Goal: Task Accomplishment & Management: Use online tool/utility

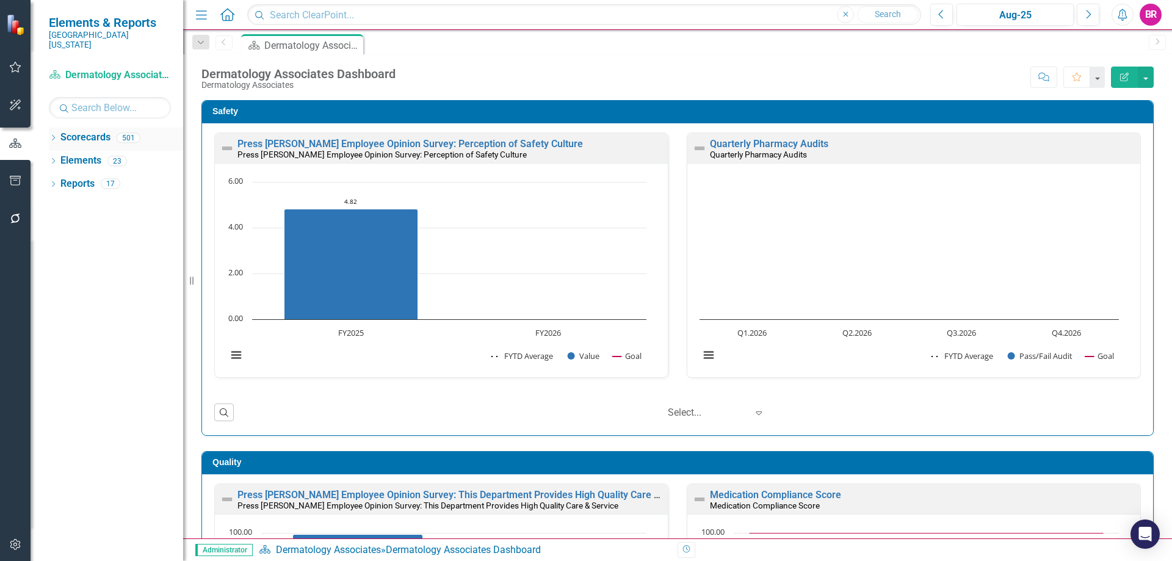
click at [55, 135] on icon at bounding box center [53, 137] width 3 height 5
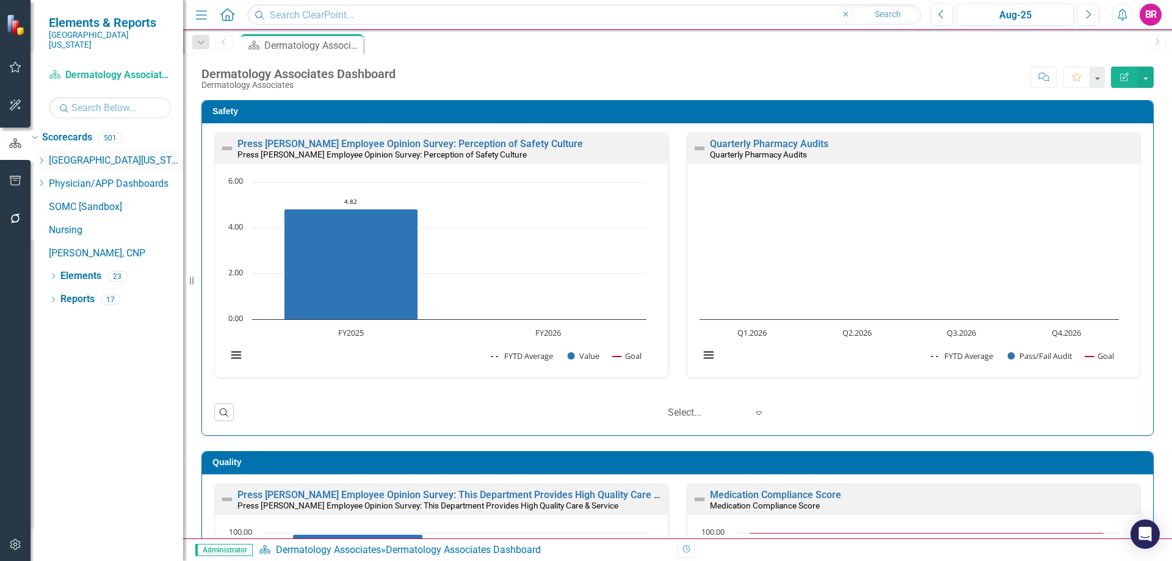
click at [46, 157] on icon "Dropdown" at bounding box center [41, 160] width 9 height 7
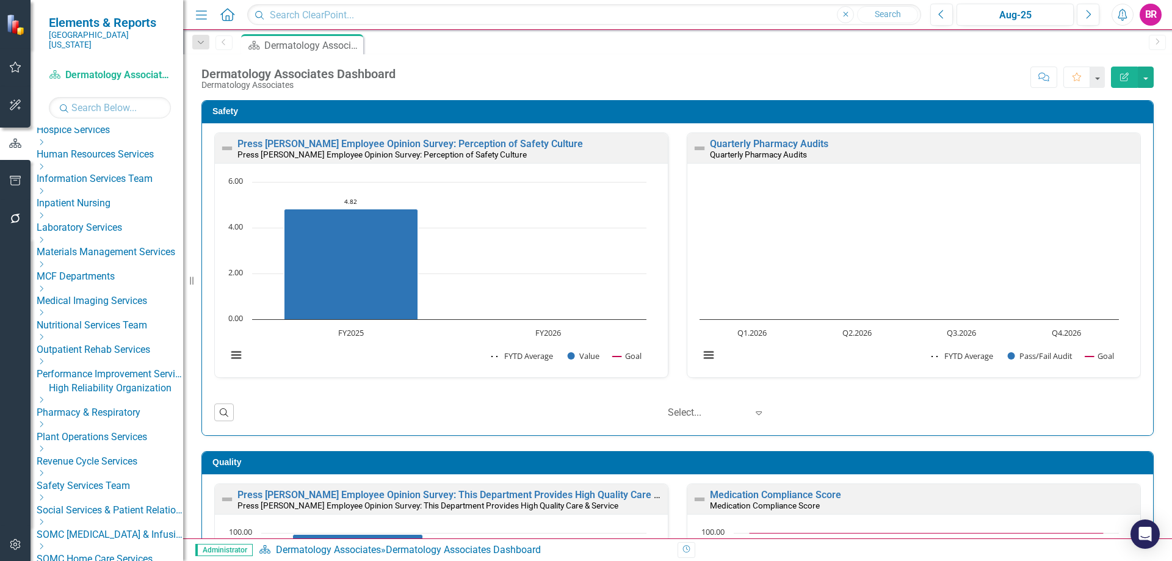
scroll to position [305, 0]
click at [64, 280] on div "Dropdown MCF Departments" at bounding box center [110, 268] width 147 height 24
click at [46, 264] on icon "Dropdown" at bounding box center [41, 260] width 9 height 7
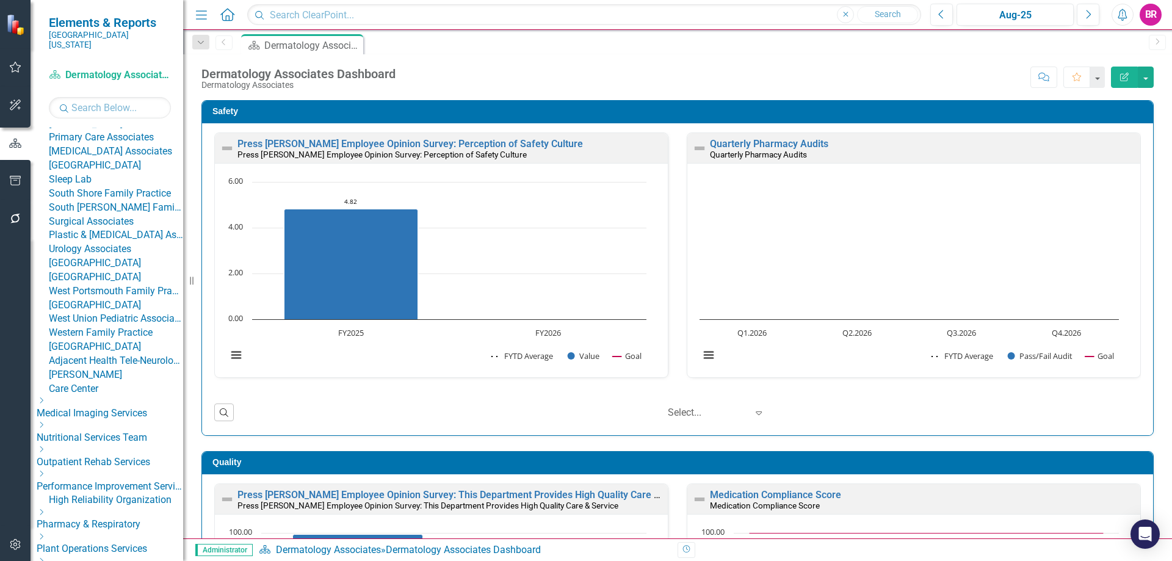
scroll to position [916, 0]
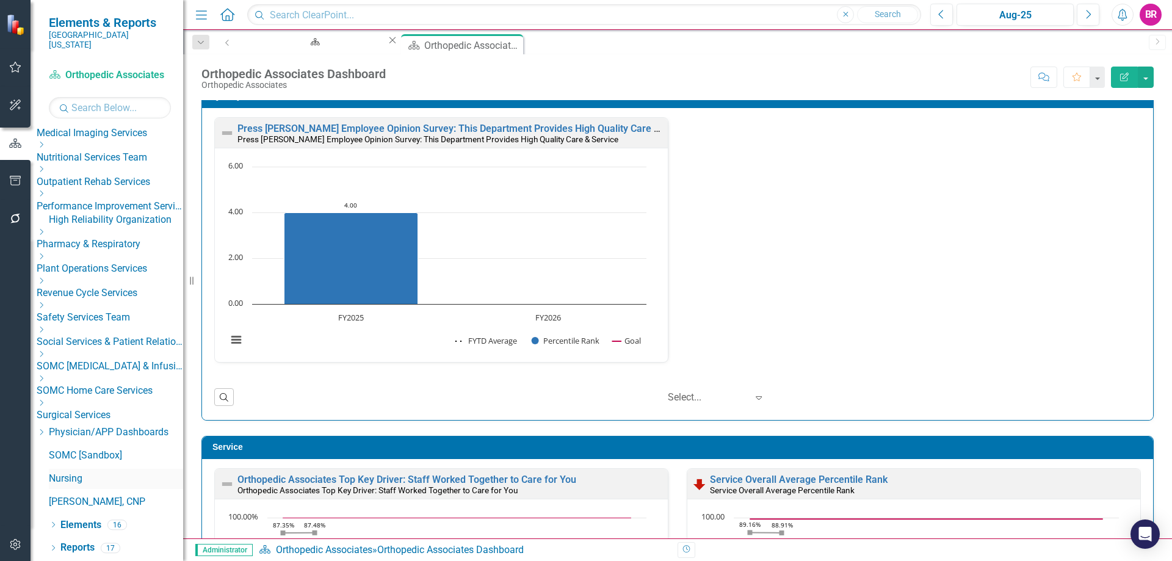
scroll to position [1590, 0]
click at [82, 518] on link "Elements" at bounding box center [80, 525] width 41 height 14
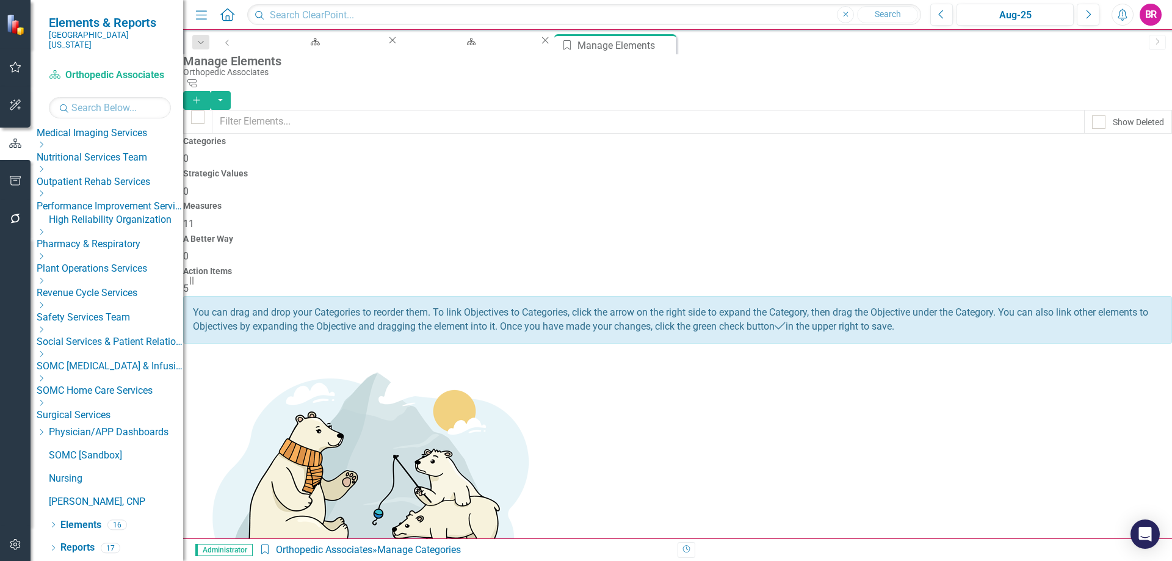
click at [690, 202] on div "Measures 11" at bounding box center [677, 216] width 989 height 29
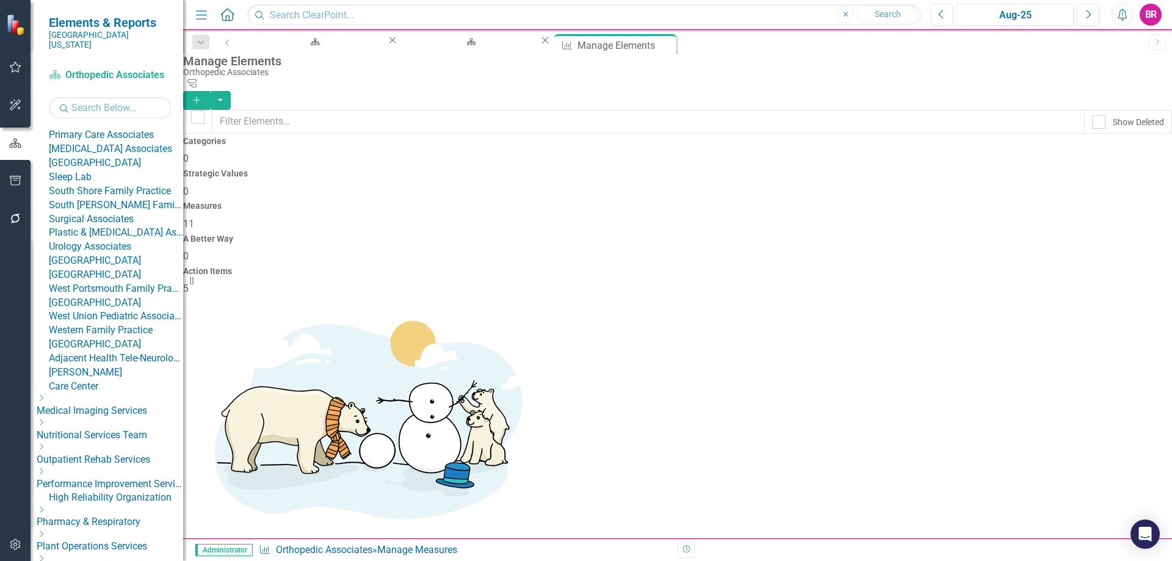
scroll to position [735, 0]
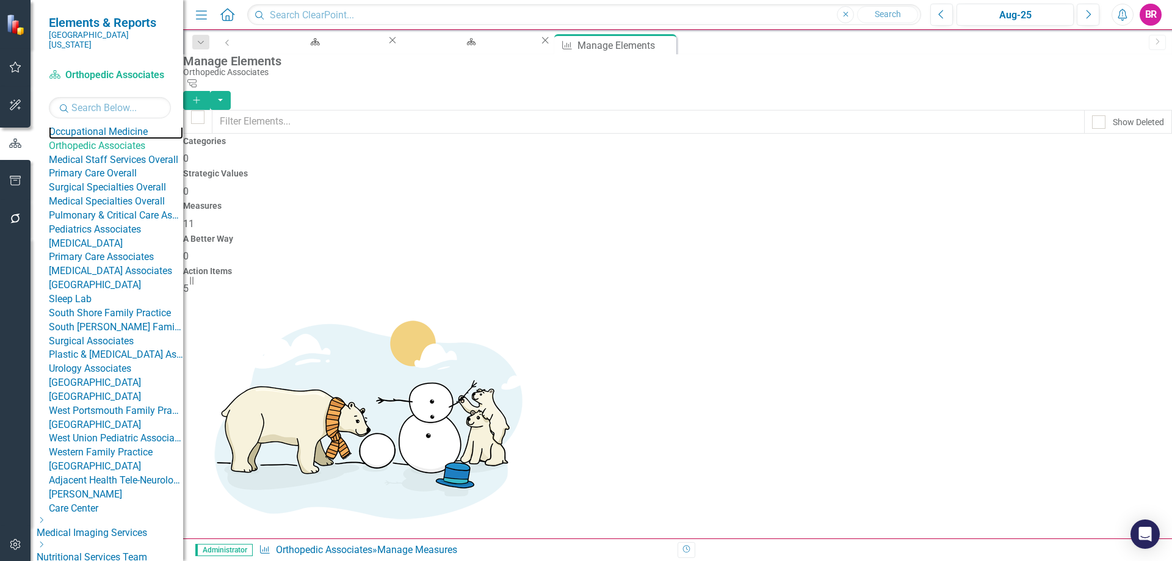
drag, startPoint x: 134, startPoint y: 346, endPoint x: 209, endPoint y: 339, distance: 76.0
click at [134, 139] on link "Occupational Medicine" at bounding box center [116, 132] width 134 height 14
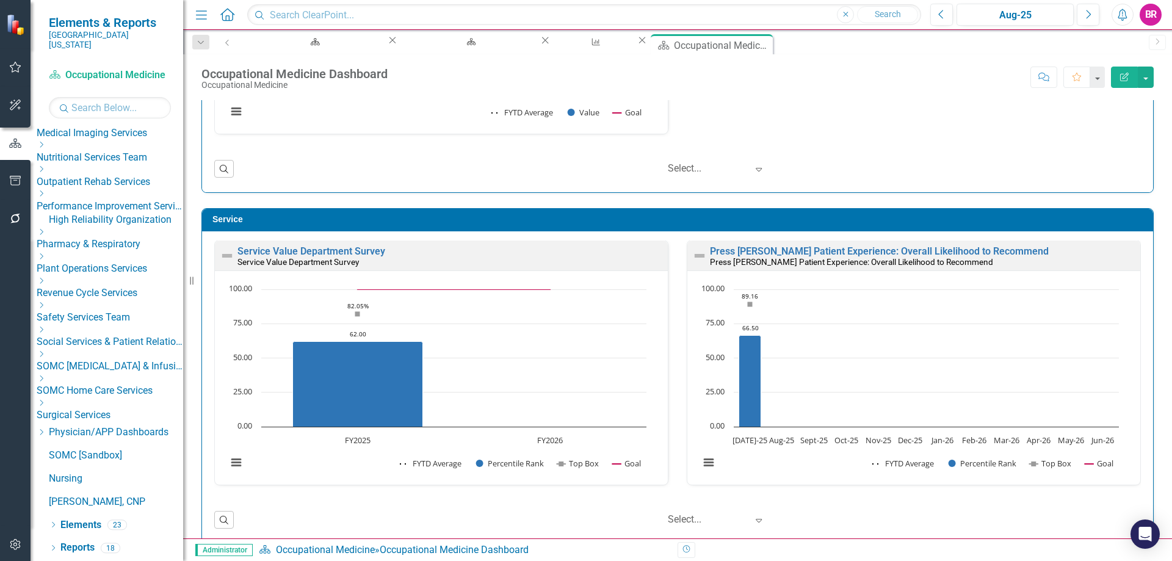
scroll to position [1590, 0]
drag, startPoint x: 87, startPoint y: 548, endPoint x: 86, endPoint y: 529, distance: 18.9
click at [87, 548] on link "Reports" at bounding box center [77, 548] width 34 height 14
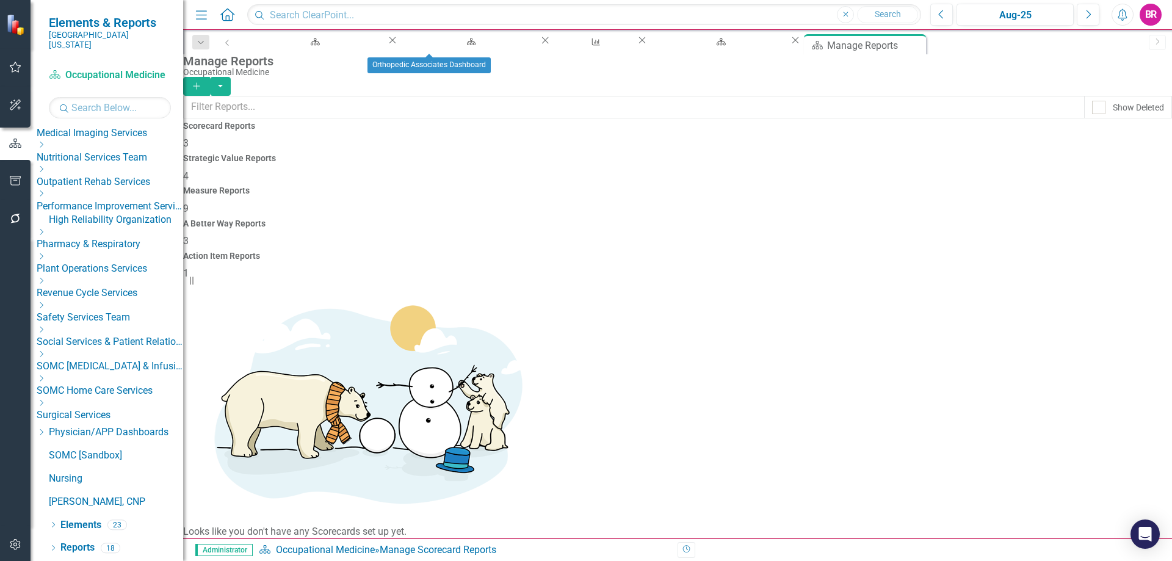
drag, startPoint x: 481, startPoint y: 47, endPoint x: 492, endPoint y: 56, distance: 13.8
click at [539, 45] on icon "Close" at bounding box center [545, 40] width 12 height 10
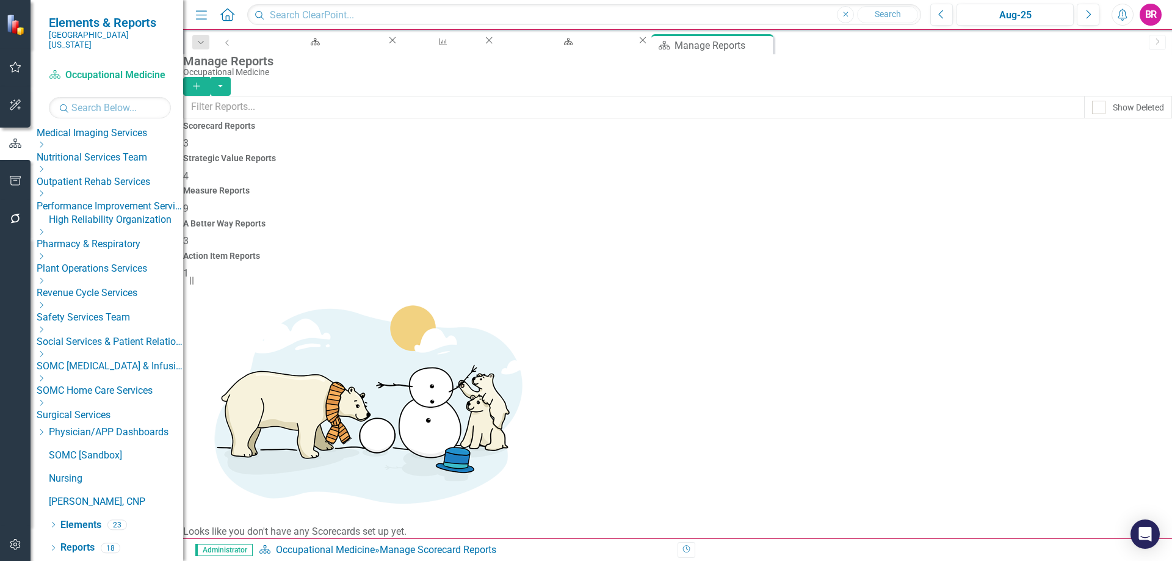
click at [189, 203] on span "9" at bounding box center [185, 209] width 5 height 12
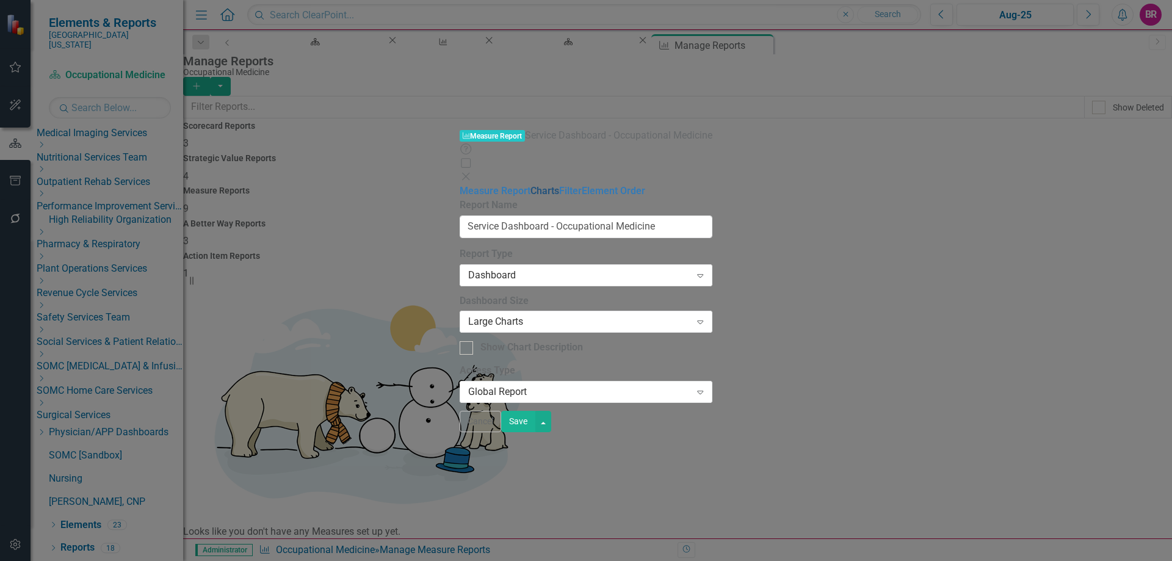
click at [531, 185] on link "Charts" at bounding box center [545, 191] width 29 height 12
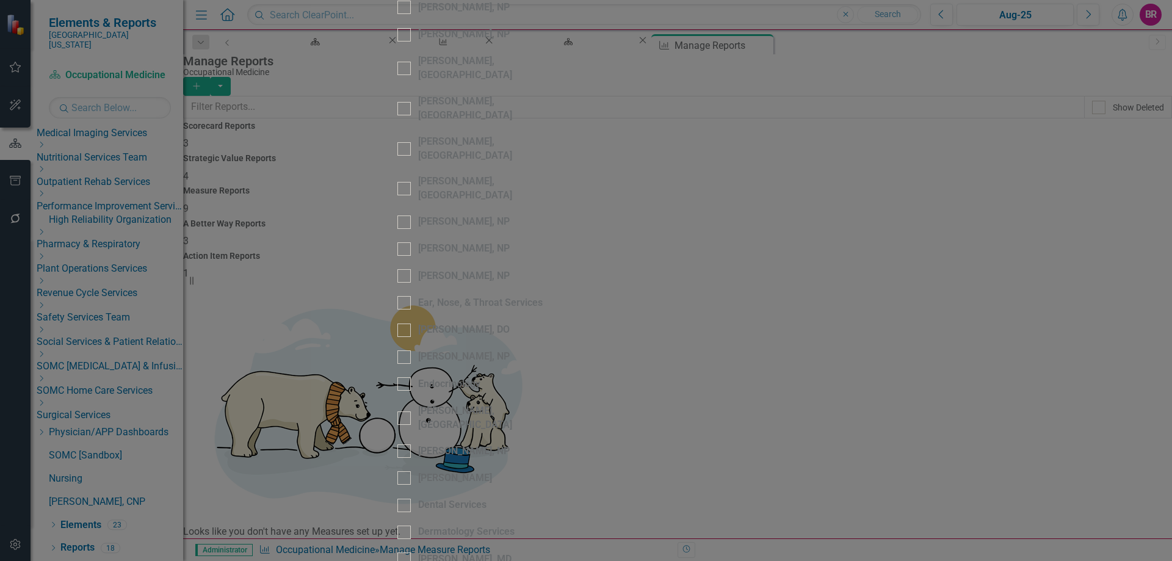
scroll to position [1343, 0]
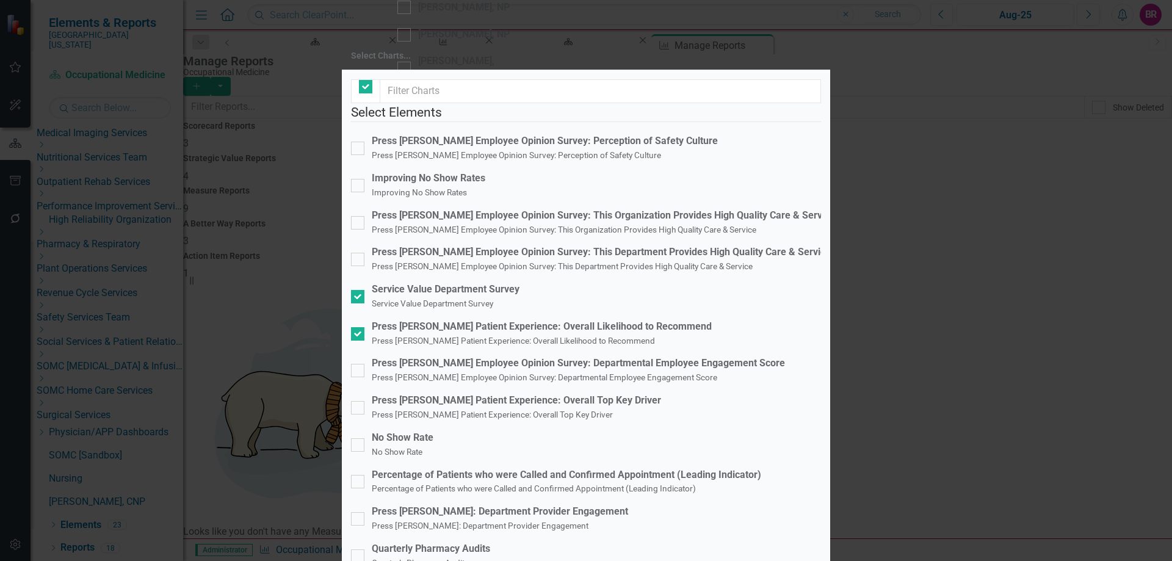
checkbox input "false"
click at [440, 320] on div "Press [PERSON_NAME] Patient Experience: Overall Likelihood to Recommend" at bounding box center [542, 327] width 340 height 14
click at [359, 327] on input "Press Ganey Patient Experience: Overall Likelihood to Recommend Press Ganey Pat…" at bounding box center [355, 331] width 8 height 8
checkbox input "false"
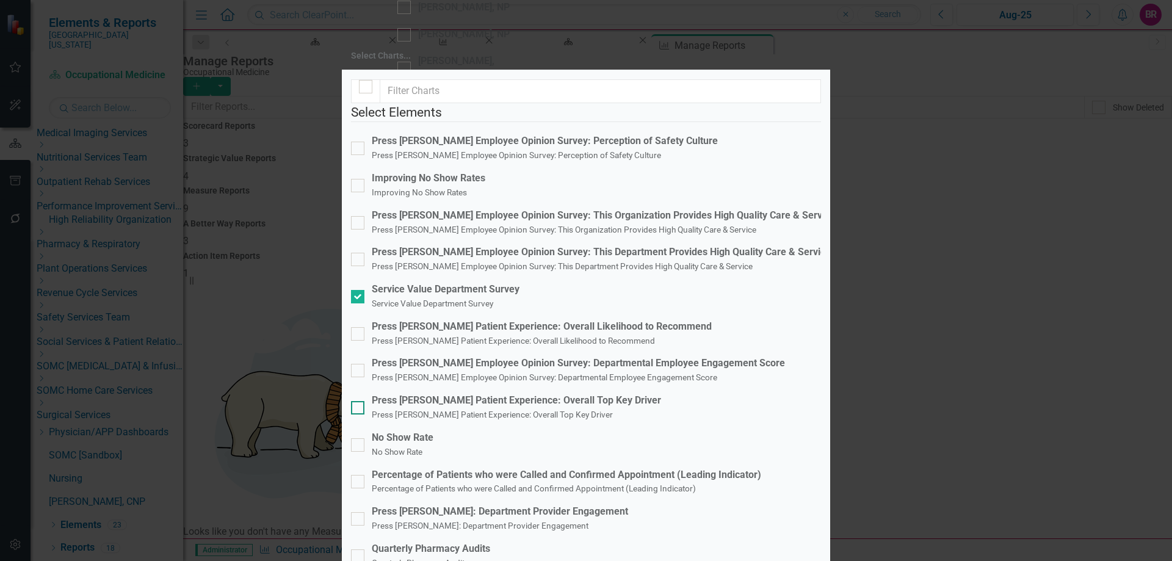
click at [443, 410] on small "Press [PERSON_NAME] Patient Experience: Overall Top Key Driver" at bounding box center [492, 415] width 241 height 10
click at [359, 401] on input "Press [PERSON_NAME] Patient Experience: Overall Top Key Driver Press [PERSON_NA…" at bounding box center [355, 405] width 8 height 8
checkbox input "true"
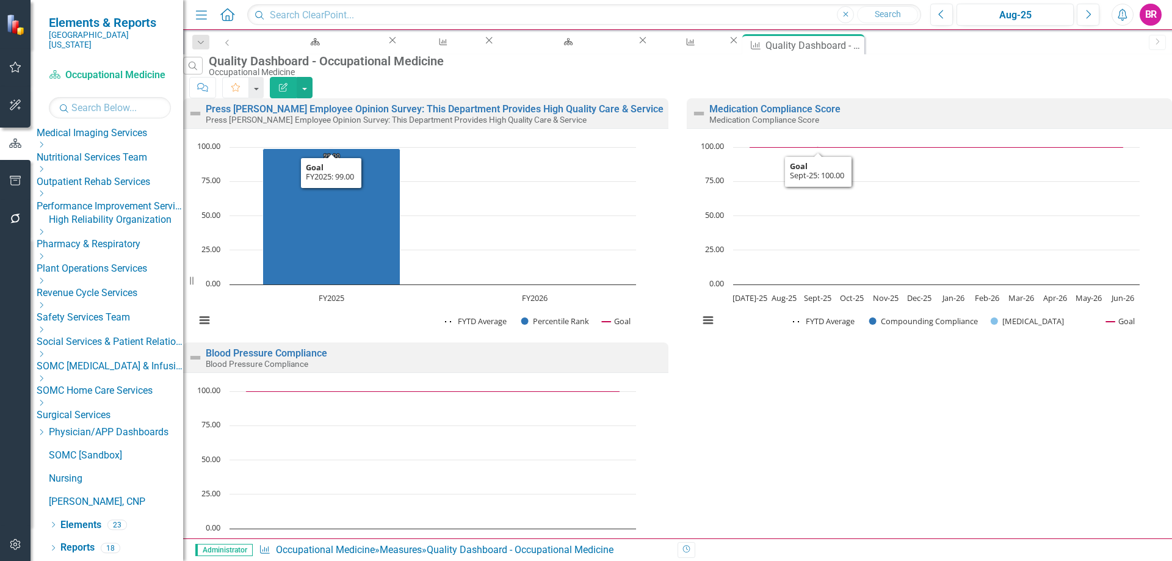
scroll to position [120, 0]
click at [860, 45] on icon "Close" at bounding box center [855, 44] width 12 height 10
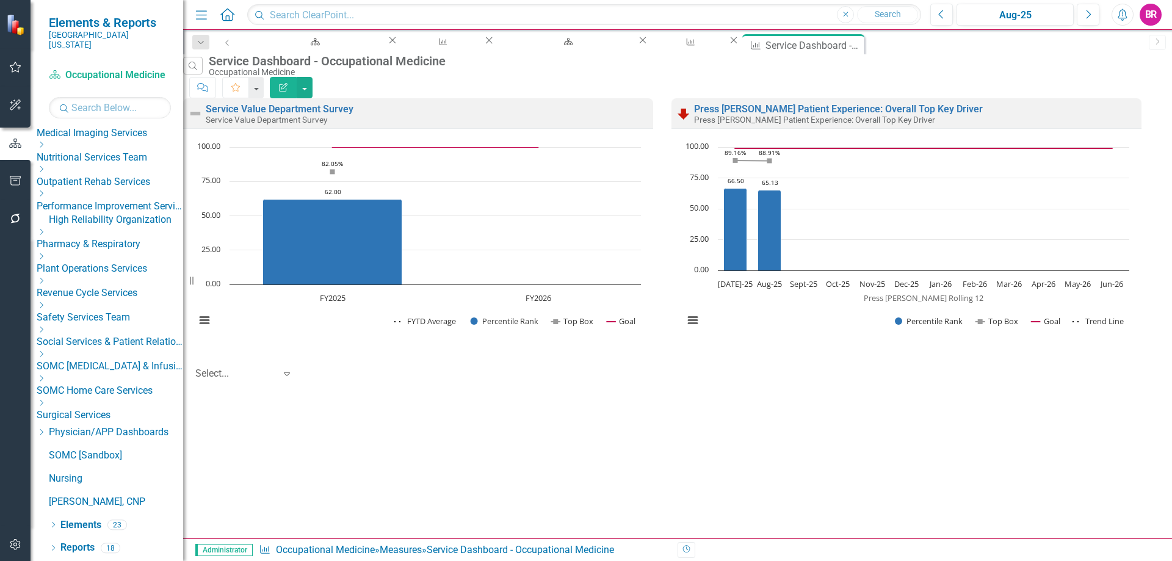
click at [289, 83] on icon "Edit Report" at bounding box center [283, 87] width 11 height 9
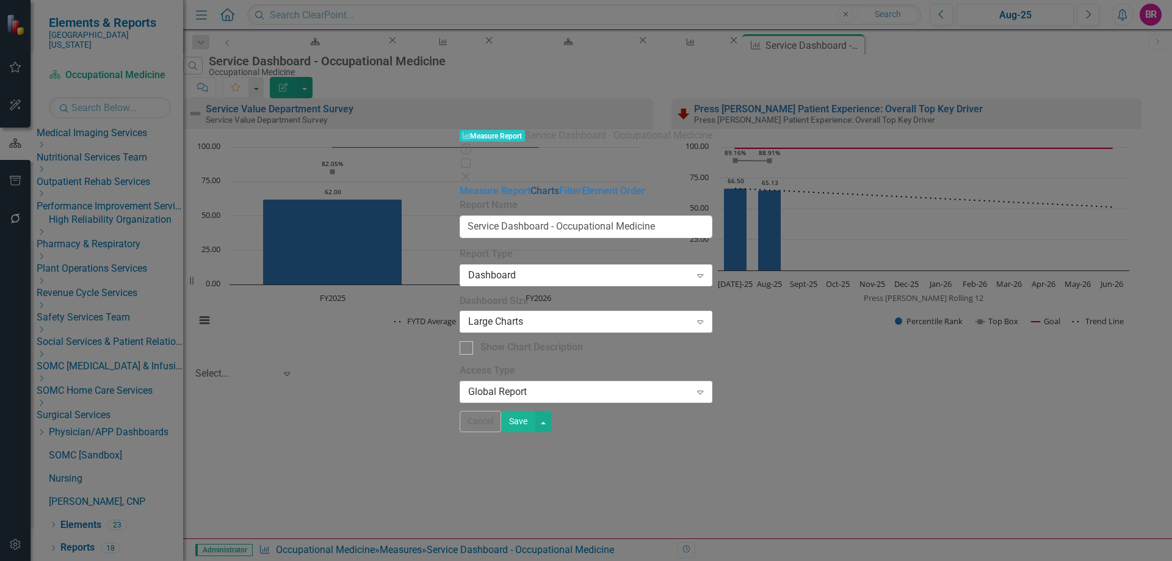
click at [531, 185] on link "Charts" at bounding box center [545, 191] width 29 height 12
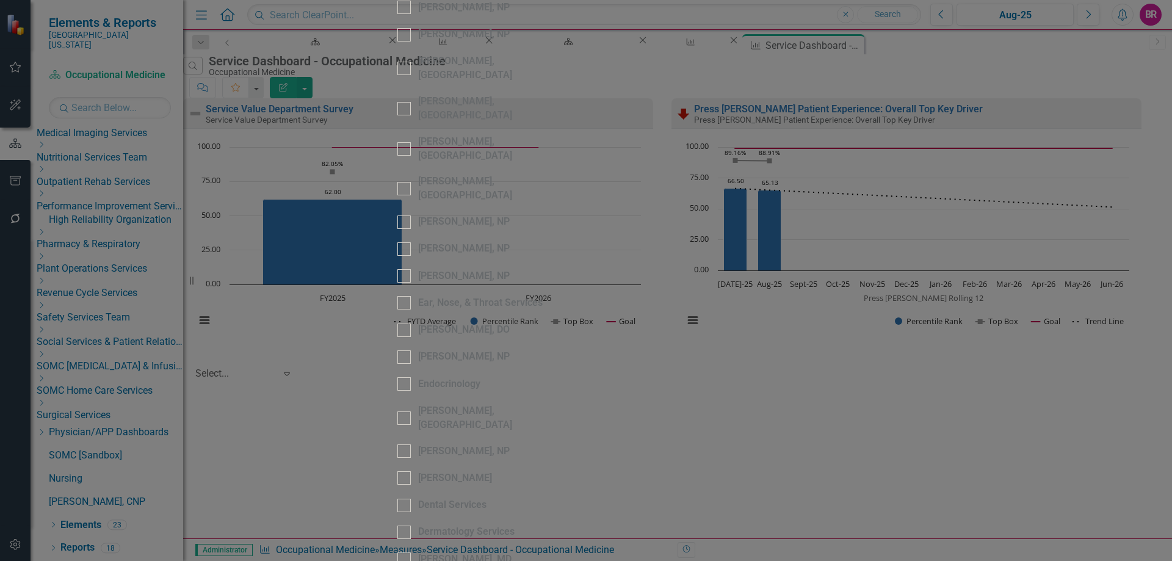
scroll to position [1527, 0]
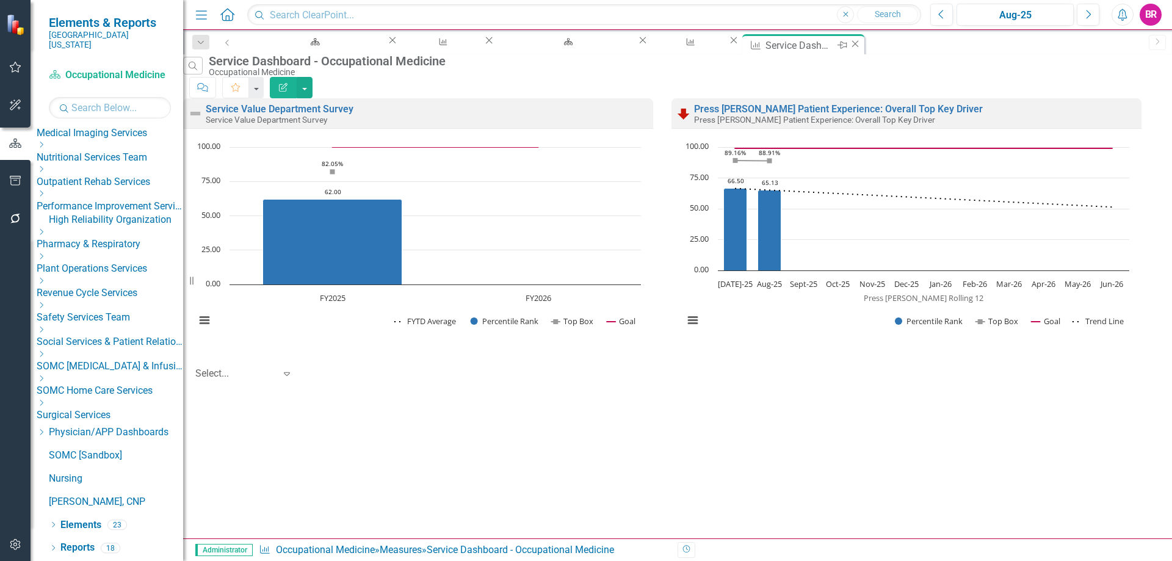
click at [857, 44] on icon "Close" at bounding box center [855, 44] width 12 height 10
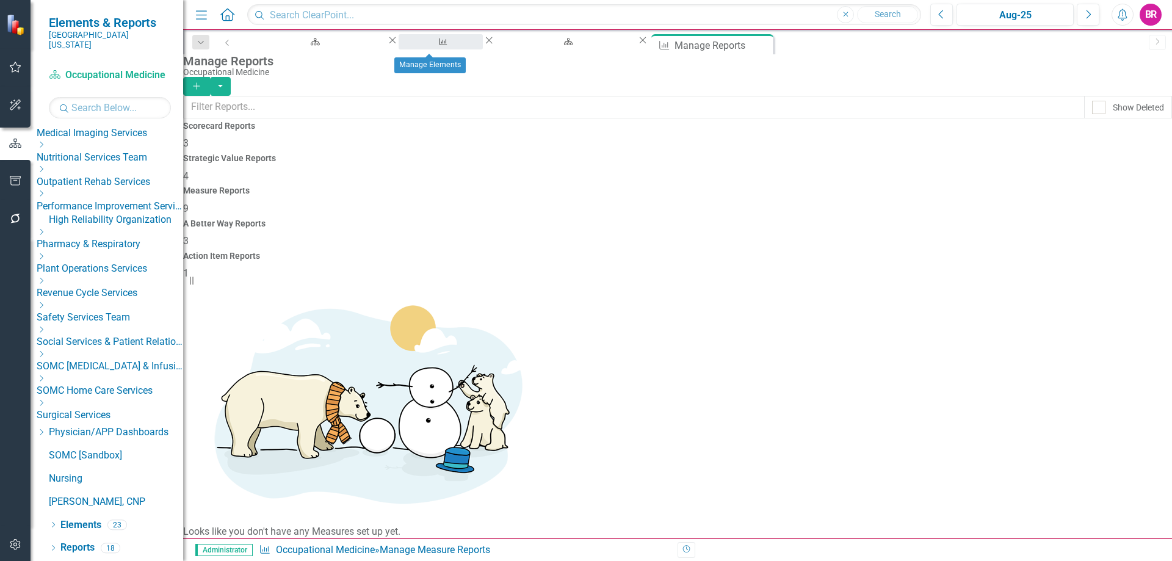
click at [454, 46] on div "Manage Elements" at bounding box center [441, 53] width 62 height 15
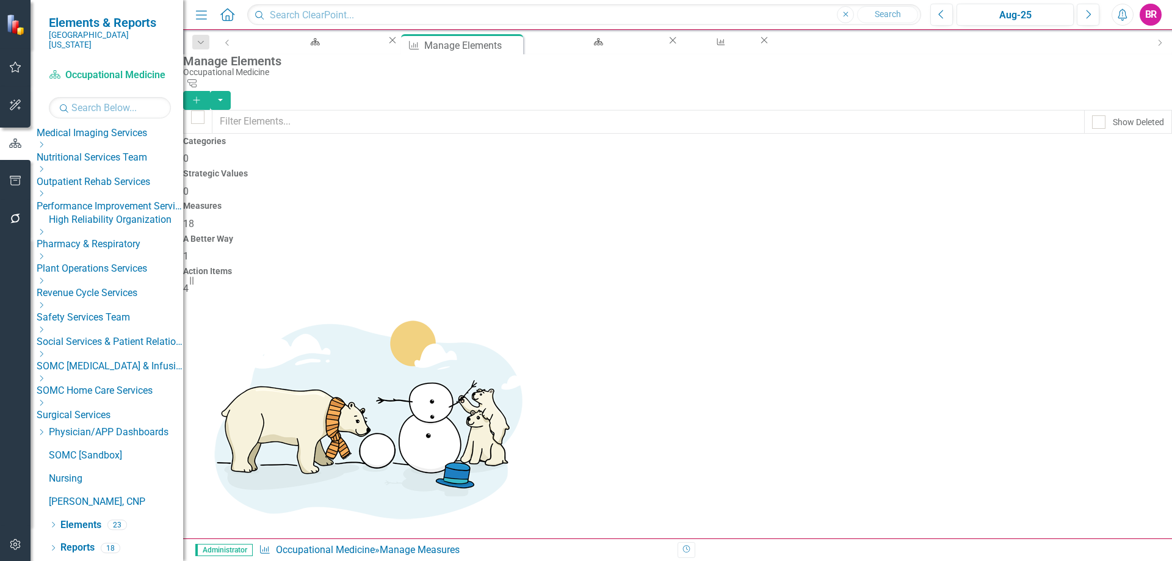
checkbox input "false"
click at [1120, 460] on link "Copy Duplicate Measure" at bounding box center [1089, 462] width 110 height 23
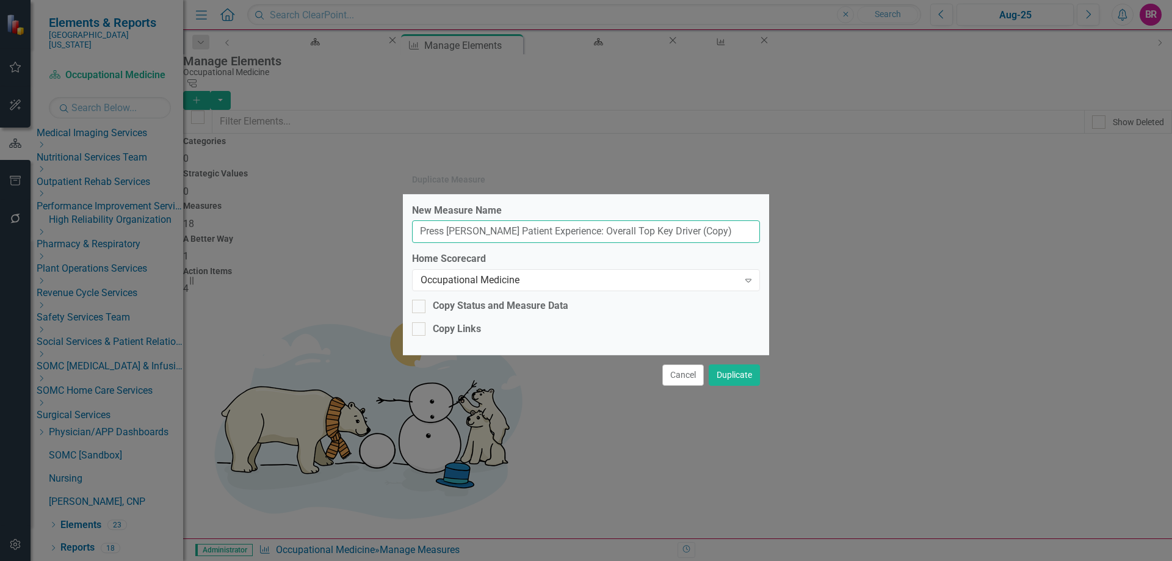
click at [747, 236] on input "Press [PERSON_NAME] Patient Experience: Overall Top Key Driver (Copy)" at bounding box center [586, 231] width 348 height 23
type input "Press [PERSON_NAME] Patient Experience: Overall Top Key Driver"
click at [718, 285] on div "Occupational Medicine" at bounding box center [580, 281] width 318 height 14
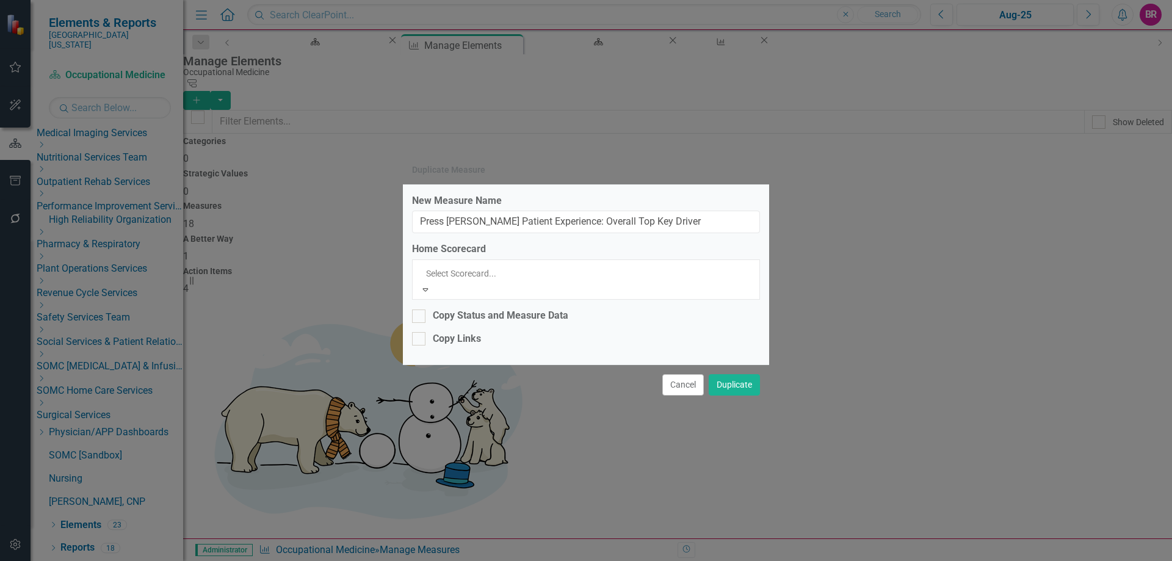
scroll to position [1745, 0]
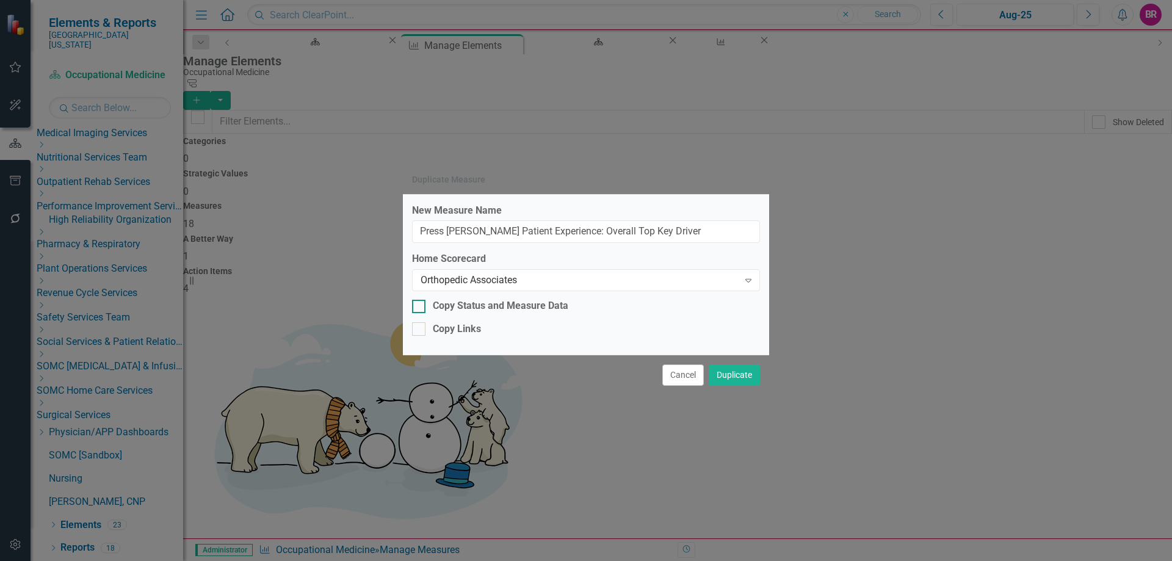
click at [558, 311] on div "Copy Status and Measure Data" at bounding box center [501, 306] width 136 height 14
click at [420, 308] on input "Copy Status and Measure Data" at bounding box center [416, 304] width 8 height 8
checkbox input "true"
click at [464, 325] on div "Copy Links" at bounding box center [457, 329] width 48 height 14
click at [420, 325] on input "Copy Links" at bounding box center [416, 326] width 8 height 8
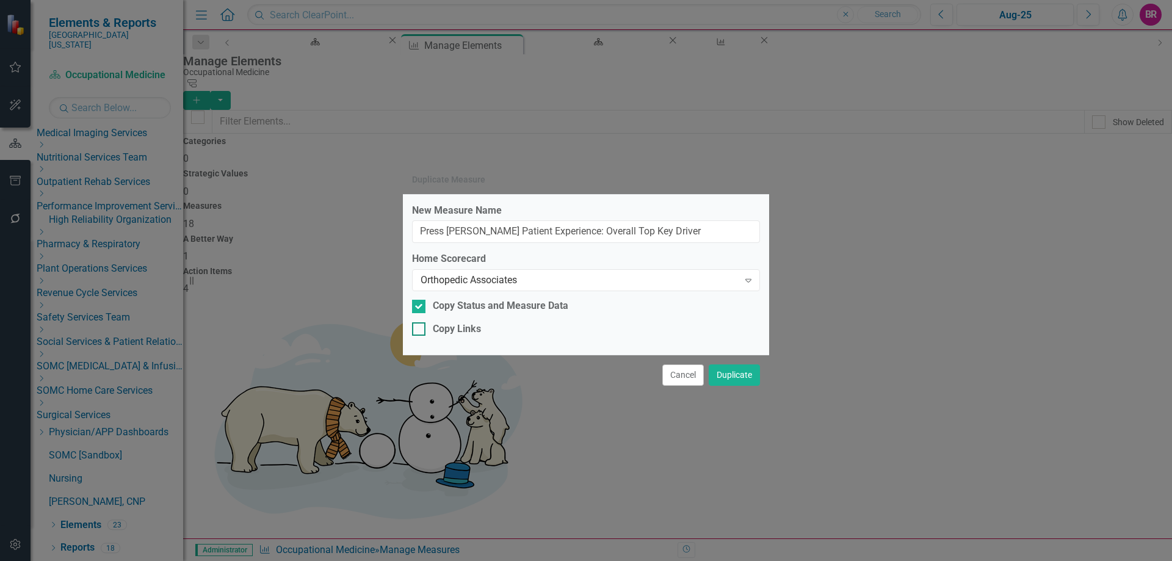
checkbox input "true"
click at [750, 382] on button "Duplicate" at bounding box center [734, 375] width 51 height 21
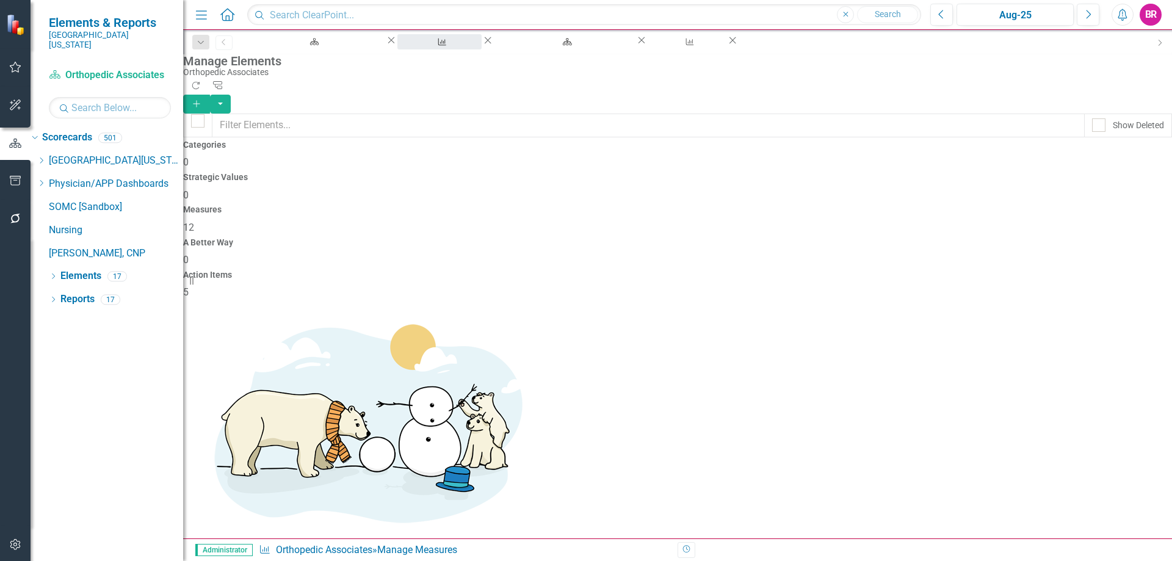
click at [431, 46] on div "Manage Elements" at bounding box center [440, 53] width 62 height 15
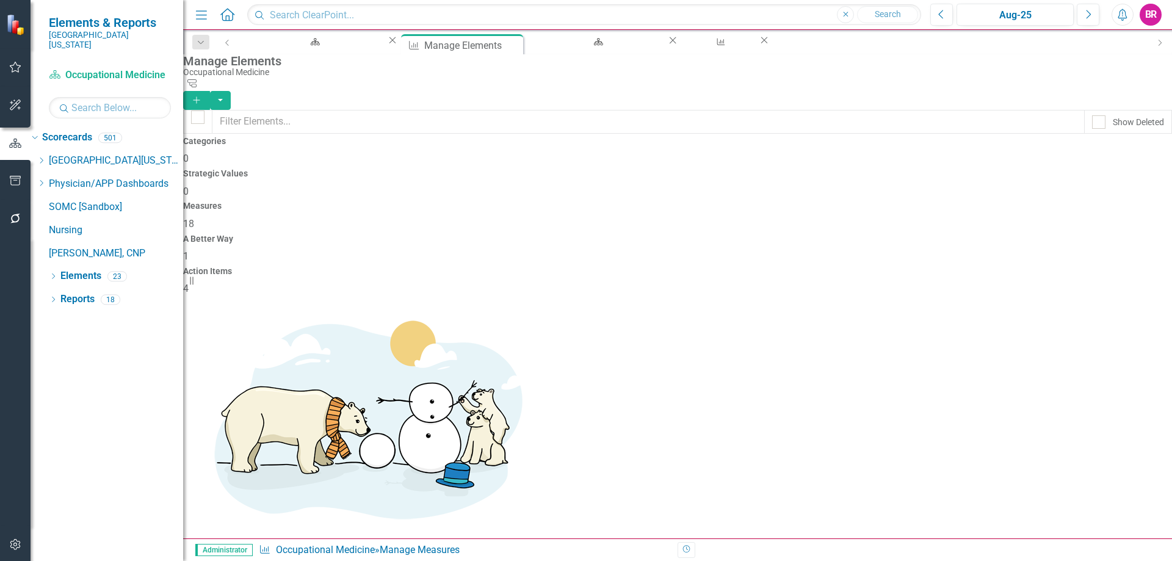
scroll to position [374, 0]
click at [1117, 438] on link "Copy Duplicate Measure" at bounding box center [1089, 434] width 110 height 23
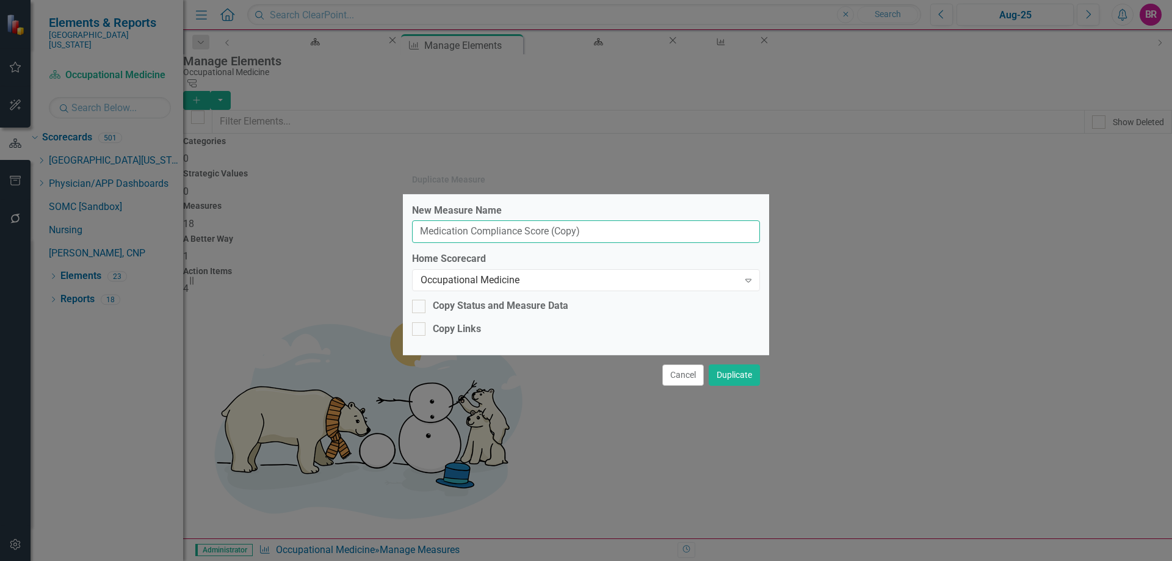
click at [620, 232] on input "Medication Compliance Score (Copy)" at bounding box center [586, 231] width 348 height 23
type input "Medication Compliance Score"
click at [625, 281] on div "Occupational Medicine" at bounding box center [580, 281] width 318 height 14
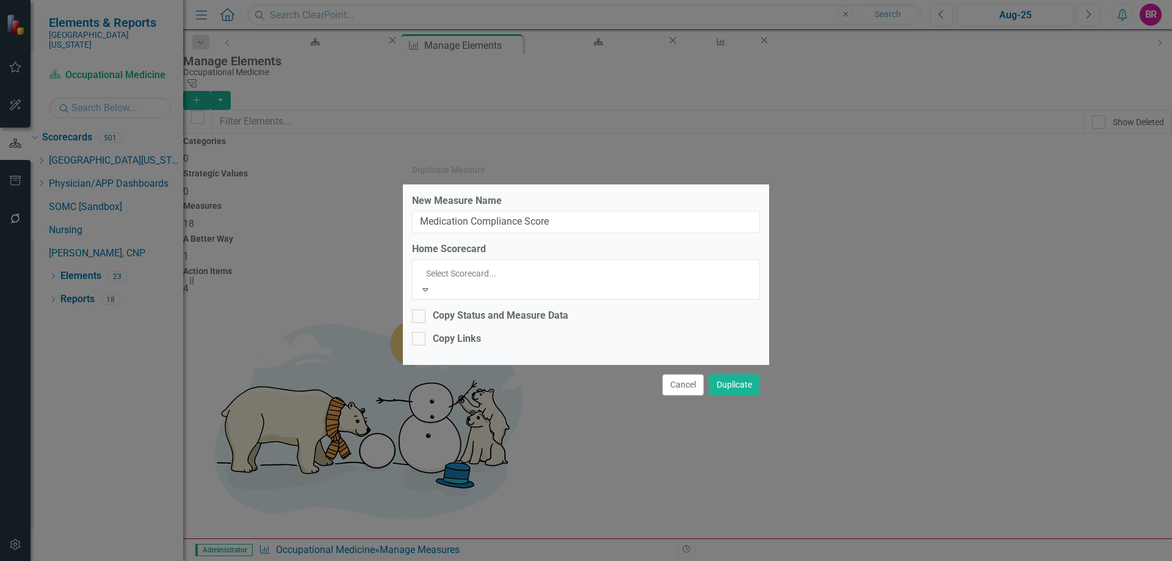
scroll to position [1745, 0]
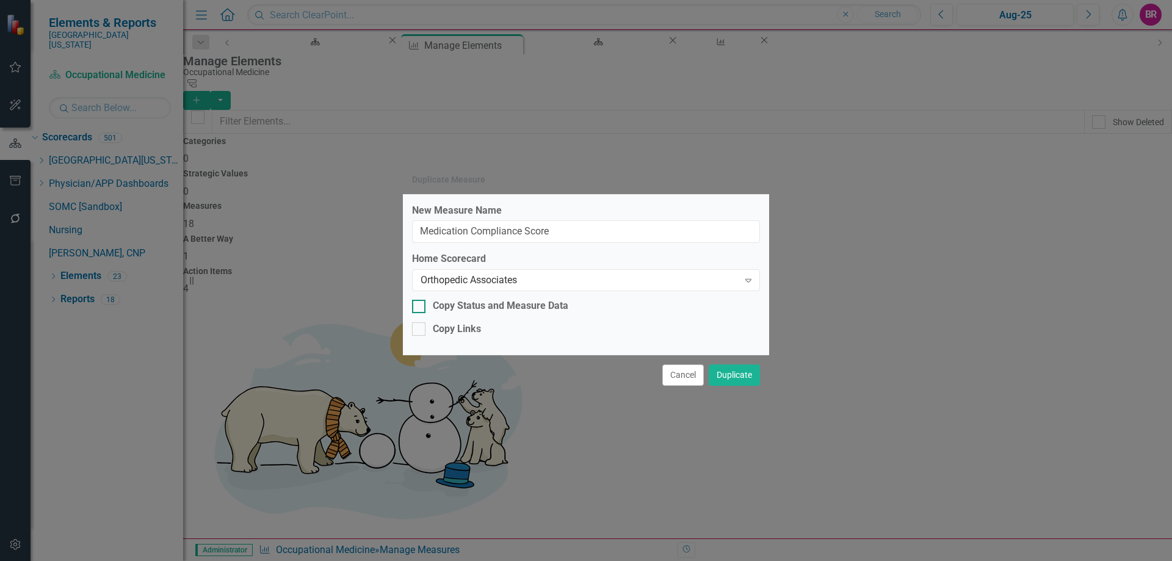
click at [518, 305] on div "Copy Status and Measure Data" at bounding box center [501, 306] width 136 height 14
click at [420, 305] on input "Copy Status and Measure Data" at bounding box center [416, 304] width 8 height 8
checkbox input "true"
click at [476, 335] on div "Copy Links" at bounding box center [457, 329] width 48 height 14
click at [420, 330] on input "Copy Links" at bounding box center [416, 326] width 8 height 8
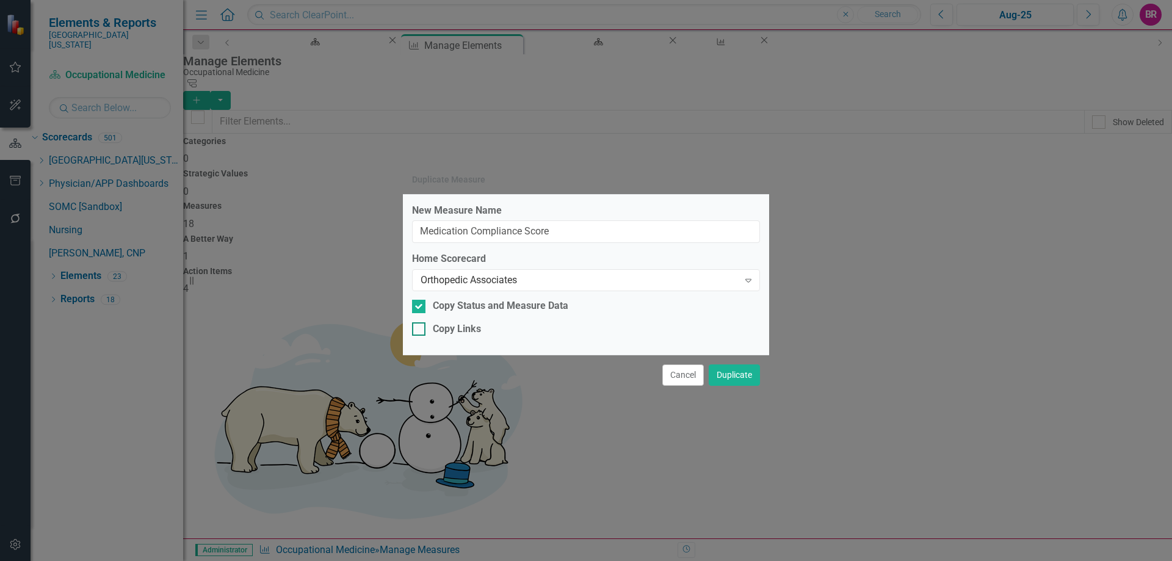
checkbox input "true"
click at [752, 377] on button "Duplicate" at bounding box center [734, 375] width 51 height 21
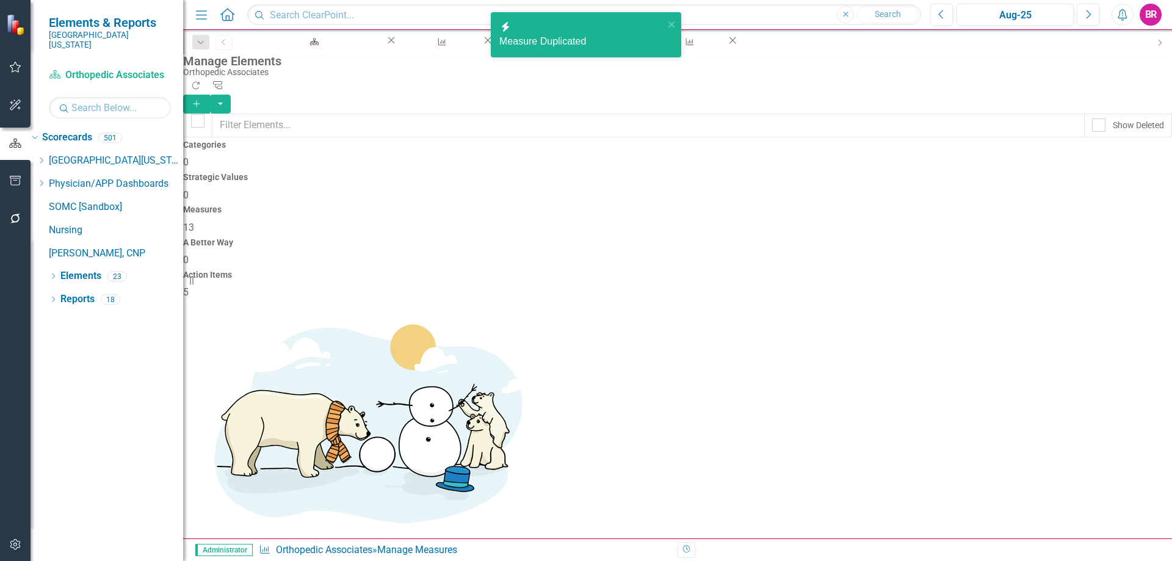
scroll to position [182, 0]
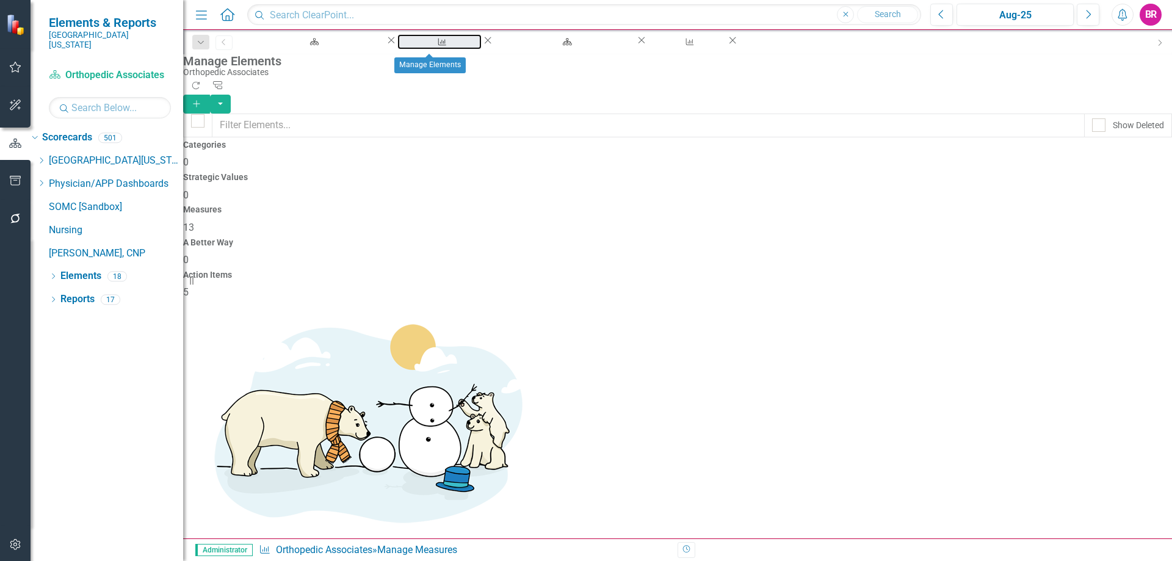
drag, startPoint x: 408, startPoint y: 48, endPoint x: 942, endPoint y: 384, distance: 630.9
click at [409, 48] on div "Manage Elements" at bounding box center [440, 53] width 62 height 15
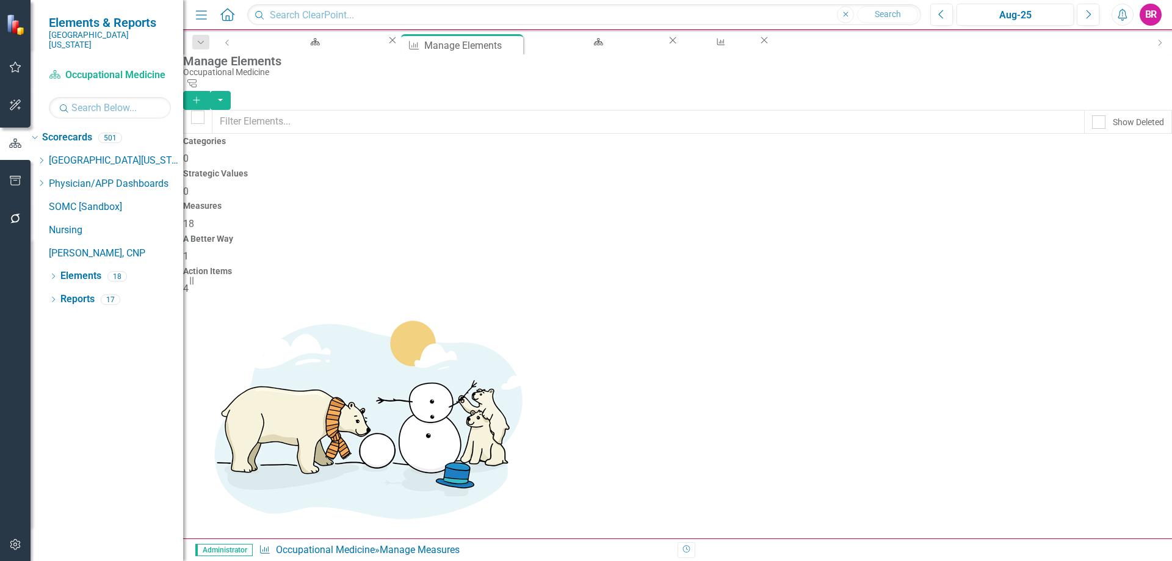
scroll to position [374, 0]
click at [1113, 476] on link "Copy Duplicate Measure" at bounding box center [1089, 473] width 110 height 23
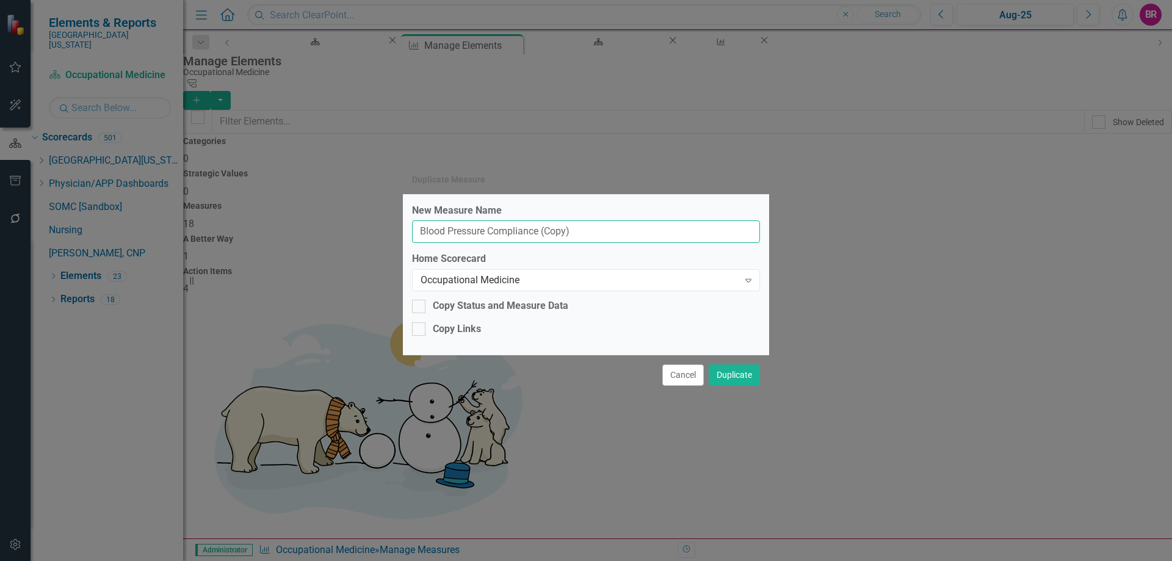
click at [682, 239] on input "Blood Pressure Compliance (Copy)" at bounding box center [586, 231] width 348 height 23
type input "Blood Pressure Compliance"
click at [641, 272] on div "Occupational Medicine Expand" at bounding box center [586, 280] width 348 height 22
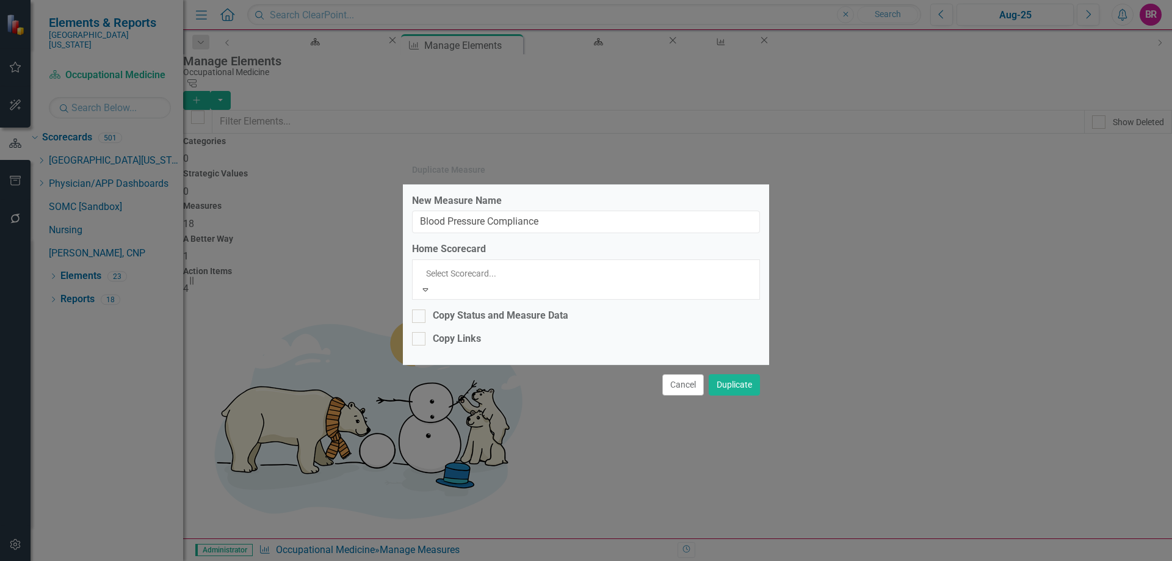
scroll to position [1745, 0]
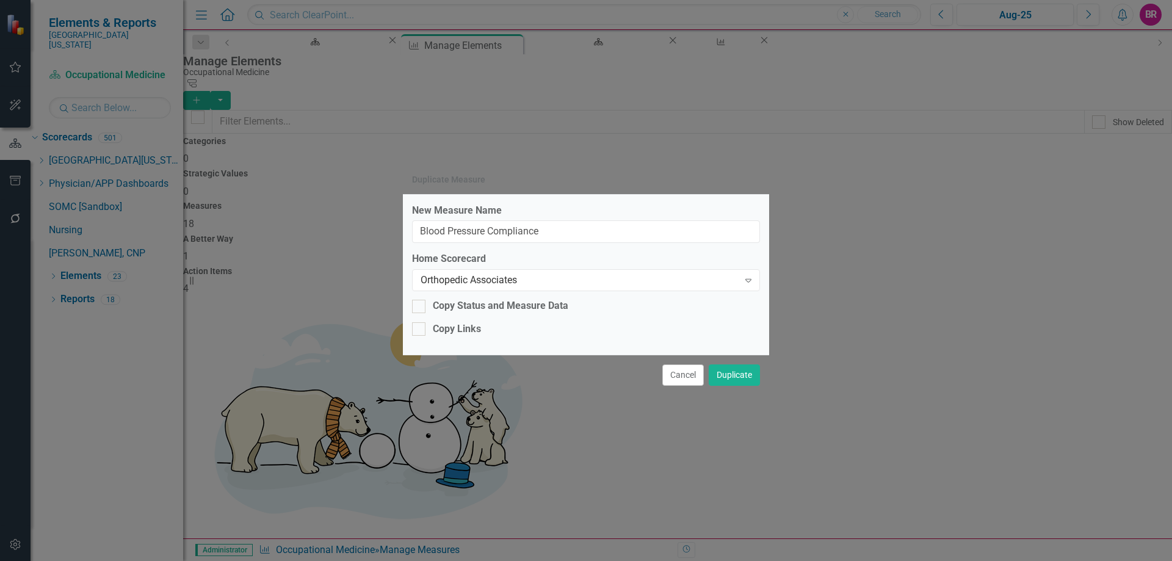
drag, startPoint x: 501, startPoint y: 294, endPoint x: 523, endPoint y: 299, distance: 22.5
click at [501, 294] on div "New Measure Name Blood Pressure Compliance Home Scorecard Orthopedic Associates…" at bounding box center [586, 275] width 366 height 160
click at [523, 303] on div "Copy Status and Measure Data" at bounding box center [501, 306] width 136 height 14
click at [420, 303] on input "Copy Status and Measure Data" at bounding box center [416, 304] width 8 height 8
checkbox input "true"
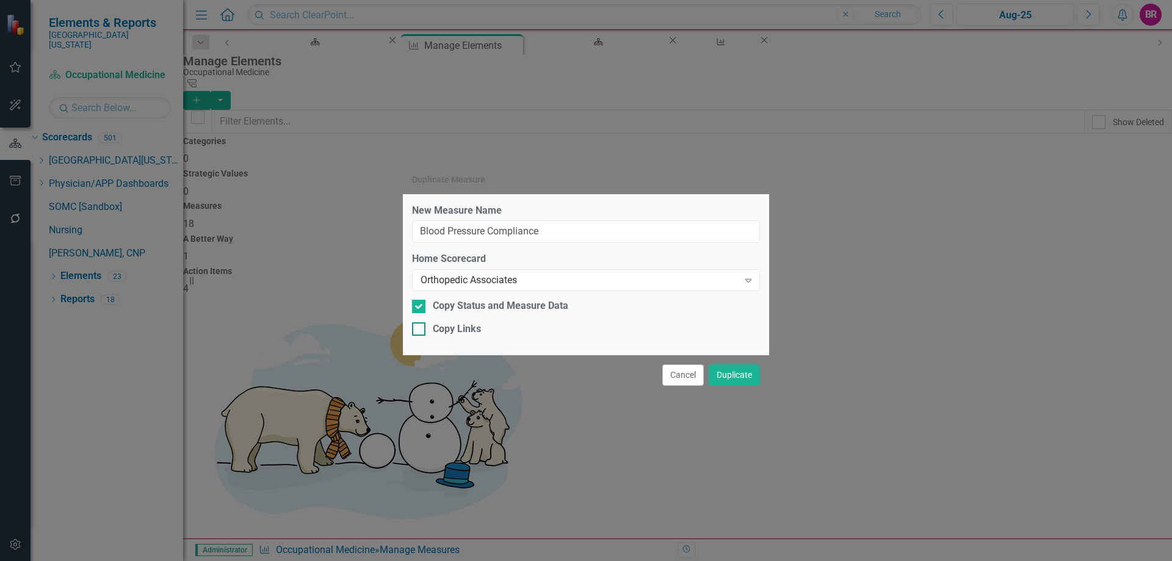
click at [481, 331] on div "Copy Links" at bounding box center [457, 329] width 48 height 14
click at [420, 330] on input "Copy Links" at bounding box center [416, 326] width 8 height 8
checkbox input "true"
click at [726, 376] on button "Duplicate" at bounding box center [734, 375] width 51 height 21
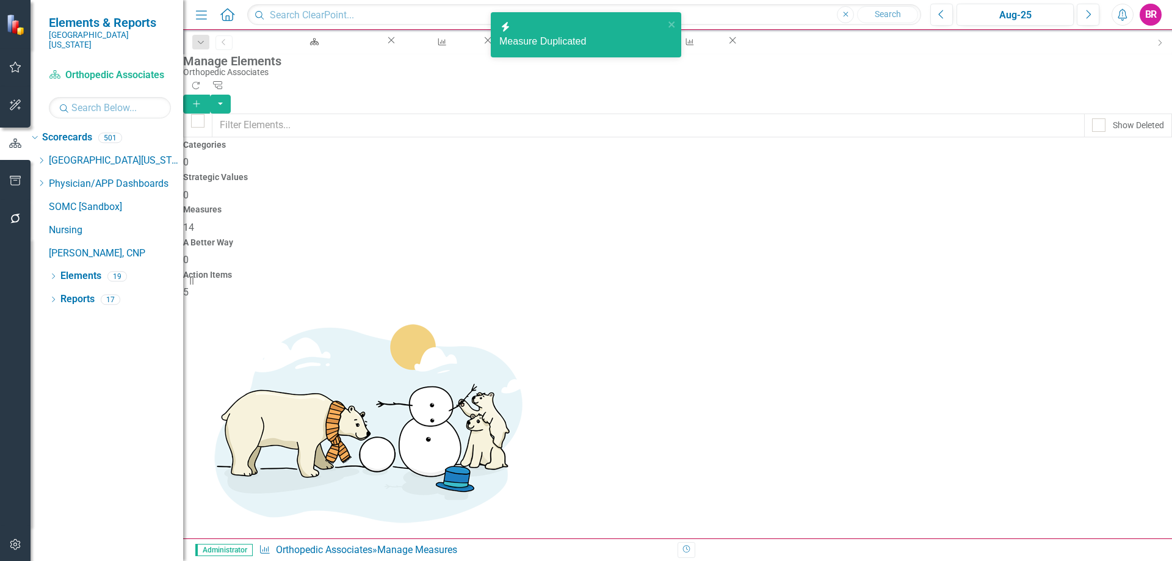
scroll to position [220, 0]
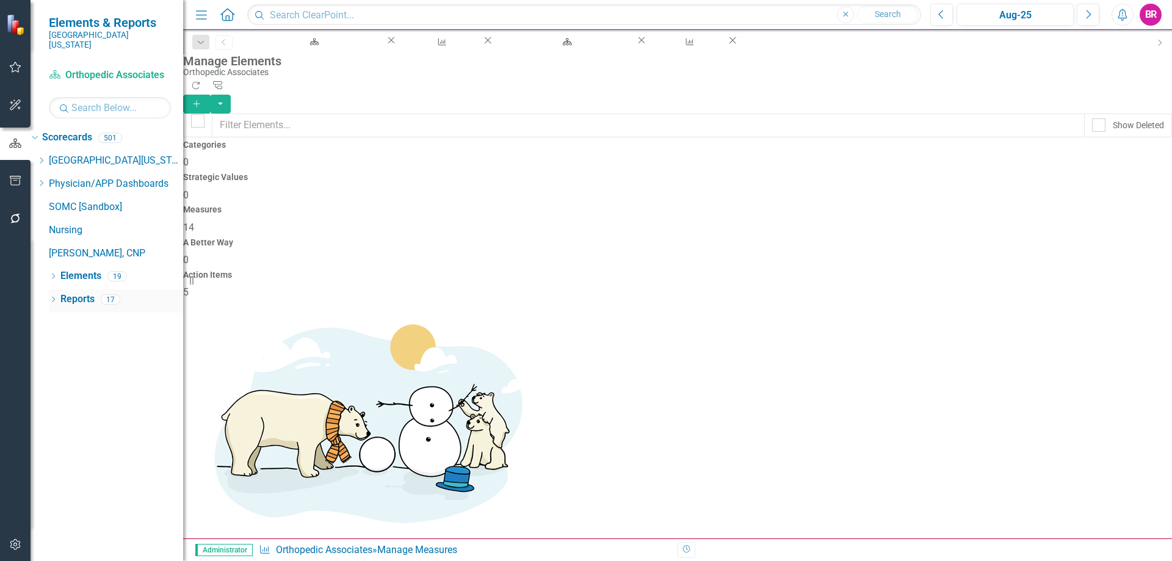
click at [84, 293] on link "Reports" at bounding box center [77, 300] width 34 height 14
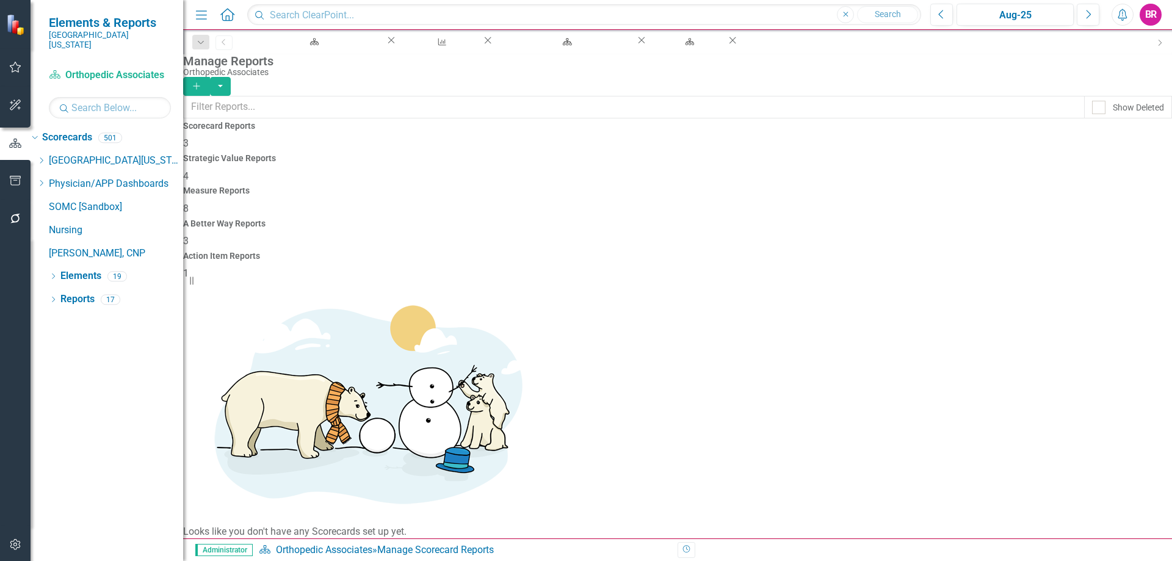
click at [685, 186] on h4 "Measure Reports" at bounding box center [677, 190] width 989 height 9
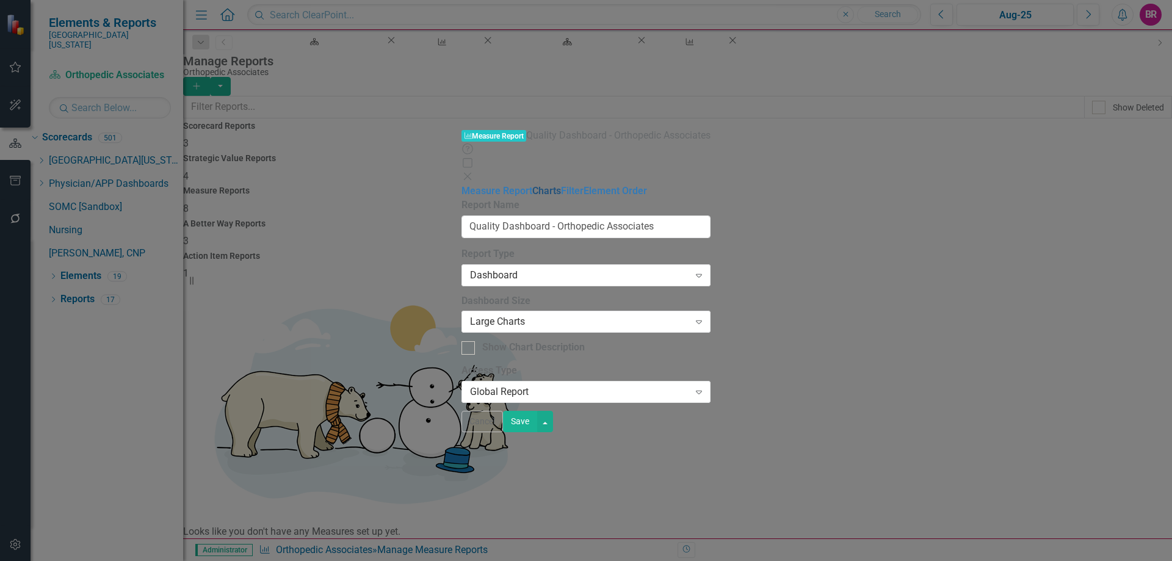
click at [533, 185] on link "Charts" at bounding box center [547, 191] width 29 height 12
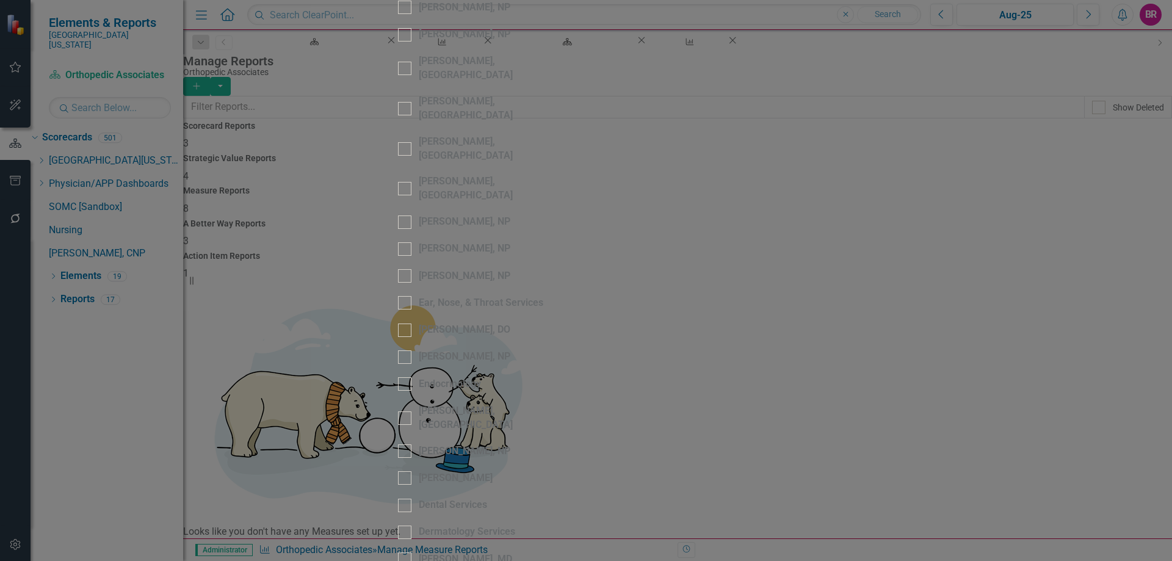
scroll to position [1710, 0]
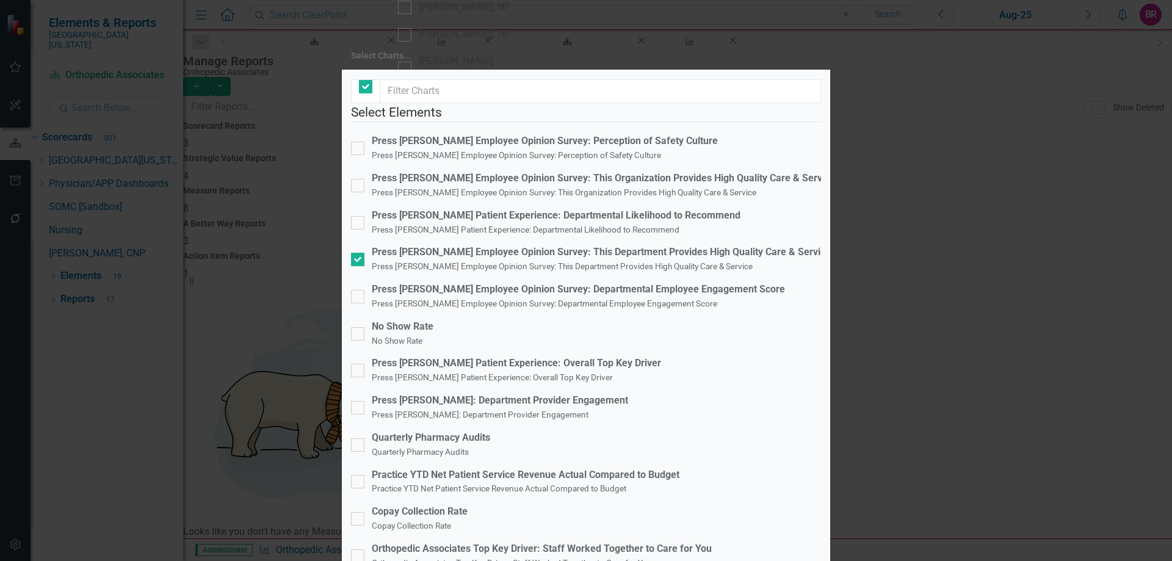
checkbox input "false"
click at [498, 357] on div "Press [PERSON_NAME] Patient Experience: Overall Top Key Driver" at bounding box center [516, 364] width 289 height 14
click at [359, 364] on input "Press [PERSON_NAME] Patient Experience: Overall Top Key Driver Press [PERSON_NA…" at bounding box center [355, 368] width 8 height 8
click at [498, 357] on div "Press [PERSON_NAME] Patient Experience: Overall Top Key Driver" at bounding box center [516, 364] width 289 height 14
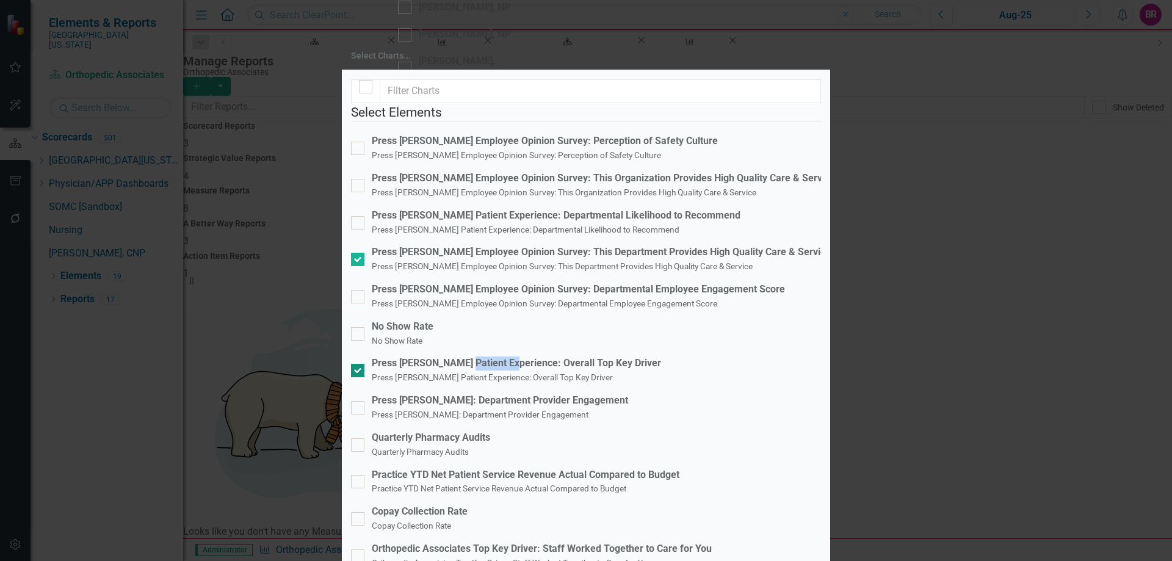
click at [359, 364] on input "Press [PERSON_NAME] Patient Experience: Overall Top Key Driver Press [PERSON_NA…" at bounding box center [355, 368] width 8 height 8
checkbox input "false"
checkbox input "true"
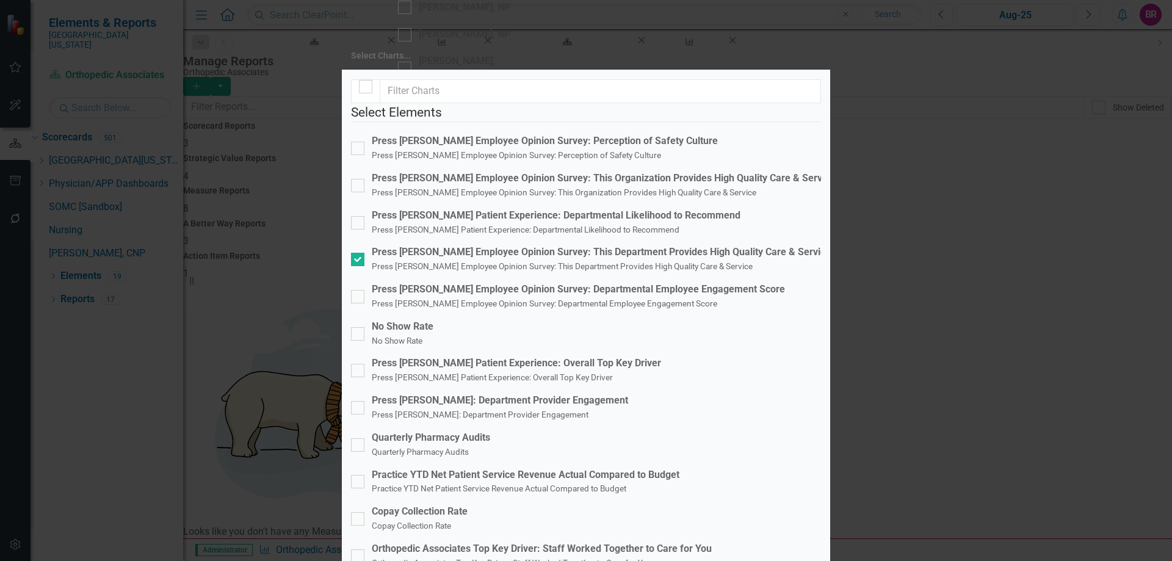
checkbox input "true"
drag, startPoint x: 799, startPoint y: 470, endPoint x: 846, endPoint y: 471, distance: 46.4
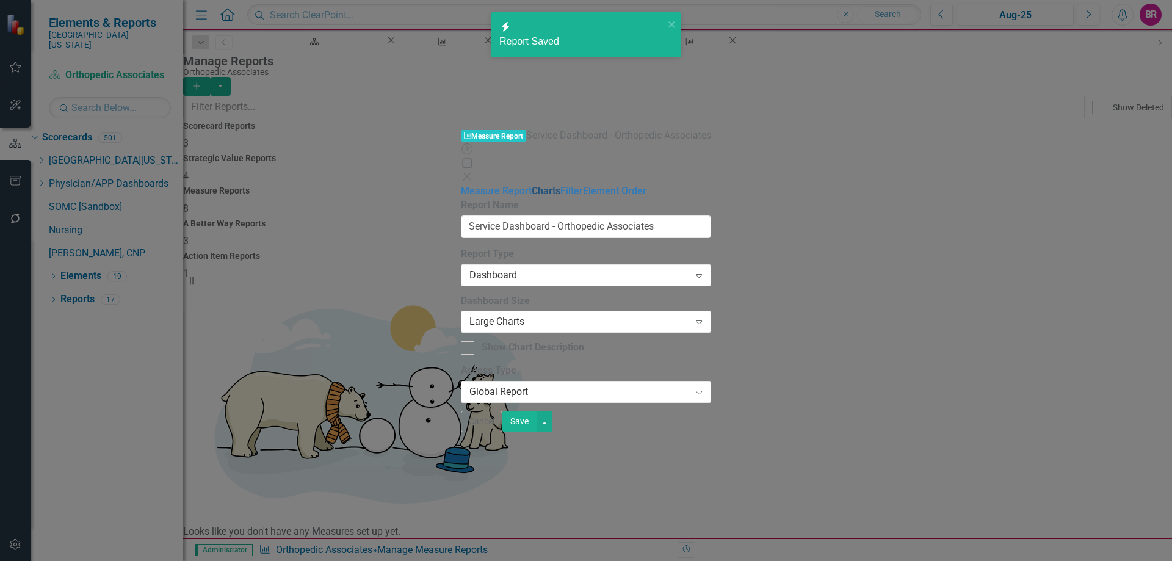
click at [532, 185] on link "Charts" at bounding box center [546, 191] width 29 height 12
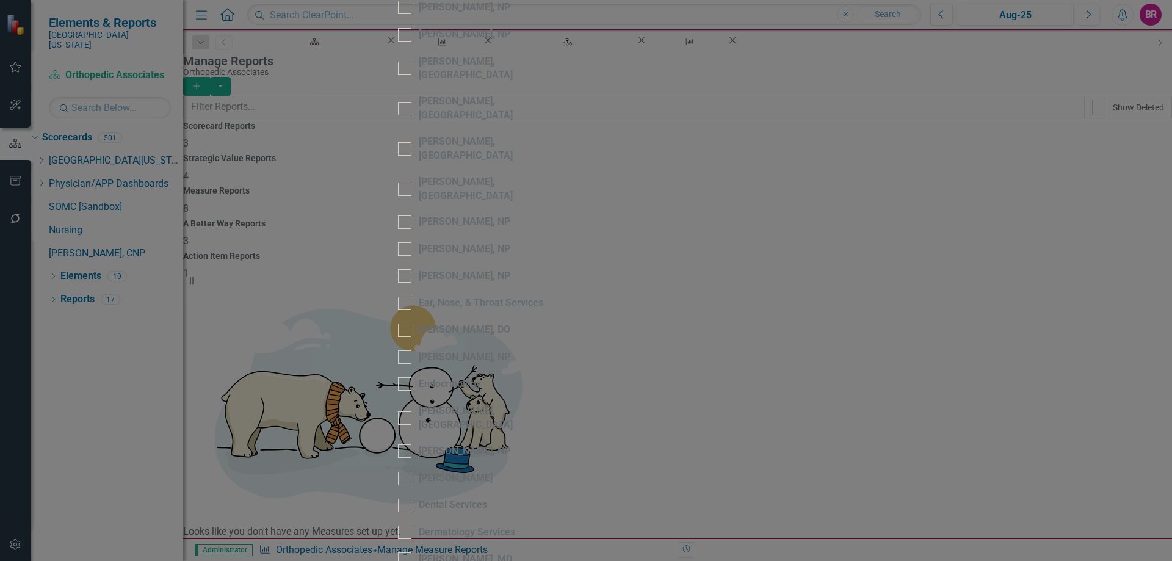
scroll to position [61, 0]
checkbox input "false"
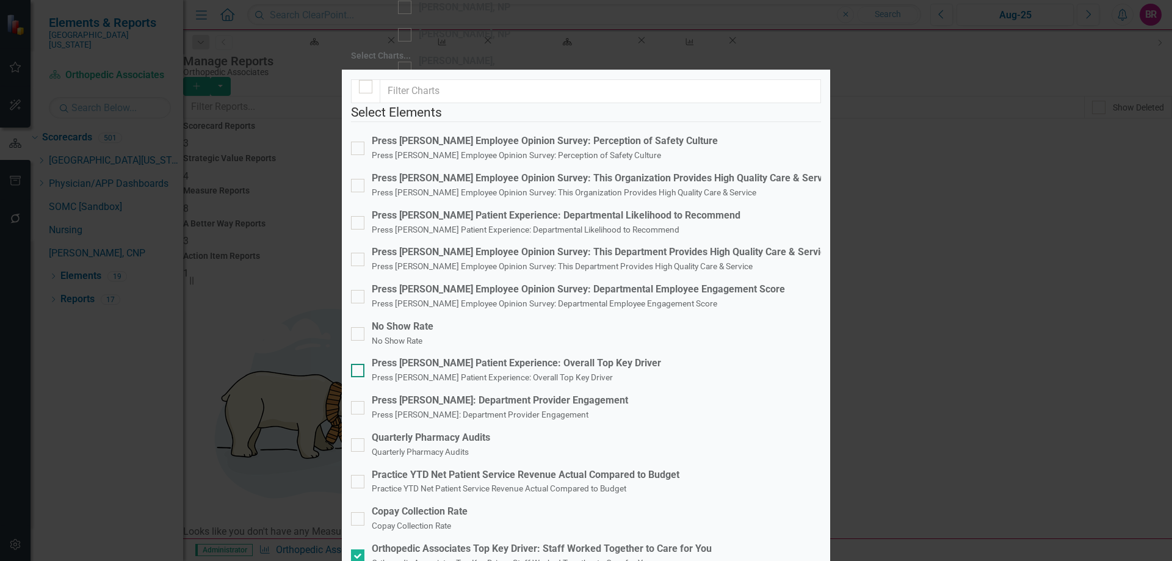
click at [547, 373] on small "Press [PERSON_NAME] Patient Experience: Overall Top Key Driver" at bounding box center [492, 378] width 241 height 10
click at [359, 364] on input "Press [PERSON_NAME] Patient Experience: Overall Top Key Driver Press [PERSON_NA…" at bounding box center [355, 368] width 8 height 8
checkbox input "true"
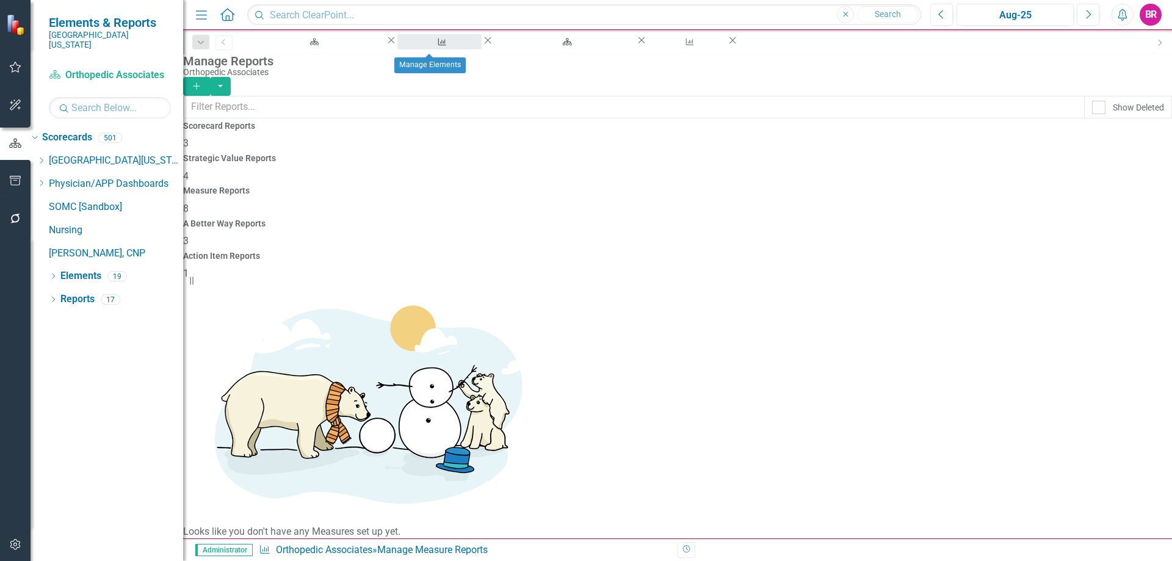
click at [424, 46] on div "Manage Elements" at bounding box center [440, 53] width 62 height 15
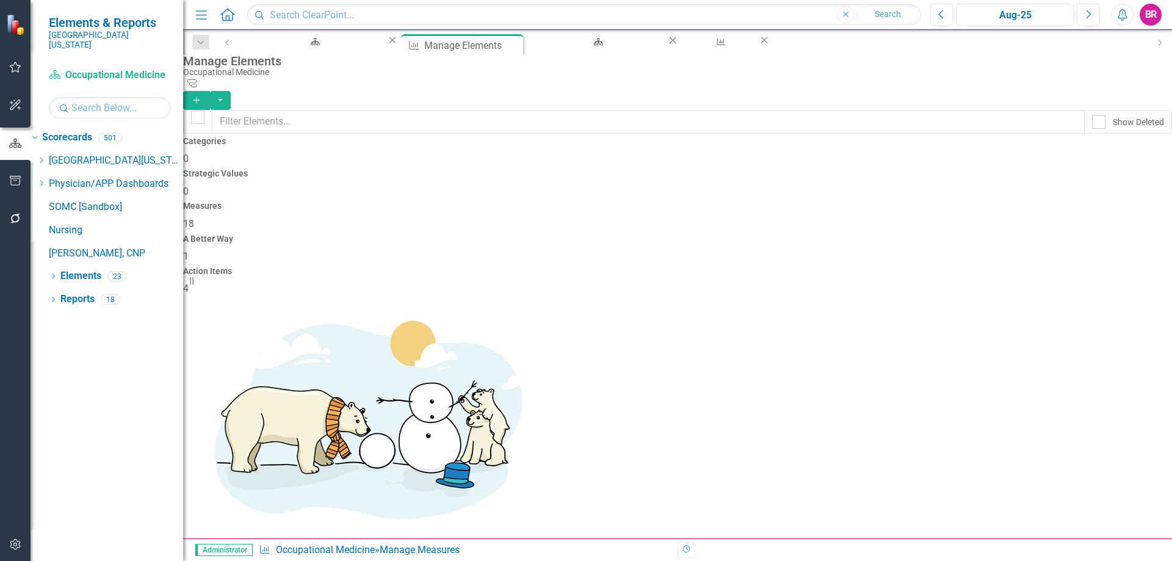
scroll to position [183, 0]
click at [1108, 391] on link "Copy Duplicate Measure" at bounding box center [1089, 387] width 110 height 23
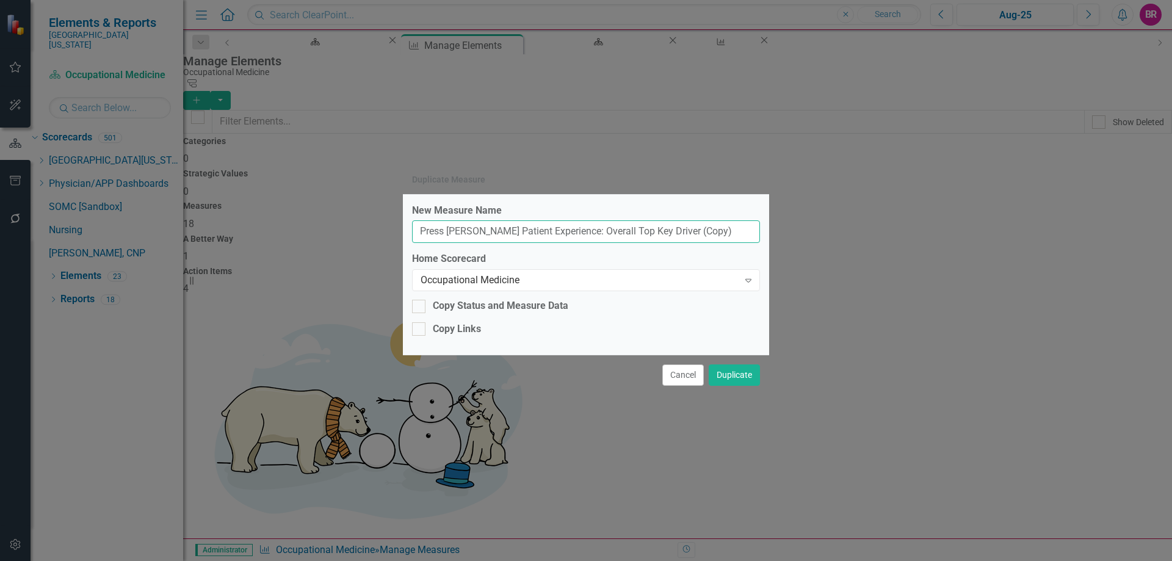
click at [689, 234] on input "Press [PERSON_NAME] Patient Experience: Overall Top Key Driver (Copy)" at bounding box center [586, 231] width 348 height 23
type input "Press [PERSON_NAME] Patient Experience: Overall Top Key Driver"
click at [688, 289] on div "Occupational Medicine Expand" at bounding box center [586, 280] width 348 height 22
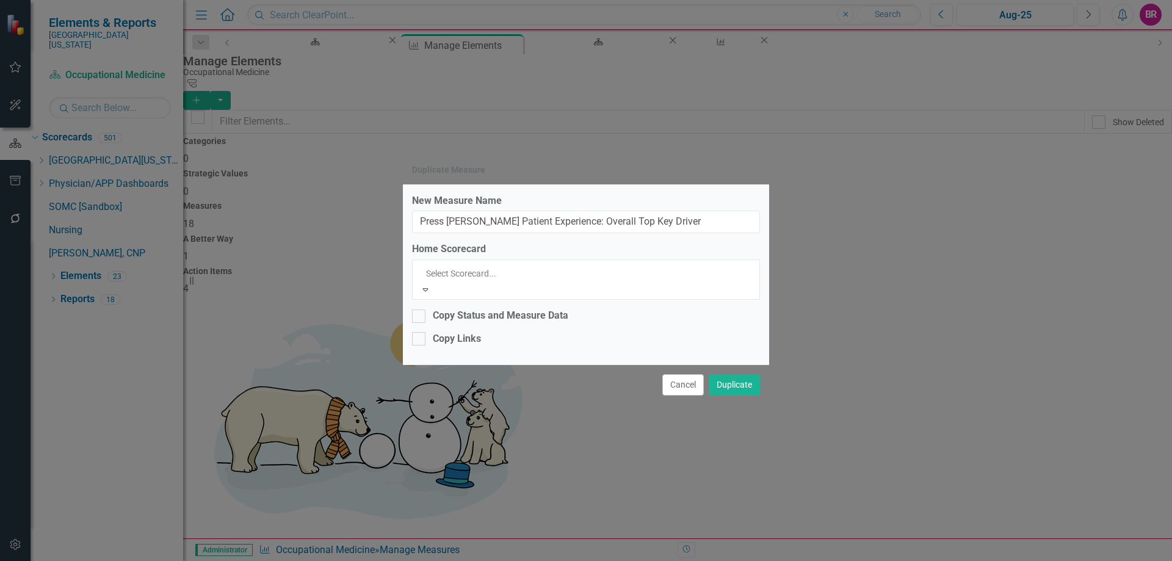
scroll to position [1745, 0]
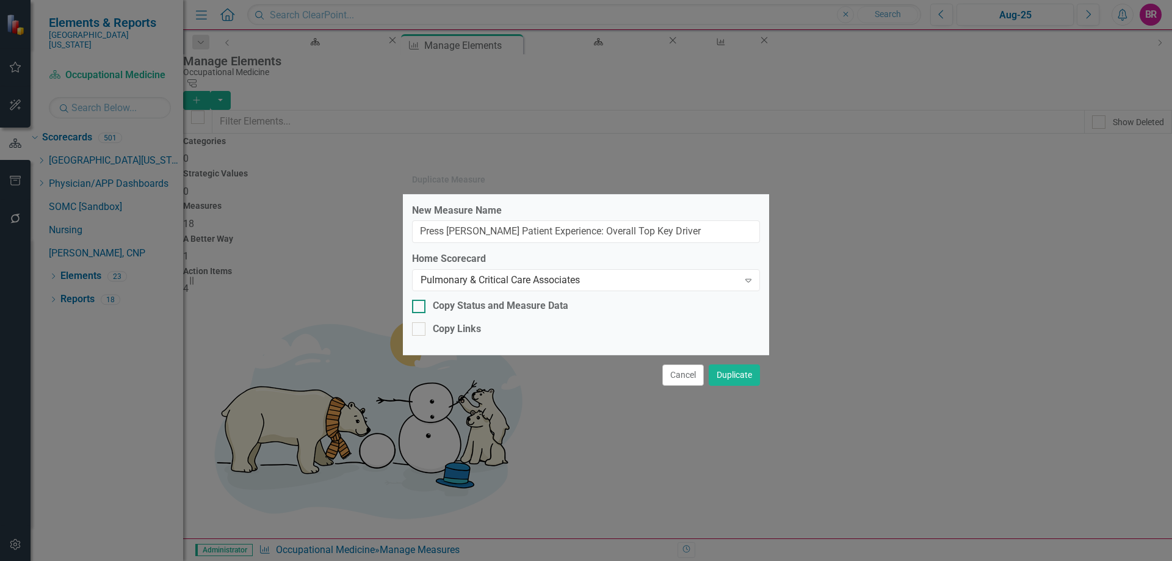
click at [497, 306] on div "Copy Status and Measure Data" at bounding box center [501, 306] width 136 height 14
click at [420, 306] on input "Copy Status and Measure Data" at bounding box center [416, 304] width 8 height 8
checkbox input "true"
click at [453, 333] on div "Copy Links" at bounding box center [457, 329] width 48 height 14
click at [420, 330] on input "Copy Links" at bounding box center [416, 326] width 8 height 8
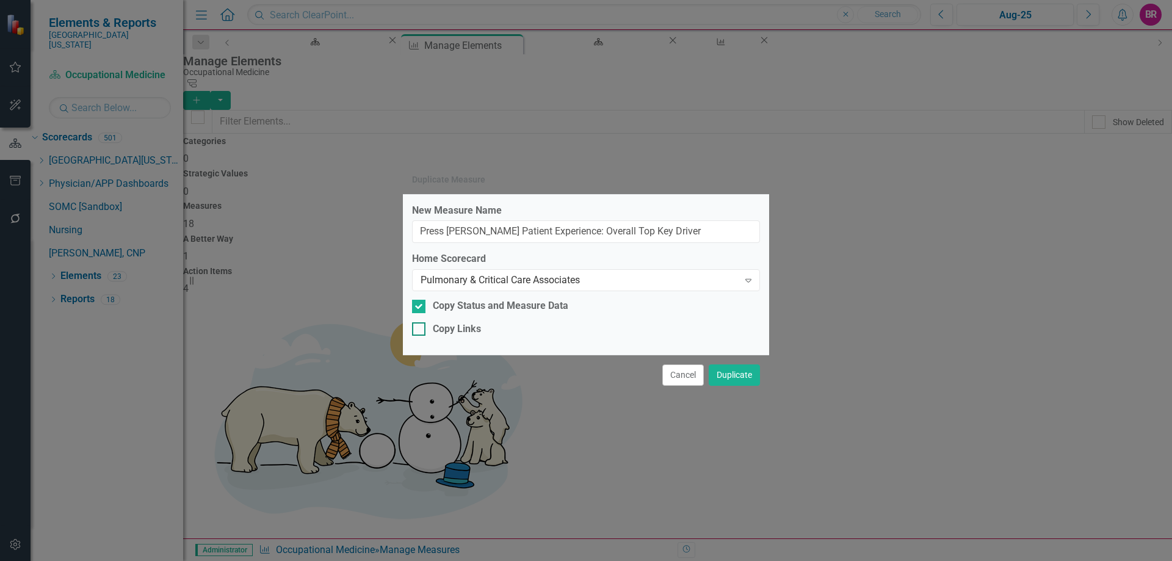
checkbox input "true"
click at [737, 380] on button "Duplicate" at bounding box center [734, 375] width 51 height 21
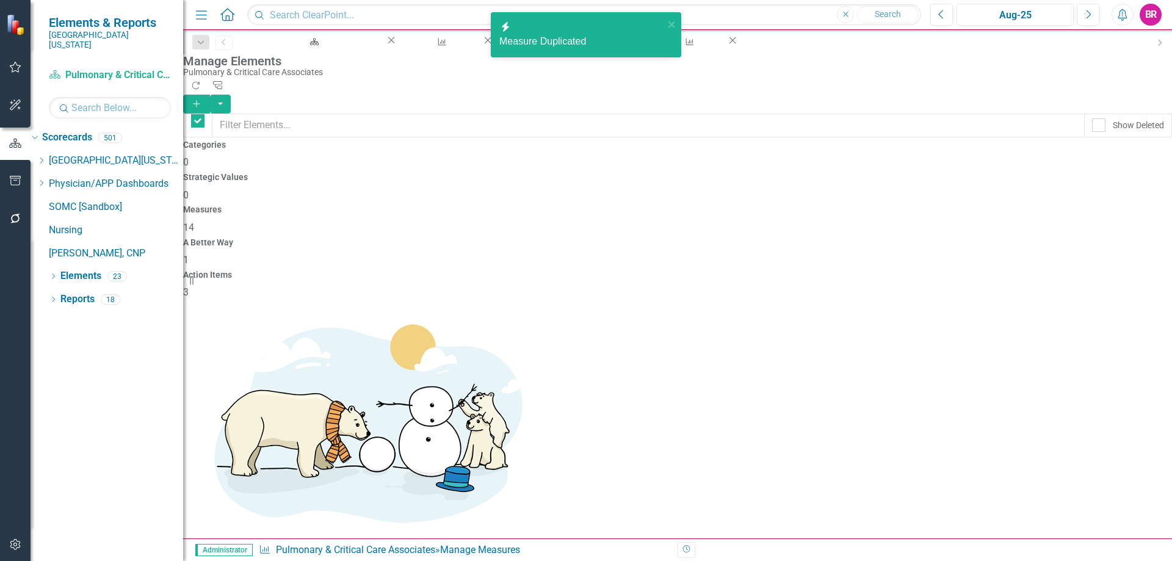
checkbox input "false"
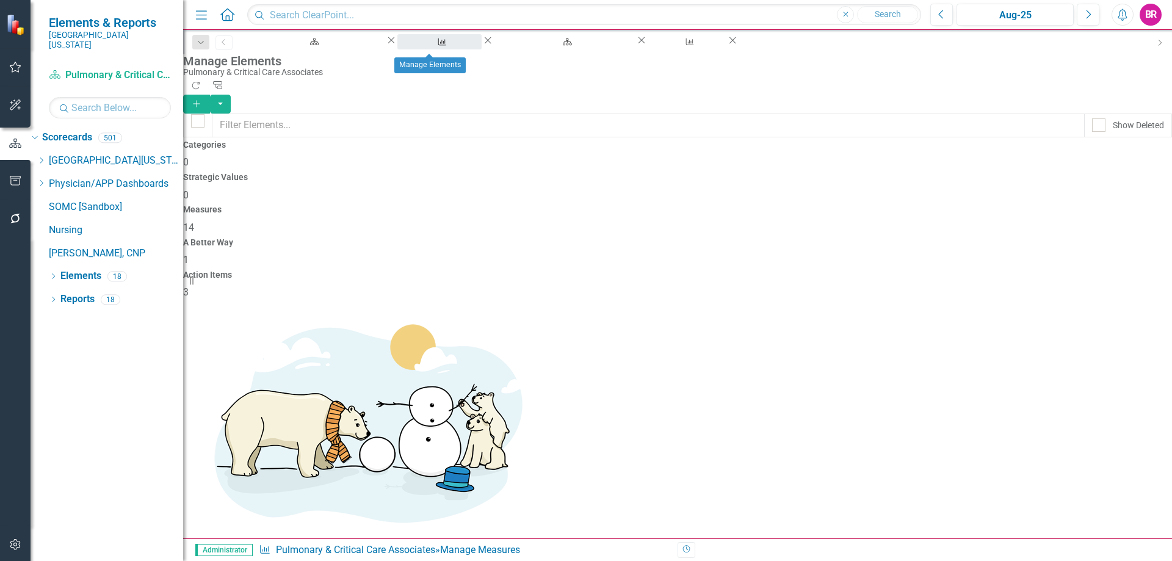
click at [431, 46] on div "Manage Elements" at bounding box center [440, 53] width 62 height 15
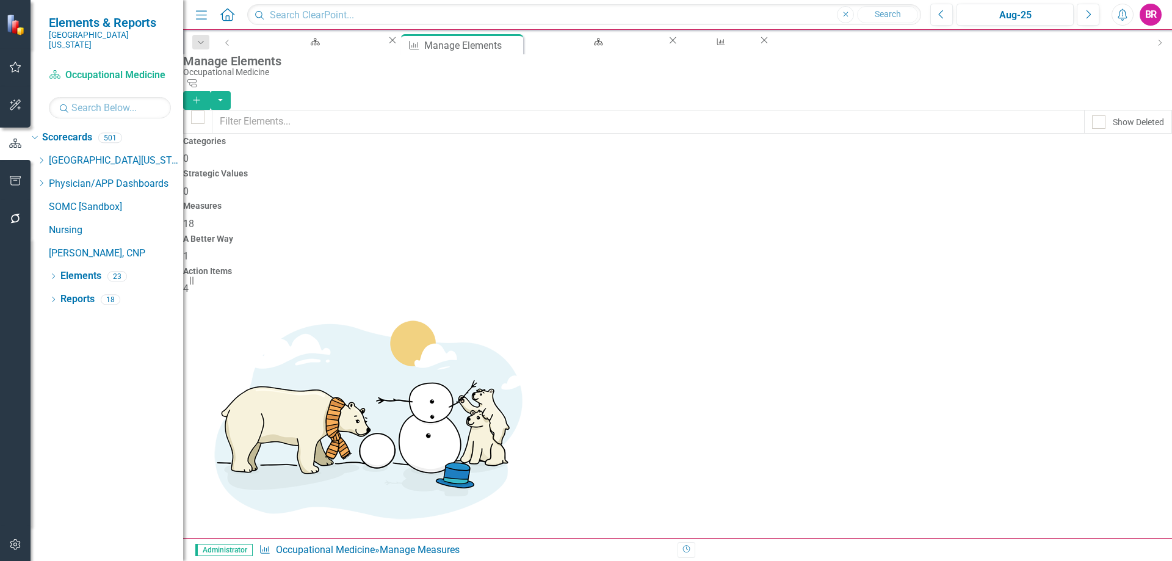
scroll to position [374, 0]
click at [1111, 433] on link "Copy Duplicate Measure" at bounding box center [1089, 434] width 110 height 23
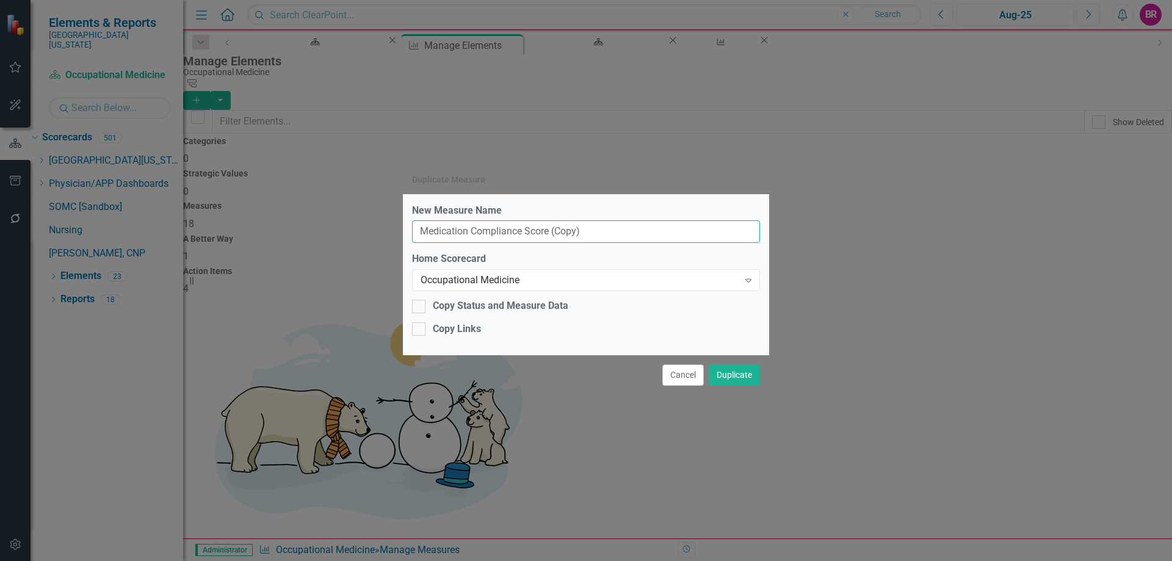
click at [598, 224] on input "Medication Compliance Score (Copy)" at bounding box center [586, 231] width 348 height 23
type input "Medication Compliance Score"
click at [602, 275] on div "Occupational Medicine" at bounding box center [580, 281] width 318 height 14
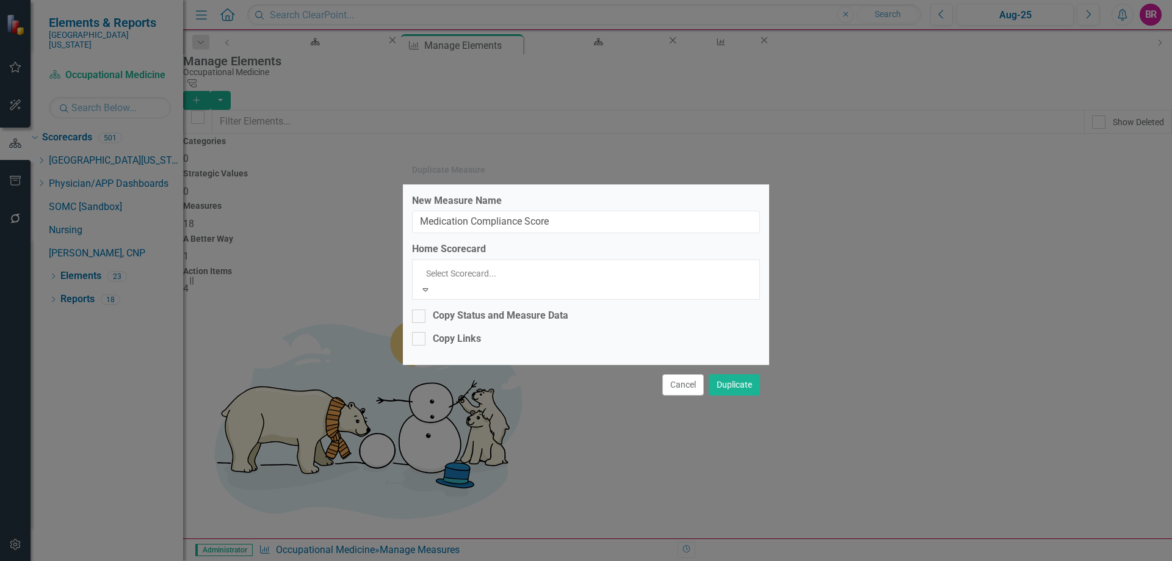
scroll to position [1745, 0]
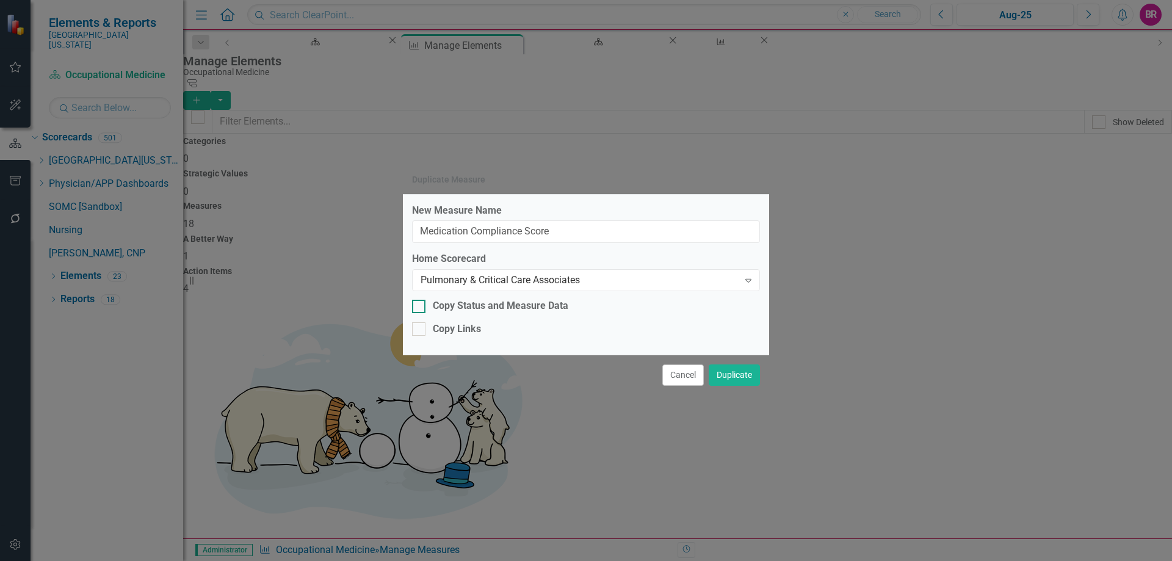
click at [522, 311] on div "Copy Status and Measure Data" at bounding box center [501, 306] width 136 height 14
click at [420, 308] on input "Copy Status and Measure Data" at bounding box center [416, 304] width 8 height 8
checkbox input "true"
click at [474, 324] on div "Copy Links" at bounding box center [457, 329] width 48 height 14
click at [452, 329] on div "Copy Links" at bounding box center [457, 329] width 48 height 14
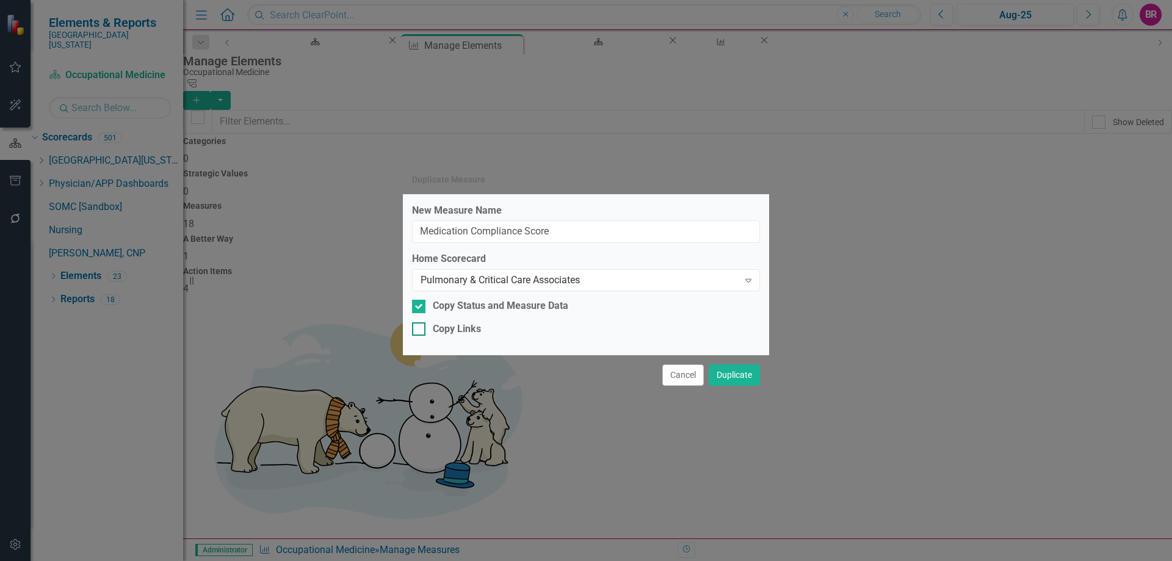
click at [420, 329] on input "Copy Links" at bounding box center [416, 326] width 8 height 8
checkbox input "true"
drag, startPoint x: 702, startPoint y: 375, endPoint x: 718, endPoint y: 372, distance: 16.2
click at [704, 374] on div "Cancel Duplicate" at bounding box center [586, 375] width 366 height 40
click at [719, 372] on button "Duplicate" at bounding box center [734, 375] width 51 height 21
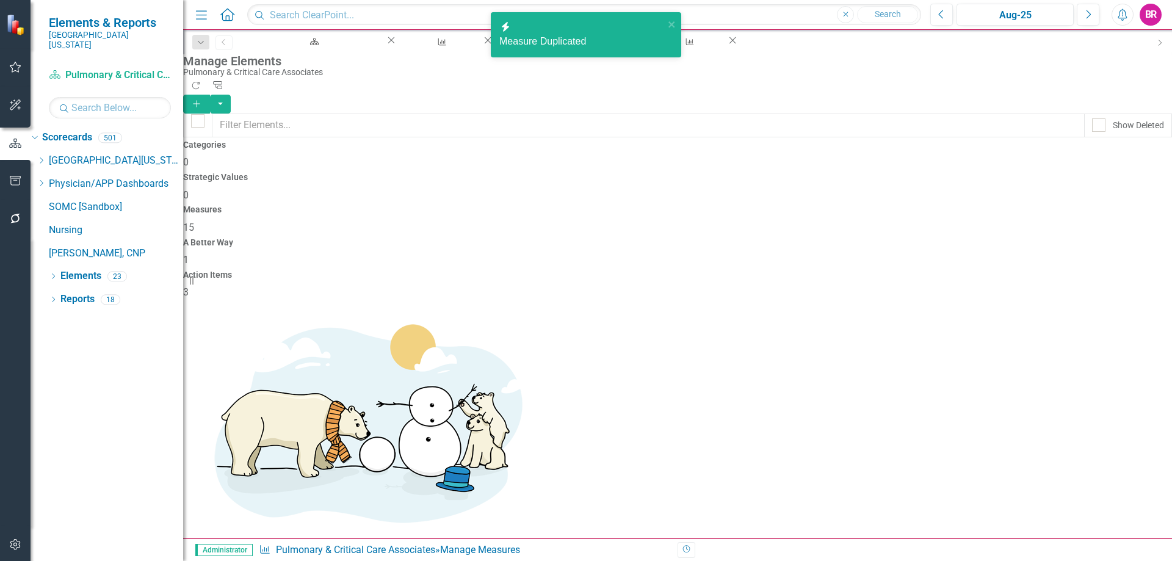
scroll to position [259, 0]
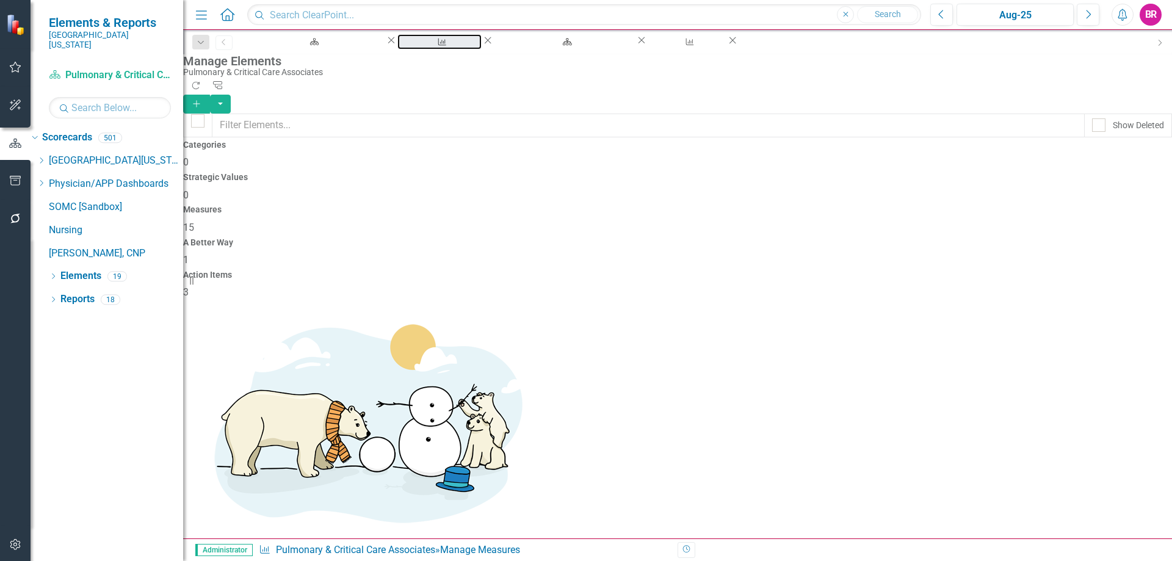
drag, startPoint x: 391, startPoint y: 46, endPoint x: 1031, endPoint y: 268, distance: 677.5
click at [409, 46] on div "Manage Elements" at bounding box center [440, 53] width 62 height 15
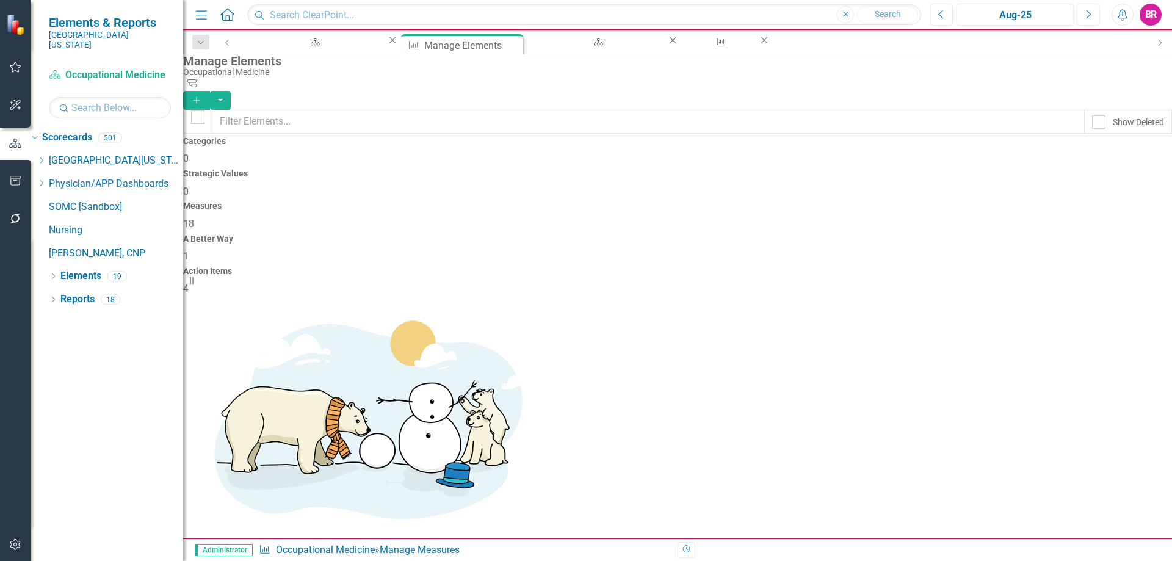
scroll to position [374, 0]
click at [1121, 476] on link "Copy Duplicate Measure" at bounding box center [1089, 473] width 110 height 23
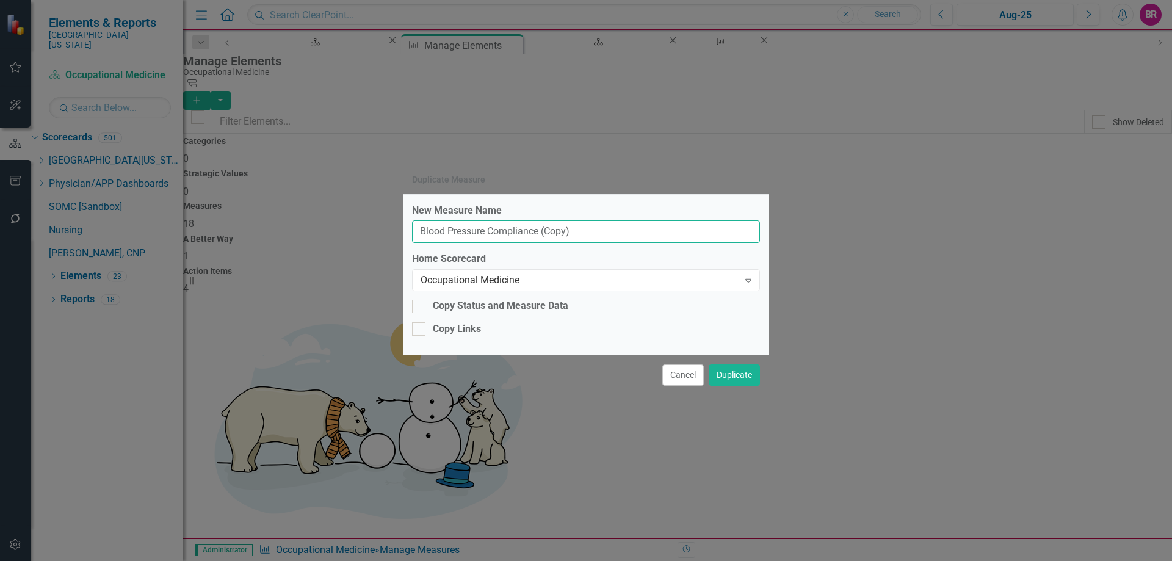
click at [622, 241] on input "Blood Pressure Compliance (Copy)" at bounding box center [586, 231] width 348 height 23
type input "Blood Pressure Compliance"
click at [622, 278] on div "Occupational Medicine" at bounding box center [580, 281] width 318 height 14
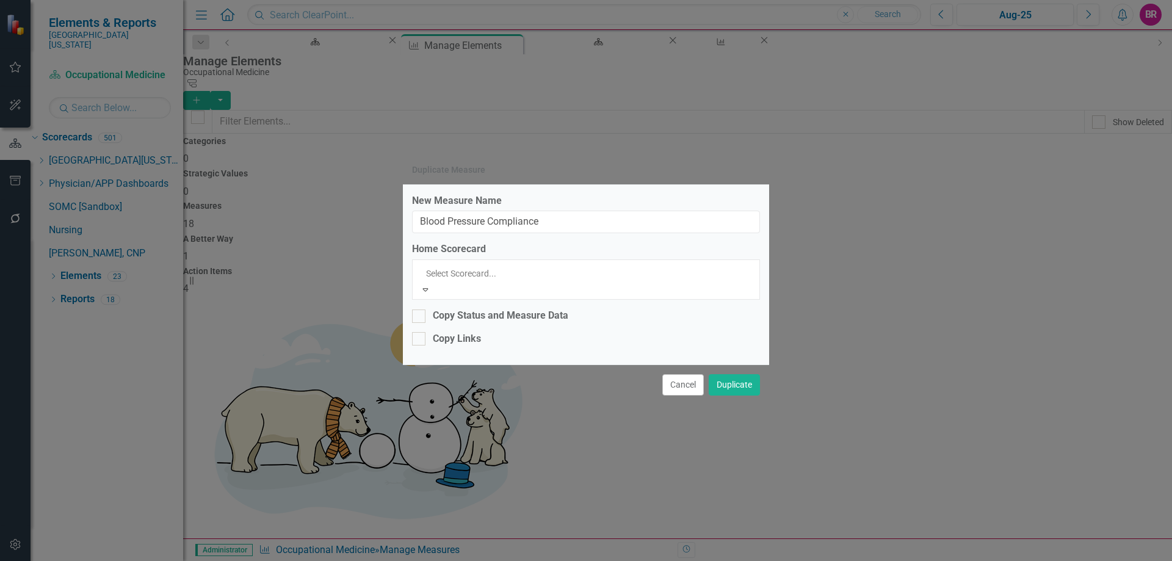
scroll to position [1745, 0]
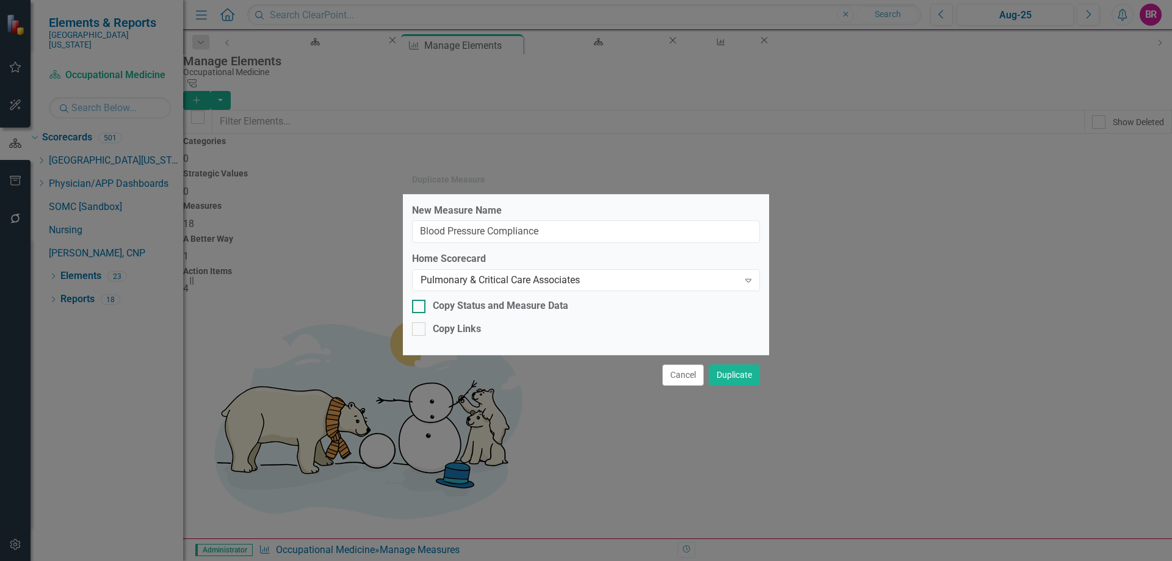
click at [531, 310] on div "Copy Status and Measure Data" at bounding box center [501, 306] width 136 height 14
click at [420, 308] on input "Copy Status and Measure Data" at bounding box center [416, 304] width 8 height 8
checkbox input "true"
click at [479, 329] on div "Copy Links" at bounding box center [457, 329] width 48 height 14
click at [420, 329] on input "Copy Links" at bounding box center [416, 326] width 8 height 8
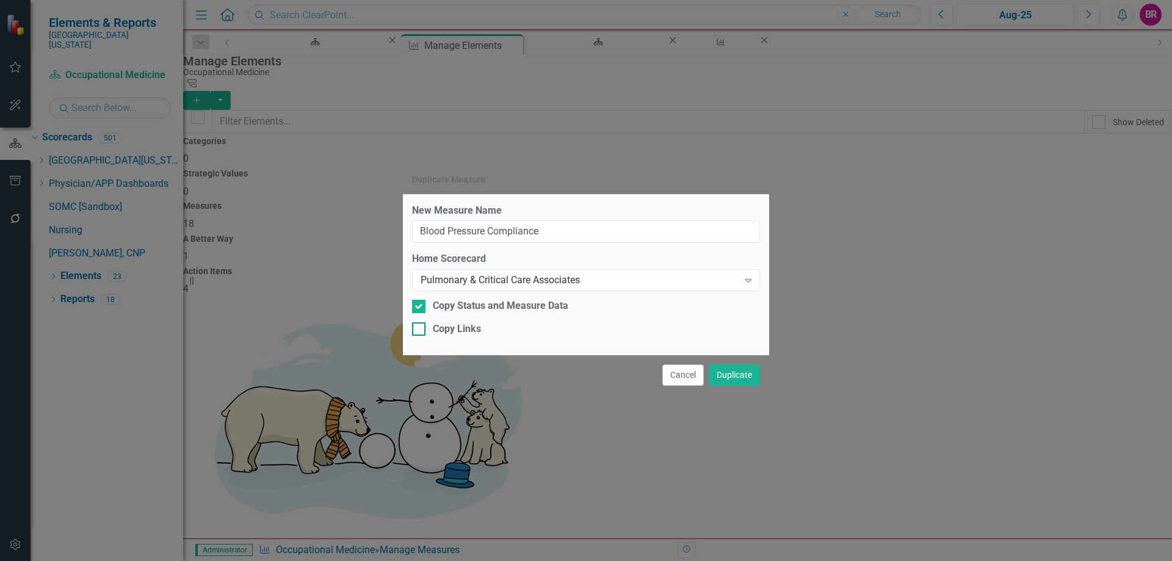
checkbox input "true"
drag, startPoint x: 730, startPoint y: 375, endPoint x: 818, endPoint y: 376, distance: 88.6
click at [730, 374] on button "Duplicate" at bounding box center [734, 375] width 51 height 21
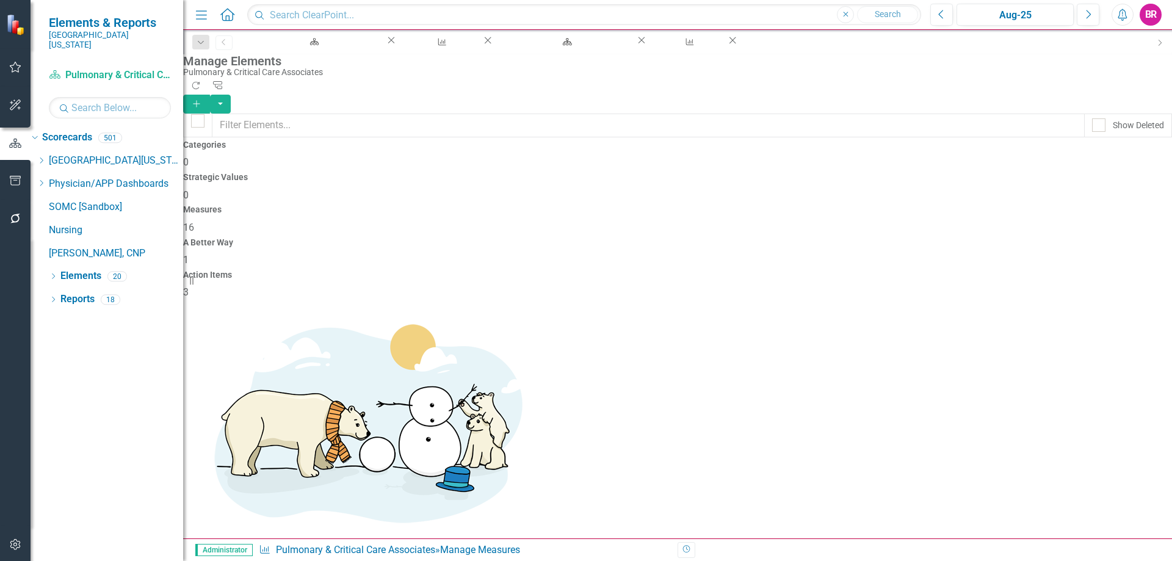
scroll to position [53, 0]
click at [96, 291] on div "Reports 18" at bounding box center [121, 300] width 123 height 23
click at [77, 293] on link "Reports" at bounding box center [77, 300] width 34 height 14
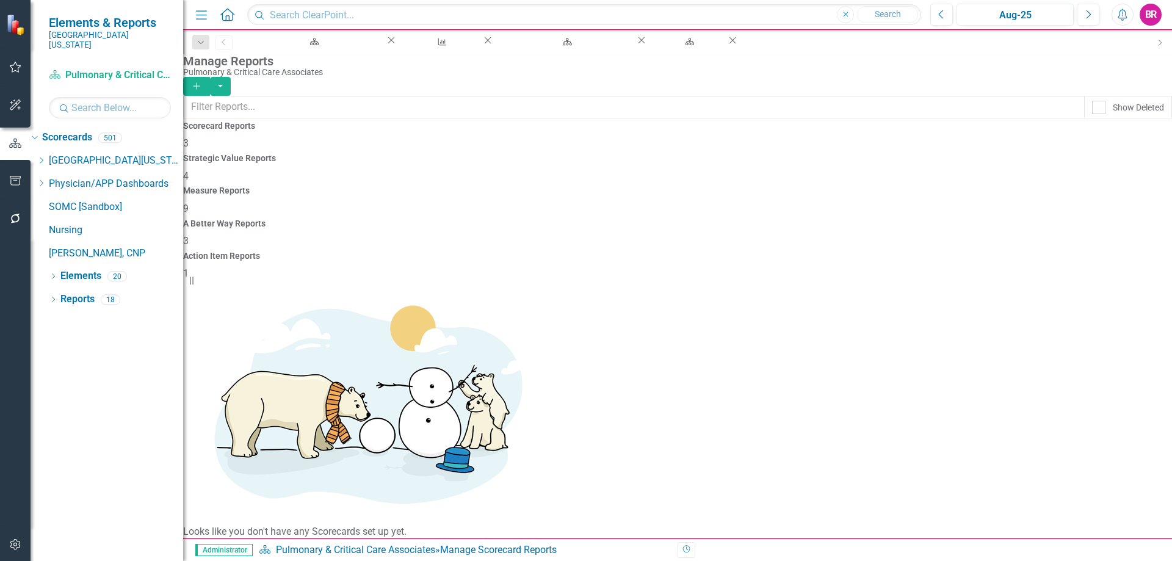
click at [672, 186] on h4 "Measure Reports" at bounding box center [677, 190] width 989 height 9
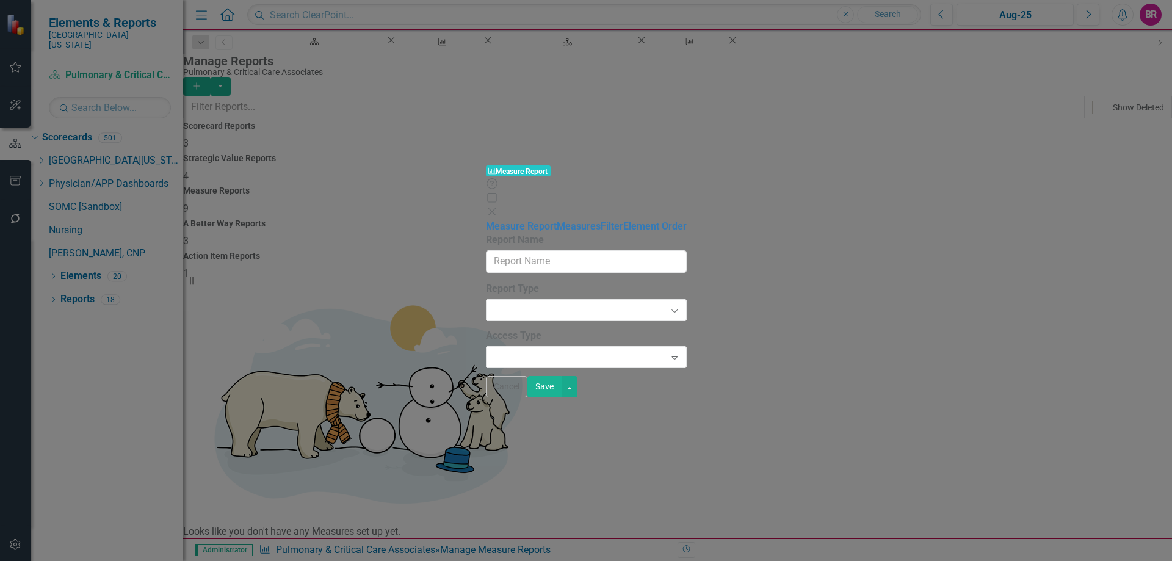
type input "Quality Dashboard - Pulmonary & Critical Care Associates"
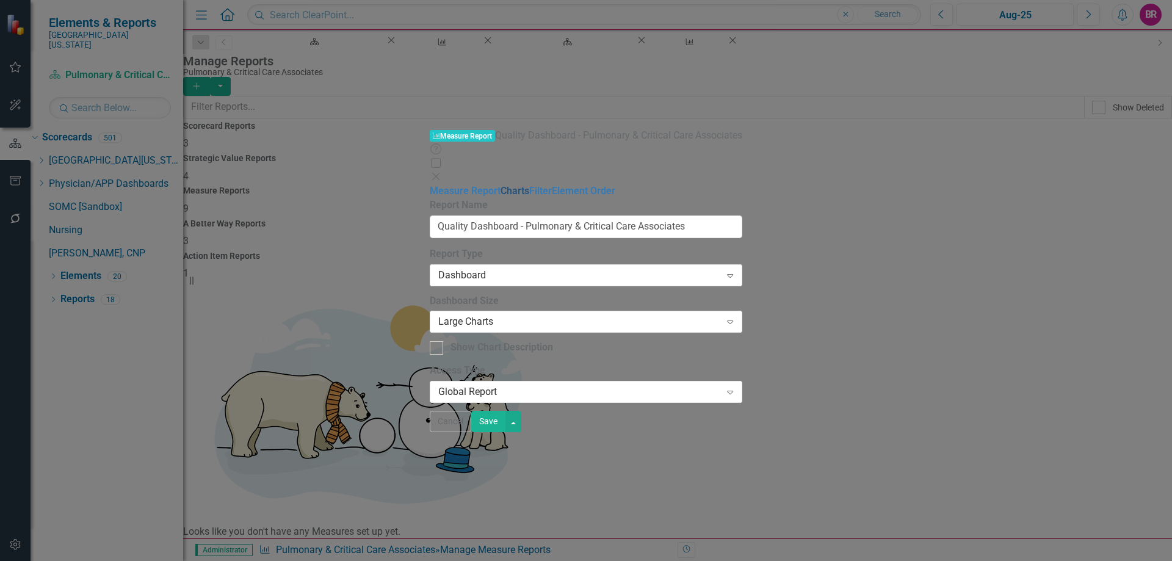
click at [501, 185] on link "Charts" at bounding box center [515, 191] width 29 height 12
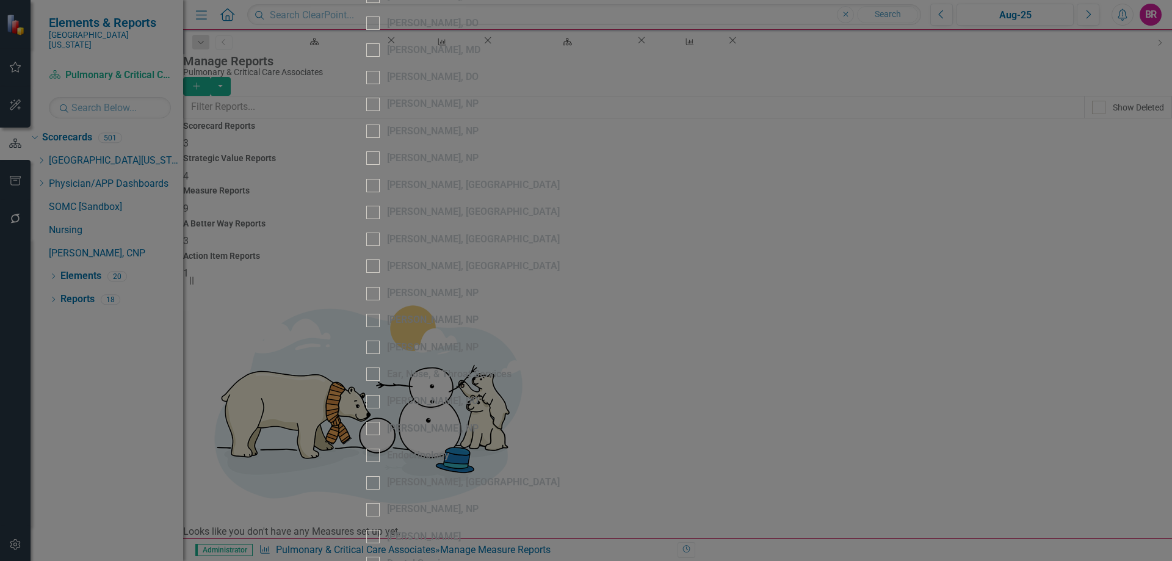
scroll to position [1649, 0]
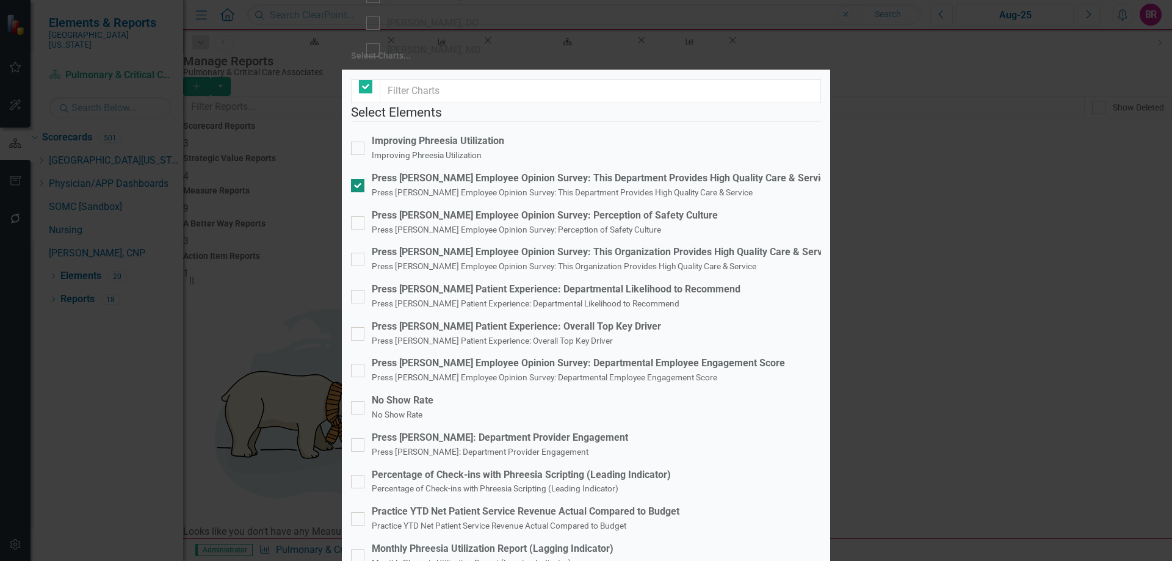
checkbox input "false"
checkbox input "true"
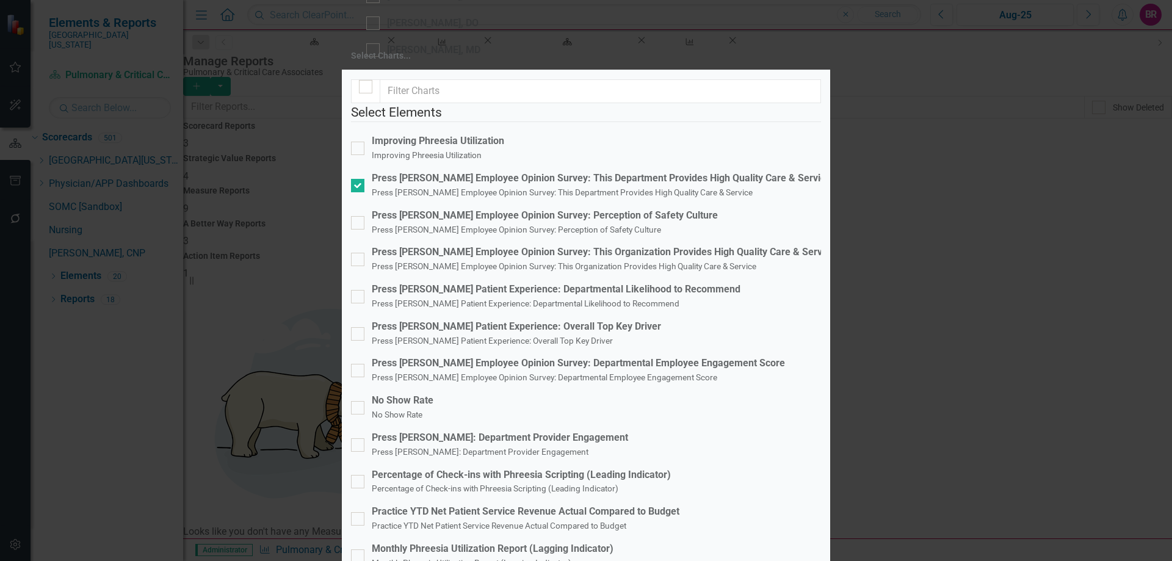
checkbox input "true"
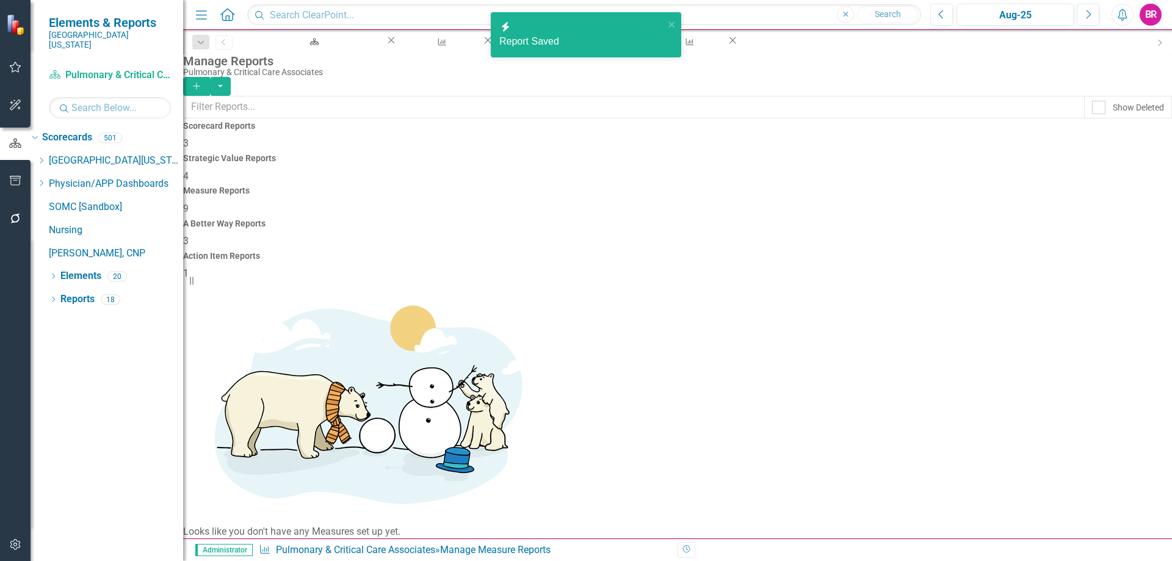
drag, startPoint x: 1111, startPoint y: 425, endPoint x: 1031, endPoint y: 414, distance: 80.7
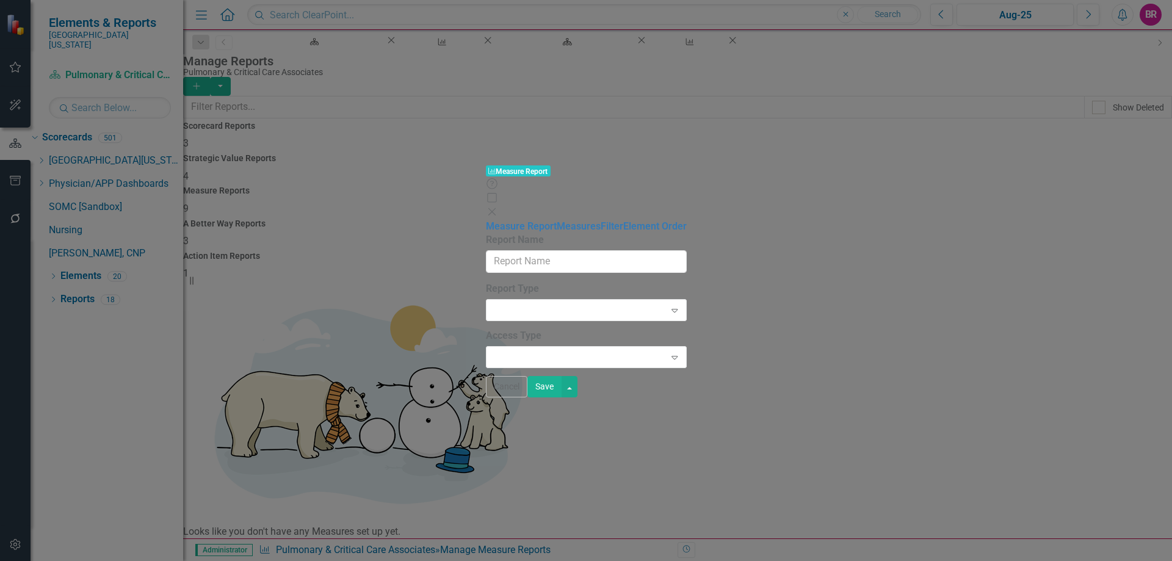
type input "Service Dashboard - Pulmonary & Critical Care Associates"
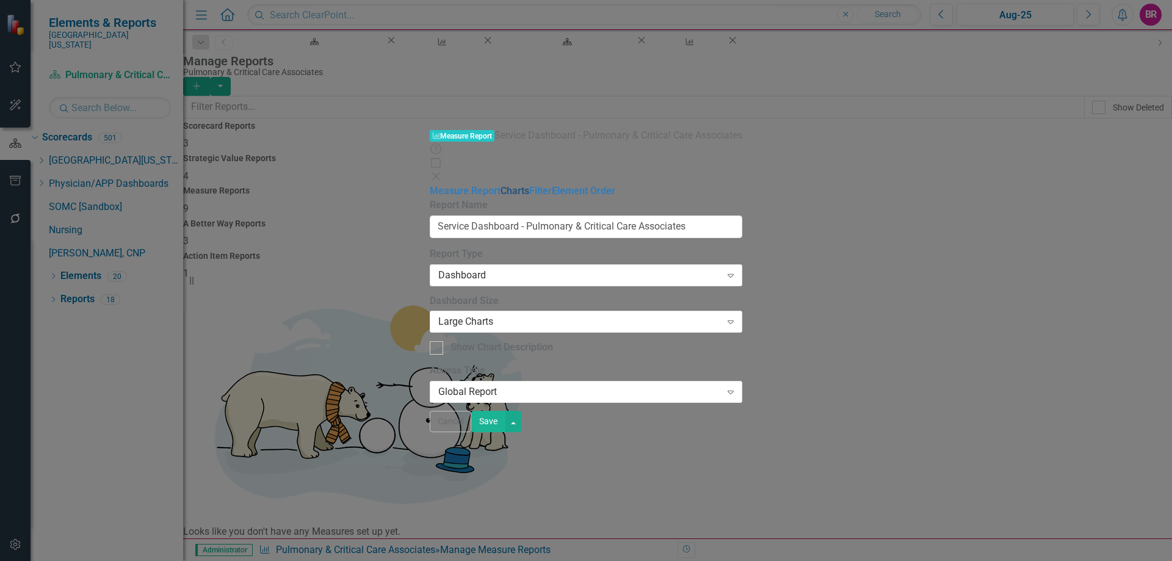
click at [501, 185] on link "Charts" at bounding box center [515, 191] width 29 height 12
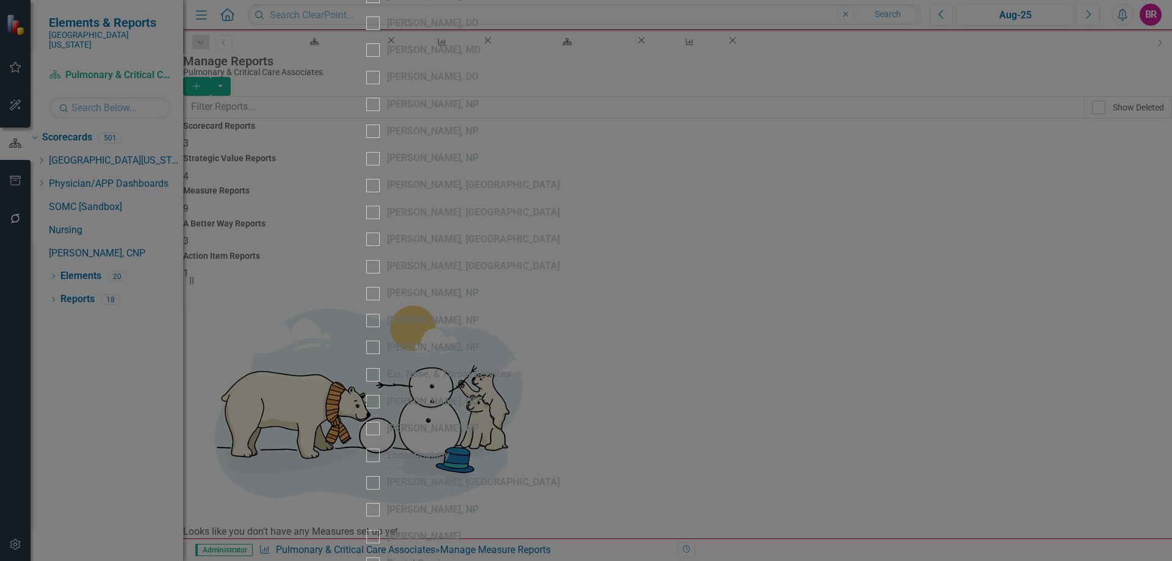
checkbox input "false"
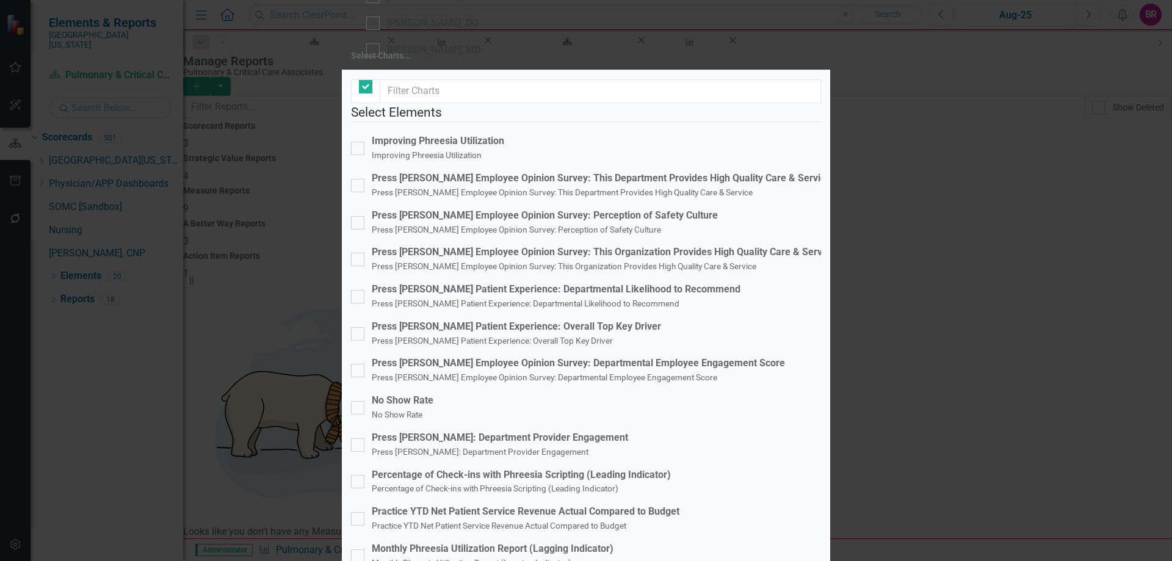
checkbox input "false"
click at [540, 320] on div "Press [PERSON_NAME] Patient Experience: Overall Top Key Driver" at bounding box center [516, 327] width 289 height 14
click at [359, 327] on input "Press [PERSON_NAME] Patient Experience: Overall Top Key Driver Press [PERSON_NA…" at bounding box center [355, 331] width 8 height 8
checkbox input "true"
drag, startPoint x: 813, startPoint y: 474, endPoint x: 868, endPoint y: 478, distance: 54.5
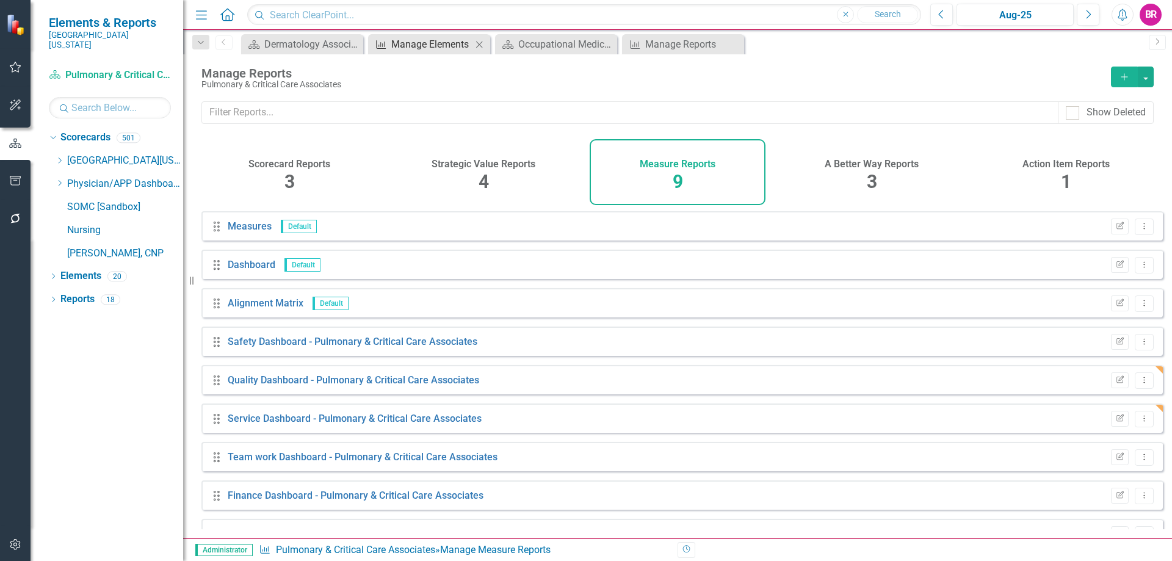
click at [429, 46] on div "Manage Elements" at bounding box center [431, 44] width 81 height 15
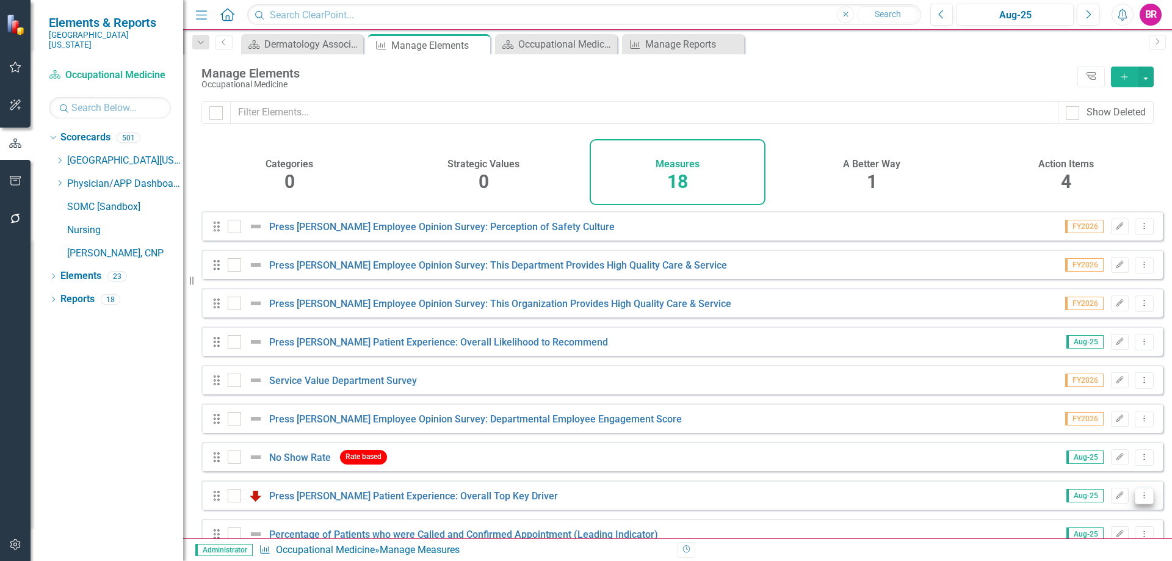
click at [1140, 500] on icon "Dropdown Menu" at bounding box center [1145, 496] width 10 height 8
click at [1088, 466] on link "Copy Duplicate Measure" at bounding box center [1089, 462] width 110 height 23
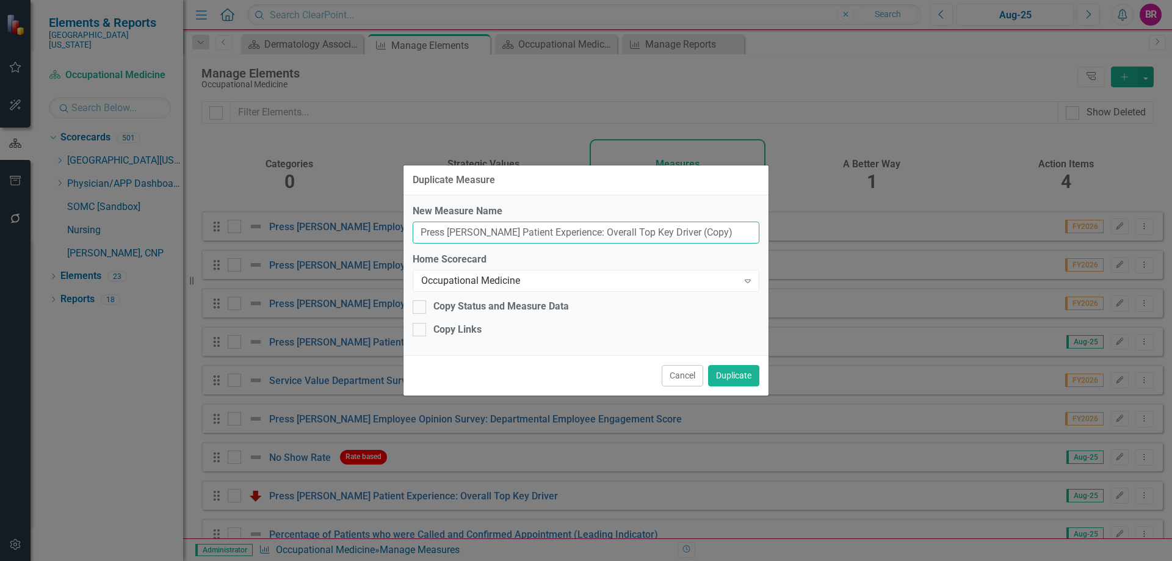
drag, startPoint x: 696, startPoint y: 230, endPoint x: 661, endPoint y: 235, distance: 35.8
click at [661, 235] on input "Press [PERSON_NAME] Patient Experience: Overall Top Key Driver (Copy)" at bounding box center [586, 233] width 347 height 23
type input "Press [PERSON_NAME] Patient Experience: Overall Top Key Driver"
click at [655, 280] on div "Occupational Medicine" at bounding box center [579, 281] width 317 height 14
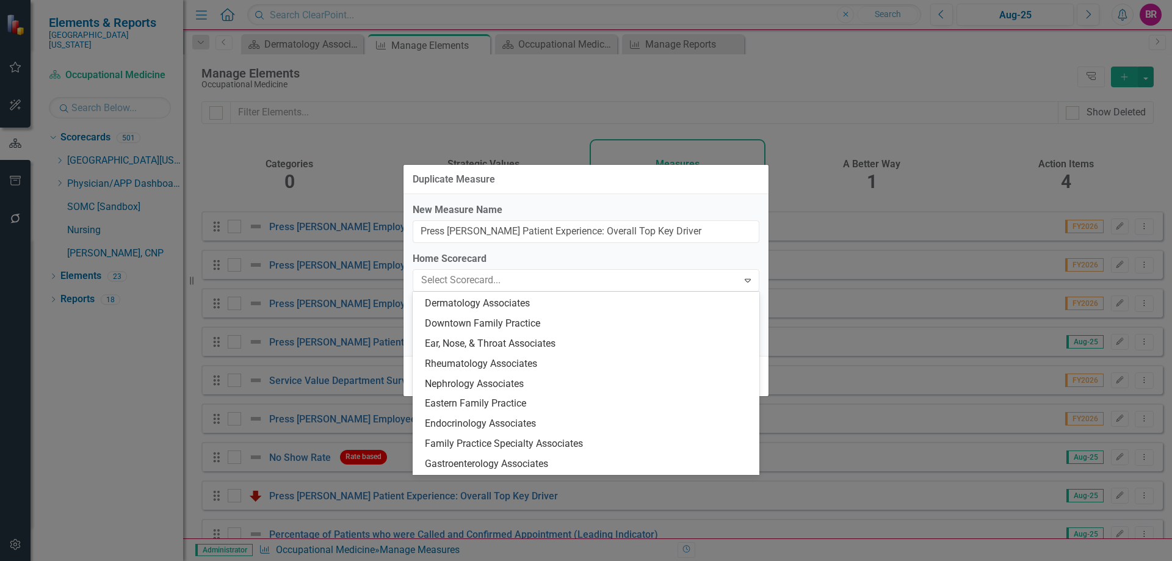
scroll to position [1745, 0]
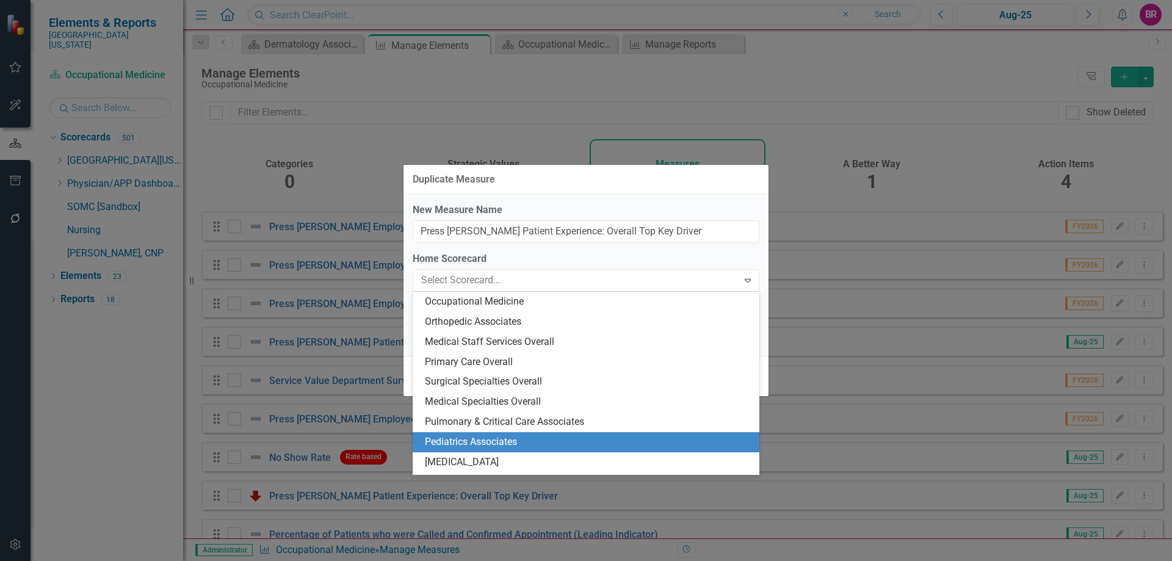
click at [579, 439] on div "Pediatrics Associates" at bounding box center [588, 442] width 327 height 14
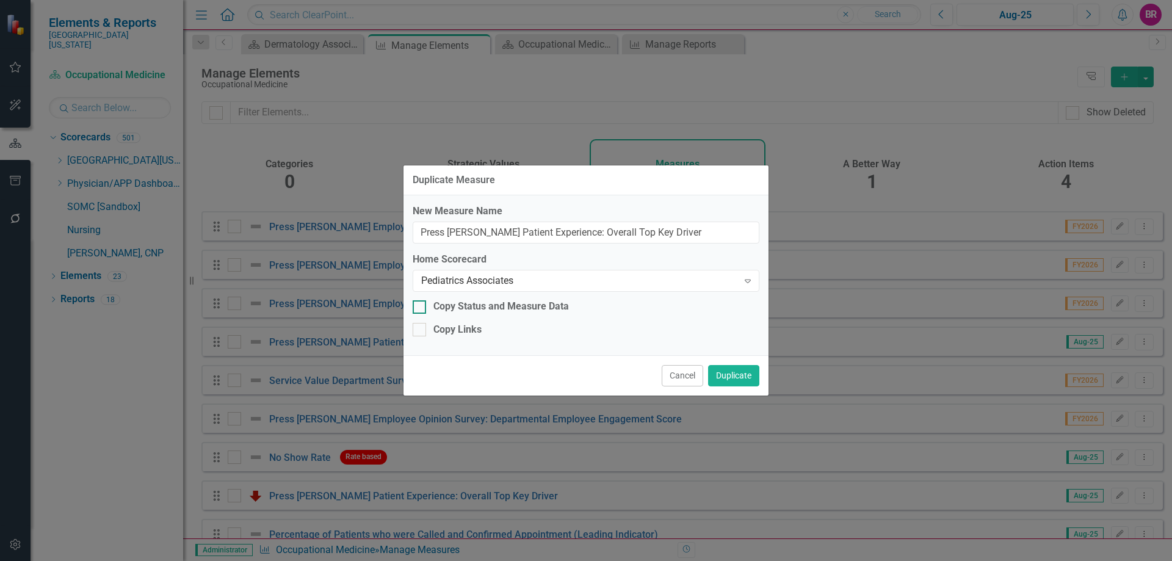
click at [500, 307] on div "Copy Status and Measure Data" at bounding box center [502, 307] width 136 height 14
click at [421, 307] on input "Copy Status and Measure Data" at bounding box center [417, 304] width 8 height 8
checkbox input "true"
drag, startPoint x: 456, startPoint y: 327, endPoint x: 462, endPoint y: 329, distance: 6.6
click at [456, 328] on div "Copy Links" at bounding box center [458, 330] width 48 height 14
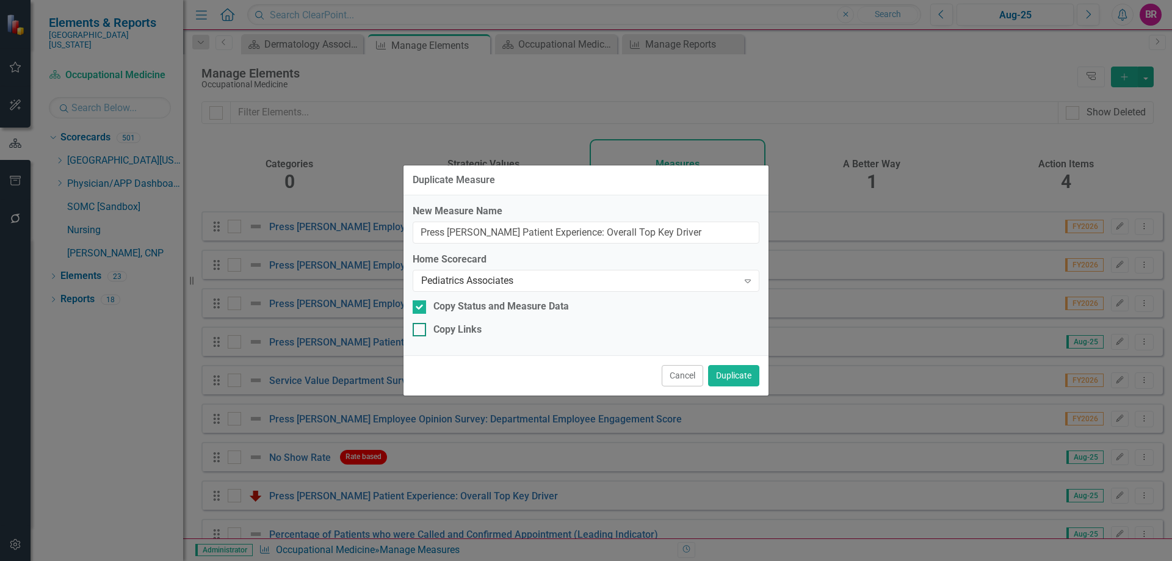
click at [421, 328] on input "Copy Links" at bounding box center [417, 327] width 8 height 8
checkbox input "true"
click at [729, 379] on button "Duplicate" at bounding box center [733, 375] width 51 height 21
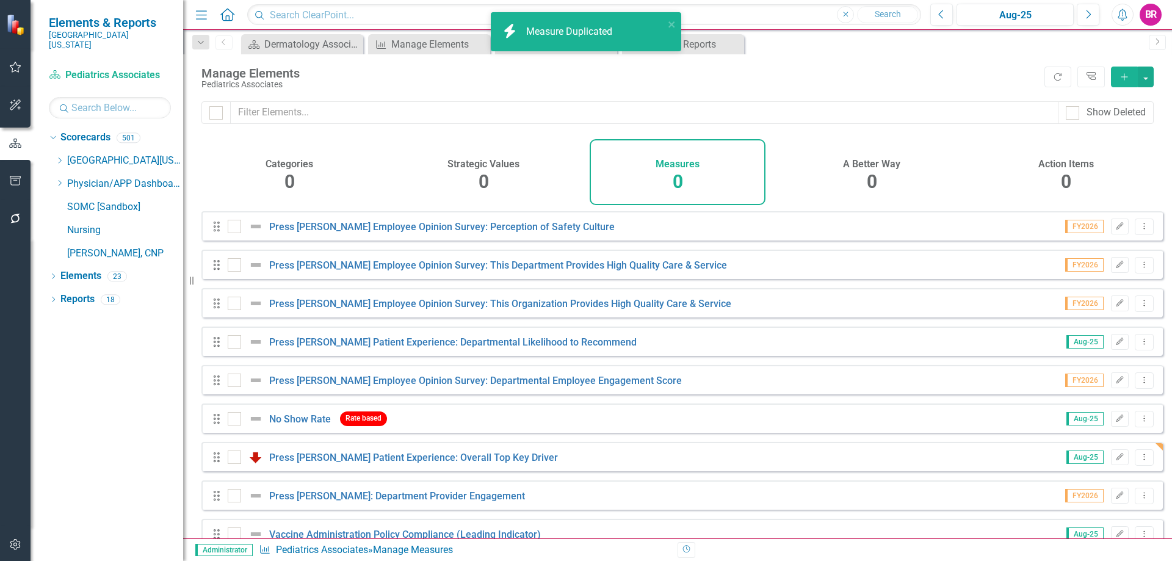
checkbox input "false"
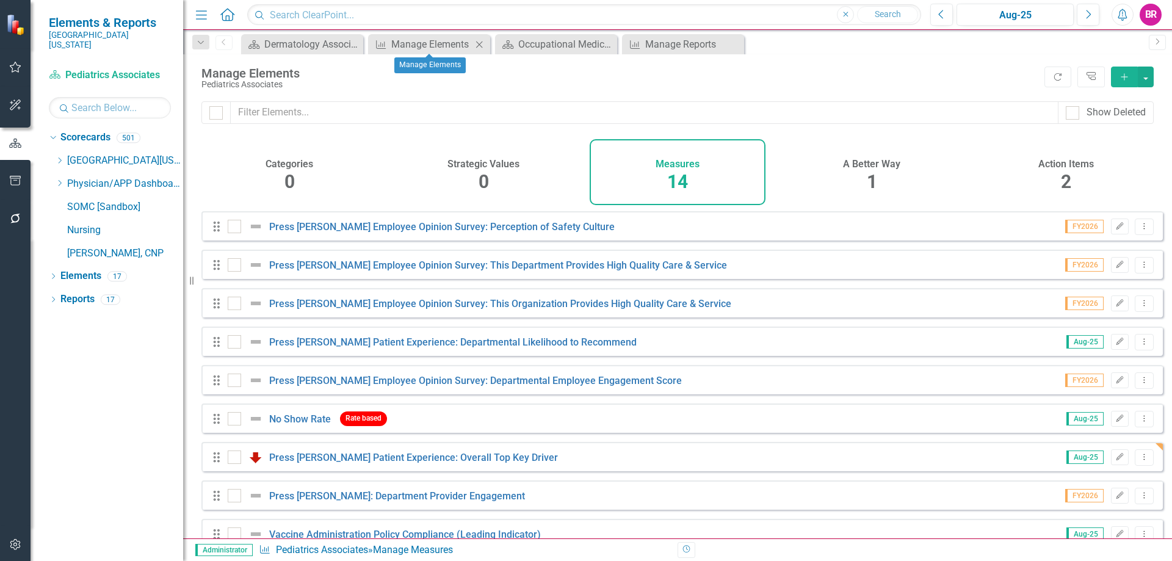
click at [419, 35] on div "Measure Manage Elements Close" at bounding box center [429, 44] width 122 height 20
click at [419, 42] on div "Manage Elements" at bounding box center [431, 44] width 81 height 15
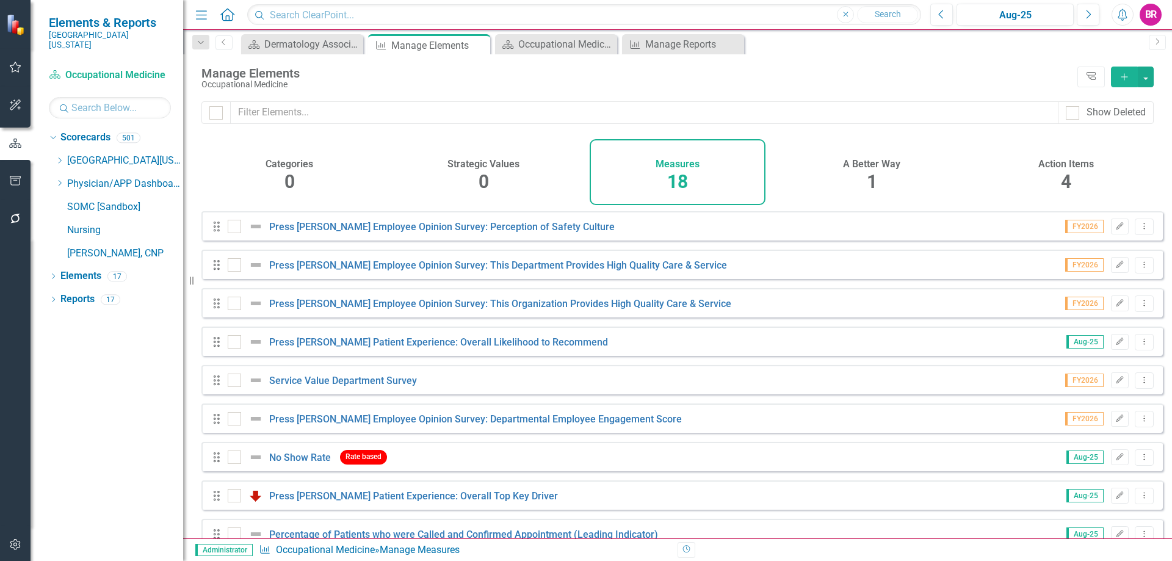
scroll to position [374, 0]
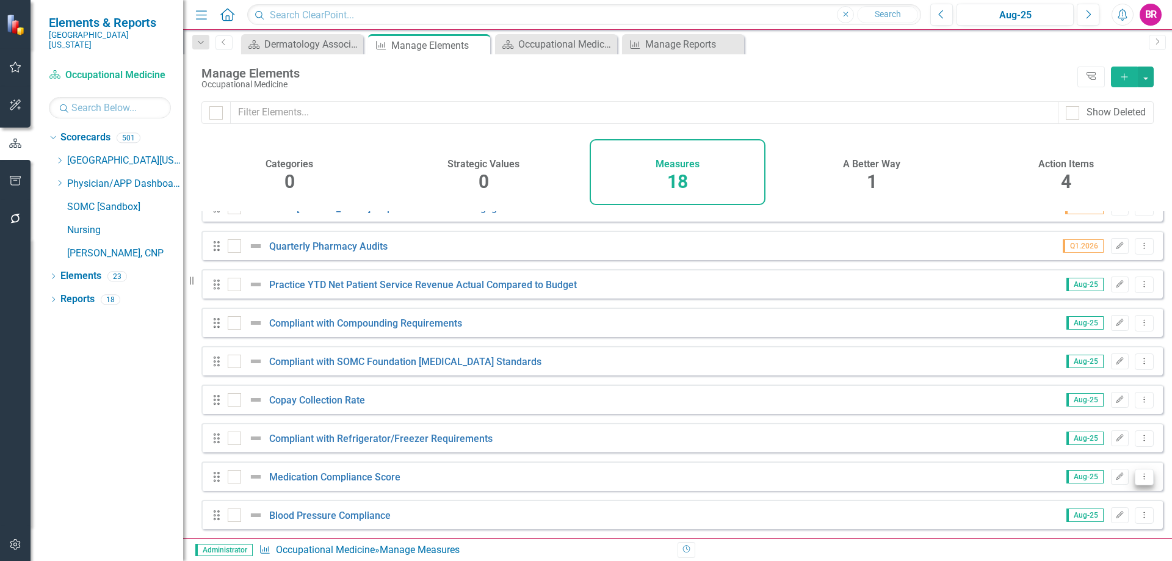
click at [1140, 480] on icon "Dropdown Menu" at bounding box center [1145, 477] width 10 height 8
click at [1113, 437] on link "Copy Duplicate Measure" at bounding box center [1089, 434] width 110 height 23
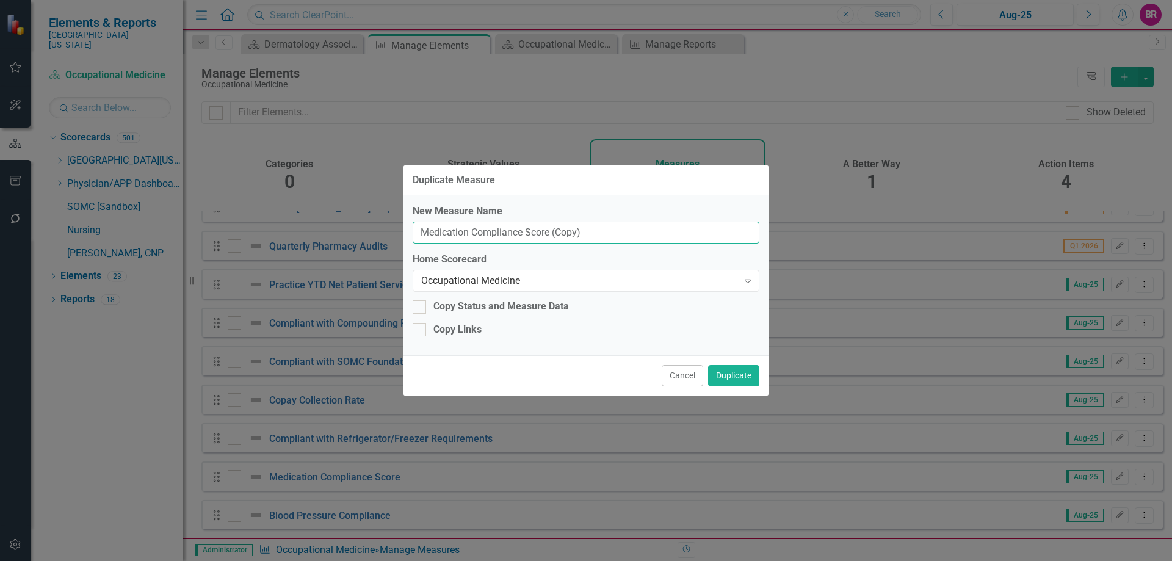
drag, startPoint x: 600, startPoint y: 236, endPoint x: 550, endPoint y: 242, distance: 51.1
click at [550, 242] on input "Medication Compliance Score (Copy)" at bounding box center [586, 233] width 347 height 23
type input "Medication Compliance Score"
click at [571, 277] on div "Occupational Medicine" at bounding box center [579, 281] width 317 height 14
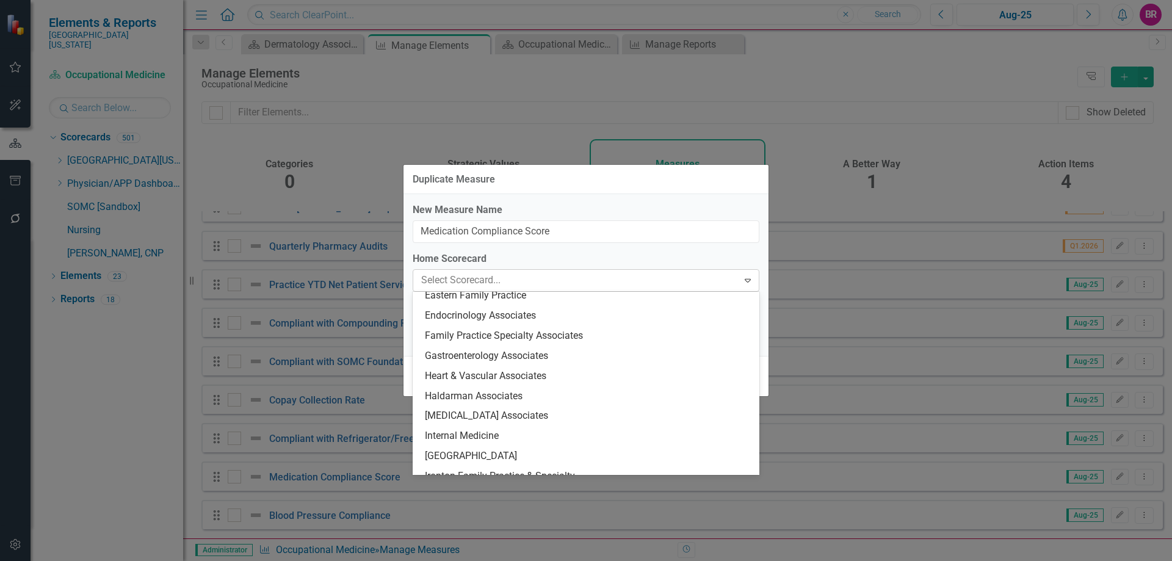
scroll to position [1745, 0]
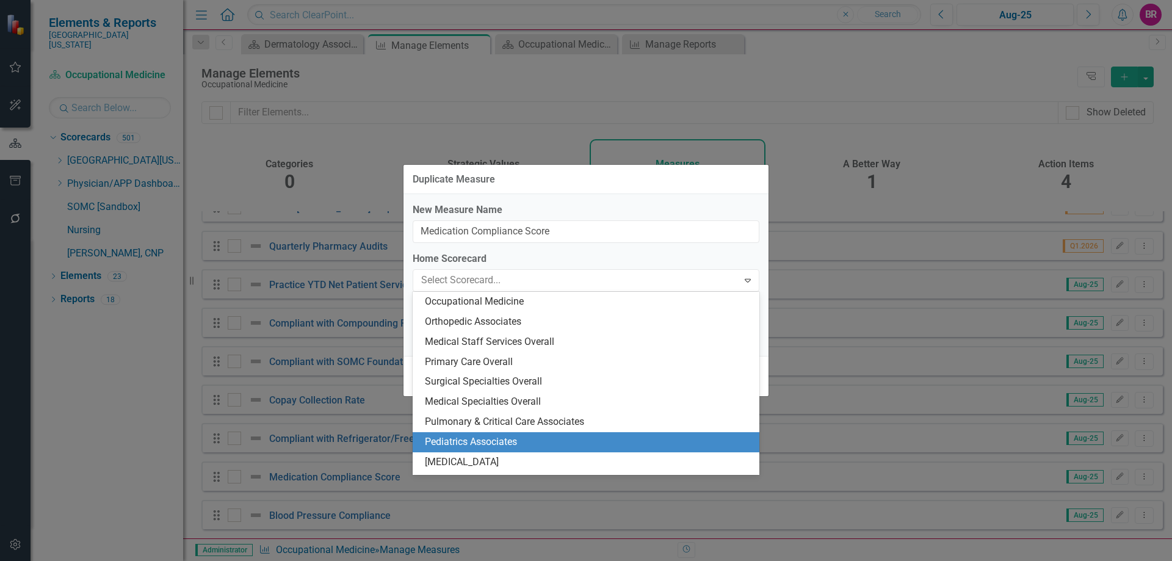
click at [533, 438] on div "Pediatrics Associates" at bounding box center [588, 442] width 327 height 14
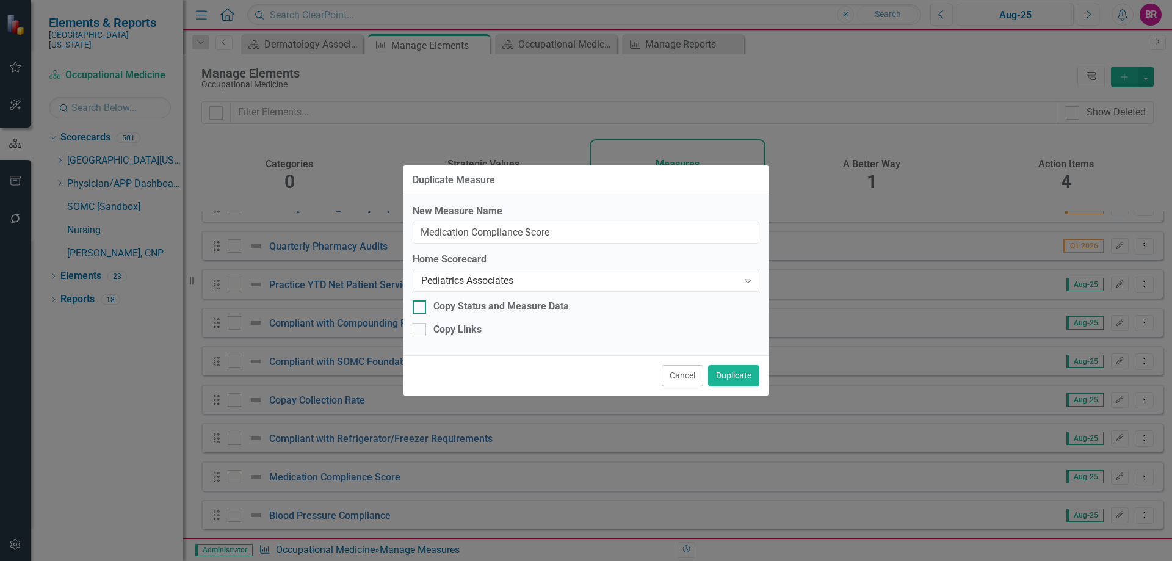
click at [475, 308] on div "Copy Status and Measure Data" at bounding box center [502, 307] width 136 height 14
click at [421, 308] on input "Copy Status and Measure Data" at bounding box center [417, 304] width 8 height 8
checkbox input "true"
click at [472, 325] on div "Copy Links" at bounding box center [458, 330] width 48 height 14
click at [421, 325] on input "Copy Links" at bounding box center [417, 327] width 8 height 8
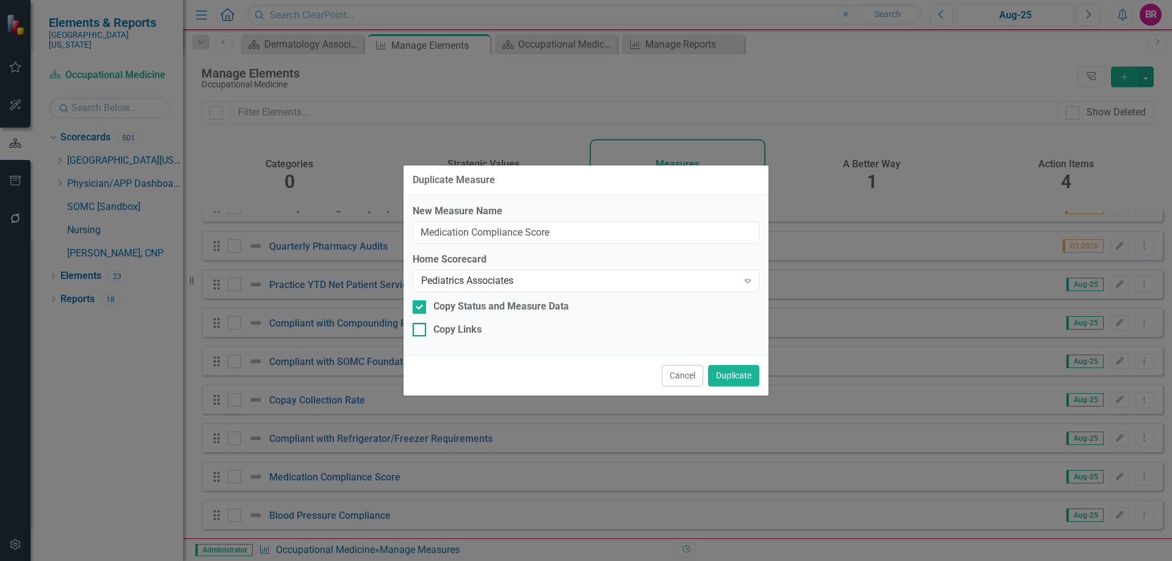
checkbox input "true"
click at [730, 375] on button "Duplicate" at bounding box center [733, 375] width 51 height 21
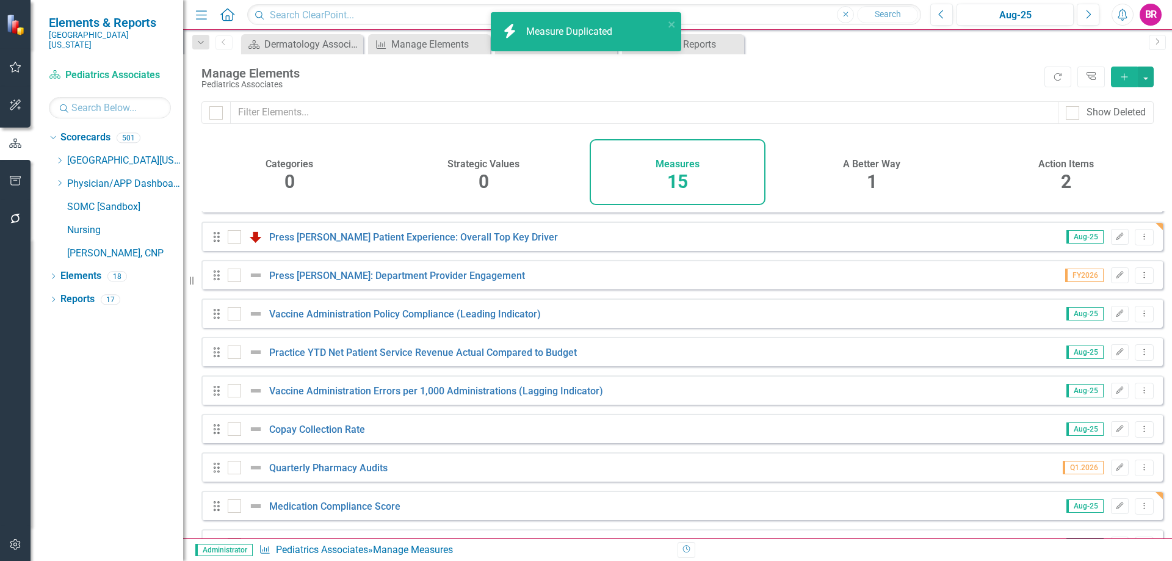
scroll to position [259, 0]
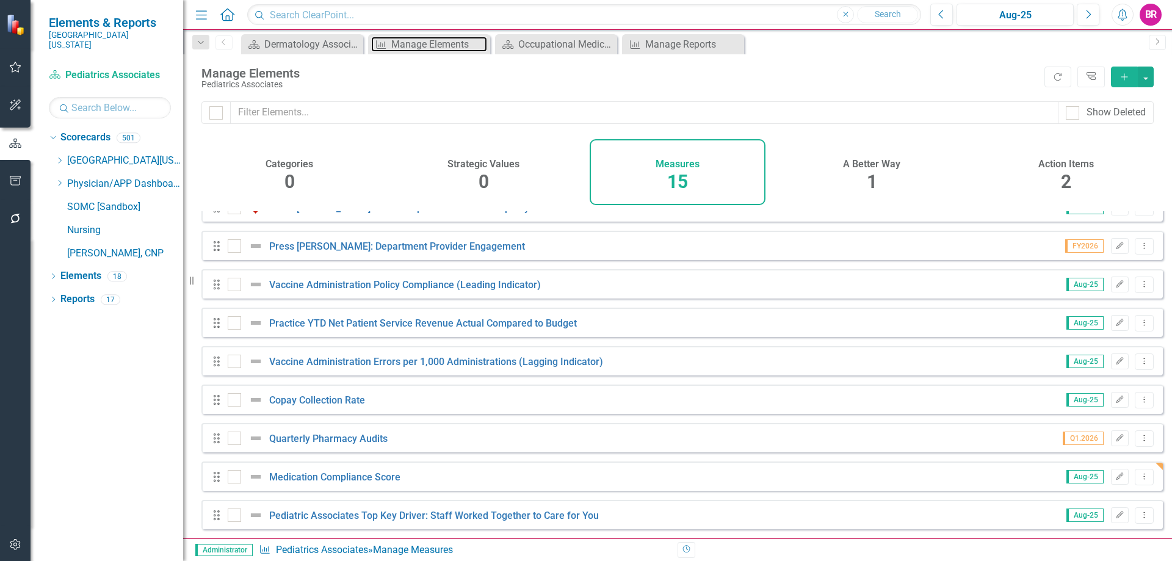
drag, startPoint x: 405, startPoint y: 44, endPoint x: 888, endPoint y: 409, distance: 605.2
click at [405, 44] on div "Manage Elements" at bounding box center [439, 44] width 96 height 15
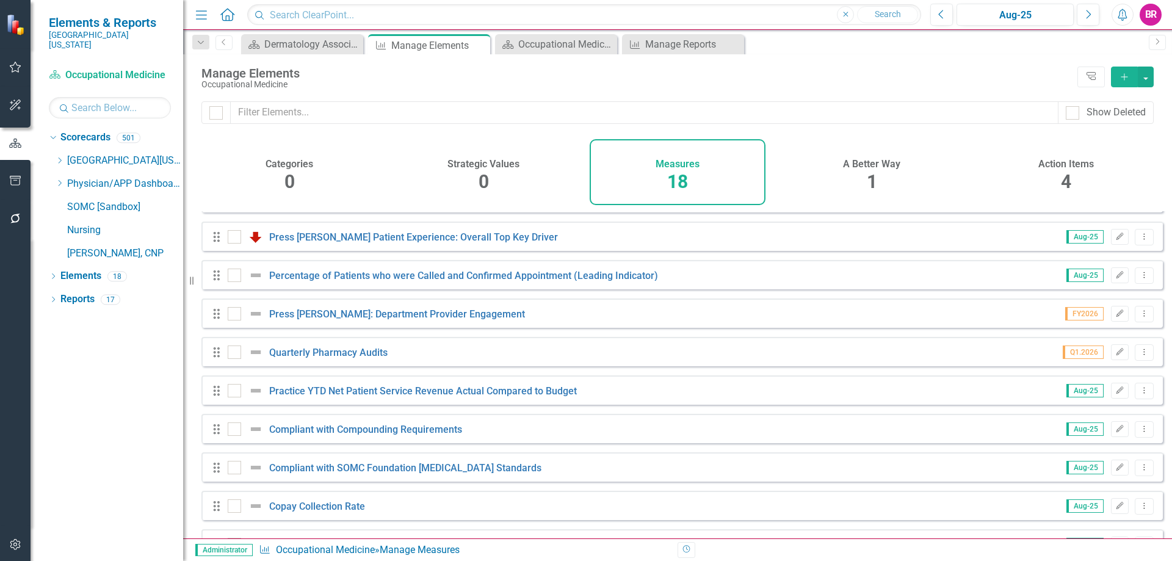
scroll to position [374, 0]
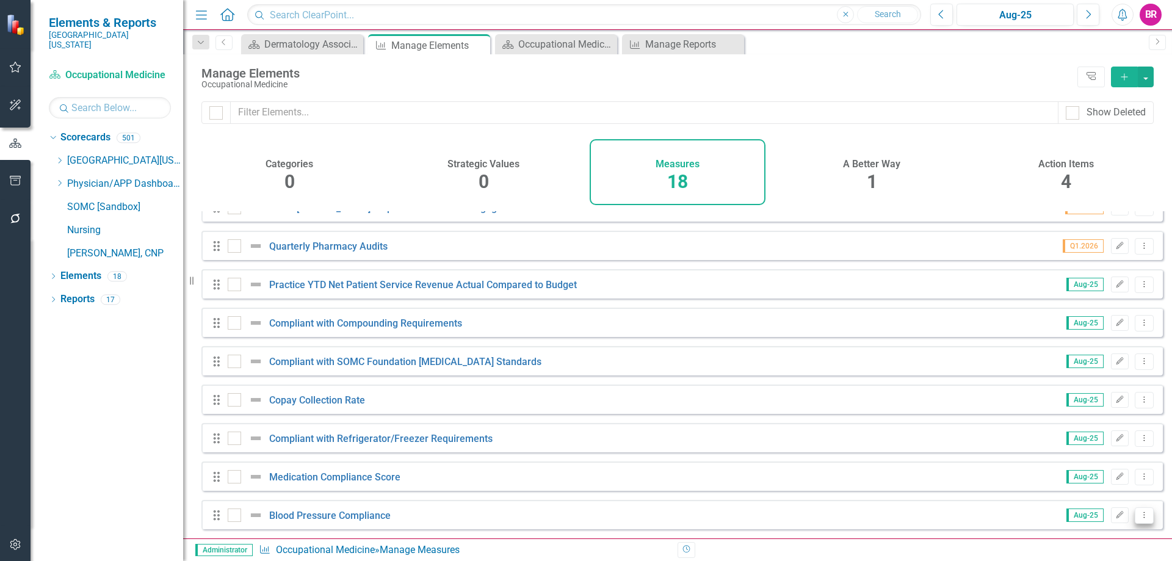
click at [1142, 515] on button "Dropdown Menu" at bounding box center [1144, 515] width 19 height 16
click at [1104, 476] on link "Copy Duplicate Measure" at bounding box center [1089, 473] width 110 height 23
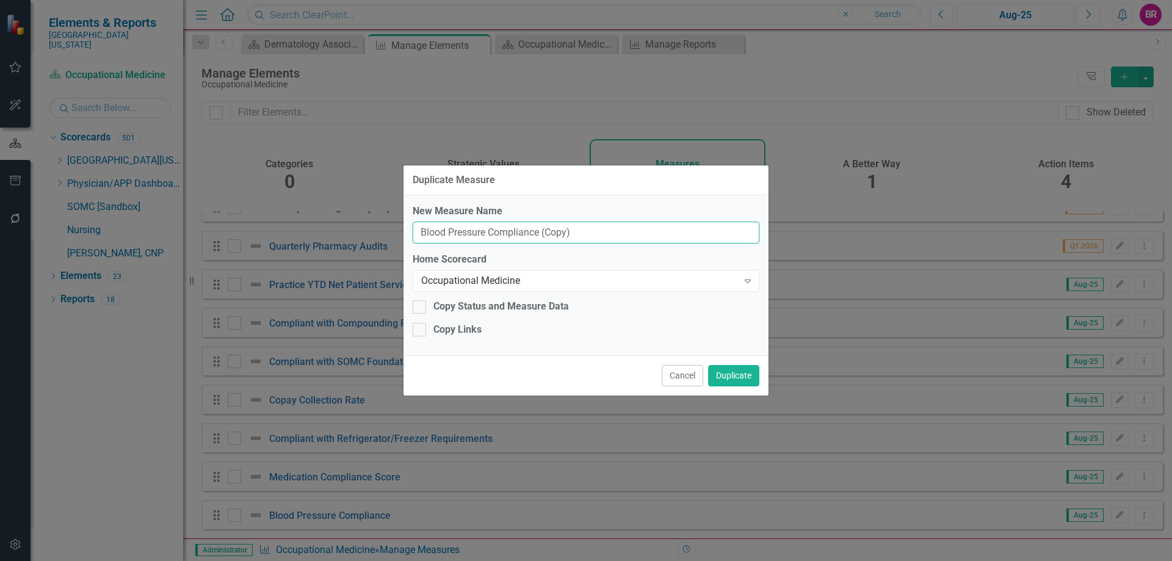
drag, startPoint x: 600, startPoint y: 241, endPoint x: 543, endPoint y: 232, distance: 57.5
click at [543, 232] on input "Blood Pressure Compliance (Copy)" at bounding box center [586, 233] width 347 height 23
type input "Blood Pressure Compliance"
click at [589, 275] on div "Occupational Medicine" at bounding box center [579, 281] width 317 height 14
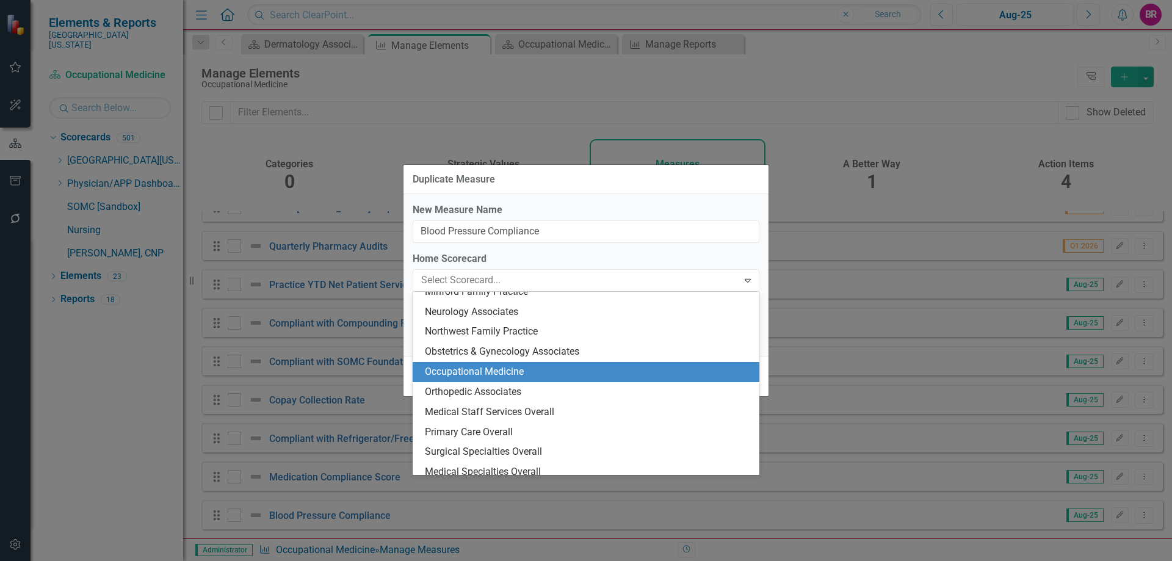
scroll to position [1745, 0]
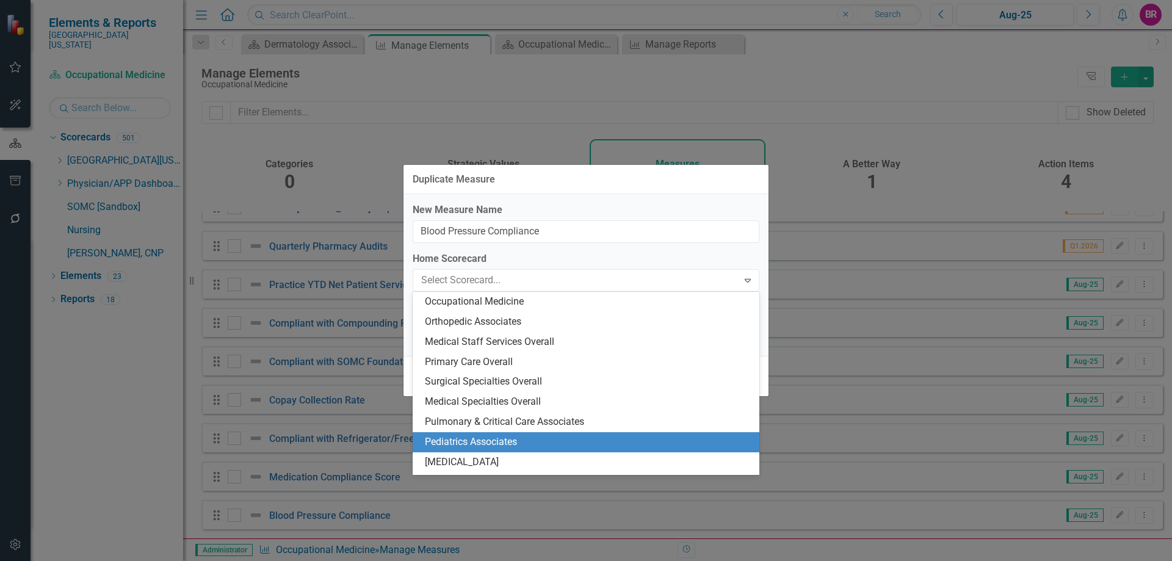
click at [573, 437] on div "Pediatrics Associates" at bounding box center [588, 442] width 327 height 14
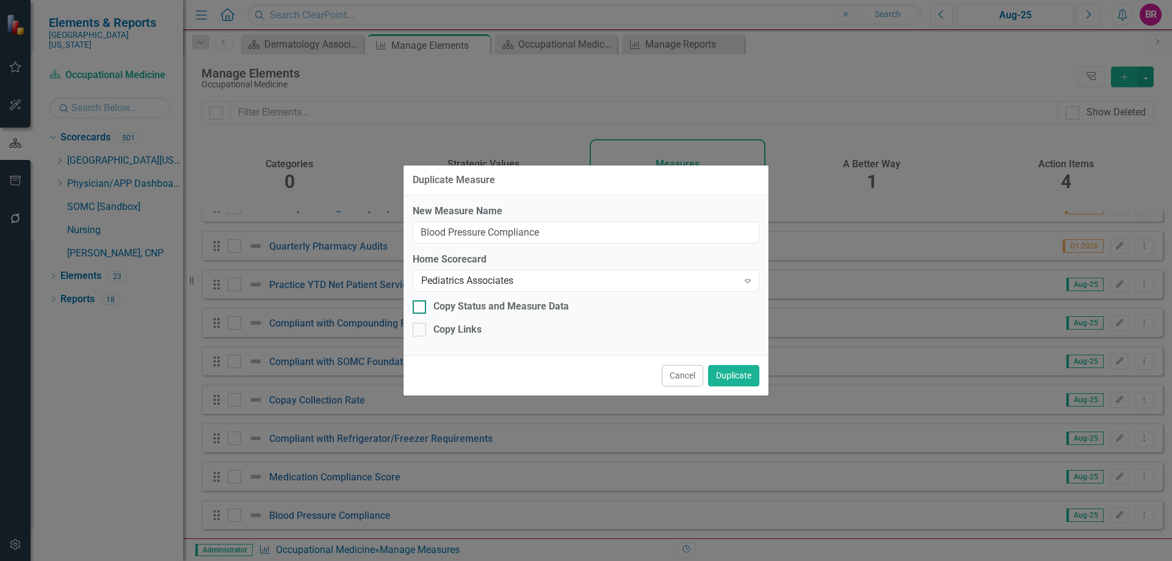
click at [536, 310] on div "Copy Status and Measure Data" at bounding box center [502, 307] width 136 height 14
click at [421, 308] on input "Copy Status and Measure Data" at bounding box center [417, 304] width 8 height 8
checkbox input "true"
click at [471, 329] on div "Copy Links" at bounding box center [458, 330] width 48 height 14
click at [421, 329] on input "Copy Links" at bounding box center [417, 327] width 8 height 8
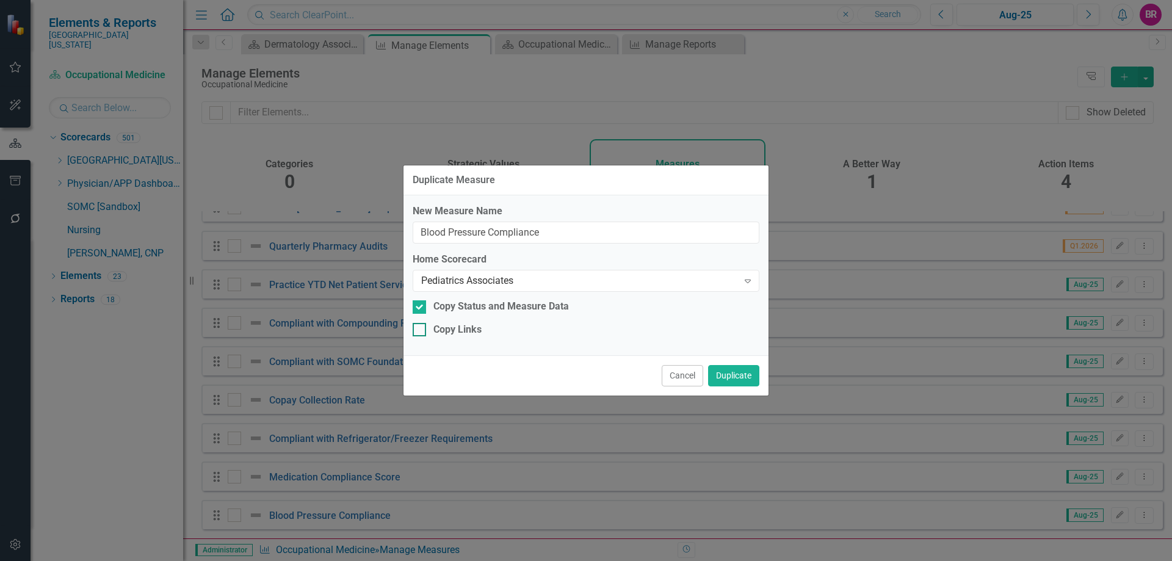
checkbox input "true"
click at [749, 386] on button "Duplicate" at bounding box center [733, 375] width 51 height 21
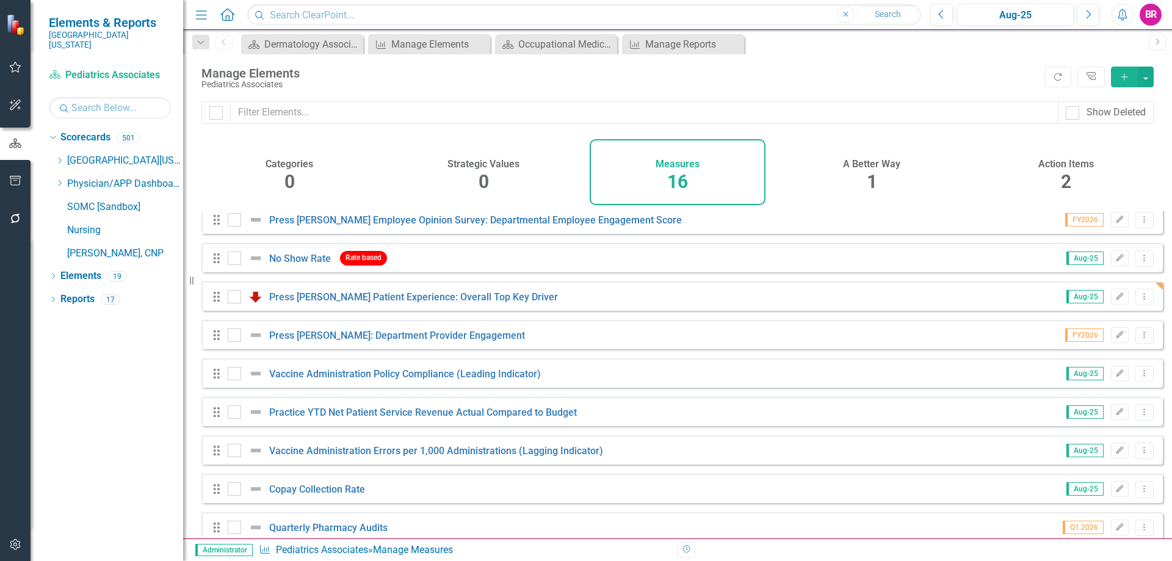
scroll to position [114, 0]
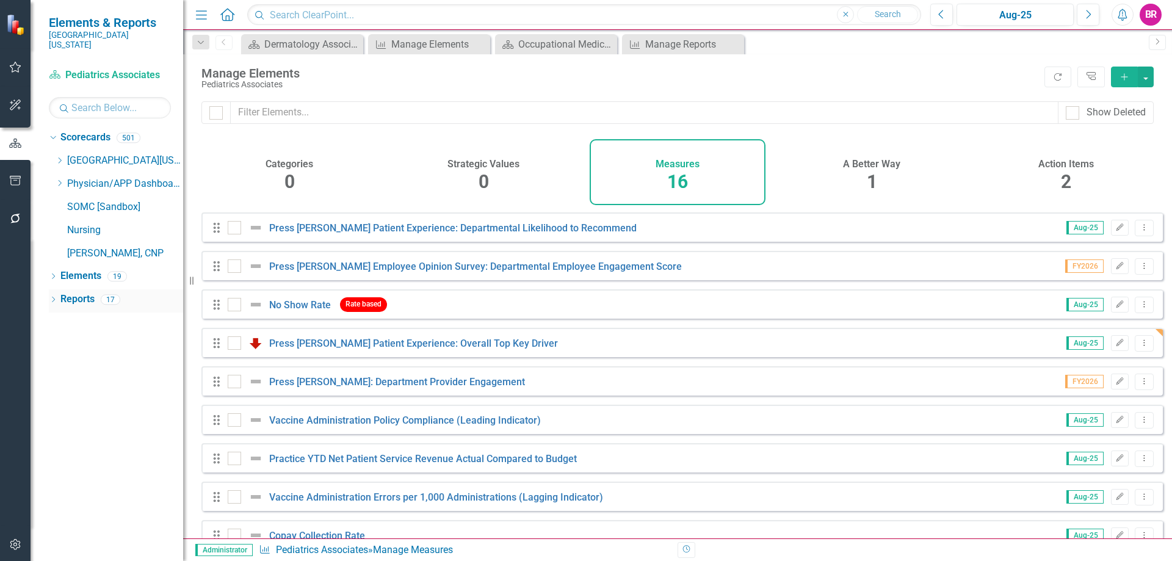
click at [79, 293] on link "Reports" at bounding box center [77, 300] width 34 height 14
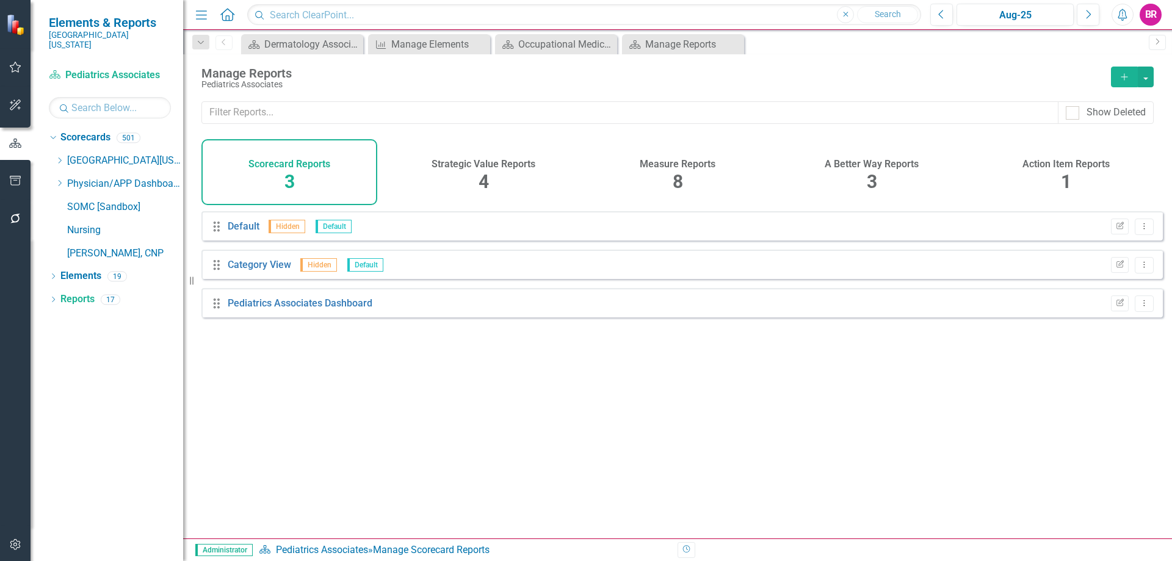
click at [655, 168] on h4 "Measure Reports" at bounding box center [678, 164] width 76 height 11
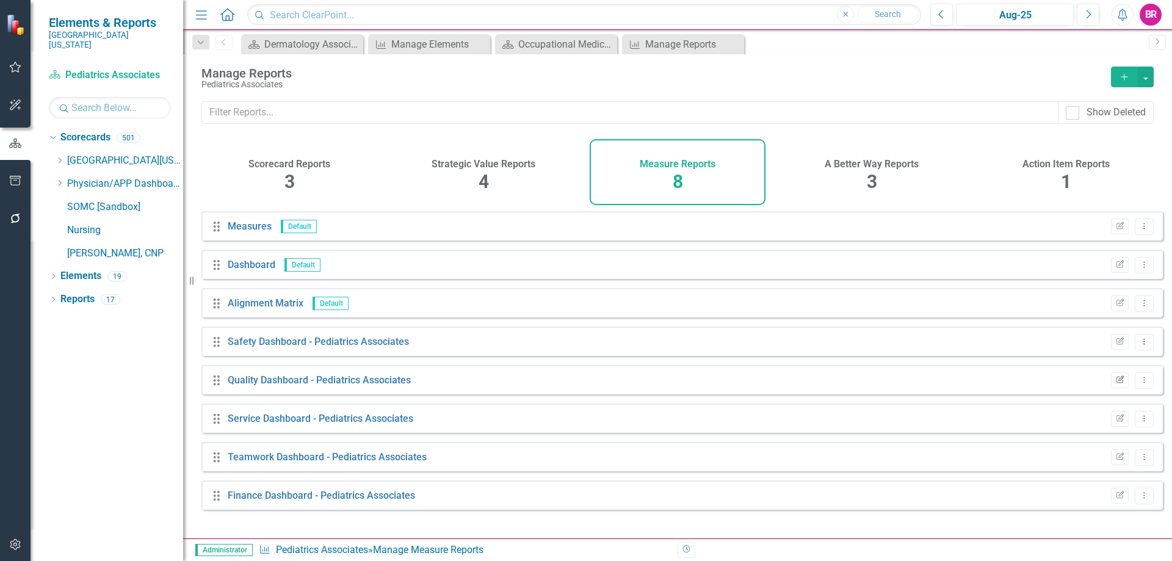
click at [1116, 384] on icon "Edit Report" at bounding box center [1120, 380] width 9 height 7
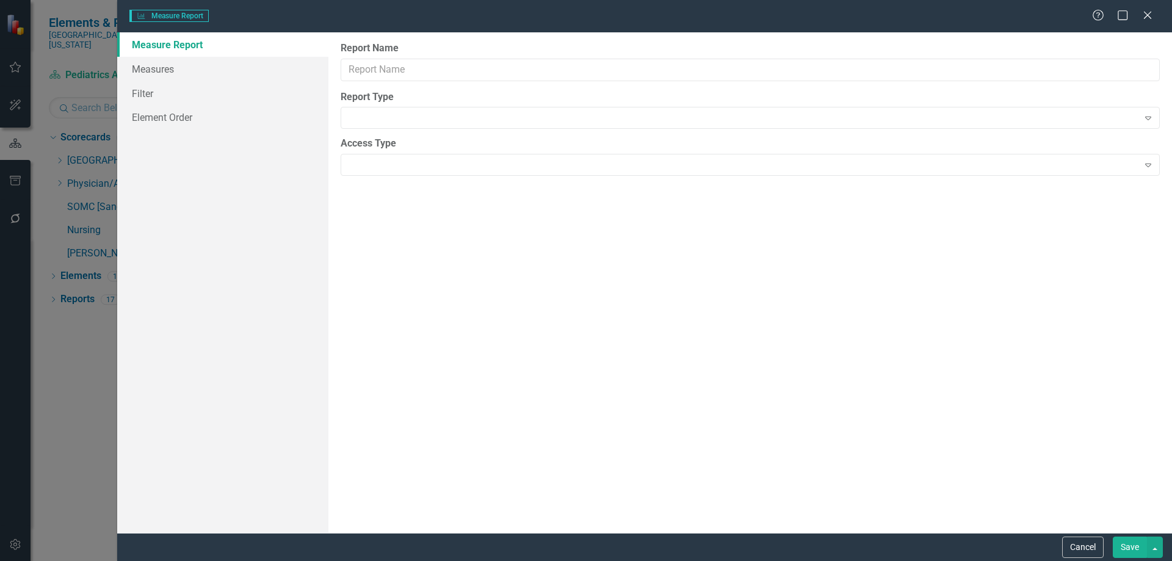
type input "Quality Dashboard - Pediatrics Associates"
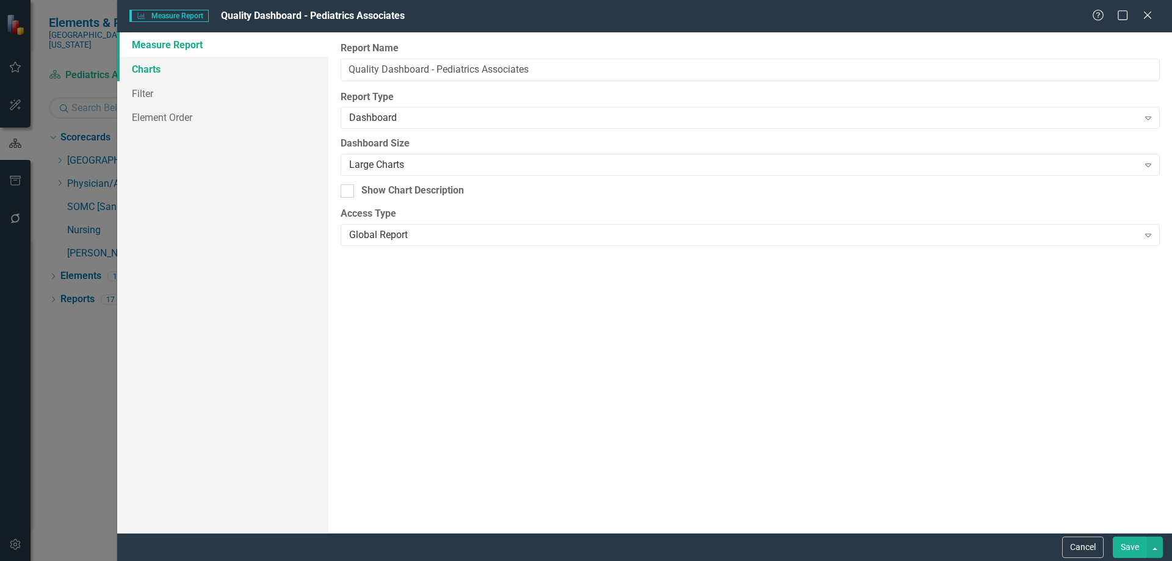
click at [156, 66] on link "Charts" at bounding box center [222, 69] width 211 height 24
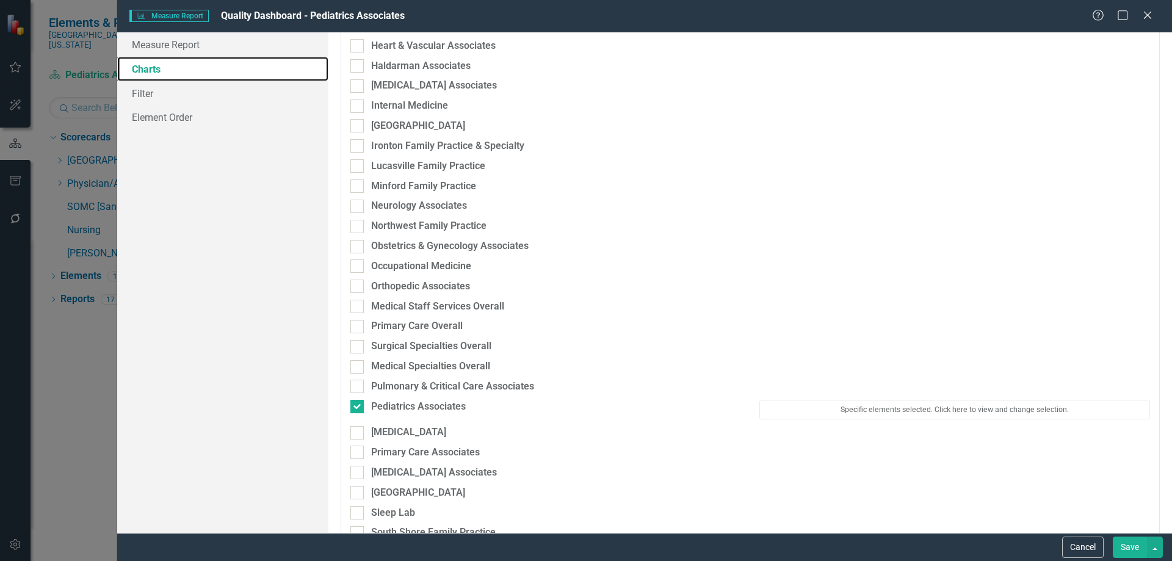
scroll to position [1832, 0]
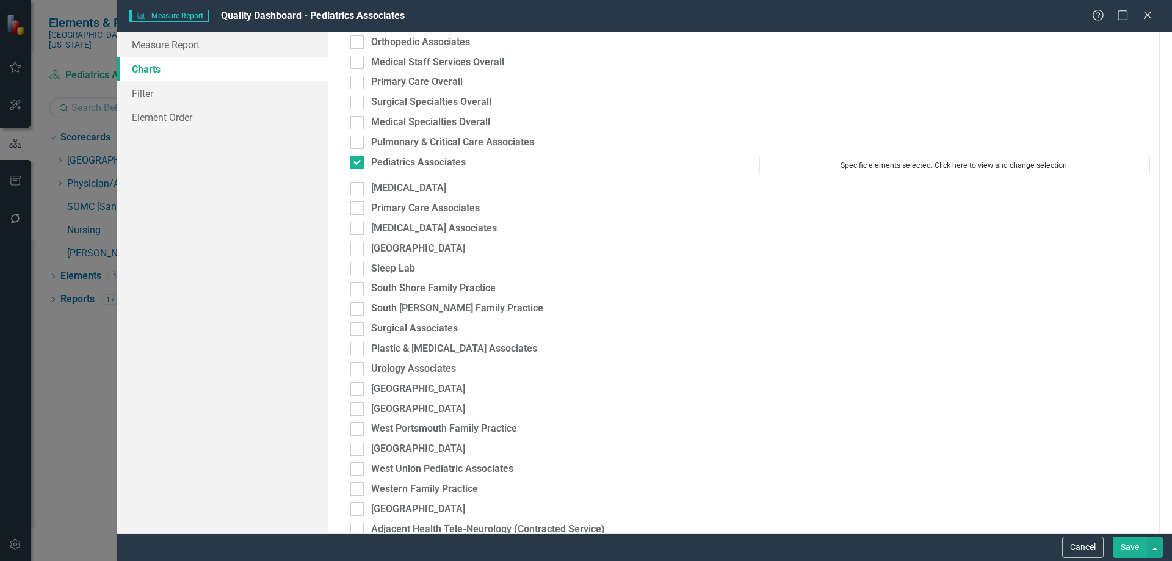
click at [825, 175] on button "Specific elements selected. Click here to view and change selection." at bounding box center [955, 166] width 391 height 20
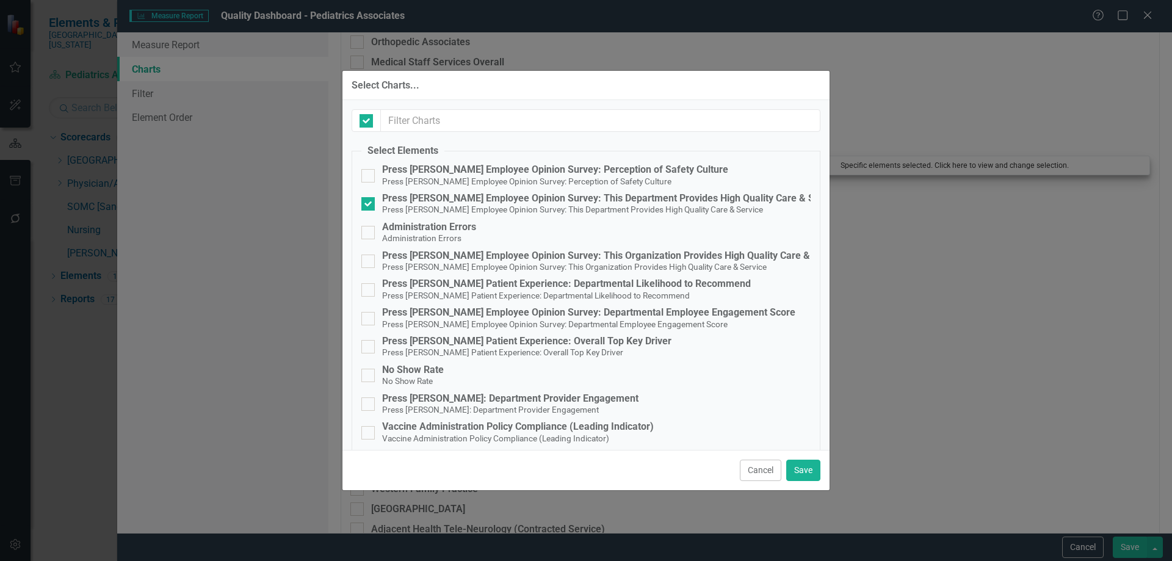
checkbox input "false"
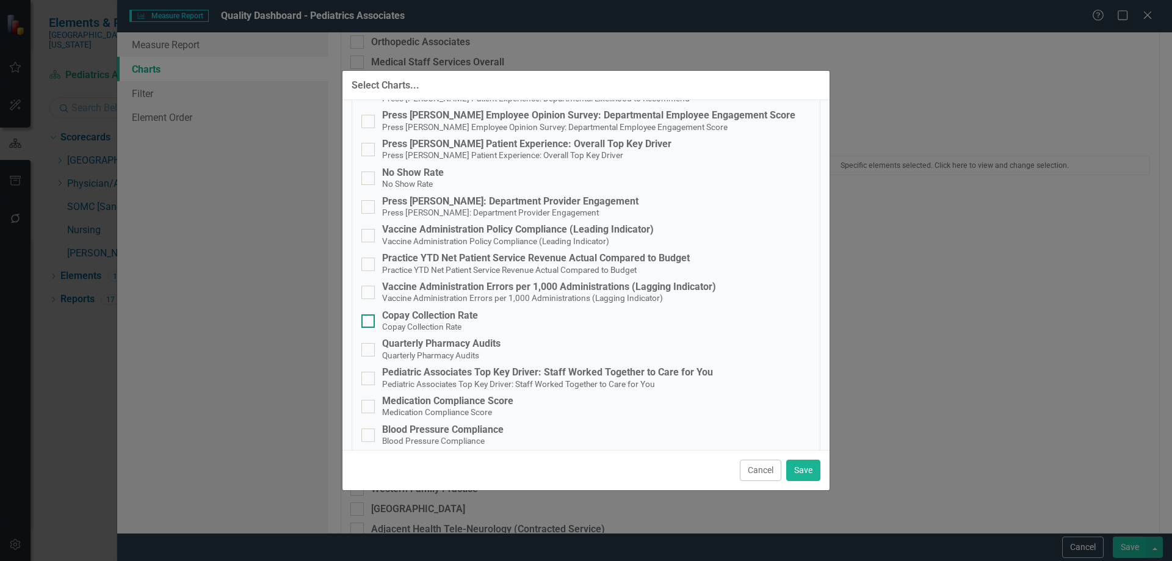
scroll to position [209, 0]
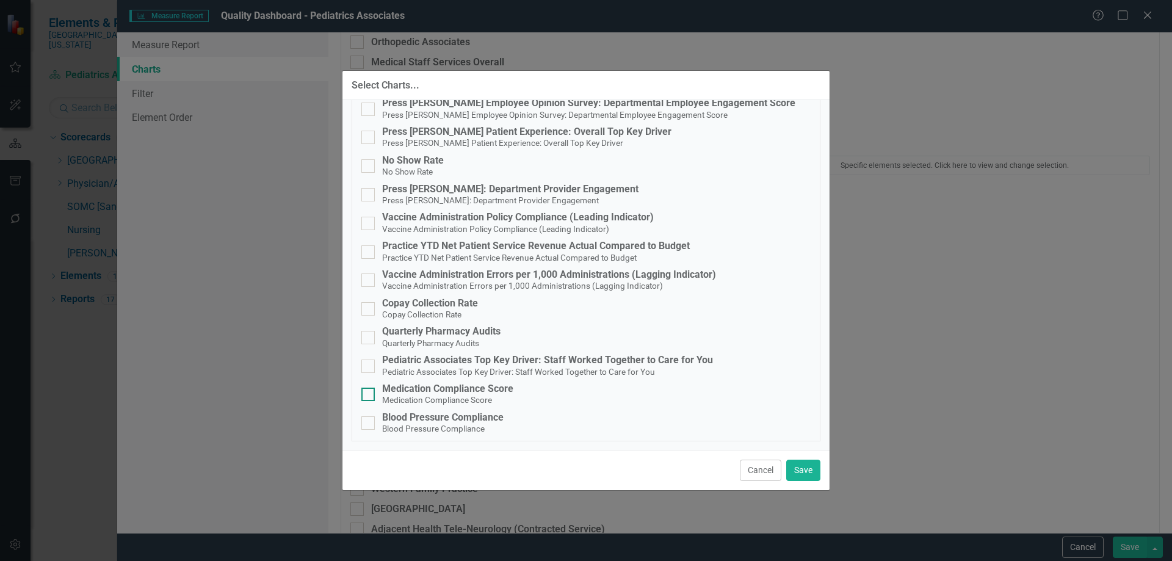
click at [469, 390] on div "Medication Compliance Score" at bounding box center [447, 389] width 131 height 11
click at [369, 390] on input "Medication Compliance Score Medication Compliance Score" at bounding box center [366, 392] width 8 height 8
checkbox input "true"
click at [483, 419] on div "Blood Pressure Compliance" at bounding box center [443, 417] width 122 height 11
click at [369, 419] on input "Blood Pressure Compliance Blood Pressure Compliance" at bounding box center [366, 420] width 8 height 8
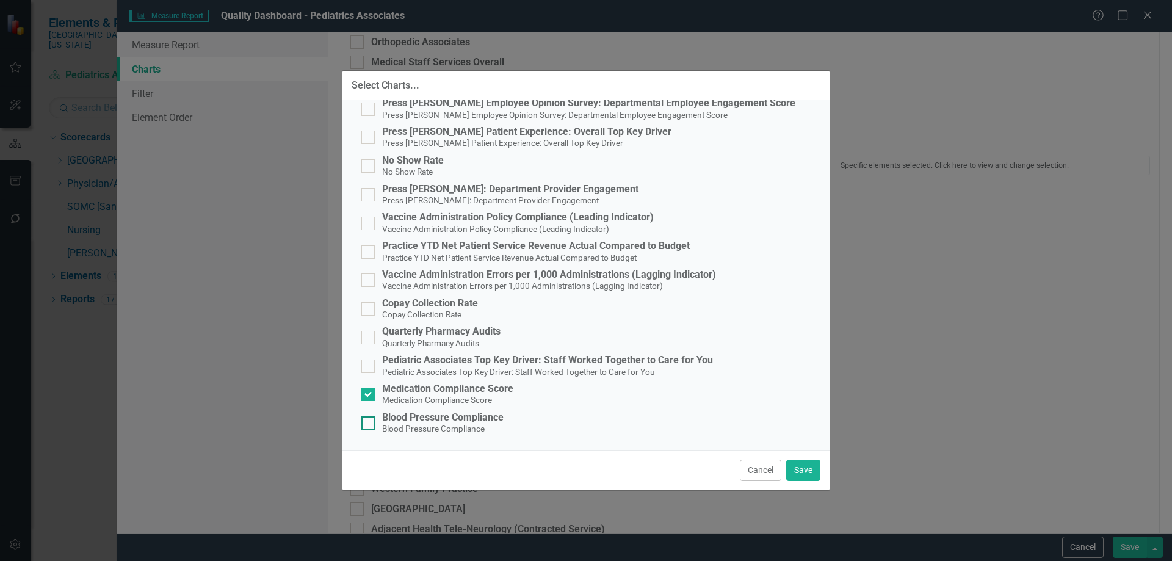
checkbox input "true"
click at [813, 471] on button "Save" at bounding box center [804, 470] width 34 height 21
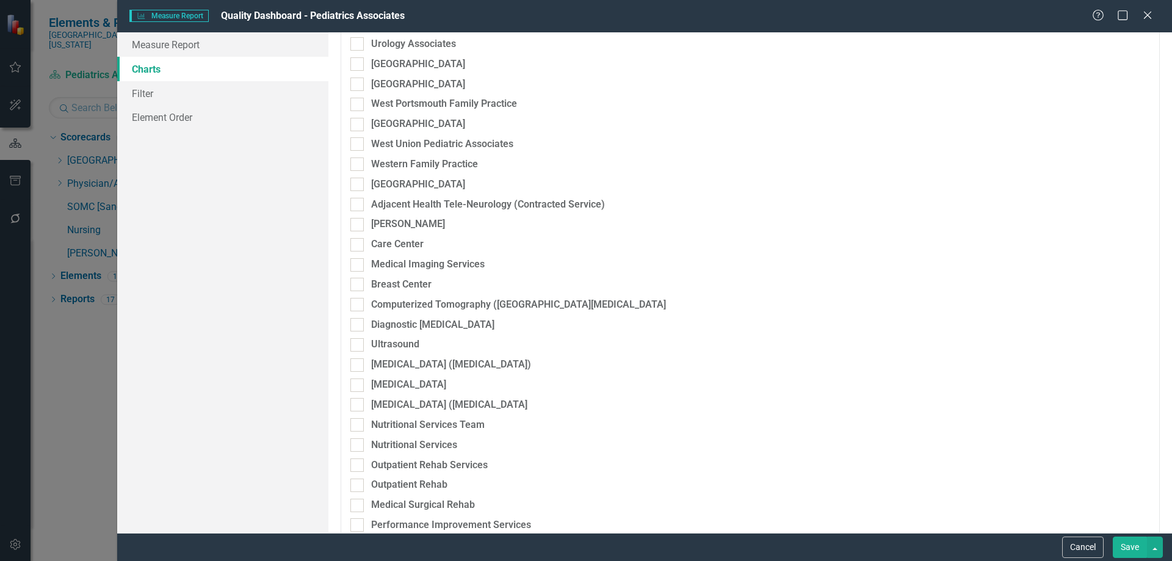
scroll to position [2259, 0]
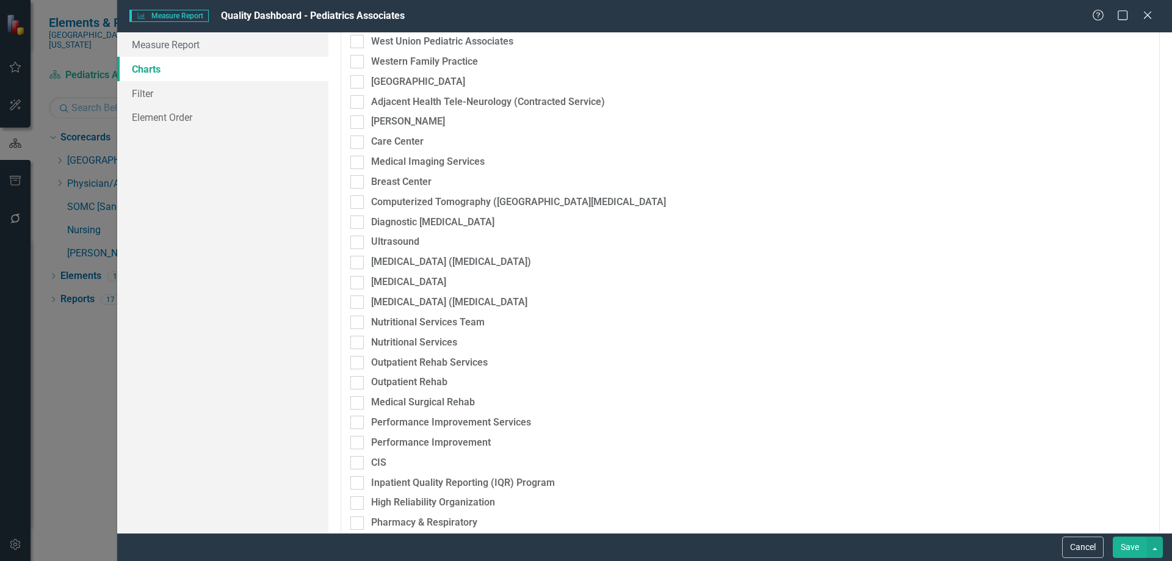
click at [1126, 554] on button "Save" at bounding box center [1130, 547] width 34 height 21
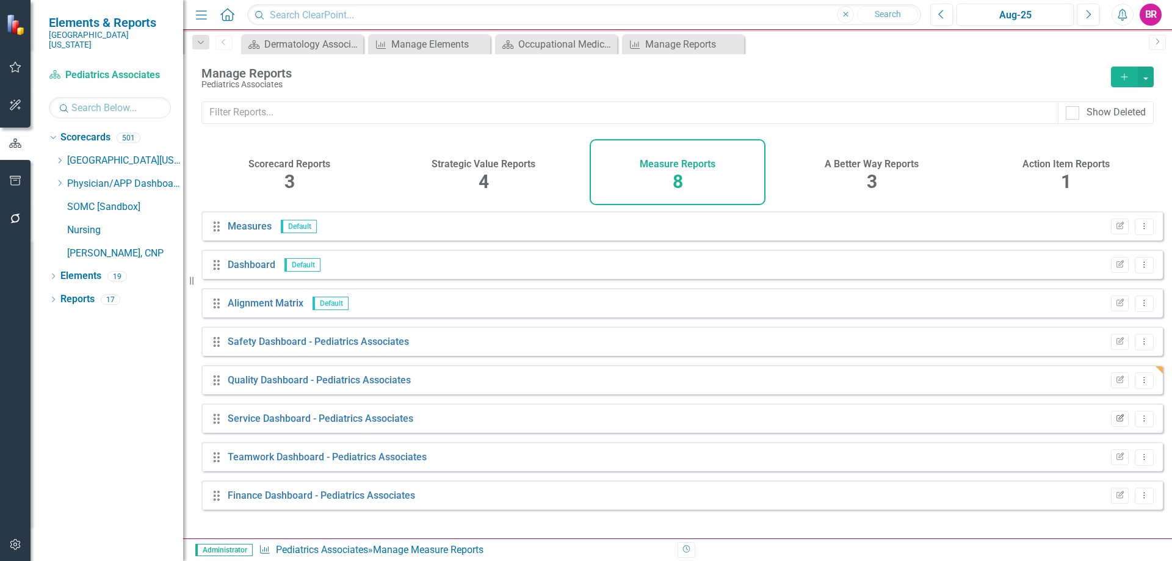
click at [1116, 423] on icon "Edit Report" at bounding box center [1120, 418] width 9 height 7
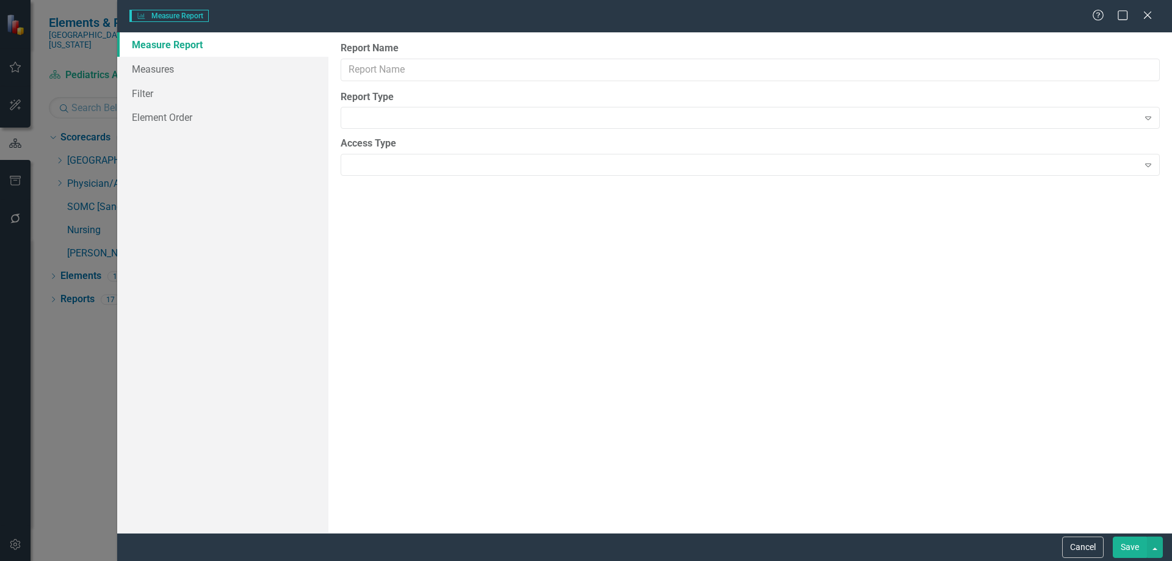
type input "Service Dashboard - Pediatrics Associates"
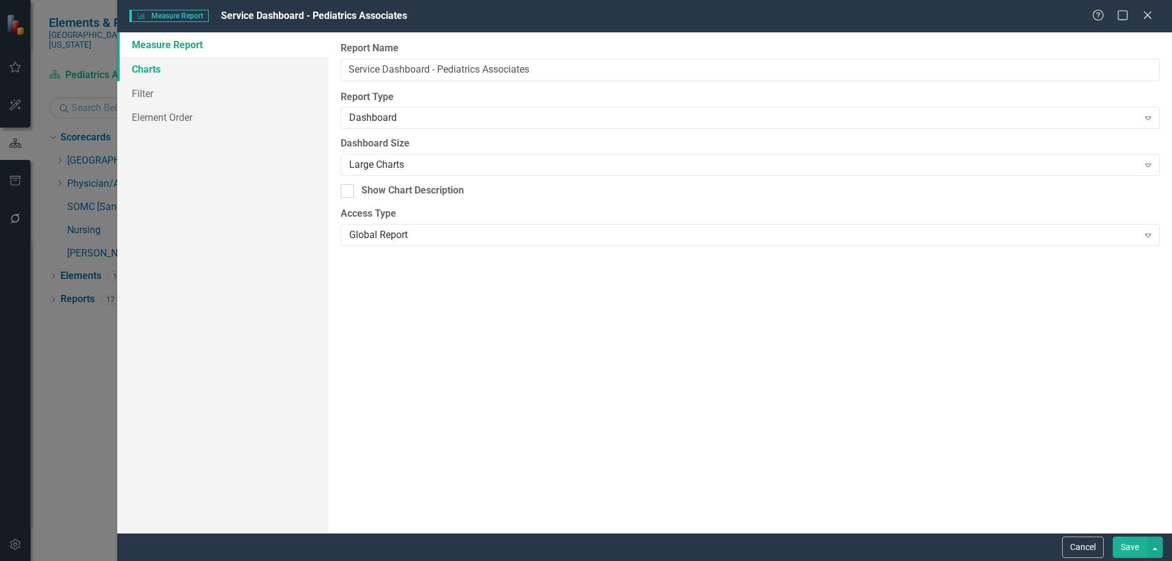
click at [142, 65] on link "Charts" at bounding box center [222, 69] width 211 height 24
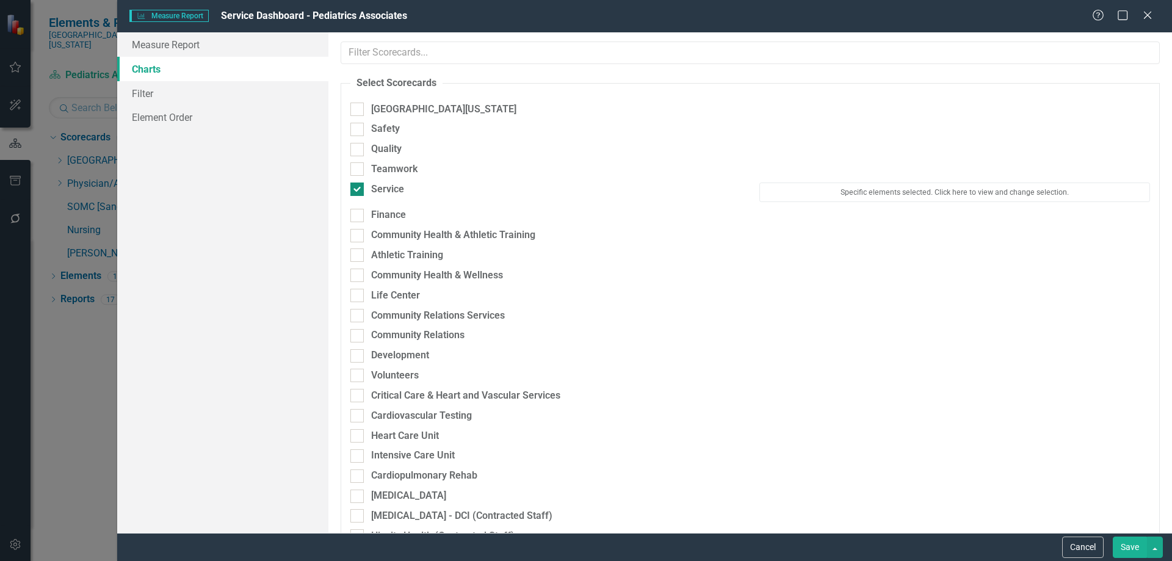
click at [383, 183] on div "Service" at bounding box center [387, 190] width 33 height 14
click at [358, 183] on input "Service" at bounding box center [355, 187] width 8 height 8
checkbox input "false"
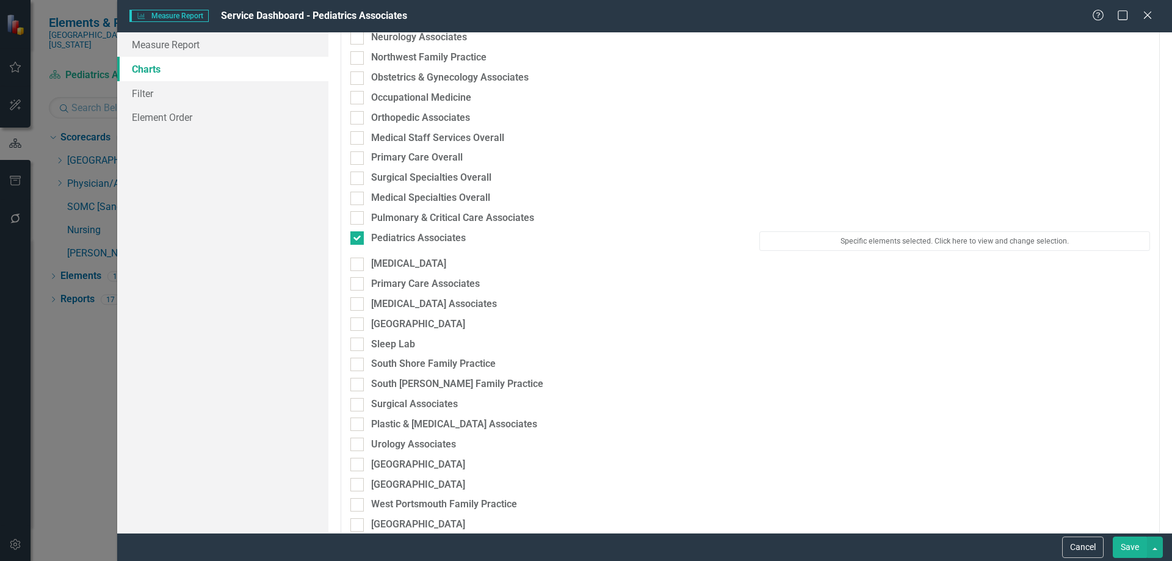
scroll to position [1771, 0]
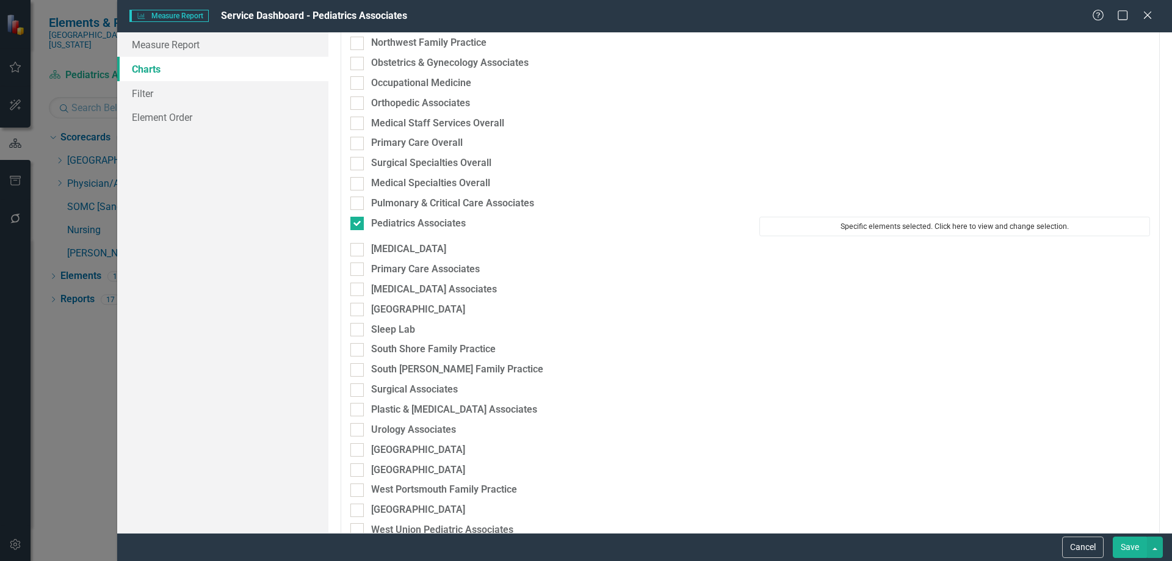
click at [848, 225] on button "Specific elements selected. Click here to view and change selection." at bounding box center [955, 227] width 391 height 20
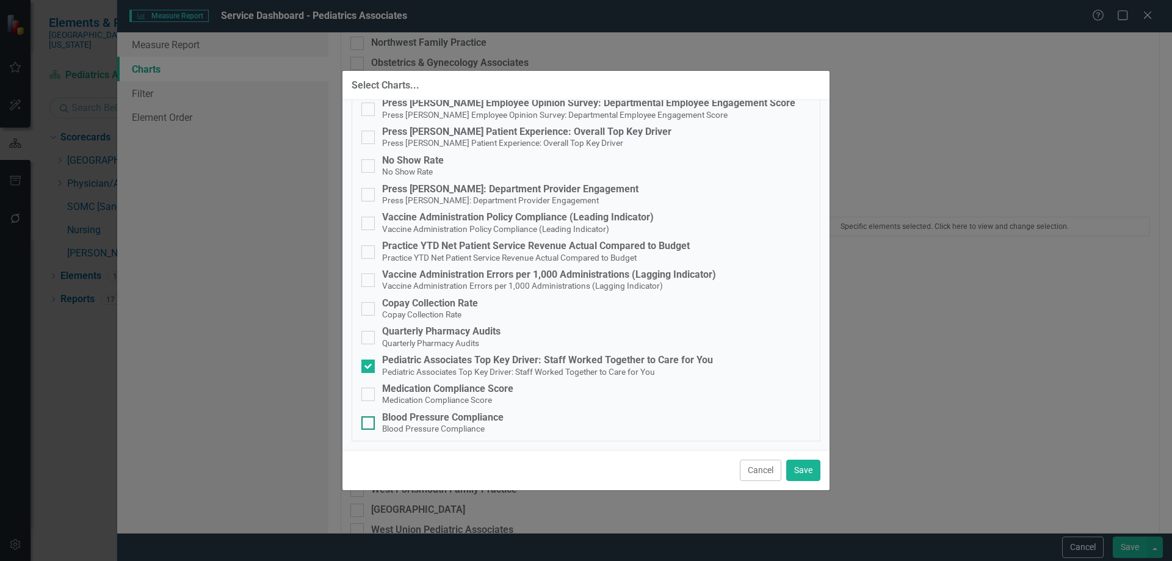
scroll to position [0, 0]
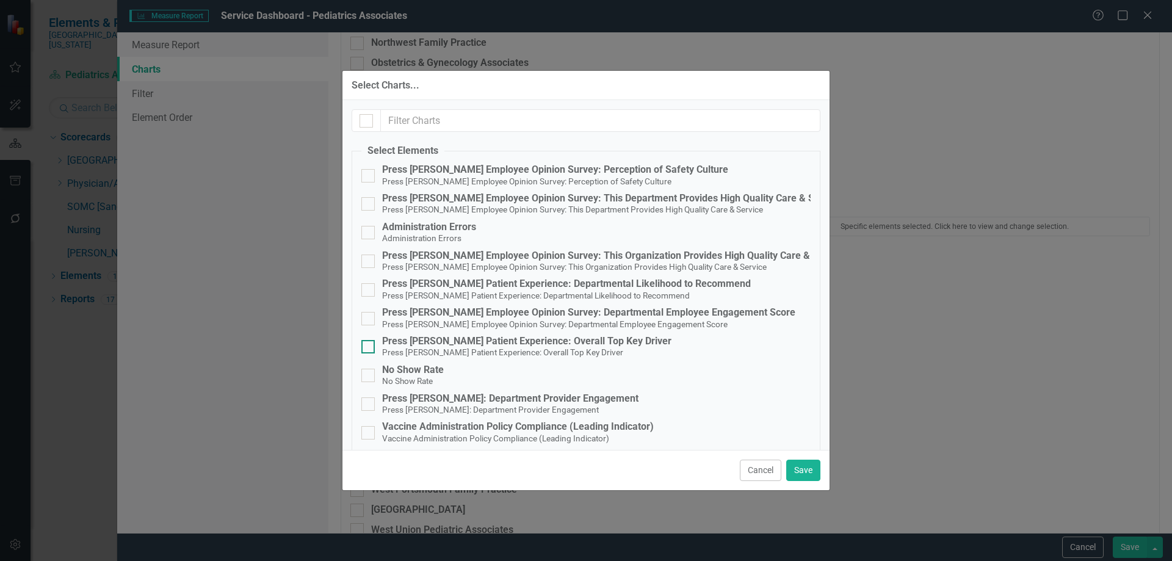
click at [571, 338] on div "Press [PERSON_NAME] Patient Experience: Overall Top Key Driver" at bounding box center [526, 341] width 289 height 11
click at [369, 340] on input "Press [PERSON_NAME] Patient Experience: Overall Top Key Driver Press [PERSON_NA…" at bounding box center [366, 344] width 8 height 8
checkbox input "true"
click at [796, 465] on button "Save" at bounding box center [804, 470] width 34 height 21
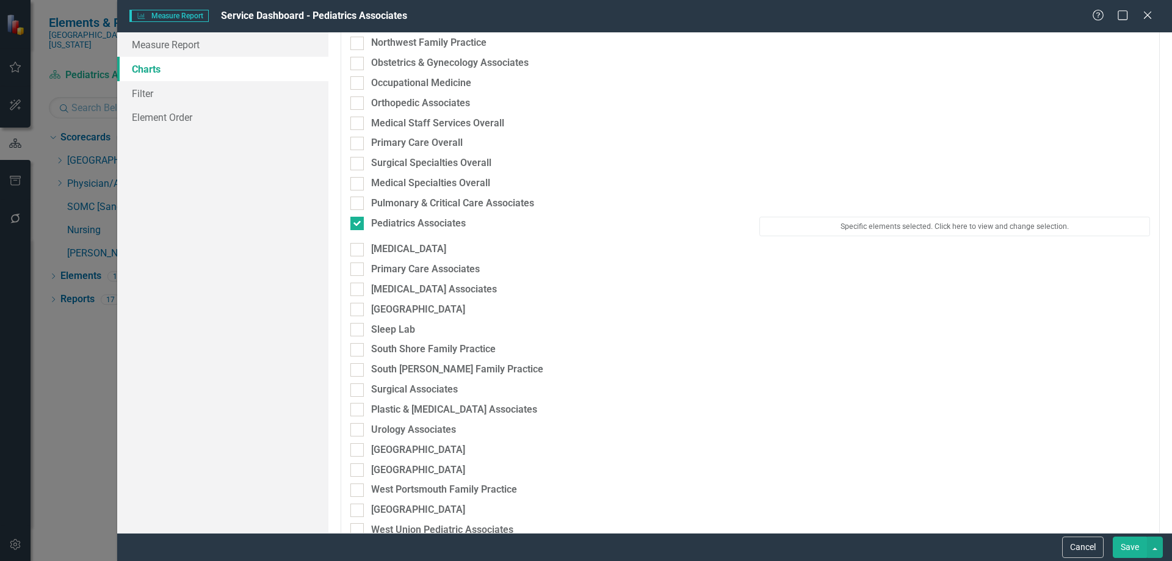
click at [1122, 542] on button "Save" at bounding box center [1130, 547] width 34 height 21
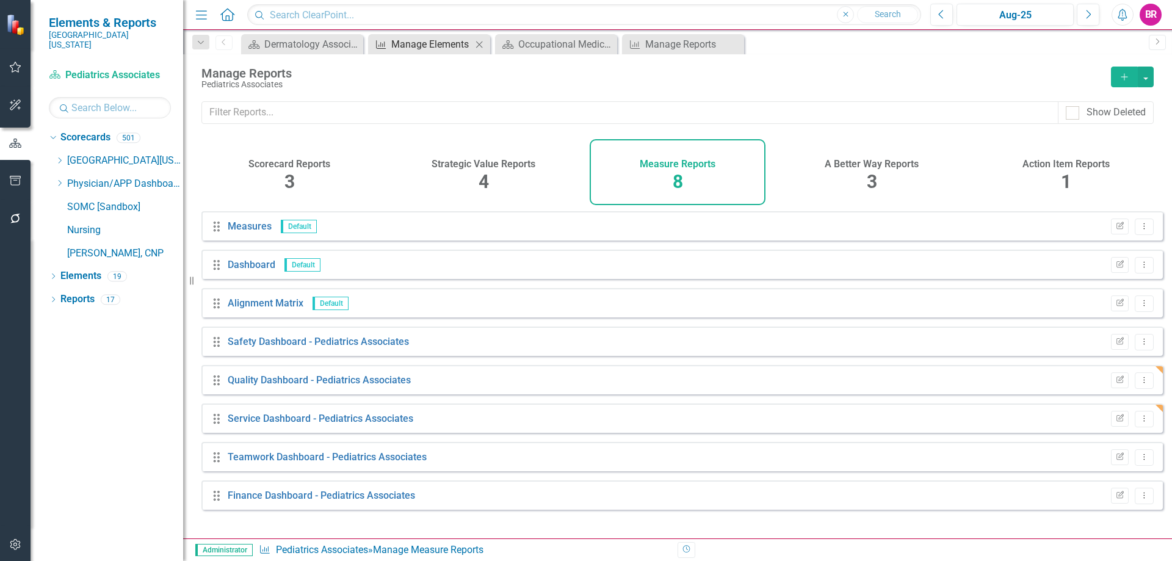
click at [420, 45] on div "Manage Elements" at bounding box center [431, 44] width 81 height 15
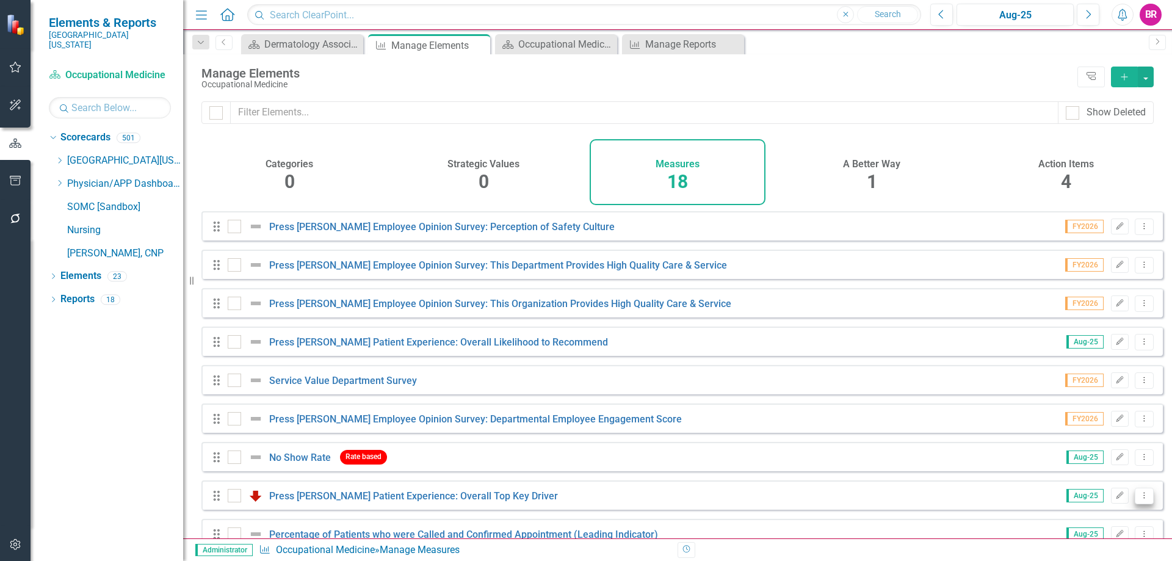
click at [1140, 500] on icon "Dropdown Menu" at bounding box center [1145, 496] width 10 height 8
click at [1130, 460] on link "Copy Duplicate Measure" at bounding box center [1089, 462] width 110 height 23
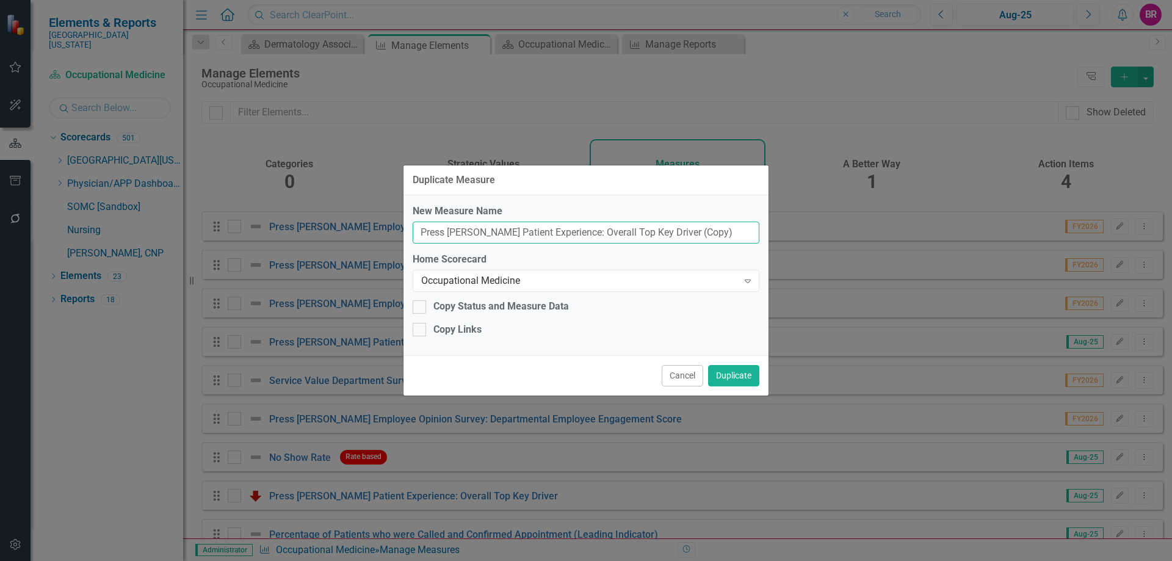
drag, startPoint x: 688, startPoint y: 231, endPoint x: 656, endPoint y: 222, distance: 32.3
click at [656, 222] on input "Press [PERSON_NAME] Patient Experience: Overall Top Key Driver (Copy)" at bounding box center [586, 233] width 347 height 23
type input "Press [PERSON_NAME] Patient Experience: Overall Top Key Driver"
click at [683, 277] on div "Occupational Medicine" at bounding box center [579, 281] width 317 height 14
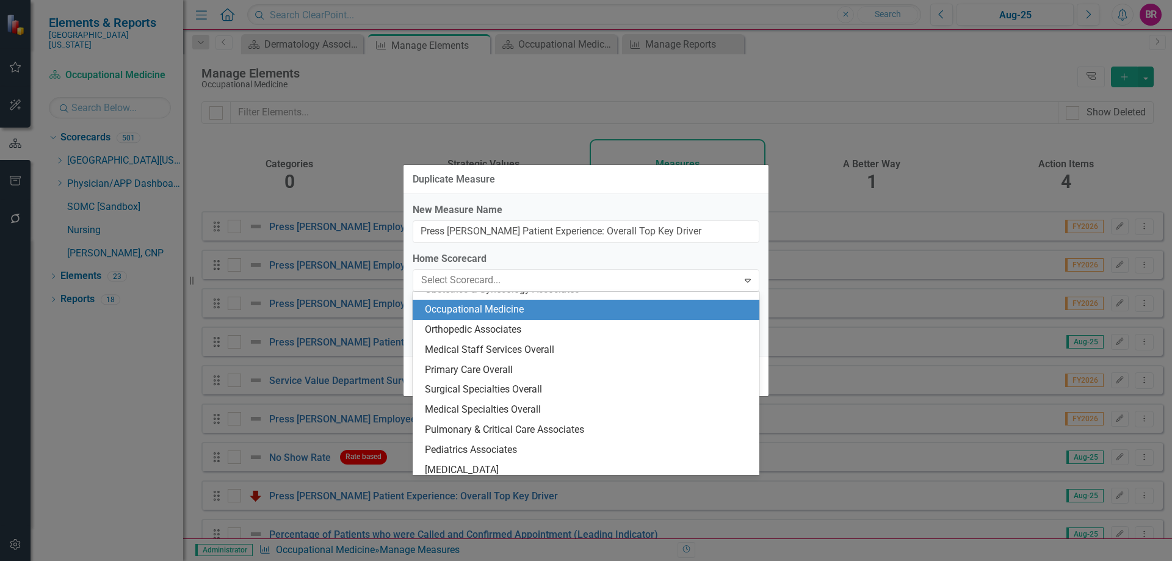
scroll to position [1745, 0]
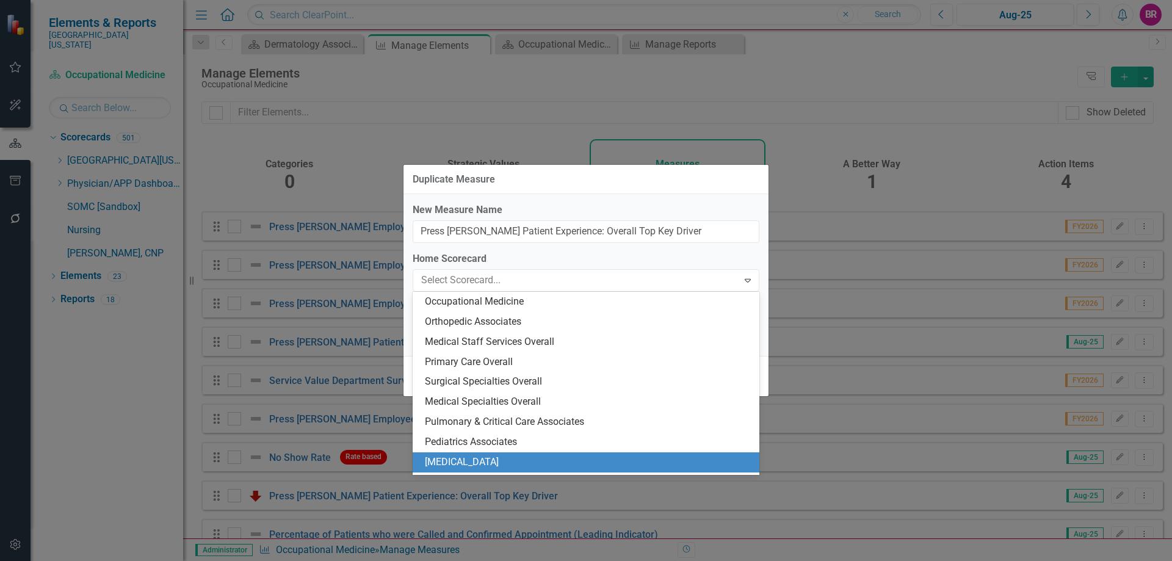
click at [487, 457] on div "[MEDICAL_DATA]" at bounding box center [588, 463] width 327 height 14
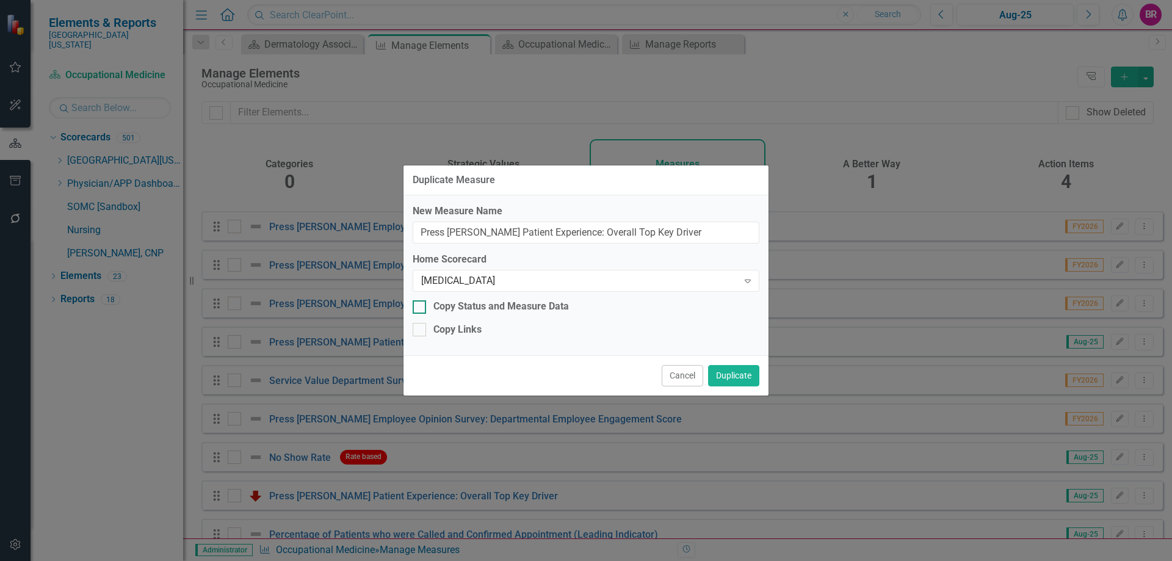
click at [474, 308] on div "Copy Status and Measure Data" at bounding box center [502, 307] width 136 height 14
click at [421, 308] on input "Copy Status and Measure Data" at bounding box center [417, 304] width 8 height 8
checkbox input "true"
click at [473, 329] on div "Copy Links" at bounding box center [458, 330] width 48 height 14
click at [421, 329] on input "Copy Links" at bounding box center [417, 327] width 8 height 8
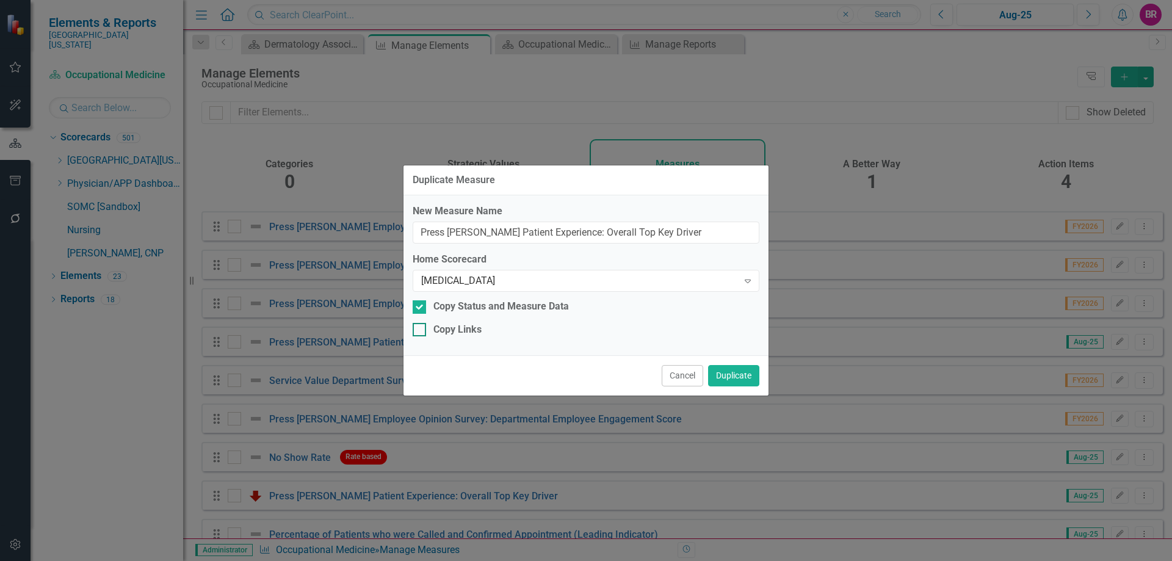
checkbox input "true"
click at [721, 372] on button "Duplicate" at bounding box center [733, 375] width 51 height 21
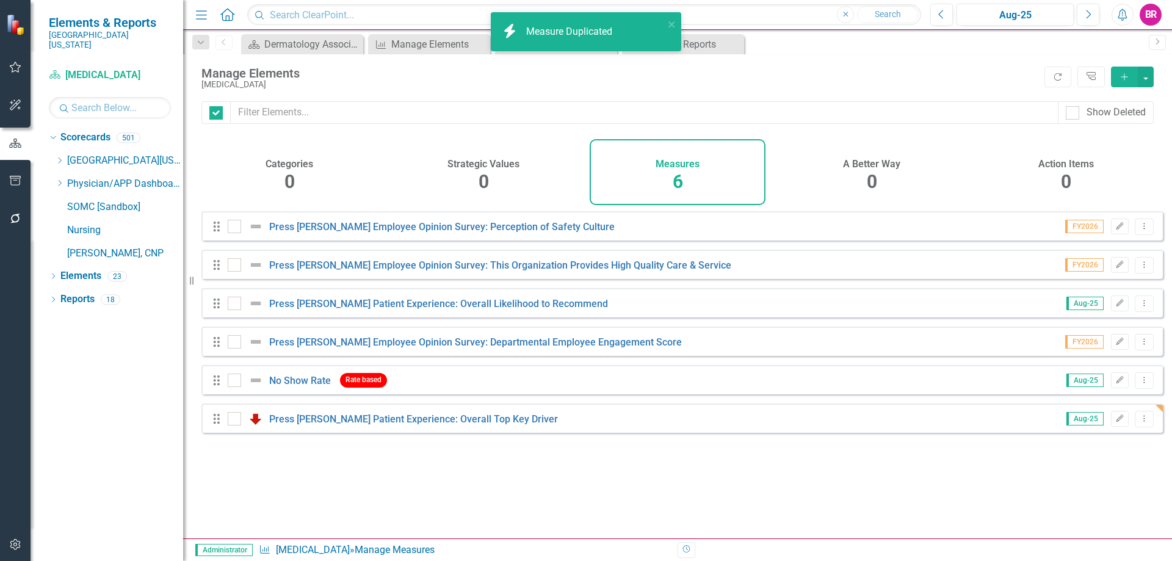
checkbox input "false"
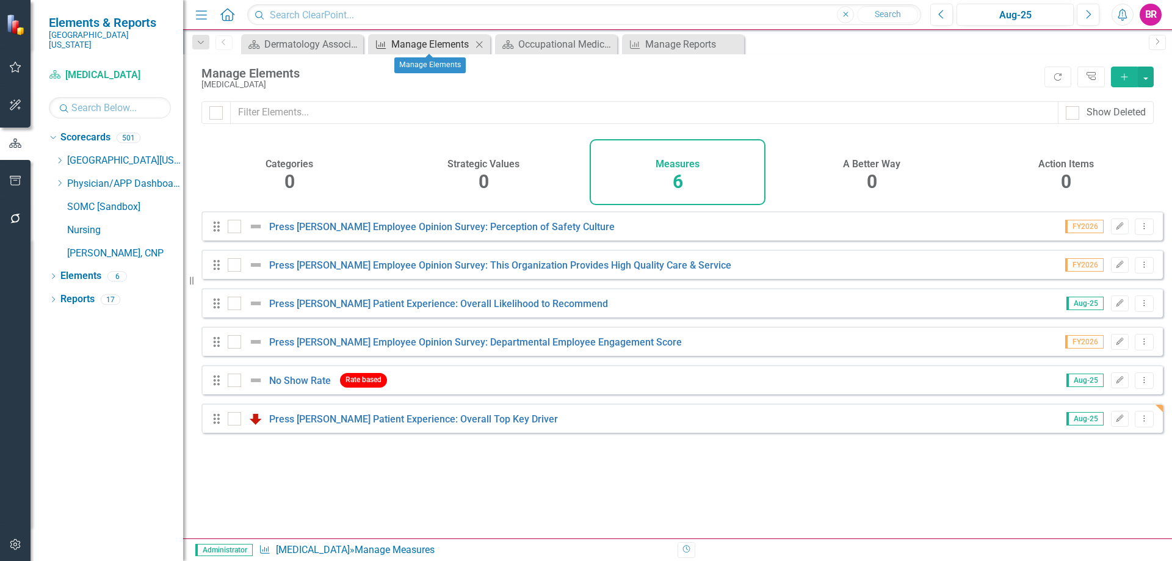
click at [412, 43] on div "Manage Elements" at bounding box center [431, 44] width 81 height 15
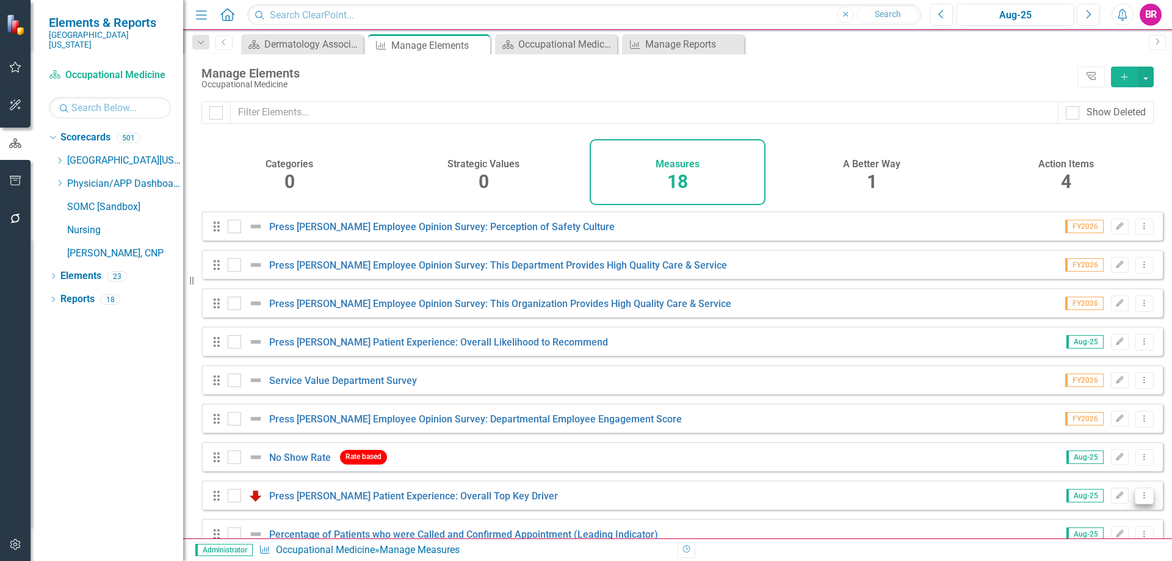
click at [1143, 504] on button "Dropdown Menu" at bounding box center [1144, 496] width 19 height 16
click at [1067, 462] on link "Copy Duplicate Measure" at bounding box center [1089, 462] width 110 height 23
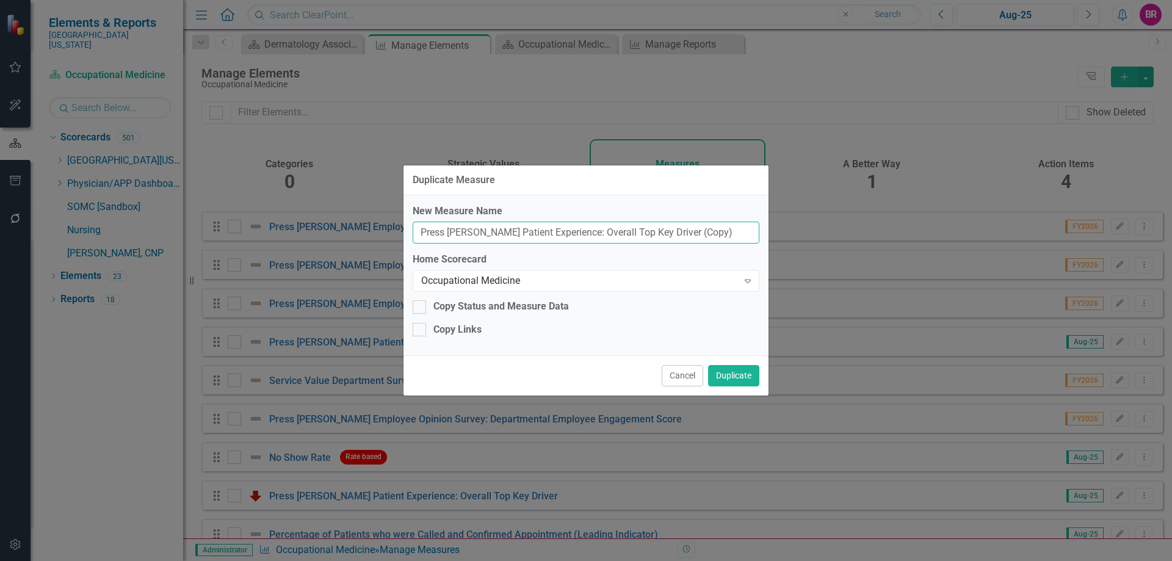
drag, startPoint x: 711, startPoint y: 234, endPoint x: 658, endPoint y: 242, distance: 54.3
click at [658, 242] on input "Press [PERSON_NAME] Patient Experience: Overall Top Key Driver (Copy)" at bounding box center [586, 233] width 347 height 23
type input "Press [PERSON_NAME] Patient Experience: Overall Top Key Driver"
click at [660, 282] on div "Occupational Medicine" at bounding box center [579, 281] width 317 height 14
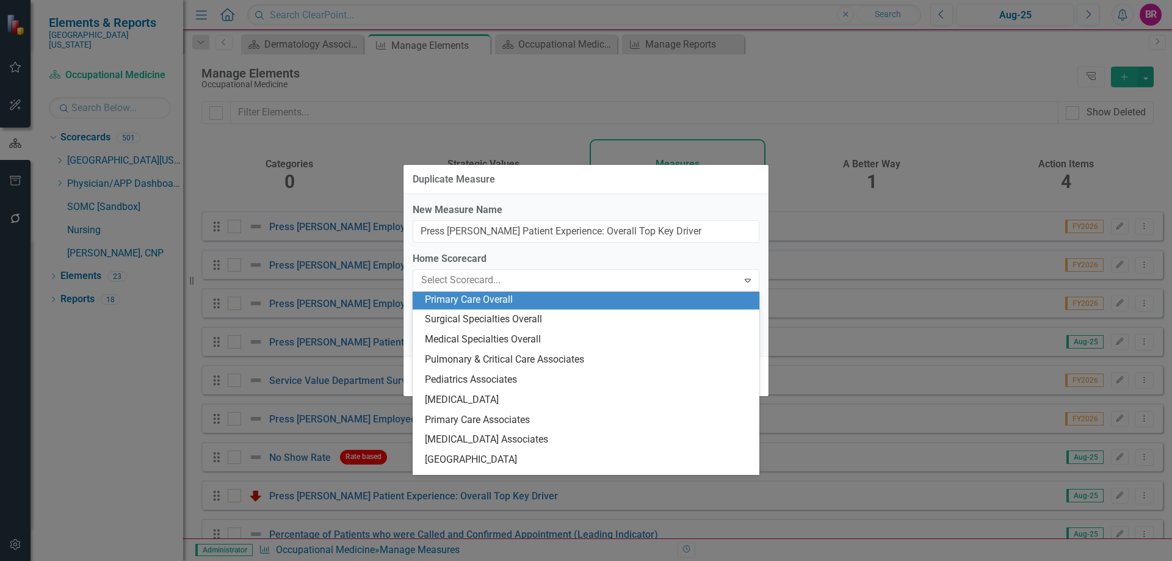
scroll to position [1867, 0]
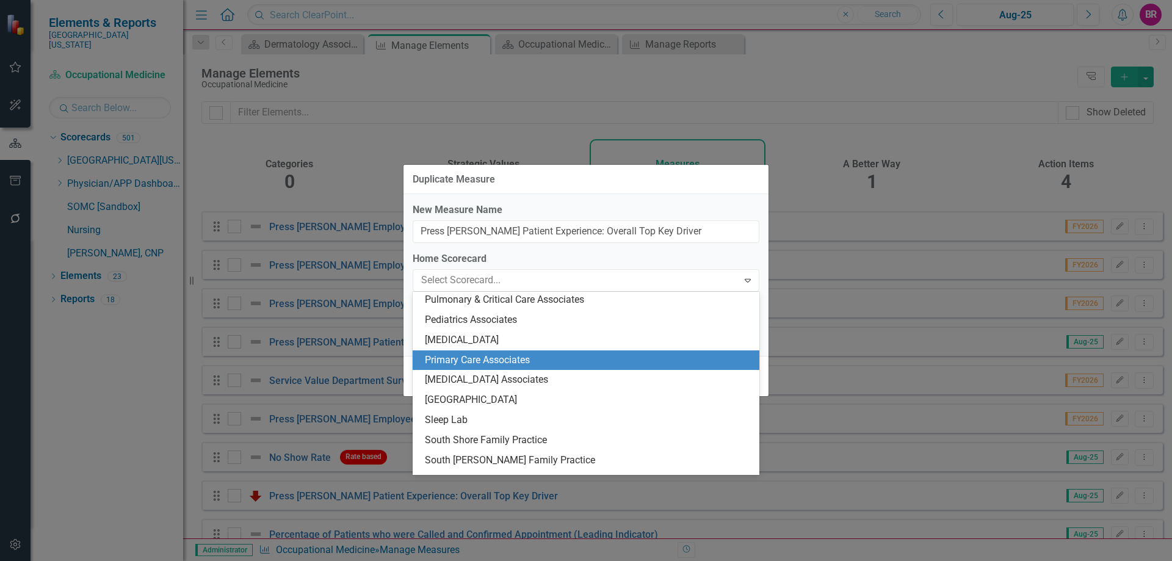
click at [537, 364] on div "Primary Care Associates" at bounding box center [588, 361] width 327 height 14
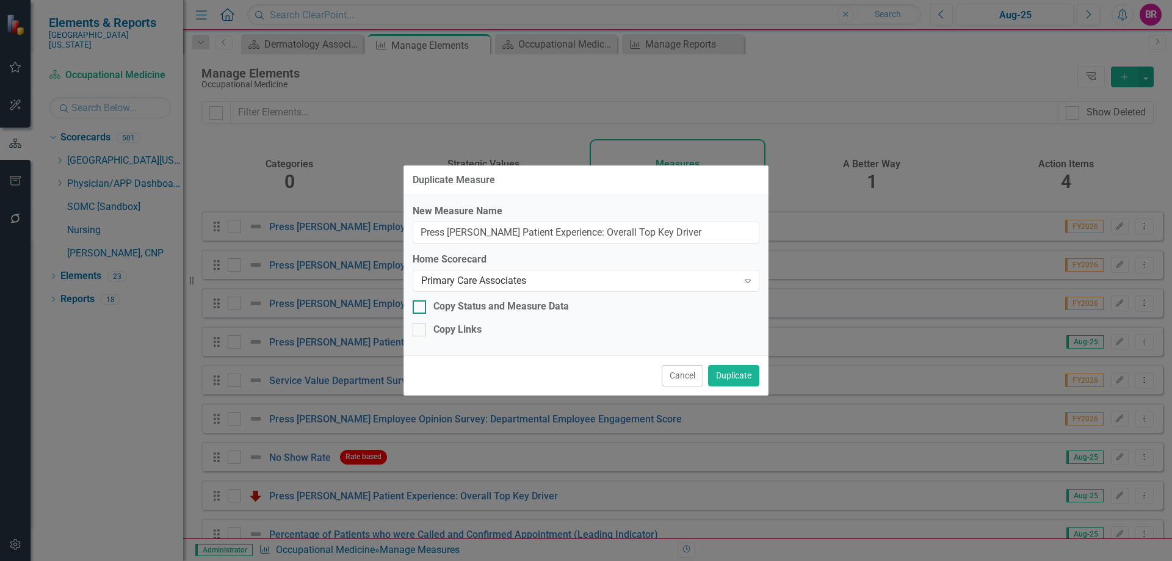
click at [461, 304] on div "Copy Status and Measure Data" at bounding box center [502, 307] width 136 height 14
click at [421, 304] on input "Copy Status and Measure Data" at bounding box center [417, 304] width 8 height 8
checkbox input "true"
click at [457, 333] on div "Copy Links" at bounding box center [458, 330] width 48 height 14
click at [421, 331] on input "Copy Links" at bounding box center [417, 327] width 8 height 8
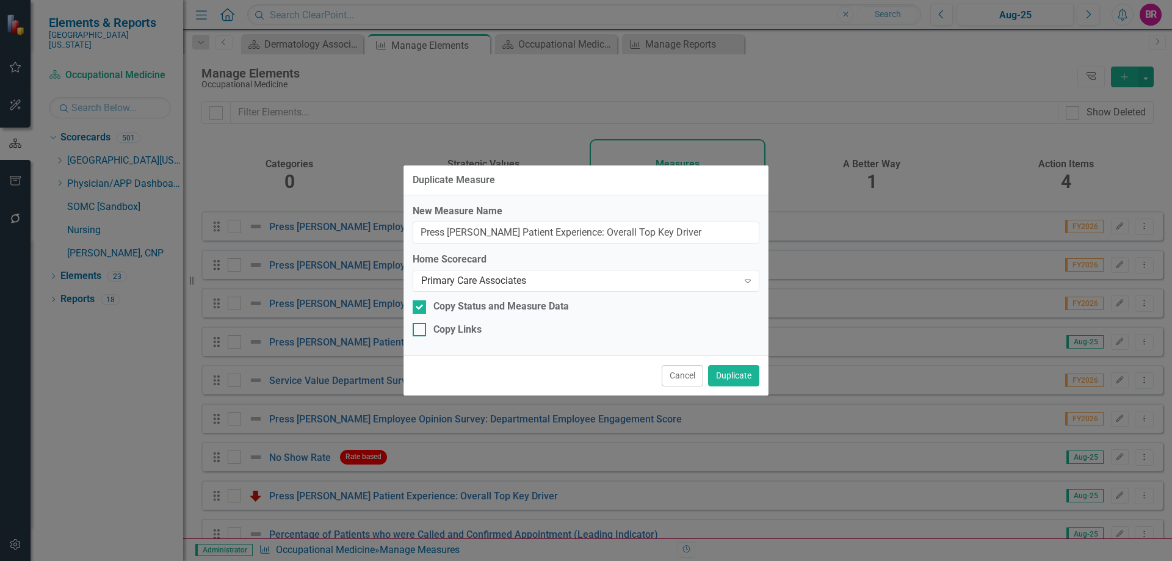
checkbox input "true"
click at [713, 373] on button "Duplicate" at bounding box center [733, 375] width 51 height 21
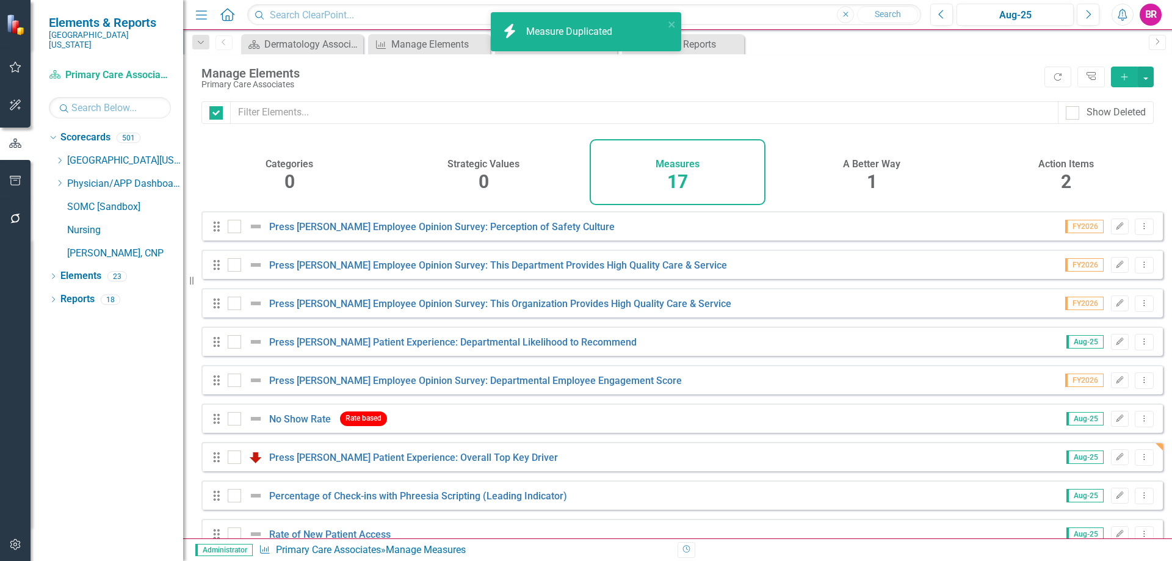
checkbox input "false"
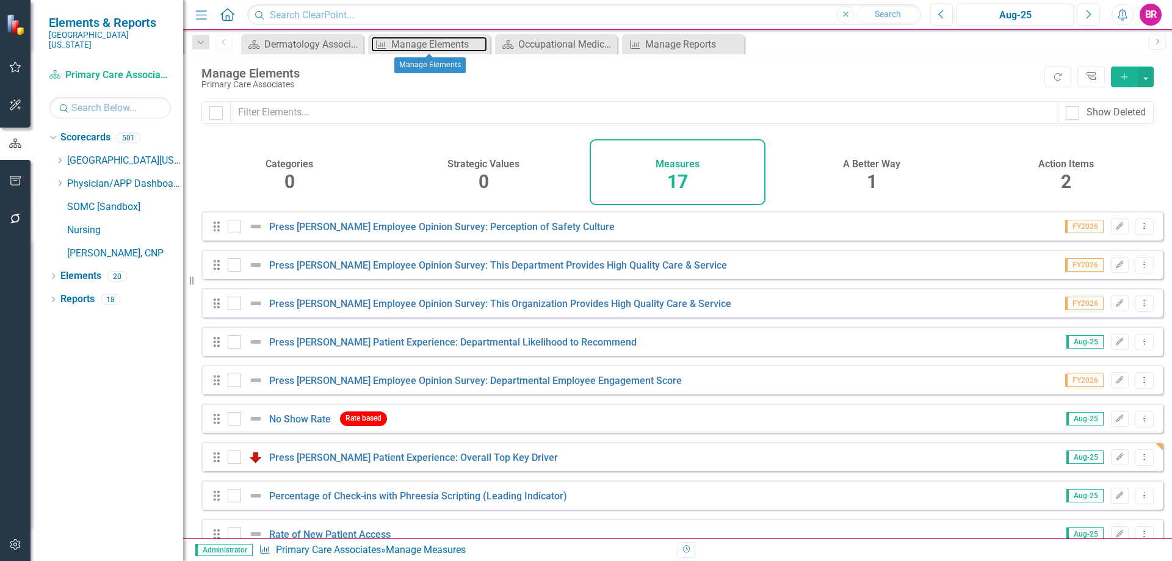
drag, startPoint x: 423, startPoint y: 45, endPoint x: 456, endPoint y: 57, distance: 35.0
click at [423, 45] on div "Manage Elements" at bounding box center [439, 44] width 96 height 15
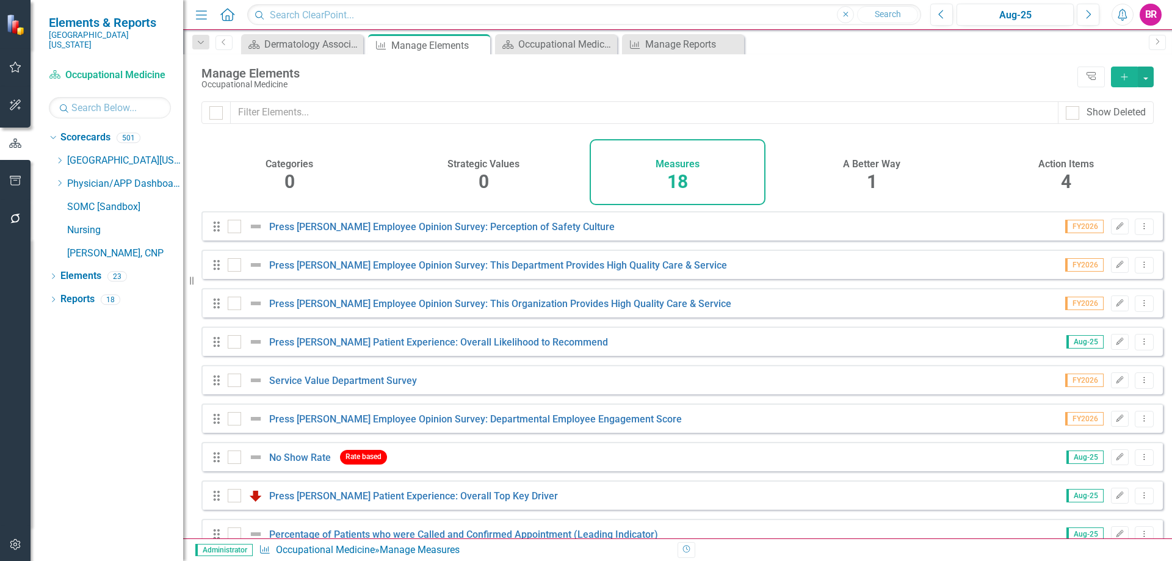
scroll to position [374, 0]
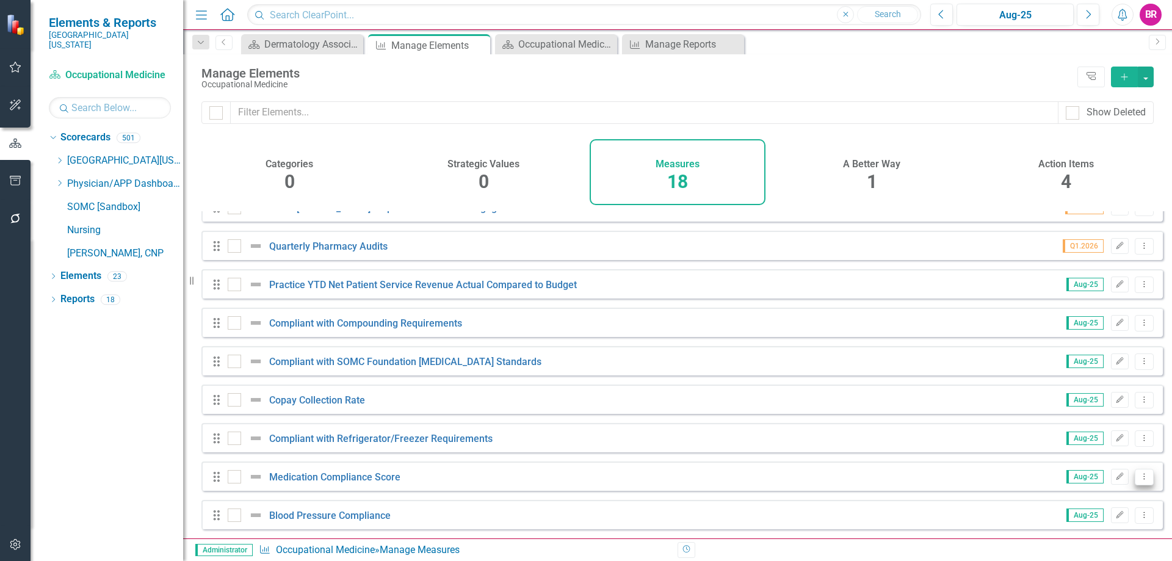
click at [1143, 479] on button "Dropdown Menu" at bounding box center [1144, 477] width 19 height 16
click at [1100, 439] on link "Copy Duplicate Measure" at bounding box center [1089, 434] width 110 height 23
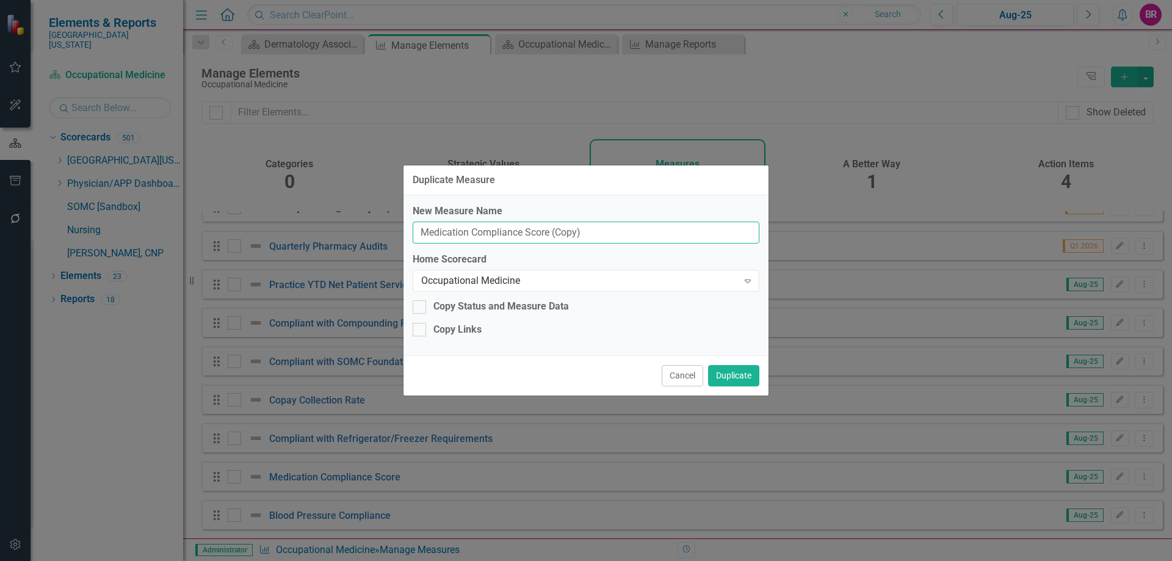
click at [654, 237] on input "Medication Compliance Score (Copy)" at bounding box center [586, 233] width 347 height 23
type input "Medication Compliance Score"
click at [660, 280] on div "Occupational Medicine" at bounding box center [579, 281] width 317 height 14
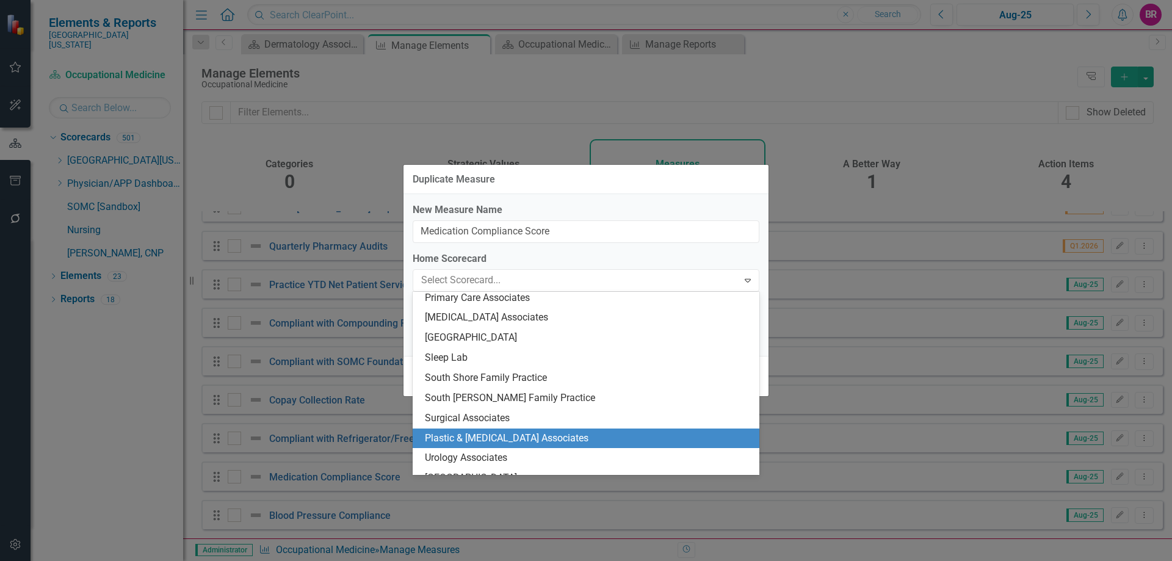
scroll to position [1928, 0]
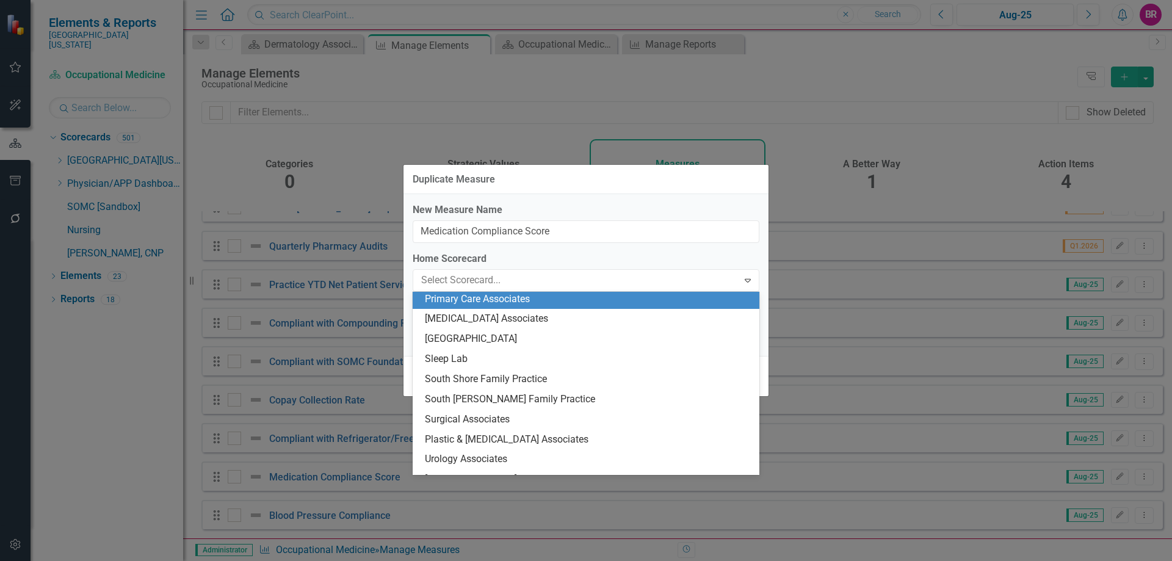
click at [540, 302] on div "Primary Care Associates" at bounding box center [588, 300] width 327 height 14
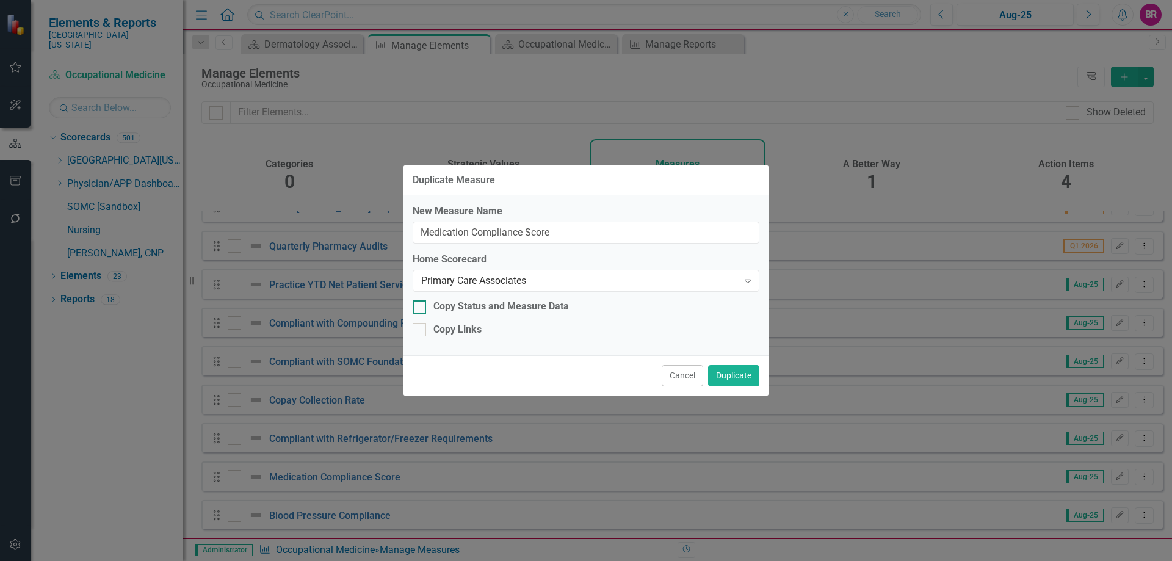
click at [459, 306] on div "Copy Status and Measure Data" at bounding box center [502, 307] width 136 height 14
click at [421, 306] on input "Copy Status and Measure Data" at bounding box center [417, 304] width 8 height 8
checkbox input "true"
click at [459, 332] on div "Copy Links" at bounding box center [458, 330] width 48 height 14
click at [421, 331] on input "Copy Links" at bounding box center [417, 327] width 8 height 8
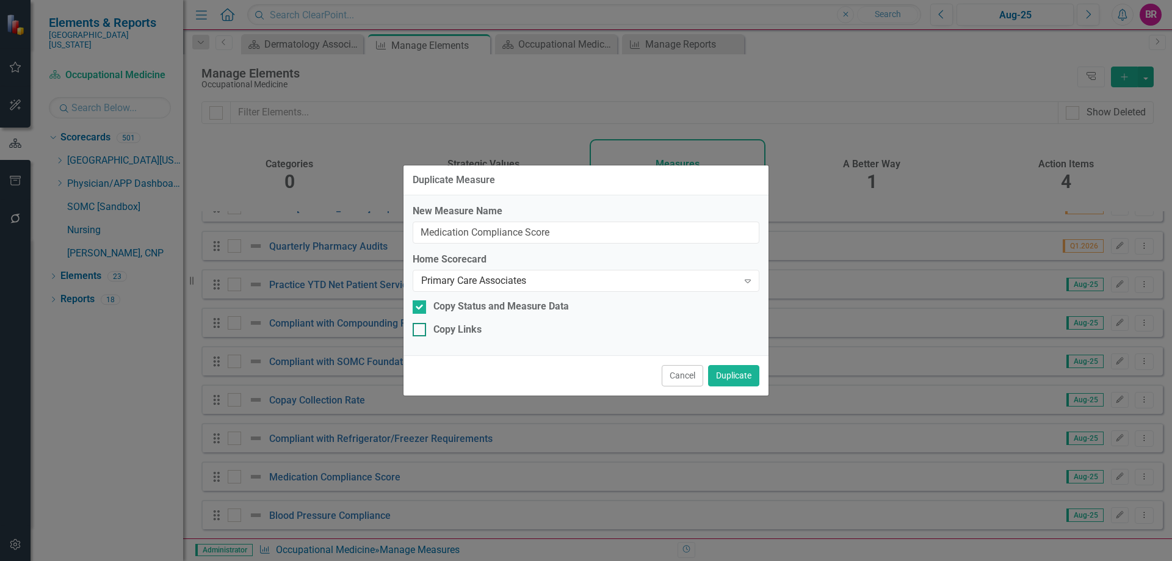
checkbox input "true"
click at [746, 382] on button "Duplicate" at bounding box center [733, 375] width 51 height 21
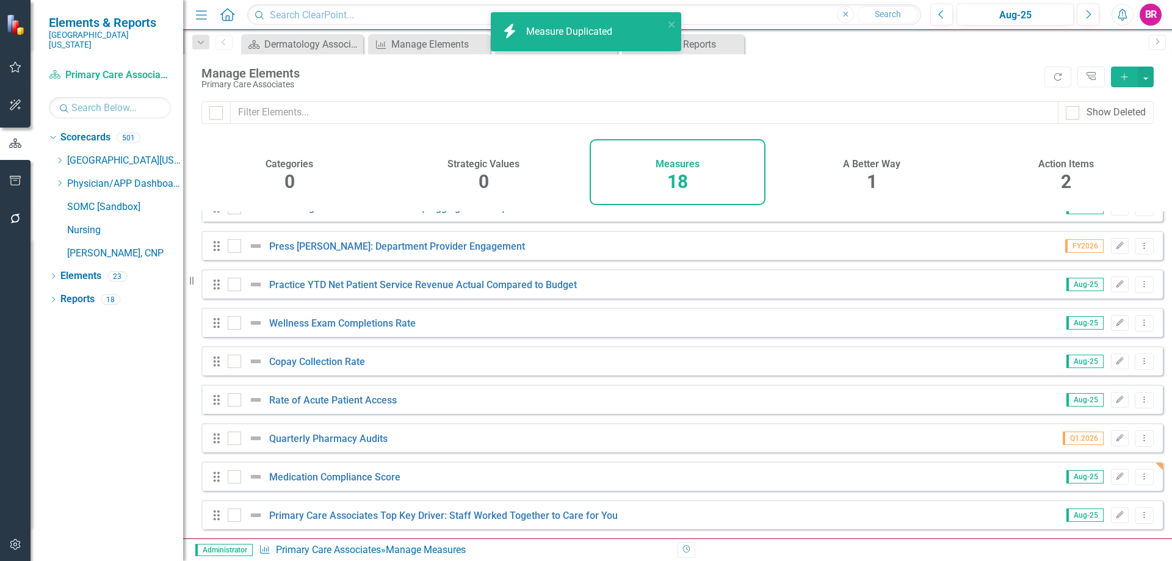
scroll to position [374, 0]
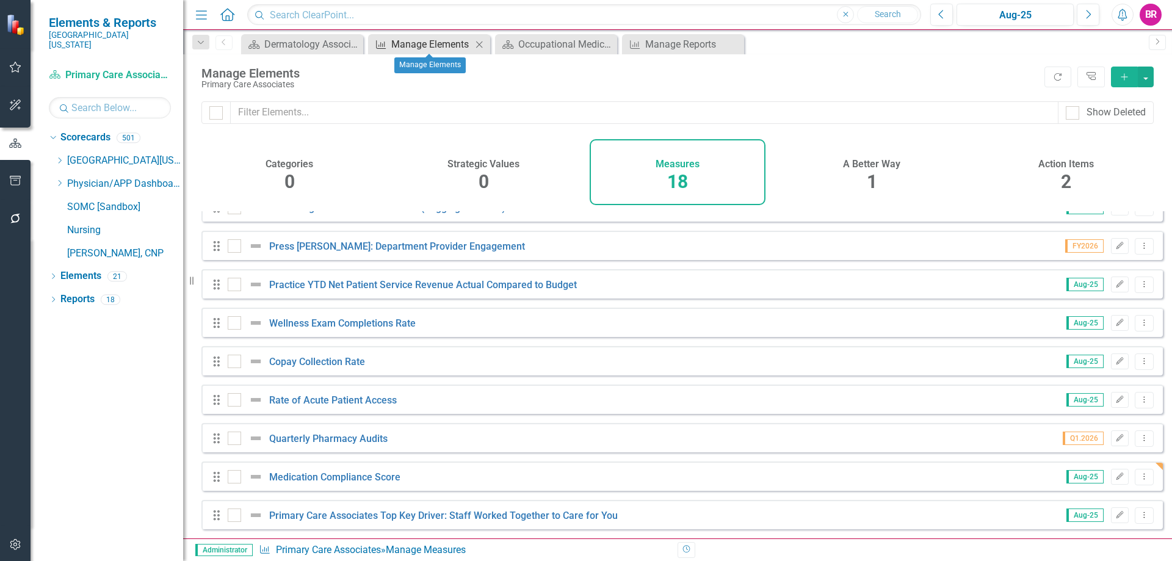
click at [409, 40] on div "Manage Elements" at bounding box center [431, 44] width 81 height 15
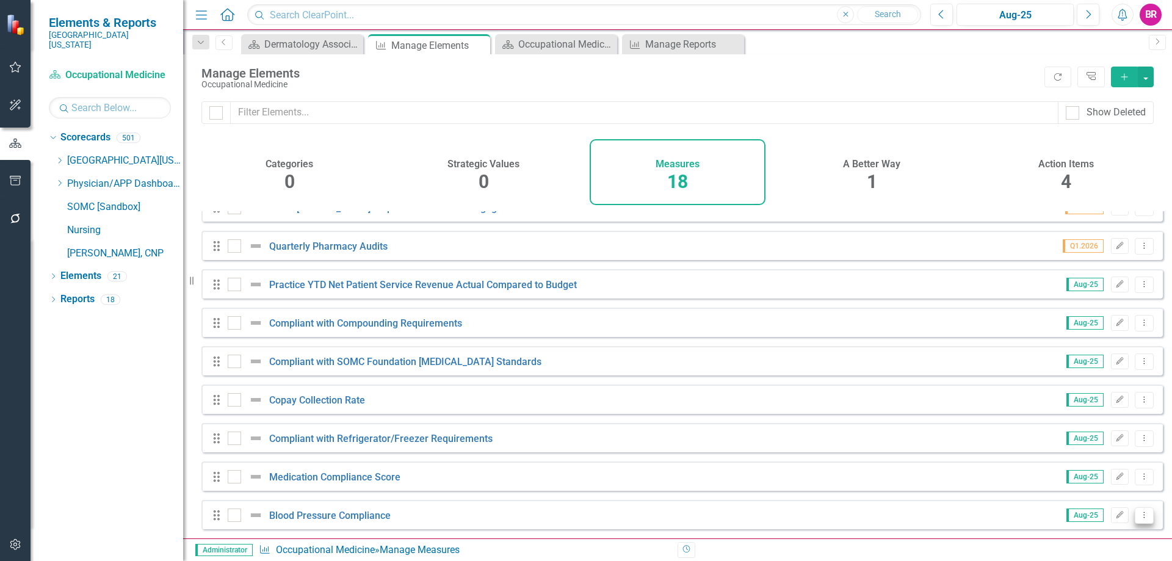
click at [1142, 517] on button "Dropdown Menu" at bounding box center [1144, 515] width 19 height 16
click at [1100, 473] on link "Copy Duplicate Measure" at bounding box center [1089, 473] width 110 height 23
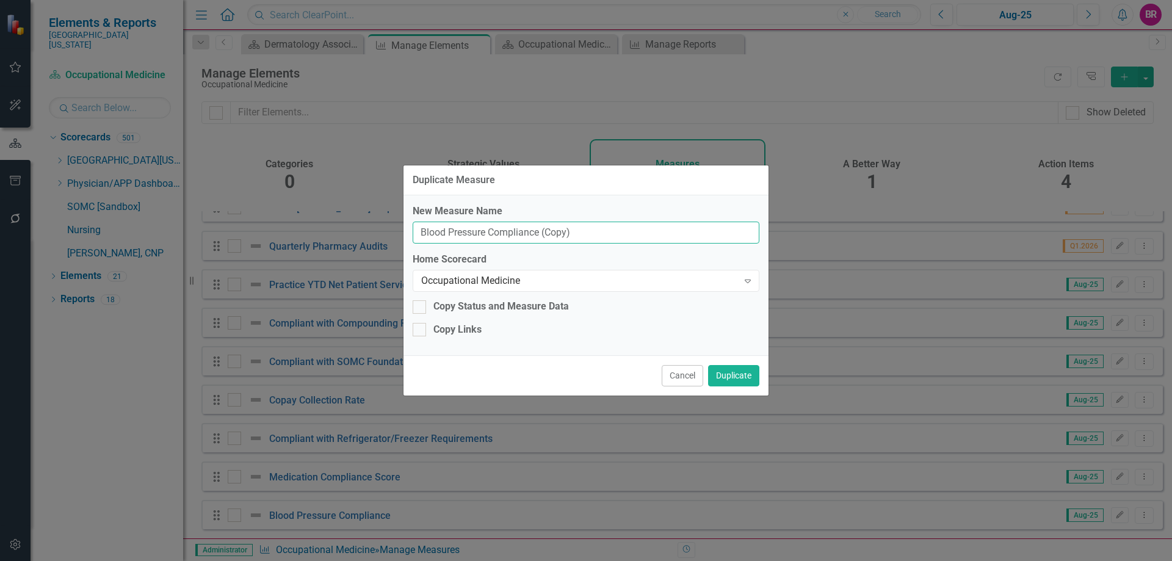
click at [576, 226] on input "Blood Pressure Compliance (Copy)" at bounding box center [586, 233] width 347 height 23
type input "Blood Pressure Compliance"
click at [584, 289] on div "Occupational Medicine Expand" at bounding box center [586, 281] width 347 height 22
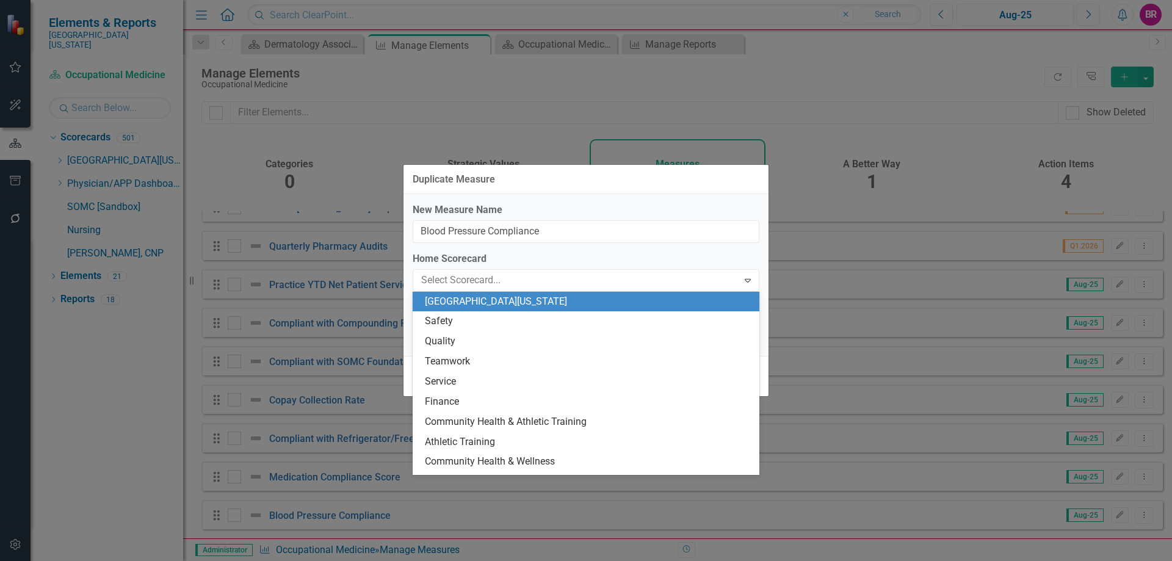
scroll to position [611, 0]
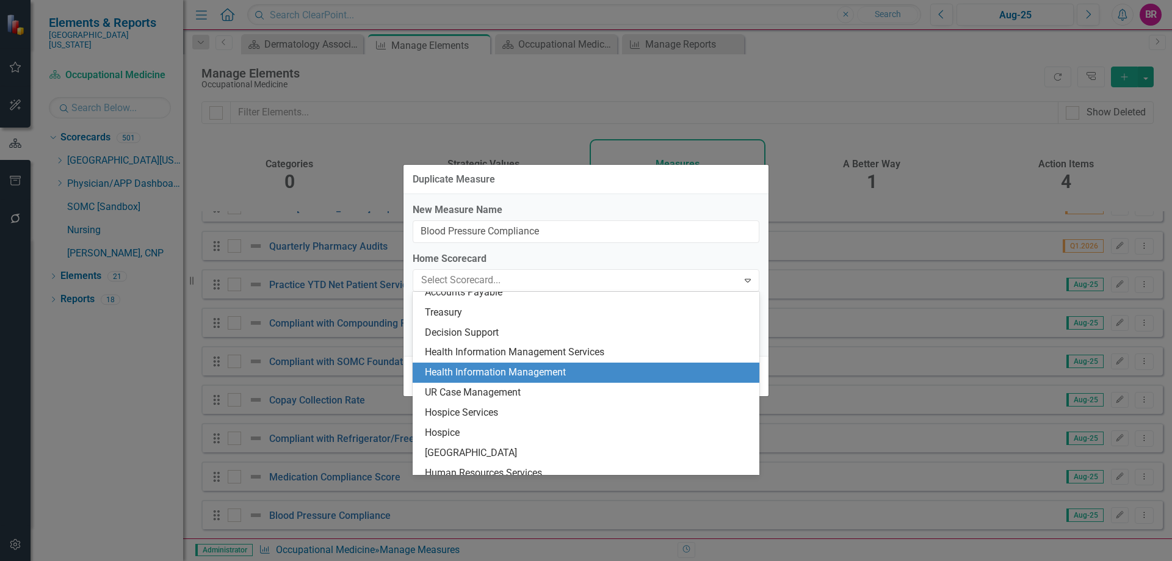
click at [526, 256] on label "Home Scorecard" at bounding box center [586, 259] width 347 height 14
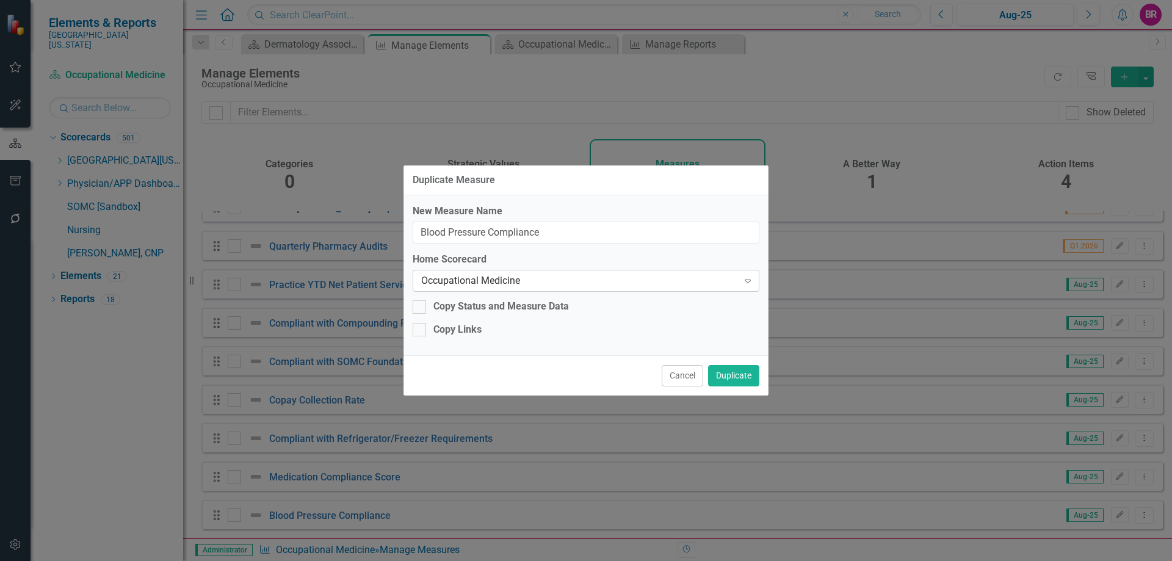
click at [748, 280] on icon at bounding box center [748, 282] width 6 height 4
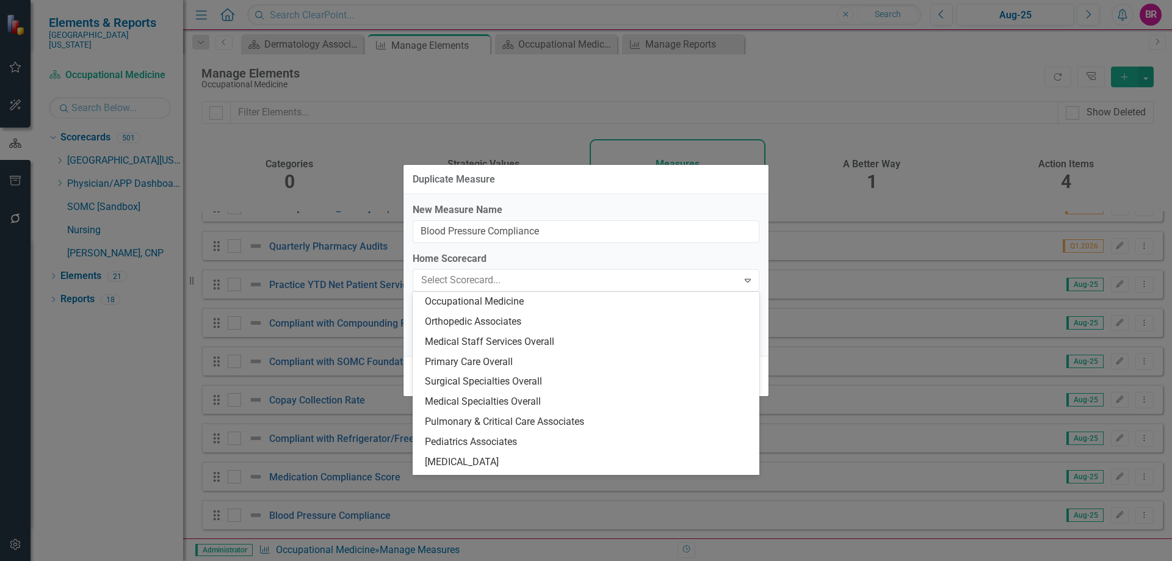
scroll to position [1867, 0]
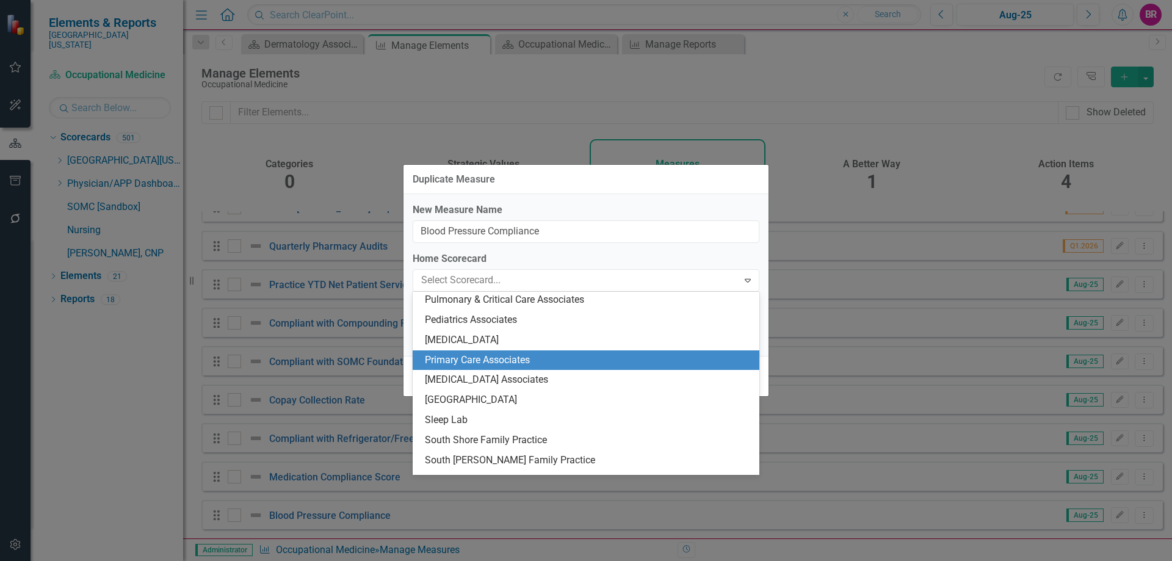
drag, startPoint x: 498, startPoint y: 357, endPoint x: 500, endPoint y: 335, distance: 21.5
click at [498, 357] on div "Primary Care Associates" at bounding box center [588, 361] width 327 height 14
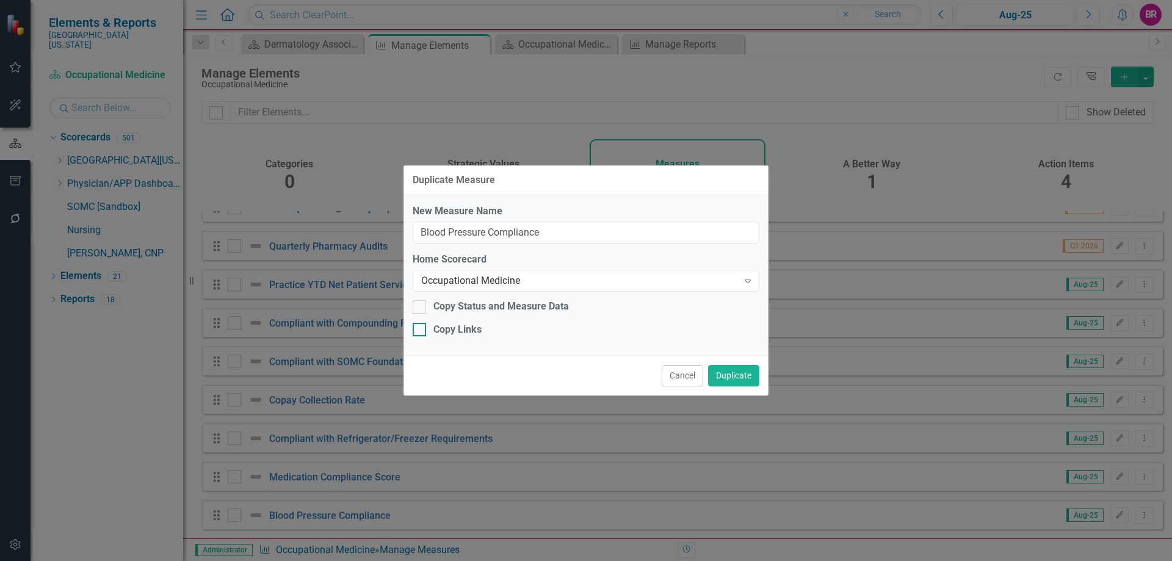
click at [489, 300] on div "Copy Status and Measure Data" at bounding box center [502, 307] width 136 height 14
click at [421, 300] on input "Copy Status and Measure Data" at bounding box center [417, 304] width 8 height 8
checkbox input "true"
click at [468, 326] on div "Copy Links" at bounding box center [458, 330] width 48 height 14
click at [421, 326] on input "Copy Links" at bounding box center [417, 327] width 8 height 8
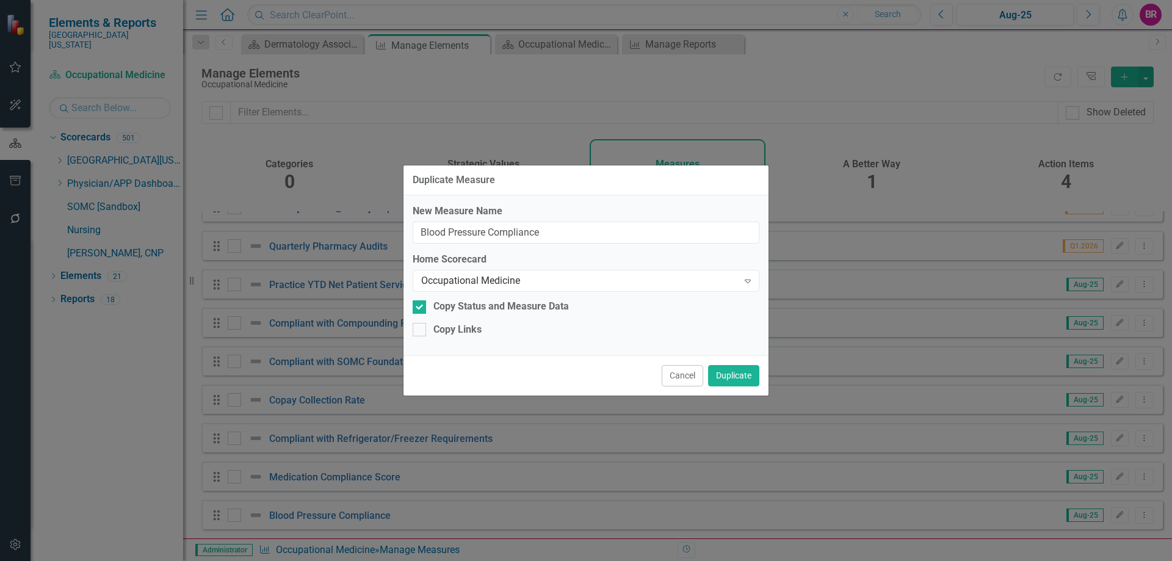
checkbox input "true"
click at [489, 283] on div "Occupational Medicine" at bounding box center [579, 281] width 317 height 14
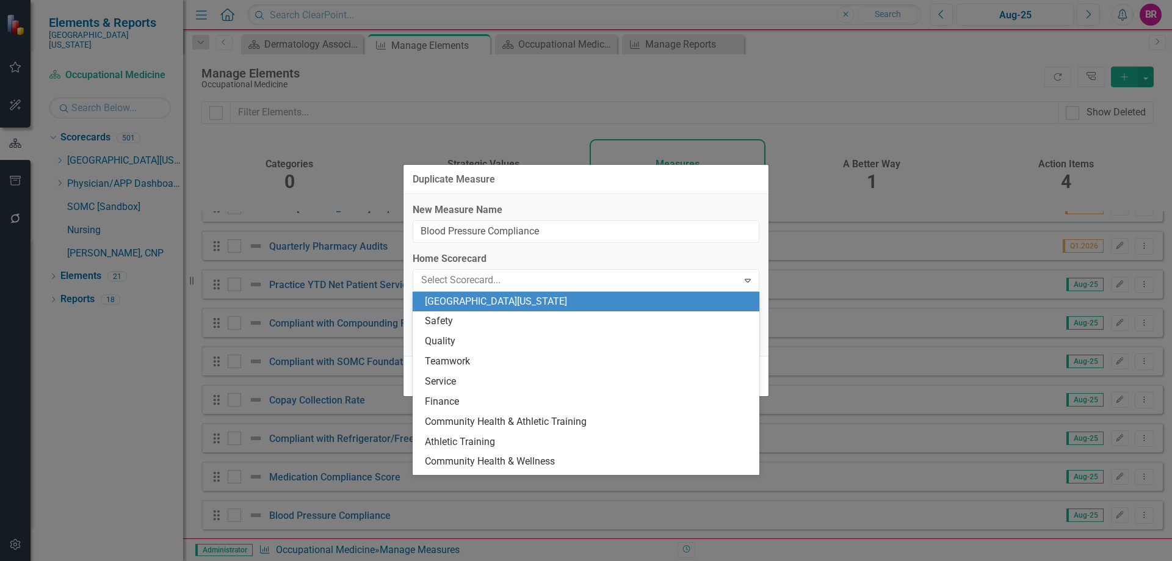
scroll to position [1925, 0]
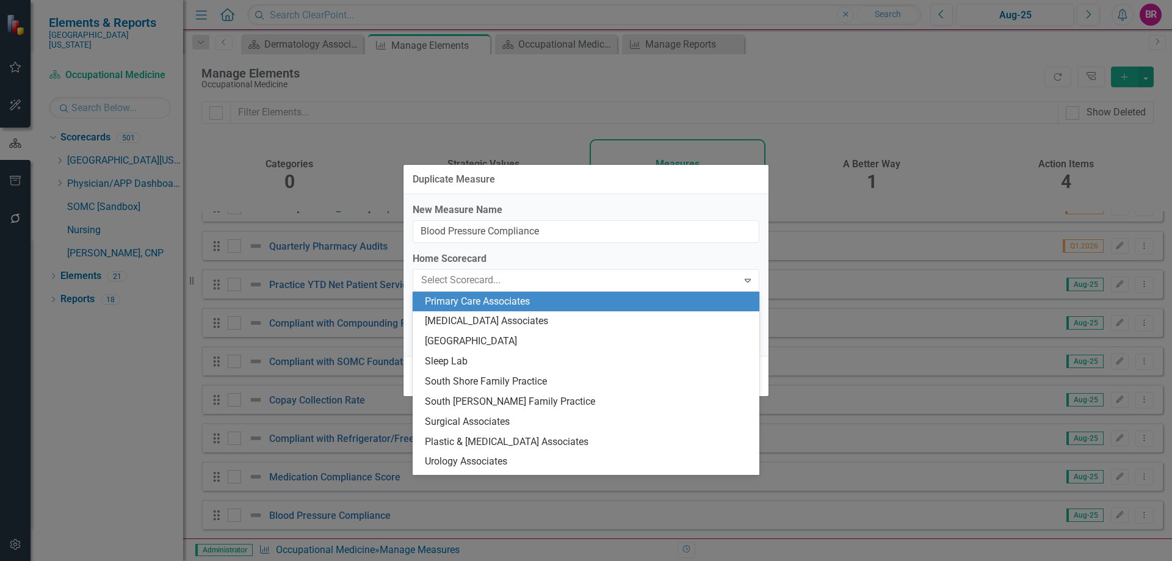
click at [473, 303] on div "Primary Care Associates" at bounding box center [588, 302] width 327 height 14
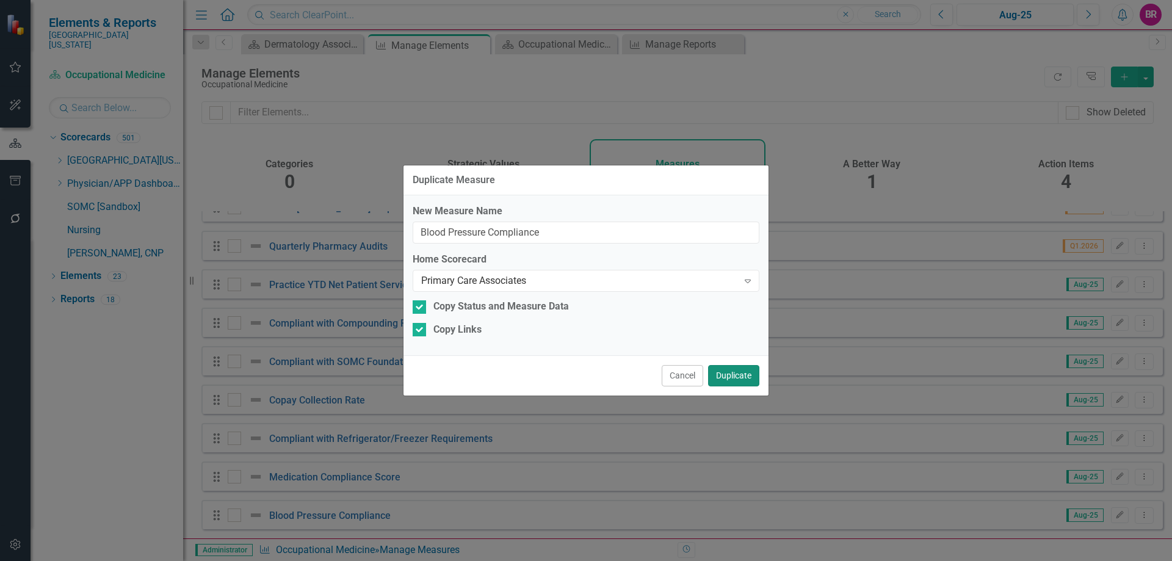
click at [735, 376] on button "Duplicate" at bounding box center [733, 375] width 51 height 21
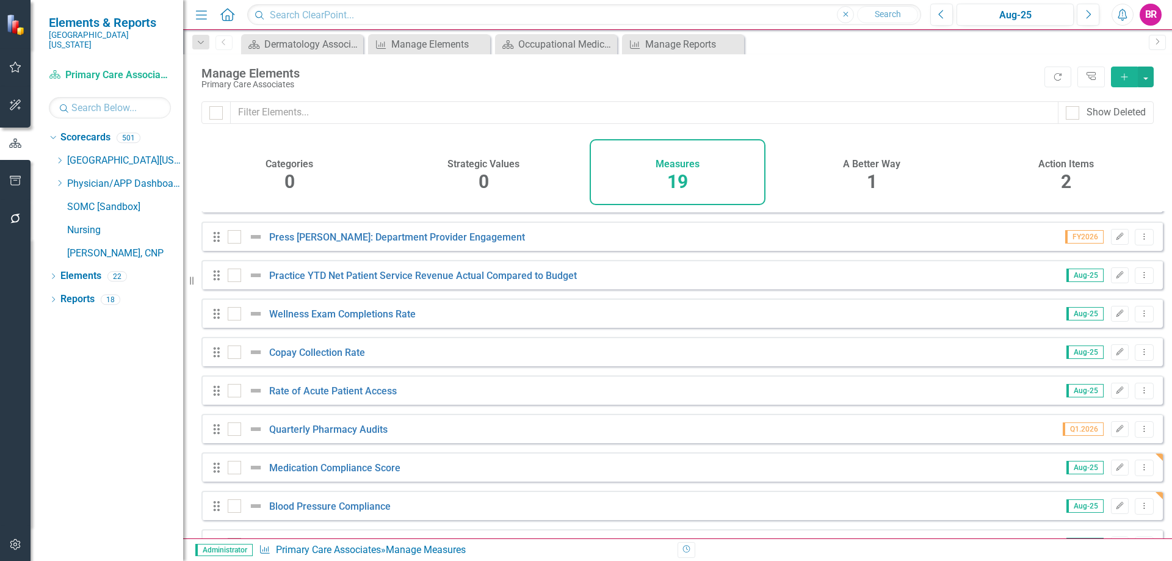
scroll to position [147, 0]
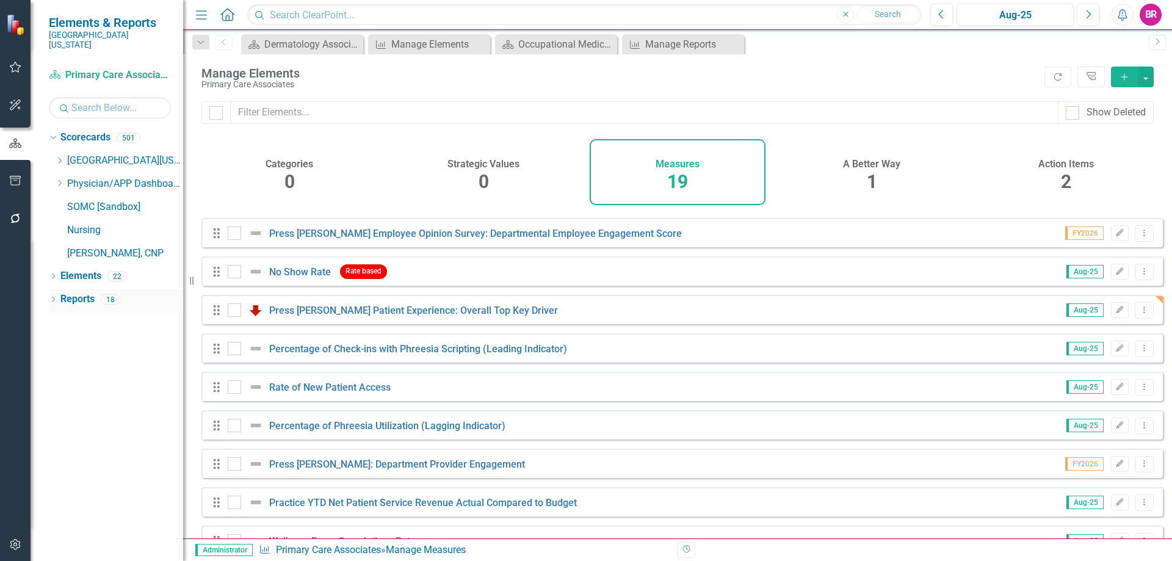
click at [92, 293] on link "Reports" at bounding box center [77, 300] width 34 height 14
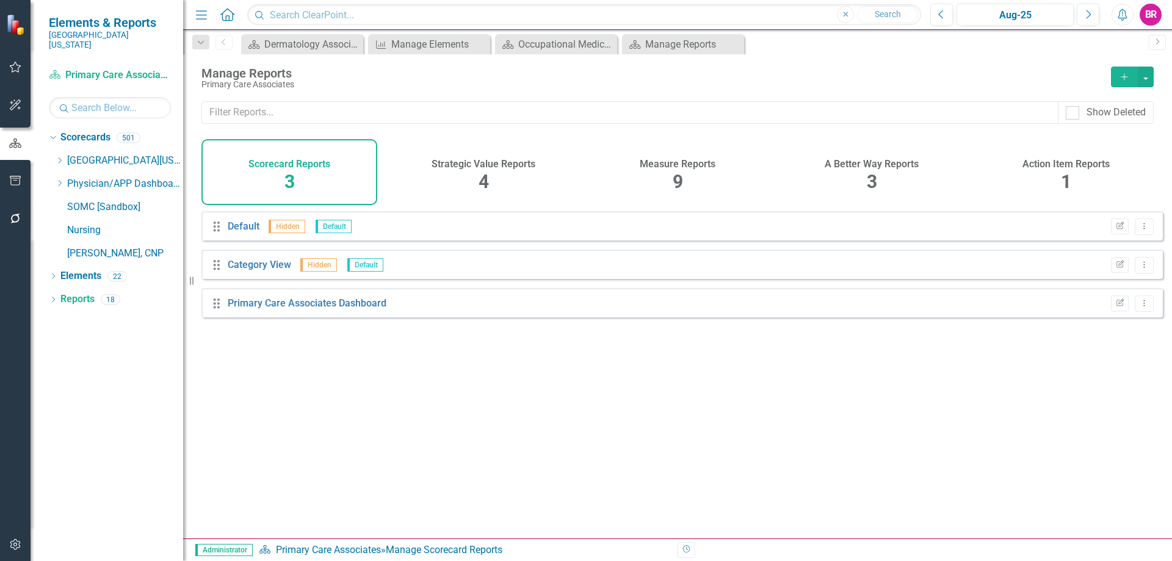
drag, startPoint x: 666, startPoint y: 178, endPoint x: 709, endPoint y: 241, distance: 75.5
click at [666, 178] on div "Measure Reports 9" at bounding box center [678, 172] width 176 height 66
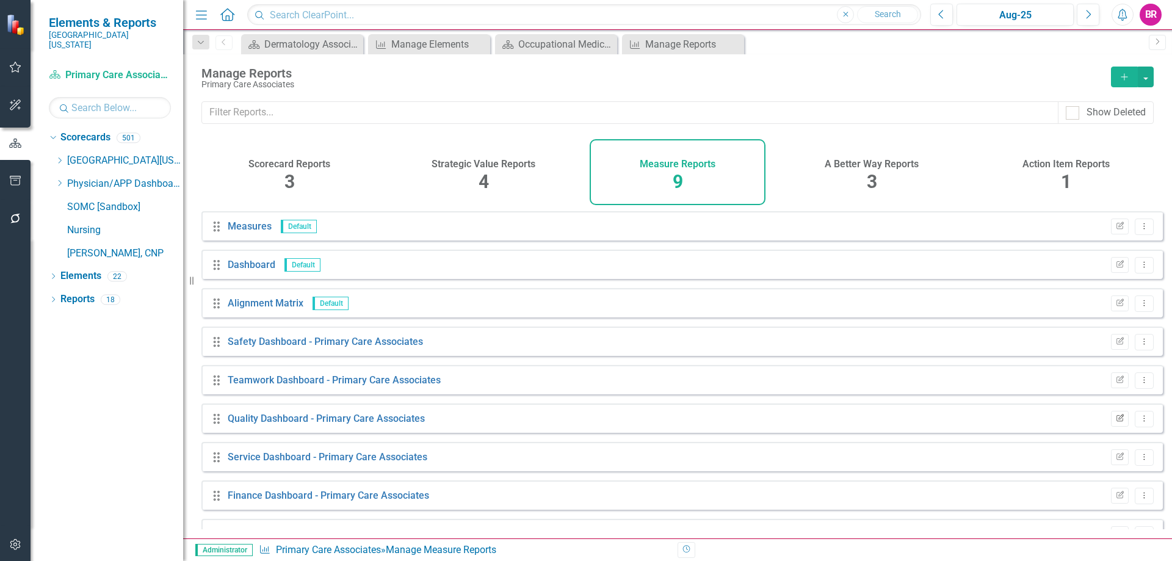
click at [1116, 423] on icon "Edit Report" at bounding box center [1120, 418] width 9 height 7
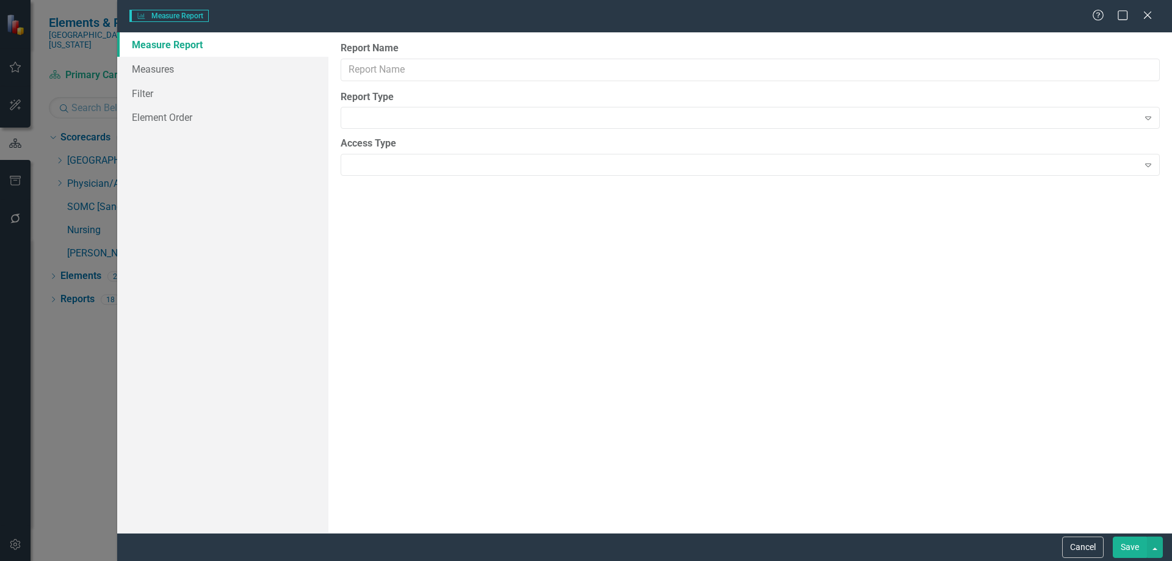
type input "Quality Dashboard - Primary Care Associates"
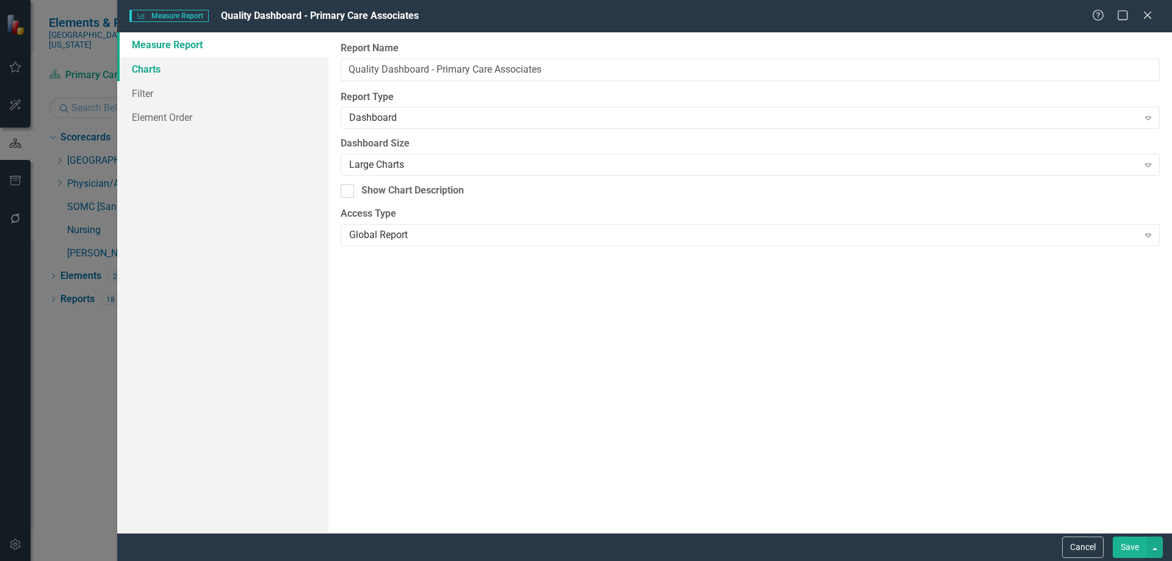
click at [145, 67] on link "Charts" at bounding box center [222, 69] width 211 height 24
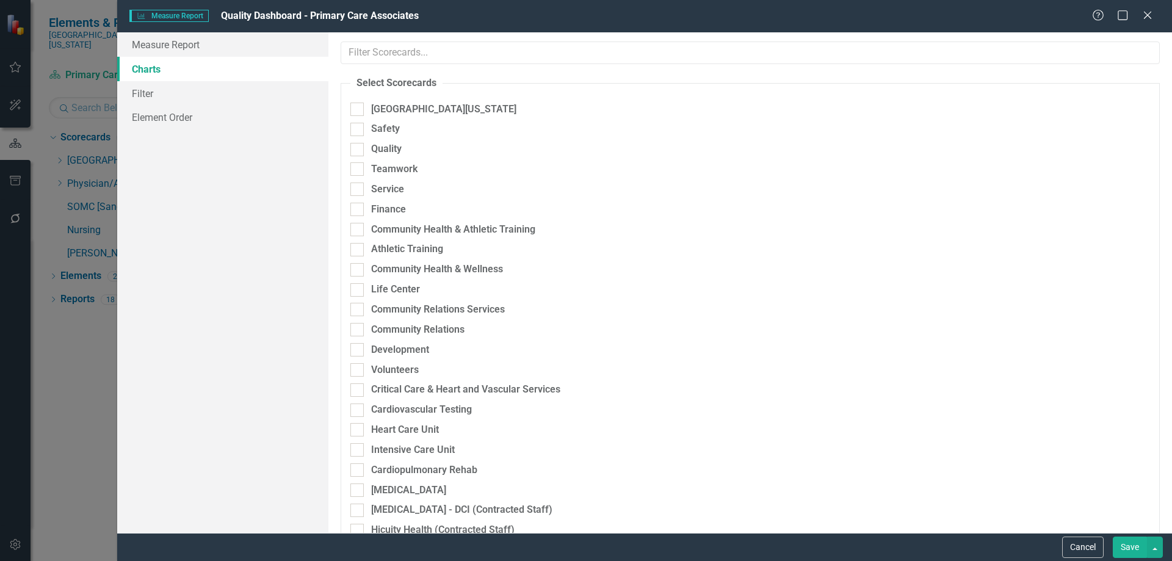
click at [1161, 209] on div "Please select the scorecards you would like to include in this summary report b…" at bounding box center [751, 282] width 844 height 501
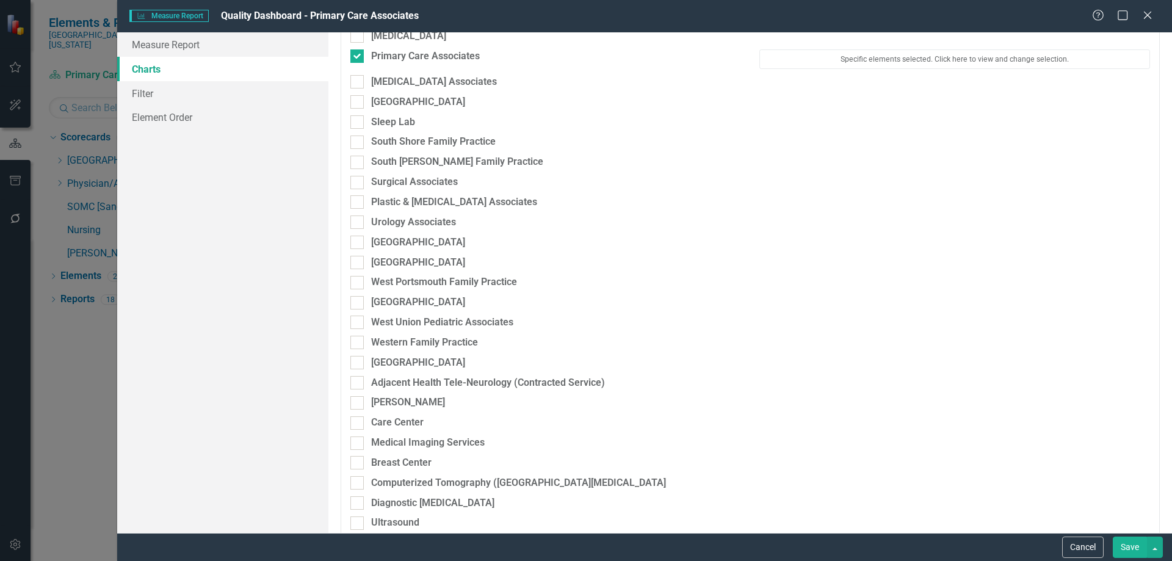
scroll to position [1842, 0]
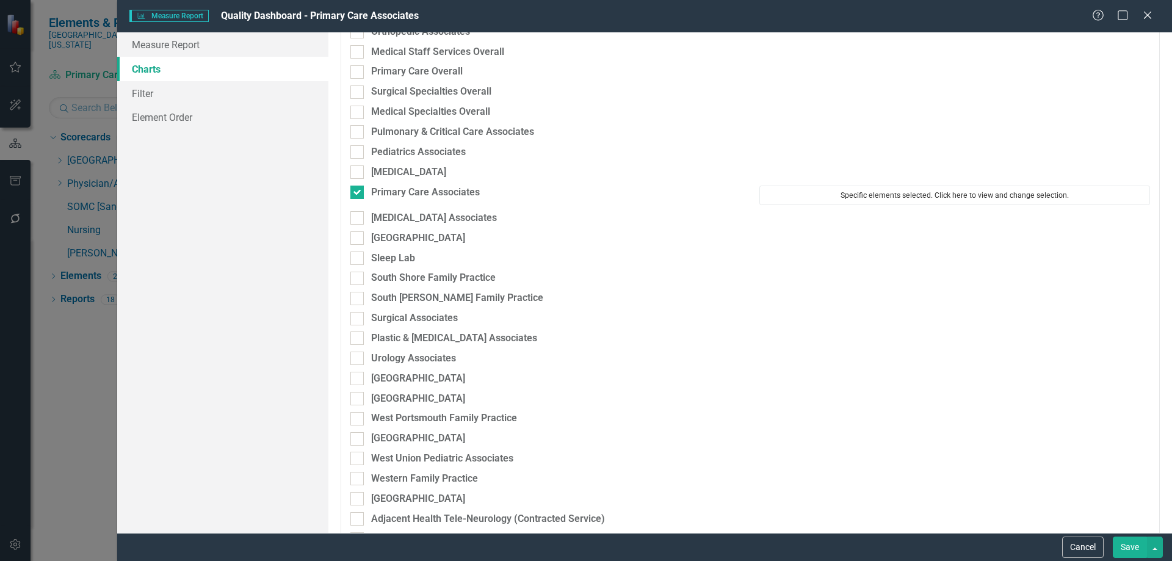
click at [932, 191] on button "Specific elements selected. Click here to view and change selection." at bounding box center [955, 196] width 391 height 20
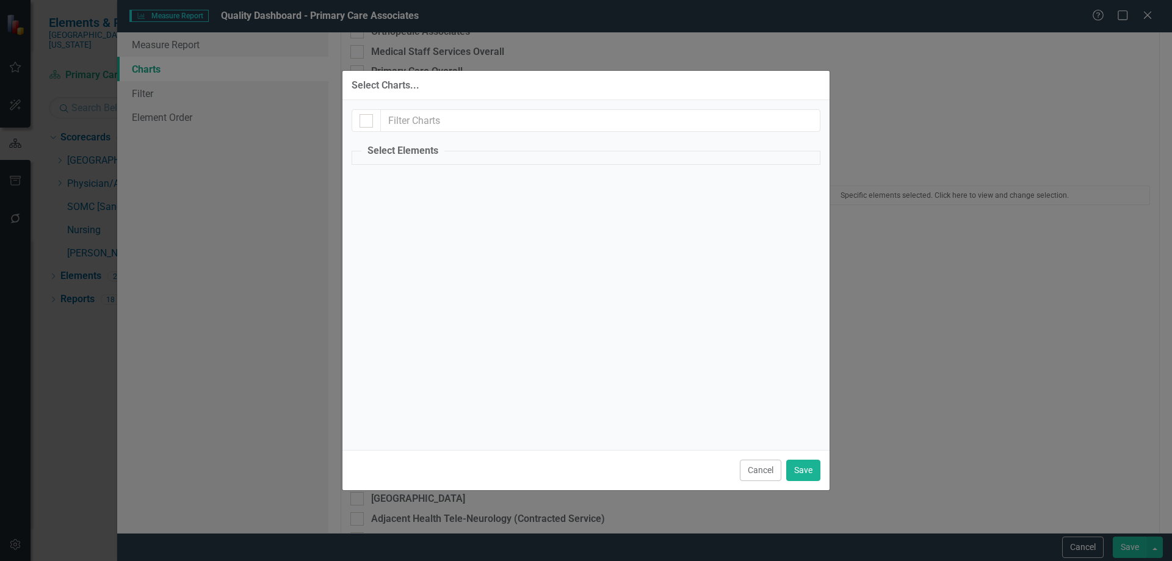
checkbox input "true"
checkbox input "false"
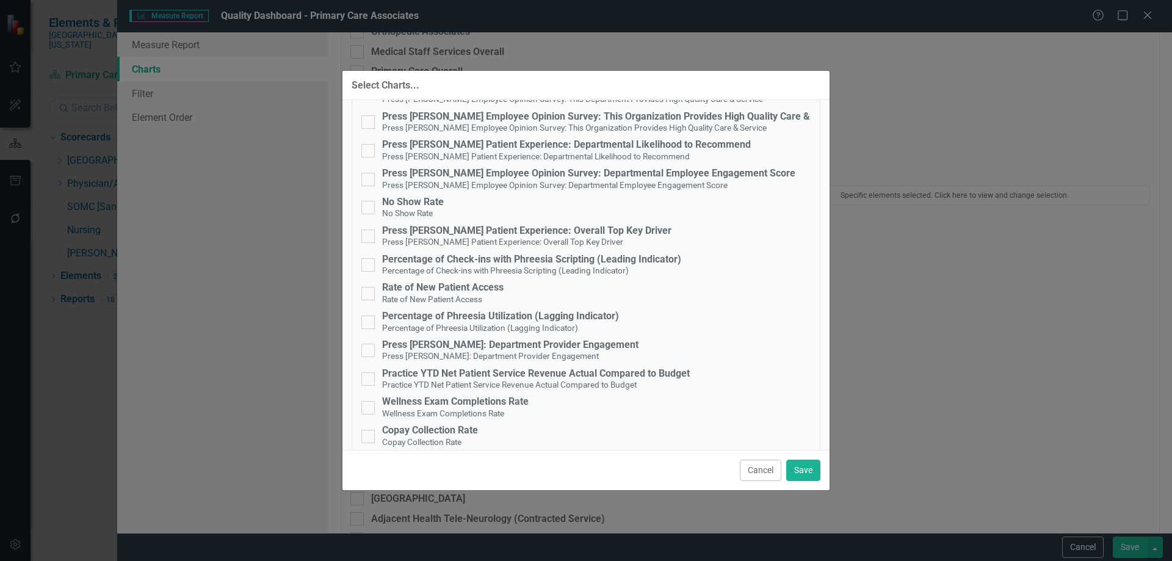
scroll to position [295, 0]
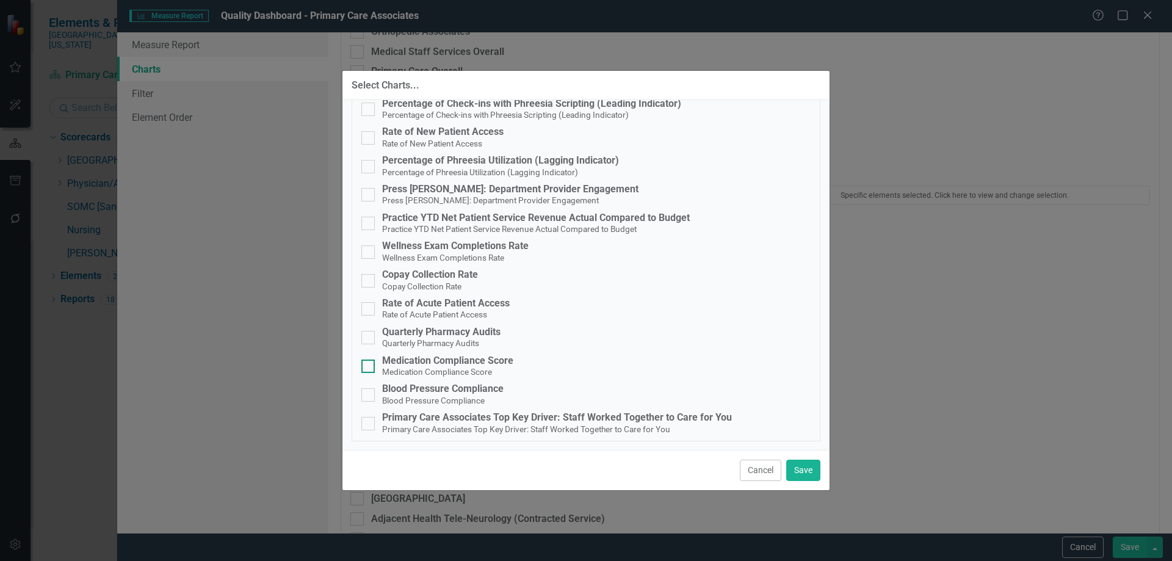
click at [429, 363] on div "Medication Compliance Score" at bounding box center [447, 360] width 131 height 11
click at [369, 363] on input "Medication Compliance Score Medication Compliance Score" at bounding box center [366, 364] width 8 height 8
checkbox input "true"
click at [426, 396] on small "Blood Pressure Compliance" at bounding box center [433, 401] width 103 height 10
click at [369, 396] on input "Blood Pressure Compliance Blood Pressure Compliance" at bounding box center [366, 392] width 8 height 8
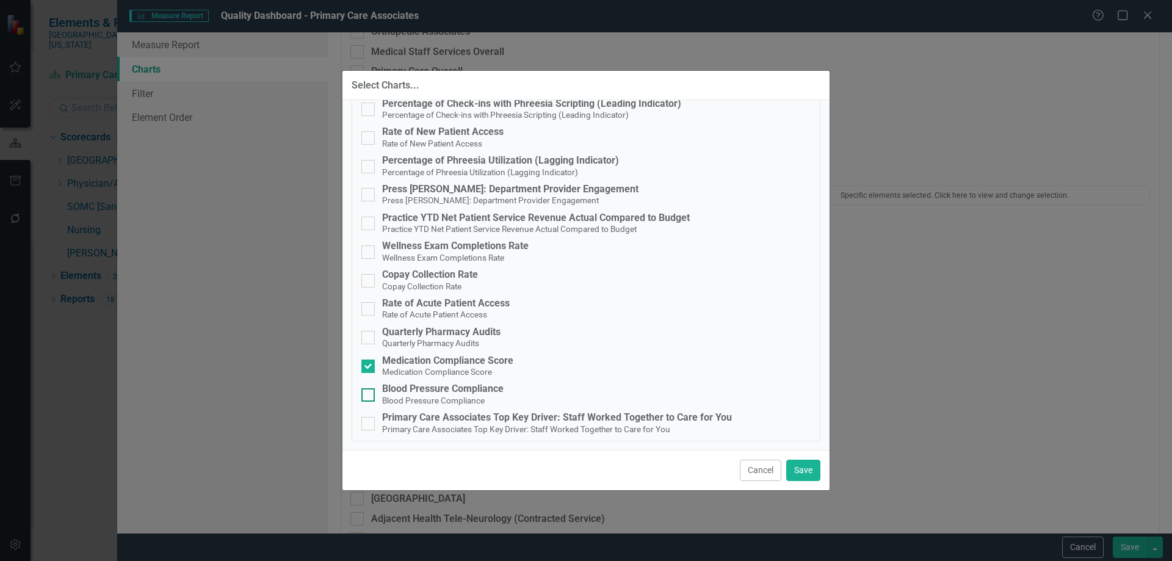
checkbox input "true"
drag, startPoint x: 801, startPoint y: 476, endPoint x: 809, endPoint y: 474, distance: 8.1
click at [801, 476] on button "Save" at bounding box center [804, 470] width 34 height 21
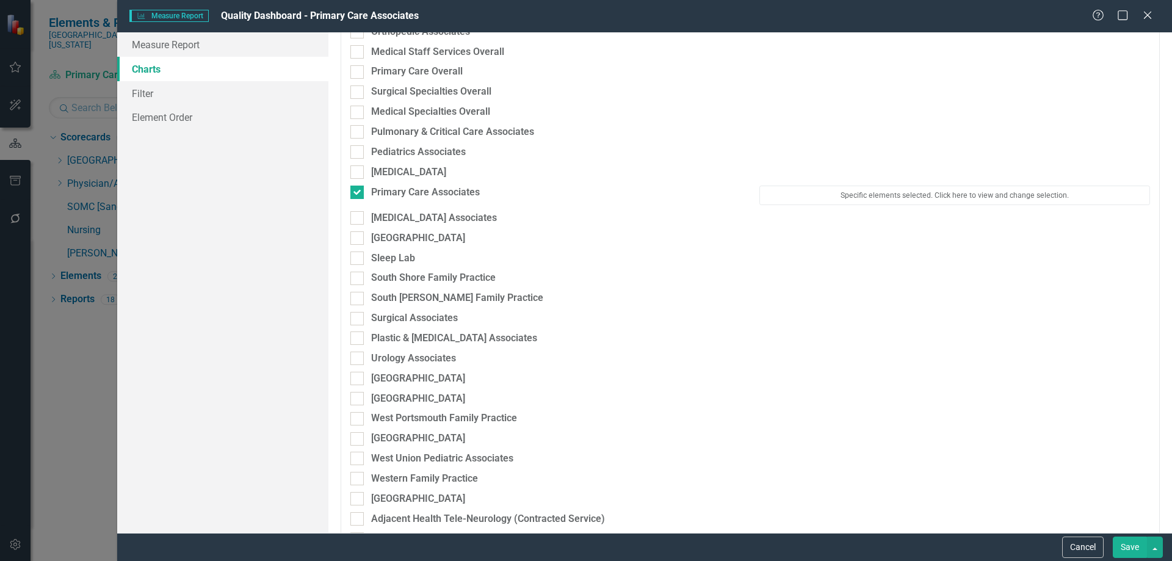
click at [1120, 553] on button "Save" at bounding box center [1130, 547] width 34 height 21
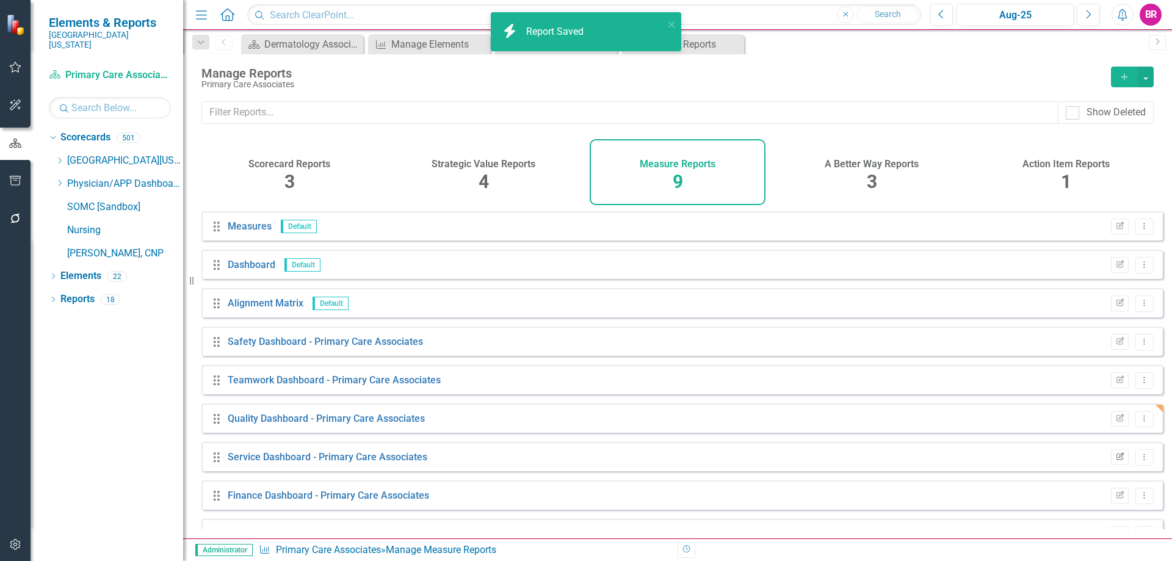
click at [1116, 461] on icon "Edit Report" at bounding box center [1120, 457] width 9 height 7
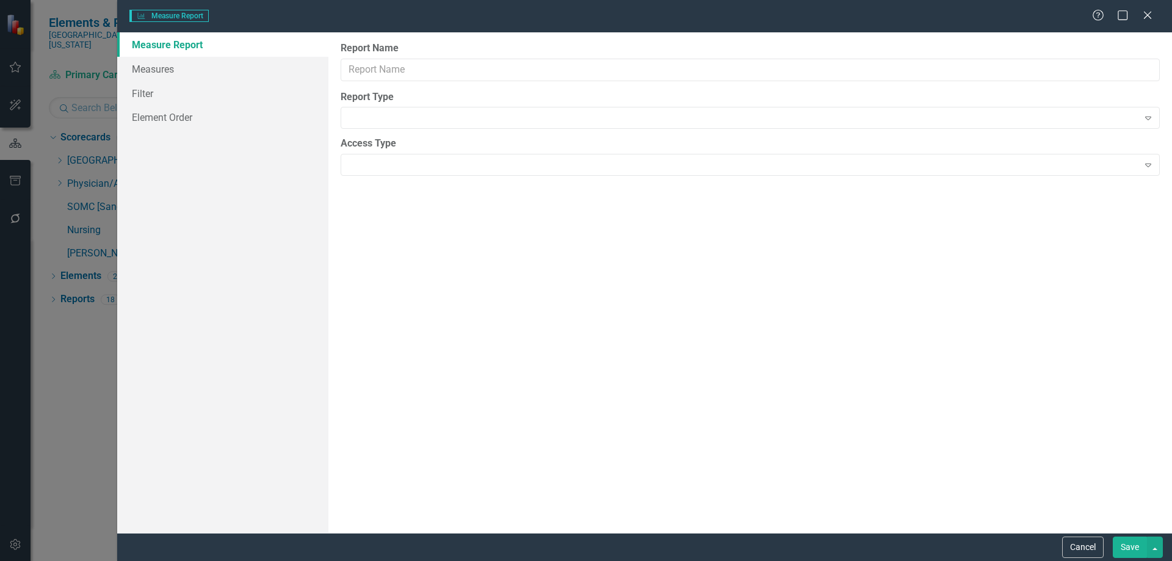
type input "Service Dashboard - Primary Care Associates"
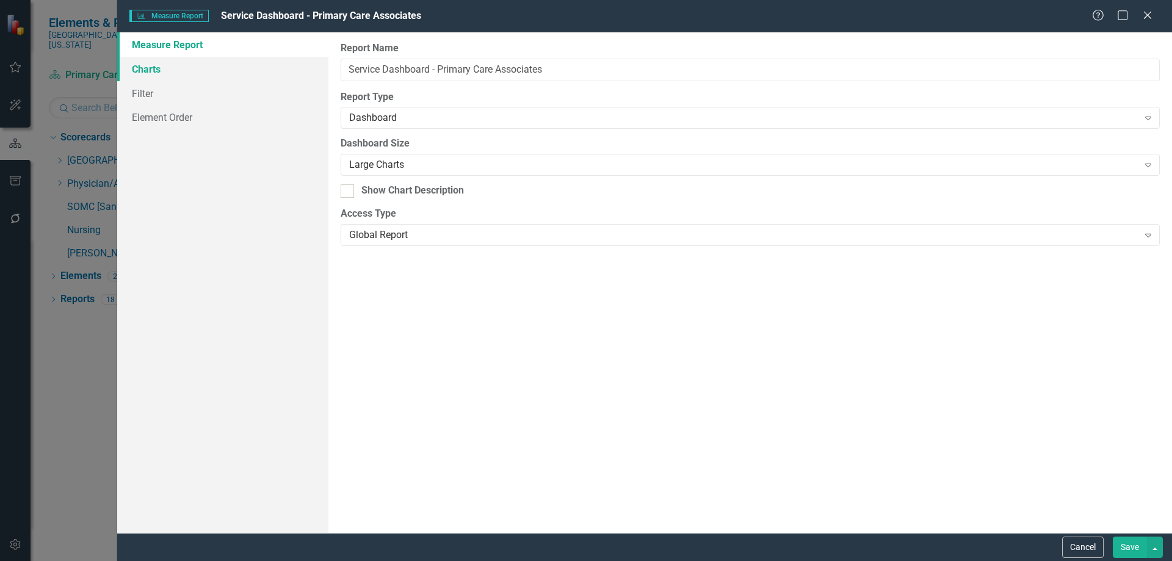
click at [200, 78] on link "Charts" at bounding box center [222, 69] width 211 height 24
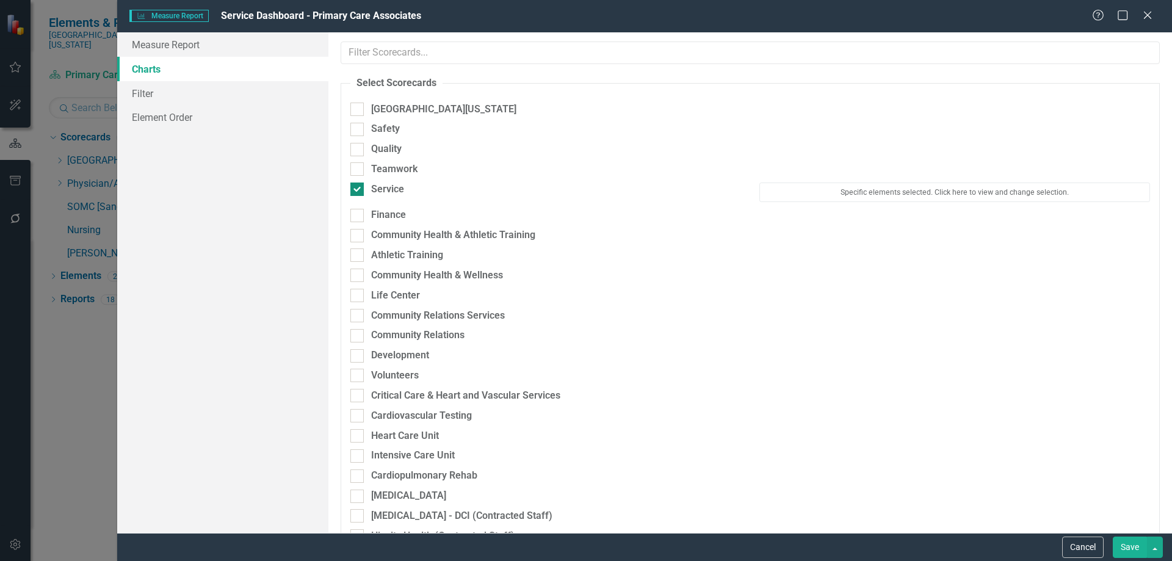
click at [355, 191] on input "Service" at bounding box center [355, 187] width 8 height 8
checkbox input "false"
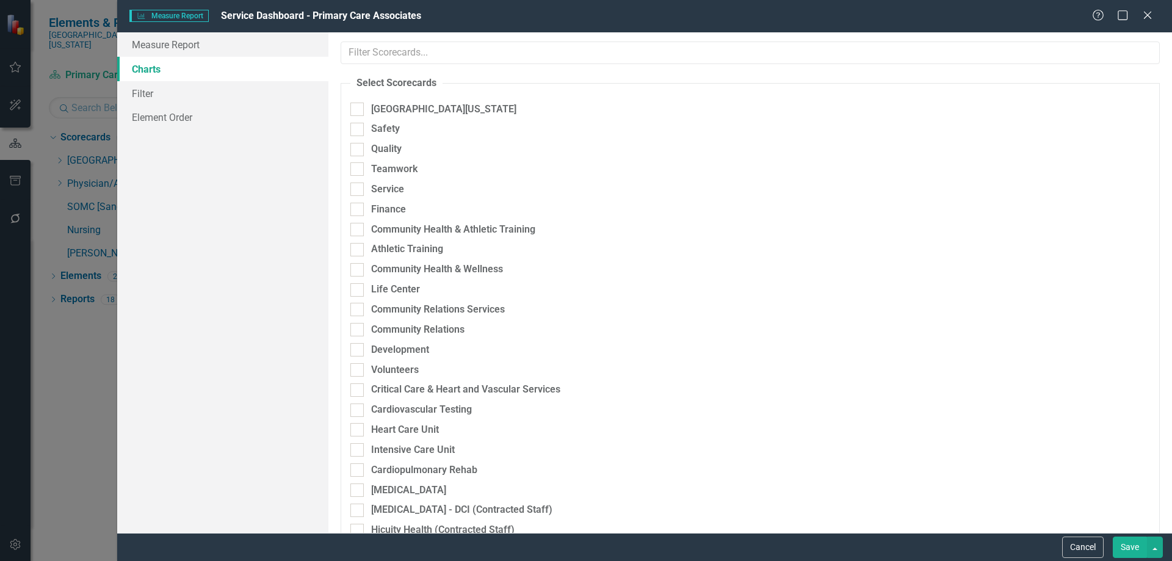
click at [1062, 208] on div "Finance" at bounding box center [750, 213] width 818 height 20
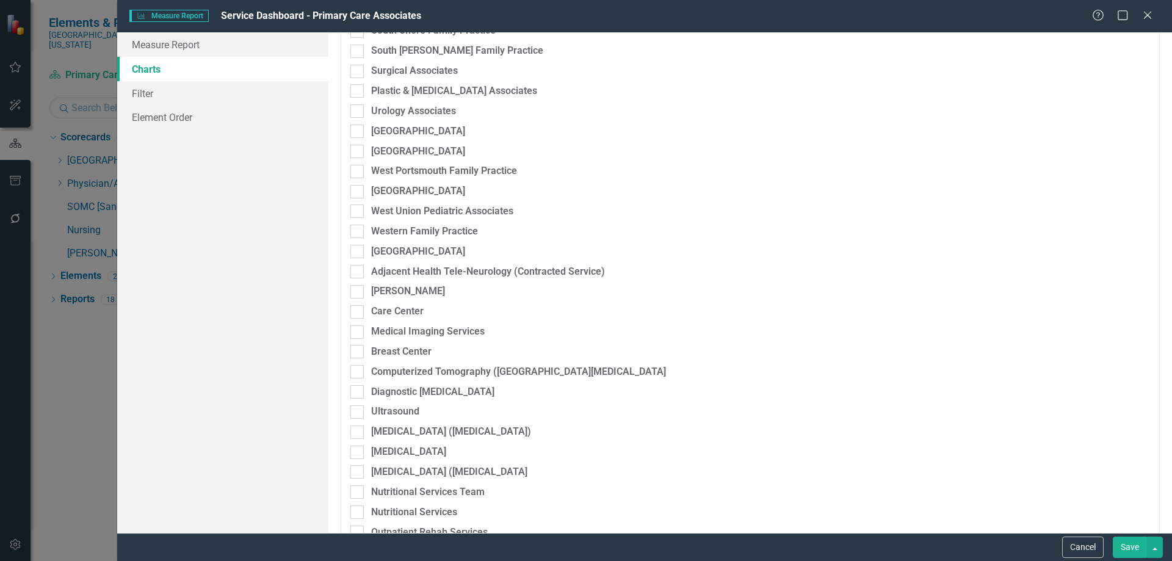
scroll to position [1855, 0]
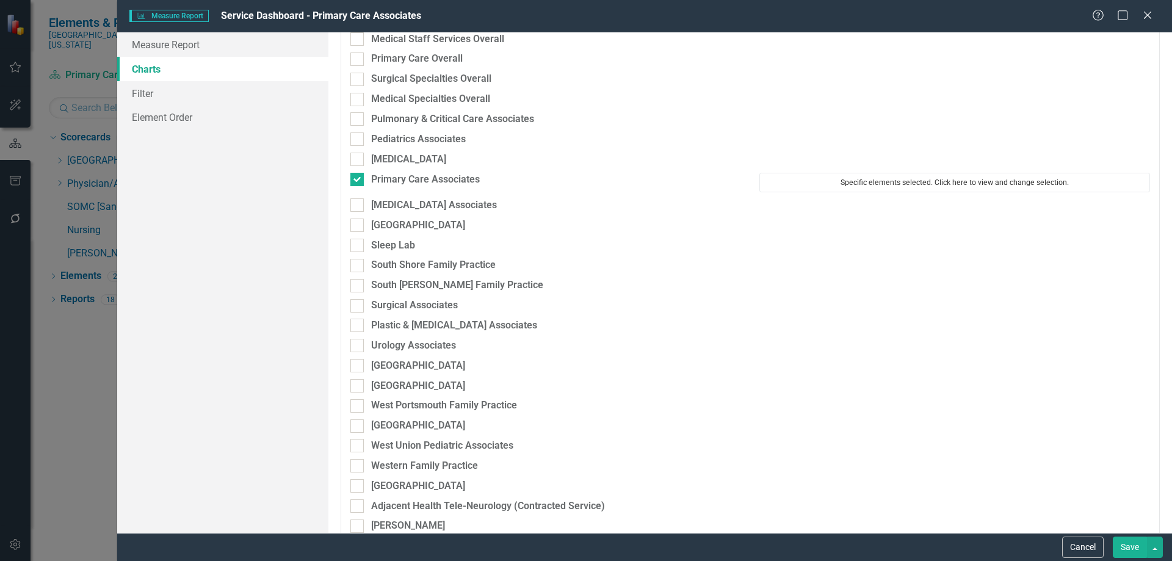
click at [846, 187] on button "Specific elements selected. Click here to view and change selection." at bounding box center [955, 183] width 391 height 20
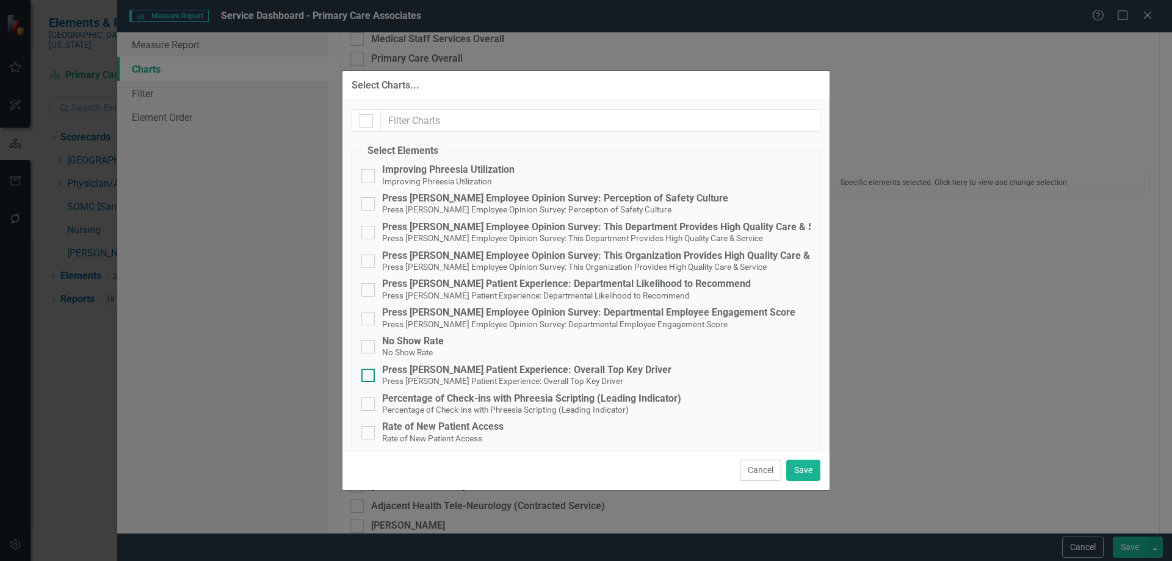
click at [504, 368] on div "Press [PERSON_NAME] Patient Experience: Overall Top Key Driver" at bounding box center [526, 370] width 289 height 11
click at [369, 369] on input "Press [PERSON_NAME] Patient Experience: Overall Top Key Driver Press [PERSON_NA…" at bounding box center [366, 373] width 8 height 8
checkbox input "true"
click at [802, 459] on div "Cancel Save" at bounding box center [586, 470] width 487 height 40
click at [802, 465] on button "Save" at bounding box center [804, 470] width 34 height 21
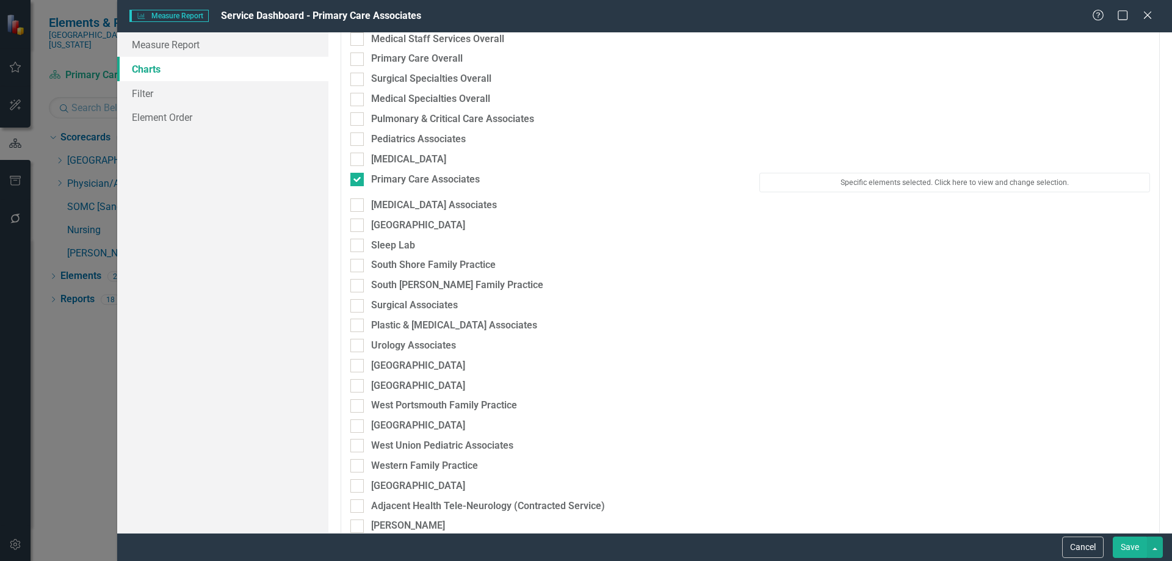
click at [1129, 551] on button "Save" at bounding box center [1130, 547] width 34 height 21
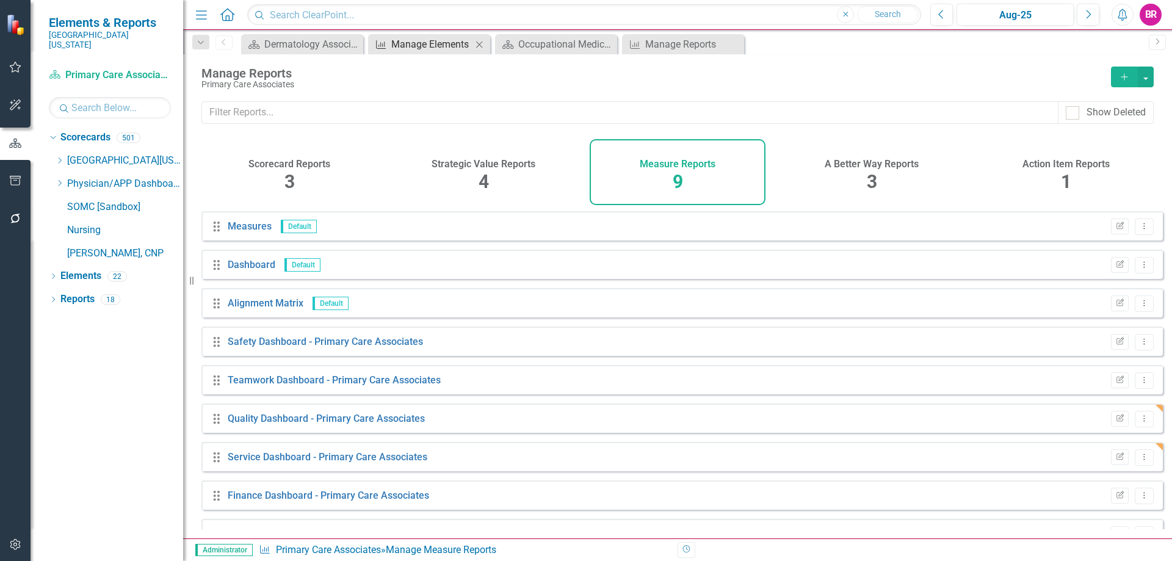
click at [453, 45] on div "Manage Elements" at bounding box center [431, 44] width 81 height 15
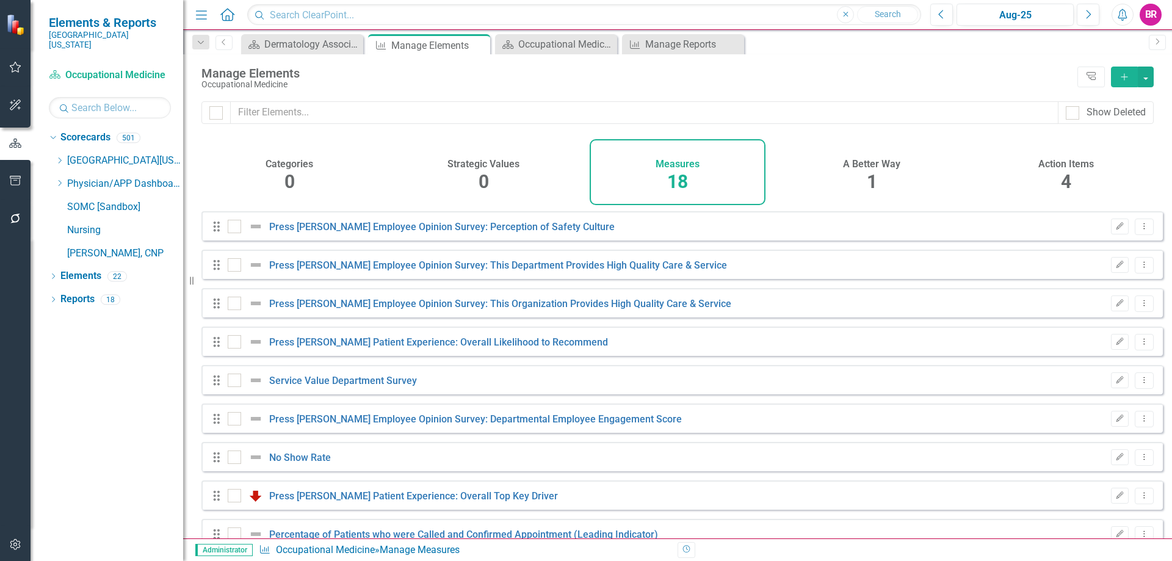
checkbox input "false"
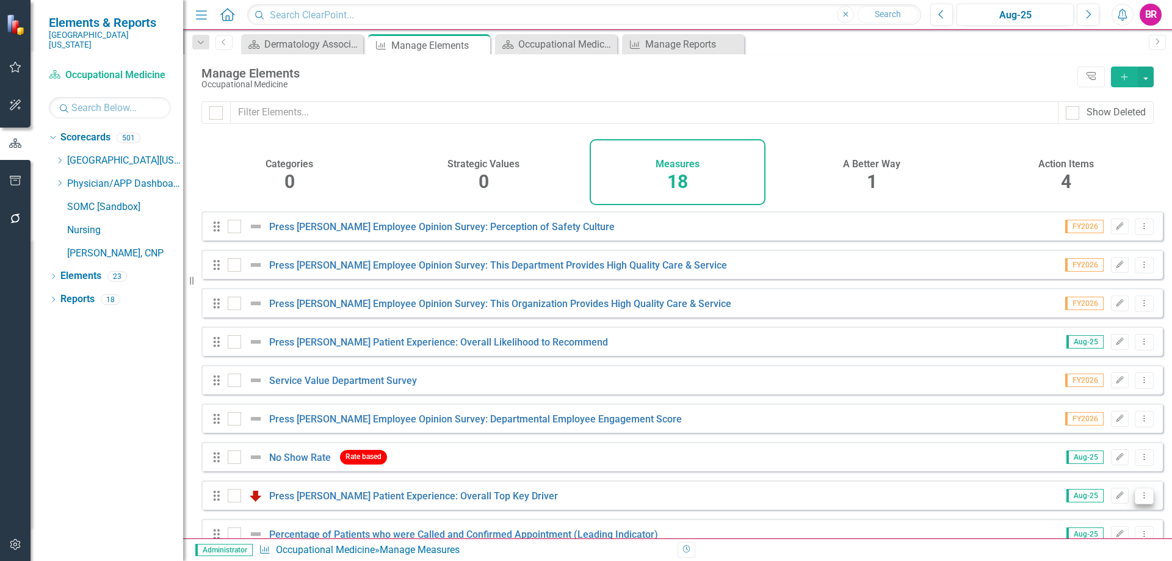
click at [1140, 500] on icon "Dropdown Menu" at bounding box center [1145, 496] width 10 height 8
click at [1114, 468] on link "Copy Duplicate Measure" at bounding box center [1089, 462] width 110 height 23
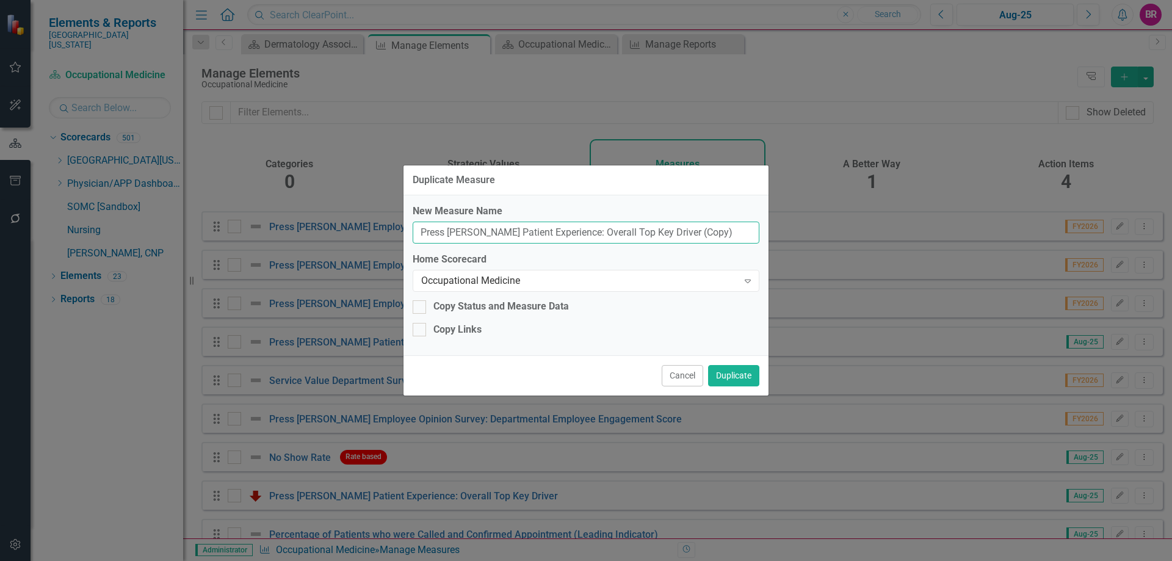
drag, startPoint x: 697, startPoint y: 231, endPoint x: 656, endPoint y: 233, distance: 40.9
click at [656, 233] on input "Press [PERSON_NAME] Patient Experience: Overall Top Key Driver (Copy)" at bounding box center [586, 233] width 347 height 23
type input "Press [PERSON_NAME] Patient Experience: Overall Top Key Driver"
click at [648, 280] on div "Occupational Medicine" at bounding box center [579, 281] width 317 height 14
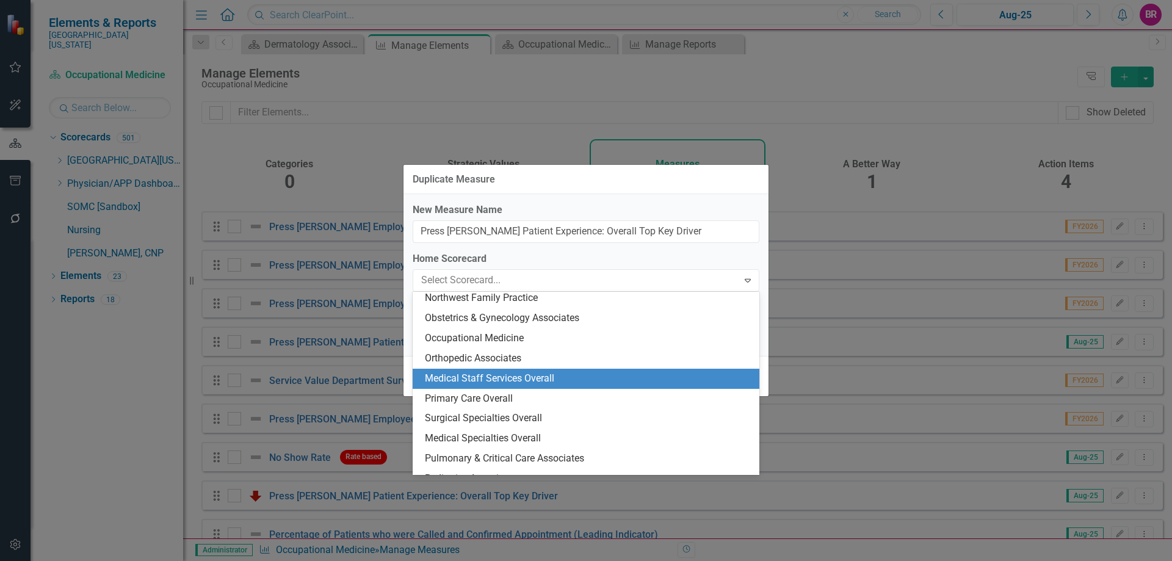
scroll to position [1848, 0]
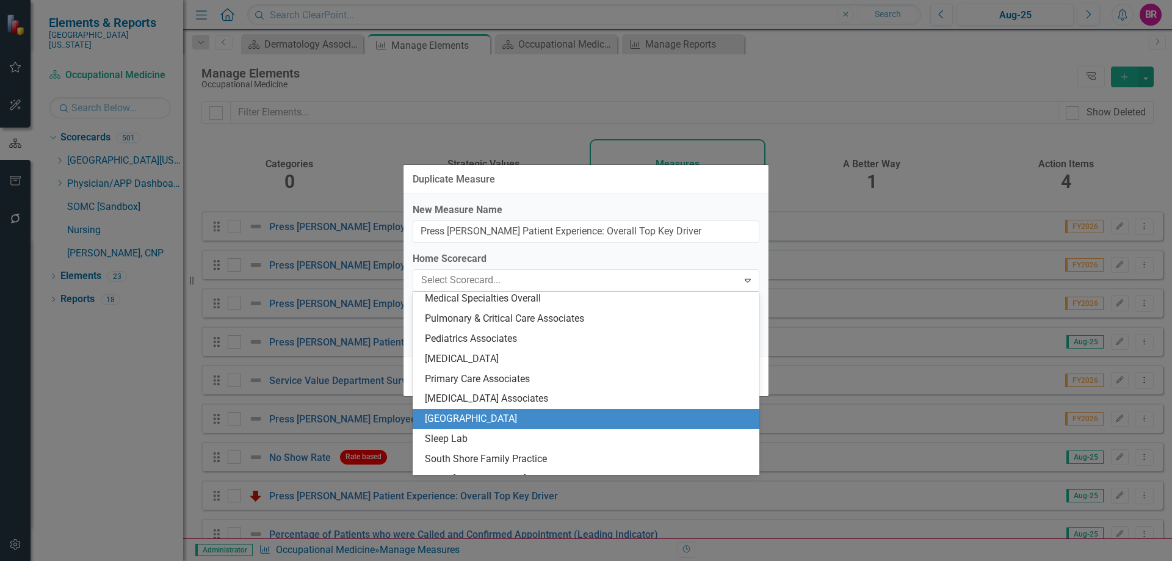
click at [570, 417] on div "[GEOGRAPHIC_DATA]" at bounding box center [588, 419] width 327 height 14
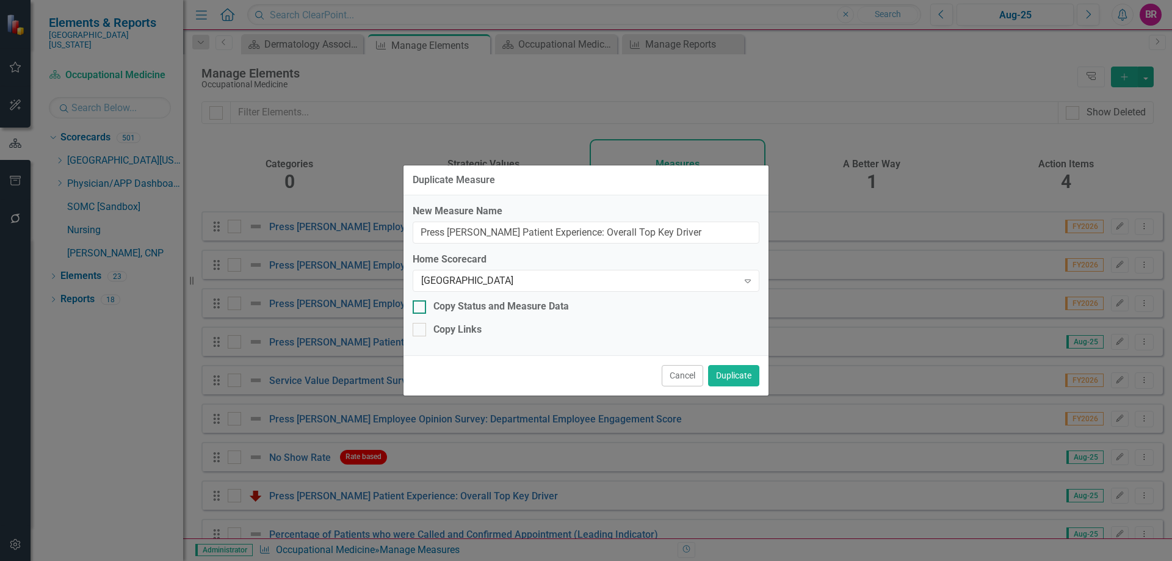
click at [442, 305] on div "Copy Status and Measure Data" at bounding box center [502, 307] width 136 height 14
click at [421, 305] on input "Copy Status and Measure Data" at bounding box center [417, 304] width 8 height 8
checkbox input "true"
drag, startPoint x: 452, startPoint y: 325, endPoint x: 534, endPoint y: 328, distance: 82.5
click at [453, 325] on div "Copy Links" at bounding box center [458, 330] width 48 height 14
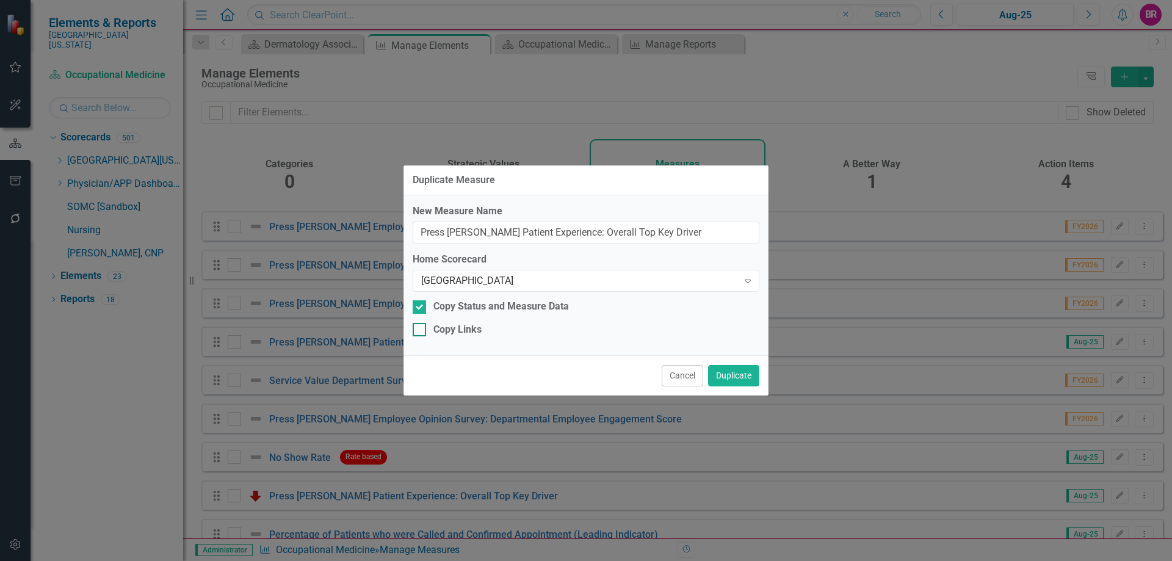
click at [421, 325] on input "Copy Links" at bounding box center [417, 327] width 8 height 8
checkbox input "true"
click at [731, 374] on button "Duplicate" at bounding box center [733, 375] width 51 height 21
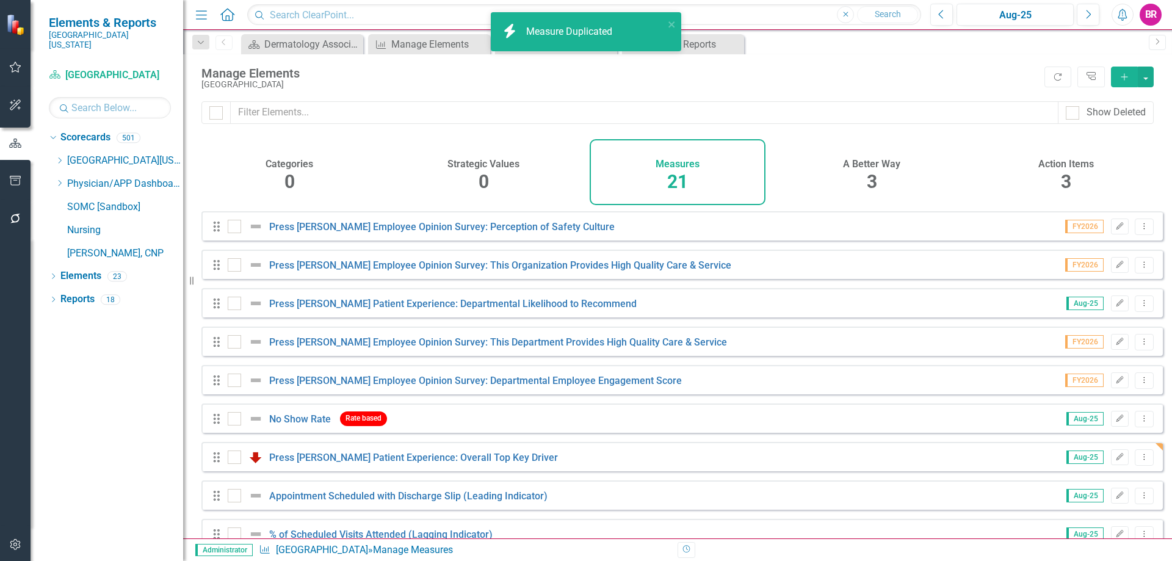
checkbox input "false"
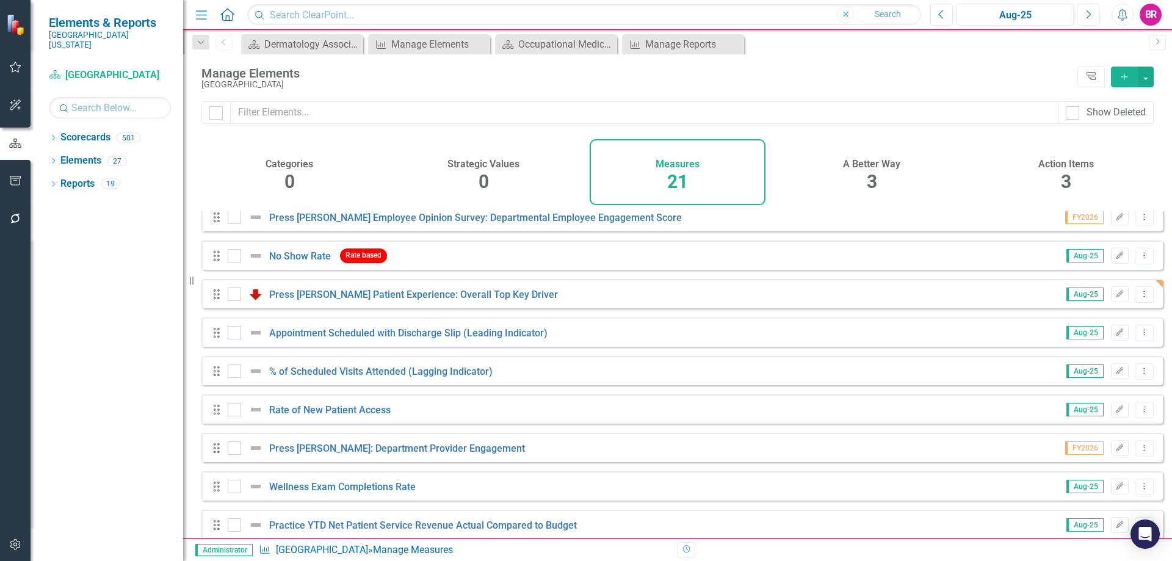
scroll to position [1, 0]
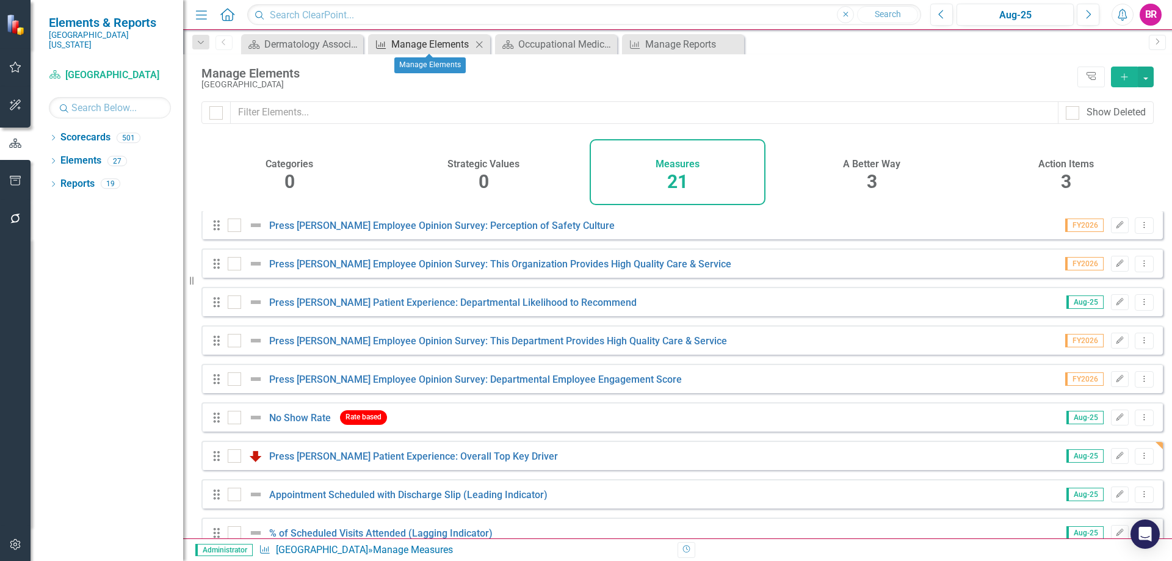
click at [400, 42] on div "Manage Elements" at bounding box center [431, 44] width 81 height 15
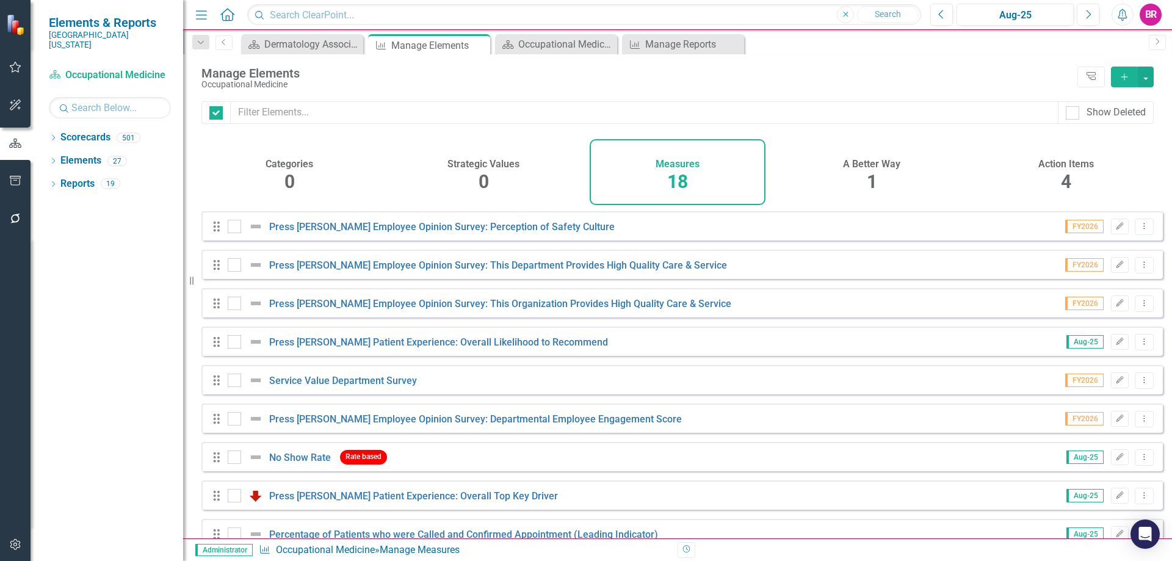
checkbox input "false"
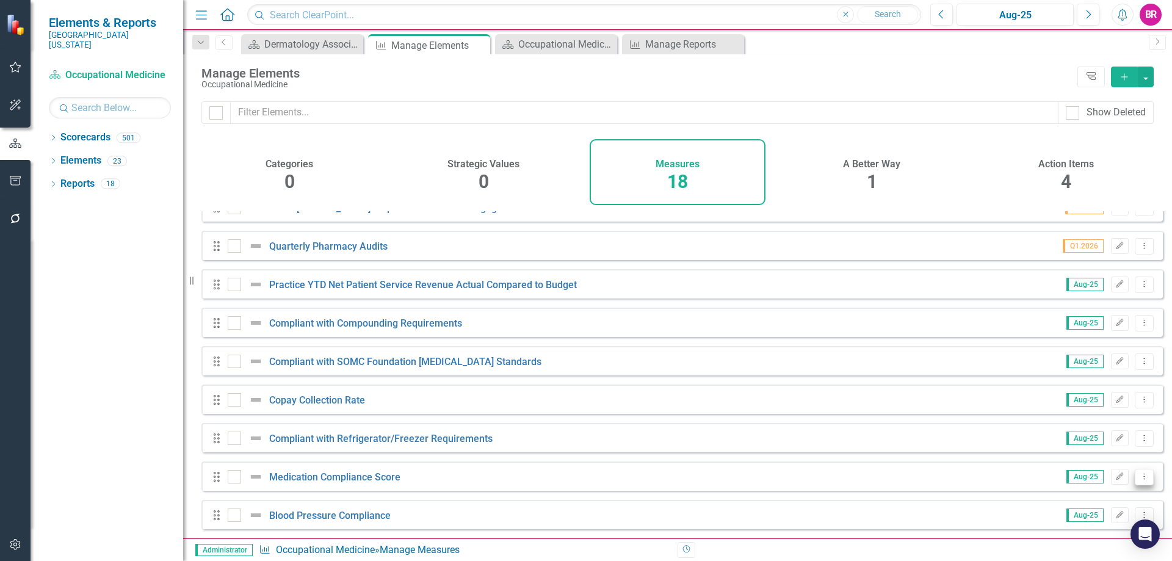
click at [1141, 483] on button "Dropdown Menu" at bounding box center [1144, 477] width 19 height 16
click at [1081, 436] on link "Copy Duplicate Measure" at bounding box center [1089, 434] width 110 height 23
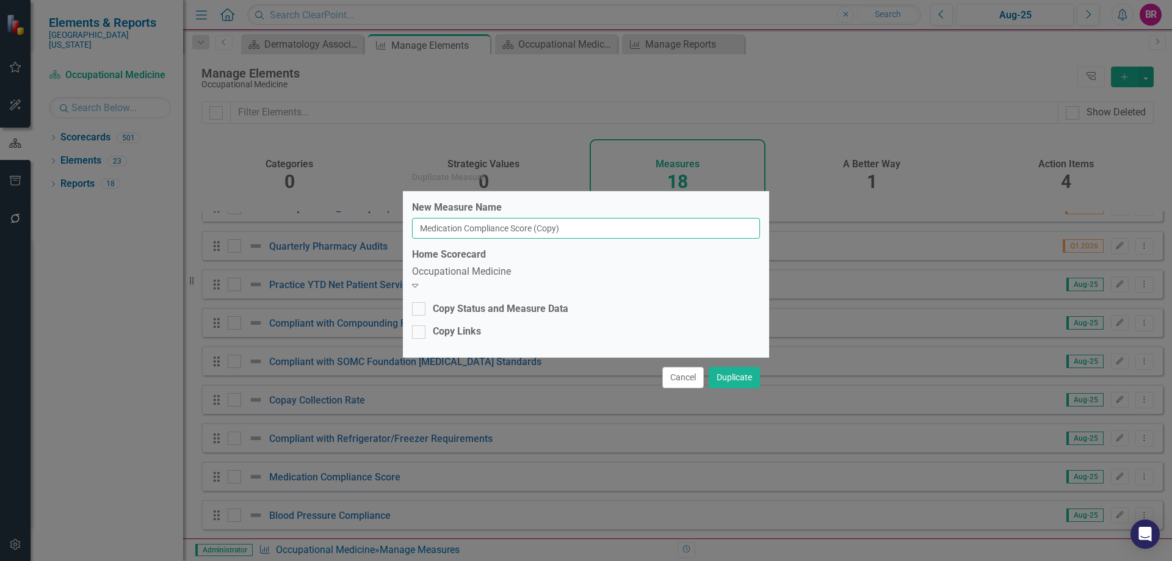
click at [625, 227] on input "Medication Compliance Score (Copy)" at bounding box center [586, 228] width 348 height 21
type input "Medication Compliance Score"
click at [640, 274] on div "Occupational Medicine" at bounding box center [586, 272] width 348 height 14
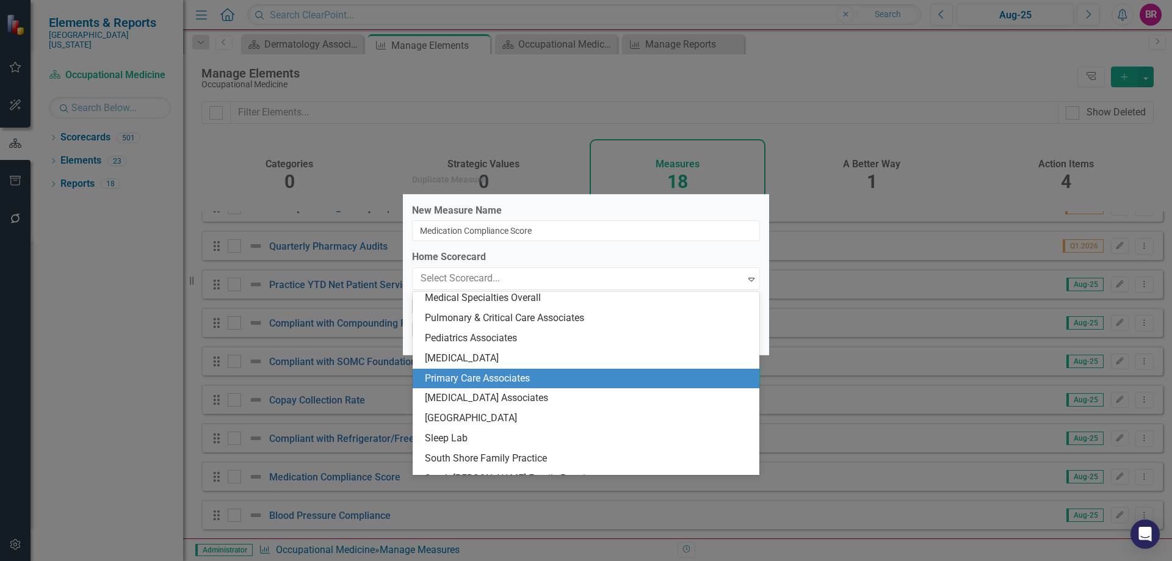
scroll to position [1867, 0]
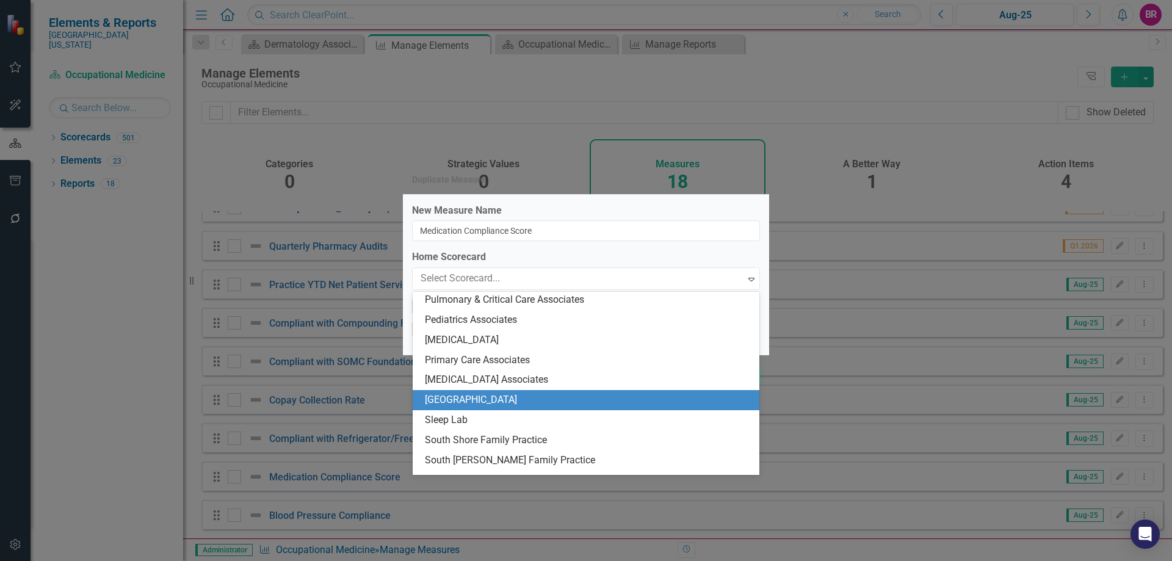
click at [613, 397] on div "[GEOGRAPHIC_DATA]" at bounding box center [588, 400] width 327 height 14
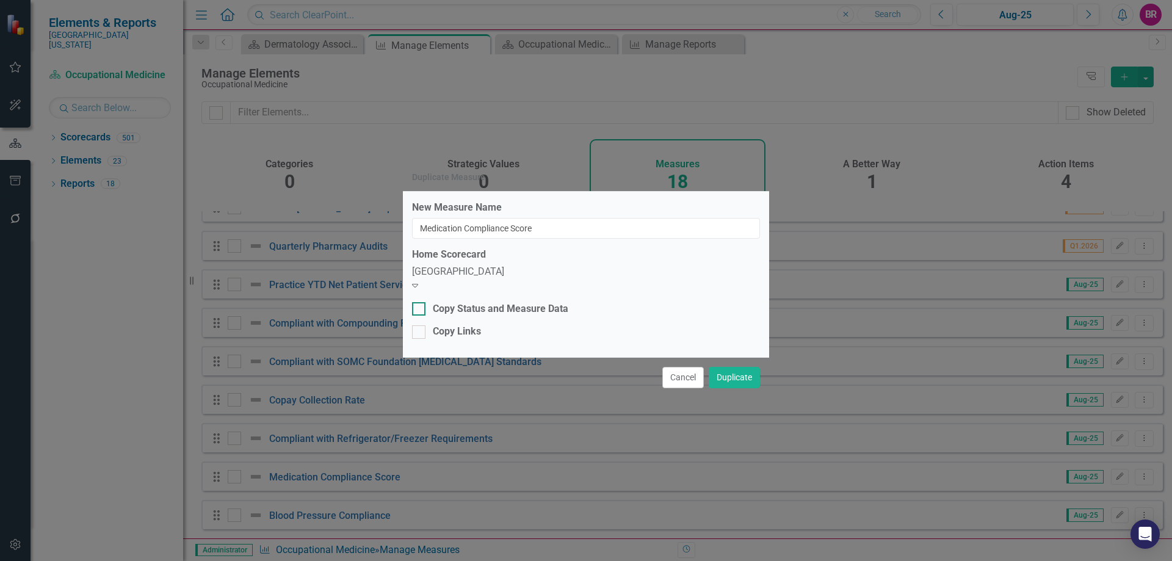
drag, startPoint x: 528, startPoint y: 300, endPoint x: 522, endPoint y: 312, distance: 13.4
click at [526, 302] on div "Copy Status and Measure Data" at bounding box center [501, 309] width 136 height 14
click at [420, 302] on input "Copy Status and Measure Data" at bounding box center [416, 306] width 8 height 8
checkbox input "true"
click at [473, 332] on div "Copy Links" at bounding box center [457, 332] width 48 height 14
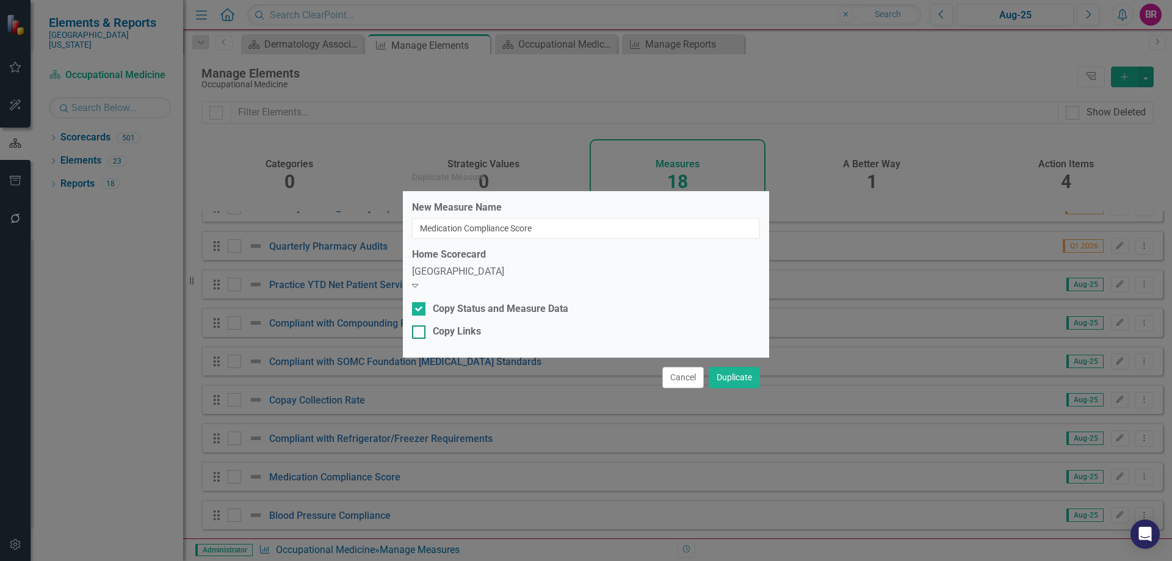
click at [420, 332] on input "Copy Links" at bounding box center [416, 329] width 8 height 8
checkbox input "true"
click at [748, 382] on button "Duplicate" at bounding box center [734, 377] width 51 height 21
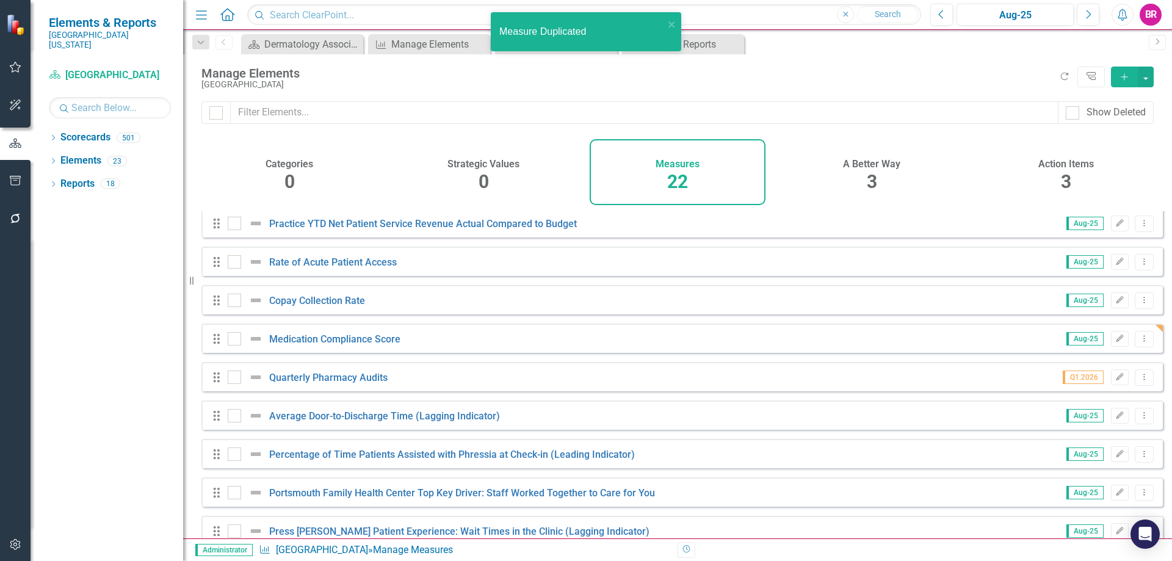
scroll to position [528, 0]
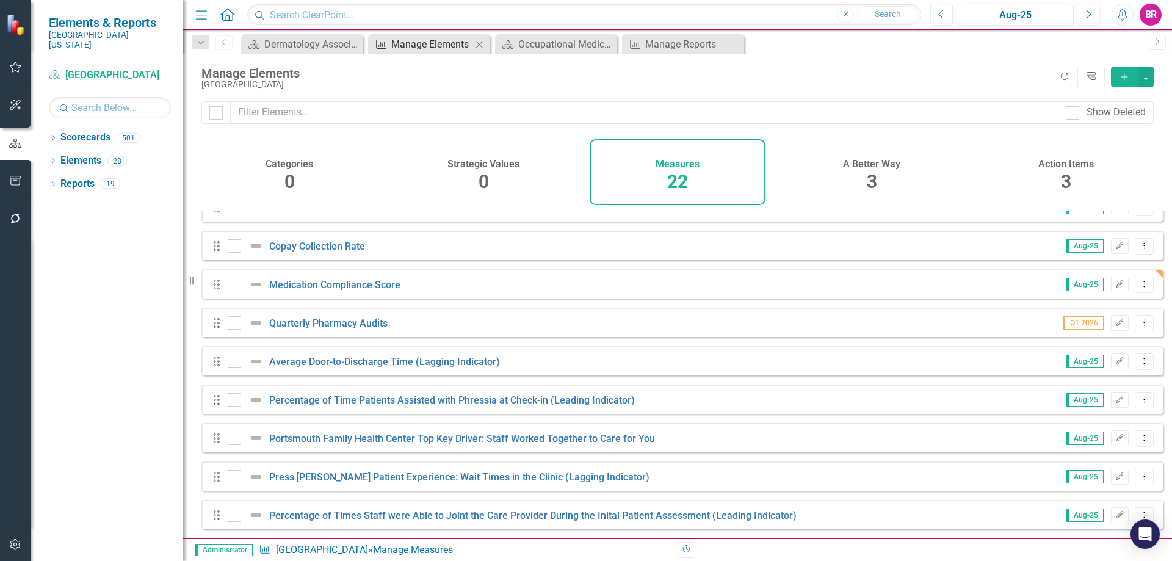
click at [419, 48] on div "Manage Elements" at bounding box center [431, 44] width 81 height 15
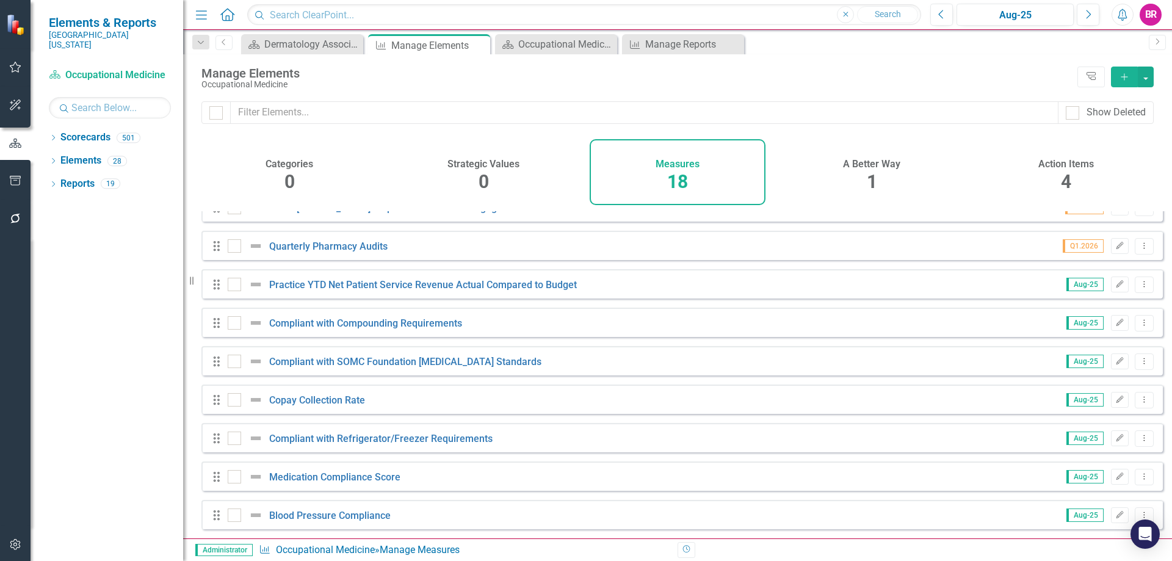
scroll to position [374, 0]
click at [1140, 511] on icon "Dropdown Menu" at bounding box center [1145, 515] width 10 height 8
click at [1105, 470] on link "Copy Duplicate Measure" at bounding box center [1089, 473] width 110 height 23
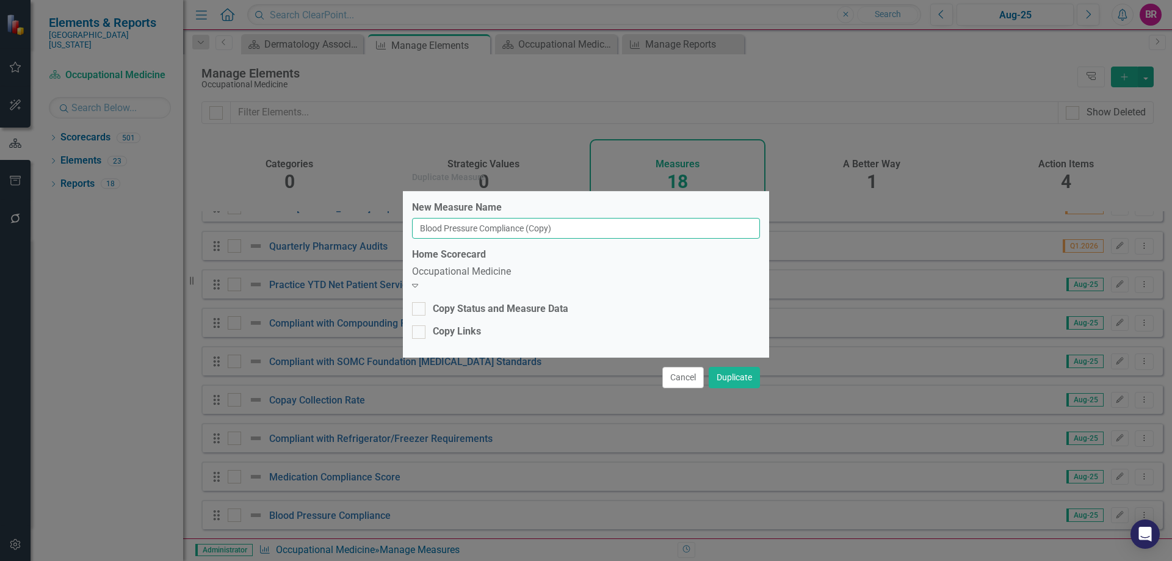
click at [666, 236] on input "Blood Pressure Compliance (Copy)" at bounding box center [586, 228] width 348 height 21
type input "Blood Pressure Compliance"
click at [657, 290] on div "Occupational Medicine Expand" at bounding box center [586, 279] width 348 height 28
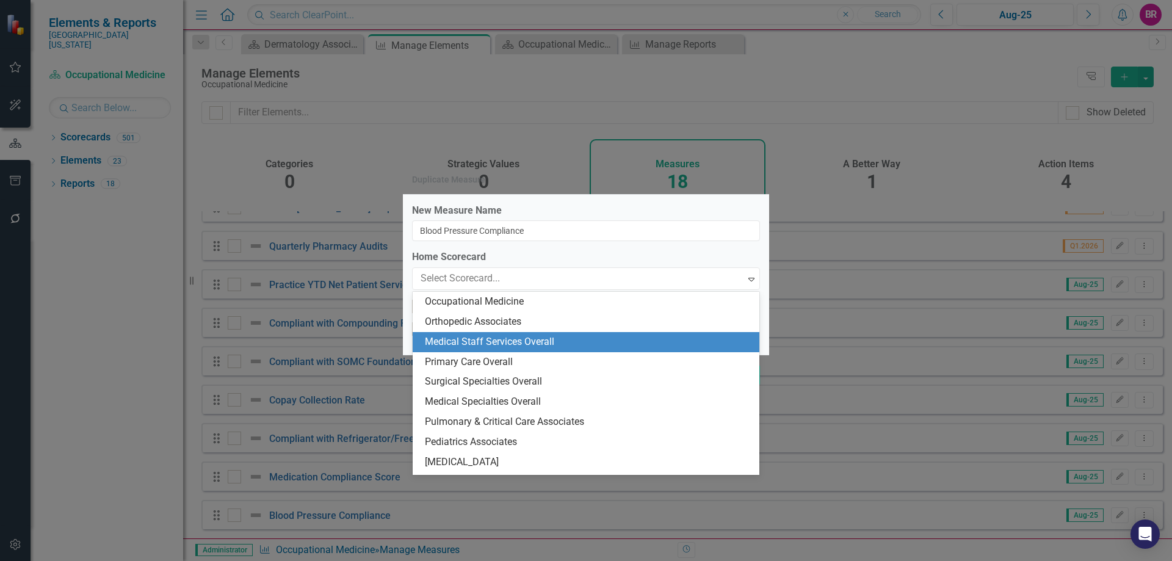
scroll to position [1806, 0]
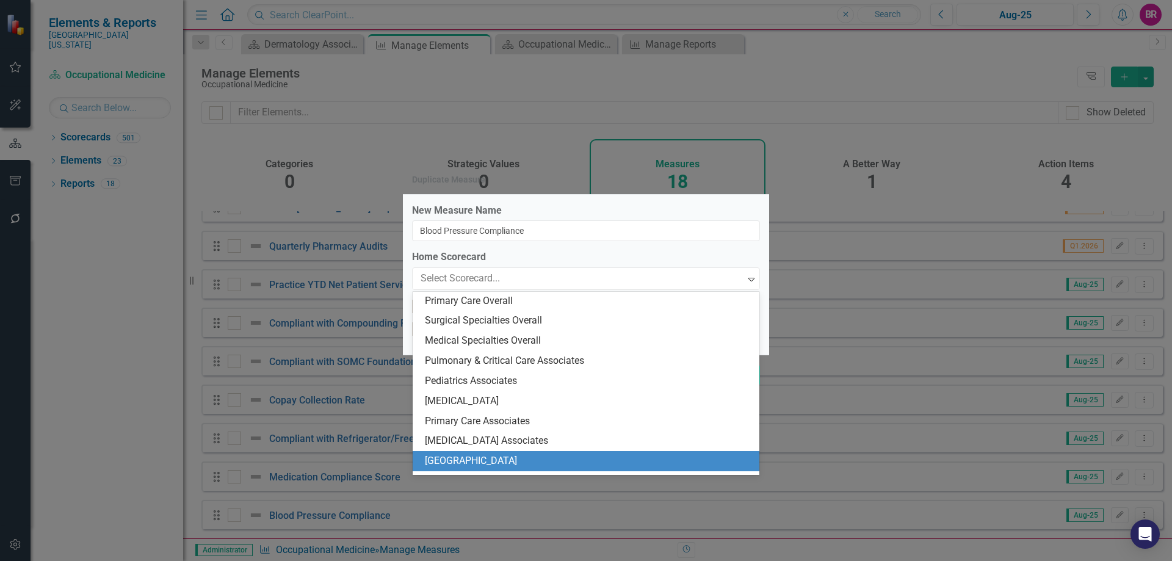
click at [579, 463] on div "[GEOGRAPHIC_DATA]" at bounding box center [588, 461] width 327 height 14
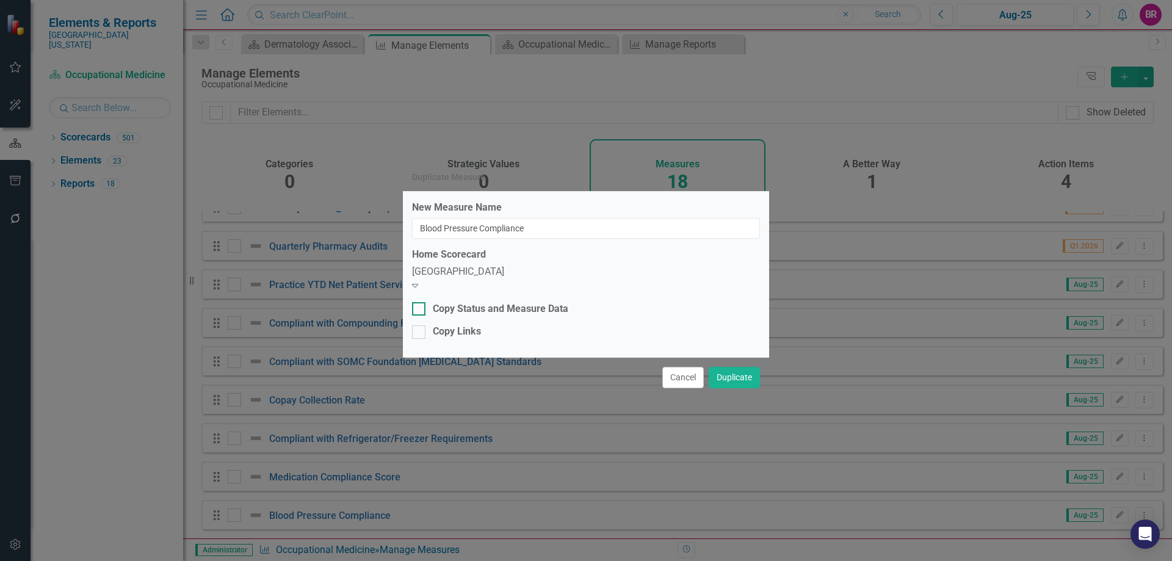
click at [515, 304] on div "Copy Status and Measure Data" at bounding box center [501, 309] width 136 height 14
click at [420, 304] on input "Copy Status and Measure Data" at bounding box center [416, 306] width 8 height 8
checkbox input "true"
click at [467, 336] on div "New Measure Name Blood Pressure Compliance Home Scorecard Portsmouth Family Hea…" at bounding box center [586, 274] width 366 height 165
drag, startPoint x: 472, startPoint y: 332, endPoint x: 492, endPoint y: 335, distance: 19.8
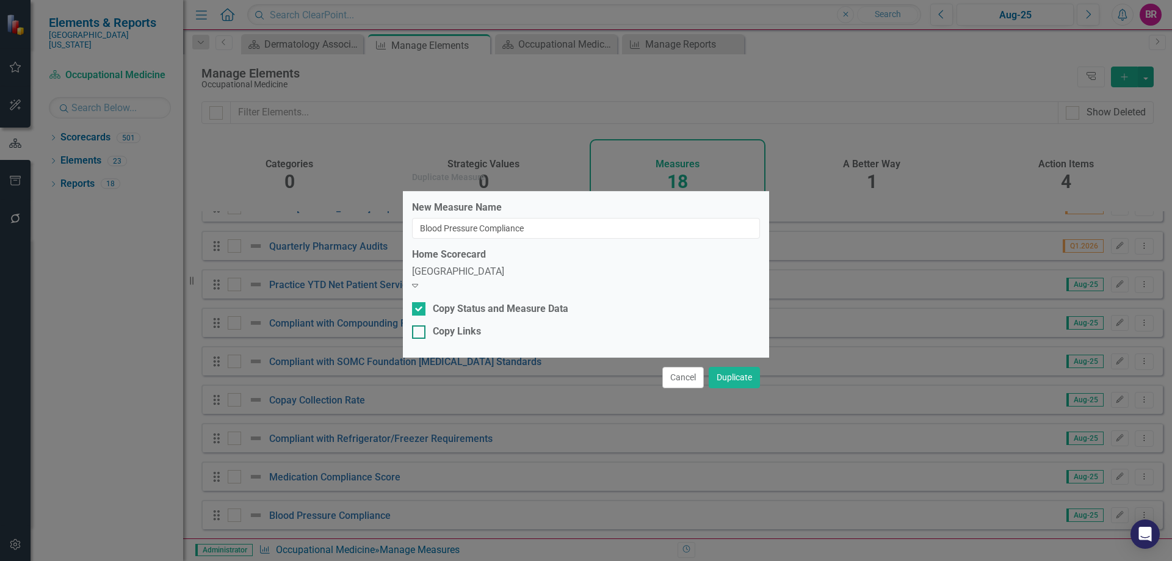
click at [473, 332] on div "Copy Links" at bounding box center [457, 332] width 48 height 14
click at [420, 332] on input "Copy Links" at bounding box center [416, 329] width 8 height 8
checkbox input "true"
click at [740, 375] on button "Duplicate" at bounding box center [734, 377] width 51 height 21
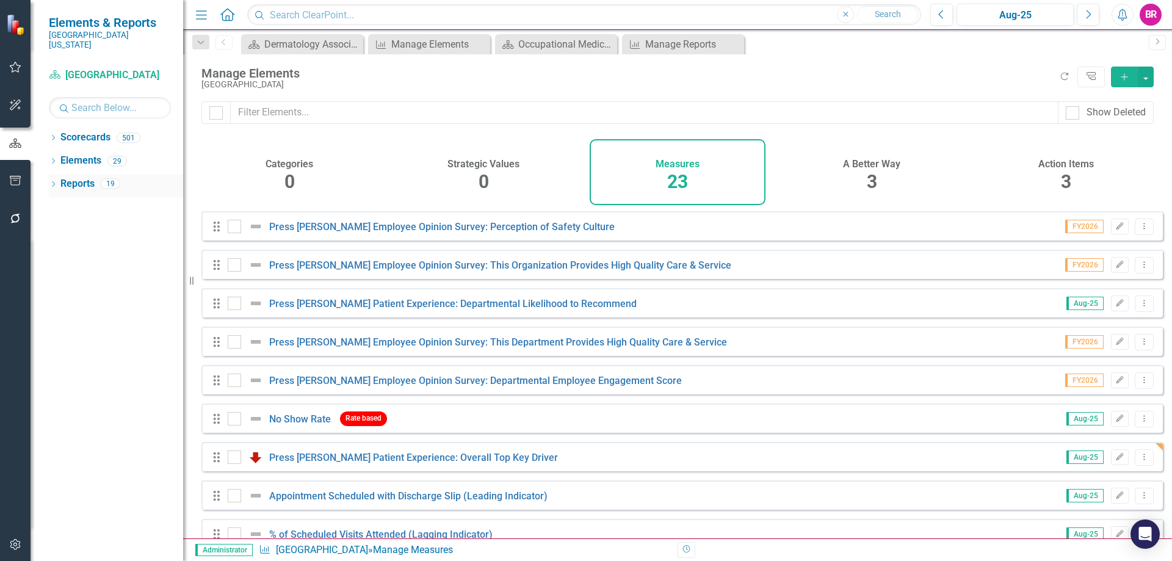
click at [96, 174] on div "Reports 19" at bounding box center [121, 185] width 123 height 23
click at [75, 177] on link "Reports" at bounding box center [77, 184] width 34 height 14
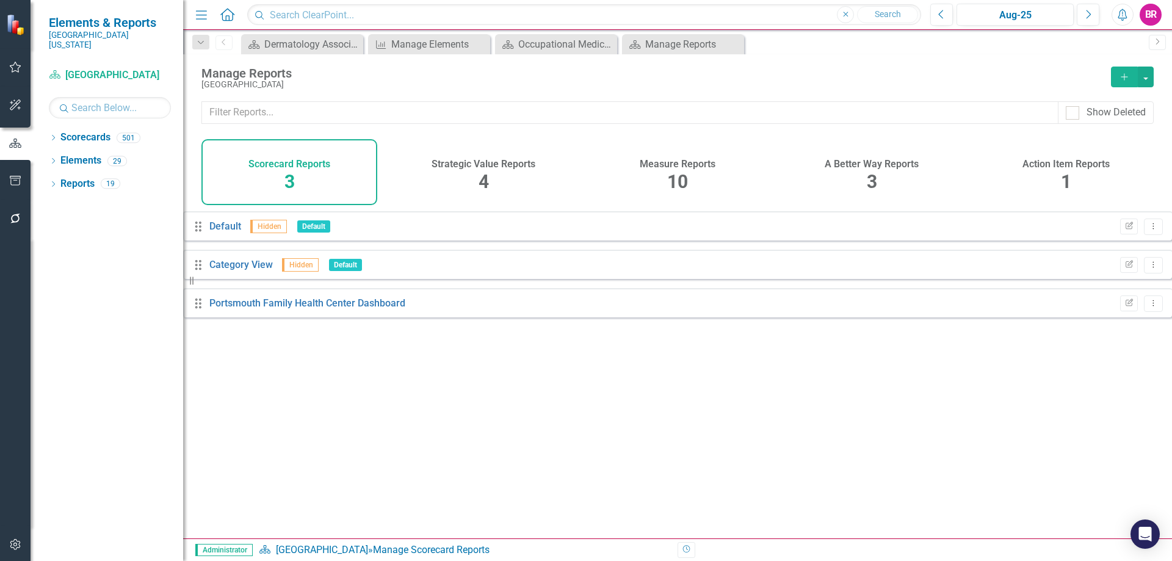
click at [671, 172] on span "10" at bounding box center [677, 181] width 21 height 21
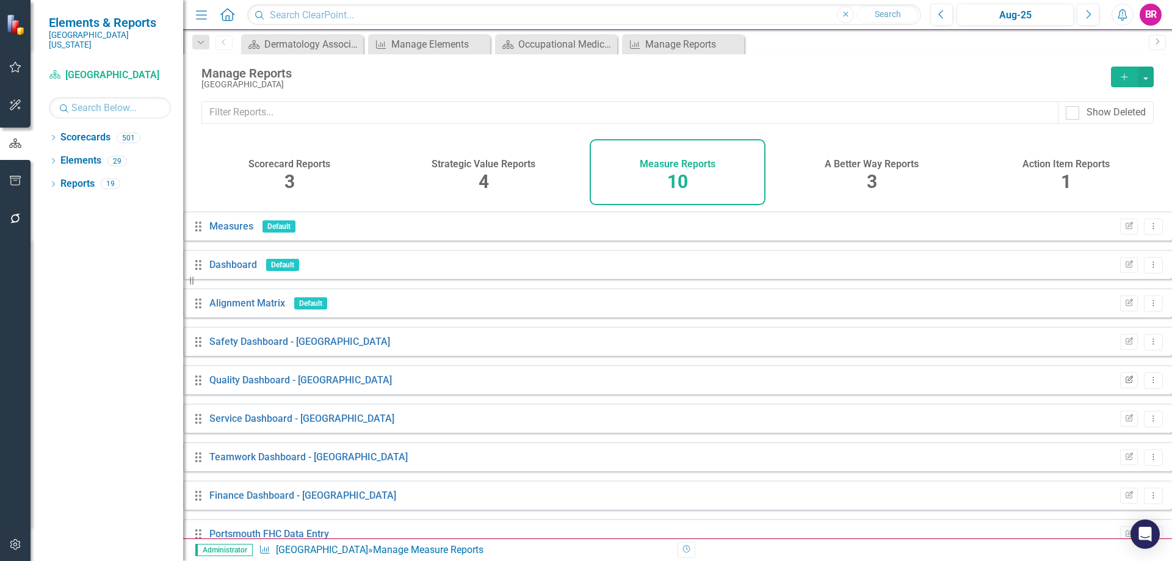
click at [1125, 384] on icon "Edit Report" at bounding box center [1129, 380] width 9 height 7
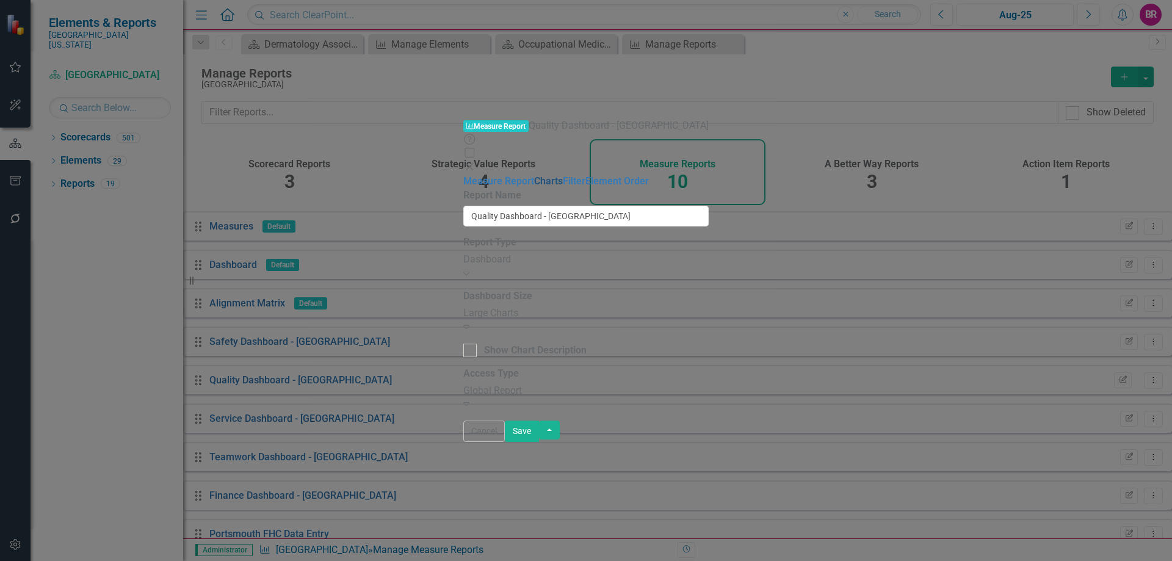
click at [534, 175] on link "Charts" at bounding box center [548, 181] width 29 height 12
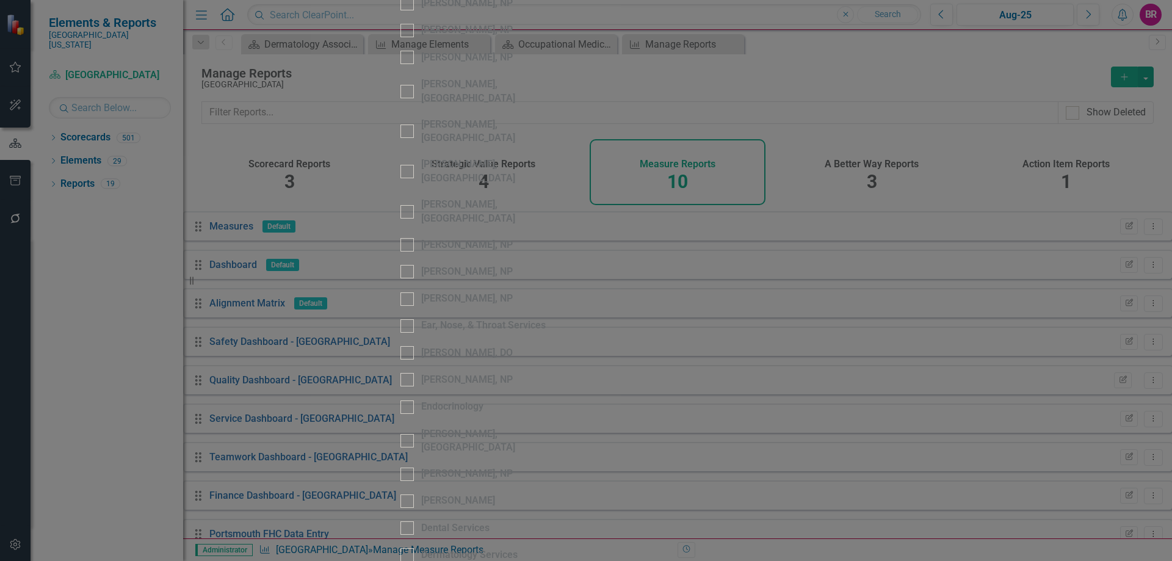
scroll to position [1649, 0]
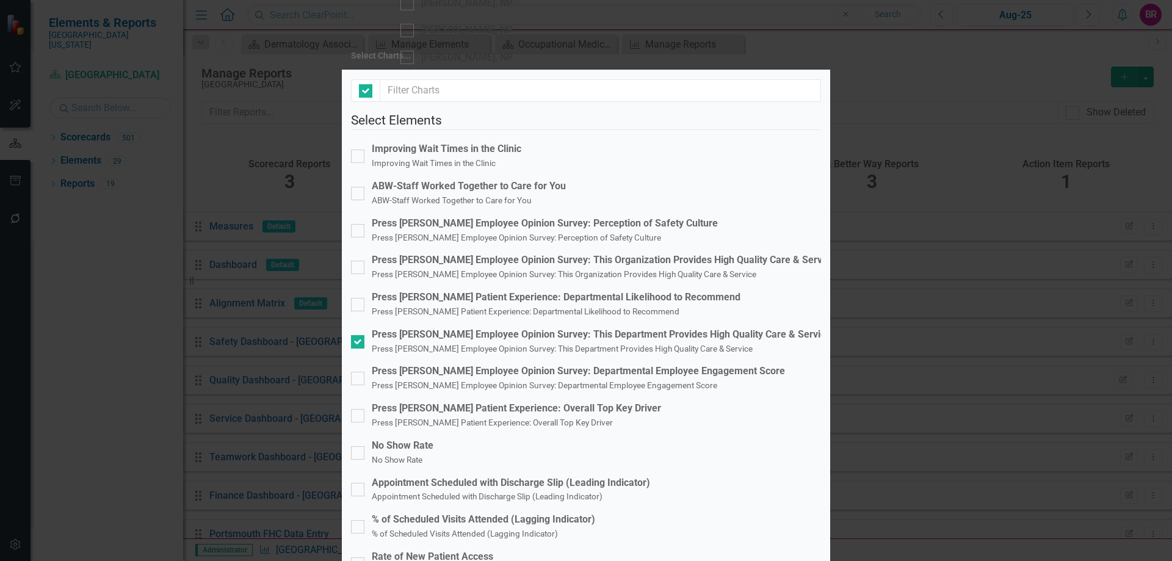
checkbox input "false"
checkbox input "true"
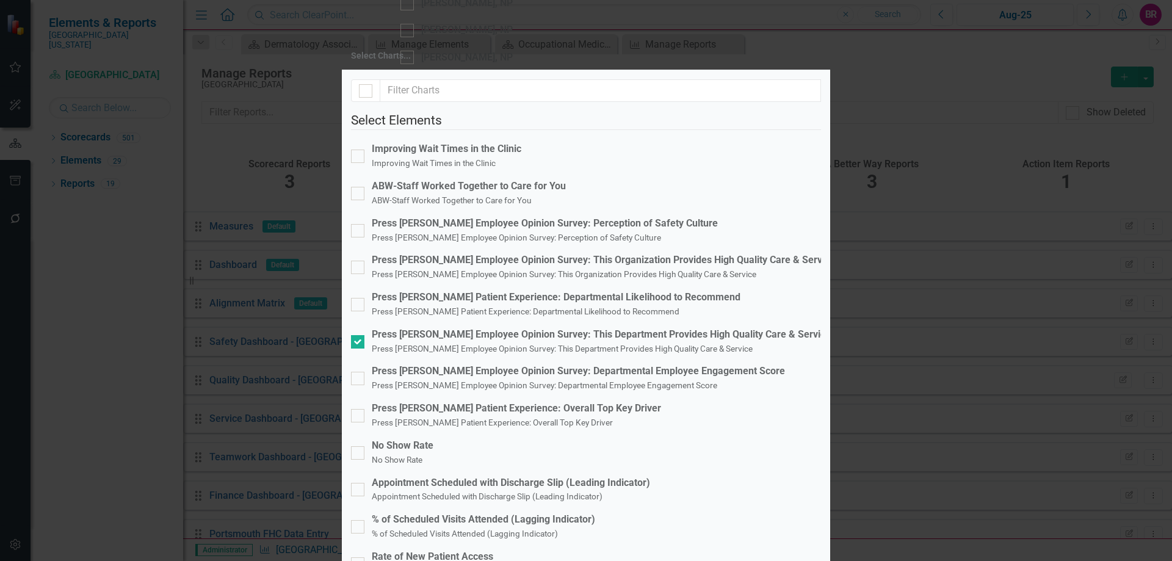
checkbox input "true"
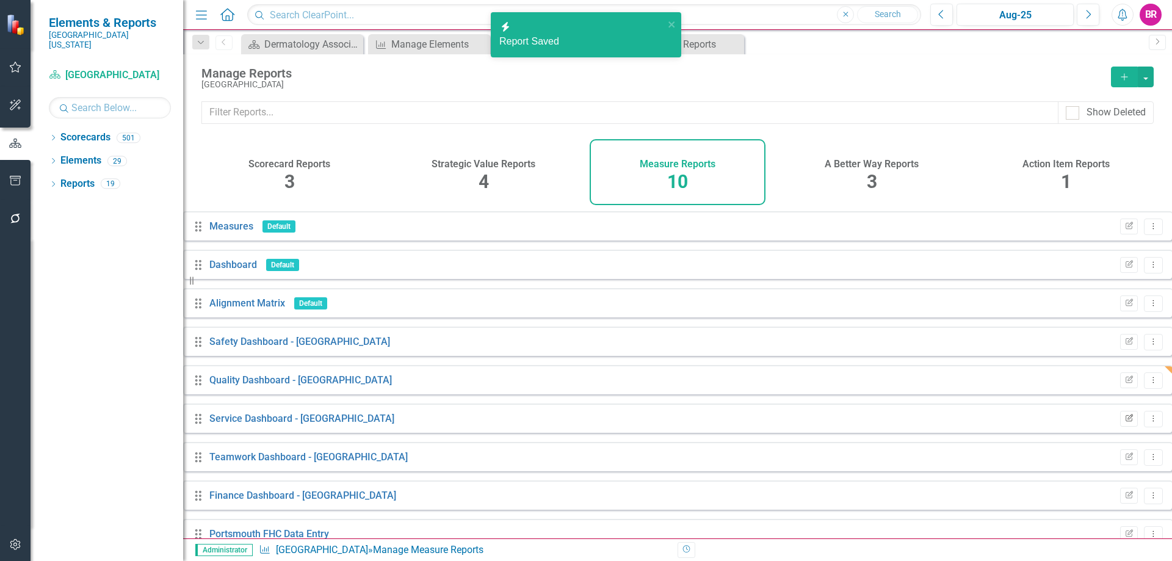
click at [1125, 423] on icon "Edit Report" at bounding box center [1129, 418] width 9 height 7
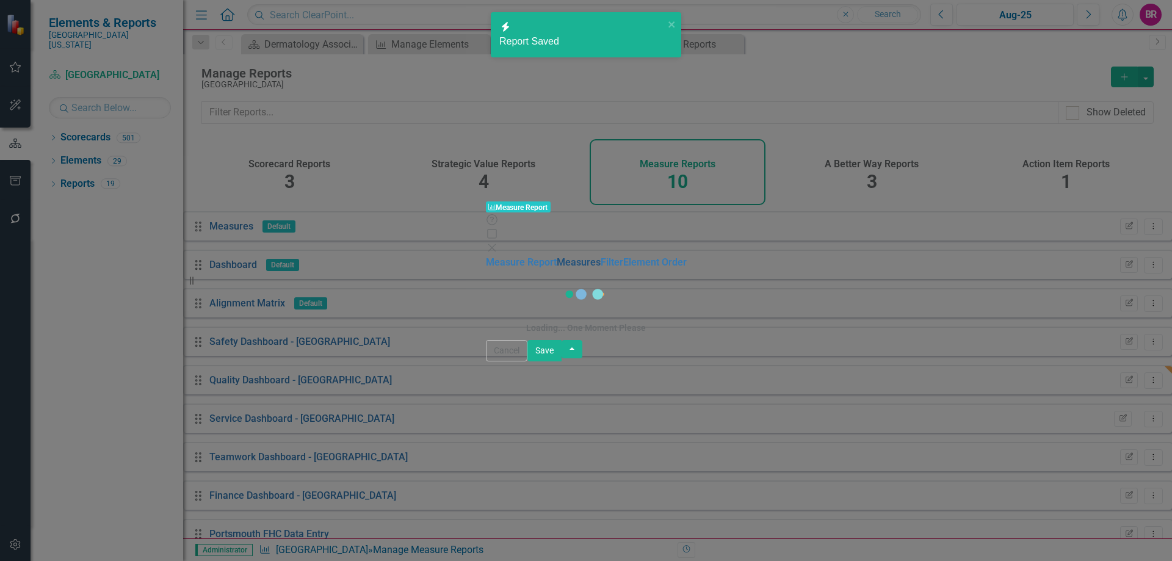
click at [557, 256] on link "Measures" at bounding box center [579, 262] width 44 height 12
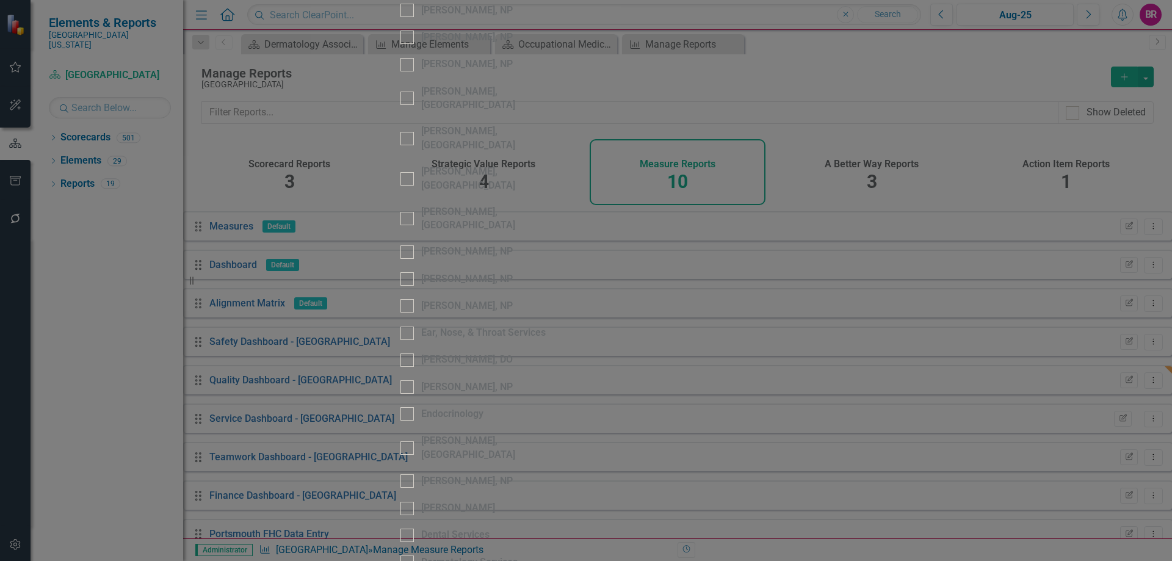
scroll to position [0, 0]
checkbox input "false"
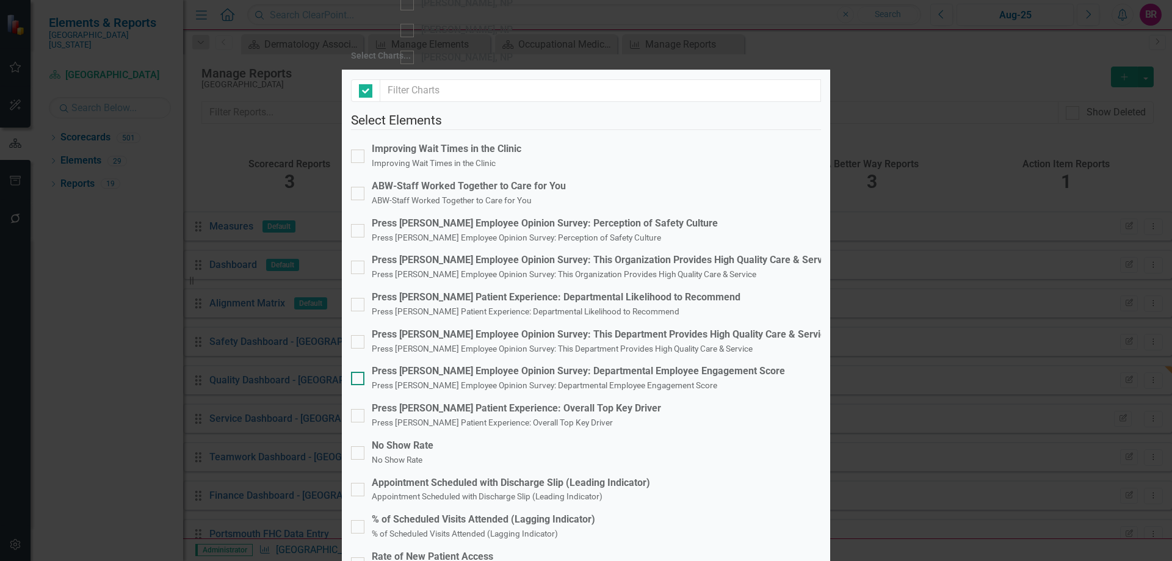
checkbox input "false"
click at [573, 418] on small "Press [PERSON_NAME] Patient Experience: Overall Top Key Driver" at bounding box center [492, 423] width 241 height 10
click at [359, 409] on input "Press [PERSON_NAME] Patient Experience: Overall Top Key Driver Press [PERSON_NA…" at bounding box center [355, 413] width 8 height 8
checkbox input "true"
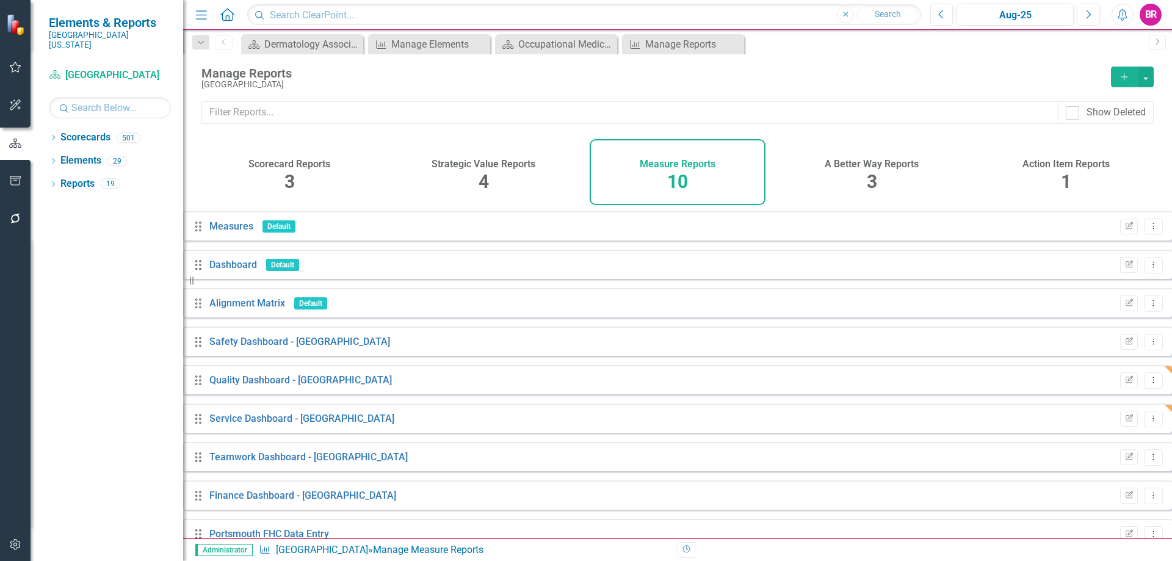
drag, startPoint x: 473, startPoint y: 167, endPoint x: 430, endPoint y: 118, distance: 64.9
click at [473, 167] on h4 "Strategic Value Reports" at bounding box center [484, 164] width 104 height 11
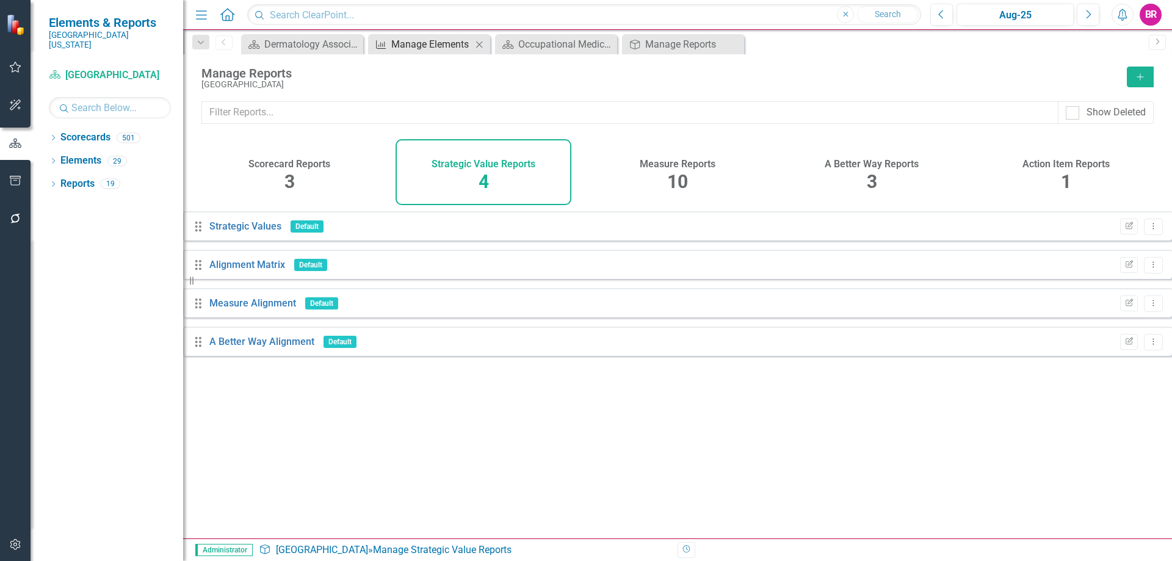
click at [448, 43] on div "Manage Elements" at bounding box center [431, 44] width 81 height 15
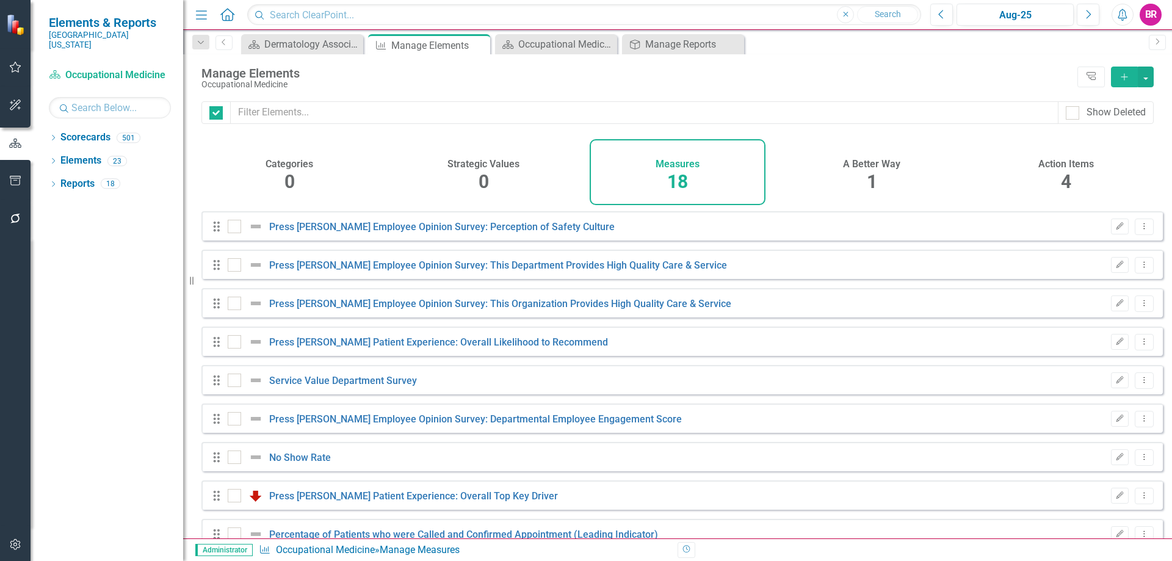
checkbox input "false"
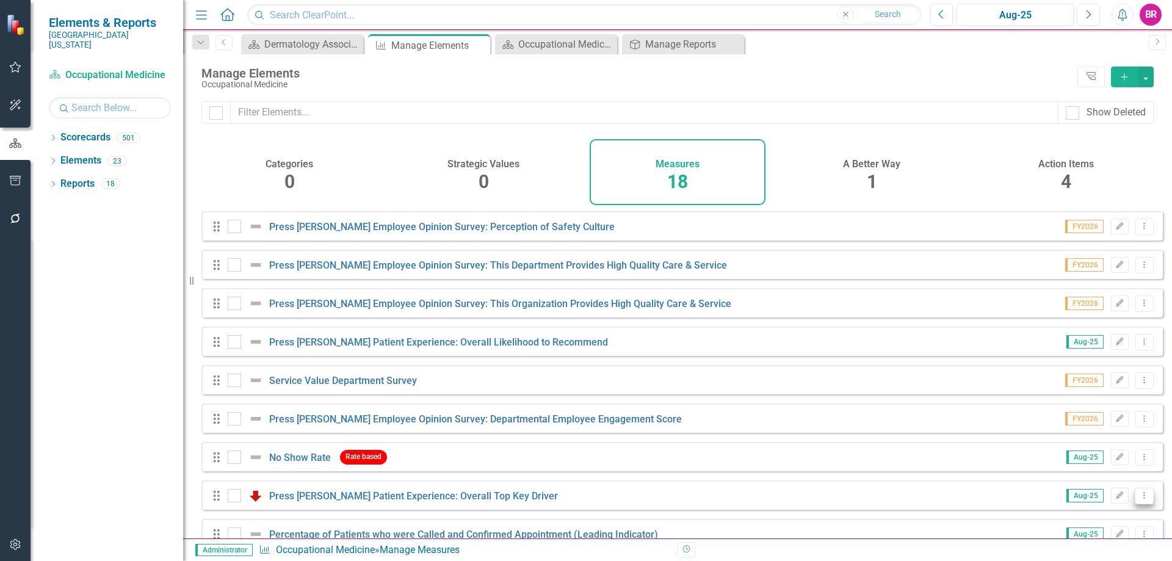
click at [1144, 504] on button "Dropdown Menu" at bounding box center [1144, 496] width 19 height 16
click at [1085, 459] on link "Copy Duplicate Measure" at bounding box center [1089, 462] width 110 height 23
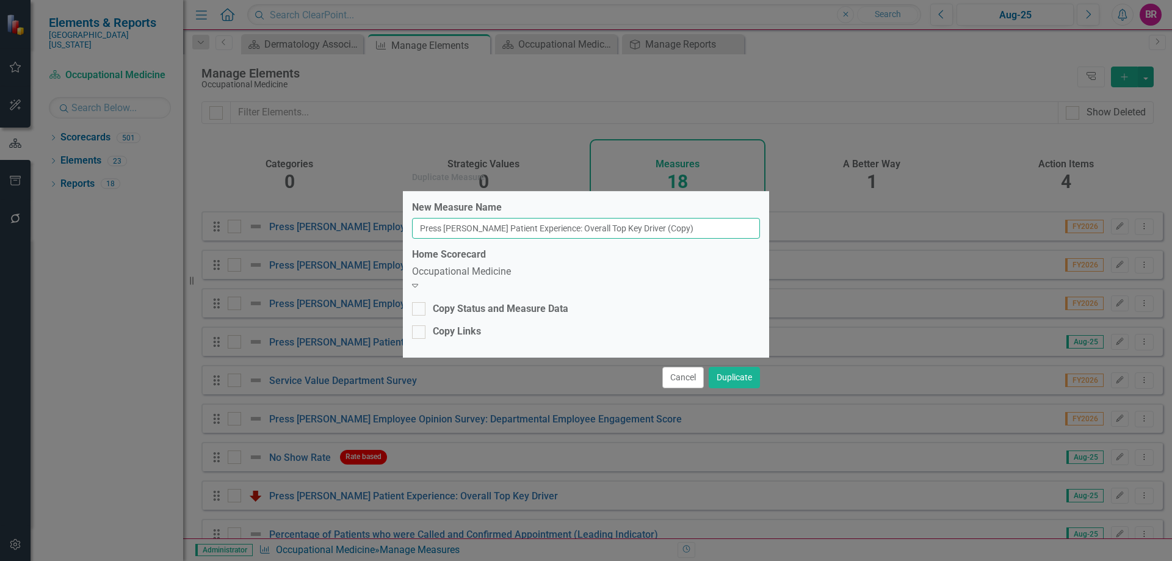
drag, startPoint x: 694, startPoint y: 235, endPoint x: 661, endPoint y: 232, distance: 33.1
click at [661, 232] on input "Press [PERSON_NAME] Patient Experience: Overall Top Key Driver (Copy)" at bounding box center [586, 228] width 348 height 21
type input "Press [PERSON_NAME] Patient Experience: Overall Top Key Driver"
click at [642, 279] on div "Occupational Medicine" at bounding box center [586, 272] width 348 height 14
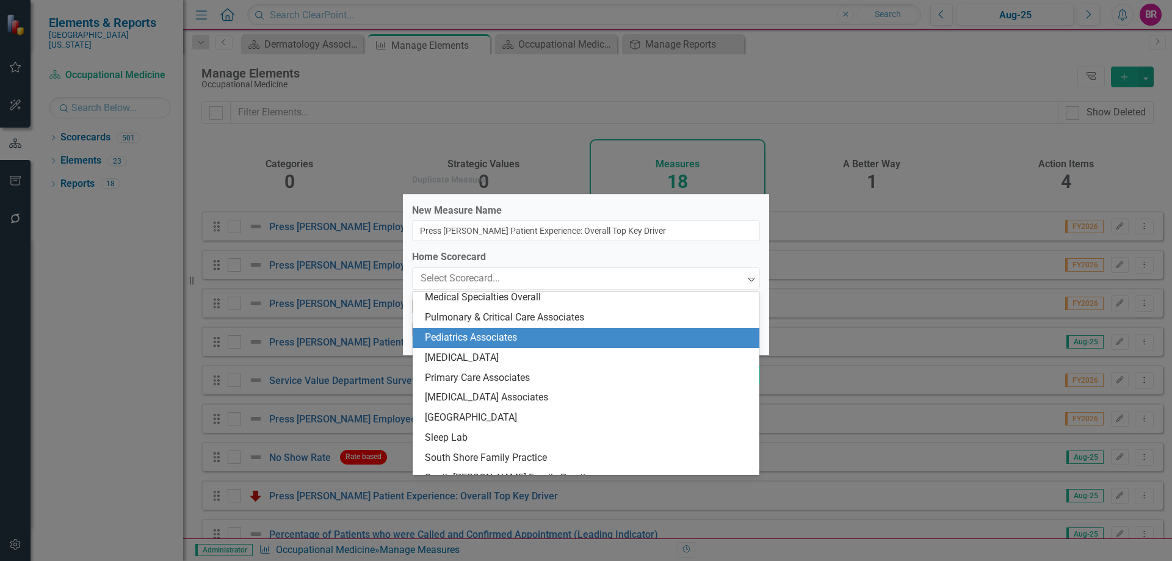
scroll to position [1867, 0]
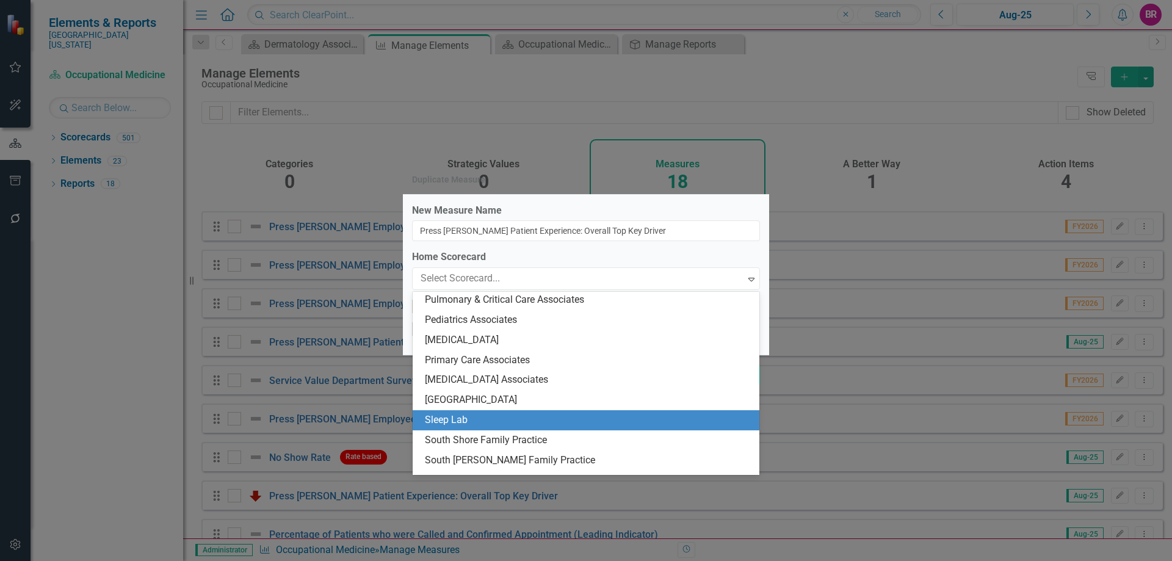
click at [520, 421] on div "Sleep Lab" at bounding box center [588, 420] width 327 height 14
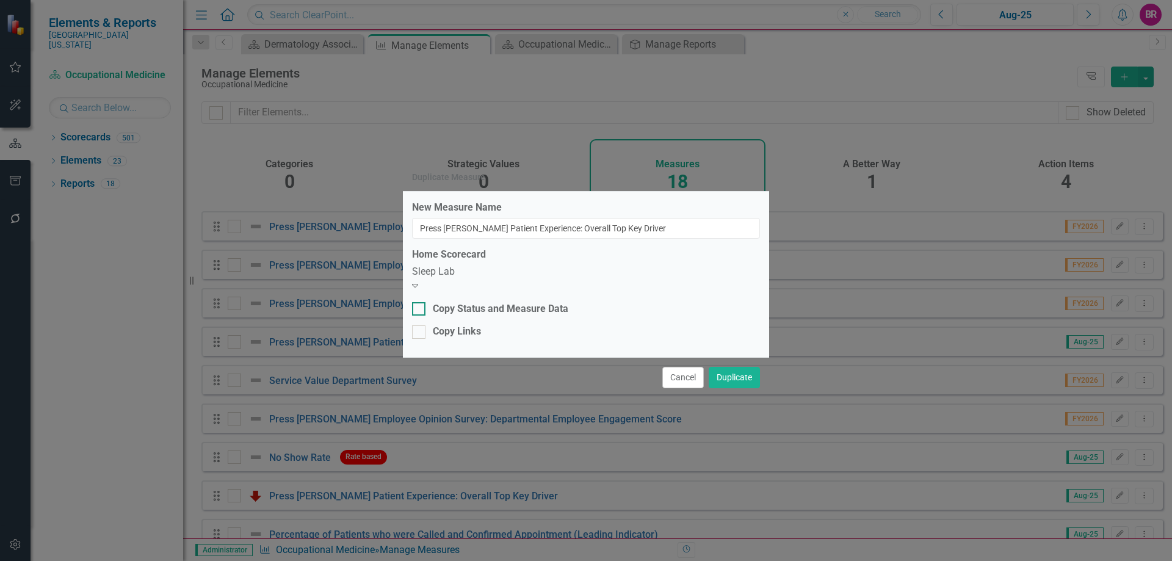
click at [455, 303] on div "Copy Status and Measure Data" at bounding box center [501, 309] width 136 height 14
click at [420, 303] on input "Copy Status and Measure Data" at bounding box center [416, 306] width 8 height 8
checkbox input "true"
drag, startPoint x: 456, startPoint y: 327, endPoint x: 510, endPoint y: 338, distance: 55.6
click at [456, 327] on div "Copy Links" at bounding box center [457, 332] width 48 height 14
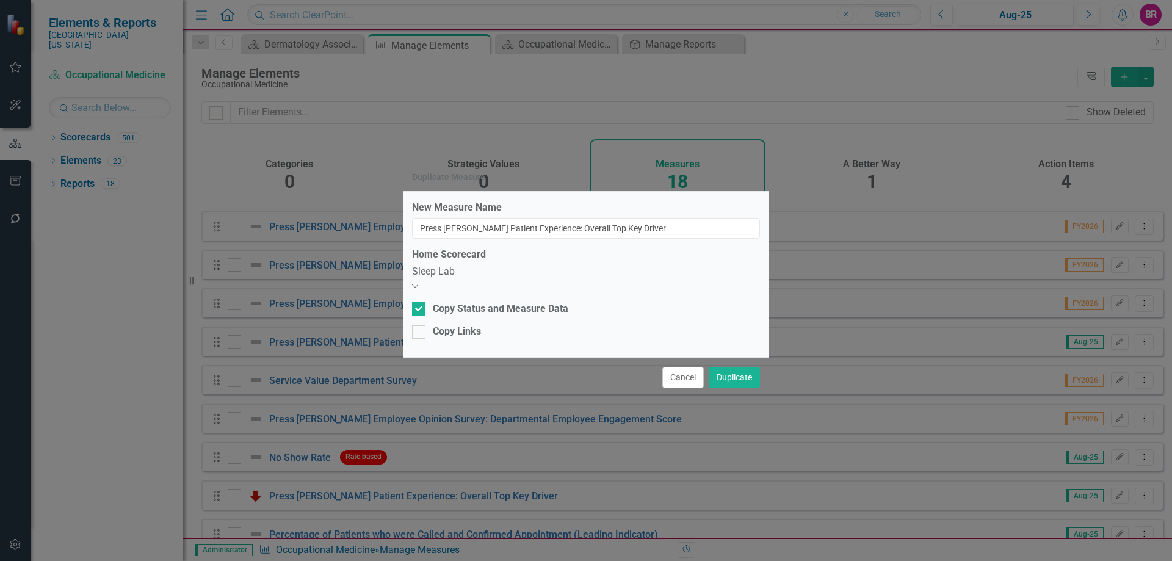
click at [420, 327] on input "Copy Links" at bounding box center [416, 329] width 8 height 8
checkbox input "true"
click at [727, 370] on button "Duplicate" at bounding box center [734, 377] width 51 height 21
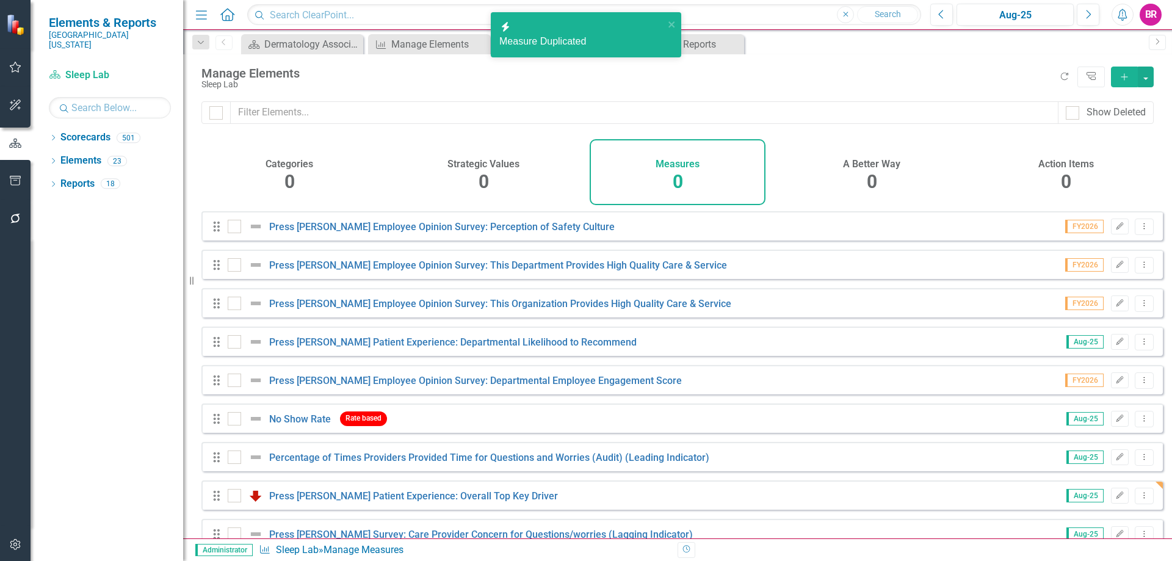
checkbox input "false"
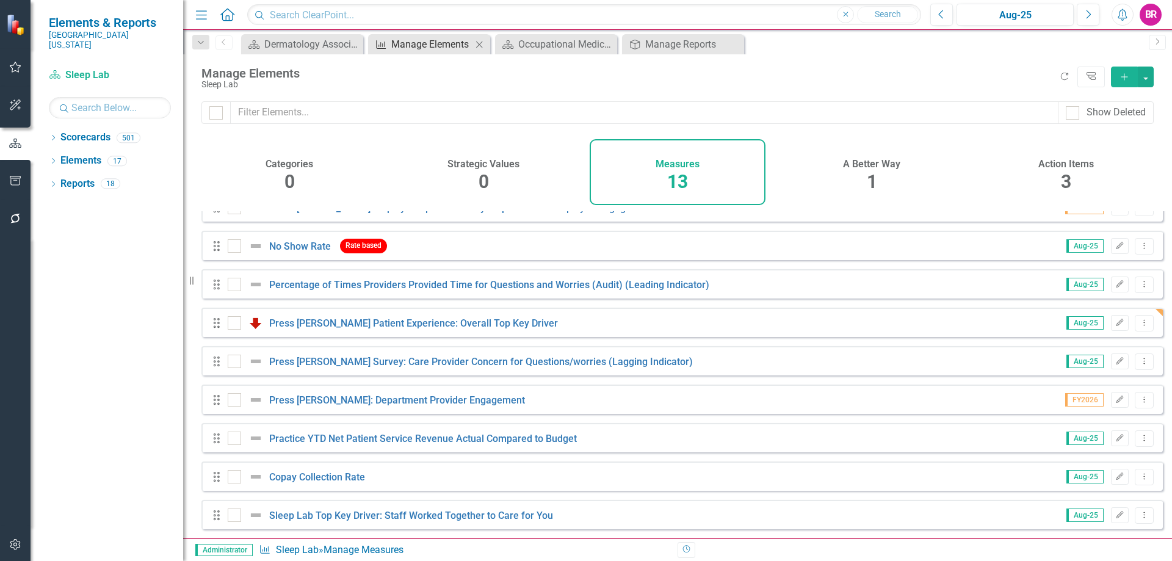
click at [432, 45] on div "Manage Elements" at bounding box center [431, 44] width 81 height 15
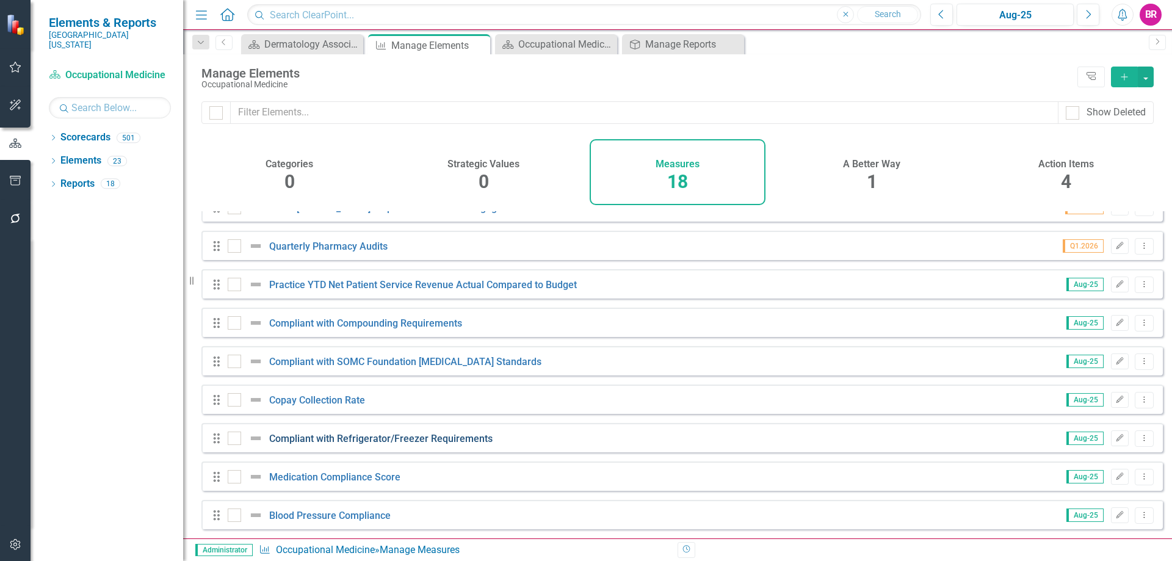
scroll to position [374, 0]
click at [1140, 476] on icon "Dropdown Menu" at bounding box center [1145, 477] width 10 height 8
click at [1085, 430] on link "Copy Duplicate Measure" at bounding box center [1089, 434] width 110 height 23
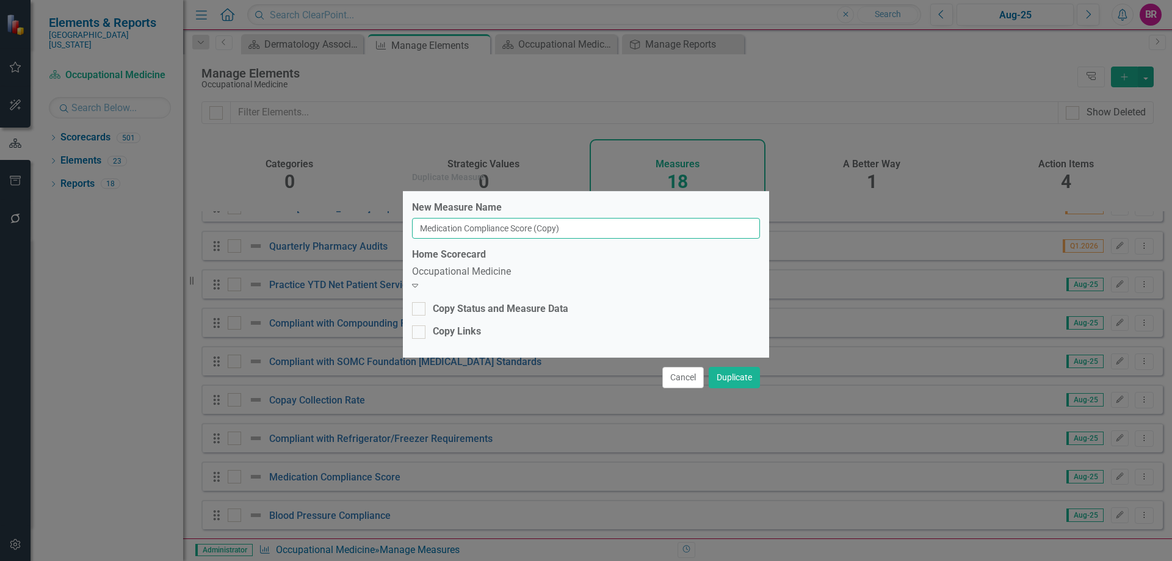
drag, startPoint x: 594, startPoint y: 230, endPoint x: 557, endPoint y: 222, distance: 37.5
click at [557, 222] on input "Medication Compliance Score (Copy)" at bounding box center [586, 228] width 348 height 21
type input "Medication Compliance Score"
click at [534, 273] on div "Occupational Medicine Expand" at bounding box center [586, 279] width 348 height 28
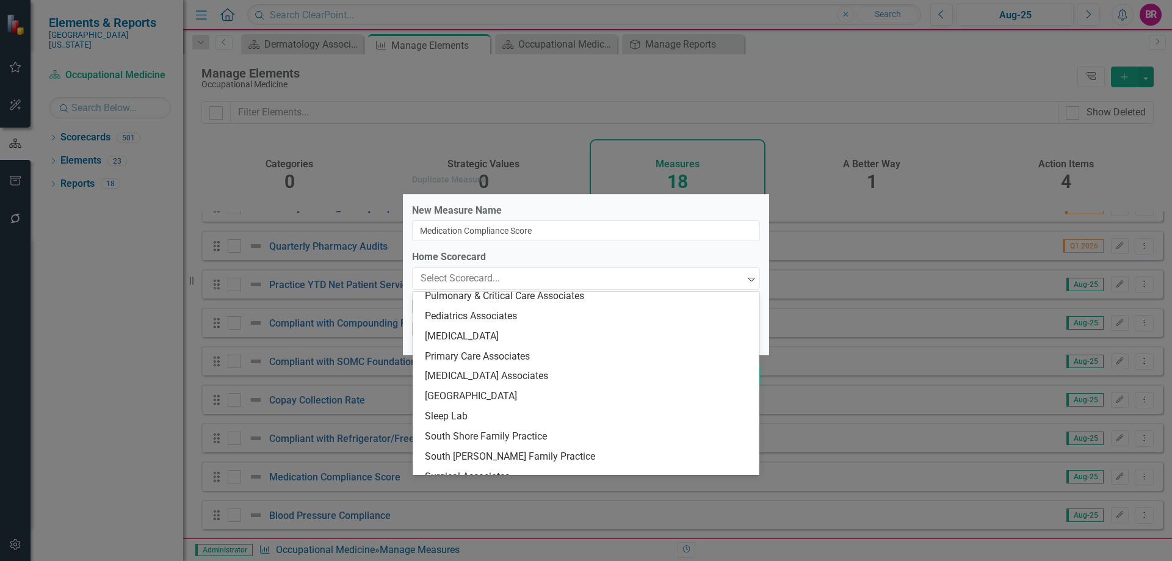
scroll to position [1989, 0]
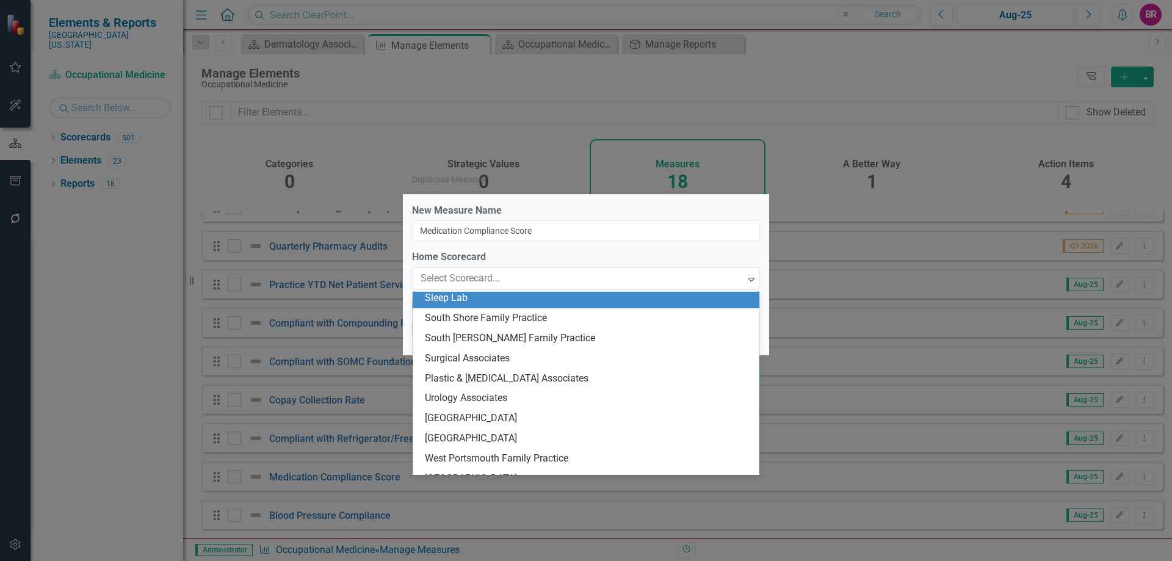
click at [533, 299] on div "Sleep Lab" at bounding box center [588, 298] width 327 height 14
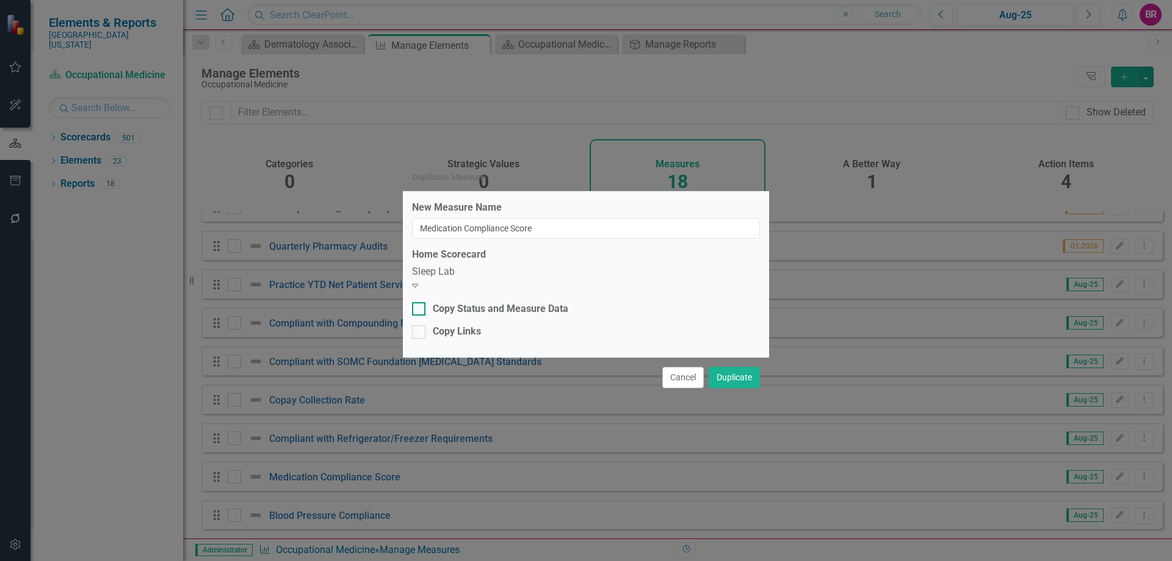
click at [481, 304] on div "Copy Status and Measure Data" at bounding box center [501, 309] width 136 height 14
click at [420, 304] on input "Copy Status and Measure Data" at bounding box center [416, 306] width 8 height 8
checkbox input "true"
click at [465, 325] on div "Copy Links" at bounding box center [457, 332] width 48 height 14
click at [420, 325] on input "Copy Links" at bounding box center [416, 329] width 8 height 8
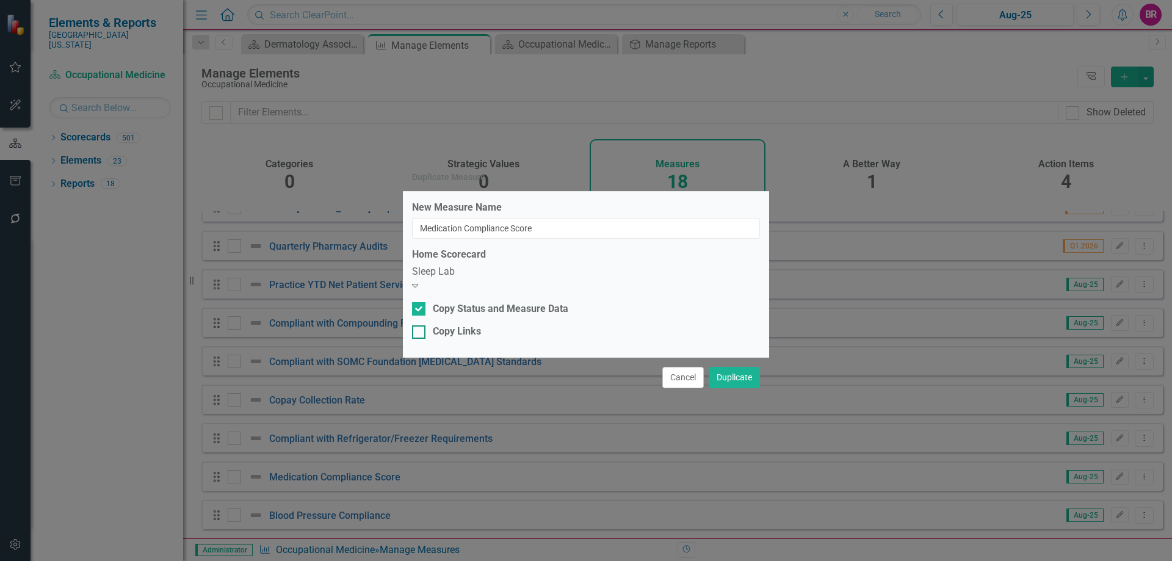
checkbox input "true"
click at [737, 371] on button "Duplicate" at bounding box center [734, 377] width 51 height 21
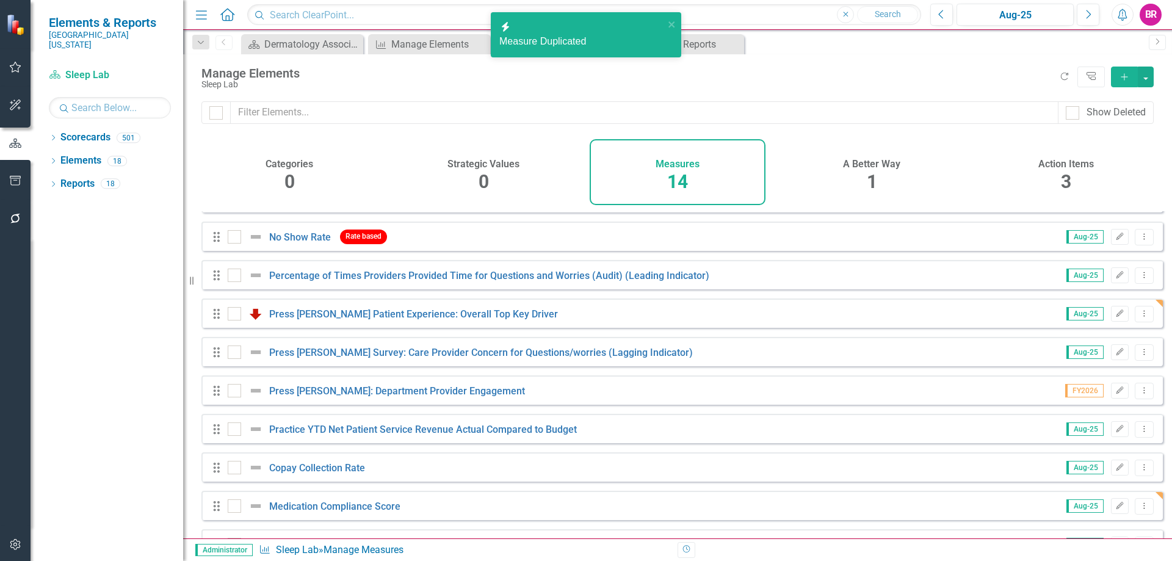
scroll to position [220, 0]
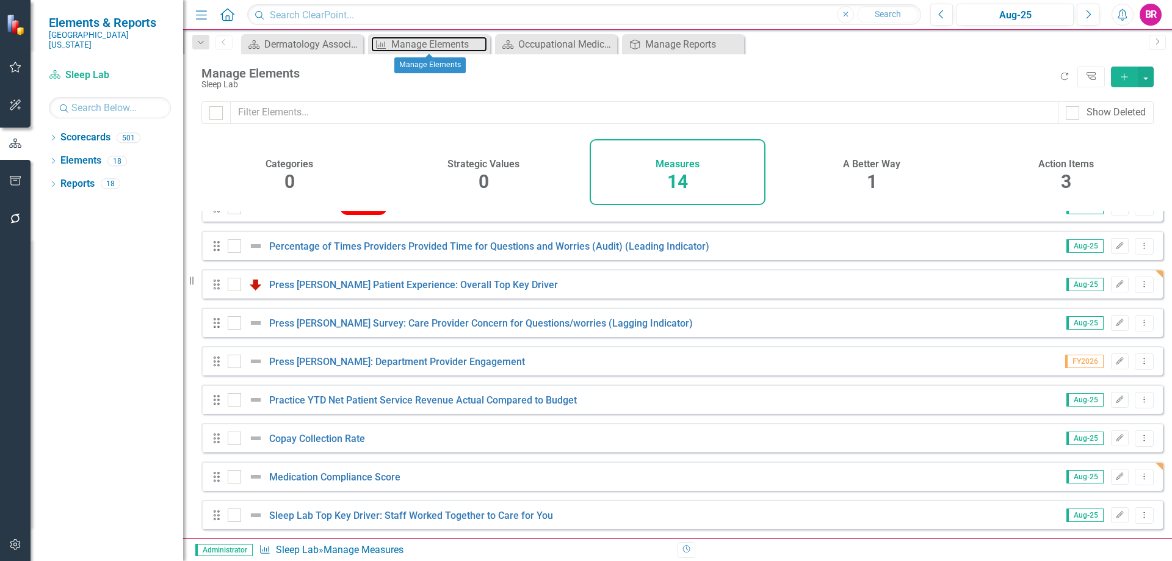
drag, startPoint x: 402, startPoint y: 45, endPoint x: 668, endPoint y: 201, distance: 307.9
click at [402, 45] on div "Manage Elements" at bounding box center [439, 44] width 96 height 15
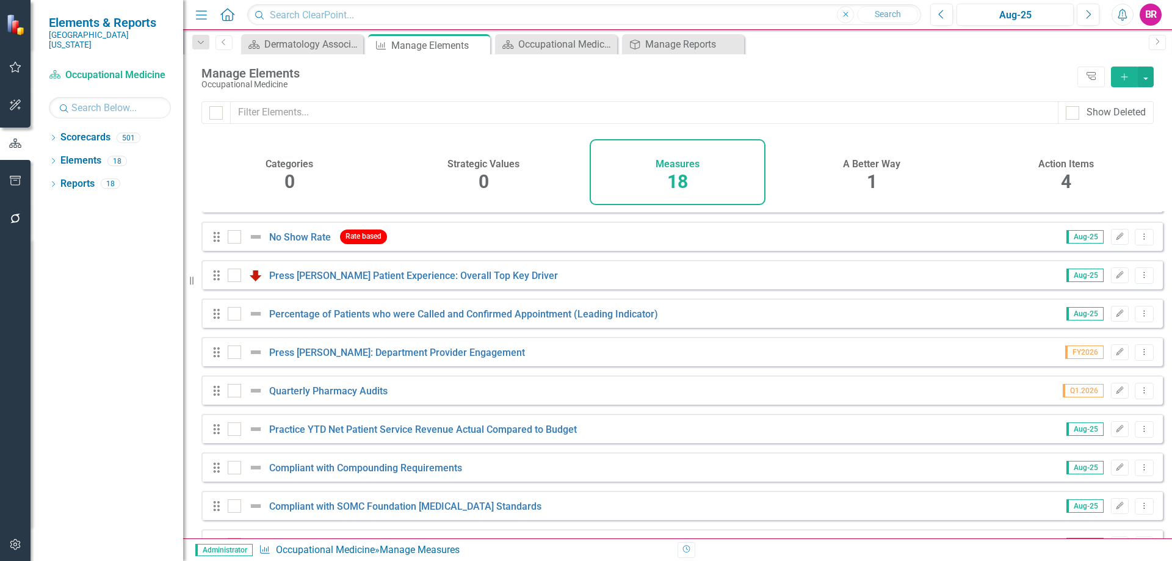
scroll to position [374, 0]
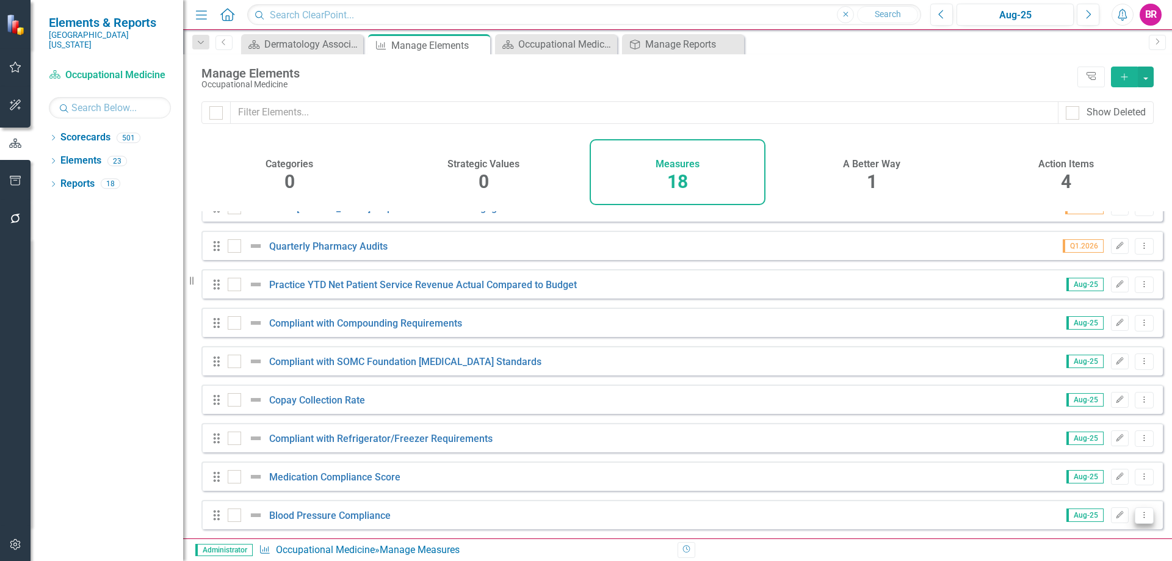
click at [1141, 522] on button "Dropdown Menu" at bounding box center [1144, 515] width 19 height 16
click at [1067, 471] on link "Copy Duplicate Measure" at bounding box center [1089, 473] width 110 height 23
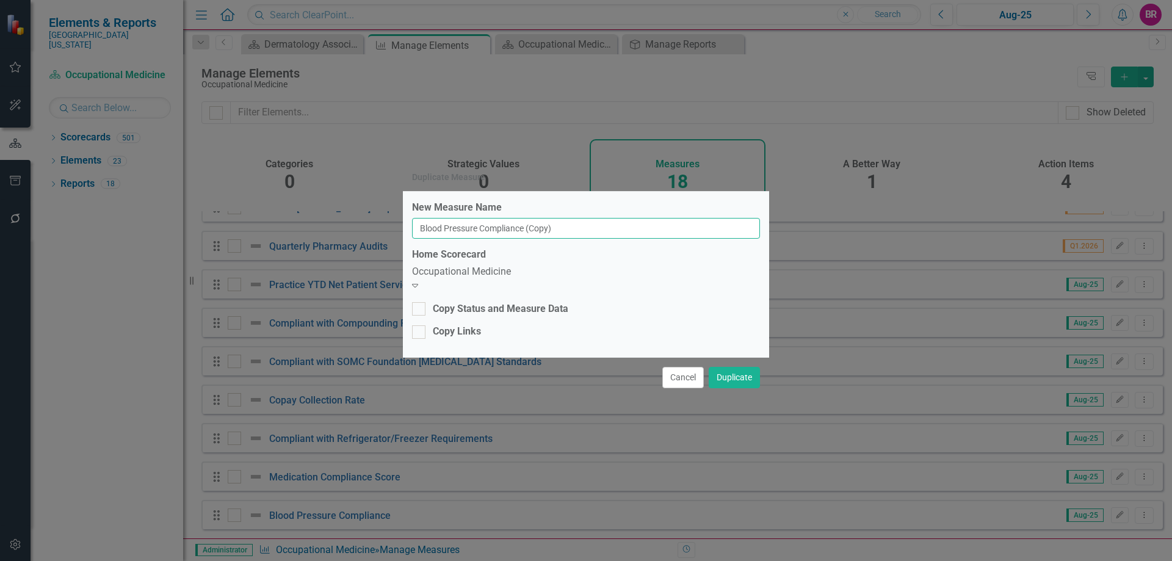
click at [599, 234] on input "Blood Pressure Compliance (Copy)" at bounding box center [586, 228] width 348 height 21
type input "Blood Pressure Compliance"
click at [597, 279] on div "Occupational Medicine" at bounding box center [586, 272] width 348 height 14
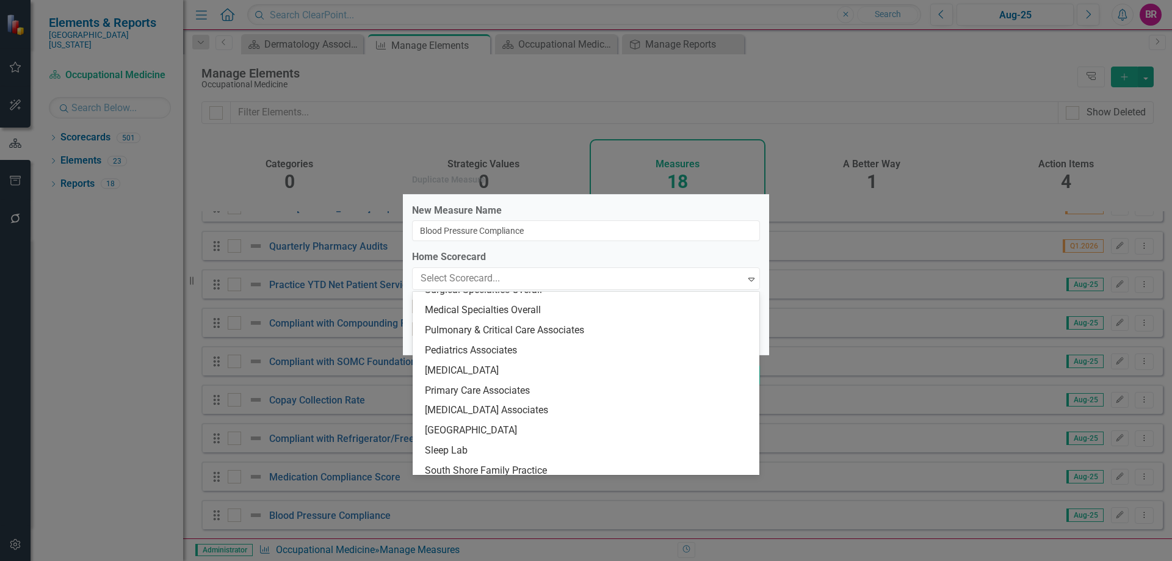
scroll to position [1867, 0]
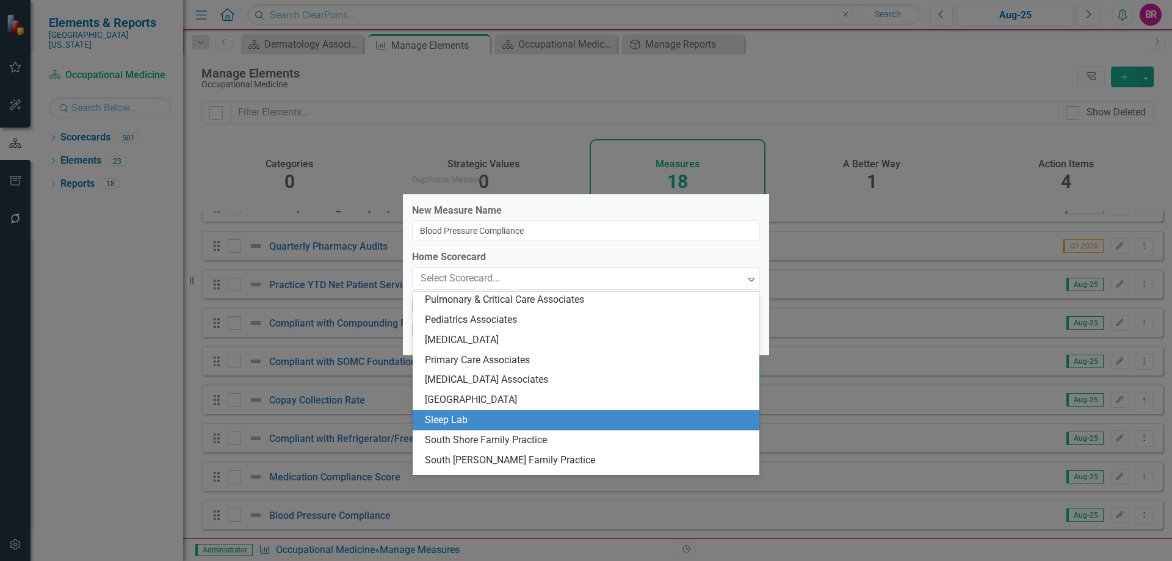
click at [518, 425] on div "Sleep Lab" at bounding box center [588, 420] width 327 height 14
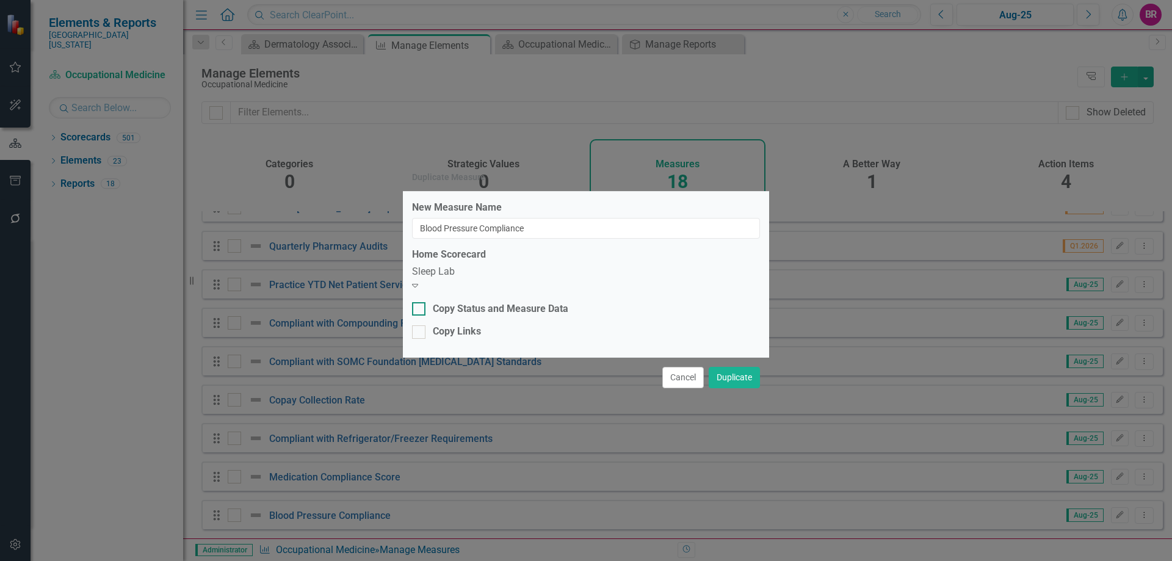
click at [496, 309] on div "Copy Status and Measure Data" at bounding box center [501, 309] width 136 height 14
click at [420, 309] on input "Copy Status and Measure Data" at bounding box center [416, 306] width 8 height 8
checkbox input "true"
click at [460, 338] on div "New Measure Name Blood Pressure Compliance Home Scorecard Sleep Lab Expand Copy…" at bounding box center [586, 274] width 366 height 165
click at [463, 333] on div "Copy Links" at bounding box center [457, 332] width 48 height 14
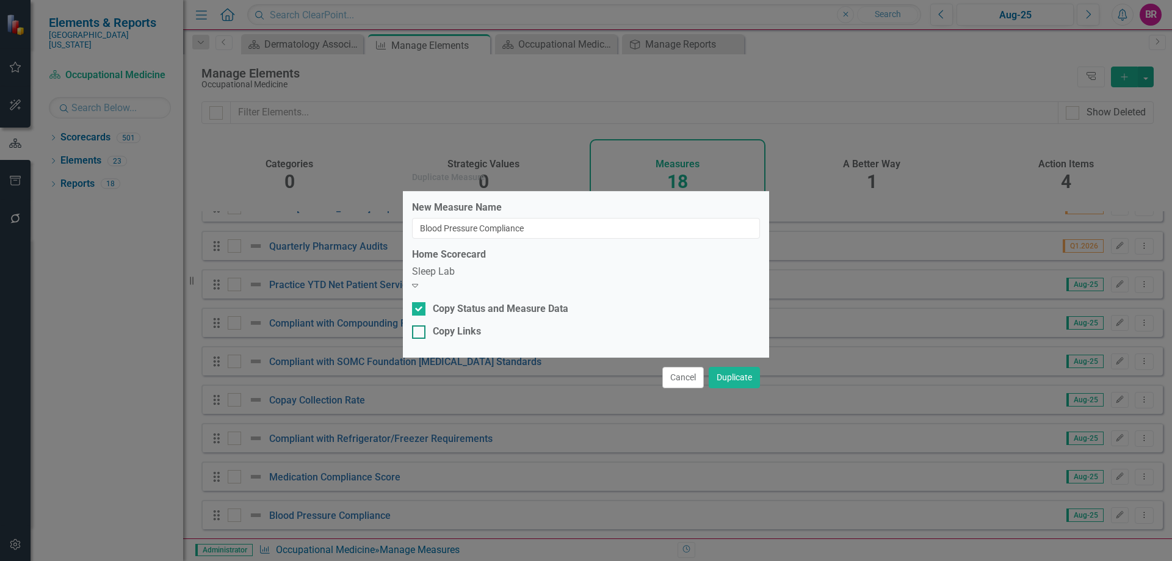
click at [420, 333] on input "Copy Links" at bounding box center [416, 329] width 8 height 8
checkbox input "true"
click at [742, 372] on button "Duplicate" at bounding box center [734, 377] width 51 height 21
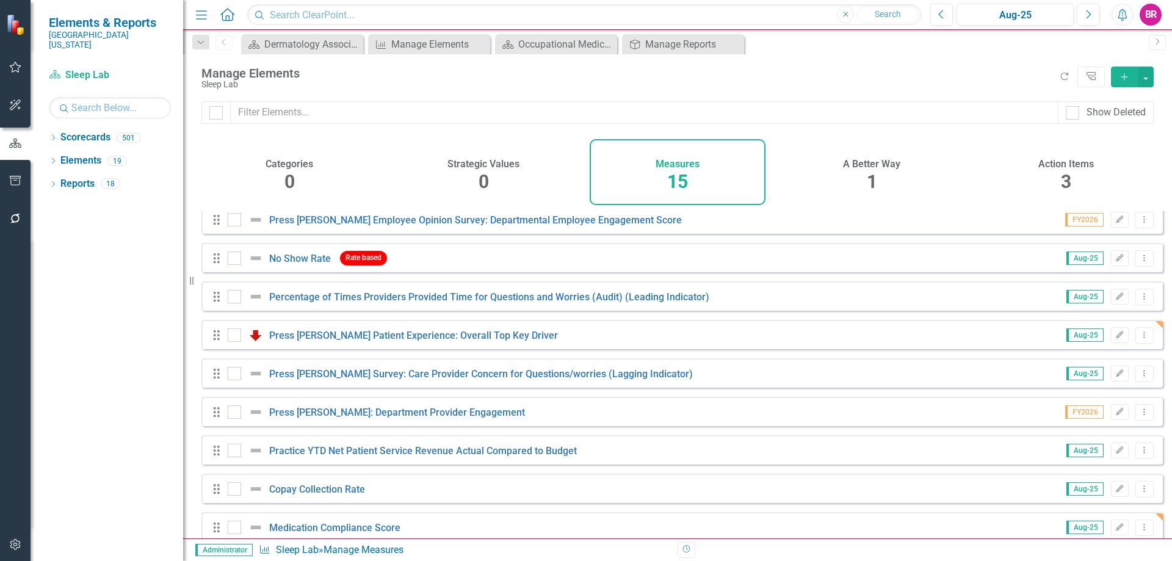
scroll to position [137, 0]
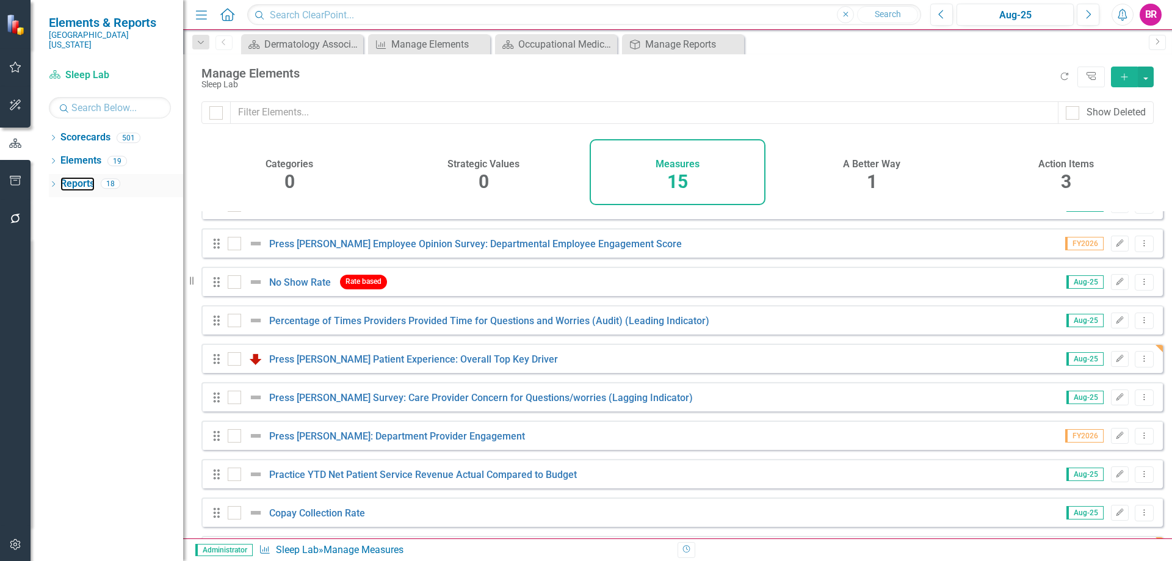
drag, startPoint x: 87, startPoint y: 176, endPoint x: 122, endPoint y: 183, distance: 34.7
click at [87, 177] on link "Reports" at bounding box center [77, 184] width 34 height 14
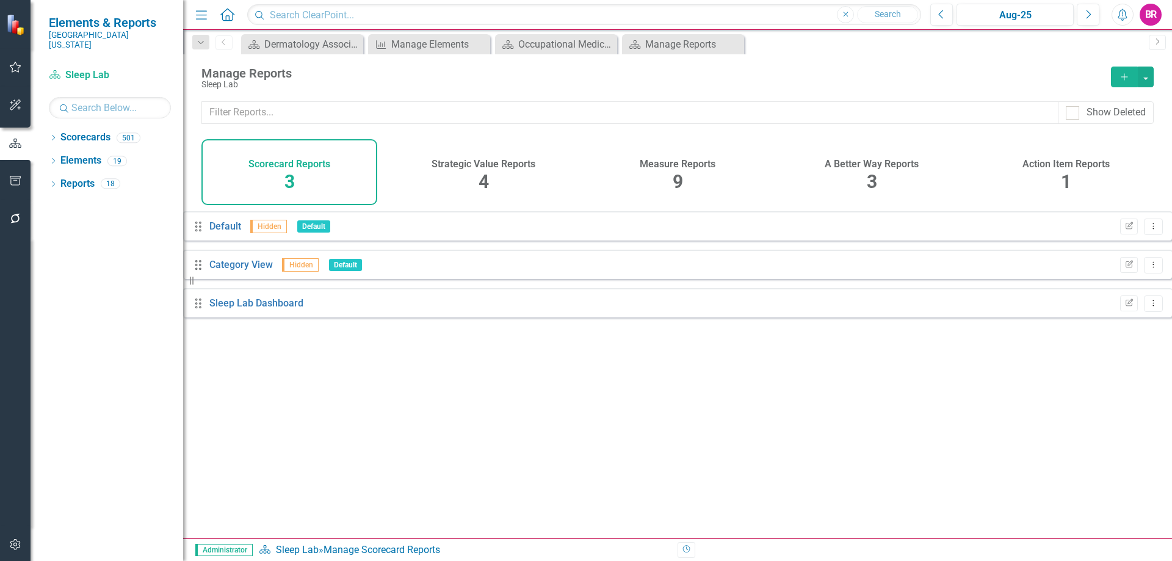
click at [675, 165] on h4 "Measure Reports" at bounding box center [678, 164] width 76 height 11
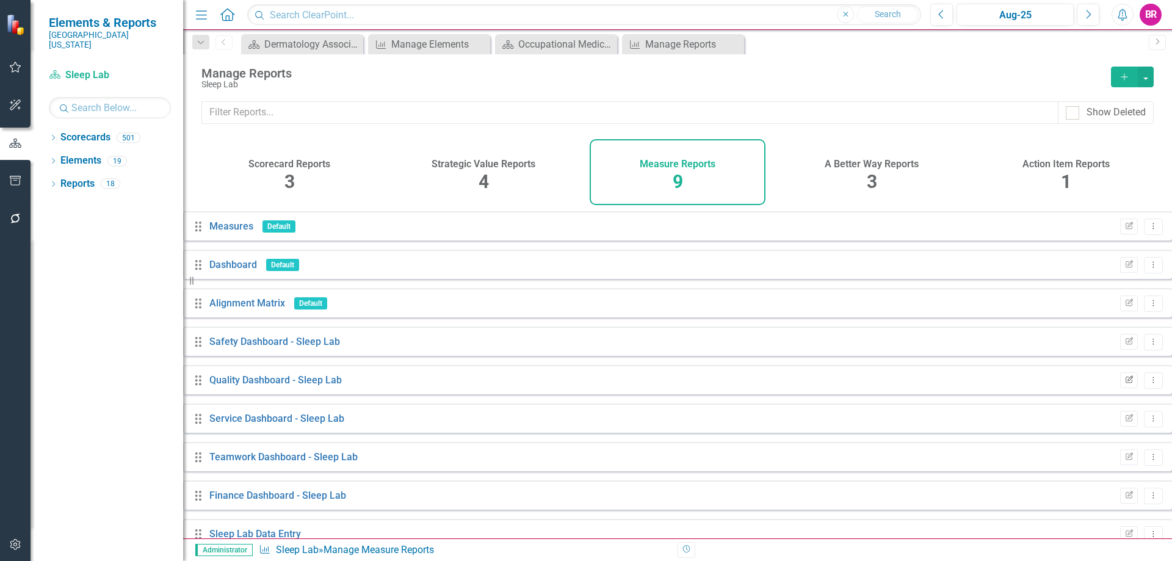
click at [1126, 383] on icon "button" at bounding box center [1129, 379] width 7 height 7
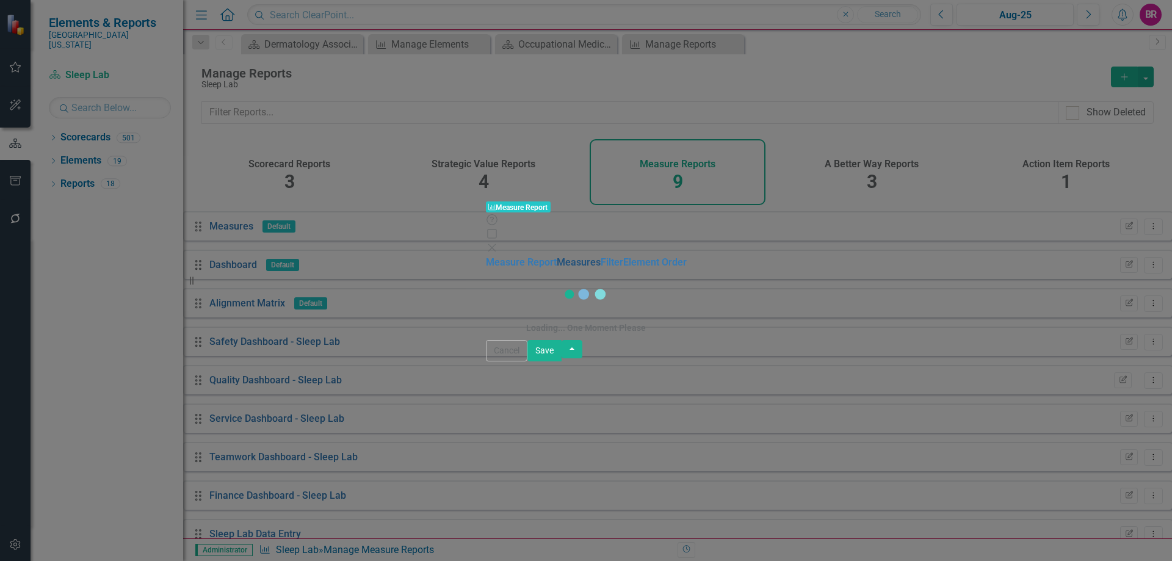
click at [557, 256] on link "Measures" at bounding box center [579, 262] width 44 height 12
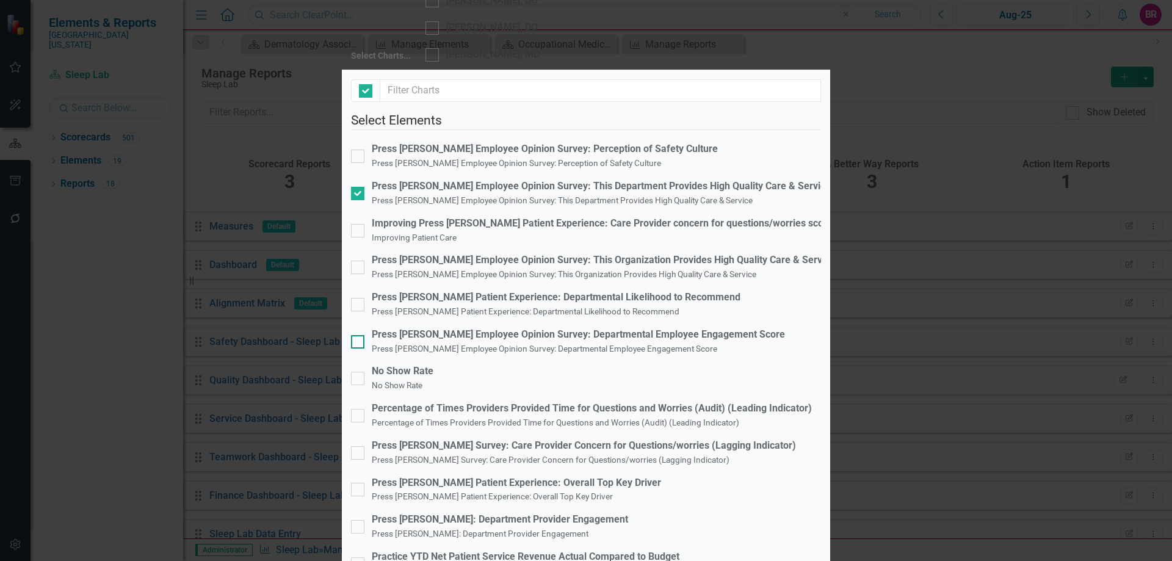
checkbox input "false"
checkbox input "true"
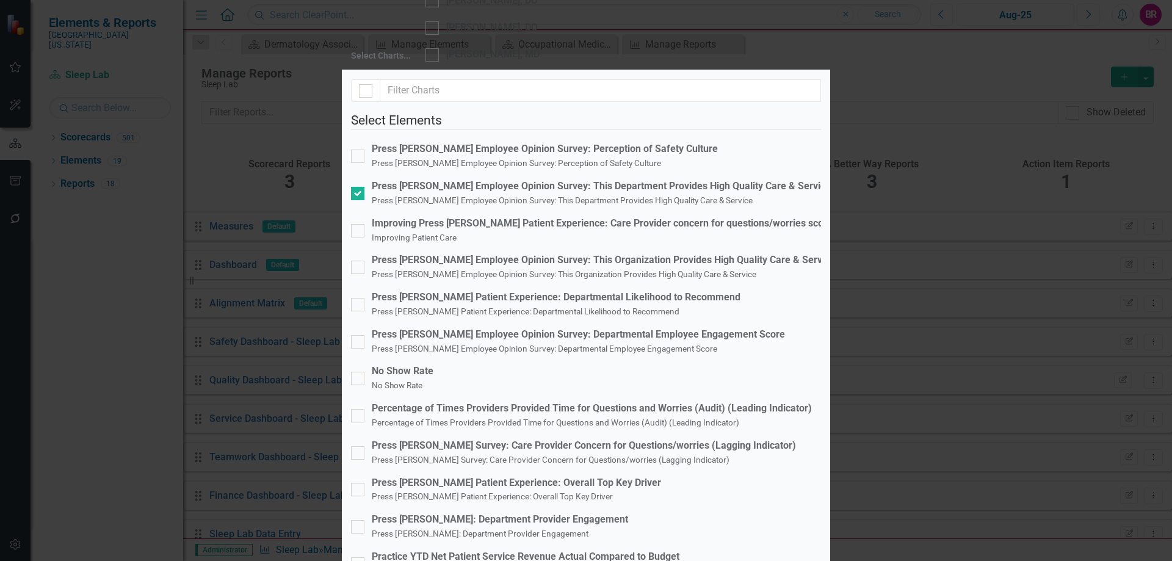
checkbox input "true"
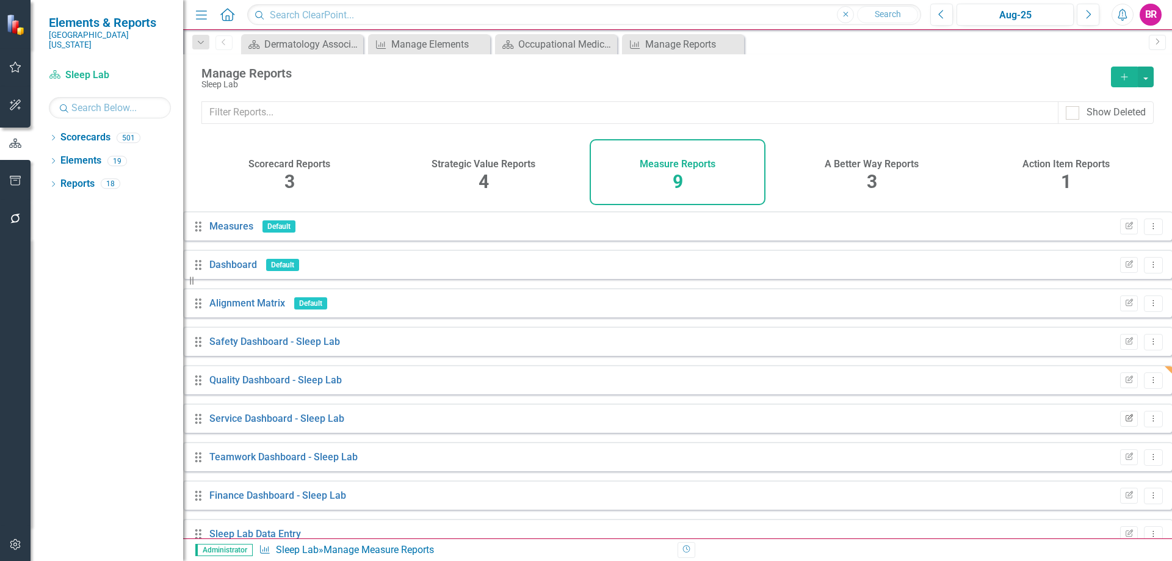
click at [1125, 423] on icon "Edit Report" at bounding box center [1129, 418] width 9 height 7
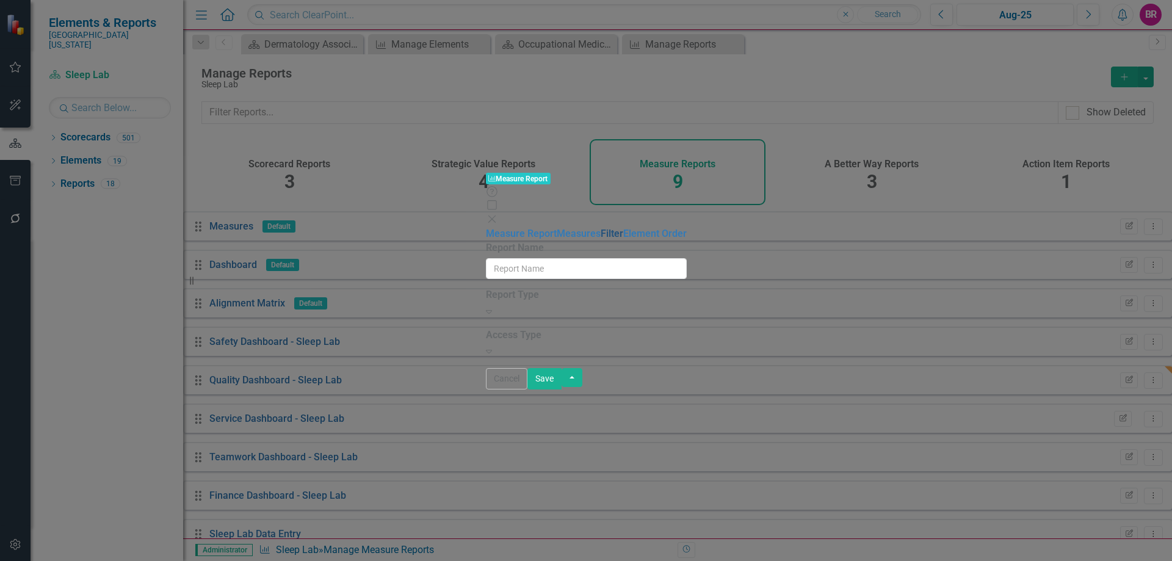
type input "Service Dashboard - Sleep Lab"
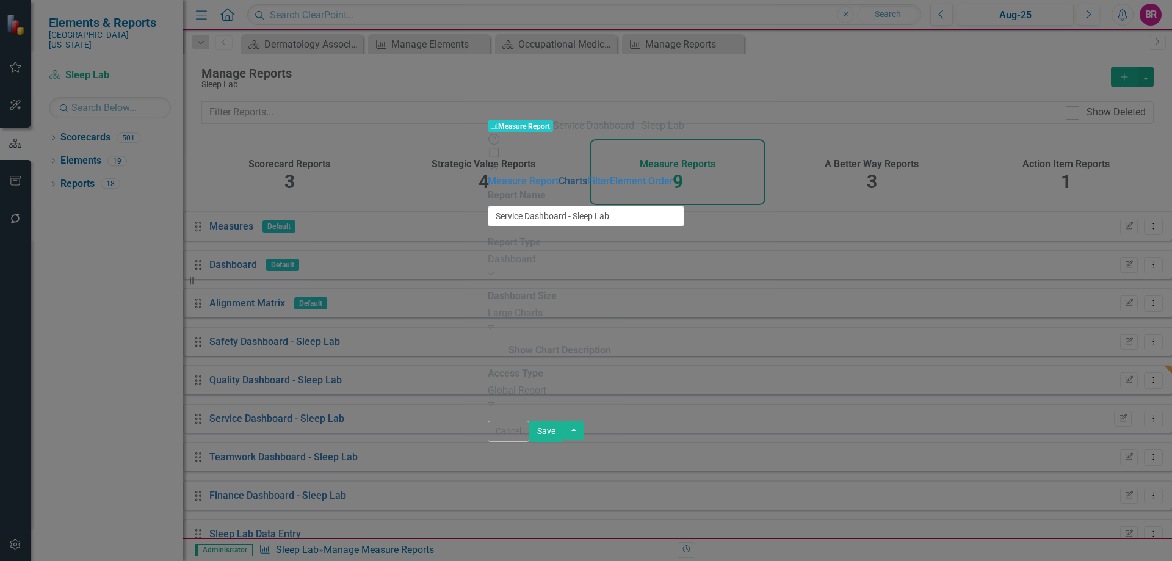
click at [559, 175] on link "Charts" at bounding box center [573, 181] width 29 height 12
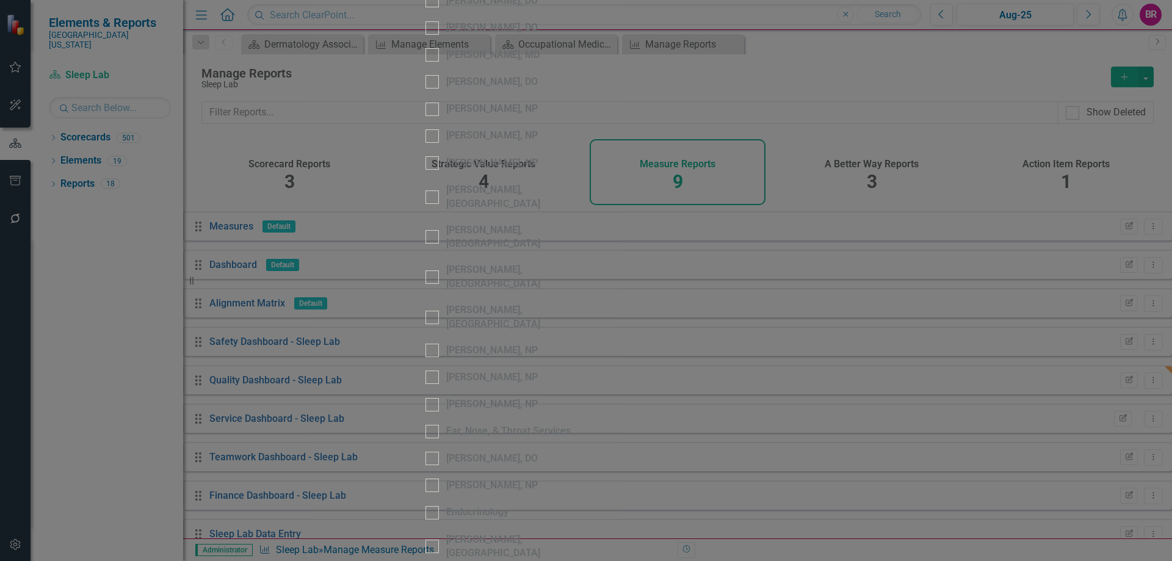
scroll to position [61, 0]
checkbox input "false"
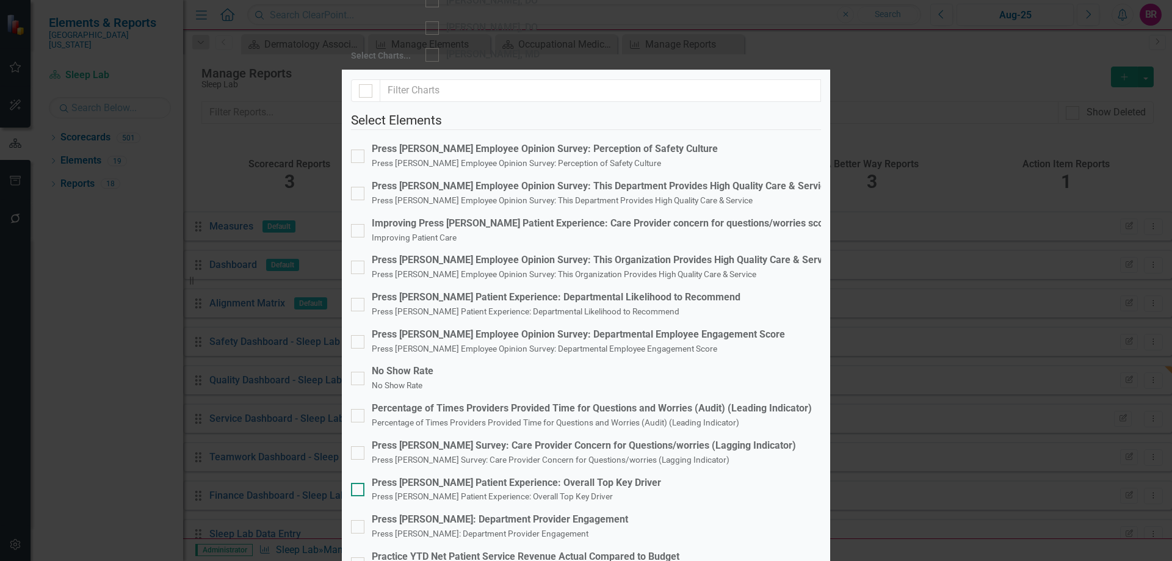
click at [594, 476] on div "Press [PERSON_NAME] Patient Experience: Overall Top Key Driver" at bounding box center [516, 483] width 289 height 14
click at [359, 483] on input "Press [PERSON_NAME] Patient Experience: Overall Top Key Driver Press [PERSON_NA…" at bounding box center [355, 487] width 8 height 8
checkbox input "true"
drag, startPoint x: 806, startPoint y: 464, endPoint x: 813, endPoint y: 463, distance: 6.7
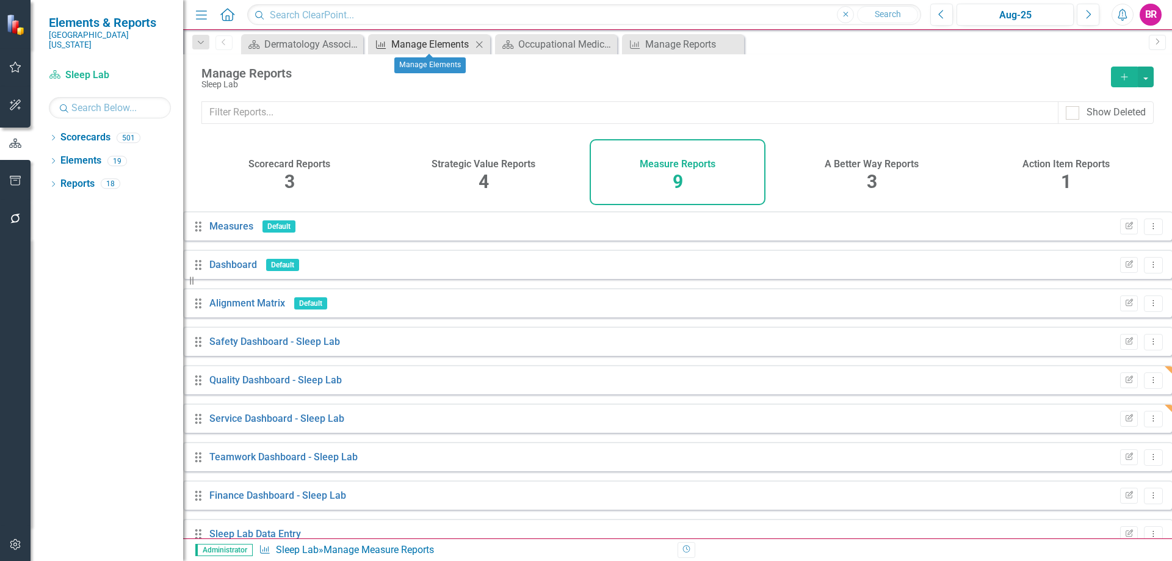
click at [402, 39] on div "Manage Elements" at bounding box center [431, 44] width 81 height 15
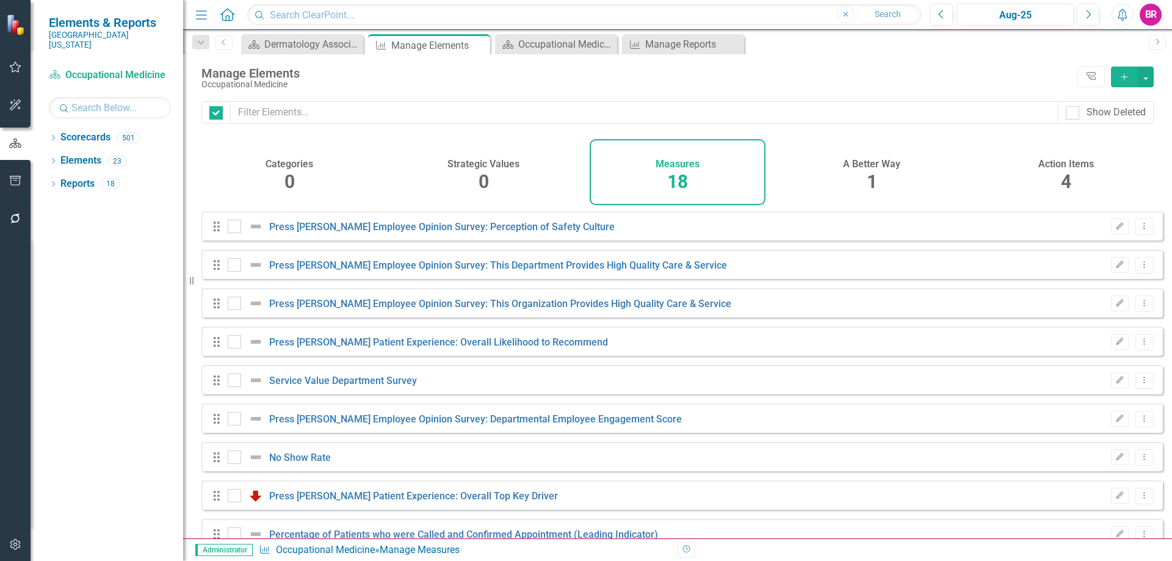
checkbox input "false"
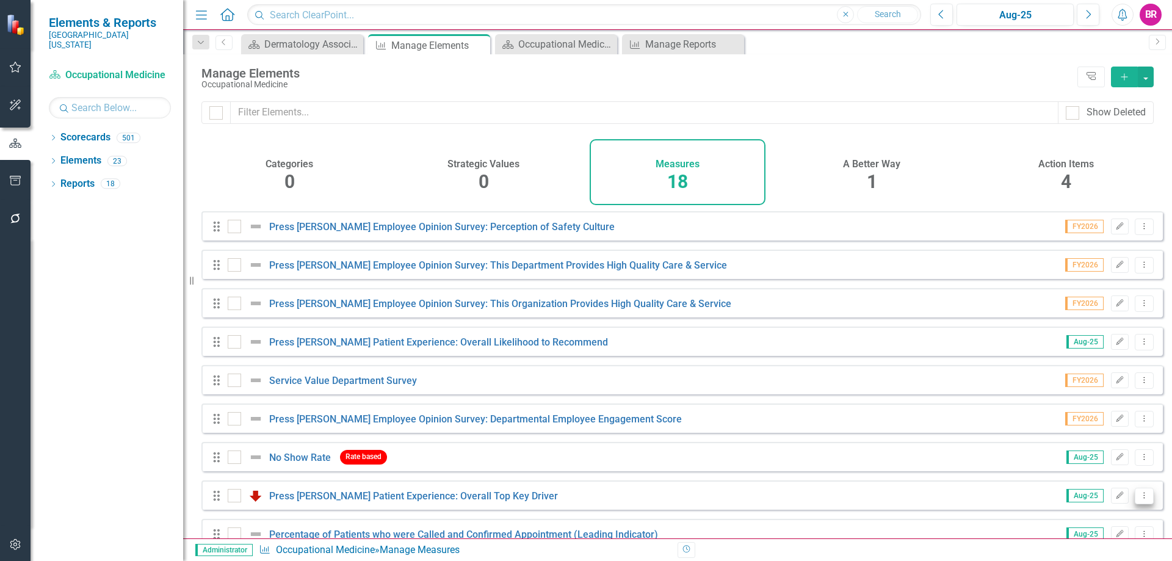
click at [1140, 500] on icon "Dropdown Menu" at bounding box center [1145, 496] width 10 height 8
click at [1099, 460] on link "Copy Duplicate Measure" at bounding box center [1089, 462] width 110 height 23
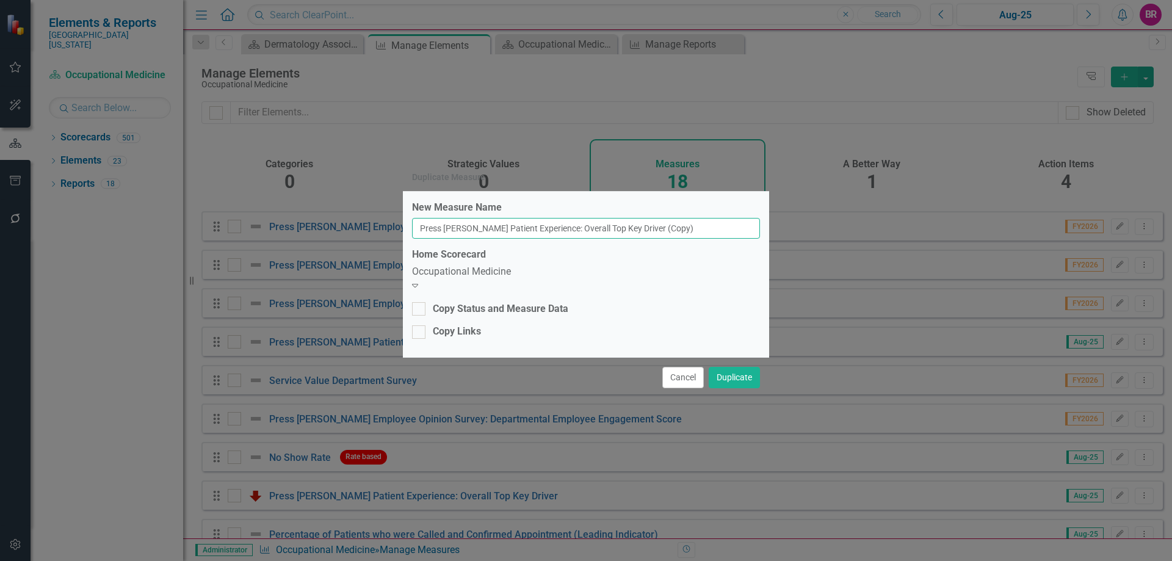
click at [692, 230] on input "Press [PERSON_NAME] Patient Experience: Overall Top Key Driver (Copy)" at bounding box center [586, 228] width 348 height 21
type input "Press [PERSON_NAME] Patient Experience: Overall Top Key Driver"
click at [660, 279] on div "Occupational Medicine" at bounding box center [586, 272] width 348 height 14
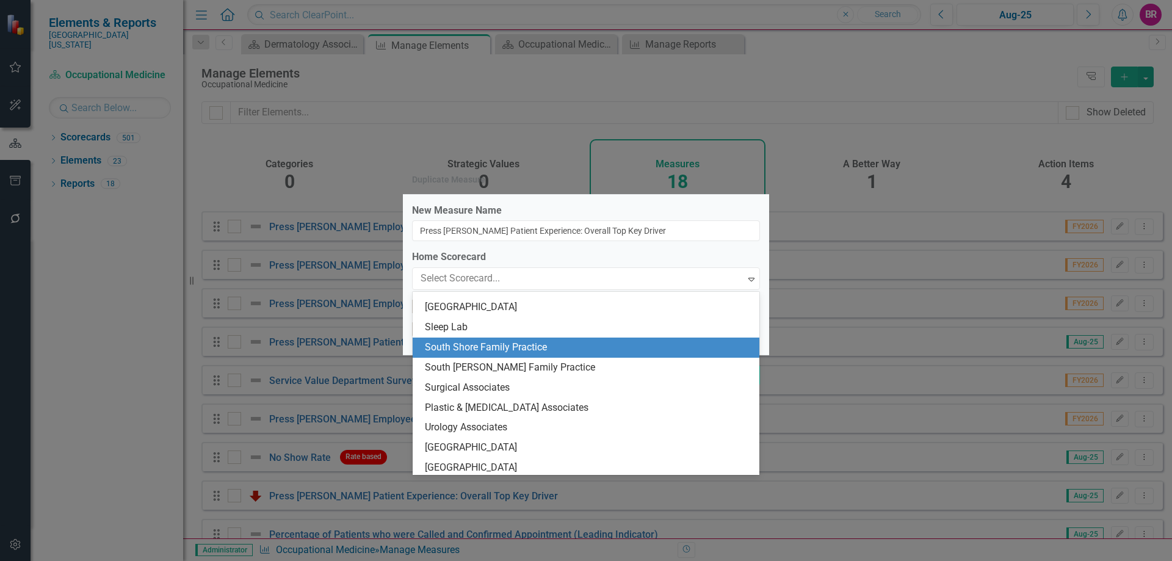
scroll to position [1989, 0]
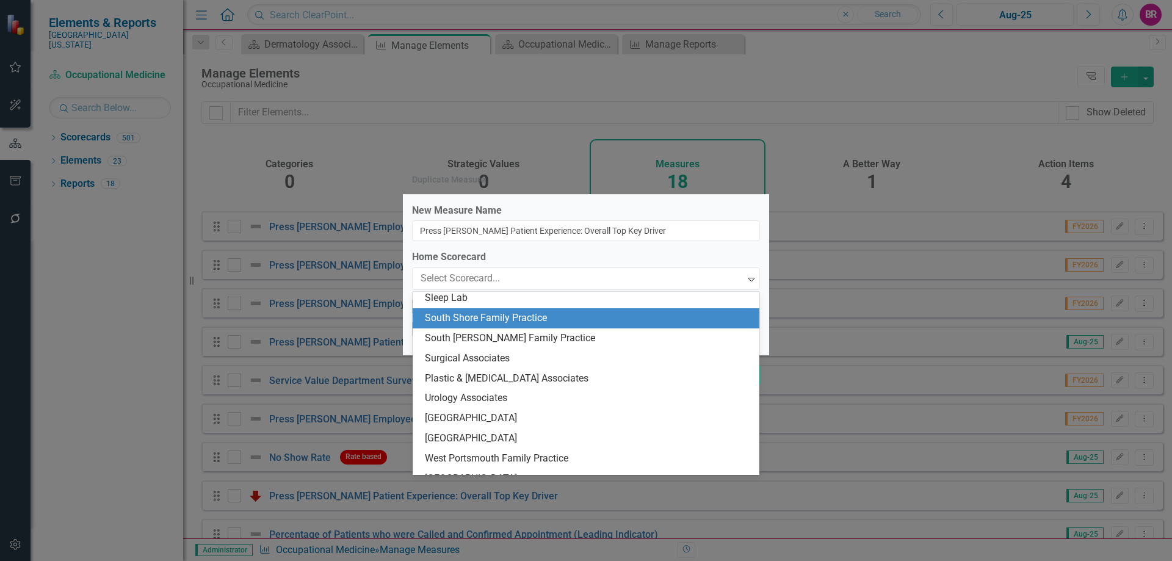
click at [453, 315] on div "South Shore Family Practice" at bounding box center [588, 318] width 327 height 14
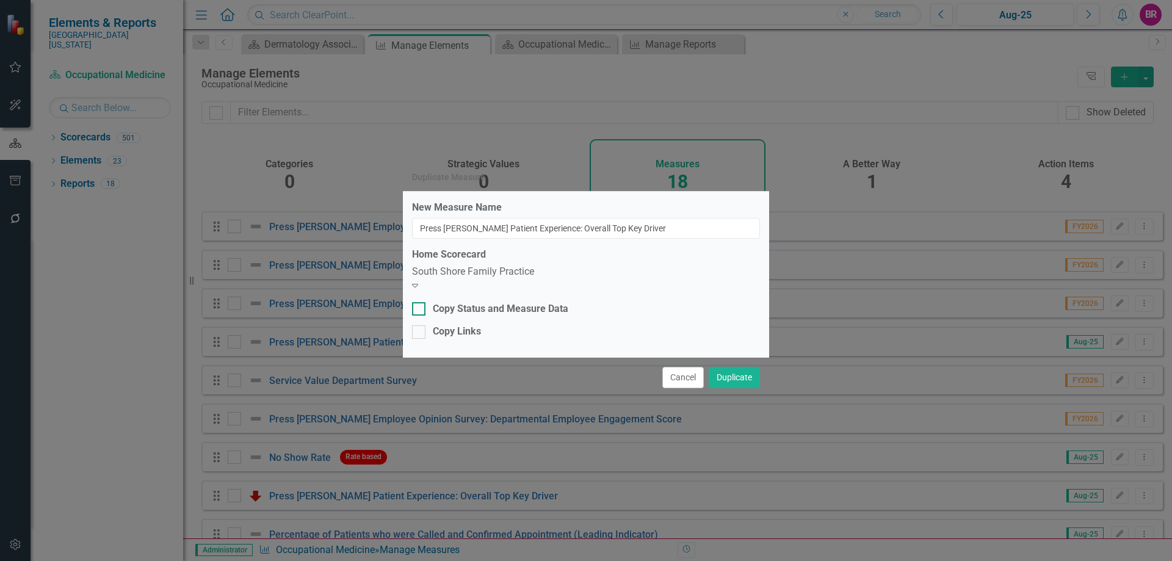
click at [453, 305] on div "Copy Status and Measure Data" at bounding box center [501, 309] width 136 height 14
click at [420, 305] on input "Copy Status and Measure Data" at bounding box center [416, 306] width 8 height 8
checkbox input "true"
click at [459, 332] on div "Copy Links" at bounding box center [457, 332] width 48 height 14
click at [420, 332] on input "Copy Links" at bounding box center [416, 329] width 8 height 8
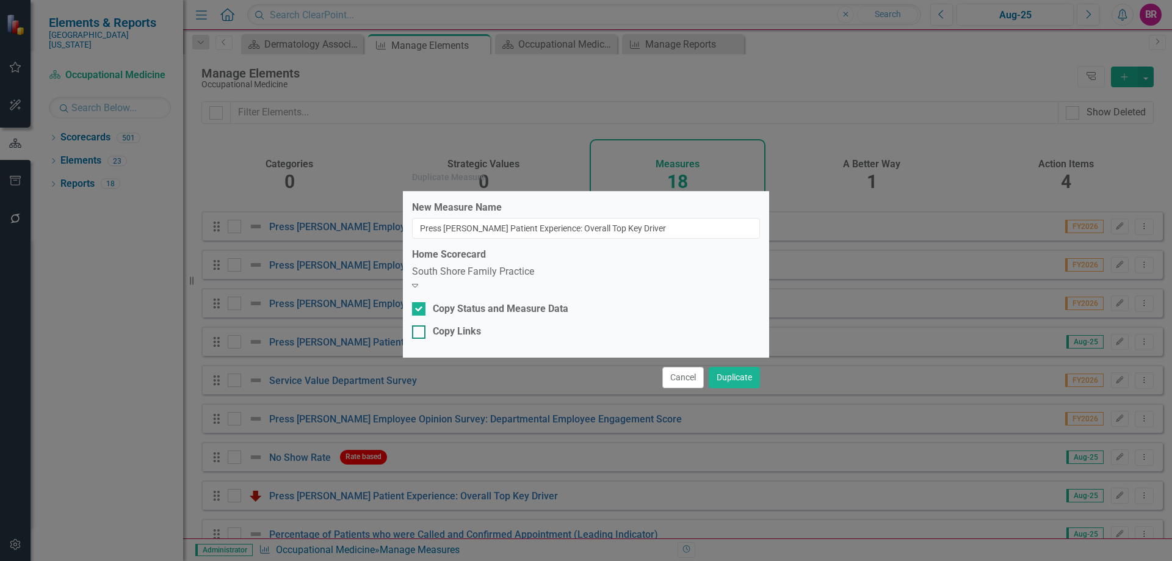
checkbox input "true"
click at [739, 371] on button "Duplicate" at bounding box center [734, 377] width 51 height 21
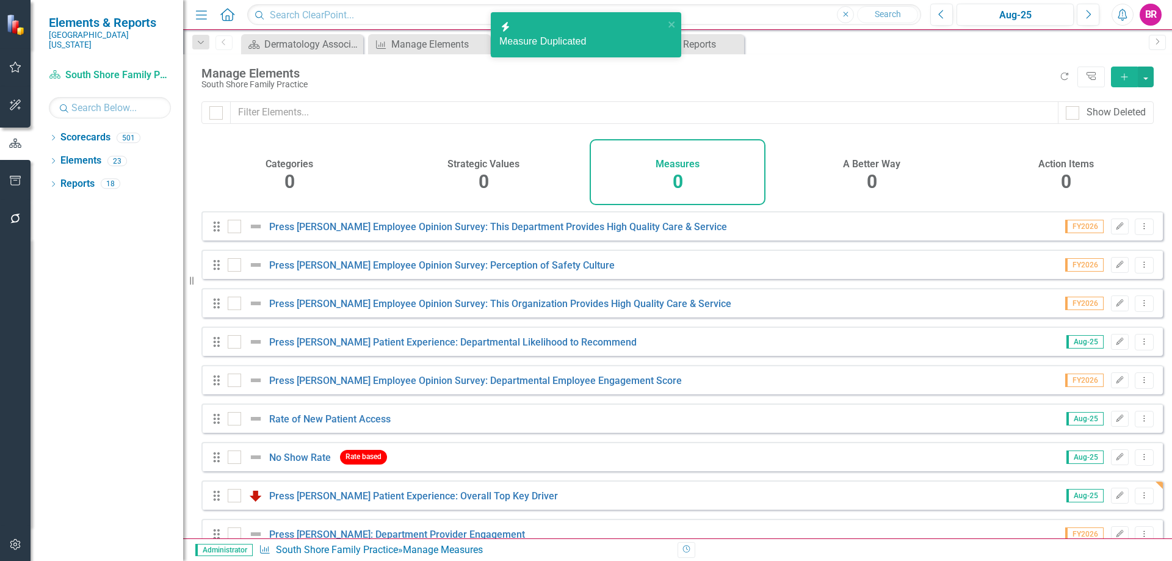
checkbox input "false"
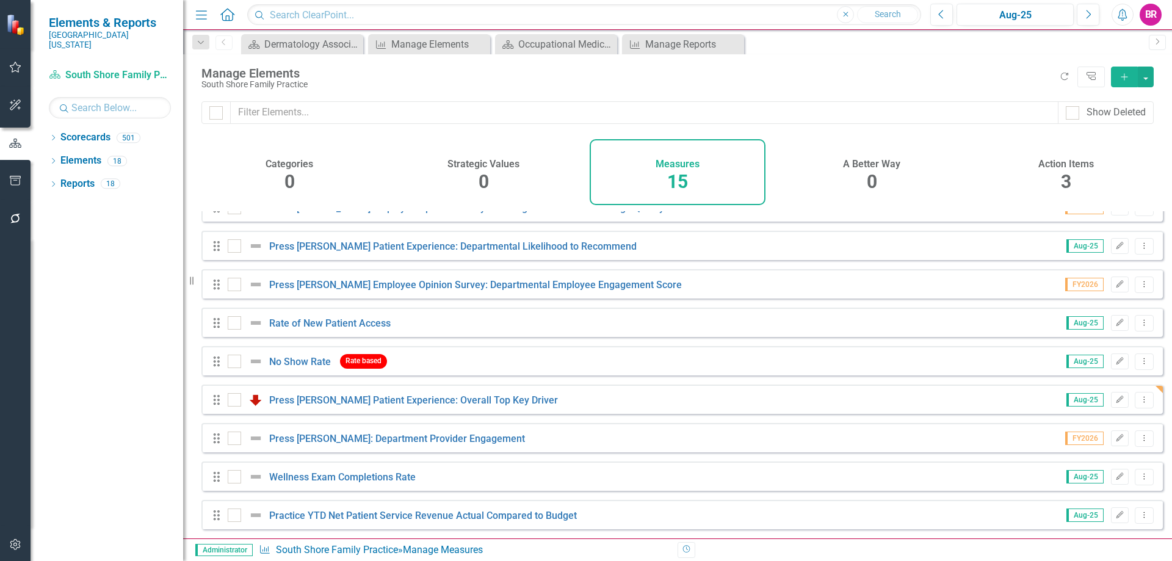
scroll to position [122, 0]
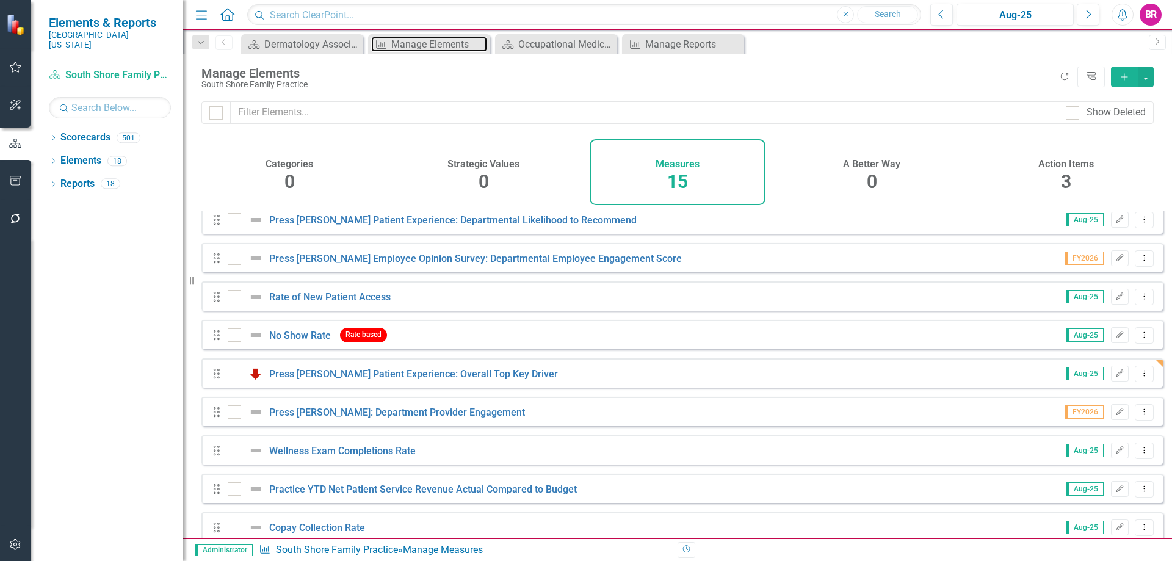
drag, startPoint x: 408, startPoint y: 45, endPoint x: 527, endPoint y: 191, distance: 188.4
click at [408, 45] on div "Manage Elements" at bounding box center [439, 44] width 96 height 15
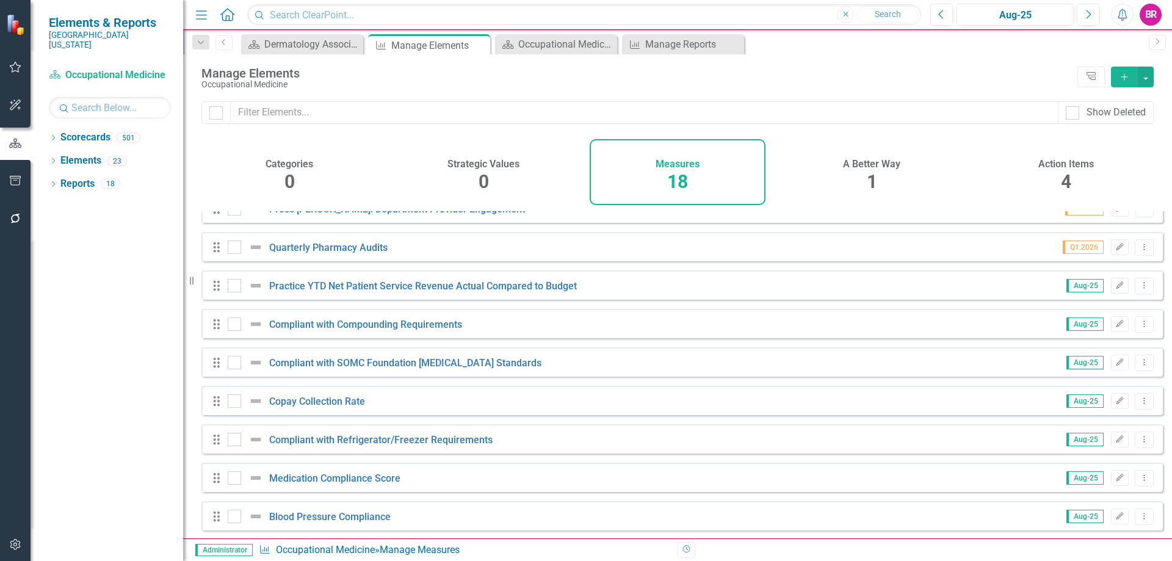
scroll to position [374, 0]
click at [1140, 479] on icon "Dropdown Menu" at bounding box center [1145, 477] width 10 height 8
click at [1086, 436] on link "Copy Duplicate Measure" at bounding box center [1089, 434] width 110 height 23
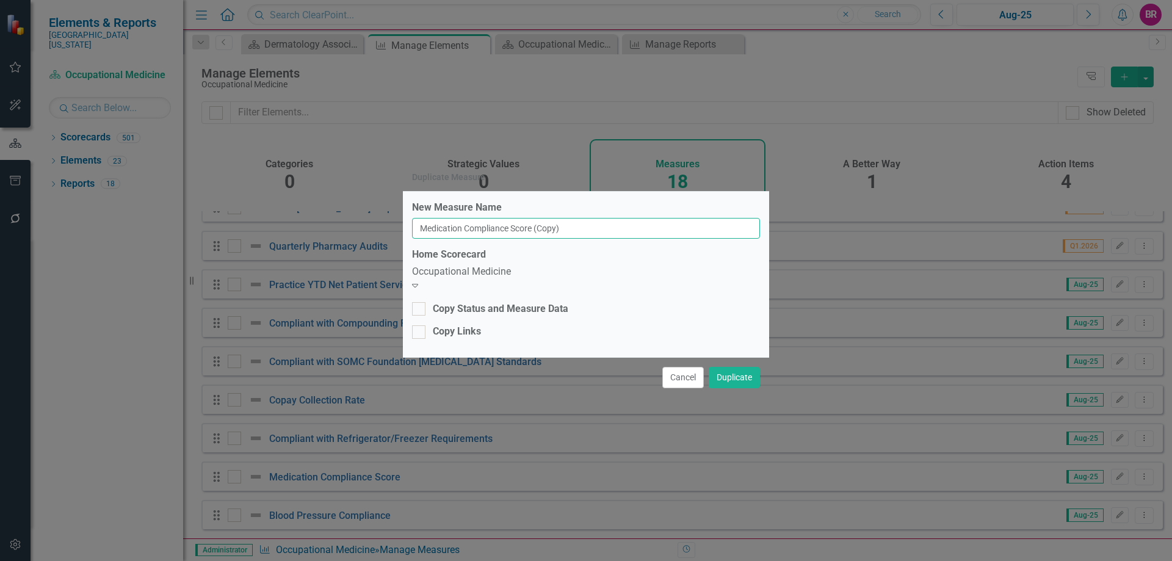
click at [634, 239] on input "Medication Compliance Score (Copy)" at bounding box center [586, 228] width 348 height 21
type input "Medication Compliance Score"
click at [567, 279] on div "Occupational Medicine" at bounding box center [586, 272] width 348 height 14
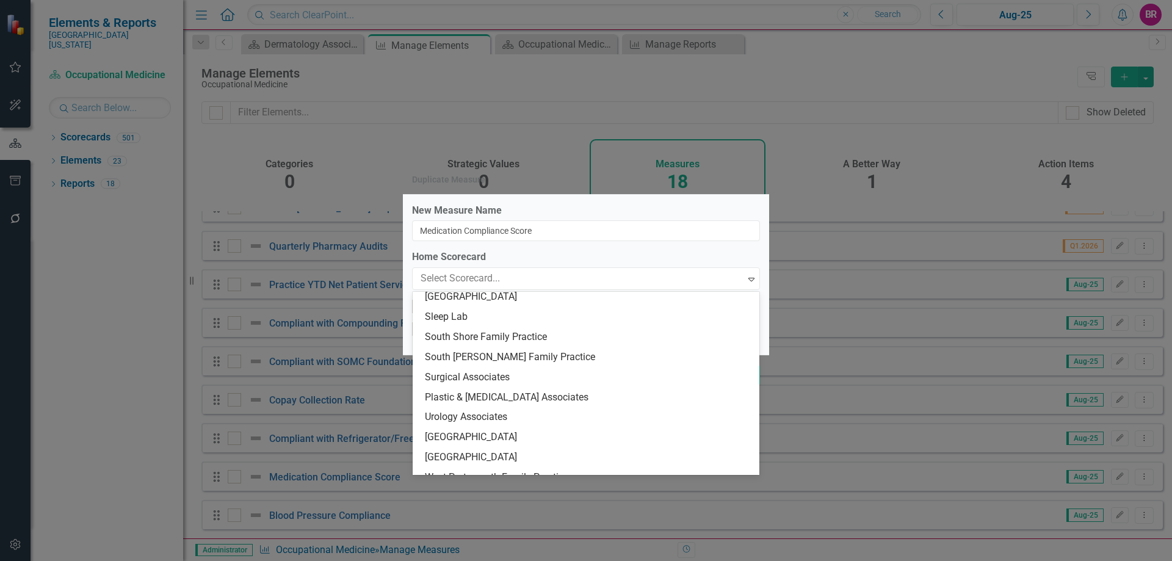
scroll to position [1928, 0]
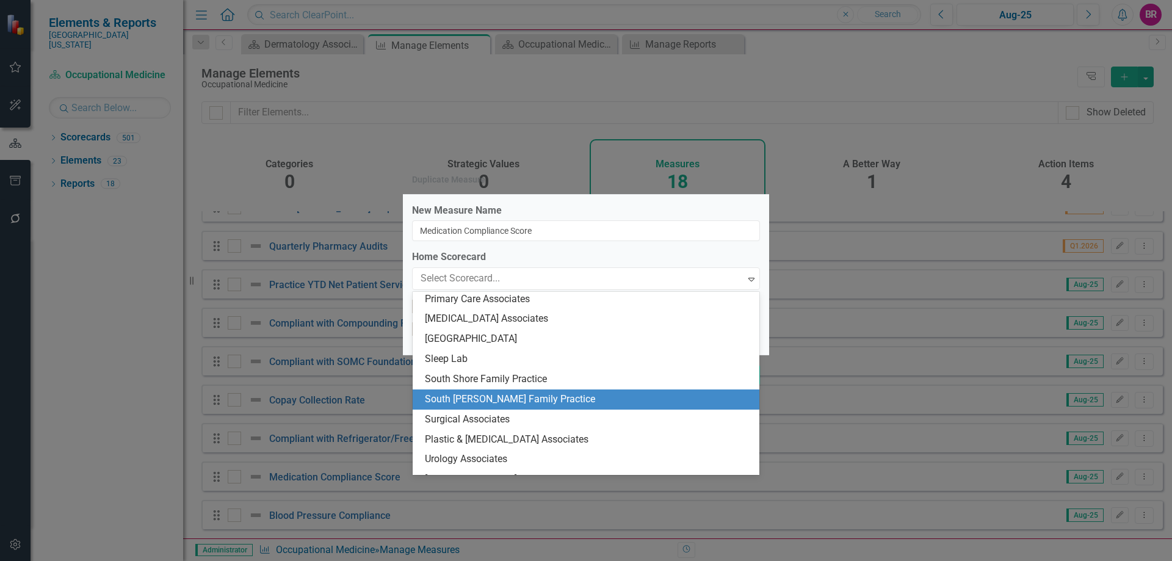
click at [545, 396] on div "South [PERSON_NAME] Family Practice" at bounding box center [588, 400] width 327 height 14
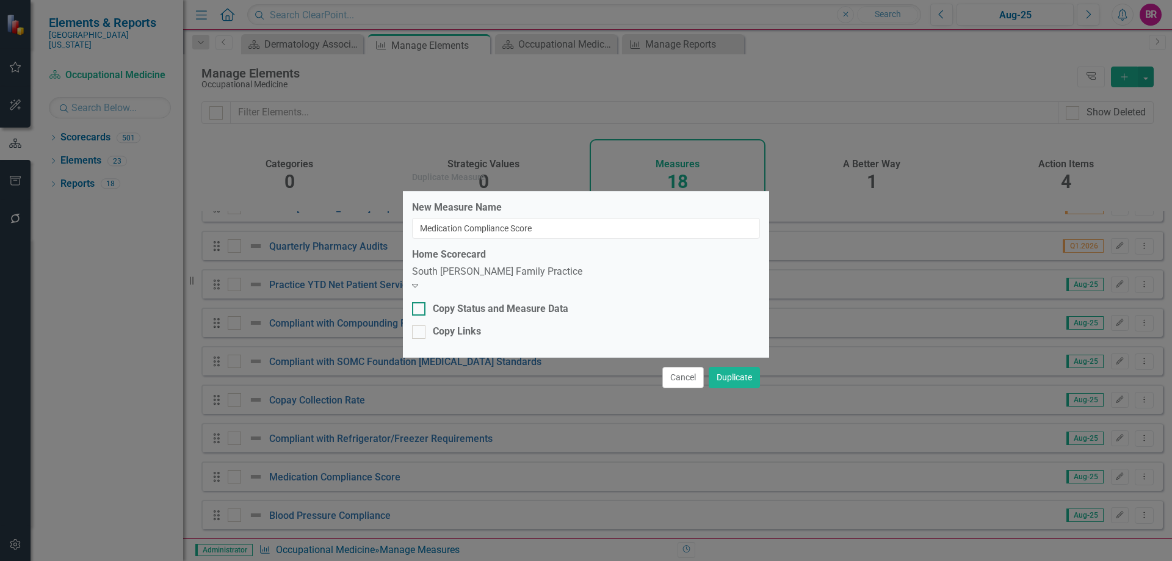
click at [459, 310] on div "Copy Status and Measure Data" at bounding box center [501, 309] width 136 height 14
click at [420, 310] on input "Copy Status and Measure Data" at bounding box center [416, 306] width 8 height 8
checkbox input "true"
click at [469, 329] on div "Copy Links" at bounding box center [457, 332] width 48 height 14
click at [420, 329] on input "Copy Links" at bounding box center [416, 329] width 8 height 8
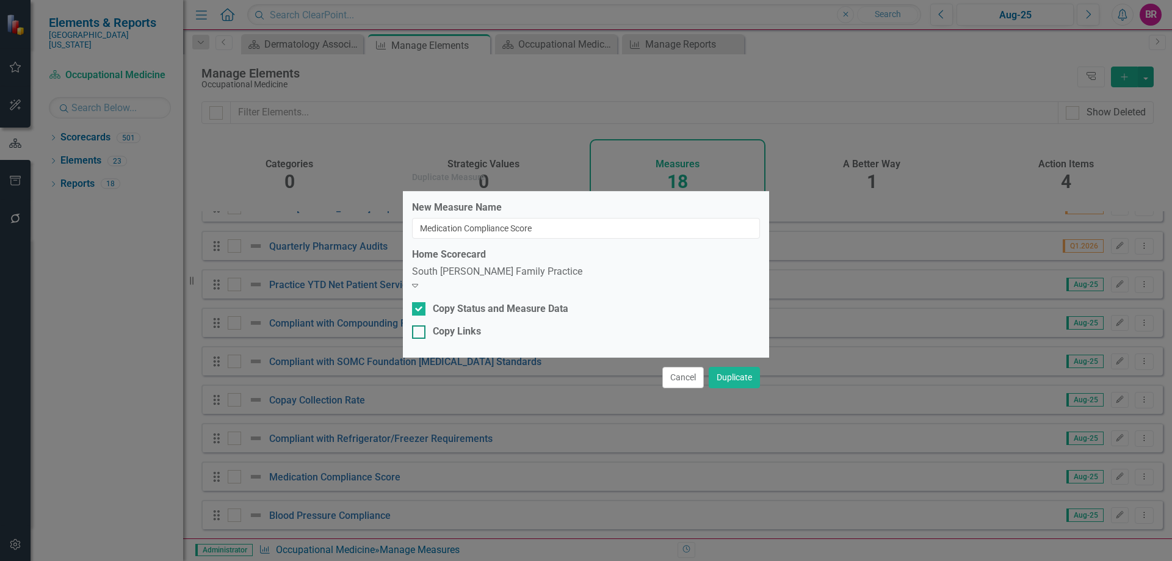
checkbox input "true"
click at [724, 377] on button "Duplicate" at bounding box center [734, 377] width 51 height 21
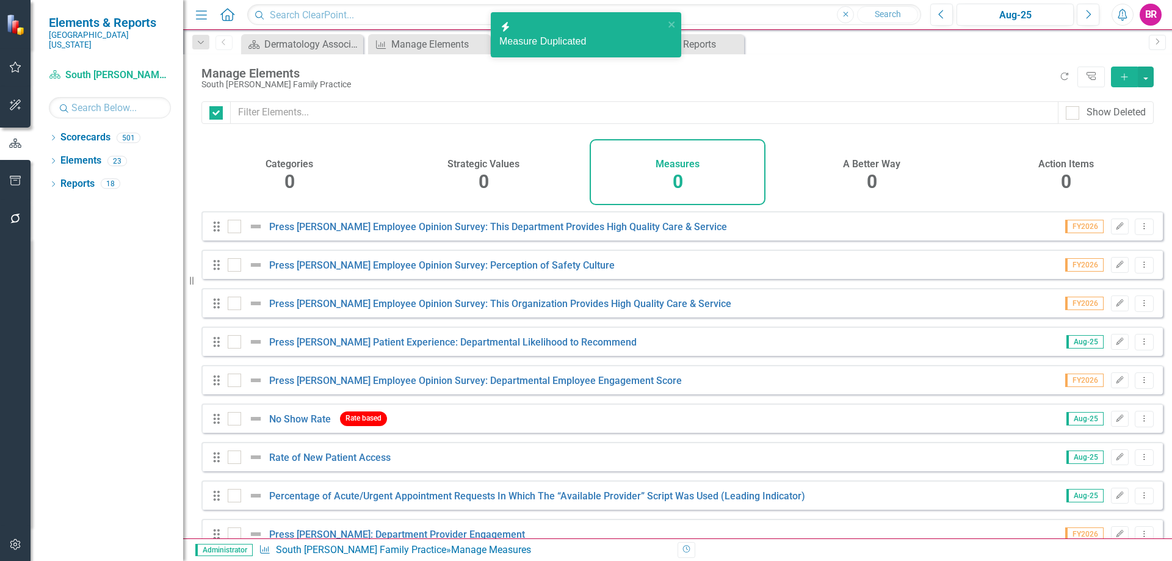
checkbox input "false"
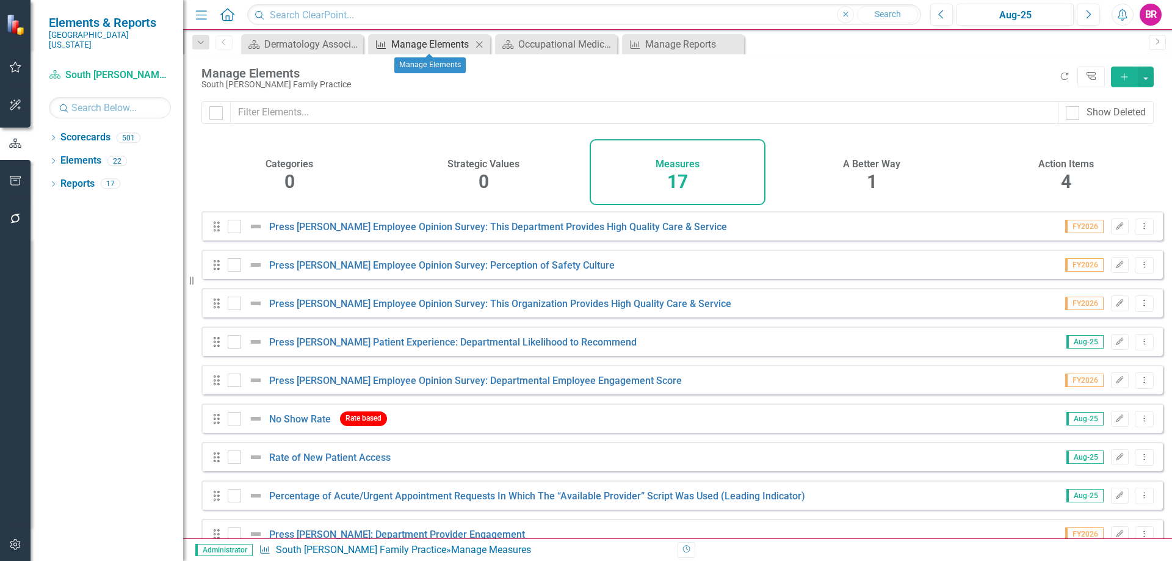
click at [407, 43] on div "Manage Elements" at bounding box center [431, 44] width 81 height 15
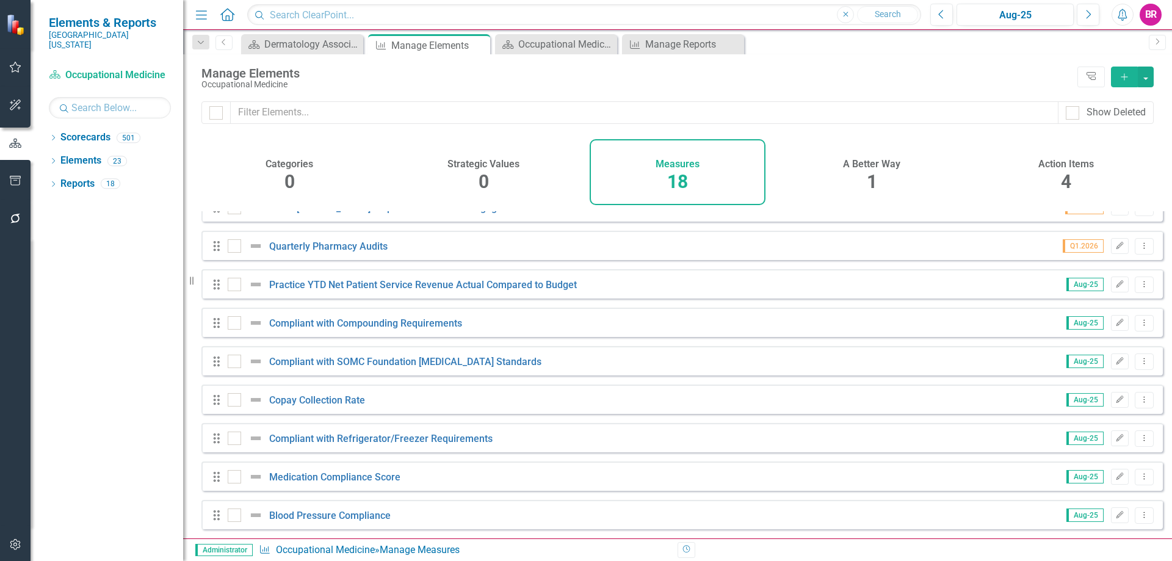
scroll to position [374, 0]
click at [1140, 512] on icon "Dropdown Menu" at bounding box center [1145, 515] width 10 height 8
click at [965, 154] on div "Categories 0 Strategic Values 0 Measures 18 A Better Way 1 Action Items 4" at bounding box center [678, 172] width 953 height 66
click at [1140, 477] on icon "Dropdown Menu" at bounding box center [1145, 477] width 10 height 8
click at [1055, 436] on link "Copy Duplicate Measure" at bounding box center [1089, 434] width 110 height 23
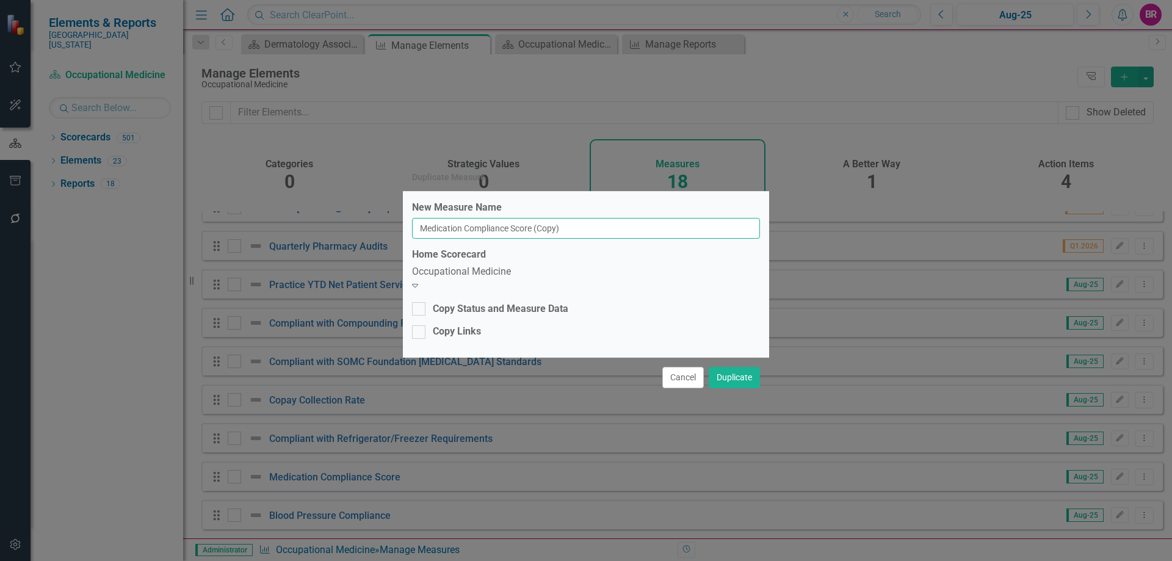
click at [623, 229] on input "Medication Compliance Score (Copy)" at bounding box center [586, 228] width 348 height 21
type input "Medication Compliance Score"
click at [554, 275] on div "Occupational Medicine" at bounding box center [586, 272] width 348 height 14
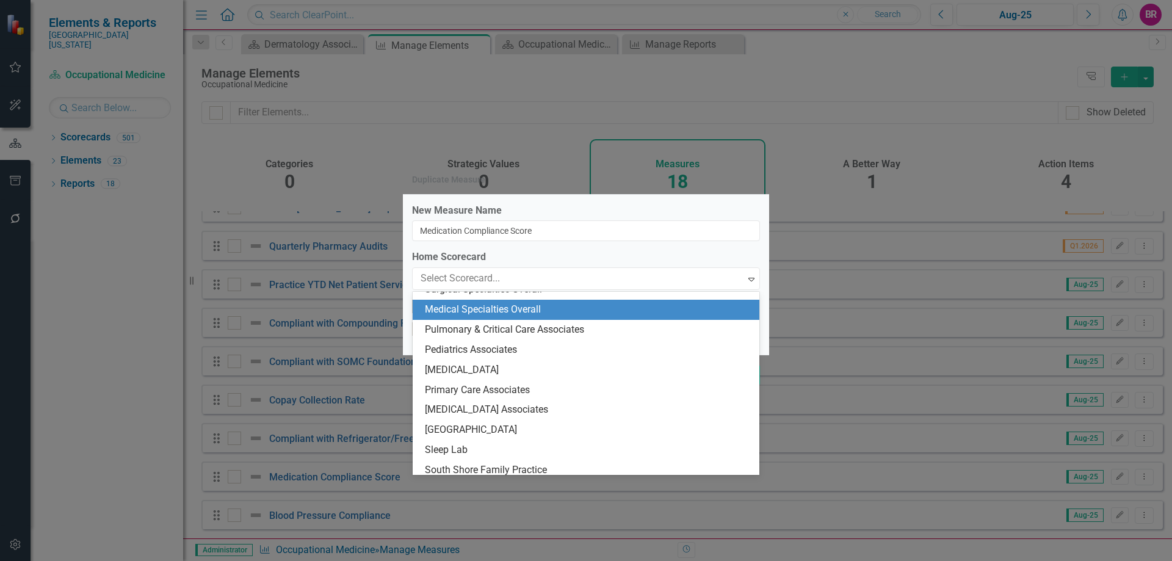
scroll to position [1867, 0]
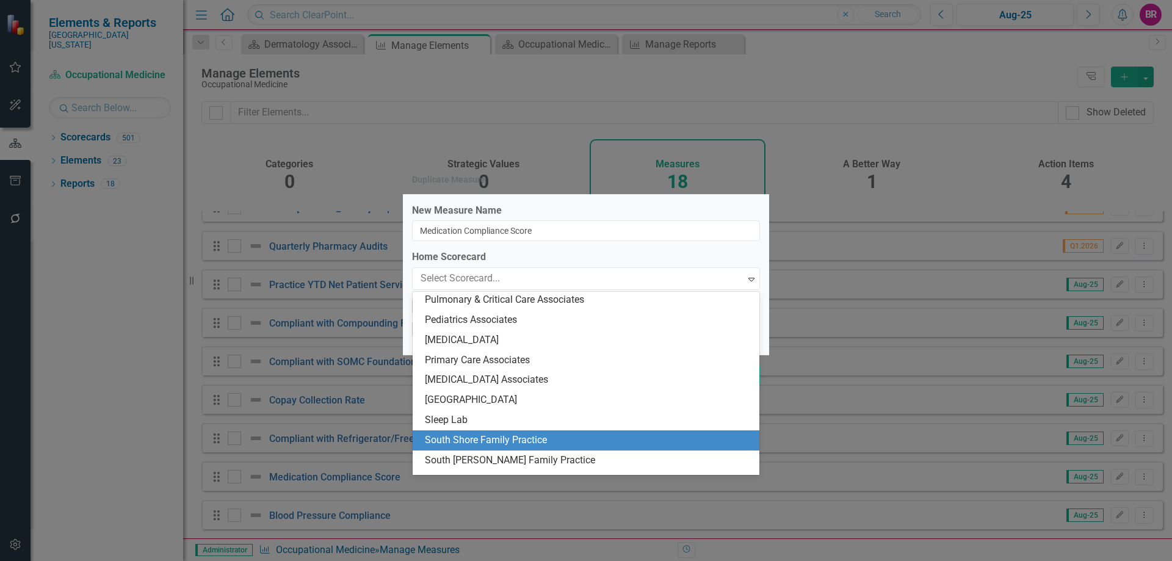
click at [553, 437] on div "South Shore Family Practice" at bounding box center [588, 441] width 327 height 14
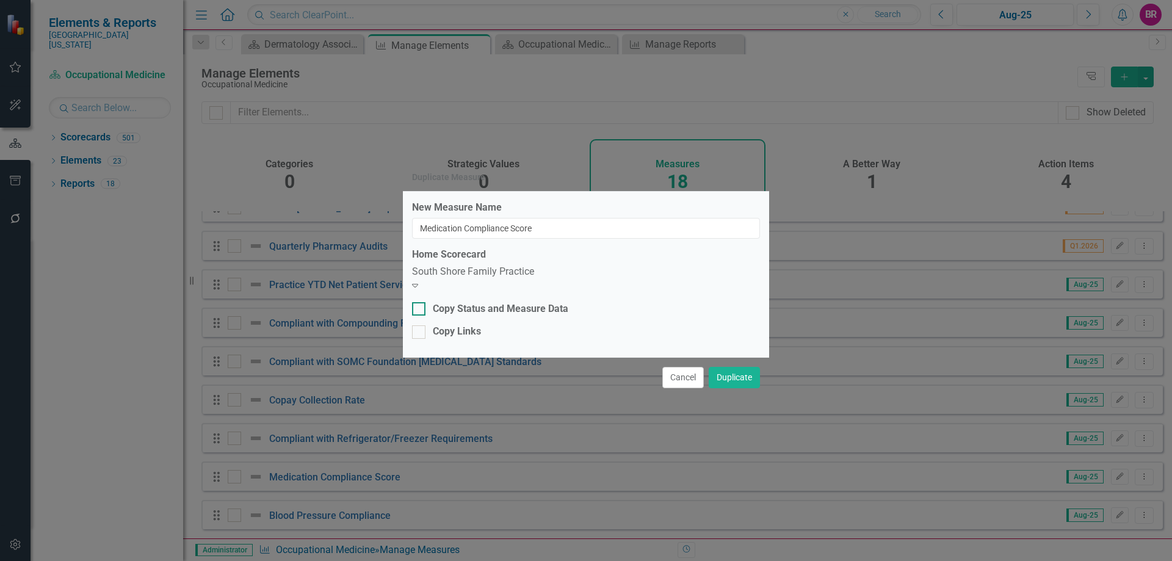
click at [476, 307] on div "Copy Status and Measure Data" at bounding box center [501, 309] width 136 height 14
click at [420, 307] on input "Copy Status and Measure Data" at bounding box center [416, 306] width 8 height 8
checkbox input "true"
click at [473, 327] on div "Copy Links" at bounding box center [457, 332] width 48 height 14
click at [423, 328] on div at bounding box center [418, 331] width 13 height 13
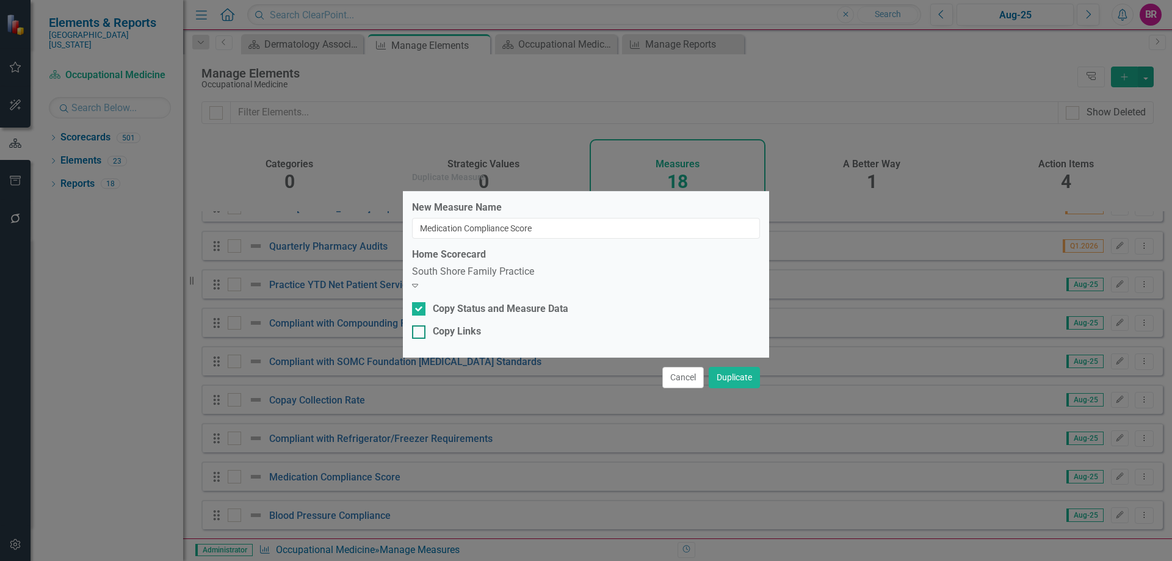
click at [420, 328] on input "Copy Links" at bounding box center [416, 329] width 8 height 8
checkbox input "true"
click at [744, 375] on button "Duplicate" at bounding box center [734, 377] width 51 height 21
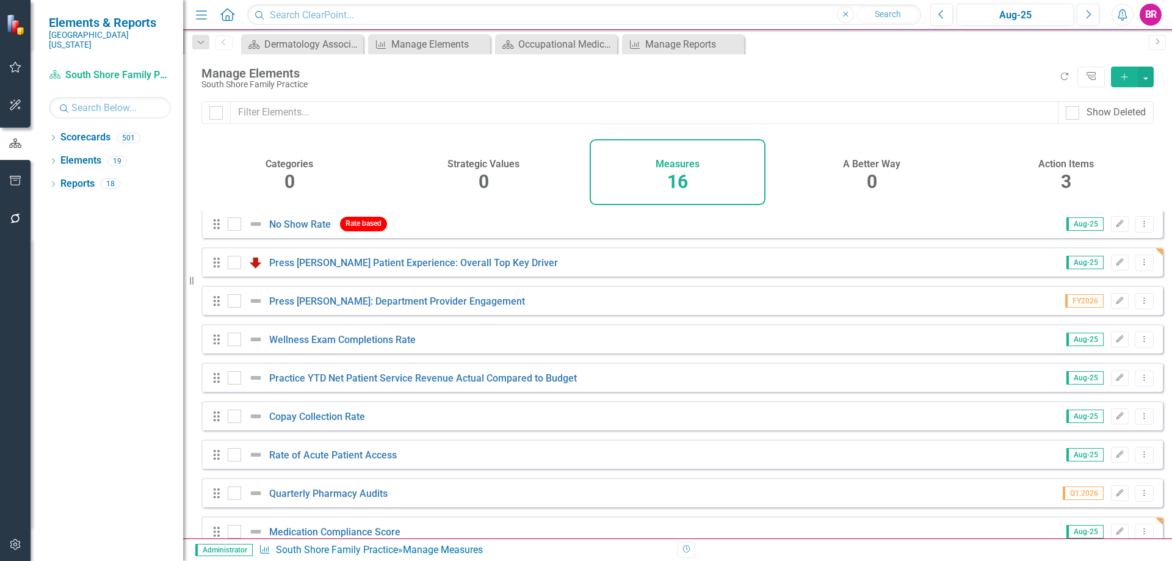
scroll to position [297, 0]
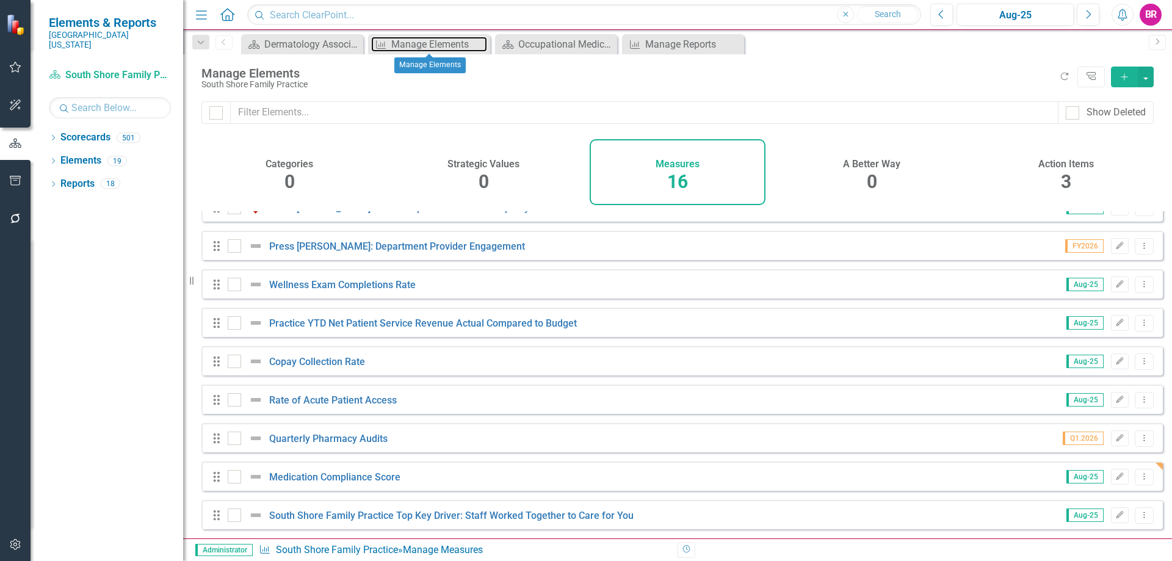
drag, startPoint x: 428, startPoint y: 47, endPoint x: 594, endPoint y: 341, distance: 337.7
click at [428, 47] on div "Manage Elements" at bounding box center [439, 44] width 96 height 15
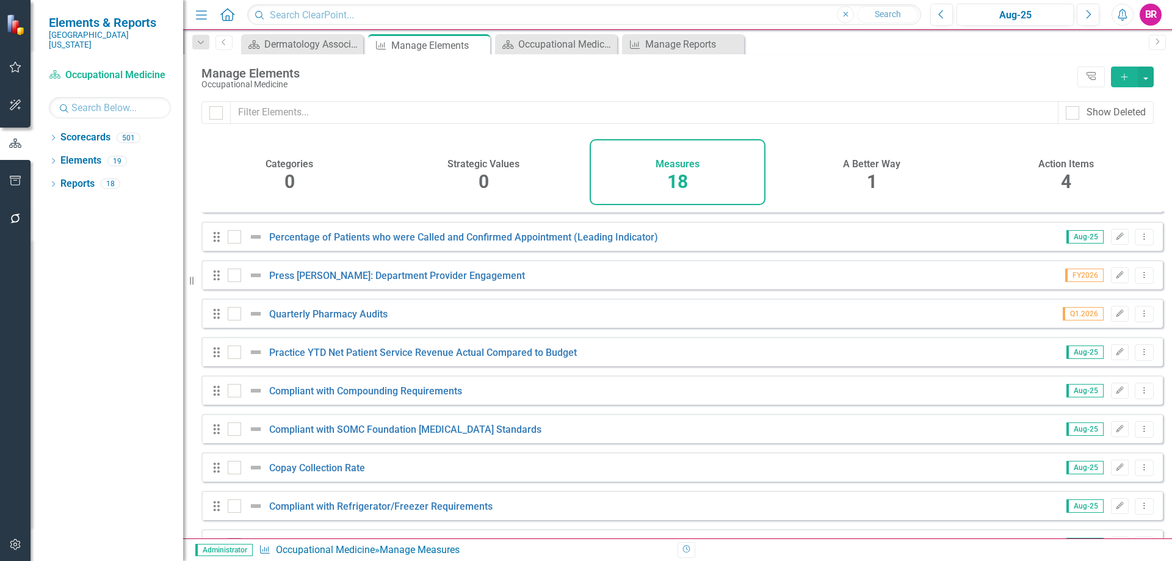
scroll to position [374, 0]
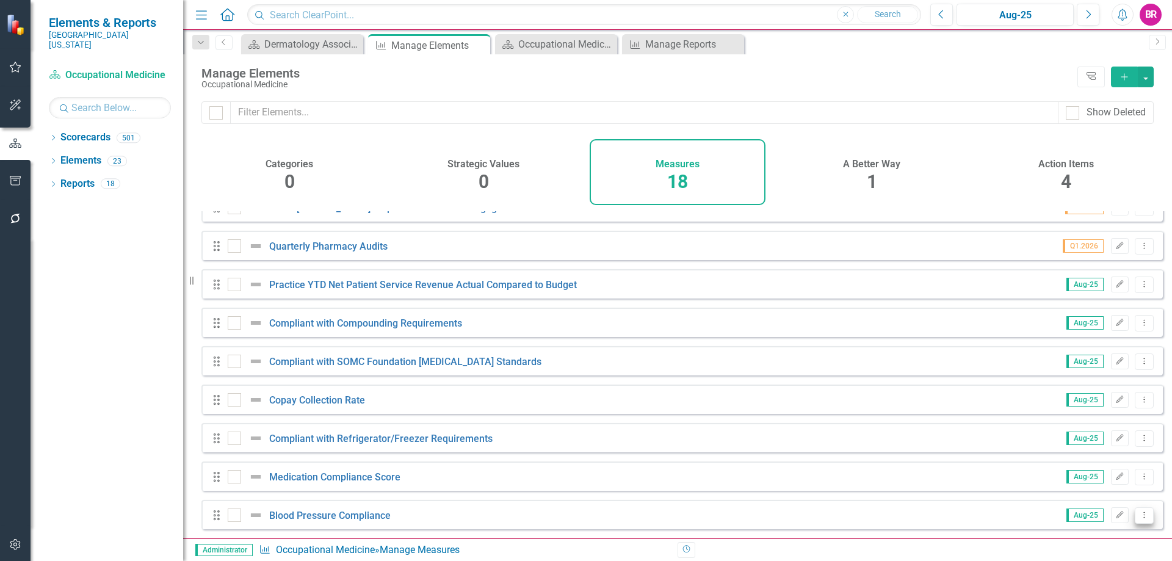
click at [1142, 520] on button "Dropdown Menu" at bounding box center [1144, 515] width 19 height 16
click at [1084, 470] on link "Copy Duplicate Measure" at bounding box center [1089, 473] width 110 height 23
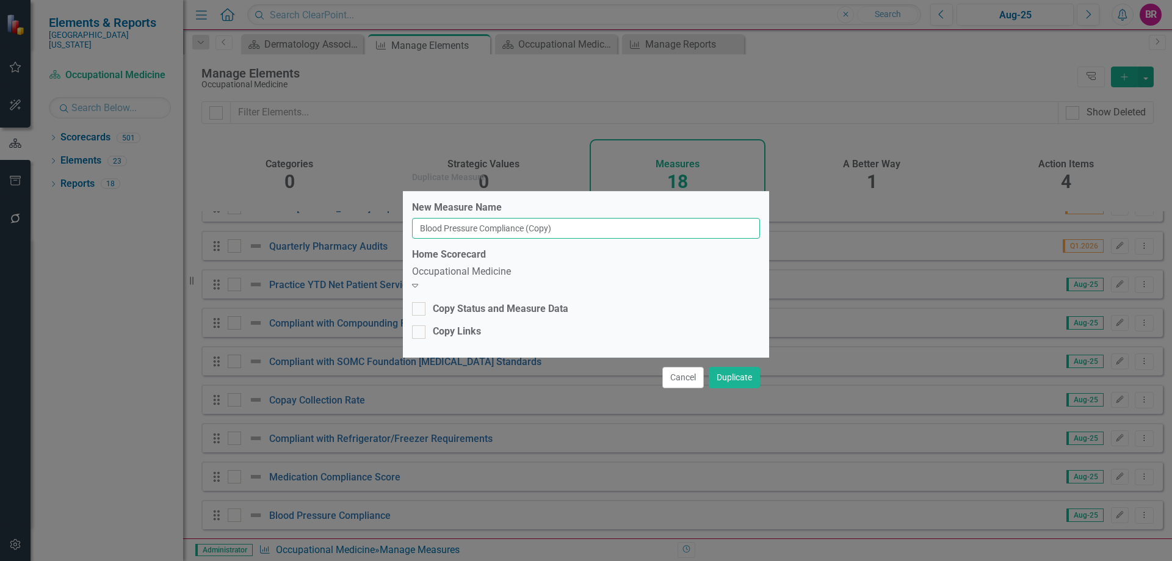
click at [639, 231] on input "Blood Pressure Compliance (Copy)" at bounding box center [586, 228] width 348 height 21
type input "Blood Pressure Compliance"
click at [611, 288] on div "Occupational Medicine Expand" at bounding box center [586, 279] width 348 height 28
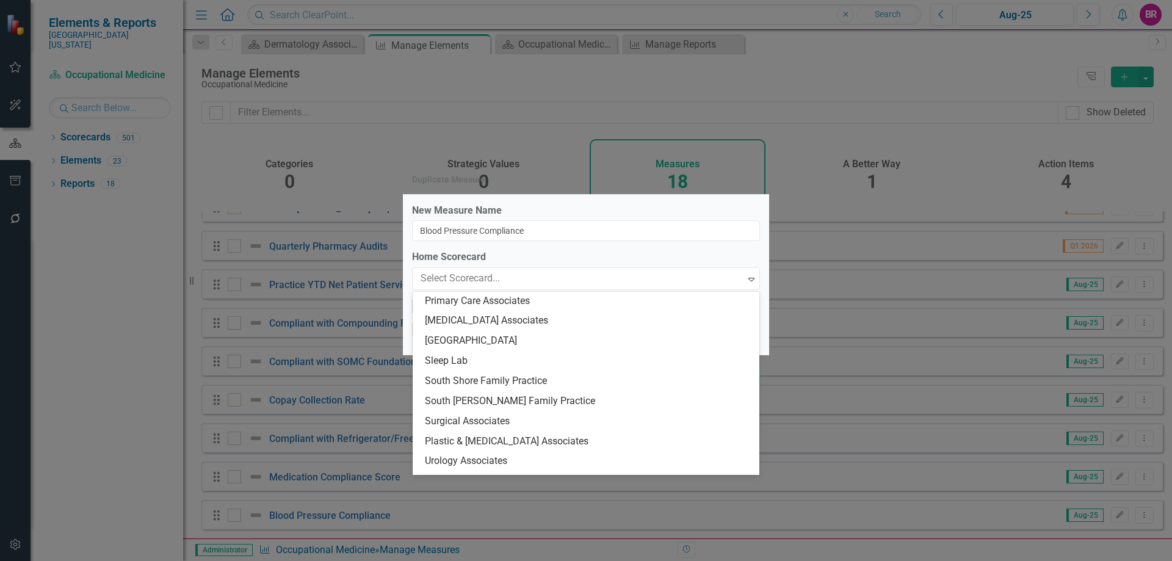
scroll to position [1928, 0]
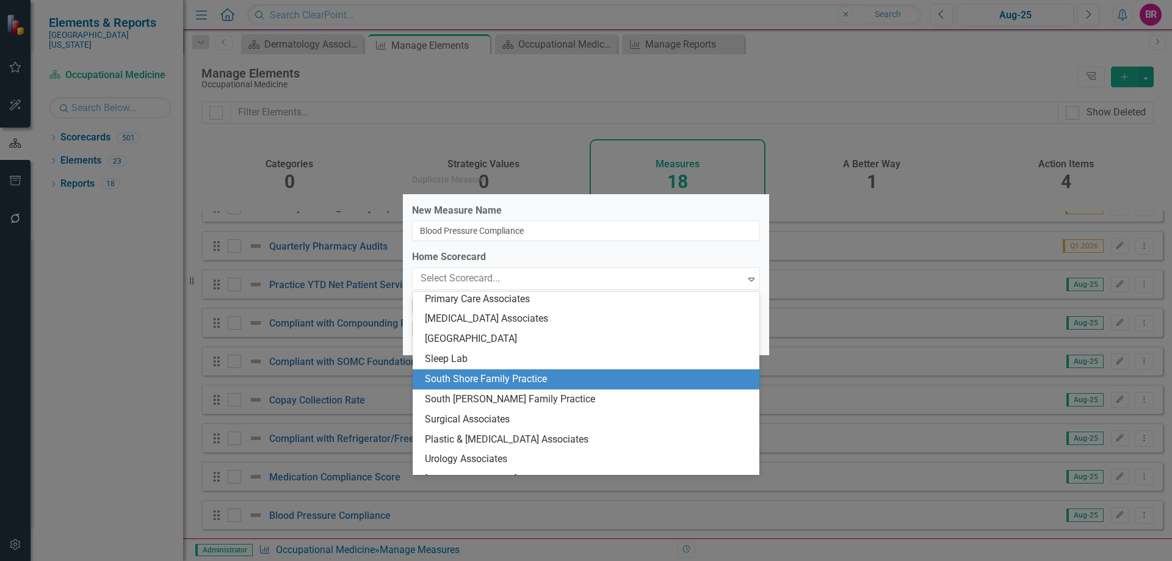
click at [551, 377] on div "South Shore Family Practice" at bounding box center [588, 380] width 327 height 14
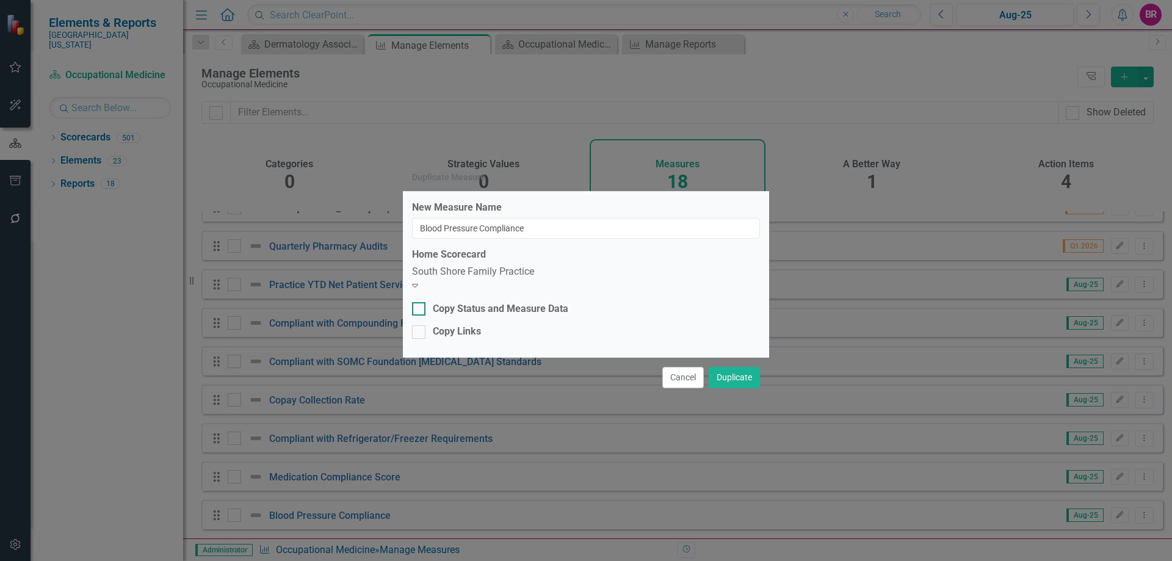
click at [508, 304] on div "Copy Status and Measure Data" at bounding box center [501, 309] width 136 height 14
click at [420, 304] on input "Copy Status and Measure Data" at bounding box center [416, 306] width 8 height 8
checkbox input "true"
click at [473, 330] on div "Copy Links" at bounding box center [457, 332] width 48 height 14
click at [420, 330] on input "Copy Links" at bounding box center [416, 329] width 8 height 8
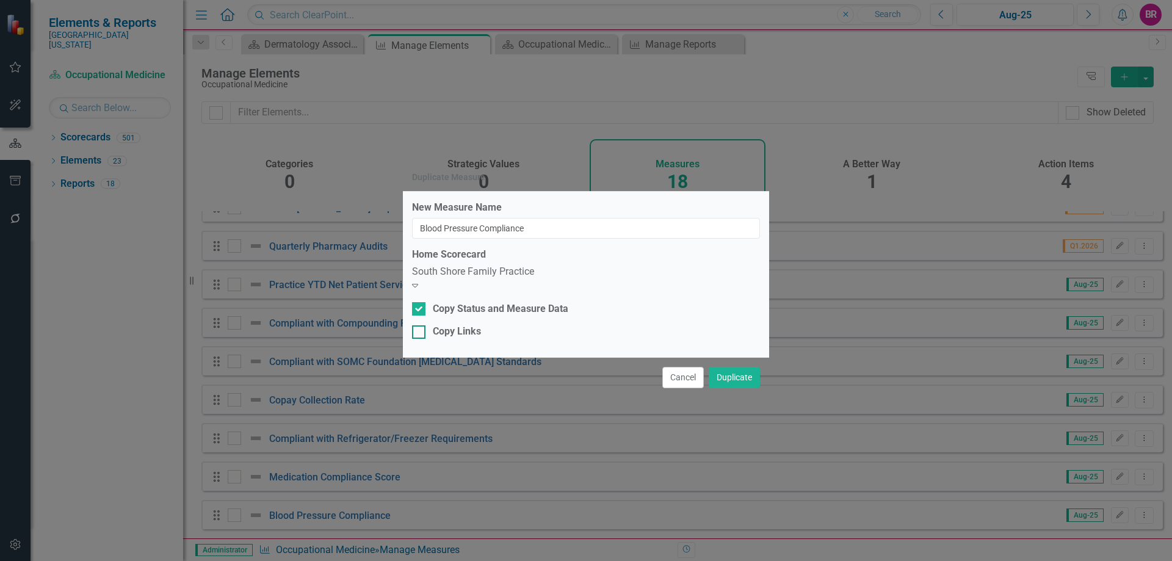
checkbox input "true"
click at [726, 379] on button "Duplicate" at bounding box center [734, 377] width 51 height 21
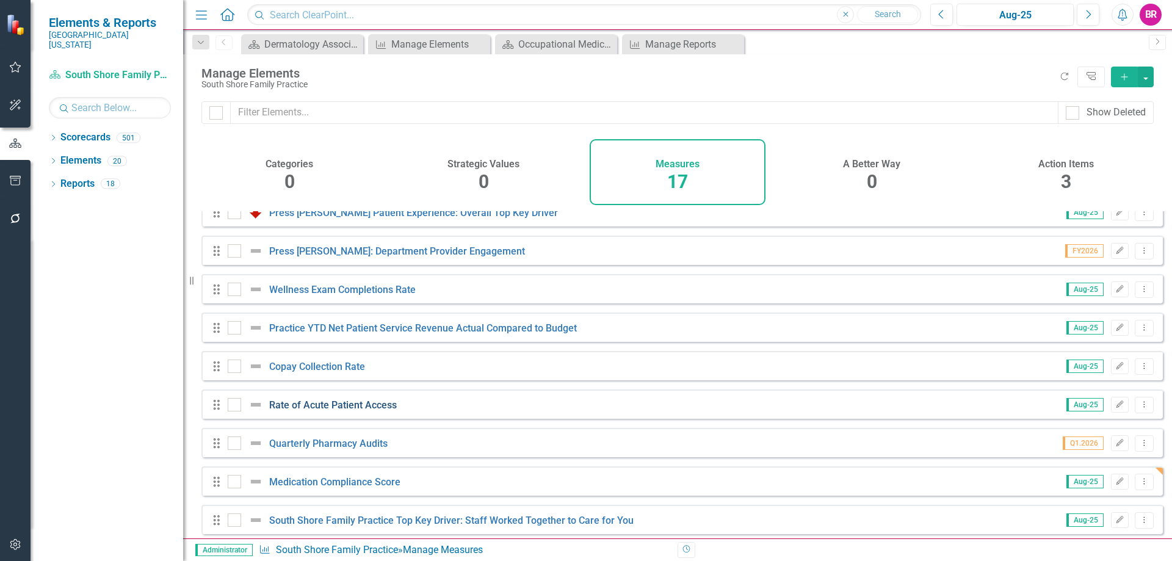
scroll to position [336, 0]
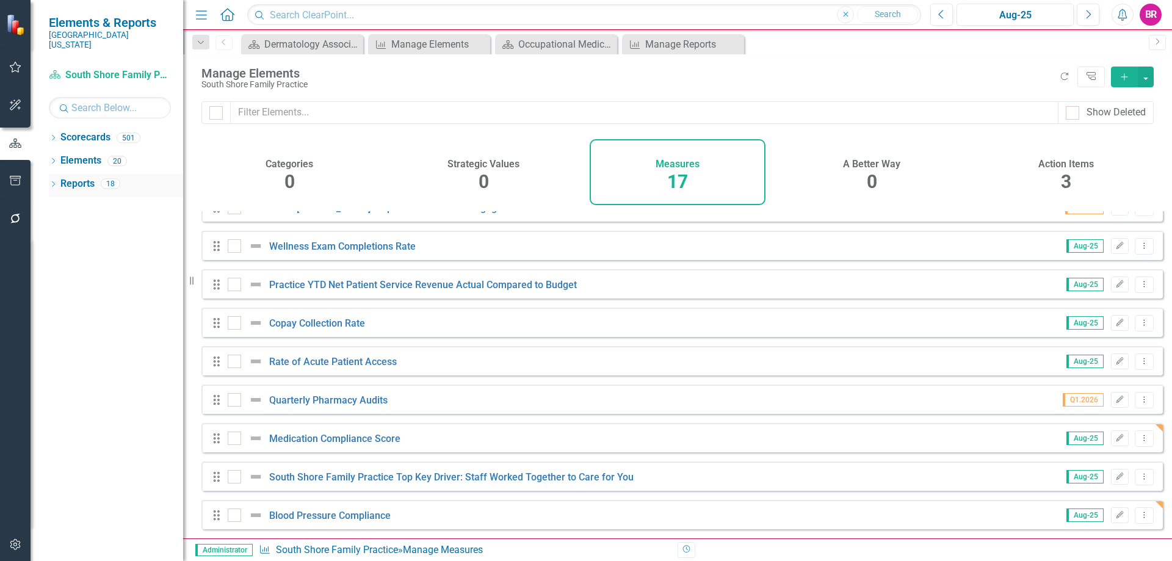
click at [66, 177] on link "Reports" at bounding box center [77, 184] width 34 height 14
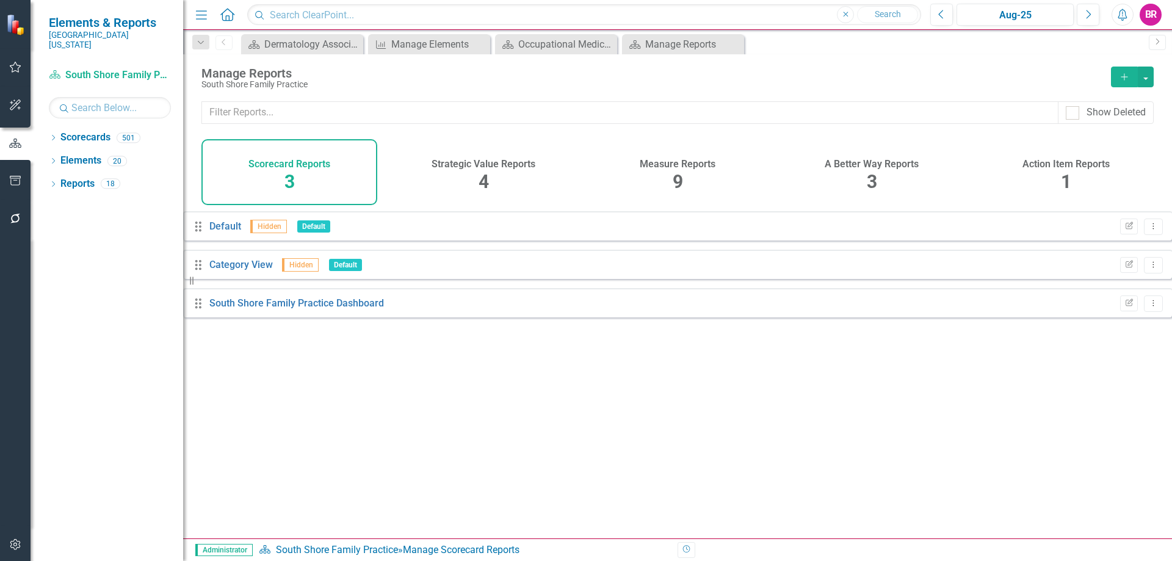
drag, startPoint x: 676, startPoint y: 173, endPoint x: 744, endPoint y: 186, distance: 68.9
click at [676, 173] on span "9" at bounding box center [678, 181] width 10 height 21
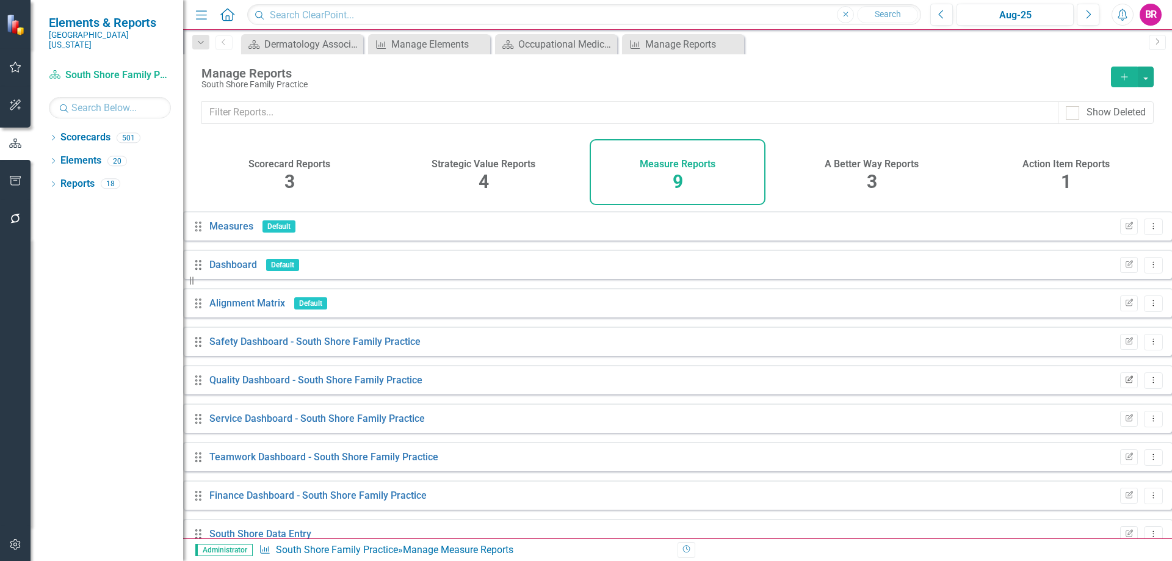
click at [1121, 386] on button "Edit Report" at bounding box center [1130, 381] width 18 height 16
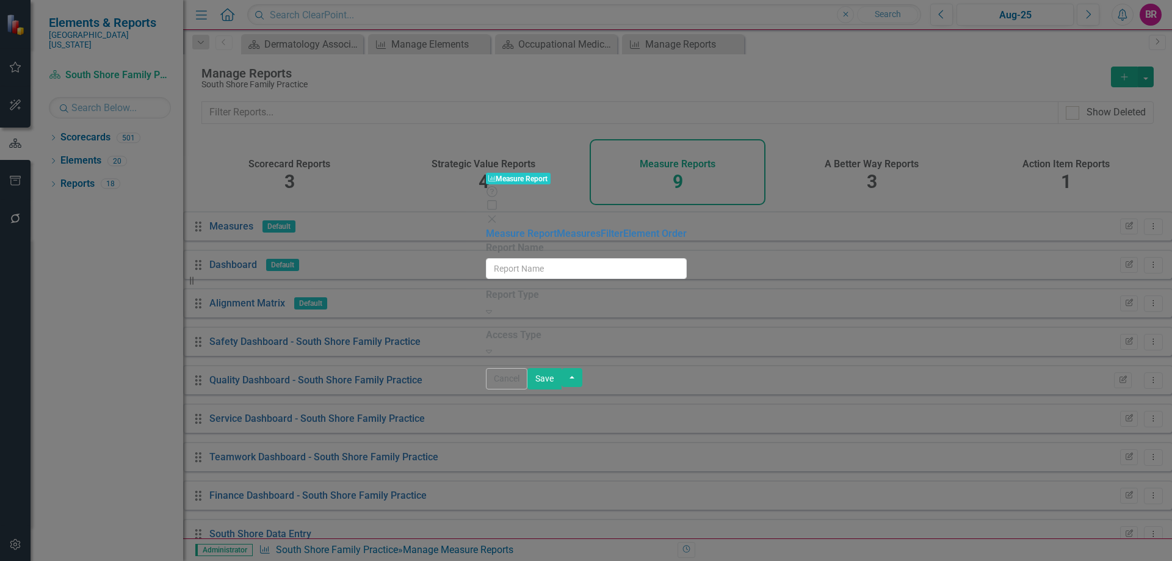
type input "Quality Dashboard - South Shore Family Practice"
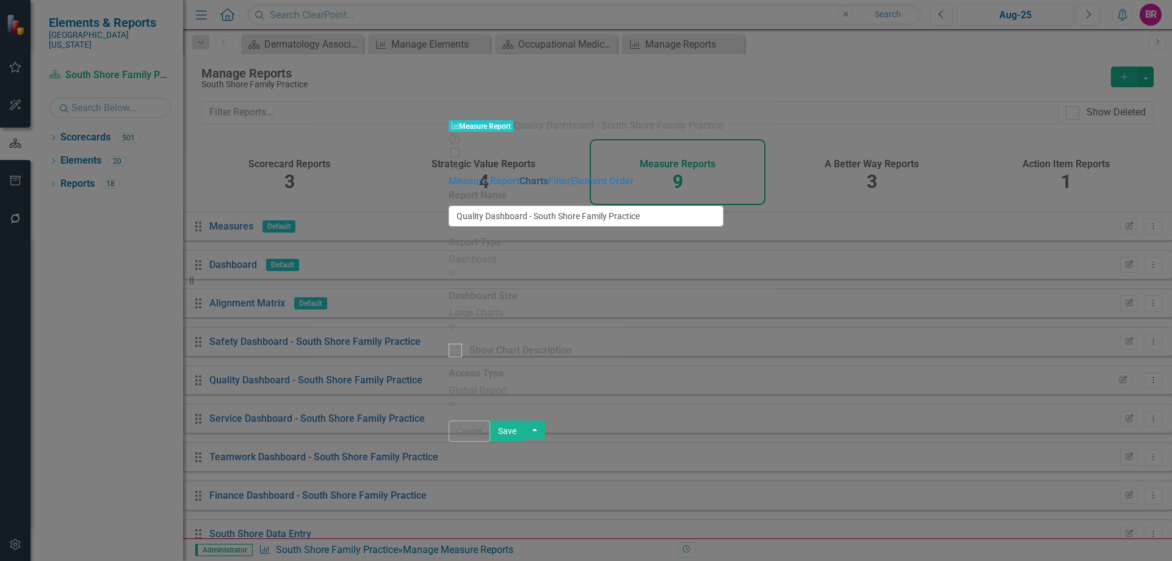
click at [520, 175] on link "Charts" at bounding box center [534, 181] width 29 height 12
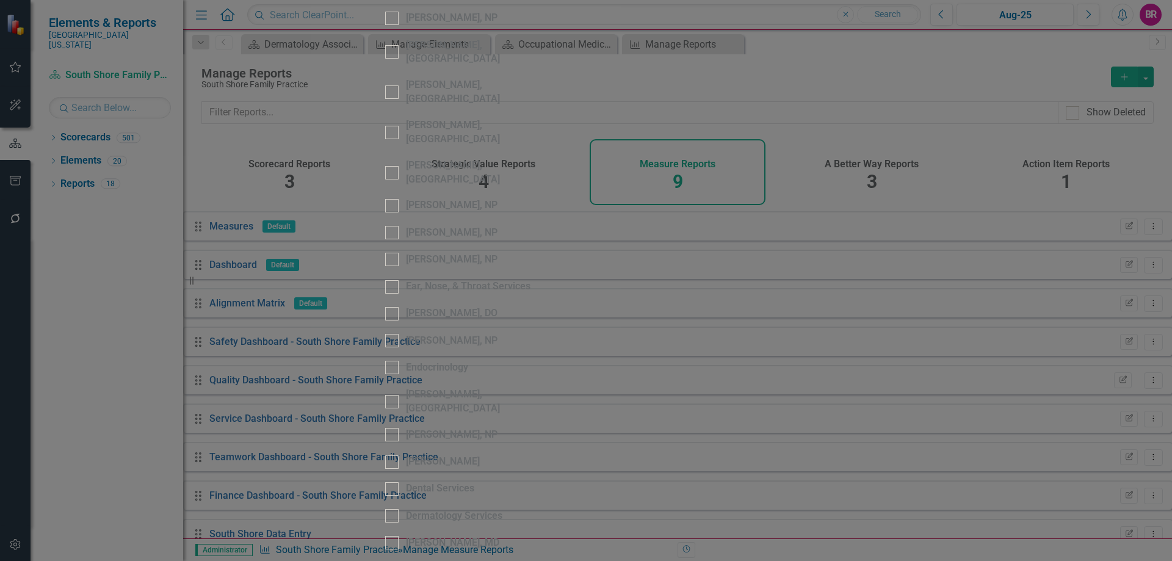
scroll to position [1893, 0]
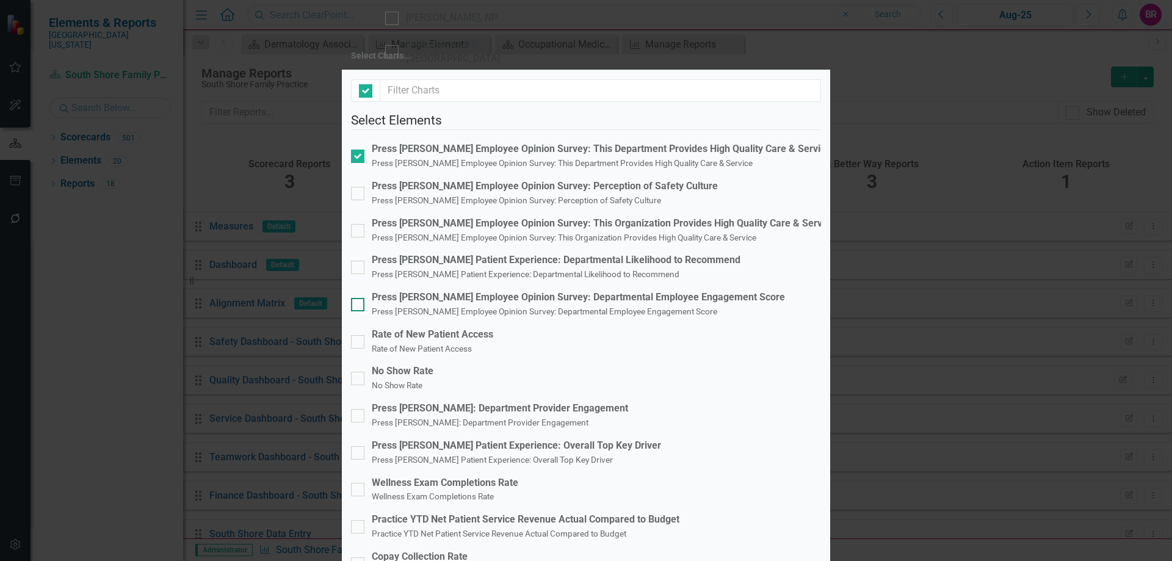
checkbox input "false"
drag, startPoint x: 419, startPoint y: 394, endPoint x: 427, endPoint y: 400, distance: 9.7
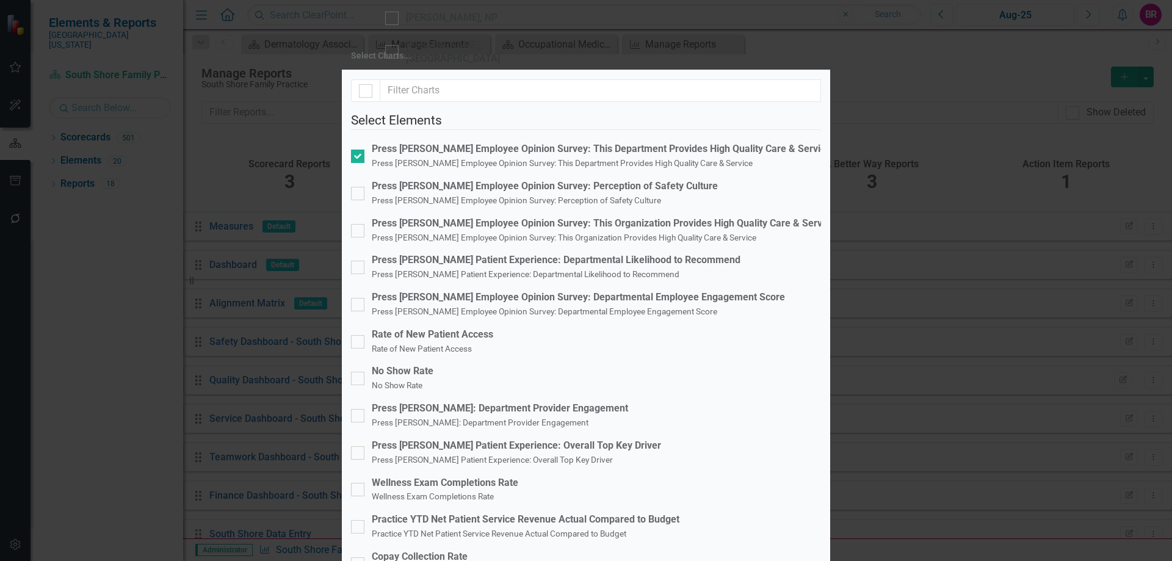
checkbox input "true"
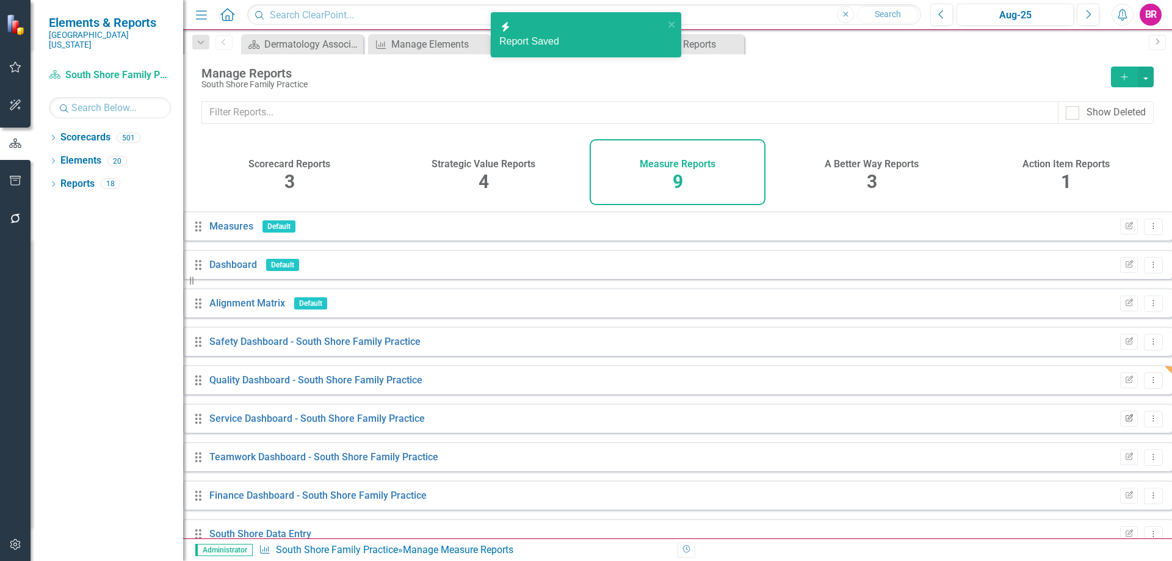
click at [1125, 423] on icon "Edit Report" at bounding box center [1129, 418] width 9 height 7
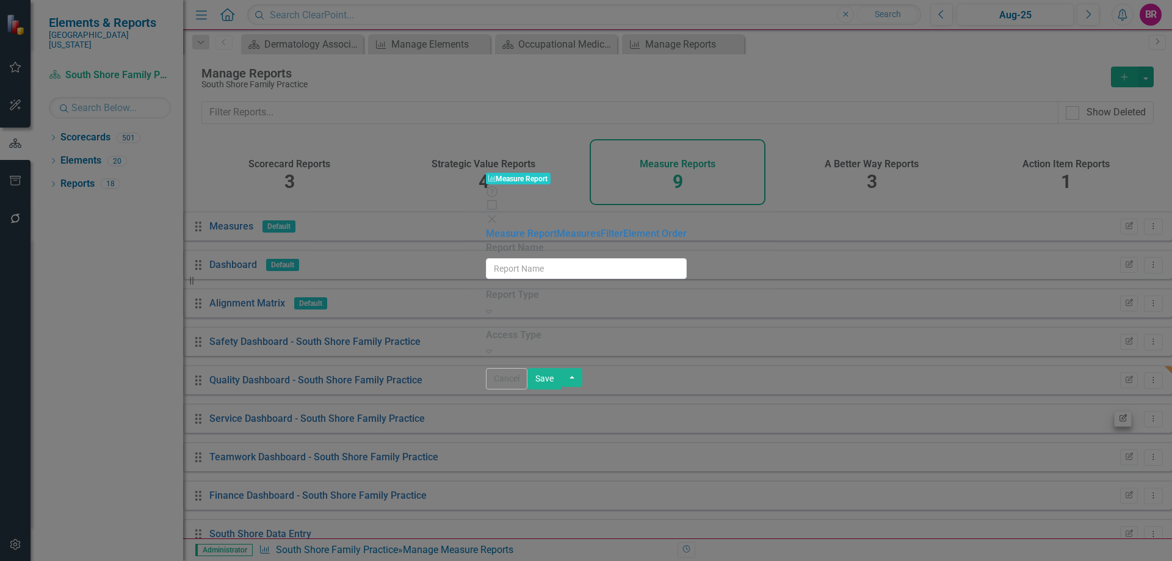
type input "Service Dashboard - South Shore Family Practice"
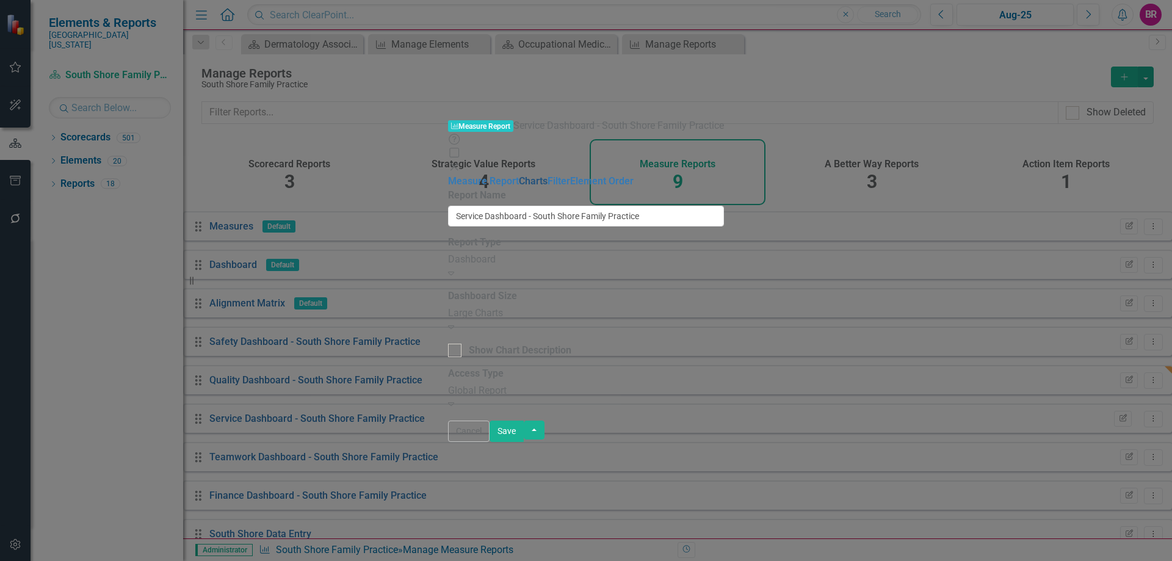
click at [519, 175] on link "Charts" at bounding box center [533, 181] width 29 height 12
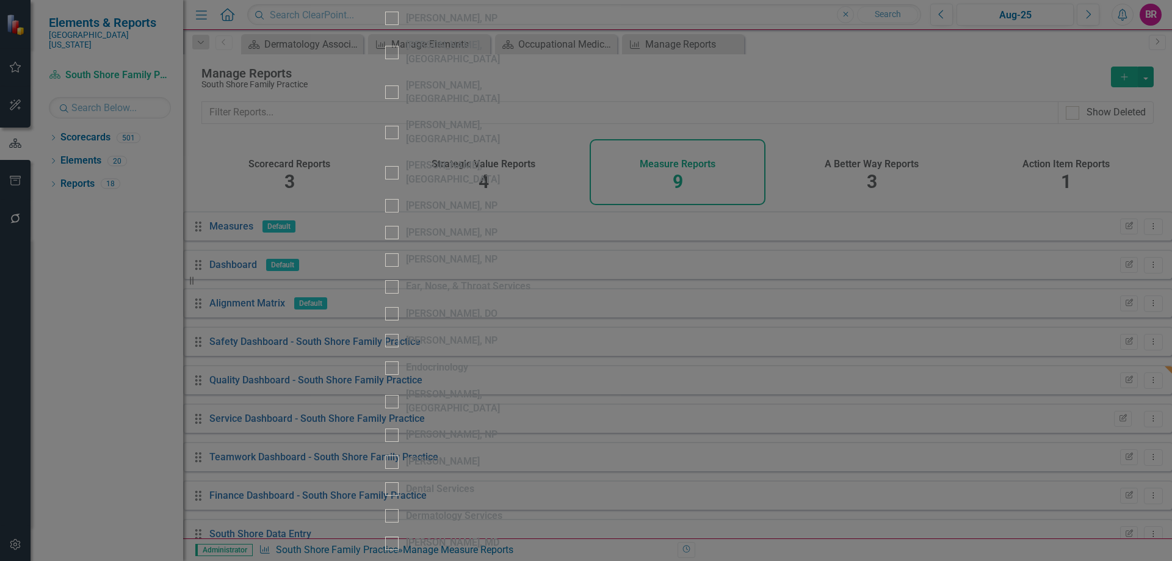
checkbox input "false"
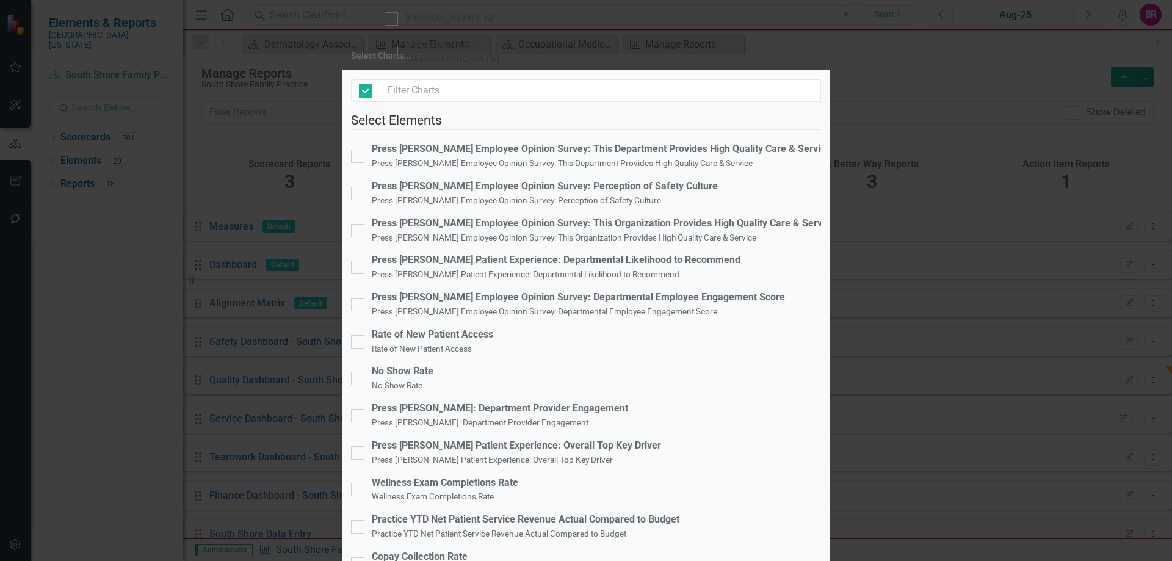
checkbox input "false"
click at [579, 439] on div "Press [PERSON_NAME] Patient Experience: Overall Top Key Driver" at bounding box center [516, 446] width 289 height 14
click at [359, 446] on input "Press [PERSON_NAME] Patient Experience: Overall Top Key Driver Press [PERSON_NA…" at bounding box center [355, 450] width 8 height 8
checkbox input "true"
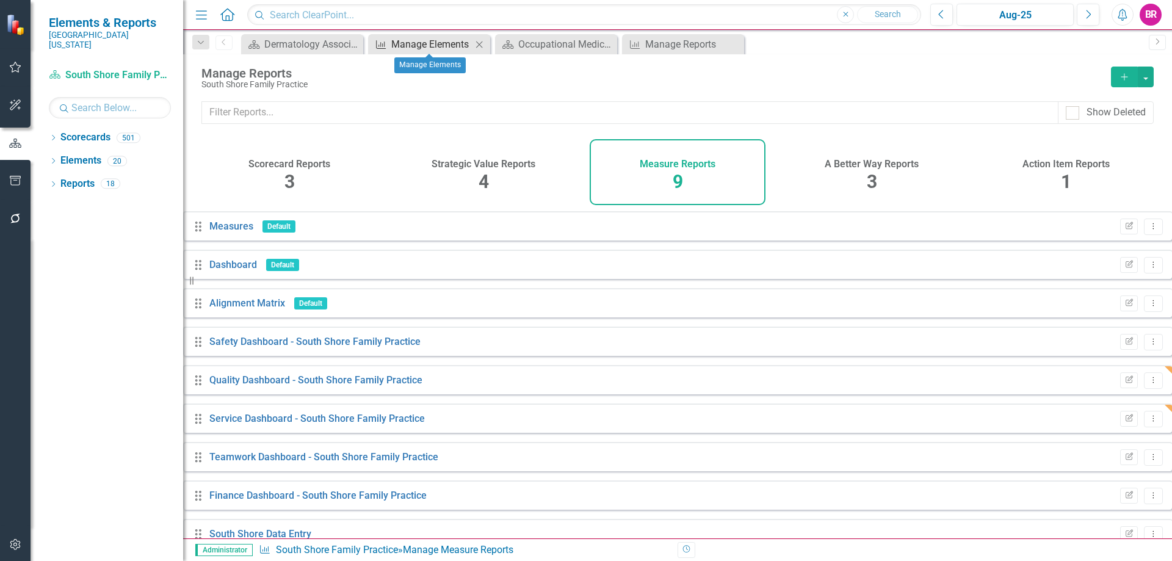
click at [430, 45] on div "Manage Elements" at bounding box center [431, 44] width 81 height 15
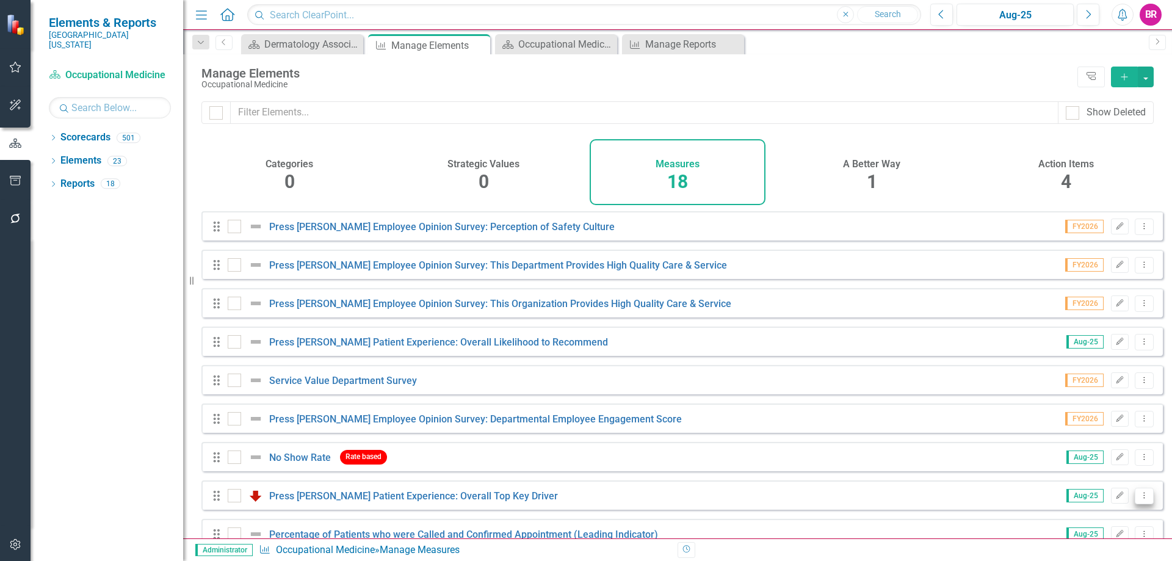
drag, startPoint x: 1135, startPoint y: 503, endPoint x: 1126, endPoint y: 500, distance: 9.9
click at [1140, 500] on icon "Dropdown Menu" at bounding box center [1145, 496] width 10 height 8
click at [1081, 461] on link "Copy Duplicate Measure" at bounding box center [1089, 462] width 110 height 23
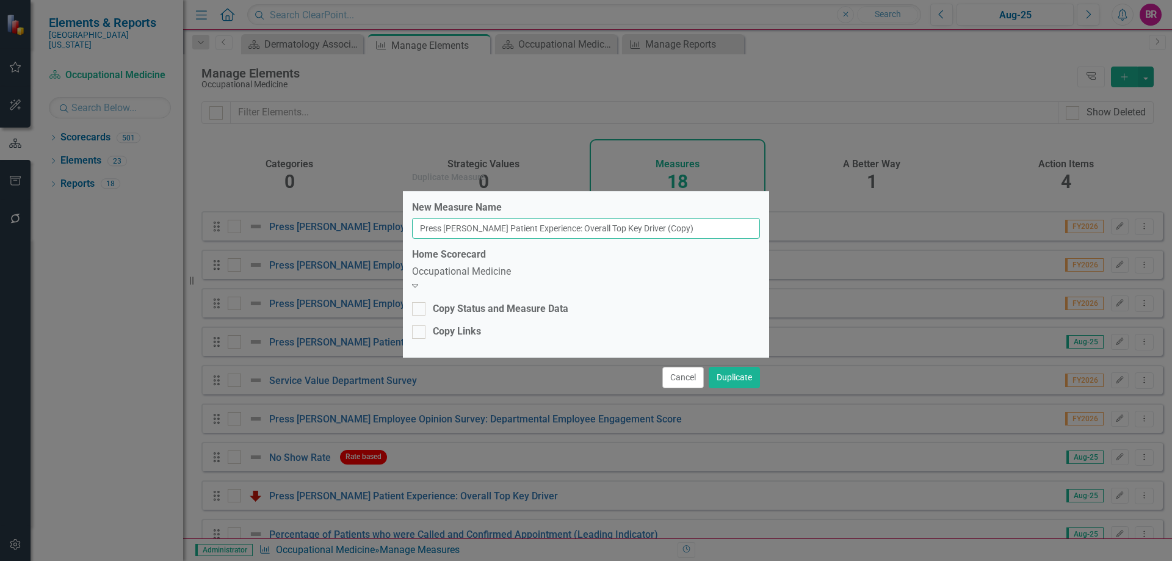
drag, startPoint x: 703, startPoint y: 231, endPoint x: 657, endPoint y: 226, distance: 46.1
click at [657, 226] on input "Press [PERSON_NAME] Patient Experience: Overall Top Key Driver (Copy)" at bounding box center [586, 228] width 348 height 21
type input "Press [PERSON_NAME] Patient Experience: Overall Top Key Driver"
click at [628, 268] on div "Home Scorecard Occupational Medicine Expand" at bounding box center [586, 270] width 348 height 45
click at [632, 278] on div "Occupational Medicine" at bounding box center [586, 272] width 348 height 14
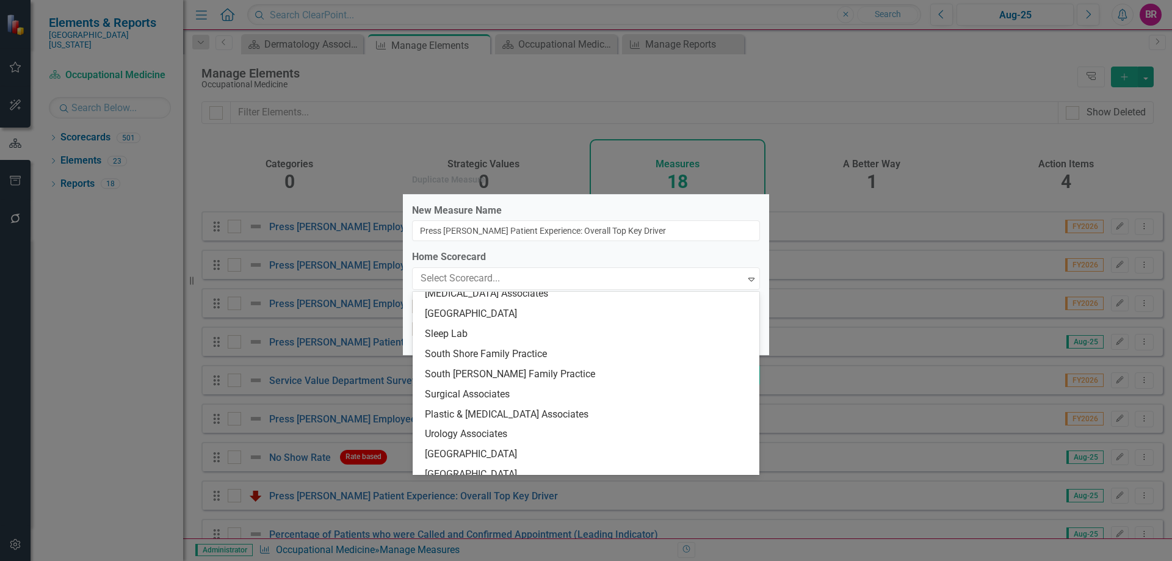
scroll to position [1989, 0]
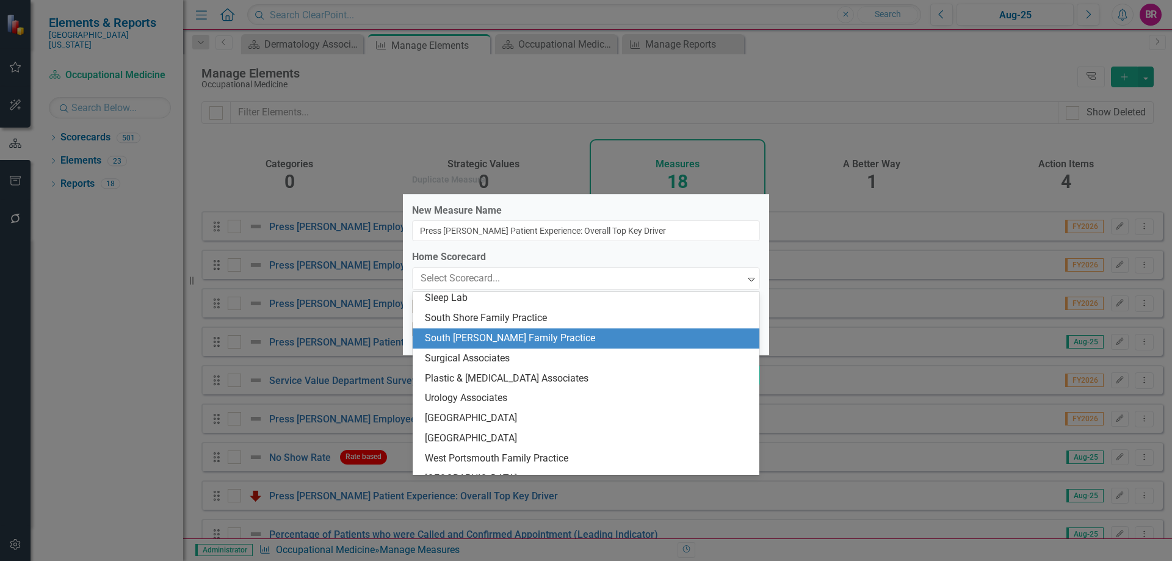
click at [586, 334] on div "South [PERSON_NAME] Family Practice" at bounding box center [588, 339] width 327 height 14
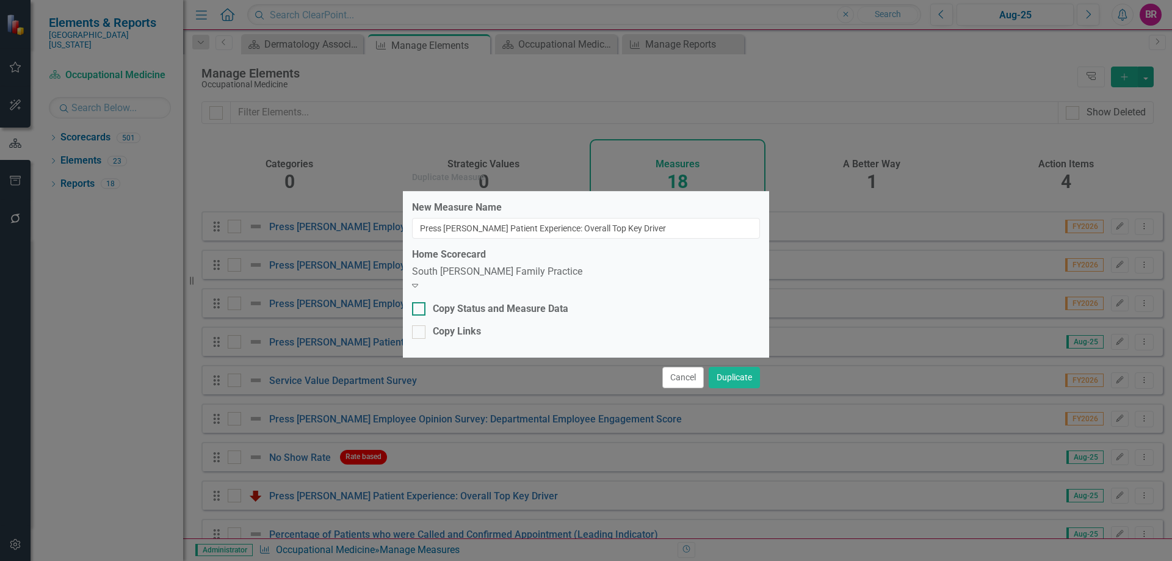
click at [468, 307] on div "Copy Status and Measure Data" at bounding box center [501, 309] width 136 height 14
click at [420, 307] on input "Copy Status and Measure Data" at bounding box center [416, 306] width 8 height 8
checkbox input "true"
drag, startPoint x: 471, startPoint y: 330, endPoint x: 654, endPoint y: 346, distance: 183.9
click at [471, 330] on div "Copy Links" at bounding box center [457, 332] width 48 height 14
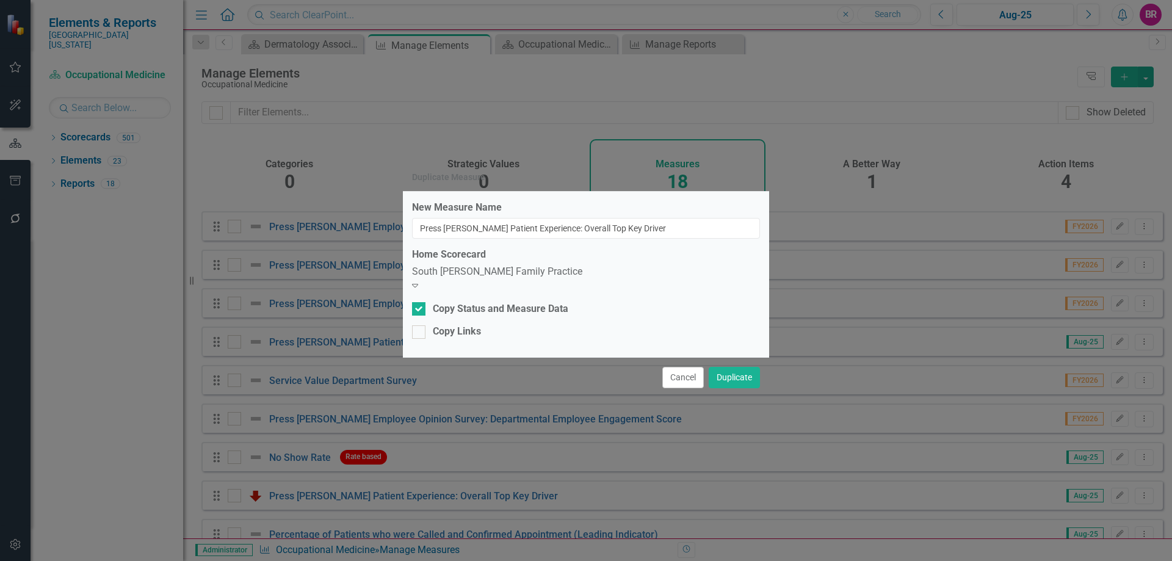
click at [420, 330] on input "Copy Links" at bounding box center [416, 329] width 8 height 8
checkbox input "true"
click at [735, 374] on button "Duplicate" at bounding box center [734, 377] width 51 height 21
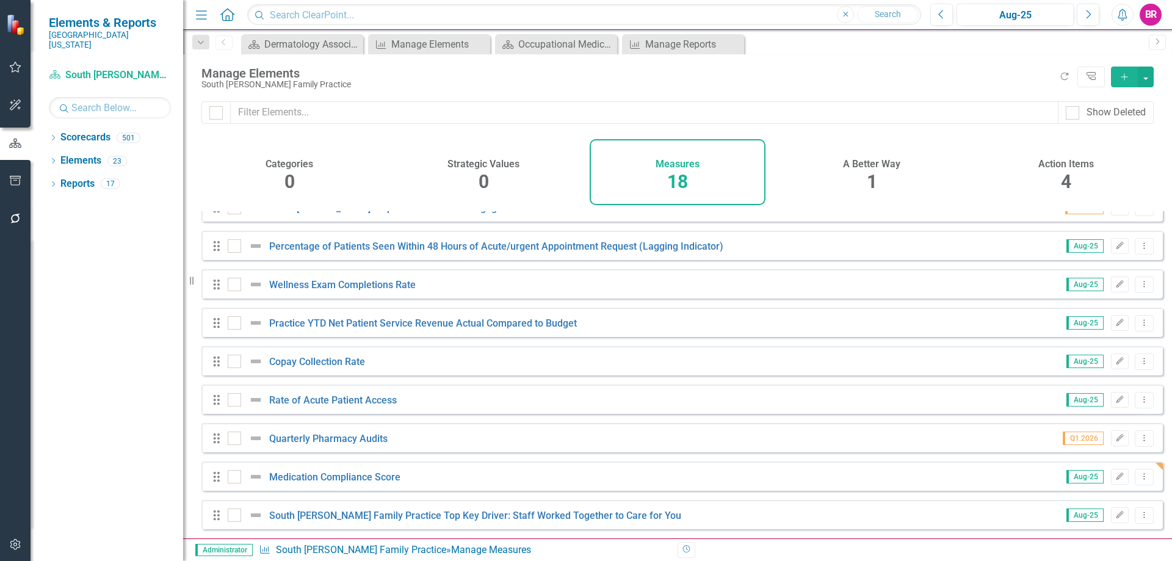
scroll to position [374, 0]
drag, startPoint x: 426, startPoint y: 42, endPoint x: 520, endPoint y: 111, distance: 116.6
click at [426, 42] on div "Manage Elements" at bounding box center [439, 44] width 96 height 15
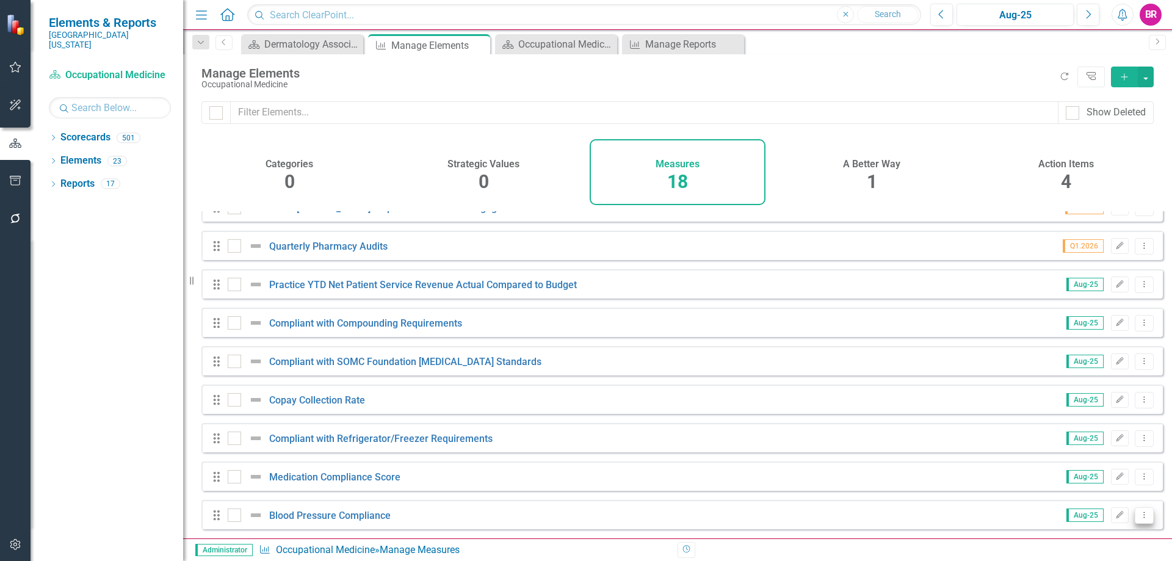
click at [1140, 515] on icon "Dropdown Menu" at bounding box center [1145, 515] width 10 height 8
click at [1111, 469] on link "Copy Duplicate Measure" at bounding box center [1089, 473] width 110 height 23
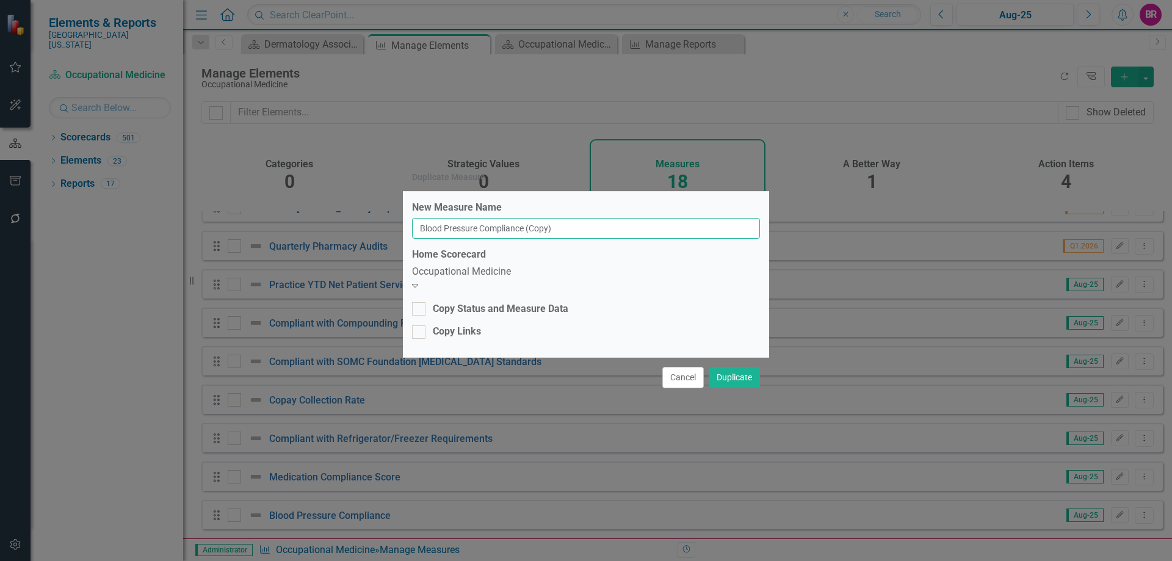
click at [649, 234] on input "Blood Pressure Compliance (Copy)" at bounding box center [586, 228] width 348 height 21
type input "Blood Pressure Compliance"
click at [619, 279] on div "Occupational Medicine" at bounding box center [586, 272] width 348 height 14
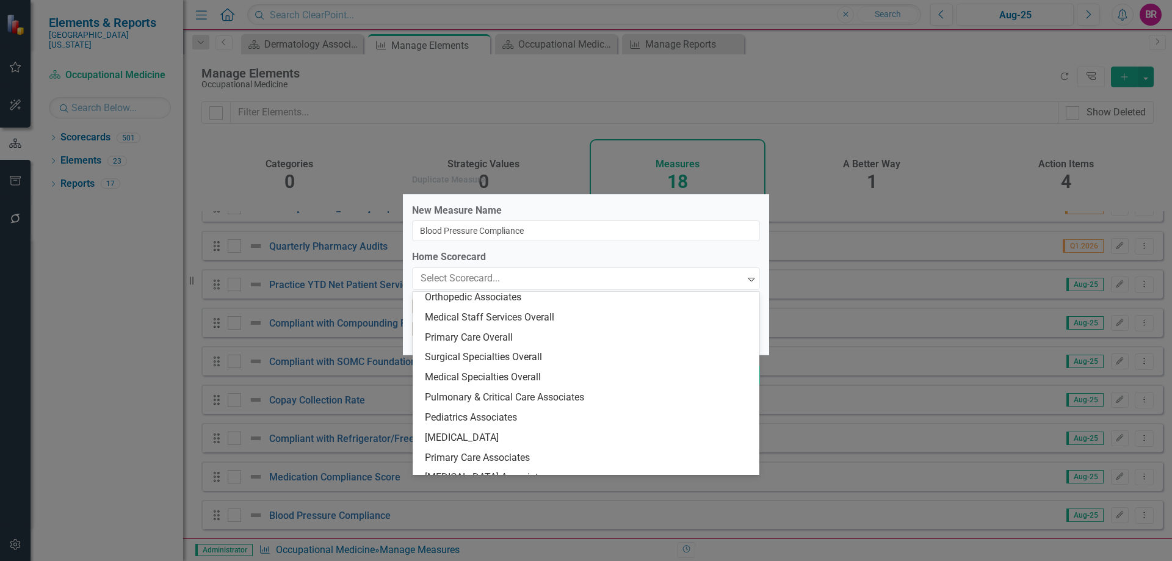
scroll to position [2013, 0]
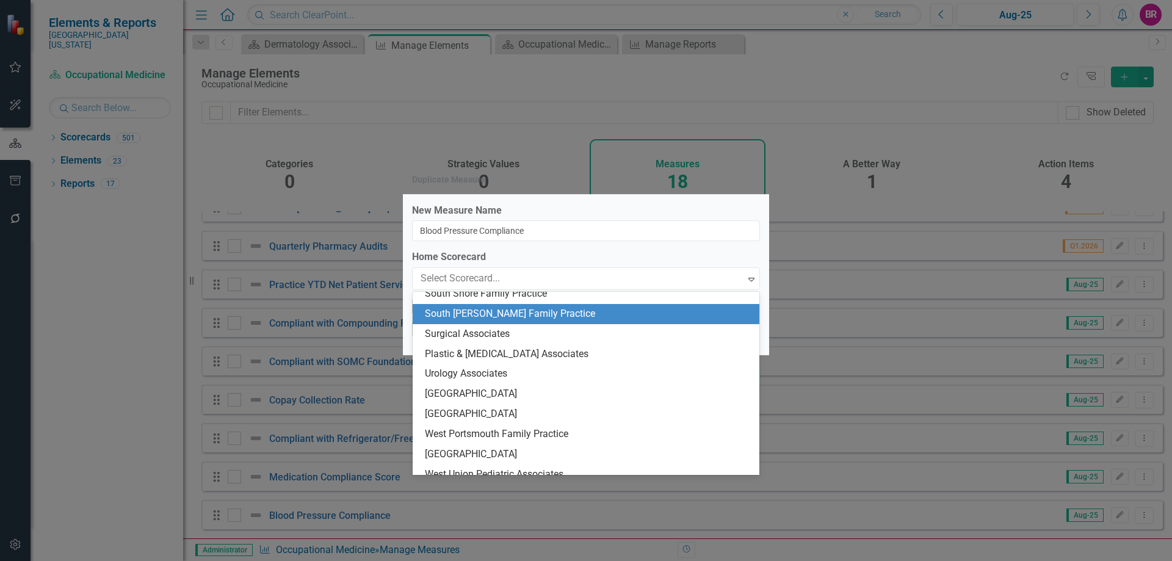
click at [518, 313] on div "South [PERSON_NAME] Family Practice" at bounding box center [588, 314] width 327 height 14
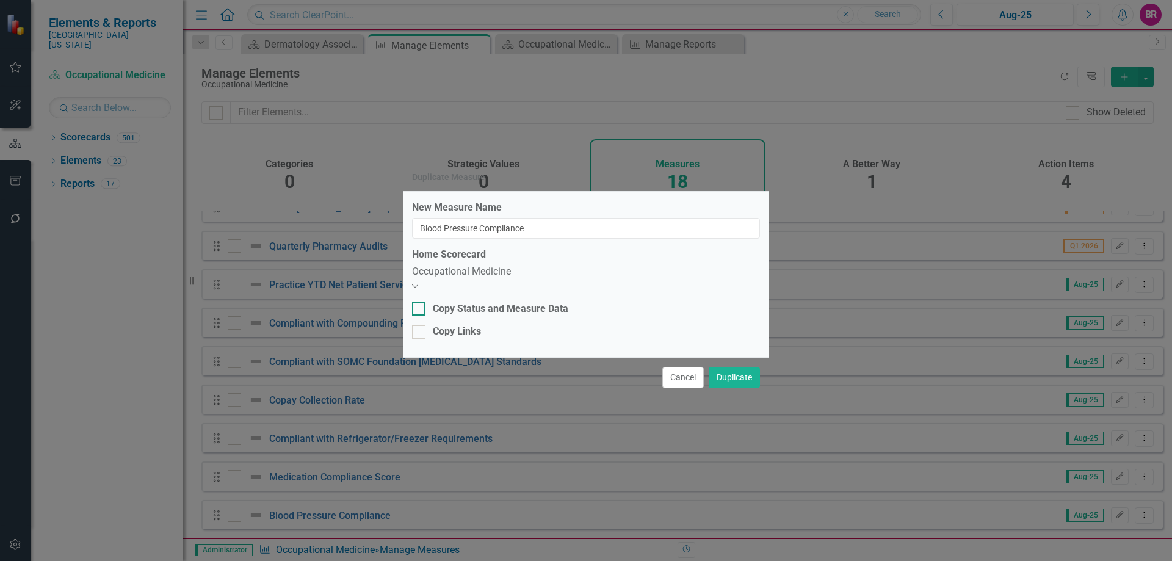
click at [481, 309] on div "Copy Status and Measure Data" at bounding box center [501, 309] width 136 height 14
click at [420, 309] on input "Copy Status and Measure Data" at bounding box center [416, 306] width 8 height 8
checkbox input "true"
click at [479, 328] on div "Copy Links" at bounding box center [457, 332] width 48 height 14
click at [420, 328] on input "Copy Links" at bounding box center [416, 329] width 8 height 8
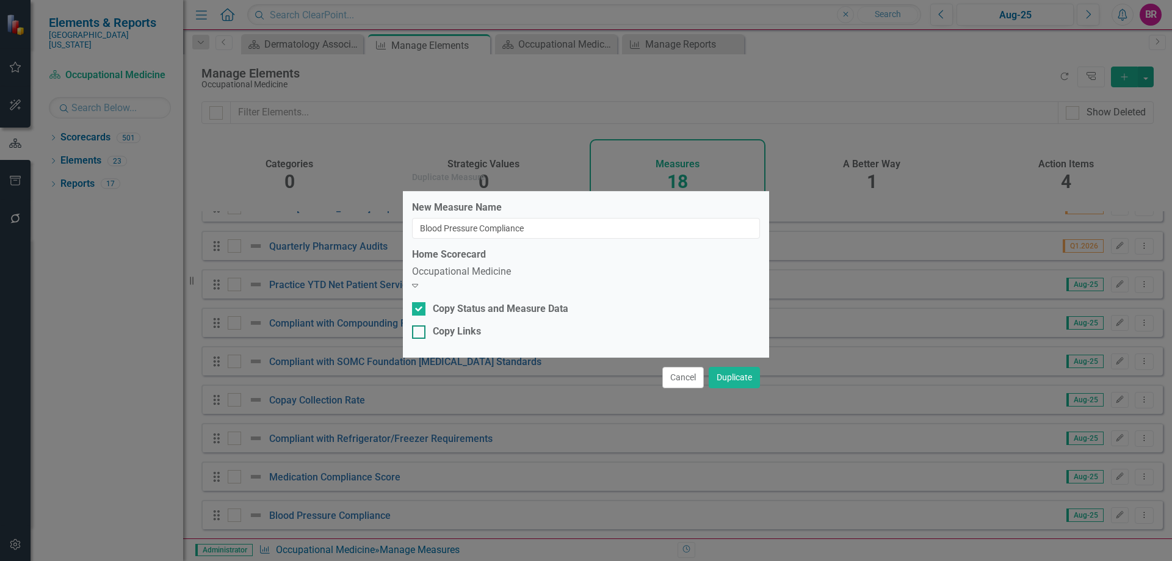
checkbox input "true"
click at [517, 278] on div "Occupational Medicine" at bounding box center [586, 272] width 348 height 14
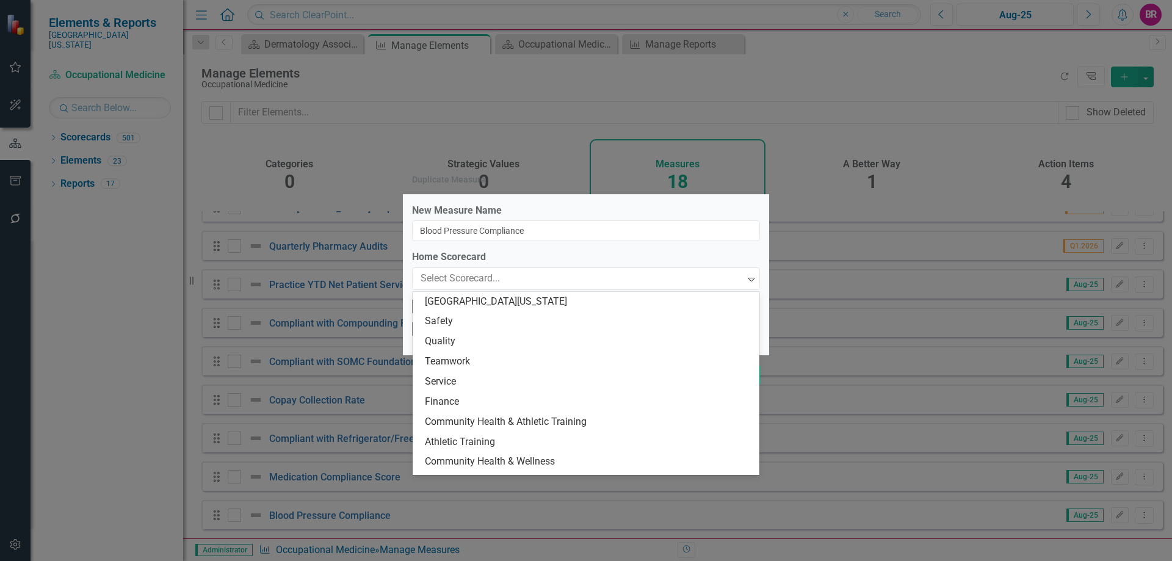
scroll to position [2026, 0]
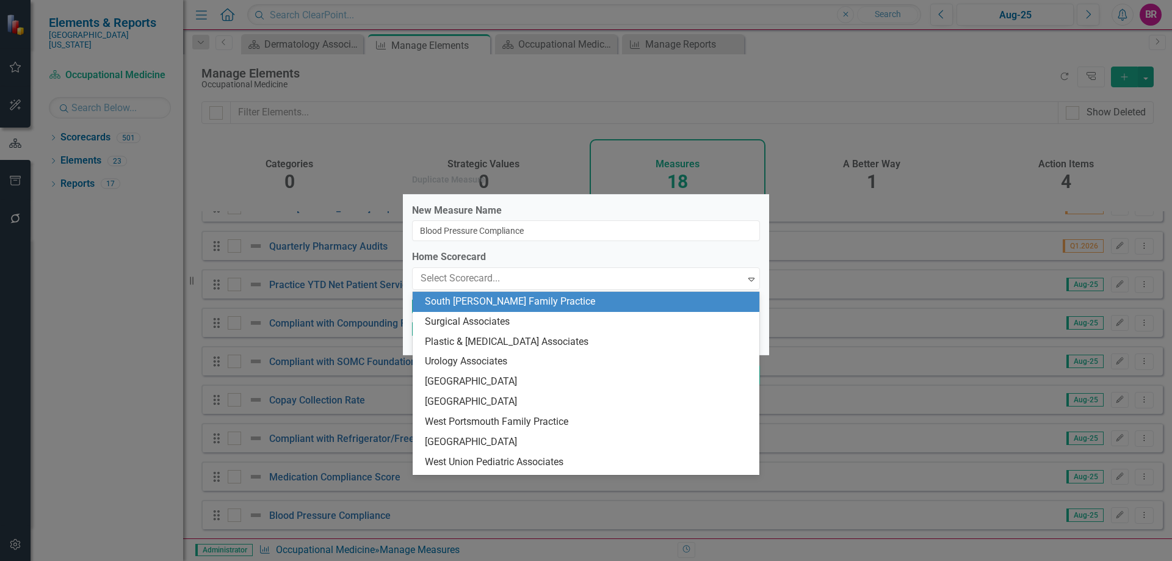
click at [507, 302] on div "South [PERSON_NAME] Family Practice" at bounding box center [588, 302] width 327 height 14
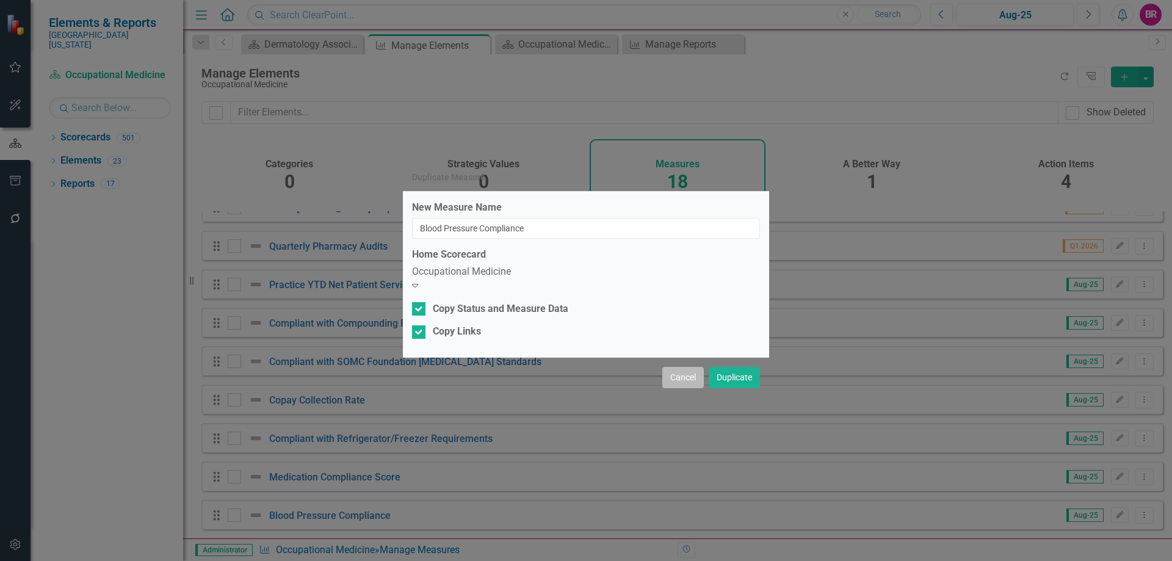
click at [680, 374] on button "Cancel" at bounding box center [684, 377] width 42 height 21
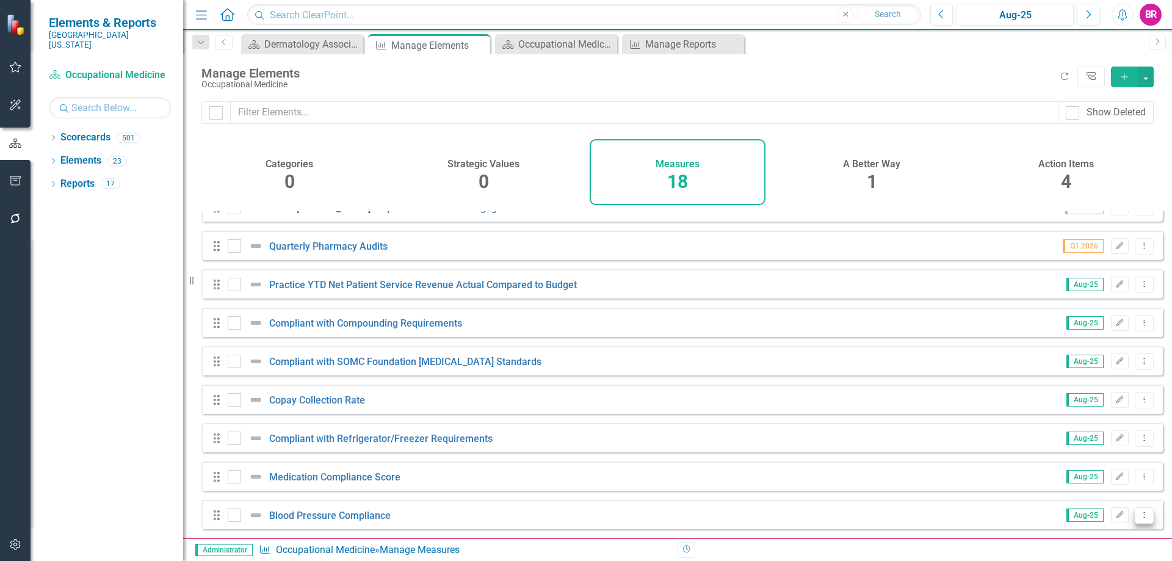
click at [1140, 514] on icon "Dropdown Menu" at bounding box center [1145, 515] width 10 height 8
click at [1074, 476] on link "Copy Duplicate Measure" at bounding box center [1089, 473] width 110 height 23
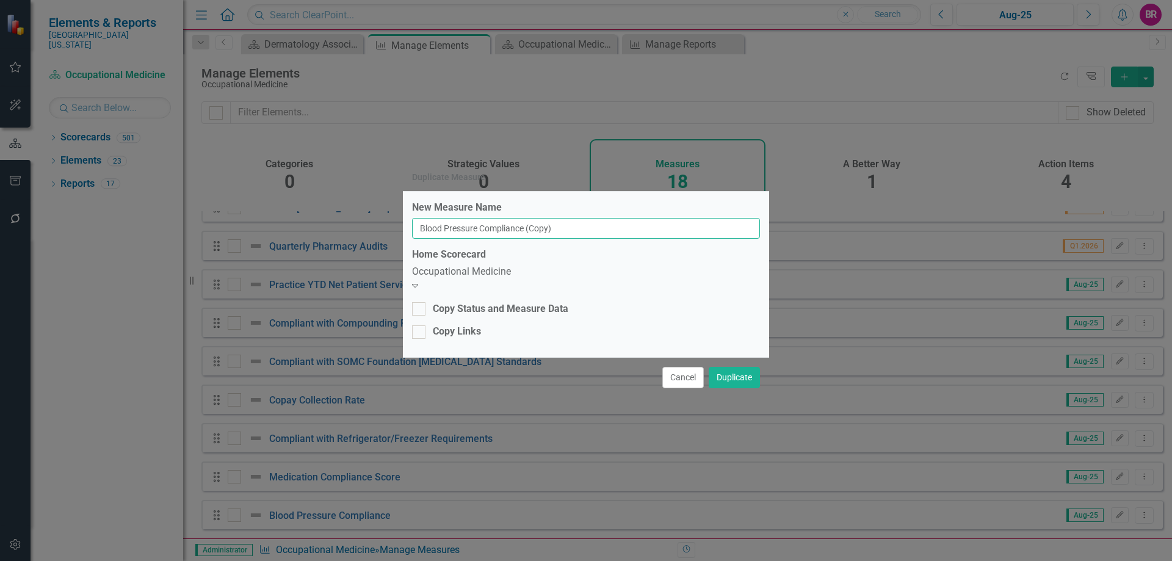
click at [608, 229] on input "Blood Pressure Compliance (Copy)" at bounding box center [586, 228] width 348 height 21
type input "Blood Pressure Compliance"
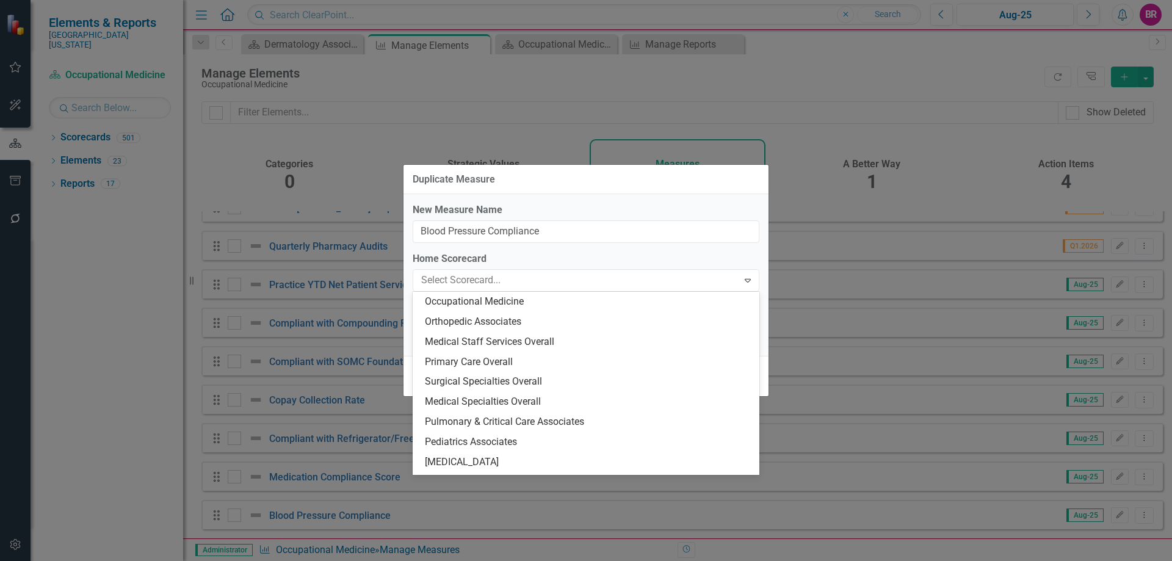
scroll to position [1989, 0]
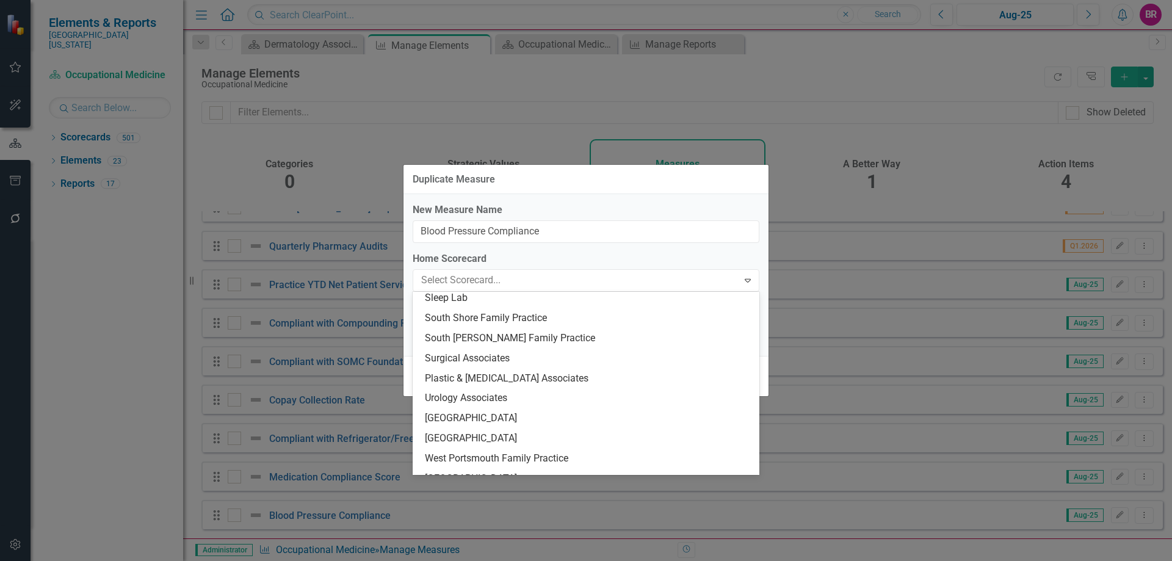
click at [517, 335] on div "South [PERSON_NAME] Family Practice" at bounding box center [588, 339] width 327 height 14
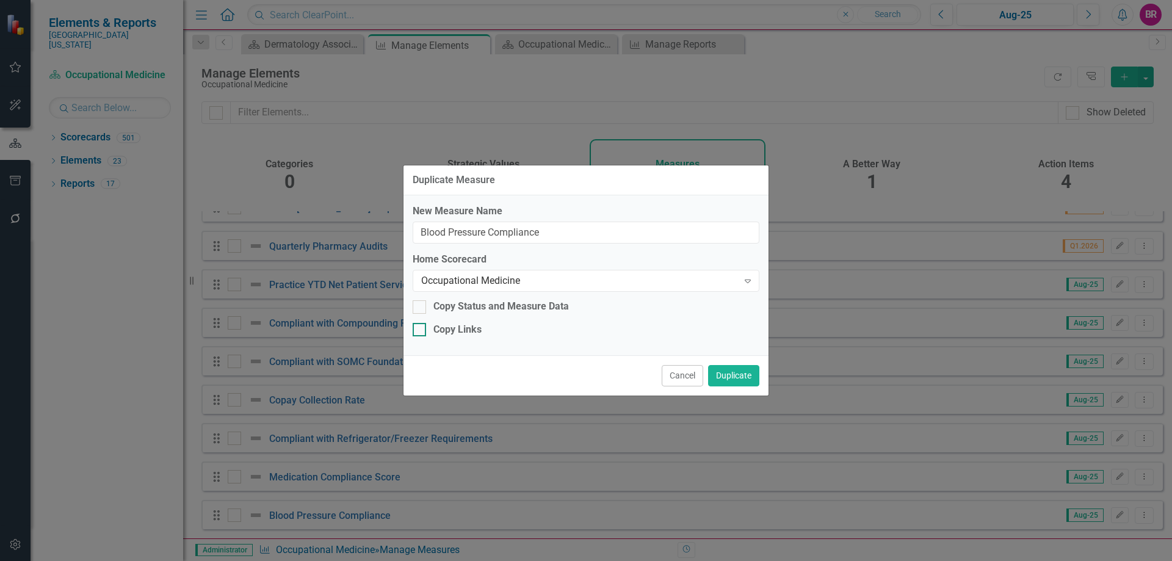
click at [504, 300] on div "New Measure Name Blood Pressure Compliance Home Scorecard Occupational Medicine…" at bounding box center [586, 275] width 365 height 160
click at [478, 328] on div "Copy Links" at bounding box center [458, 330] width 48 height 14
click at [421, 328] on input "Copy Links" at bounding box center [417, 327] width 8 height 8
checkbox input "true"
click at [477, 308] on div "Copy Status and Measure Data" at bounding box center [502, 307] width 136 height 14
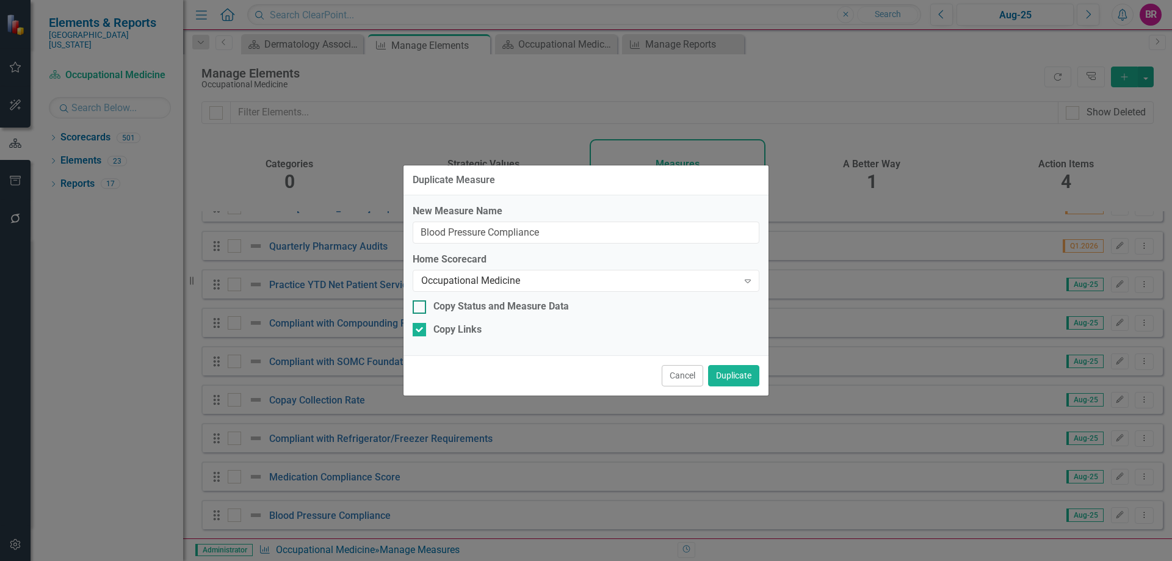
click at [421, 308] on input "Copy Status and Measure Data" at bounding box center [417, 304] width 8 height 8
checkbox input "true"
click at [748, 371] on button "Duplicate" at bounding box center [733, 375] width 51 height 21
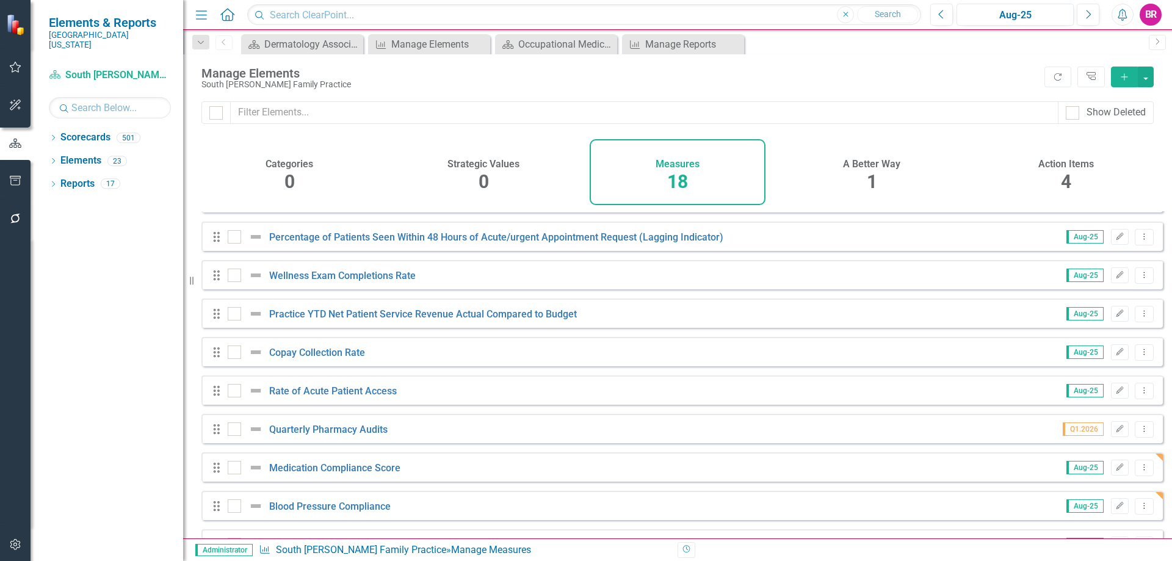
click at [1130, 200] on div "Action Items 4" at bounding box center [1066, 172] width 176 height 66
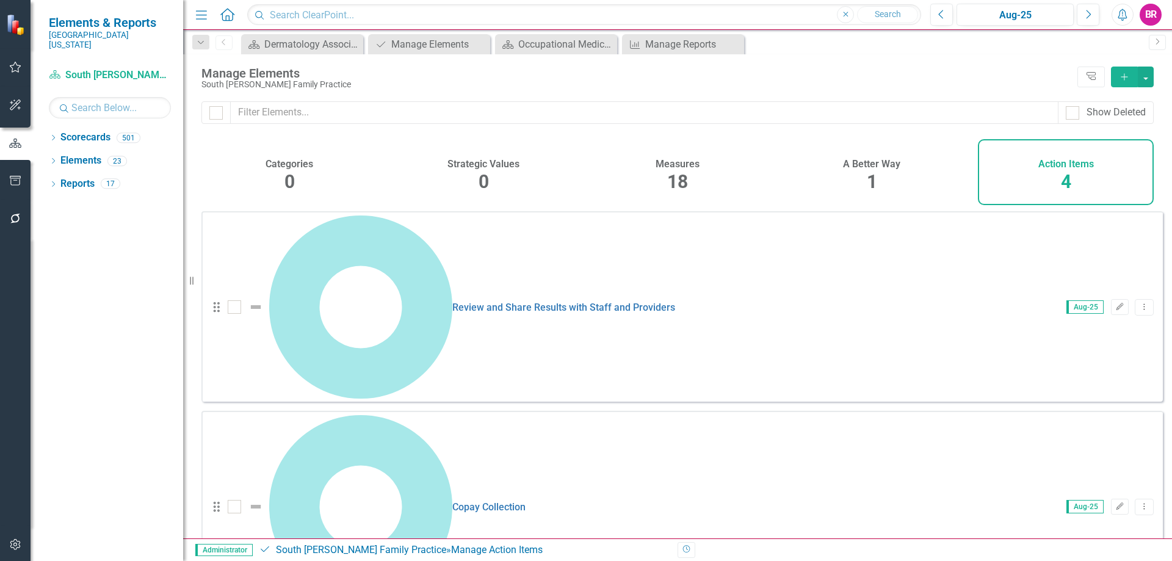
drag, startPoint x: 689, startPoint y: 175, endPoint x: 1006, endPoint y: 283, distance: 334.9
click at [687, 175] on div "Measures 18" at bounding box center [678, 172] width 176 height 66
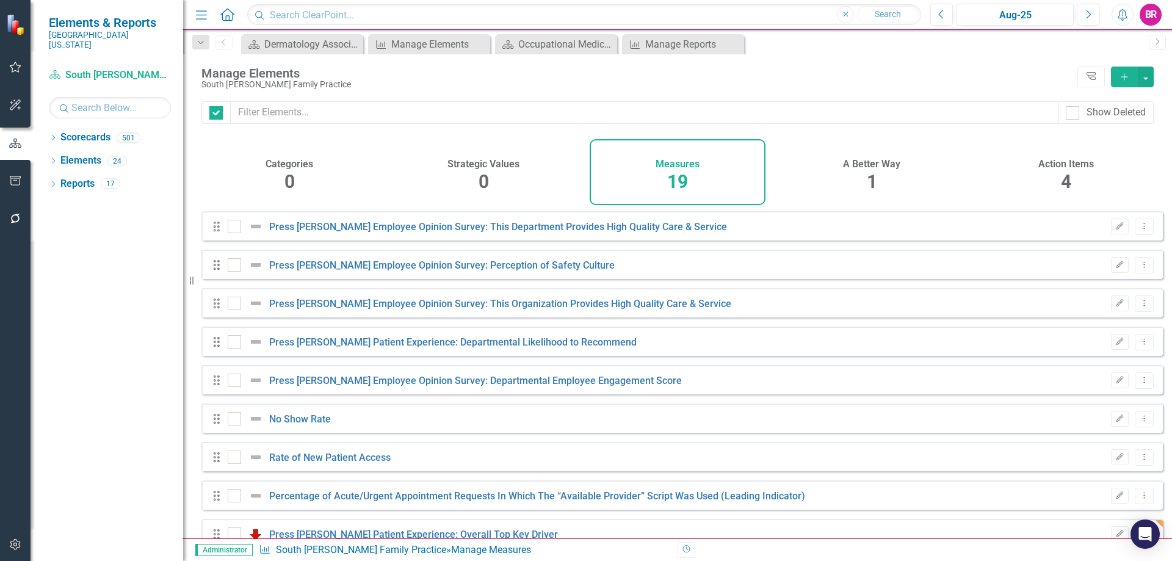
checkbox input "false"
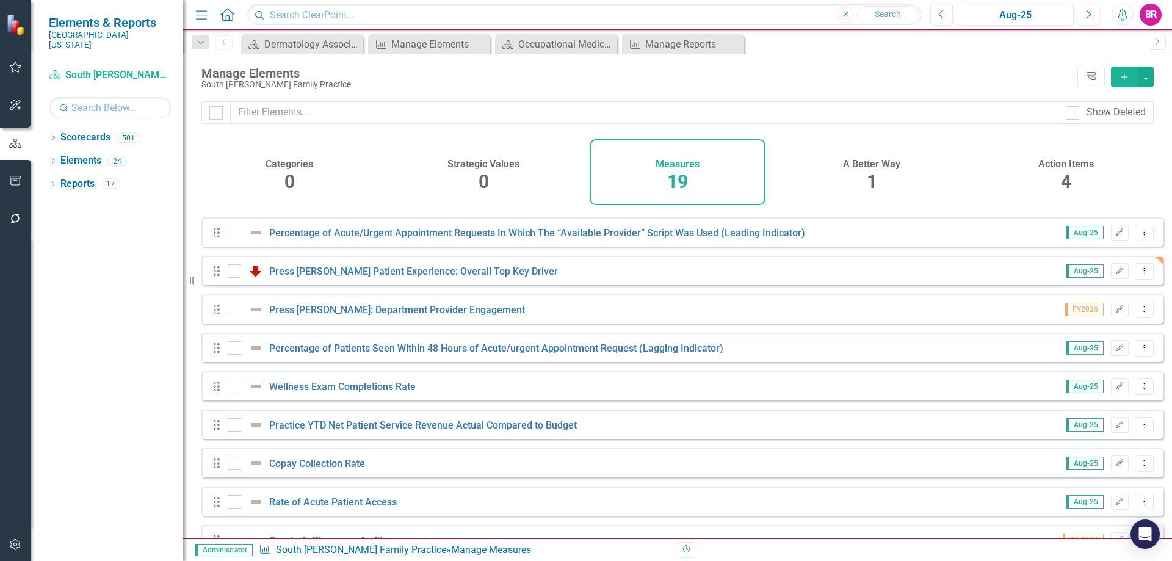
scroll to position [169, 0]
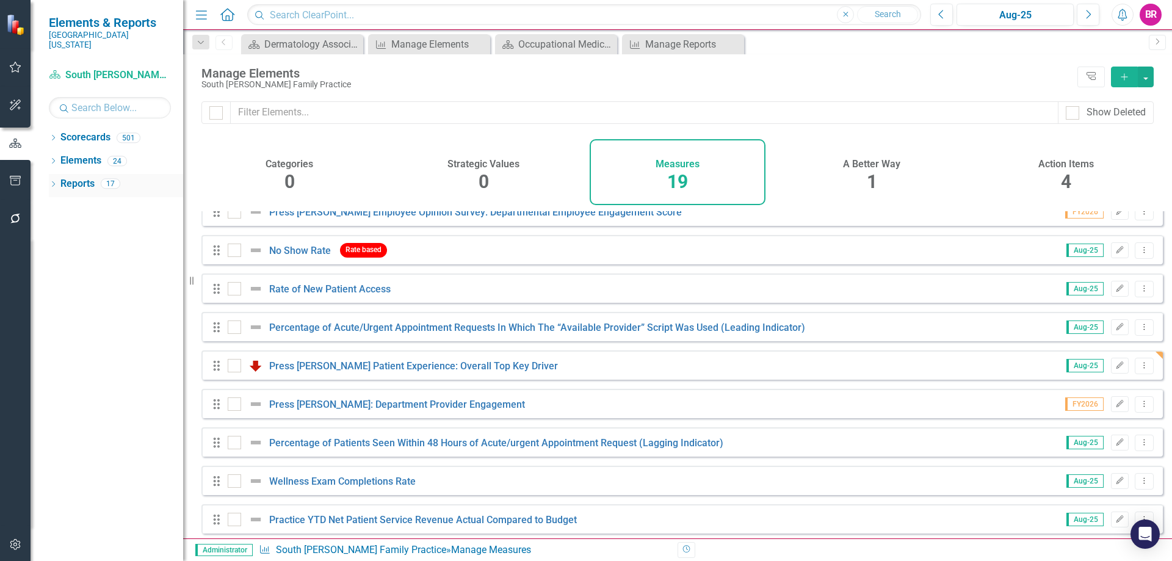
click at [85, 177] on link "Reports" at bounding box center [77, 184] width 34 height 14
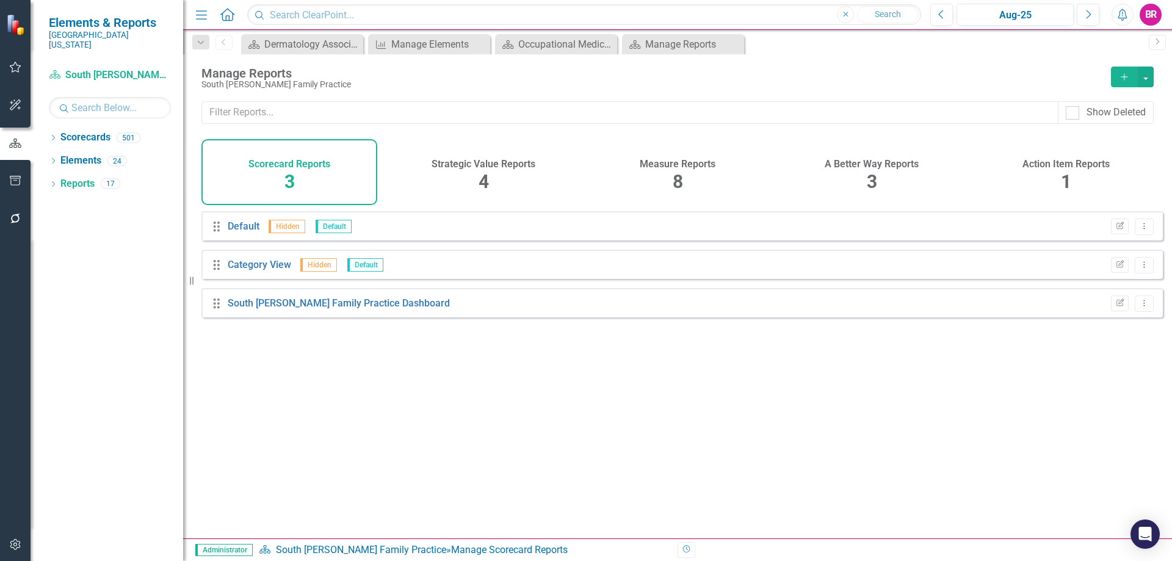
drag, startPoint x: 687, startPoint y: 167, endPoint x: 676, endPoint y: 195, distance: 29.6
click at [687, 167] on h4 "Measure Reports" at bounding box center [678, 164] width 76 height 11
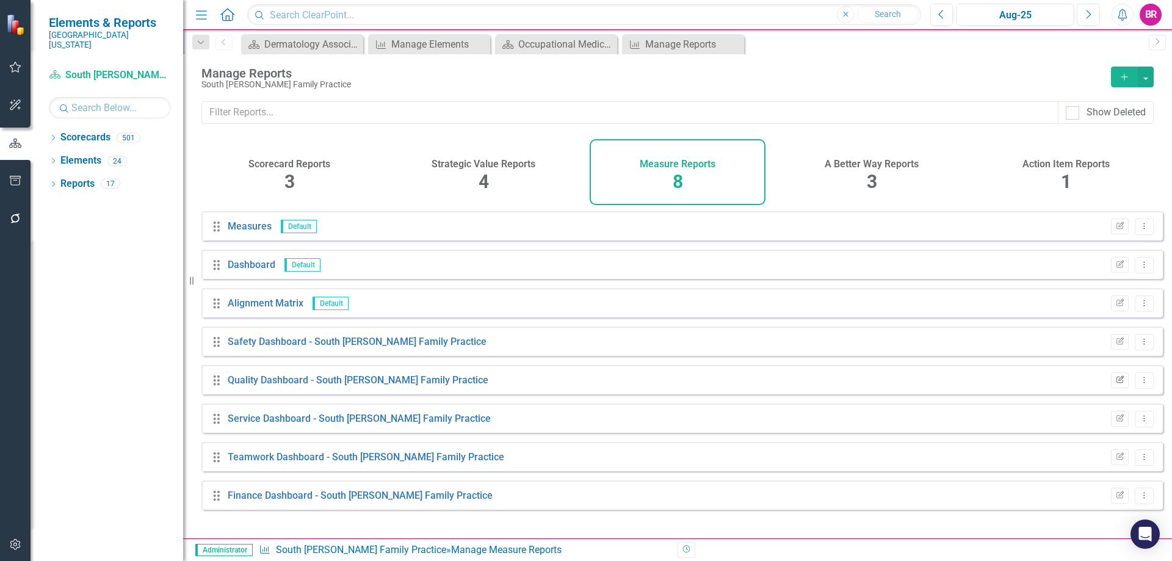
click at [1116, 384] on icon "Edit Report" at bounding box center [1120, 380] width 9 height 7
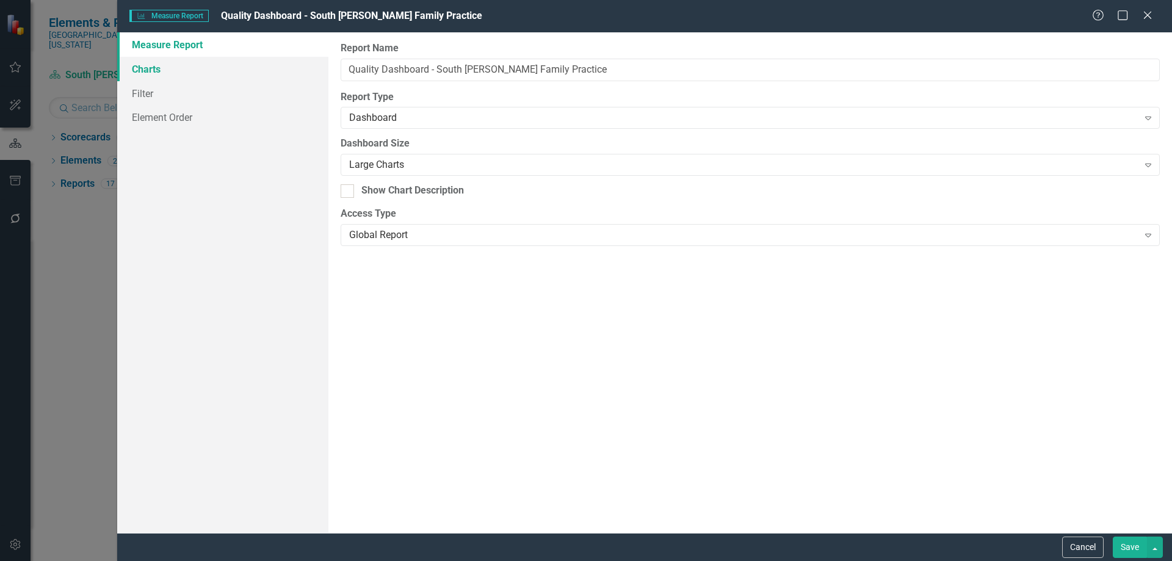
click at [142, 70] on link "Charts" at bounding box center [222, 69] width 211 height 24
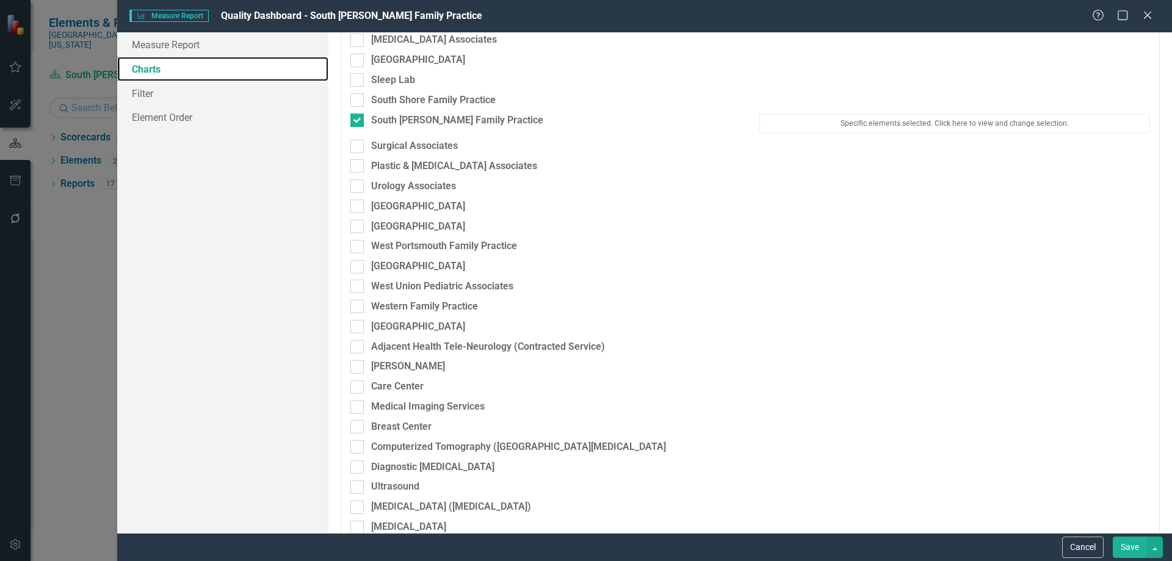
scroll to position [2015, 0]
click at [793, 118] on button "Specific elements selected. Click here to view and change selection." at bounding box center [955, 123] width 391 height 20
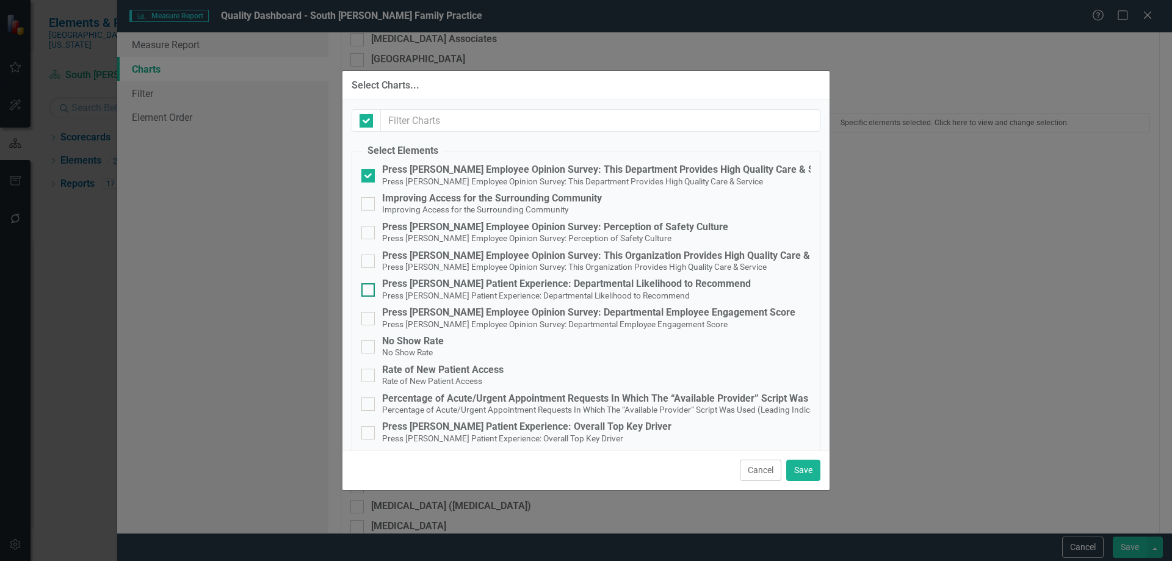
checkbox input "false"
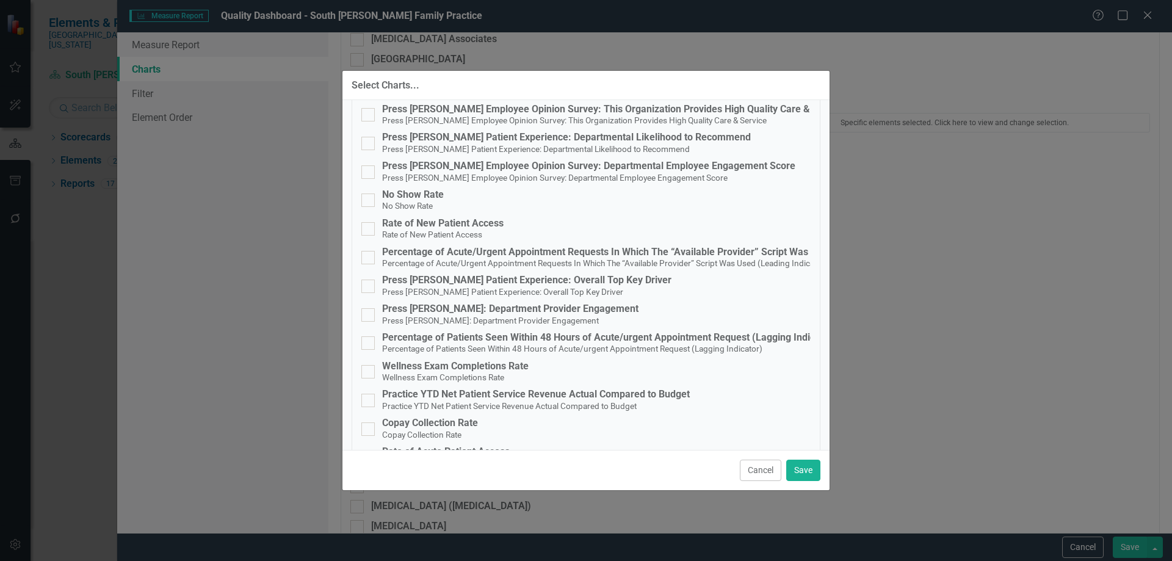
scroll to position [295, 0]
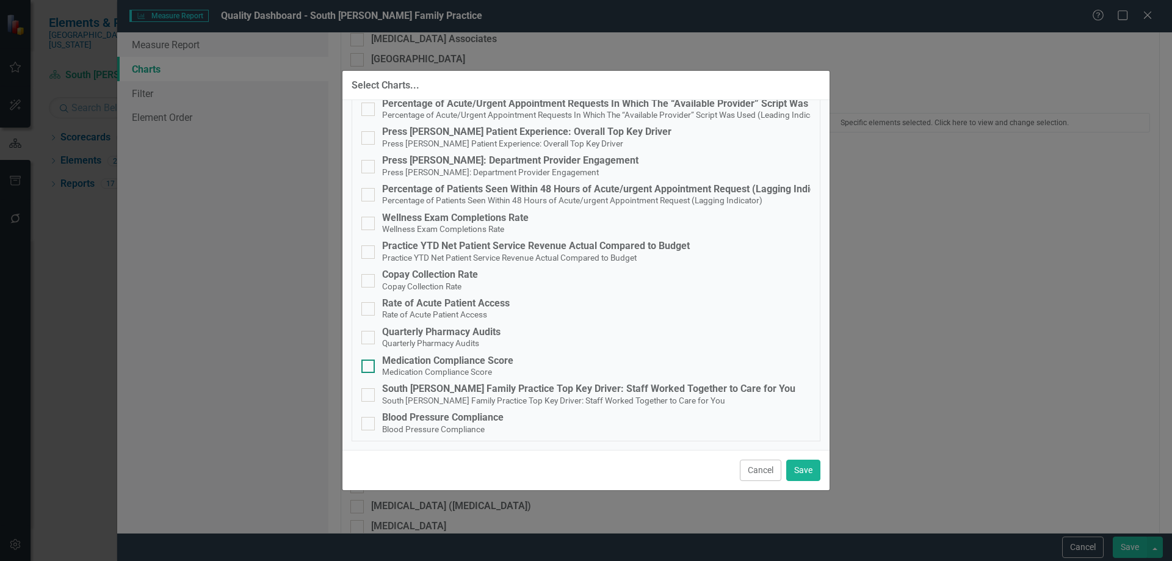
click at [433, 363] on div "Medication Compliance Score" at bounding box center [447, 360] width 131 height 11
click at [369, 363] on input "Medication Compliance Score Medication Compliance Score" at bounding box center [366, 364] width 8 height 8
checkbox input "true"
click at [449, 415] on div "Blood Pressure Compliance" at bounding box center [443, 417] width 122 height 11
click at [369, 417] on input "Blood Pressure Compliance Blood Pressure Compliance" at bounding box center [366, 421] width 8 height 8
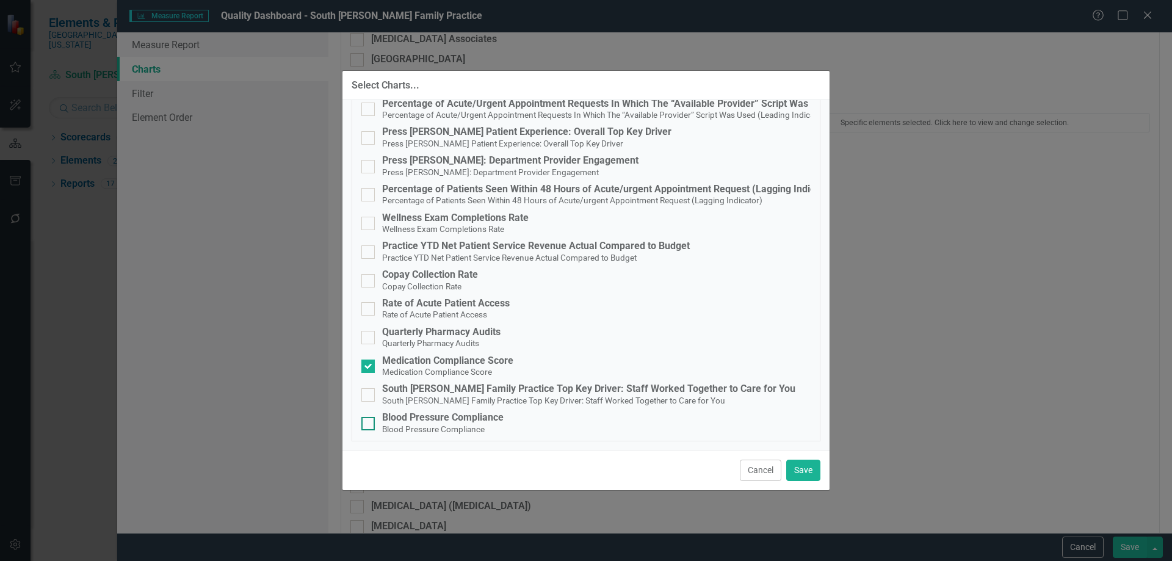
checkbox input "true"
click at [794, 471] on button "Save" at bounding box center [804, 470] width 34 height 21
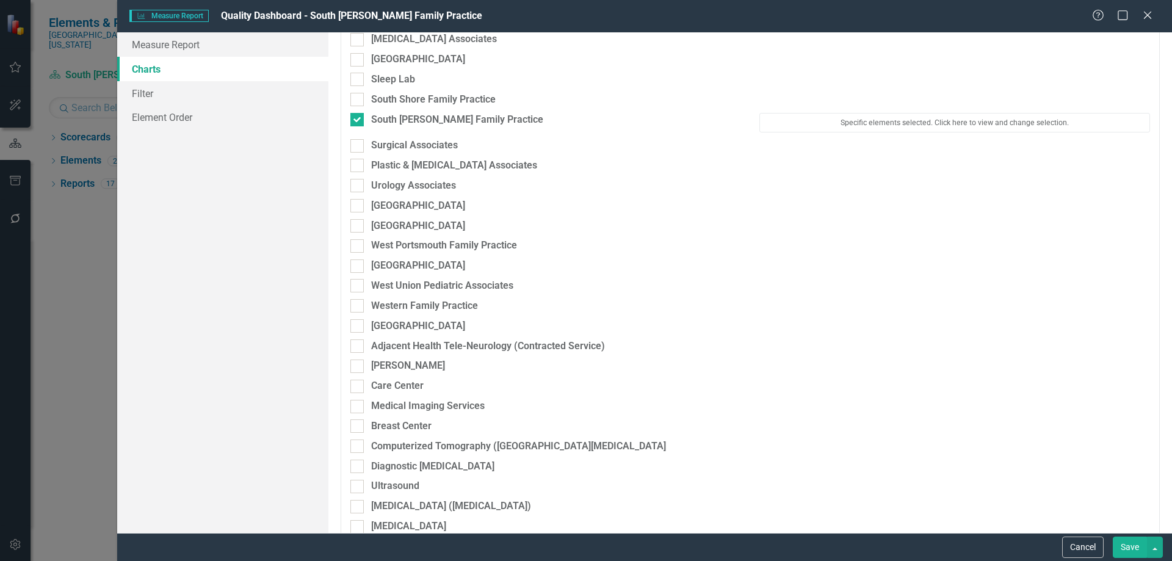
click at [1135, 553] on button "Save" at bounding box center [1130, 547] width 34 height 21
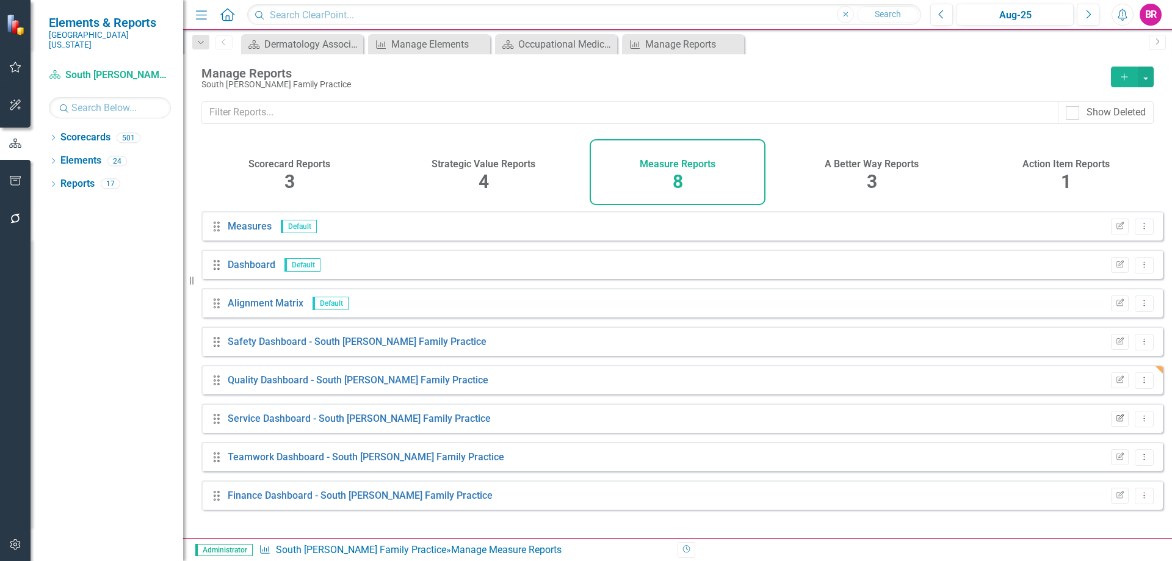
click at [1118, 427] on button "Edit Report" at bounding box center [1120, 419] width 18 height 16
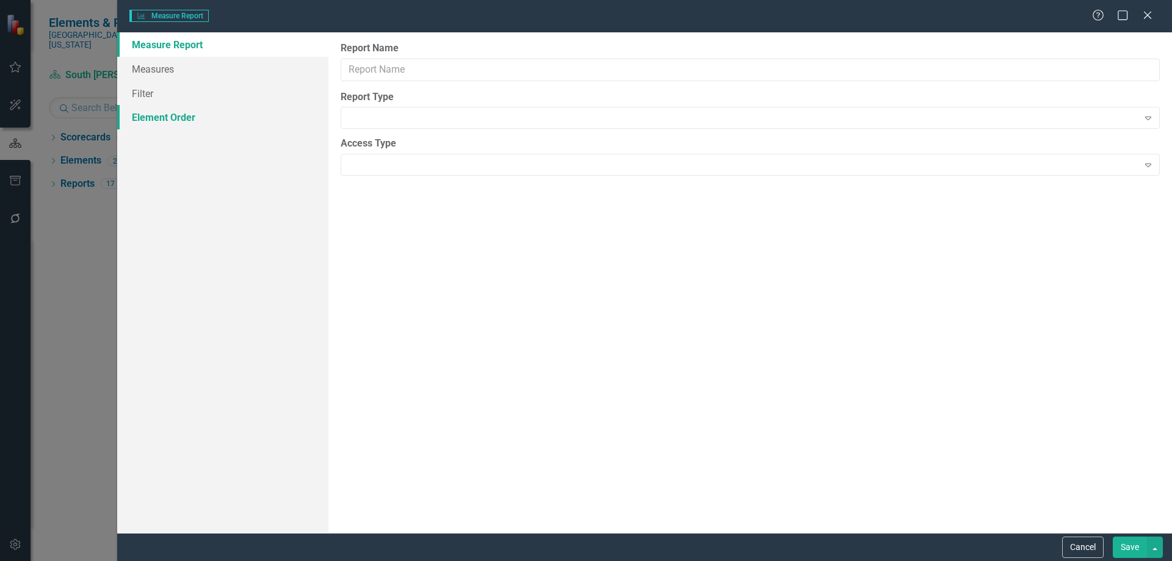
type input "Service Dashboard - South Webster Family Practice"
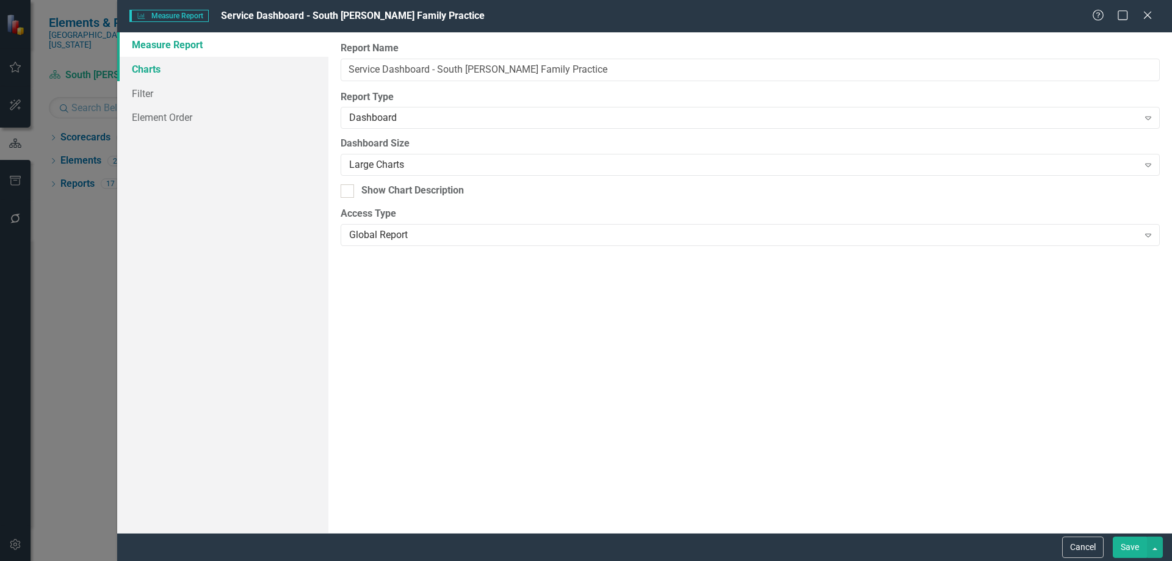
click at [141, 65] on link "Charts" at bounding box center [222, 69] width 211 height 24
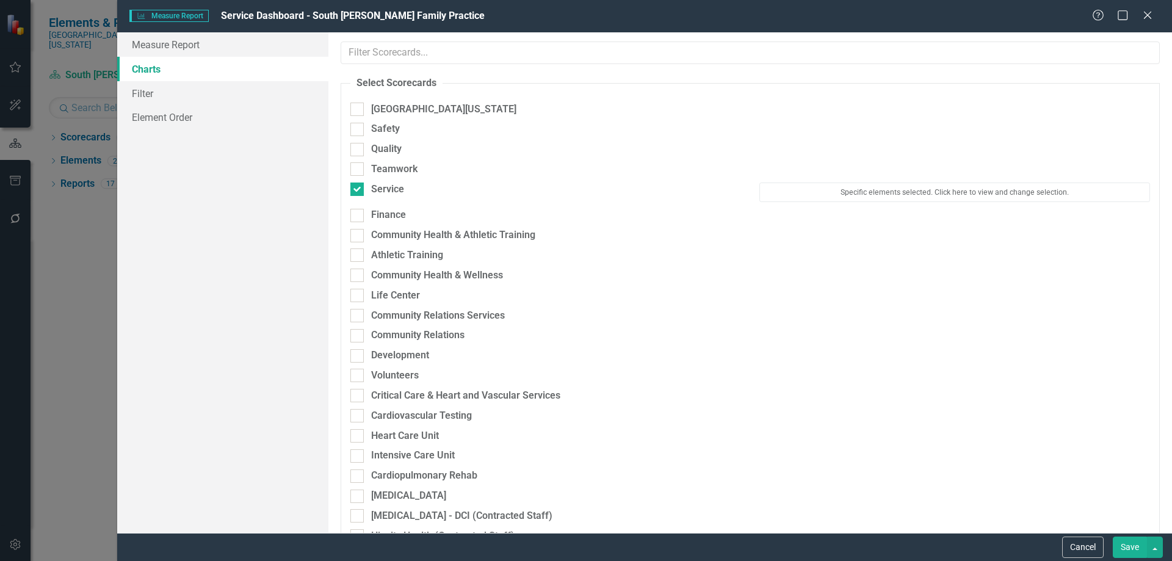
drag, startPoint x: 387, startPoint y: 190, endPoint x: 422, endPoint y: 197, distance: 35.6
click at [389, 191] on div "Service" at bounding box center [387, 190] width 33 height 14
click at [375, 183] on div "Service" at bounding box center [387, 190] width 33 height 14
click at [358, 183] on input "Service" at bounding box center [355, 187] width 8 height 8
checkbox input "false"
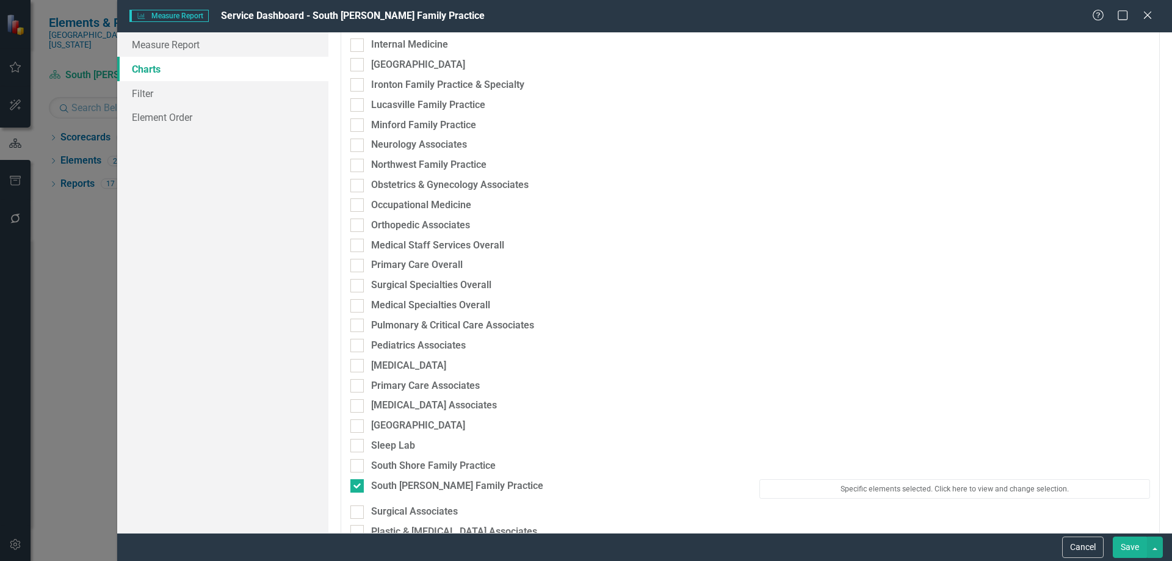
scroll to position [1954, 0]
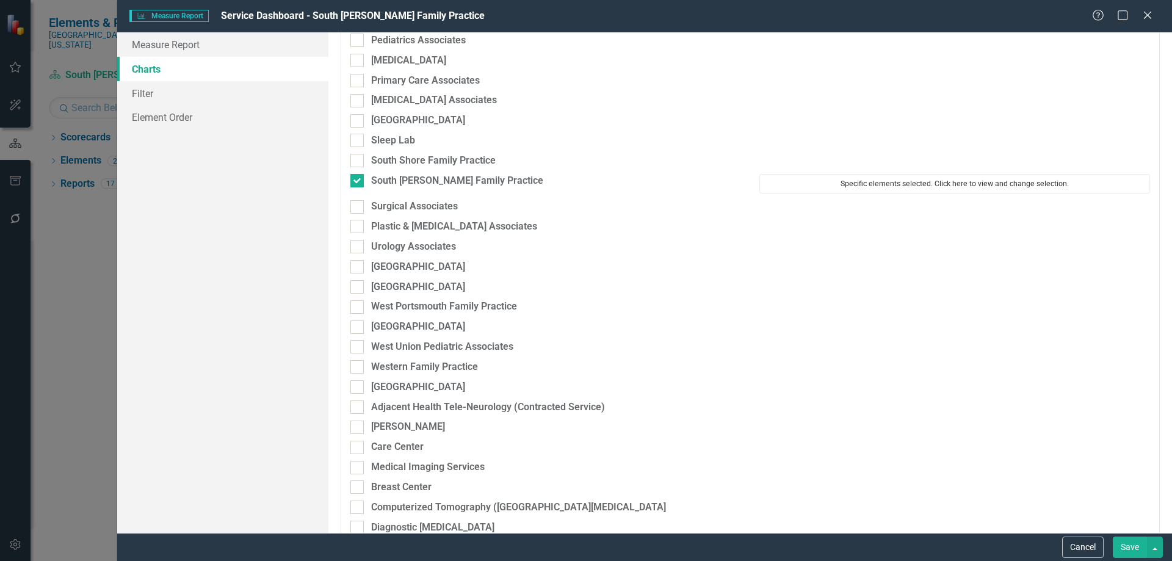
click at [816, 188] on button "Specific elements selected. Click here to view and change selection." at bounding box center [955, 184] width 391 height 20
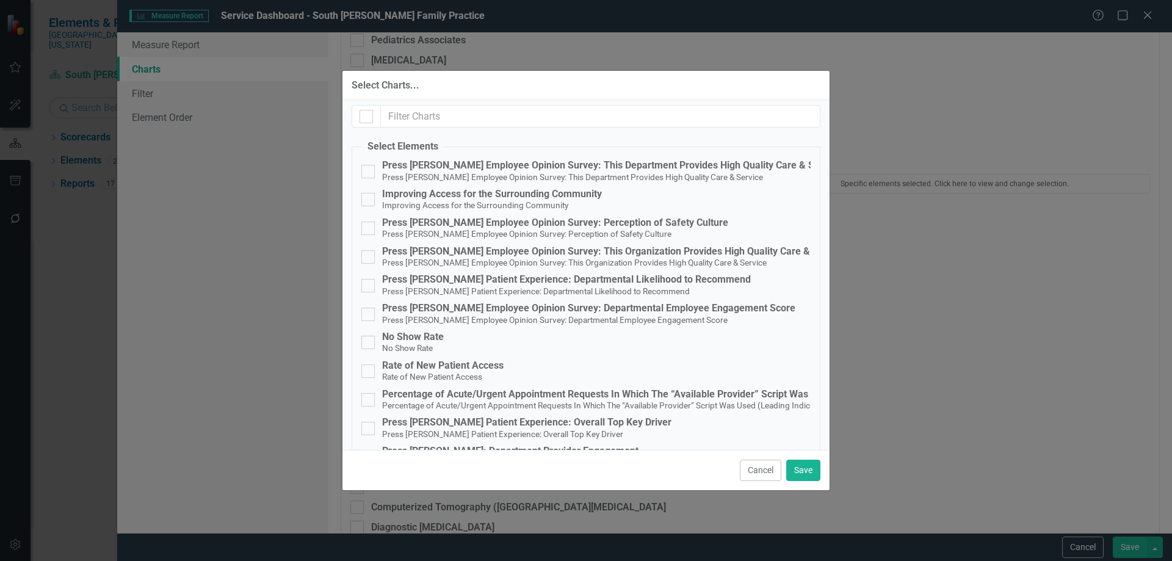
scroll to position [0, 0]
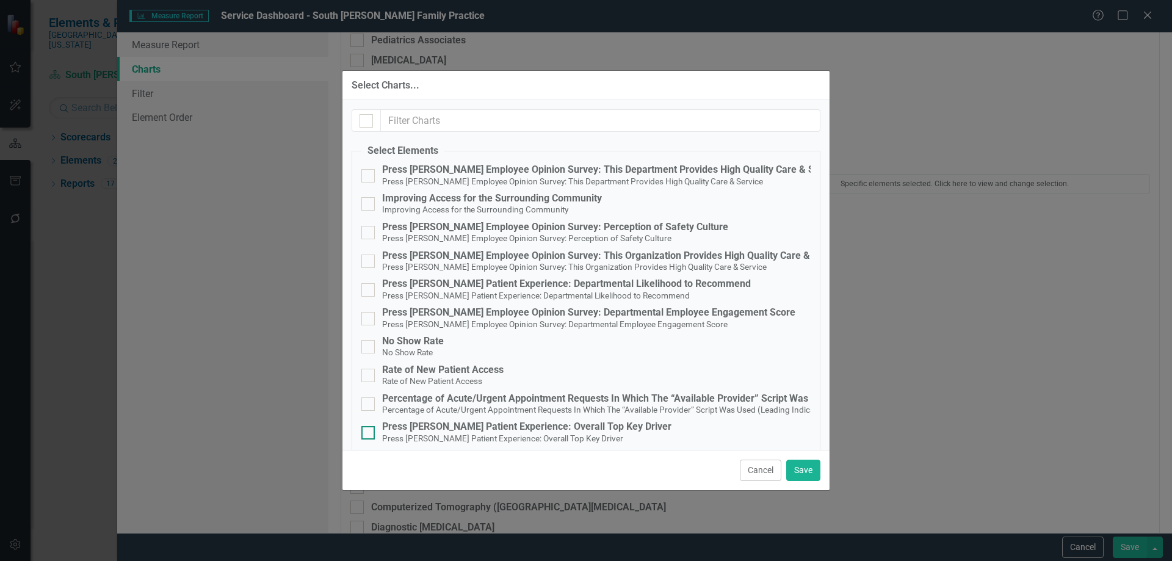
click at [531, 428] on div "Press [PERSON_NAME] Patient Experience: Overall Top Key Driver" at bounding box center [526, 426] width 289 height 11
click at [369, 428] on input "Press [PERSON_NAME] Patient Experience: Overall Top Key Driver Press [PERSON_NA…" at bounding box center [366, 430] width 8 height 8
checkbox input "true"
click at [799, 467] on button "Save" at bounding box center [804, 470] width 34 height 21
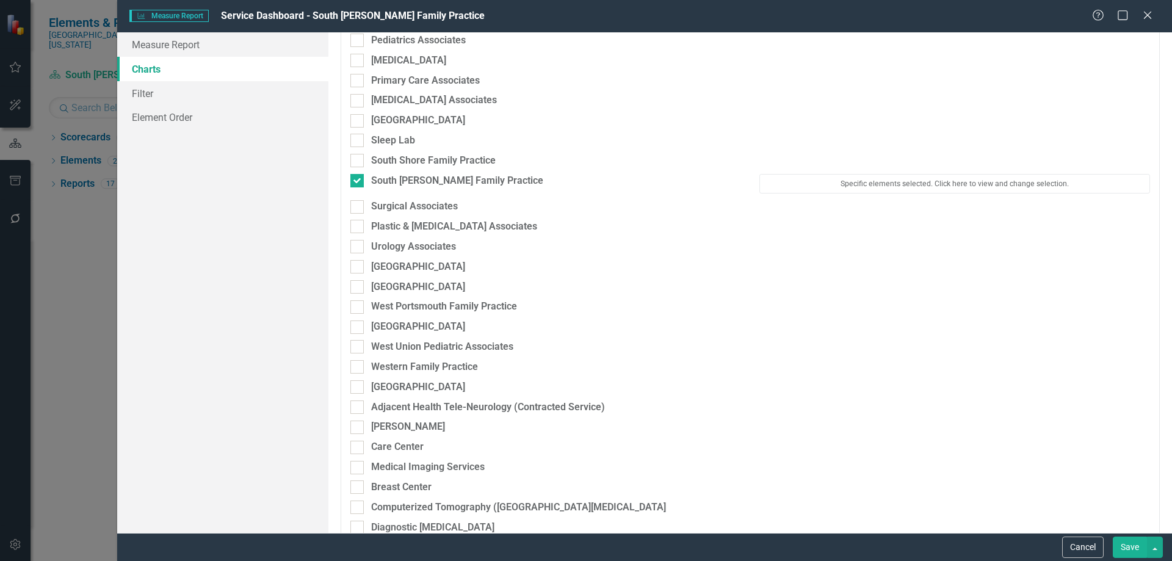
click at [1129, 545] on button "Save" at bounding box center [1130, 547] width 34 height 21
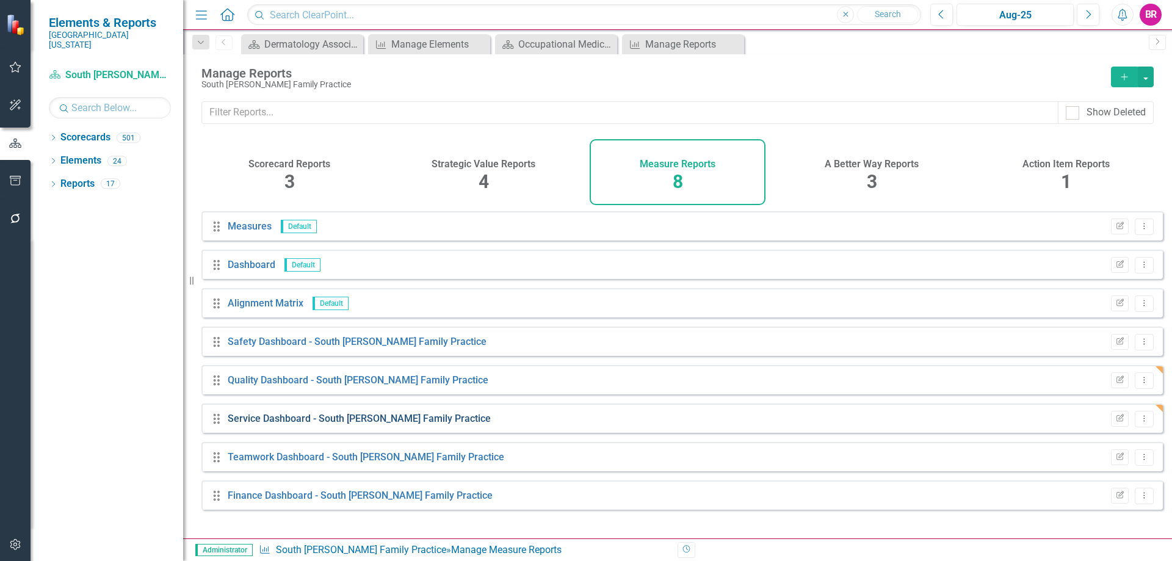
click at [300, 424] on link "Service Dashboard - South Webster Family Practice" at bounding box center [359, 419] width 263 height 12
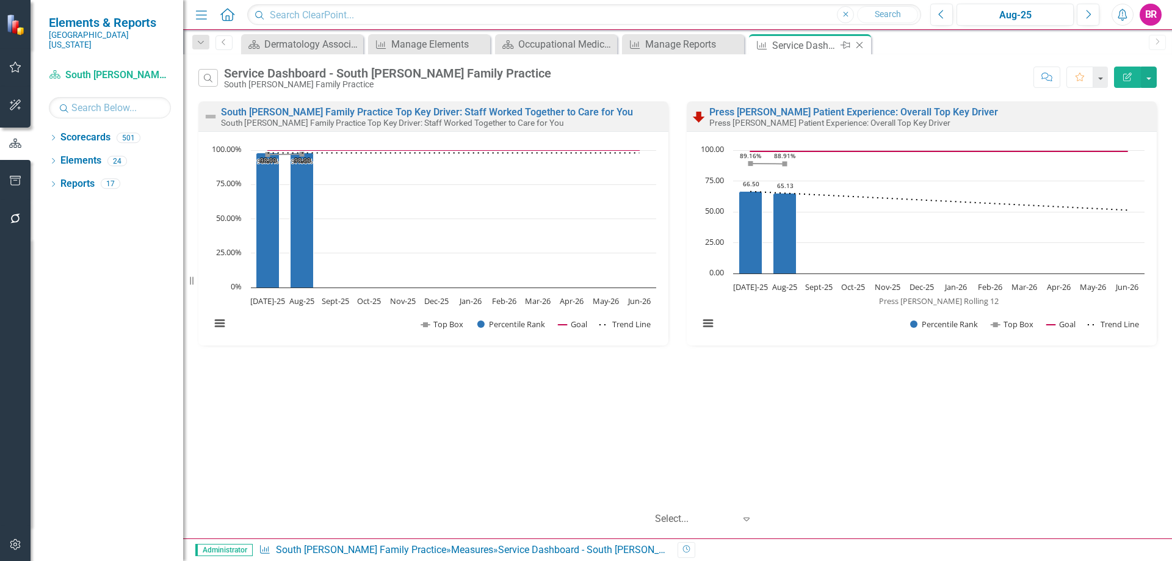
click at [858, 46] on icon "Close" at bounding box center [860, 45] width 12 height 10
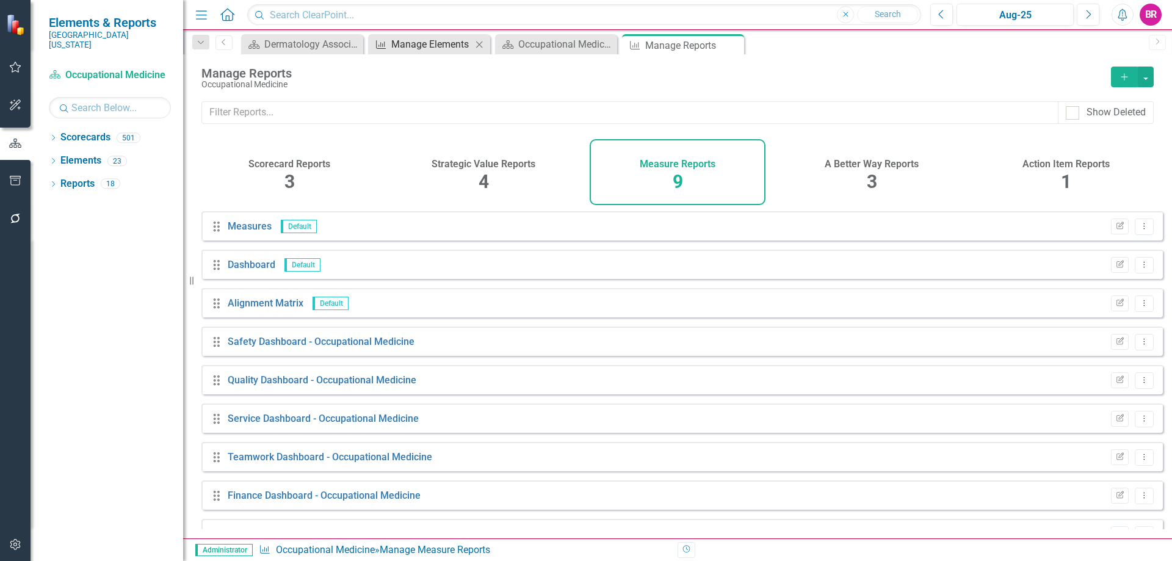
click at [410, 47] on div "Manage Elements" at bounding box center [431, 44] width 81 height 15
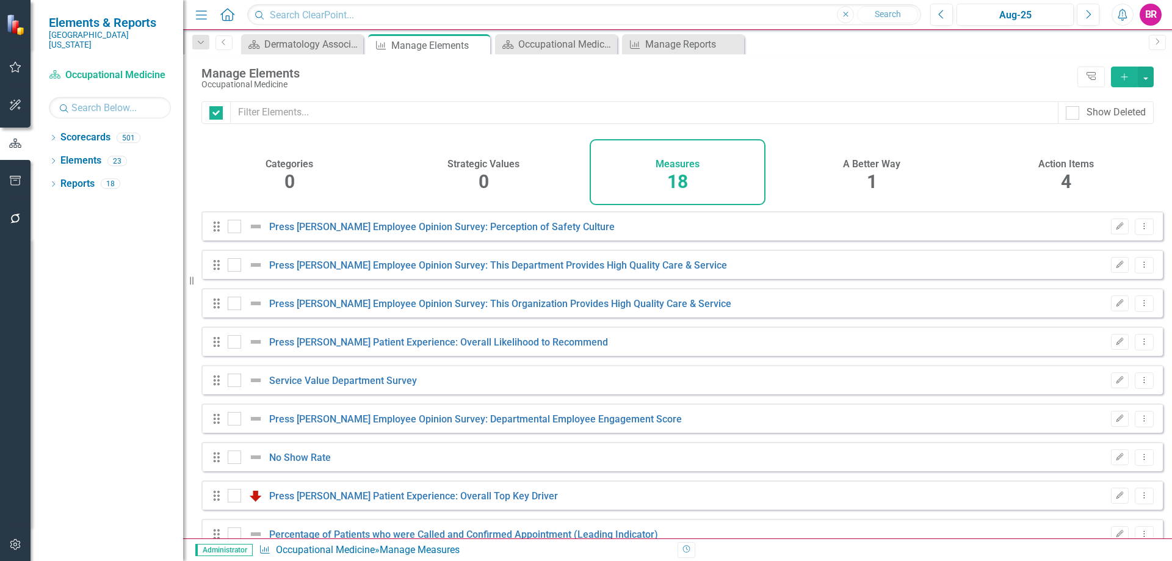
checkbox input "false"
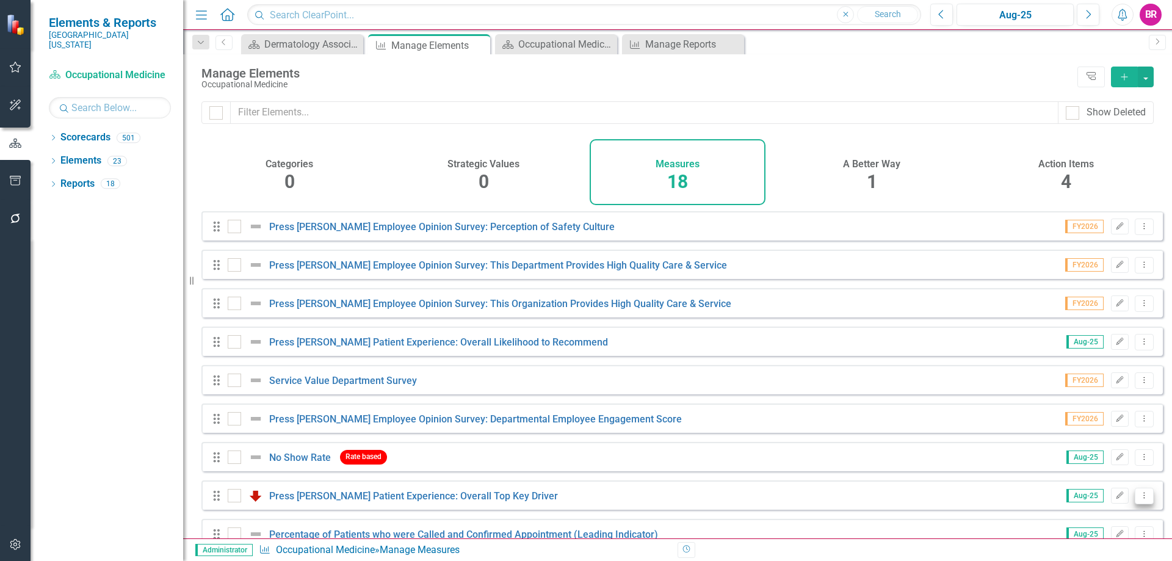
click at [1136, 500] on button "Dropdown Menu" at bounding box center [1144, 496] width 19 height 16
click at [1108, 470] on link "Copy Duplicate Measure" at bounding box center [1089, 462] width 110 height 23
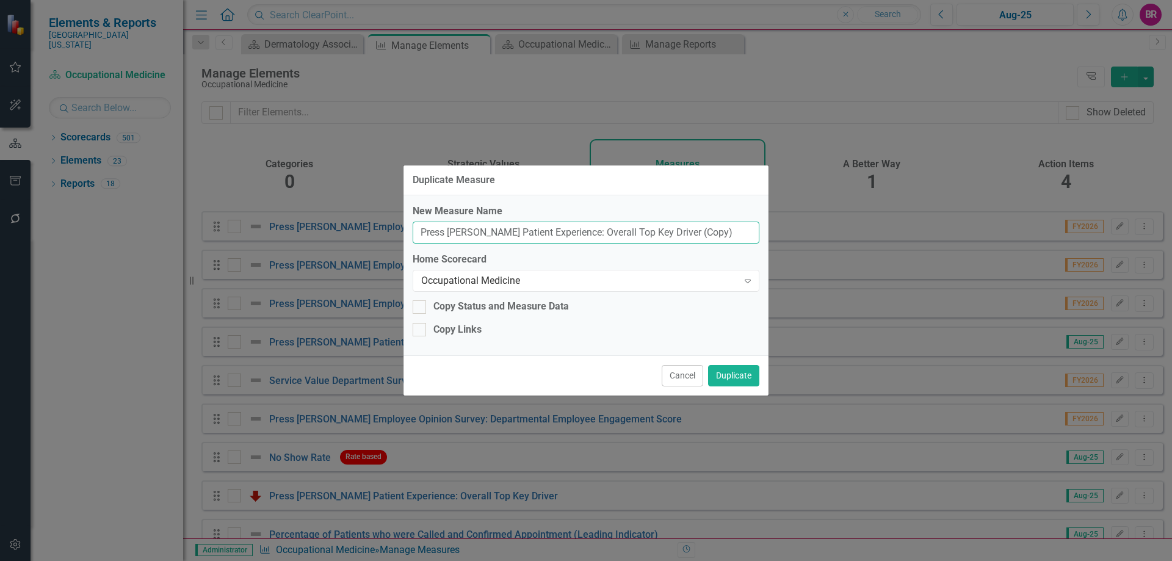
drag, startPoint x: 700, startPoint y: 231, endPoint x: 660, endPoint y: 228, distance: 39.8
click at [660, 228] on input "Press [PERSON_NAME] Patient Experience: Overall Top Key Driver (Copy)" at bounding box center [586, 233] width 347 height 23
type input "Press [PERSON_NAME] Patient Experience: Overall Top Key Driver"
click at [620, 285] on div "Occupational Medicine" at bounding box center [579, 281] width 317 height 14
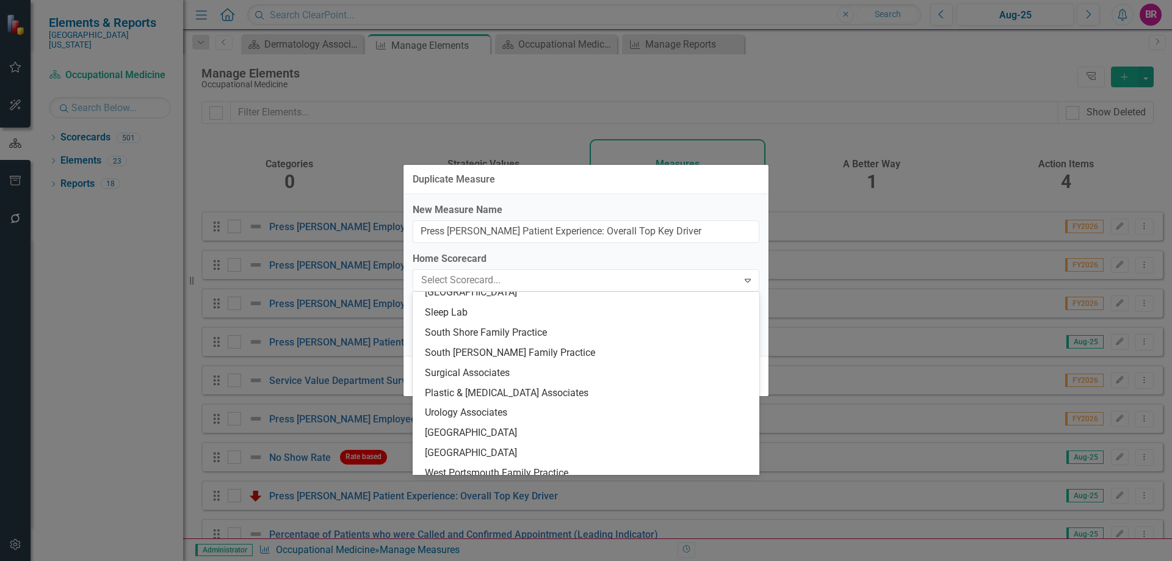
scroll to position [1989, 0]
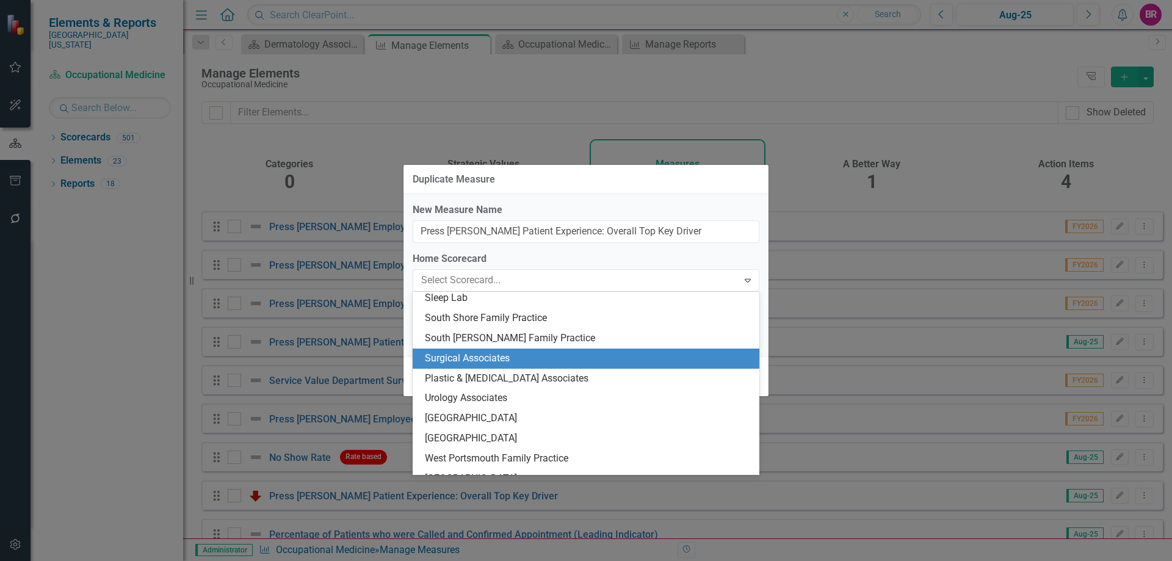
click at [540, 352] on div "Surgical Associates" at bounding box center [588, 359] width 327 height 14
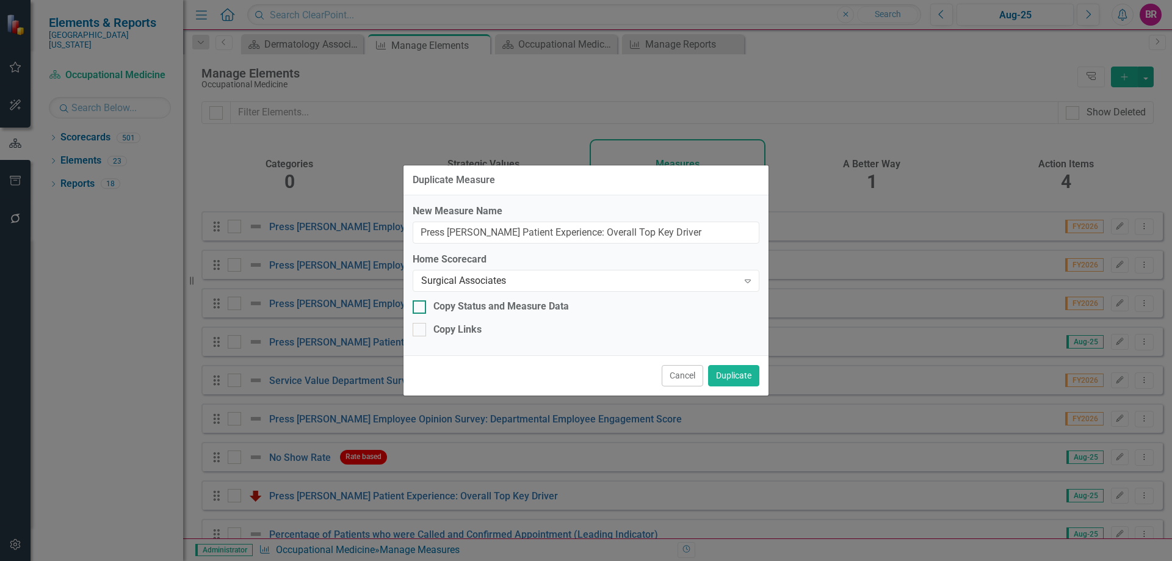
click at [439, 307] on div "Copy Status and Measure Data" at bounding box center [502, 307] width 136 height 14
click at [421, 307] on input "Copy Status and Measure Data" at bounding box center [417, 304] width 8 height 8
checkbox input "true"
click at [463, 339] on div "New Measure Name Press Ganey Patient Experience: Overall Top Key Driver Home Sc…" at bounding box center [586, 275] width 365 height 160
click at [465, 328] on div "Copy Links" at bounding box center [458, 330] width 48 height 14
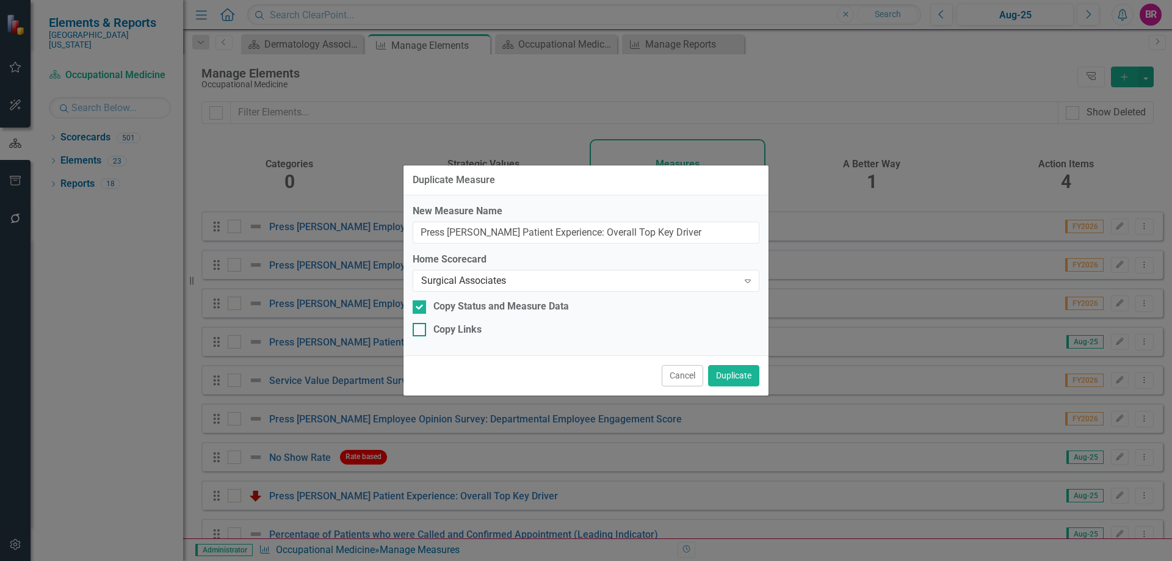
click at [421, 328] on input "Copy Links" at bounding box center [417, 327] width 8 height 8
checkbox input "true"
click at [729, 376] on button "Duplicate" at bounding box center [733, 375] width 51 height 21
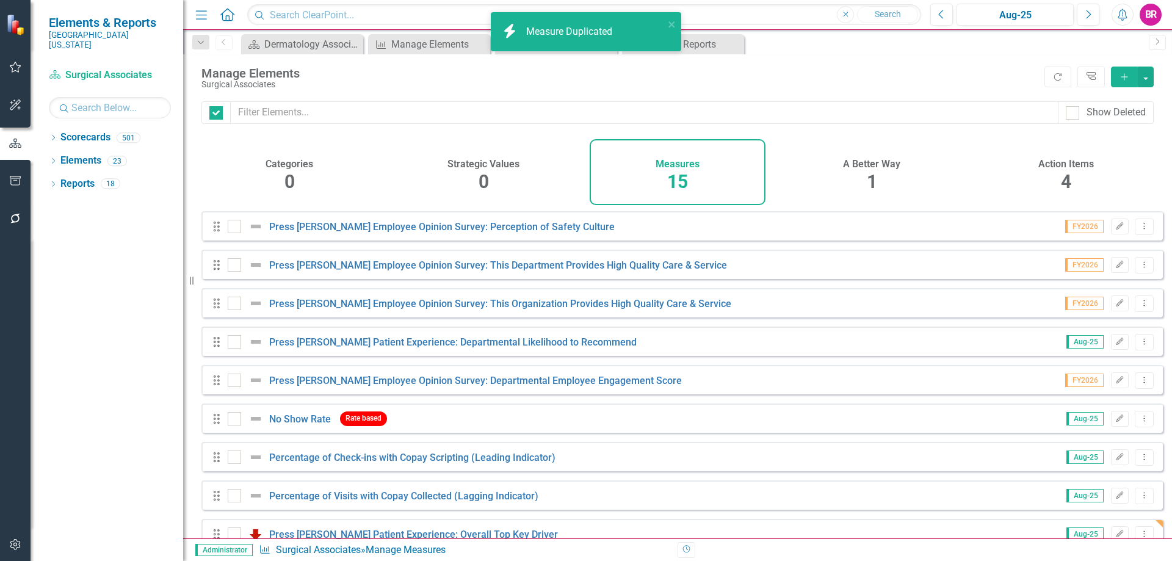
checkbox input "false"
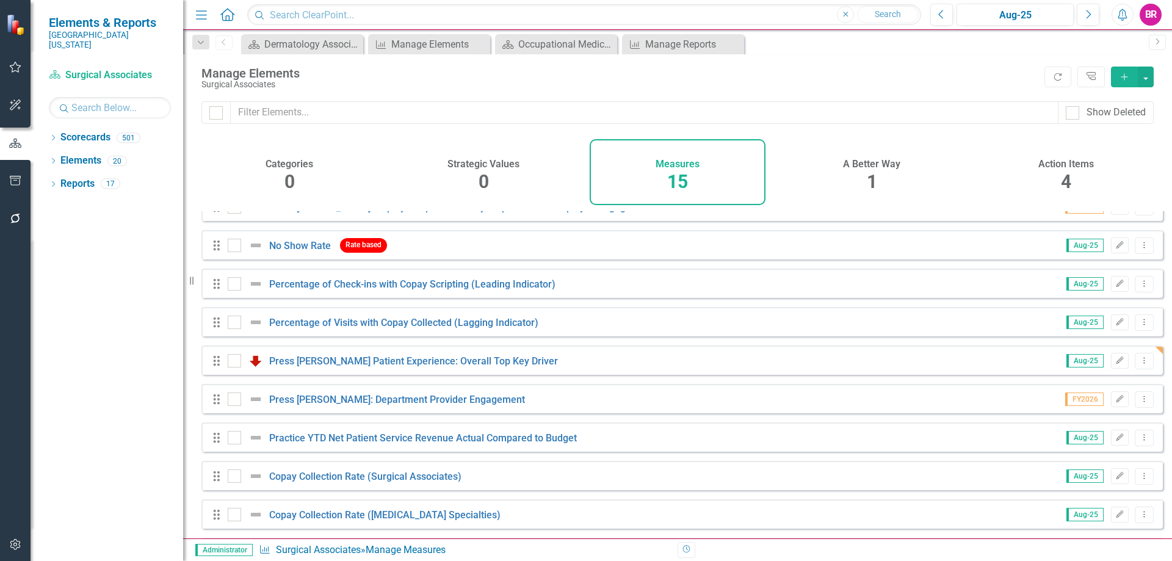
scroll to position [259, 0]
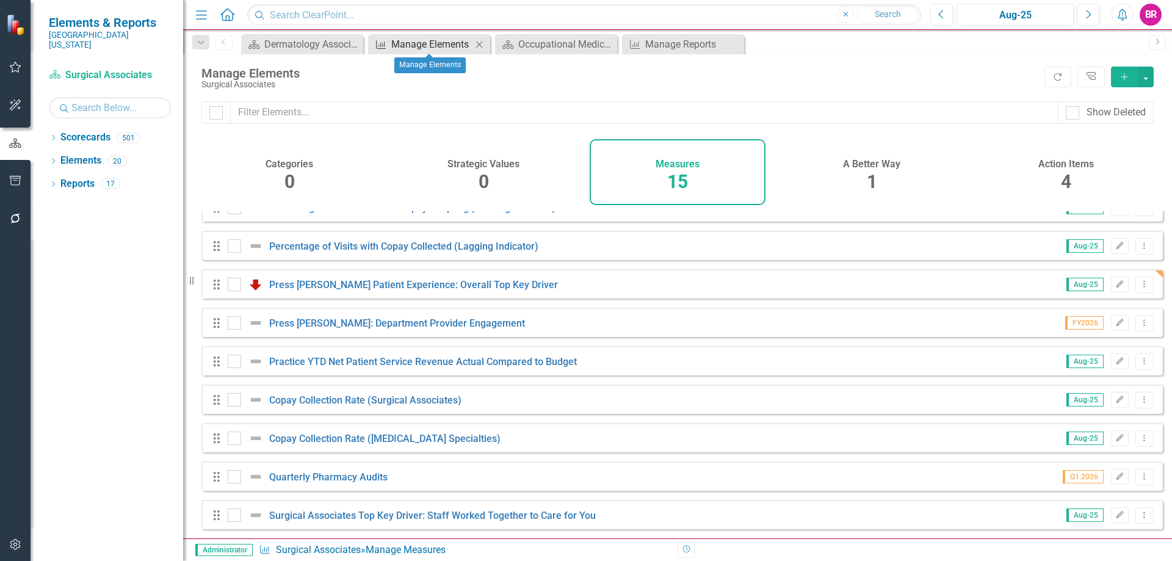
click at [409, 49] on div "Manage Elements" at bounding box center [431, 44] width 81 height 15
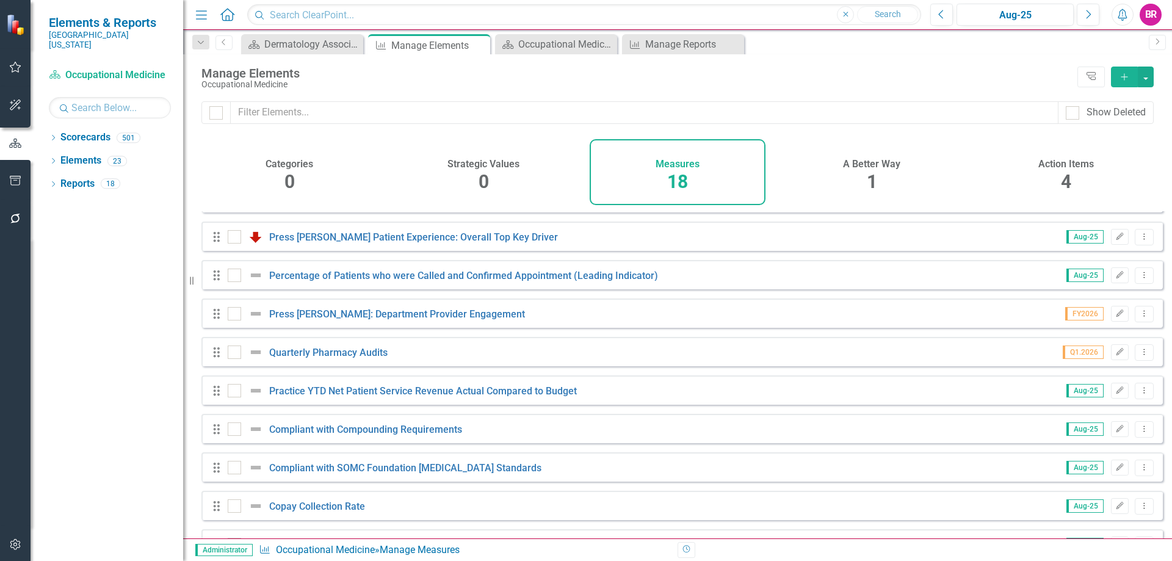
scroll to position [374, 0]
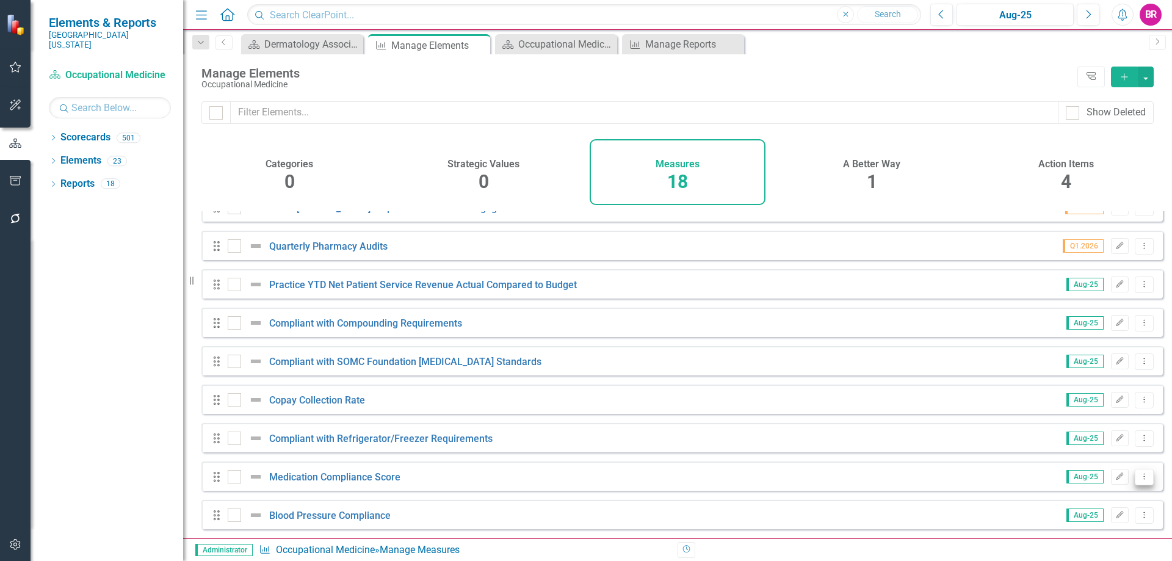
click at [1140, 476] on icon "Dropdown Menu" at bounding box center [1145, 477] width 10 height 8
click at [1097, 438] on link "Copy Duplicate Measure" at bounding box center [1089, 434] width 110 height 23
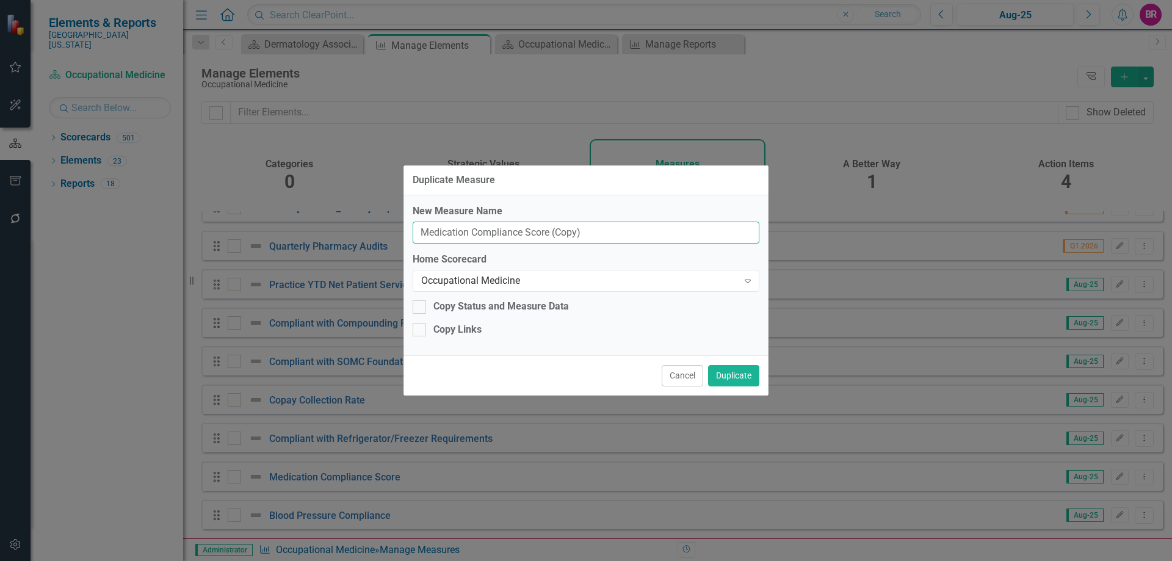
click at [625, 240] on input "Medication Compliance Score (Copy)" at bounding box center [586, 233] width 347 height 23
type input "Medication Compliance Score"
click at [590, 275] on div "Occupational Medicine" at bounding box center [579, 281] width 317 height 14
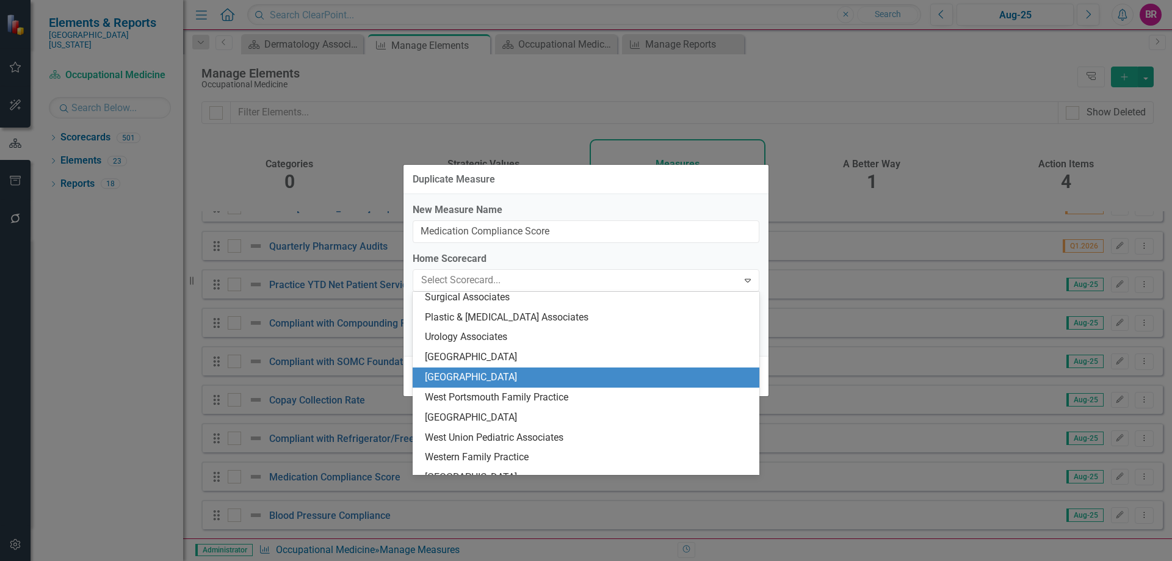
scroll to position [1989, 0]
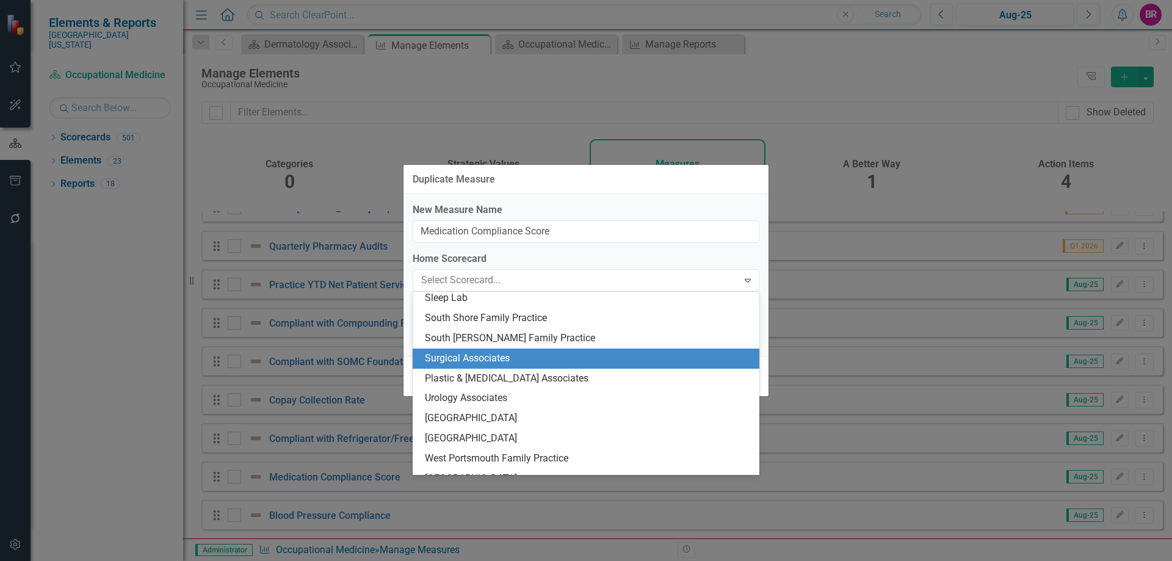
click at [522, 360] on div "Surgical Associates" at bounding box center [588, 359] width 327 height 14
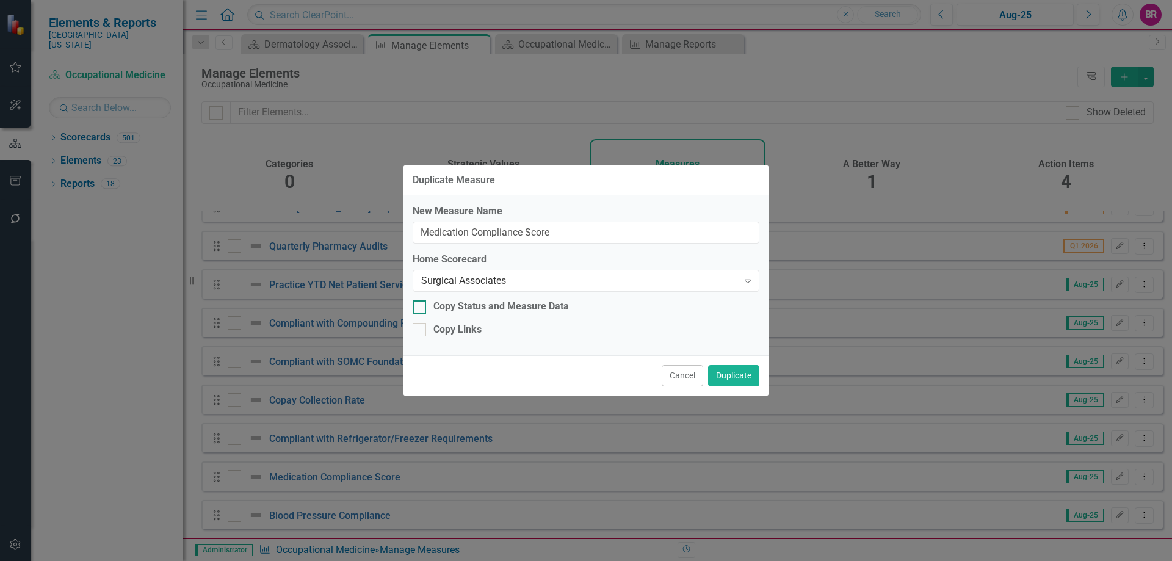
click at [485, 310] on div "Copy Status and Measure Data" at bounding box center [502, 307] width 136 height 14
click at [421, 308] on input "Copy Status and Measure Data" at bounding box center [417, 304] width 8 height 8
checkbox input "true"
click at [470, 335] on div "Copy Links" at bounding box center [458, 330] width 48 height 14
click at [421, 331] on input "Copy Links" at bounding box center [417, 327] width 8 height 8
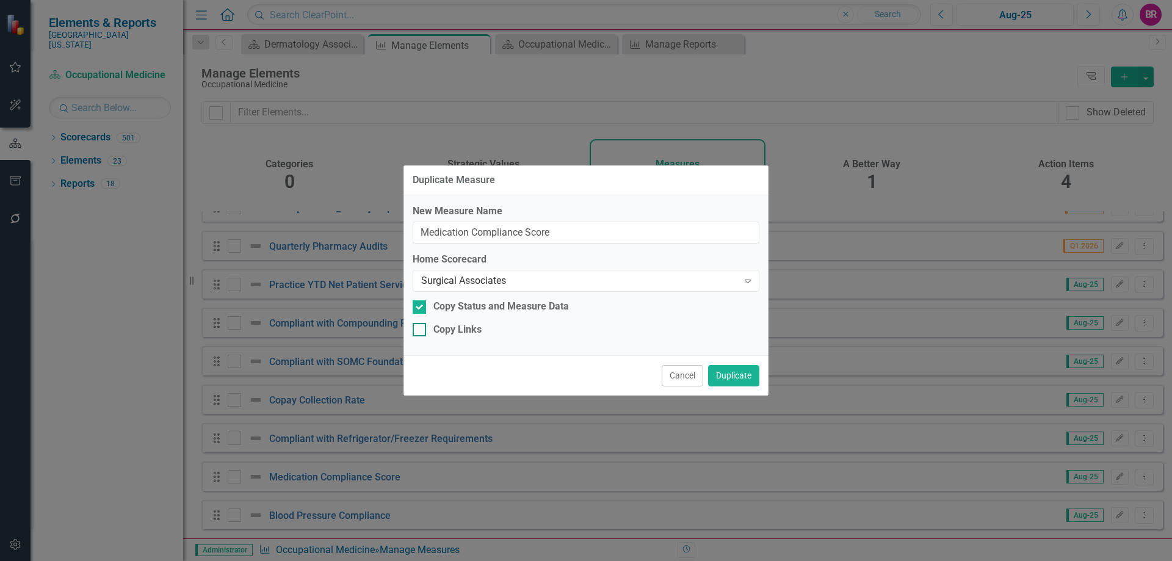
checkbox input "true"
click at [740, 376] on button "Duplicate" at bounding box center [733, 375] width 51 height 21
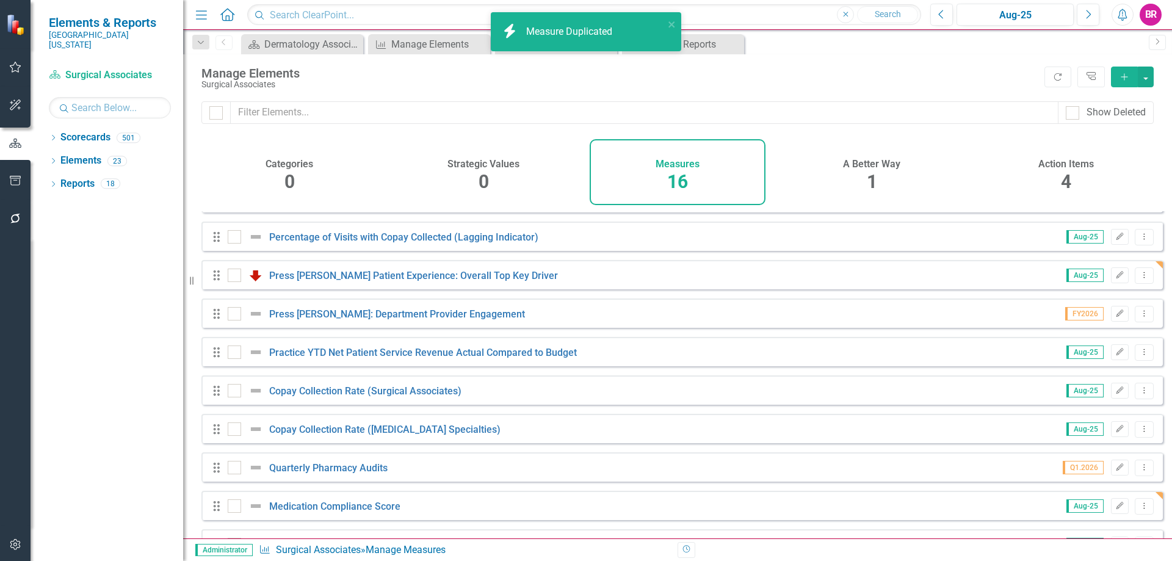
scroll to position [297, 0]
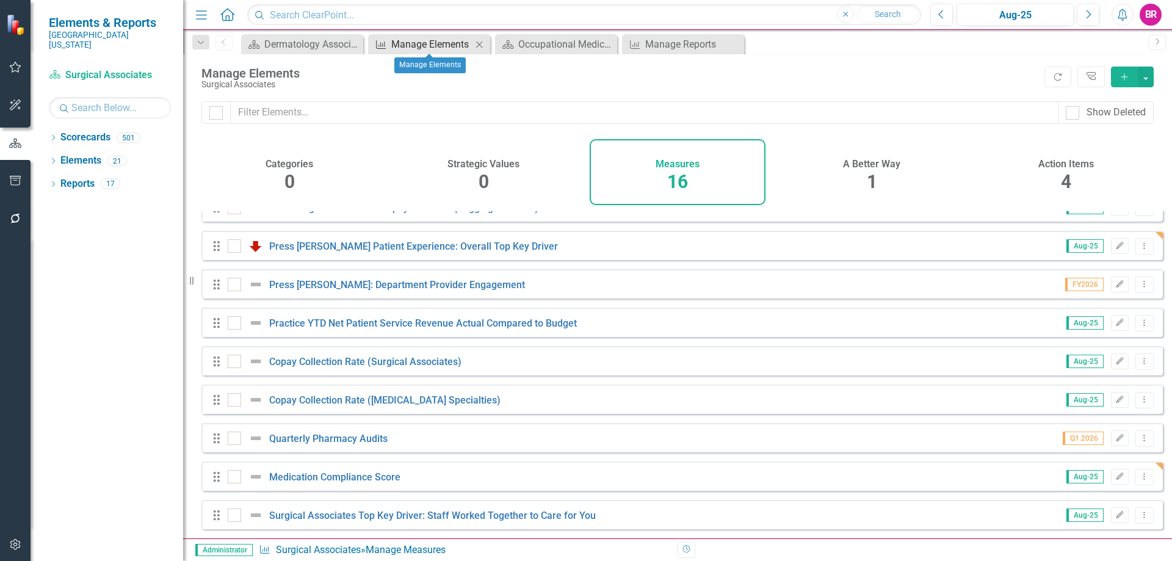
click at [428, 46] on div "Manage Elements" at bounding box center [431, 44] width 81 height 15
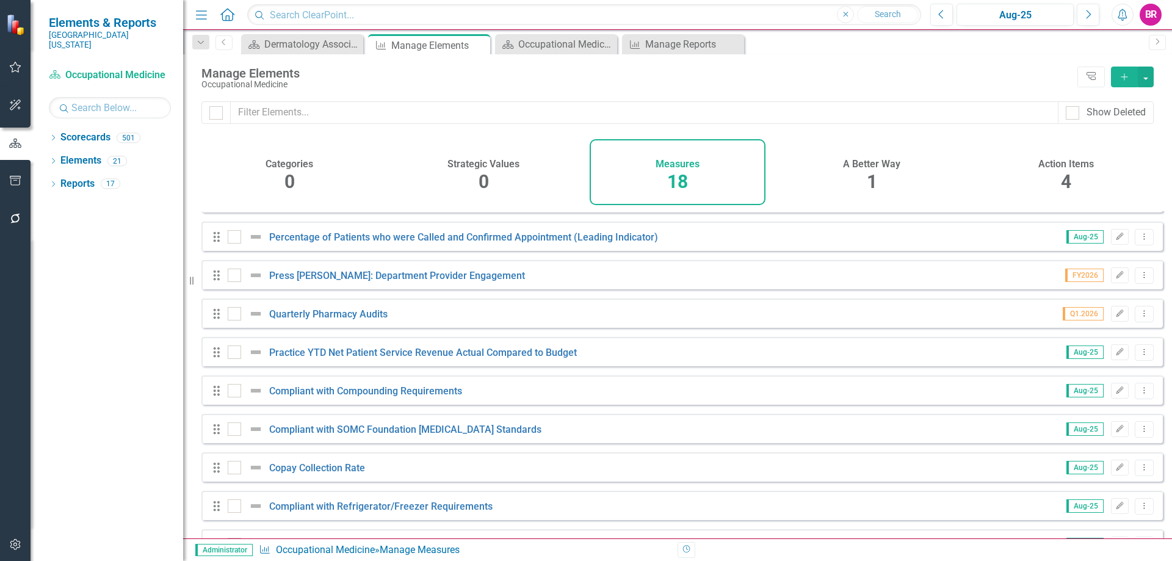
scroll to position [374, 0]
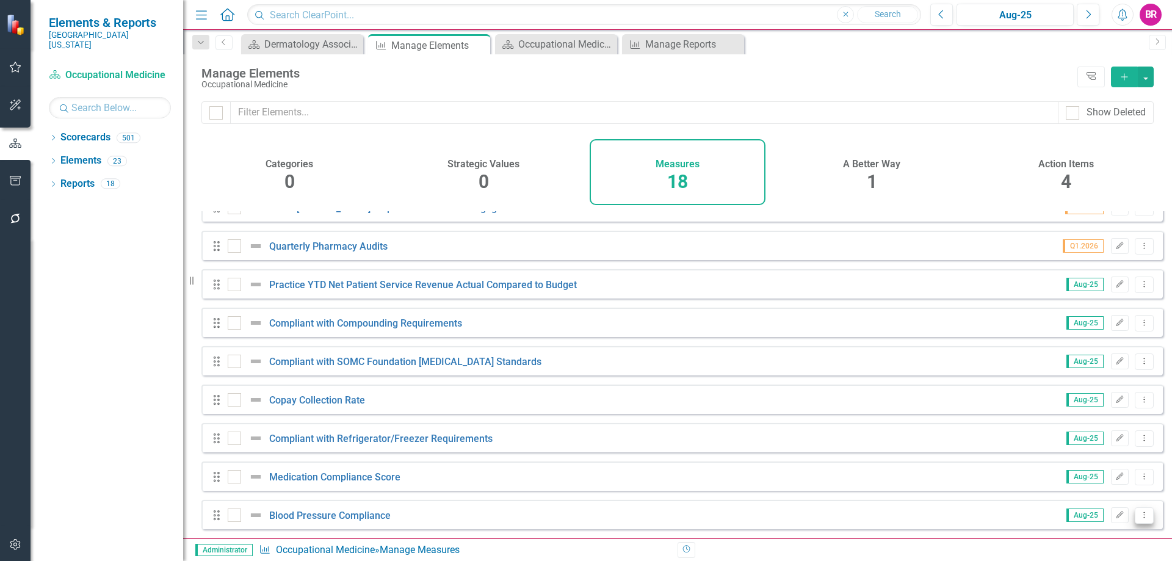
click at [1140, 515] on icon "Dropdown Menu" at bounding box center [1145, 515] width 10 height 8
click at [1107, 473] on link "Copy Duplicate Measure" at bounding box center [1089, 473] width 110 height 23
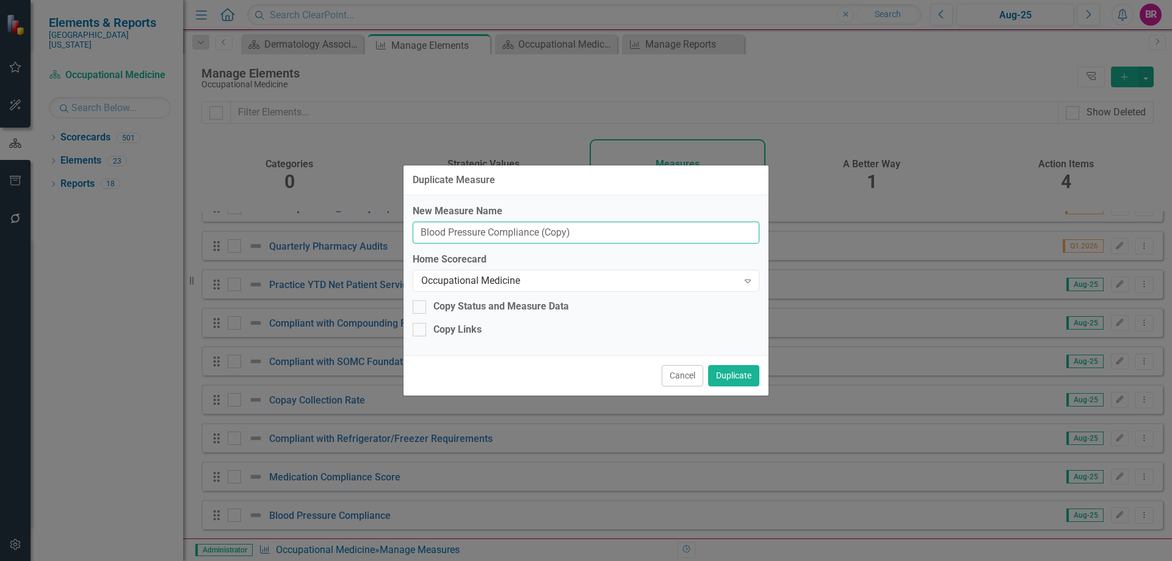
click at [634, 234] on input "Blood Pressure Compliance (Copy)" at bounding box center [586, 233] width 347 height 23
type input "Blood Pressure Compliance"
click at [528, 285] on div "Occupational Medicine" at bounding box center [579, 281] width 317 height 14
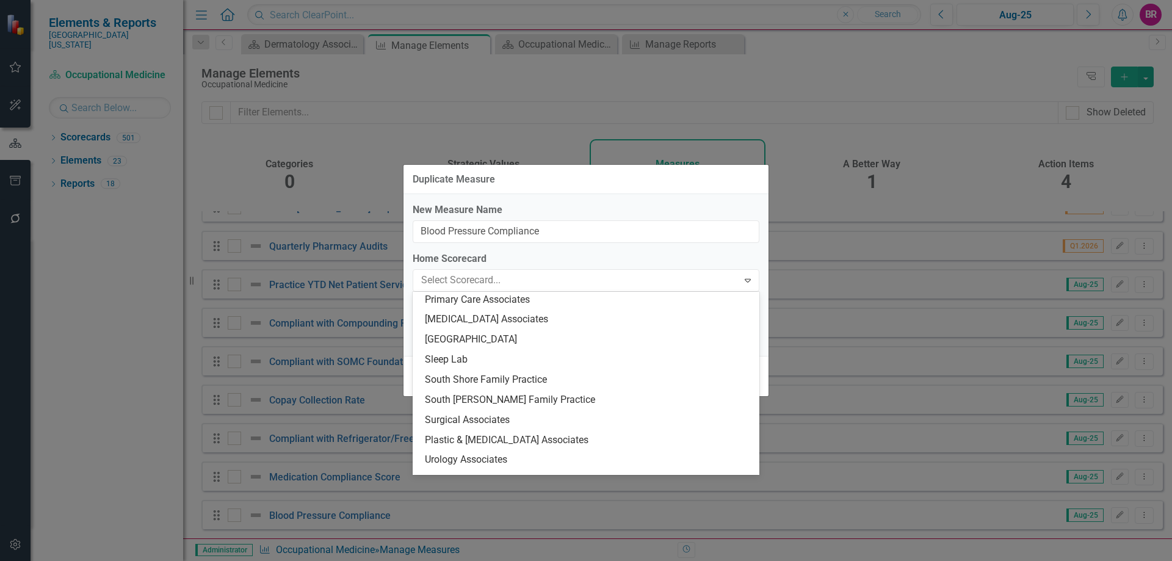
scroll to position [1928, 0]
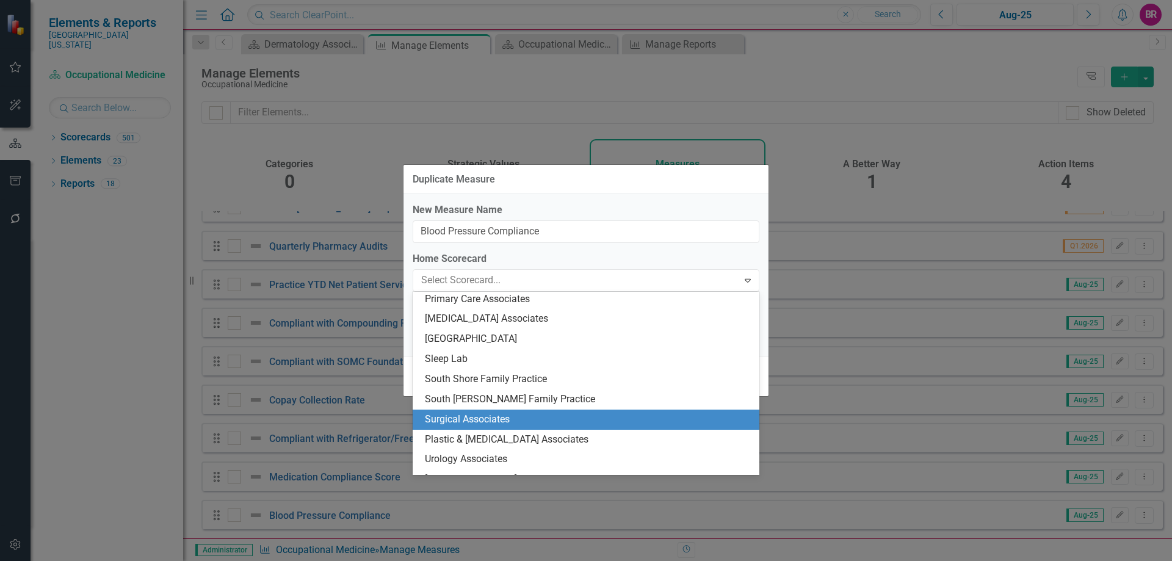
click at [573, 420] on div "Surgical Associates" at bounding box center [588, 420] width 327 height 14
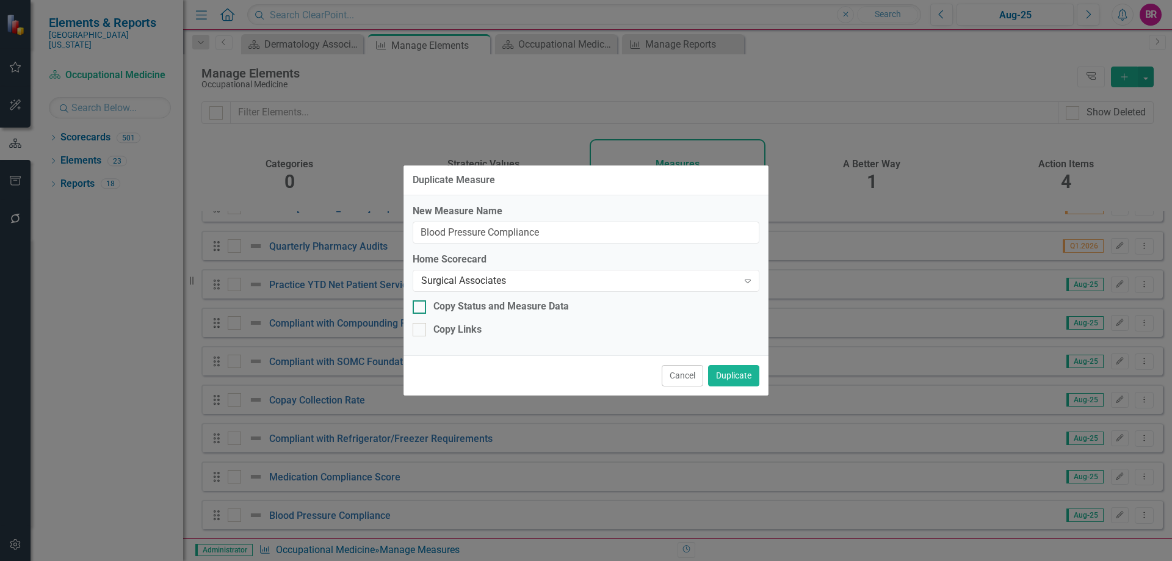
click at [446, 307] on div "Copy Status and Measure Data" at bounding box center [502, 307] width 136 height 14
click at [421, 307] on input "Copy Status and Measure Data" at bounding box center [417, 304] width 8 height 8
checkbox input "true"
click at [448, 332] on div "Copy Links" at bounding box center [458, 330] width 48 height 14
click at [421, 331] on input "Copy Links" at bounding box center [417, 327] width 8 height 8
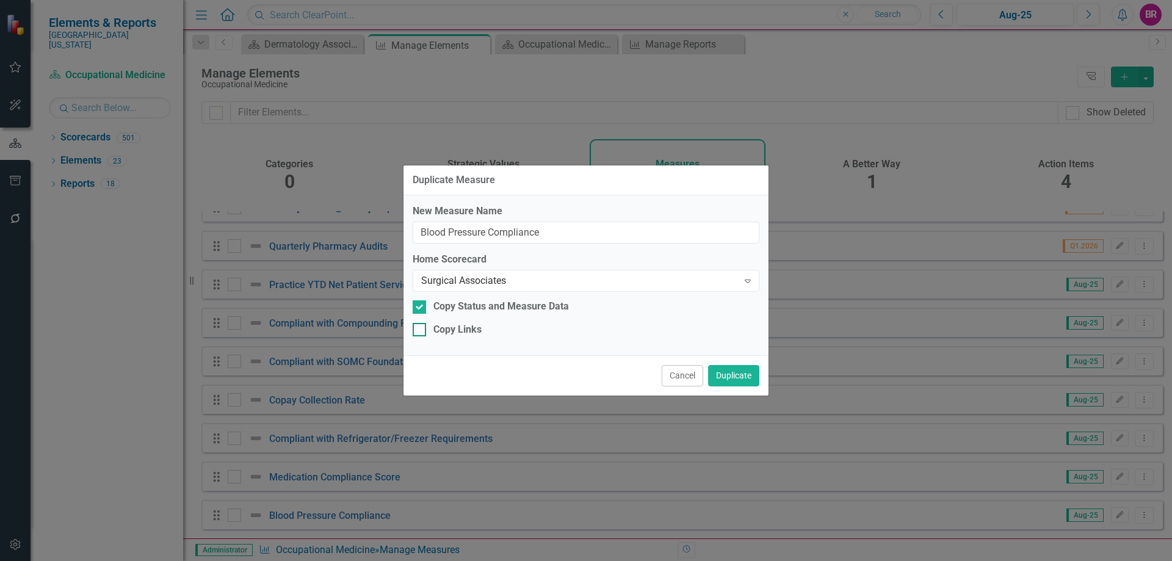
checkbox input "true"
click at [720, 372] on button "Duplicate" at bounding box center [733, 375] width 51 height 21
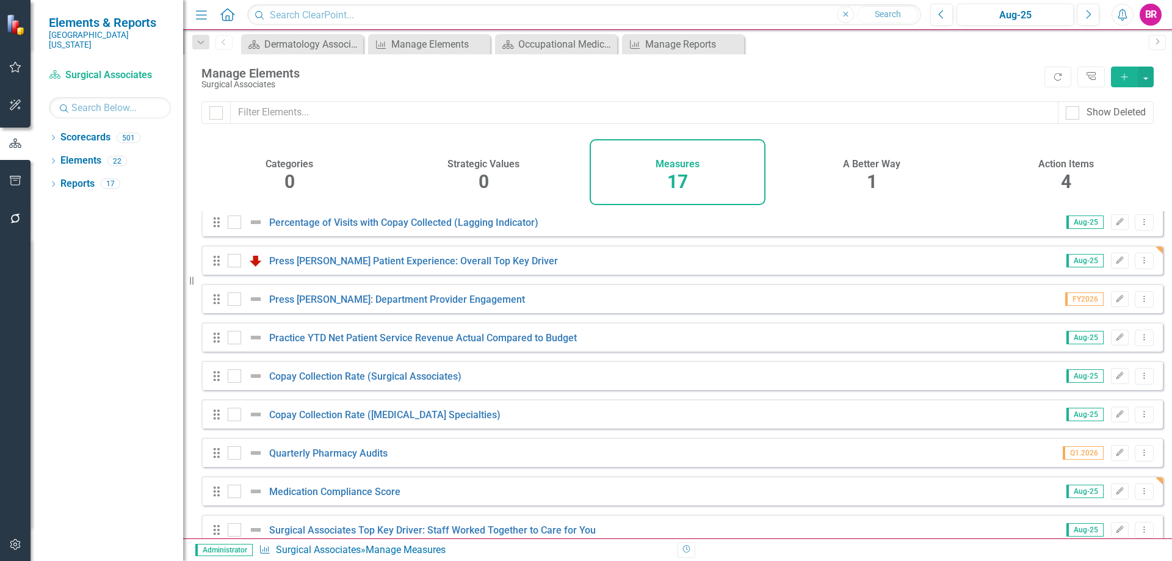
scroll to position [336, 0]
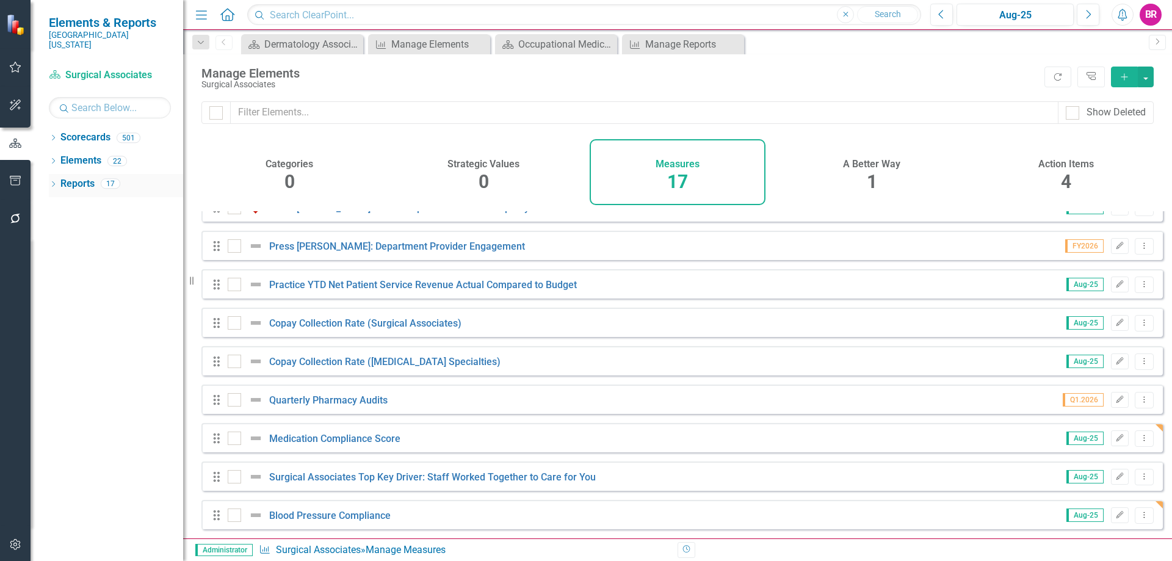
click at [71, 180] on link "Reports" at bounding box center [77, 184] width 34 height 14
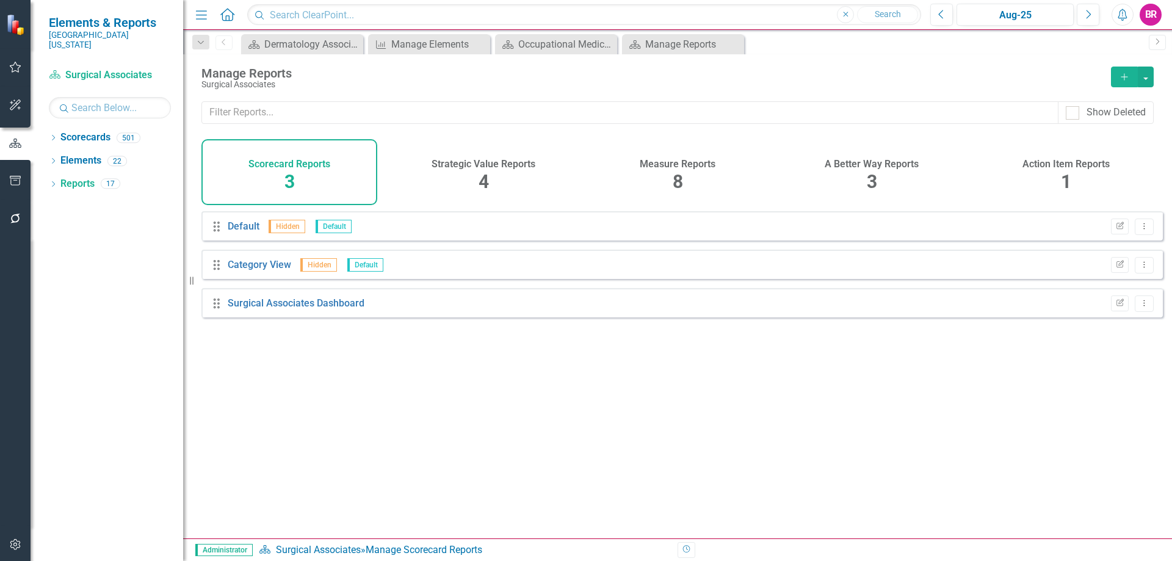
drag, startPoint x: 660, startPoint y: 165, endPoint x: 743, endPoint y: 189, distance: 86.4
click at [660, 165] on h4 "Measure Reports" at bounding box center [678, 164] width 76 height 11
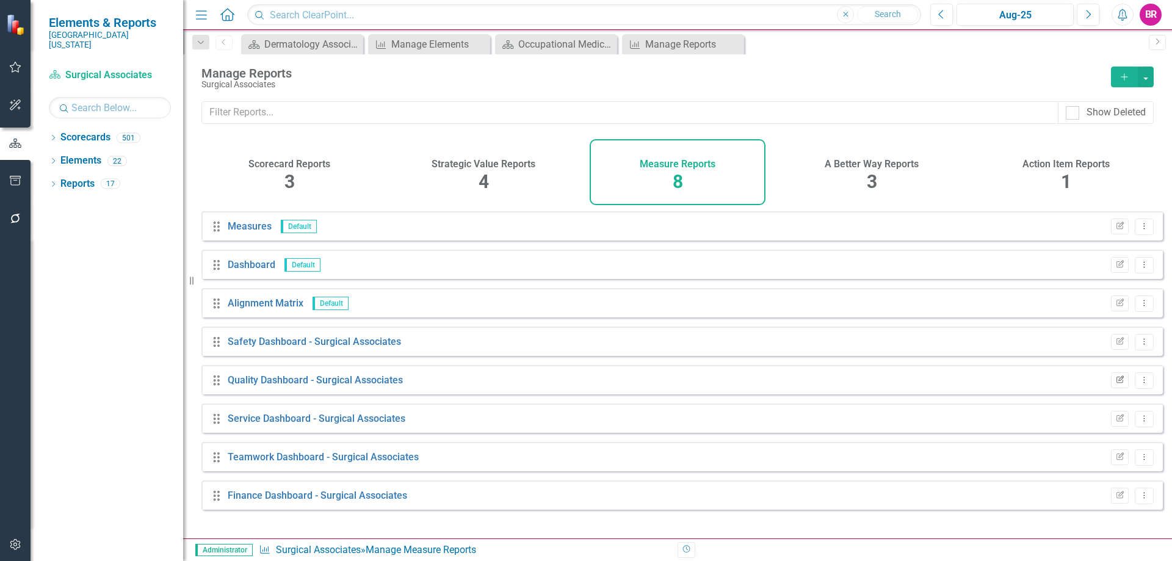
click at [1117, 383] on icon "button" at bounding box center [1120, 379] width 7 height 7
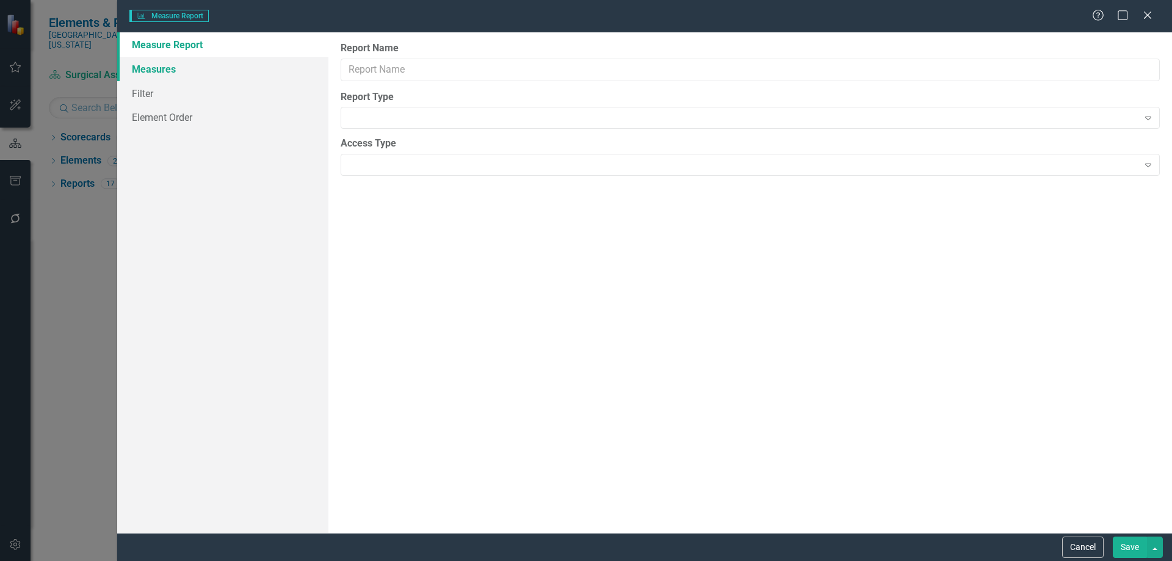
type input "Quality Dashboard - Surgical Associates"
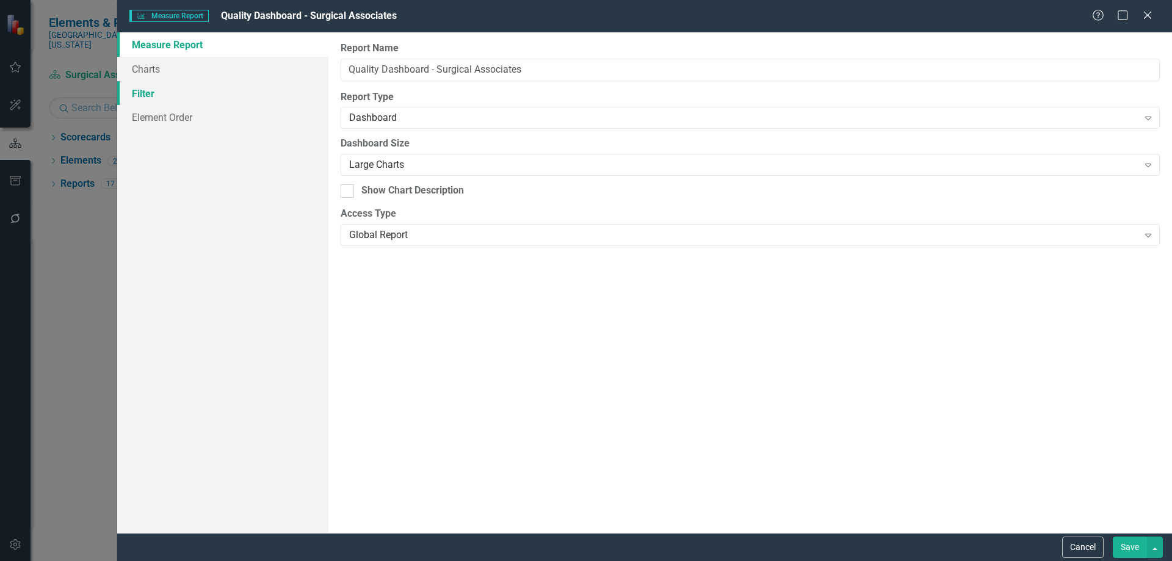
click at [139, 81] on link "Filter" at bounding box center [222, 93] width 211 height 24
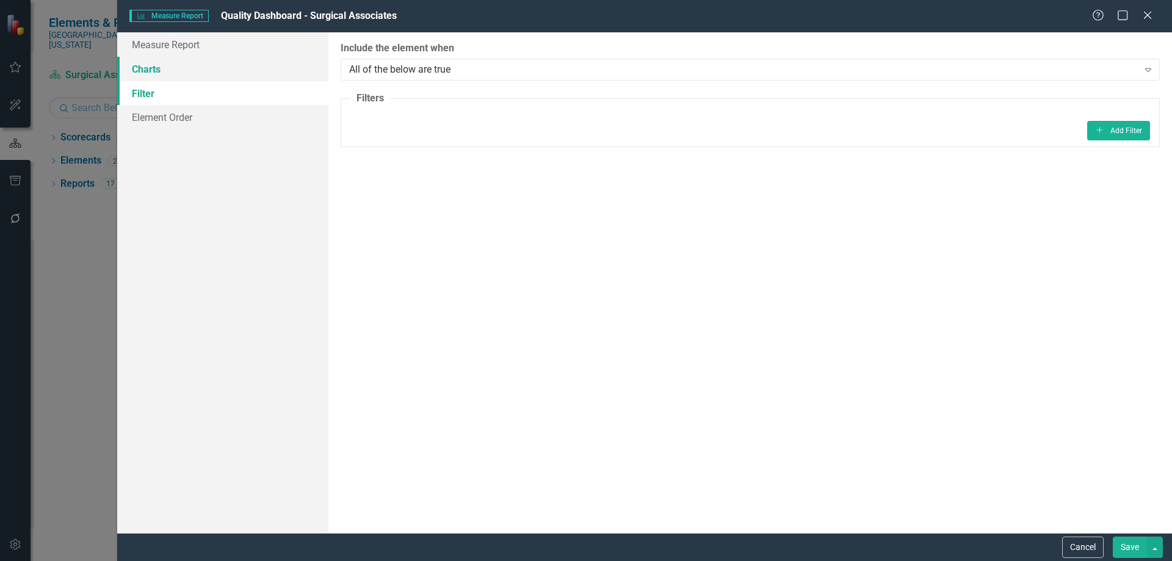
click at [149, 76] on link "Charts" at bounding box center [222, 69] width 211 height 24
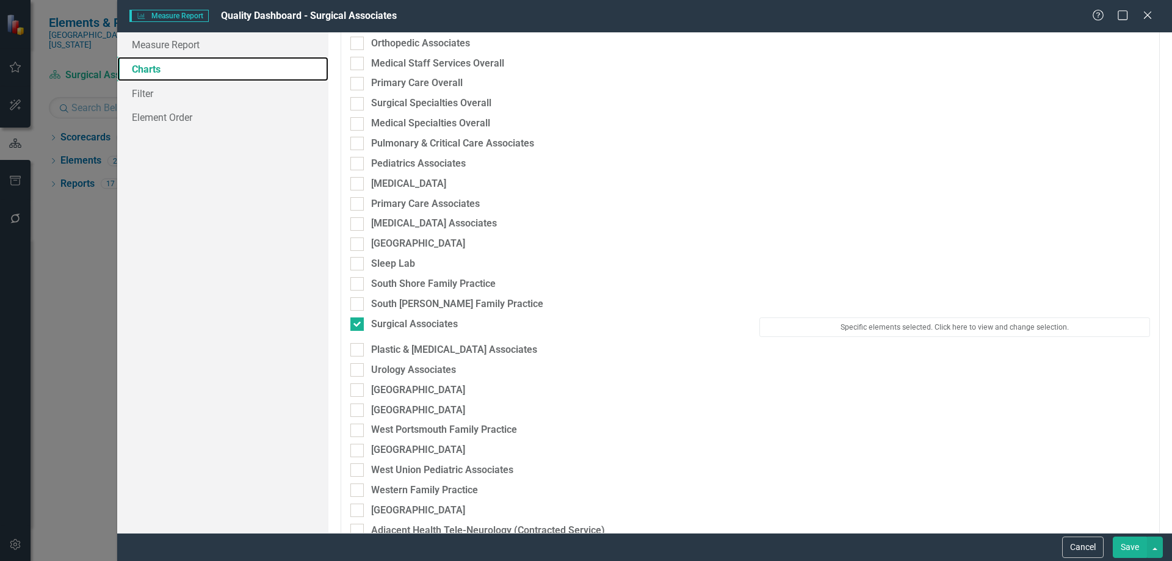
scroll to position [1832, 0]
click at [903, 321] on button "Specific elements selected. Click here to view and change selection." at bounding box center [955, 326] width 391 height 20
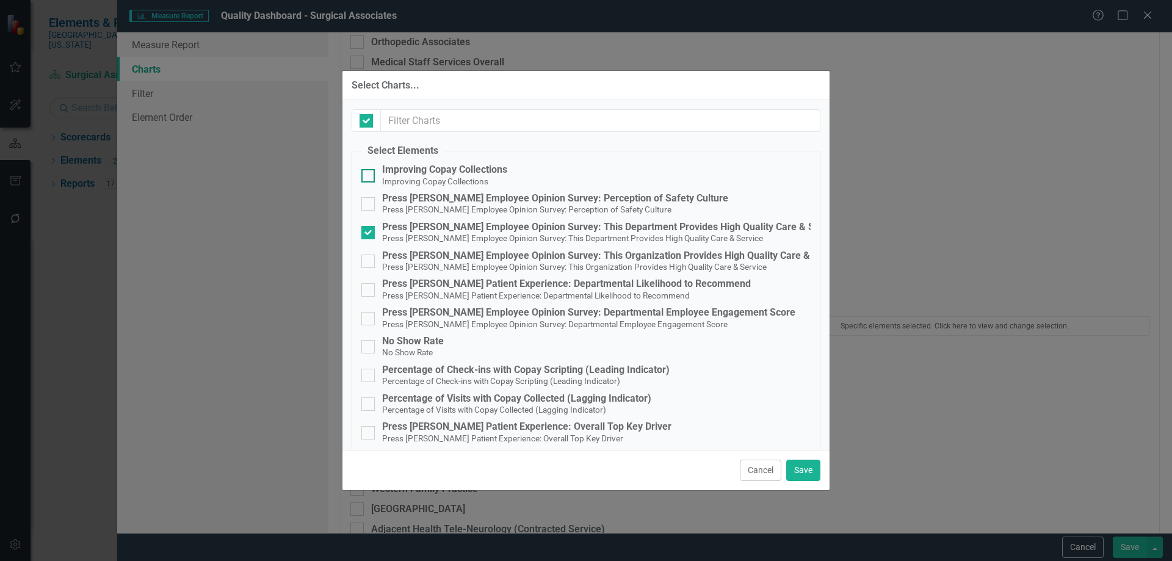
checkbox input "true"
checkbox input "false"
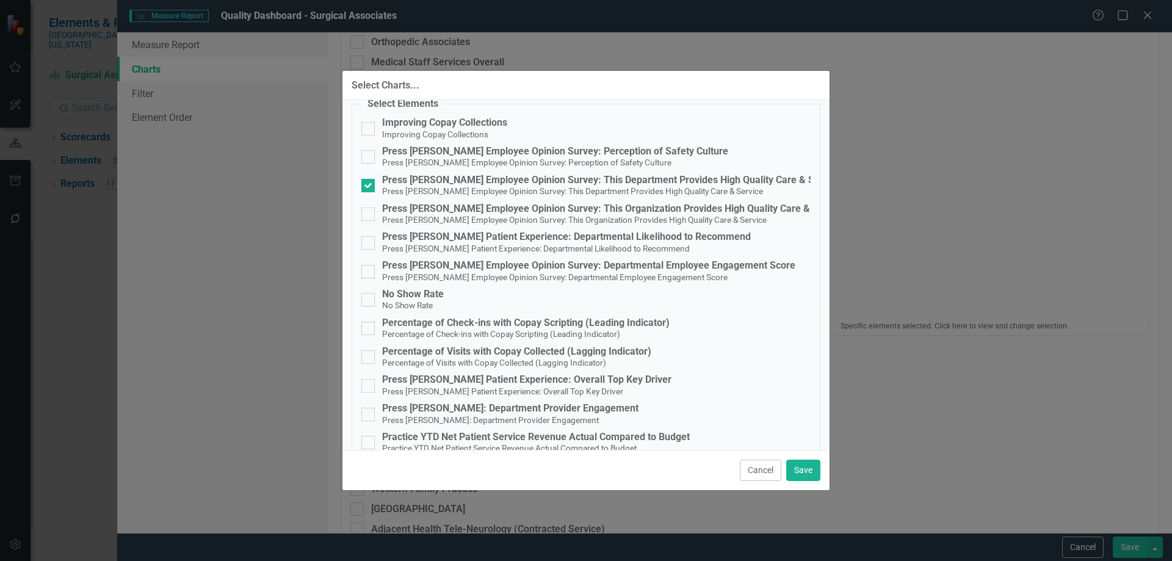
scroll to position [238, 0]
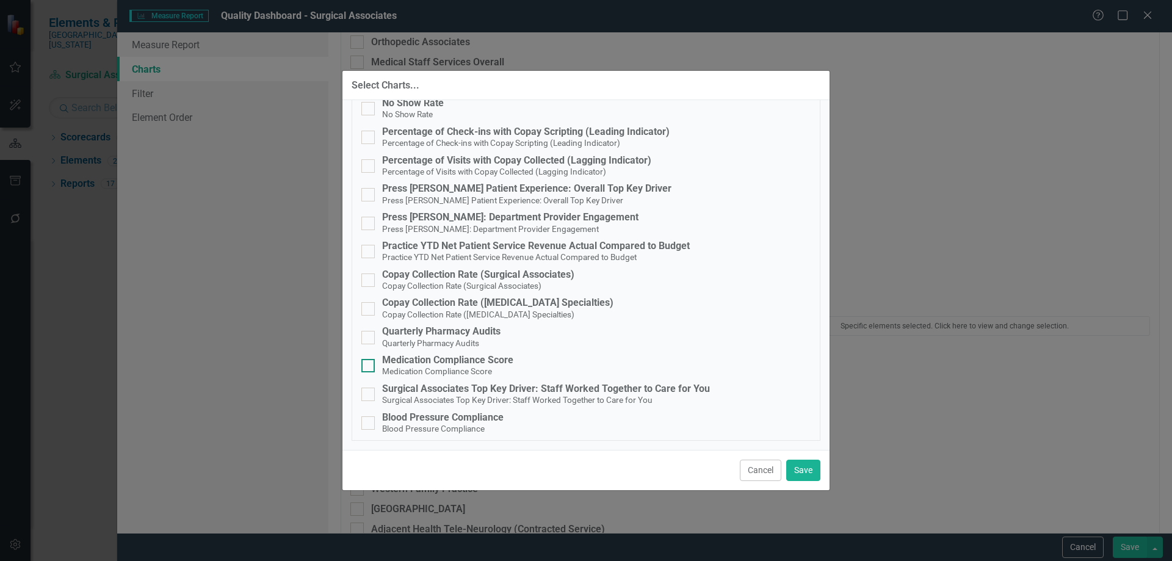
click at [423, 366] on small "Medication Compliance Score" at bounding box center [437, 371] width 110 height 10
click at [369, 366] on input "Medication Compliance Score Medication Compliance Score" at bounding box center [366, 363] width 8 height 8
checkbox input "true"
click at [445, 426] on small "Blood Pressure Compliance" at bounding box center [433, 429] width 103 height 10
click at [369, 424] on input "Blood Pressure Compliance Blood Pressure Compliance" at bounding box center [366, 420] width 8 height 8
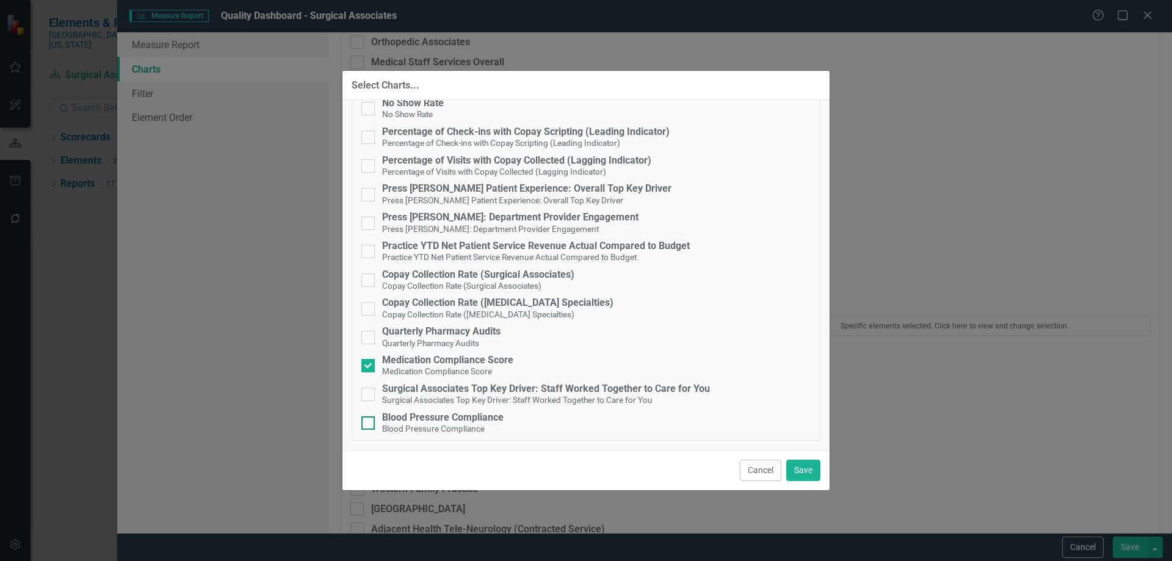
checkbox input "true"
click at [802, 474] on button "Save" at bounding box center [804, 470] width 34 height 21
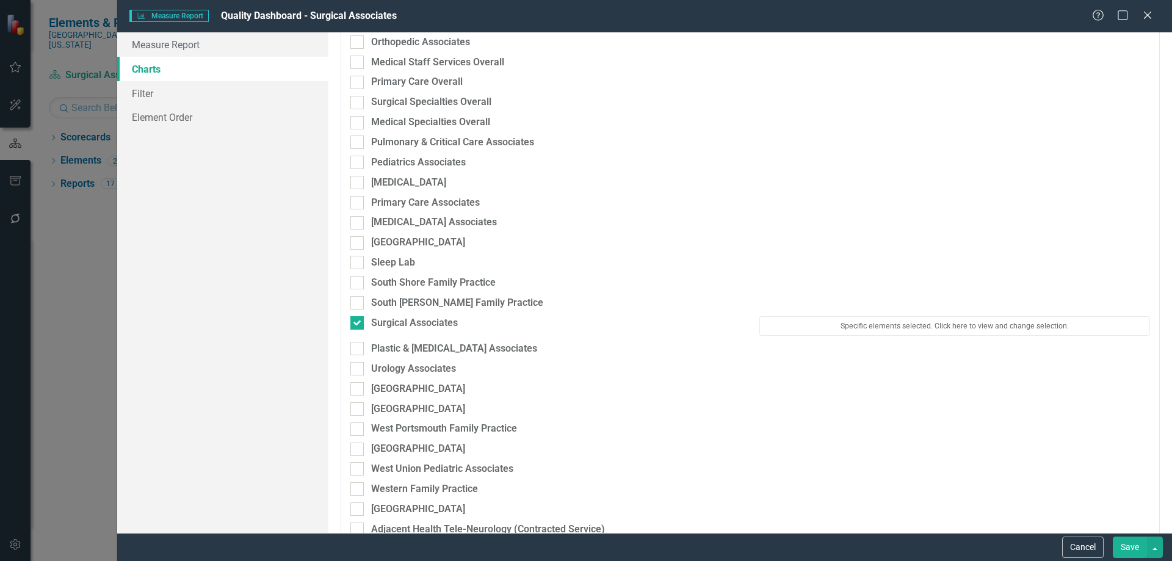
click at [1126, 547] on button "Save" at bounding box center [1130, 547] width 34 height 21
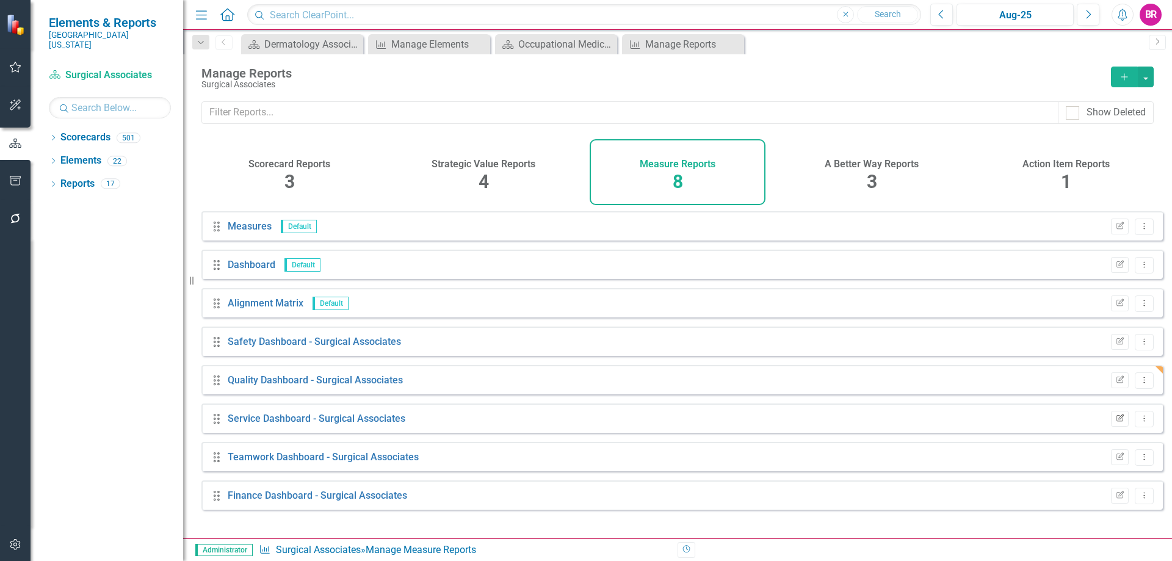
click at [1116, 423] on icon "Edit Report" at bounding box center [1120, 418] width 9 height 7
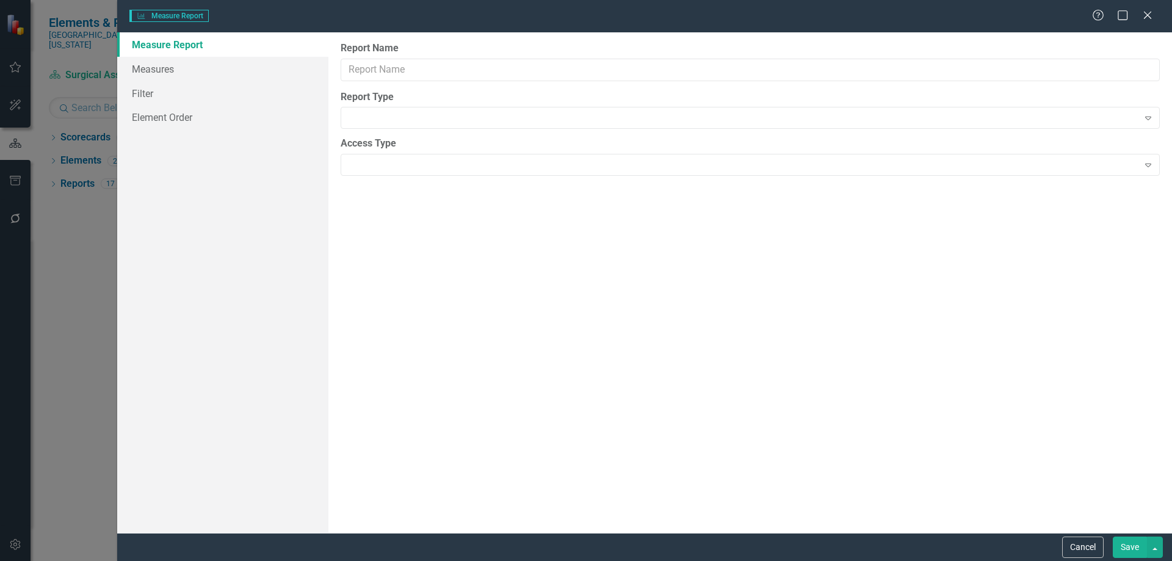
type input "Service Dashboard - Surgical Associates"
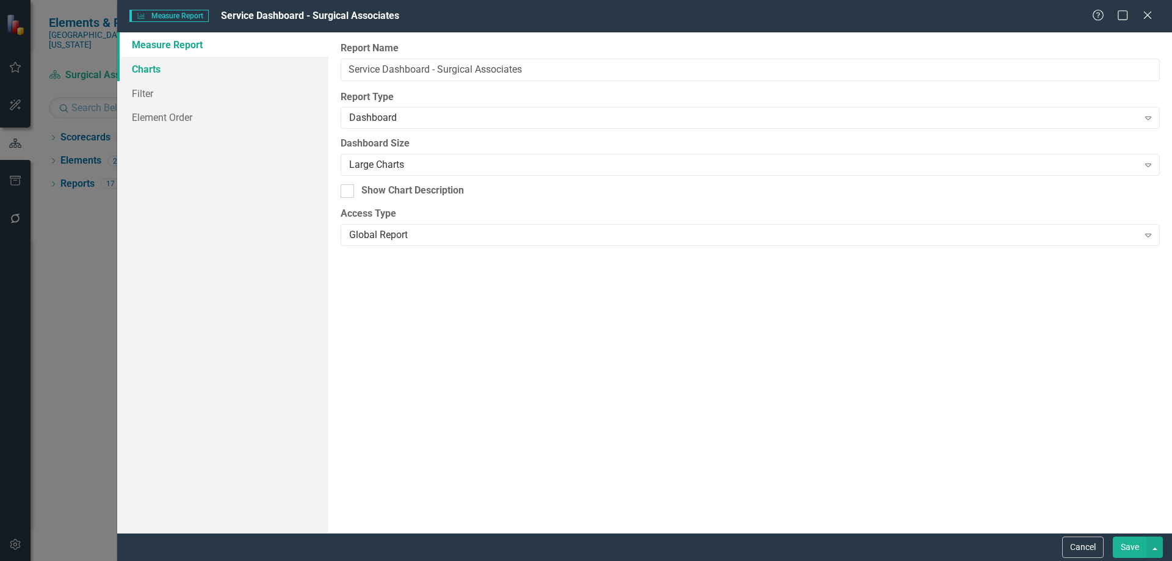
click at [163, 66] on link "Charts" at bounding box center [222, 69] width 211 height 24
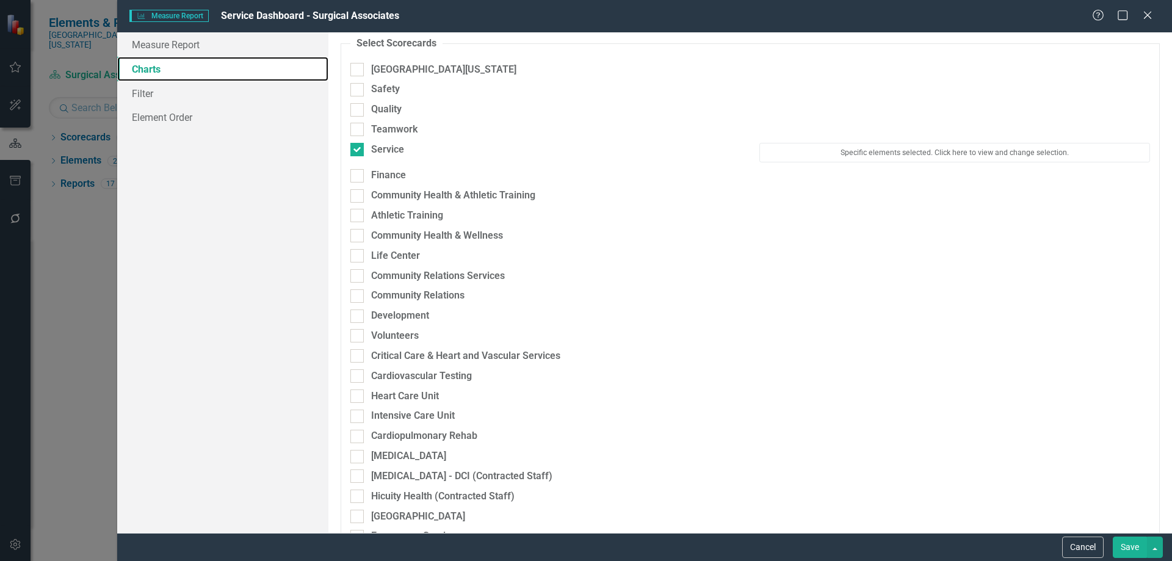
scroll to position [61, 0]
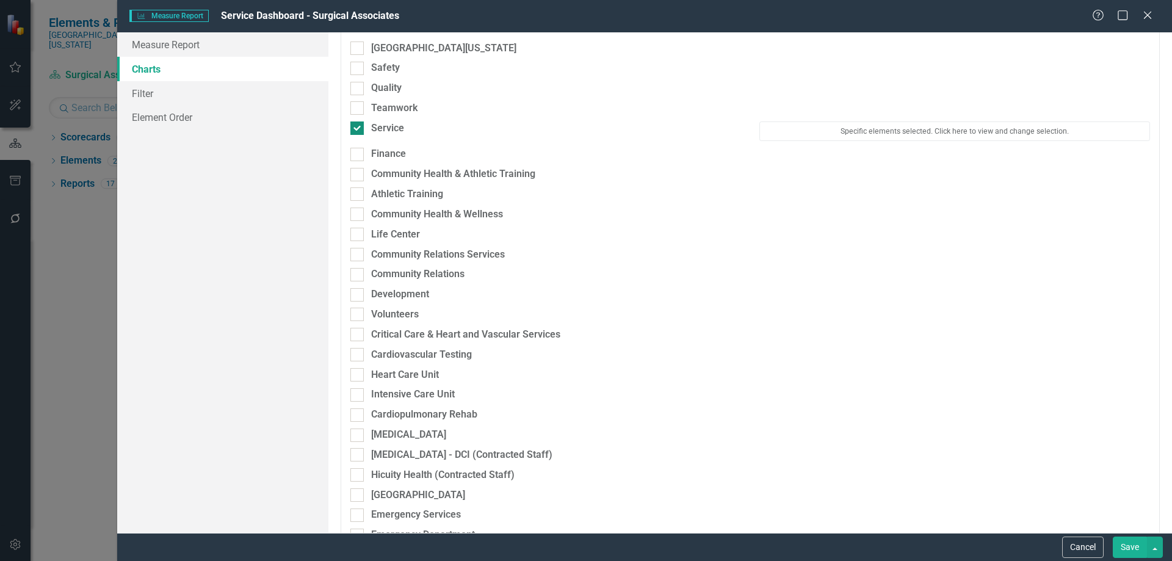
click at [385, 126] on div "Service" at bounding box center [387, 129] width 33 height 14
click at [358, 126] on input "Service" at bounding box center [355, 126] width 8 height 8
checkbox input "false"
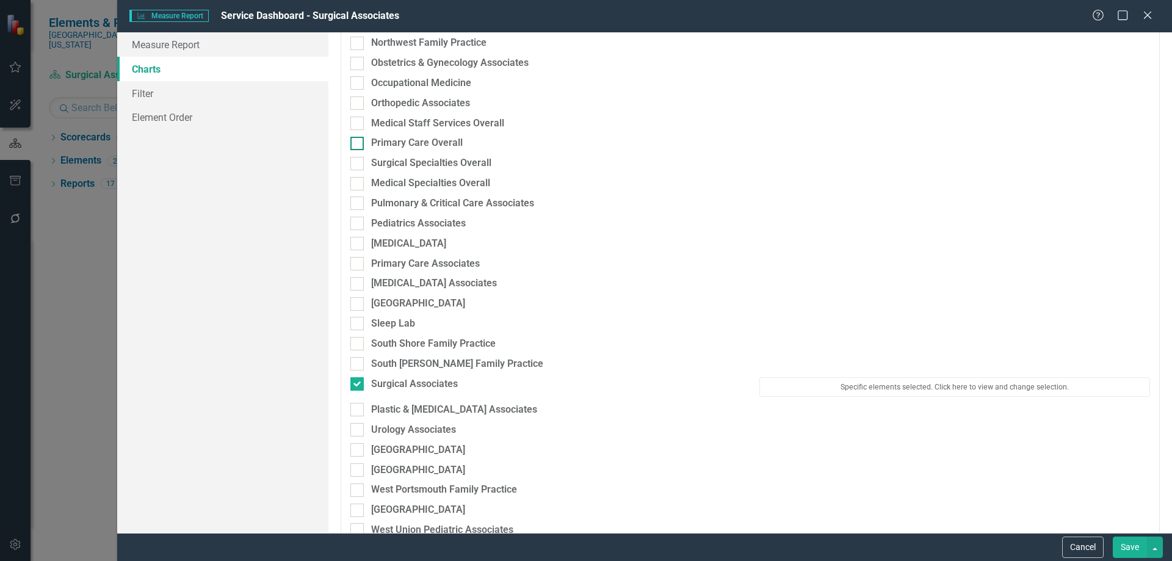
scroll to position [1893, 0]
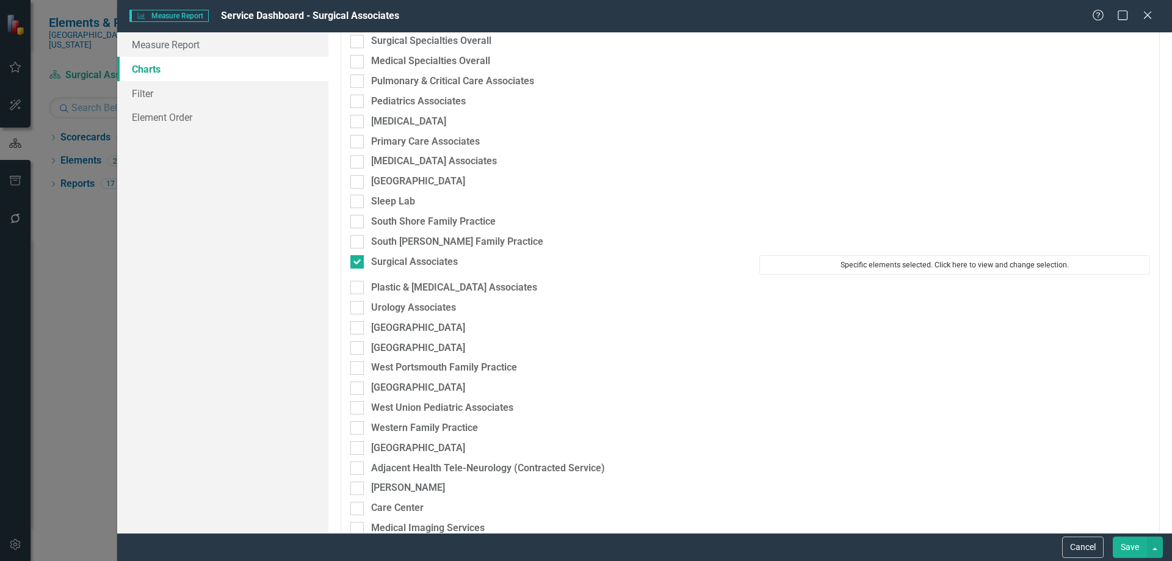
click at [825, 264] on button "Specific elements selected. Click here to view and change selection." at bounding box center [955, 265] width 391 height 20
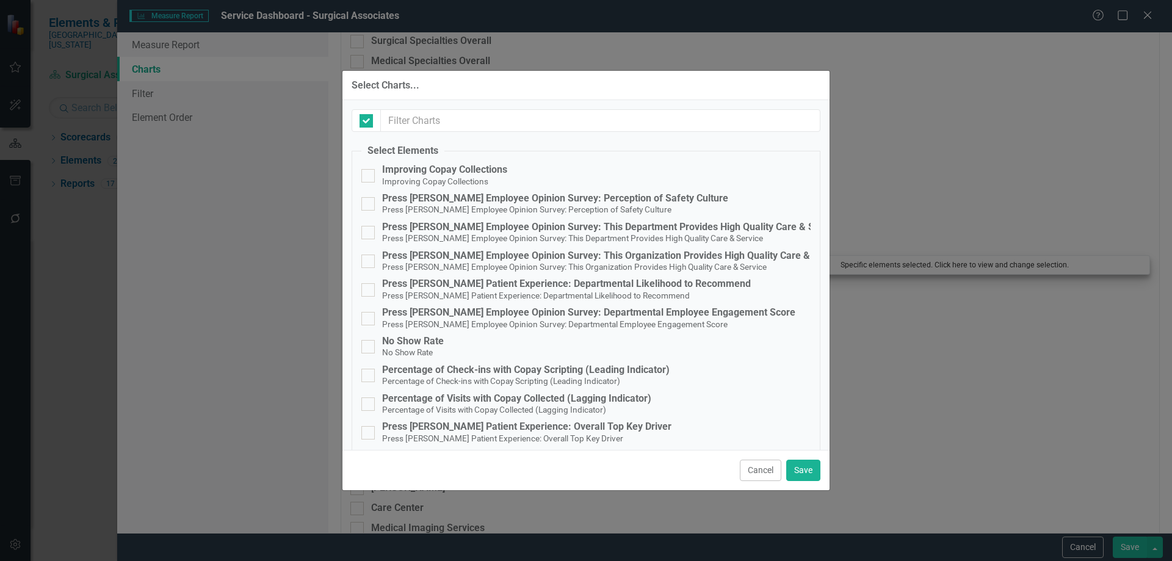
checkbox input "false"
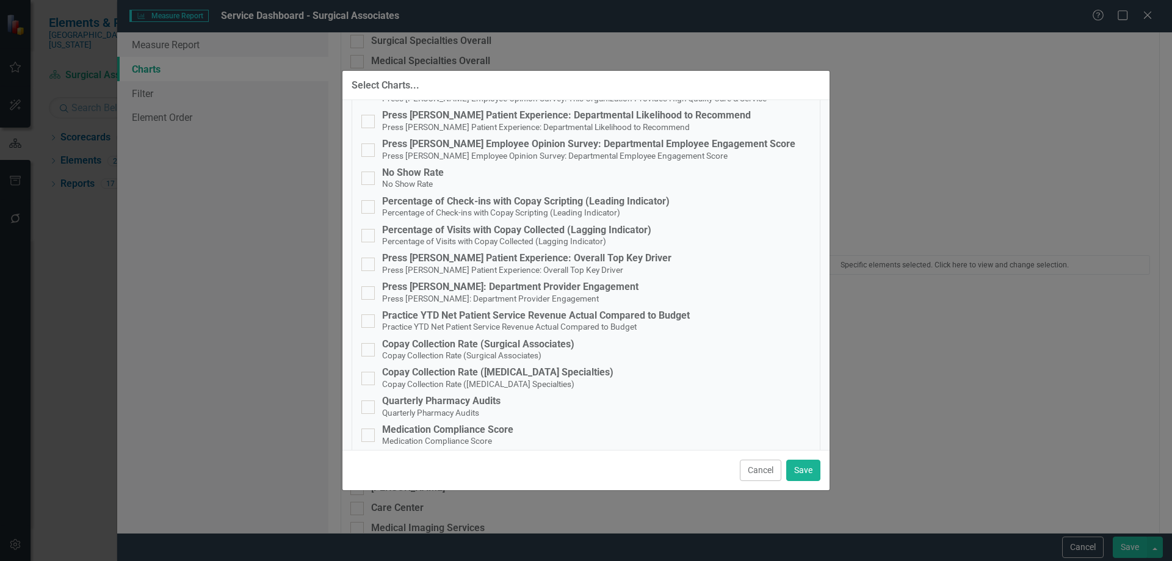
scroll to position [0, 0]
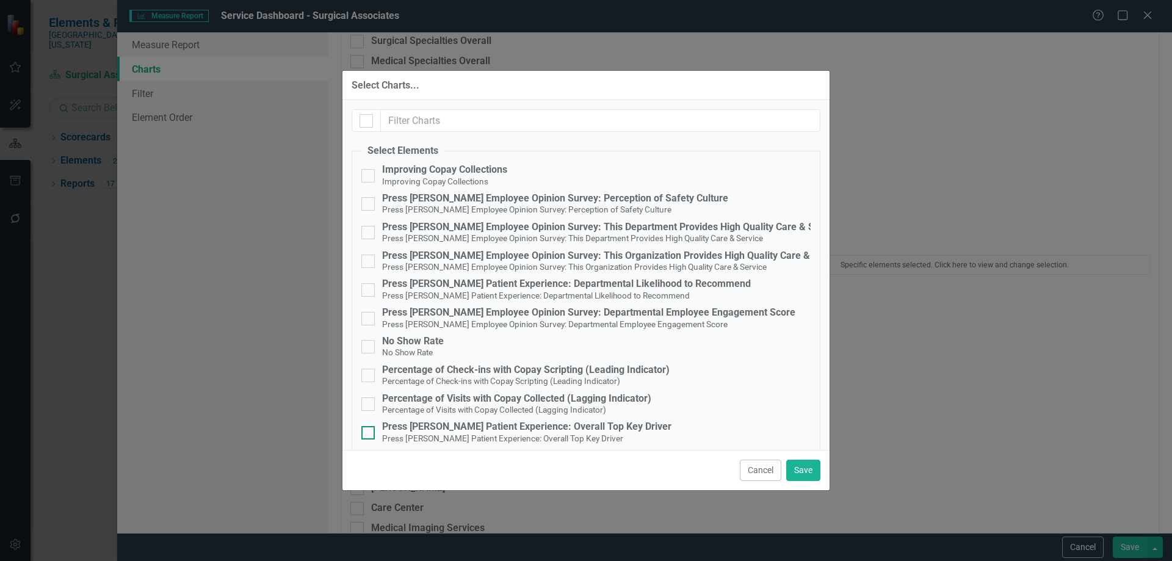
click at [522, 429] on div "Press [PERSON_NAME] Patient Experience: Overall Top Key Driver" at bounding box center [526, 426] width 289 height 11
click at [369, 429] on input "Press Ganey Patient Experience: Overall Top Key Driver Press Ganey Patient Expe…" at bounding box center [366, 430] width 8 height 8
checkbox input "true"
click at [820, 468] on button "Save" at bounding box center [804, 470] width 34 height 21
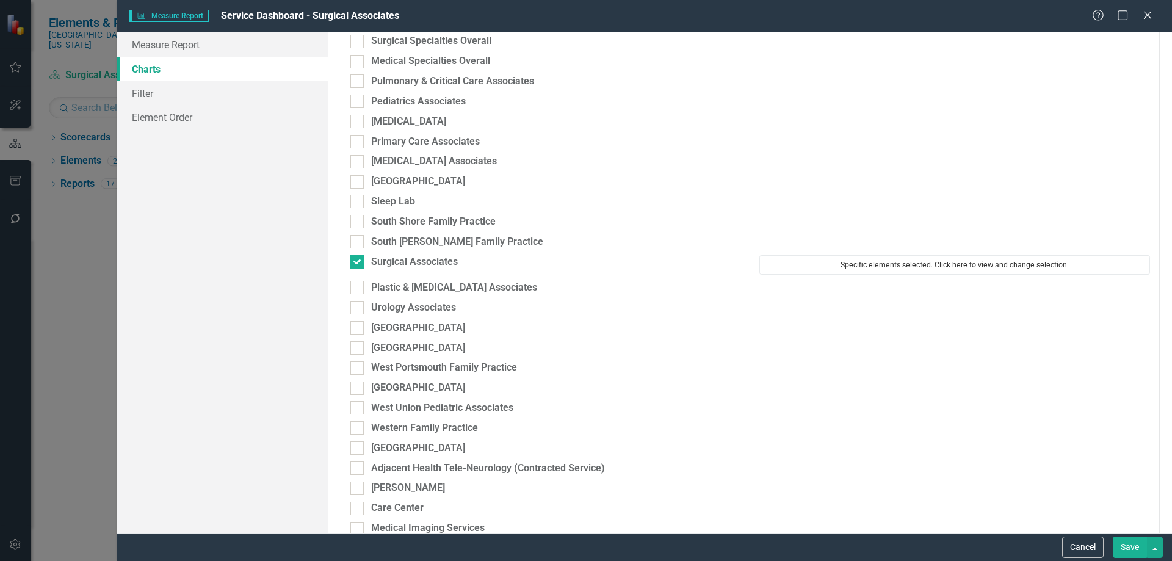
click at [955, 261] on button "Specific elements selected. Click here to view and change selection." at bounding box center [955, 265] width 391 height 20
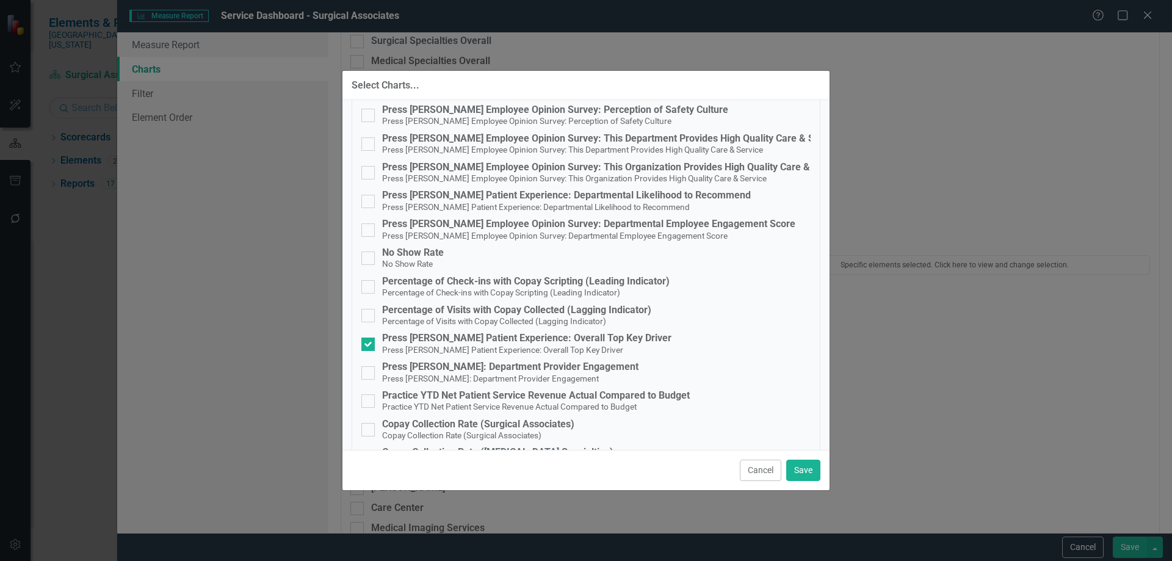
scroll to position [183, 0]
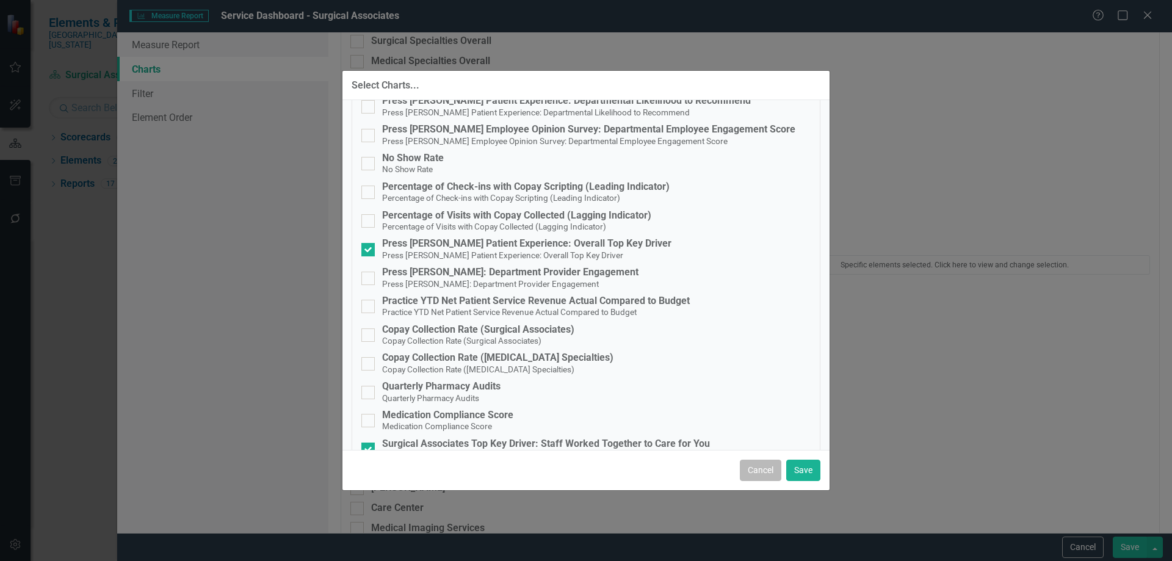
click at [766, 466] on button "Cancel" at bounding box center [761, 470] width 42 height 21
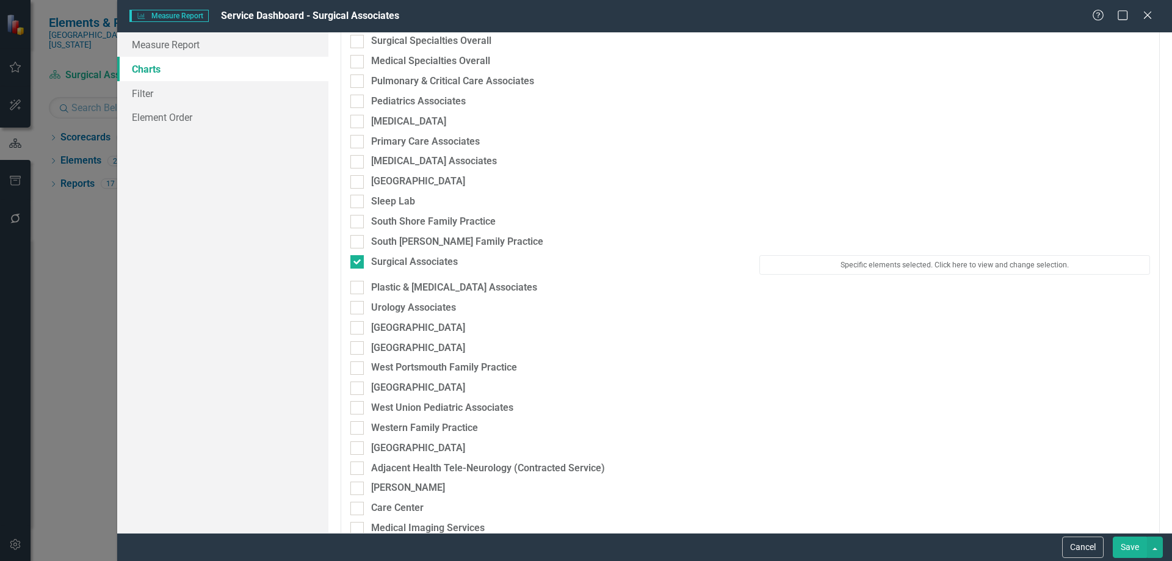
click at [1131, 550] on button "Save" at bounding box center [1130, 547] width 34 height 21
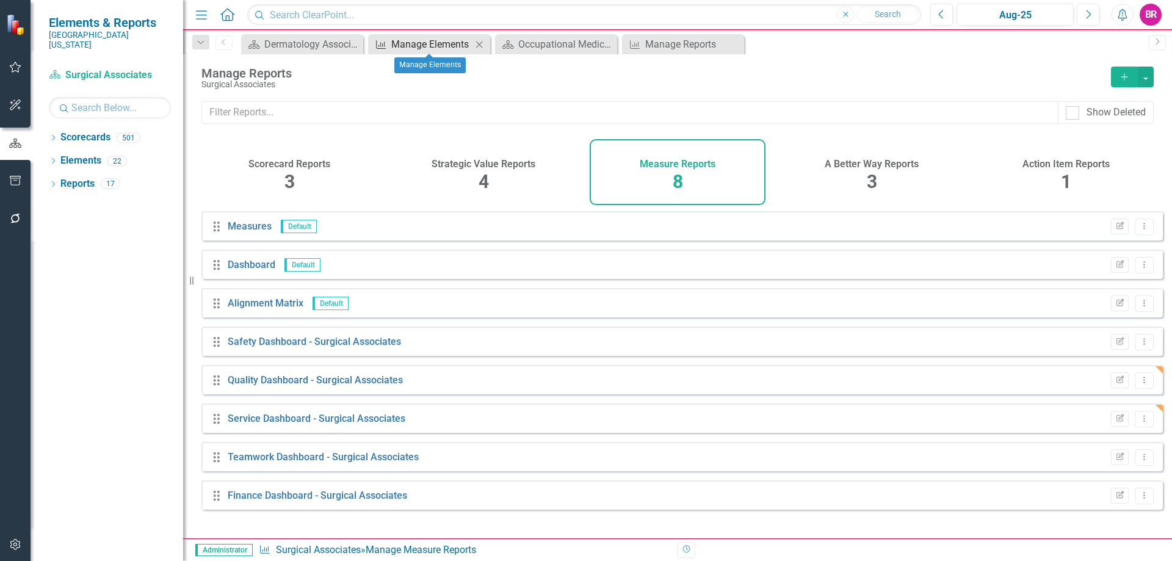
click at [451, 51] on div "Manage Elements" at bounding box center [431, 44] width 81 height 15
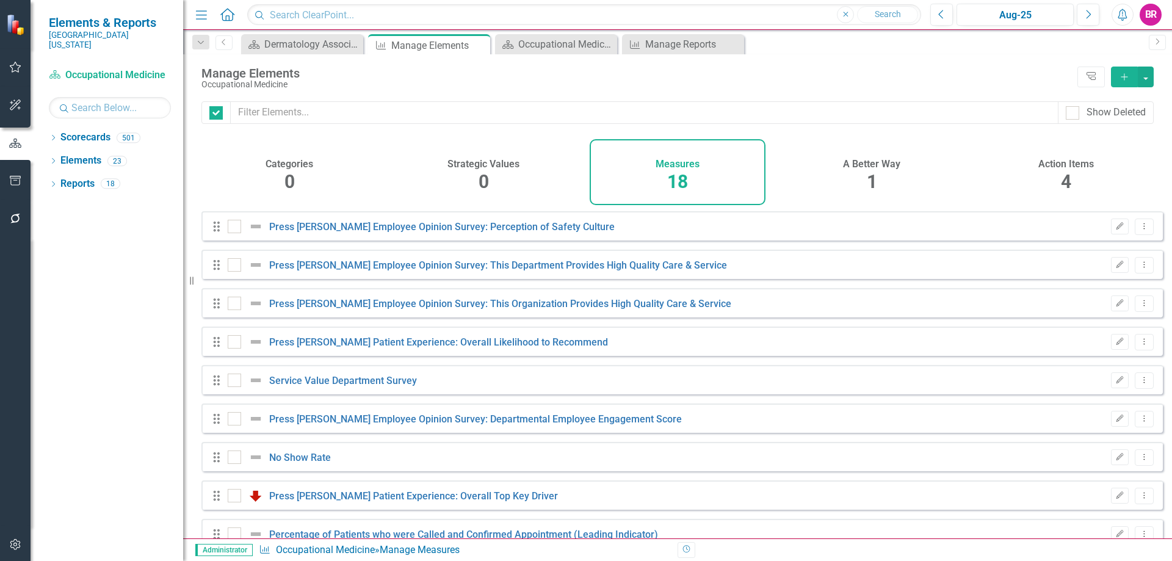
checkbox input "false"
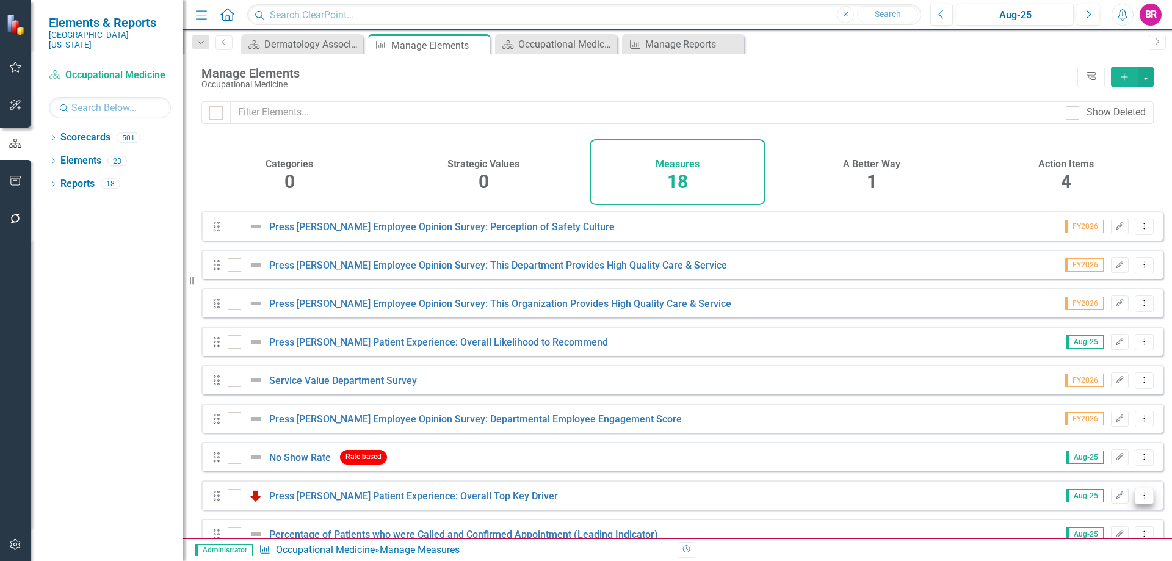
click at [1140, 500] on icon "Dropdown Menu" at bounding box center [1145, 496] width 10 height 8
click at [1085, 461] on link "Copy Duplicate Measure" at bounding box center [1089, 462] width 110 height 23
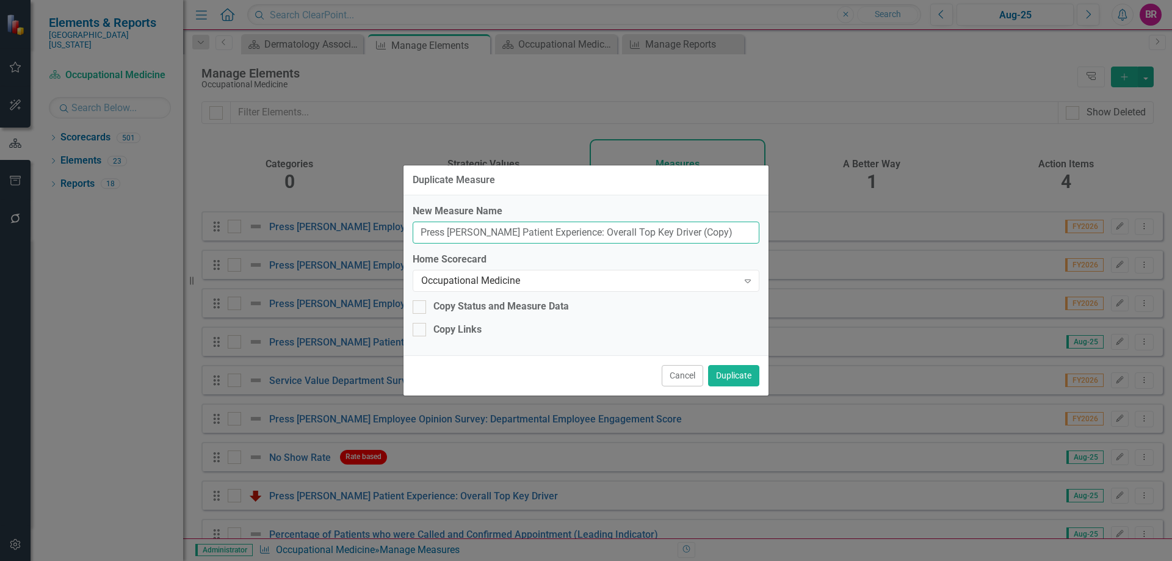
click at [703, 231] on input "Press Ganey Patient Experience: Overall Top Key Driver (Copy)" at bounding box center [586, 233] width 347 height 23
type input "Press [PERSON_NAME] Patient Experience: Overall Top Key Driver"
click at [610, 278] on div "Occupational Medicine" at bounding box center [579, 281] width 317 height 14
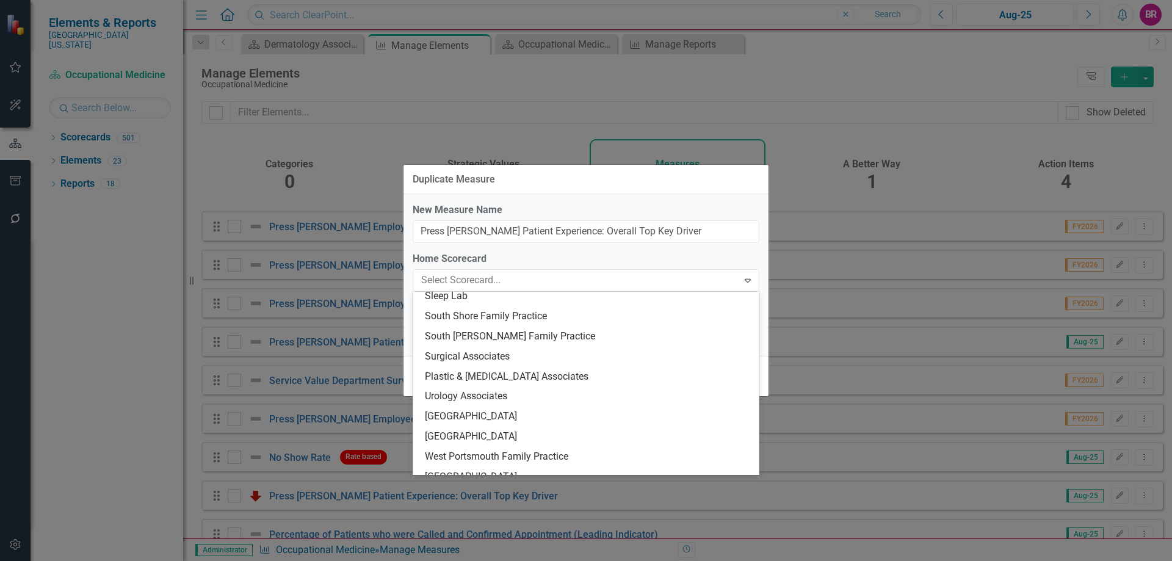
scroll to position [1989, 0]
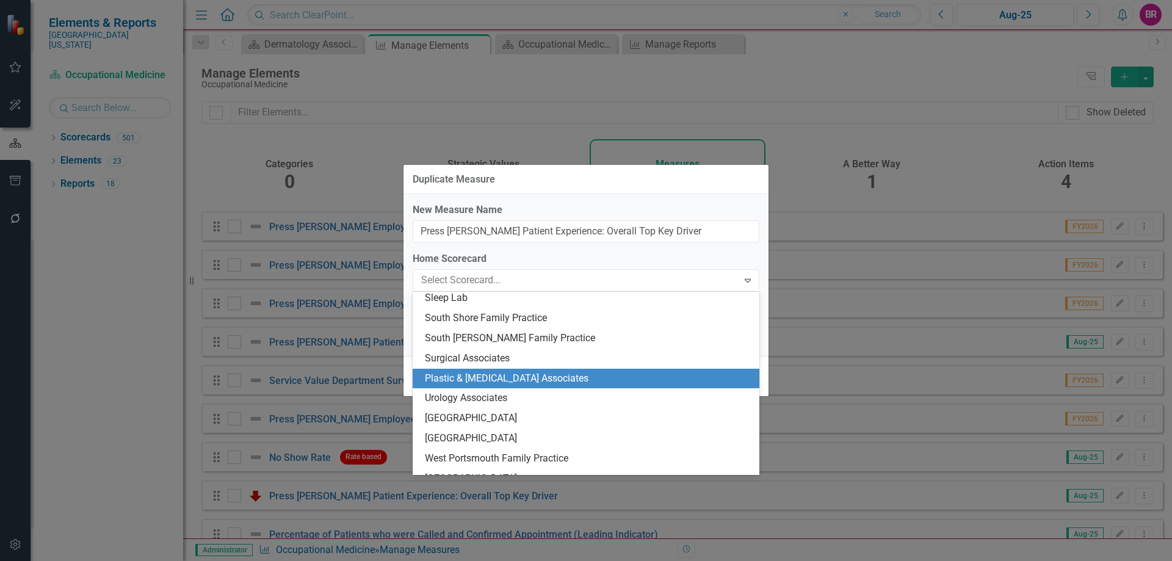
click at [562, 381] on div "Plastic & [MEDICAL_DATA] Associates" at bounding box center [588, 379] width 327 height 14
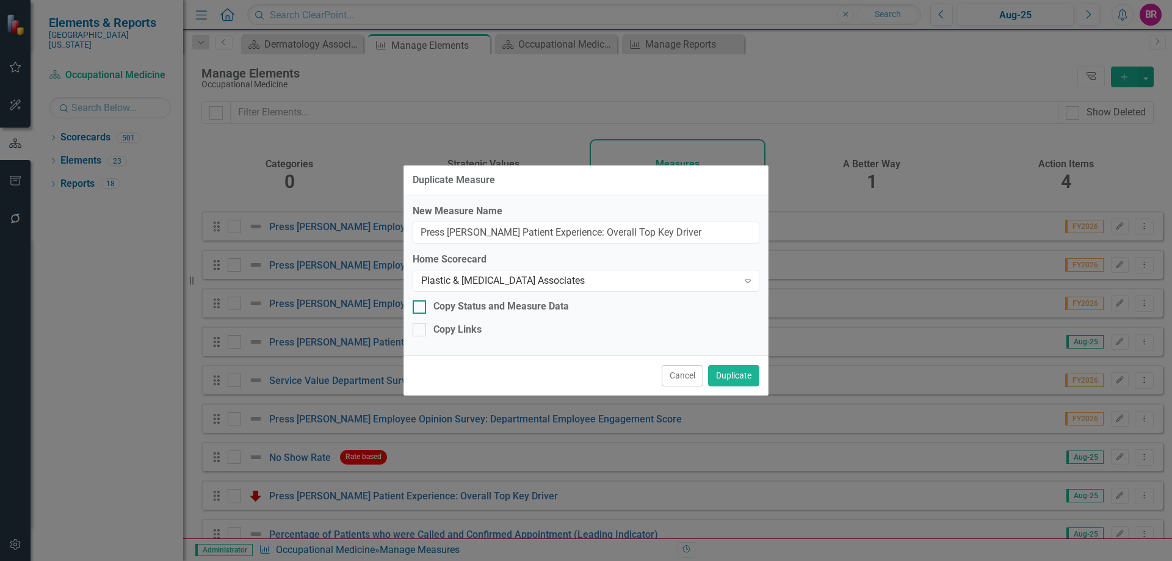
click at [461, 304] on div "Copy Status and Measure Data" at bounding box center [502, 307] width 136 height 14
click at [421, 304] on input "Copy Status and Measure Data" at bounding box center [417, 304] width 8 height 8
checkbox input "true"
click at [454, 328] on div "Copy Links" at bounding box center [458, 330] width 48 height 14
click at [421, 328] on input "Copy Links" at bounding box center [417, 327] width 8 height 8
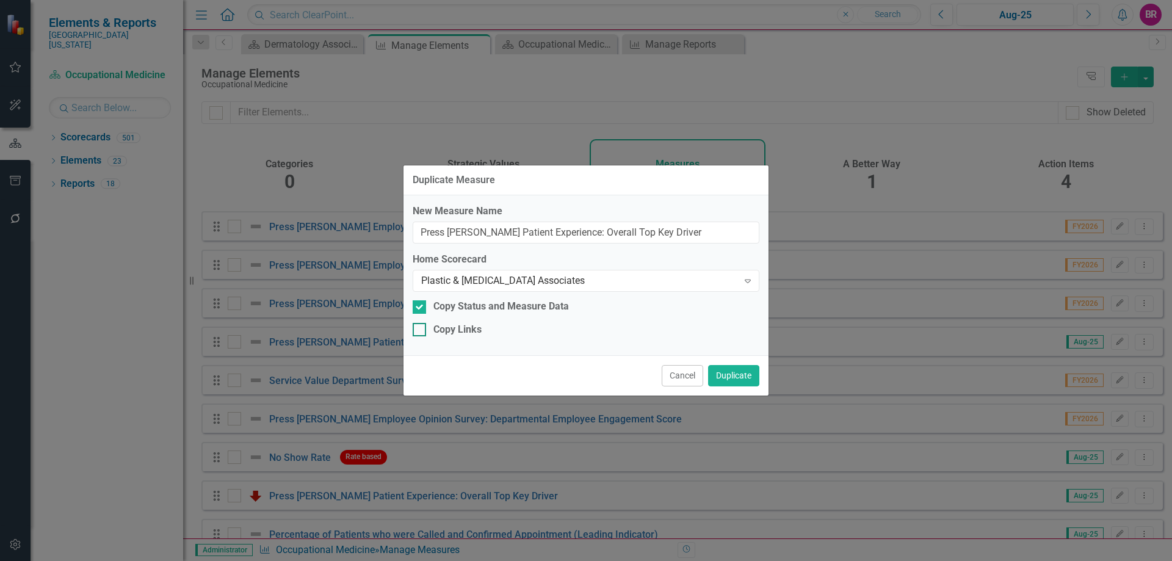
checkbox input "true"
click at [719, 373] on button "Duplicate" at bounding box center [733, 375] width 51 height 21
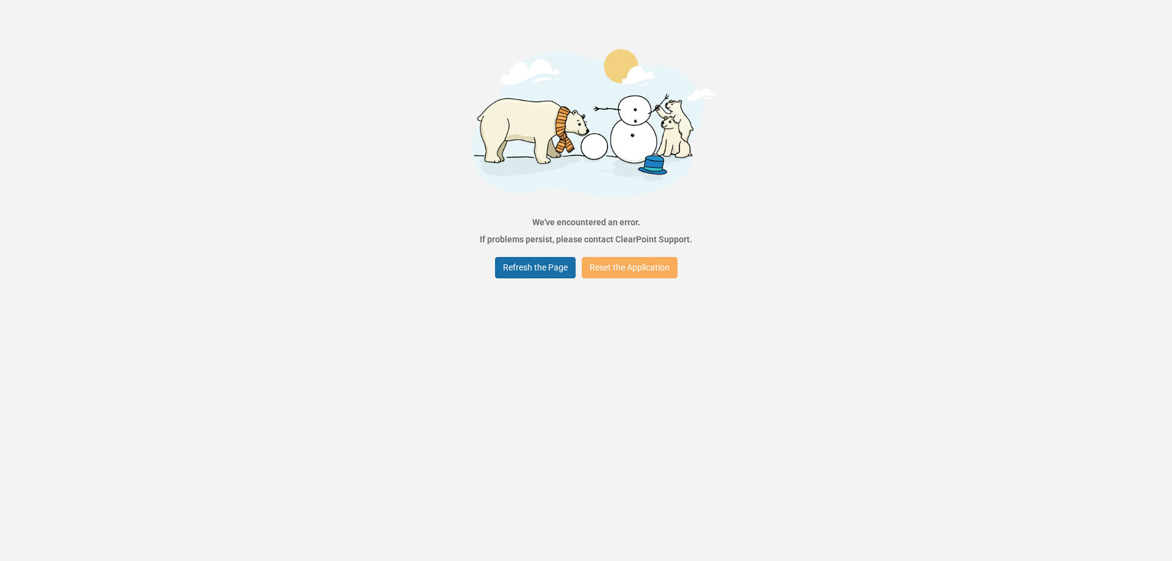
click at [524, 271] on button "Refresh the Page" at bounding box center [535, 267] width 81 height 21
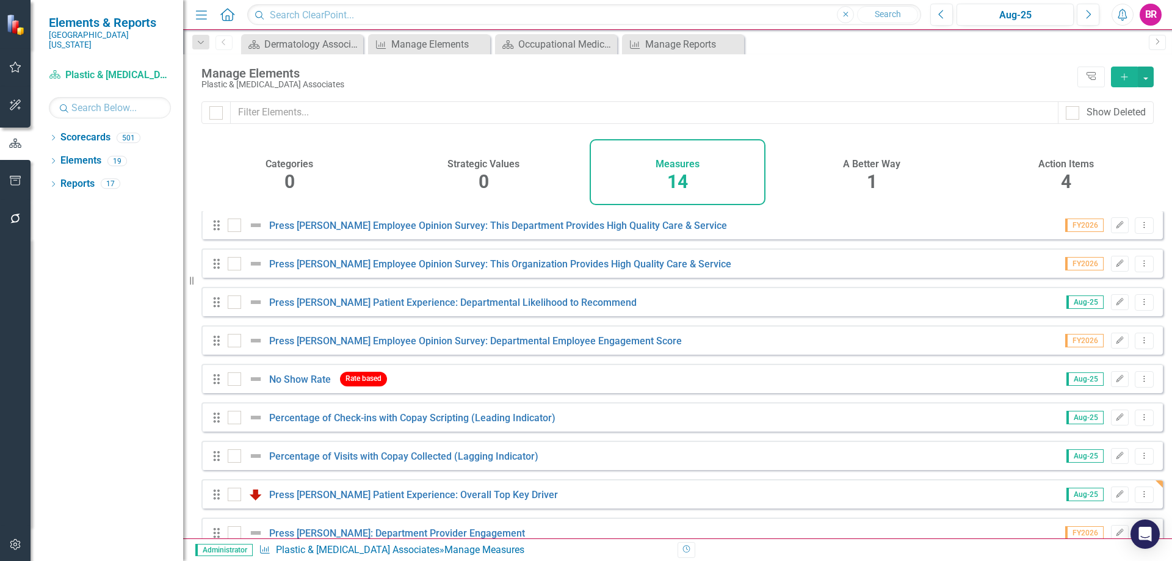
scroll to position [61, 0]
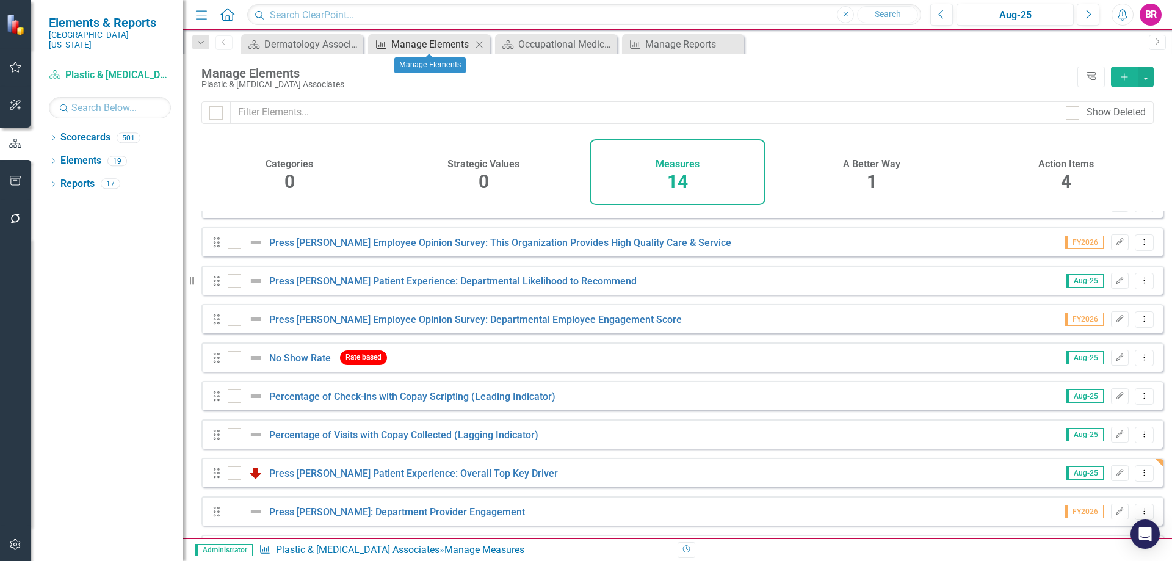
click at [412, 45] on div "Manage Elements" at bounding box center [431, 44] width 81 height 15
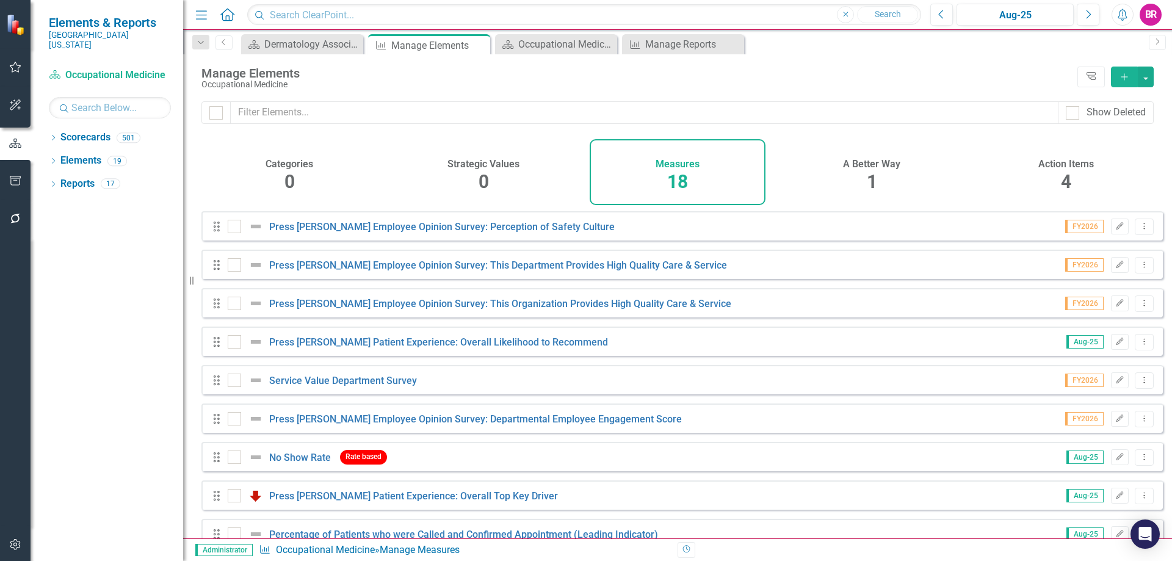
checkbox input "false"
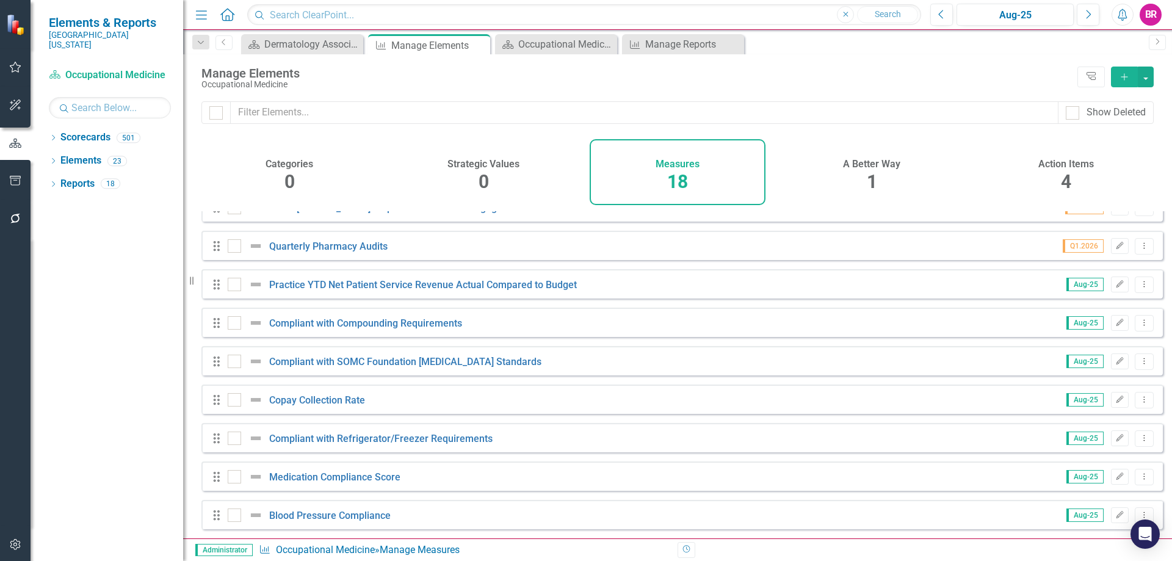
scroll to position [374, 0]
click at [1141, 478] on button "Dropdown Menu" at bounding box center [1144, 477] width 19 height 16
click at [1094, 434] on link "Copy Duplicate Measure" at bounding box center [1089, 434] width 110 height 23
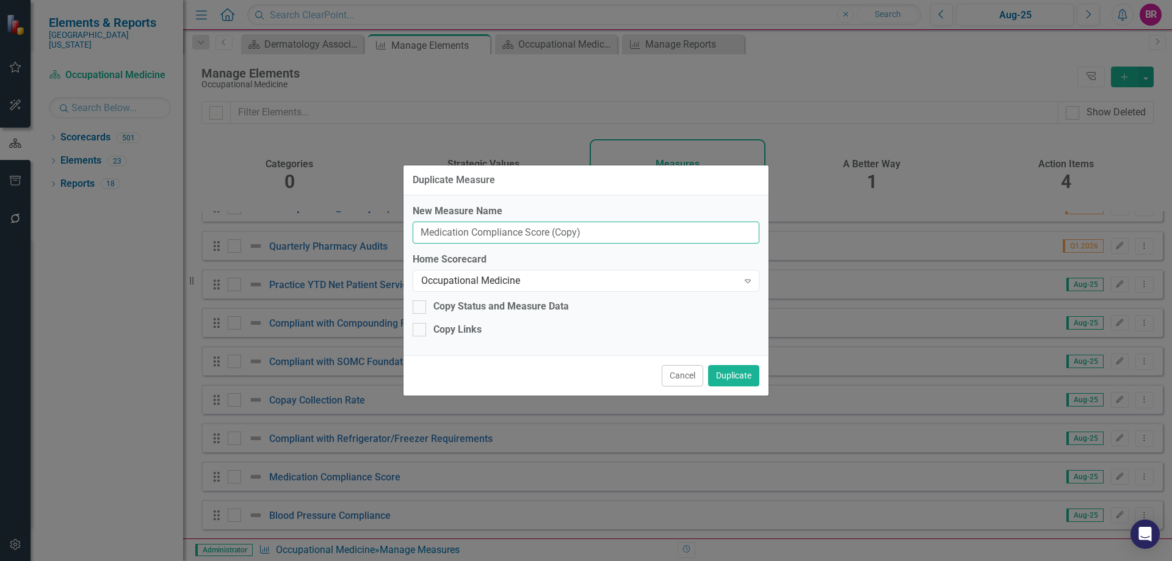
drag, startPoint x: 597, startPoint y: 234, endPoint x: 566, endPoint y: 230, distance: 30.8
click at [566, 230] on input "Medication Compliance Score (Copy)" at bounding box center [586, 233] width 347 height 23
type input "Medication Compliance Score"
click at [564, 281] on div "Occupational Medicine" at bounding box center [579, 281] width 317 height 14
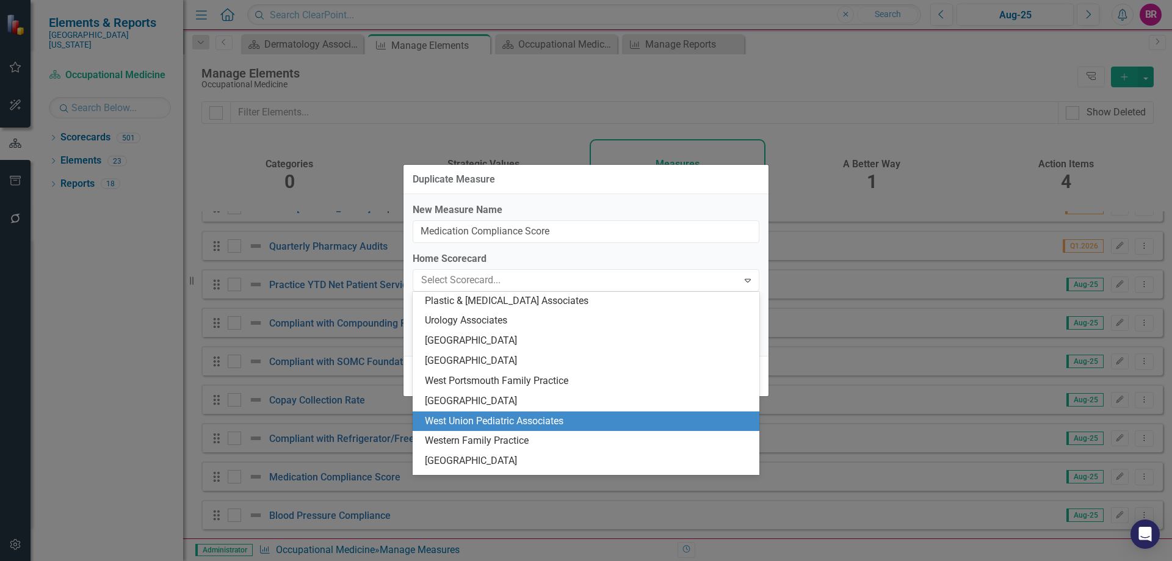
scroll to position [2050, 0]
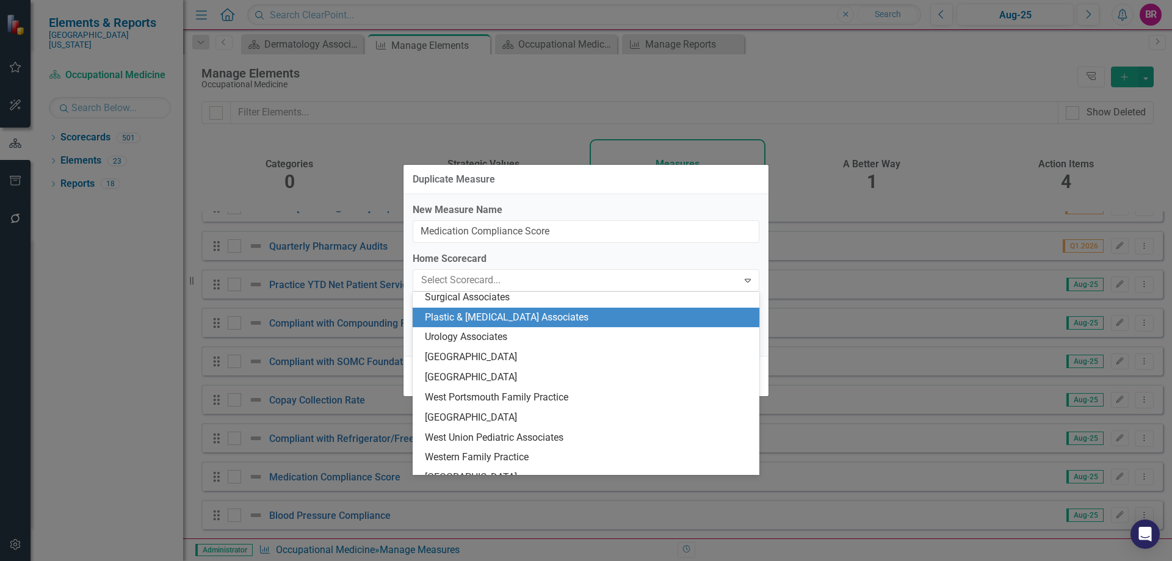
click at [611, 324] on div "Plastic & [MEDICAL_DATA] Associates" at bounding box center [588, 318] width 327 height 14
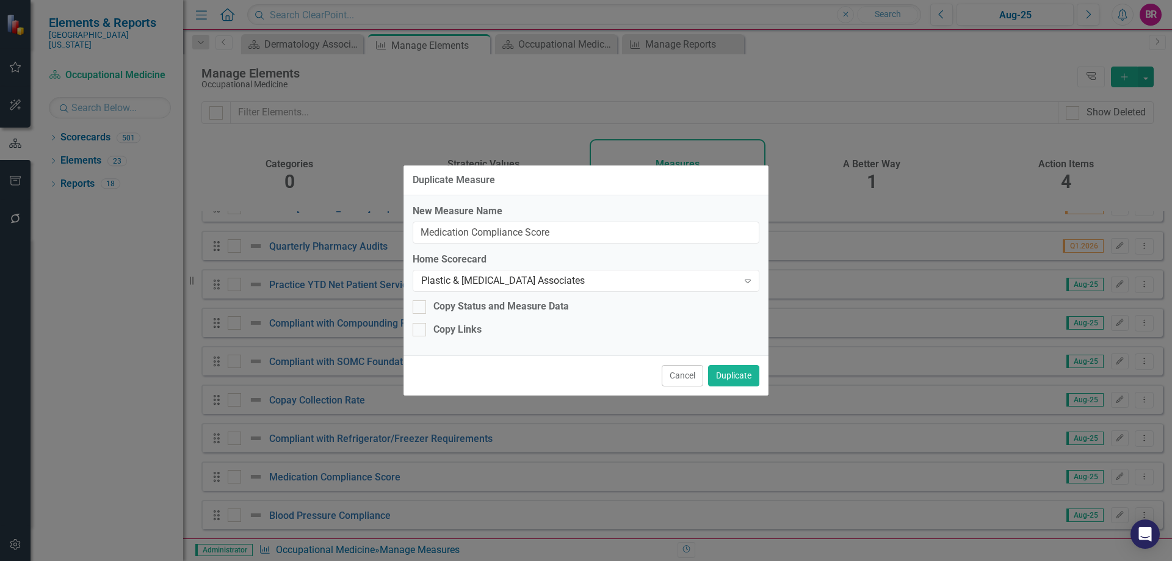
click at [487, 317] on div "New Measure Name Medication Compliance Score Home Scorecard Plastic & [MEDICAL_…" at bounding box center [586, 275] width 365 height 160
click at [485, 310] on div "Copy Status and Measure Data" at bounding box center [502, 307] width 136 height 14
click at [421, 308] on input "Copy Status and Measure Data" at bounding box center [417, 304] width 8 height 8
checkbox input "true"
click at [467, 329] on div "Copy Links" at bounding box center [458, 330] width 48 height 14
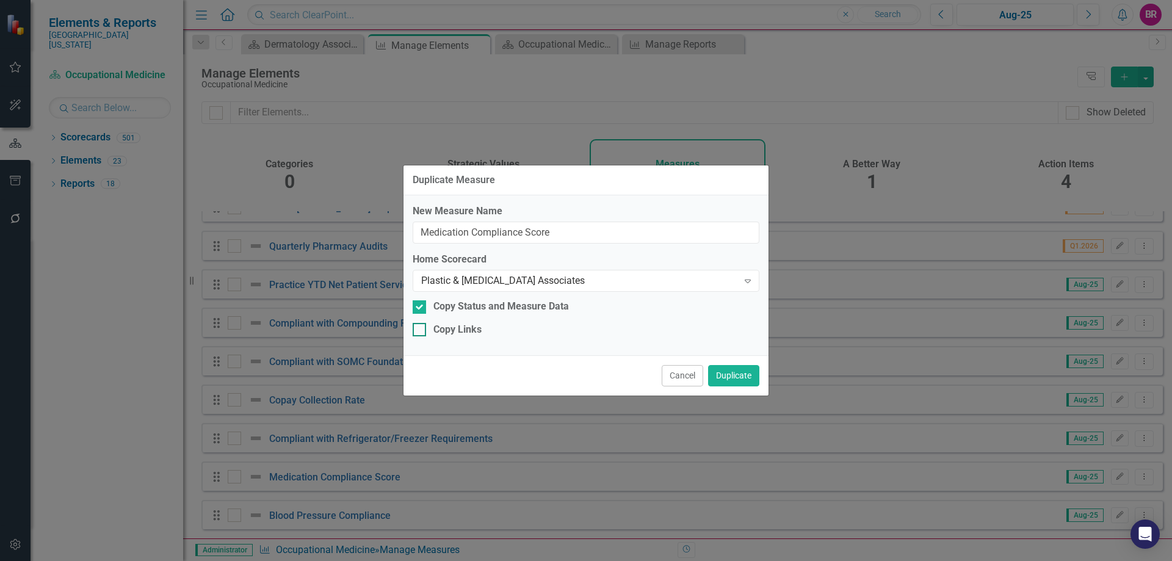
click at [421, 329] on input "Copy Links" at bounding box center [417, 327] width 8 height 8
checkbox input "true"
click at [732, 375] on button "Duplicate" at bounding box center [733, 375] width 51 height 21
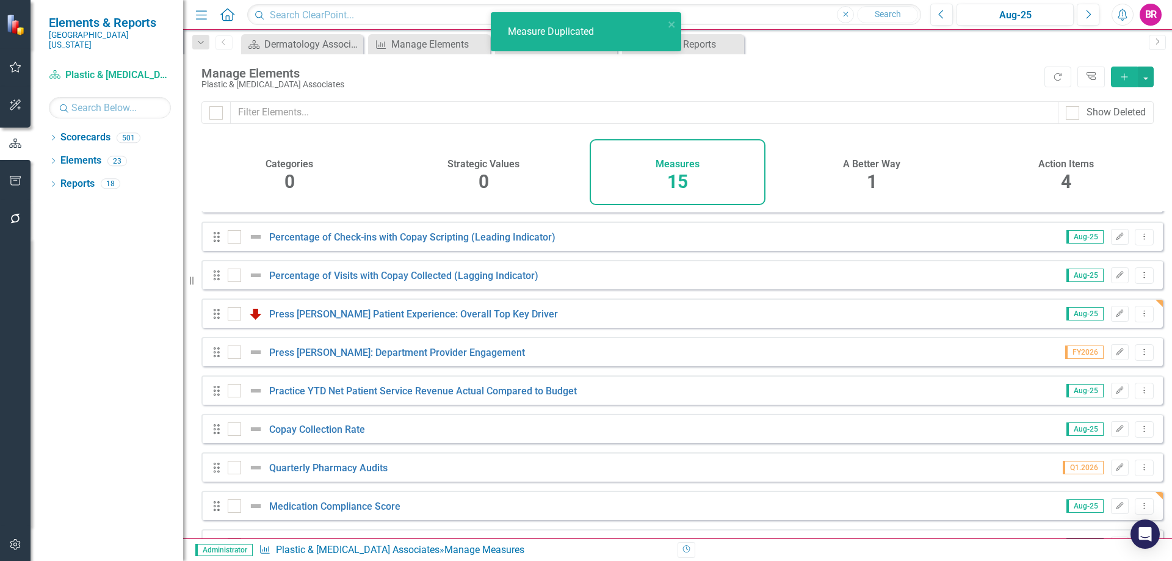
scroll to position [259, 0]
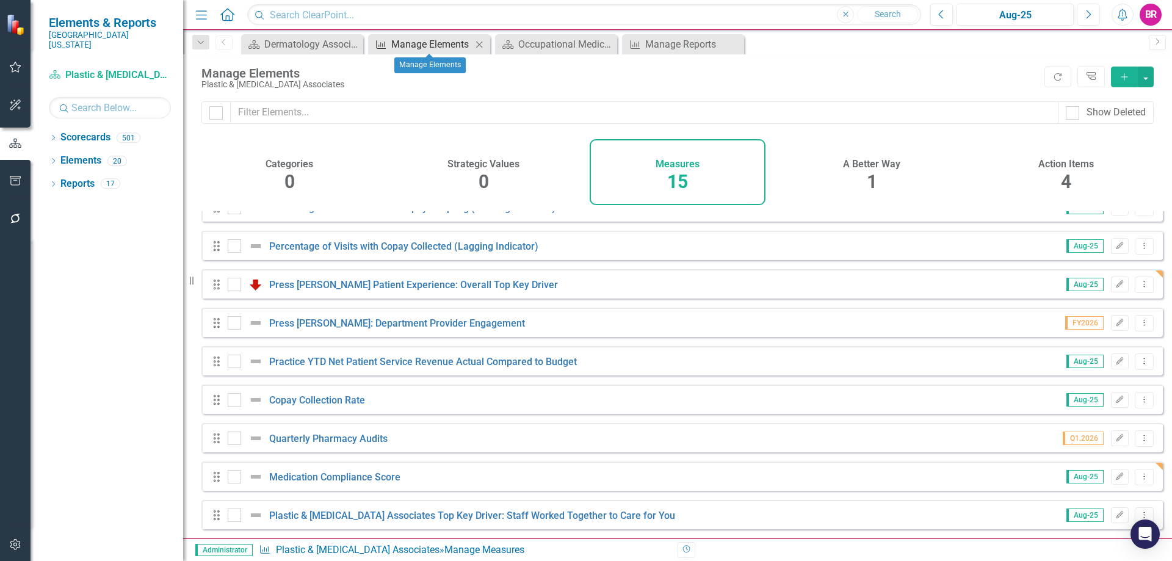
click at [448, 42] on div "Manage Elements" at bounding box center [431, 44] width 81 height 15
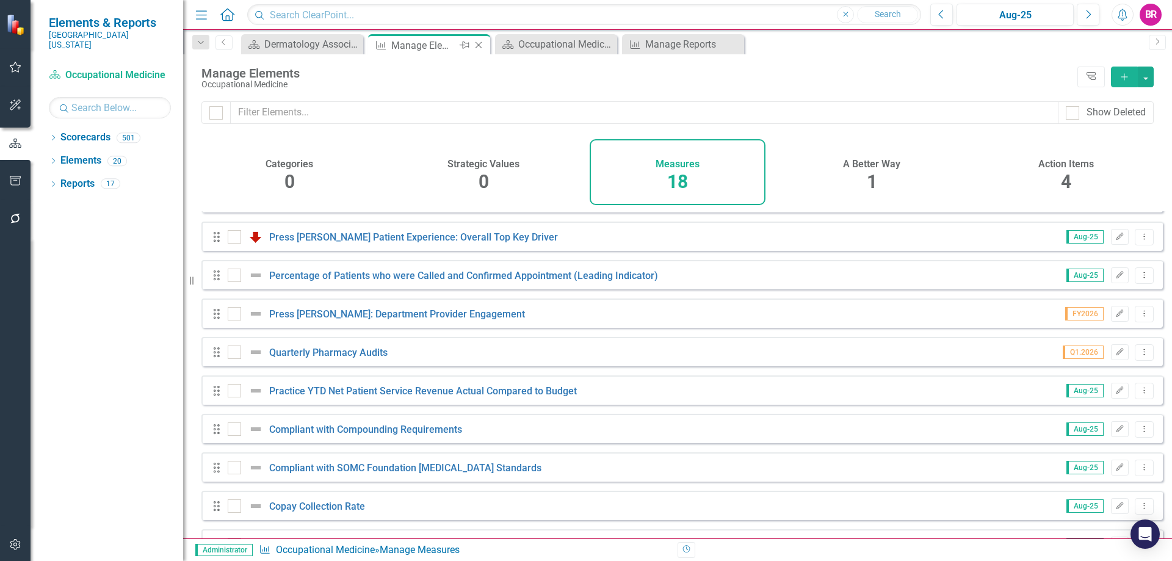
scroll to position [374, 0]
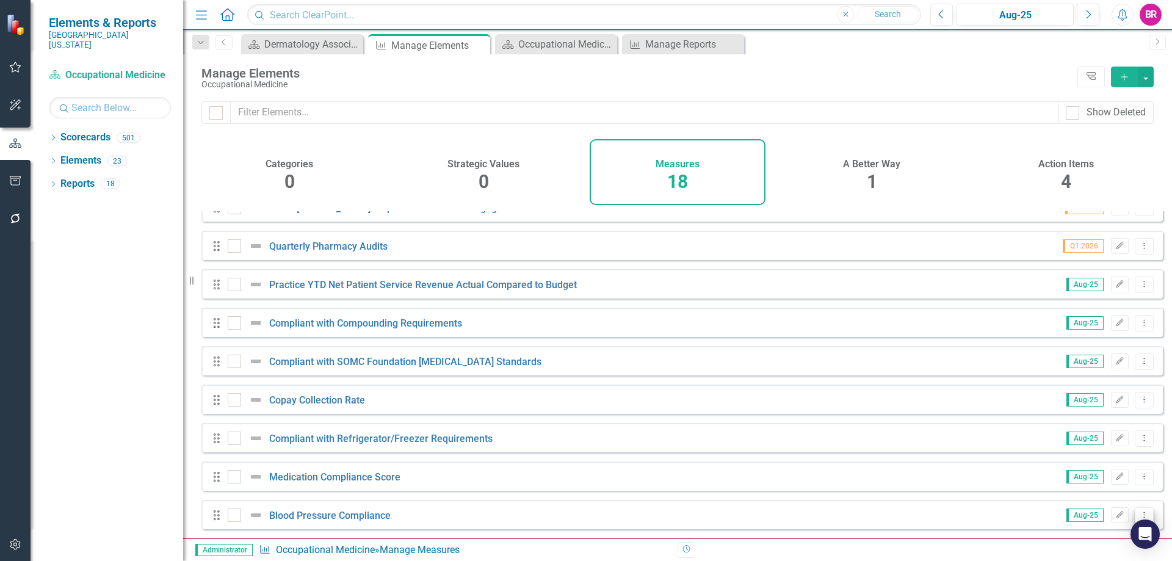
click at [1135, 517] on button "Dropdown Menu" at bounding box center [1144, 515] width 19 height 16
click at [1115, 481] on link "Copy Duplicate Measure" at bounding box center [1089, 473] width 110 height 23
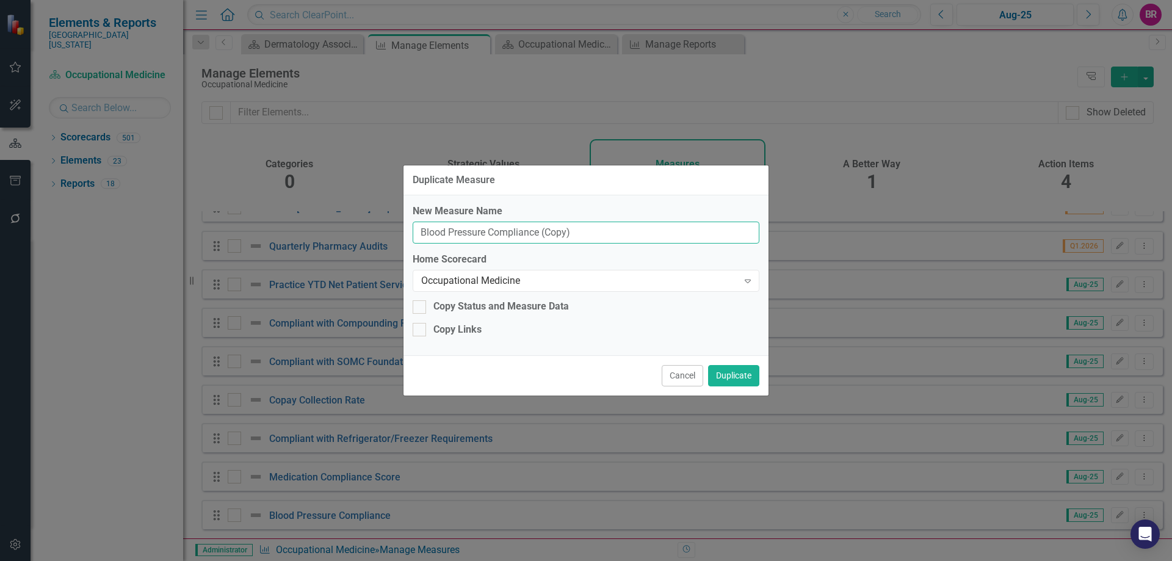
drag, startPoint x: 578, startPoint y: 229, endPoint x: 540, endPoint y: 227, distance: 37.9
click at [540, 227] on input "Blood Pressure Compliance (Copy)" at bounding box center [586, 233] width 347 height 23
type input "Blood Pressure Compliance"
click at [562, 286] on div "Occupational Medicine" at bounding box center [579, 281] width 317 height 14
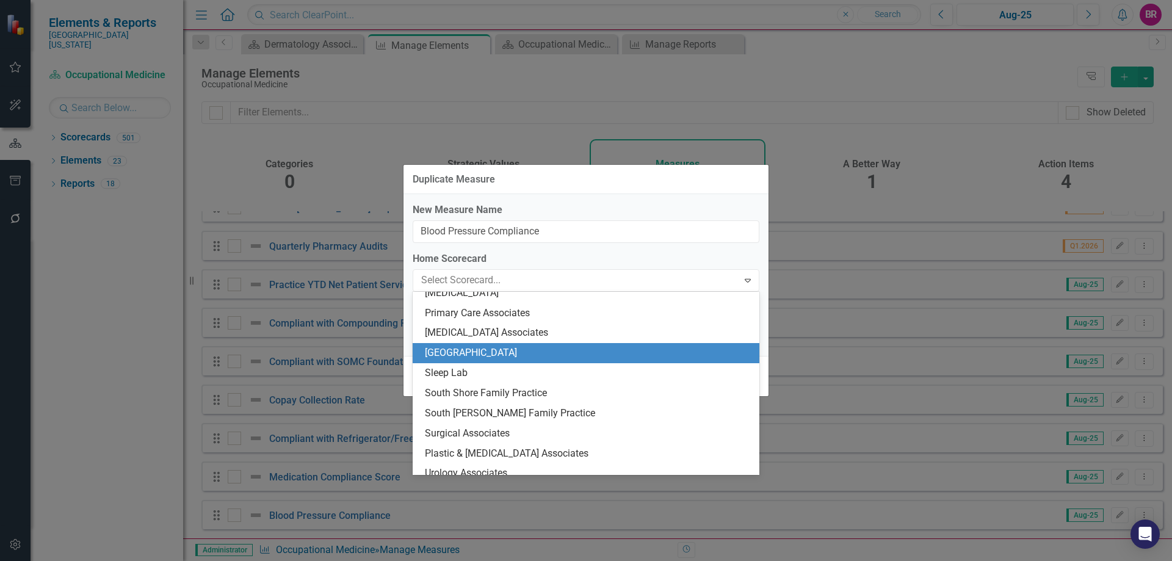
scroll to position [1989, 0]
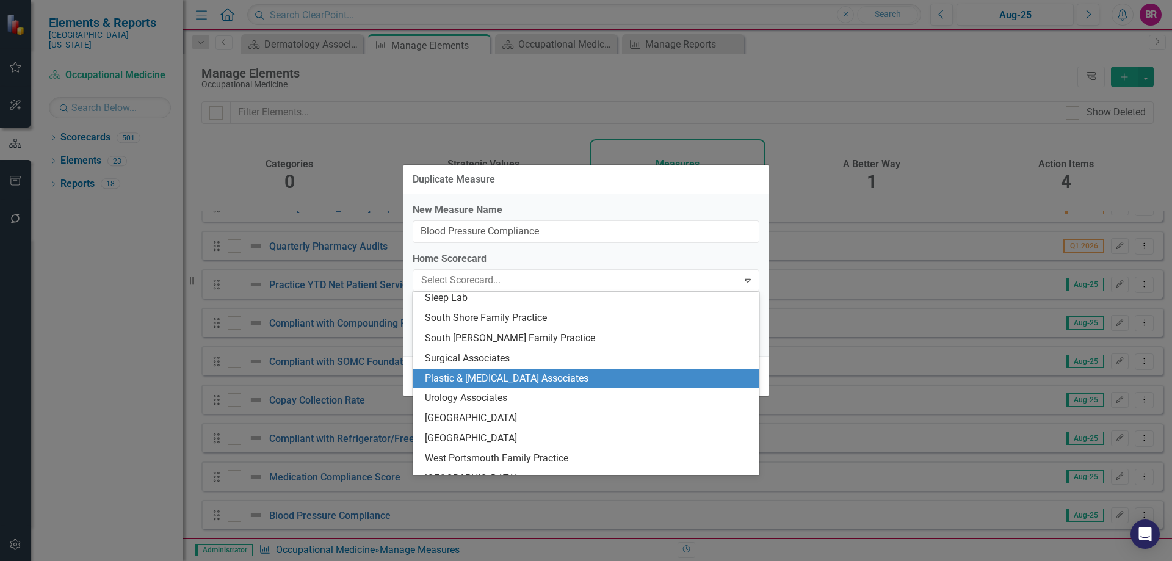
click at [546, 378] on div "Plastic & [MEDICAL_DATA] Associates" at bounding box center [588, 379] width 327 height 14
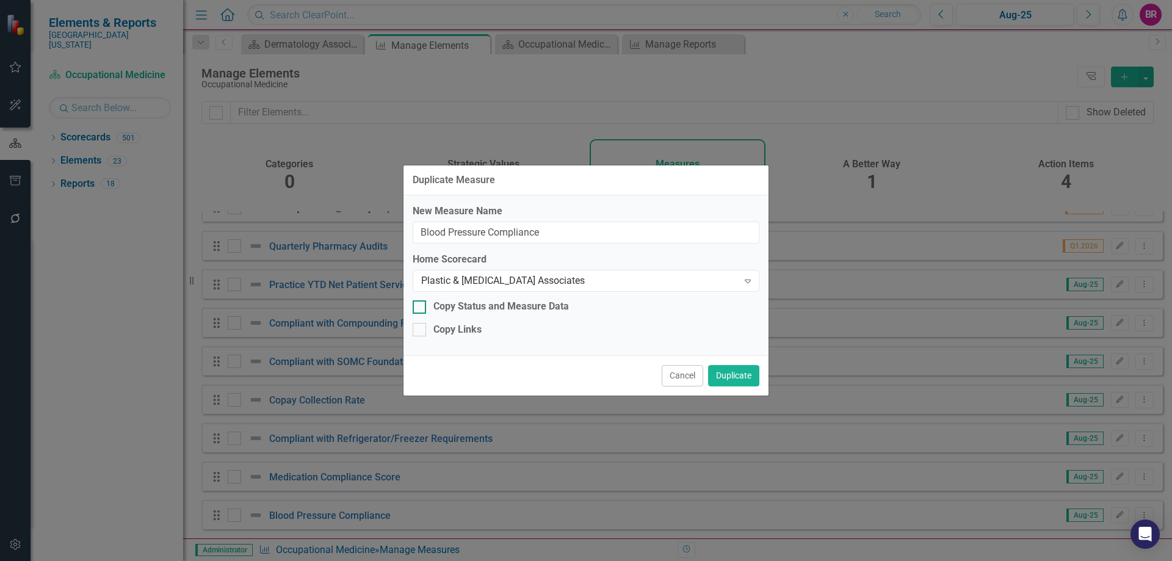
click at [460, 305] on div "Copy Status and Measure Data" at bounding box center [502, 307] width 136 height 14
click at [421, 305] on input "Copy Status and Measure Data" at bounding box center [417, 304] width 8 height 8
checkbox input "true"
click at [455, 329] on div "Copy Links" at bounding box center [458, 330] width 48 height 14
click at [421, 329] on input "Copy Links" at bounding box center [417, 327] width 8 height 8
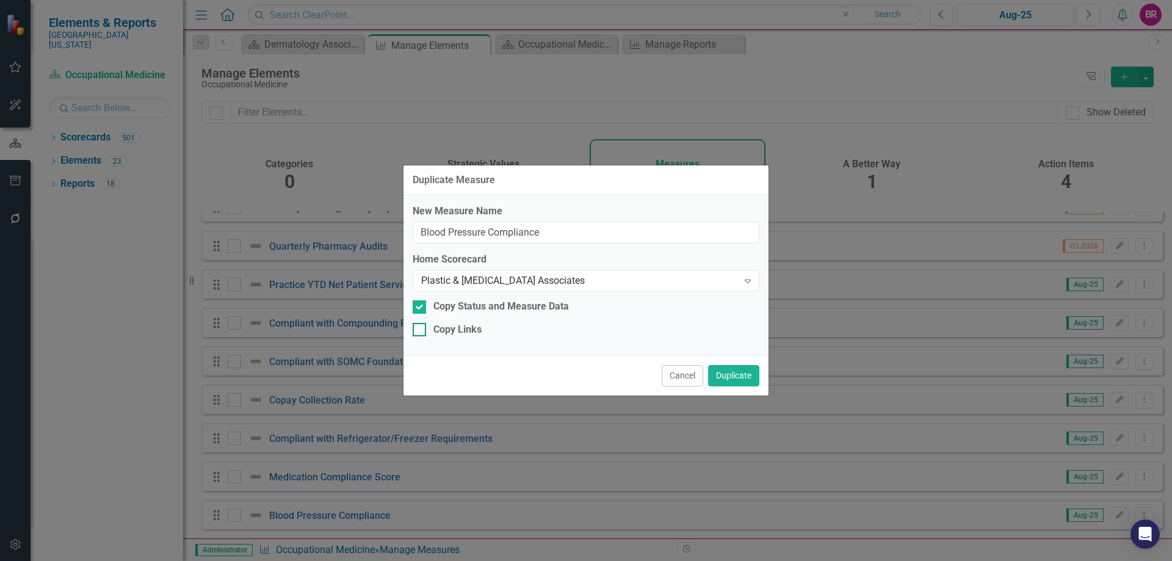
checkbox input "true"
click at [719, 377] on button "Duplicate" at bounding box center [733, 375] width 51 height 21
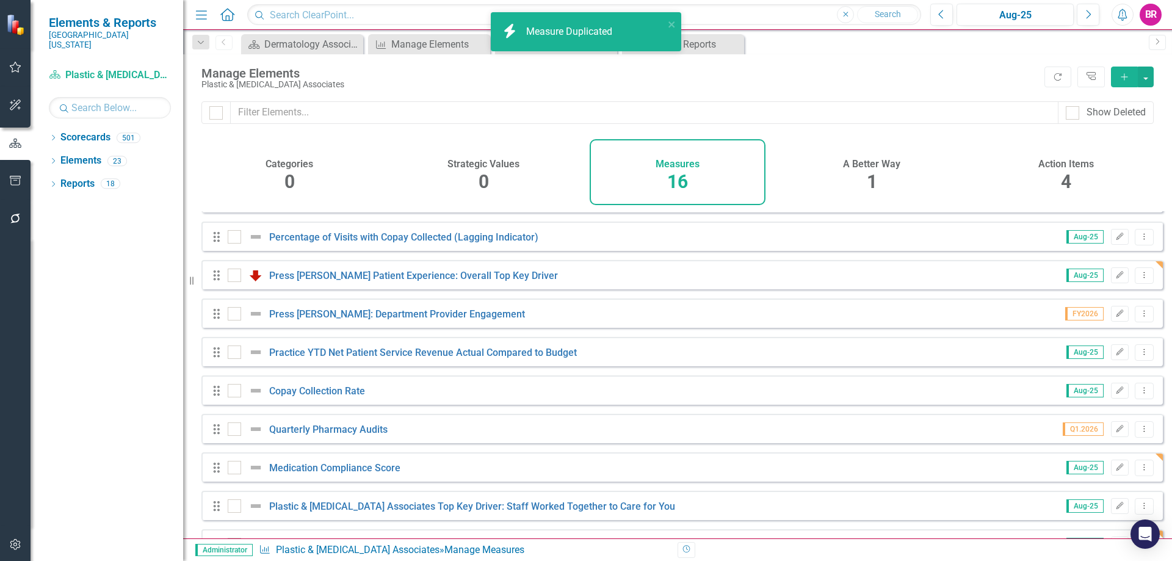
scroll to position [297, 0]
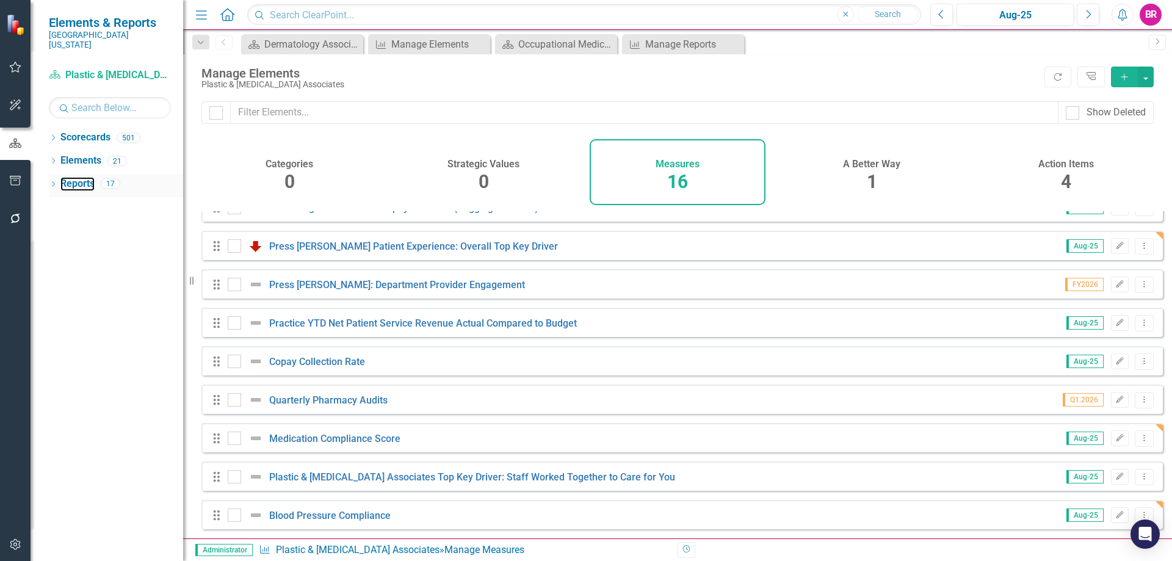
drag, startPoint x: 89, startPoint y: 178, endPoint x: 123, endPoint y: 180, distance: 33.6
click at [89, 178] on link "Reports" at bounding box center [77, 184] width 34 height 14
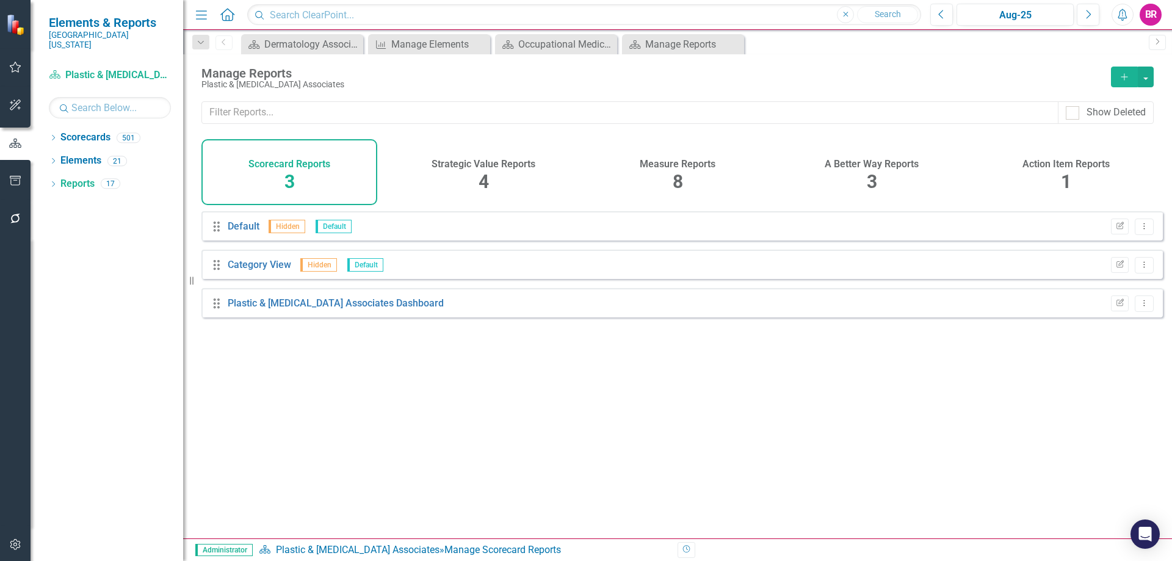
click at [681, 185] on span "8" at bounding box center [678, 181] width 10 height 21
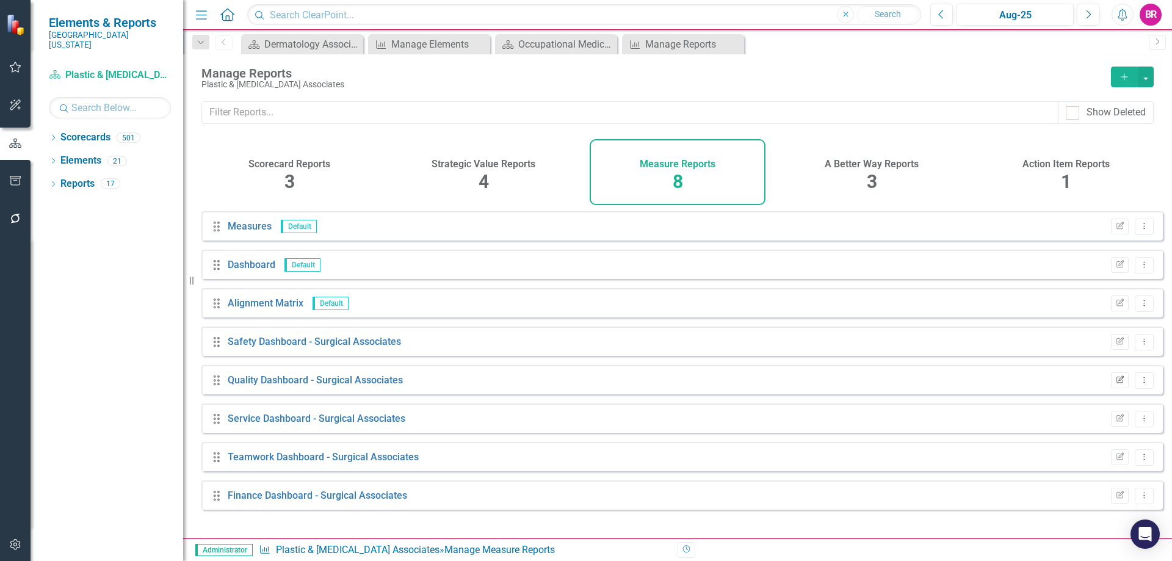
click at [1117, 383] on icon "button" at bounding box center [1120, 379] width 7 height 7
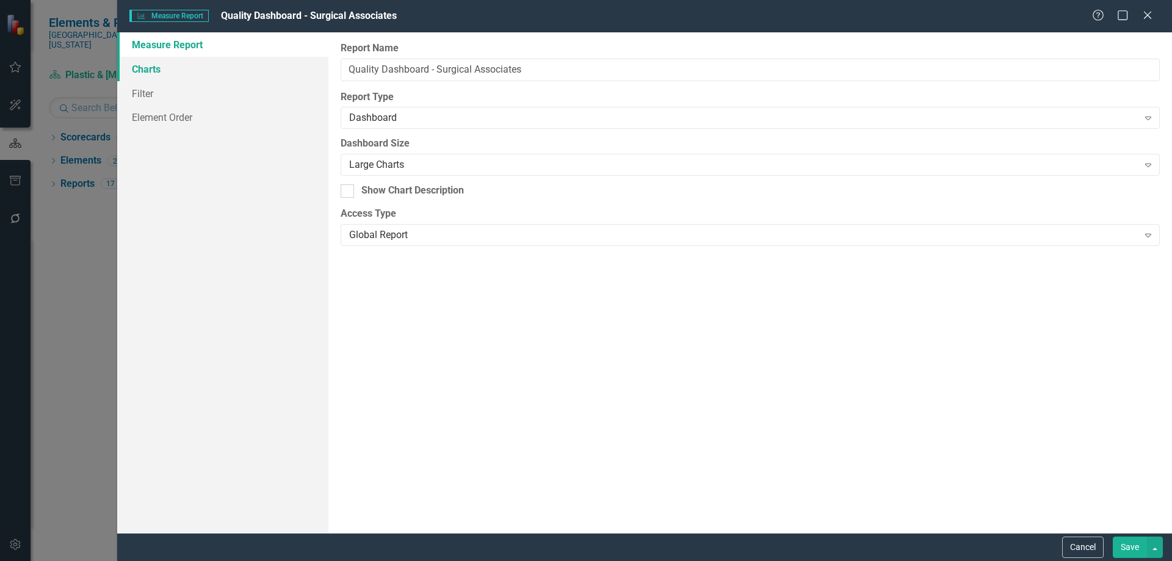
click at [156, 71] on link "Charts" at bounding box center [222, 69] width 211 height 24
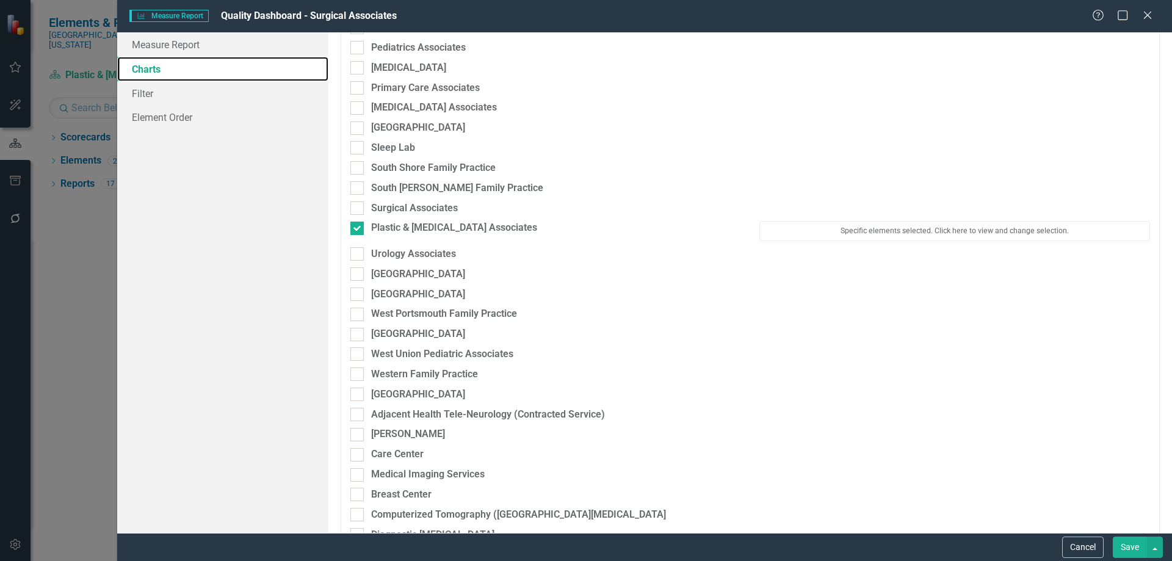
scroll to position [2015, 0]
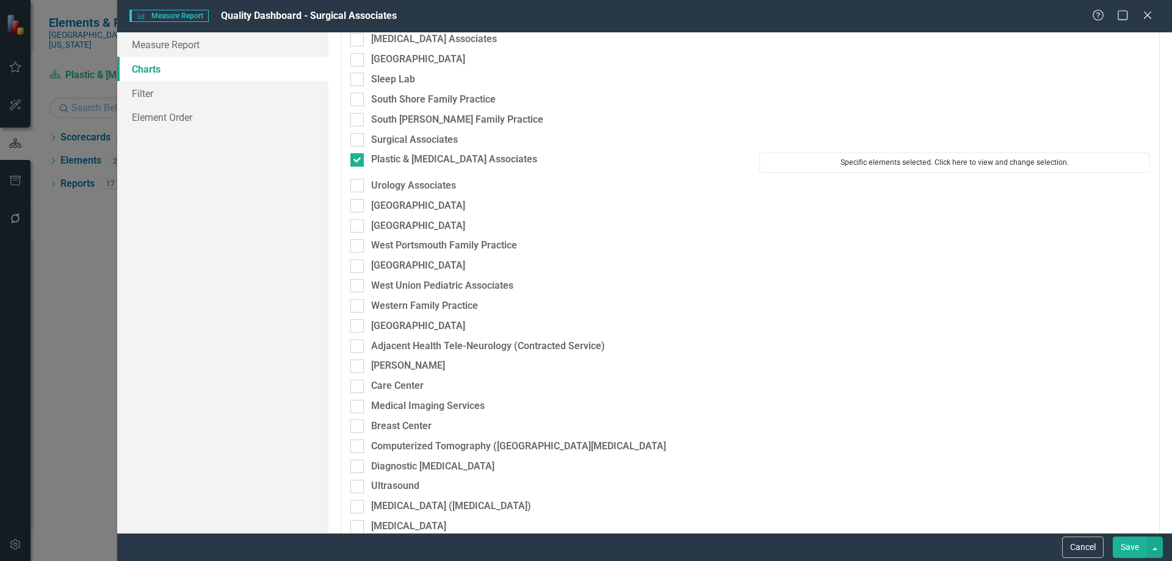
click at [808, 167] on button "Specific elements selected. Click here to view and change selection." at bounding box center [955, 163] width 391 height 20
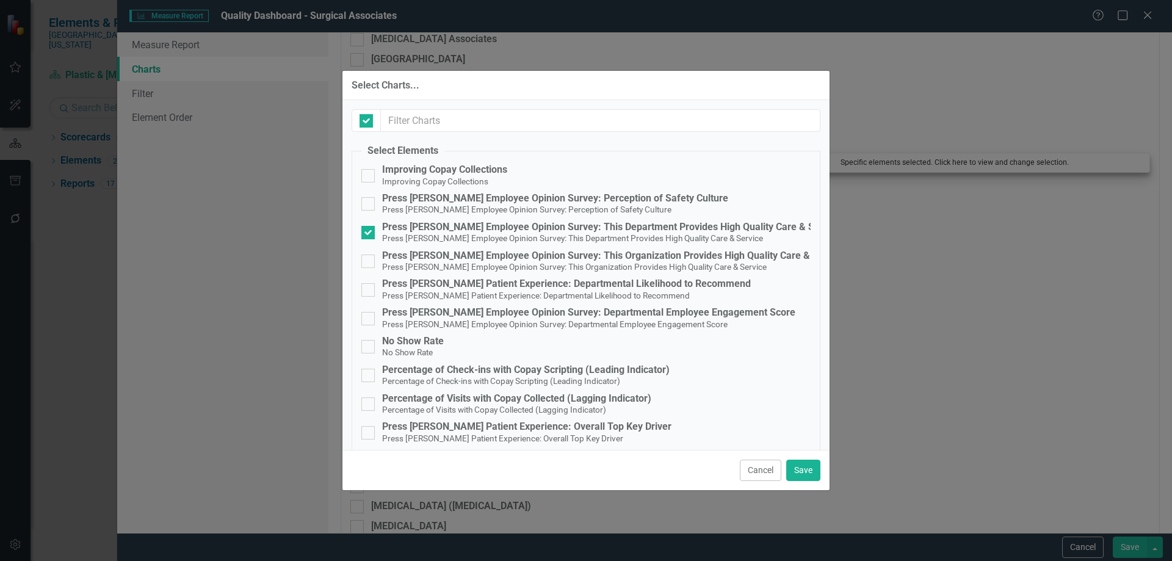
checkbox input "false"
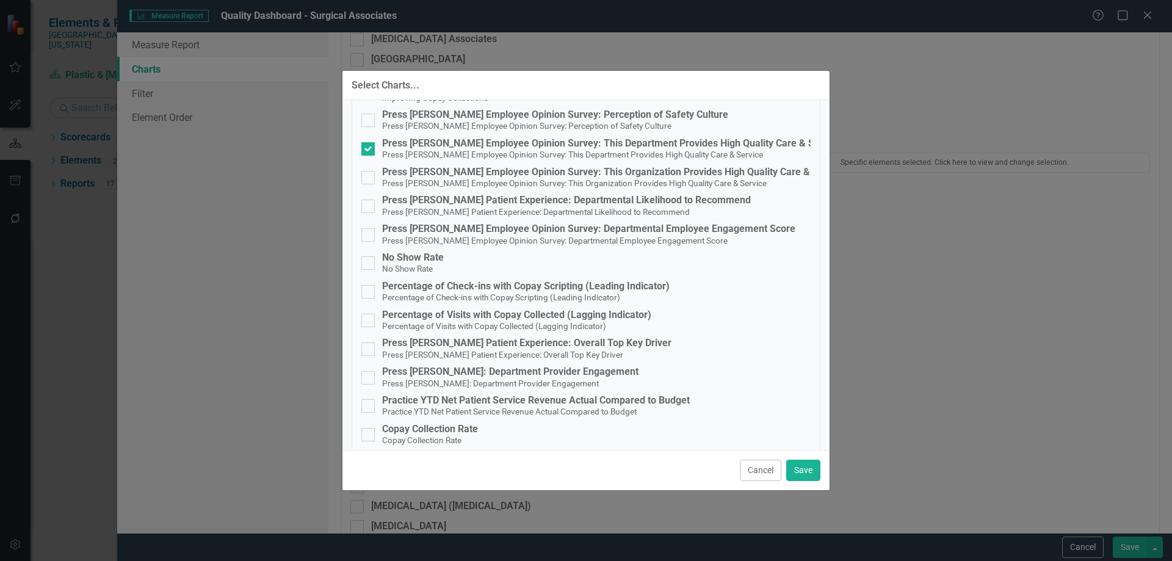
scroll to position [209, 0]
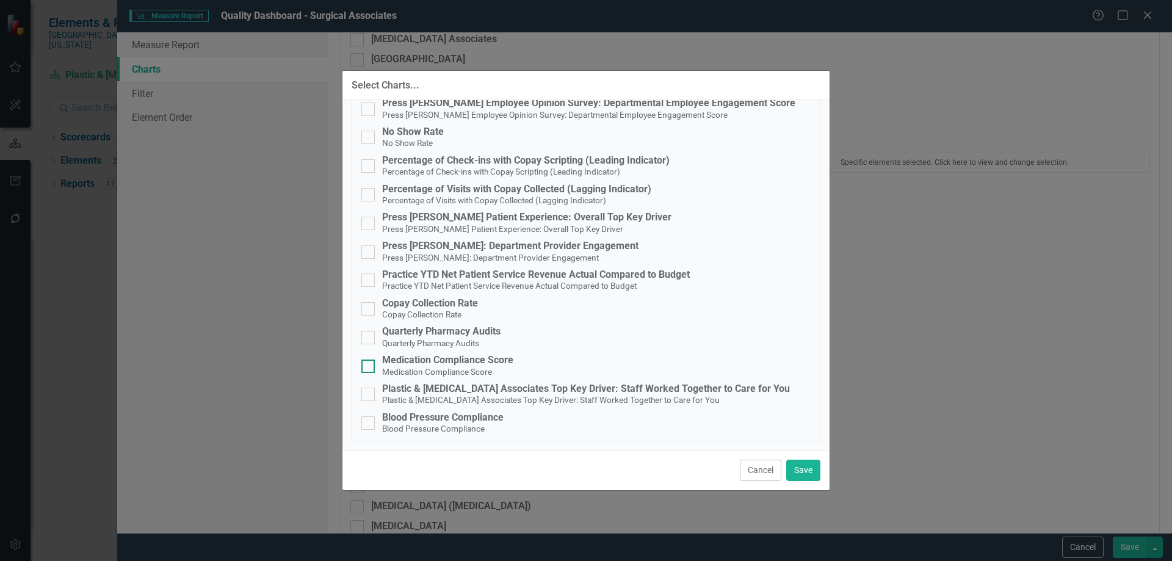
click at [444, 362] on div "Medication Compliance Score" at bounding box center [447, 360] width 131 height 11
click at [369, 362] on input "Medication Compliance Score Medication Compliance Score" at bounding box center [366, 364] width 8 height 8
checkbox input "true"
click at [453, 420] on div "Blood Pressure Compliance" at bounding box center [443, 417] width 122 height 11
click at [369, 420] on input "Blood Pressure Compliance Blood Pressure Compliance" at bounding box center [366, 420] width 8 height 8
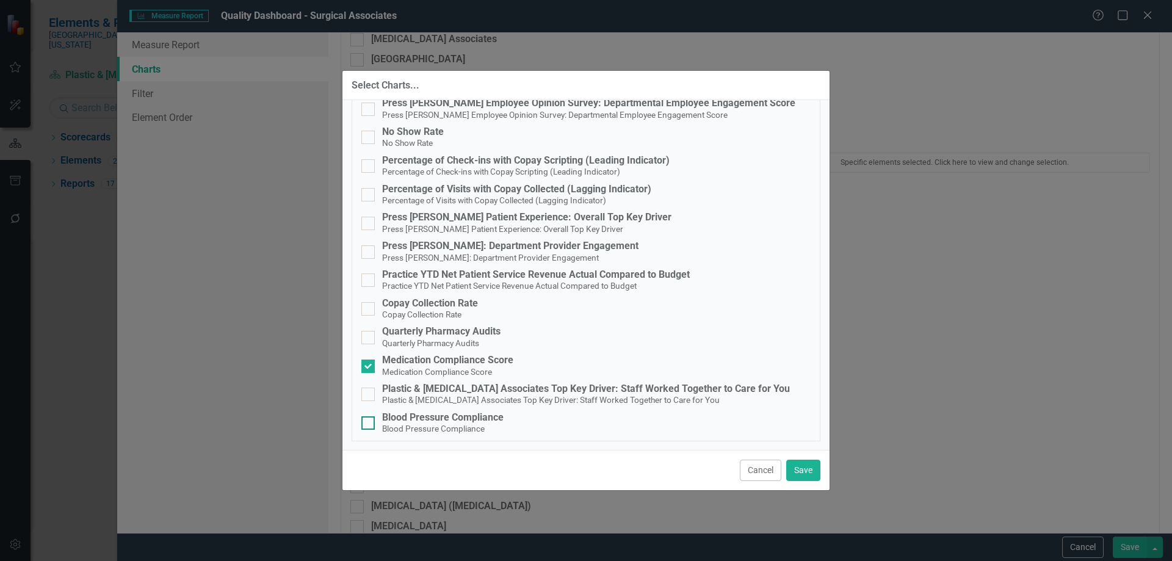
checkbox input "true"
click at [807, 470] on button "Save" at bounding box center [804, 470] width 34 height 21
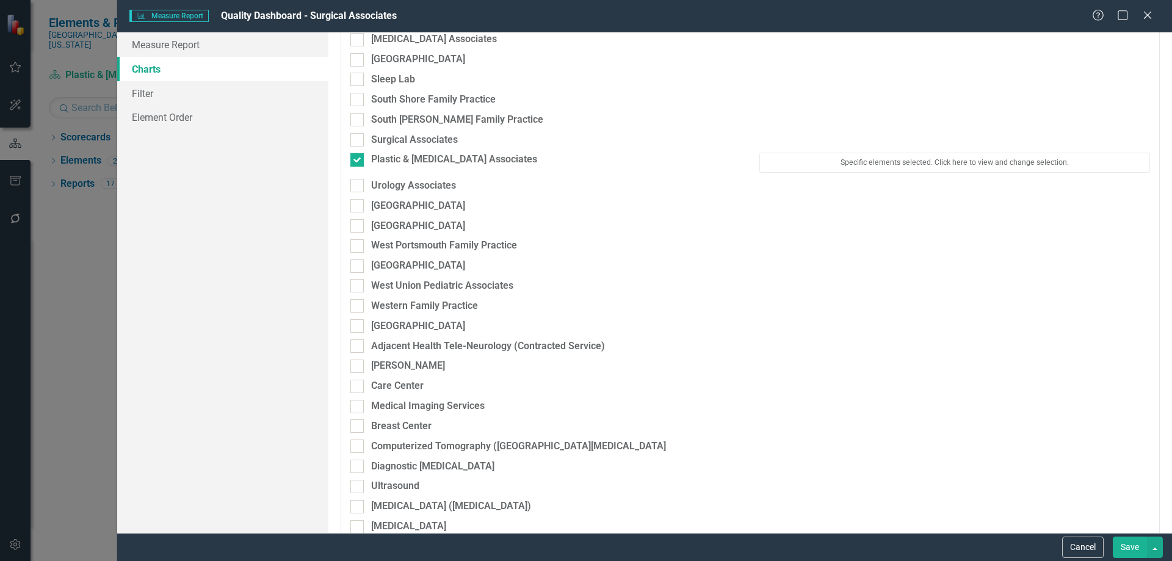
click at [1126, 543] on button "Save" at bounding box center [1130, 547] width 34 height 21
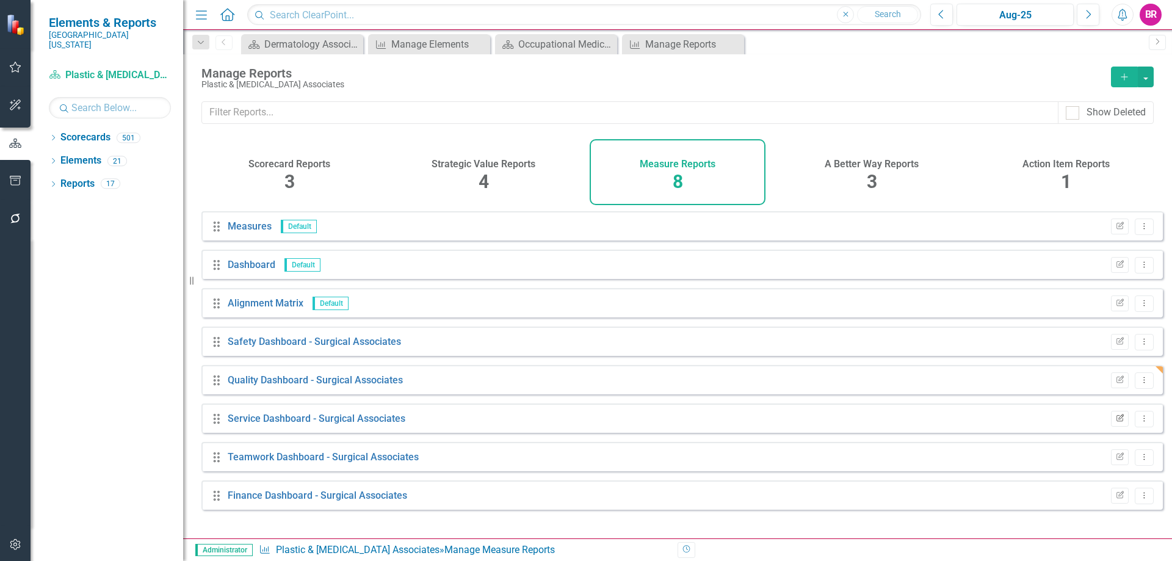
click at [1116, 423] on icon "Edit Report" at bounding box center [1120, 418] width 9 height 7
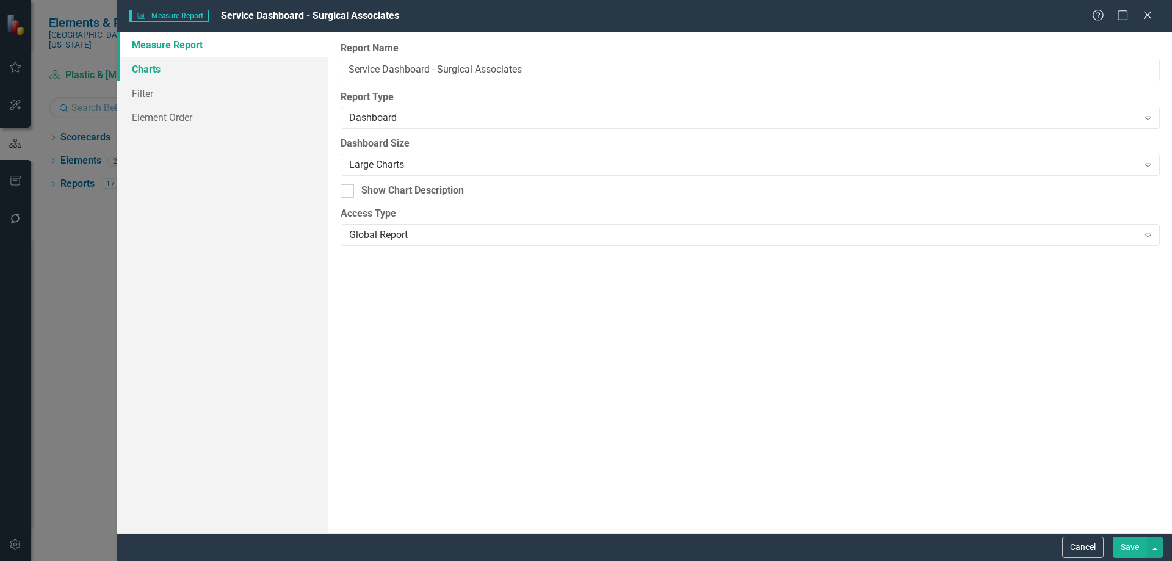
click at [129, 63] on link "Charts" at bounding box center [222, 69] width 211 height 24
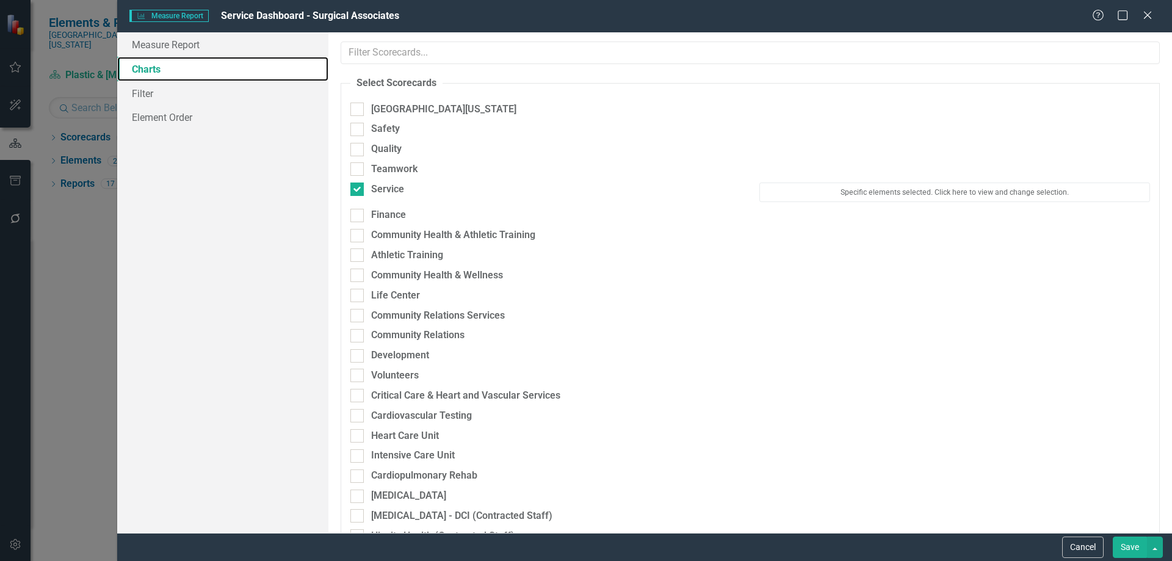
scroll to position [61, 0]
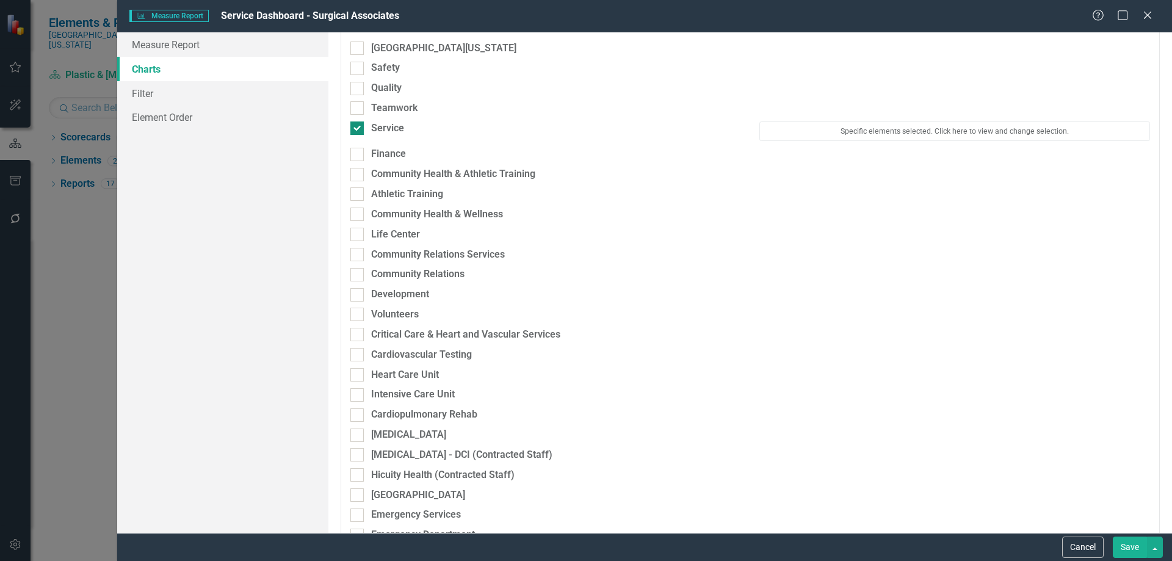
click at [371, 126] on div "Service" at bounding box center [387, 129] width 33 height 14
click at [358, 126] on input "Service" at bounding box center [355, 126] width 8 height 8
checkbox input "false"
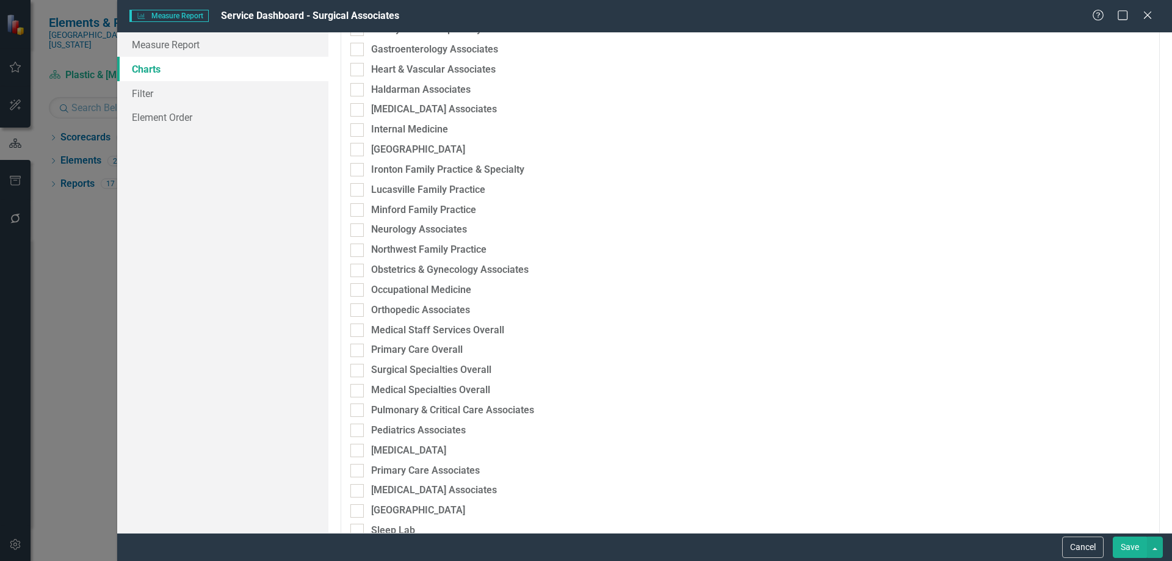
scroll to position [1771, 0]
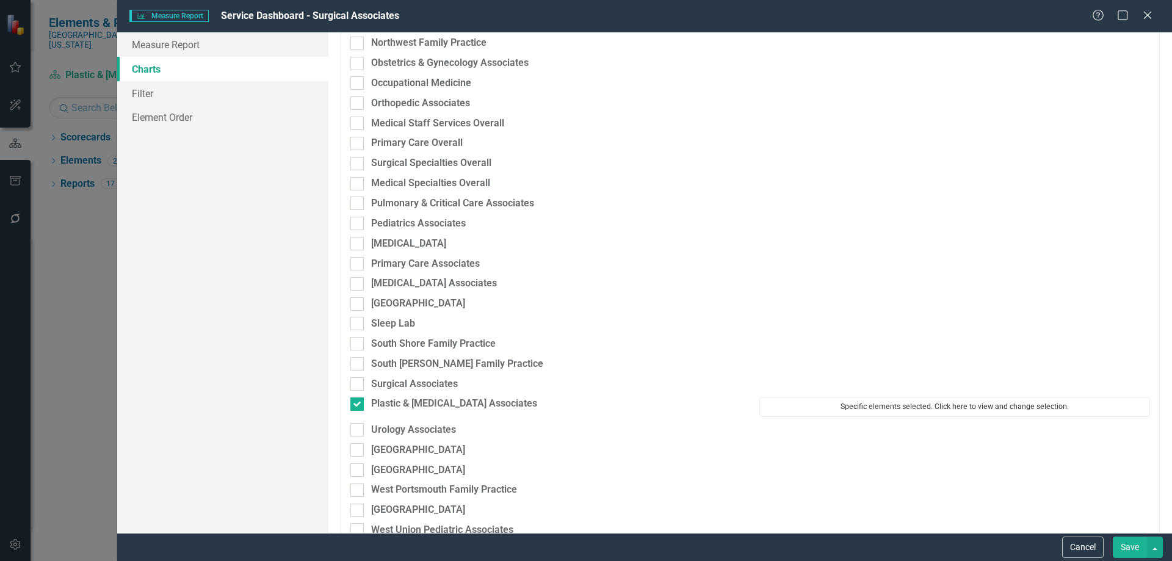
click at [868, 409] on button "Specific elements selected. Click here to view and change selection." at bounding box center [955, 407] width 391 height 20
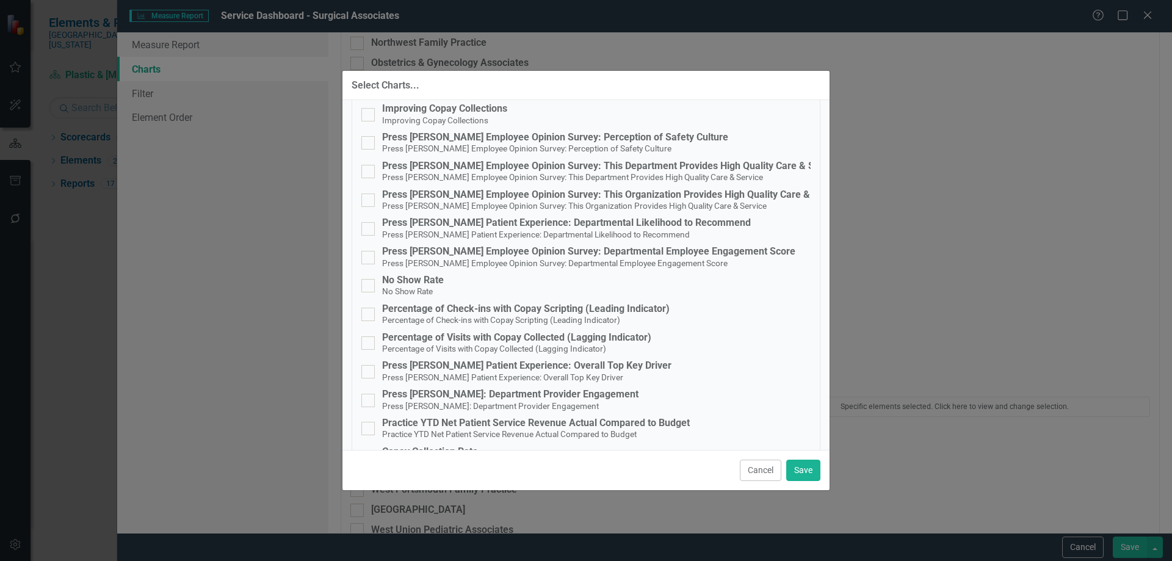
scroll to position [0, 0]
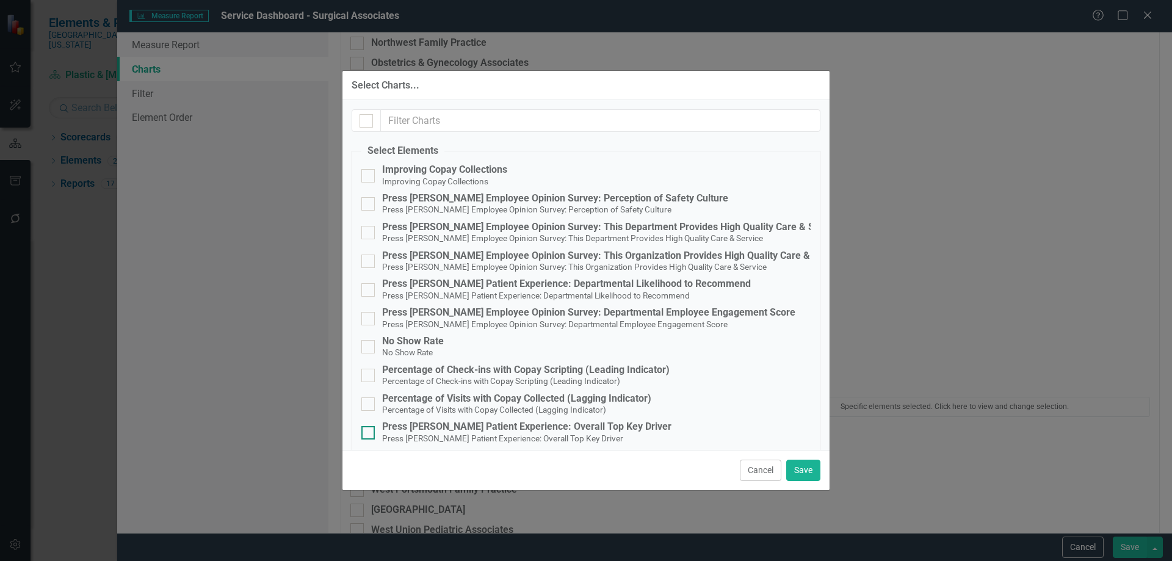
click at [579, 440] on small "Press [PERSON_NAME] Patient Experience: Overall Top Key Driver" at bounding box center [502, 439] width 241 height 10
click at [369, 434] on input "Press [PERSON_NAME] Patient Experience: Overall Top Key Driver Press [PERSON_NA…" at bounding box center [366, 430] width 8 height 8
checkbox input "true"
click at [807, 473] on button "Save" at bounding box center [804, 470] width 34 height 21
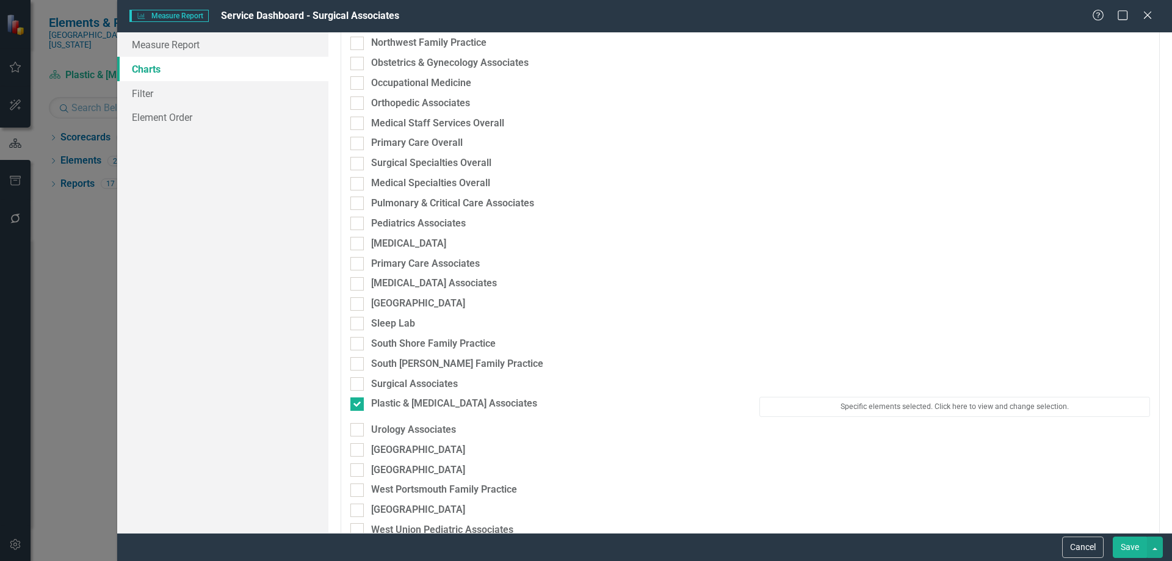
click at [1126, 543] on button "Save" at bounding box center [1130, 547] width 34 height 21
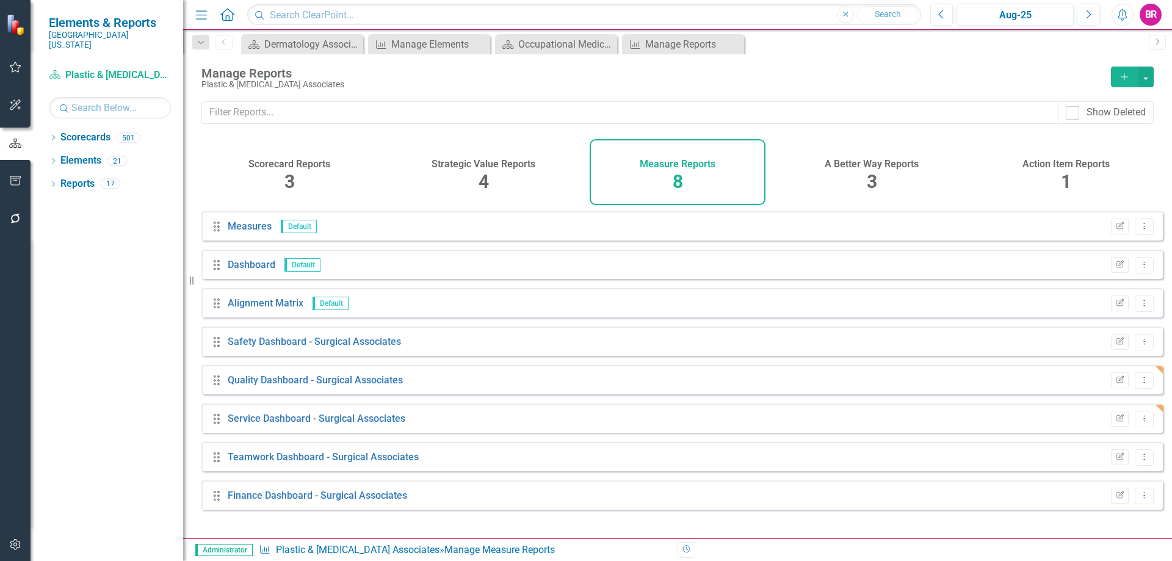
click at [424, 32] on div "Dropdown Search Scorecard Dermatology Associates Dashboard Close Measure Manage…" at bounding box center [677, 42] width 989 height 24
click at [425, 42] on div "Manage Elements" at bounding box center [431, 44] width 81 height 15
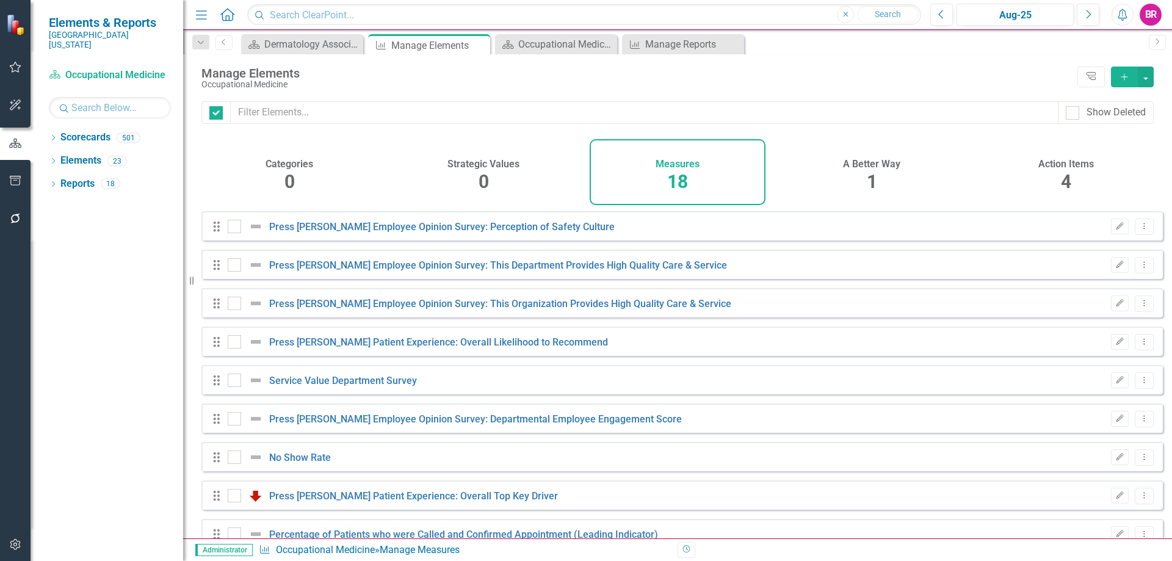
checkbox input "false"
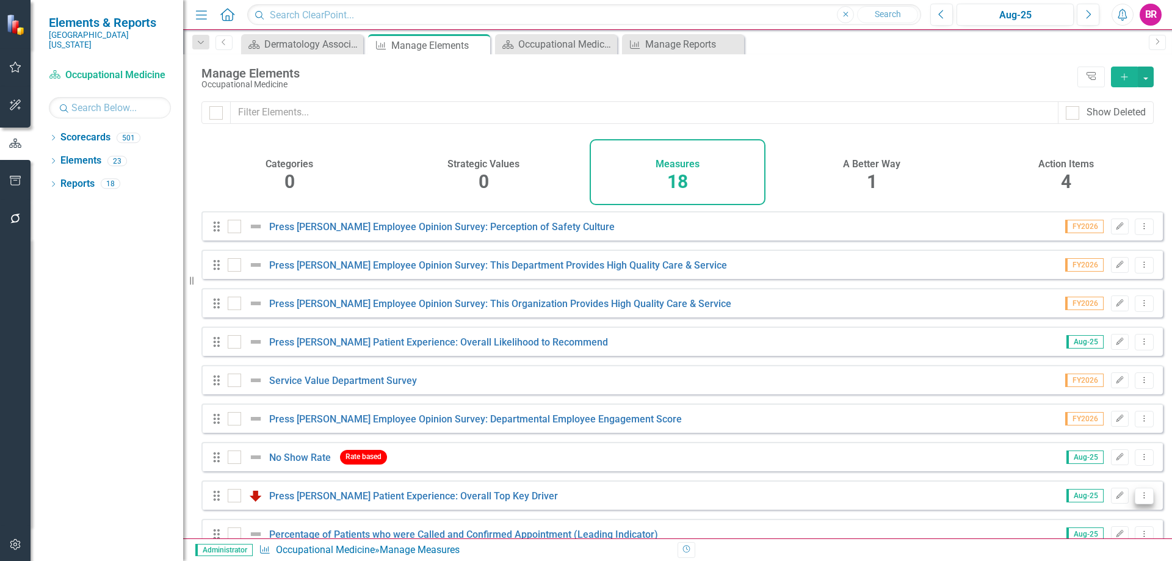
click at [1140, 500] on icon "Dropdown Menu" at bounding box center [1145, 496] width 10 height 8
click at [1125, 465] on link "Copy Duplicate Measure" at bounding box center [1089, 462] width 110 height 23
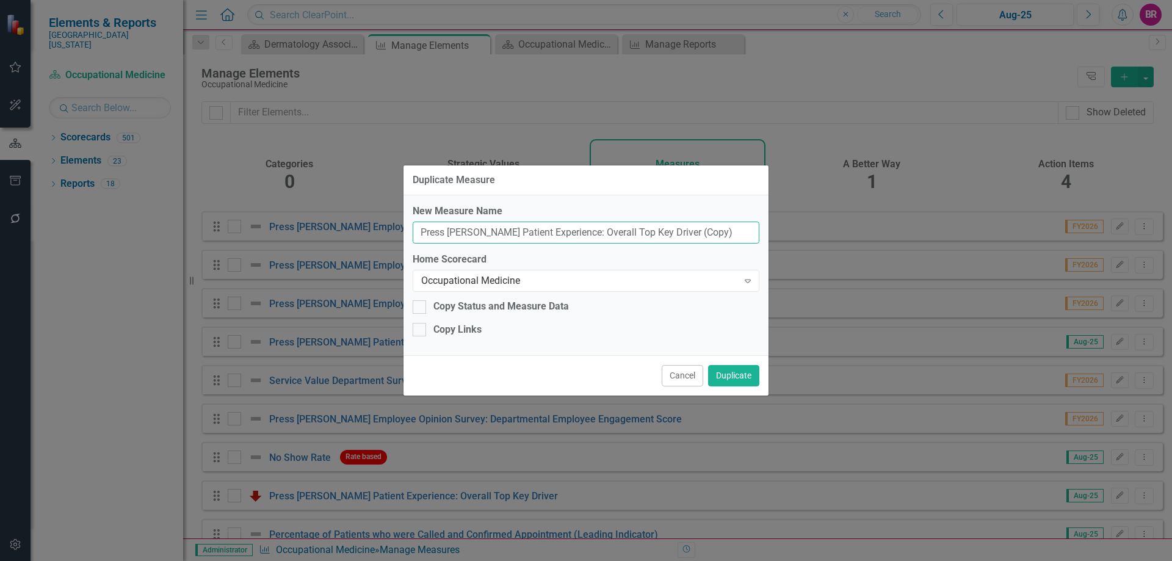
drag, startPoint x: 691, startPoint y: 228, endPoint x: 656, endPoint y: 225, distance: 34.3
click at [656, 225] on input "Press [PERSON_NAME] Patient Experience: Overall Top Key Driver (Copy)" at bounding box center [586, 233] width 347 height 23
type input "Press [PERSON_NAME] Patient Experience: Overall Top Key Driver"
click at [543, 275] on div "Occupational Medicine" at bounding box center [579, 281] width 317 height 14
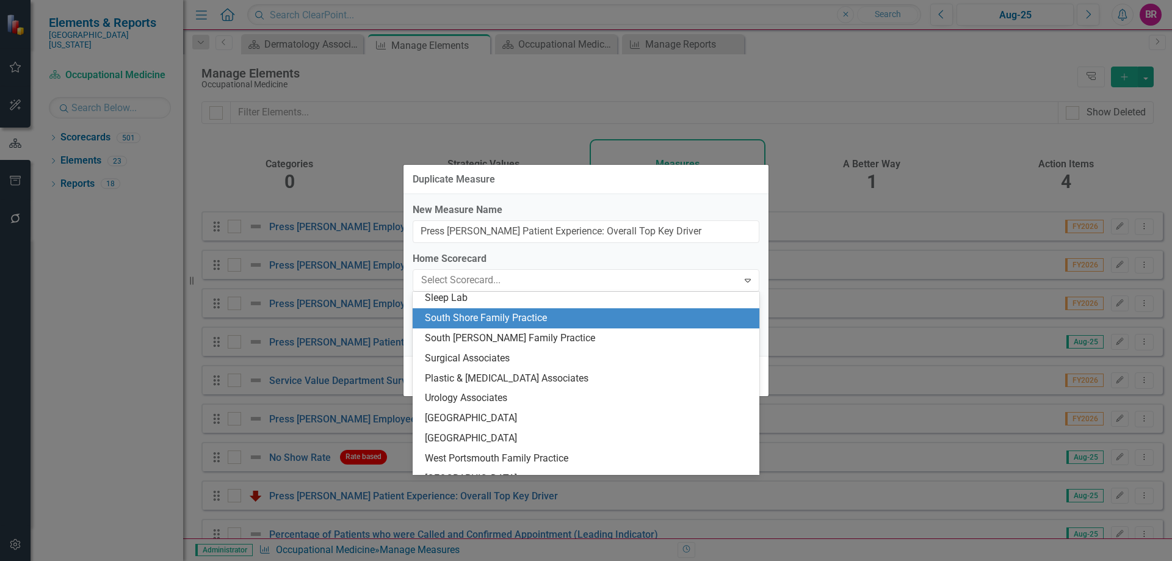
scroll to position [2050, 0]
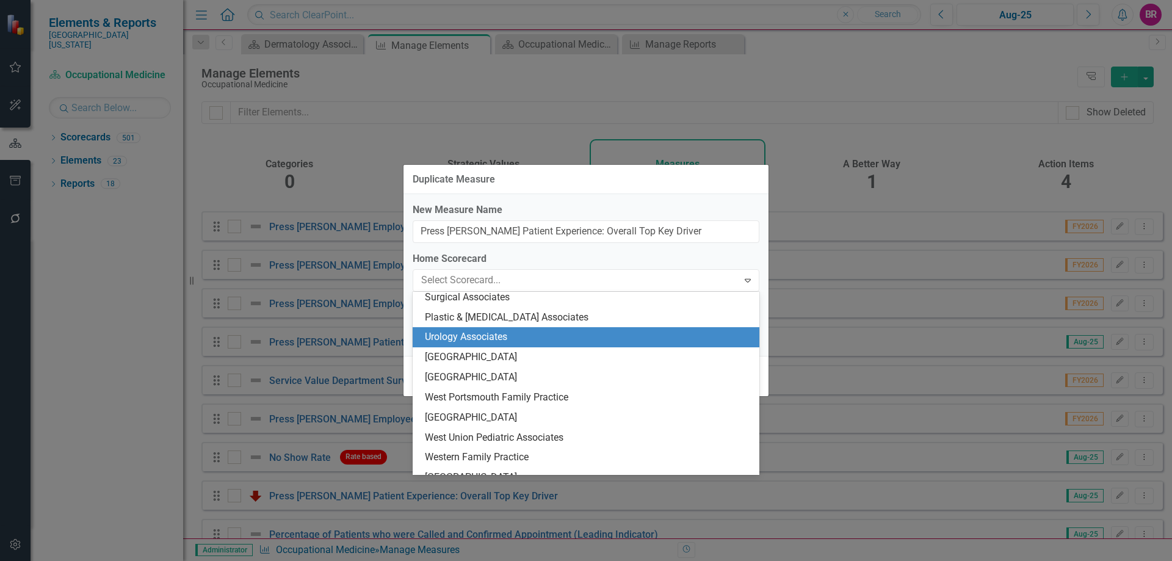
click at [495, 336] on div "Urology Associates" at bounding box center [588, 337] width 327 height 14
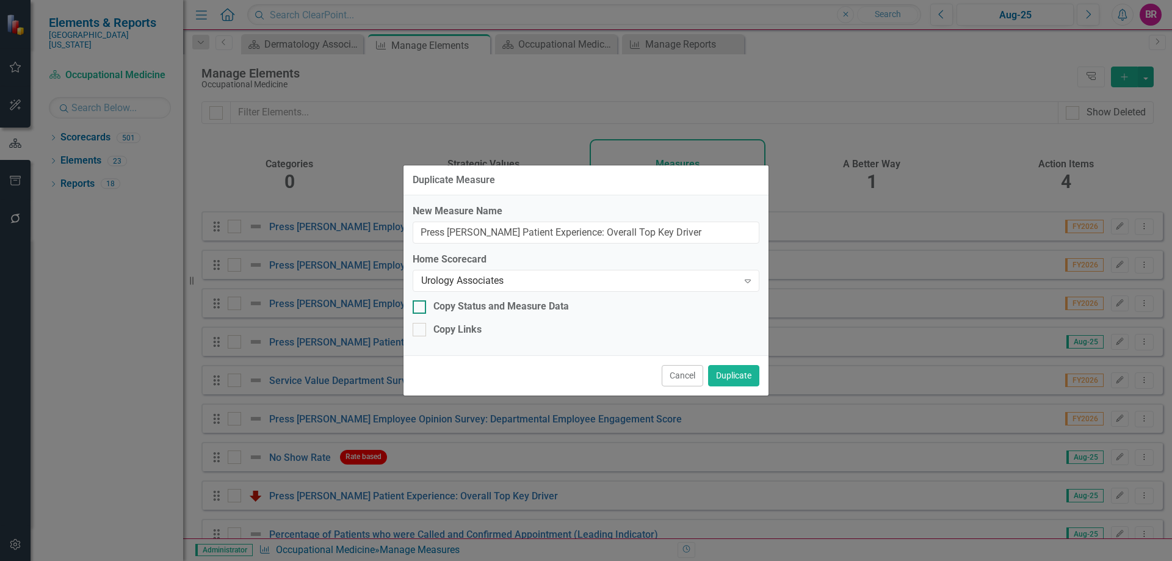
click at [476, 309] on div "Copy Status and Measure Data" at bounding box center [502, 307] width 136 height 14
click at [421, 308] on input "Copy Status and Measure Data" at bounding box center [417, 304] width 8 height 8
checkbox input "true"
click at [473, 327] on div "Copy Links" at bounding box center [458, 330] width 48 height 14
click at [421, 327] on input "Copy Links" at bounding box center [417, 327] width 8 height 8
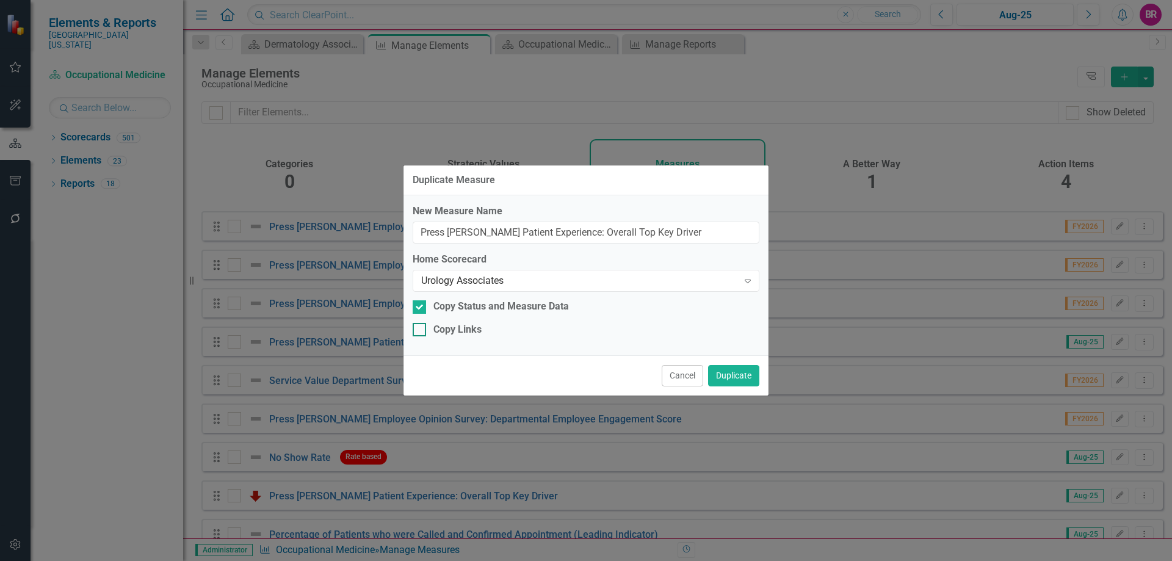
checkbox input "true"
click at [732, 375] on button "Duplicate" at bounding box center [733, 375] width 51 height 21
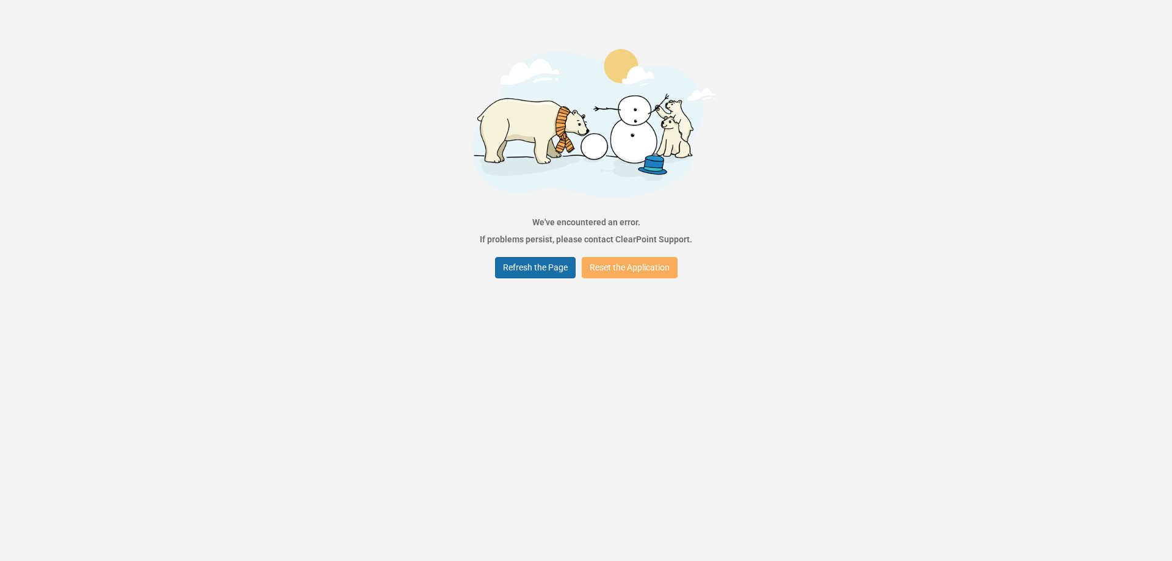
click at [542, 277] on button "Refresh the Page" at bounding box center [535, 267] width 81 height 21
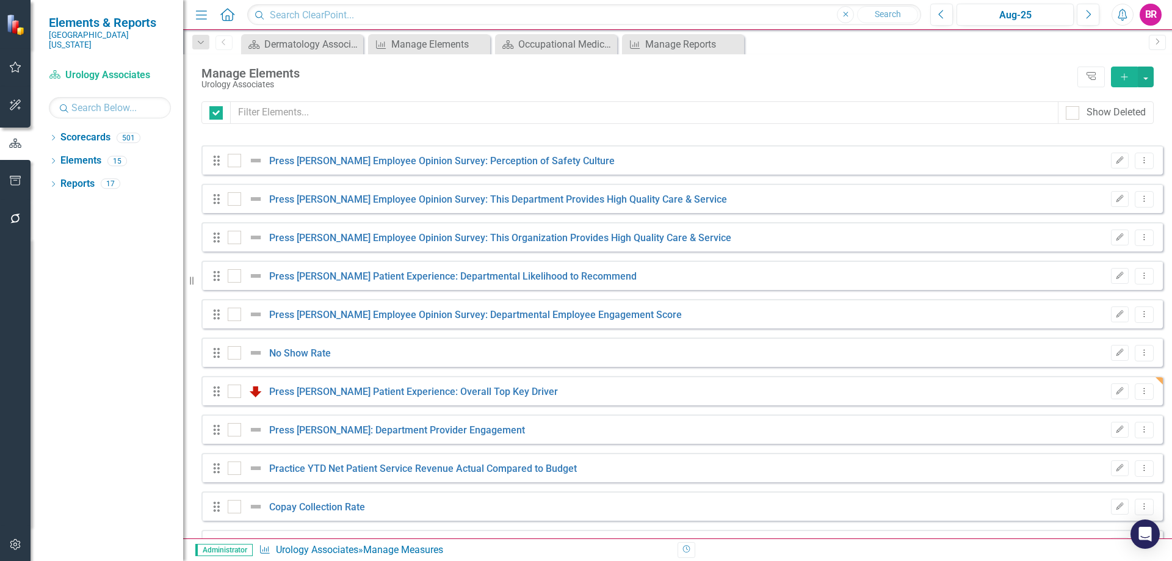
checkbox input "false"
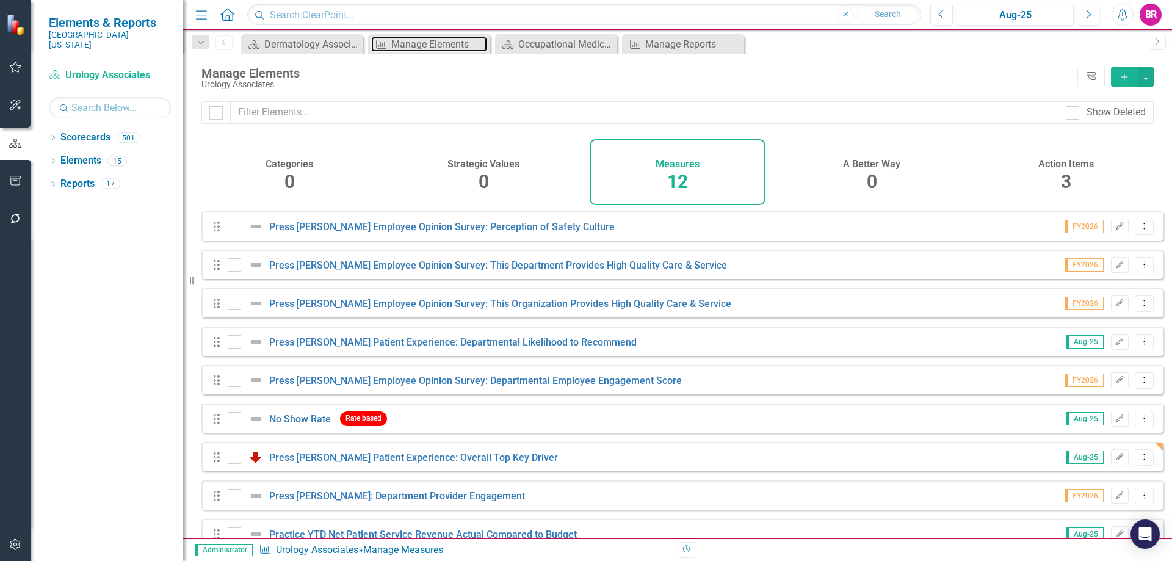
drag, startPoint x: 426, startPoint y: 37, endPoint x: 880, endPoint y: 275, distance: 513.0
click at [426, 37] on div "Manage Elements" at bounding box center [439, 44] width 96 height 15
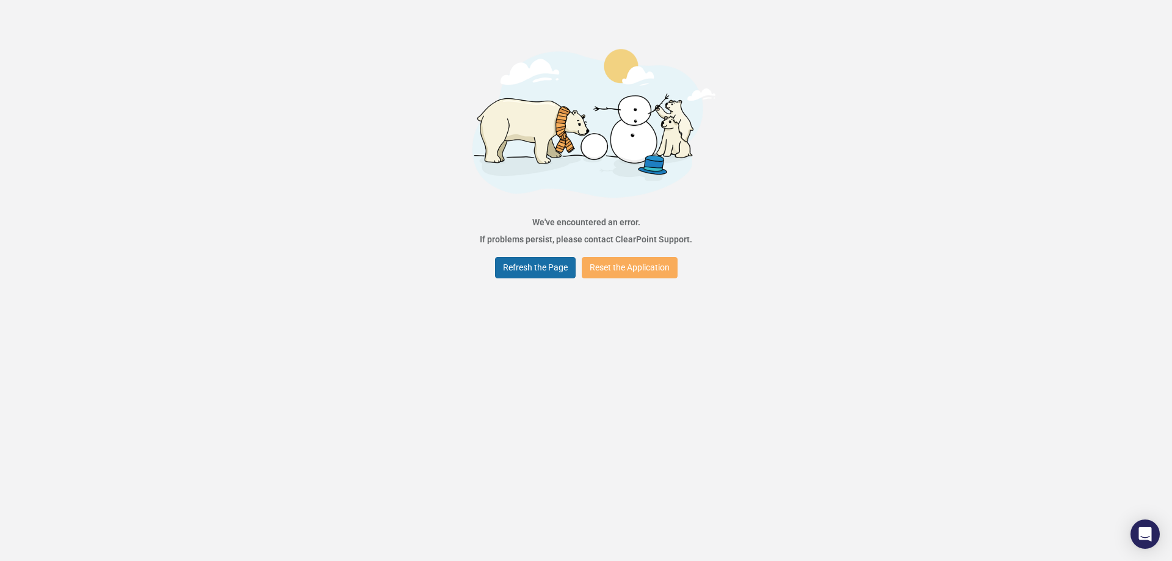
click at [521, 263] on button "Refresh the Page" at bounding box center [535, 267] width 81 height 21
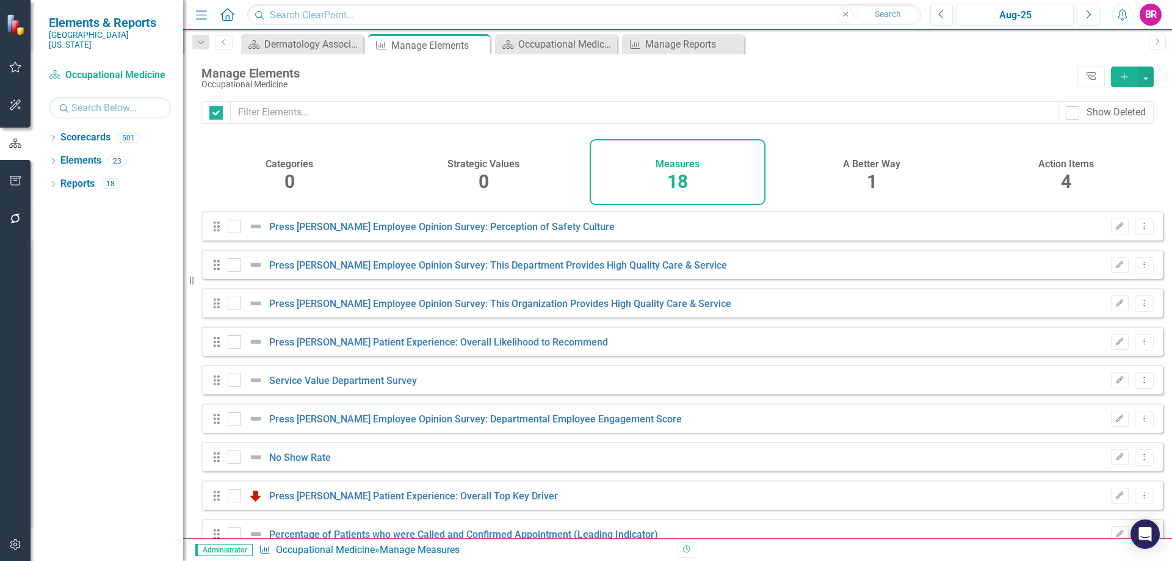
checkbox input "false"
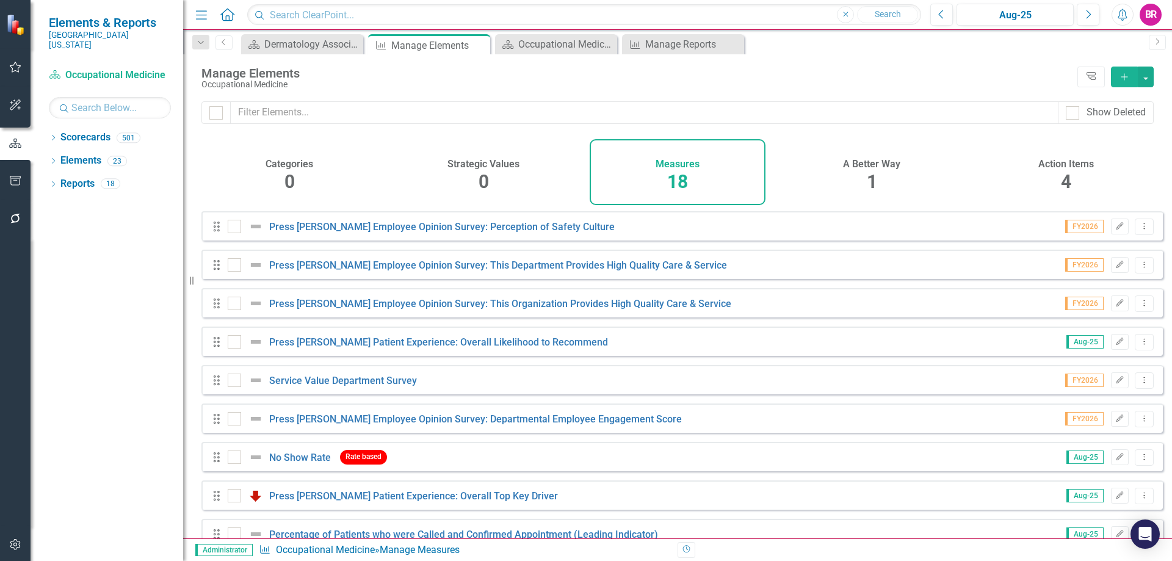
scroll to position [374, 0]
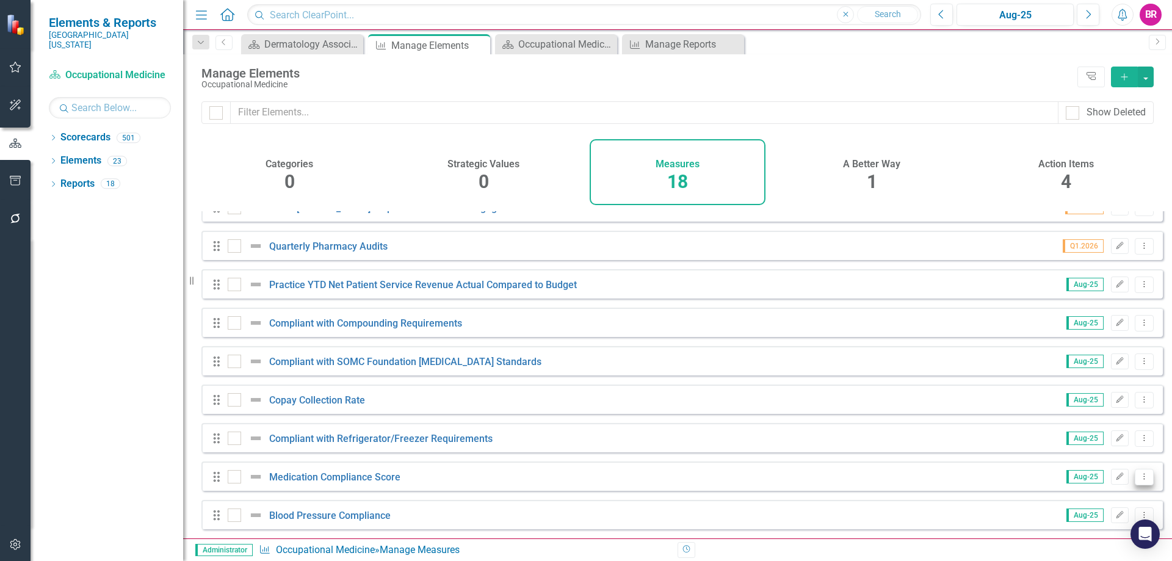
click at [1140, 479] on icon "Dropdown Menu" at bounding box center [1145, 477] width 10 height 8
click at [1130, 442] on link "Copy Duplicate Measure" at bounding box center [1089, 434] width 110 height 23
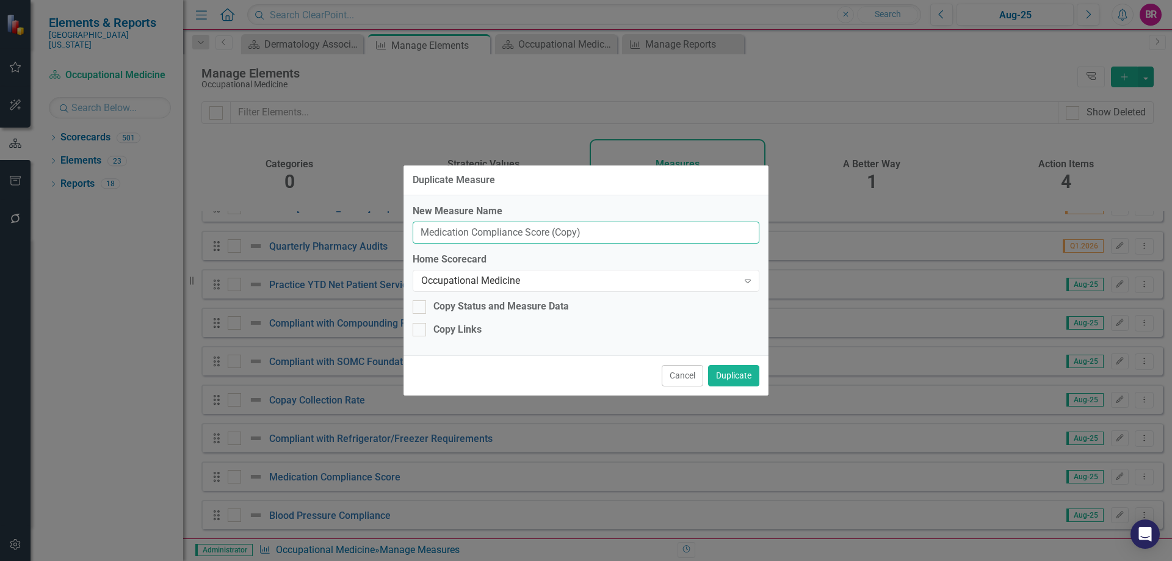
drag, startPoint x: 613, startPoint y: 235, endPoint x: 554, endPoint y: 229, distance: 58.9
click at [554, 229] on input "Medication Compliance Score (Copy)" at bounding box center [586, 233] width 347 height 23
type input "Medication Compliance Score"
click at [559, 288] on div "Occupational Medicine Expand" at bounding box center [586, 281] width 347 height 22
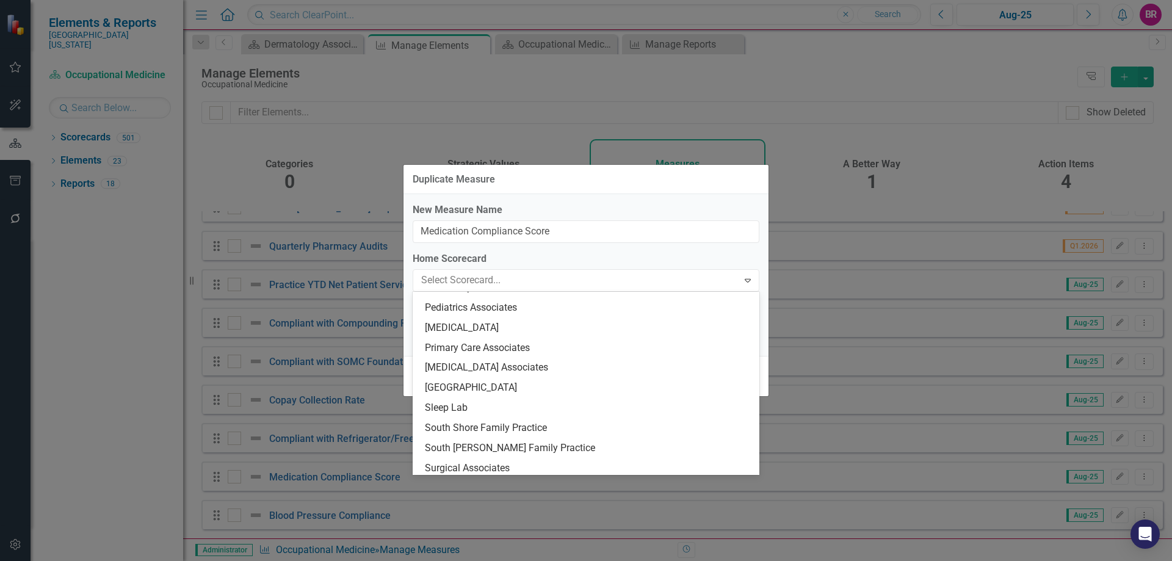
scroll to position [1928, 0]
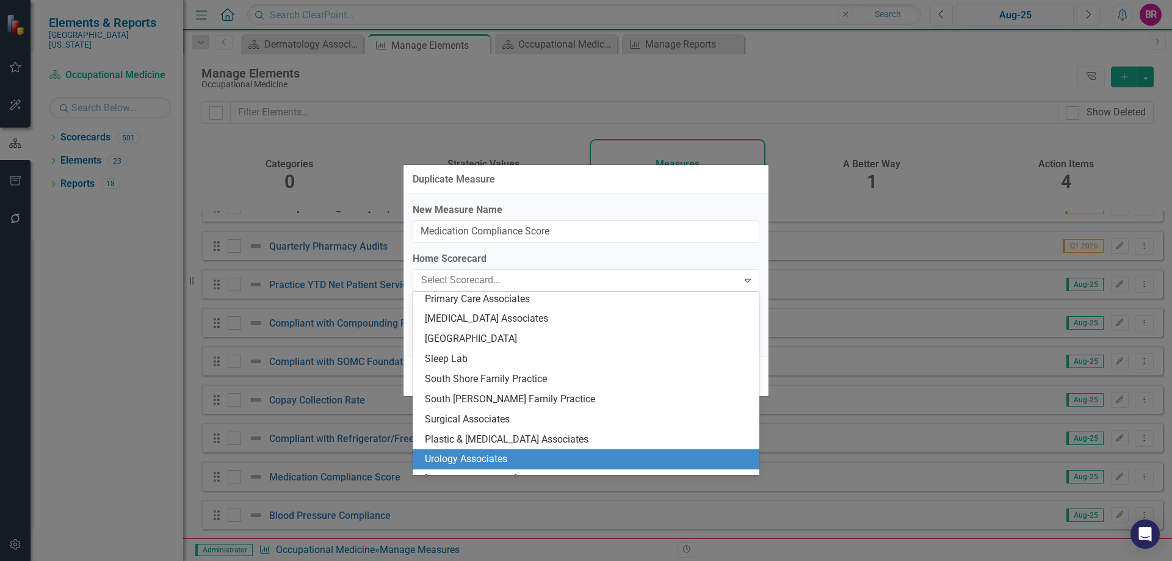
click at [518, 460] on div "Urology Associates" at bounding box center [588, 460] width 327 height 14
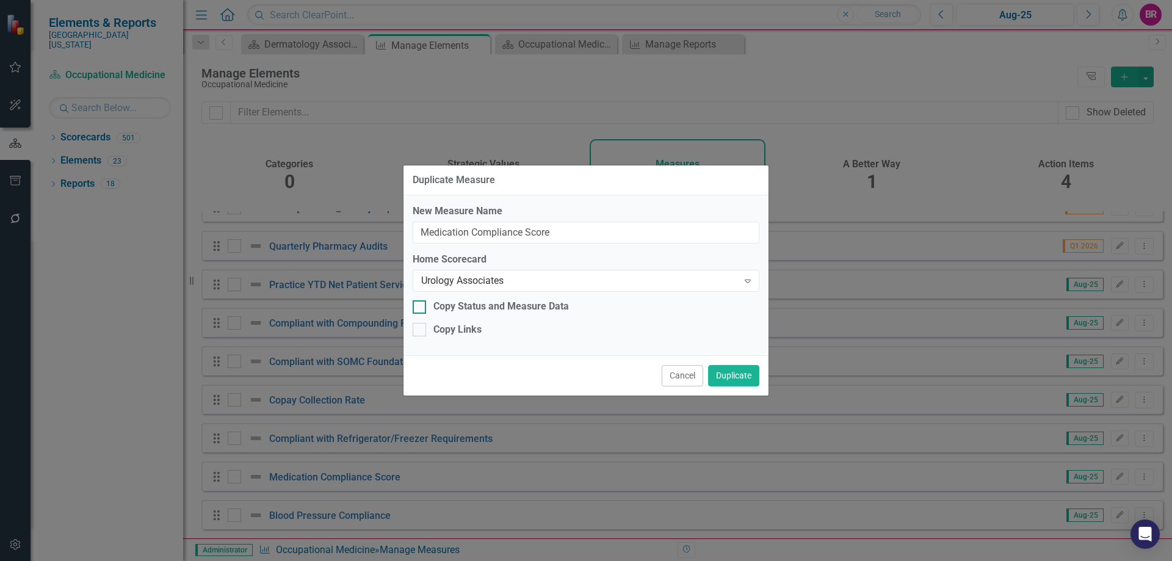
click at [489, 304] on div "Copy Status and Measure Data" at bounding box center [502, 307] width 136 height 14
click at [421, 304] on input "Copy Status and Measure Data" at bounding box center [417, 304] width 8 height 8
checkbox input "true"
click at [458, 340] on div "New Measure Name Medication Compliance Score Home Scorecard Urology Associates …" at bounding box center [586, 275] width 365 height 160
click at [460, 333] on div "Copy Links" at bounding box center [458, 330] width 48 height 14
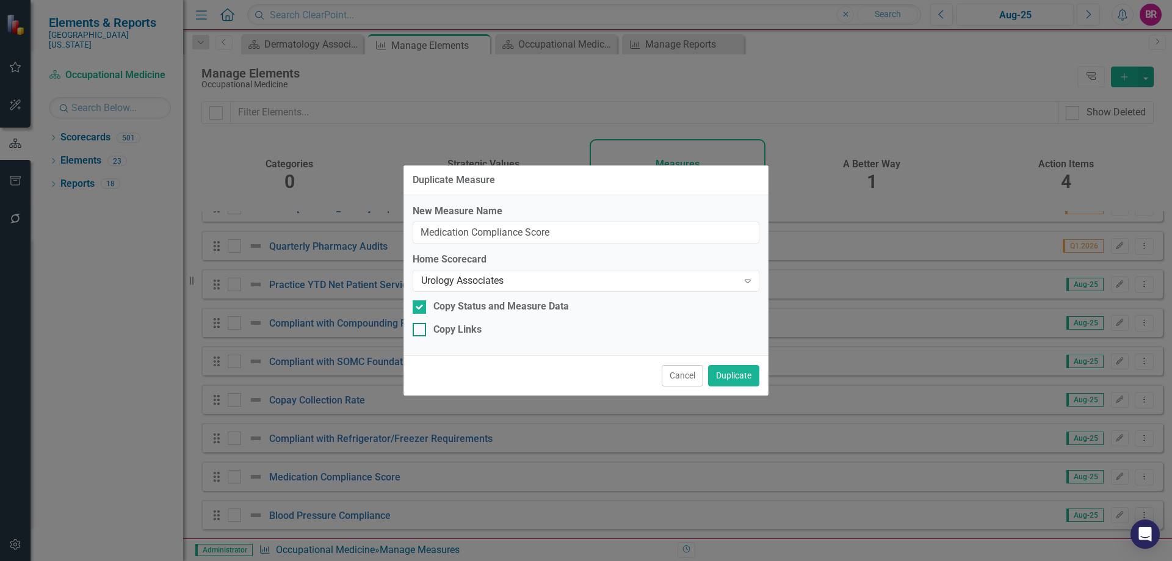
click at [421, 331] on input "Copy Links" at bounding box center [417, 327] width 8 height 8
checkbox input "true"
click at [742, 380] on button "Duplicate" at bounding box center [733, 375] width 51 height 21
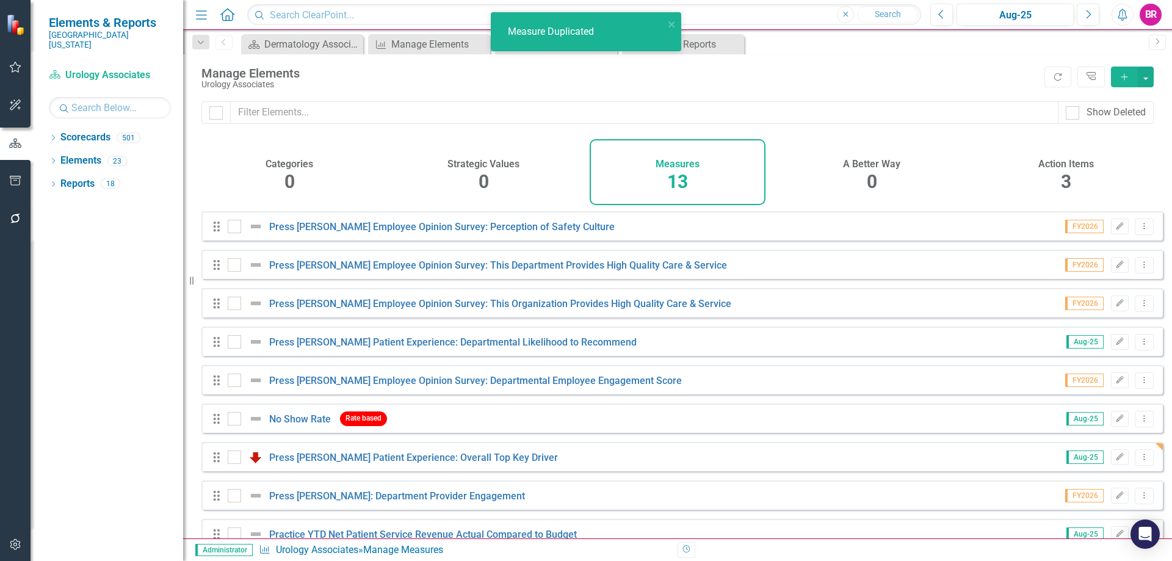
checkbox input "false"
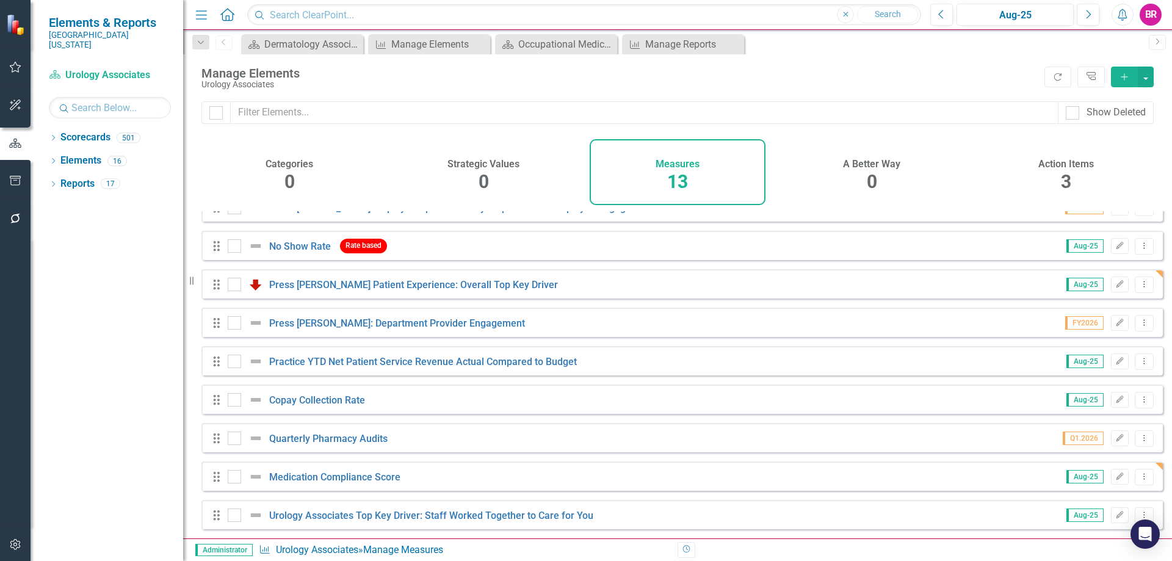
scroll to position [182, 0]
click at [416, 46] on div "Manage Elements" at bounding box center [431, 44] width 81 height 15
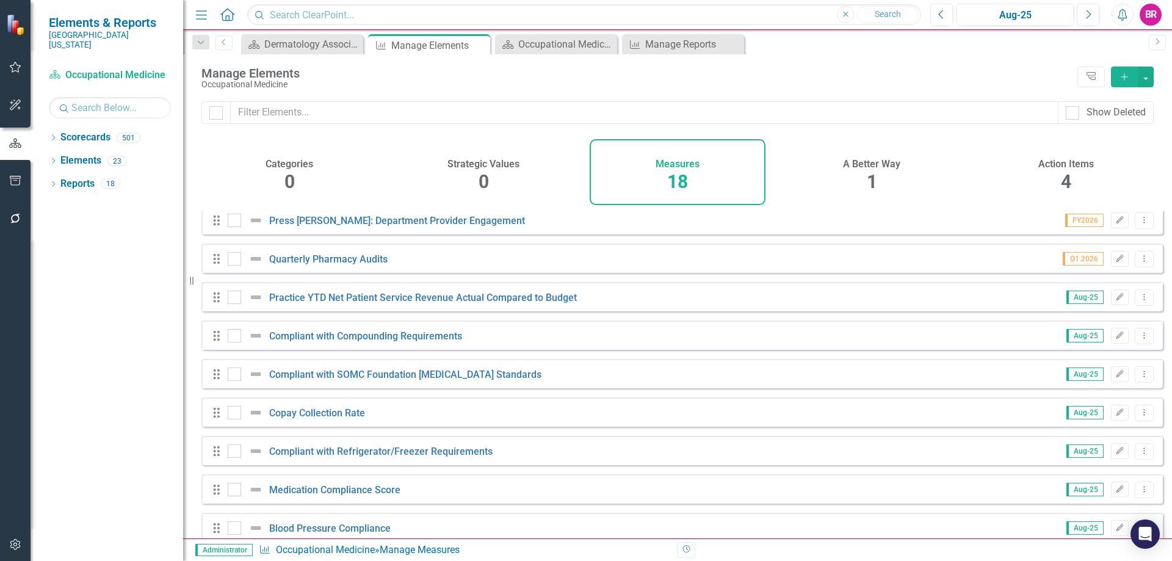
scroll to position [374, 0]
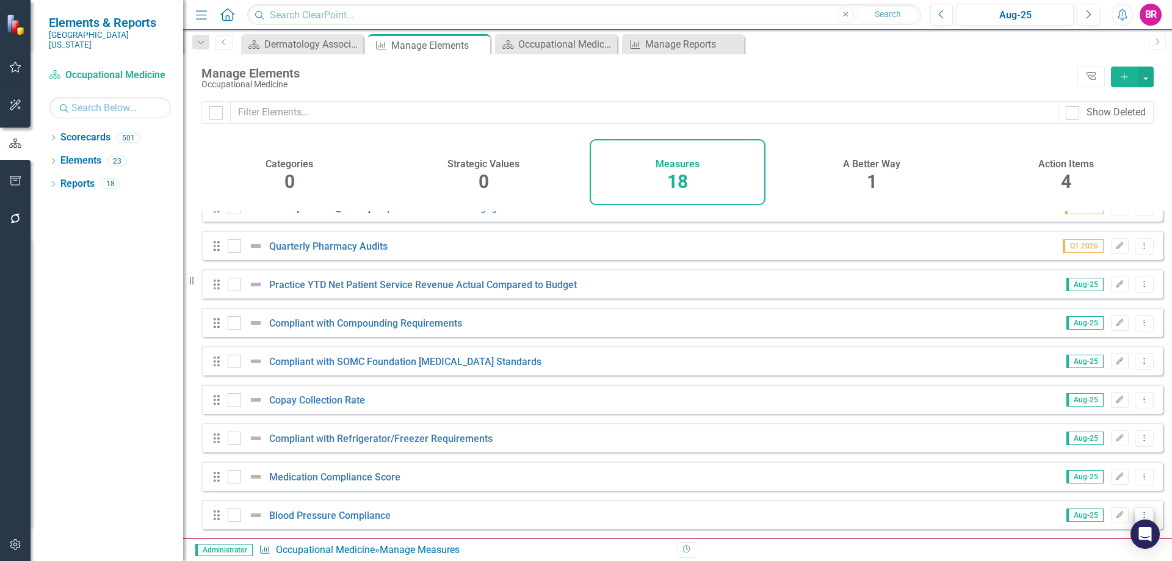
click at [1140, 515] on icon "Dropdown Menu" at bounding box center [1145, 515] width 10 height 8
click at [1107, 472] on link "Copy Duplicate Measure" at bounding box center [1089, 473] width 110 height 23
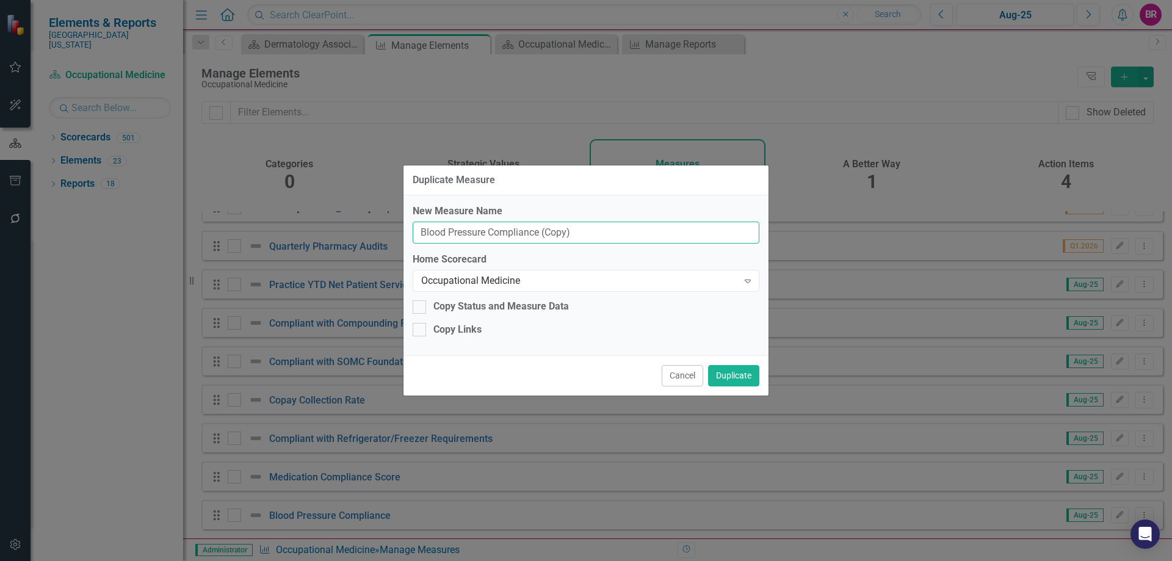
drag, startPoint x: 581, startPoint y: 232, endPoint x: 541, endPoint y: 228, distance: 40.5
click at [541, 228] on input "Blood Pressure Compliance (Copy)" at bounding box center [586, 233] width 347 height 23
type input "Blood Pressure Compliance"
click at [557, 274] on div "Occupational Medicine" at bounding box center [579, 281] width 317 height 14
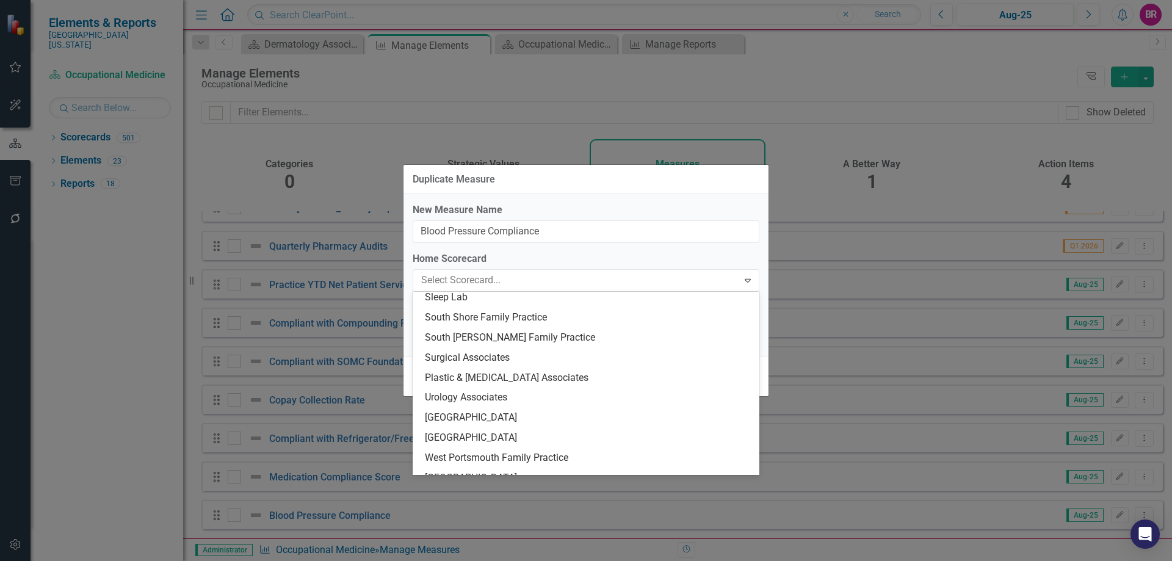
scroll to position [2050, 0]
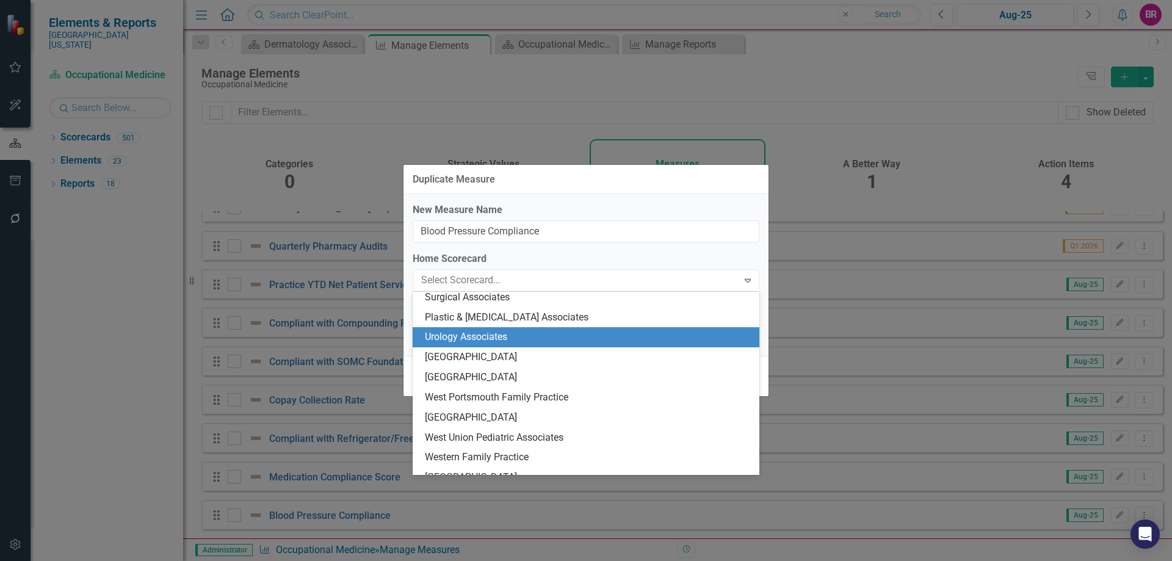
click at [557, 335] on div "Urology Associates" at bounding box center [588, 337] width 327 height 14
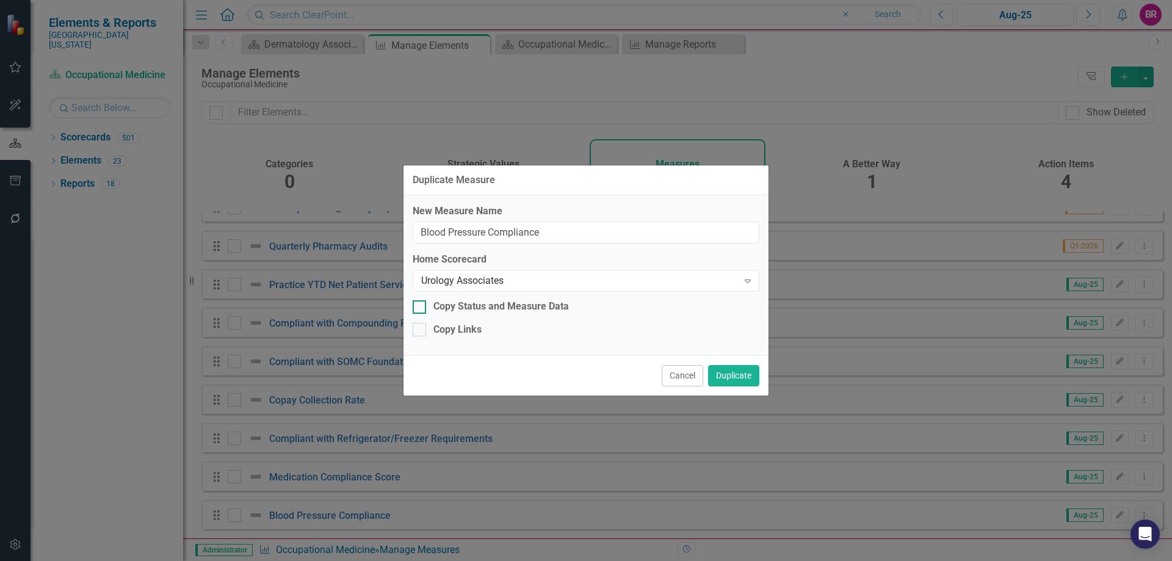
click at [479, 312] on div "Copy Status and Measure Data" at bounding box center [502, 307] width 136 height 14
click at [421, 308] on input "Copy Status and Measure Data" at bounding box center [417, 304] width 8 height 8
checkbox input "true"
click at [463, 335] on div "Copy Links" at bounding box center [458, 330] width 48 height 14
click at [421, 331] on input "Copy Links" at bounding box center [417, 327] width 8 height 8
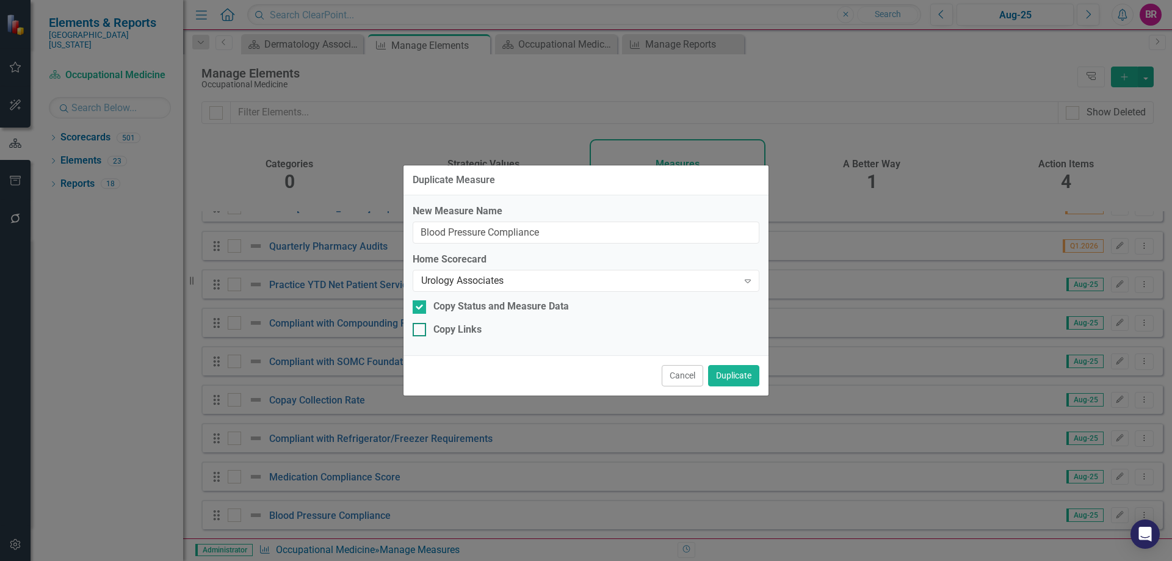
checkbox input "true"
click at [720, 376] on button "Duplicate" at bounding box center [733, 375] width 51 height 21
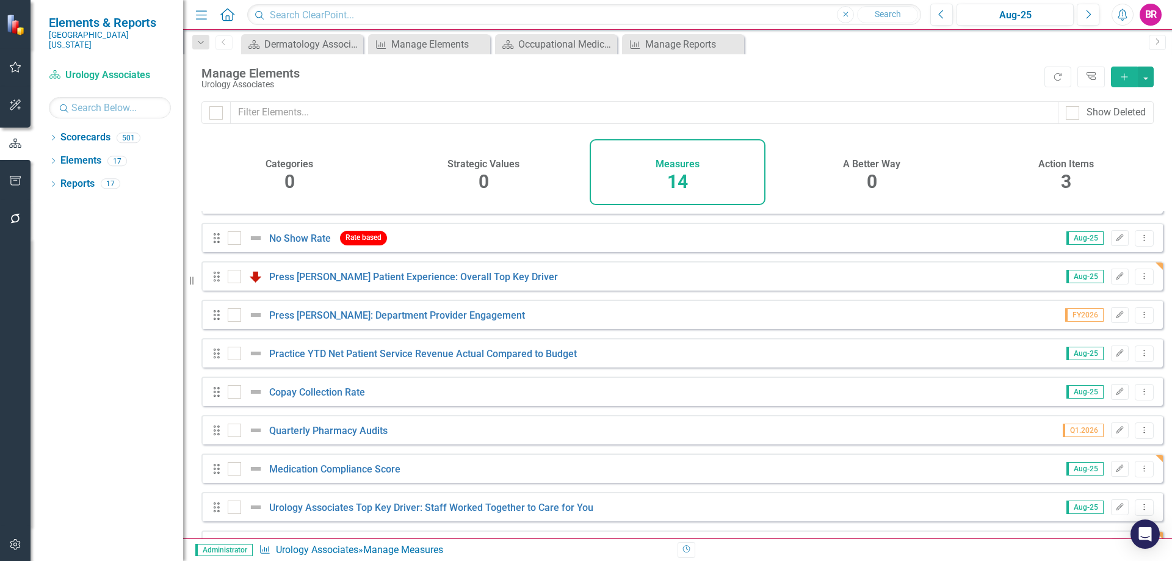
scroll to position [159, 0]
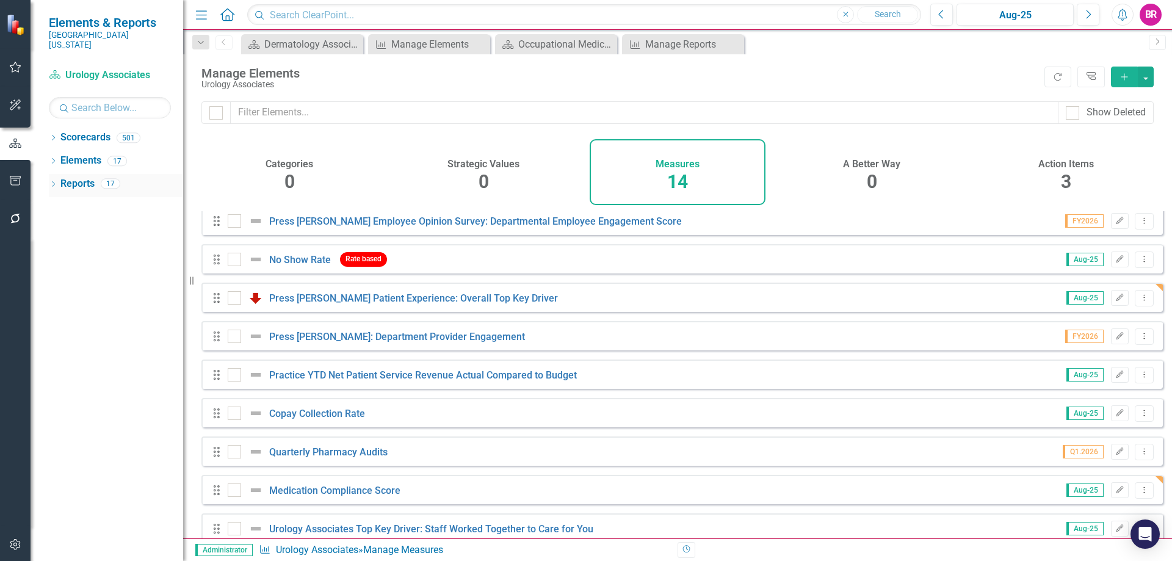
click at [89, 179] on link "Reports" at bounding box center [77, 184] width 34 height 14
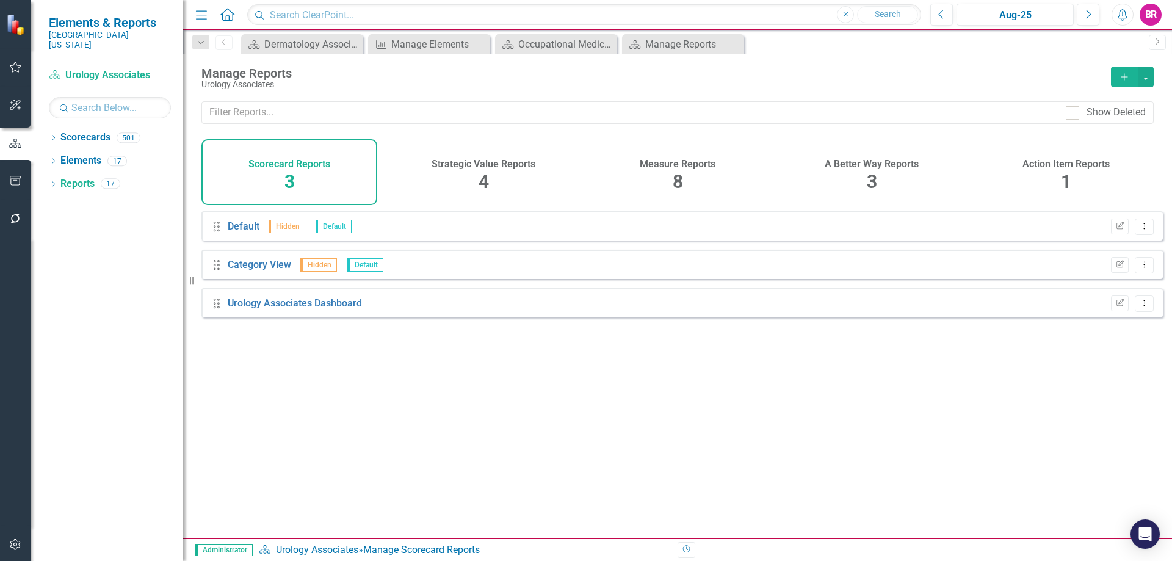
click at [663, 156] on div "Measure Reports" at bounding box center [678, 163] width 76 height 14
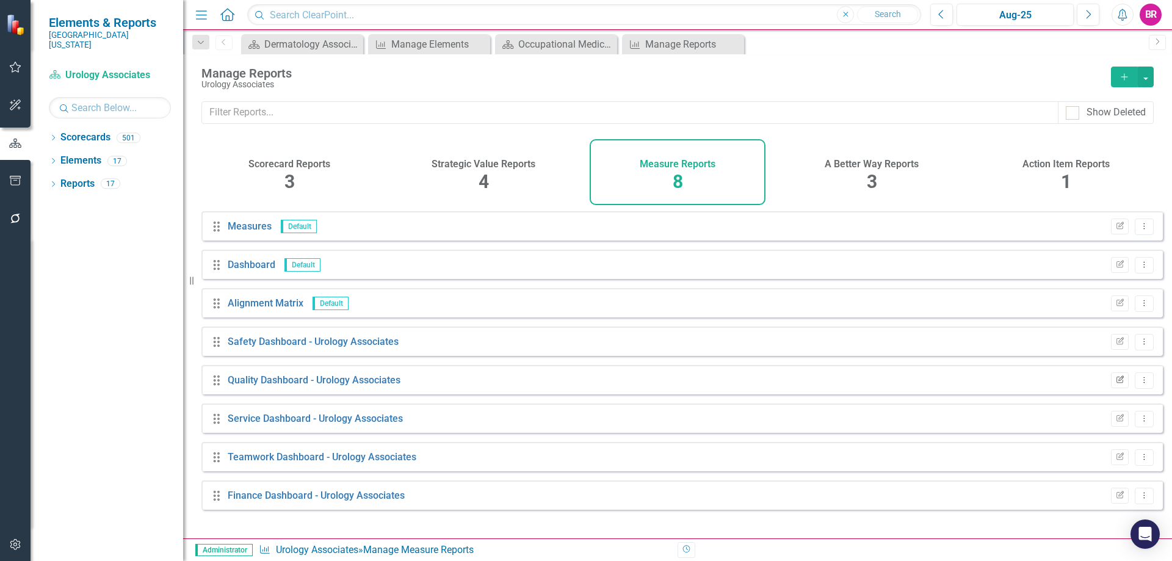
click at [1117, 385] on button "Edit Report" at bounding box center [1120, 381] width 18 height 16
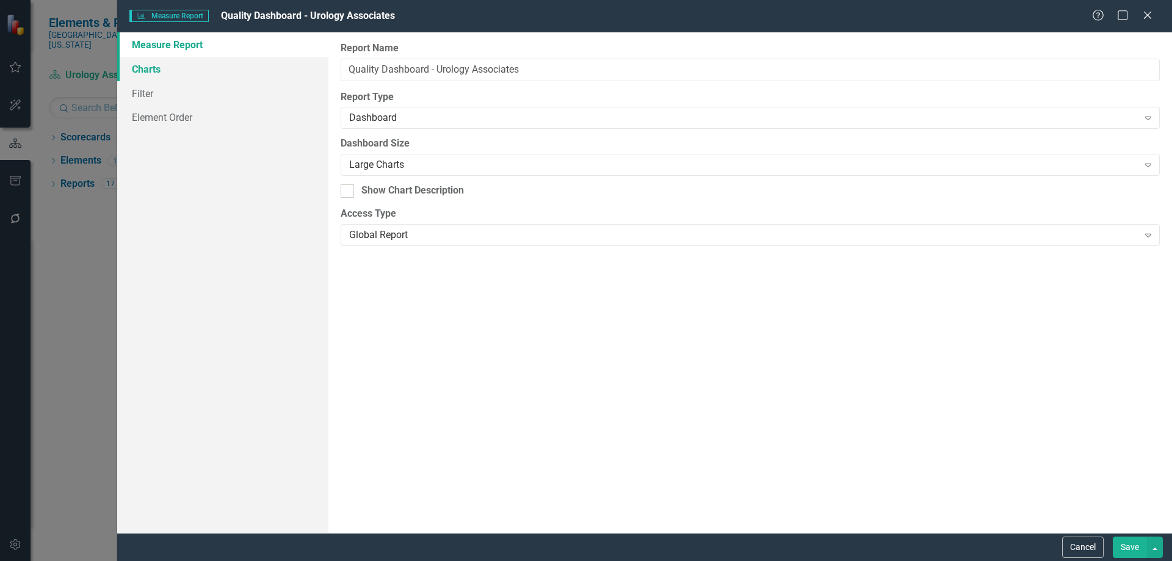
click at [138, 70] on link "Charts" at bounding box center [222, 69] width 211 height 24
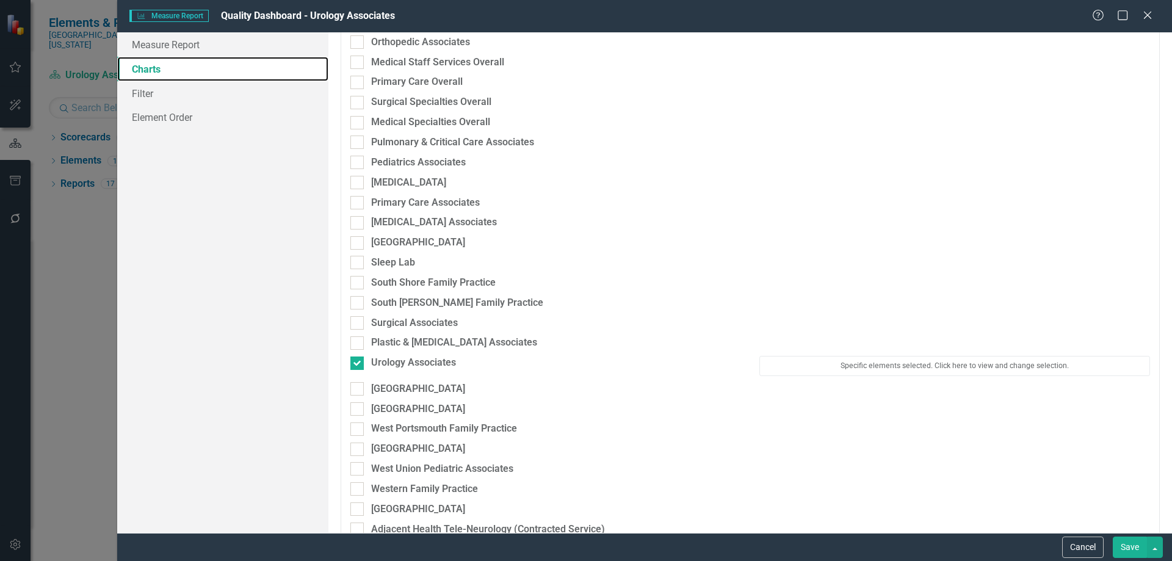
scroll to position [2076, 0]
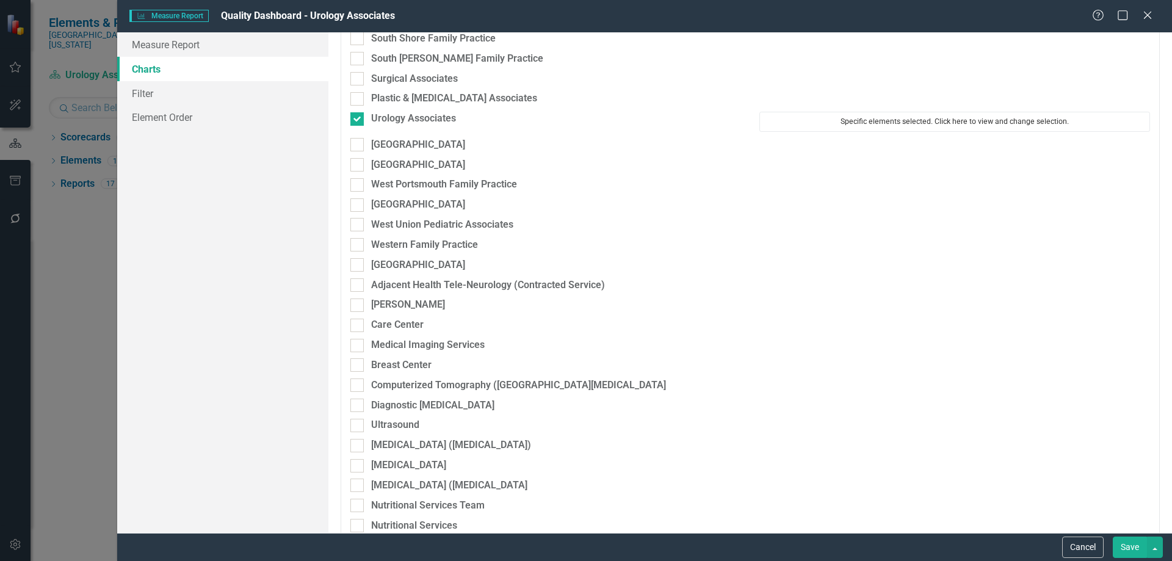
click at [789, 123] on button "Specific elements selected. Click here to view and change selection." at bounding box center [955, 122] width 391 height 20
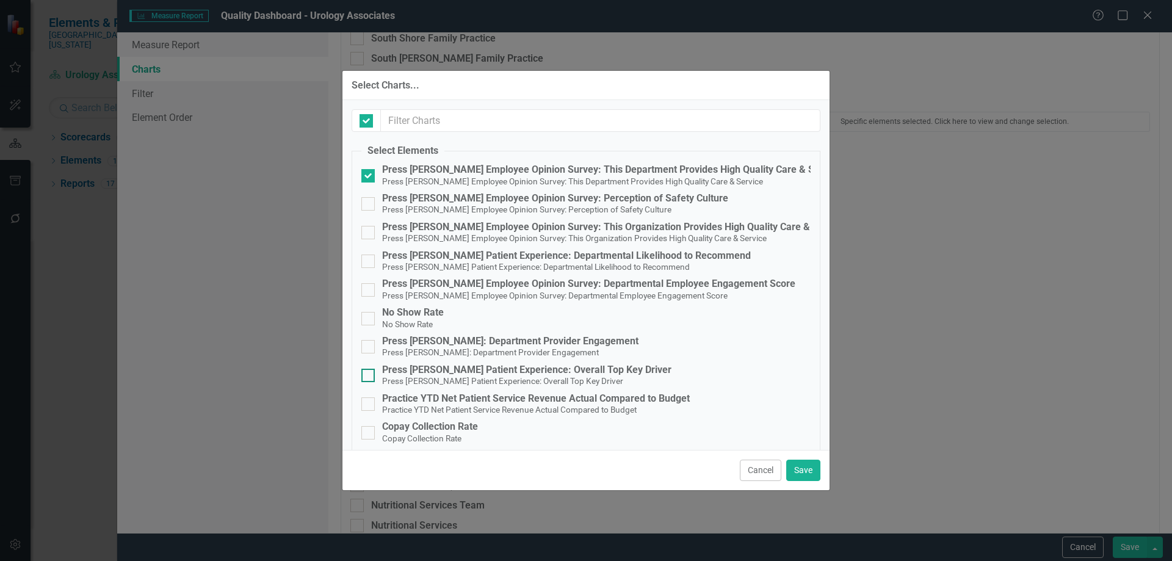
checkbox input "false"
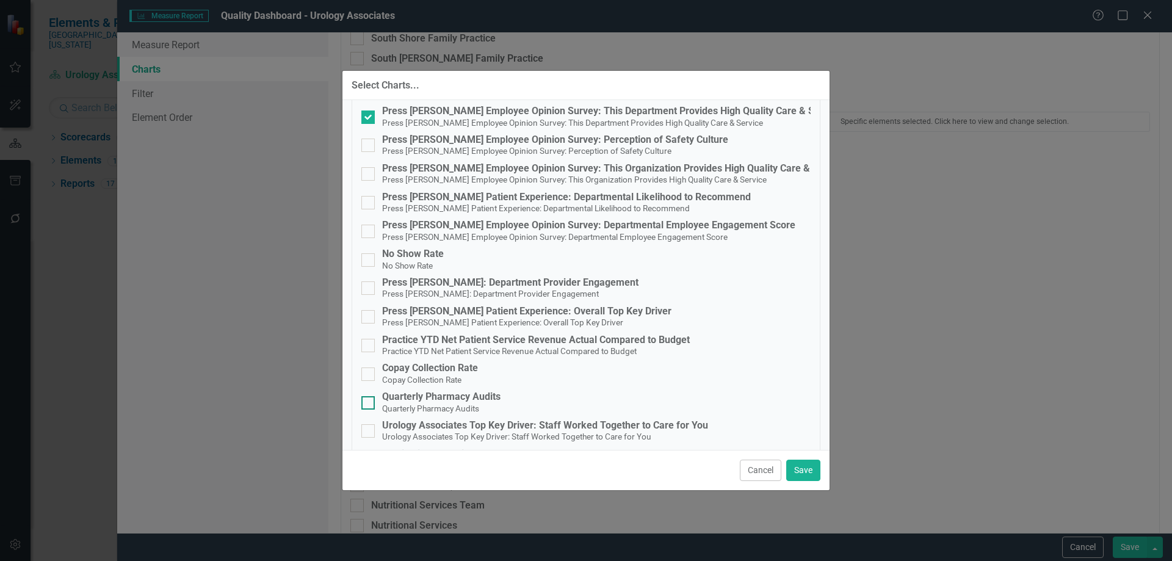
scroll to position [124, 0]
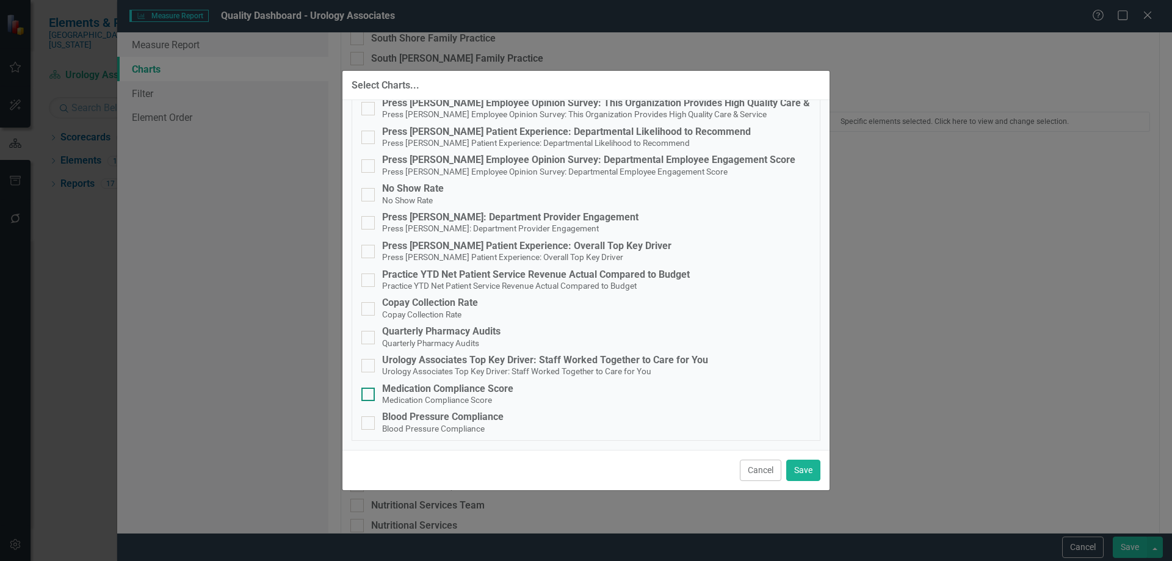
click at [465, 396] on small "Medication Compliance Score" at bounding box center [437, 400] width 110 height 10
click at [369, 396] on input "Medication Compliance Score Medication Compliance Score" at bounding box center [366, 392] width 8 height 8
checkbox input "true"
click at [463, 415] on div "Blood Pressure Compliance" at bounding box center [443, 417] width 122 height 11
click at [369, 416] on input "Blood Pressure Compliance Blood Pressure Compliance" at bounding box center [366, 420] width 8 height 8
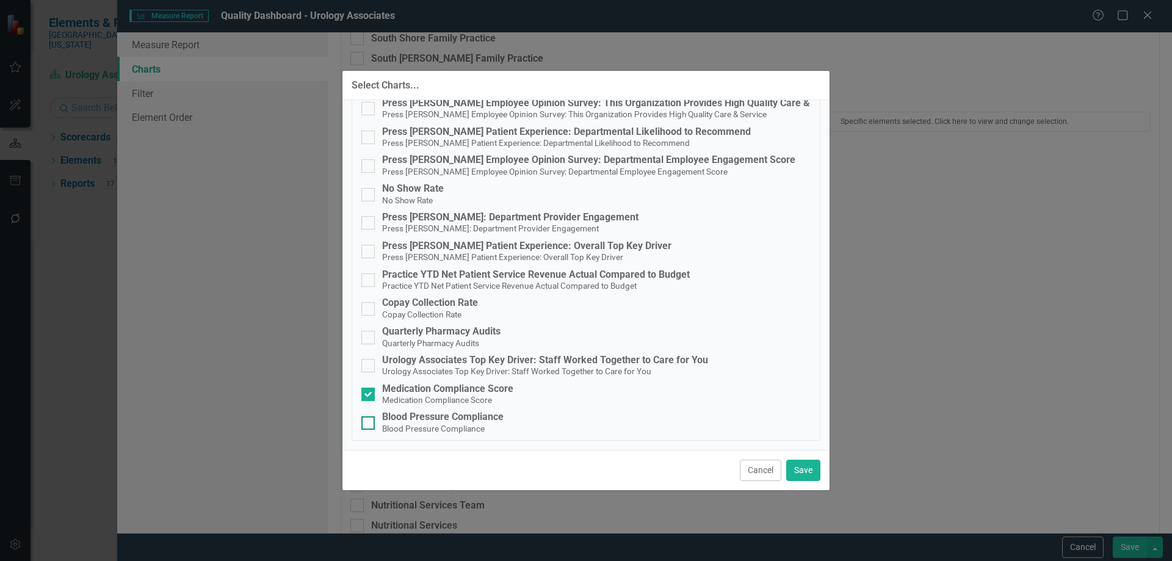
checkbox input "true"
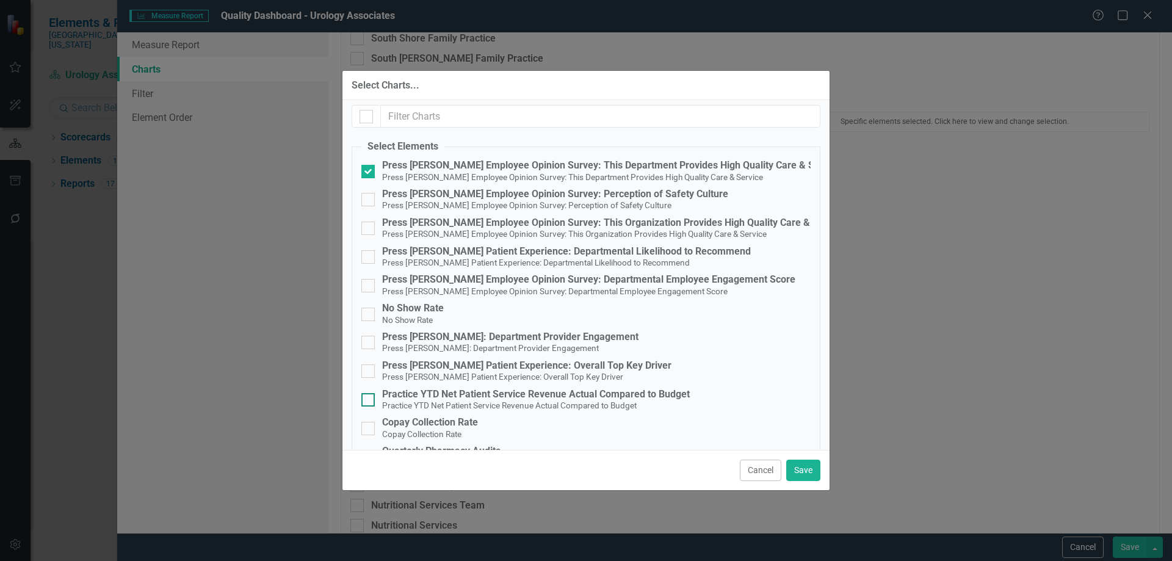
scroll to position [0, 0]
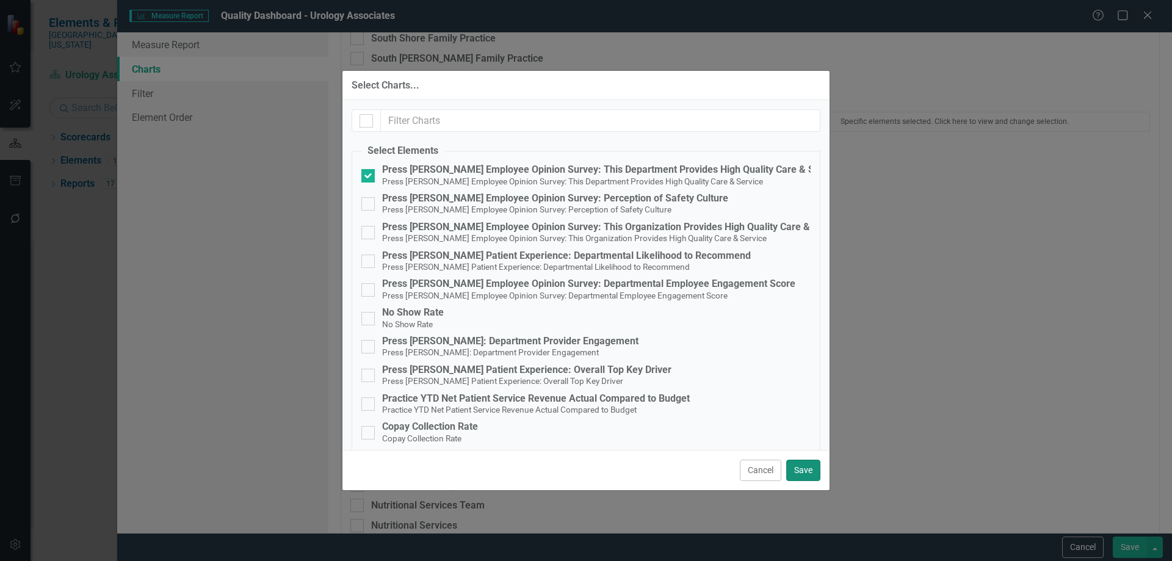
click at [804, 466] on button "Save" at bounding box center [804, 470] width 34 height 21
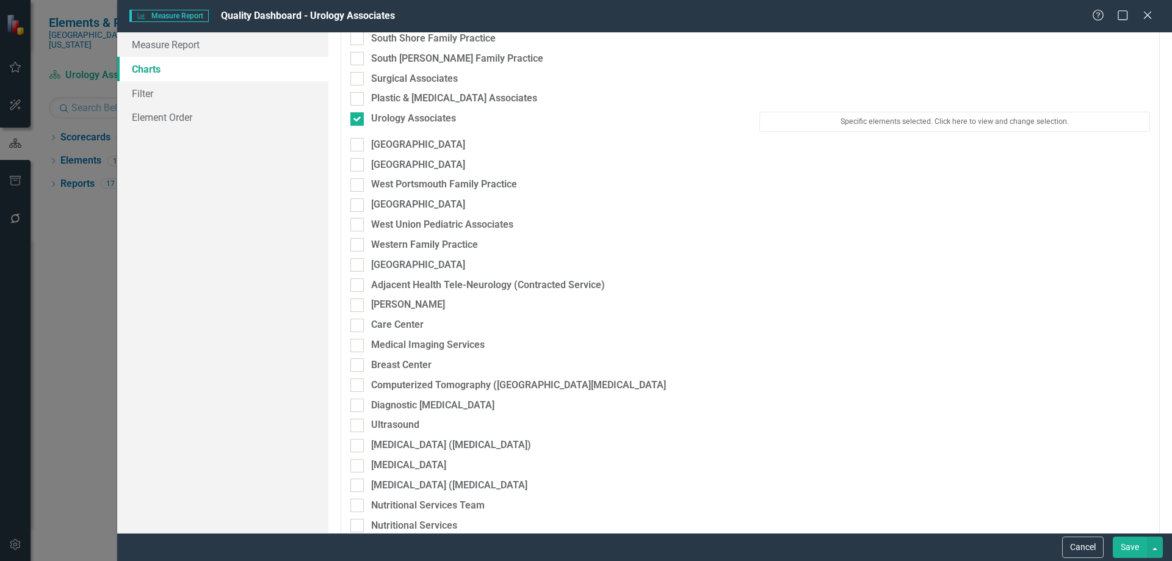
click at [1122, 544] on button "Save" at bounding box center [1130, 547] width 34 height 21
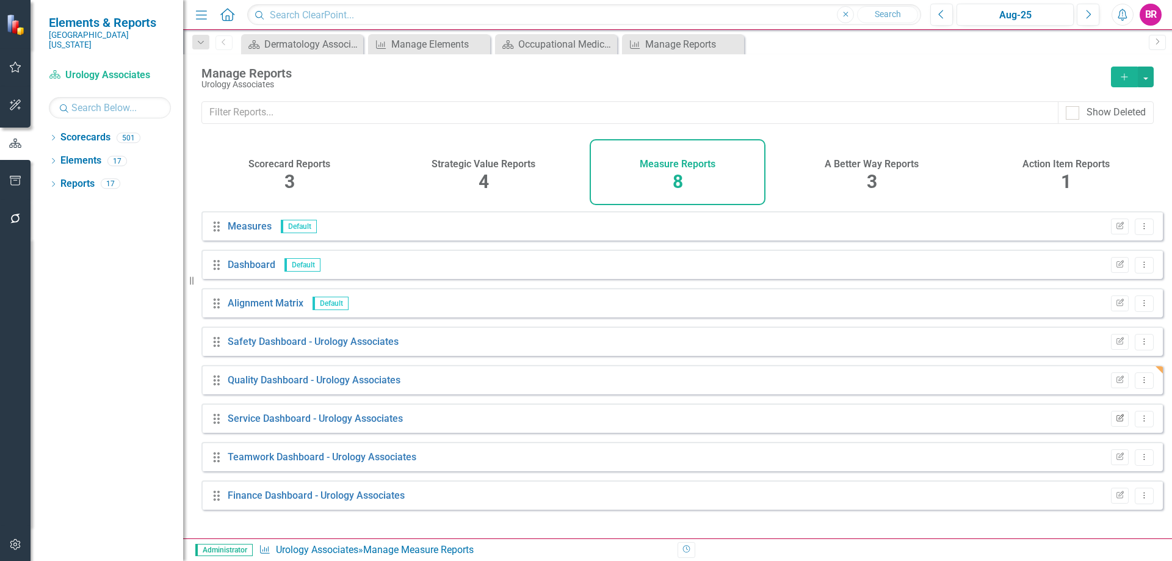
click at [1116, 423] on icon "Edit Report" at bounding box center [1120, 418] width 9 height 7
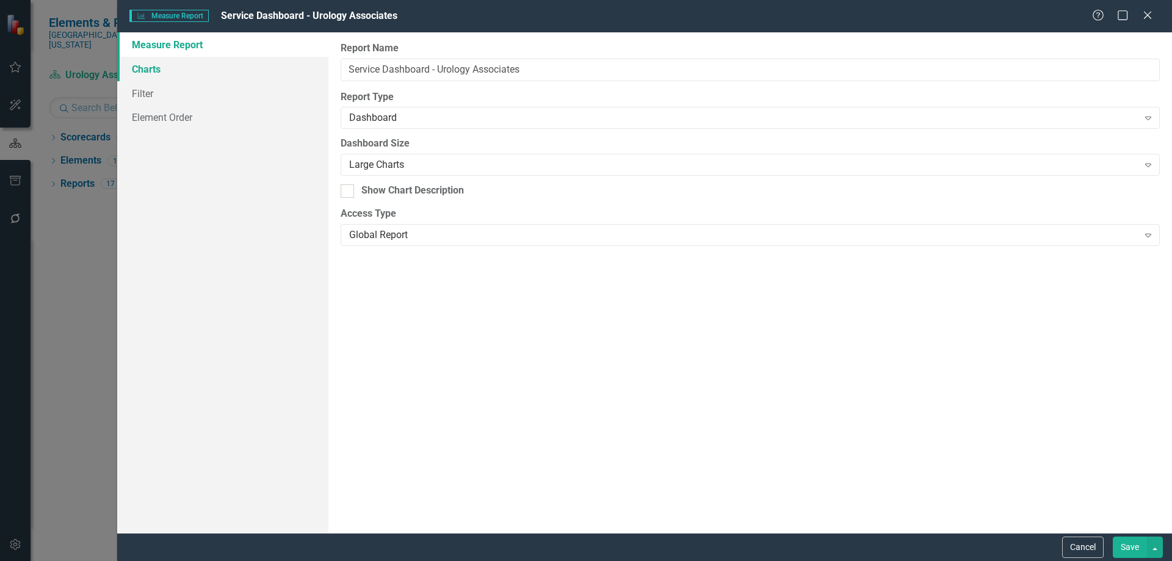
click at [155, 67] on link "Charts" at bounding box center [222, 69] width 211 height 24
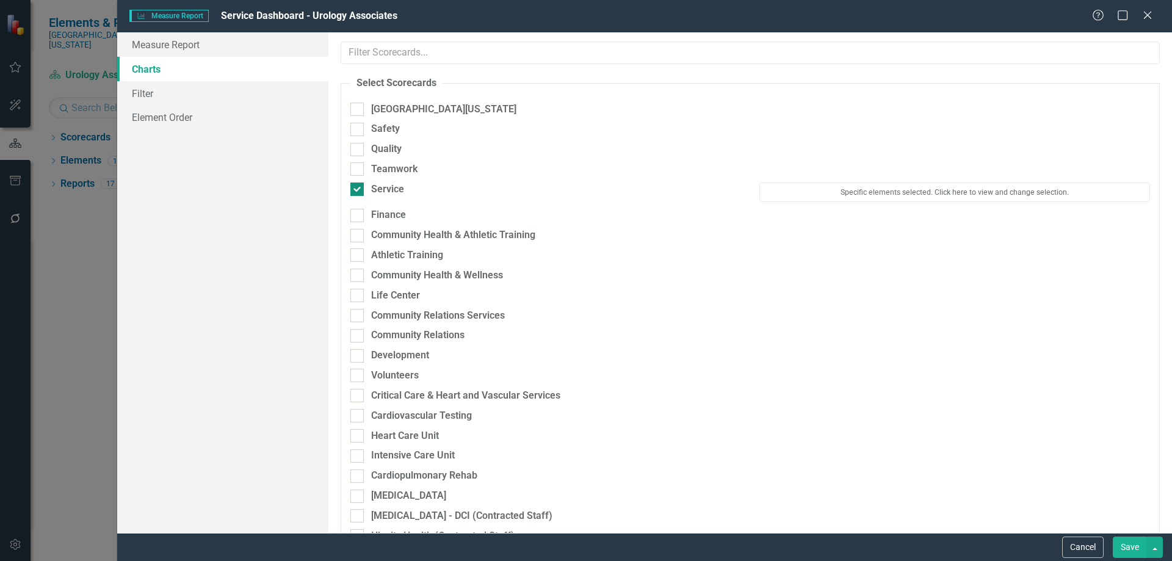
click at [390, 194] on div "Service" at bounding box center [387, 190] width 33 height 14
click at [358, 191] on input "Service" at bounding box center [355, 187] width 8 height 8
checkbox input "false"
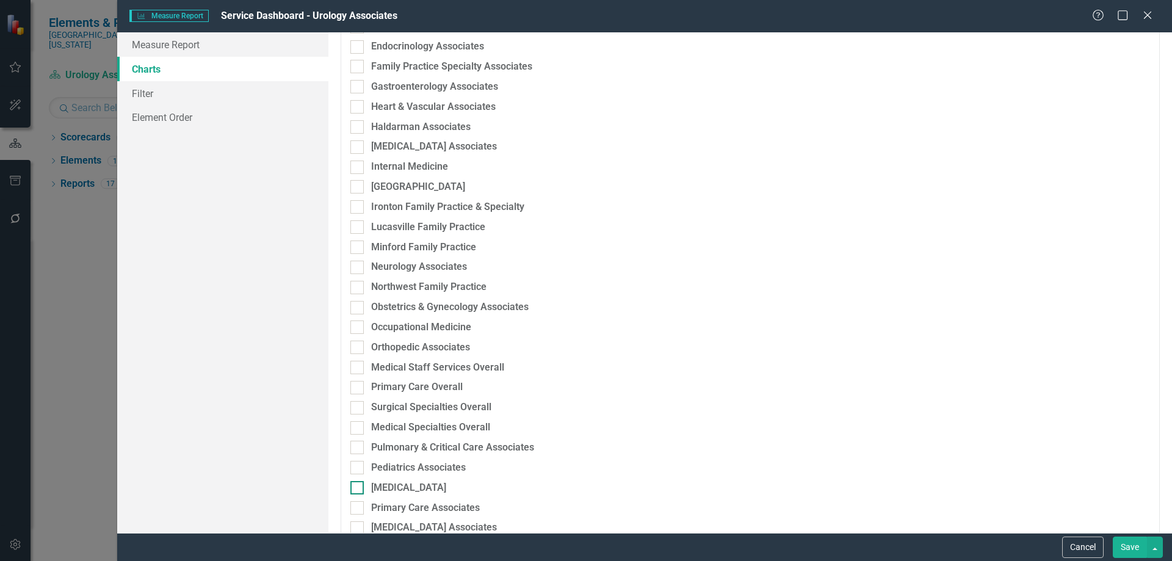
scroll to position [1832, 0]
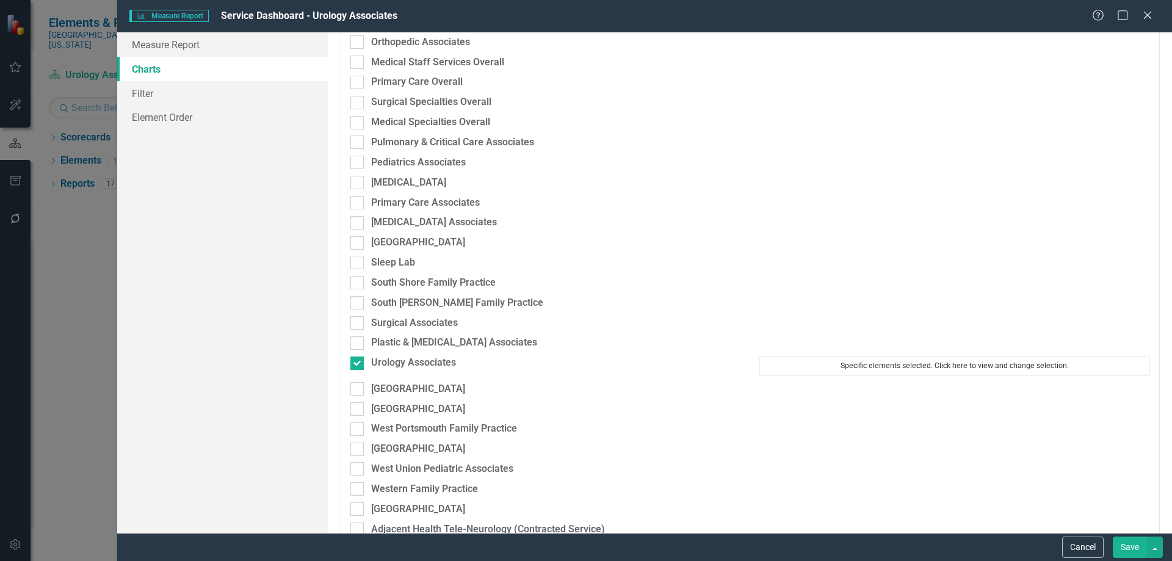
click at [815, 371] on button "Specific elements selected. Click here to view and change selection." at bounding box center [955, 366] width 391 height 20
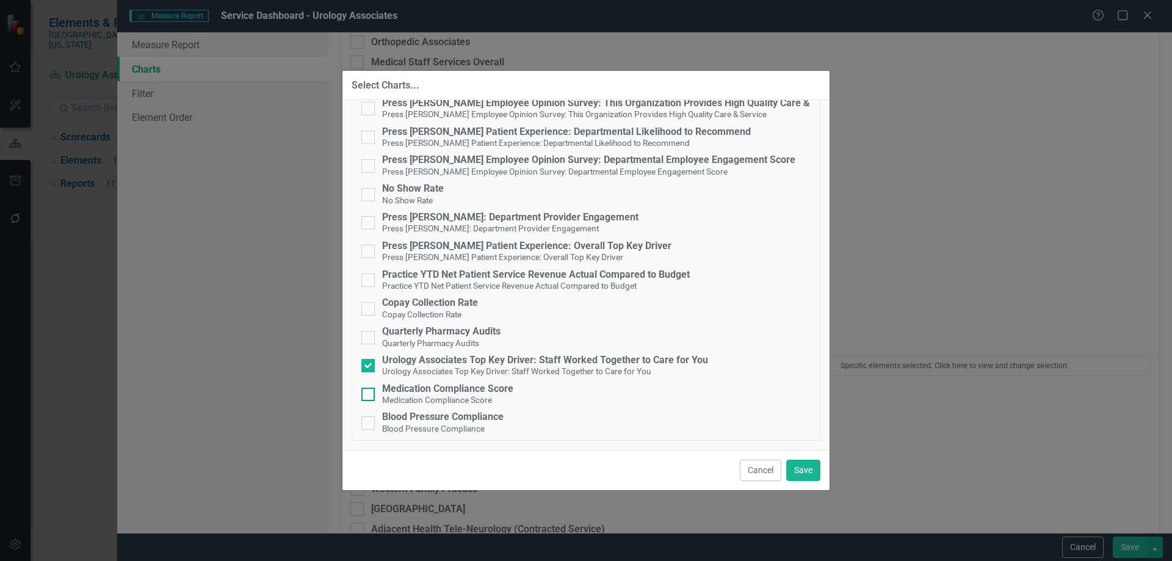
scroll to position [0, 0]
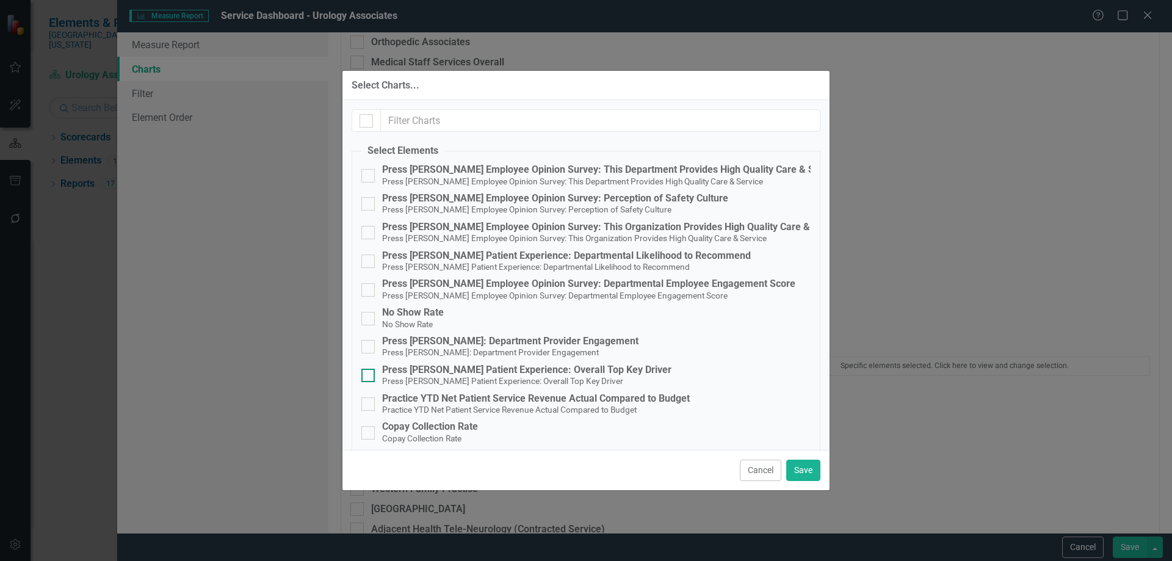
drag, startPoint x: 542, startPoint y: 371, endPoint x: 602, endPoint y: 401, distance: 66.6
click at [542, 371] on div "Press [PERSON_NAME] Patient Experience: Overall Top Key Driver" at bounding box center [526, 370] width 289 height 11
click at [369, 371] on input "Press [PERSON_NAME] Patient Experience: Overall Top Key Driver Press [PERSON_NA…" at bounding box center [366, 373] width 8 height 8
checkbox input "true"
click at [799, 468] on button "Save" at bounding box center [804, 470] width 34 height 21
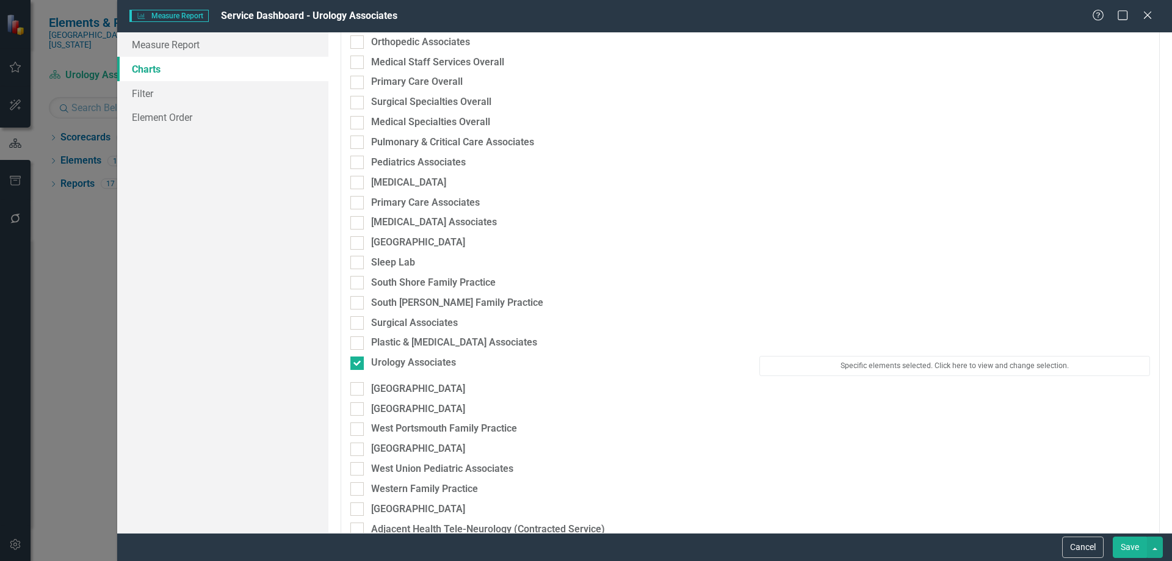
click at [1128, 544] on button "Save" at bounding box center [1130, 547] width 34 height 21
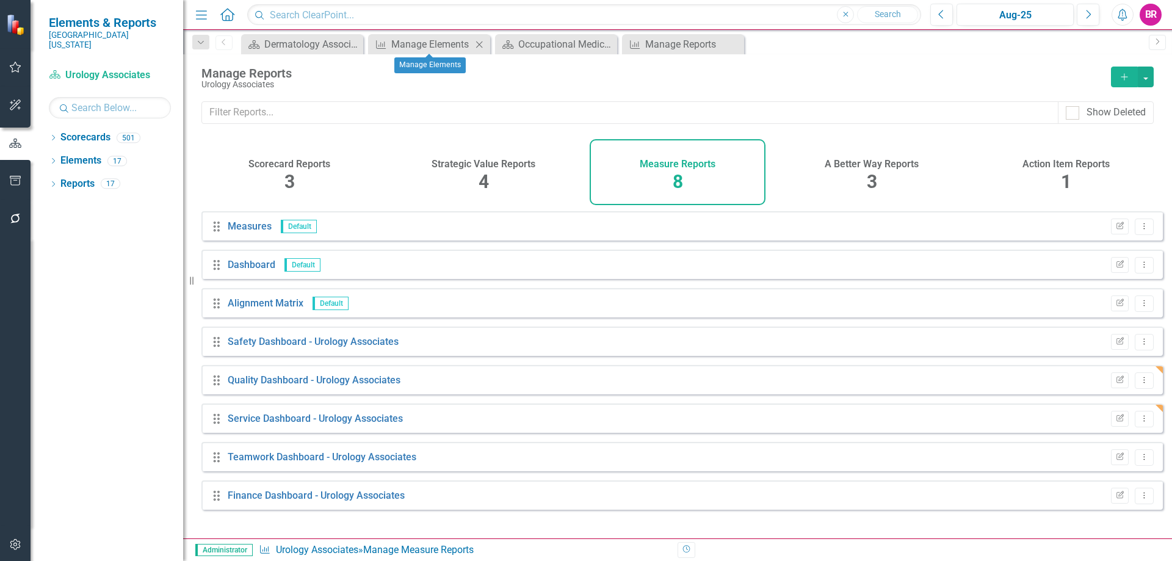
click at [426, 53] on div "Measure Manage Elements Close" at bounding box center [429, 44] width 122 height 20
click at [426, 46] on div "Manage Elements" at bounding box center [431, 44] width 81 height 15
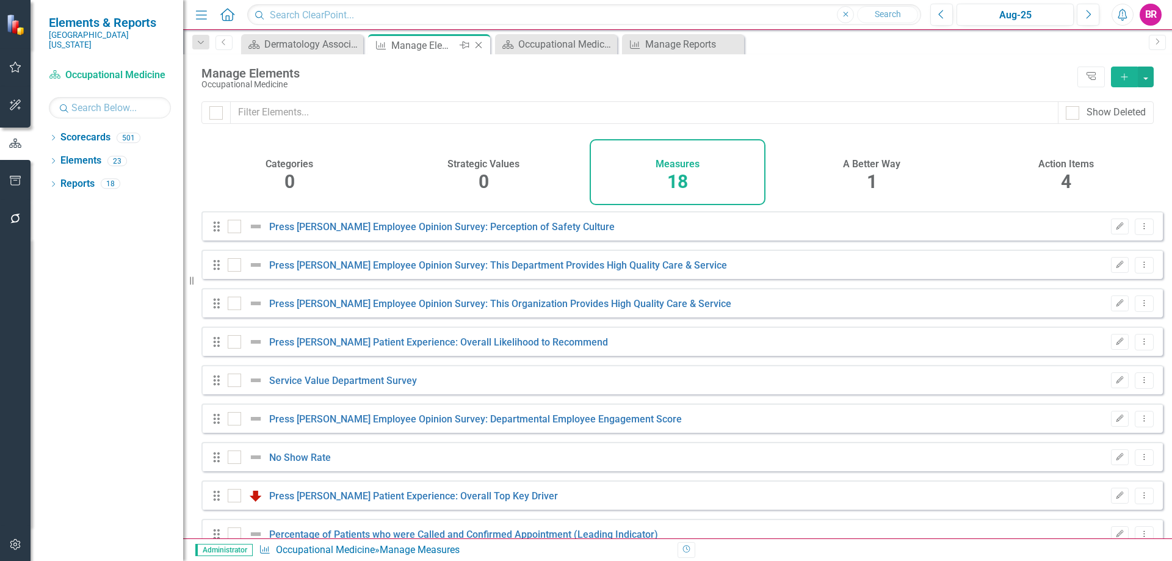
checkbox input "false"
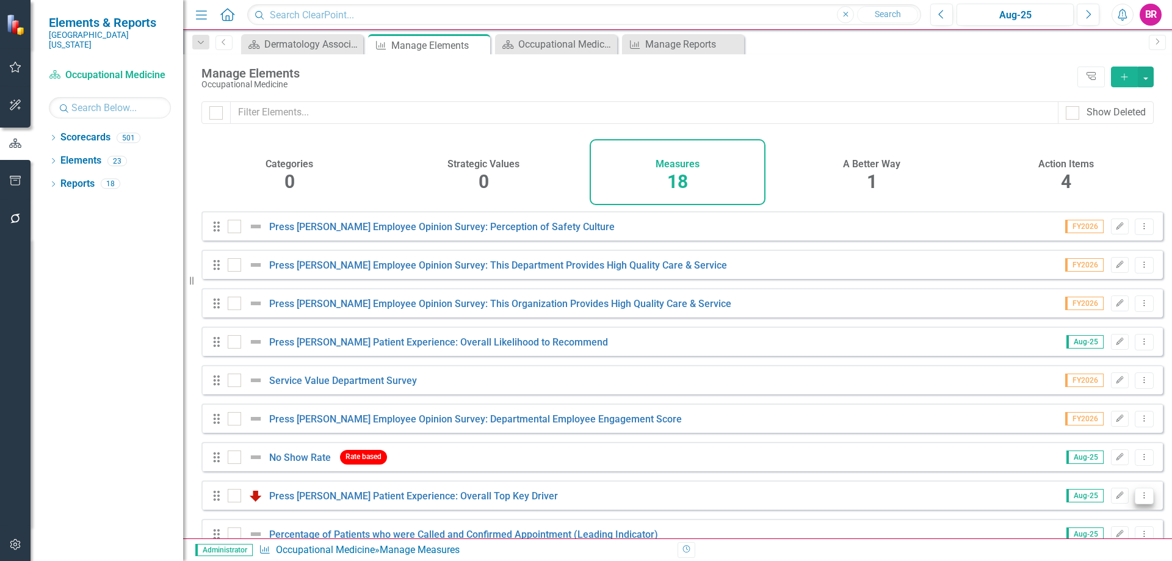
click at [1140, 500] on icon "Dropdown Menu" at bounding box center [1145, 496] width 10 height 8
click at [1103, 466] on link "Copy Duplicate Measure" at bounding box center [1089, 462] width 110 height 23
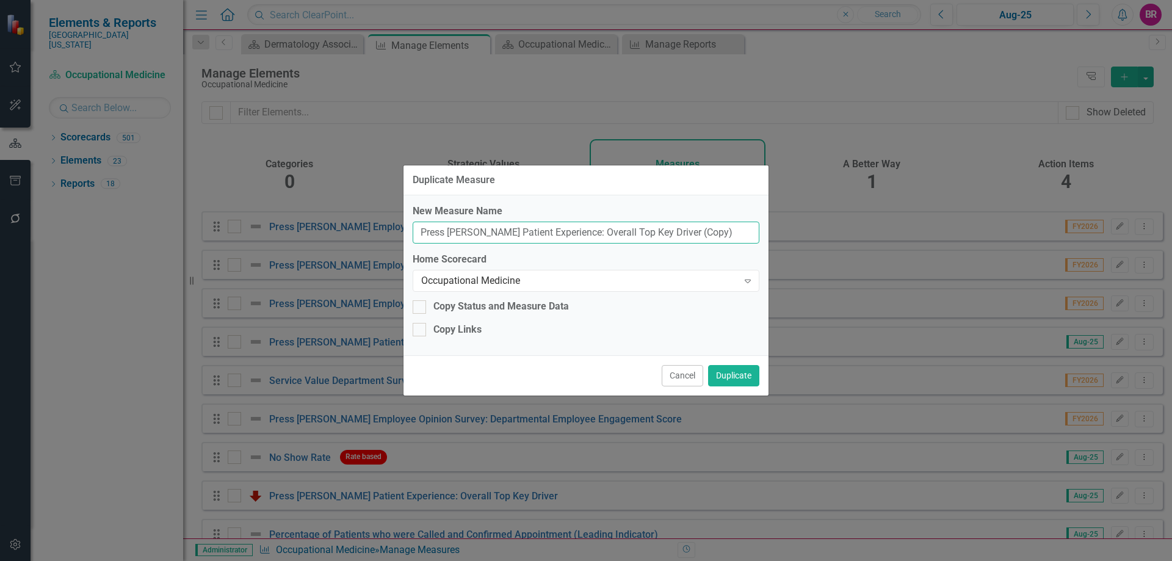
drag, startPoint x: 692, startPoint y: 236, endPoint x: 658, endPoint y: 235, distance: 34.2
click at [658, 235] on input "Press [PERSON_NAME] Patient Experience: Overall Top Key Driver (Copy)" at bounding box center [586, 233] width 347 height 23
type input "Press [PERSON_NAME] Patient Experience: Overall Top Key Driver"
click at [573, 280] on div "Occupational Medicine" at bounding box center [579, 281] width 317 height 14
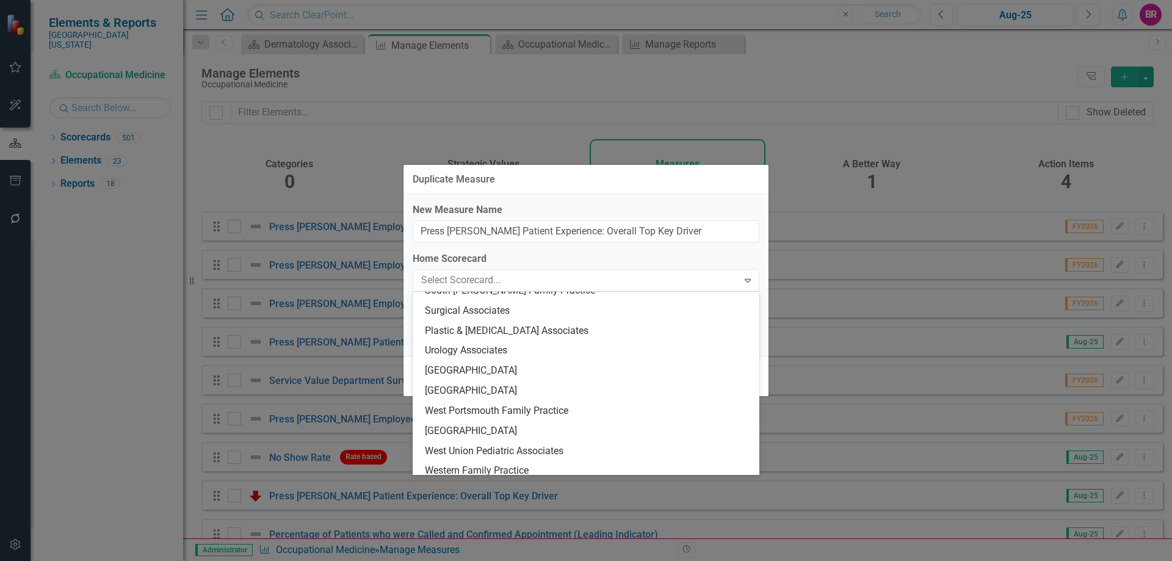
scroll to position [2050, 0]
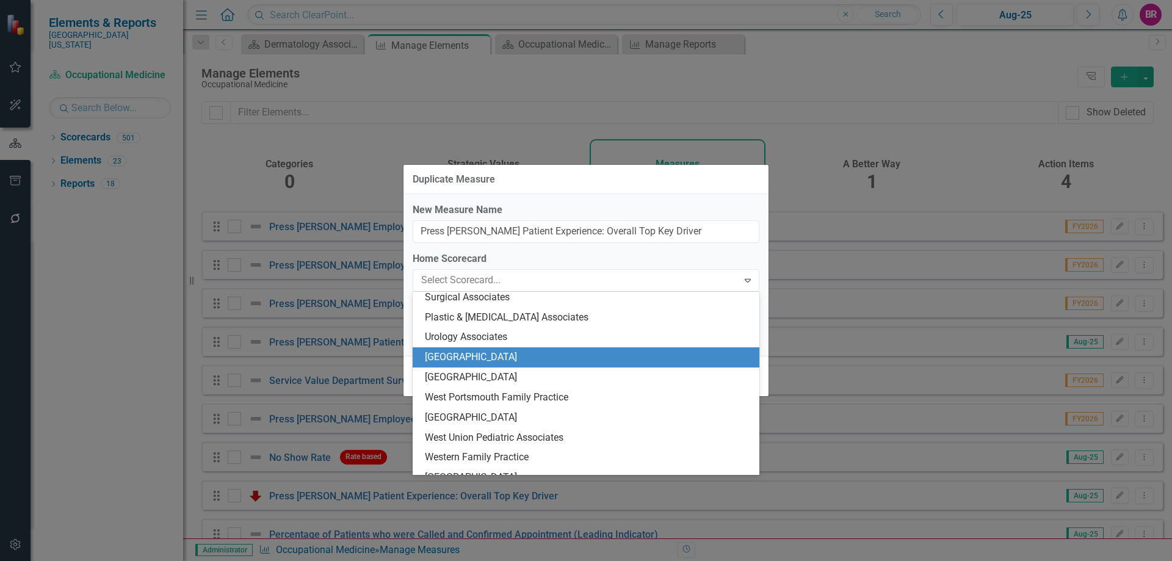
click at [583, 355] on div "[GEOGRAPHIC_DATA]" at bounding box center [588, 358] width 327 height 14
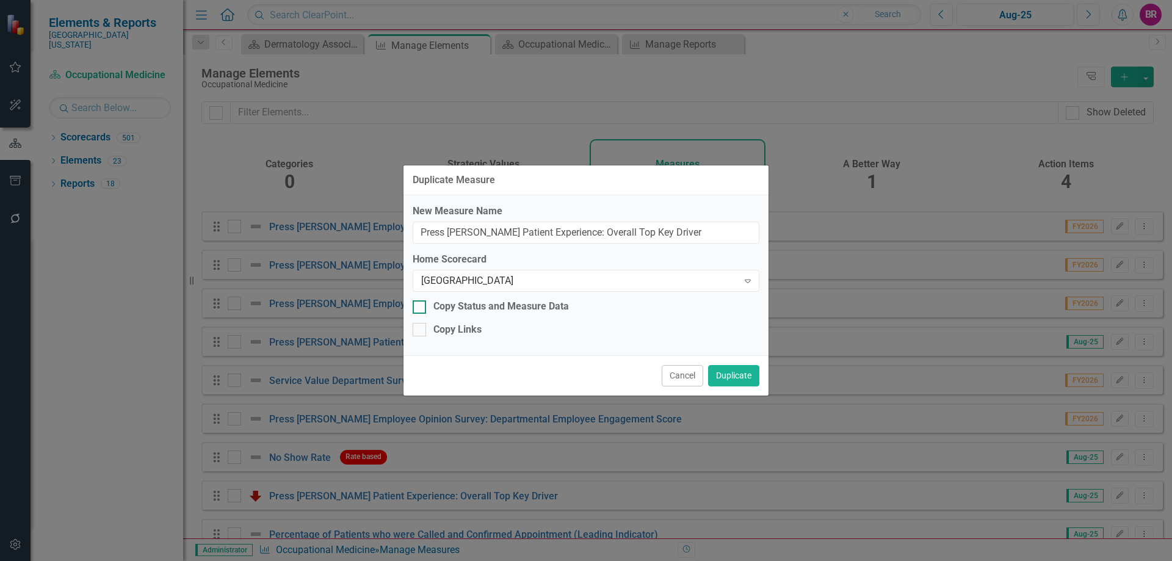
click at [479, 307] on div "Copy Status and Measure Data" at bounding box center [502, 307] width 136 height 14
click at [421, 307] on input "Copy Status and Measure Data" at bounding box center [417, 304] width 8 height 8
checkbox input "true"
click at [458, 327] on div "Copy Links" at bounding box center [458, 330] width 48 height 14
click at [421, 327] on input "Copy Links" at bounding box center [417, 327] width 8 height 8
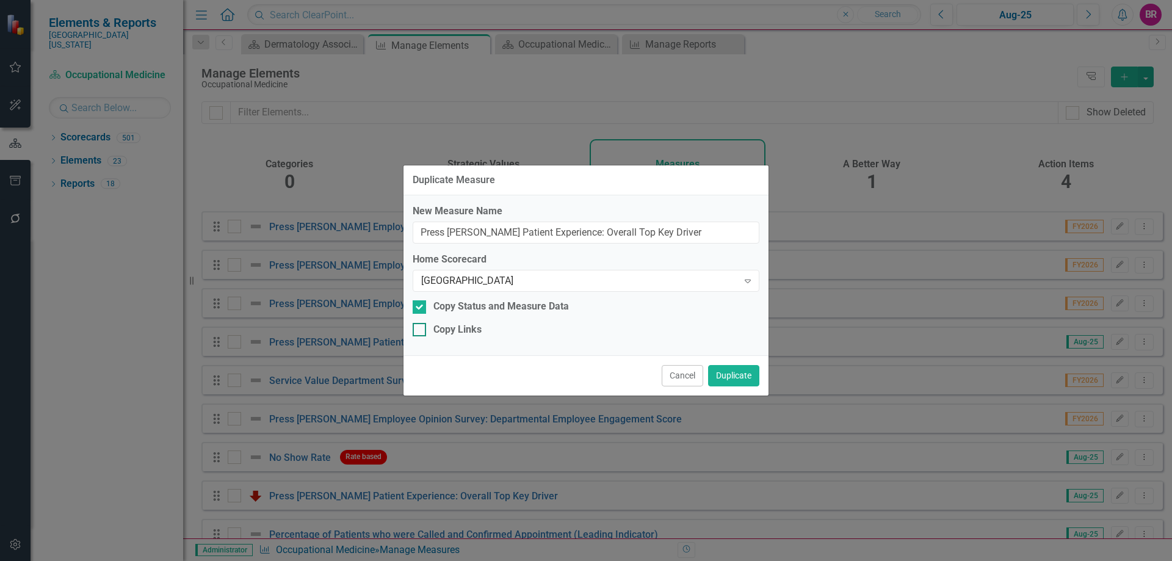
checkbox input "true"
drag, startPoint x: 741, startPoint y: 373, endPoint x: 752, endPoint y: 379, distance: 12.9
click at [741, 373] on button "Duplicate" at bounding box center [733, 375] width 51 height 21
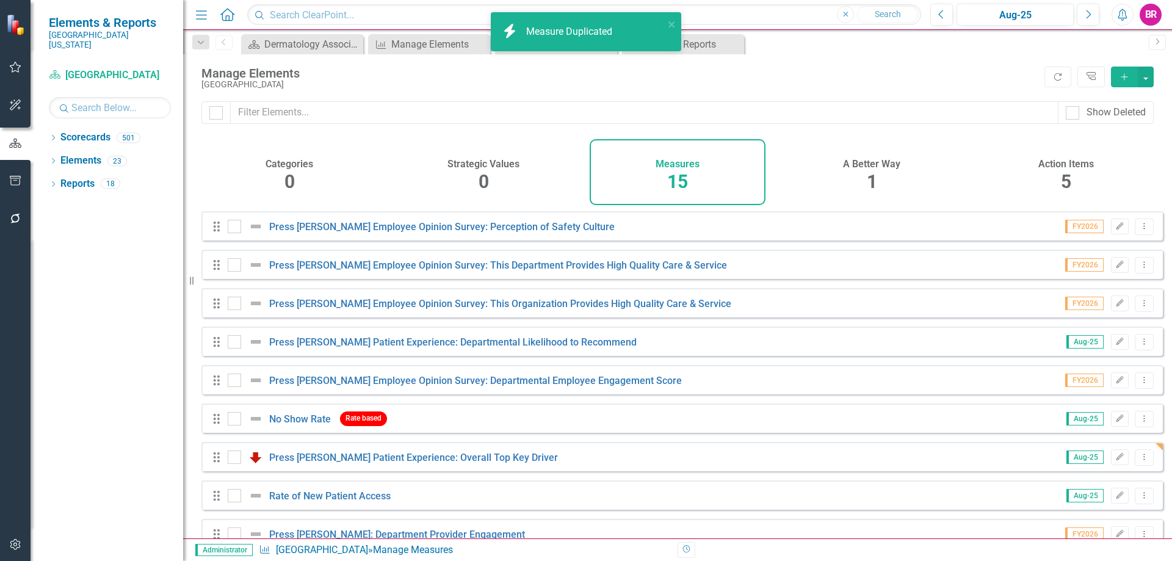
checkbox input "false"
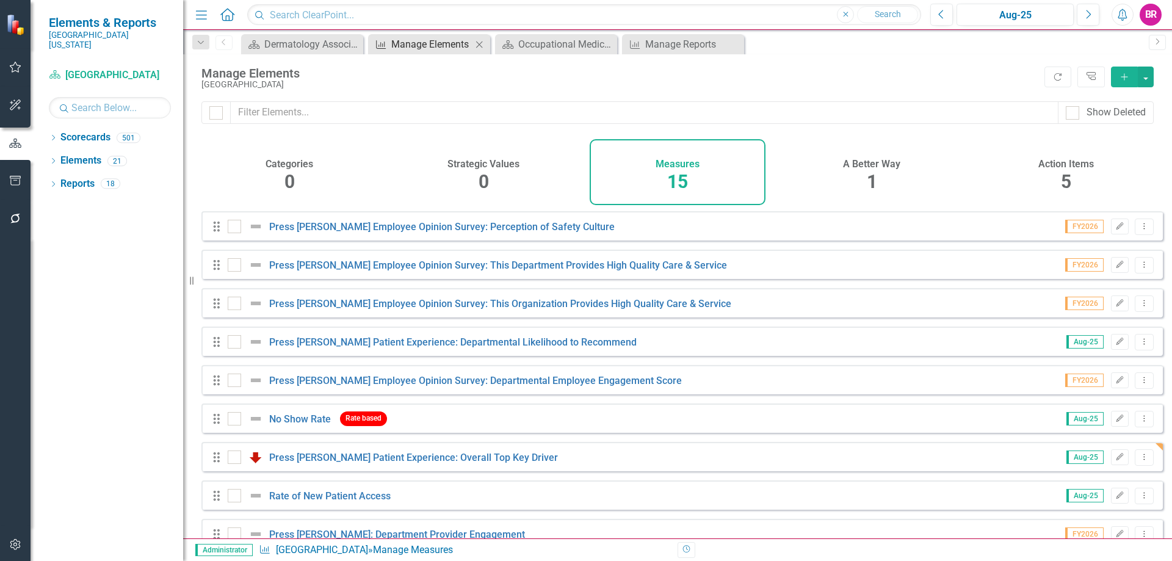
click at [429, 46] on div "Manage Elements" at bounding box center [431, 44] width 81 height 15
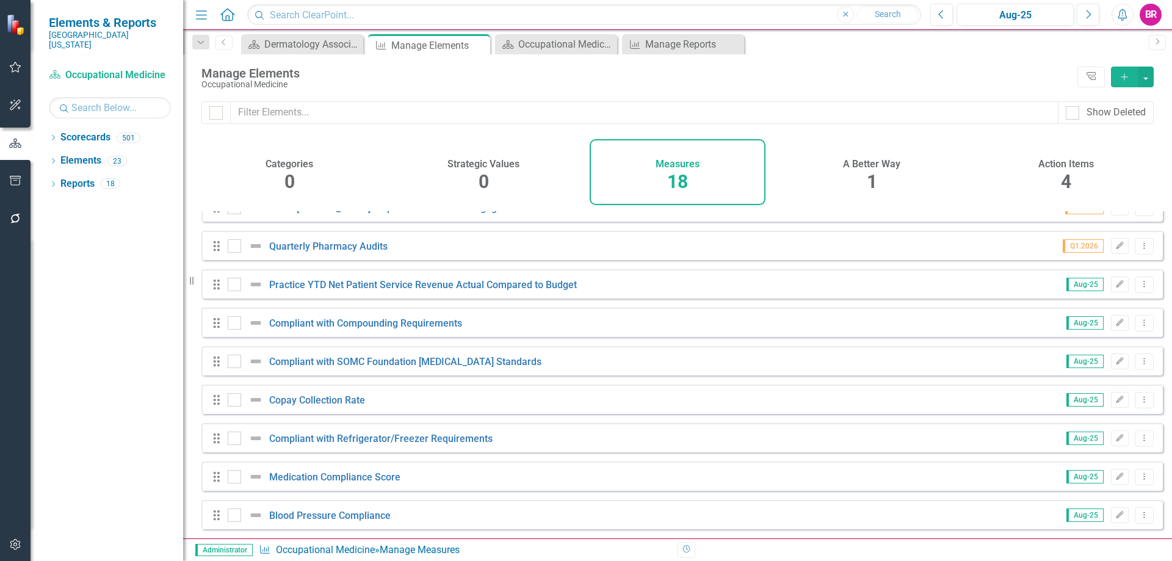
scroll to position [374, 0]
click at [1141, 478] on button "Dropdown Menu" at bounding box center [1144, 477] width 19 height 16
click at [1113, 434] on link "Copy Duplicate Measure" at bounding box center [1089, 434] width 110 height 23
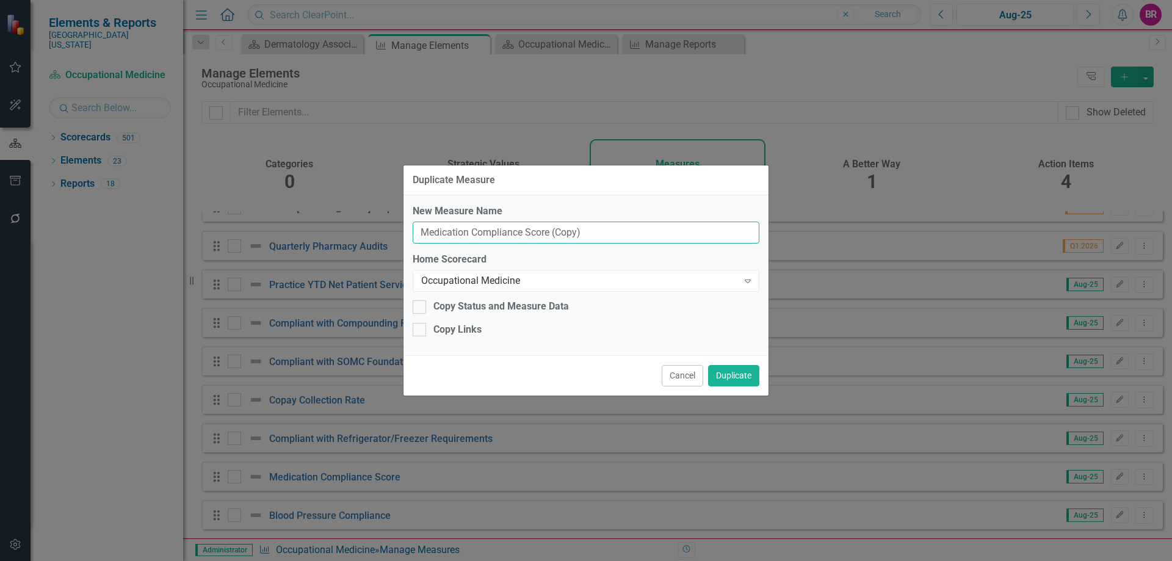
drag, startPoint x: 618, startPoint y: 236, endPoint x: 552, endPoint y: 236, distance: 66.0
click at [552, 236] on input "Medication Compliance Score (Copy)" at bounding box center [586, 233] width 347 height 23
type input "Medication Compliance Score"
click at [550, 277] on div "Occupational Medicine" at bounding box center [579, 281] width 317 height 14
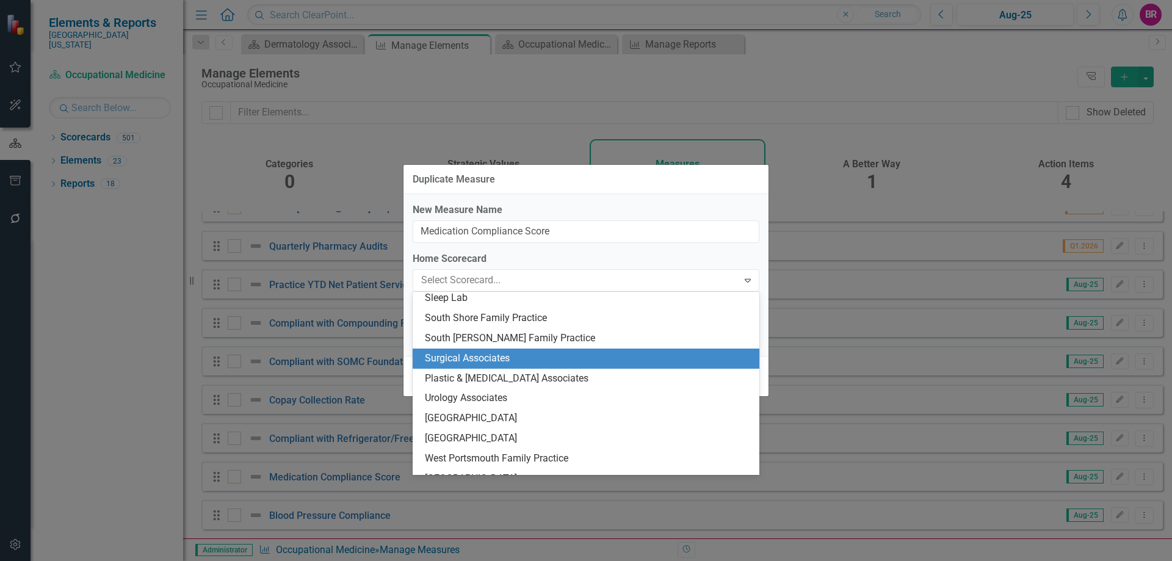
scroll to position [2050, 0]
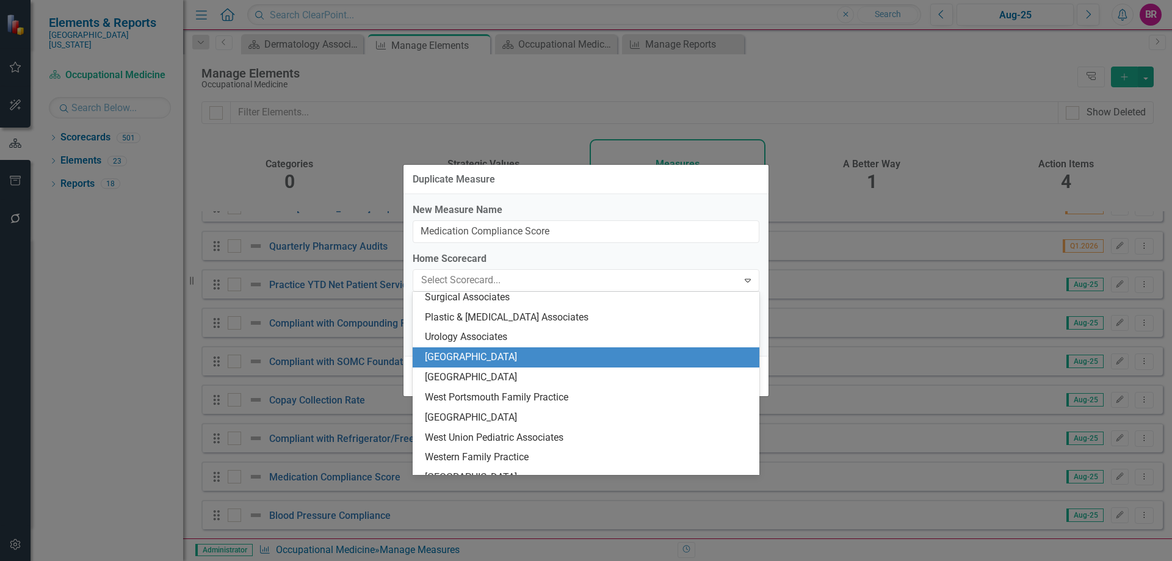
click at [545, 350] on div "[GEOGRAPHIC_DATA]" at bounding box center [586, 357] width 347 height 20
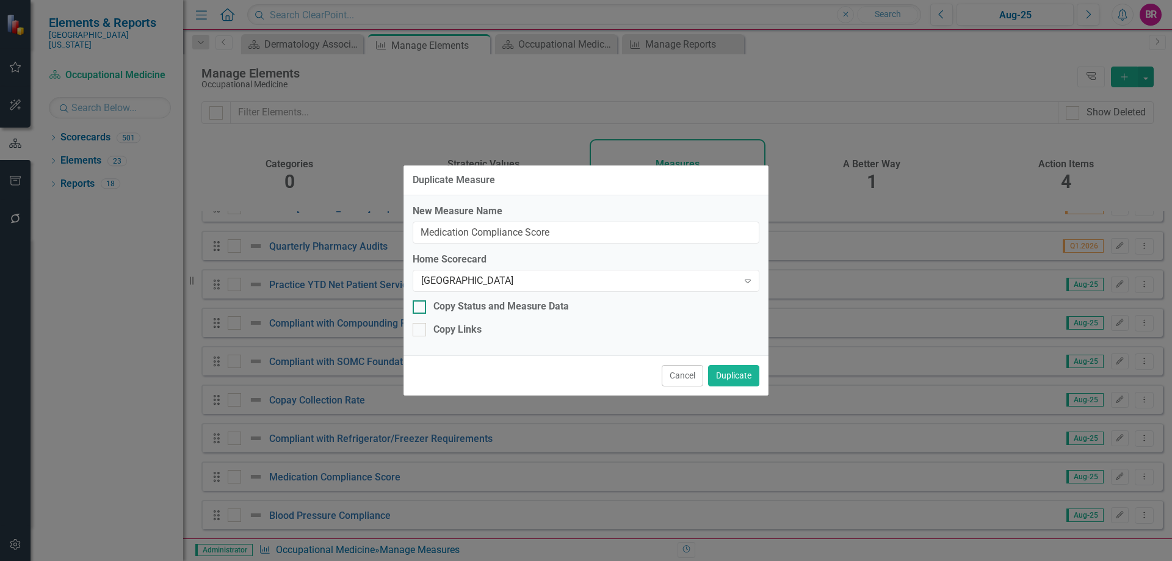
click at [503, 306] on div "Copy Status and Measure Data" at bounding box center [502, 307] width 136 height 14
click at [421, 306] on input "Copy Status and Measure Data" at bounding box center [417, 304] width 8 height 8
checkbox input "true"
click at [467, 337] on div "New Measure Name Medication Compliance Score Home Scorecard Vanceburg Family He…" at bounding box center [586, 275] width 365 height 160
click at [474, 330] on div "Copy Links" at bounding box center [458, 330] width 48 height 14
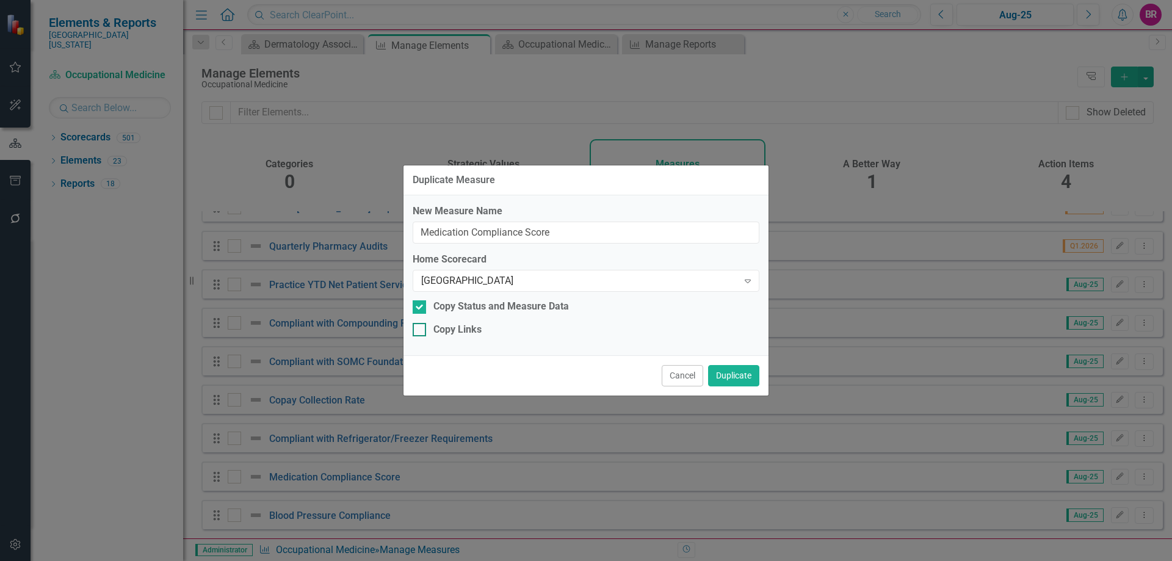
click at [421, 330] on input "Copy Links" at bounding box center [417, 327] width 8 height 8
checkbox input "true"
click at [725, 371] on button "Duplicate" at bounding box center [733, 375] width 51 height 21
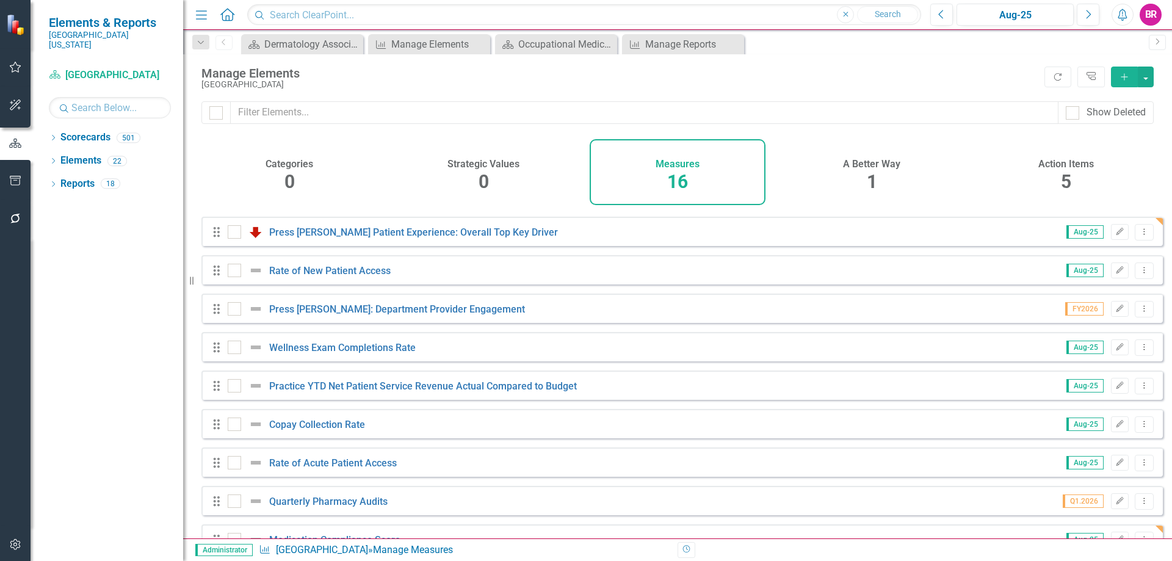
scroll to position [175, 0]
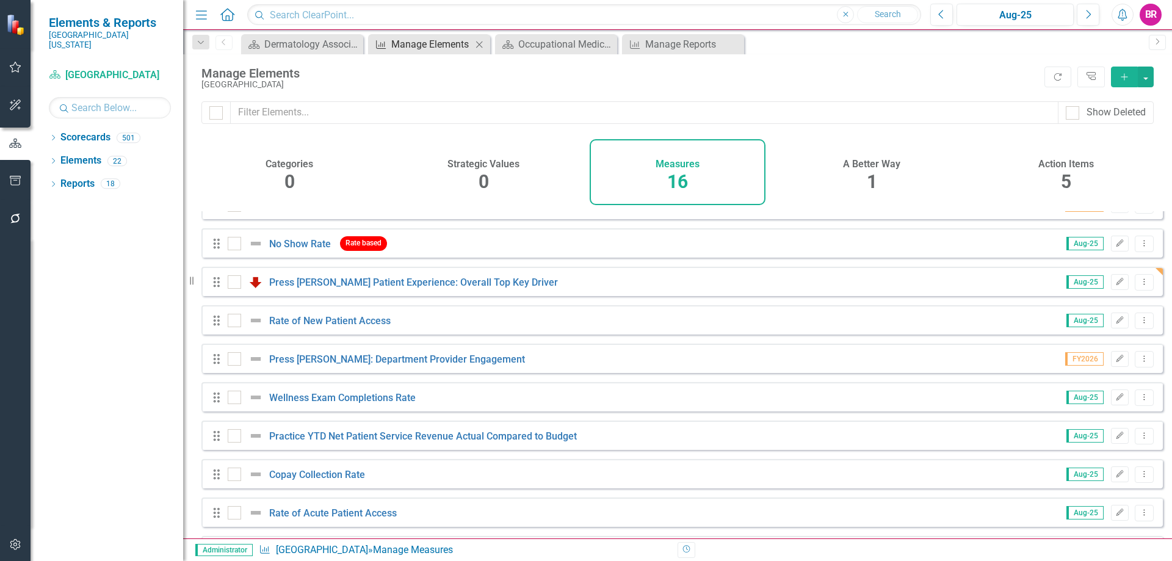
click at [409, 47] on div "Manage Elements" at bounding box center [431, 44] width 81 height 15
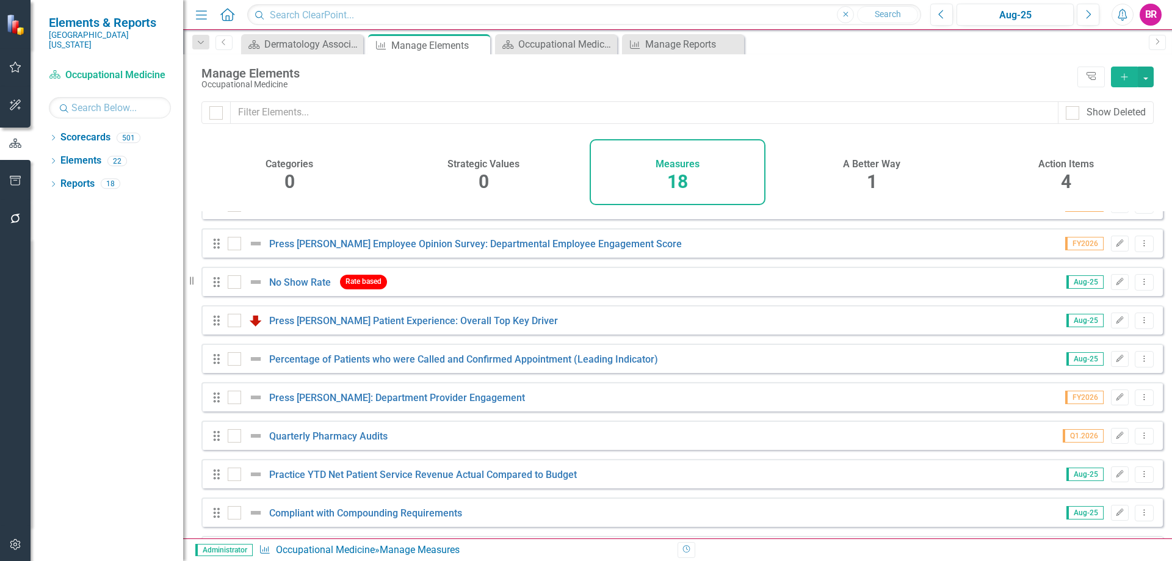
scroll to position [374, 0]
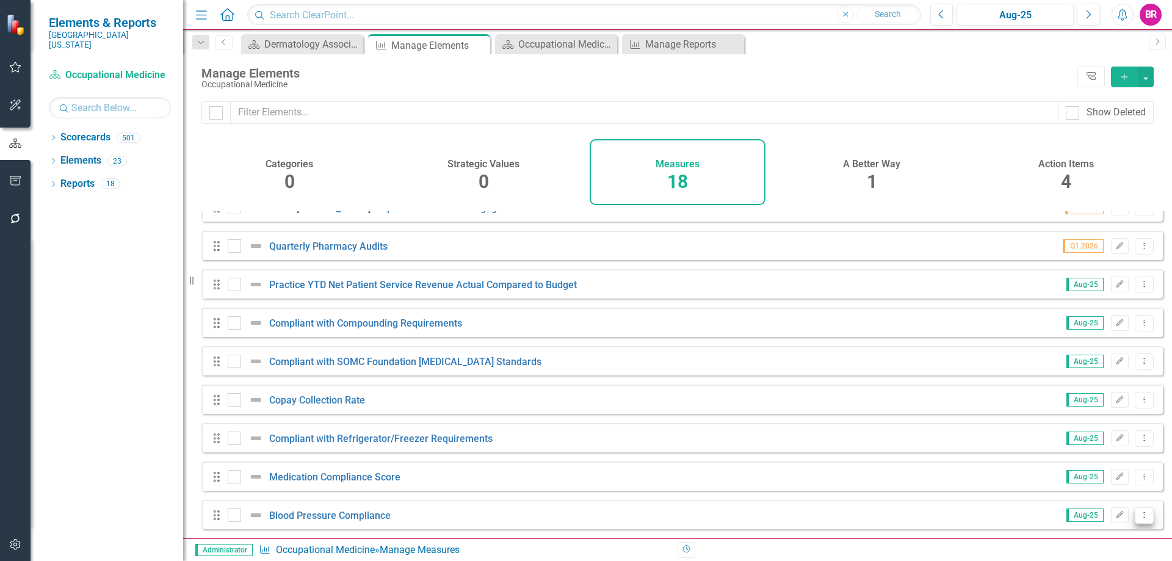
click at [1141, 509] on button "Dropdown Menu" at bounding box center [1144, 515] width 19 height 16
click at [1099, 471] on link "Copy Duplicate Measure" at bounding box center [1089, 473] width 110 height 23
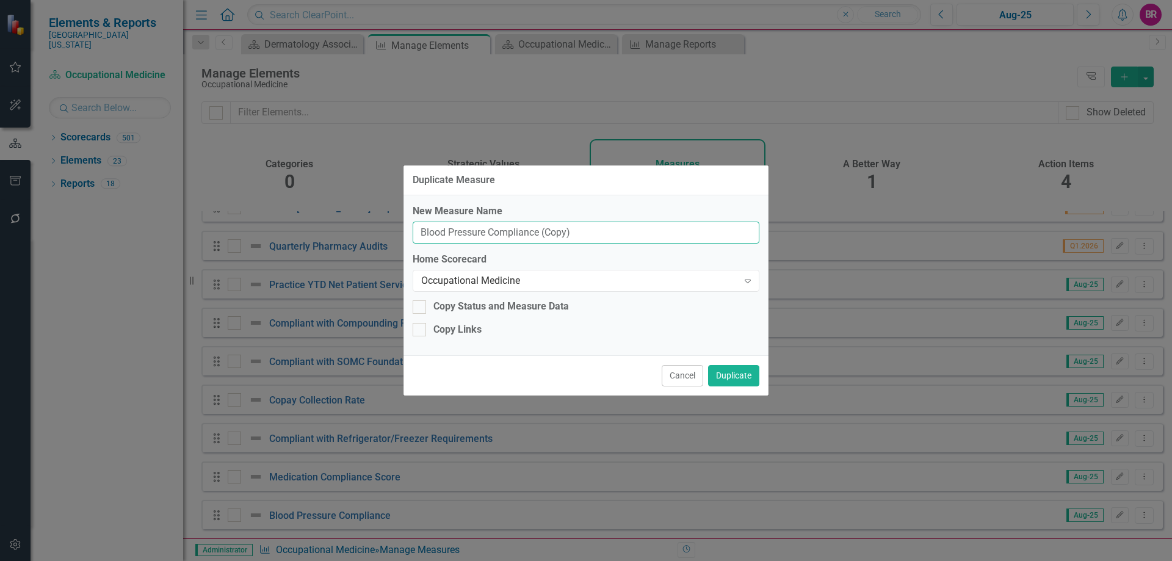
click at [584, 241] on input "Blood Pressure Compliance (Copy)" at bounding box center [586, 233] width 347 height 23
type input "Blood Pressure Compliance"
click at [522, 273] on div "Occupational Medicine Expand" at bounding box center [586, 281] width 347 height 22
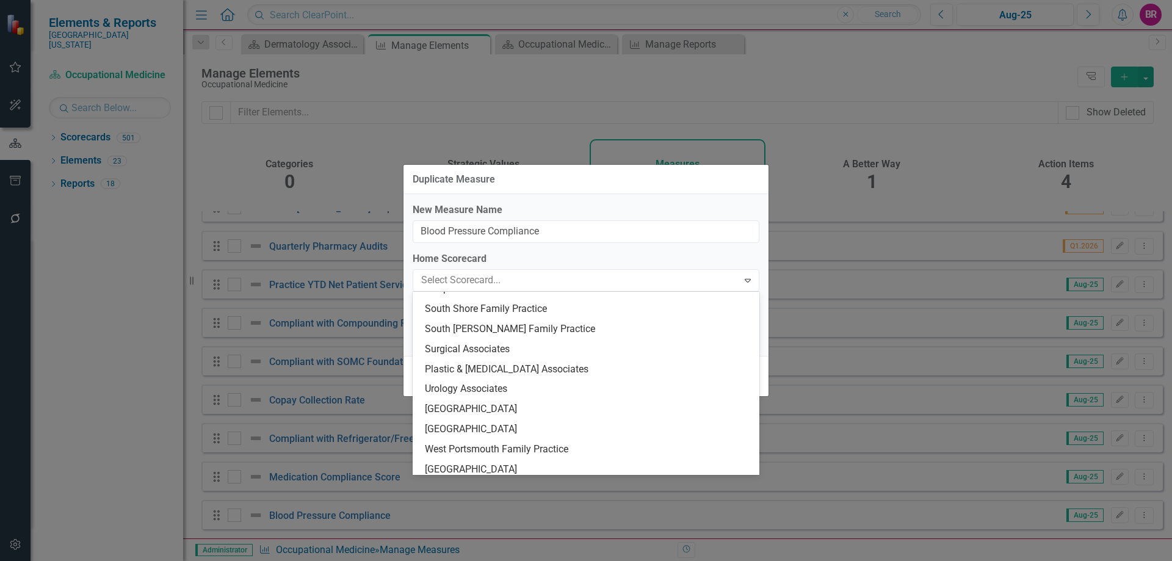
scroll to position [2050, 0]
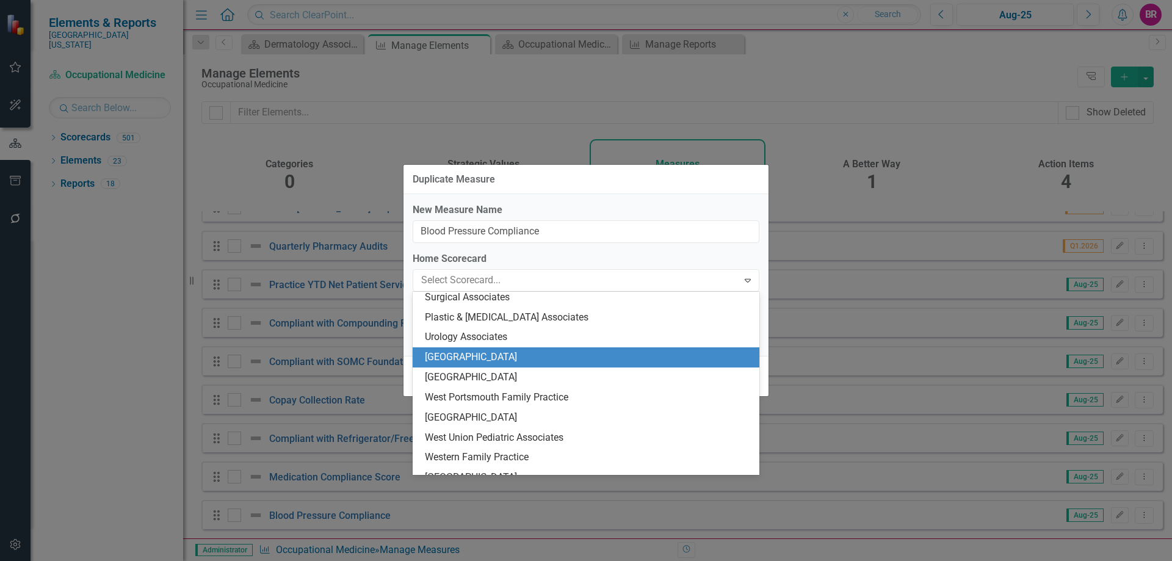
click at [554, 358] on div "[GEOGRAPHIC_DATA]" at bounding box center [588, 358] width 327 height 14
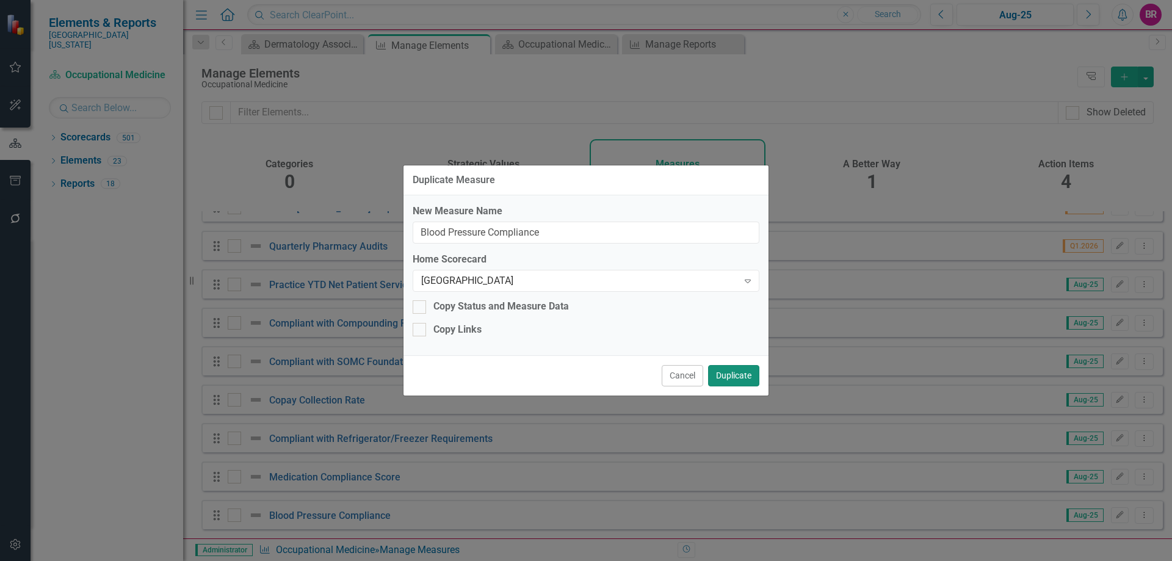
click at [711, 369] on button "Duplicate" at bounding box center [733, 375] width 51 height 21
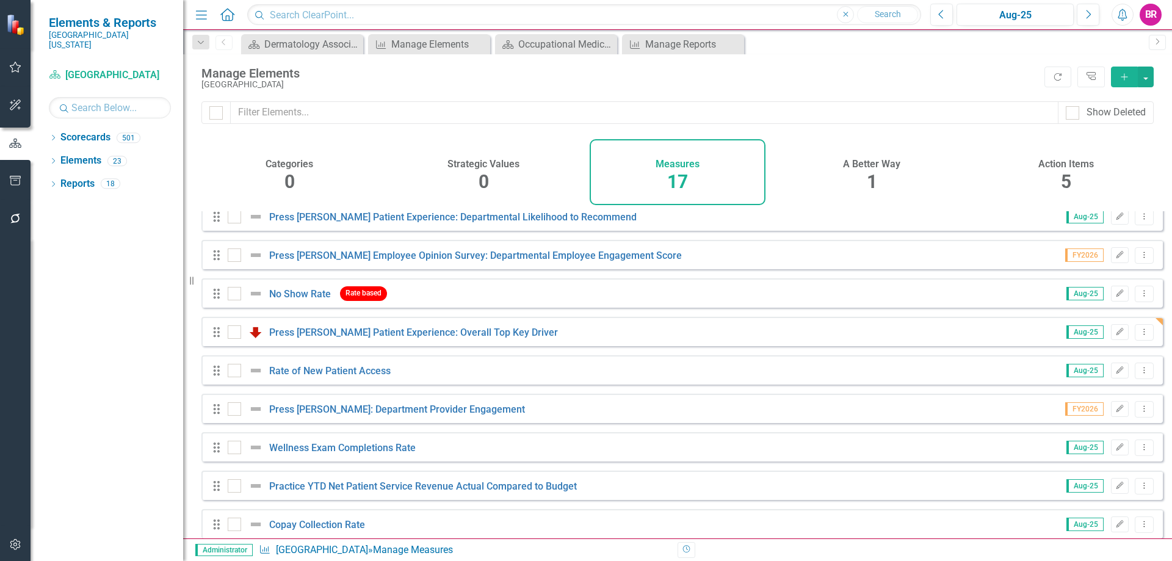
scroll to position [92, 0]
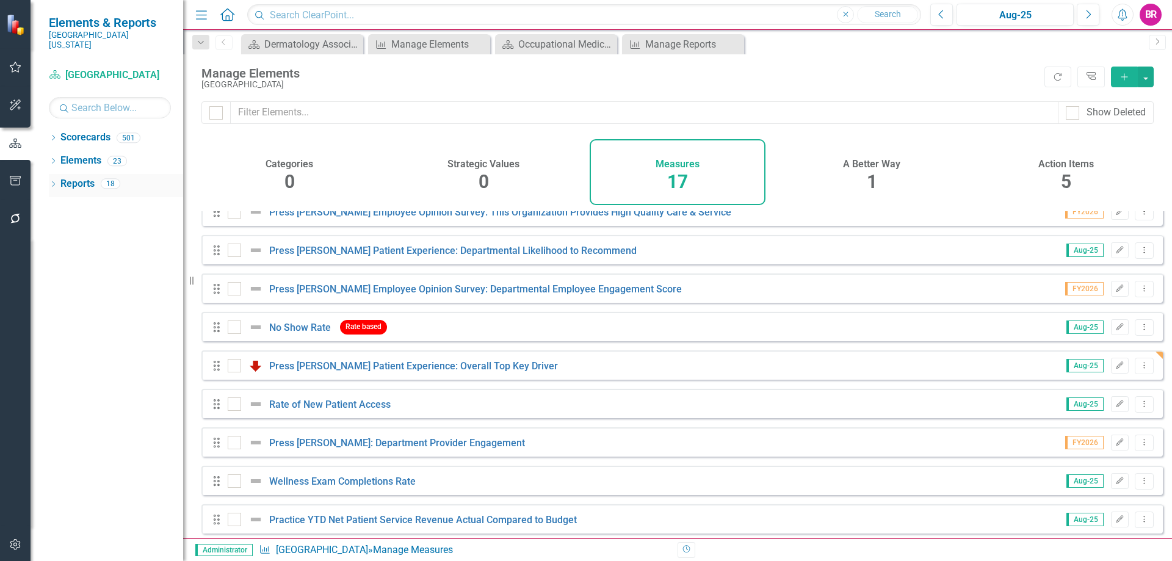
click at [85, 177] on link "Reports" at bounding box center [77, 184] width 34 height 14
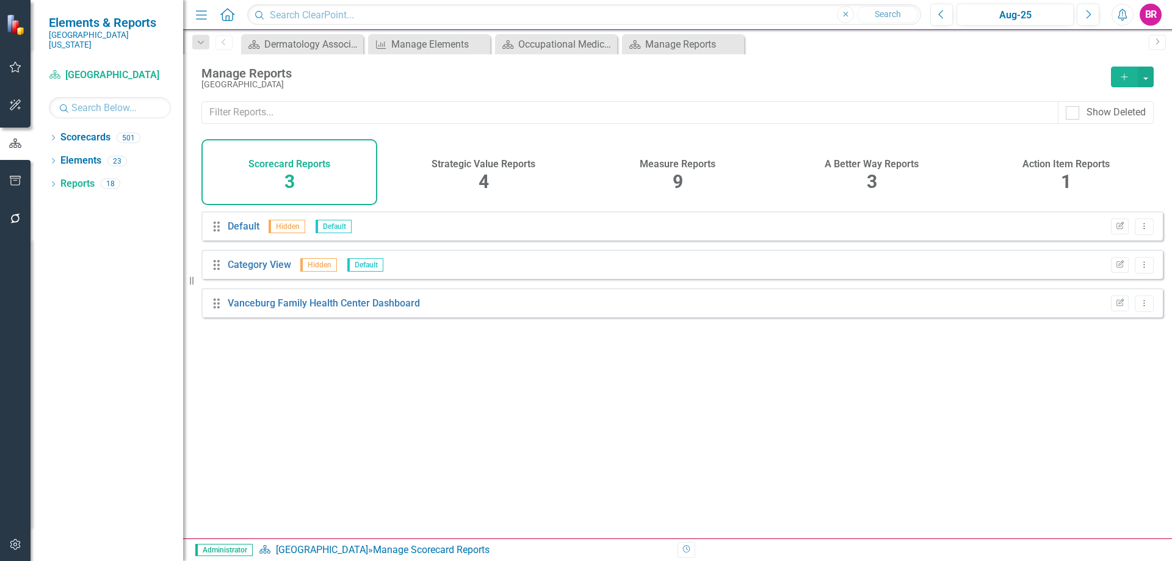
click at [693, 169] on h4 "Measure Reports" at bounding box center [678, 164] width 76 height 11
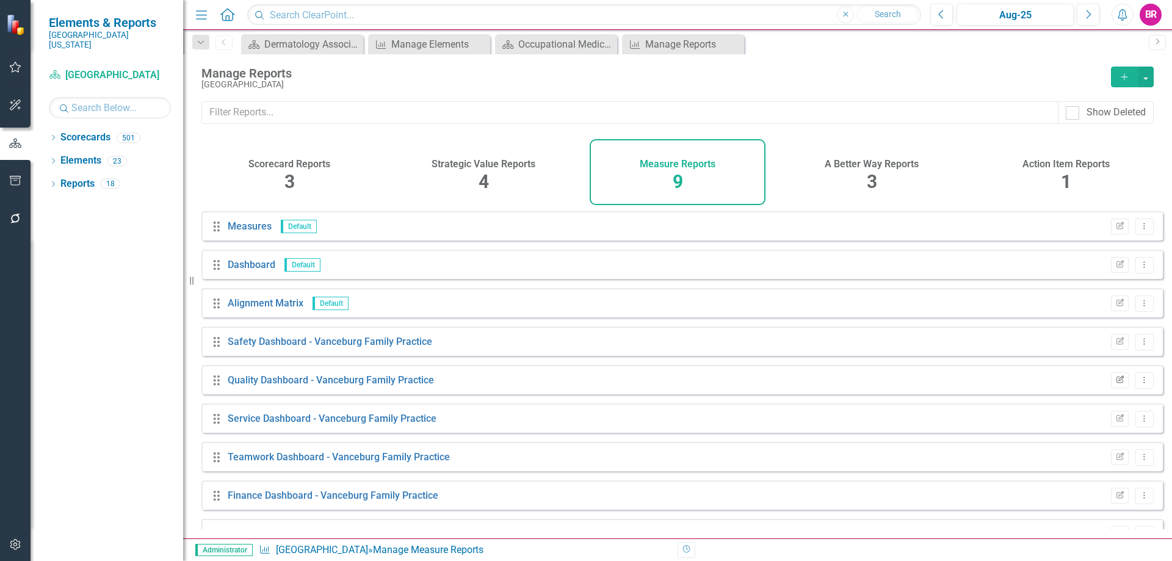
click at [1116, 388] on button "Edit Report" at bounding box center [1120, 381] width 18 height 16
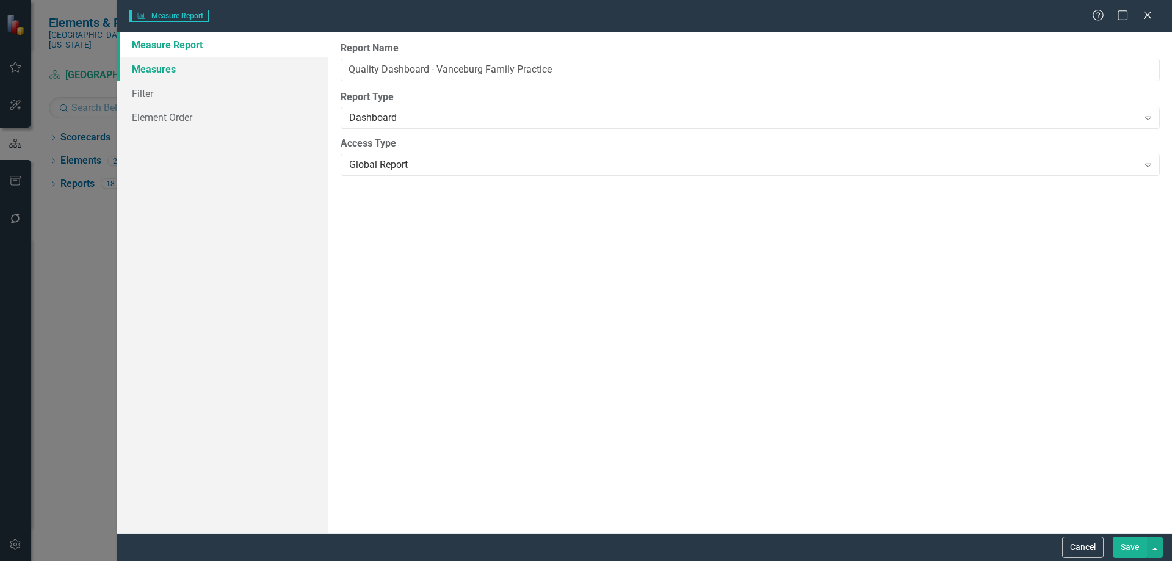
drag, startPoint x: 161, startPoint y: 68, endPoint x: 170, endPoint y: 69, distance: 9.2
click at [160, 68] on link "Measures" at bounding box center [222, 69] width 211 height 24
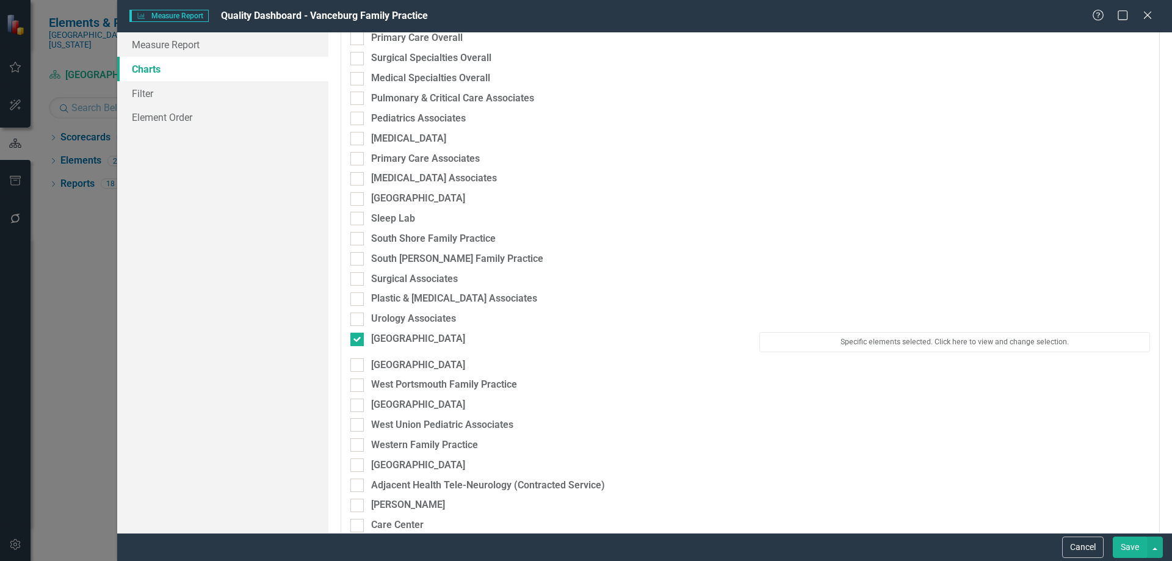
scroll to position [2002, 0]
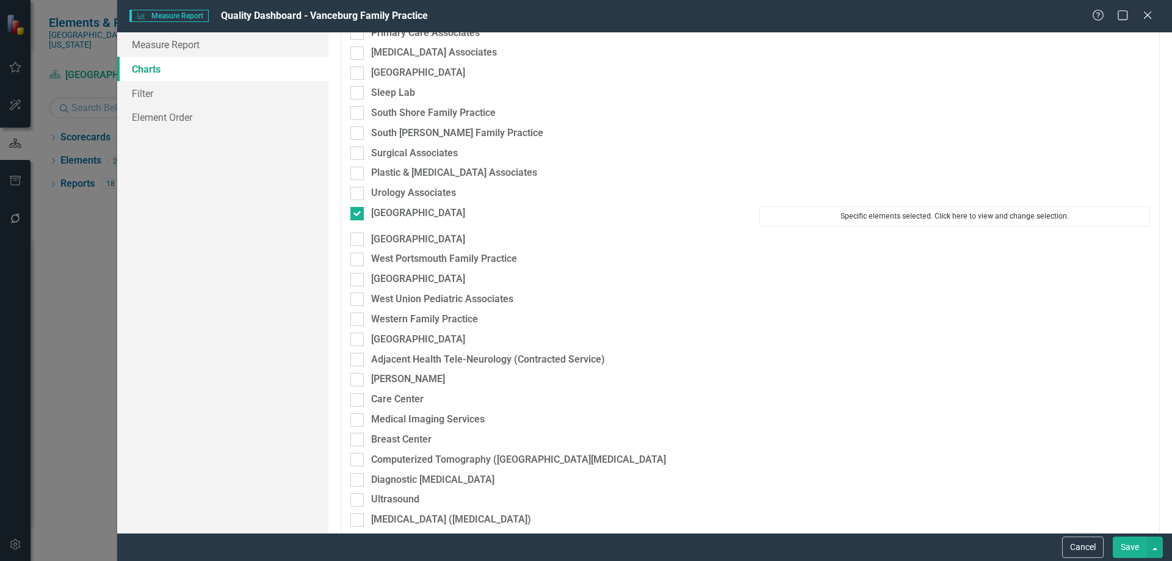
click at [797, 211] on button "Specific elements selected. Click here to view and change selection." at bounding box center [955, 216] width 391 height 20
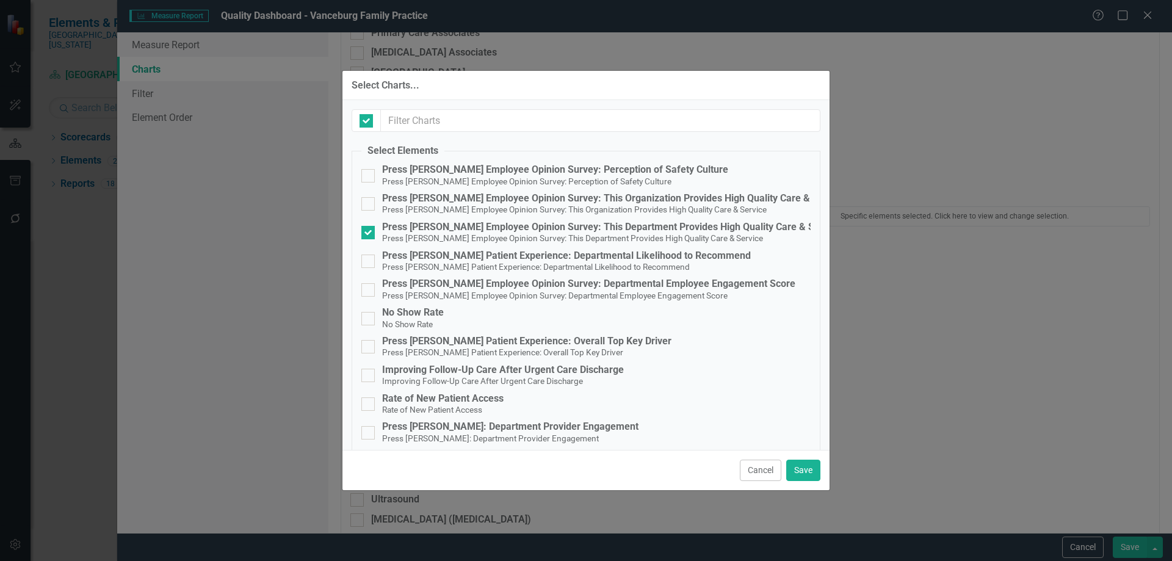
checkbox input "false"
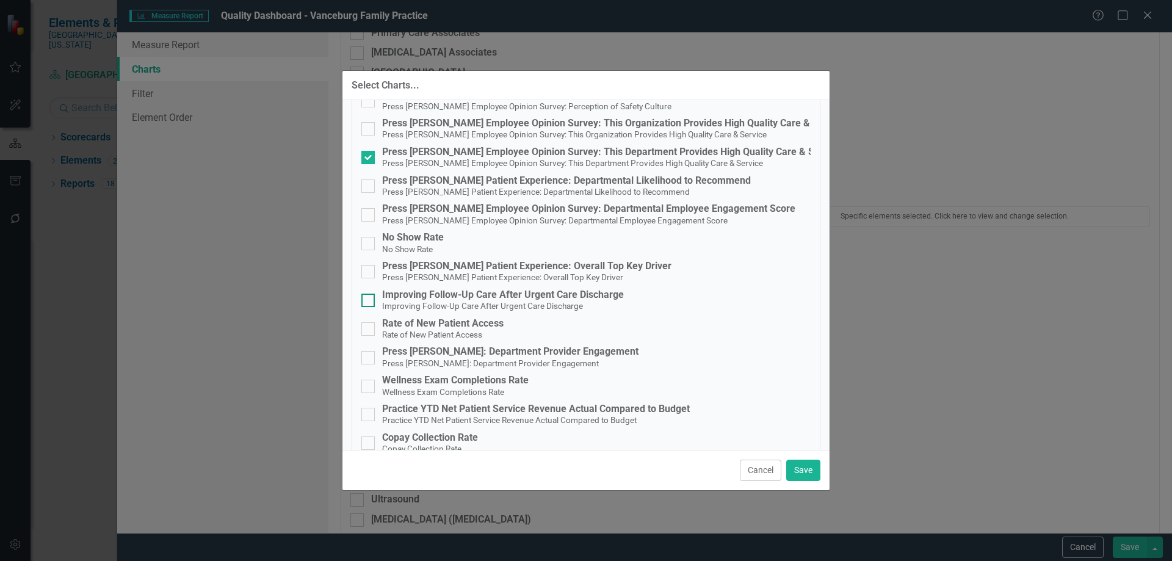
scroll to position [238, 0]
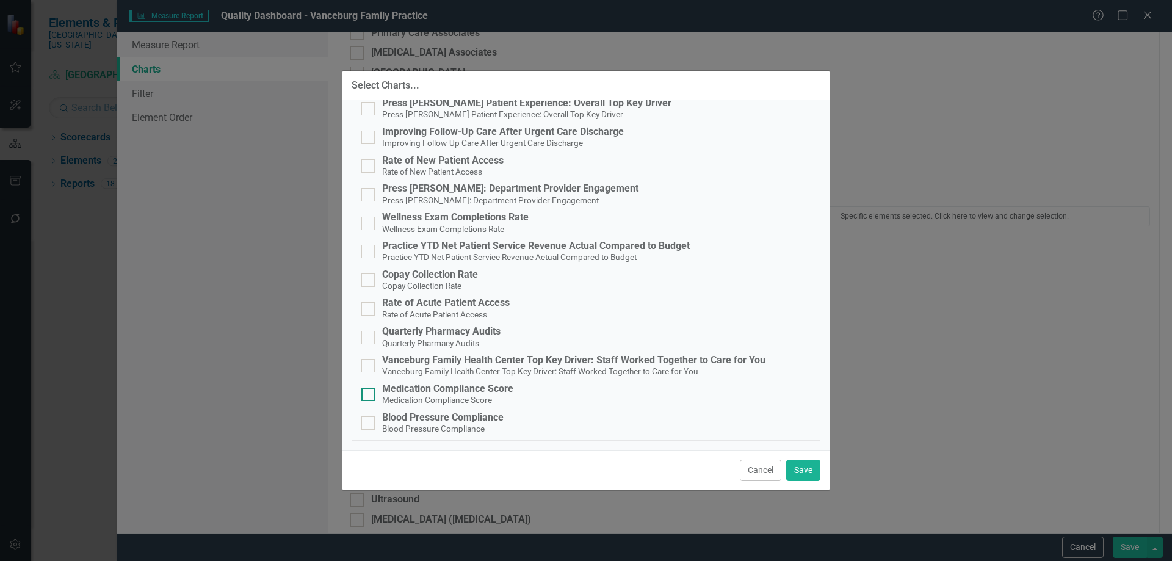
drag, startPoint x: 453, startPoint y: 391, endPoint x: 453, endPoint y: 398, distance: 6.7
click at [453, 391] on div "Medication Compliance Score" at bounding box center [447, 389] width 131 height 11
click at [369, 391] on input "Medication Compliance Score Medication Compliance Score" at bounding box center [366, 392] width 8 height 8
checkbox input "true"
click at [457, 419] on div "Blood Pressure Compliance" at bounding box center [443, 417] width 122 height 11
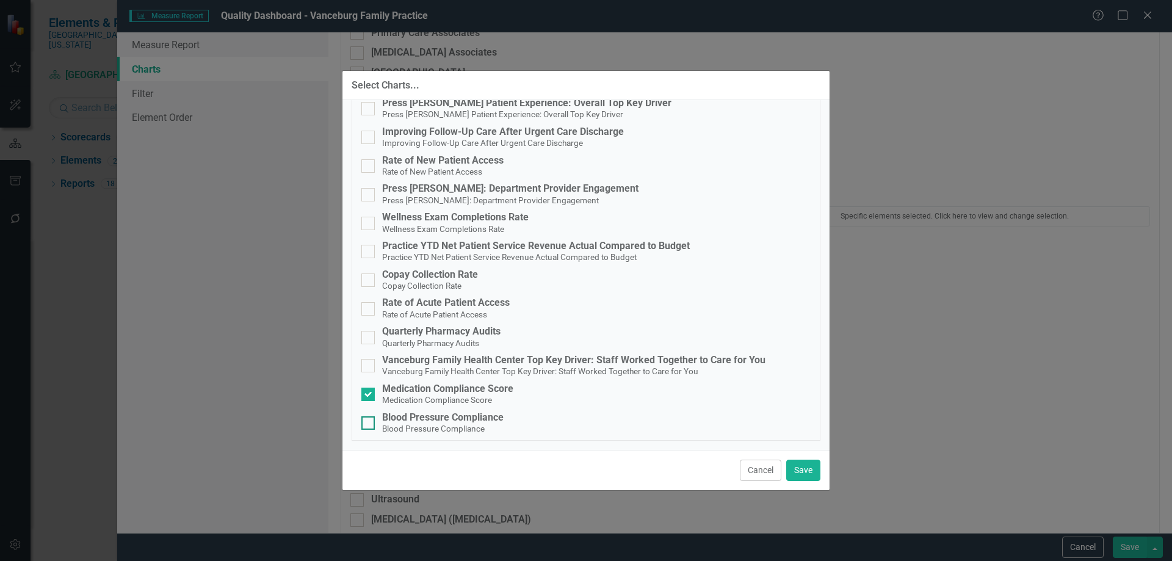
click at [369, 419] on input "Blood Pressure Compliance Blood Pressure Compliance" at bounding box center [366, 420] width 8 height 8
checkbox input "true"
click at [807, 470] on button "Save" at bounding box center [804, 470] width 34 height 21
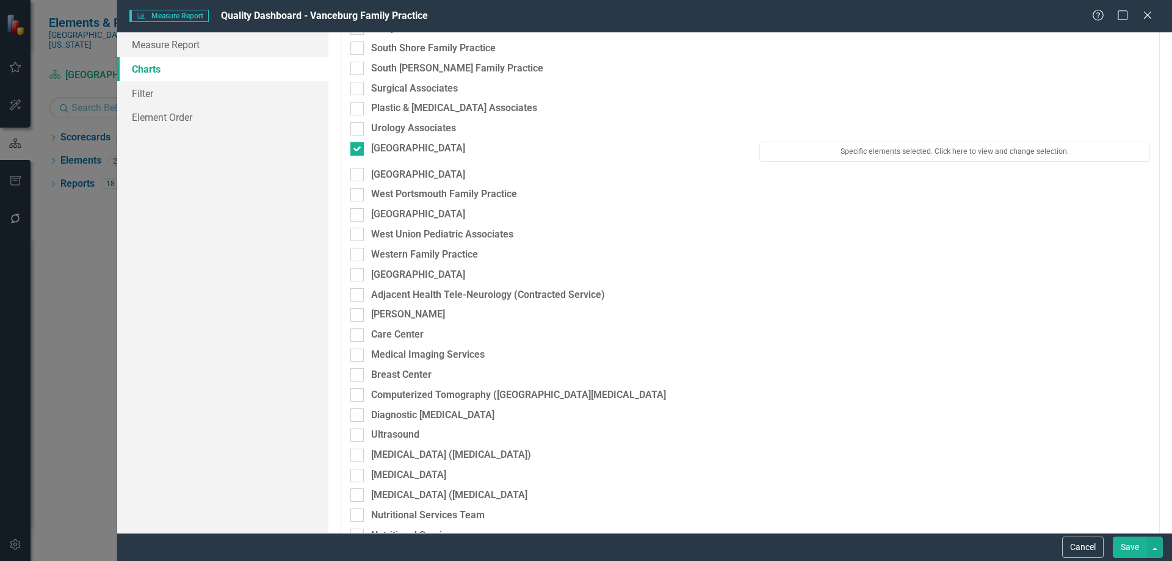
scroll to position [2124, 0]
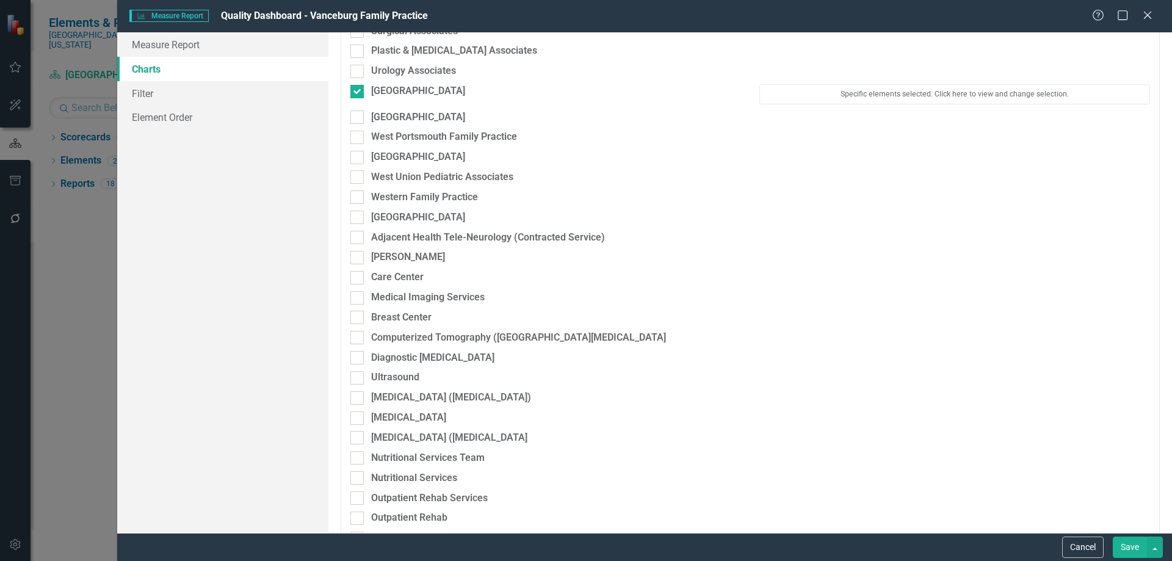
click at [1133, 548] on button "Save" at bounding box center [1130, 547] width 34 height 21
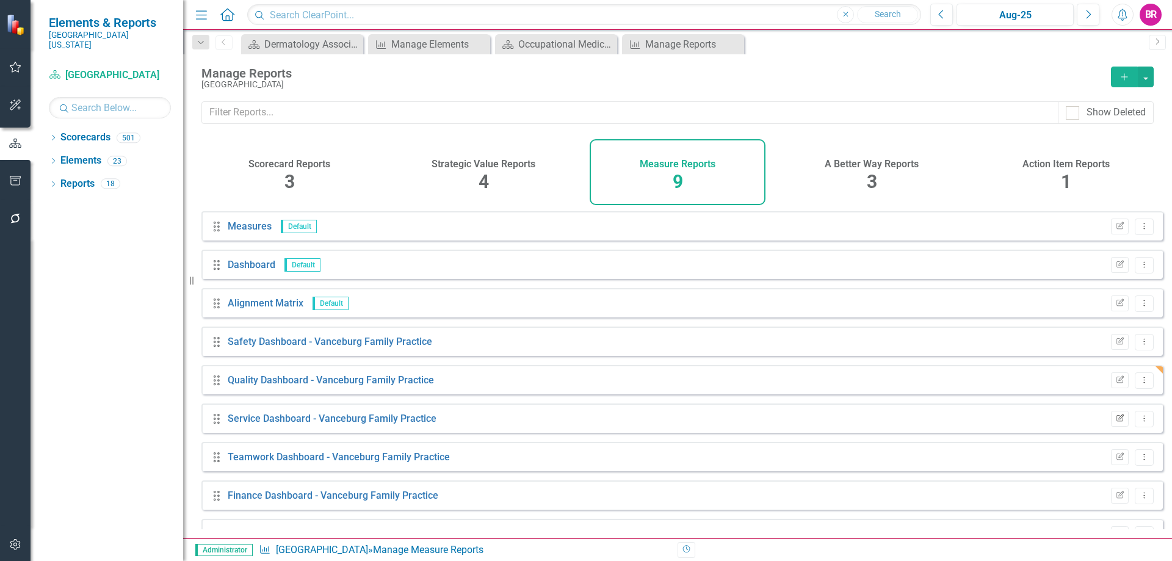
click at [1116, 422] on button "Edit Report" at bounding box center [1120, 419] width 18 height 16
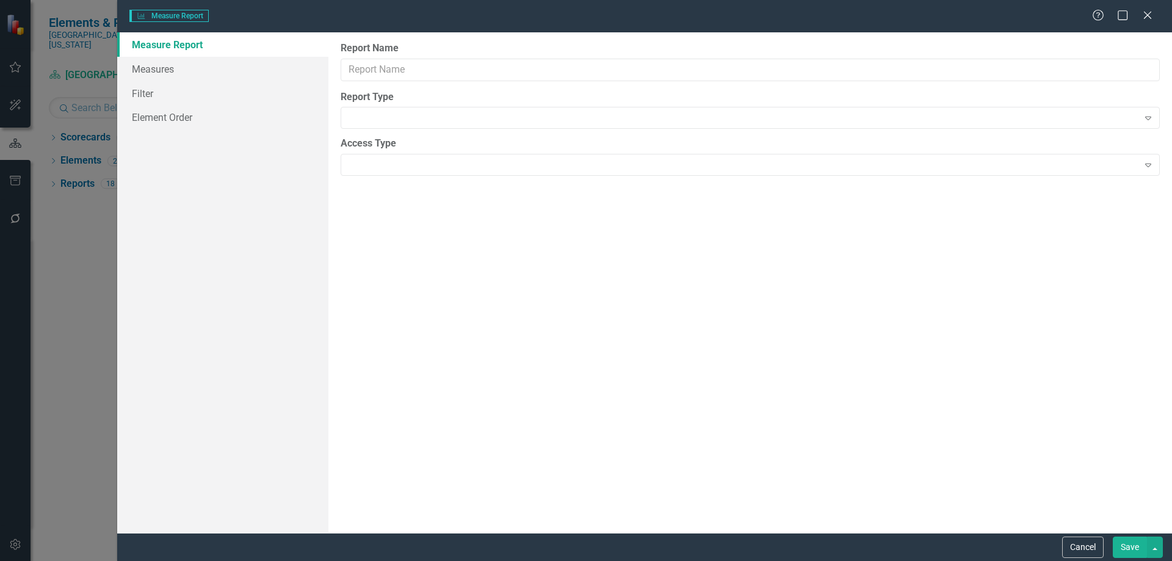
type input "Service Dashboard - Vanceburg Family Practice"
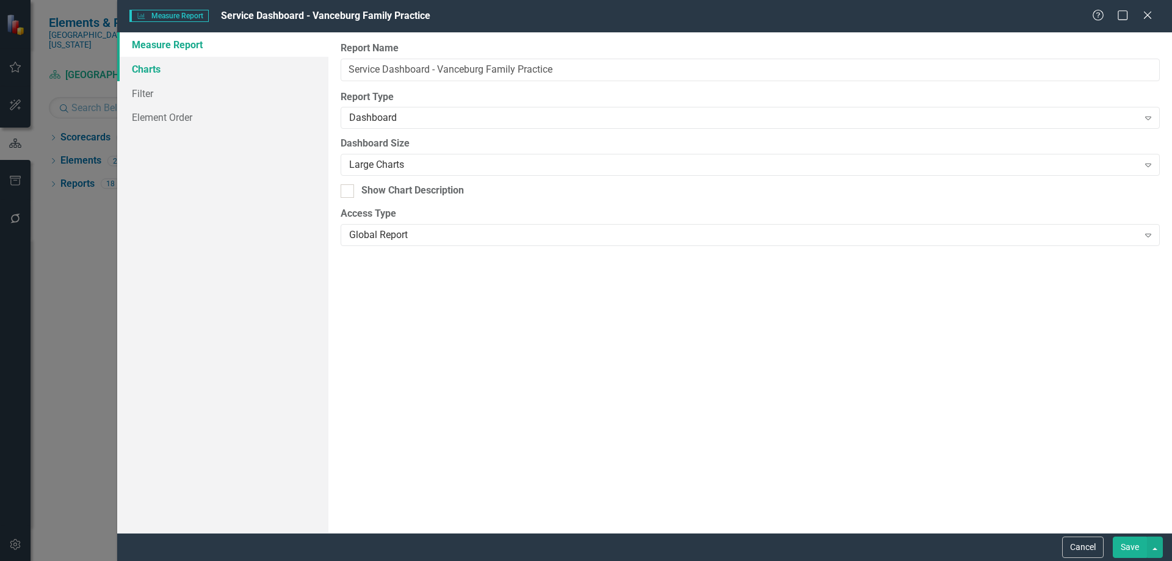
click at [148, 71] on link "Charts" at bounding box center [222, 69] width 211 height 24
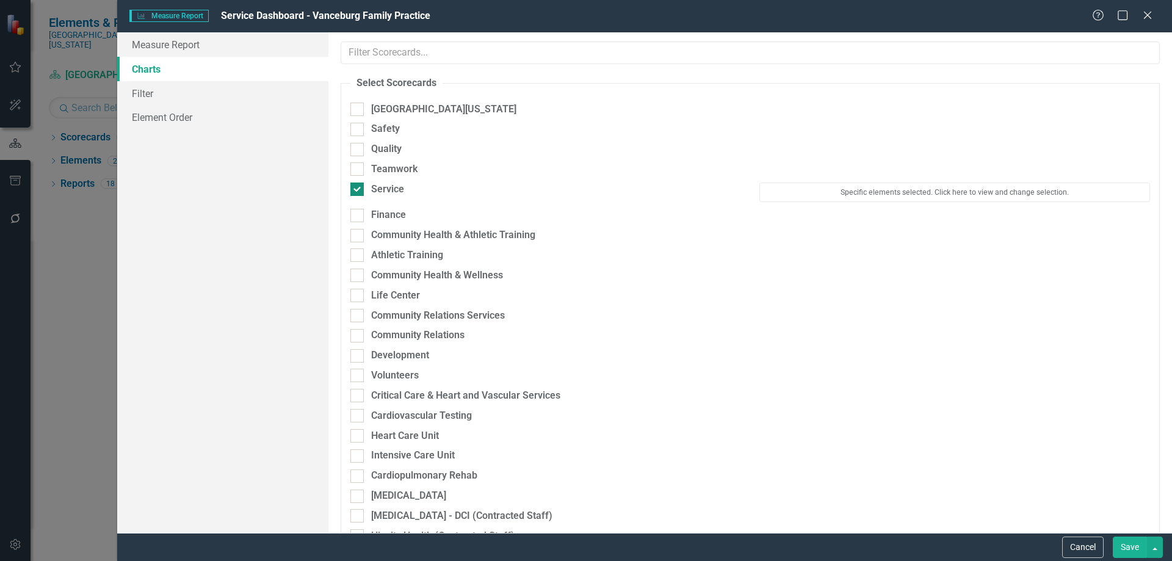
click at [370, 187] on div "Service" at bounding box center [546, 190] width 391 height 14
click at [358, 187] on input "Service" at bounding box center [355, 187] width 8 height 8
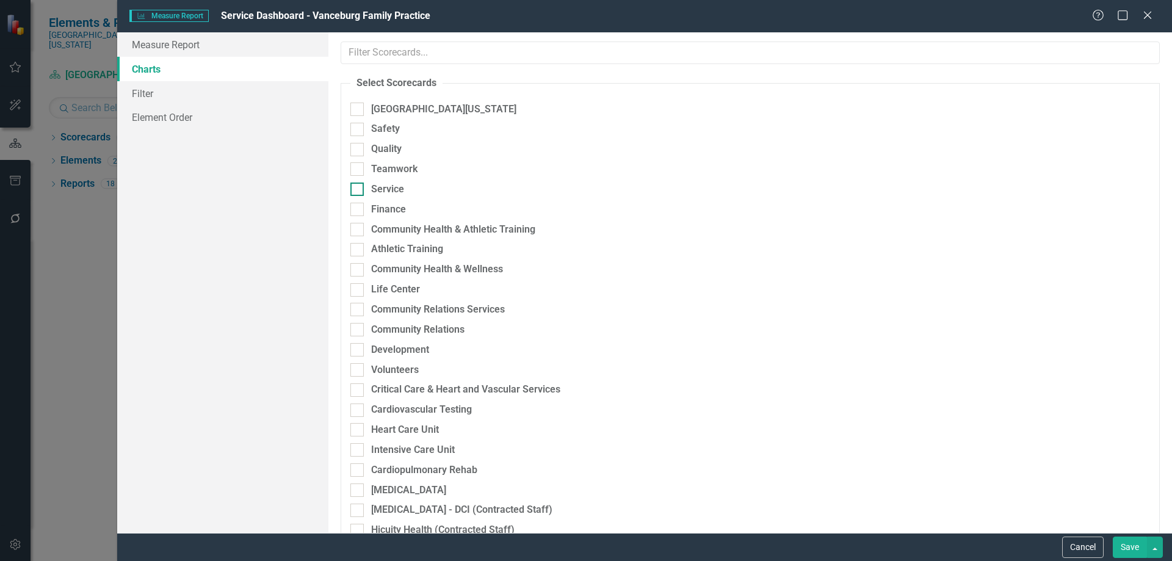
click at [384, 183] on div "Service" at bounding box center [387, 190] width 33 height 14
click at [358, 183] on input "Service" at bounding box center [355, 187] width 8 height 8
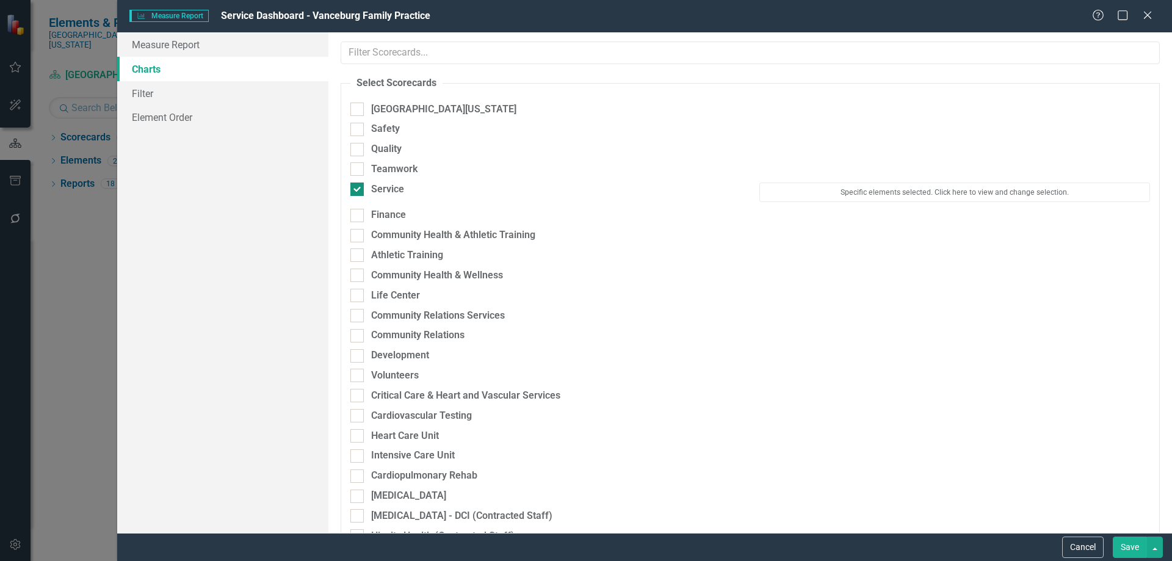
click at [383, 183] on div "Service" at bounding box center [387, 190] width 33 height 14
click at [358, 183] on input "Service" at bounding box center [355, 187] width 8 height 8
checkbox input "false"
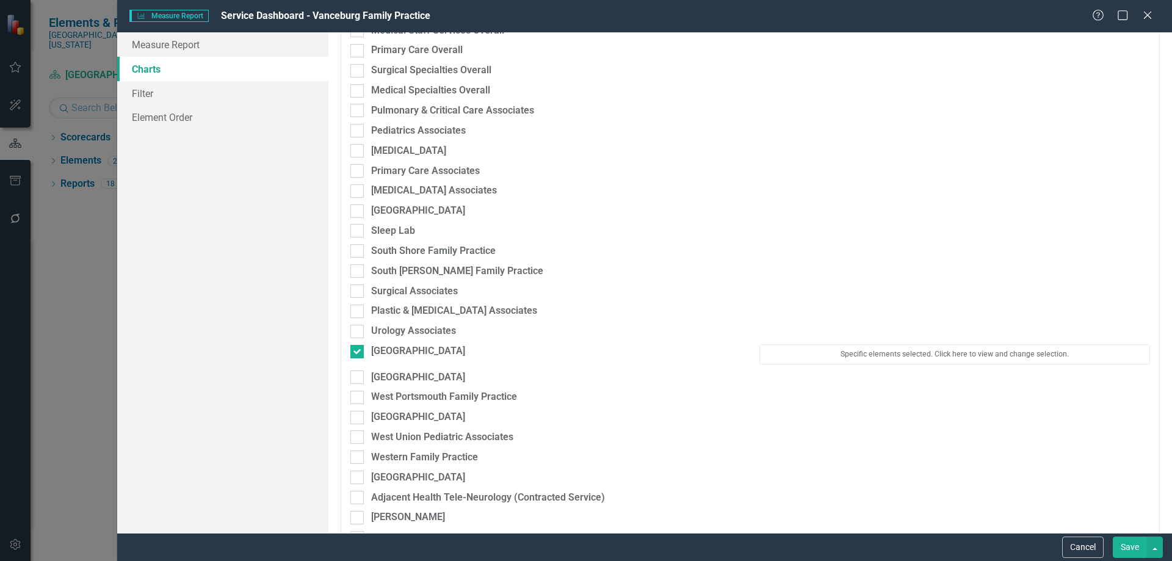
scroll to position [2015, 0]
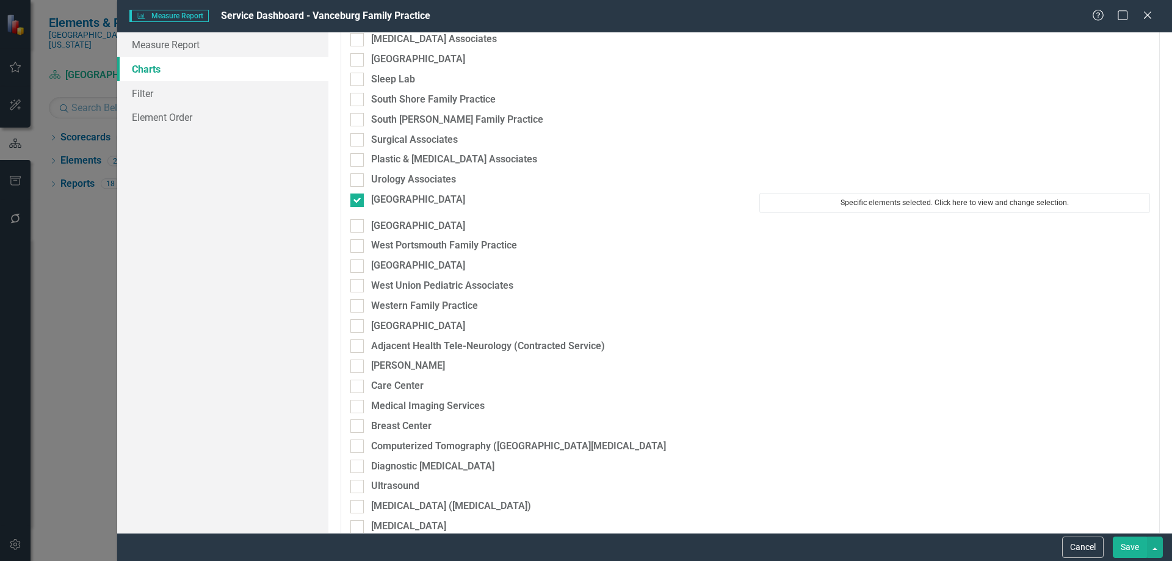
click at [837, 207] on button "Specific elements selected. Click here to view and change selection." at bounding box center [955, 203] width 391 height 20
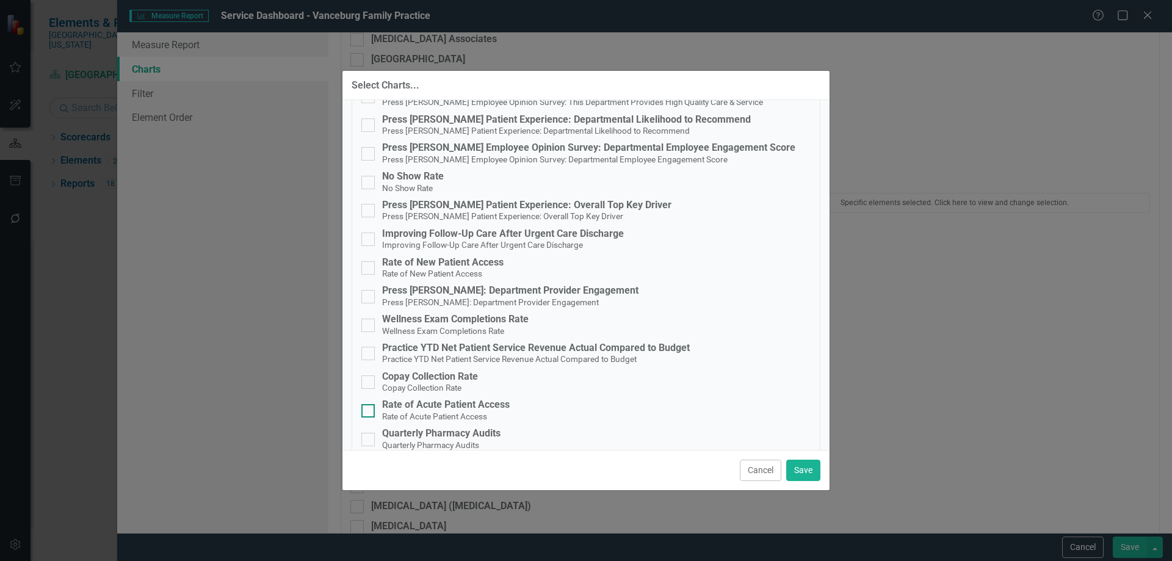
scroll to position [0, 0]
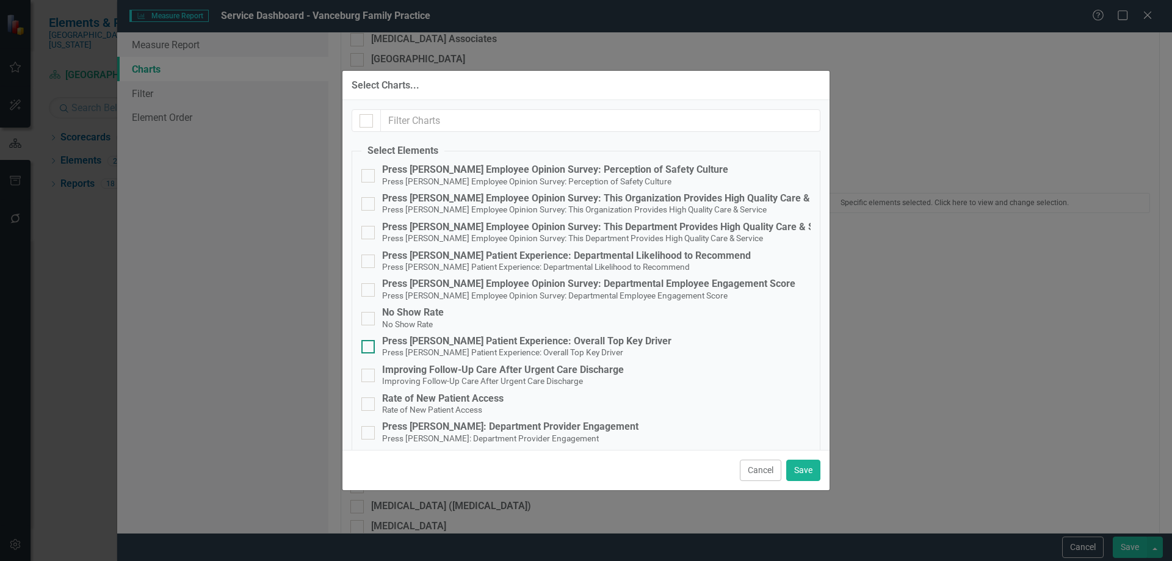
drag, startPoint x: 610, startPoint y: 341, endPoint x: 620, endPoint y: 347, distance: 12.0
click at [610, 341] on div "Press [PERSON_NAME] Patient Experience: Overall Top Key Driver" at bounding box center [526, 341] width 289 height 11
click at [369, 341] on input "Press Ganey Patient Experience: Overall Top Key Driver Press Ganey Patient Expe…" at bounding box center [366, 344] width 8 height 8
checkbox input "true"
click at [809, 472] on button "Save" at bounding box center [804, 470] width 34 height 21
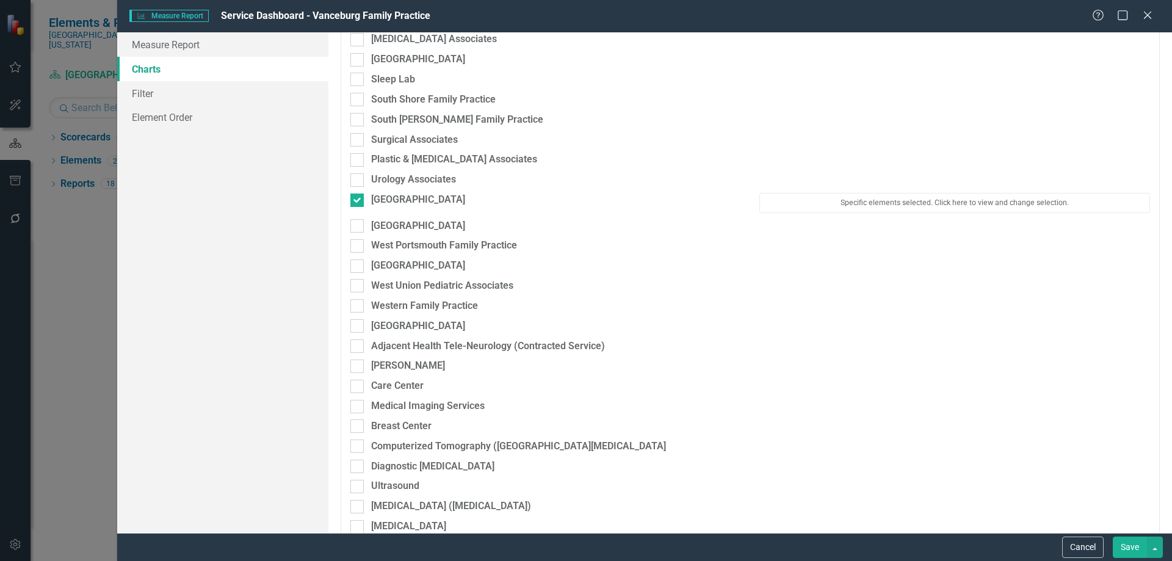
click at [1136, 544] on button "Save" at bounding box center [1130, 547] width 34 height 21
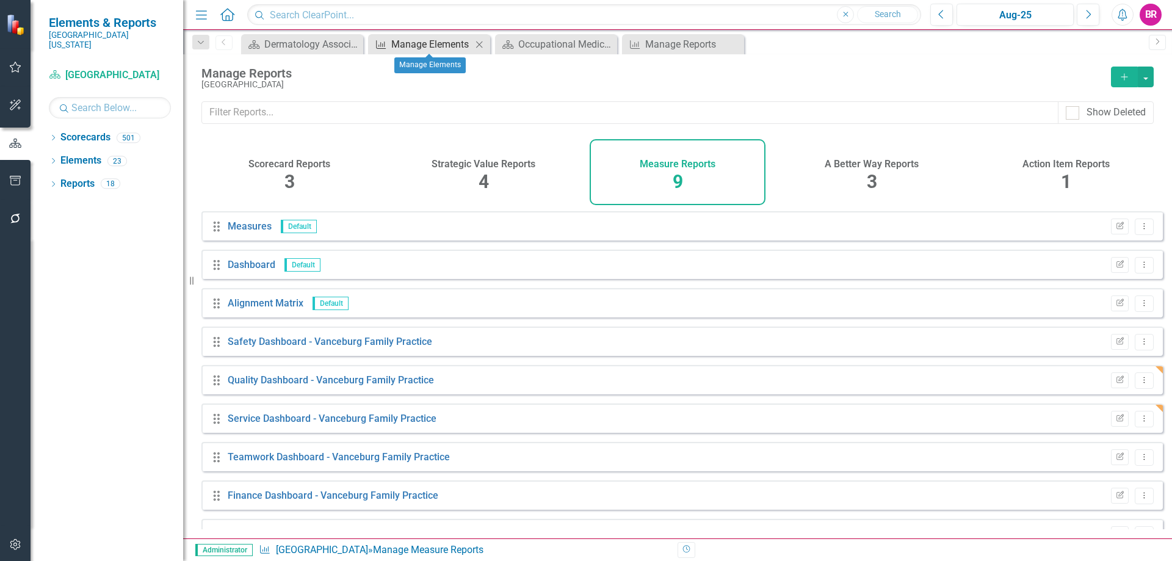
click at [417, 47] on div "Manage Elements" at bounding box center [431, 44] width 81 height 15
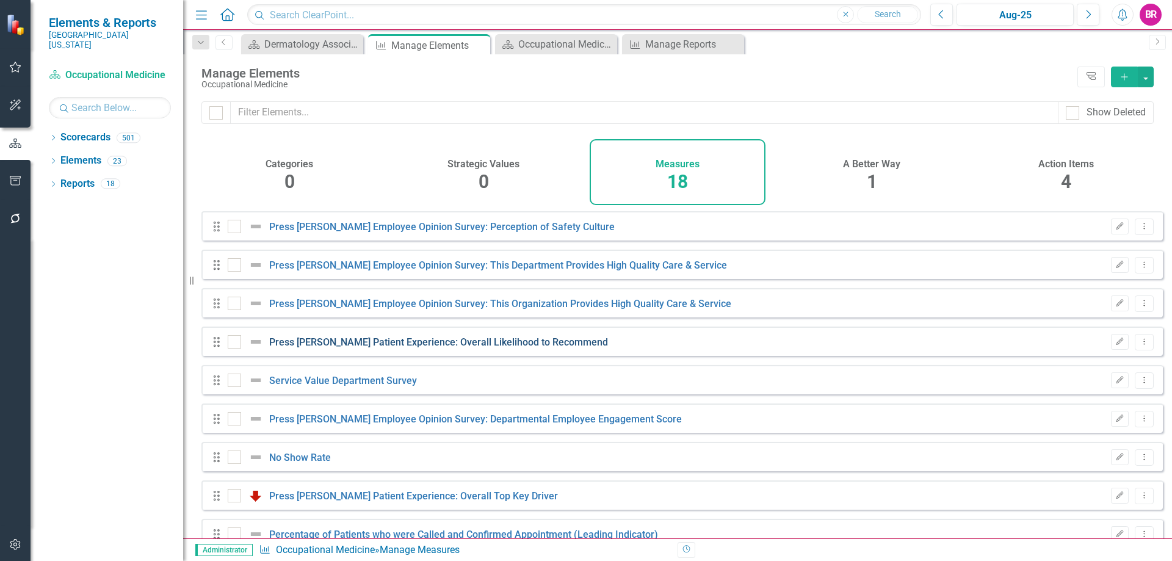
checkbox input "false"
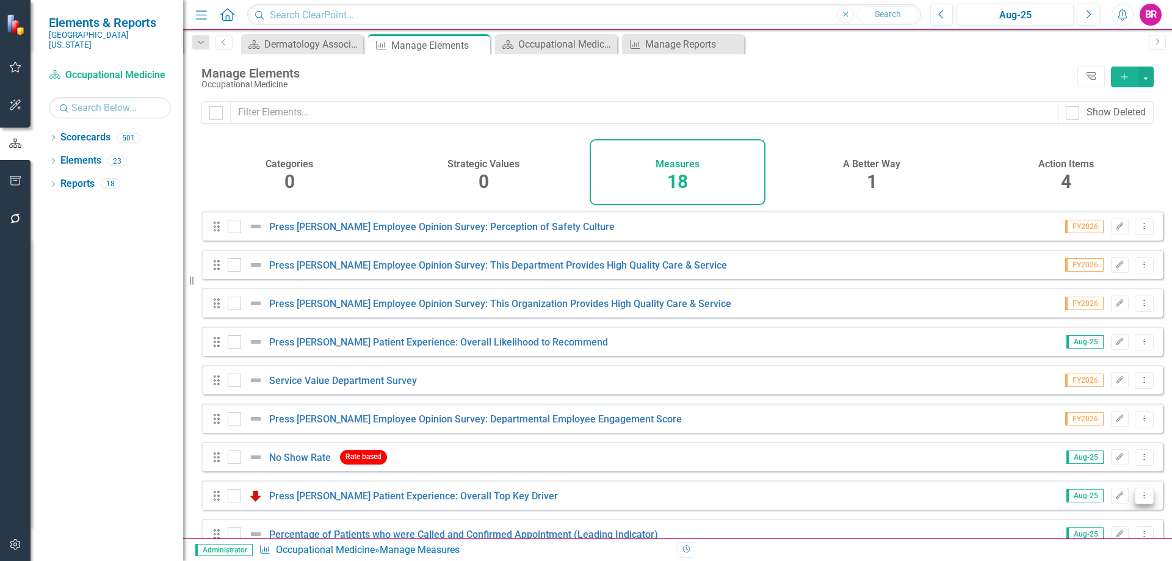
click at [1141, 504] on button "Dropdown Menu" at bounding box center [1144, 496] width 19 height 16
click at [1104, 465] on link "Copy Duplicate Measure" at bounding box center [1089, 462] width 110 height 23
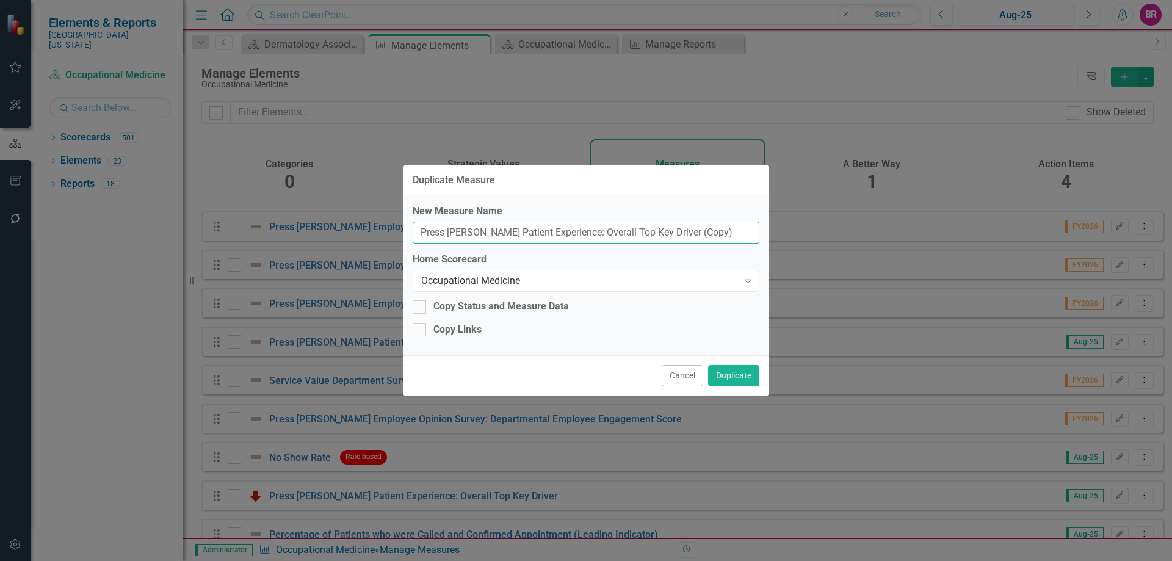
drag, startPoint x: 722, startPoint y: 233, endPoint x: 661, endPoint y: 227, distance: 61.4
click at [661, 227] on input "Press [PERSON_NAME] Patient Experience: Overall Top Key Driver (Copy)" at bounding box center [586, 233] width 347 height 23
type input "Press [PERSON_NAME] Patient Experience: Overall Top Key Driver"
click at [598, 286] on div "Occupational Medicine" at bounding box center [579, 281] width 317 height 14
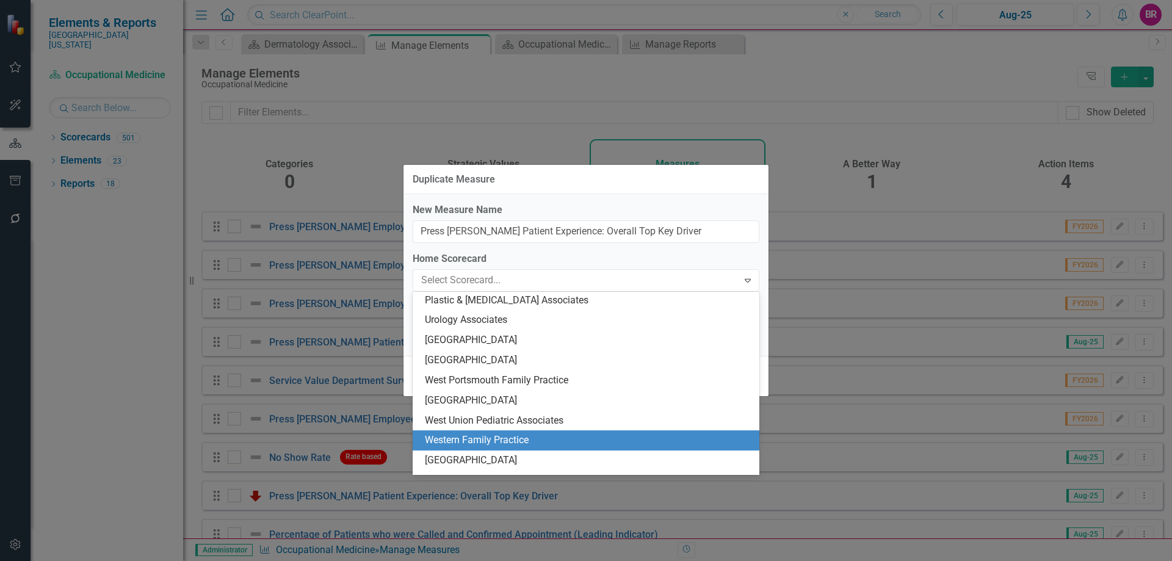
scroll to position [2050, 0]
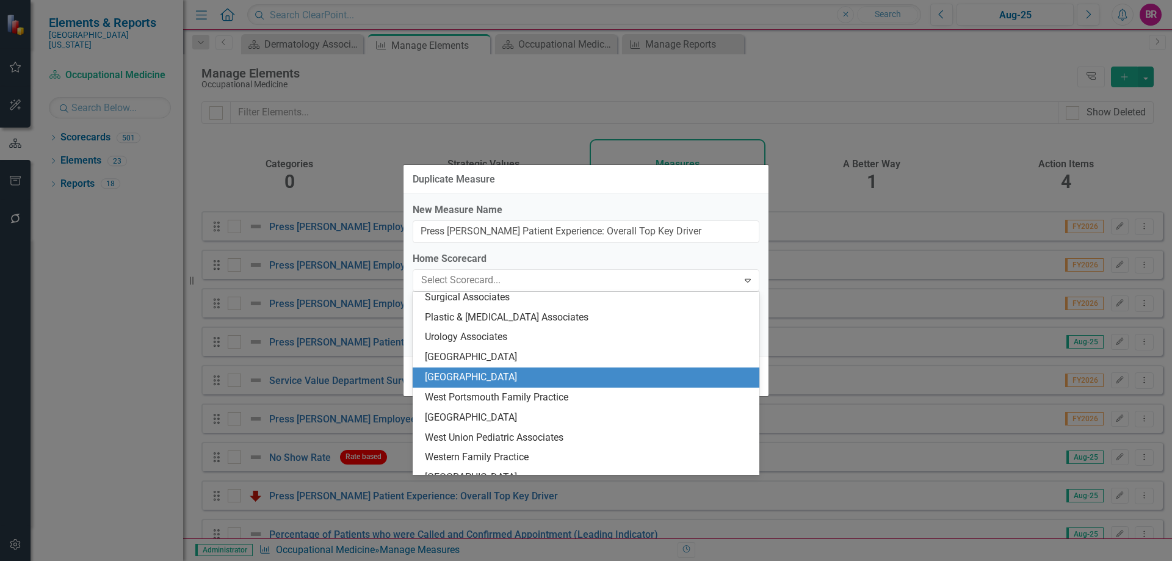
click at [531, 374] on div "[GEOGRAPHIC_DATA]" at bounding box center [588, 378] width 327 height 14
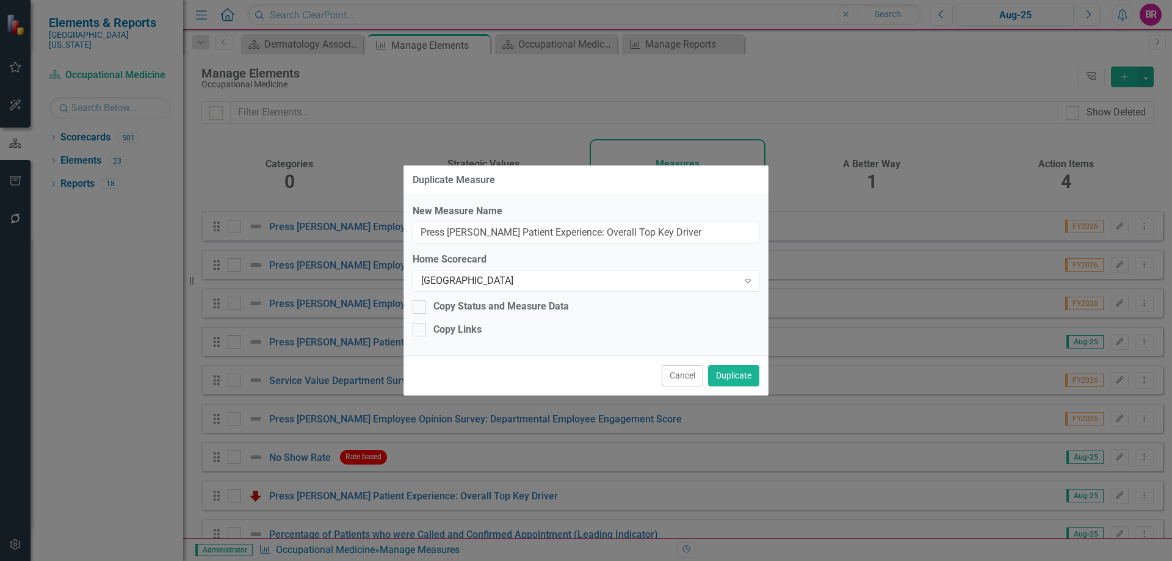
click at [493, 296] on div "New Measure Name Press Ganey Patient Experience: Overall Top Key Driver Home Sc…" at bounding box center [586, 275] width 365 height 160
click at [489, 305] on div "Copy Status and Measure Data" at bounding box center [502, 307] width 136 height 14
click at [421, 305] on input "Copy Status and Measure Data" at bounding box center [417, 304] width 8 height 8
checkbox input "true"
click at [457, 328] on div "Copy Links" at bounding box center [458, 330] width 48 height 14
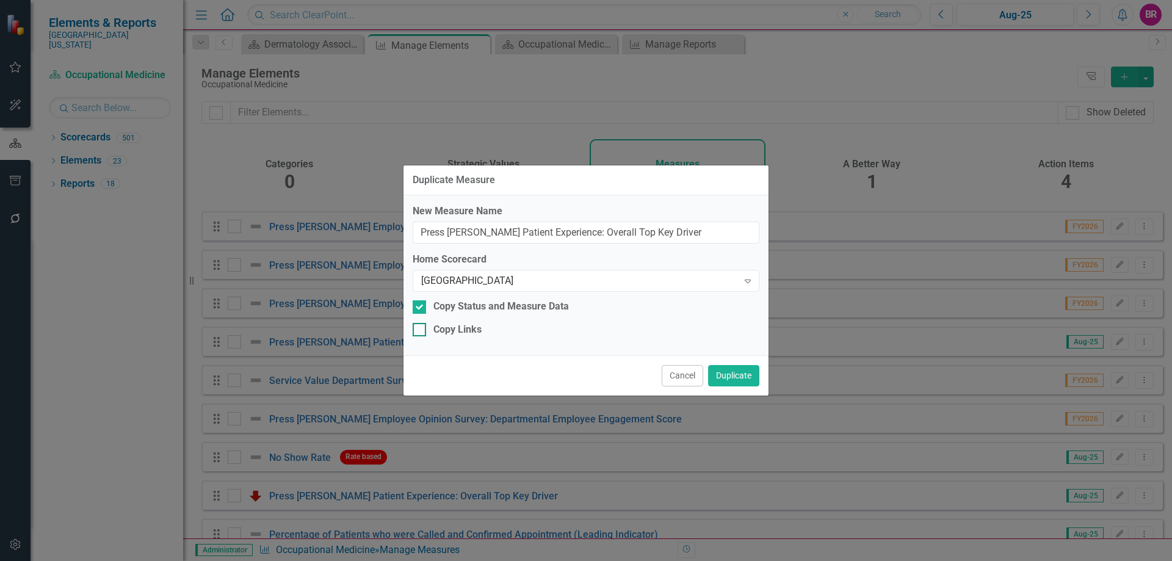
click at [421, 328] on input "Copy Links" at bounding box center [417, 327] width 8 height 8
checkbox input "true"
click at [738, 372] on button "Duplicate" at bounding box center [733, 375] width 51 height 21
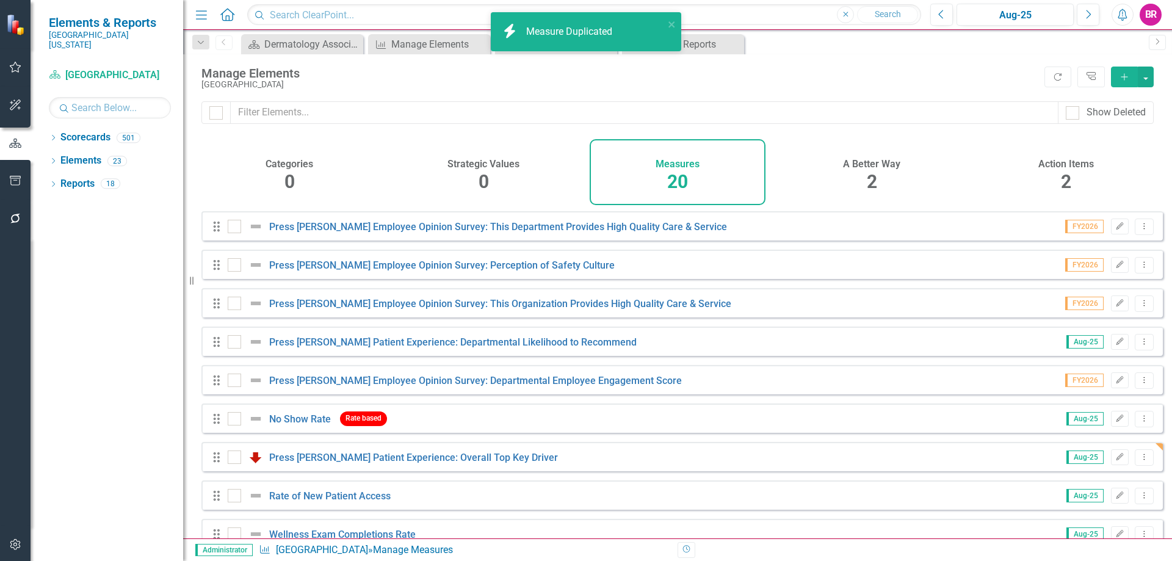
checkbox input "false"
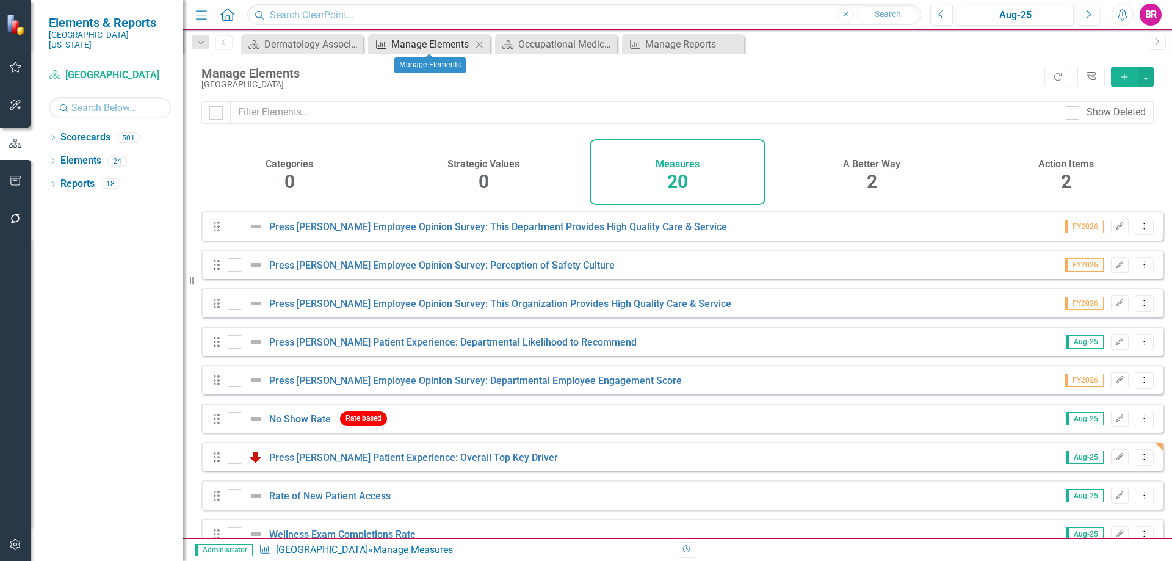
click at [430, 42] on div "Manage Elements" at bounding box center [431, 44] width 81 height 15
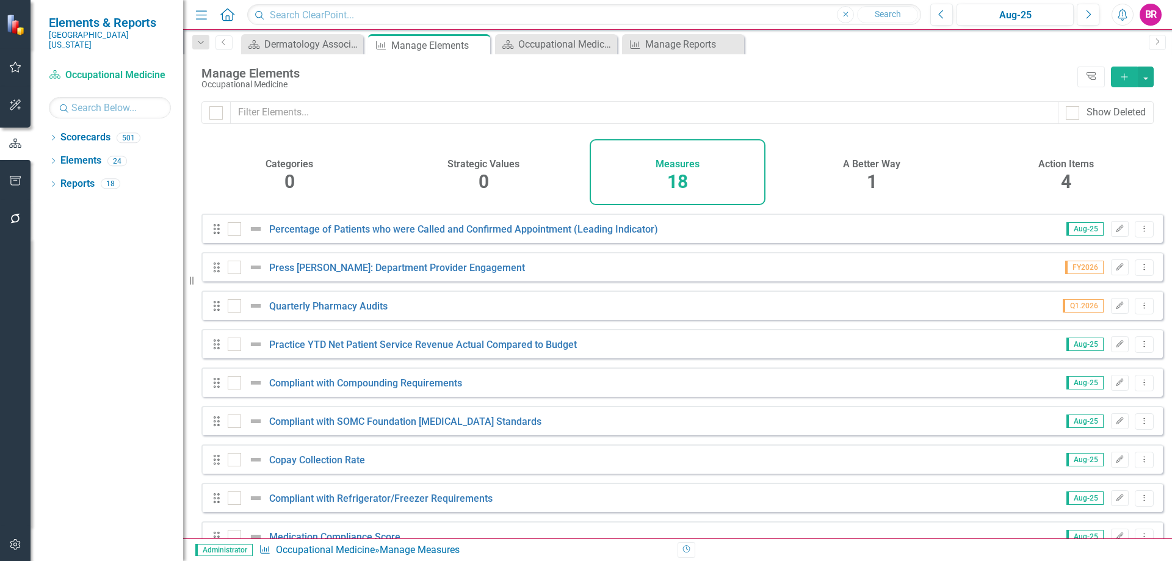
scroll to position [374, 0]
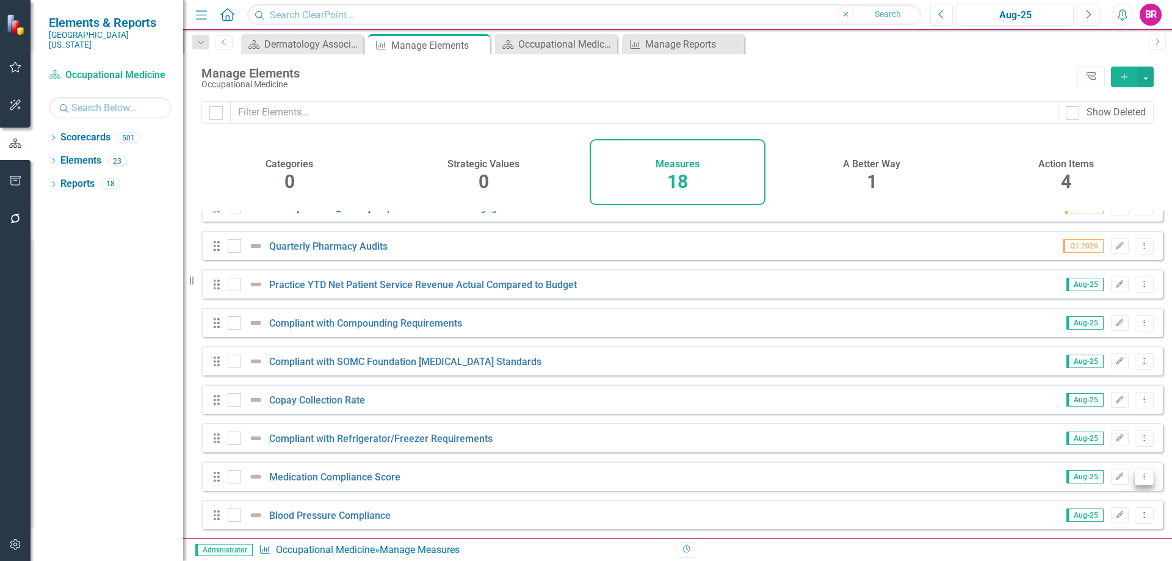
click at [1140, 478] on icon "Dropdown Menu" at bounding box center [1145, 477] width 10 height 8
click at [1103, 439] on link "Copy Duplicate Measure" at bounding box center [1089, 434] width 110 height 23
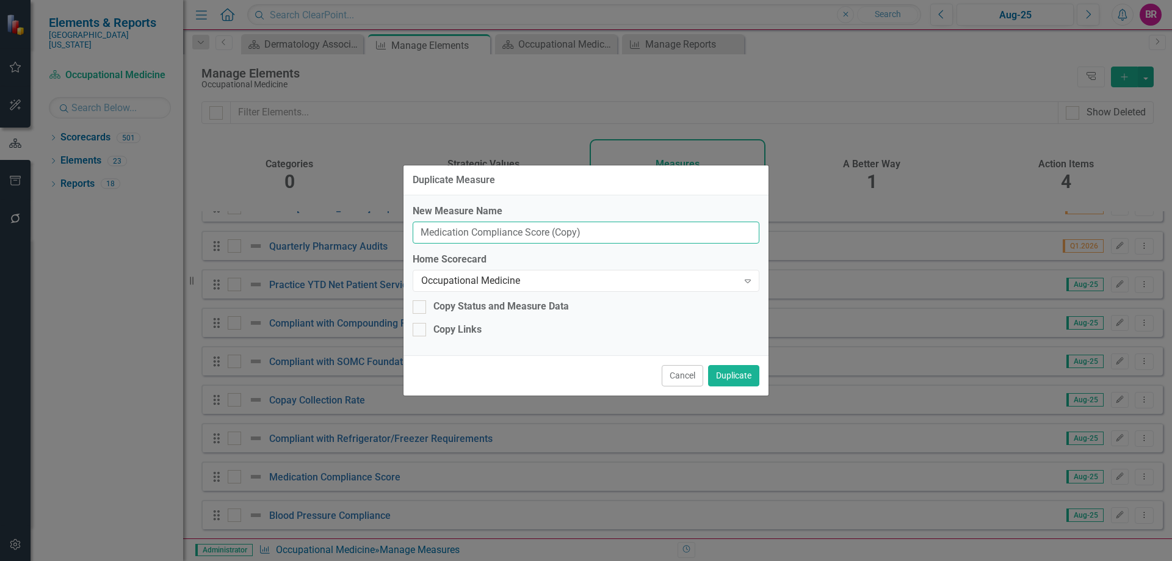
drag, startPoint x: 578, startPoint y: 236, endPoint x: 552, endPoint y: 231, distance: 26.1
click at [552, 231] on input "Medication Compliance Score (Copy)" at bounding box center [586, 233] width 347 height 23
type input "Medication Compliance Score"
click at [522, 286] on div "Occupational Medicine" at bounding box center [579, 281] width 317 height 14
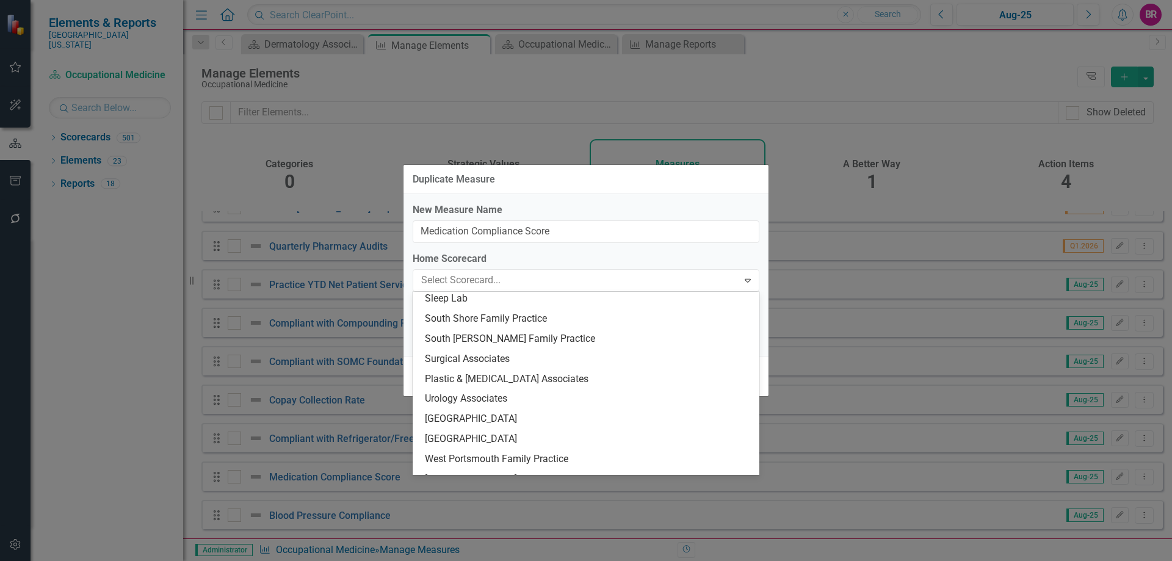
scroll to position [2050, 0]
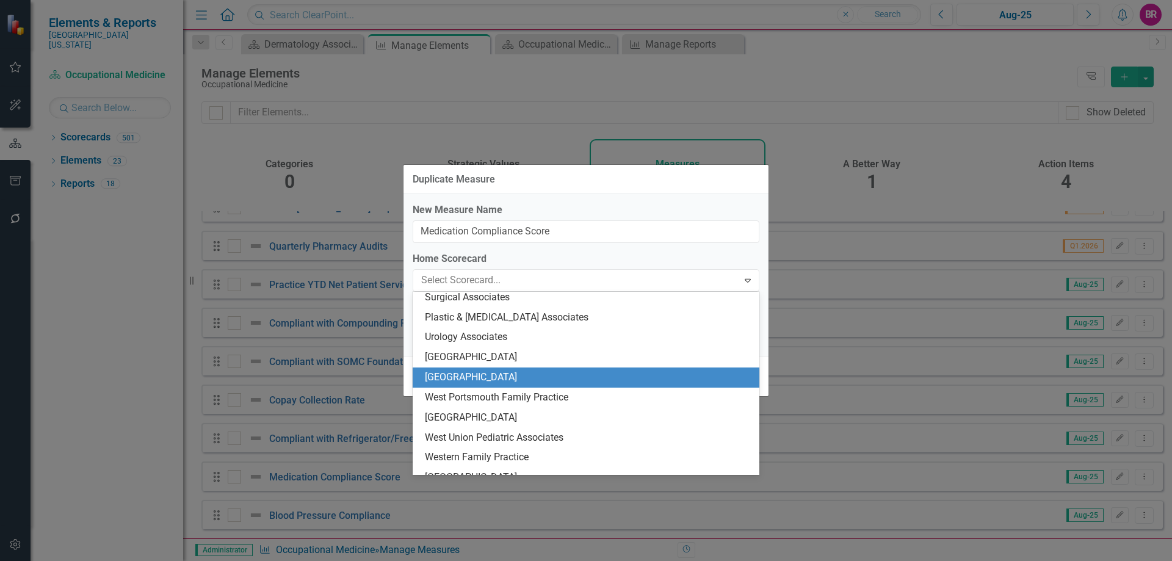
click at [606, 382] on div "[GEOGRAPHIC_DATA]" at bounding box center [588, 378] width 327 height 14
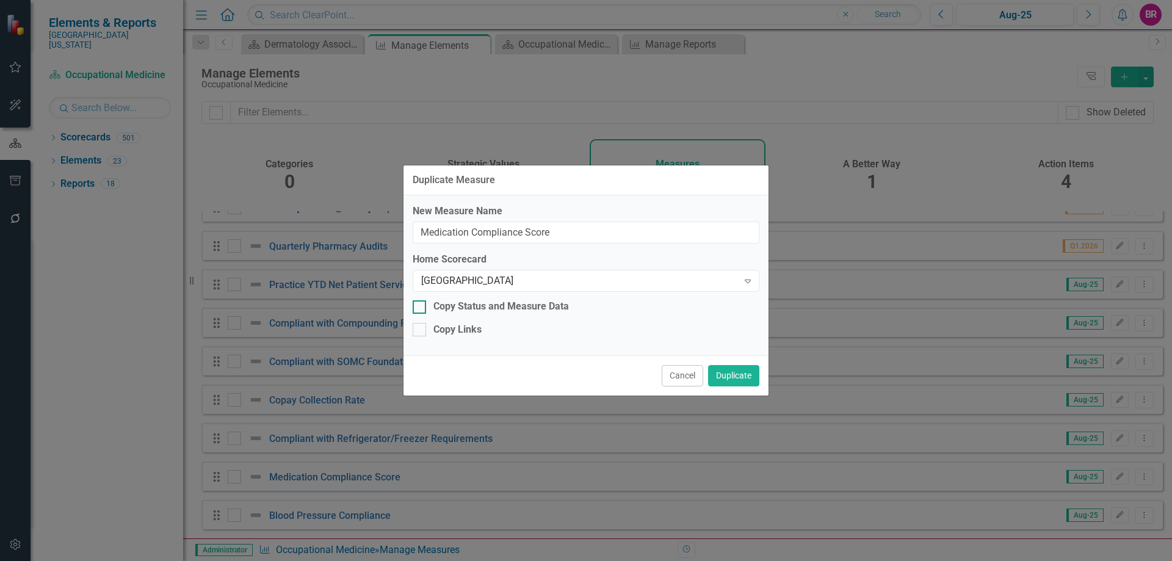
click at [468, 305] on div "Copy Status and Measure Data" at bounding box center [502, 307] width 136 height 14
click at [421, 305] on input "Copy Status and Measure Data" at bounding box center [417, 304] width 8 height 8
checkbox input "true"
click at [457, 325] on div "Copy Links" at bounding box center [458, 330] width 48 height 14
click at [421, 325] on input "Copy Links" at bounding box center [417, 327] width 8 height 8
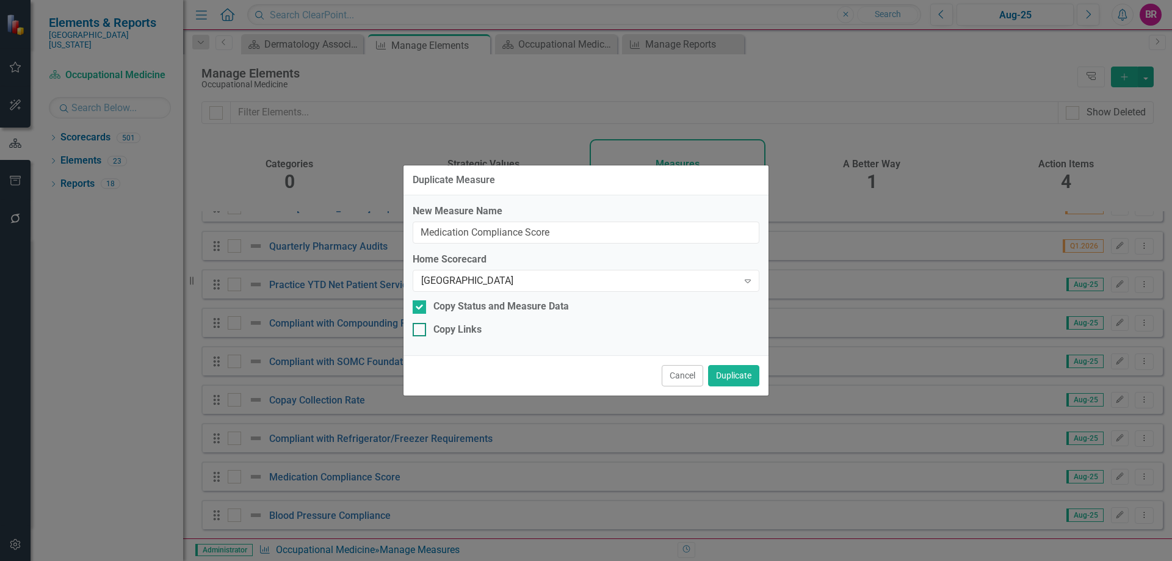
checkbox input "true"
click at [743, 376] on button "Duplicate" at bounding box center [733, 375] width 51 height 21
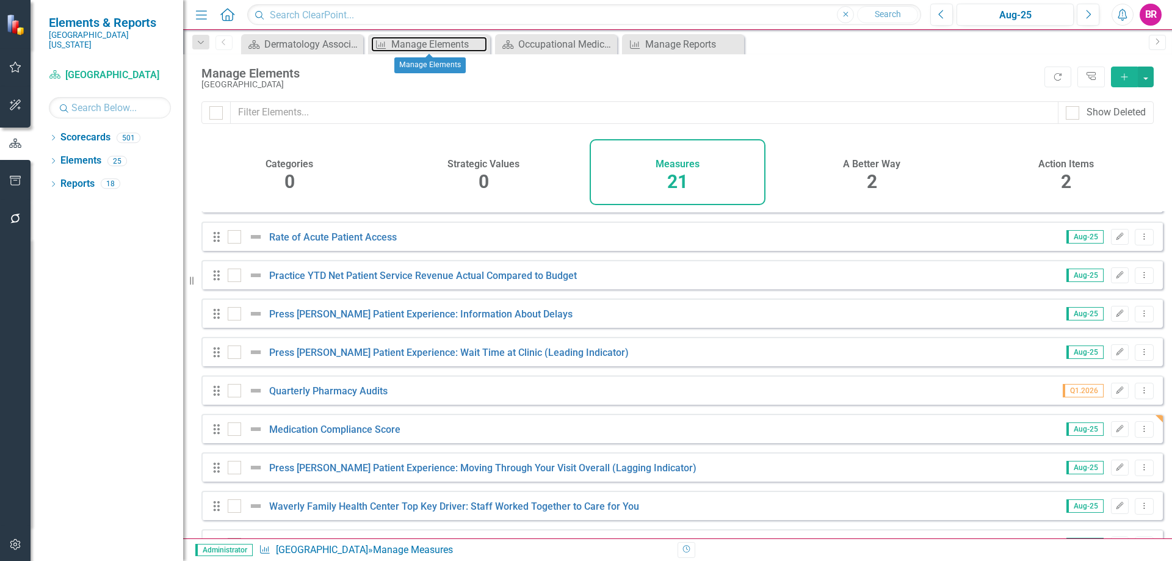
drag, startPoint x: 421, startPoint y: 46, endPoint x: 543, endPoint y: 80, distance: 126.2
click at [421, 46] on div "Manage Elements" at bounding box center [439, 44] width 96 height 15
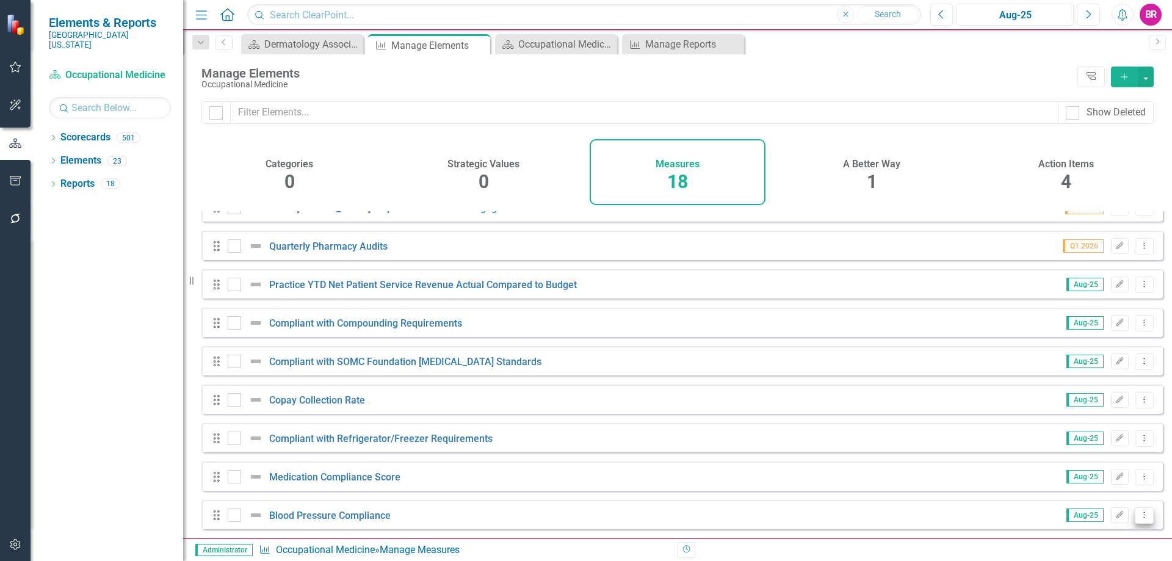
click at [1140, 516] on icon "Dropdown Menu" at bounding box center [1145, 515] width 10 height 8
click at [1121, 476] on link "Copy Duplicate Measure" at bounding box center [1089, 473] width 110 height 23
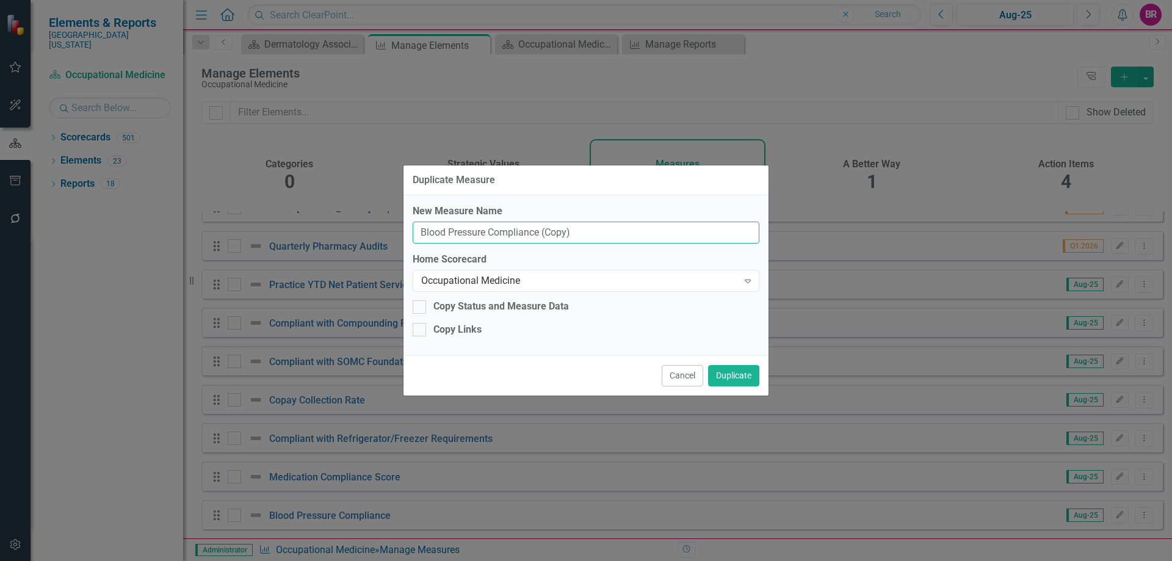
drag, startPoint x: 580, startPoint y: 230, endPoint x: 540, endPoint y: 228, distance: 39.1
click at [540, 228] on input "Blood Pressure Compliance (Copy)" at bounding box center [586, 233] width 347 height 23
type input "Blood Pressure Compliance"
click at [586, 282] on div "Occupational Medicine" at bounding box center [579, 281] width 317 height 14
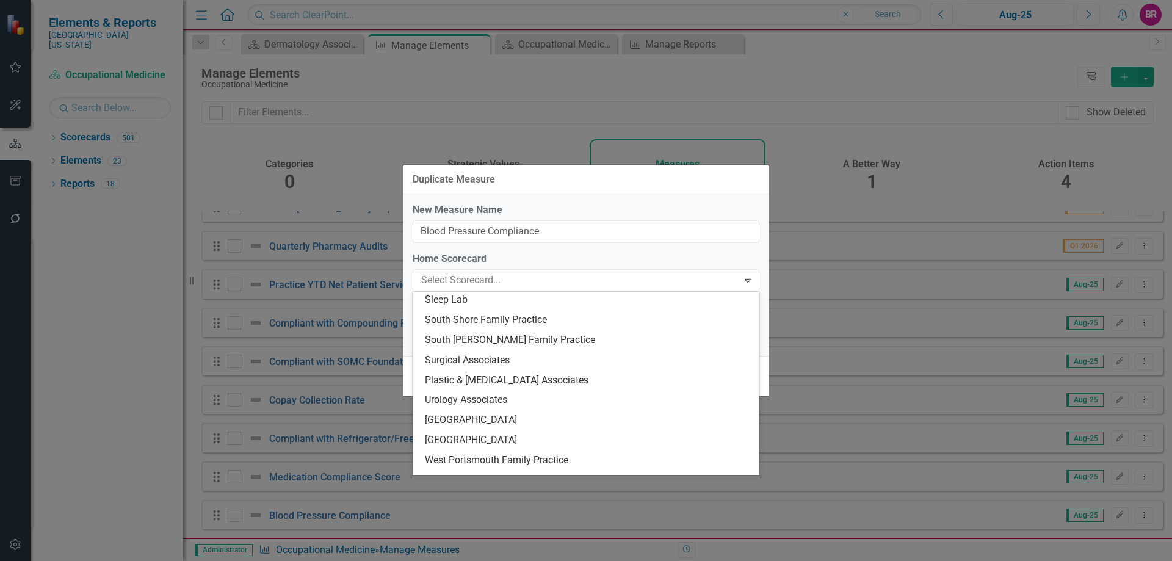
scroll to position [2050, 0]
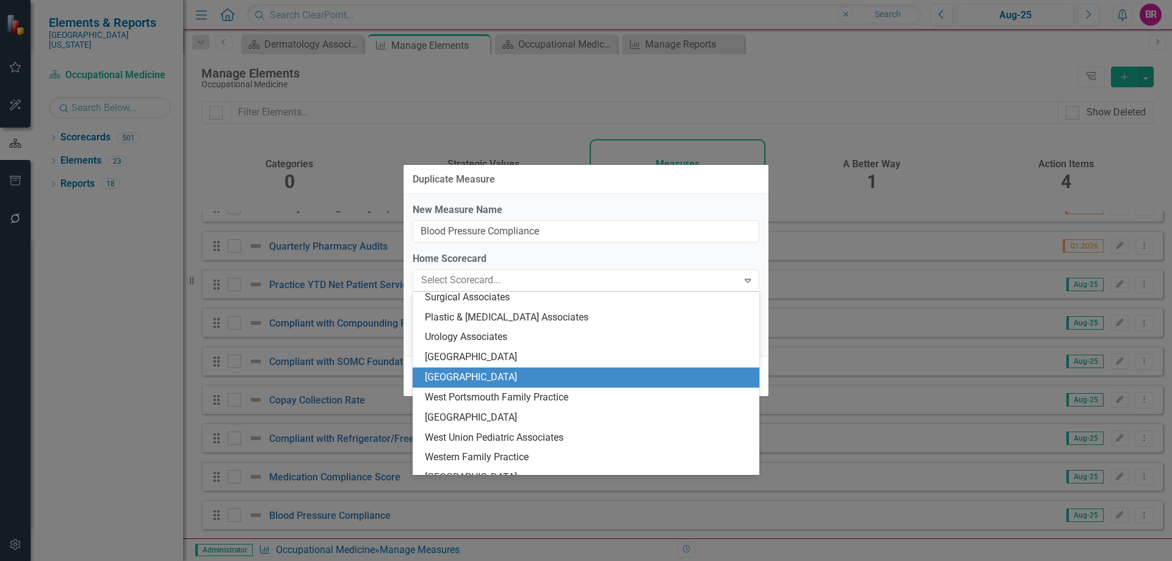
click at [582, 376] on div "[GEOGRAPHIC_DATA]" at bounding box center [588, 378] width 327 height 14
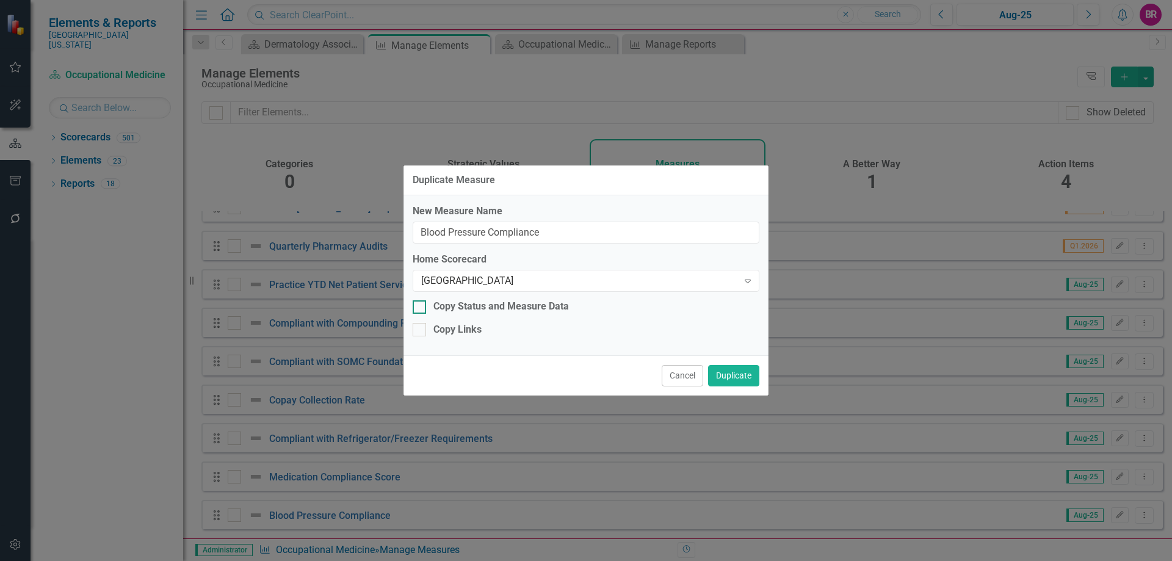
click at [493, 310] on div "Copy Status and Measure Data" at bounding box center [502, 307] width 136 height 14
click at [421, 308] on input "Copy Status and Measure Data" at bounding box center [417, 304] width 8 height 8
checkbox input "true"
click at [469, 333] on div "Copy Links" at bounding box center [458, 330] width 48 height 14
click at [421, 331] on input "Copy Links" at bounding box center [417, 327] width 8 height 8
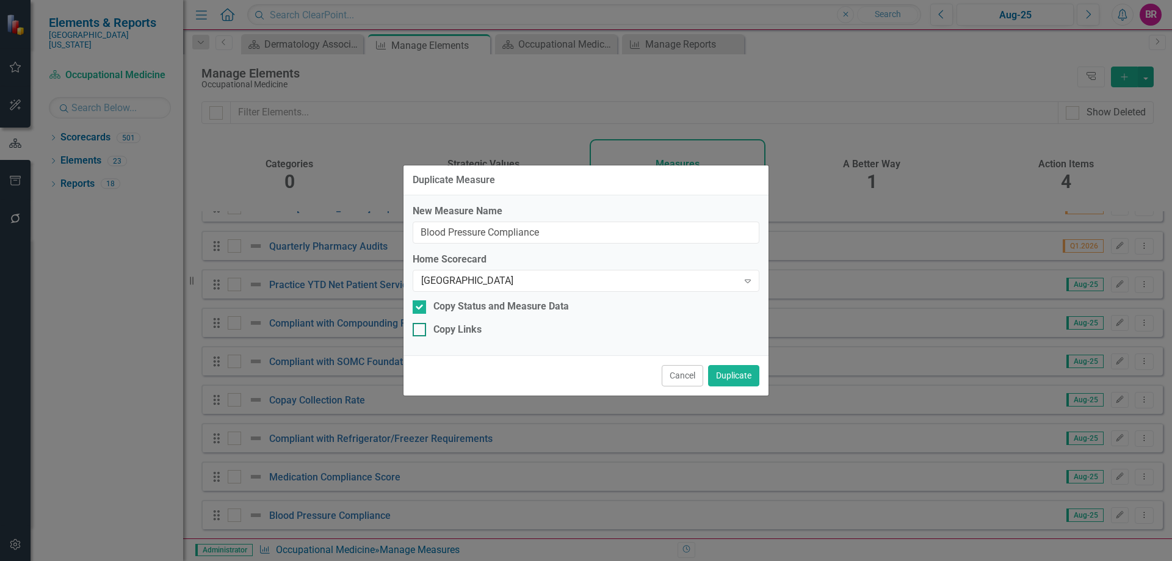
checkbox input "true"
click at [743, 377] on button "Duplicate" at bounding box center [733, 375] width 51 height 21
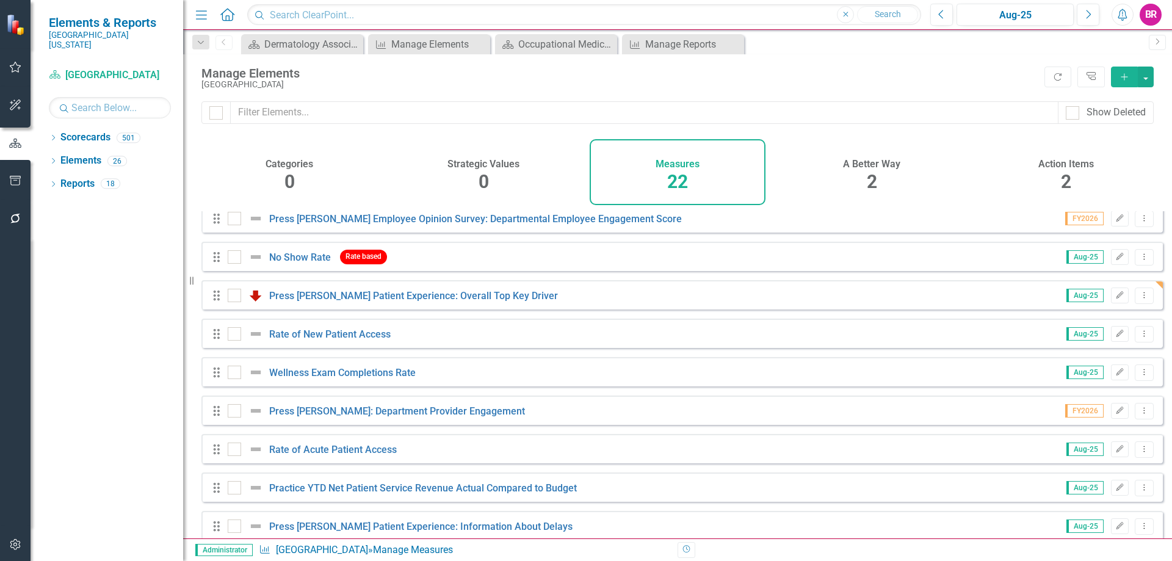
scroll to position [101, 0]
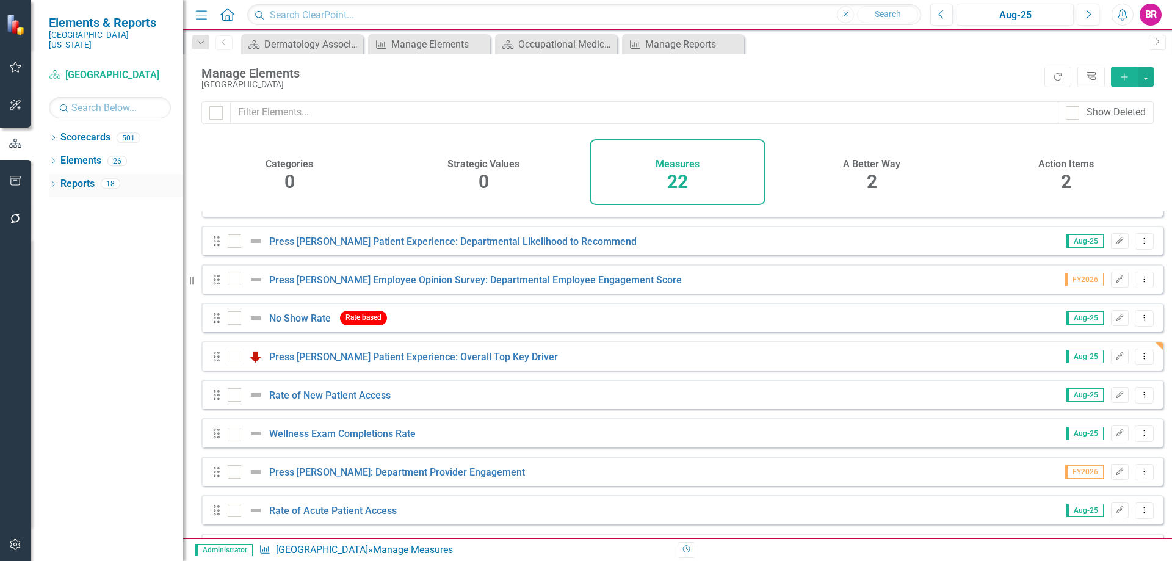
click at [83, 177] on link "Reports" at bounding box center [77, 184] width 34 height 14
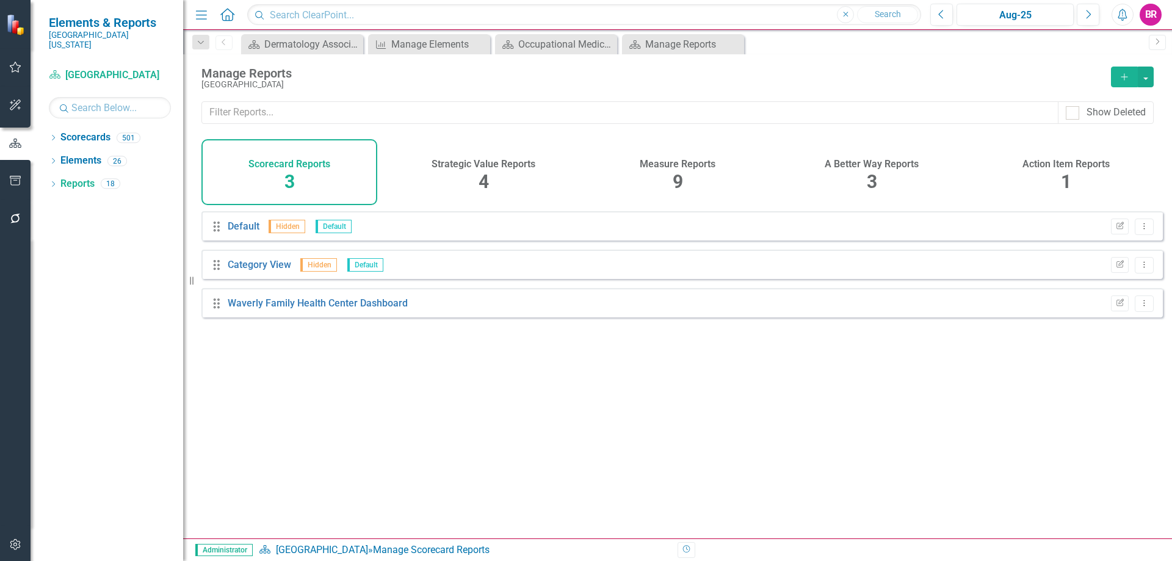
drag, startPoint x: 689, startPoint y: 175, endPoint x: 698, endPoint y: 198, distance: 24.4
click at [689, 175] on div "Measure Reports 9" at bounding box center [678, 172] width 176 height 66
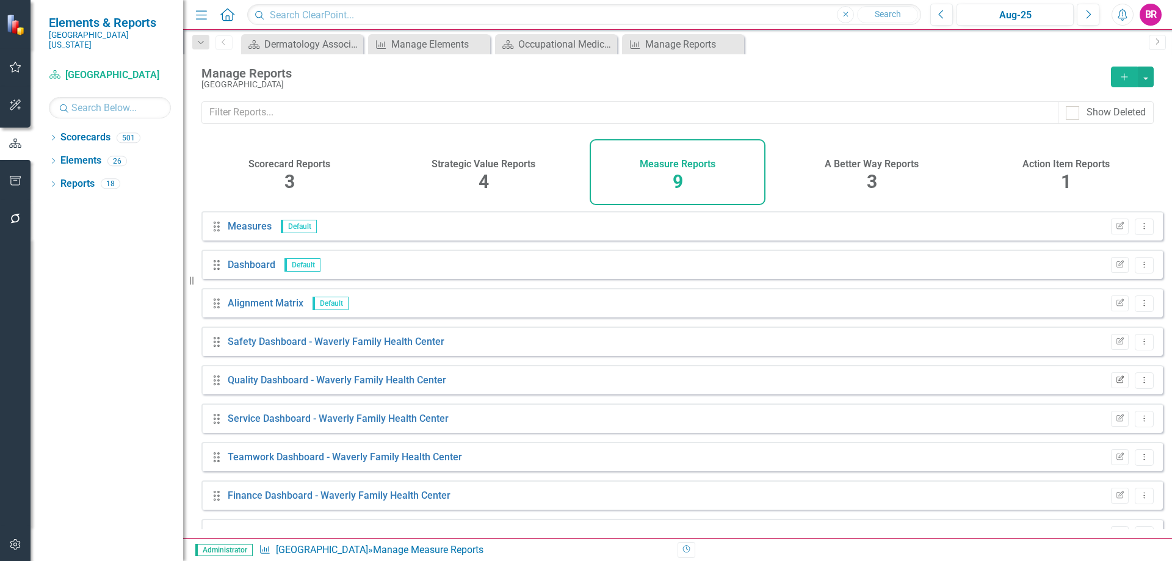
click at [1116, 384] on icon "Edit Report" at bounding box center [1120, 380] width 9 height 7
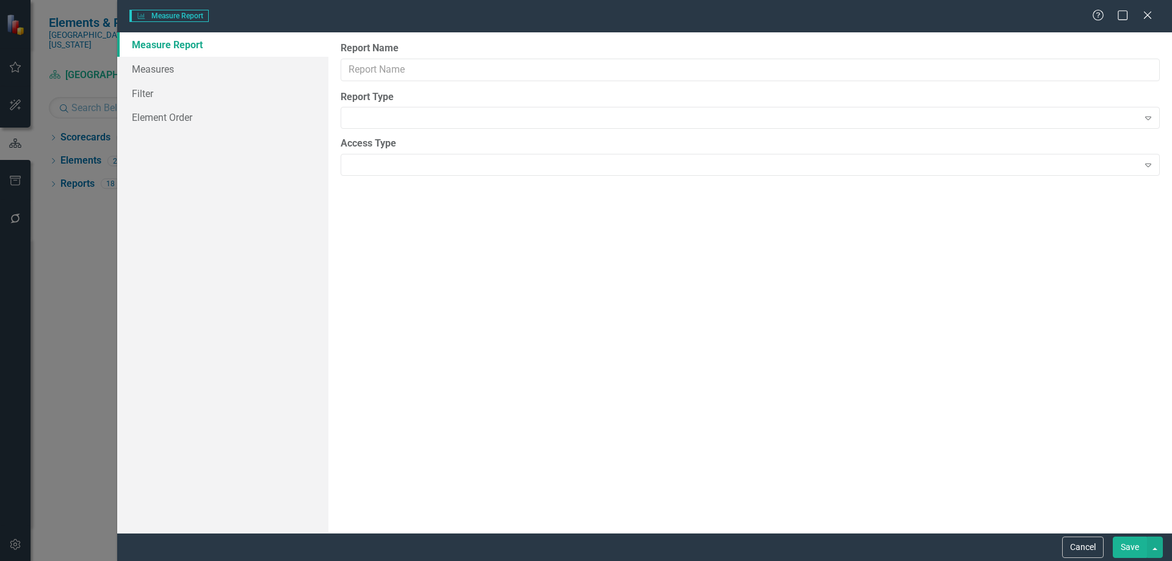
type input "Quality Dashboard - Waverly Family Health Center"
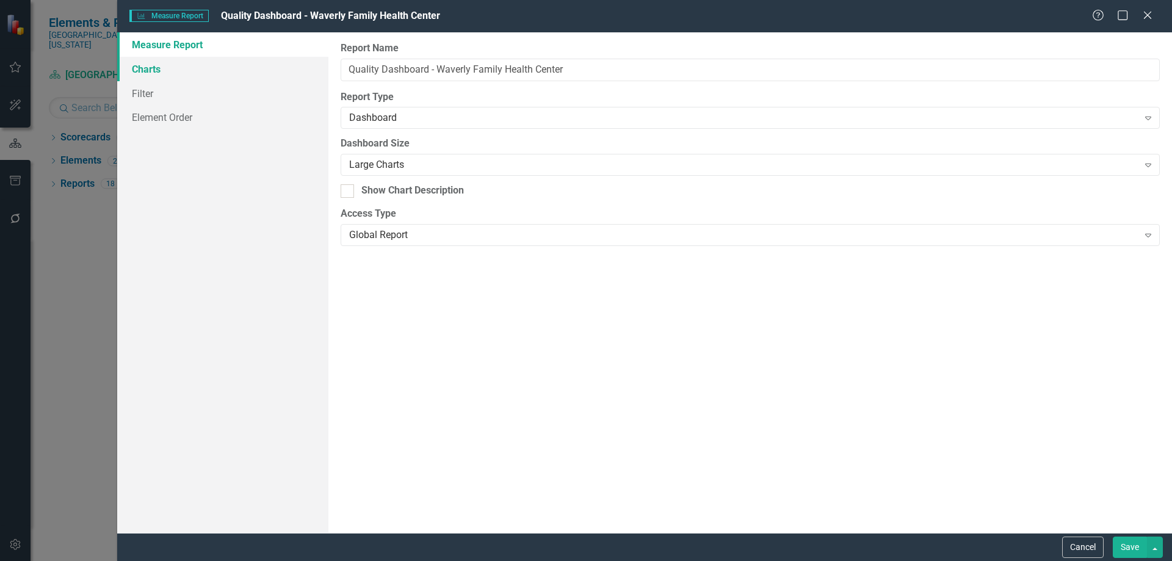
click at [164, 70] on link "Charts" at bounding box center [222, 69] width 211 height 24
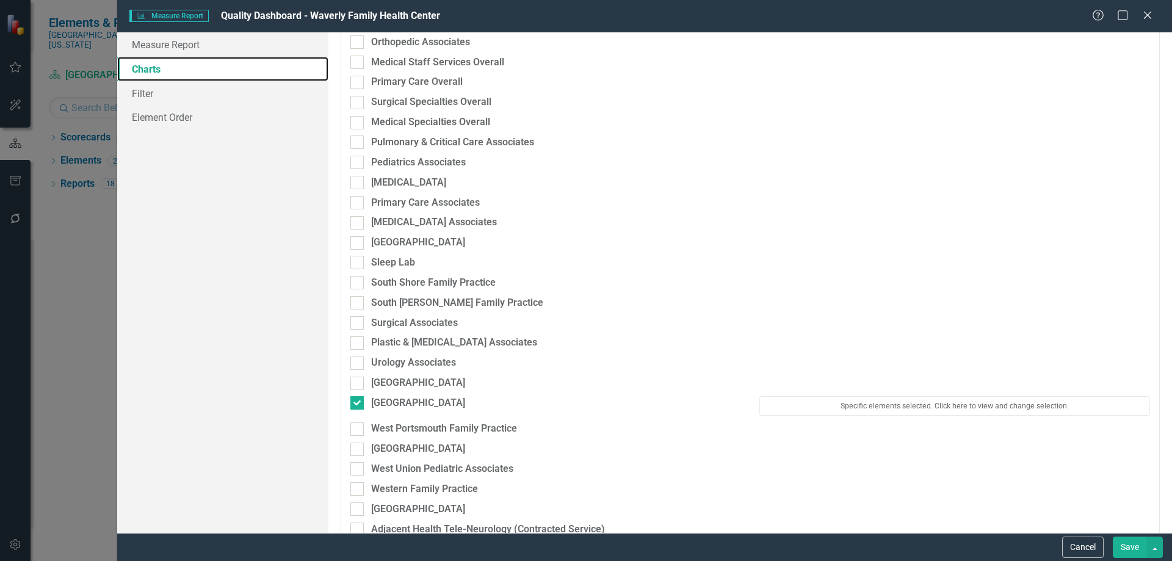
scroll to position [1954, 0]
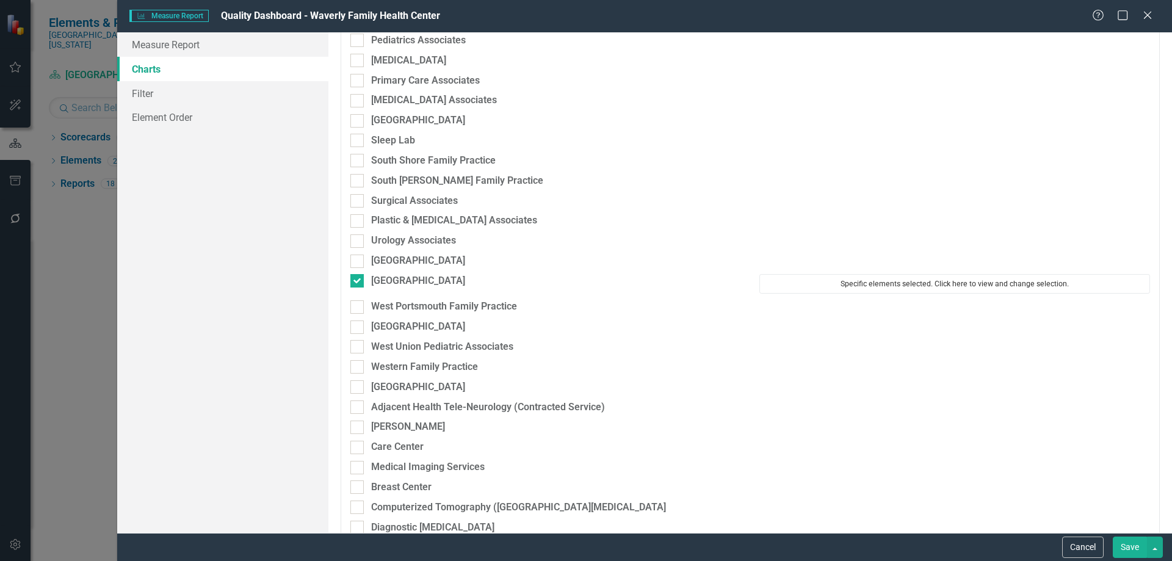
click at [859, 281] on button "Specific elements selected. Click here to view and change selection." at bounding box center [955, 284] width 391 height 20
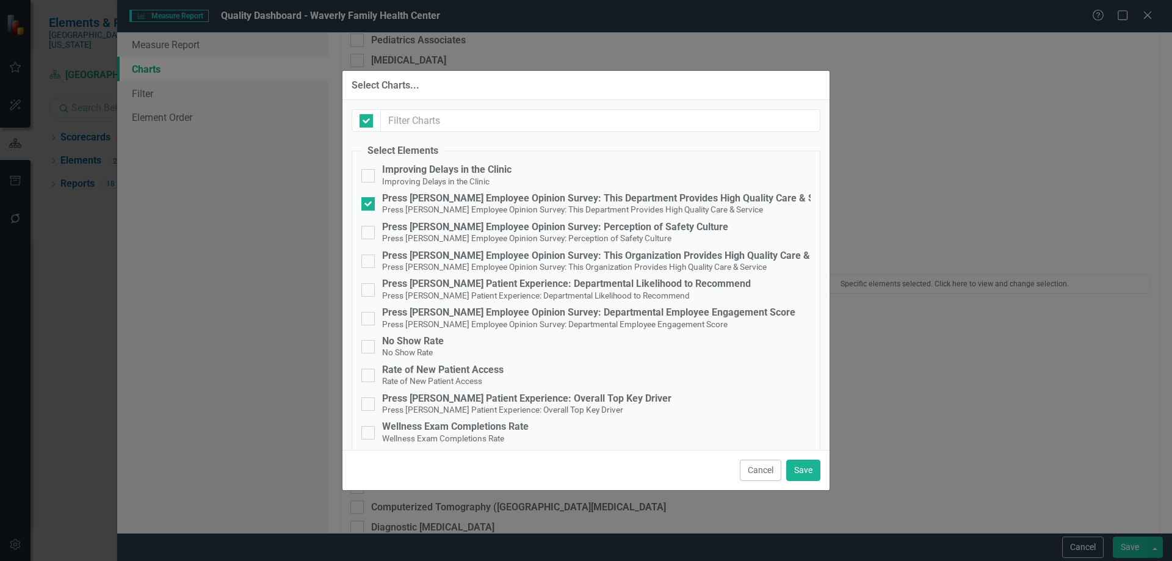
checkbox input "true"
checkbox input "false"
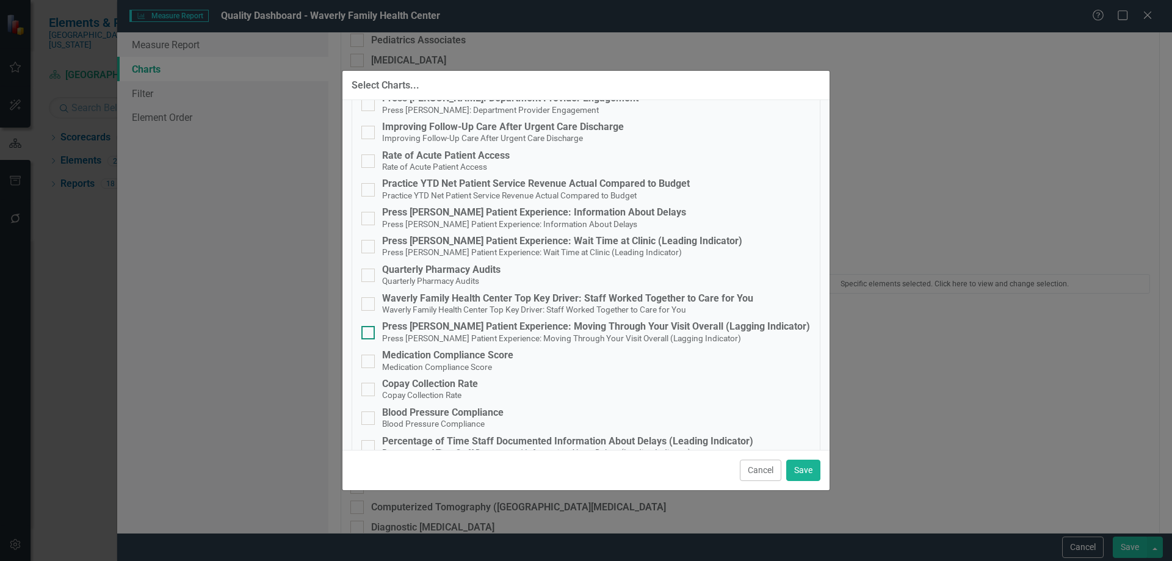
scroll to position [410, 0]
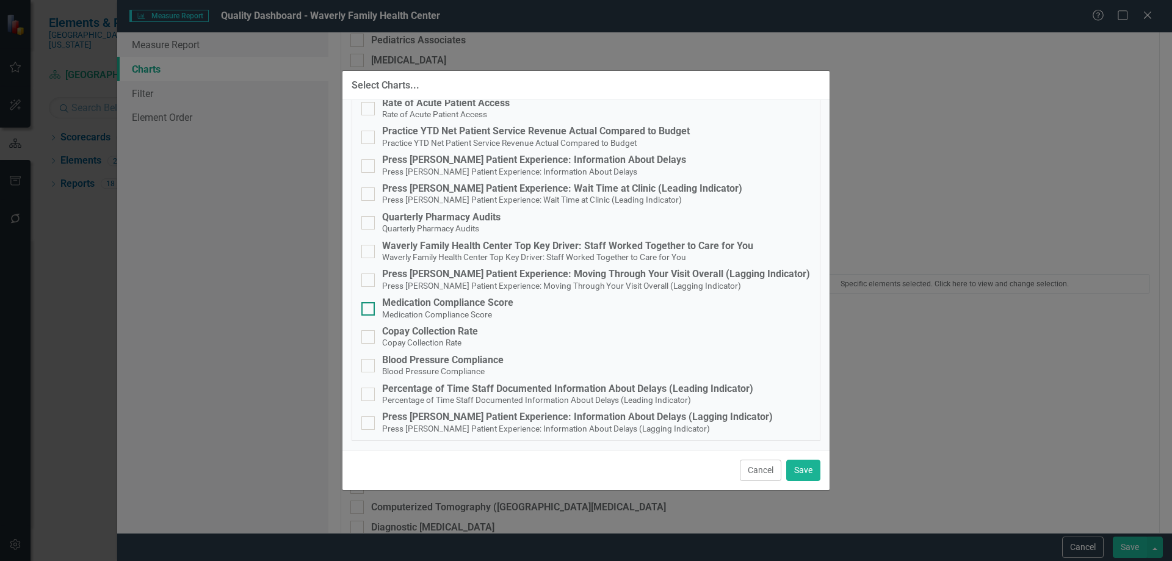
click at [418, 306] on div "Medication Compliance Score" at bounding box center [447, 302] width 131 height 11
click at [369, 306] on input "Medication Compliance Score Medication Compliance Score" at bounding box center [366, 306] width 8 height 8
checkbox input "true"
click at [431, 360] on div "Blood Pressure Compliance" at bounding box center [443, 360] width 122 height 11
click at [369, 360] on input "Blood Pressure Compliance Blood Pressure Compliance" at bounding box center [366, 363] width 8 height 8
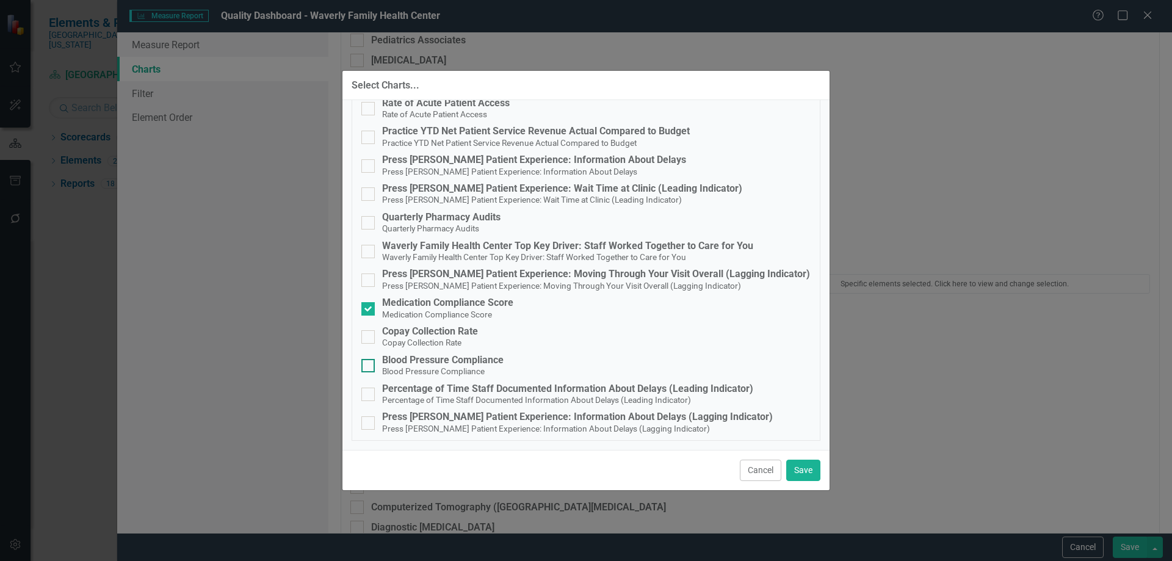
checkbox input "true"
click at [811, 467] on button "Save" at bounding box center [804, 470] width 34 height 21
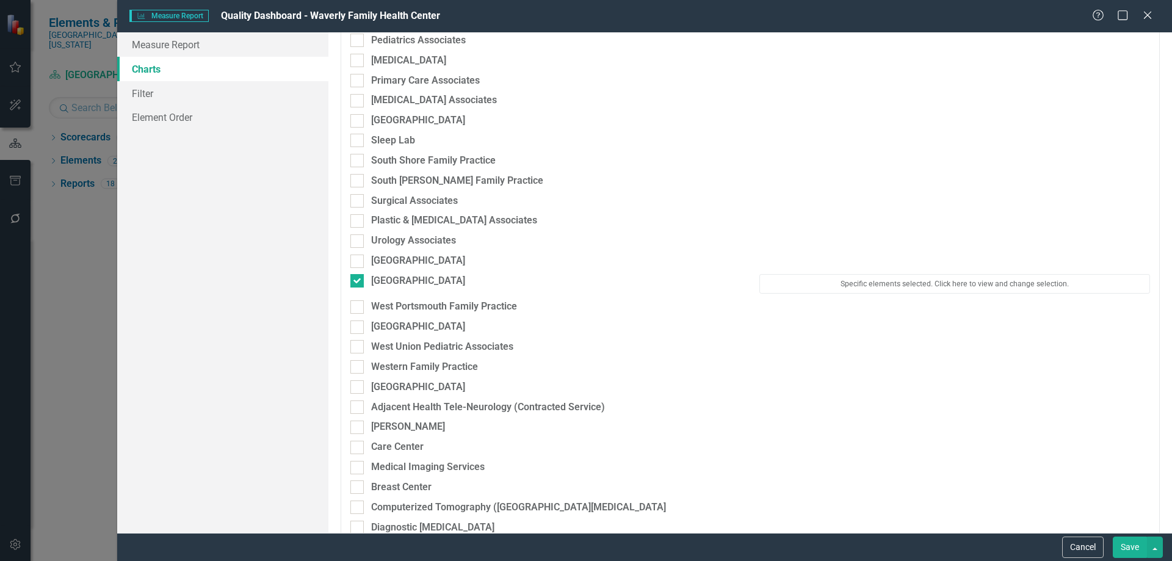
click at [1127, 543] on button "Save" at bounding box center [1130, 547] width 34 height 21
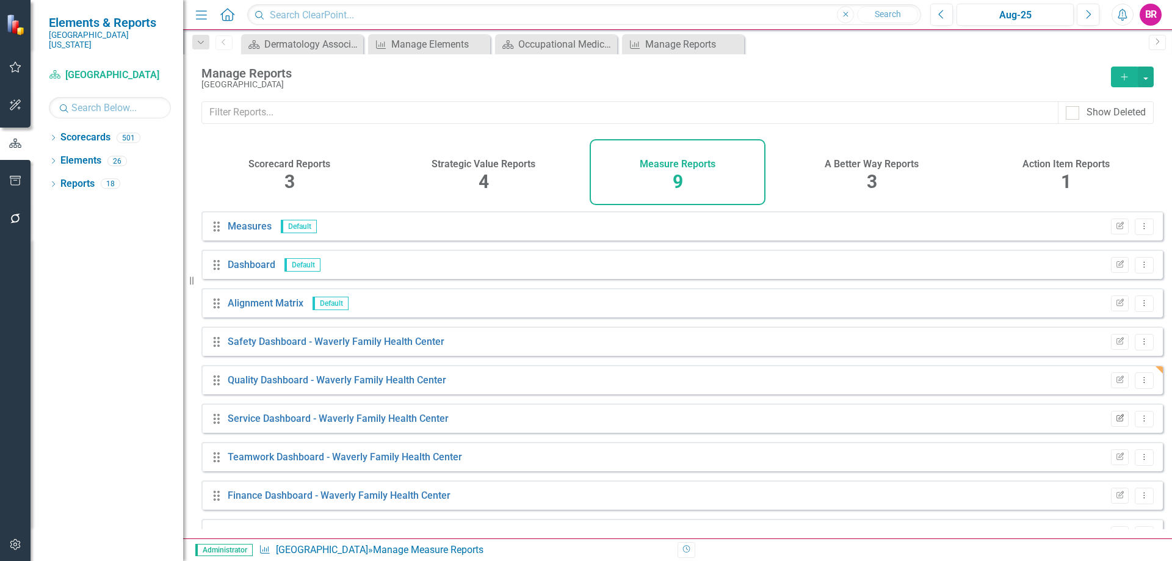
click at [1117, 421] on icon "button" at bounding box center [1120, 417] width 7 height 7
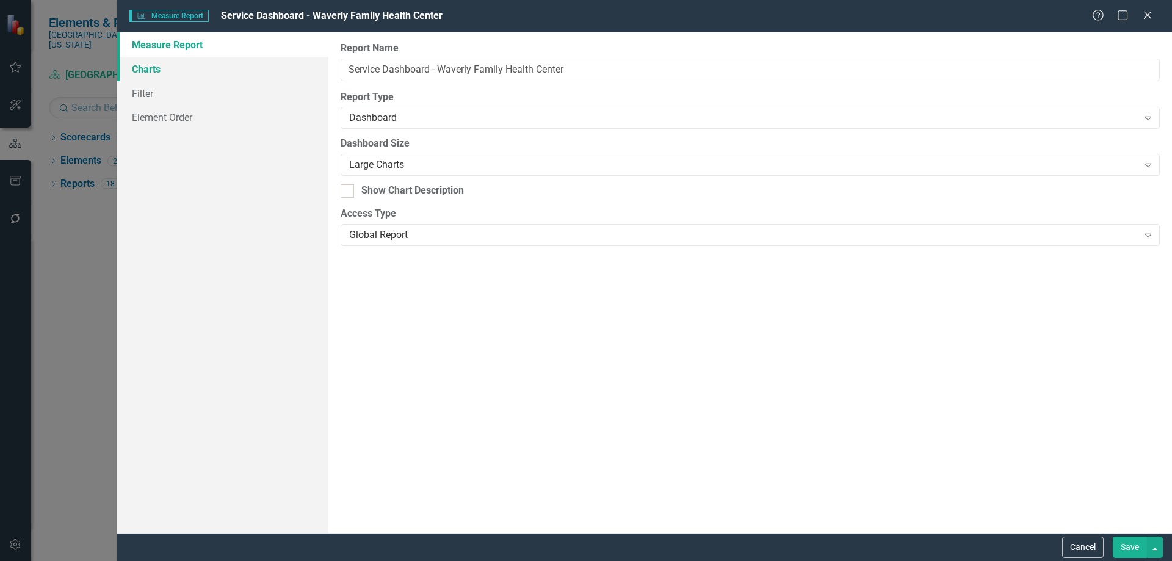
click at [154, 75] on link "Charts" at bounding box center [222, 69] width 211 height 24
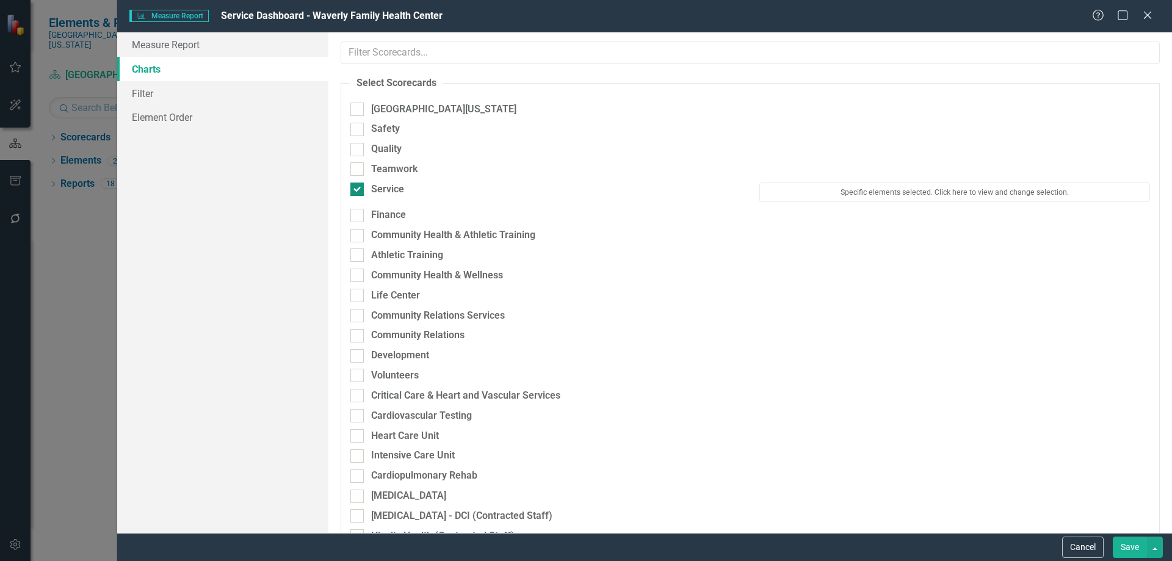
click at [390, 191] on div "Service" at bounding box center [387, 190] width 33 height 14
click at [358, 191] on input "Service" at bounding box center [355, 187] width 8 height 8
checkbox input "false"
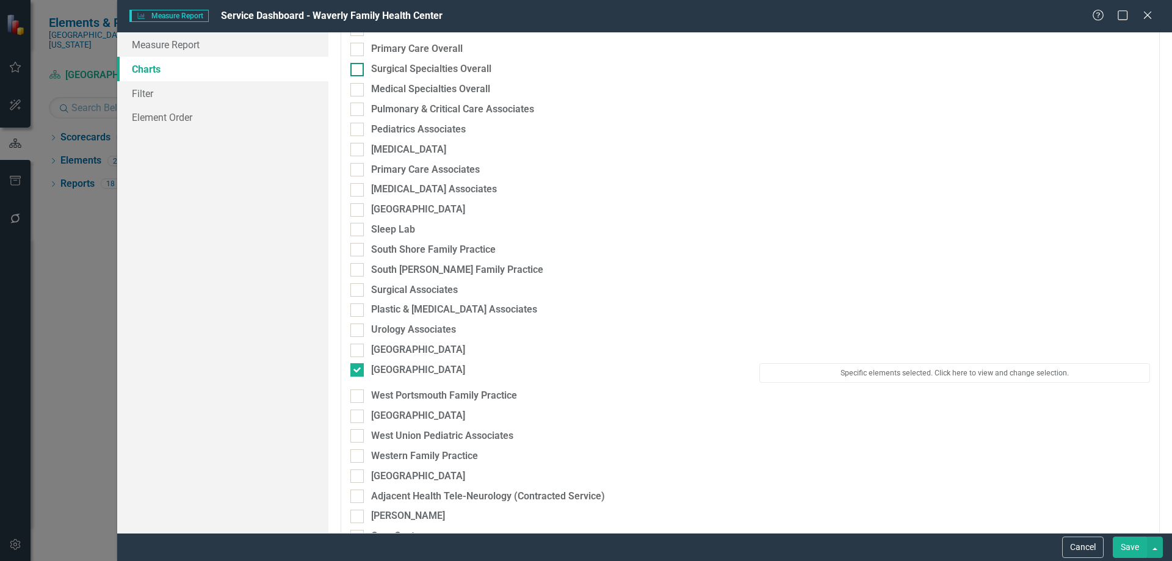
scroll to position [2015, 0]
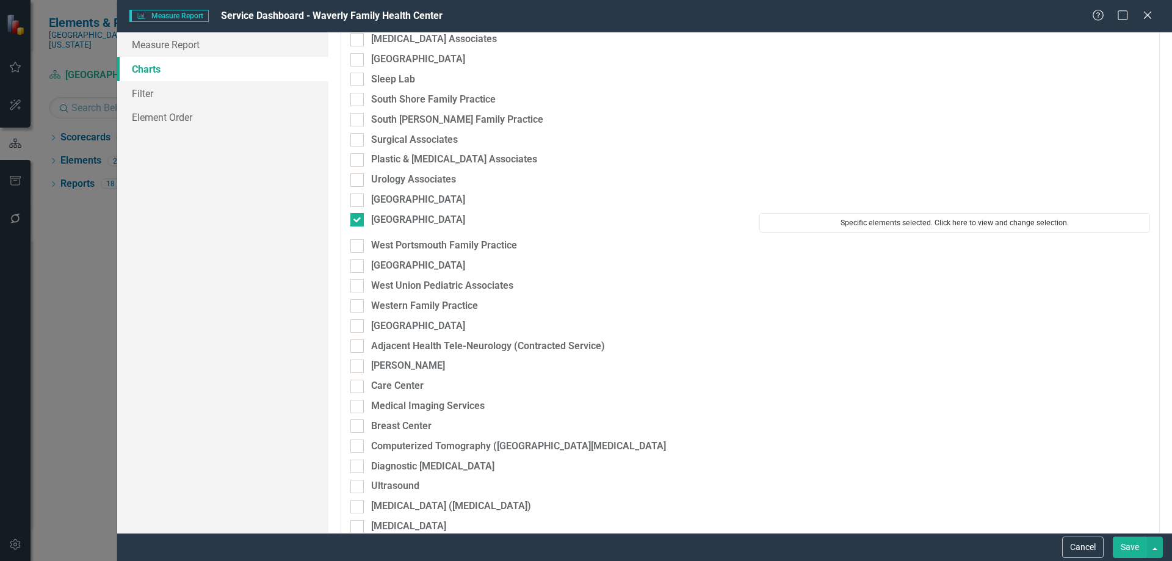
click at [954, 220] on button "Specific elements selected. Click here to view and change selection." at bounding box center [955, 223] width 391 height 20
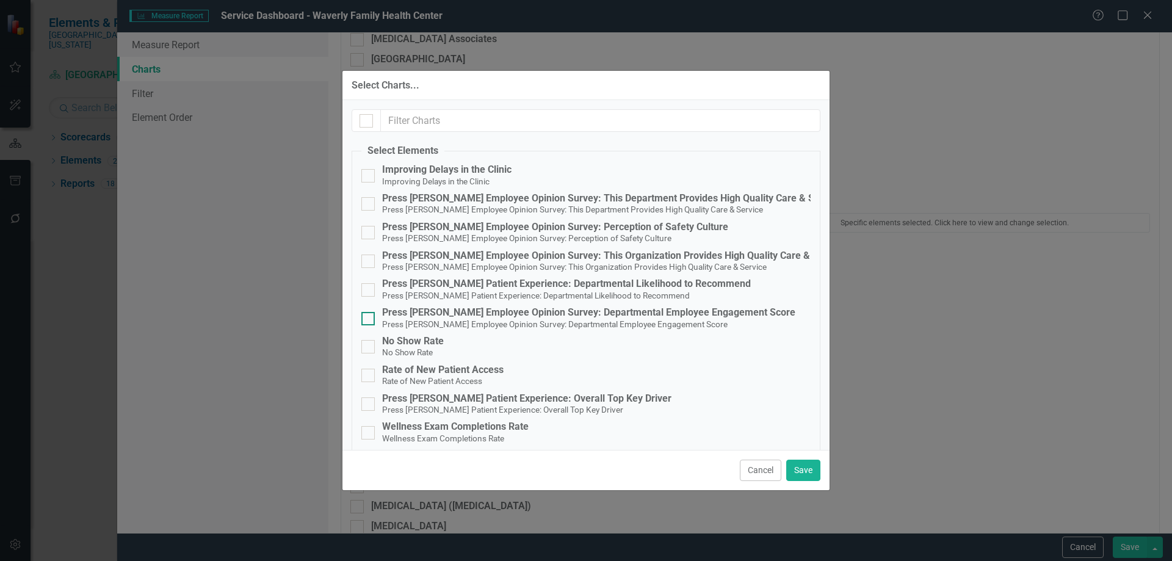
scroll to position [61, 0]
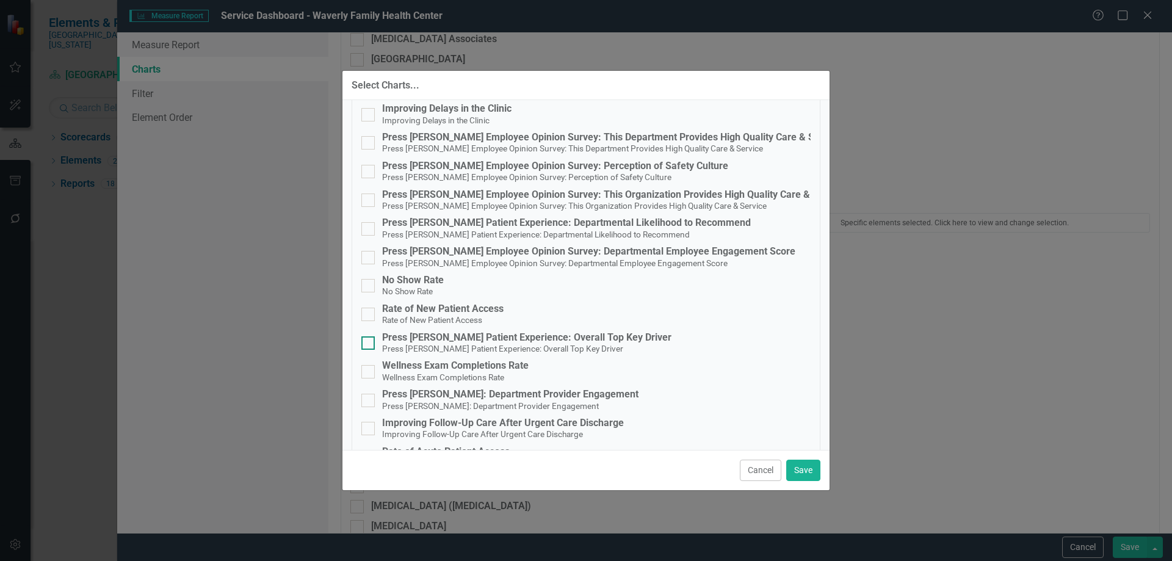
drag, startPoint x: 489, startPoint y: 339, endPoint x: 501, endPoint y: 343, distance: 12.9
click at [489, 339] on div "Press [PERSON_NAME] Patient Experience: Overall Top Key Driver" at bounding box center [526, 337] width 289 height 11
click at [369, 339] on input "Press Ganey Patient Experience: Overall Top Key Driver Press Ganey Patient Expe…" at bounding box center [366, 340] width 8 height 8
checkbox input "true"
click at [811, 467] on button "Save" at bounding box center [804, 470] width 34 height 21
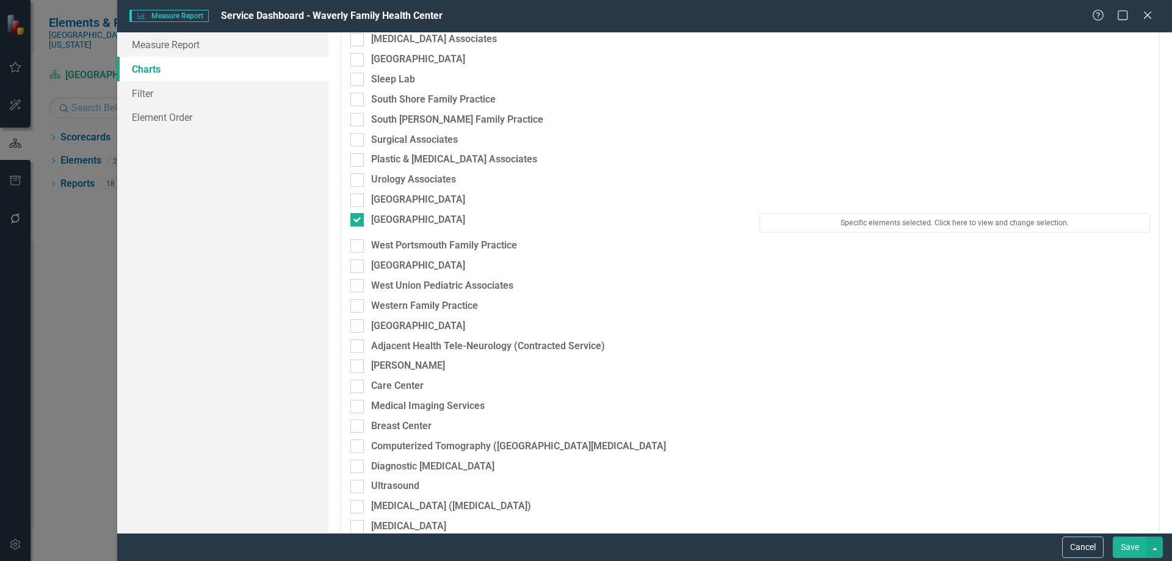
click at [1134, 543] on button "Save" at bounding box center [1130, 547] width 34 height 21
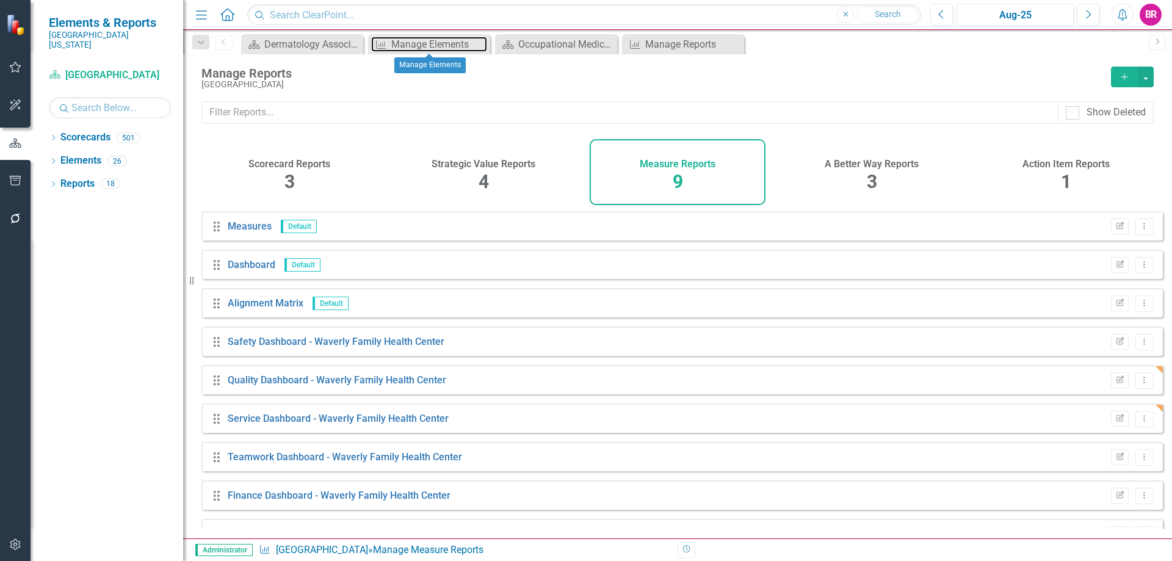
drag, startPoint x: 438, startPoint y: 43, endPoint x: 377, endPoint y: 12, distance: 69.1
click at [438, 43] on div "Manage Elements" at bounding box center [439, 44] width 96 height 15
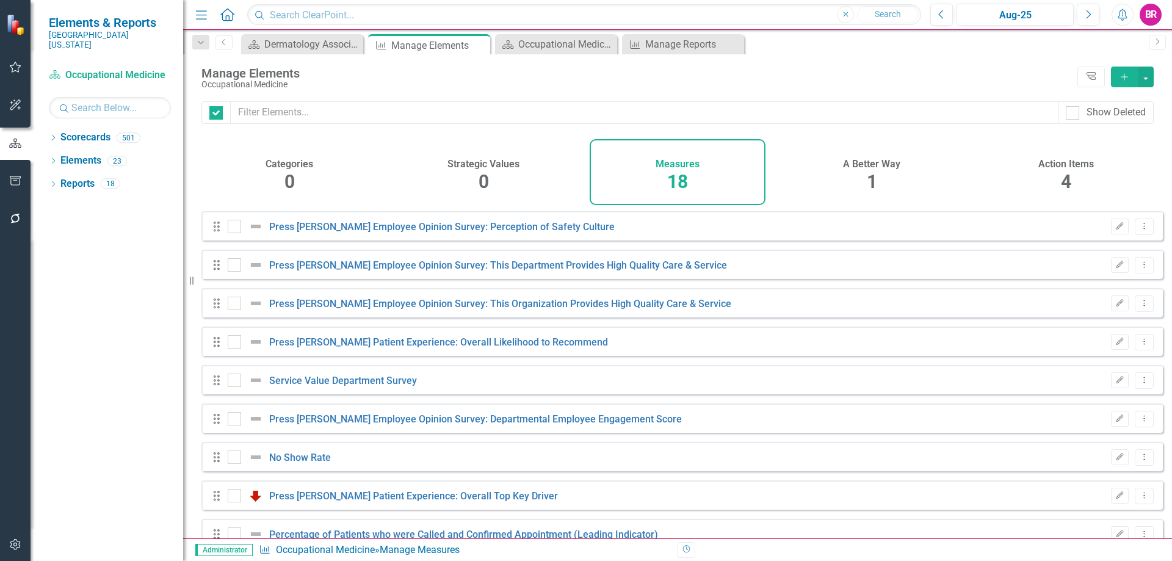
checkbox input "false"
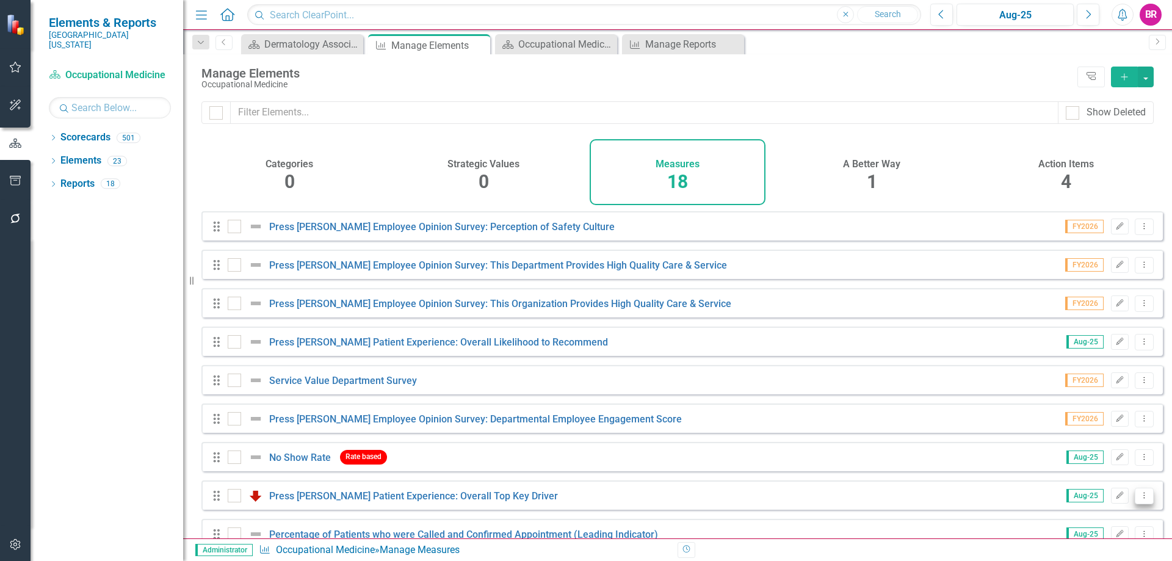
click at [1140, 500] on icon "Dropdown Menu" at bounding box center [1145, 496] width 10 height 8
click at [1118, 468] on link "Copy Duplicate Measure" at bounding box center [1089, 462] width 110 height 23
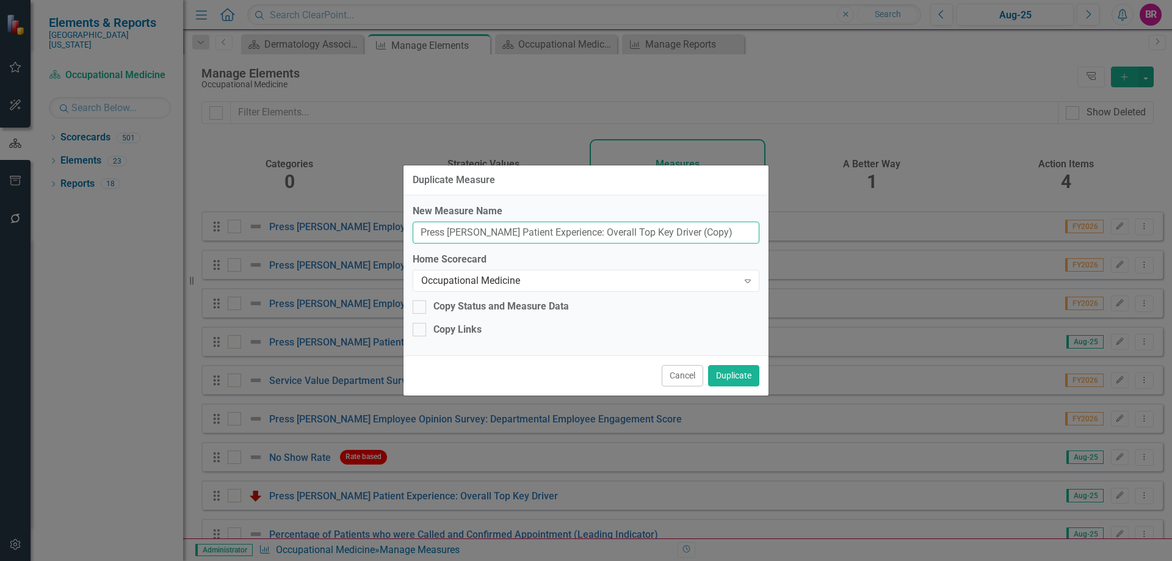
drag, startPoint x: 708, startPoint y: 235, endPoint x: 655, endPoint y: 231, distance: 52.7
click at [655, 231] on input "Press Ganey Patient Experience: Overall Top Key Driver (Copy)" at bounding box center [586, 233] width 347 height 23
click at [657, 232] on input "Press Ganey Patient Experience: Overall Top Key Driver (Copy)" at bounding box center [586, 233] width 347 height 23
click at [725, 232] on input "Press Ganey Patient Experience: Overall Top Key Driver (Copy)" at bounding box center [586, 233] width 347 height 23
drag, startPoint x: 725, startPoint y: 232, endPoint x: 671, endPoint y: 231, distance: 53.8
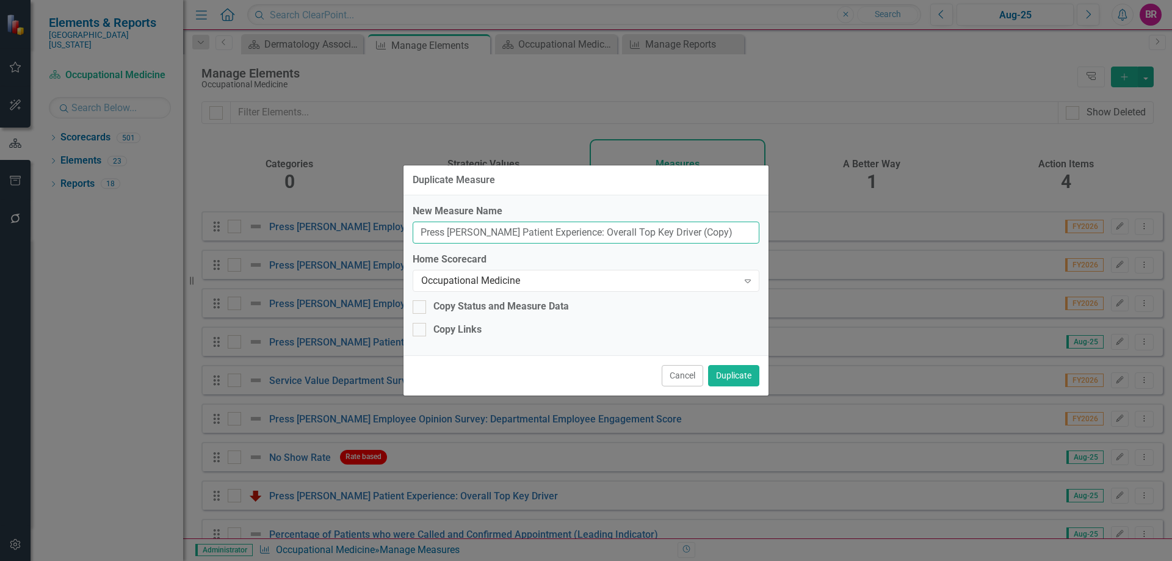
click at [671, 231] on input "Press Ganey Patient Experience: Overall Top Key Driver (Copy)" at bounding box center [586, 233] width 347 height 23
type input "Press [PERSON_NAME] Patient Experience: Overall Top Key Driver"
click at [656, 284] on div "Occupational Medicine" at bounding box center [579, 281] width 317 height 14
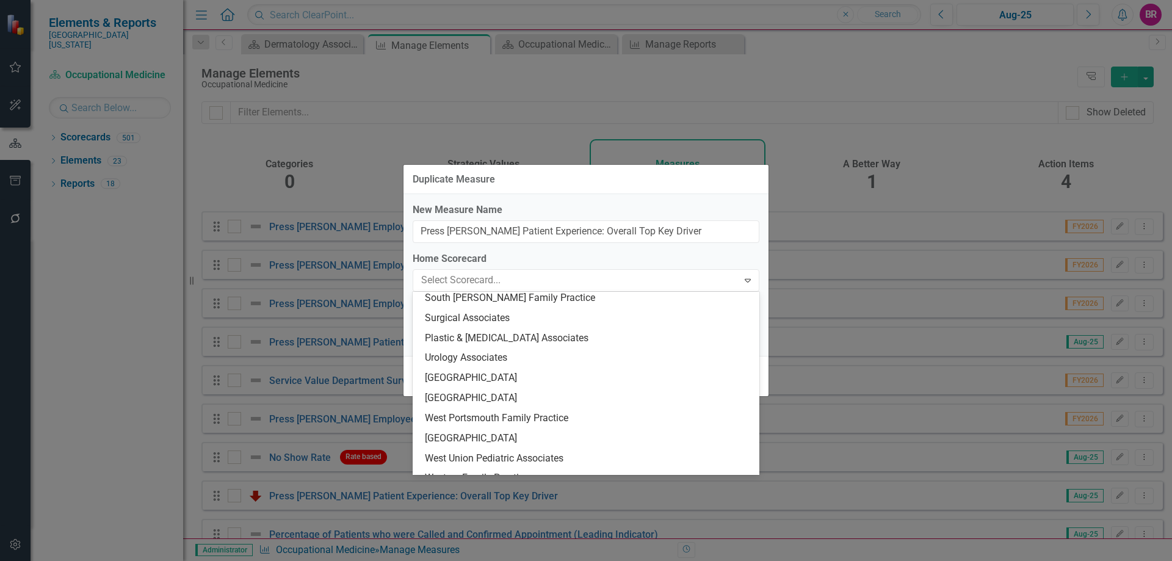
scroll to position [2050, 0]
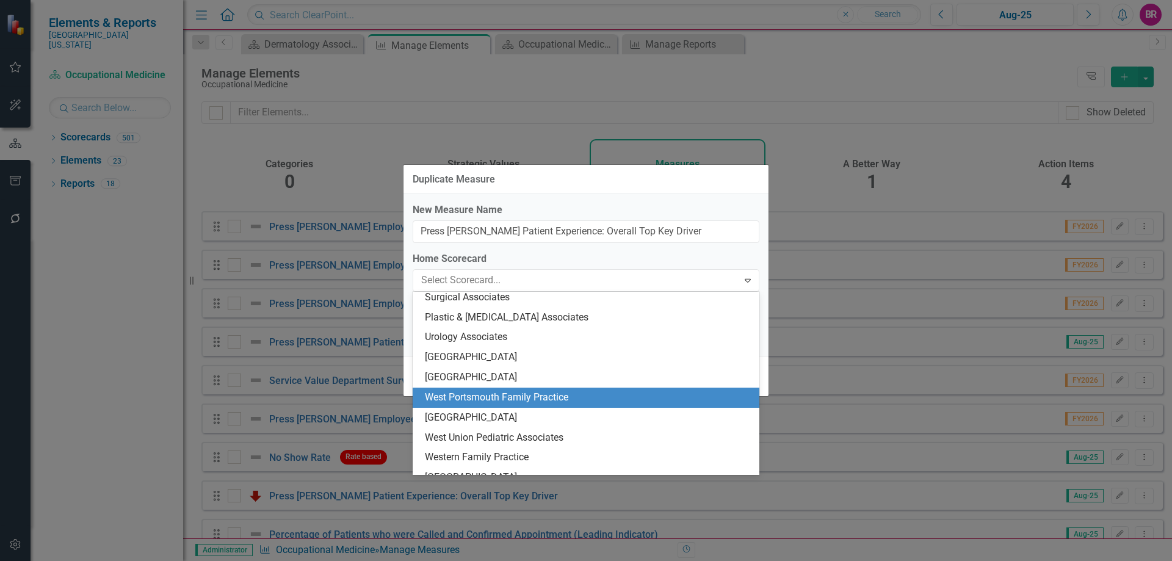
click at [537, 394] on div "West Portsmouth Family Practice" at bounding box center [588, 398] width 327 height 14
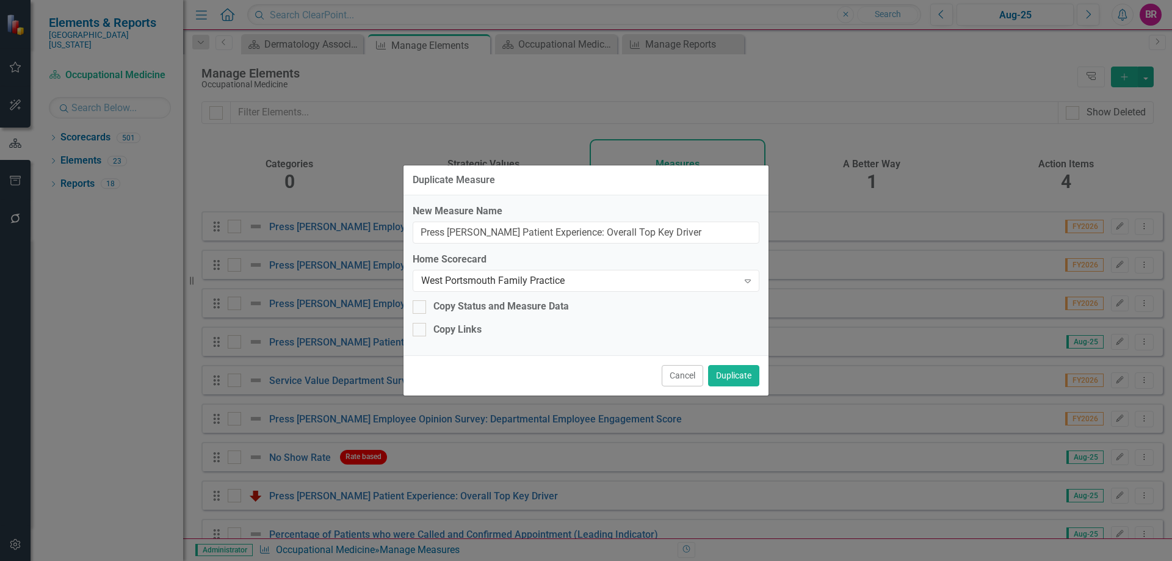
click at [467, 299] on div "New Measure Name Press Ganey Patient Experience: Overall Top Key Driver Home Sc…" at bounding box center [586, 275] width 365 height 160
click at [463, 310] on div "Copy Status and Measure Data" at bounding box center [502, 307] width 136 height 14
click at [421, 308] on input "Copy Status and Measure Data" at bounding box center [417, 304] width 8 height 8
checkbox input "true"
click at [463, 337] on div "New Measure Name Press Ganey Patient Experience: Overall Top Key Driver Home Sc…" at bounding box center [586, 275] width 365 height 160
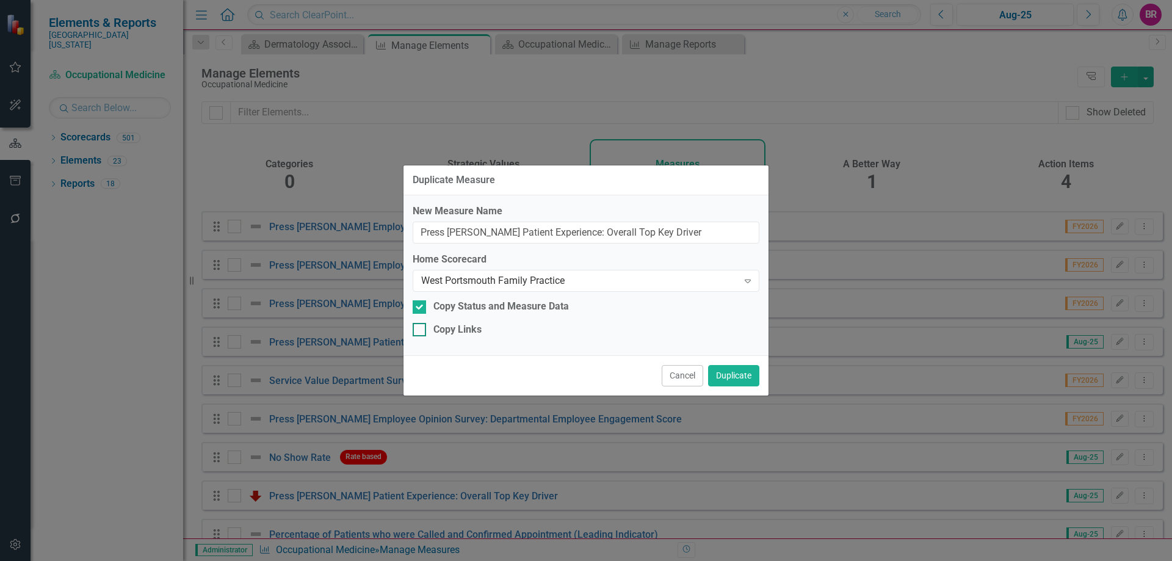
click at [468, 332] on div "Copy Links" at bounding box center [458, 330] width 48 height 14
click at [421, 331] on input "Copy Links" at bounding box center [417, 327] width 8 height 8
checkbox input "true"
click at [744, 371] on button "Duplicate" at bounding box center [733, 375] width 51 height 21
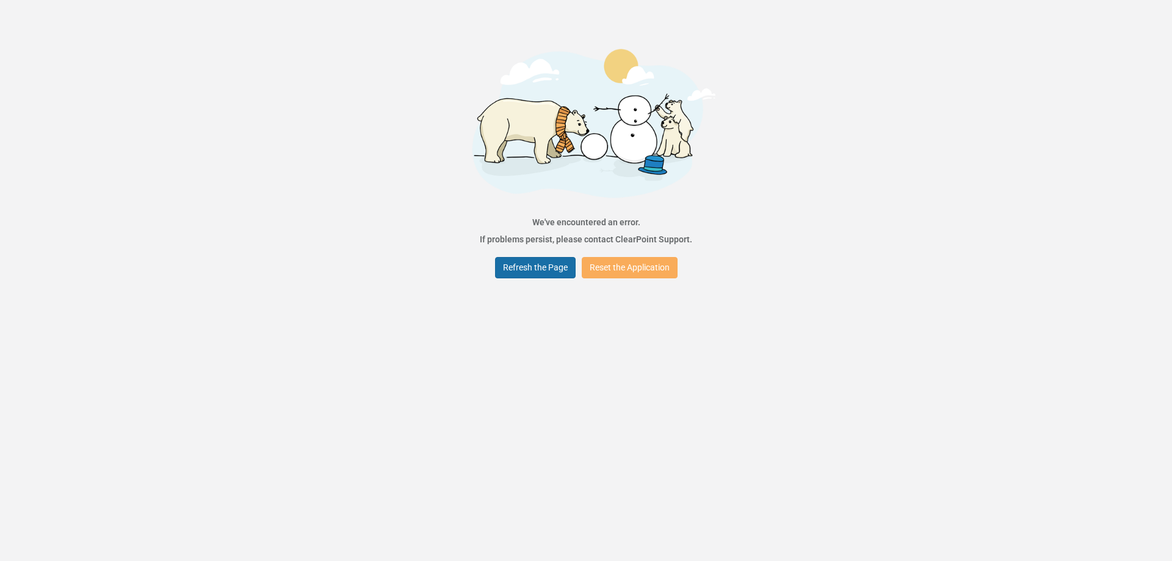
click at [530, 264] on button "Refresh the Page" at bounding box center [535, 267] width 81 height 21
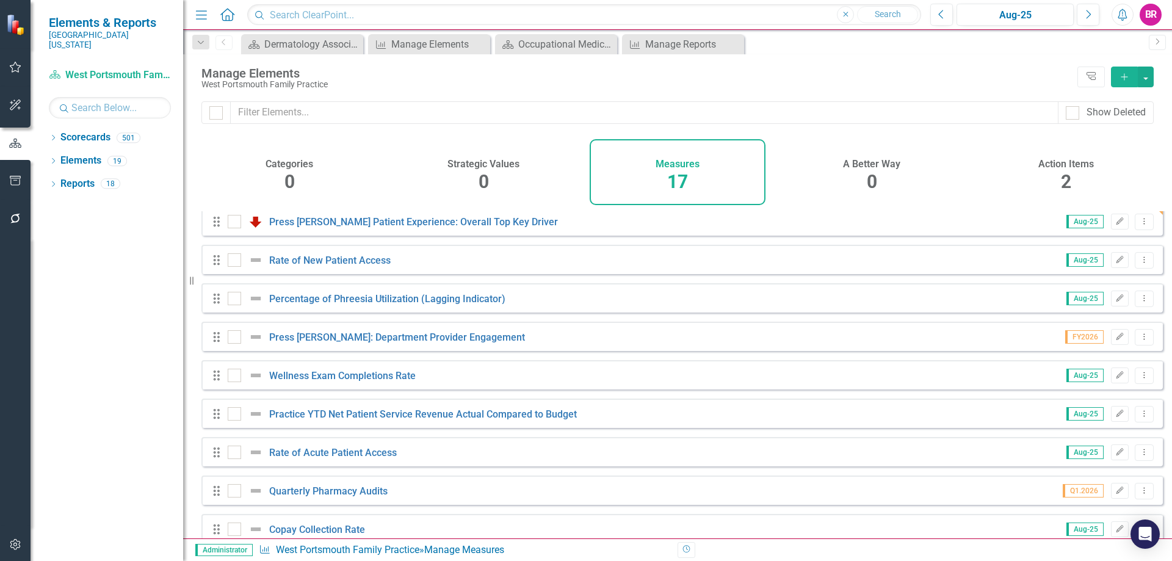
scroll to position [214, 0]
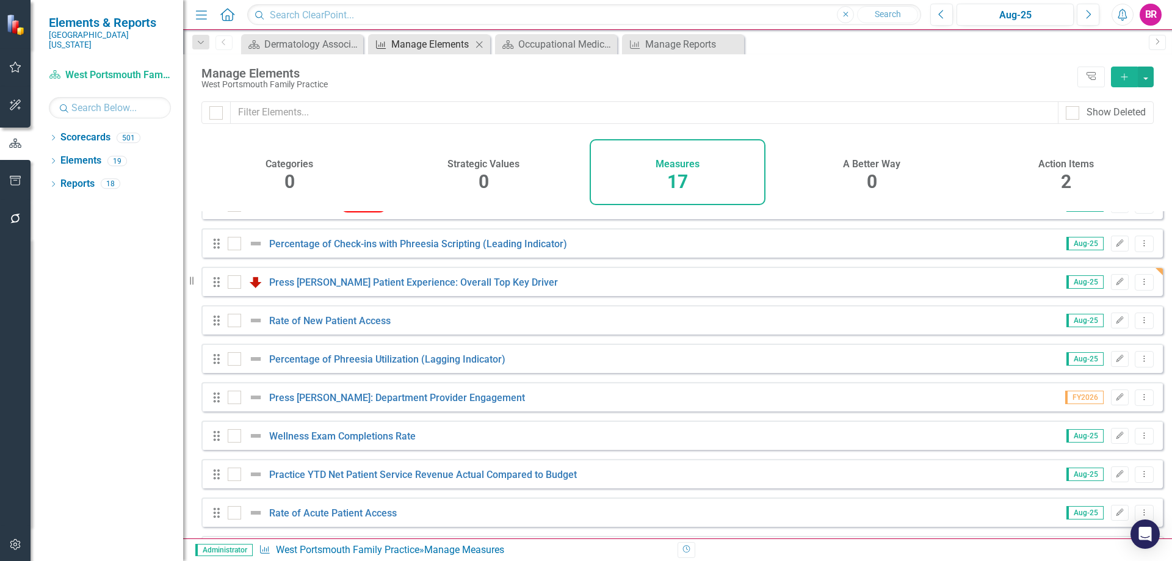
click at [426, 41] on div "Manage Elements" at bounding box center [431, 44] width 81 height 15
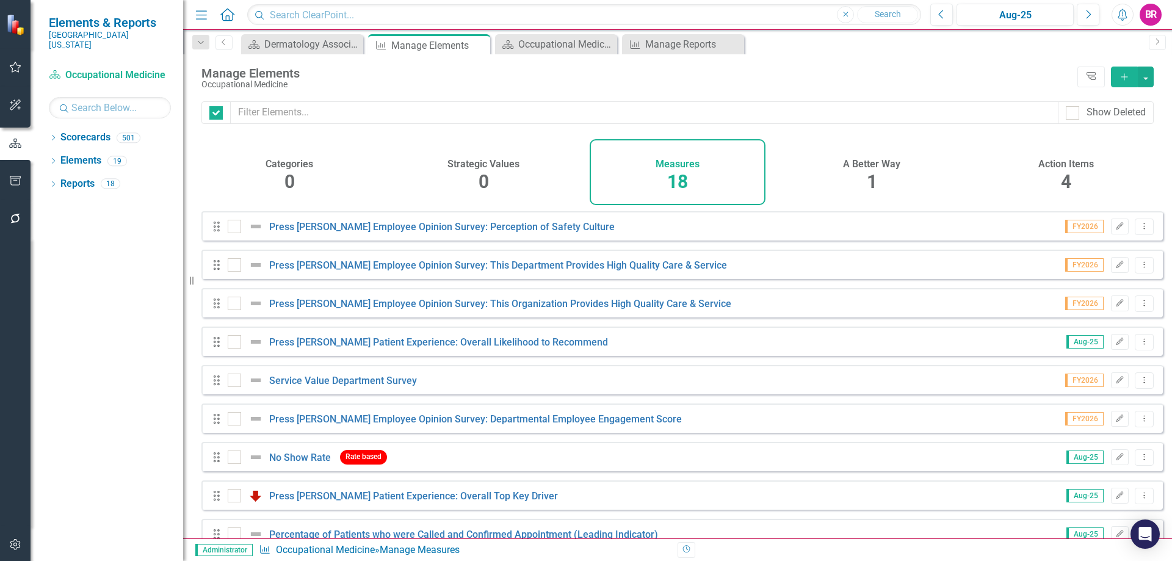
checkbox input "false"
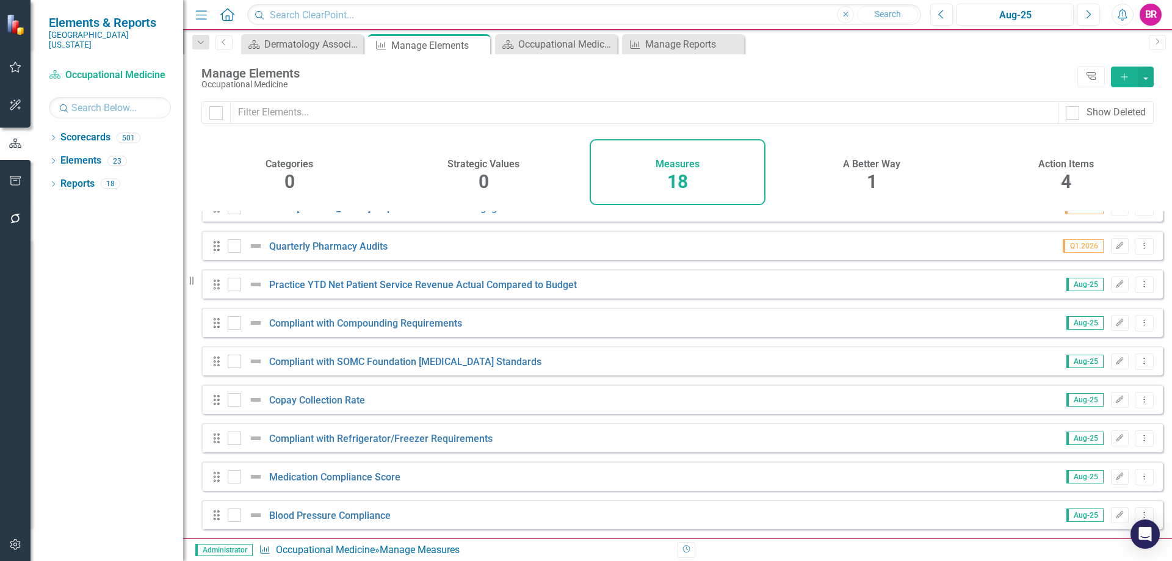
scroll to position [374, 0]
click at [1140, 474] on icon "Dropdown Menu" at bounding box center [1145, 477] width 10 height 8
click at [1081, 432] on link "Copy Duplicate Measure" at bounding box center [1089, 434] width 110 height 23
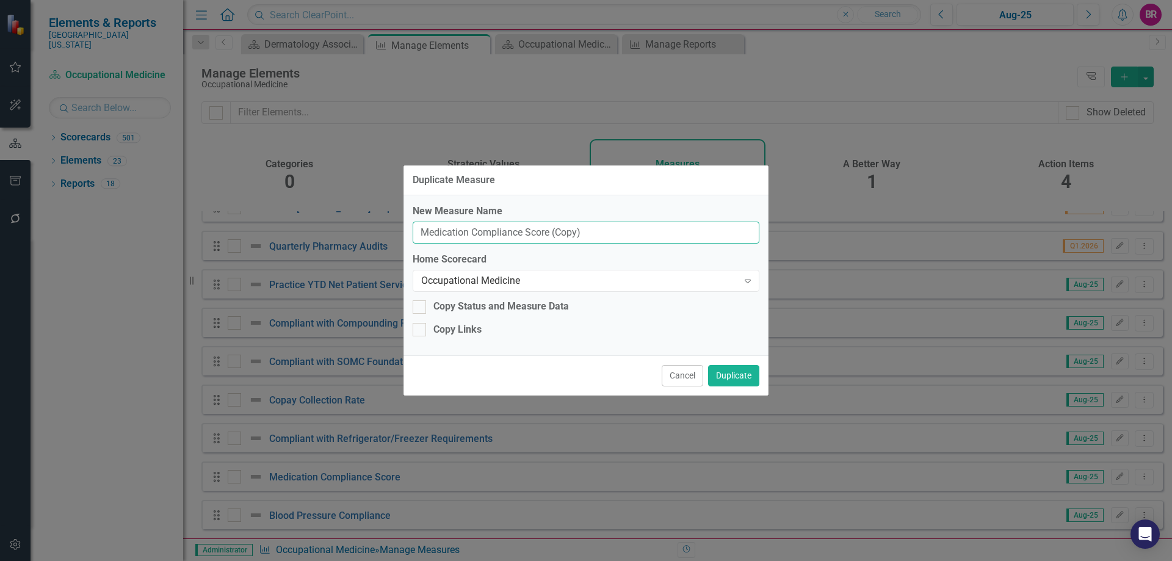
drag, startPoint x: 586, startPoint y: 231, endPoint x: 551, endPoint y: 230, distance: 34.8
click at [551, 230] on input "Medication Compliance Score (Copy)" at bounding box center [586, 233] width 347 height 23
type input "Medication Compliance Score"
click at [569, 284] on div "Occupational Medicine" at bounding box center [579, 281] width 317 height 14
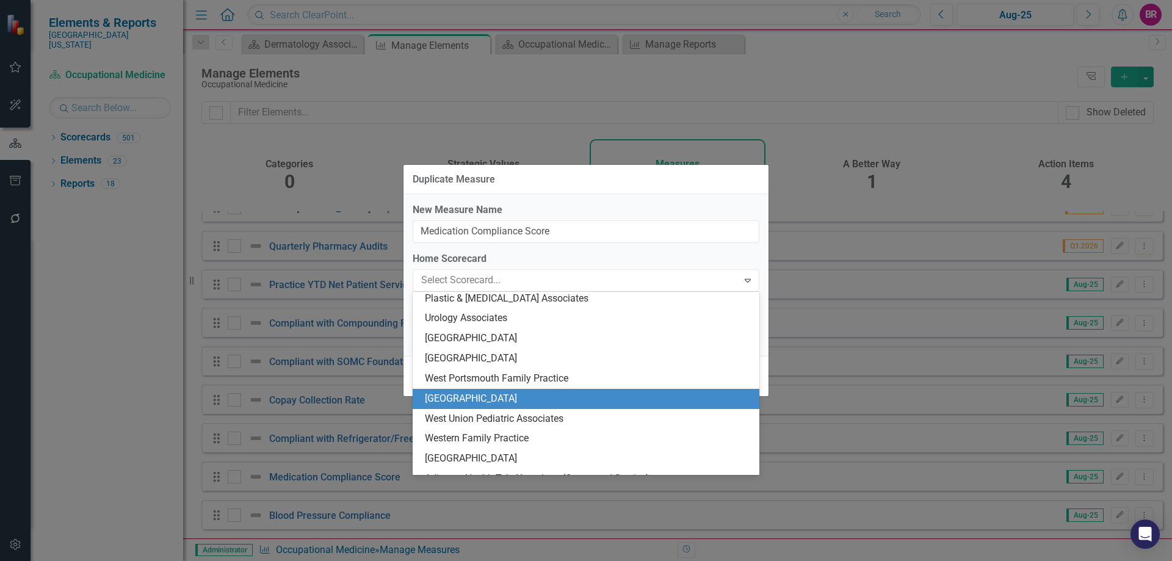
scroll to position [2050, 0]
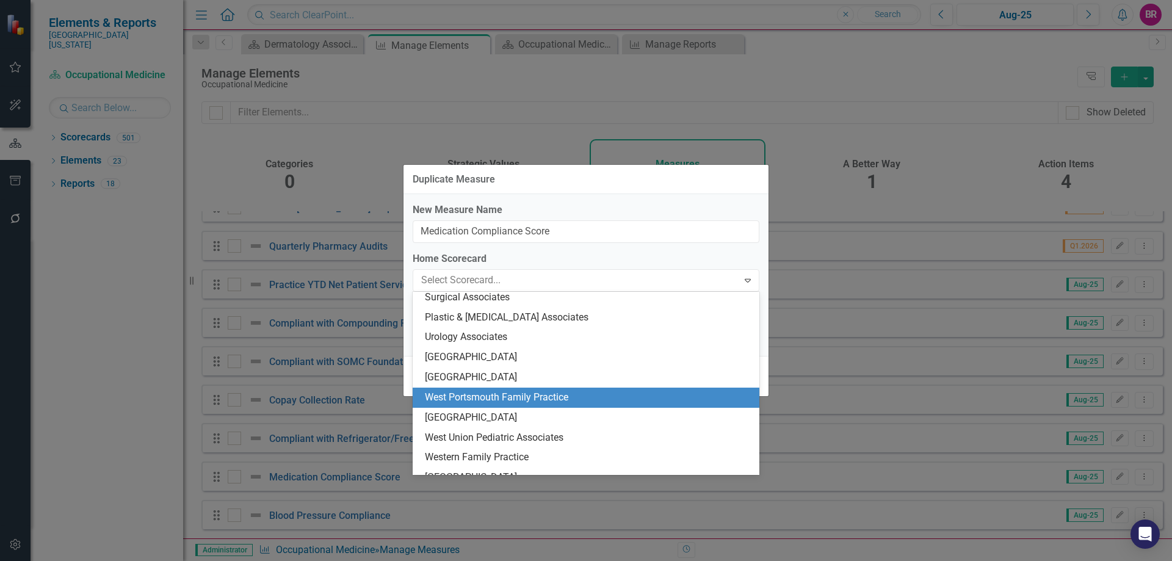
click at [537, 401] on div "West Portsmouth Family Practice" at bounding box center [588, 398] width 327 height 14
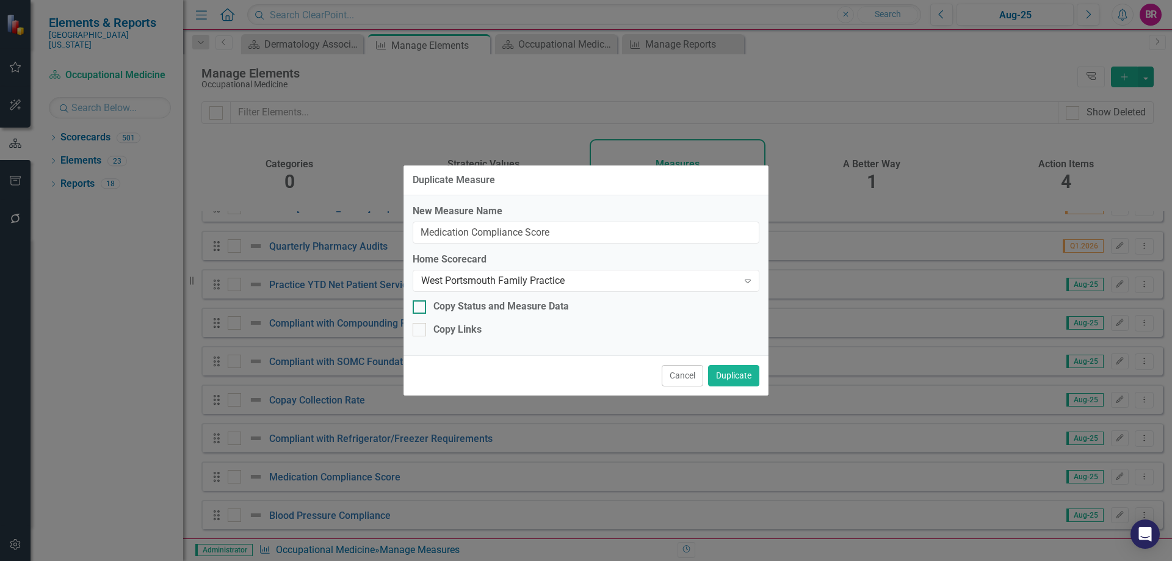
click at [451, 305] on div "Copy Status and Measure Data" at bounding box center [502, 307] width 136 height 14
click at [421, 305] on input "Copy Status and Measure Data" at bounding box center [417, 304] width 8 height 8
checkbox input "true"
click at [459, 331] on div "Copy Links" at bounding box center [458, 330] width 48 height 14
click at [421, 331] on input "Copy Links" at bounding box center [417, 327] width 8 height 8
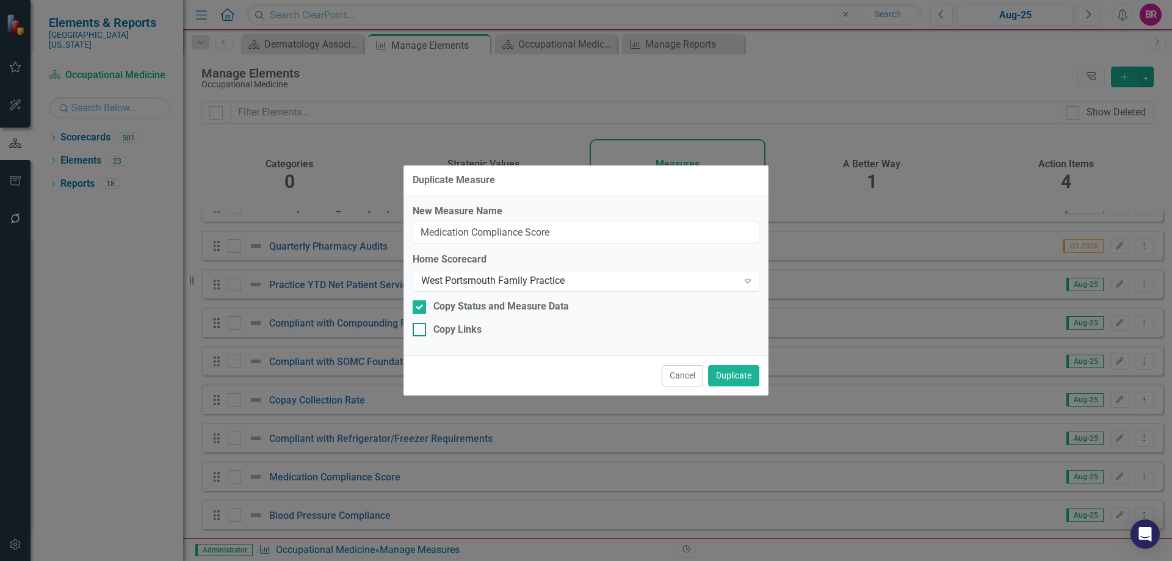
checkbox input "true"
click at [756, 380] on button "Duplicate" at bounding box center [733, 375] width 51 height 21
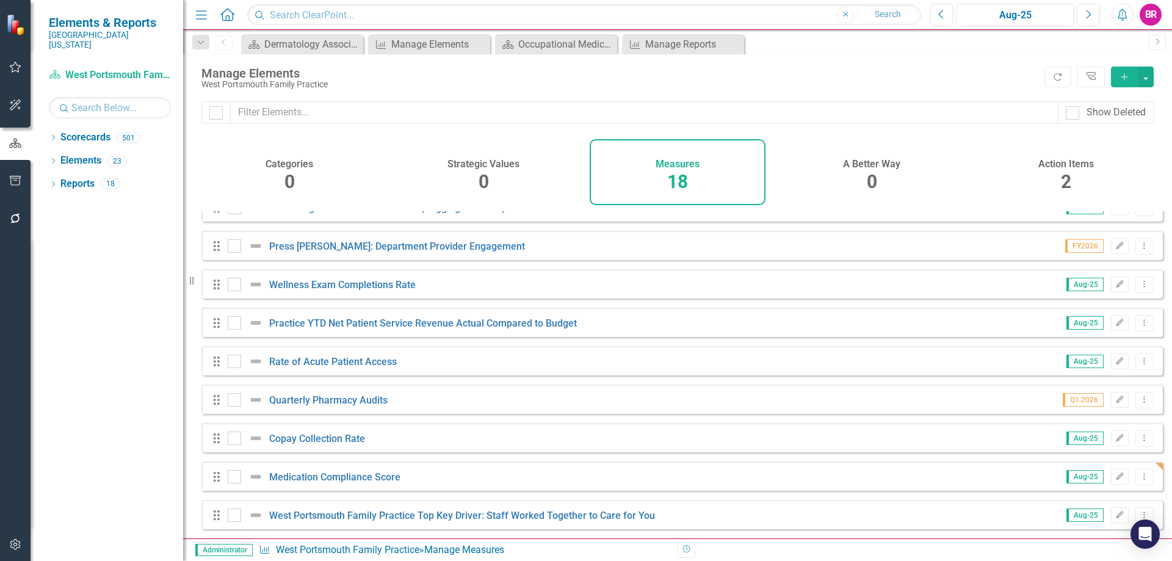
scroll to position [69, 0]
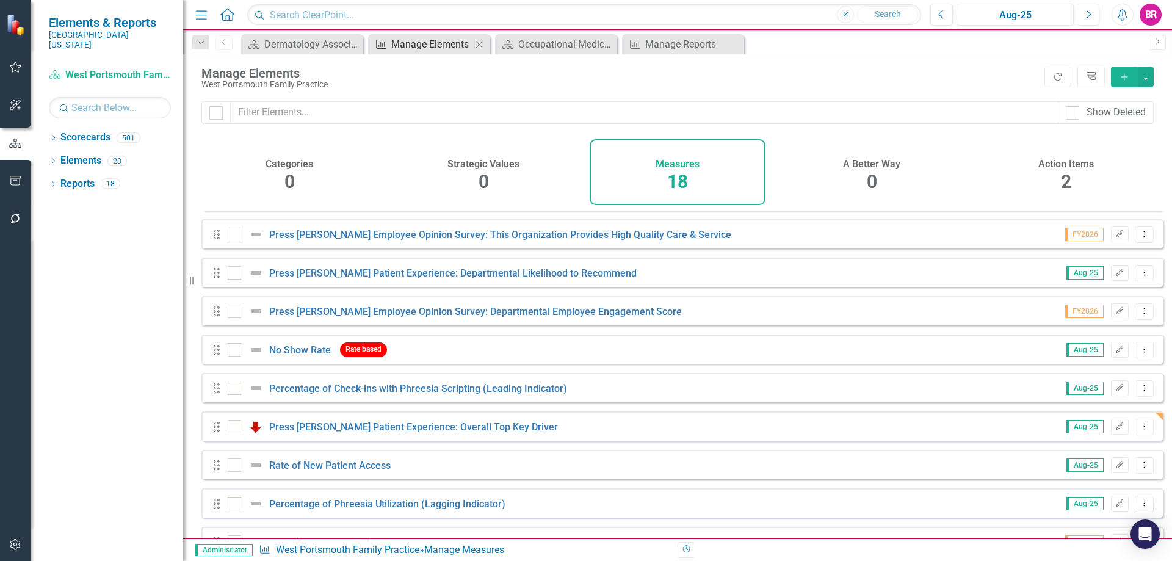
click at [393, 49] on div "Manage Elements" at bounding box center [431, 44] width 81 height 15
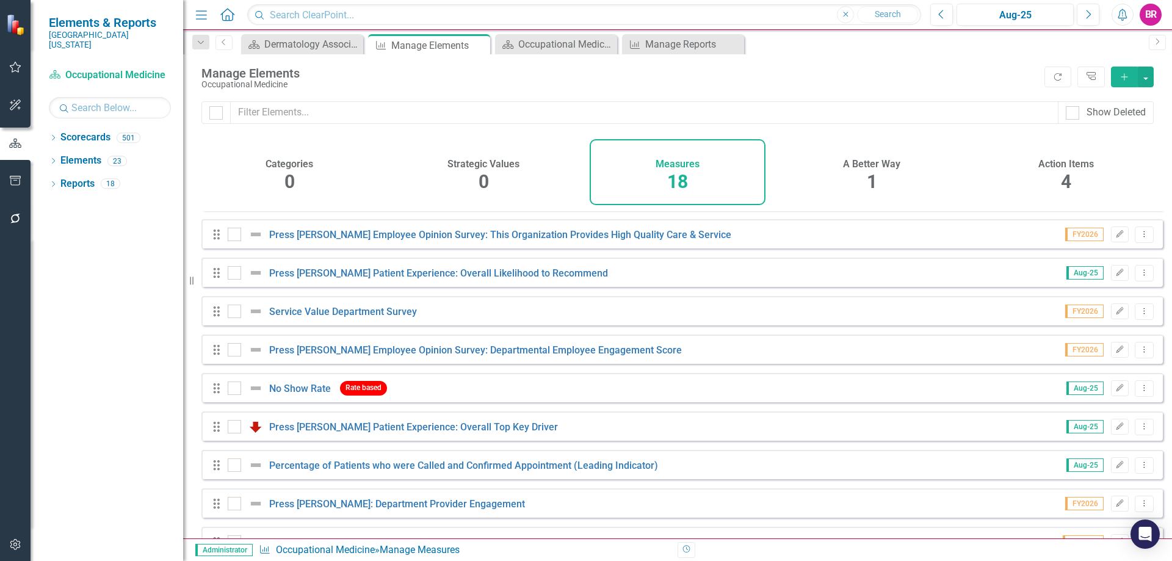
scroll to position [374, 0]
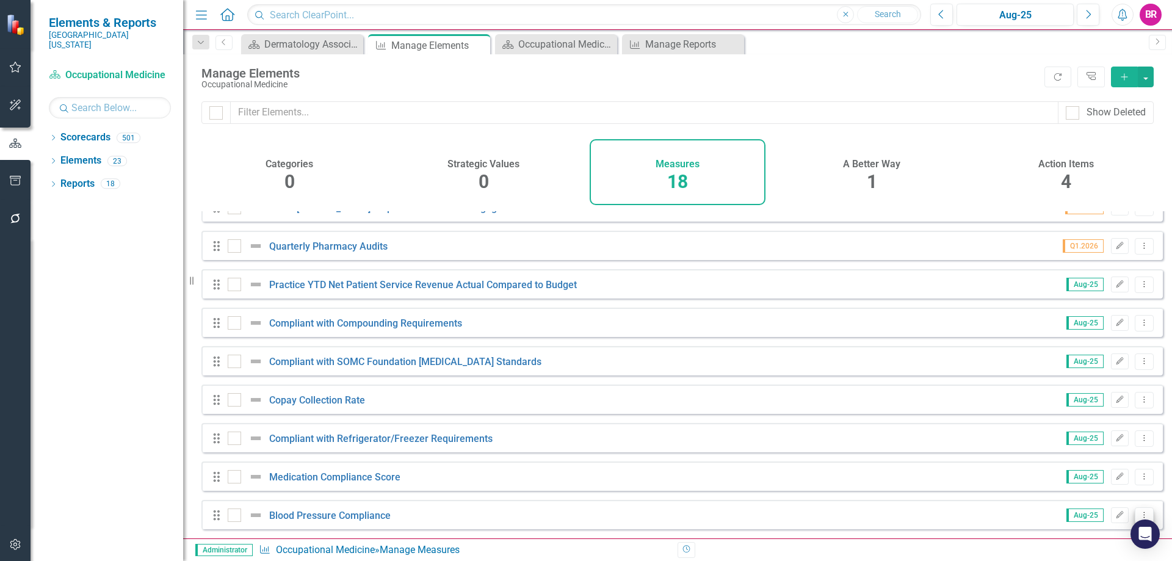
click at [1140, 512] on icon "Dropdown Menu" at bounding box center [1145, 515] width 10 height 8
click at [1116, 473] on link "Copy Duplicate Measure" at bounding box center [1089, 473] width 110 height 23
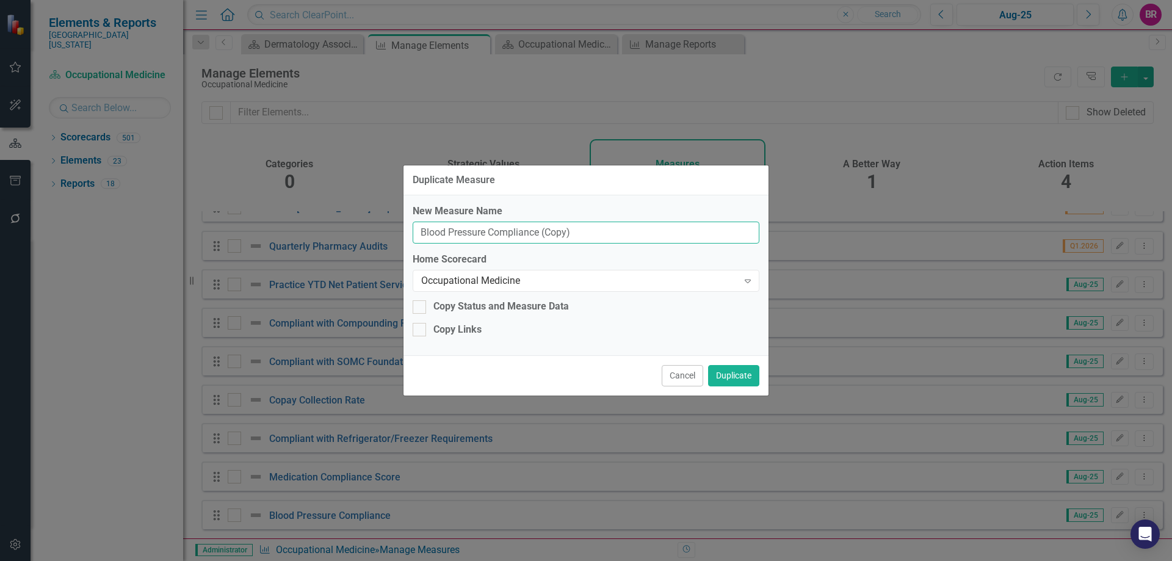
drag, startPoint x: 584, startPoint y: 234, endPoint x: 543, endPoint y: 226, distance: 41.8
click at [543, 226] on input "Blood Pressure Compliance (Copy)" at bounding box center [586, 233] width 347 height 23
type input "Blood Pressure Compliance"
click at [517, 285] on div "Occupational Medicine" at bounding box center [579, 281] width 317 height 14
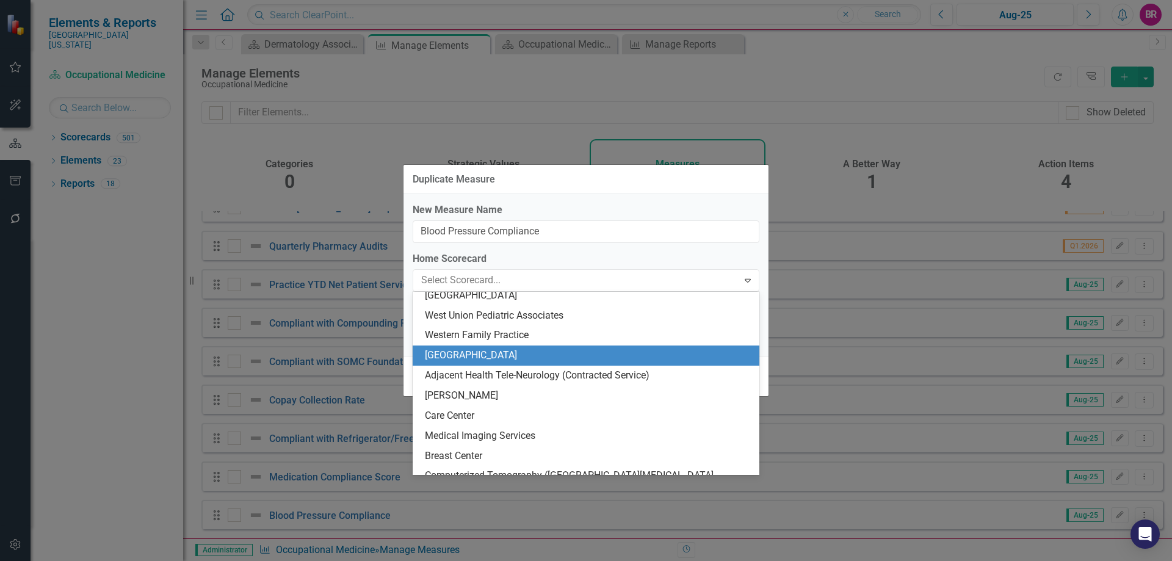
scroll to position [2111, 0]
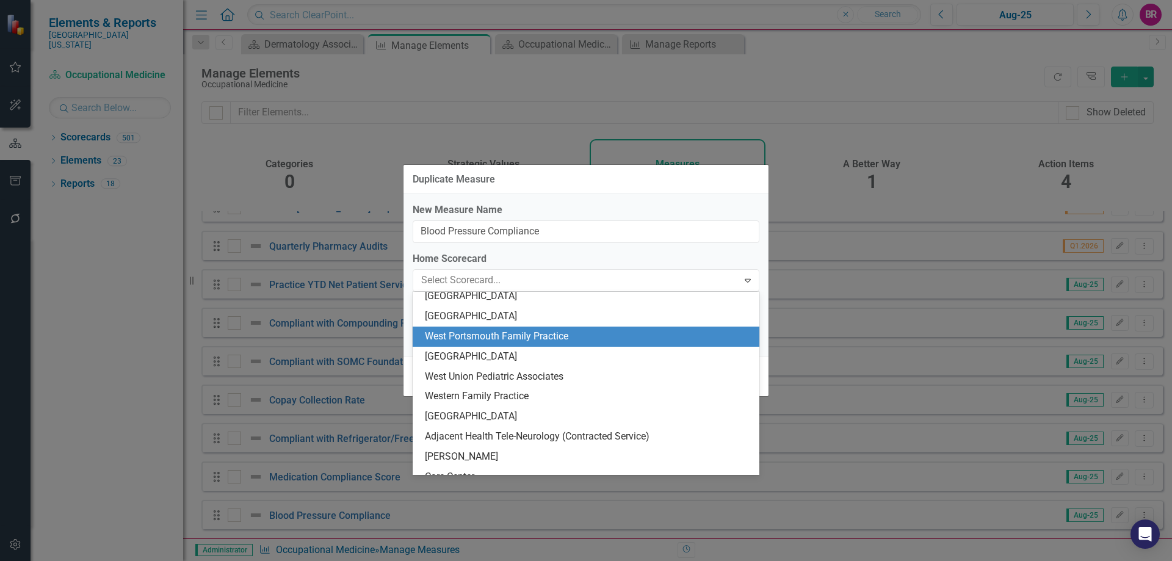
click at [537, 344] on div "West Portsmouth Family Practice" at bounding box center [586, 337] width 347 height 20
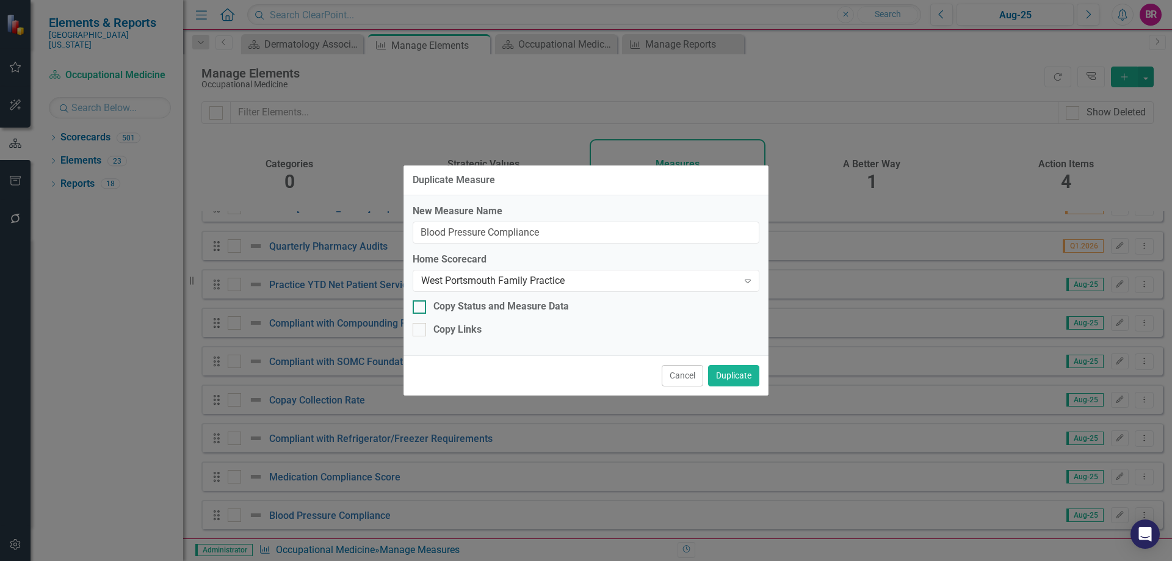
click at [451, 303] on div "Copy Status and Measure Data" at bounding box center [502, 307] width 136 height 14
click at [421, 303] on input "Copy Status and Measure Data" at bounding box center [417, 304] width 8 height 8
checkbox input "true"
click at [451, 317] on div "New Measure Name Blood Pressure Compliance Home Scorecard West Portsmouth Famil…" at bounding box center [586, 275] width 365 height 160
click at [459, 325] on div "Copy Links" at bounding box center [458, 330] width 48 height 14
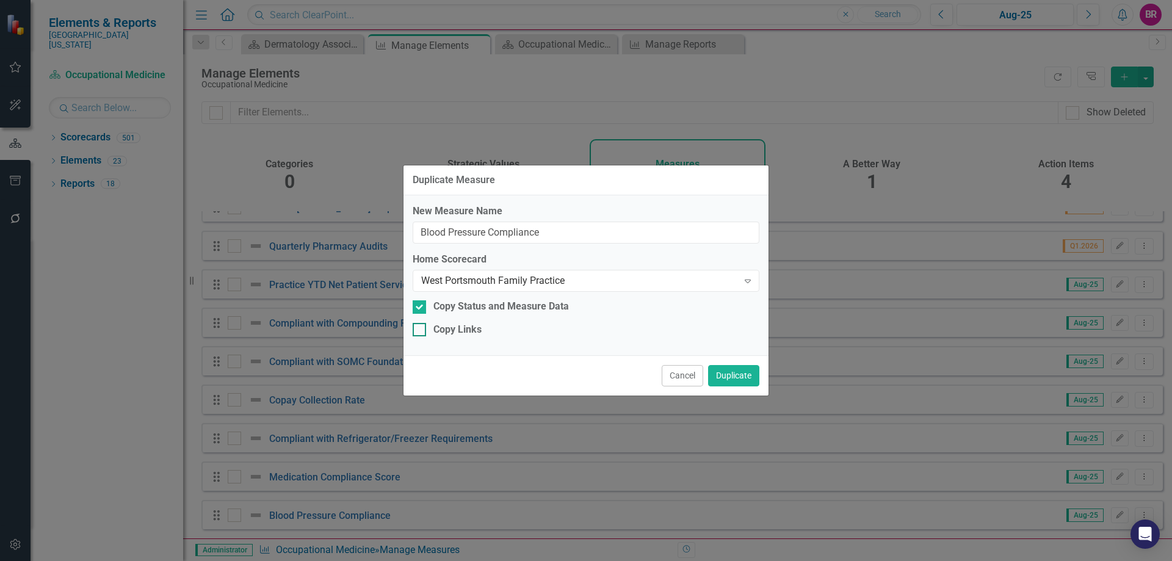
click at [421, 325] on input "Copy Links" at bounding box center [417, 327] width 8 height 8
checkbox input "true"
click at [743, 380] on button "Duplicate" at bounding box center [733, 375] width 51 height 21
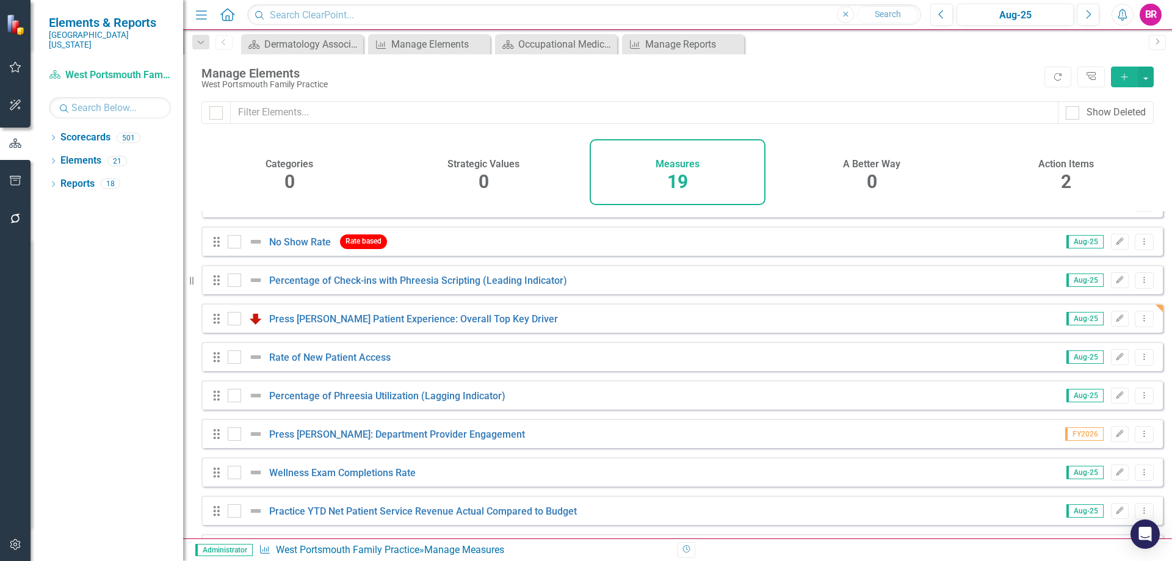
scroll to position [169, 0]
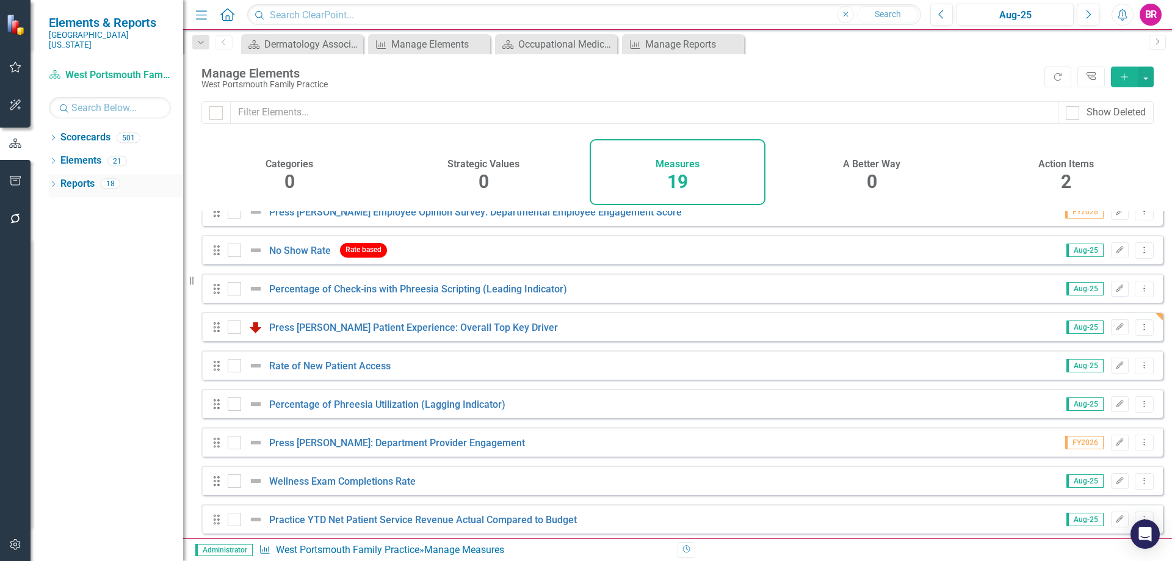
click at [87, 177] on link "Reports" at bounding box center [77, 184] width 34 height 14
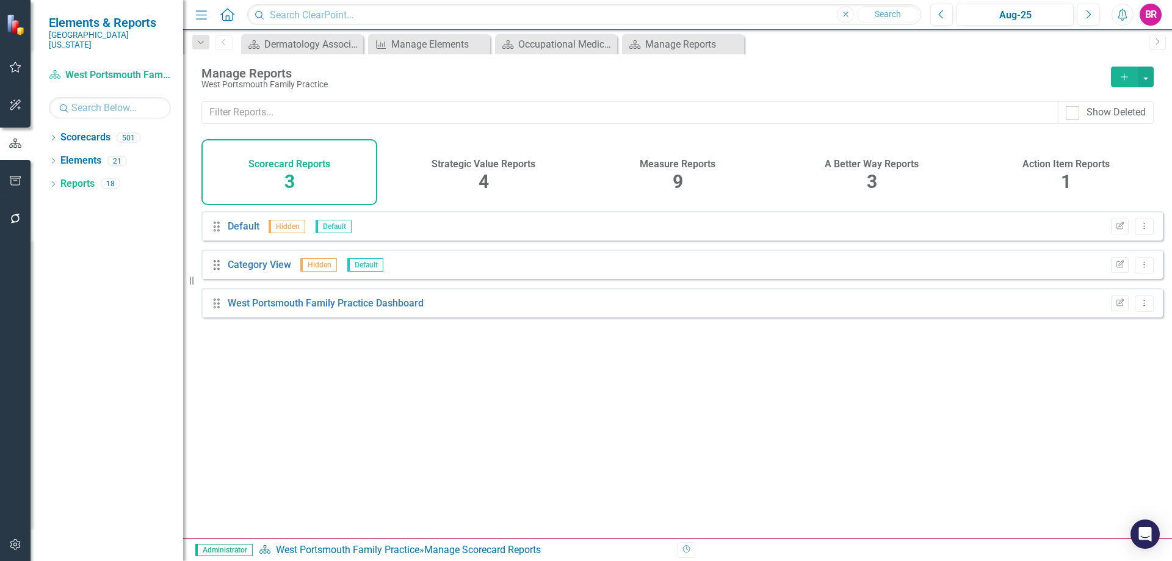
click at [648, 167] on h4 "Measure Reports" at bounding box center [678, 164] width 76 height 11
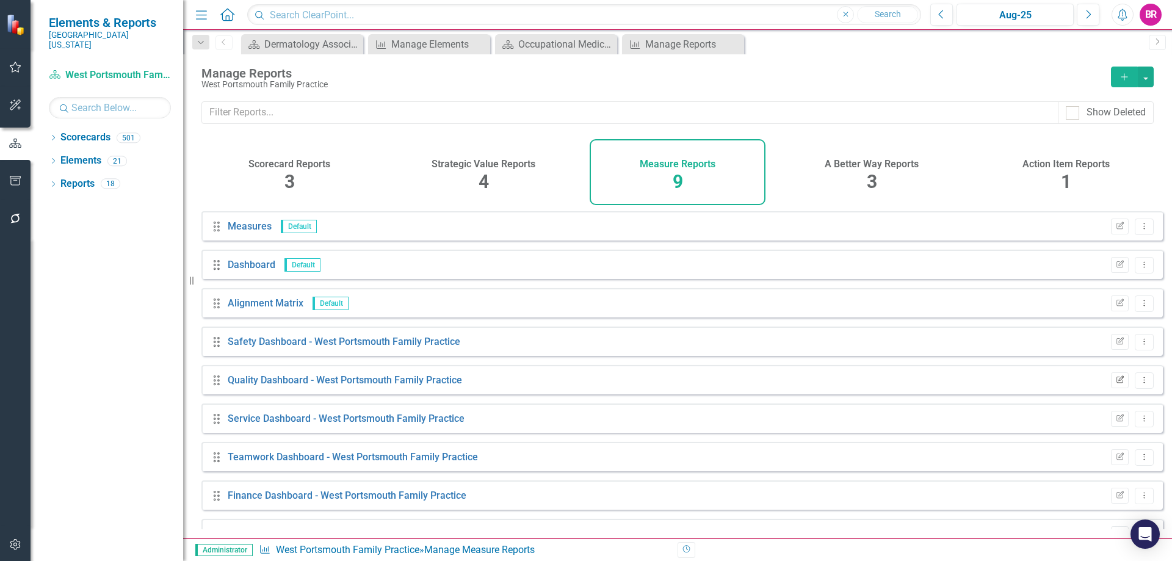
click at [1116, 384] on icon "Edit Report" at bounding box center [1120, 380] width 9 height 7
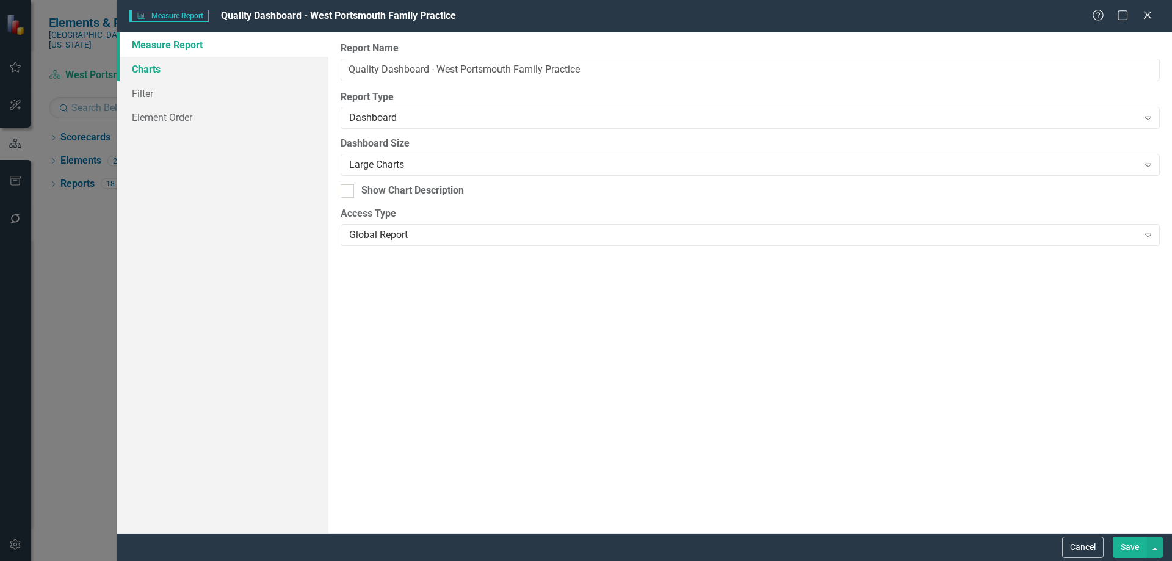
click at [144, 66] on link "Charts" at bounding box center [222, 69] width 211 height 24
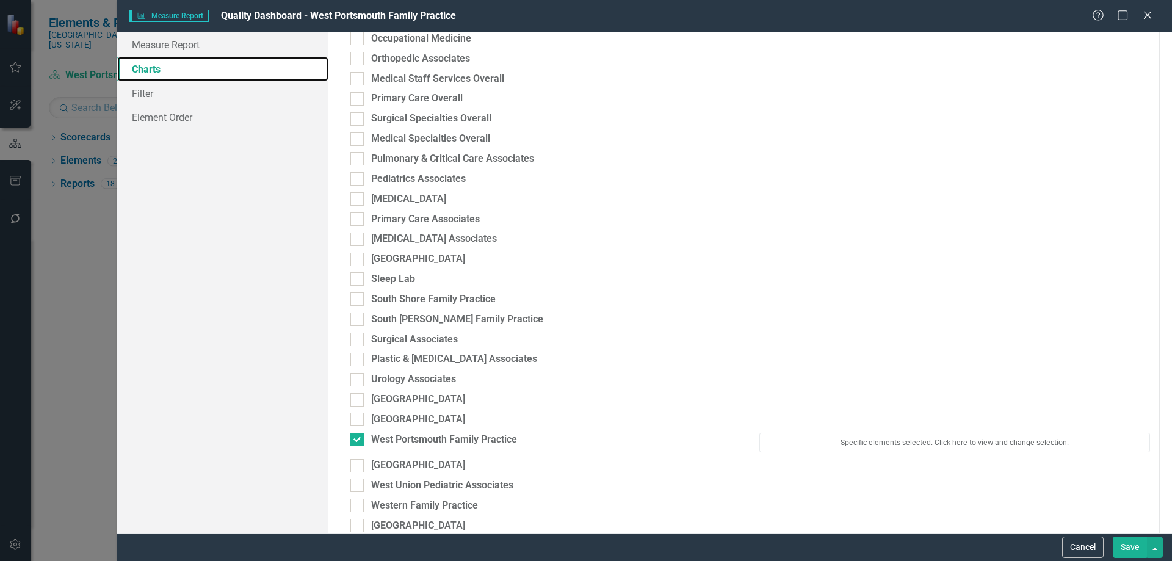
scroll to position [1954, 0]
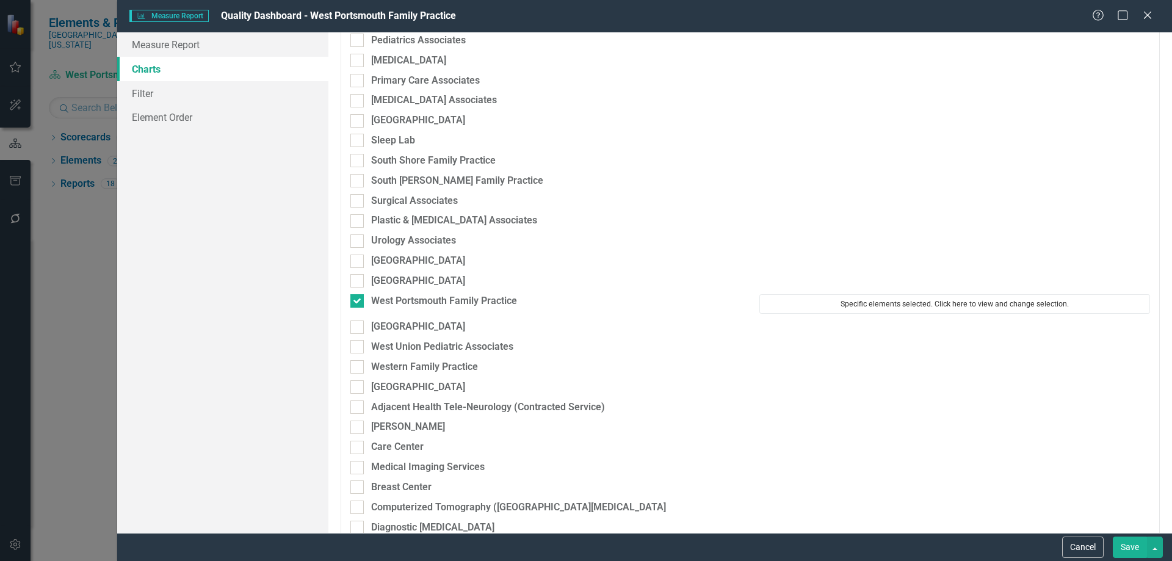
click at [942, 297] on button "Specific elements selected. Click here to view and change selection." at bounding box center [955, 304] width 391 height 20
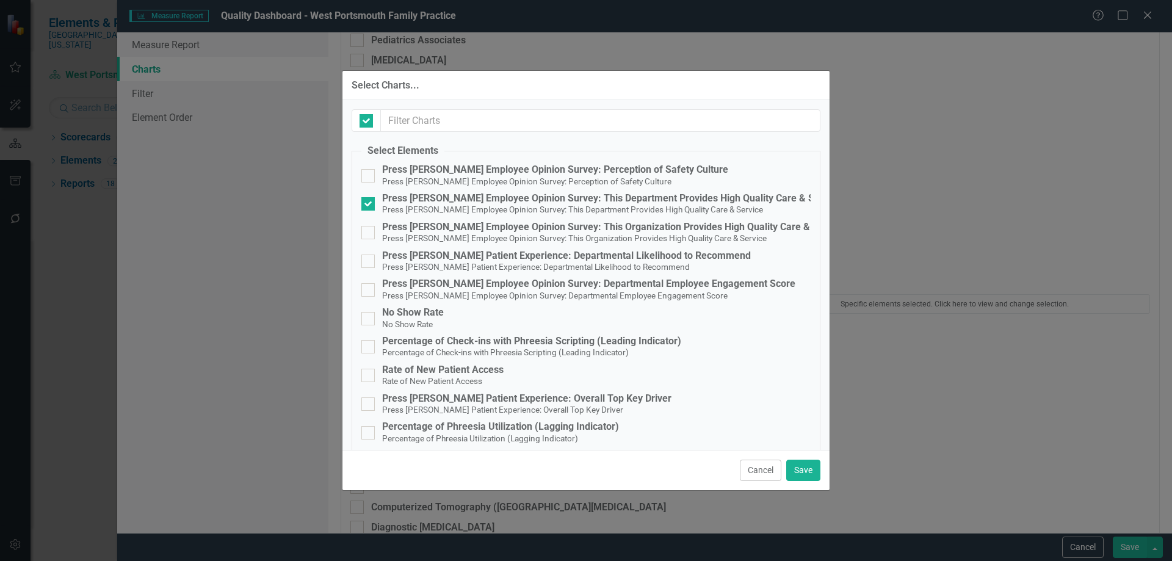
checkbox input "false"
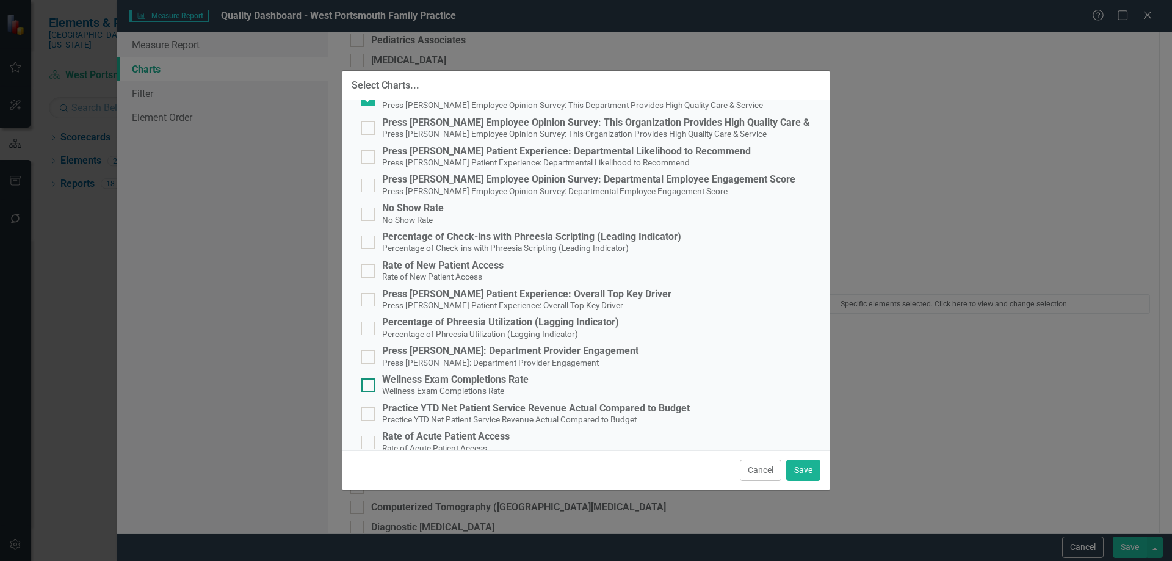
scroll to position [267, 0]
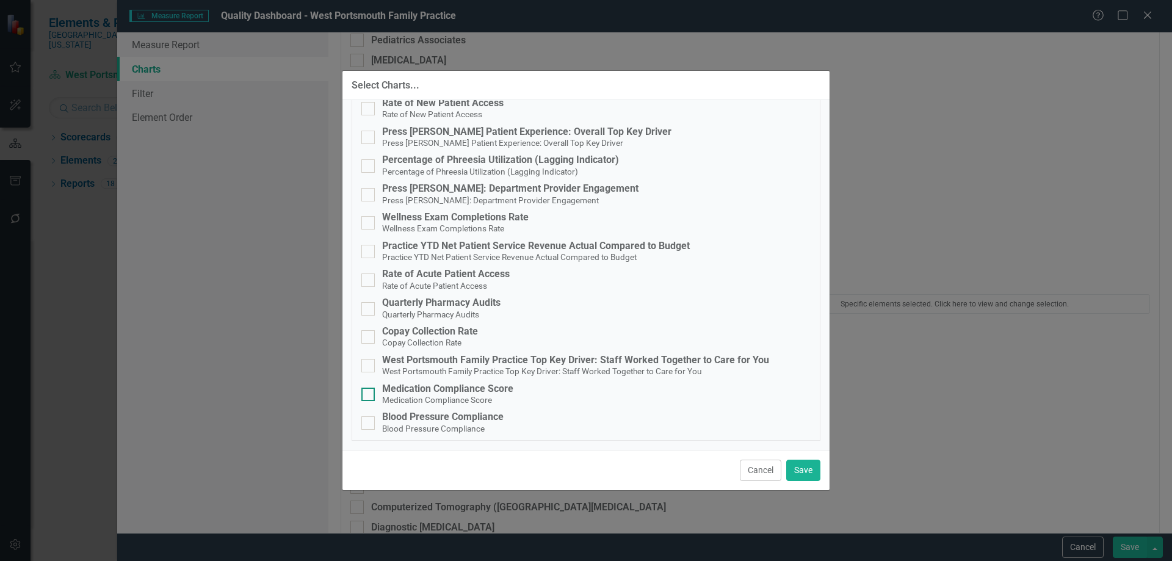
click at [448, 387] on div "Medication Compliance Score" at bounding box center [447, 389] width 131 height 11
click at [369, 388] on input "Medication Compliance Score Medication Compliance Score" at bounding box center [366, 392] width 8 height 8
checkbox input "true"
click at [447, 423] on span "Blood Pressure Compliance" at bounding box center [433, 429] width 103 height 12
click at [369, 422] on input "Blood Pressure Compliance Blood Pressure Compliance" at bounding box center [366, 420] width 8 height 8
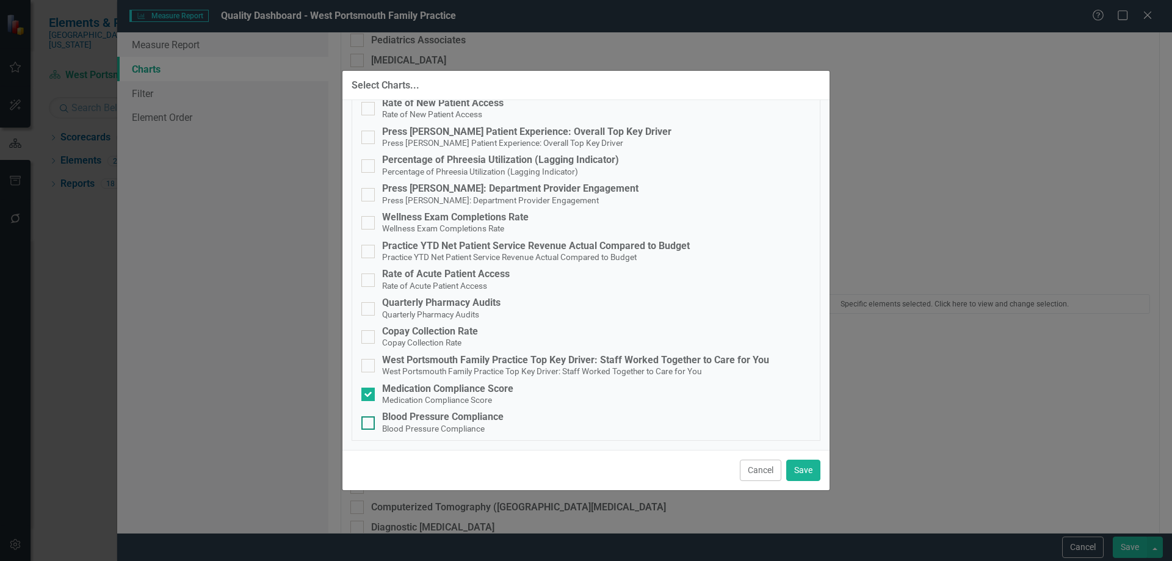
checkbox input "true"
click at [816, 465] on button "Save" at bounding box center [804, 470] width 34 height 21
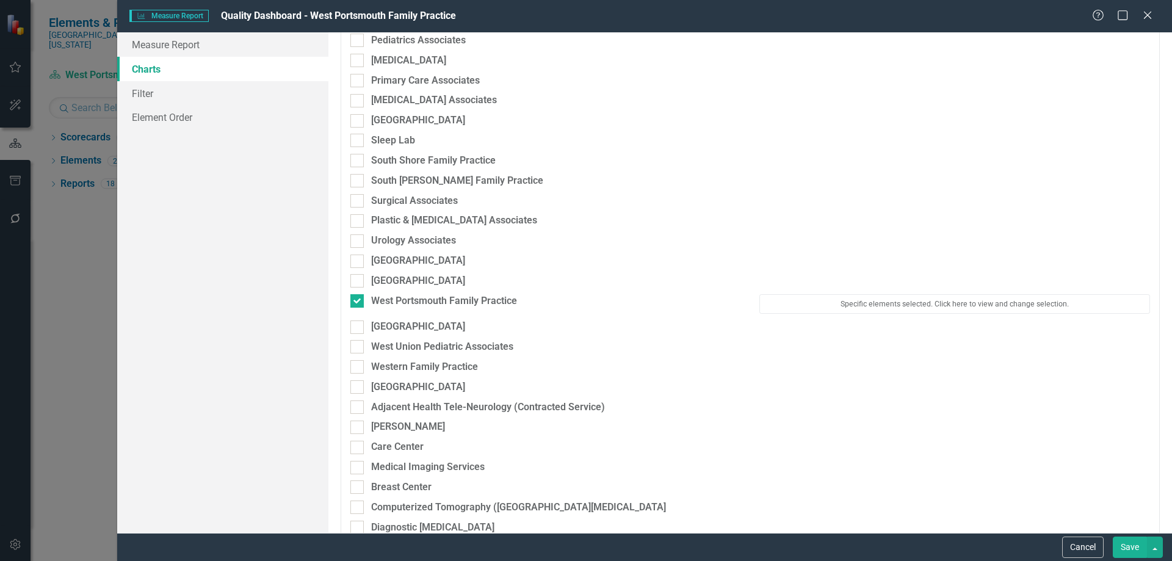
click at [1139, 549] on button "Save" at bounding box center [1130, 547] width 34 height 21
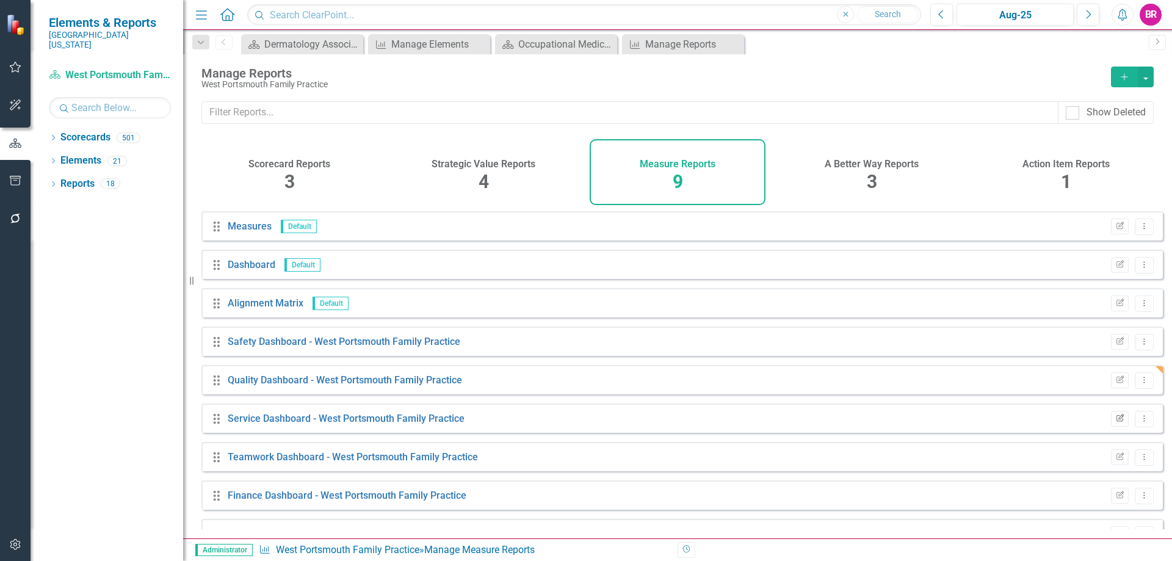
click at [1116, 423] on icon "Edit Report" at bounding box center [1120, 418] width 9 height 7
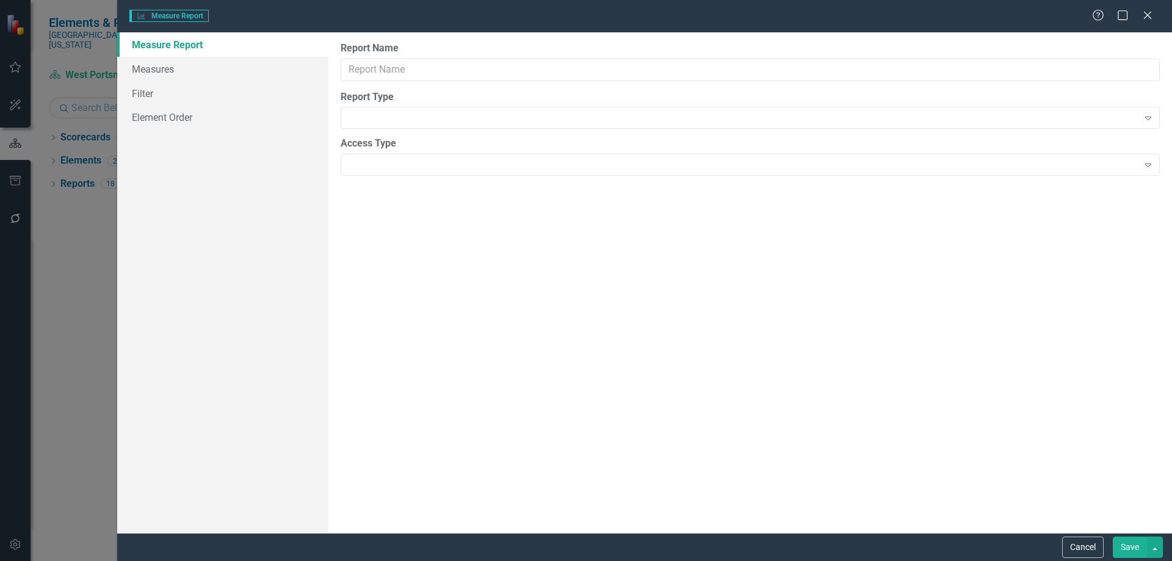
type input "Service Dashboard - West Portsmouth Family Practice"
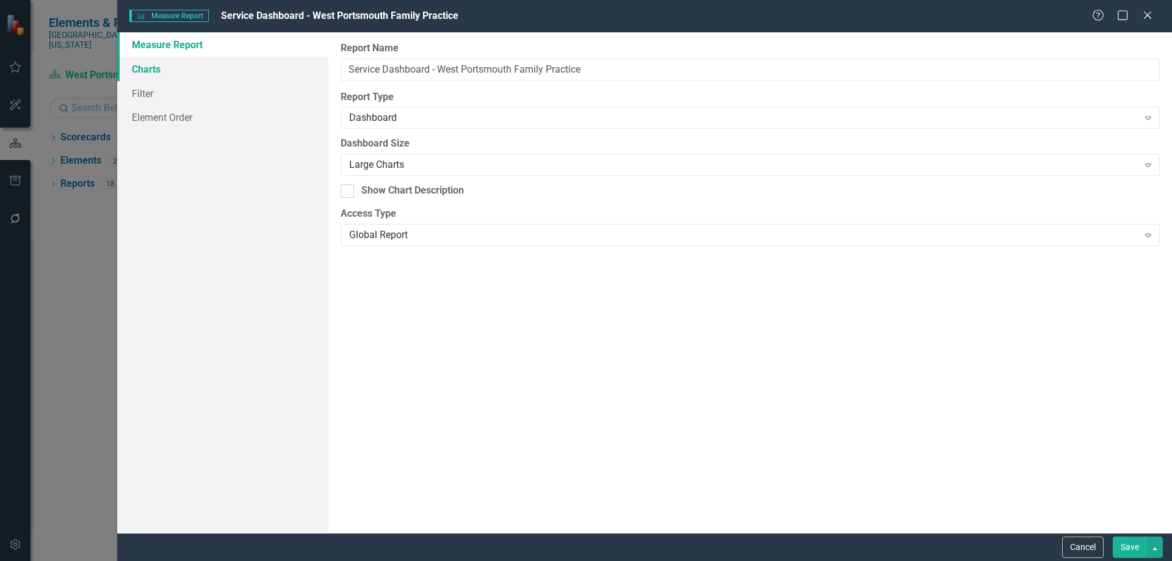
click at [147, 71] on link "Charts" at bounding box center [222, 69] width 211 height 24
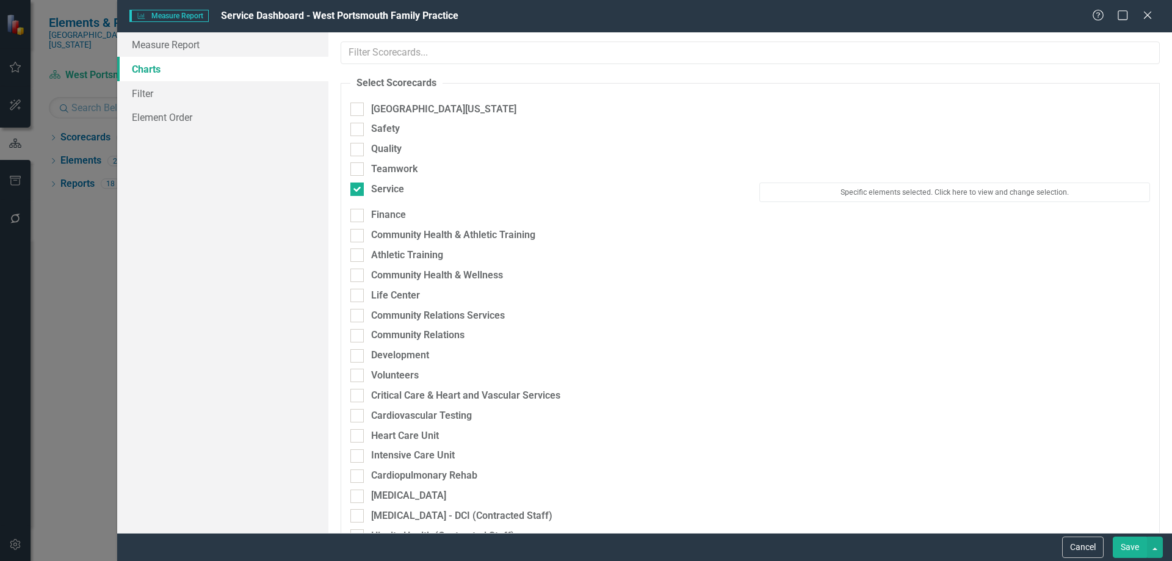
click at [385, 197] on div "Service" at bounding box center [545, 191] width 409 height 17
click at [388, 193] on div "Service" at bounding box center [387, 190] width 33 height 14
click at [358, 191] on input "Service" at bounding box center [355, 187] width 8 height 8
checkbox input "false"
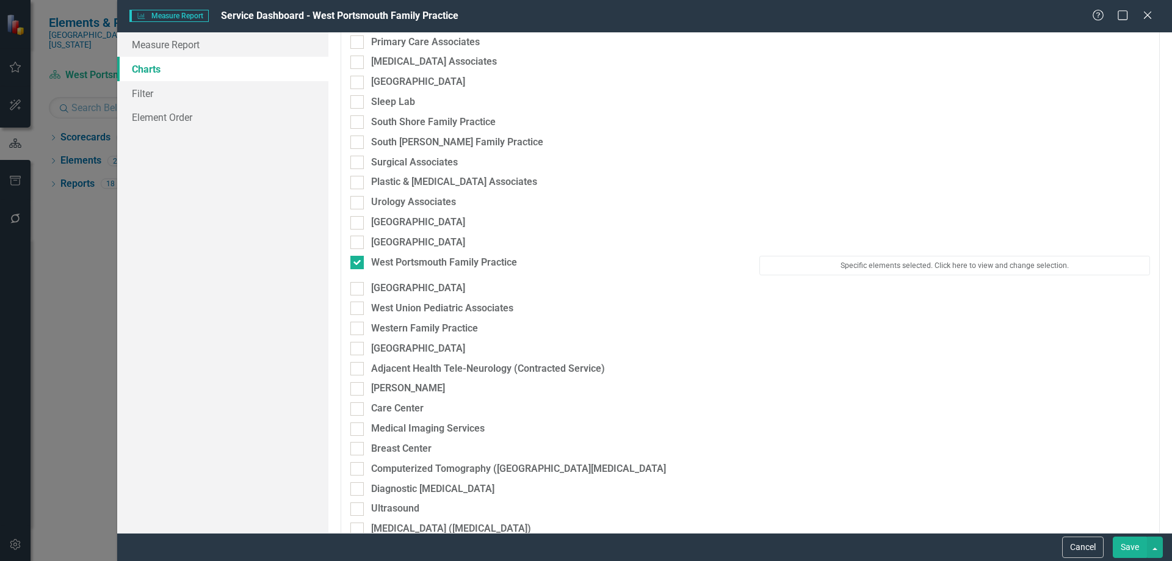
scroll to position [2137, 0]
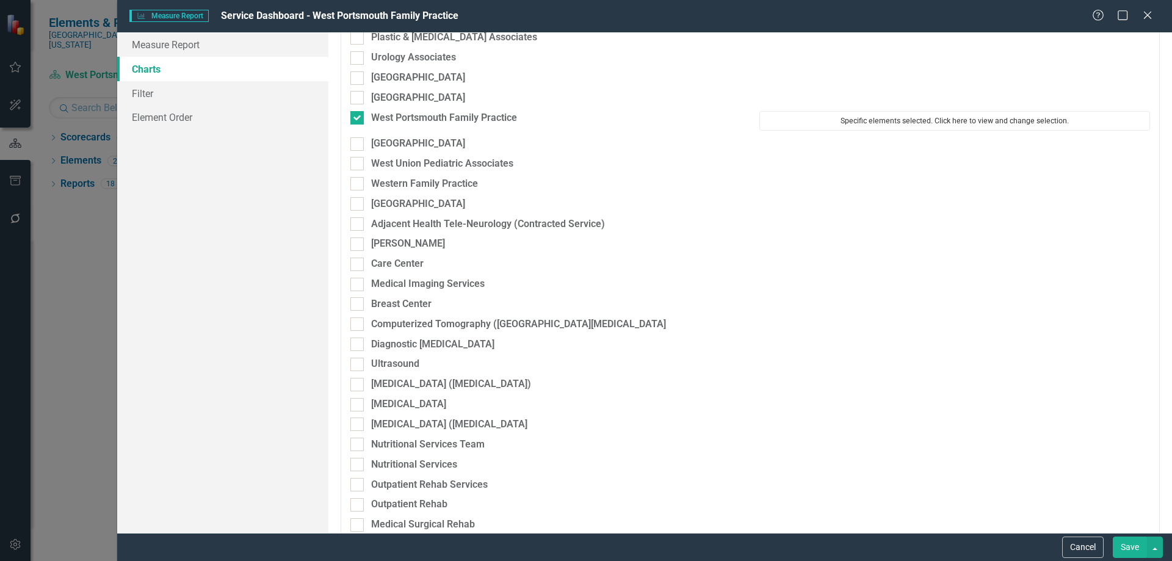
click at [822, 120] on button "Specific elements selected. Click here to view and change selection." at bounding box center [955, 121] width 391 height 20
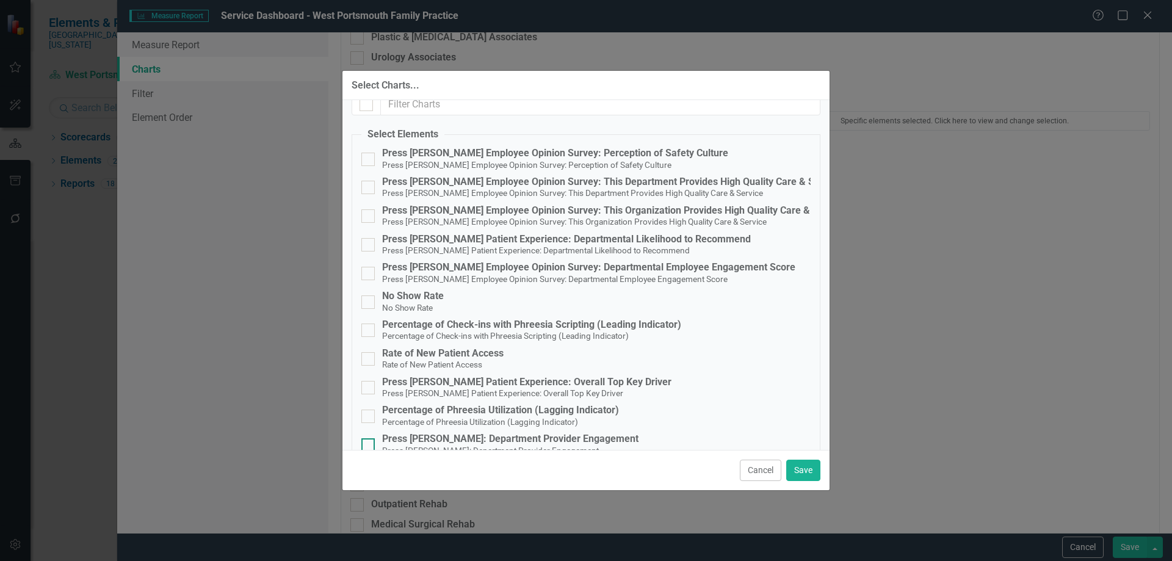
scroll to position [0, 0]
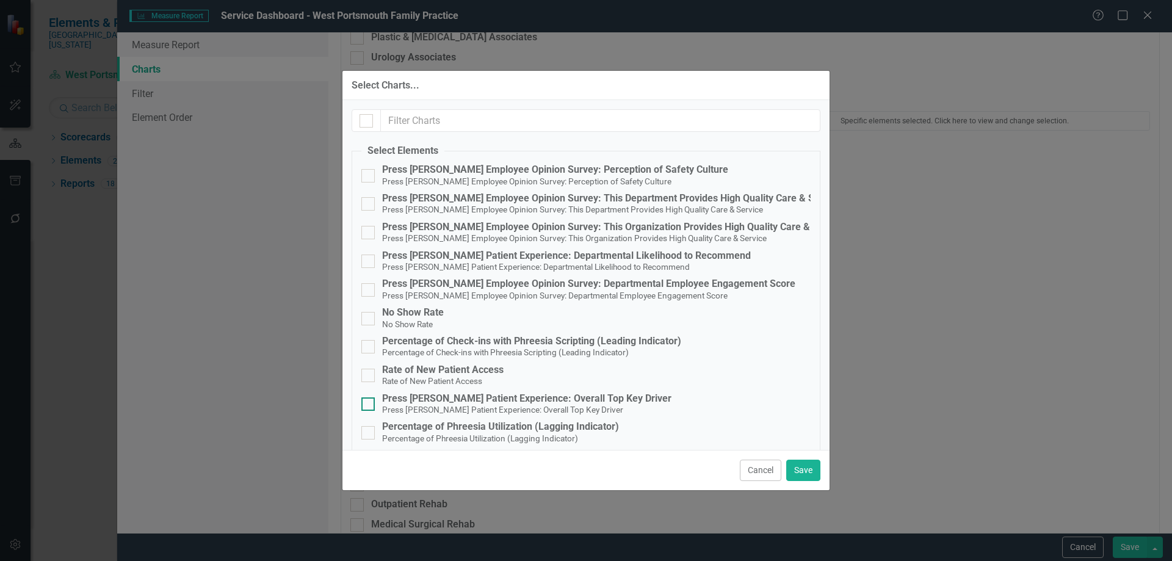
click at [533, 407] on small "Press [PERSON_NAME] Patient Experience: Overall Top Key Driver" at bounding box center [502, 410] width 241 height 10
click at [369, 405] on input "Press [PERSON_NAME] Patient Experience: Overall Top Key Driver Press [PERSON_NA…" at bounding box center [366, 402] width 8 height 8
checkbox input "true"
click at [801, 474] on button "Save" at bounding box center [804, 470] width 34 height 21
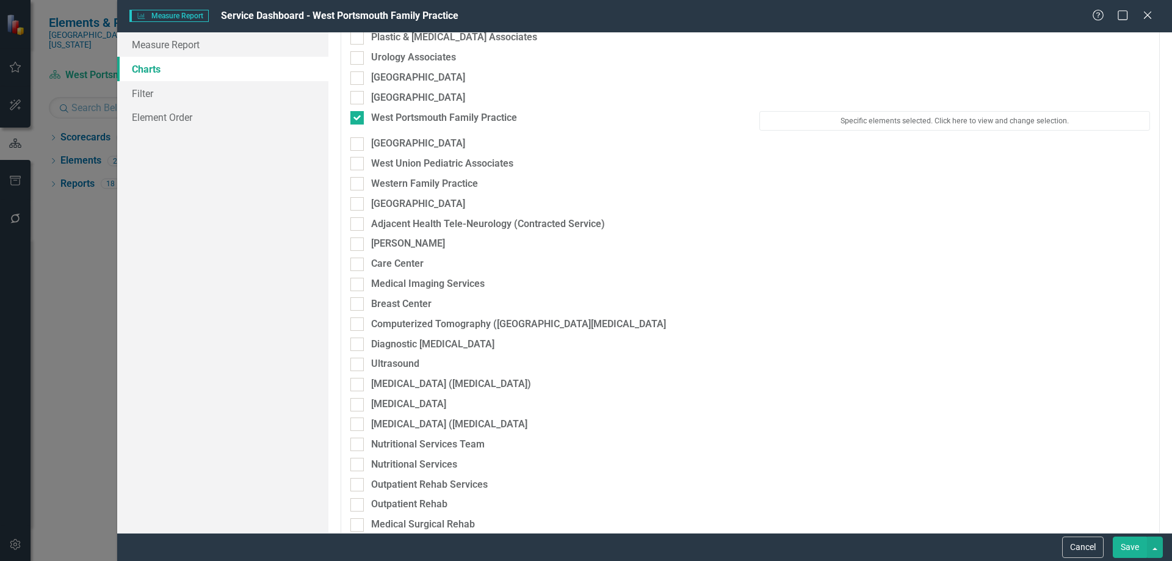
click at [1130, 548] on button "Save" at bounding box center [1130, 547] width 34 height 21
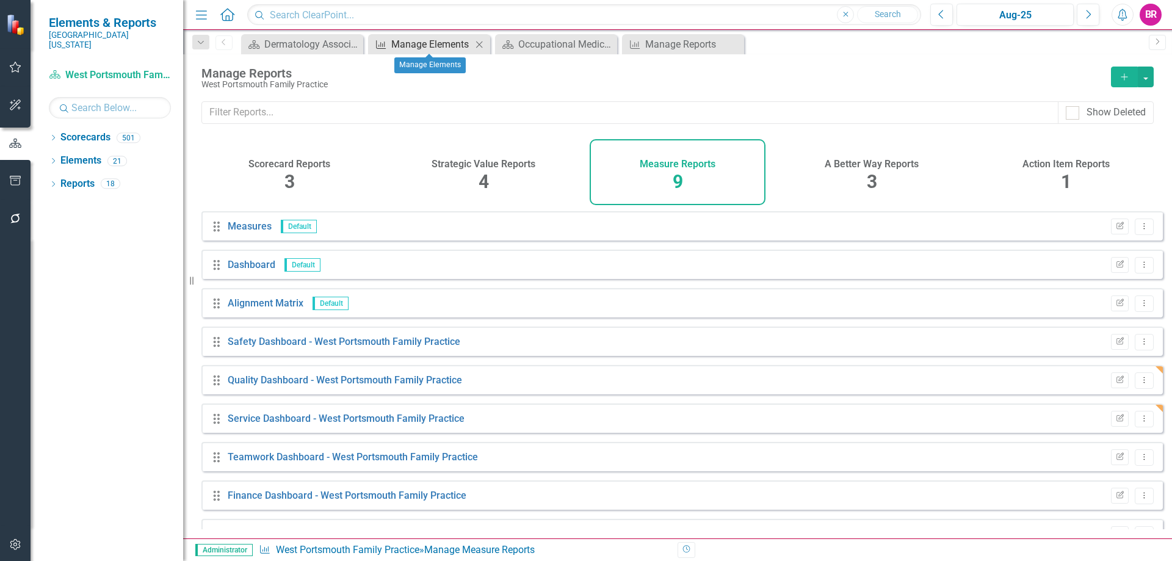
click at [421, 48] on div "Manage Elements" at bounding box center [431, 44] width 81 height 15
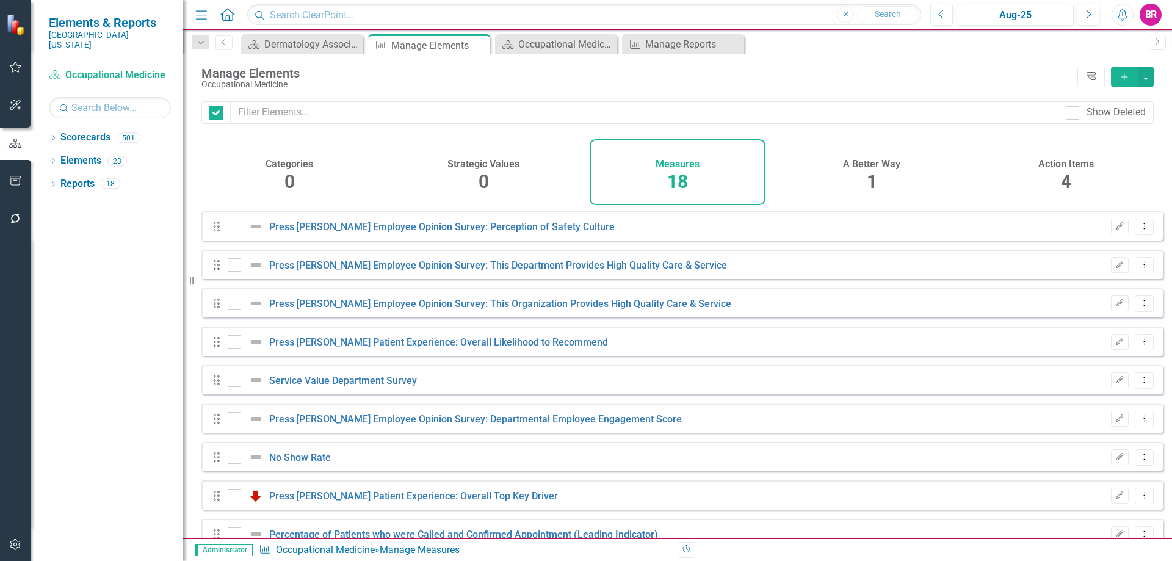
checkbox input "false"
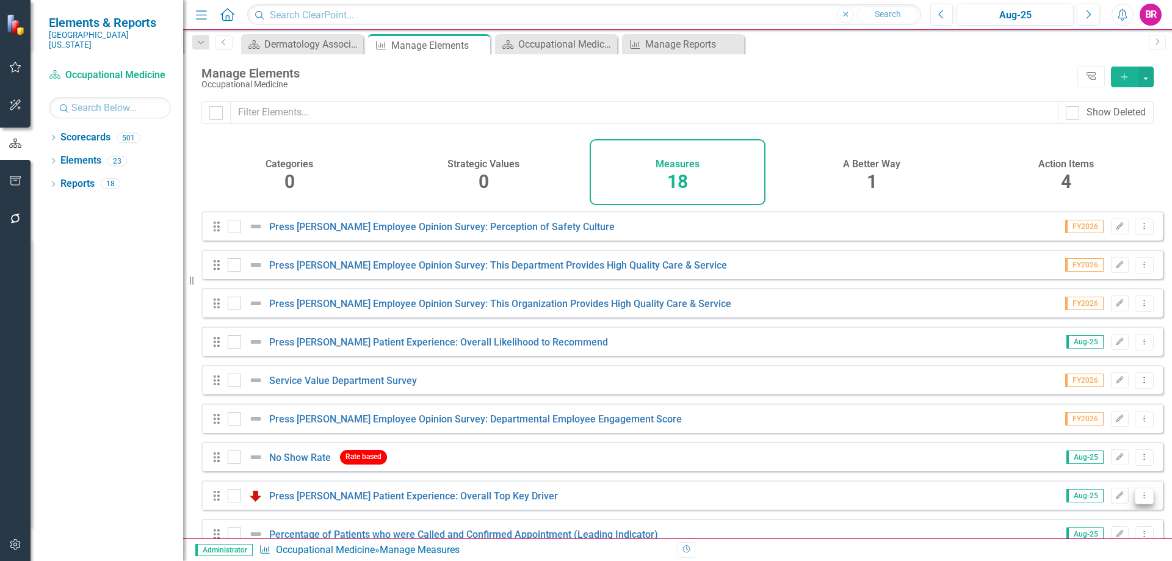
click at [1140, 500] on icon "Dropdown Menu" at bounding box center [1145, 496] width 10 height 8
click at [1100, 465] on link "Copy Duplicate Measure" at bounding box center [1089, 462] width 110 height 23
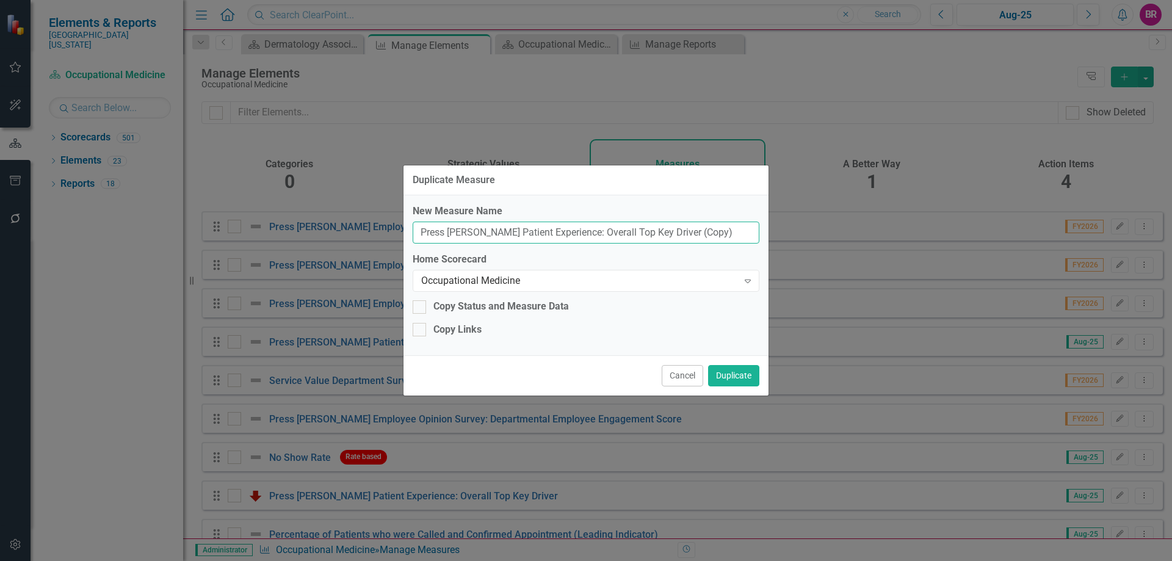
drag, startPoint x: 708, startPoint y: 239, endPoint x: 660, endPoint y: 233, distance: 48.0
click at [660, 233] on input "Press [PERSON_NAME] Patient Experience: Overall Top Key Driver (Copy)" at bounding box center [586, 233] width 347 height 23
type input "Press [PERSON_NAME] Patient Experience: Overall Top Key Driver"
click at [591, 277] on div "Occupational Medicine" at bounding box center [579, 281] width 317 height 14
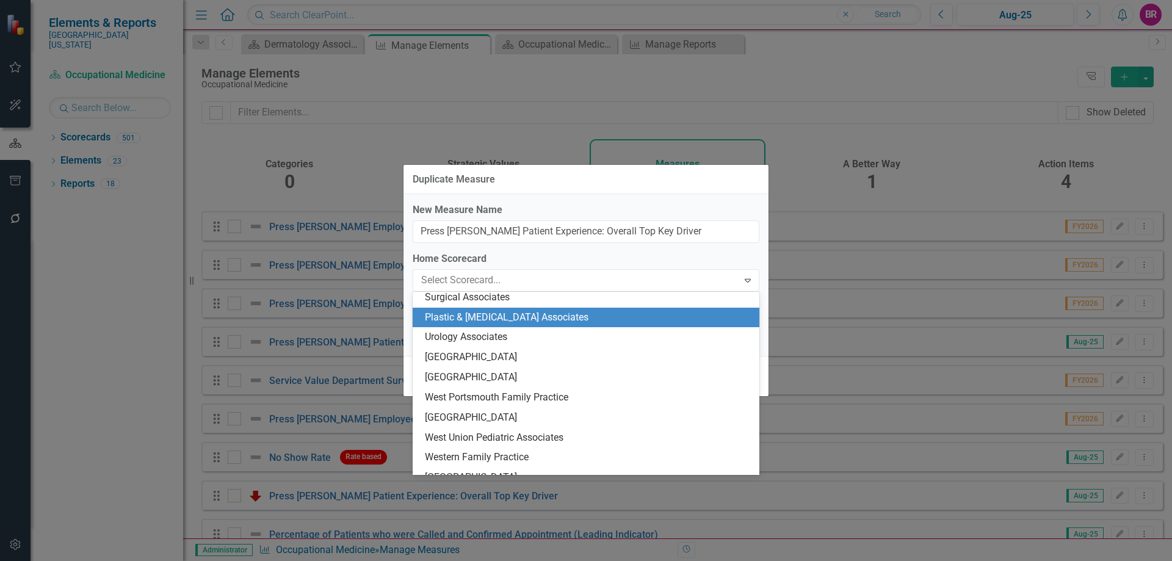
scroll to position [2111, 0]
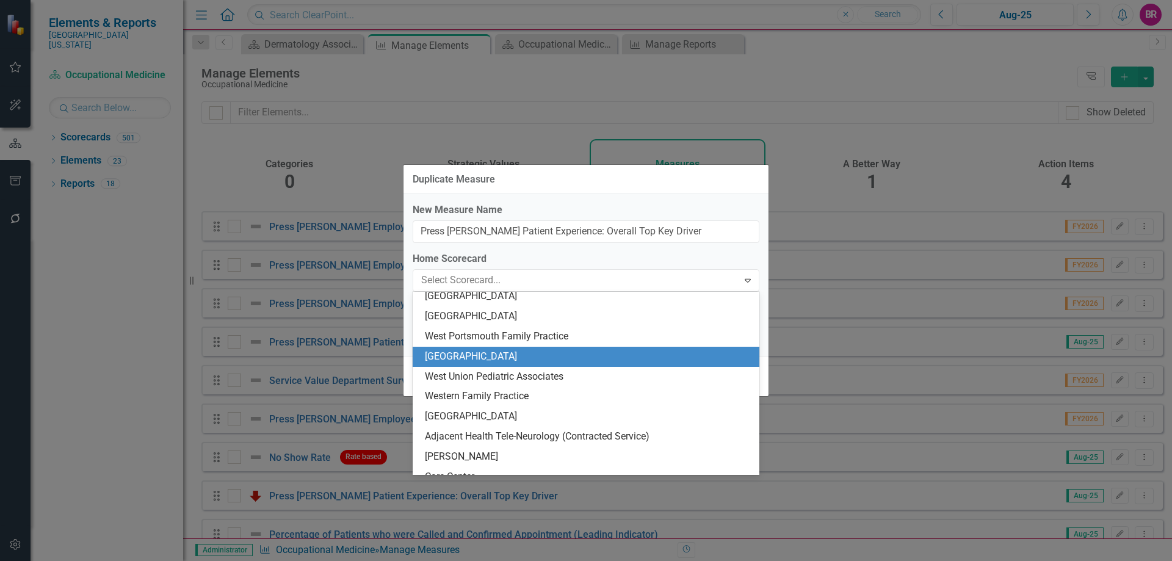
click at [605, 354] on div "[GEOGRAPHIC_DATA]" at bounding box center [588, 357] width 327 height 14
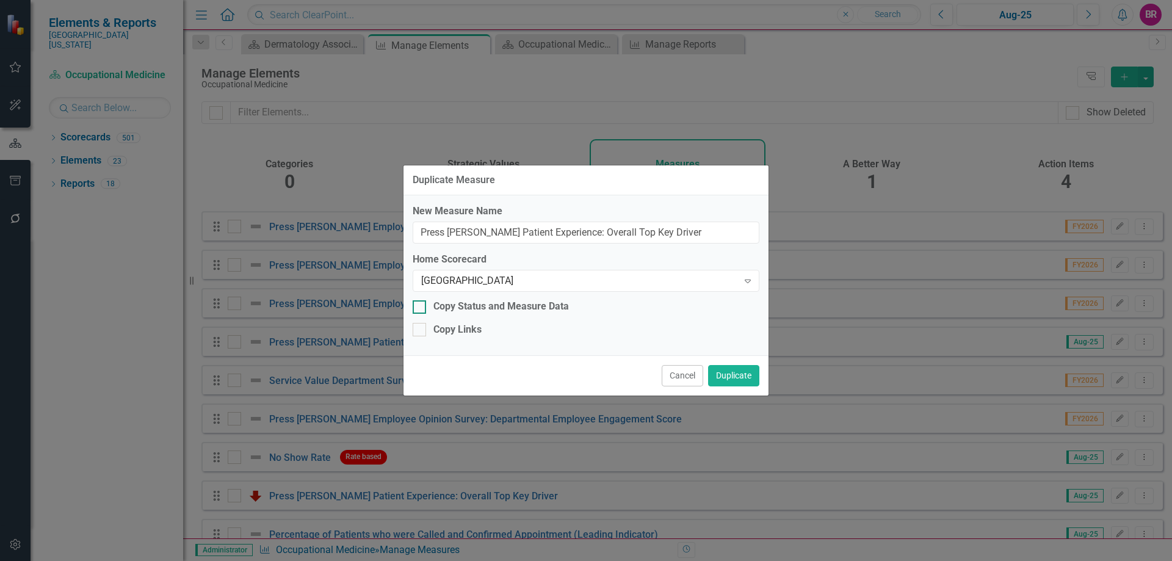
click at [509, 304] on div "Copy Status and Measure Data" at bounding box center [502, 307] width 136 height 14
click at [421, 304] on input "Copy Status and Measure Data" at bounding box center [417, 304] width 8 height 8
checkbox input "true"
click at [463, 330] on div "Copy Links" at bounding box center [458, 330] width 48 height 14
click at [421, 330] on input "Copy Links" at bounding box center [417, 327] width 8 height 8
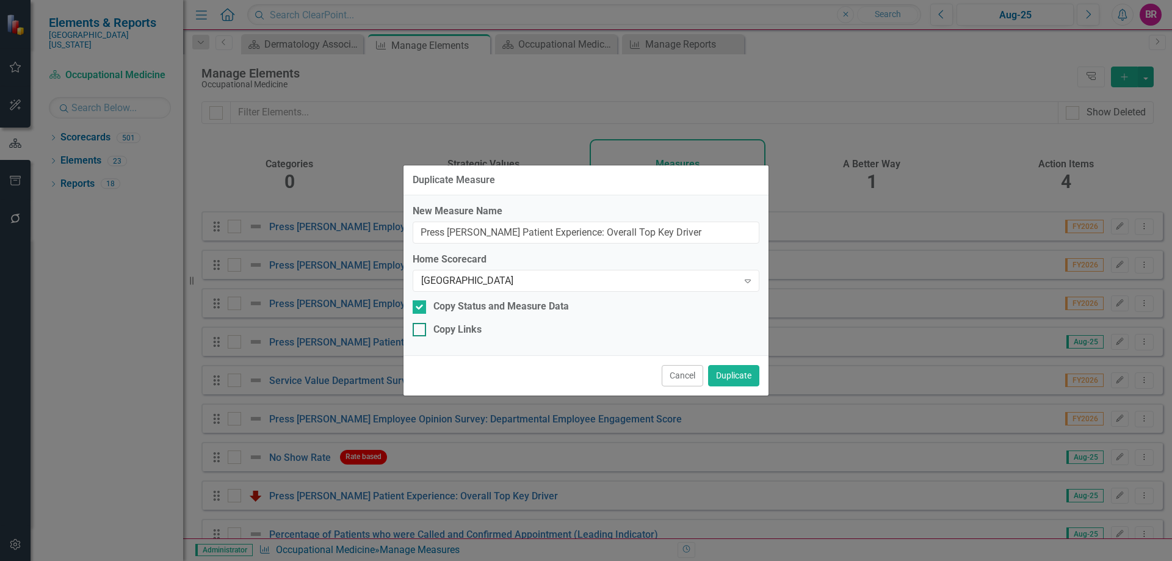
checkbox input "true"
click at [744, 379] on button "Duplicate" at bounding box center [733, 375] width 51 height 21
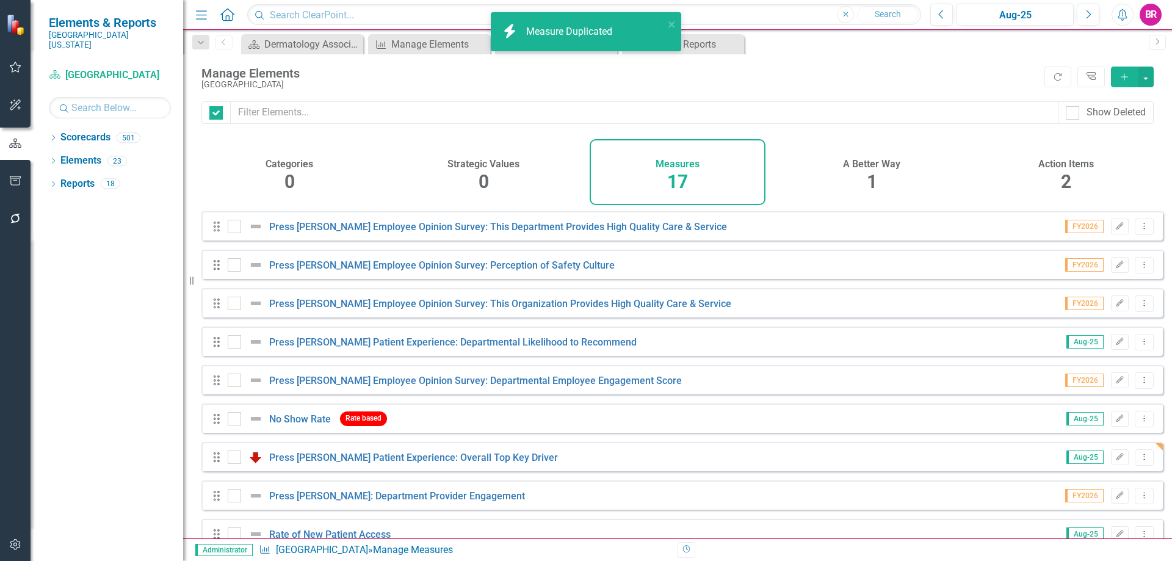
checkbox input "false"
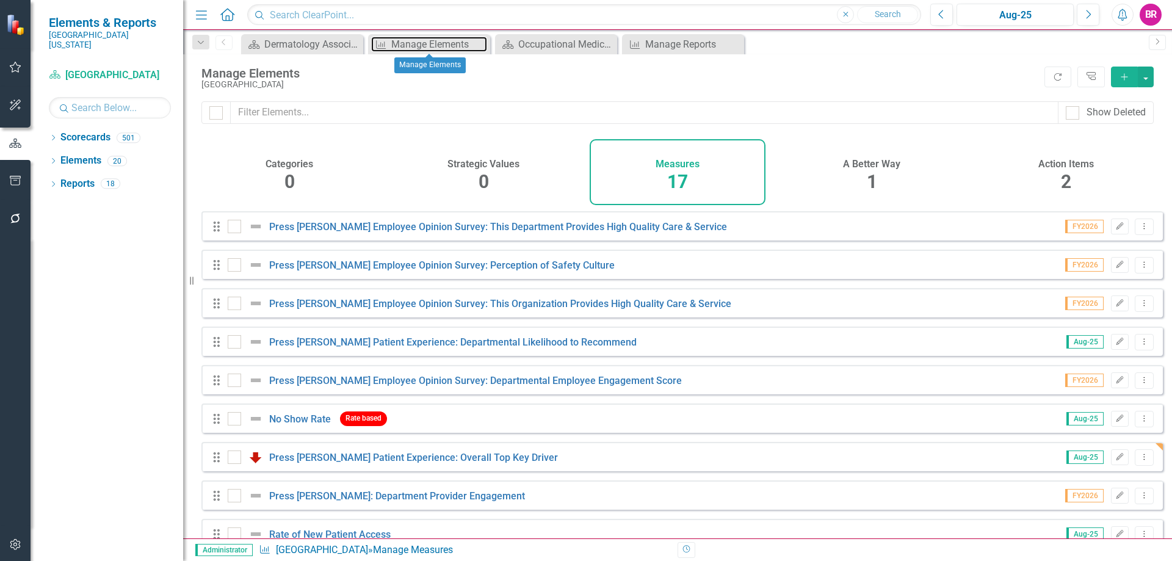
drag, startPoint x: 426, startPoint y: 46, endPoint x: 531, endPoint y: 109, distance: 122.1
click at [426, 46] on div "Manage Elements" at bounding box center [439, 44] width 96 height 15
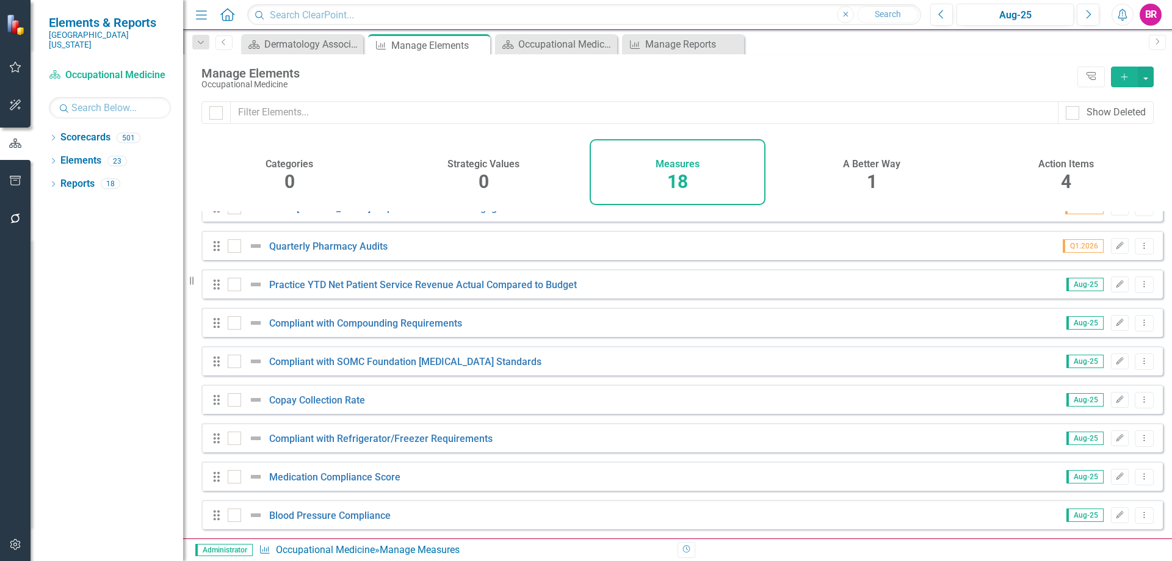
scroll to position [374, 0]
click at [1140, 474] on icon "Dropdown Menu" at bounding box center [1145, 477] width 10 height 8
click at [1102, 438] on link "Copy Duplicate Measure" at bounding box center [1089, 434] width 110 height 23
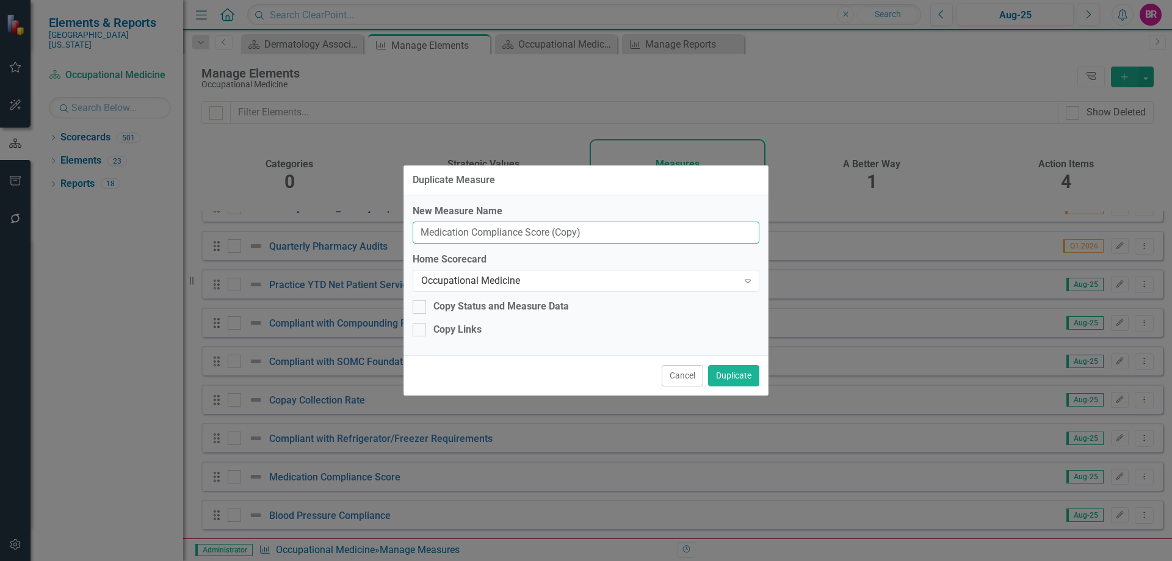
drag, startPoint x: 613, startPoint y: 234, endPoint x: 556, endPoint y: 228, distance: 57.8
click at [556, 228] on input "Medication Compliance Score (Copy)" at bounding box center [586, 233] width 347 height 23
type input "Medication Compliance Score"
drag, startPoint x: 543, startPoint y: 268, endPoint x: 550, endPoint y: 272, distance: 8.0
click at [544, 272] on div "Home Scorecard Occupational Medicine Expand" at bounding box center [586, 272] width 347 height 38
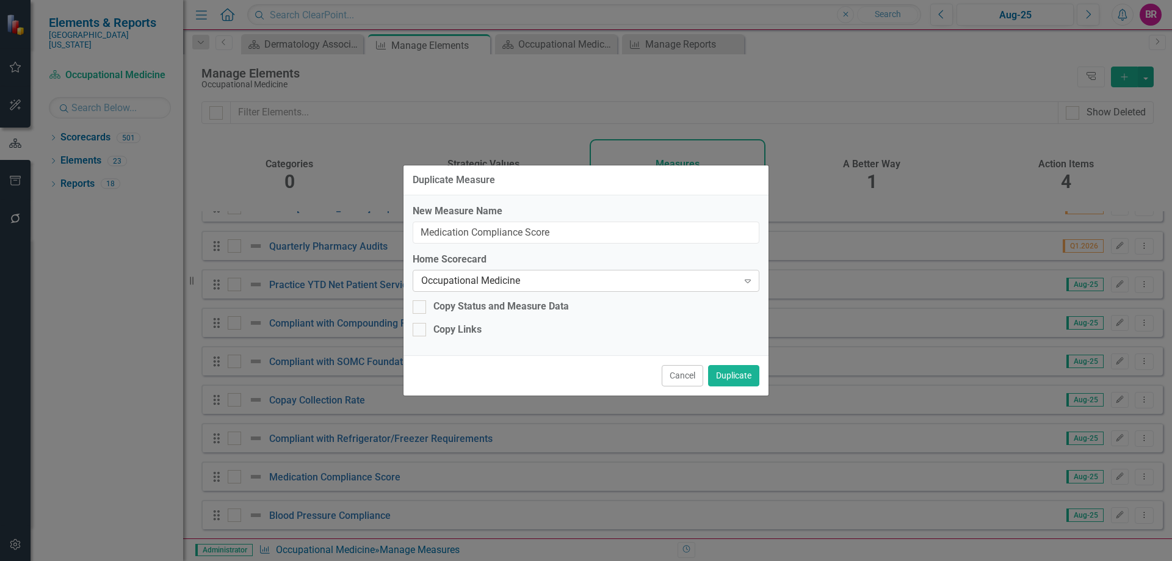
click at [550, 272] on div "Occupational Medicine Expand" at bounding box center [586, 281] width 347 height 22
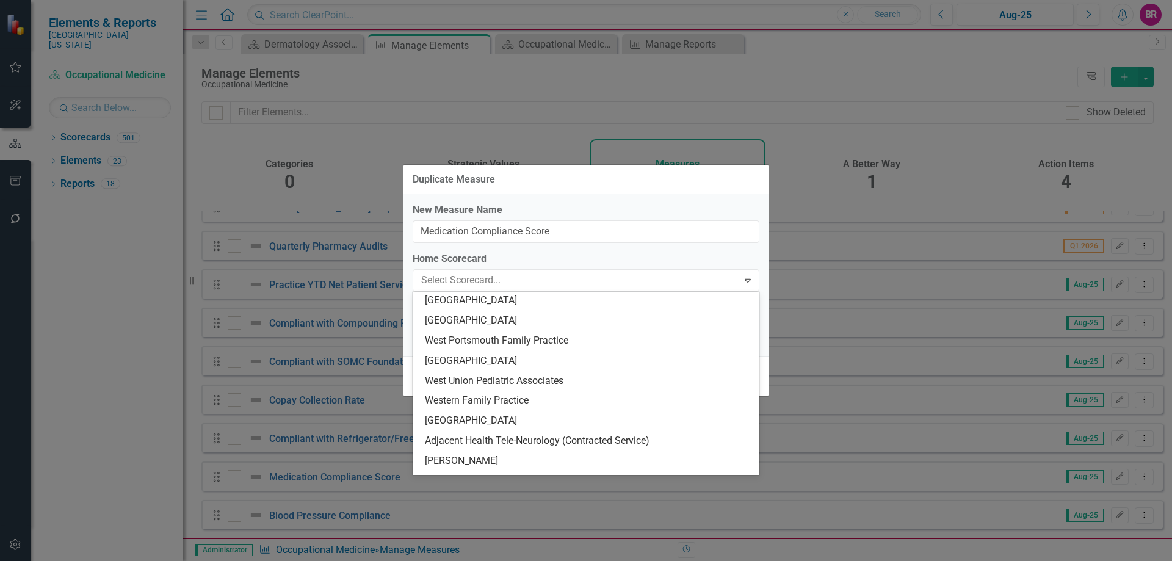
scroll to position [2111, 0]
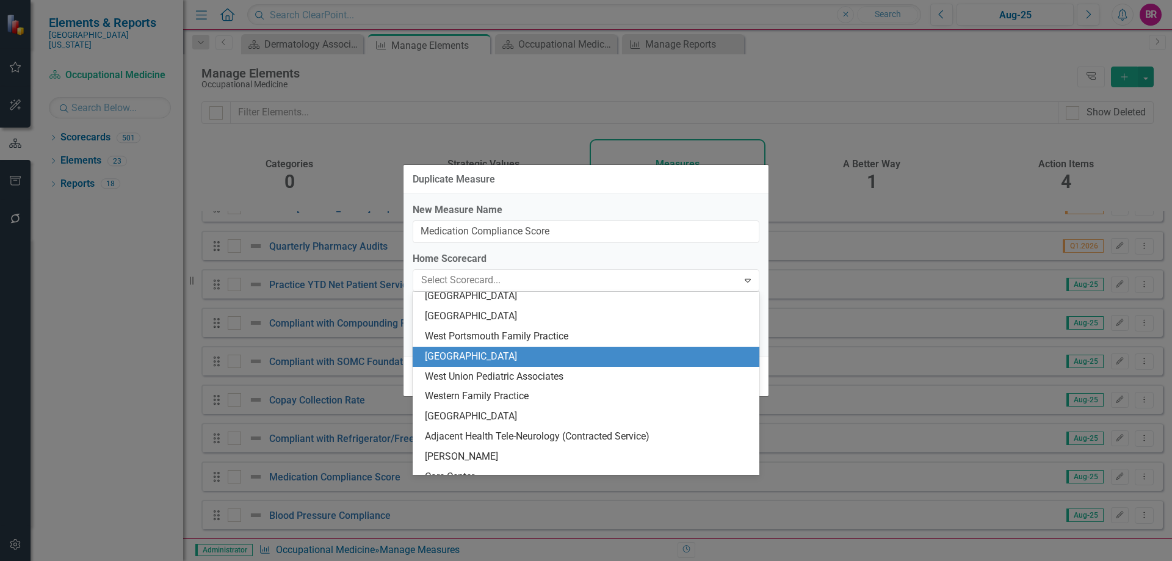
click at [546, 353] on div "[GEOGRAPHIC_DATA]" at bounding box center [588, 357] width 327 height 14
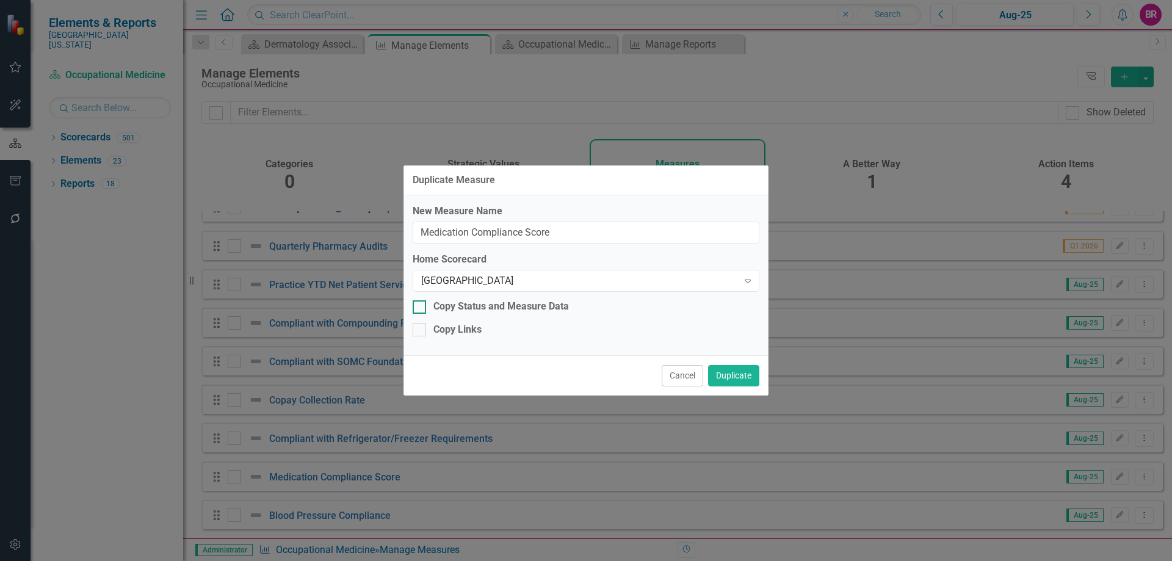
click at [511, 302] on div "Copy Status and Measure Data" at bounding box center [502, 307] width 136 height 14
click at [421, 302] on input "Copy Status and Measure Data" at bounding box center [417, 304] width 8 height 8
checkbox input "true"
click at [459, 332] on div "Copy Links" at bounding box center [458, 330] width 48 height 14
click at [421, 331] on input "Copy Links" at bounding box center [417, 327] width 8 height 8
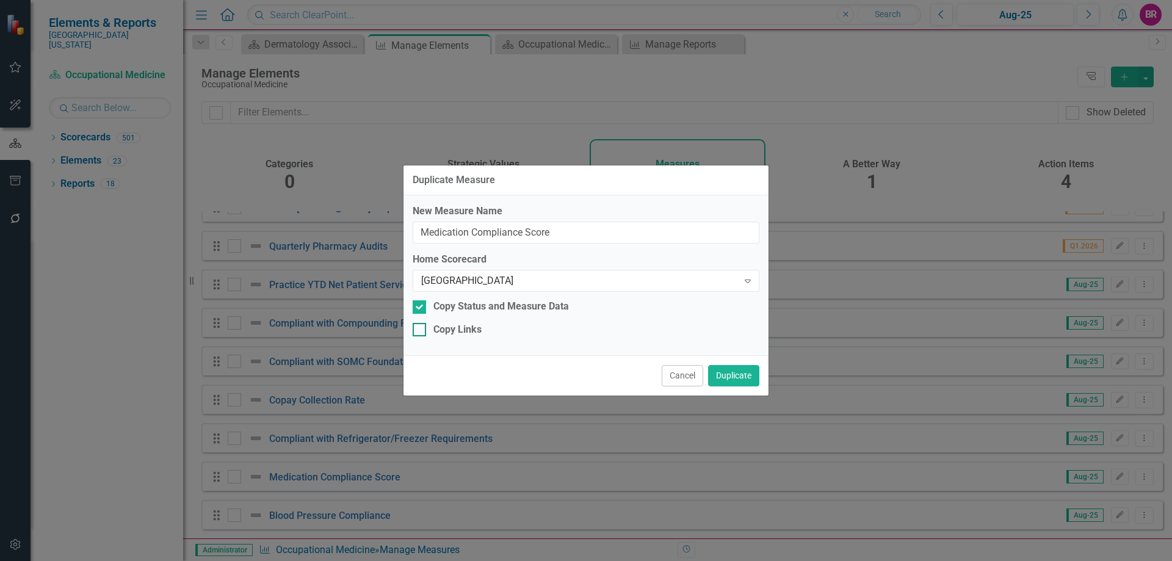
checkbox input "true"
click at [746, 385] on button "Duplicate" at bounding box center [733, 375] width 51 height 21
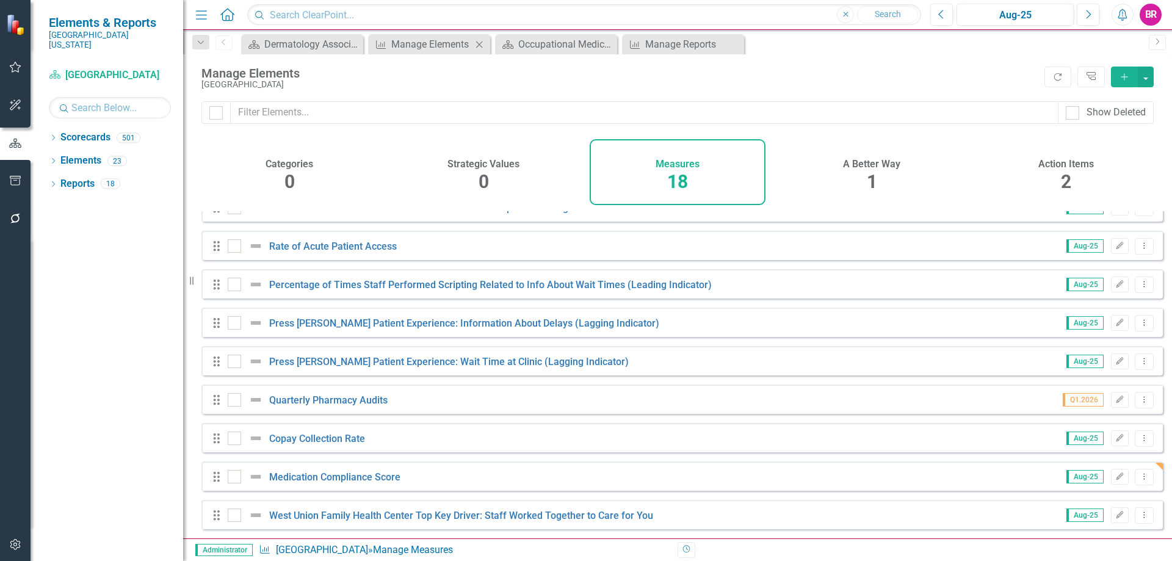
scroll to position [8, 0]
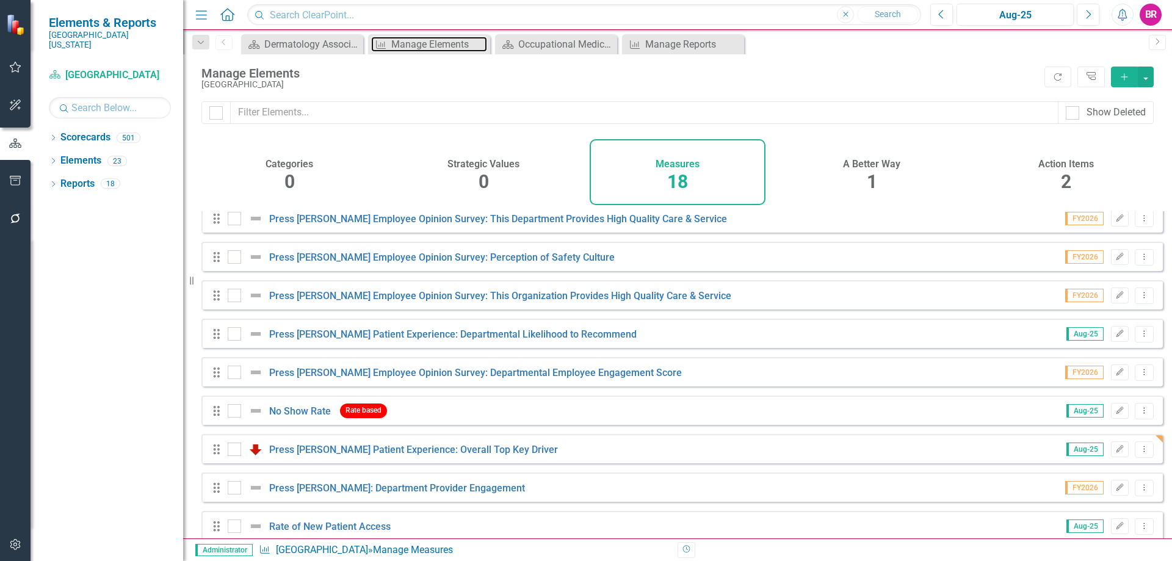
click at [405, 45] on div "Manage Elements" at bounding box center [439, 44] width 96 height 15
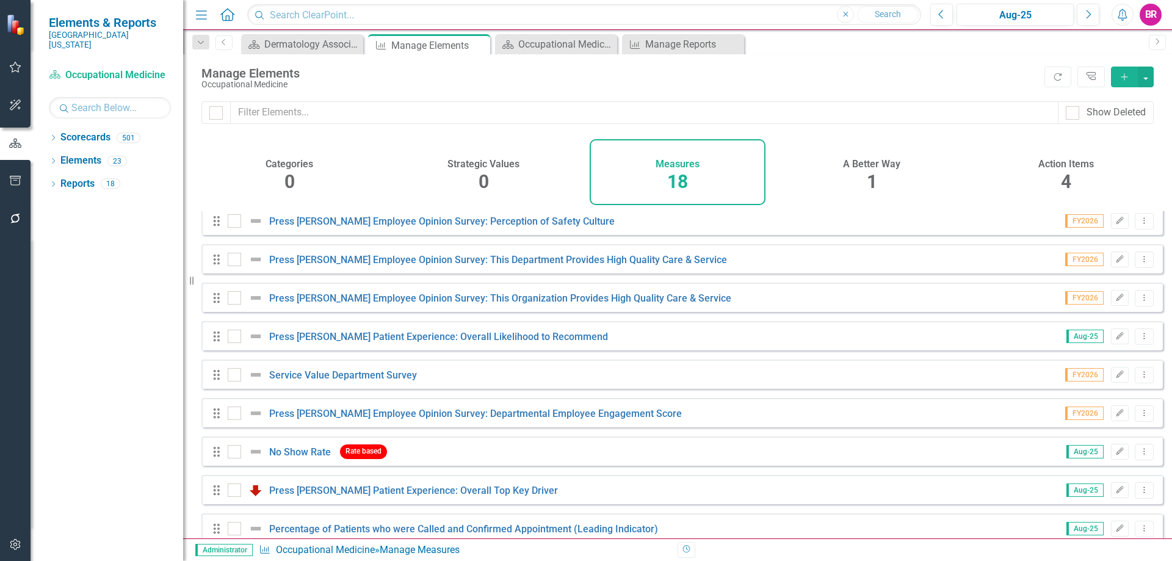
scroll to position [374, 0]
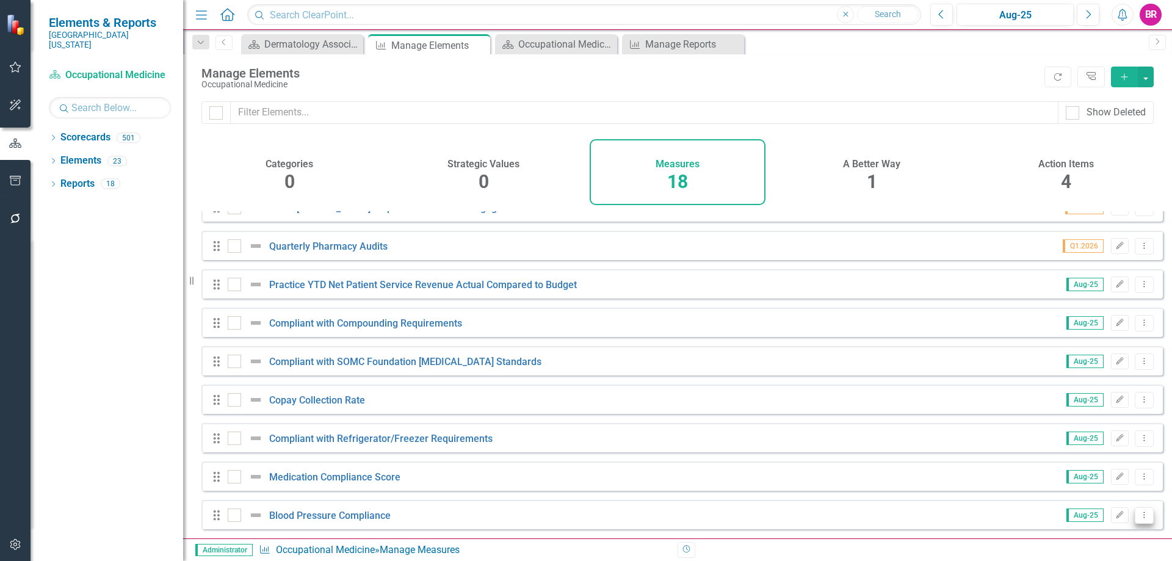
click at [1140, 515] on icon "Dropdown Menu" at bounding box center [1145, 515] width 10 height 8
click at [1097, 473] on link "Copy Duplicate Measure" at bounding box center [1089, 473] width 110 height 23
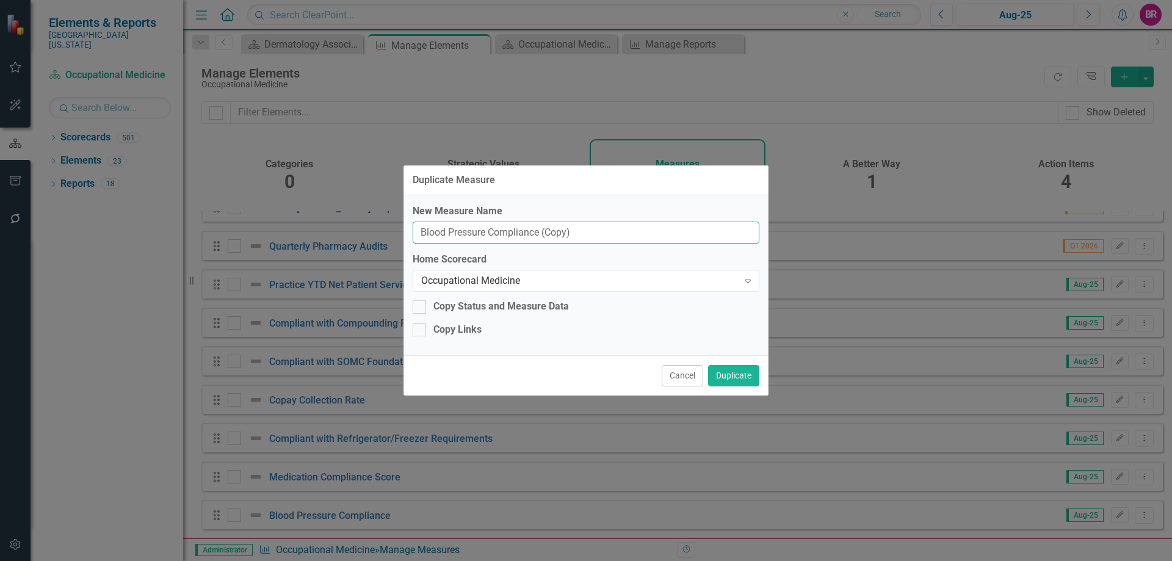
drag, startPoint x: 587, startPoint y: 231, endPoint x: 542, endPoint y: 230, distance: 45.8
click at [542, 230] on input "Blood Pressure Compliance (Copy)" at bounding box center [586, 233] width 347 height 23
type input "Blood Pressure Compliance"
click at [588, 283] on div "Occupational Medicine" at bounding box center [579, 281] width 317 height 14
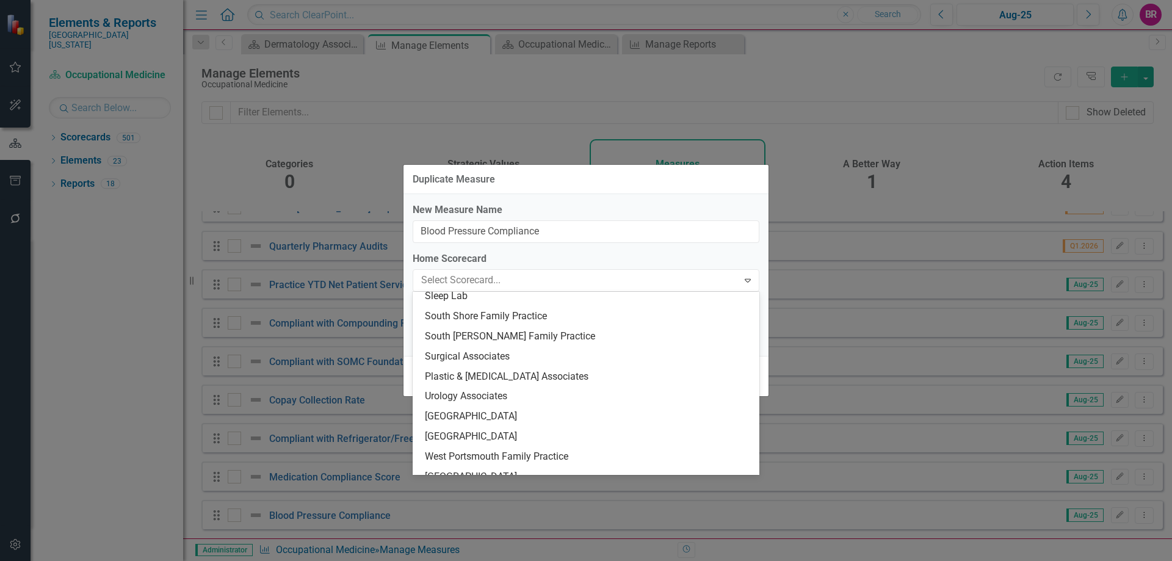
scroll to position [2050, 0]
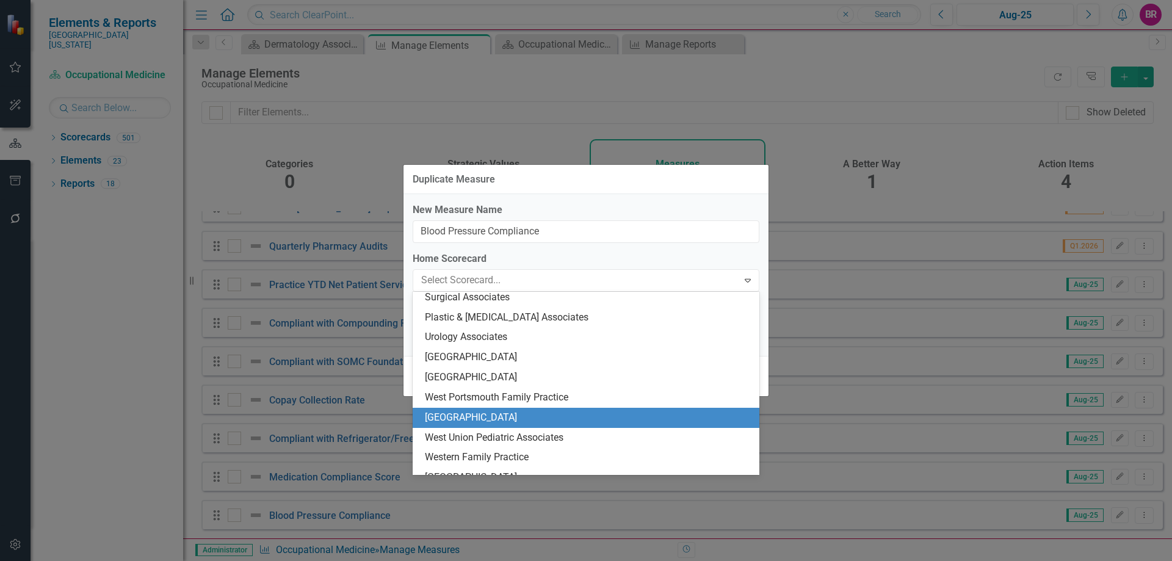
click at [568, 420] on div "[GEOGRAPHIC_DATA]" at bounding box center [588, 418] width 327 height 14
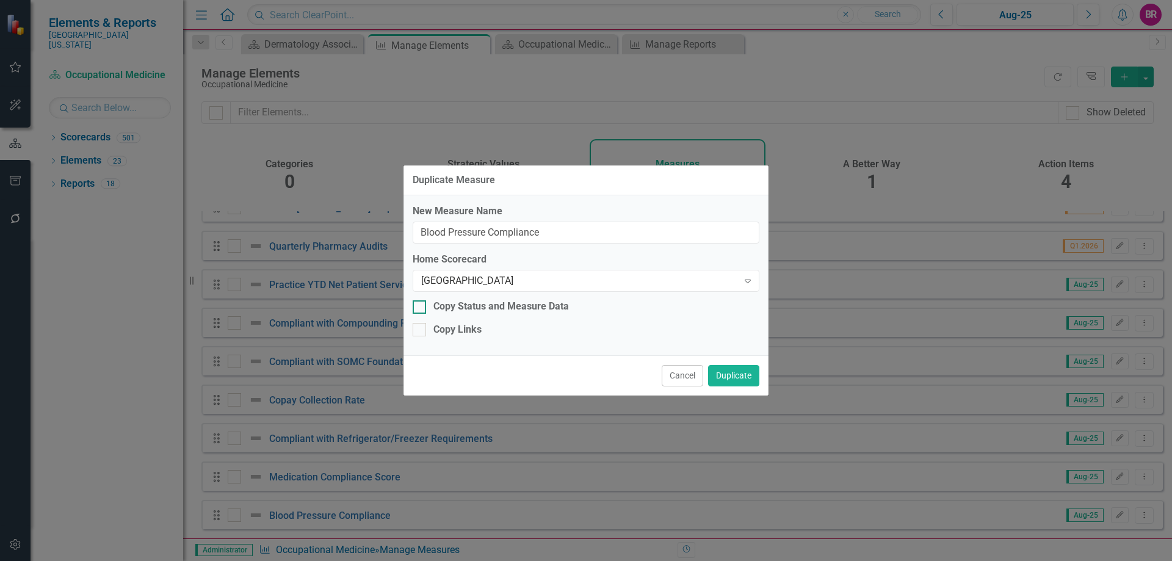
click at [534, 302] on div "Copy Status and Measure Data" at bounding box center [502, 307] width 136 height 14
click at [421, 302] on input "Copy Status and Measure Data" at bounding box center [417, 304] width 8 height 8
checkbox input "true"
click at [456, 333] on div "Copy Links" at bounding box center [458, 330] width 48 height 14
click at [421, 331] on input "Copy Links" at bounding box center [417, 327] width 8 height 8
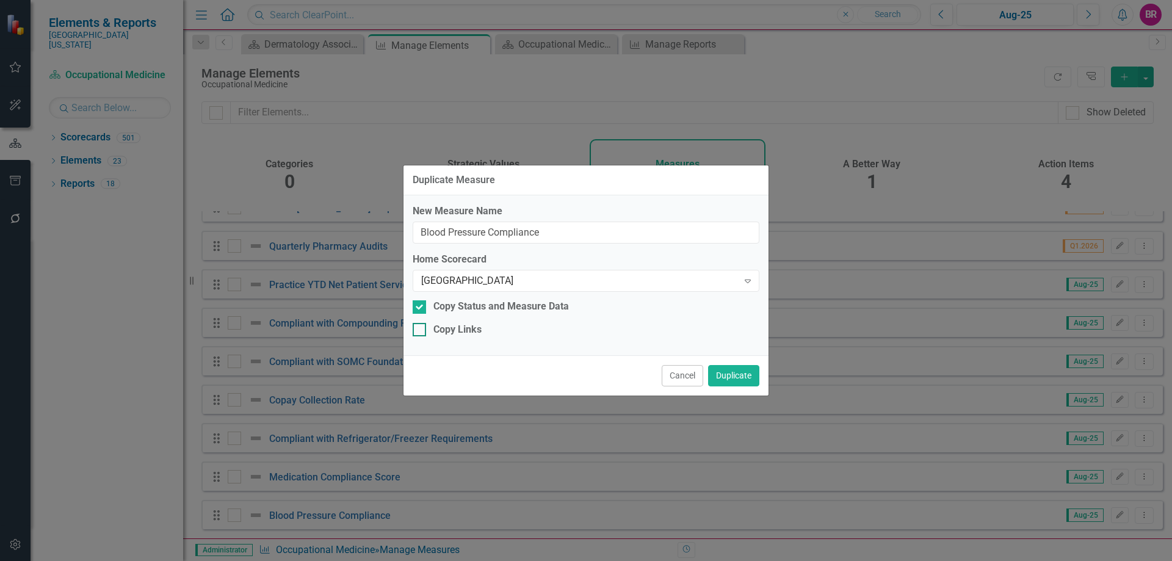
checkbox input "true"
click at [732, 377] on button "Duplicate" at bounding box center [733, 375] width 51 height 21
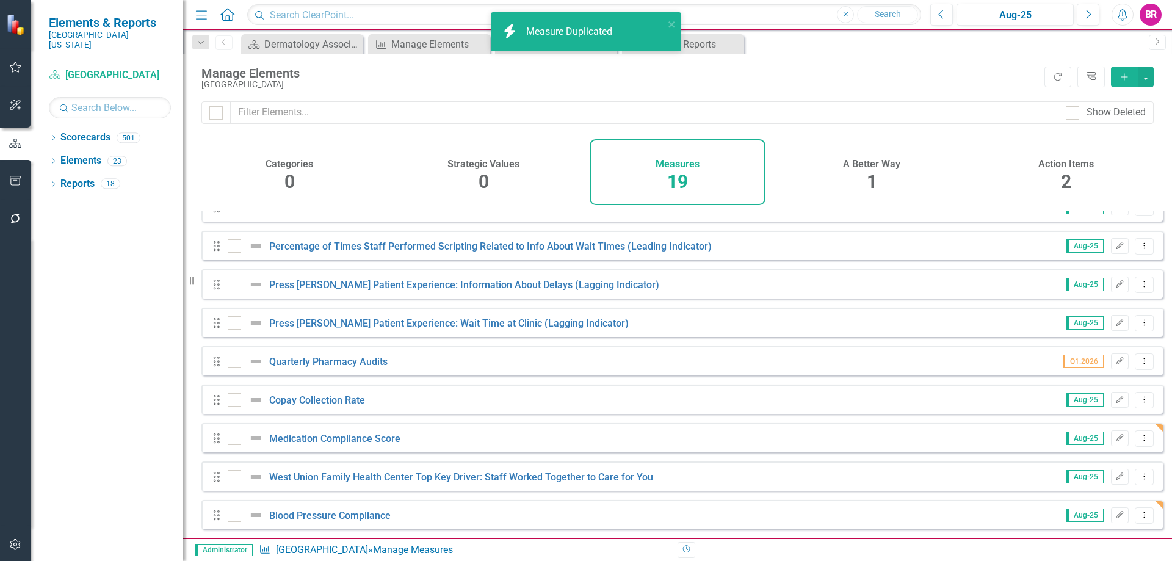
scroll to position [230, 0]
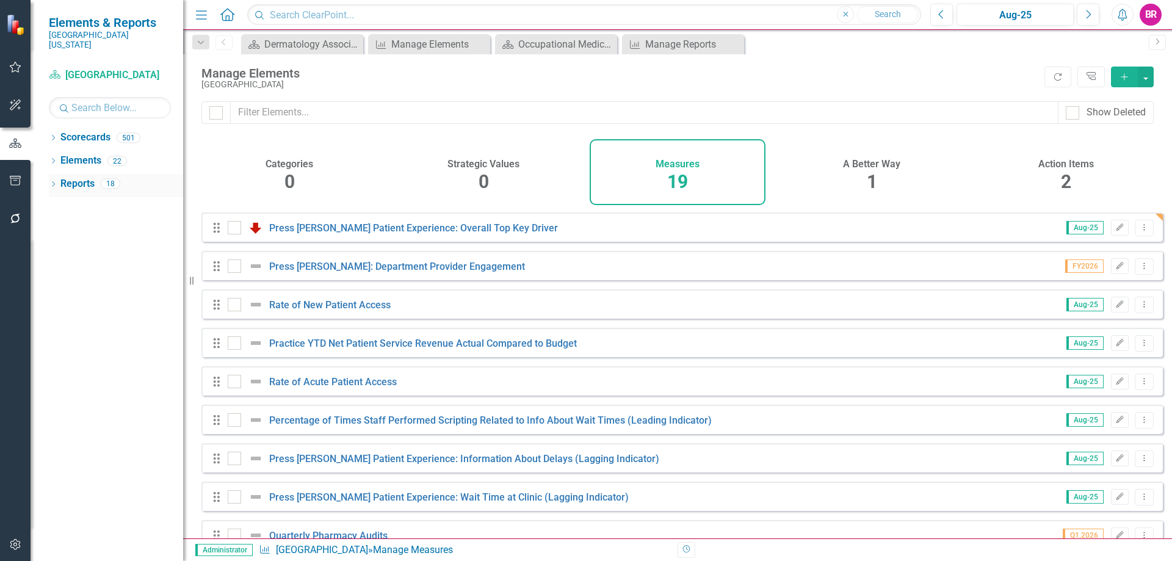
click at [78, 177] on link "Reports" at bounding box center [77, 184] width 34 height 14
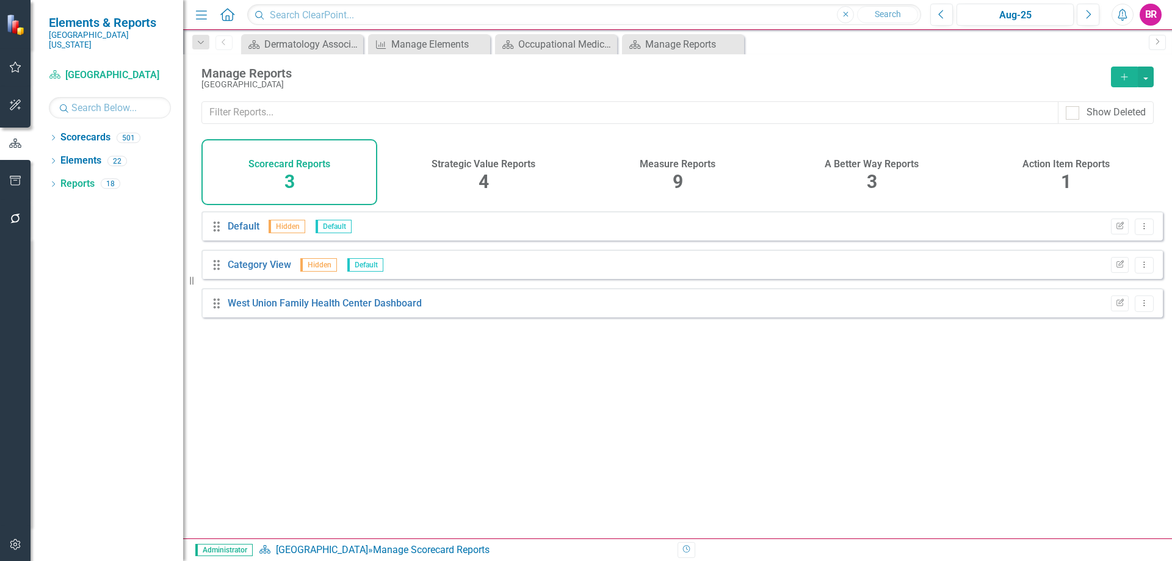
drag, startPoint x: 672, startPoint y: 181, endPoint x: 846, endPoint y: 284, distance: 202.3
click at [673, 181] on span "9" at bounding box center [678, 181] width 10 height 21
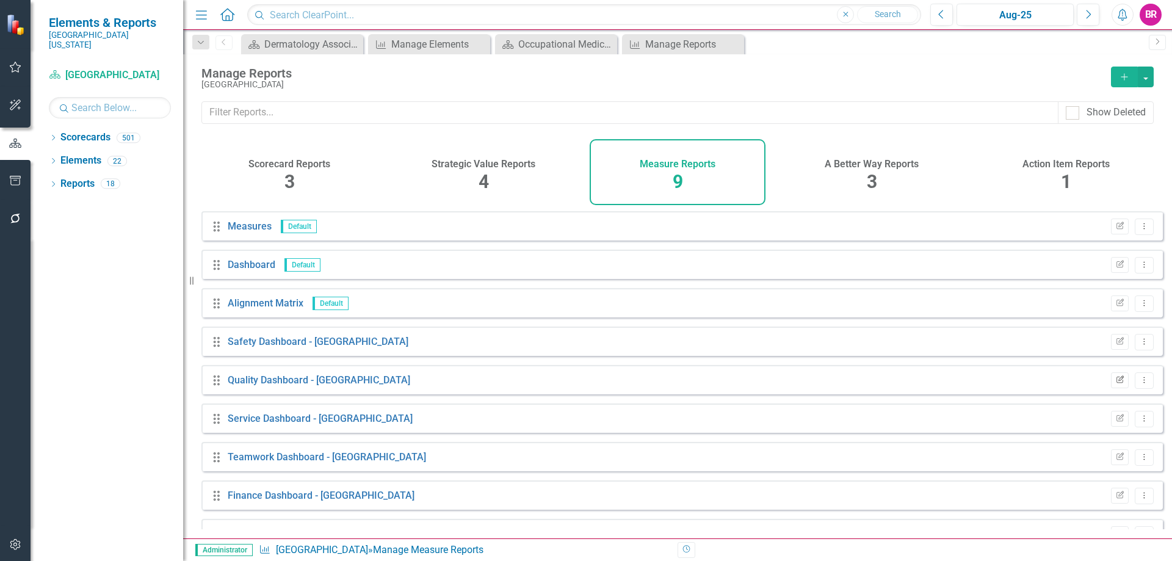
click at [1117, 383] on icon "button" at bounding box center [1120, 379] width 7 height 7
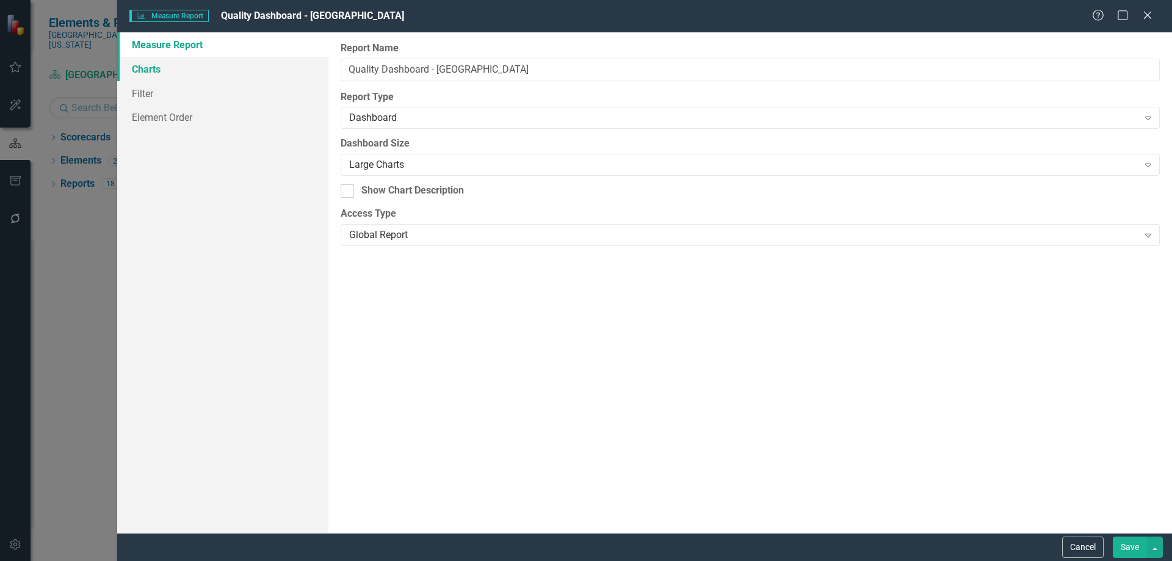
click at [161, 68] on link "Charts" at bounding box center [222, 69] width 211 height 24
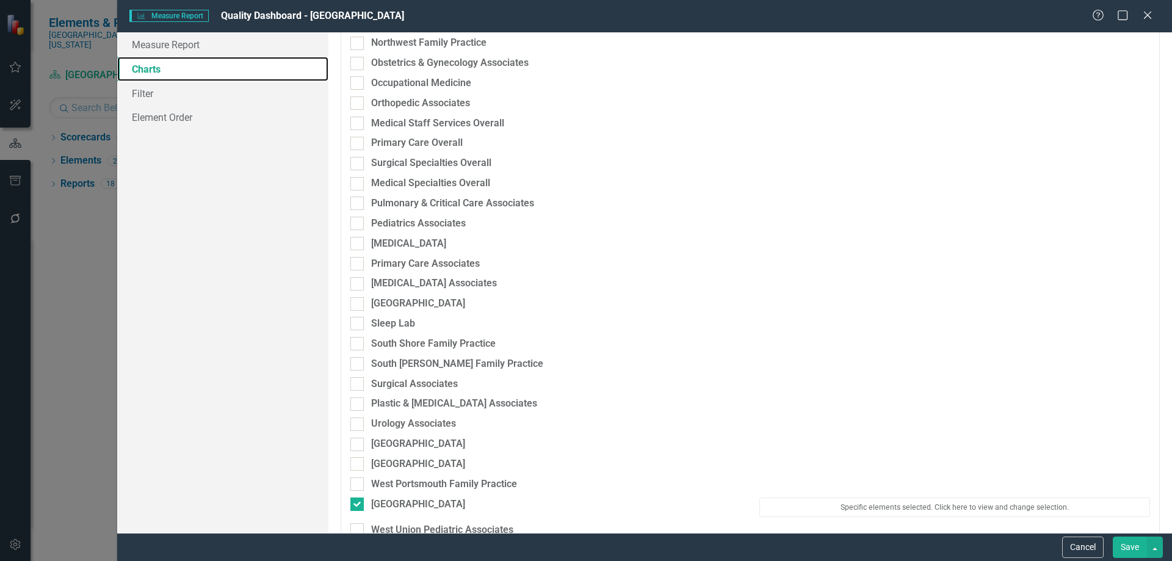
scroll to position [2076, 0]
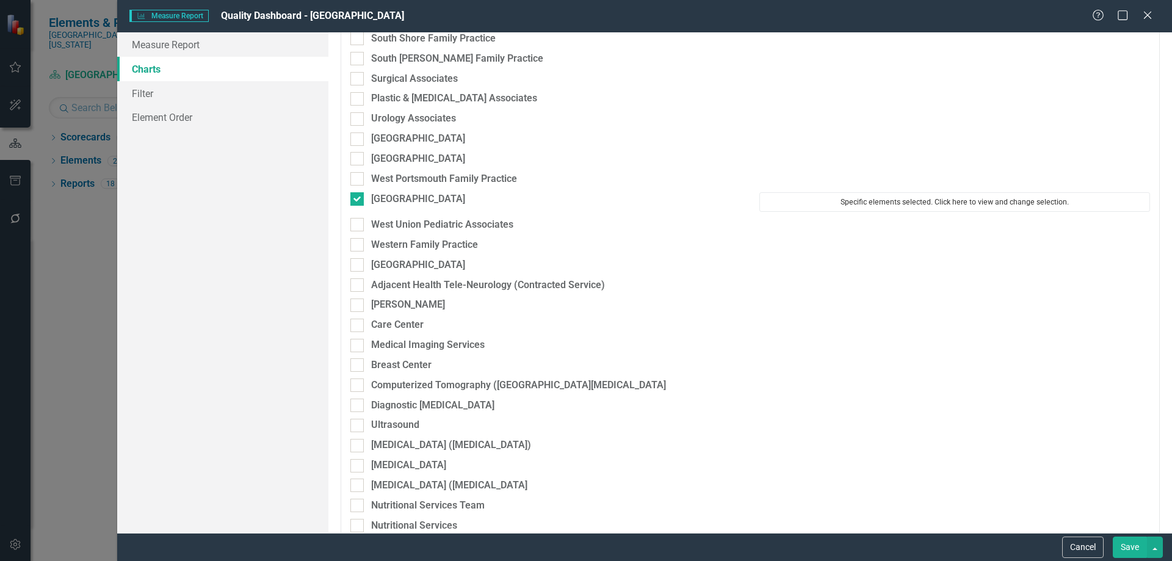
click at [880, 200] on button "Specific elements selected. Click here to view and change selection." at bounding box center [955, 202] width 391 height 20
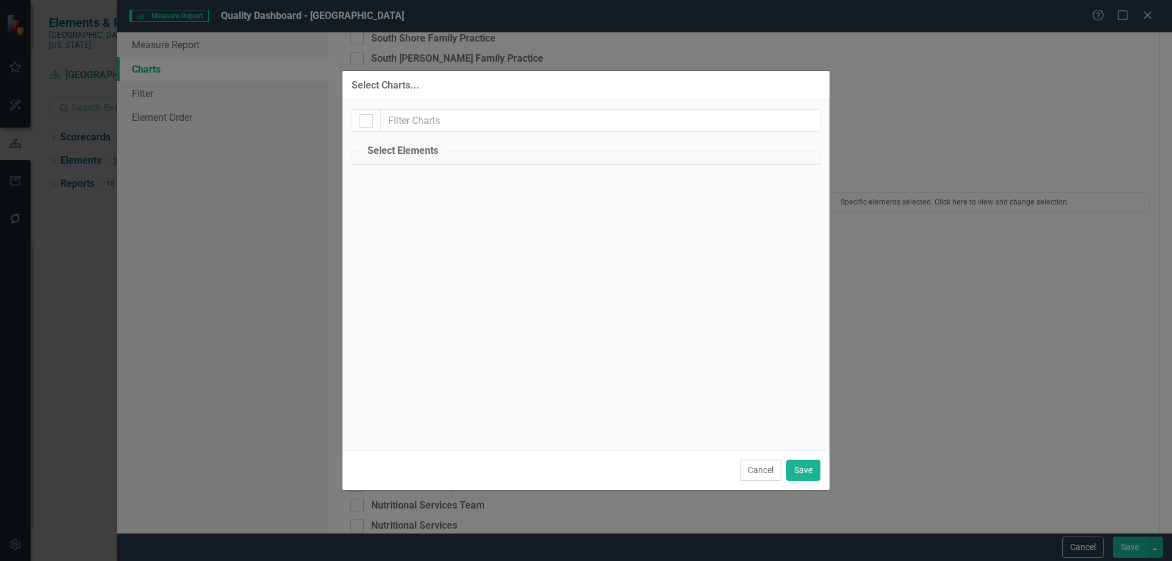
checkbox input "true"
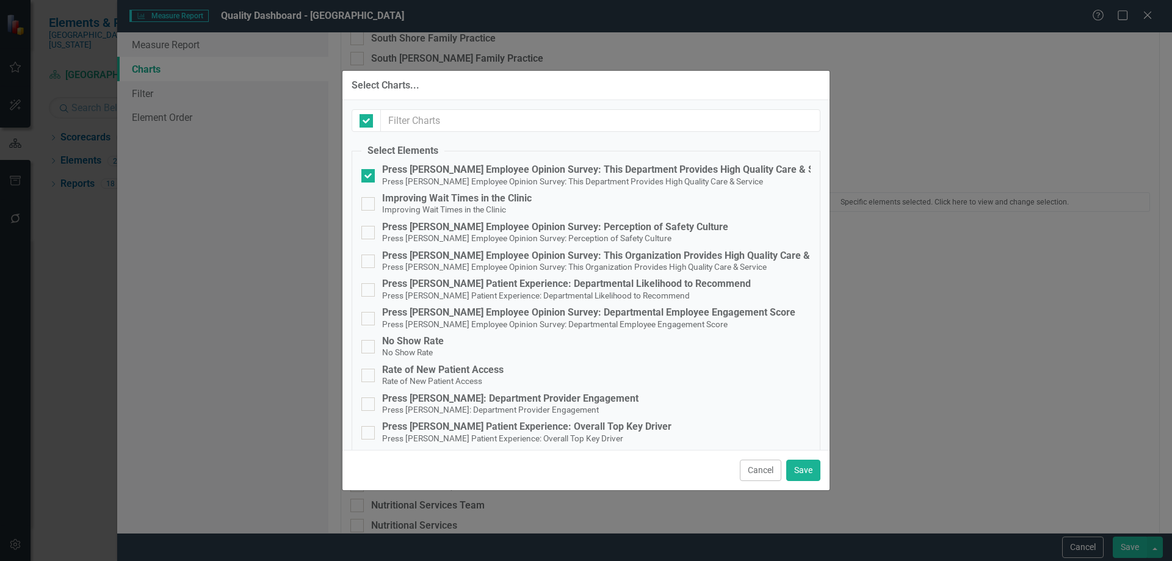
checkbox input "false"
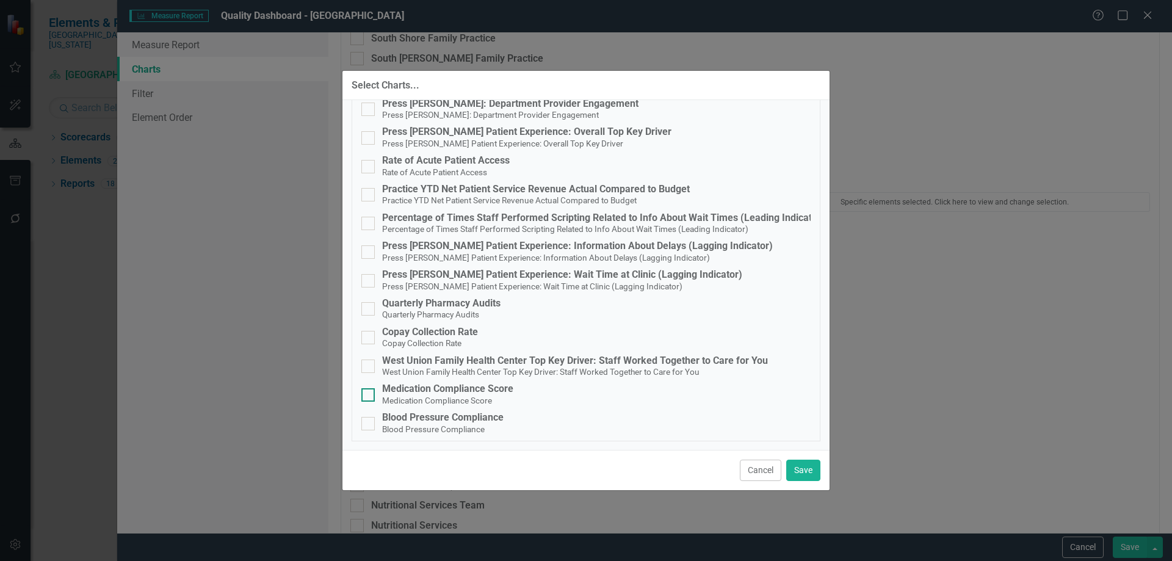
click at [441, 396] on small "Medication Compliance Score" at bounding box center [437, 401] width 110 height 10
click at [369, 396] on input "Medication Compliance Score Medication Compliance Score" at bounding box center [366, 392] width 8 height 8
checkbox input "true"
click at [446, 429] on small "Blood Pressure Compliance" at bounding box center [433, 429] width 103 height 10
click at [369, 425] on input "Blood Pressure Compliance Blood Pressure Compliance" at bounding box center [366, 421] width 8 height 8
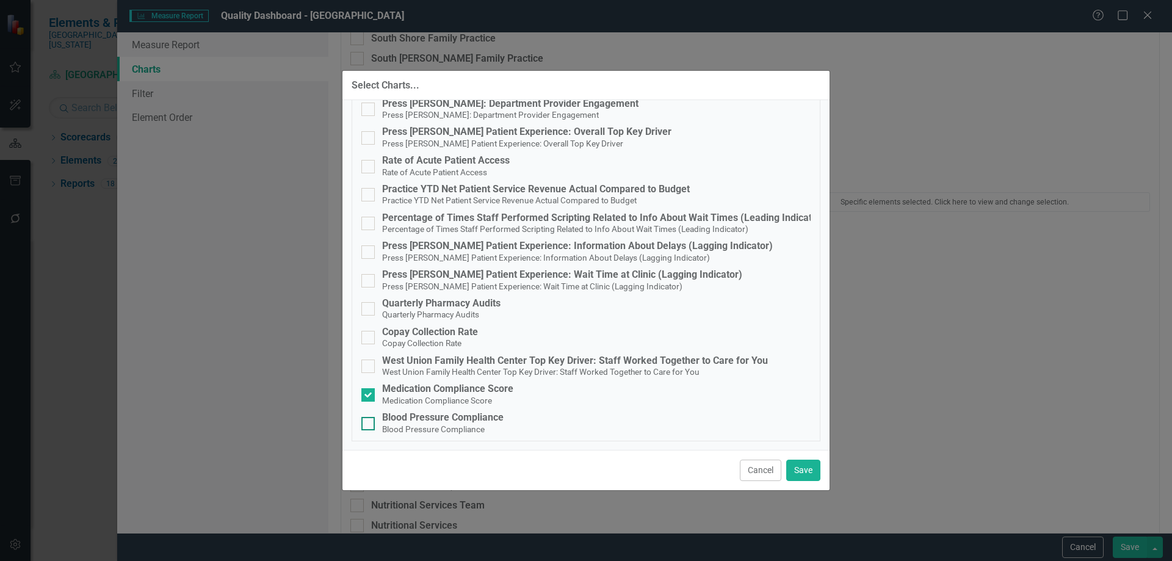
checkbox input "true"
drag, startPoint x: 801, startPoint y: 472, endPoint x: 813, endPoint y: 468, distance: 12.2
click at [801, 472] on button "Save" at bounding box center [804, 470] width 34 height 21
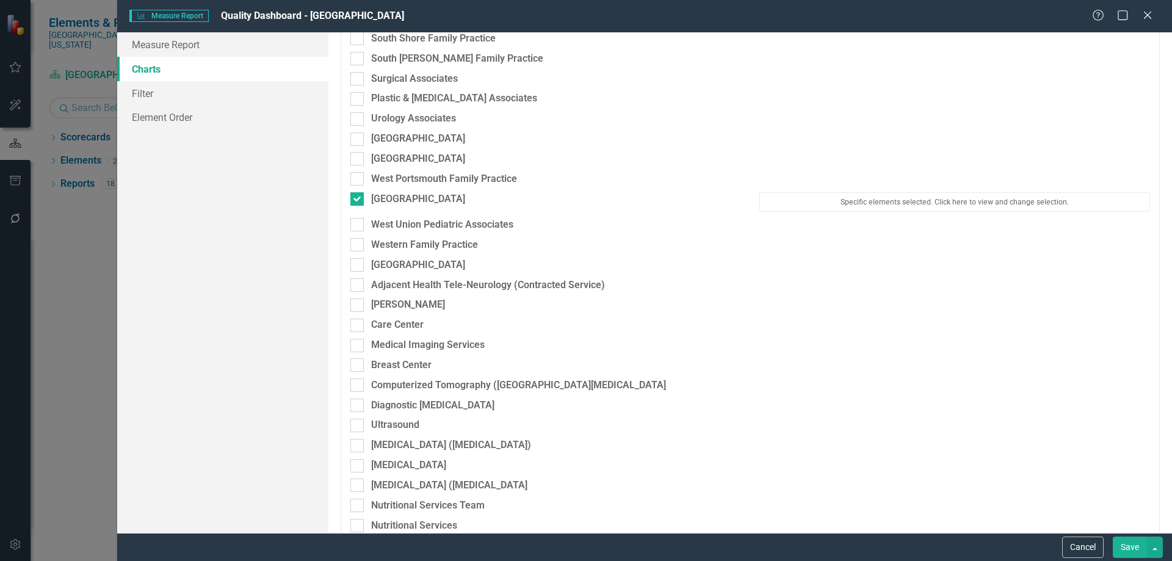
click at [1125, 542] on button "Save" at bounding box center [1130, 547] width 34 height 21
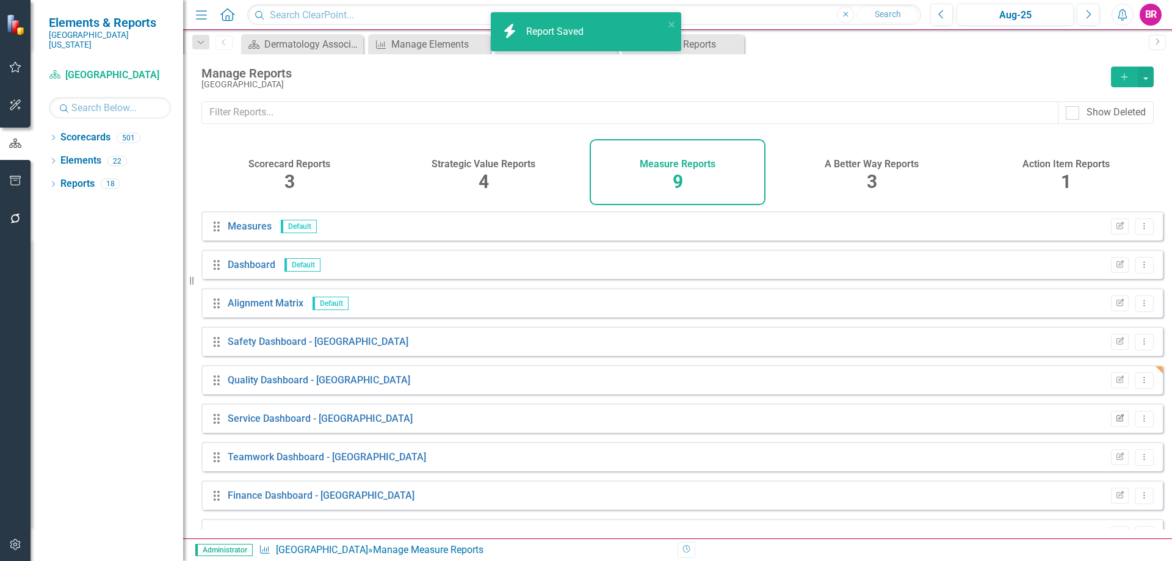
click at [1111, 427] on button "Edit Report" at bounding box center [1120, 419] width 18 height 16
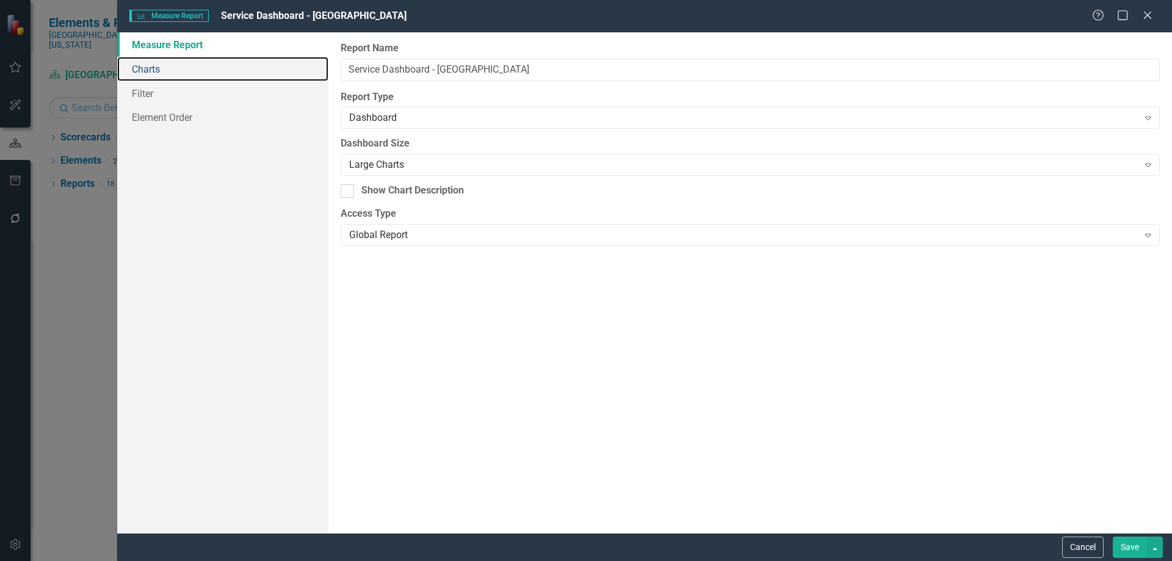
click at [161, 70] on link "Charts" at bounding box center [222, 69] width 211 height 24
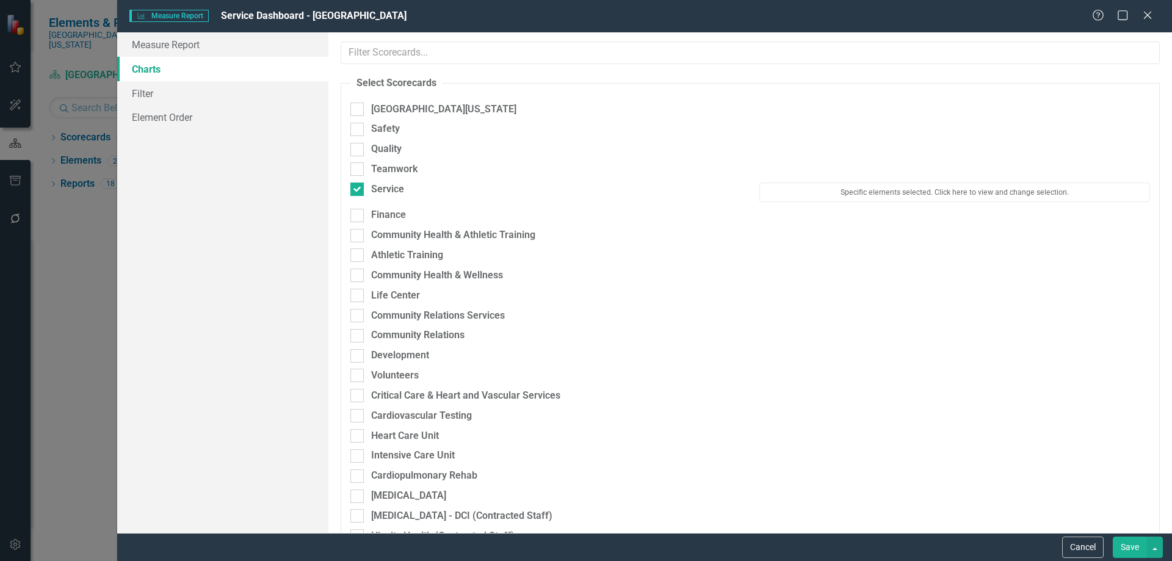
click at [370, 180] on div "Teamwork" at bounding box center [545, 172] width 409 height 20
click at [374, 185] on div "Service" at bounding box center [387, 190] width 33 height 14
click at [358, 185] on input "Service" at bounding box center [355, 187] width 8 height 8
checkbox input "false"
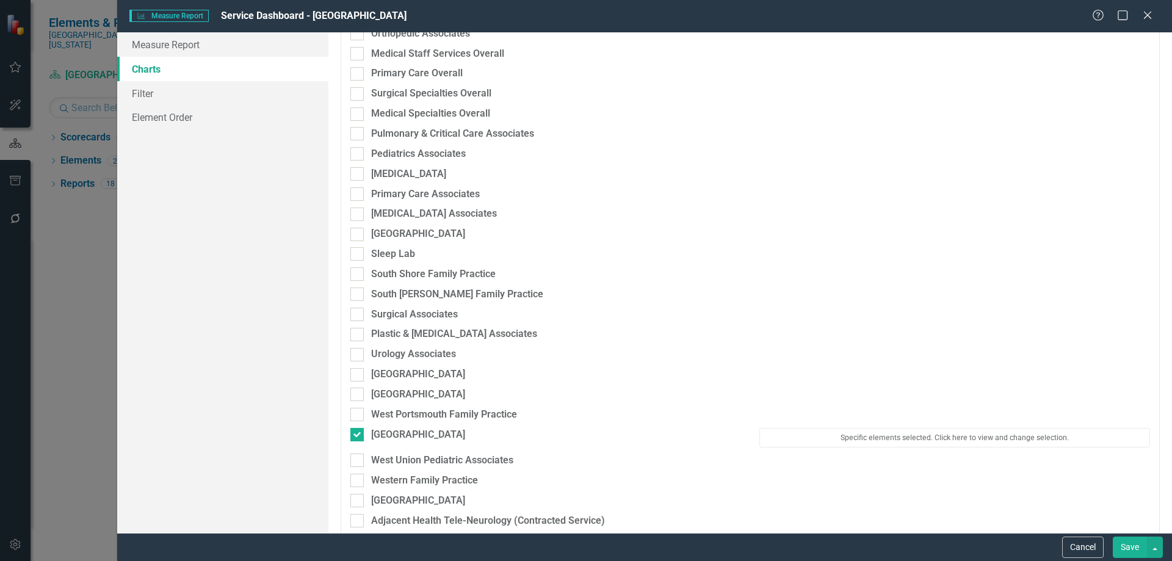
scroll to position [1893, 0]
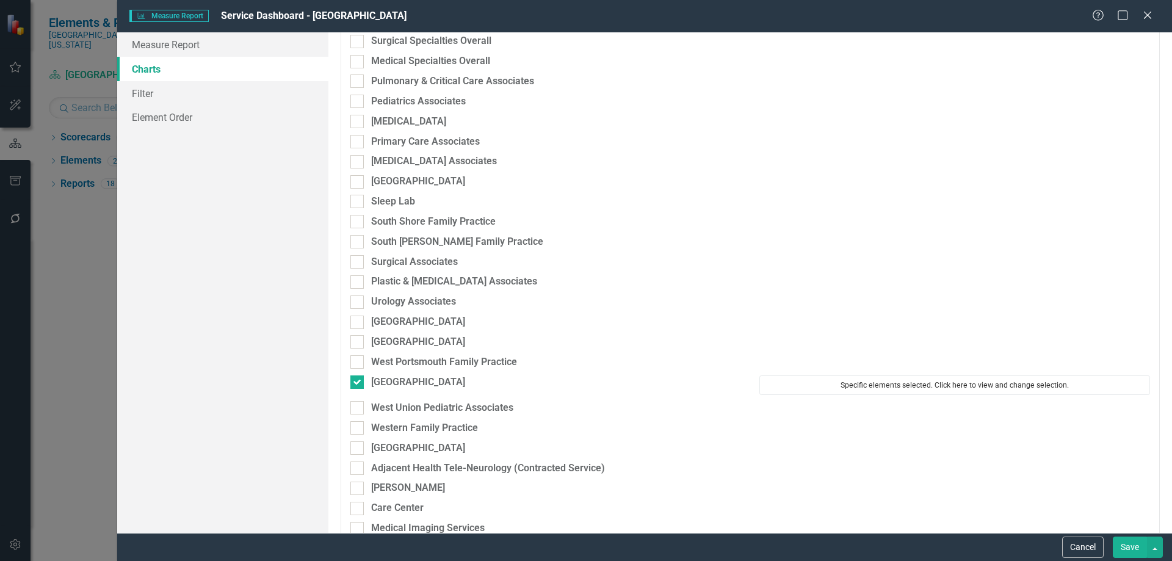
click at [839, 383] on button "Specific elements selected. Click here to view and change selection." at bounding box center [955, 386] width 391 height 20
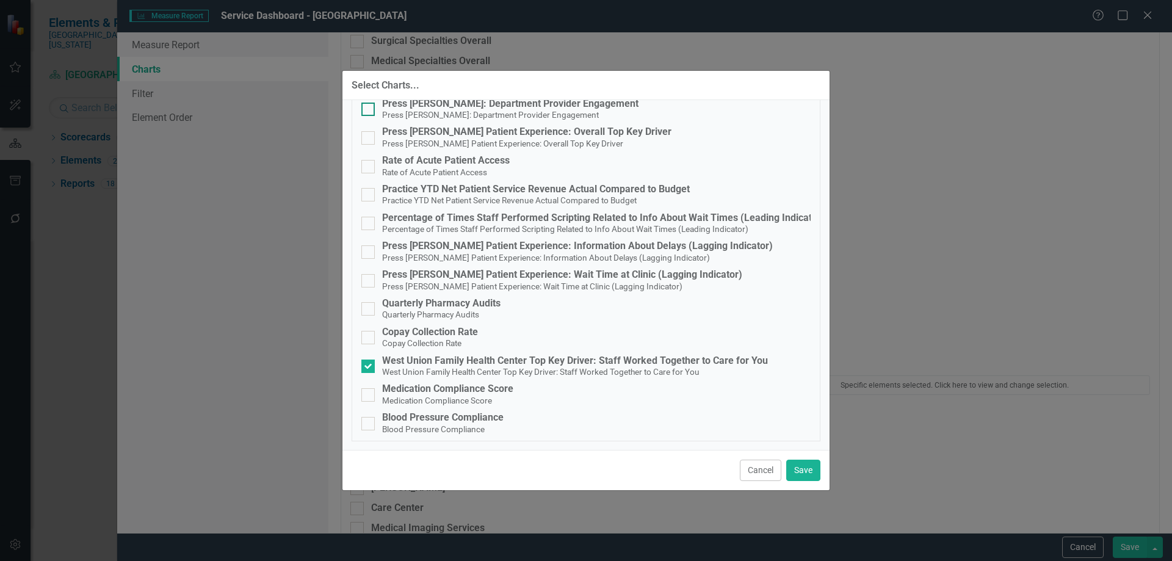
scroll to position [0, 0]
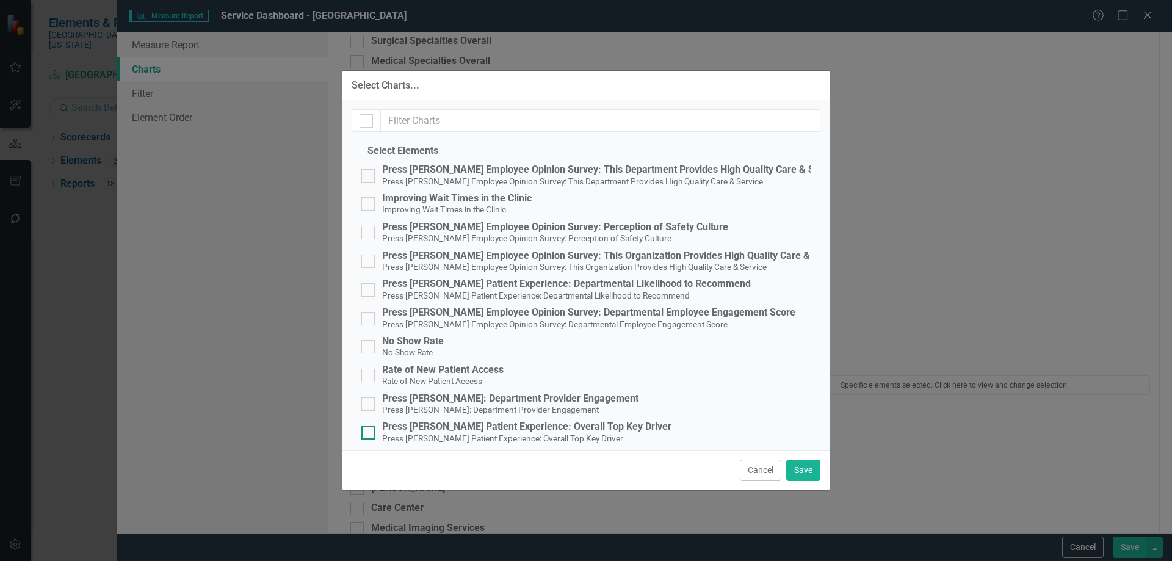
click at [570, 435] on small "Press [PERSON_NAME] Patient Experience: Overall Top Key Driver" at bounding box center [502, 439] width 241 height 10
click at [369, 434] on input "Press [PERSON_NAME] Patient Experience: Overall Top Key Driver Press [PERSON_NA…" at bounding box center [366, 430] width 8 height 8
checkbox input "true"
click at [810, 464] on button "Save" at bounding box center [804, 470] width 34 height 21
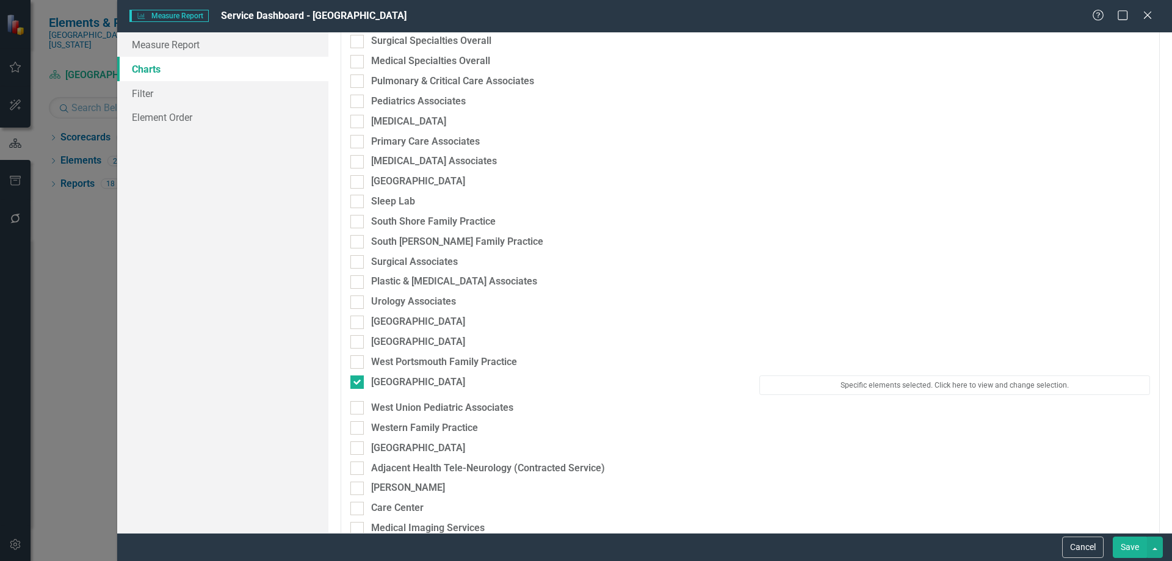
click at [1138, 548] on button "Save" at bounding box center [1130, 547] width 34 height 21
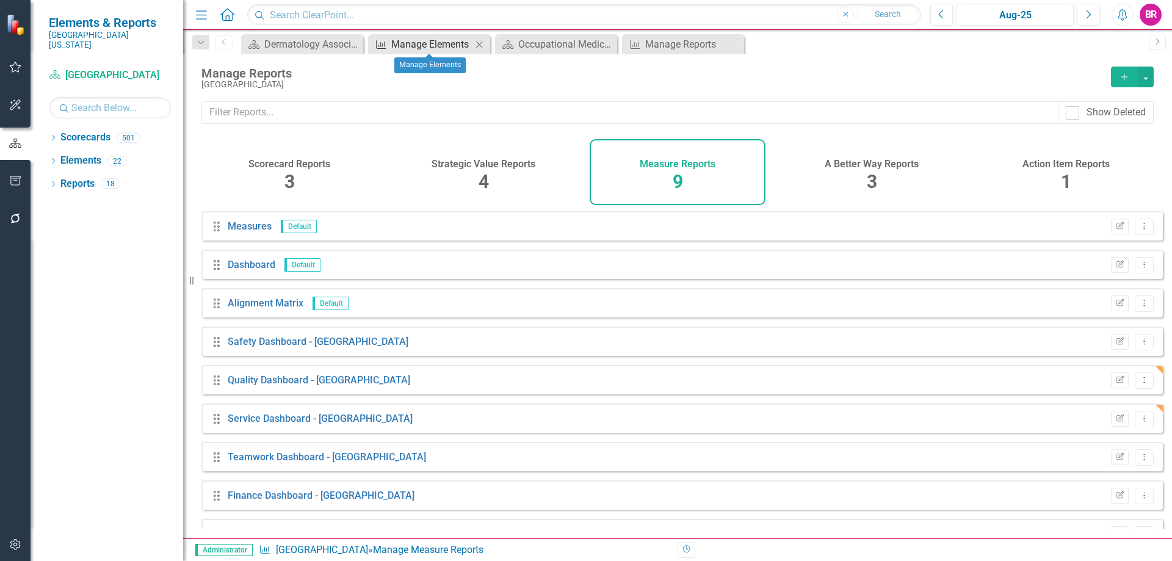
click at [441, 41] on div "Manage Elements" at bounding box center [431, 44] width 81 height 15
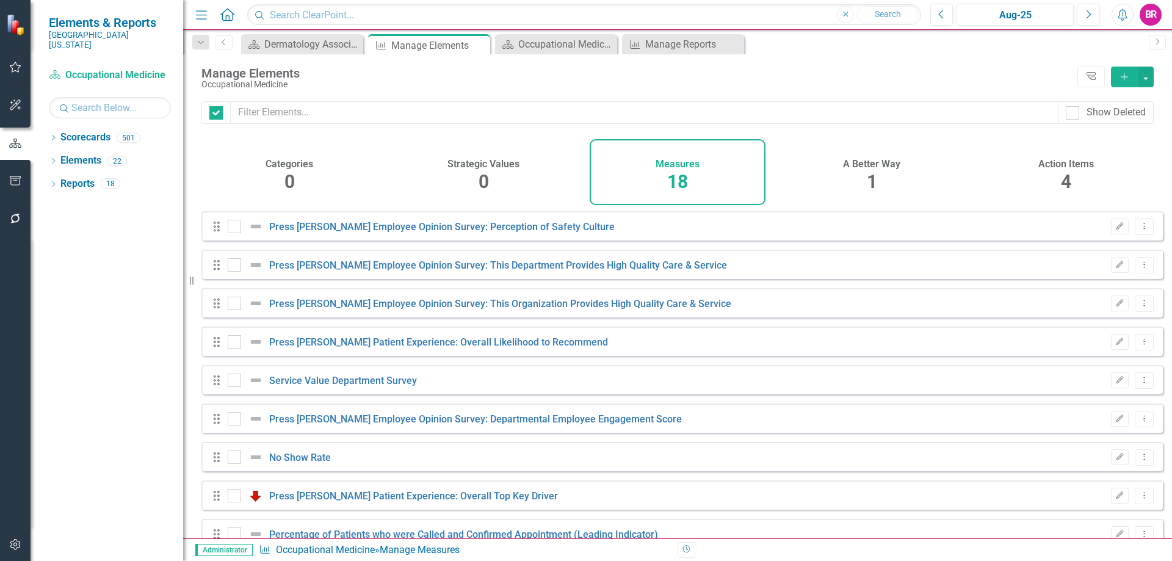
checkbox input "false"
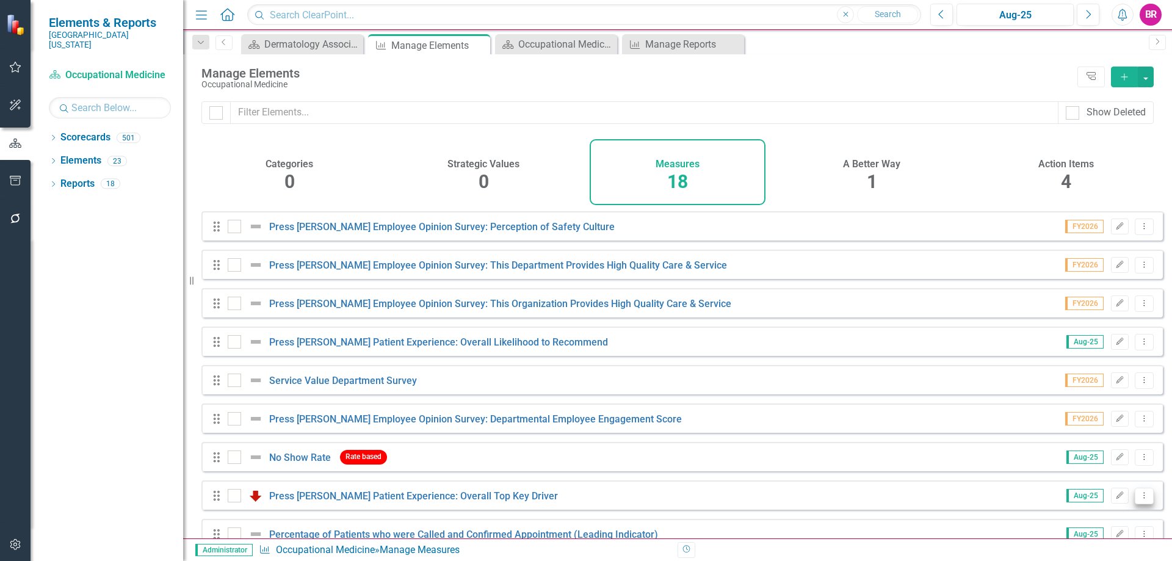
click at [1143, 504] on button "Dropdown Menu" at bounding box center [1144, 496] width 19 height 16
click at [1075, 461] on link "Copy Duplicate Measure" at bounding box center [1089, 462] width 110 height 23
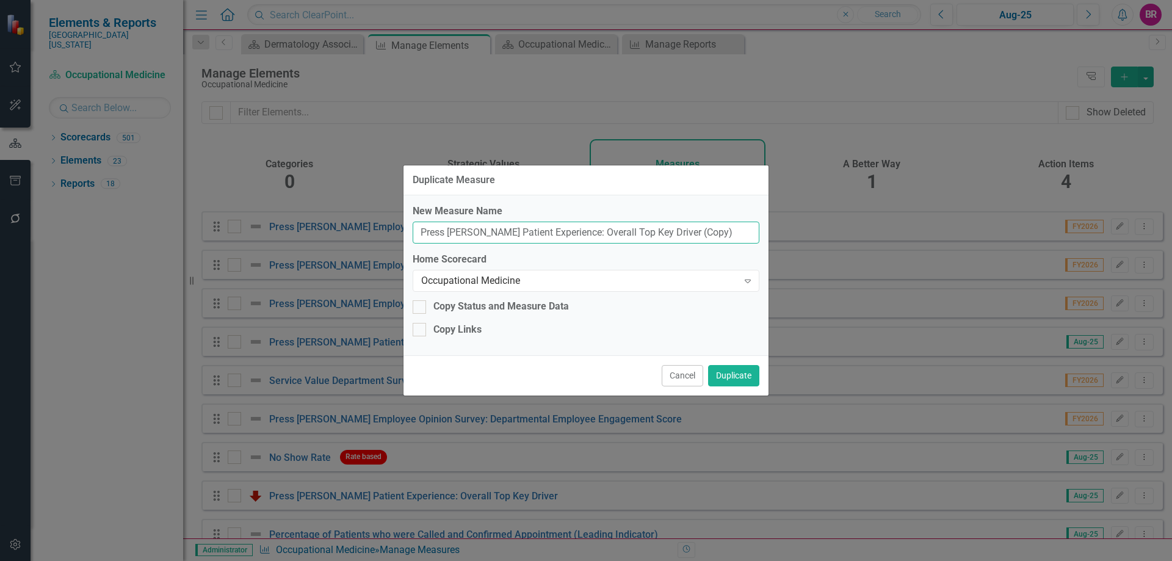
click at [713, 232] on input "Press [PERSON_NAME] Patient Experience: Overall Top Key Driver (Copy)" at bounding box center [586, 233] width 347 height 23
type input "Press [PERSON_NAME] Patient Experience: Overall Top Key Driver"
click at [683, 274] on div "Occupational Medicine" at bounding box center [579, 281] width 317 height 14
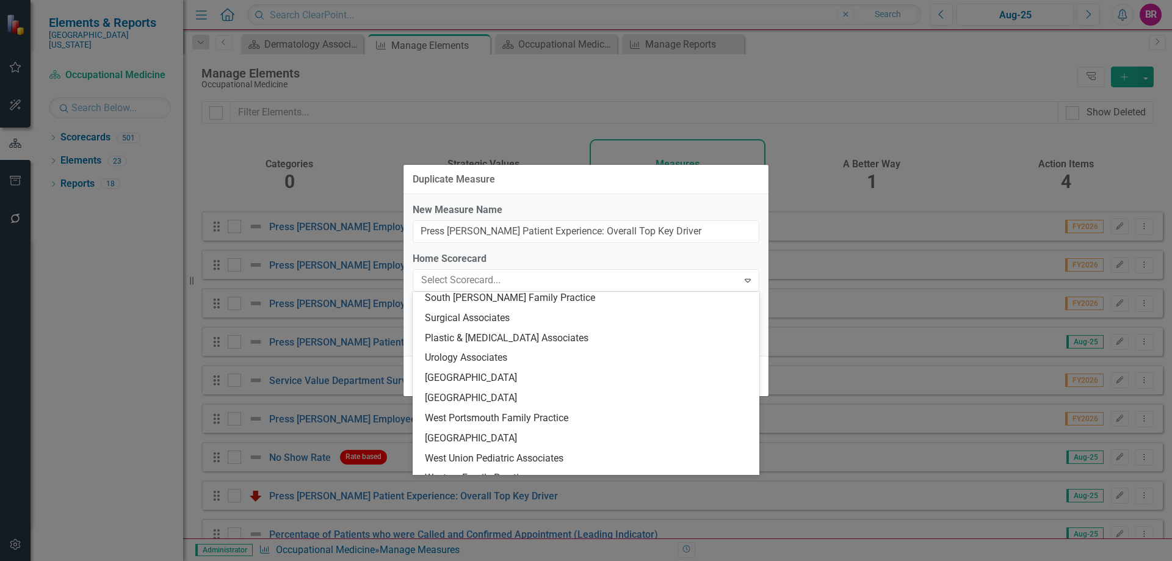
scroll to position [2050, 0]
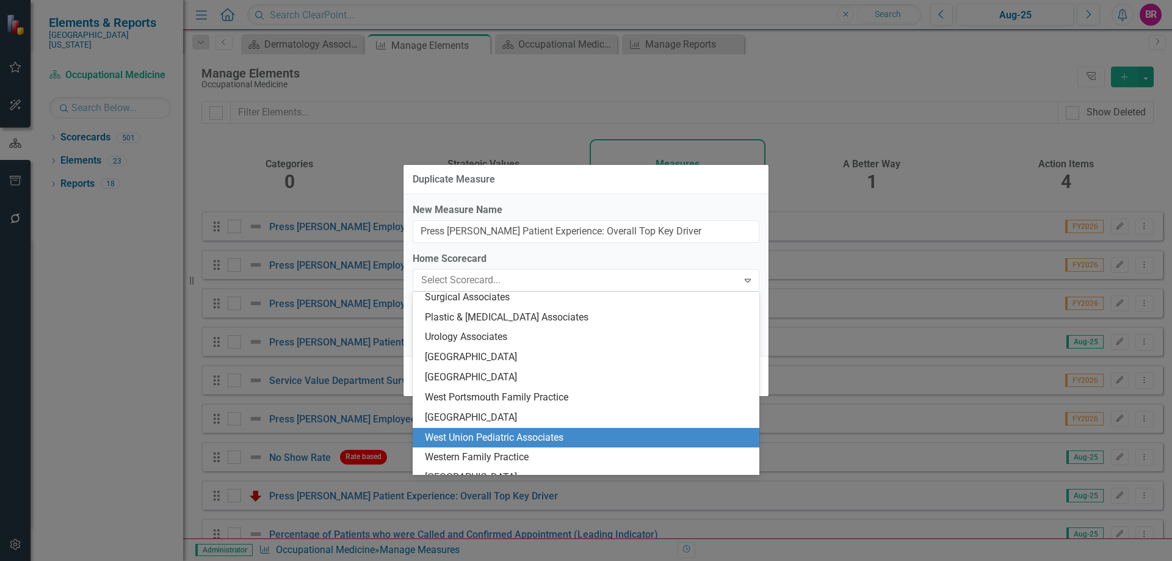
click at [586, 435] on div "West Union Pediatric Associates" at bounding box center [588, 438] width 327 height 14
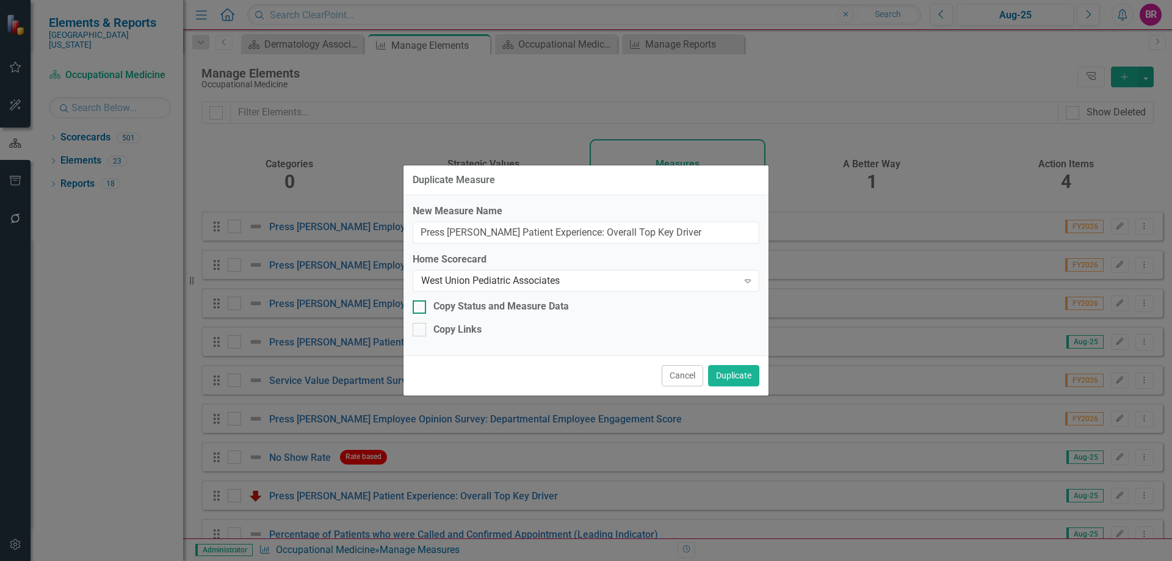
click at [495, 309] on div "Copy Status and Measure Data" at bounding box center [502, 307] width 136 height 14
click at [421, 308] on input "Copy Status and Measure Data" at bounding box center [417, 304] width 8 height 8
checkbox input "true"
click at [463, 333] on div "Copy Links" at bounding box center [458, 330] width 48 height 14
click at [421, 331] on input "Copy Links" at bounding box center [417, 327] width 8 height 8
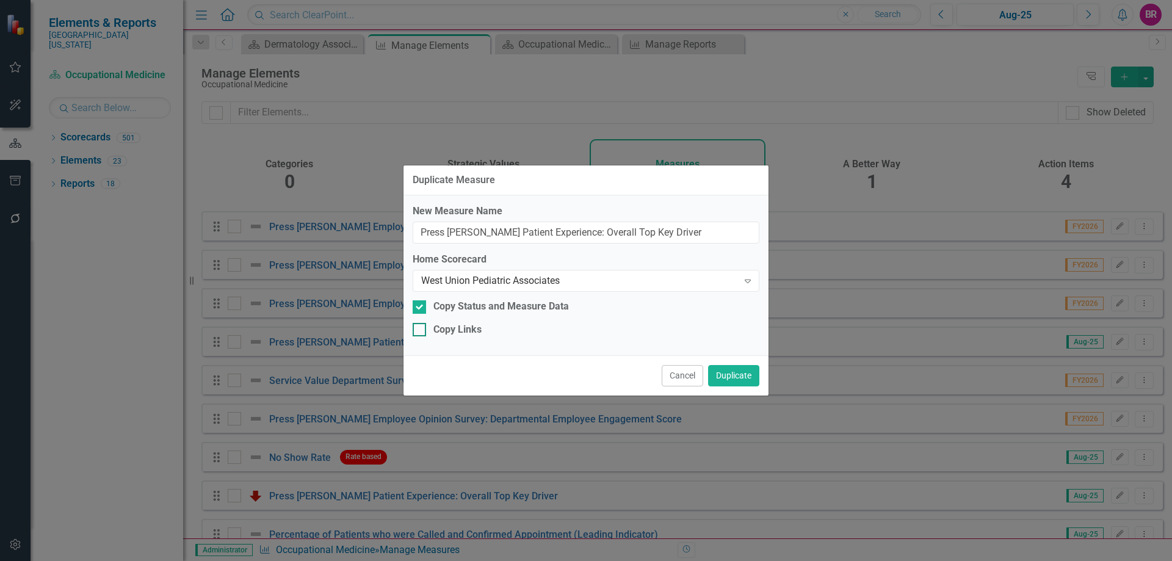
checkbox input "true"
click at [746, 377] on button "Duplicate" at bounding box center [733, 375] width 51 height 21
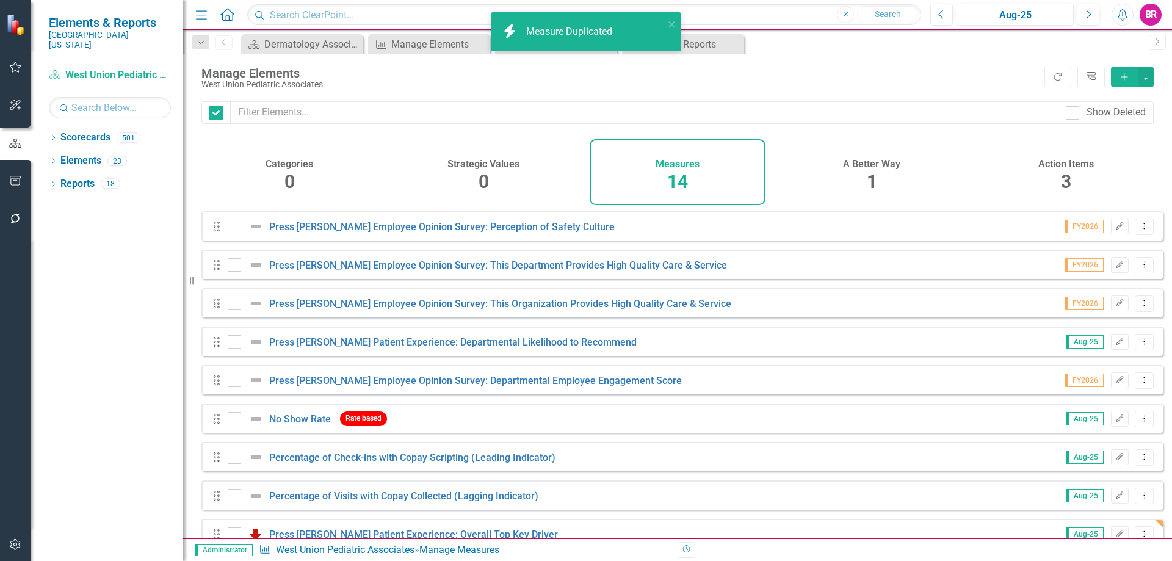
checkbox input "false"
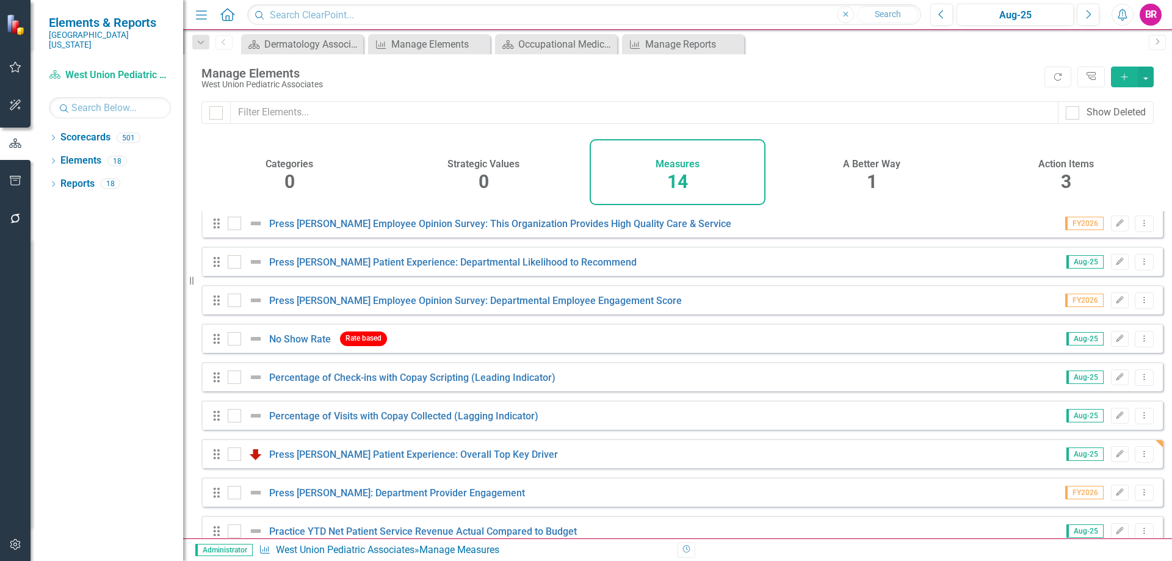
scroll to position [220, 0]
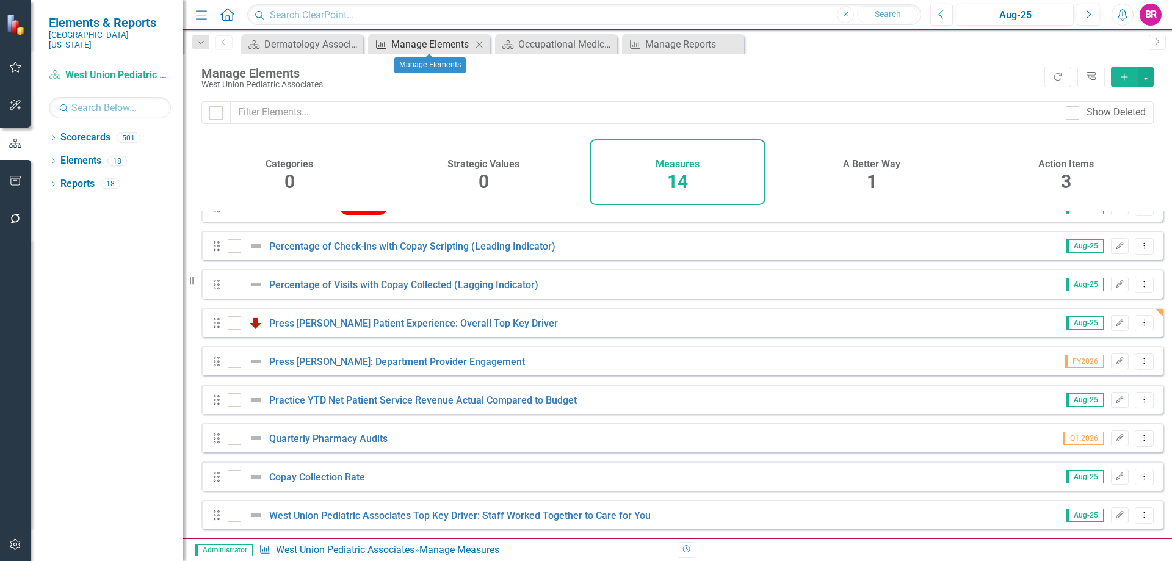
click at [414, 44] on div "Manage Elements" at bounding box center [431, 44] width 81 height 15
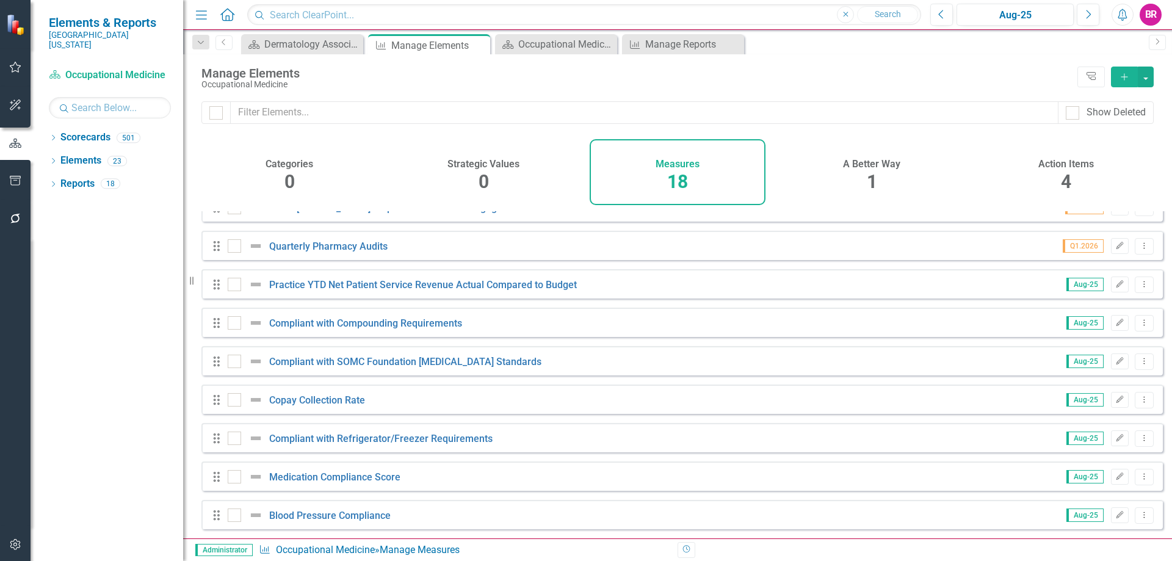
scroll to position [374, 0]
click at [1142, 478] on button "Dropdown Menu" at bounding box center [1144, 477] width 19 height 16
click at [1102, 436] on link "Copy Duplicate Measure" at bounding box center [1089, 434] width 110 height 23
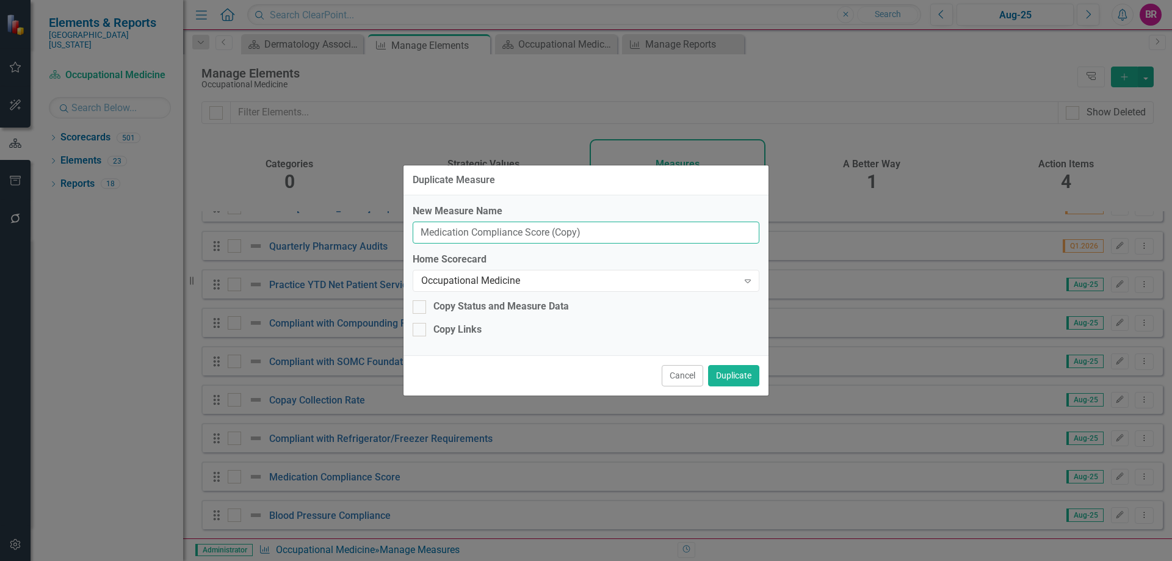
drag, startPoint x: 593, startPoint y: 239, endPoint x: 556, endPoint y: 233, distance: 37.9
click at [553, 231] on input "Medication Compliance Score (Copy)" at bounding box center [586, 233] width 347 height 23
type input "Medication Compliance Score"
click at [592, 277] on div "Occupational Medicine" at bounding box center [579, 281] width 317 height 14
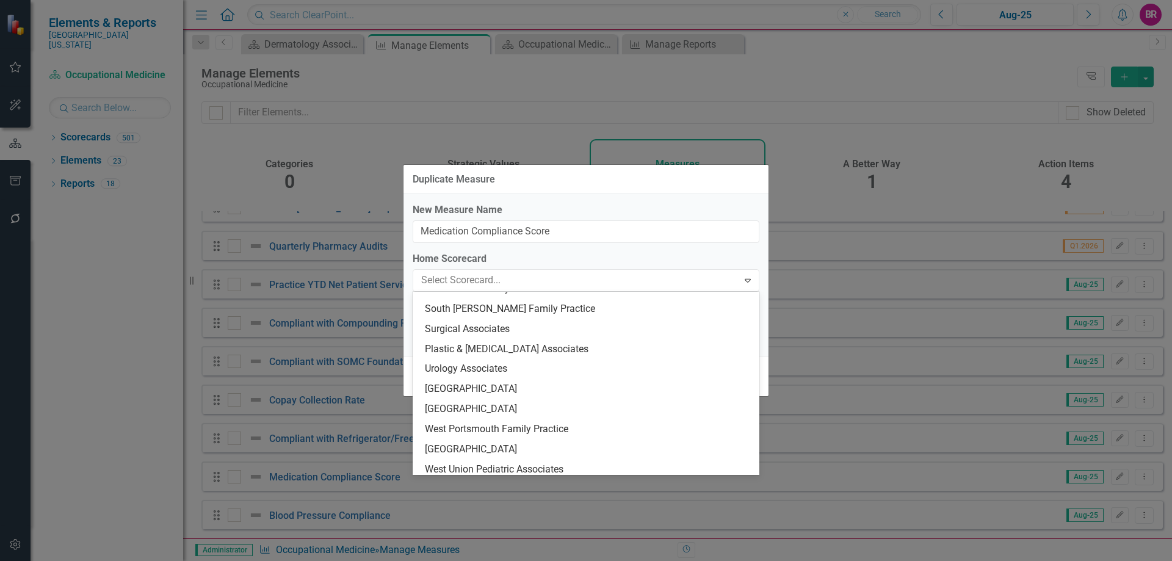
scroll to position [2172, 0]
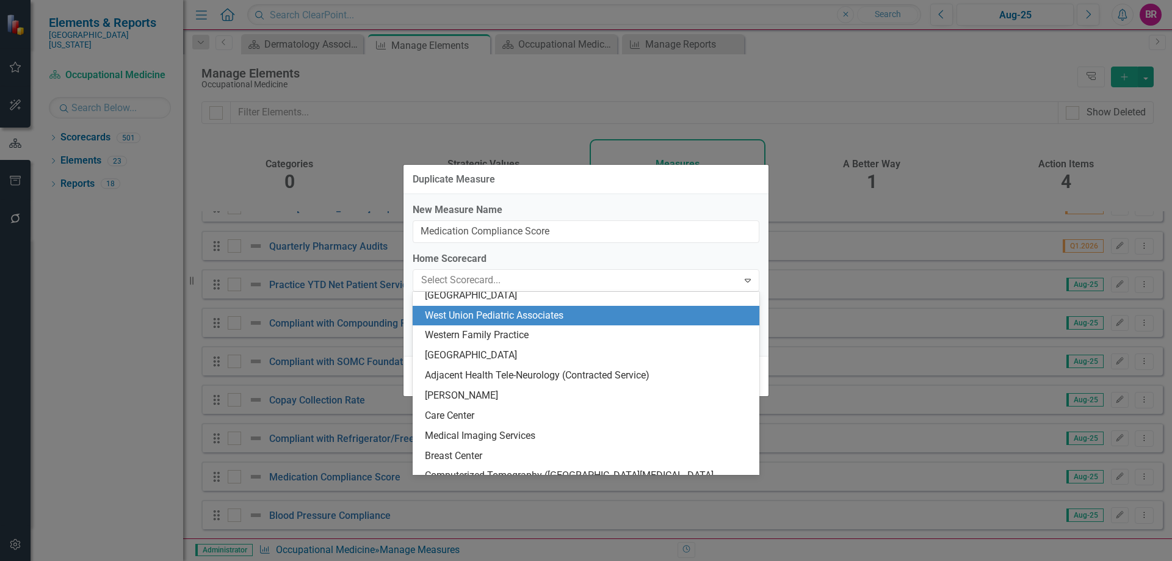
click at [594, 319] on div "West Union Pediatric Associates" at bounding box center [588, 316] width 327 height 14
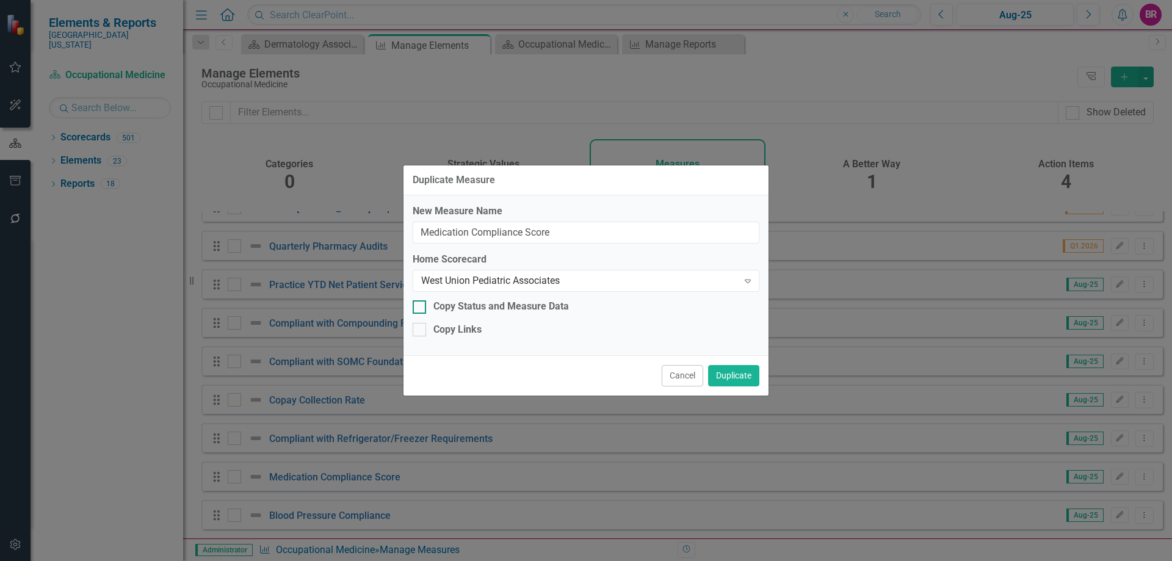
click at [481, 310] on div "Copy Status and Measure Data" at bounding box center [502, 307] width 136 height 14
click at [421, 308] on input "Copy Status and Measure Data" at bounding box center [417, 304] width 8 height 8
checkbox input "true"
click at [458, 333] on div "Copy Links" at bounding box center [458, 330] width 48 height 14
click at [421, 331] on input "Copy Links" at bounding box center [417, 327] width 8 height 8
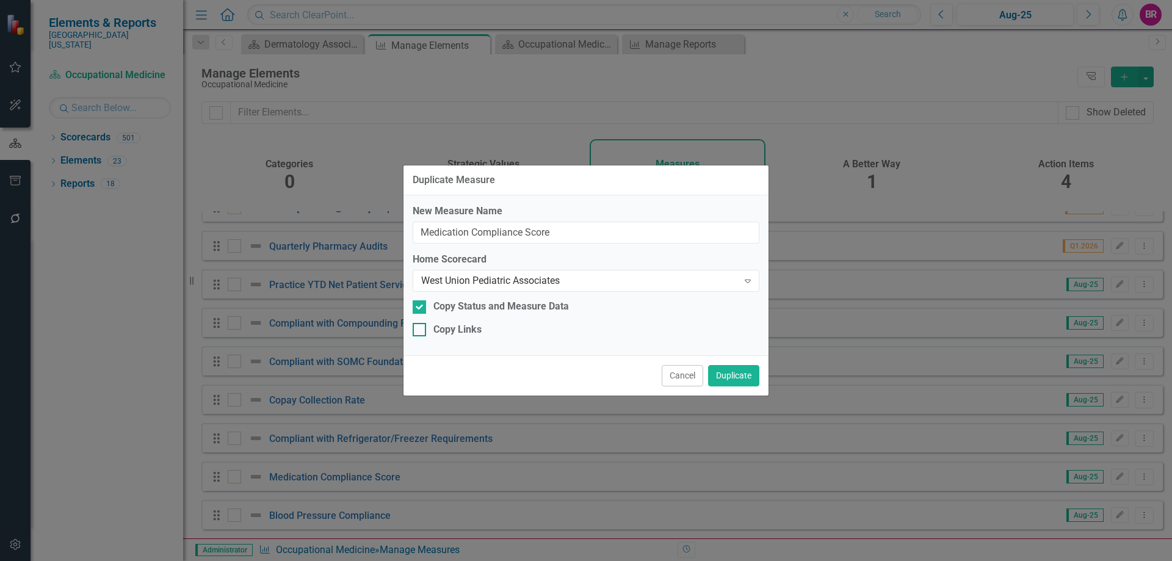
checkbox input "true"
click at [740, 376] on button "Duplicate" at bounding box center [733, 375] width 51 height 21
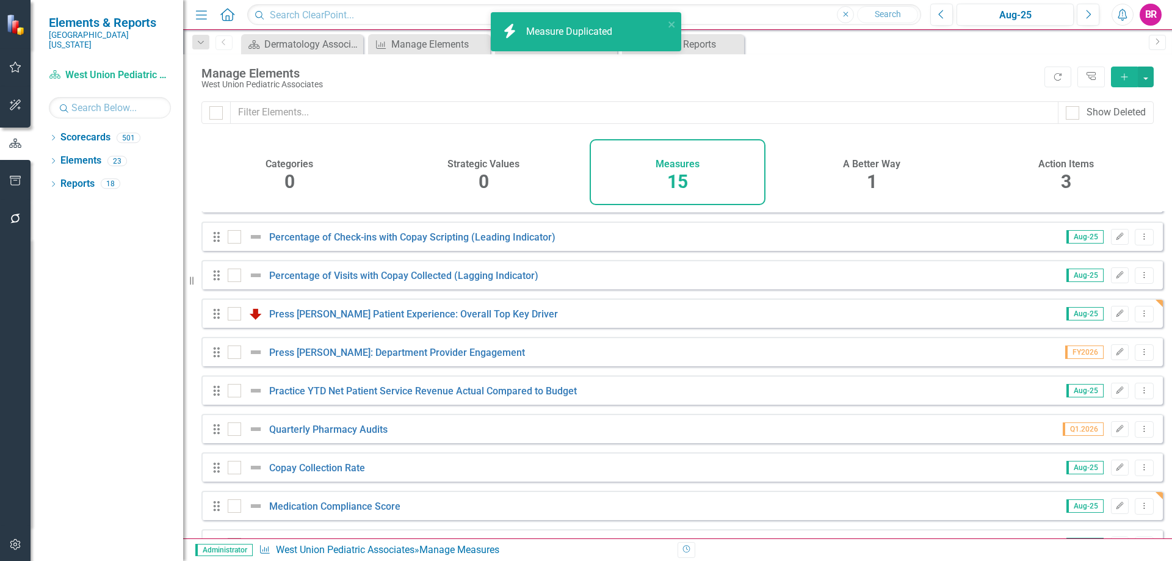
scroll to position [259, 0]
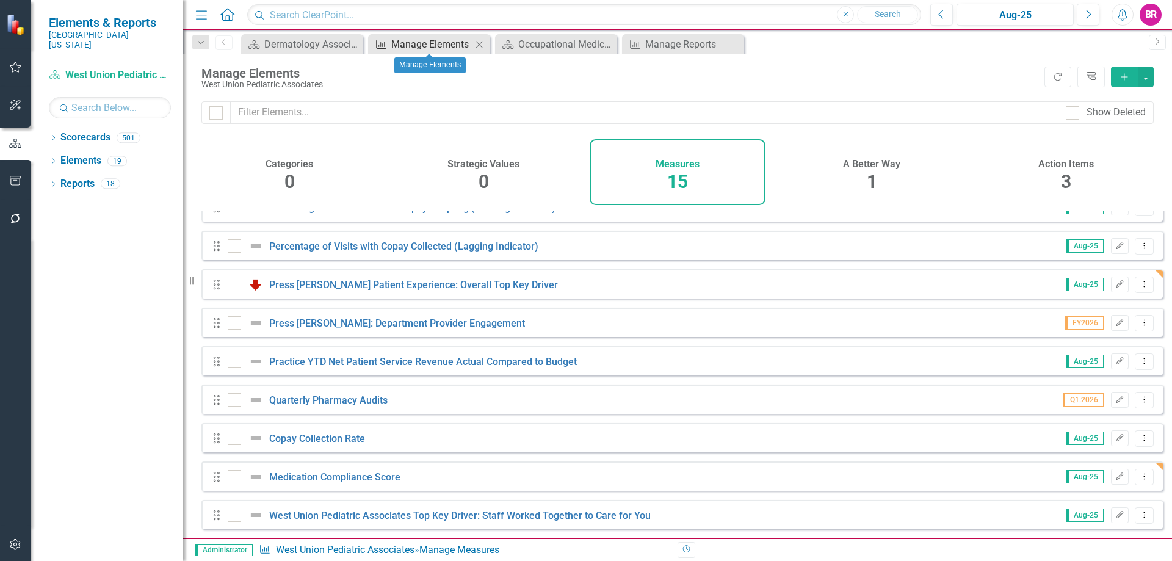
click at [418, 45] on div "Manage Elements" at bounding box center [431, 44] width 81 height 15
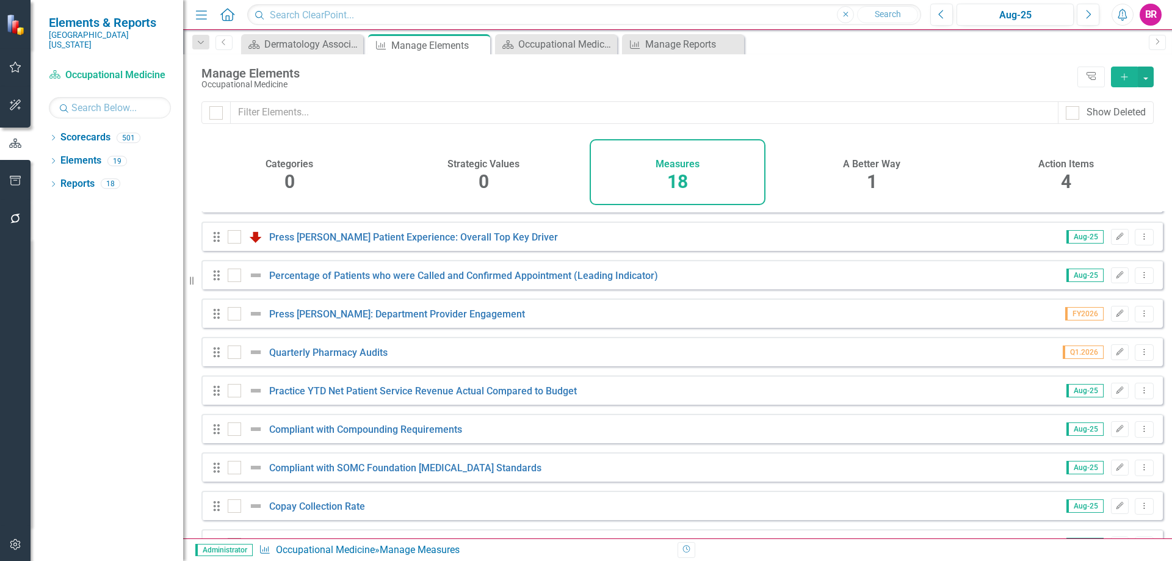
scroll to position [374, 0]
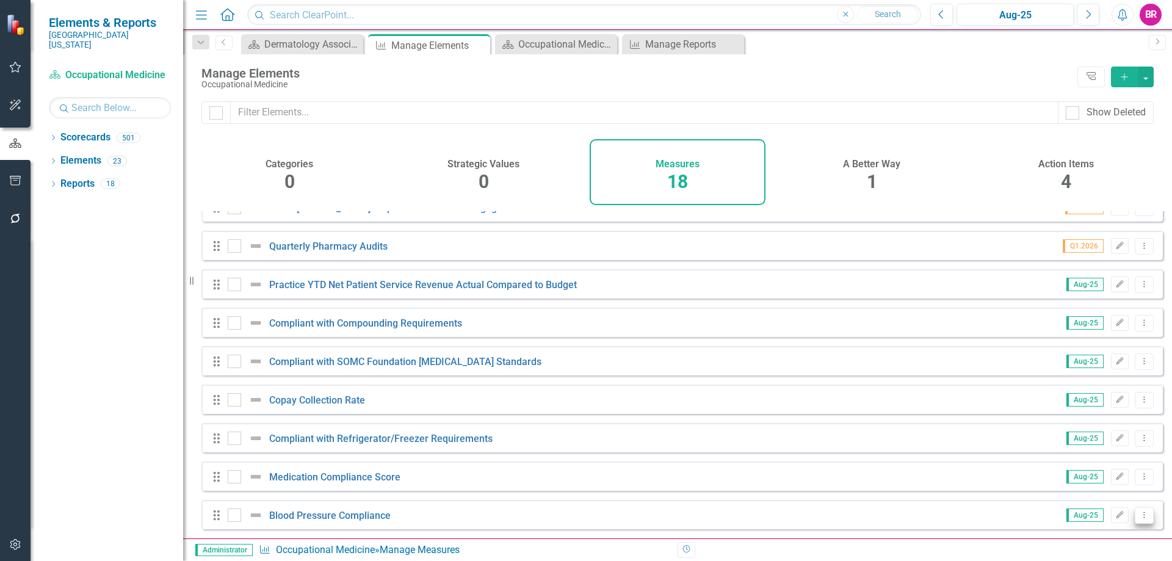
click at [1125, 515] on div "Aug-25 Edit Dropdown Menu" at bounding box center [1103, 515] width 103 height 16
click at [1140, 514] on icon "Dropdown Menu" at bounding box center [1145, 515] width 10 height 8
click at [1112, 468] on link "Copy Duplicate Measure" at bounding box center [1089, 473] width 110 height 23
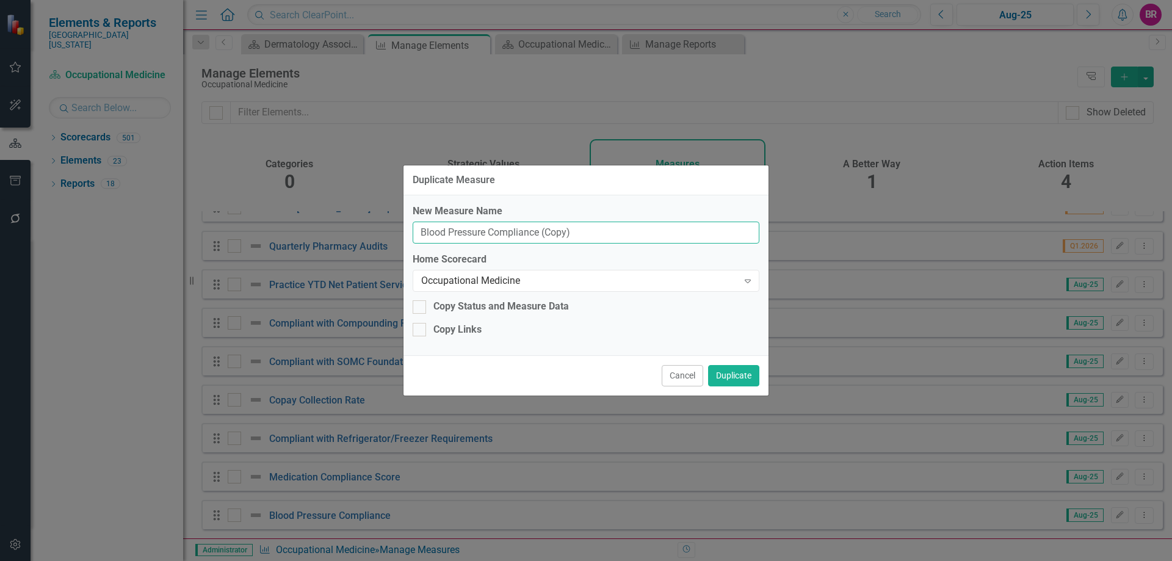
drag, startPoint x: 586, startPoint y: 239, endPoint x: 539, endPoint y: 230, distance: 48.0
click at [539, 230] on input "Blood Pressure Compliance (Copy)" at bounding box center [586, 233] width 347 height 23
type input "Blood Pressure Compliance"
click at [544, 278] on div "Occupational Medicine" at bounding box center [579, 281] width 317 height 14
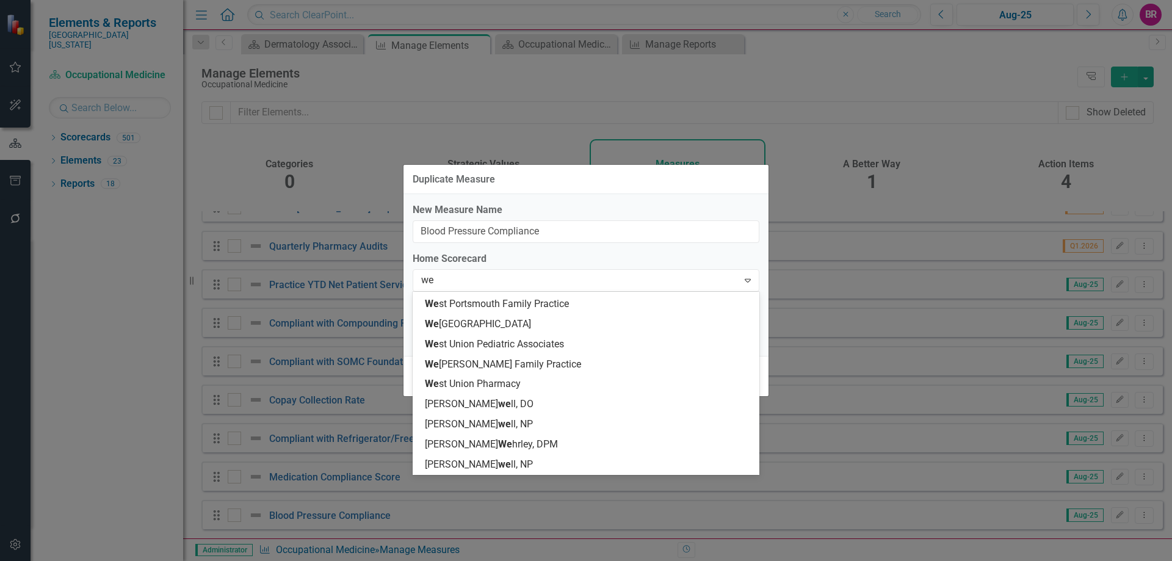
scroll to position [0, 0]
type input "wes"
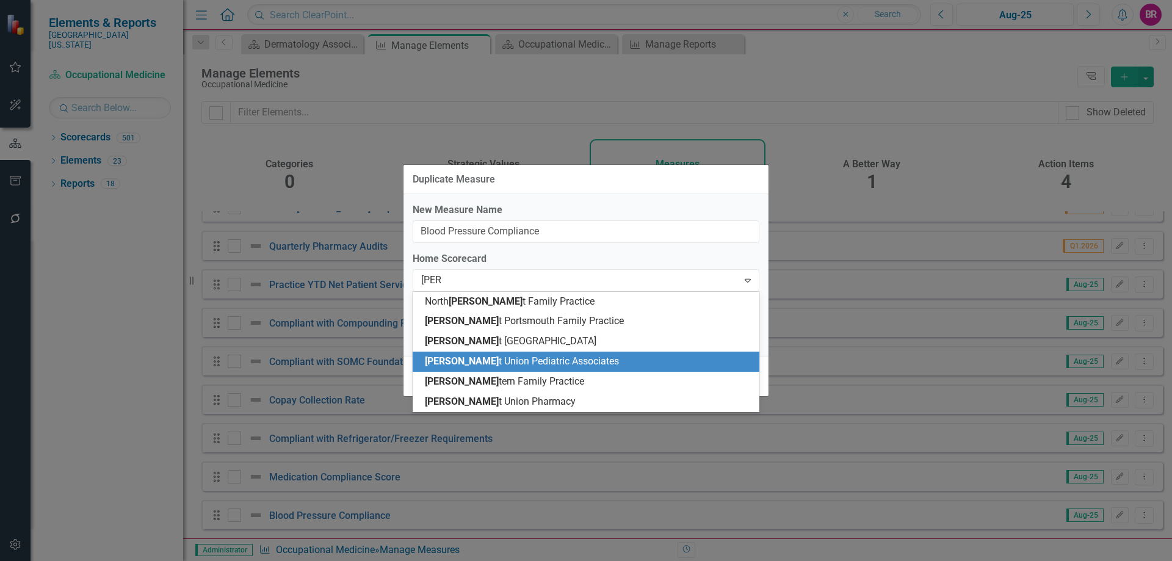
click at [529, 365] on span "Wes t Union Pediatric Associates" at bounding box center [522, 361] width 194 height 12
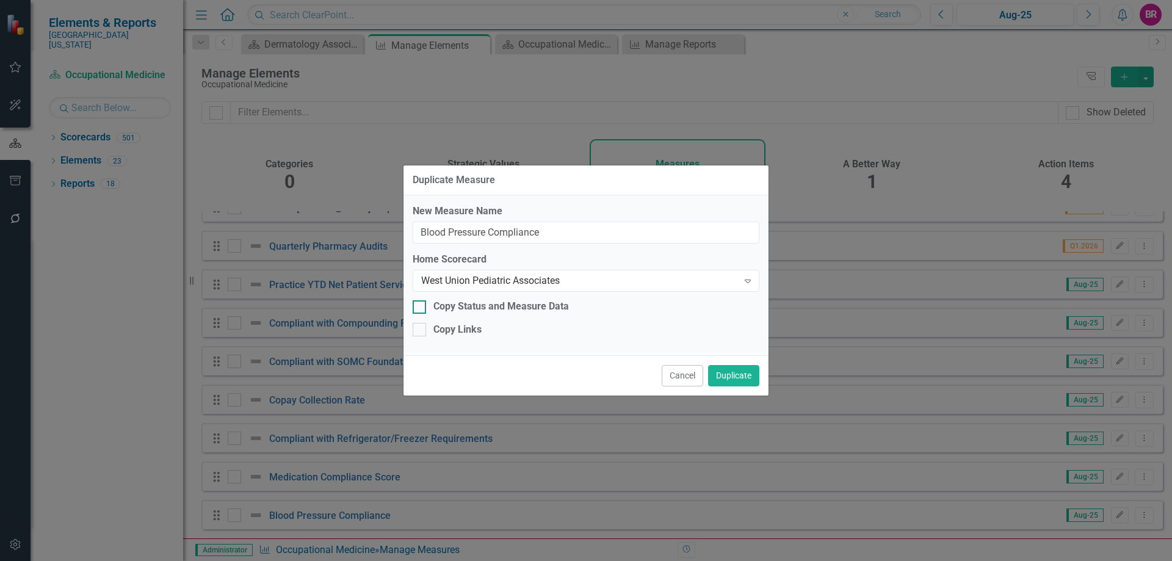
click at [508, 305] on div "Copy Status and Measure Data" at bounding box center [502, 307] width 136 height 14
click at [421, 305] on input "Copy Status and Measure Data" at bounding box center [417, 304] width 8 height 8
checkbox input "true"
drag, startPoint x: 478, startPoint y: 328, endPoint x: 485, endPoint y: 328, distance: 7.9
click at [477, 328] on div "Copy Links" at bounding box center [458, 330] width 48 height 14
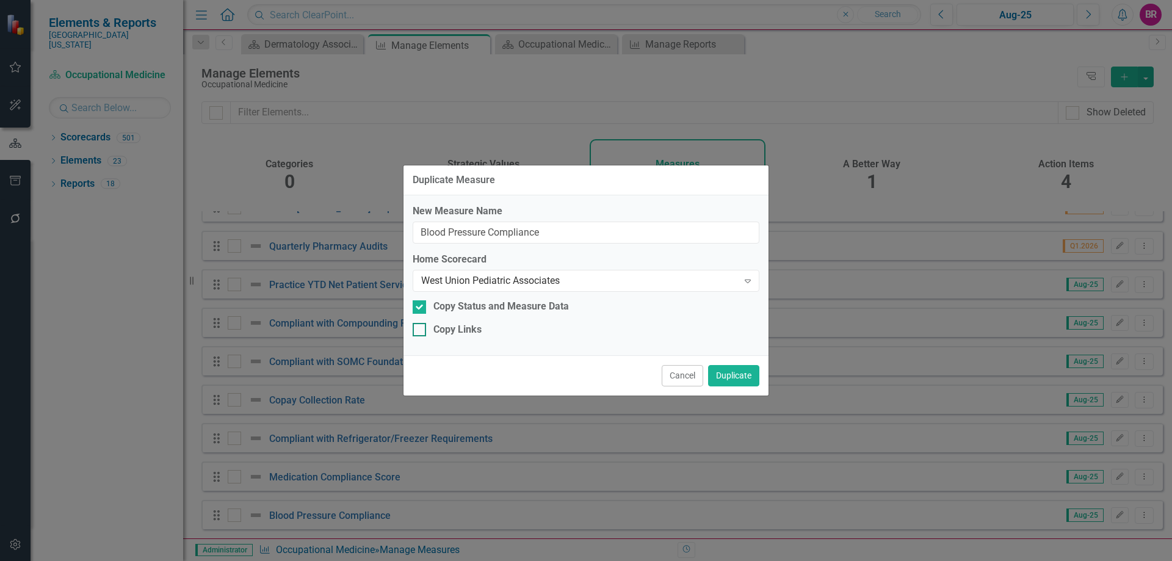
click at [421, 328] on input "Copy Links" at bounding box center [417, 327] width 8 height 8
checkbox input "true"
click at [739, 382] on button "Duplicate" at bounding box center [733, 375] width 51 height 21
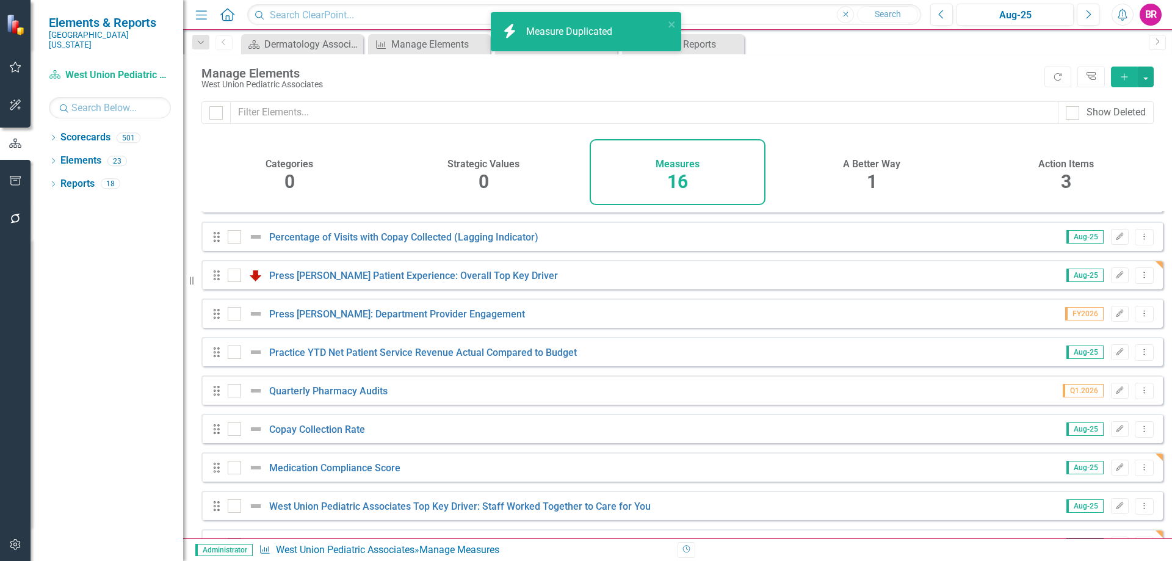
scroll to position [297, 0]
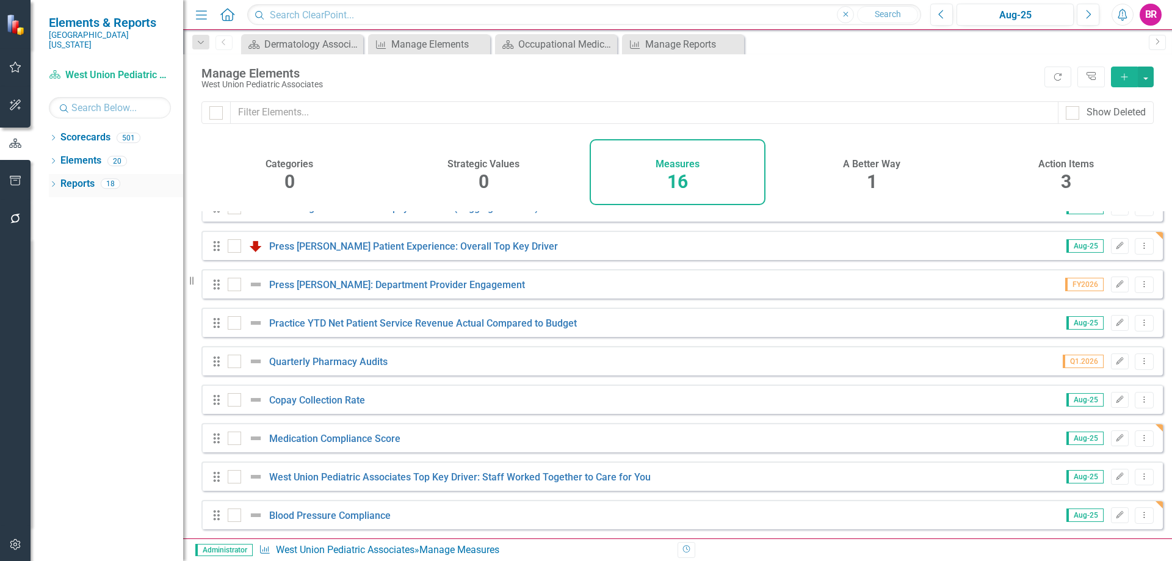
drag, startPoint x: 78, startPoint y: 175, endPoint x: 83, endPoint y: 170, distance: 7.8
click at [78, 177] on link "Reports" at bounding box center [77, 184] width 34 height 14
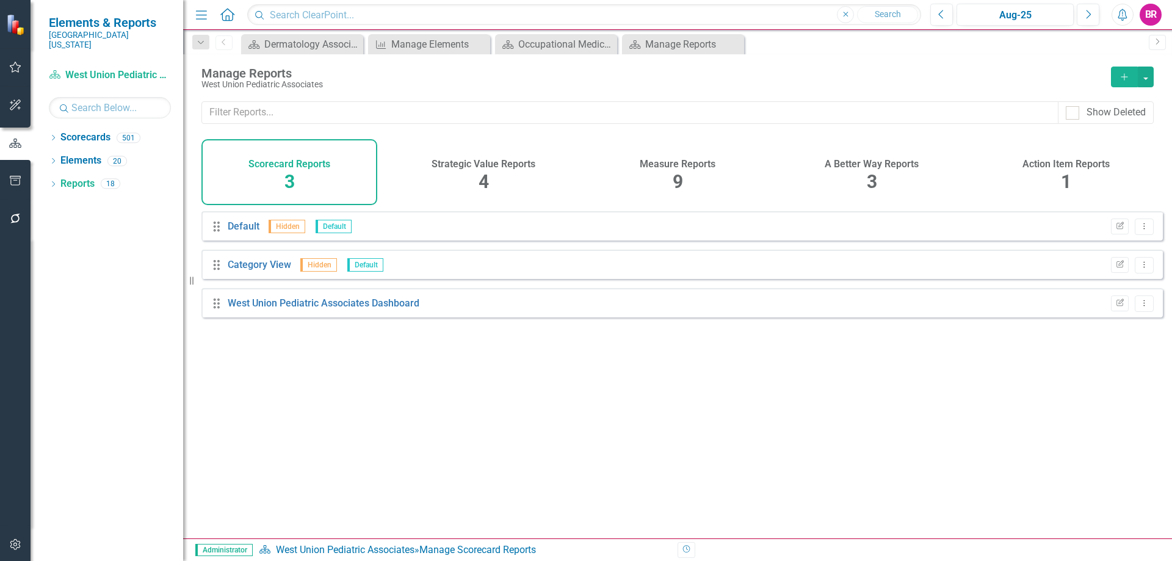
click at [679, 183] on span "9" at bounding box center [678, 181] width 10 height 21
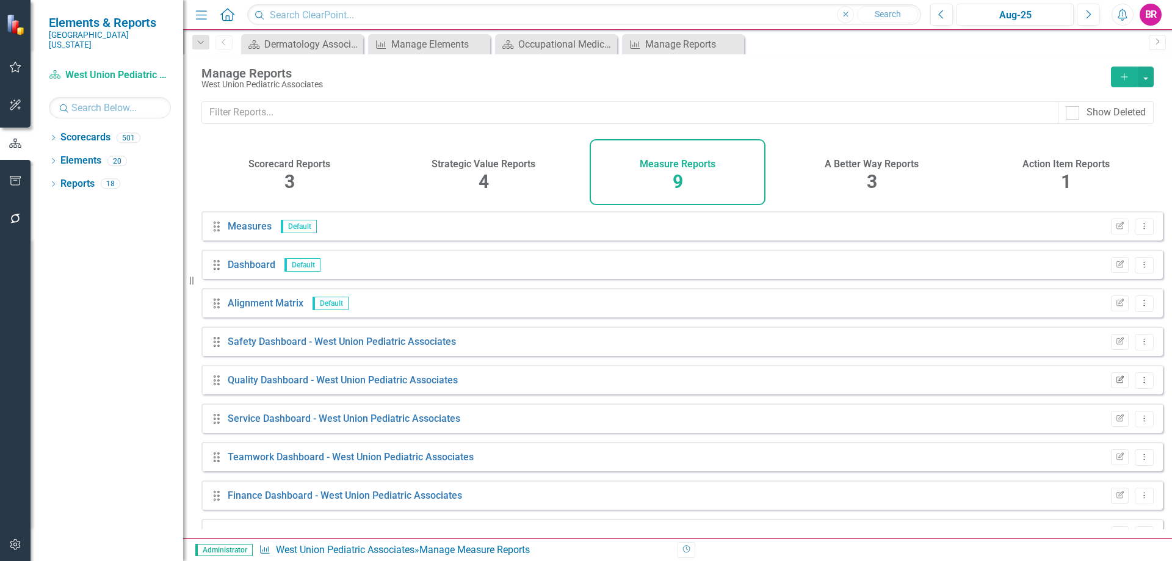
click at [1111, 388] on button "Edit Report" at bounding box center [1120, 381] width 18 height 16
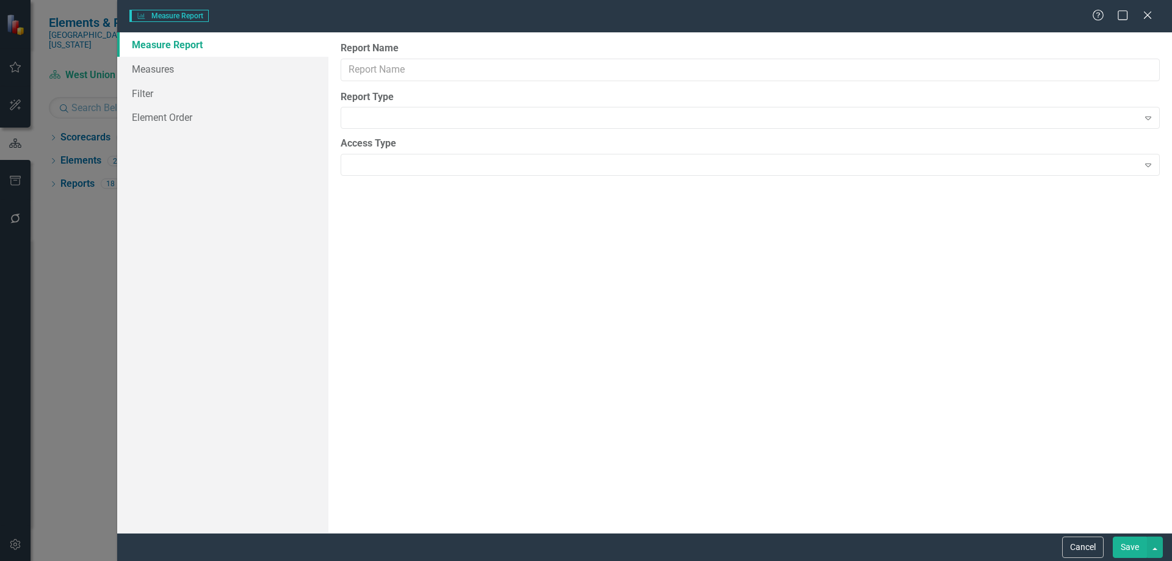
type input "Quality Dashboard - West Union Pediatric Associates"
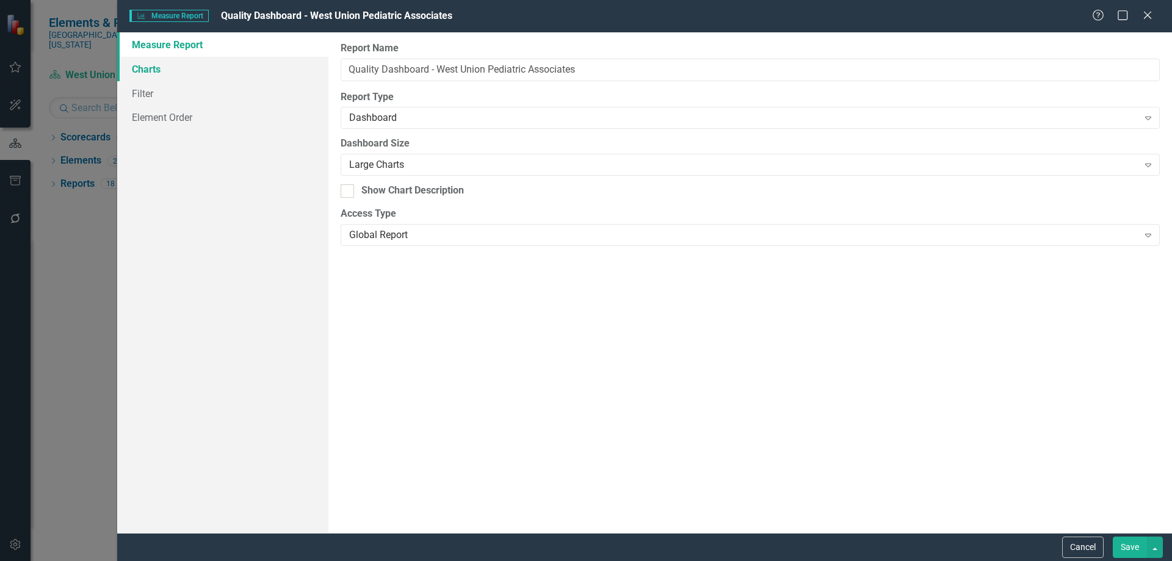
click at [144, 70] on link "Charts" at bounding box center [222, 69] width 211 height 24
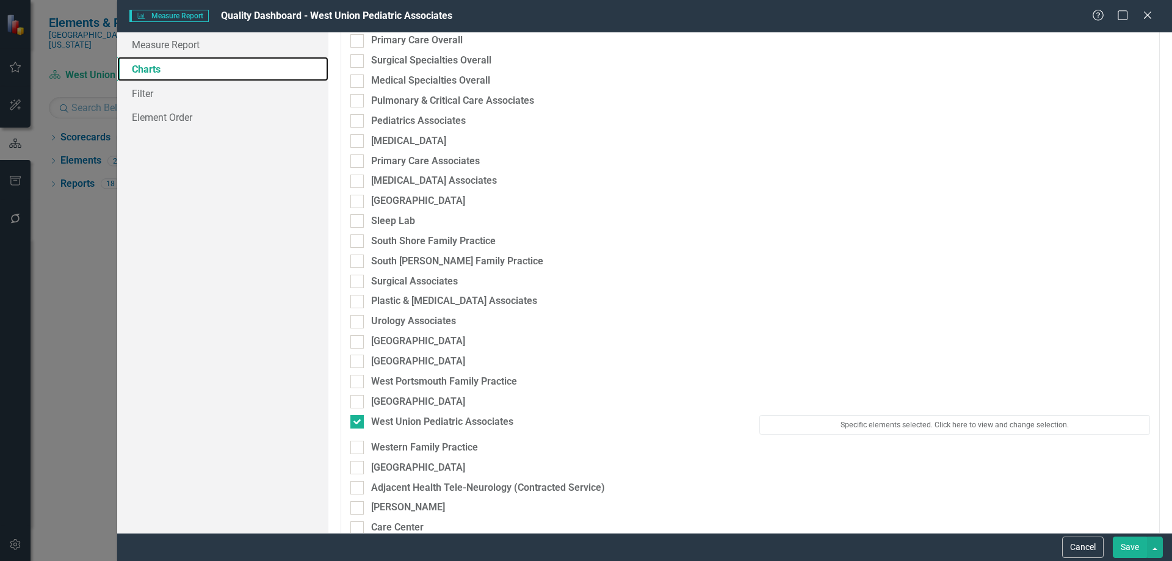
scroll to position [2015, 0]
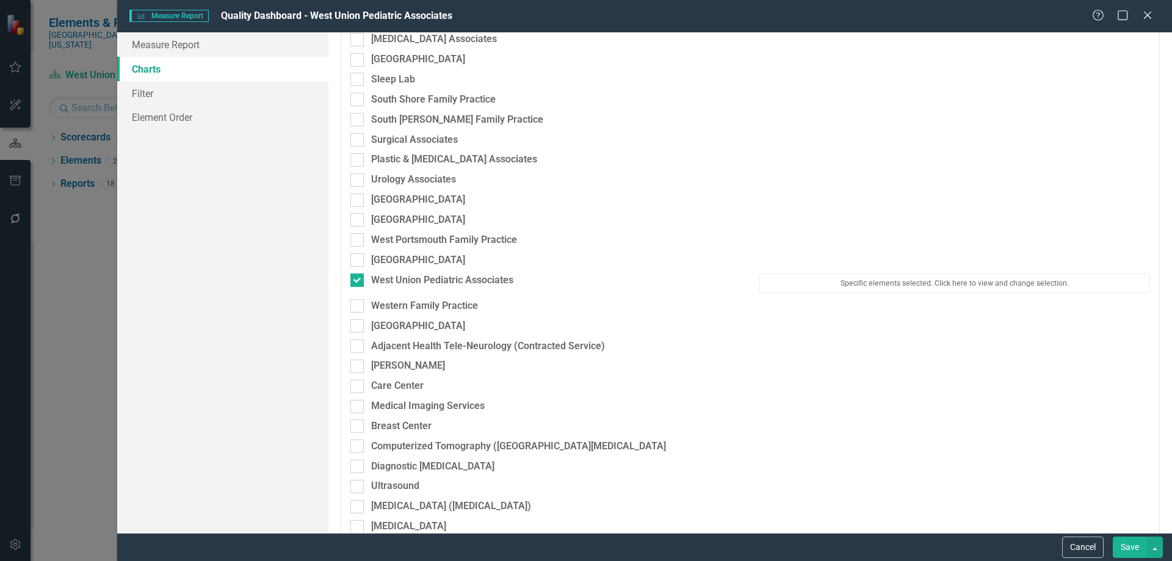
click at [898, 294] on div "Specific elements selected. Click here to view and change selection." at bounding box center [955, 287] width 409 height 26
click at [893, 291] on button "Specific elements selected. Click here to view and change selection." at bounding box center [955, 284] width 391 height 20
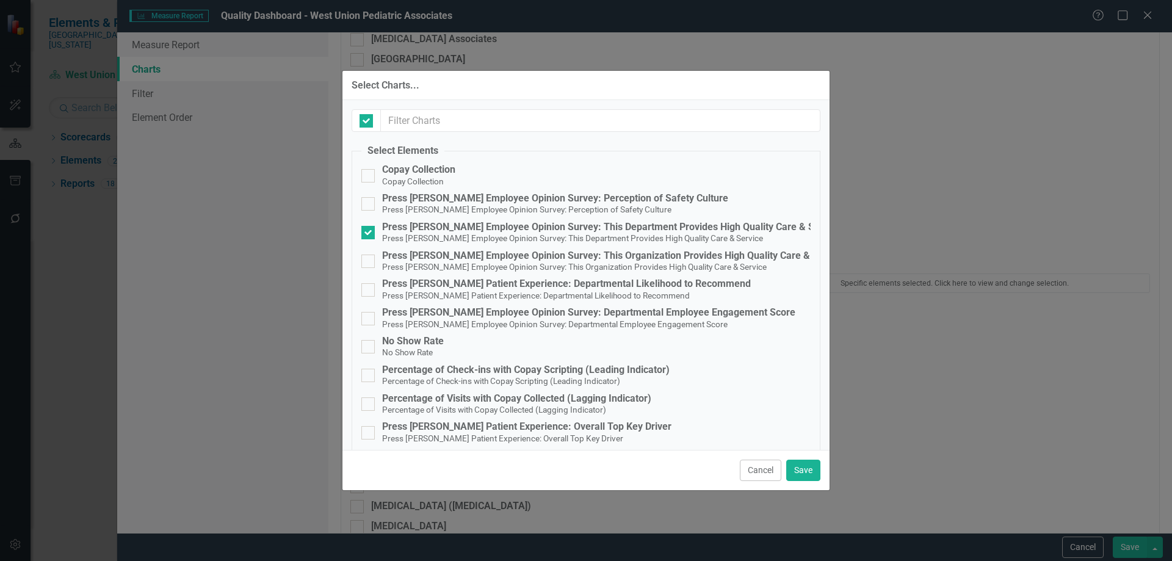
checkbox input "false"
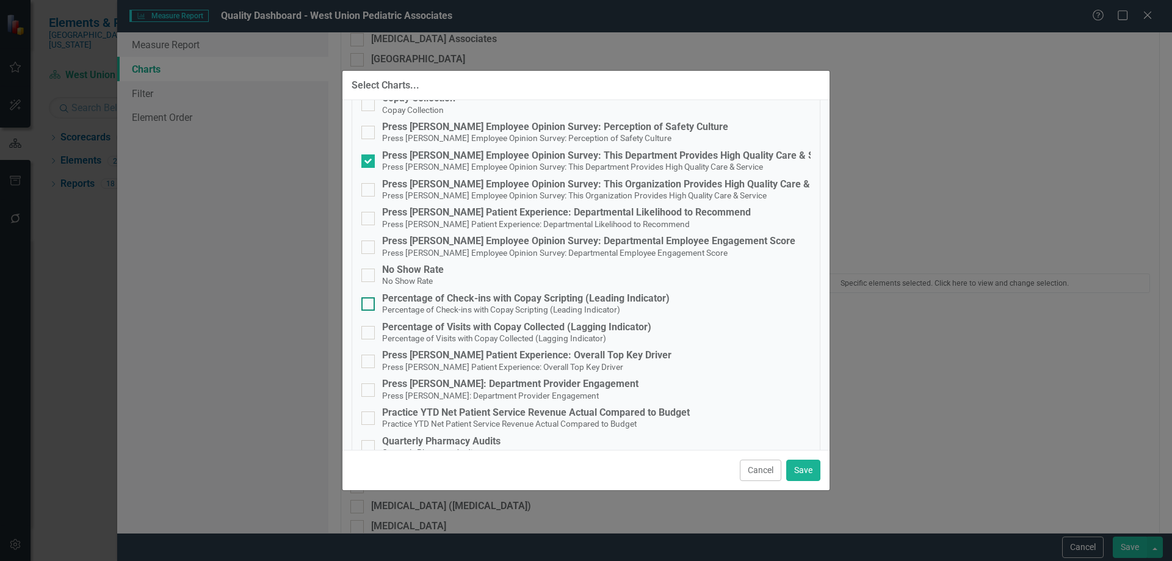
scroll to position [209, 0]
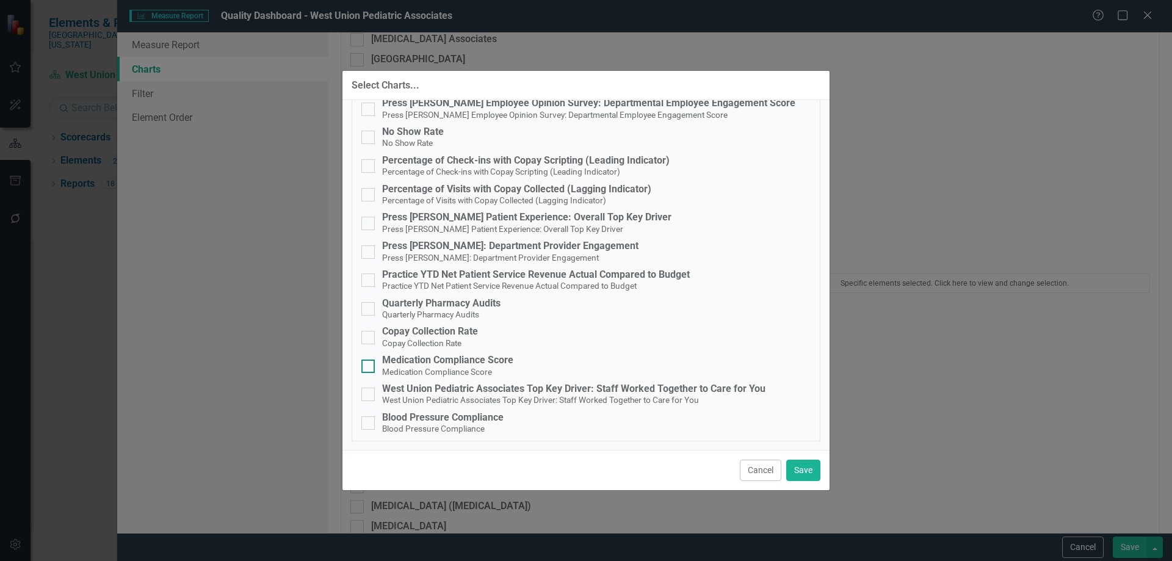
click at [426, 364] on div "Medication Compliance Score" at bounding box center [447, 360] width 131 height 11
click at [369, 364] on input "Medication Compliance Score Medication Compliance Score" at bounding box center [366, 364] width 8 height 8
checkbox input "true"
click at [432, 418] on div "Blood Pressure Compliance" at bounding box center [443, 417] width 122 height 11
click at [369, 418] on input "Blood Pressure Compliance Blood Pressure Compliance" at bounding box center [366, 420] width 8 height 8
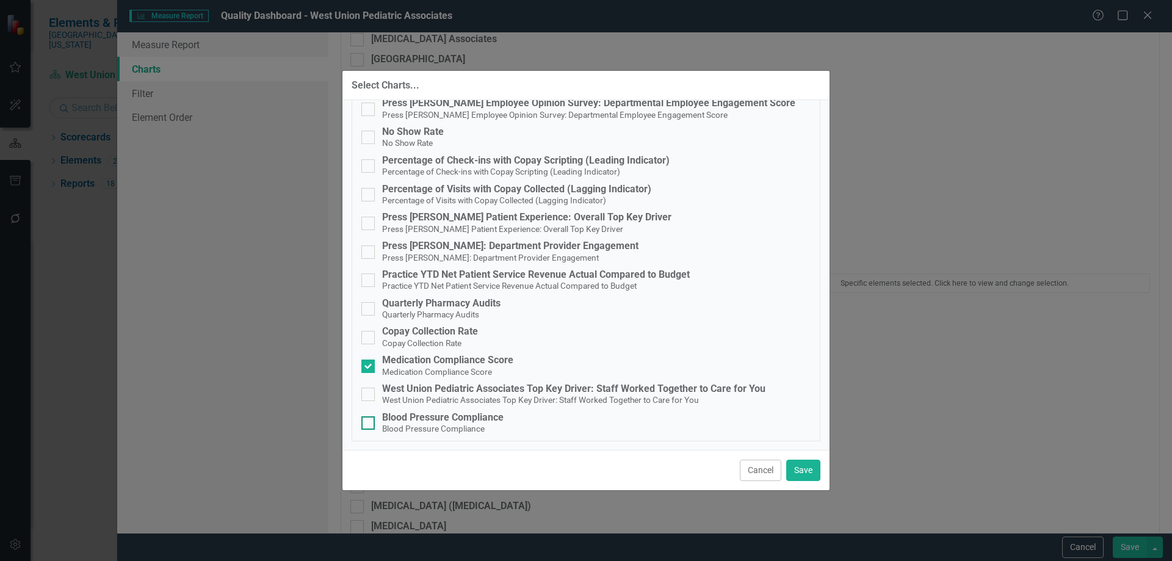
checkbox input "true"
click at [821, 472] on div "Cancel Save" at bounding box center [586, 470] width 487 height 40
click at [808, 469] on button "Save" at bounding box center [804, 470] width 34 height 21
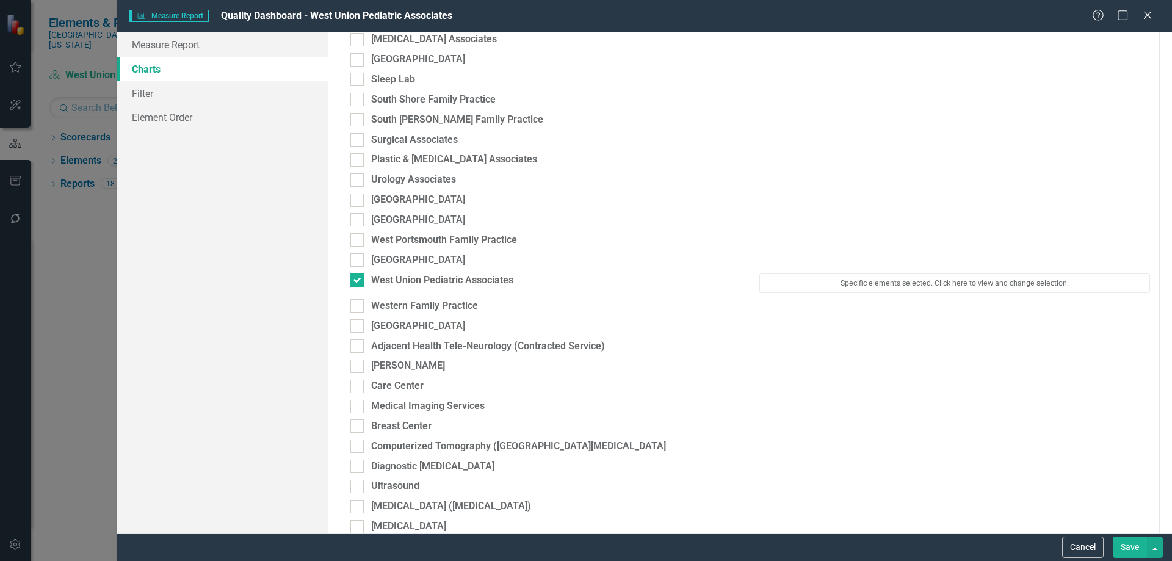
click at [1125, 552] on button "Save" at bounding box center [1130, 547] width 34 height 21
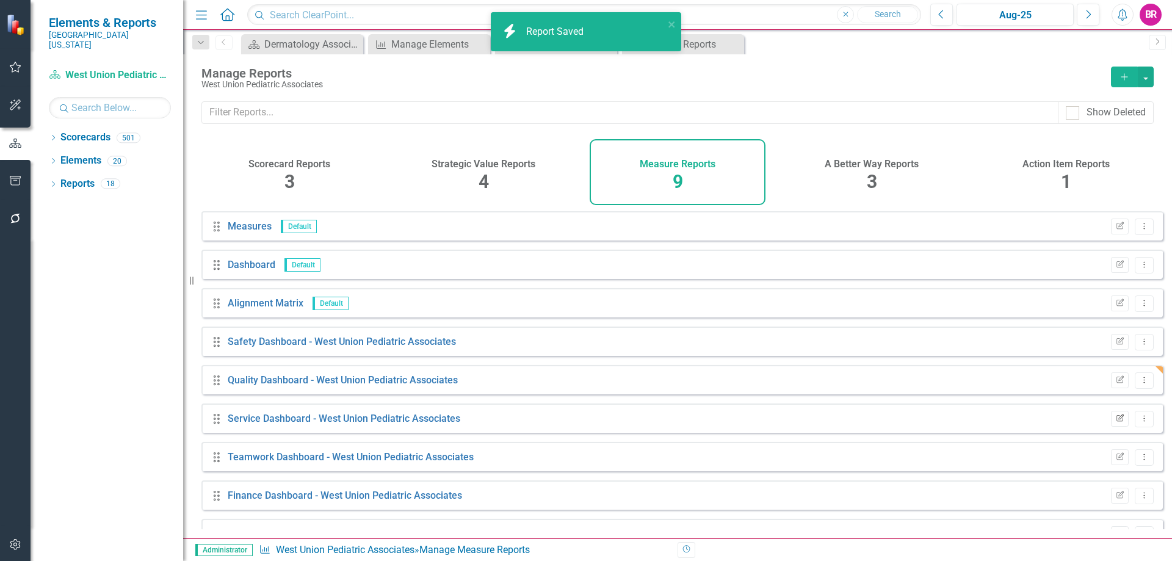
click at [1118, 427] on button "Edit Report" at bounding box center [1120, 419] width 18 height 16
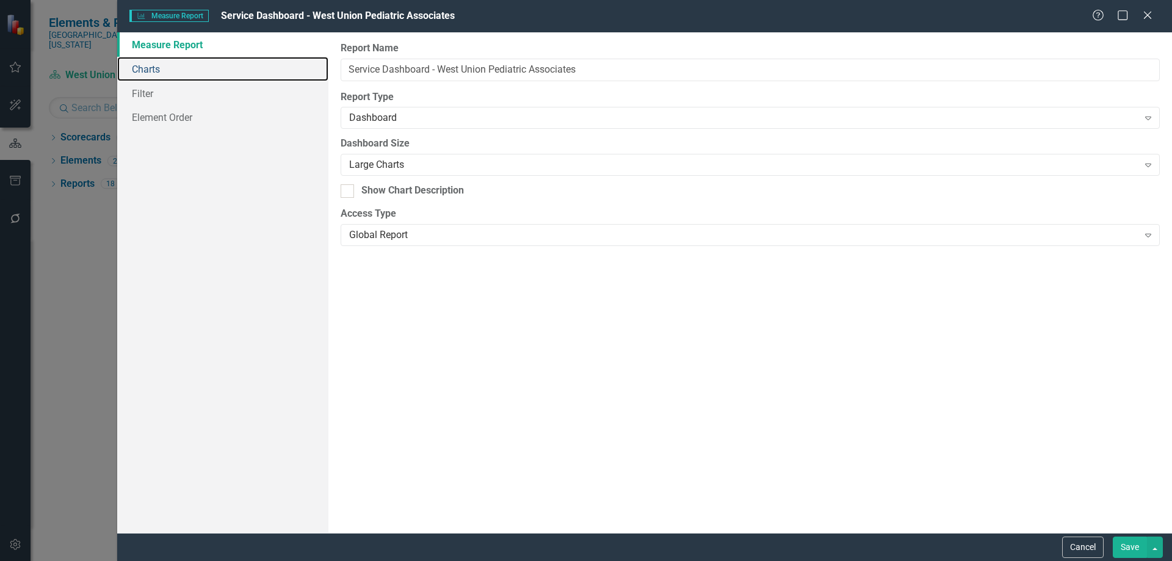
click at [153, 73] on link "Charts" at bounding box center [222, 69] width 211 height 24
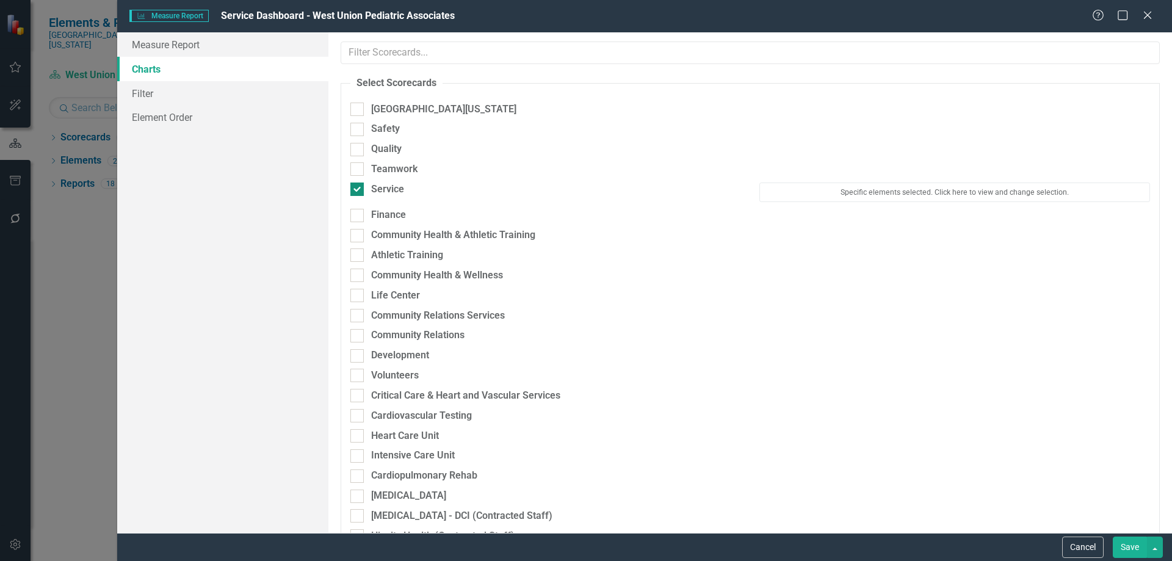
click at [391, 184] on div "Service" at bounding box center [387, 190] width 33 height 14
click at [358, 184] on input "Service" at bounding box center [355, 187] width 8 height 8
checkbox input "false"
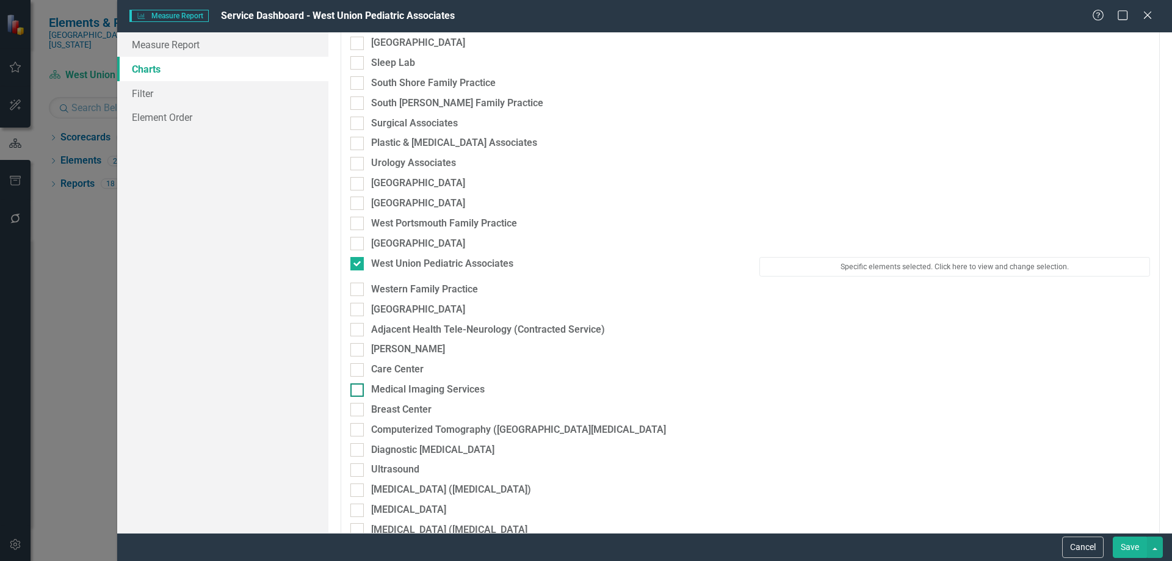
scroll to position [2137, 0]
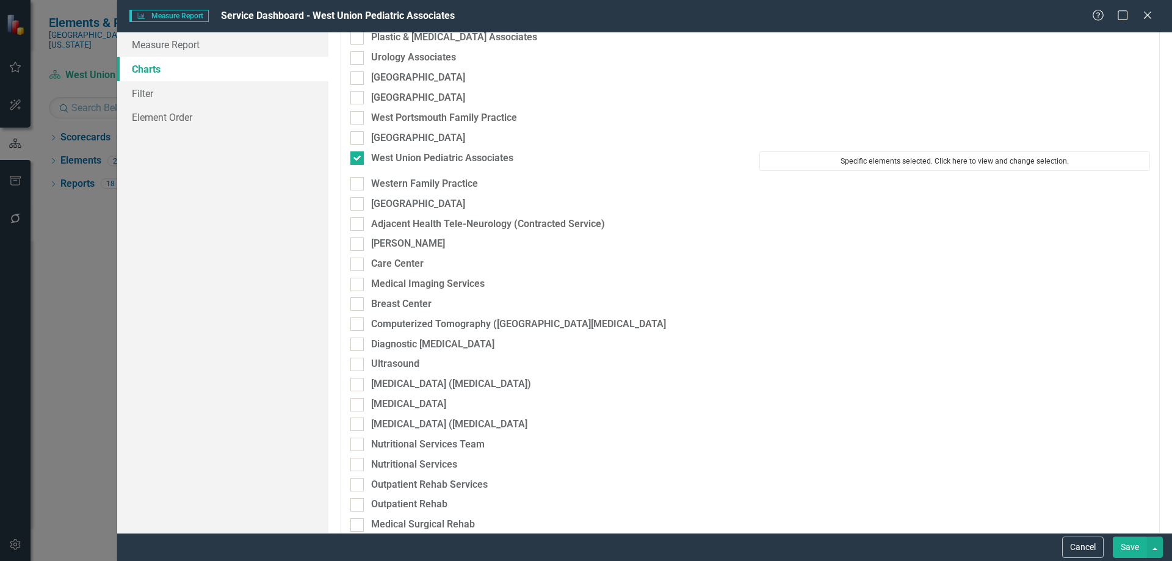
click at [868, 156] on button "Specific elements selected. Click here to view and change selection." at bounding box center [955, 161] width 391 height 20
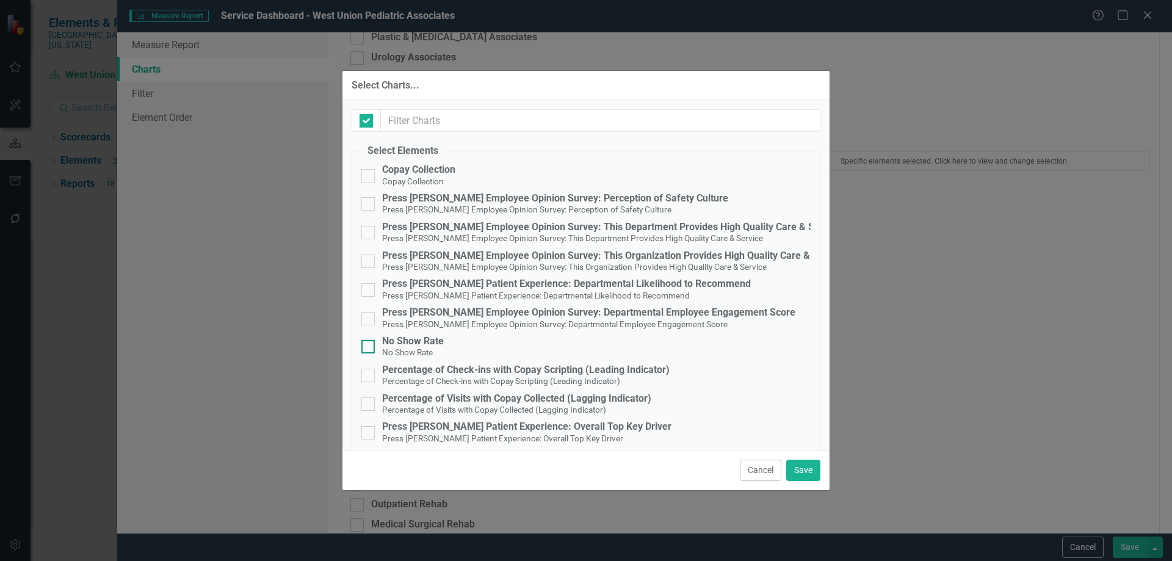
checkbox input "false"
click at [459, 435] on small "Press [PERSON_NAME] Patient Experience: Overall Top Key Driver" at bounding box center [502, 439] width 241 height 10
click at [369, 434] on input "Press Ganey Patient Experience: Overall Top Key Driver Press Ganey Patient Expe…" at bounding box center [366, 430] width 8 height 8
checkbox input "true"
click at [816, 471] on button "Save" at bounding box center [804, 470] width 34 height 21
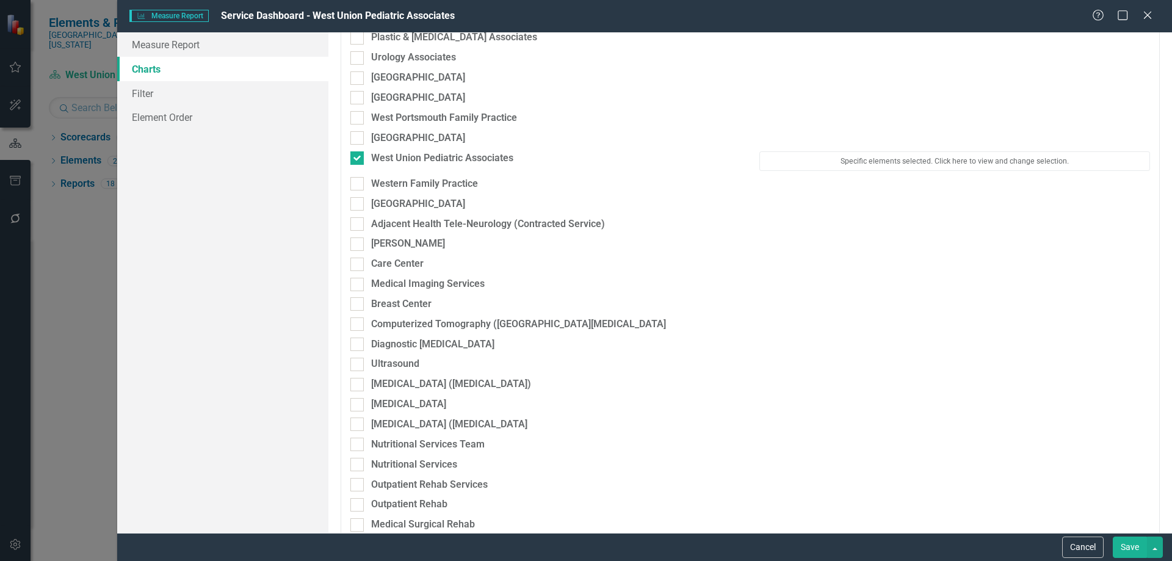
click at [1134, 551] on button "Save" at bounding box center [1130, 547] width 34 height 21
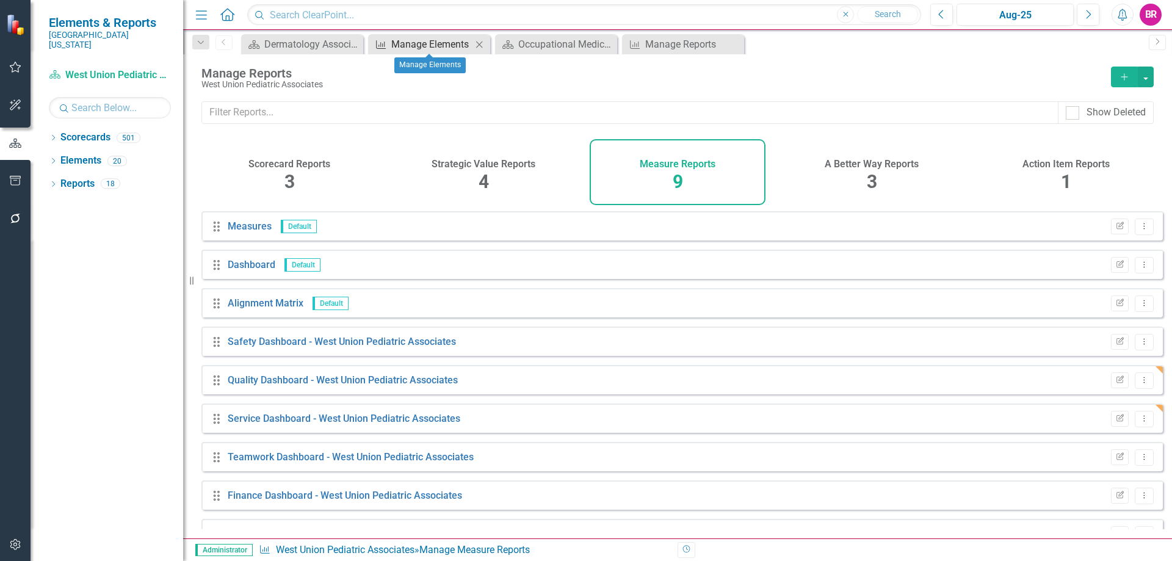
click at [405, 38] on div "Manage Elements" at bounding box center [431, 44] width 81 height 15
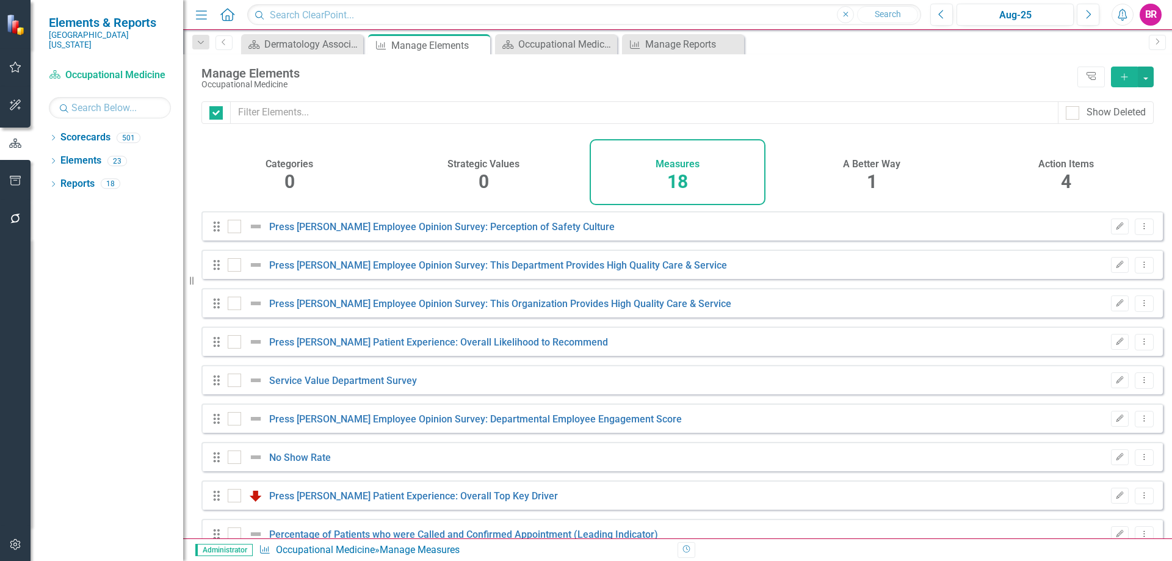
checkbox input "false"
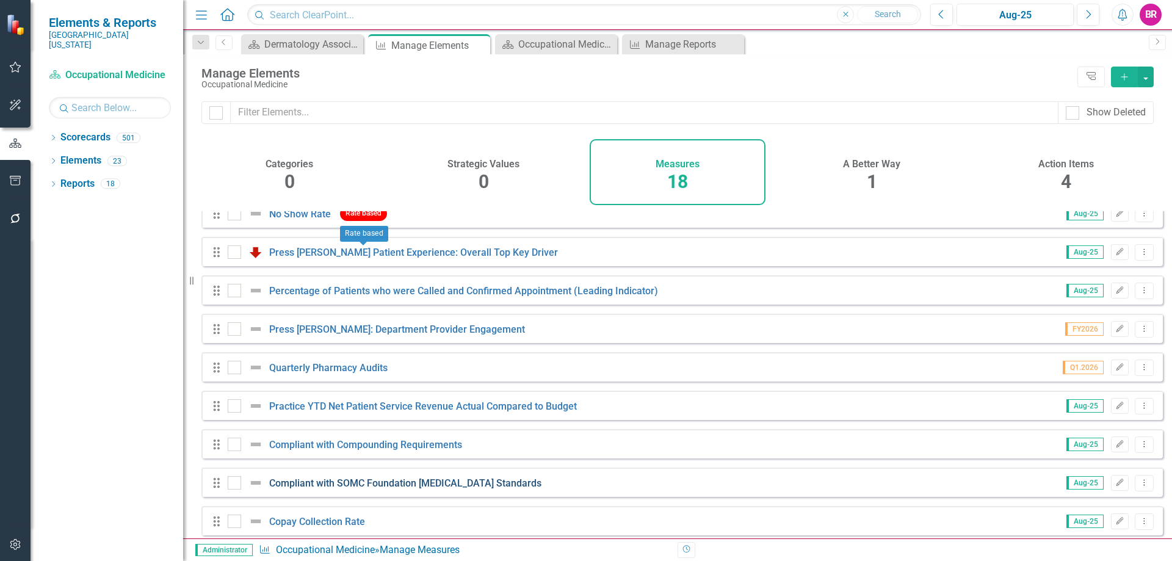
scroll to position [244, 0]
click at [1144, 254] on icon at bounding box center [1144, 251] width 1 height 6
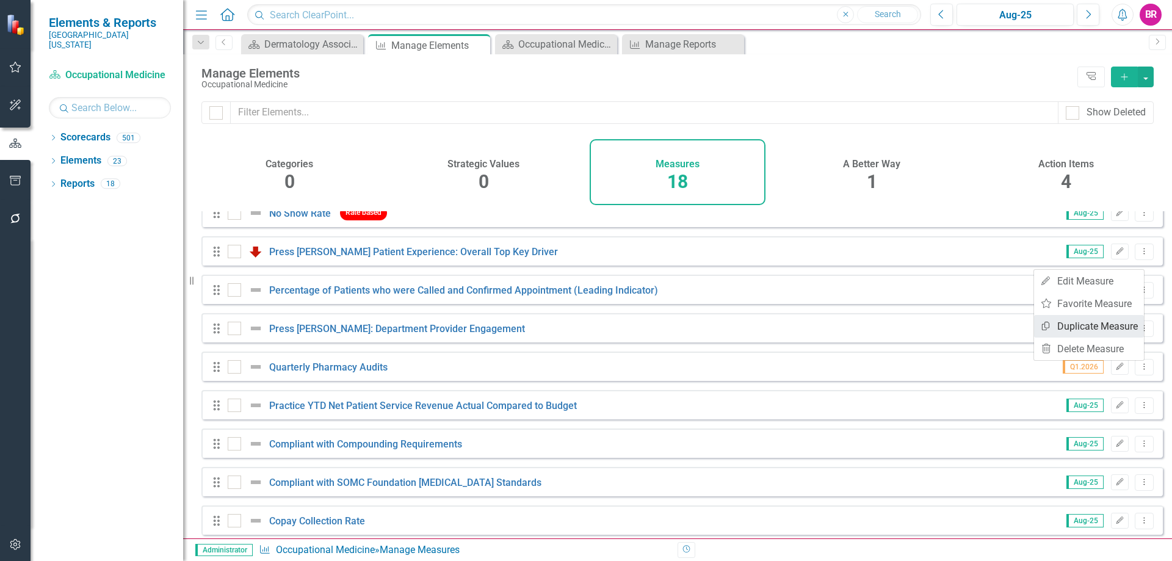
click at [1090, 329] on link "Copy Duplicate Measure" at bounding box center [1089, 326] width 110 height 23
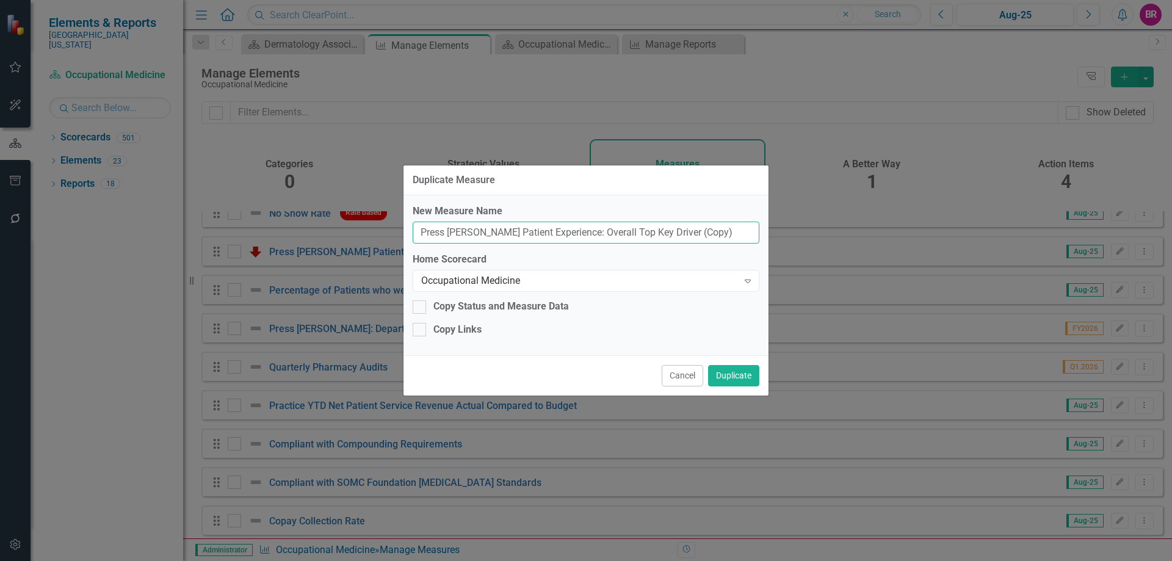
drag, startPoint x: 694, startPoint y: 231, endPoint x: 660, endPoint y: 231, distance: 34.2
click at [660, 231] on input "Press [PERSON_NAME] Patient Experience: Overall Top Key Driver (Copy)" at bounding box center [586, 233] width 347 height 23
type input "Press [PERSON_NAME] Patient Experience: Overall Top Key Driver"
click at [630, 285] on div "Occupational Medicine" at bounding box center [579, 281] width 317 height 14
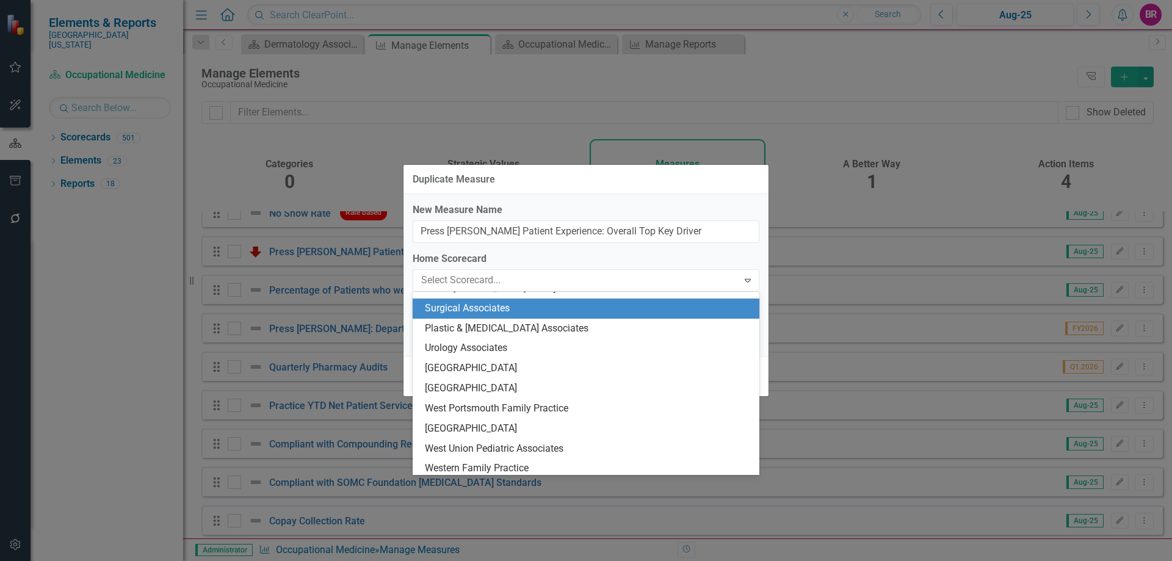
scroll to position [2111, 0]
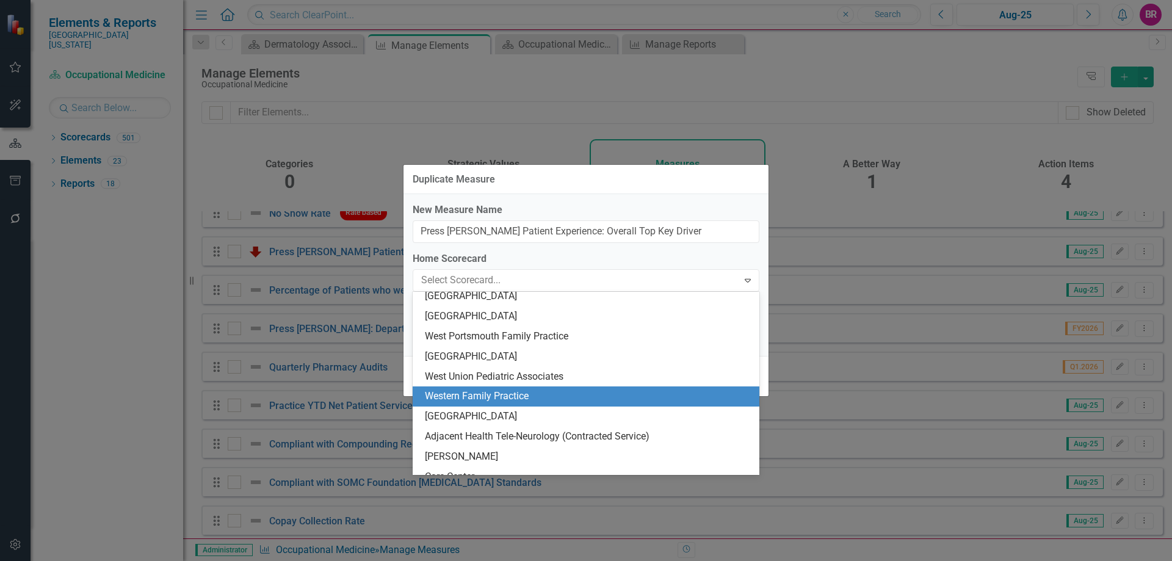
click at [607, 396] on div "Western Family Practice" at bounding box center [588, 397] width 327 height 14
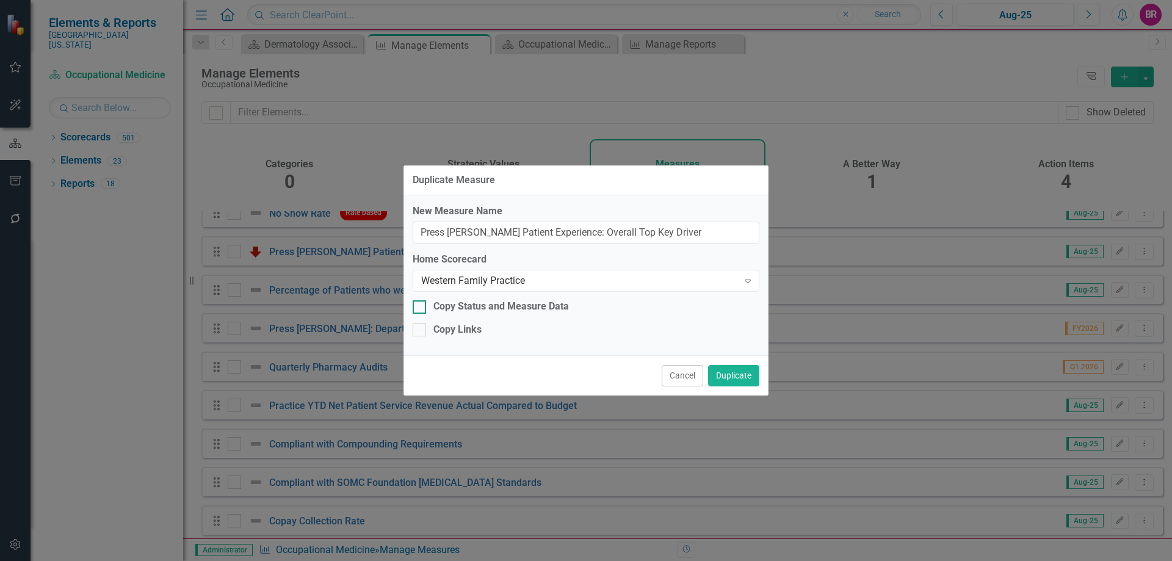
click at [485, 305] on div "Copy Status and Measure Data" at bounding box center [502, 307] width 136 height 14
click at [421, 305] on input "Copy Status and Measure Data" at bounding box center [417, 304] width 8 height 8
checkbox input "true"
click at [474, 327] on div "Copy Links" at bounding box center [458, 330] width 48 height 14
click at [421, 327] on input "Copy Links" at bounding box center [417, 327] width 8 height 8
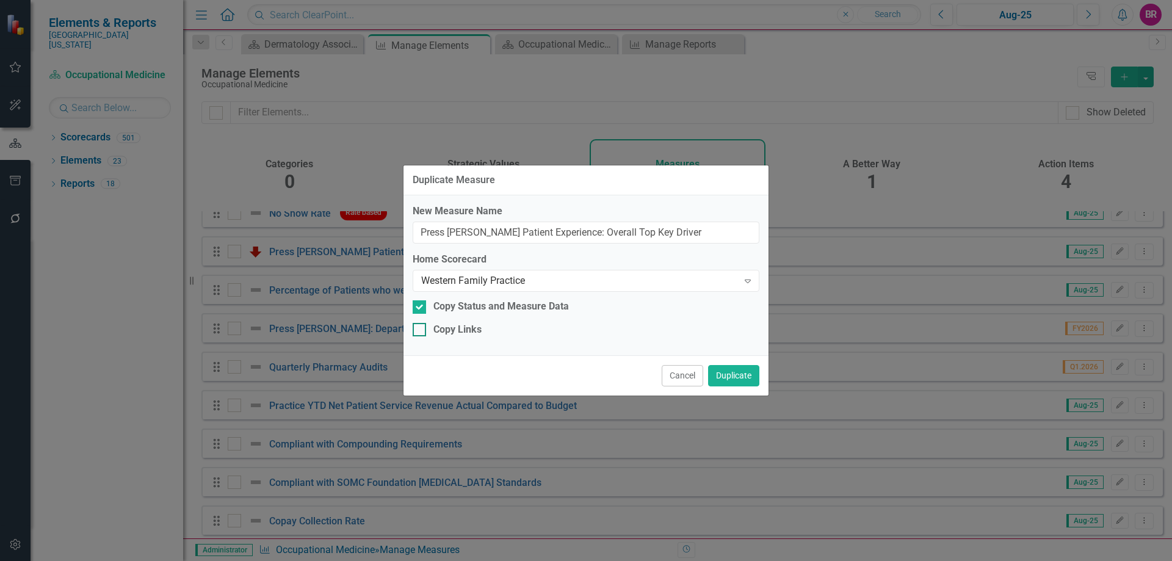
checkbox input "true"
click at [736, 368] on button "Duplicate" at bounding box center [733, 375] width 51 height 21
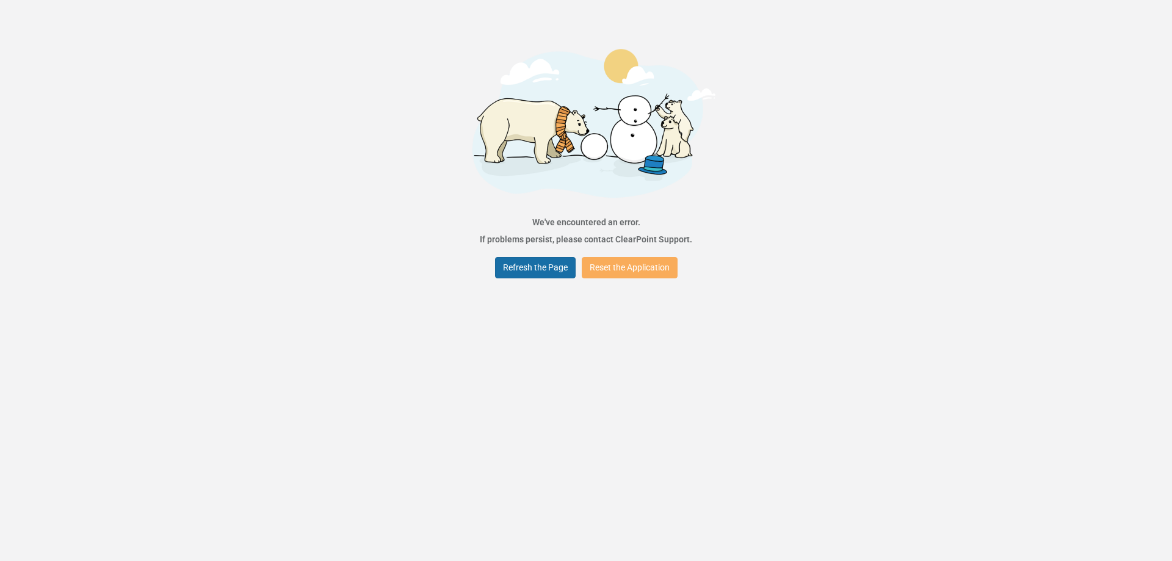
click at [509, 264] on button "Refresh the Page" at bounding box center [535, 267] width 81 height 21
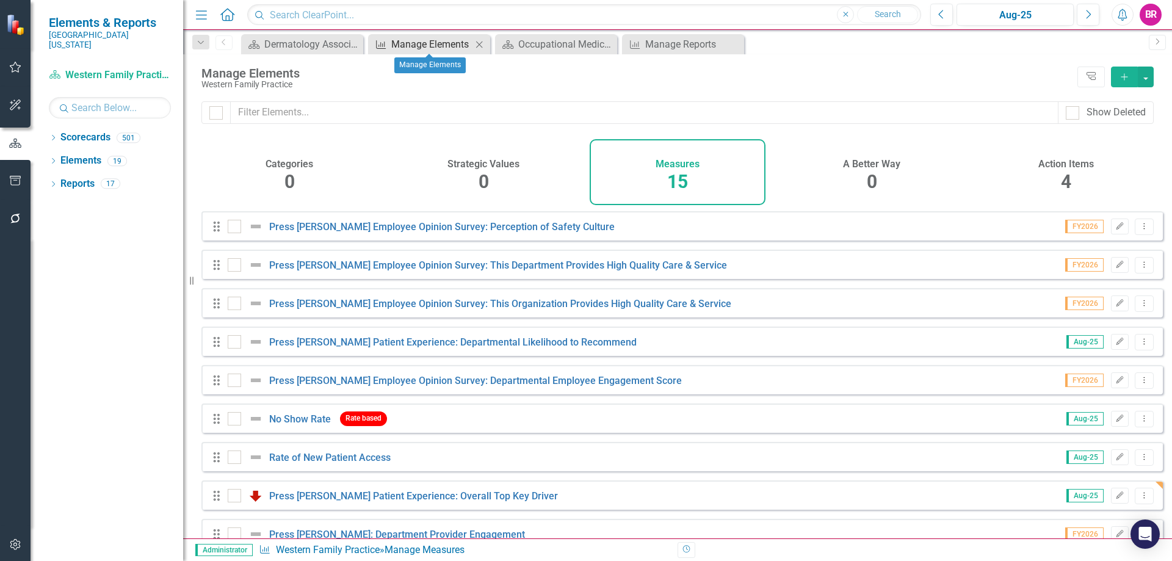
click at [411, 48] on div "Manage Elements" at bounding box center [431, 44] width 81 height 15
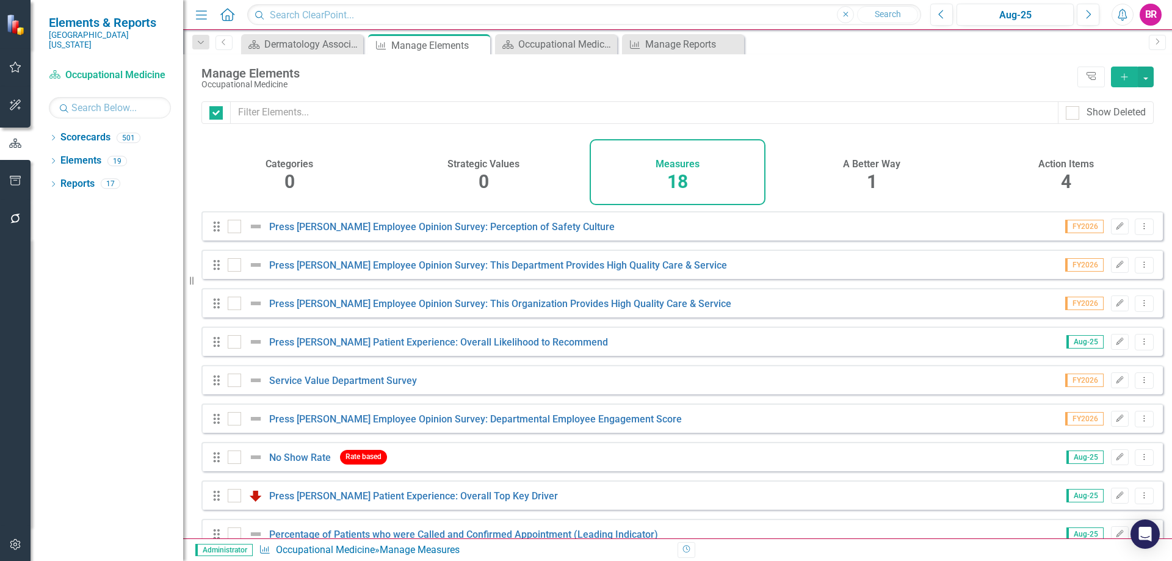
checkbox input "false"
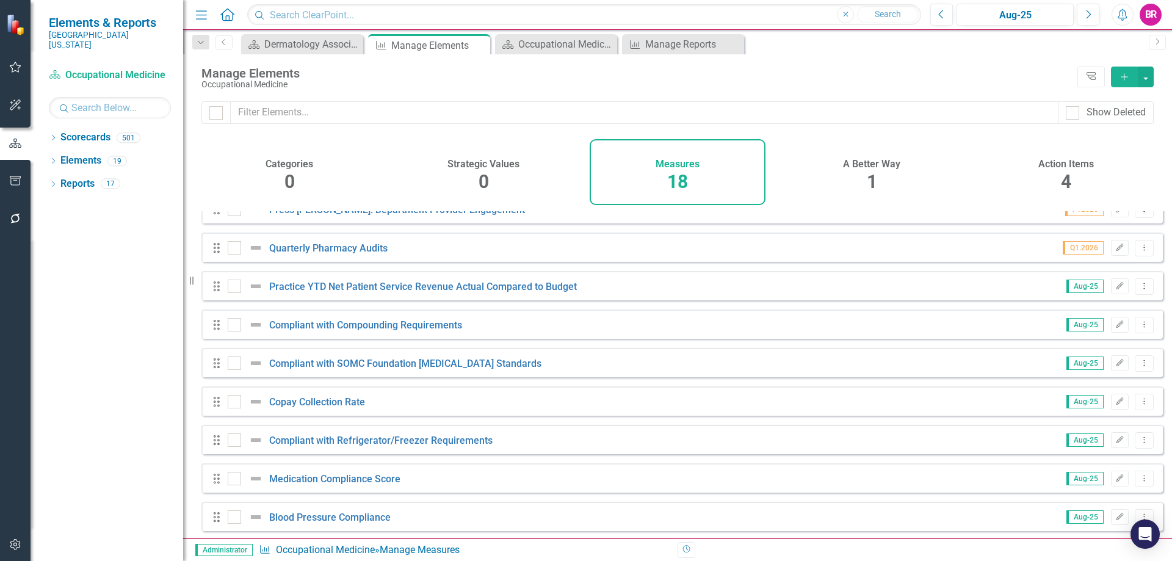
scroll to position [374, 0]
click at [1140, 478] on icon "Dropdown Menu" at bounding box center [1145, 477] width 10 height 8
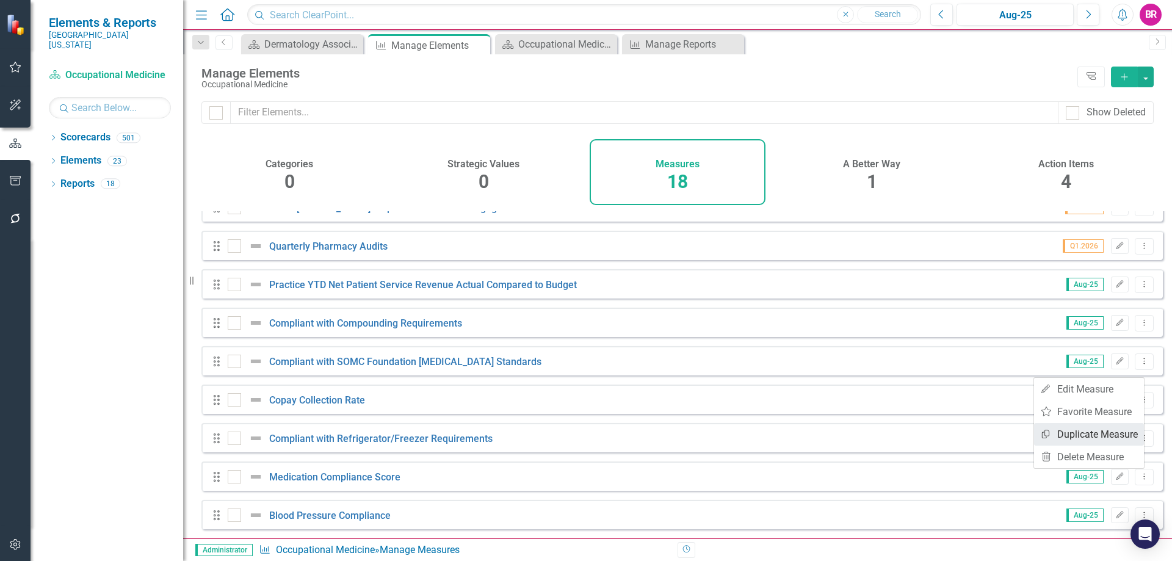
click at [1106, 434] on link "Copy Duplicate Measure" at bounding box center [1089, 434] width 110 height 23
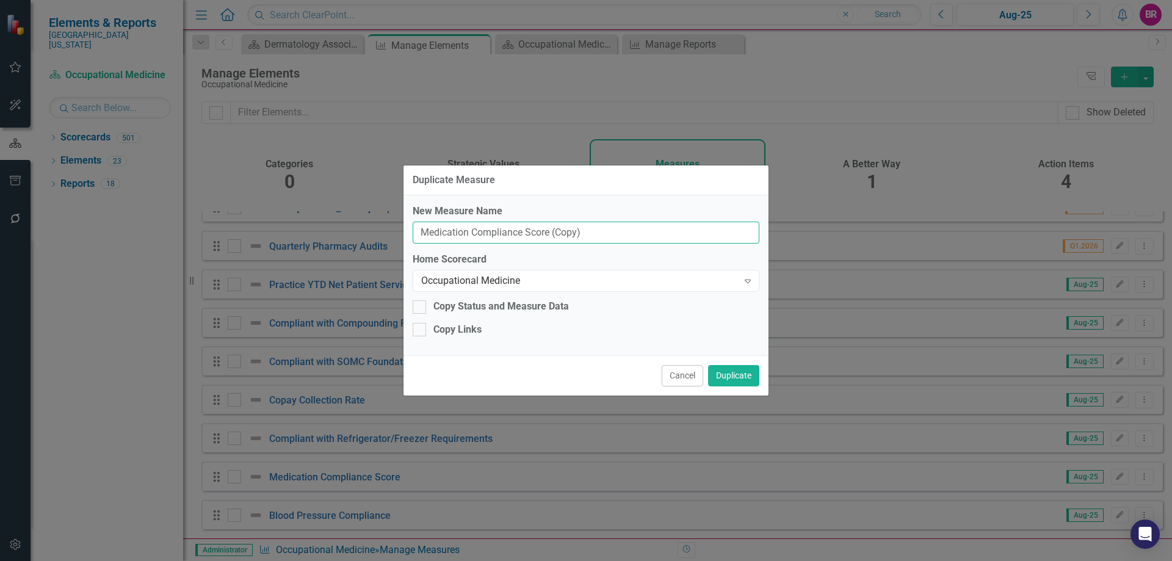
drag, startPoint x: 597, startPoint y: 227, endPoint x: 550, endPoint y: 229, distance: 47.7
click at [550, 229] on input "Medication Compliance Score (Copy)" at bounding box center [586, 233] width 347 height 23
type input "Medication Compliance Score"
click at [562, 281] on div "Occupational Medicine" at bounding box center [579, 281] width 317 height 14
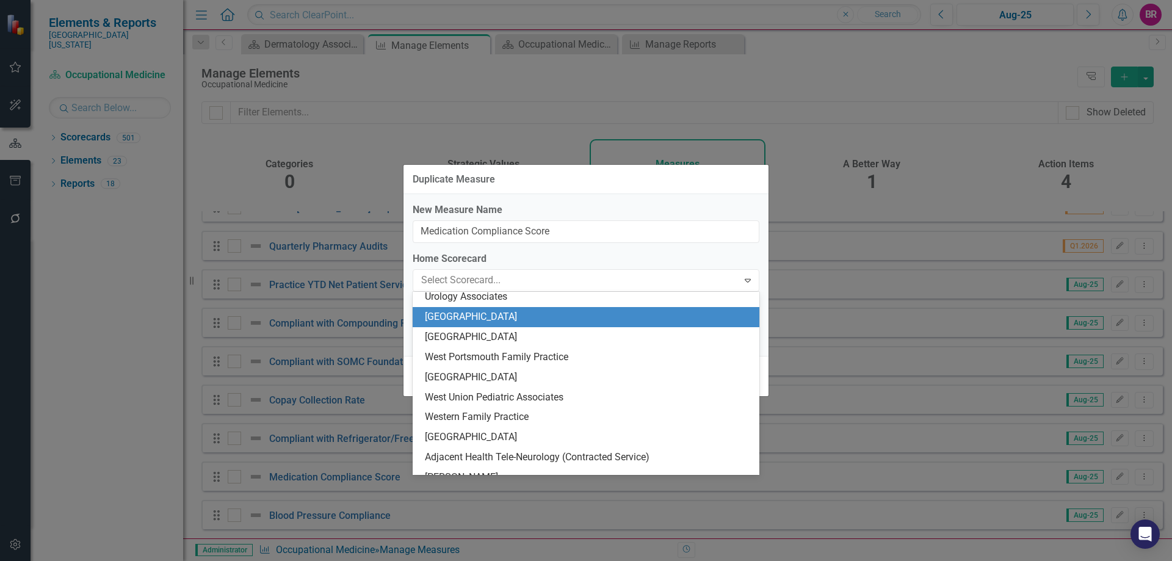
scroll to position [2111, 0]
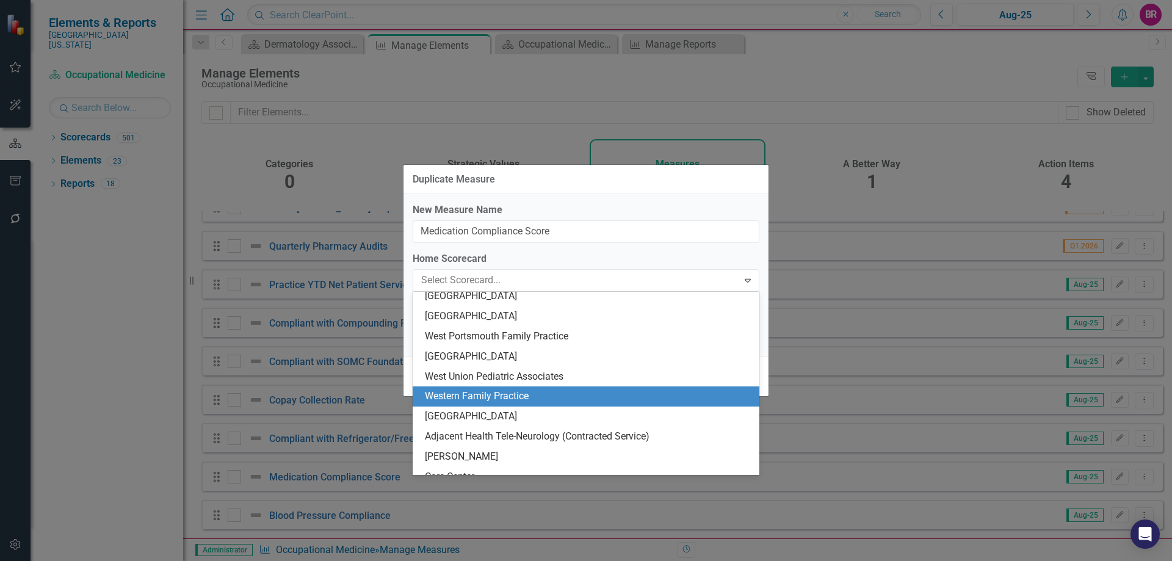
click at [535, 391] on div "Western Family Practice" at bounding box center [588, 397] width 327 height 14
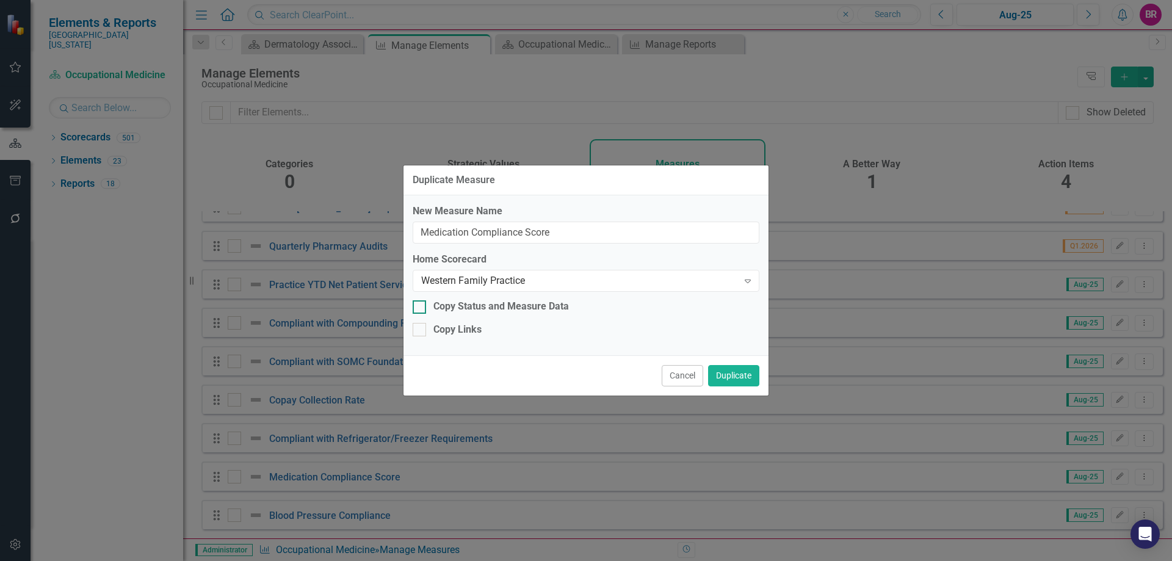
click at [471, 307] on div "Copy Status and Measure Data" at bounding box center [502, 307] width 136 height 14
click at [421, 307] on input "Copy Status and Measure Data" at bounding box center [417, 304] width 8 height 8
checkbox input "true"
click at [461, 324] on div "Copy Links" at bounding box center [458, 330] width 48 height 14
click at [421, 324] on input "Copy Links" at bounding box center [417, 327] width 8 height 8
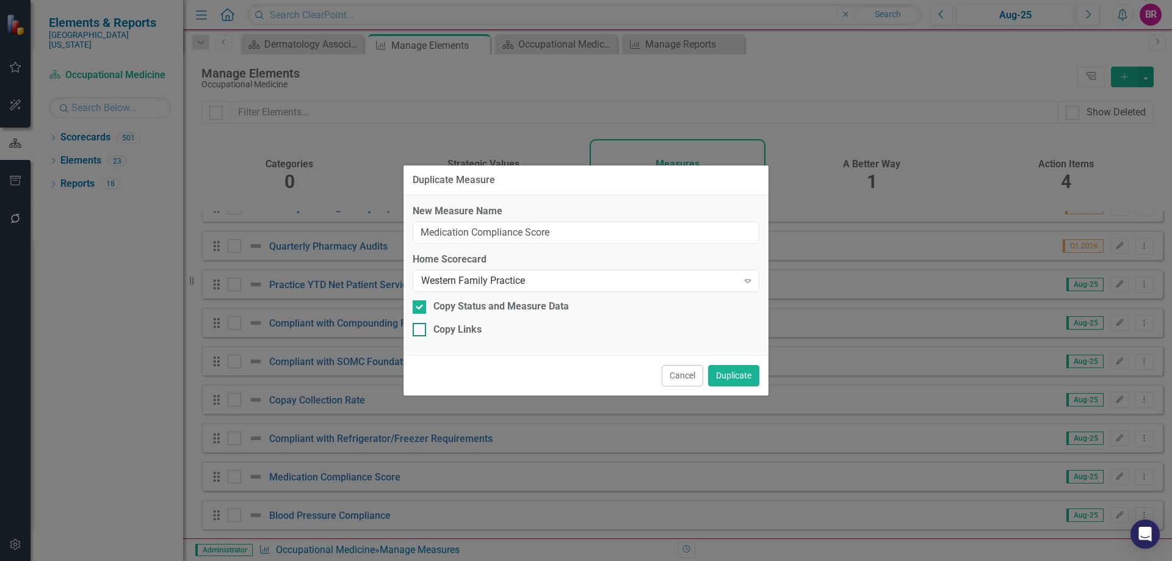
checkbox input "true"
click at [753, 379] on button "Duplicate" at bounding box center [733, 375] width 51 height 21
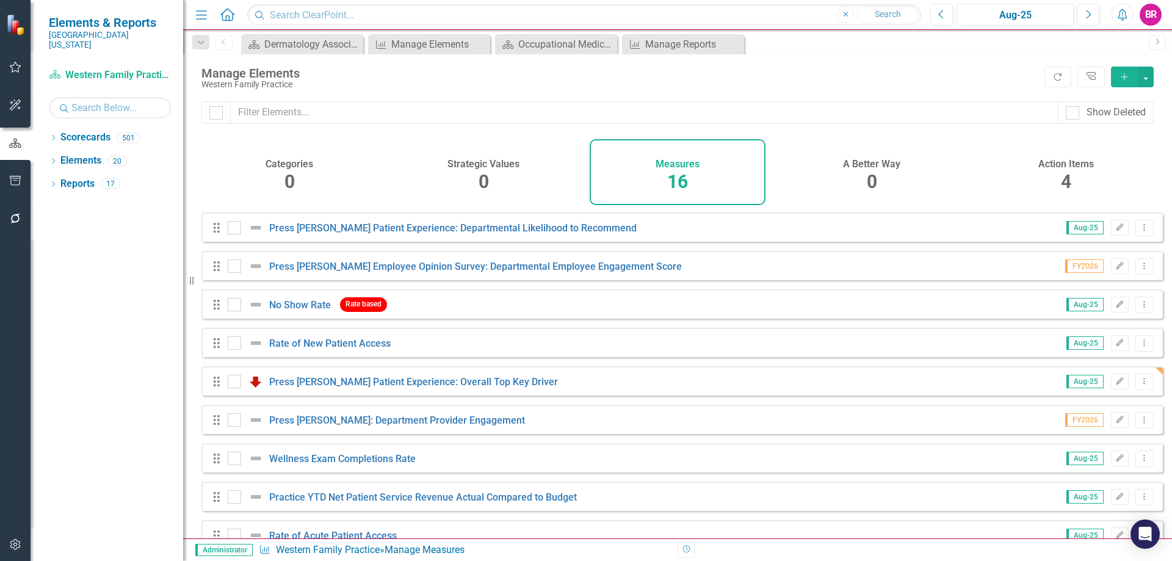
scroll to position [297, 0]
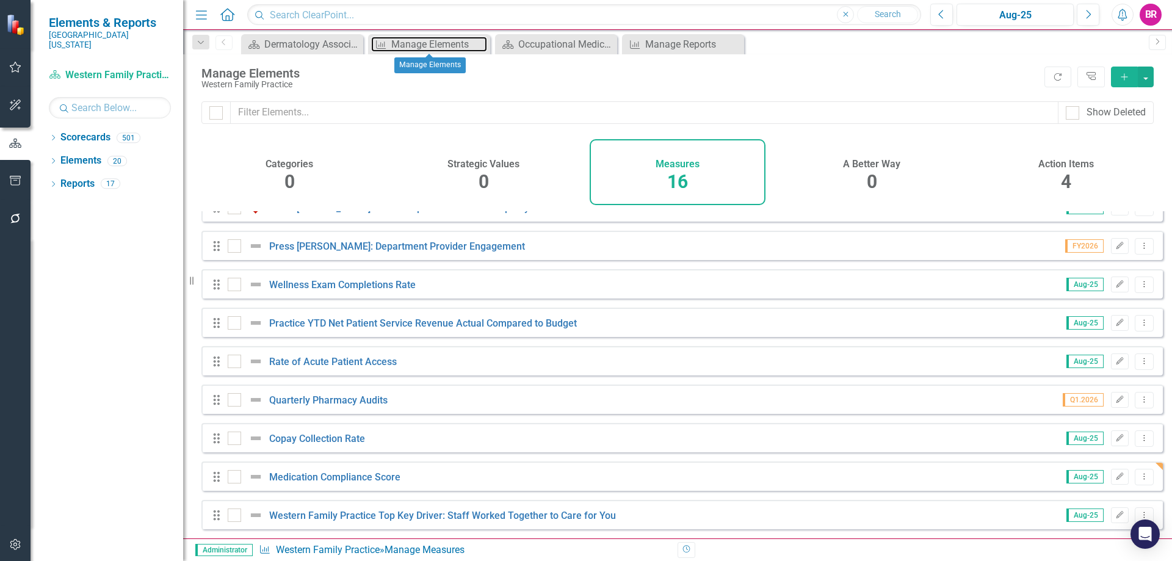
drag, startPoint x: 420, startPoint y: 47, endPoint x: 647, endPoint y: 301, distance: 340.8
click at [420, 47] on div "Manage Elements" at bounding box center [439, 44] width 96 height 15
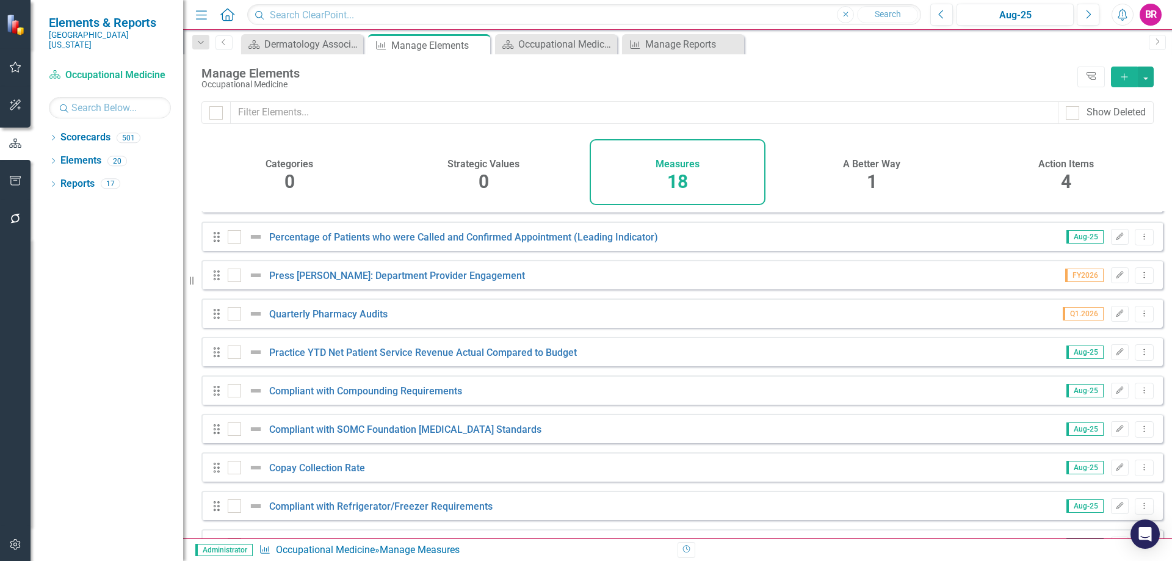
scroll to position [374, 0]
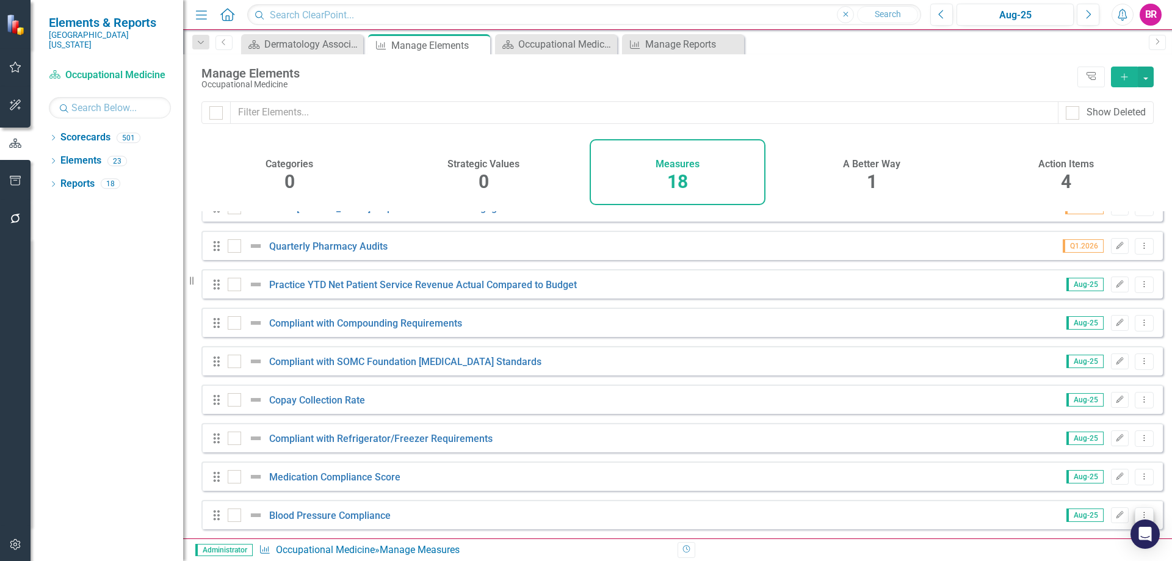
click at [1140, 515] on icon "Dropdown Menu" at bounding box center [1145, 515] width 10 height 8
click at [1101, 468] on link "Copy Duplicate Measure" at bounding box center [1089, 473] width 110 height 23
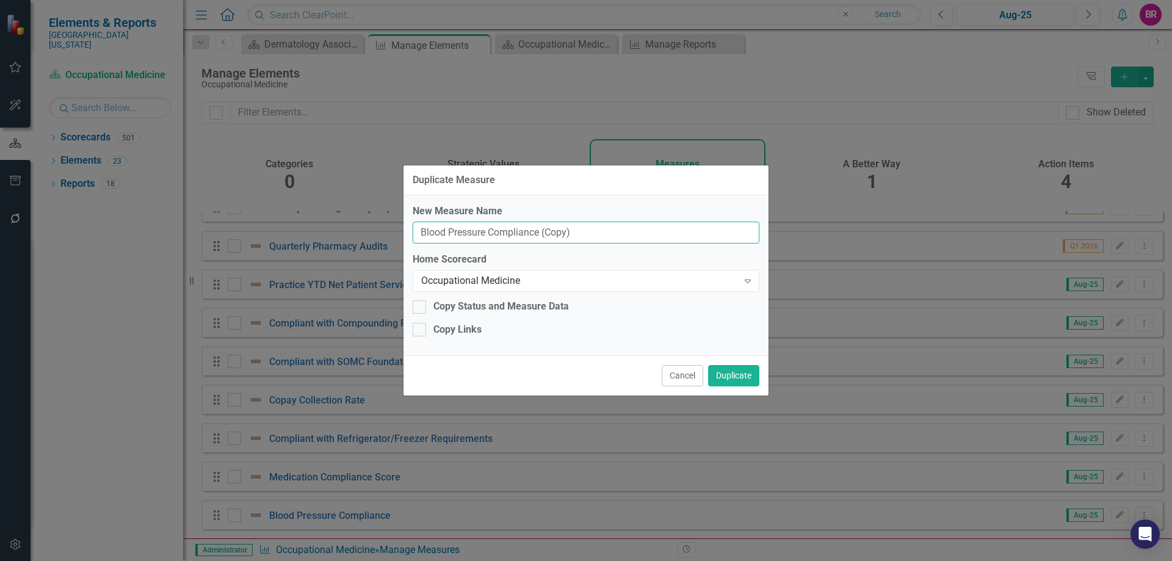
drag, startPoint x: 578, startPoint y: 228, endPoint x: 543, endPoint y: 230, distance: 35.5
click at [543, 230] on input "Blood Pressure Compliance (Copy)" at bounding box center [586, 233] width 347 height 23
type input "Blood Pressure Compliance"
click at [544, 276] on div "Occupational Medicine" at bounding box center [579, 281] width 317 height 14
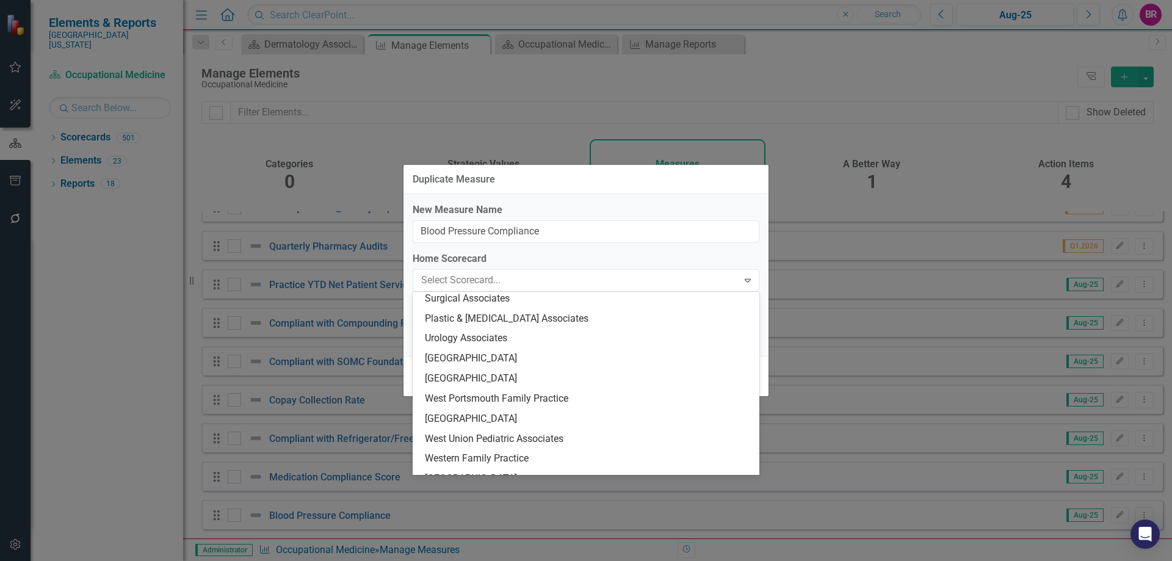
scroll to position [2050, 0]
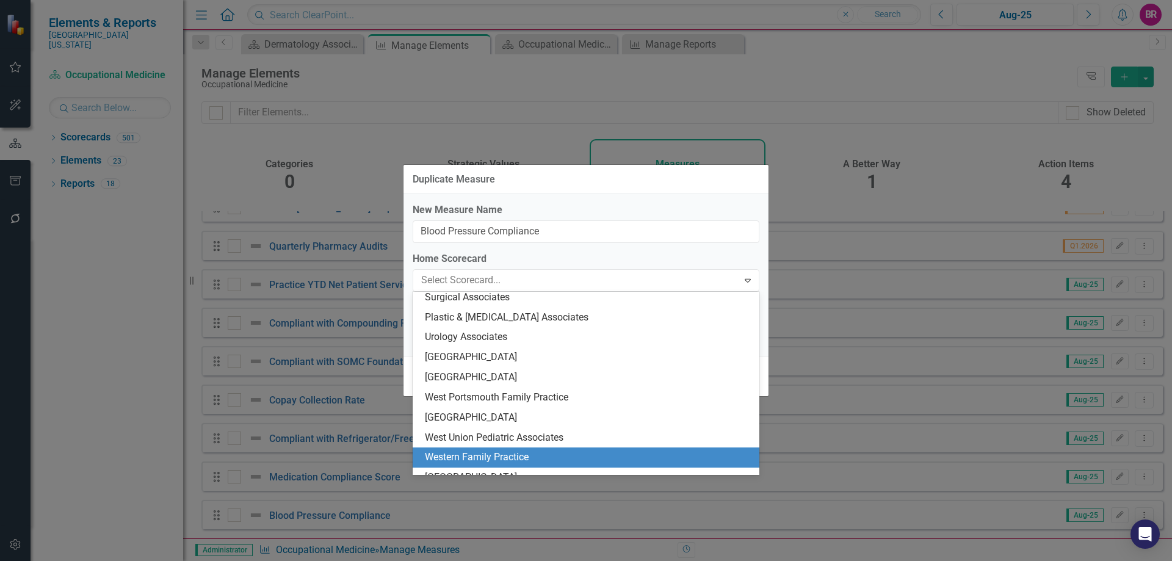
click at [543, 448] on div "Western Family Practice" at bounding box center [586, 458] width 347 height 20
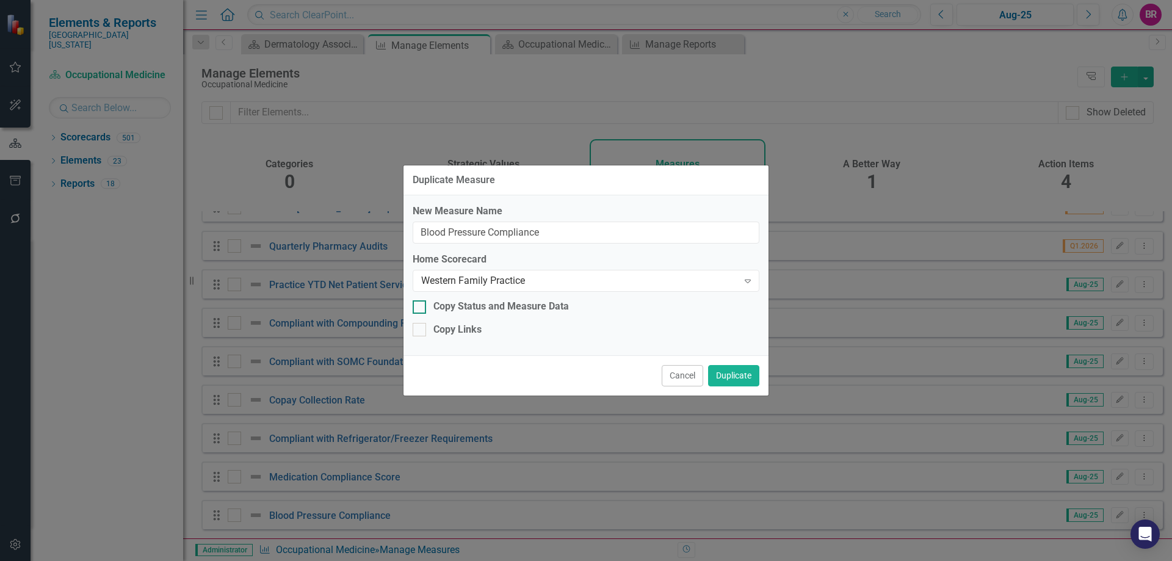
click at [468, 302] on div "Copy Status and Measure Data" at bounding box center [502, 307] width 136 height 14
click at [421, 302] on input "Copy Status and Measure Data" at bounding box center [417, 304] width 8 height 8
checkbox input "true"
click at [459, 325] on div "Copy Links" at bounding box center [458, 330] width 48 height 14
click at [421, 325] on input "Copy Links" at bounding box center [417, 327] width 8 height 8
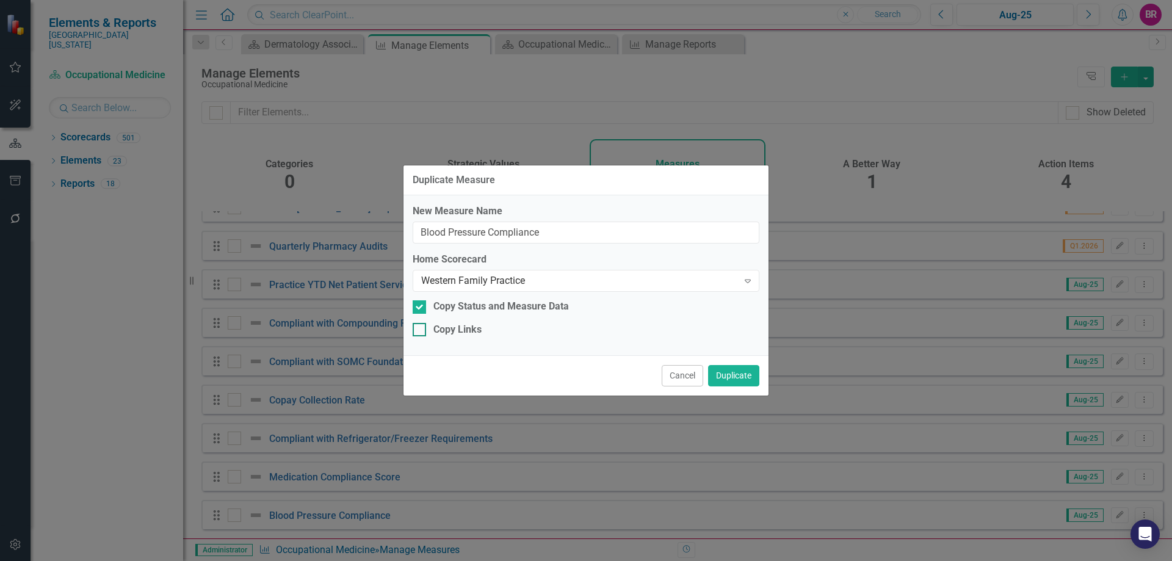
checkbox input "true"
click at [744, 380] on button "Duplicate" at bounding box center [733, 375] width 51 height 21
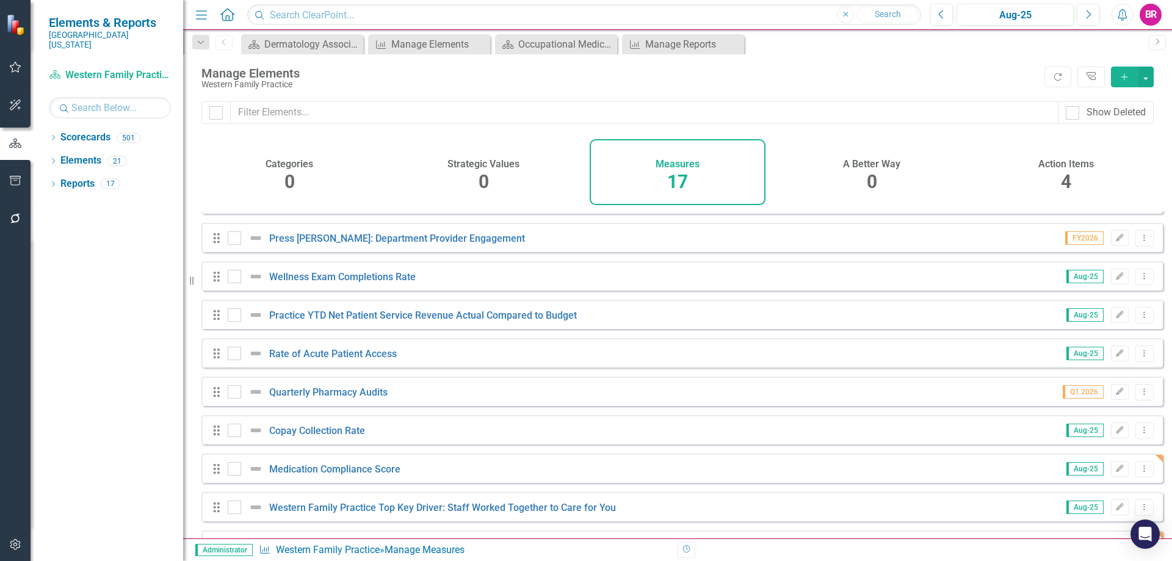
scroll to position [275, 0]
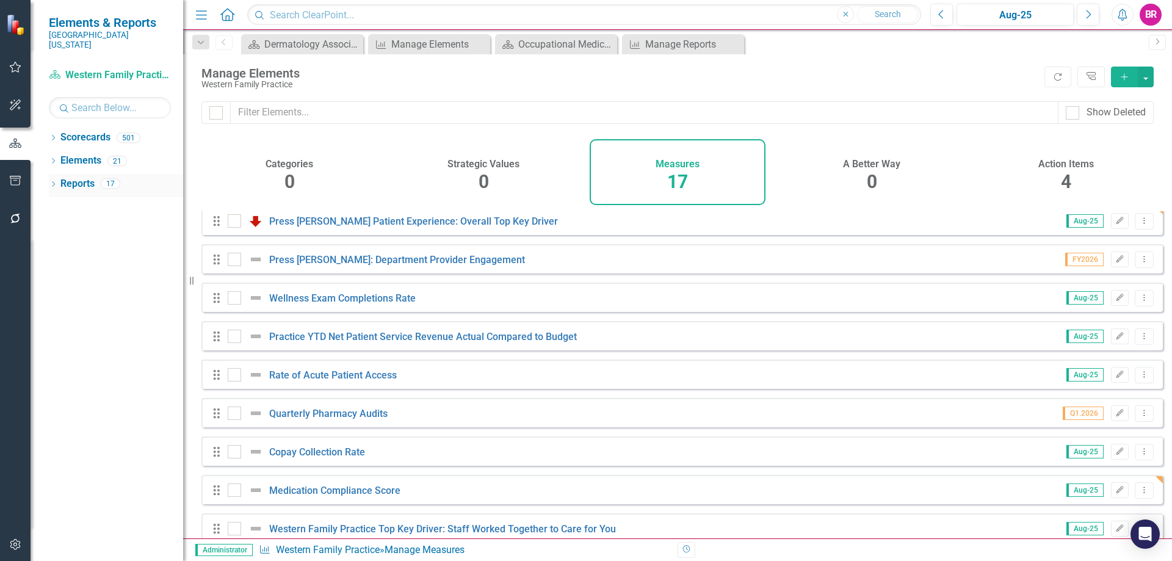
click at [96, 180] on div "Reports 17" at bounding box center [121, 185] width 123 height 23
click at [71, 177] on link "Reports" at bounding box center [77, 184] width 34 height 14
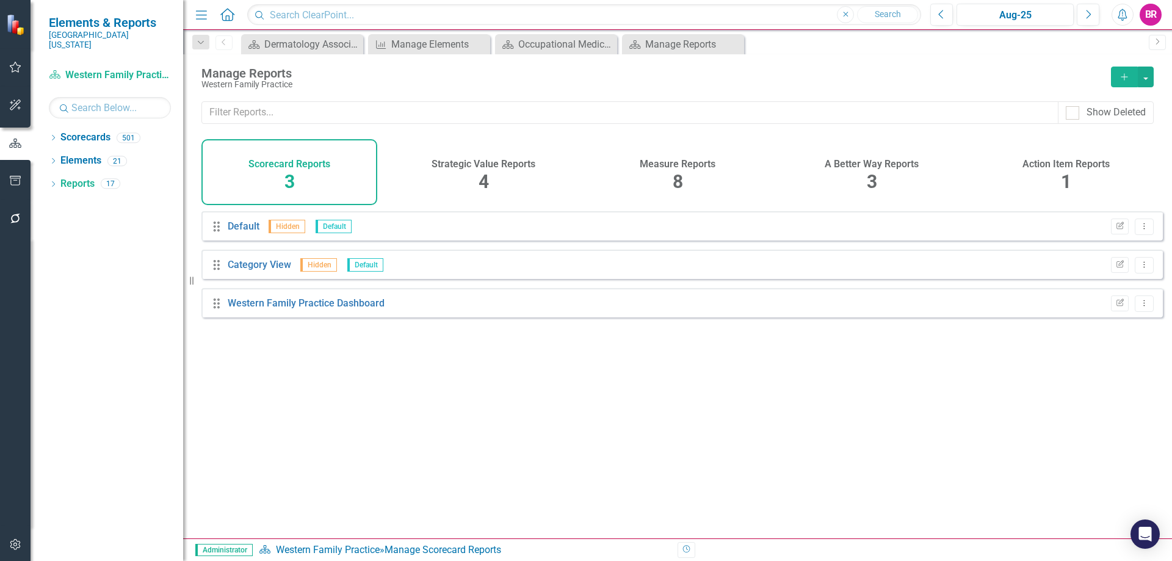
click at [676, 175] on span "8" at bounding box center [678, 181] width 10 height 21
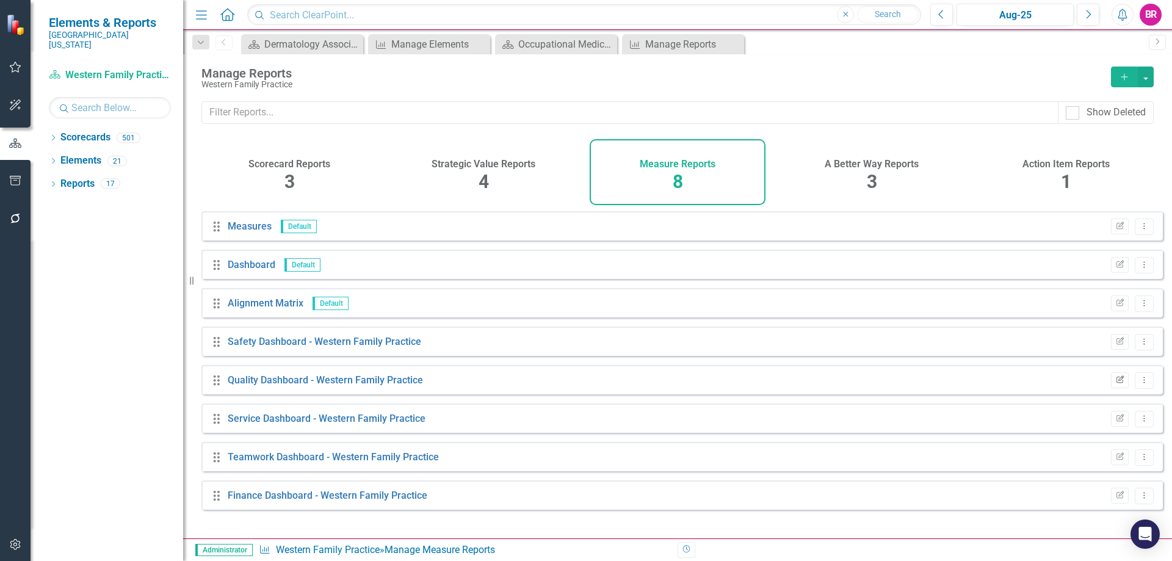
click at [1116, 384] on icon "Edit Report" at bounding box center [1120, 380] width 9 height 7
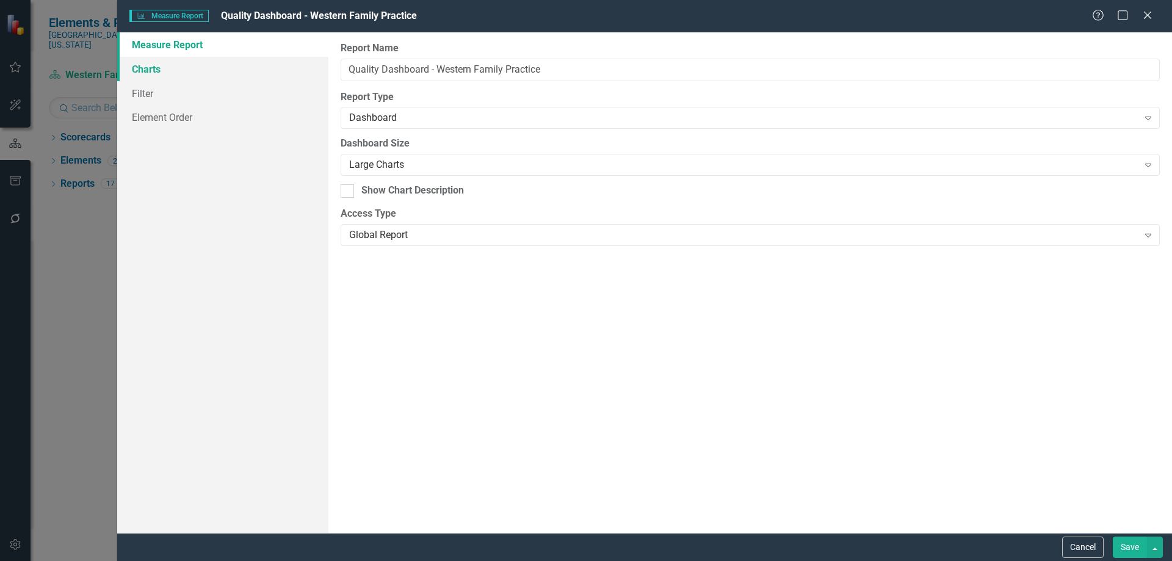
click at [140, 71] on link "Charts" at bounding box center [222, 69] width 211 height 24
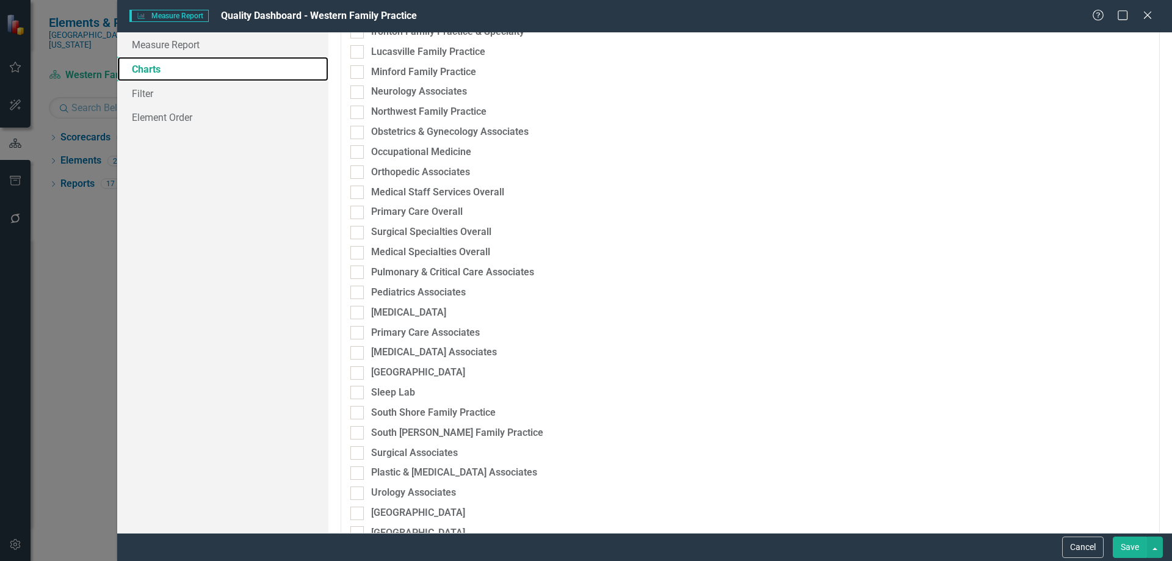
scroll to position [1832, 0]
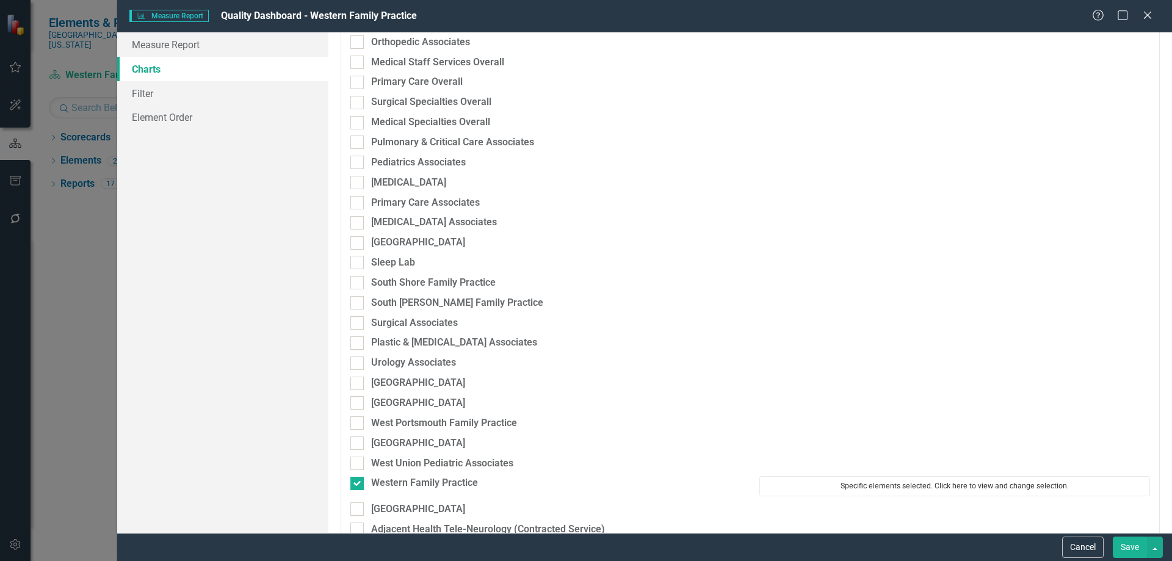
click at [941, 480] on button "Specific elements selected. Click here to view and change selection." at bounding box center [955, 486] width 391 height 20
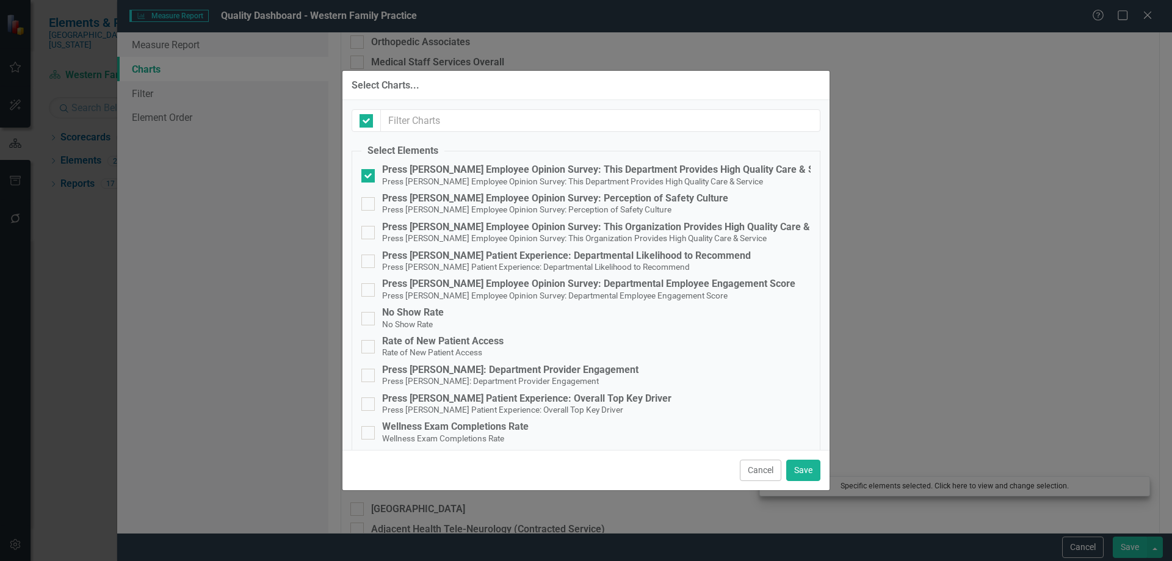
checkbox input "false"
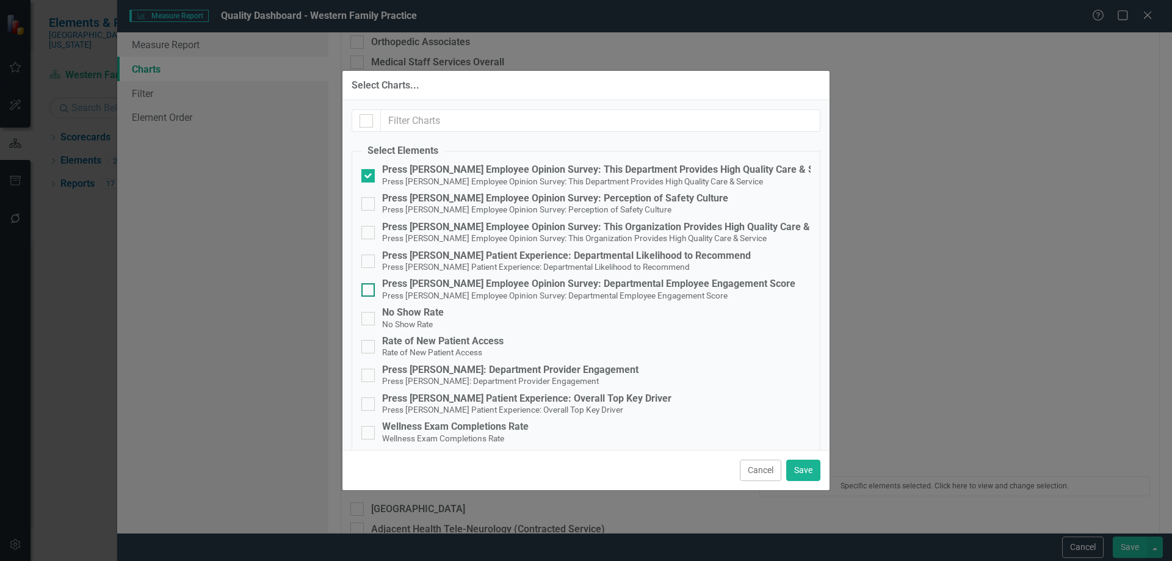
scroll to position [209, 0]
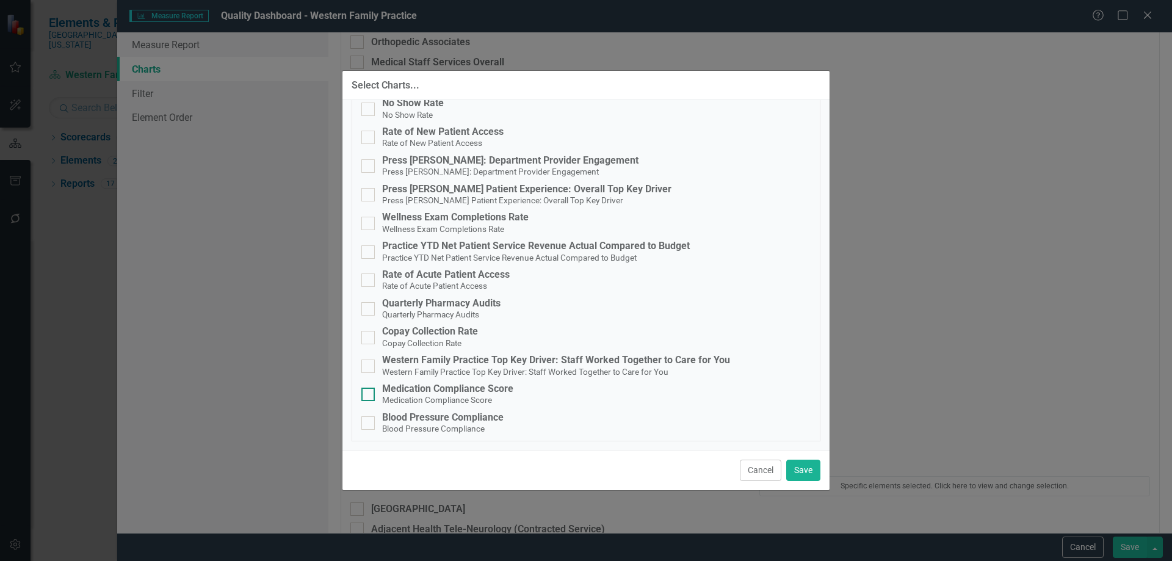
click at [460, 392] on div "Medication Compliance Score" at bounding box center [447, 389] width 131 height 11
click at [369, 392] on input "Medication Compliance Score Medication Compliance Score" at bounding box center [366, 392] width 8 height 8
checkbox input "true"
click at [457, 421] on div "Blood Pressure Compliance" at bounding box center [443, 417] width 122 height 11
click at [369, 421] on input "Blood Pressure Compliance Blood Pressure Compliance" at bounding box center [366, 420] width 8 height 8
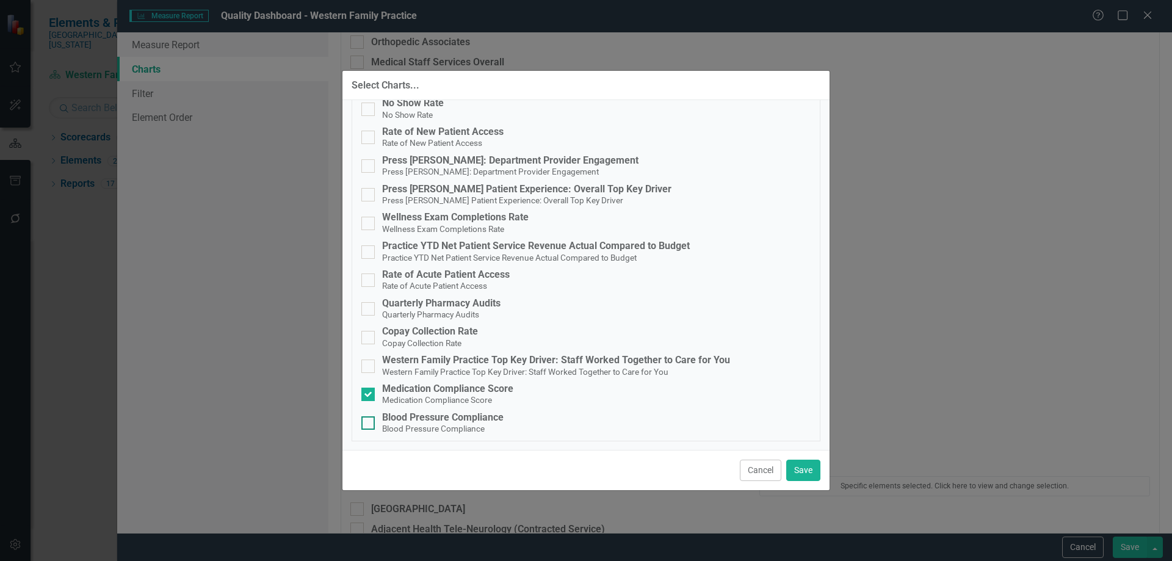
checkbox input "true"
click at [796, 474] on button "Save" at bounding box center [804, 470] width 34 height 21
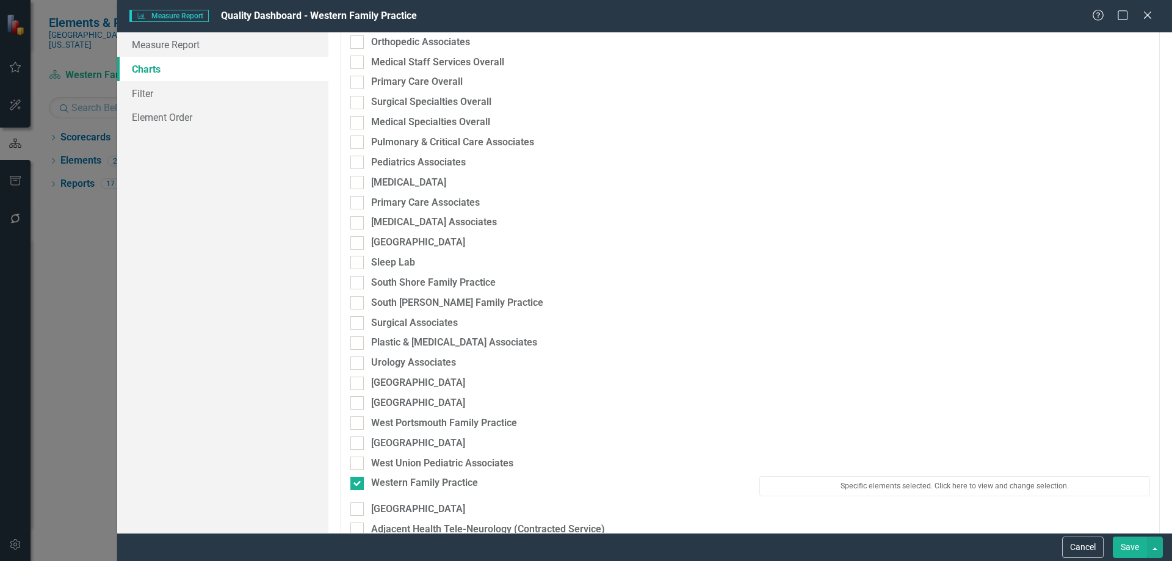
click at [1138, 548] on button "Save" at bounding box center [1130, 547] width 34 height 21
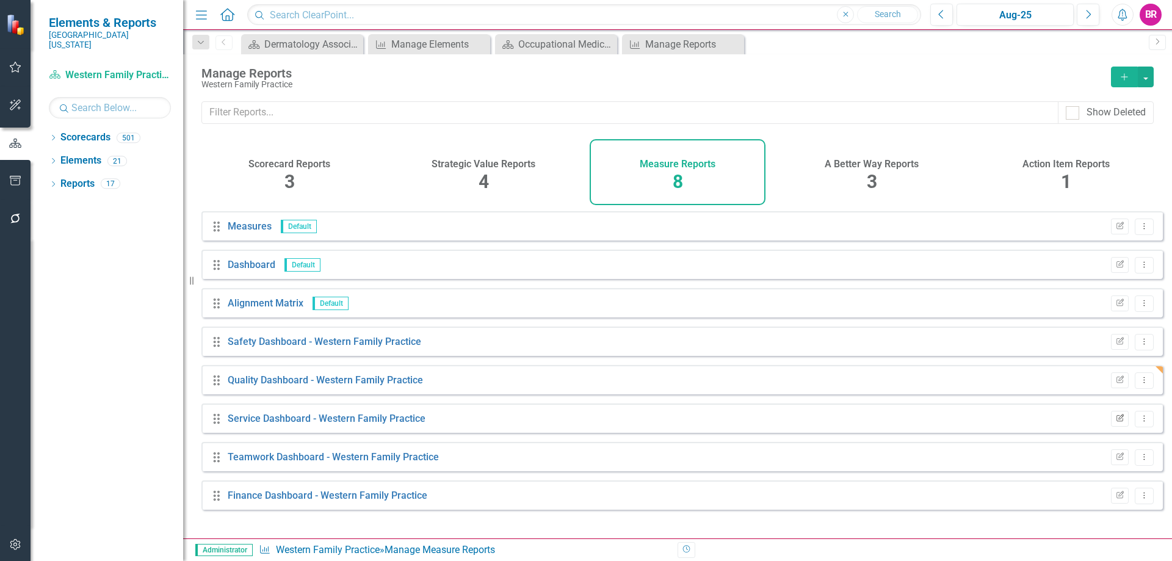
click at [1119, 424] on button "Edit Report" at bounding box center [1120, 419] width 18 height 16
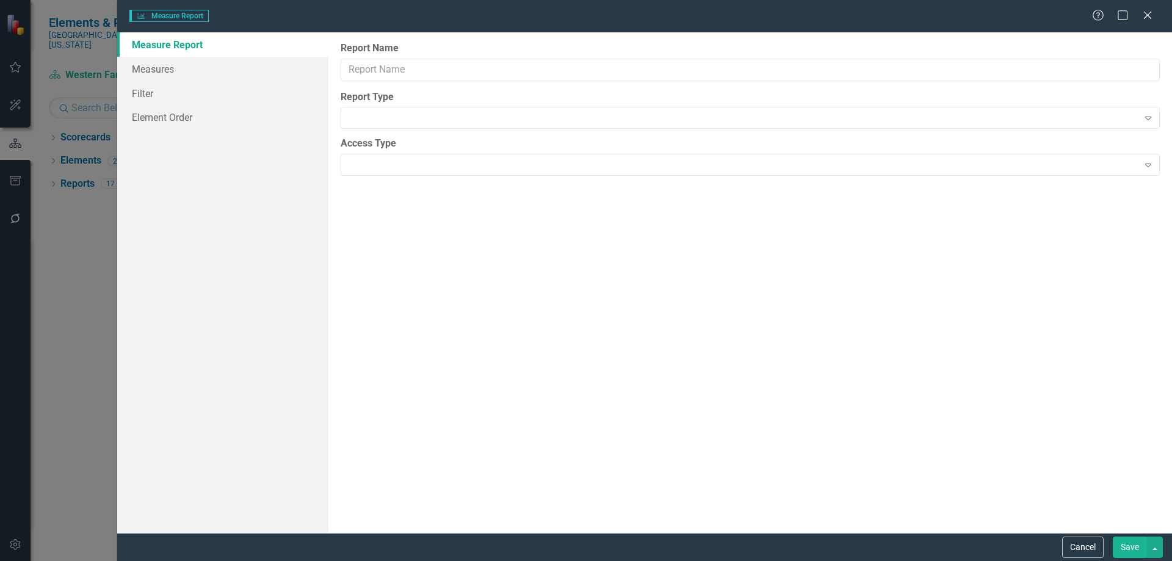
type input "Service Dashboard - Western Family Practice"
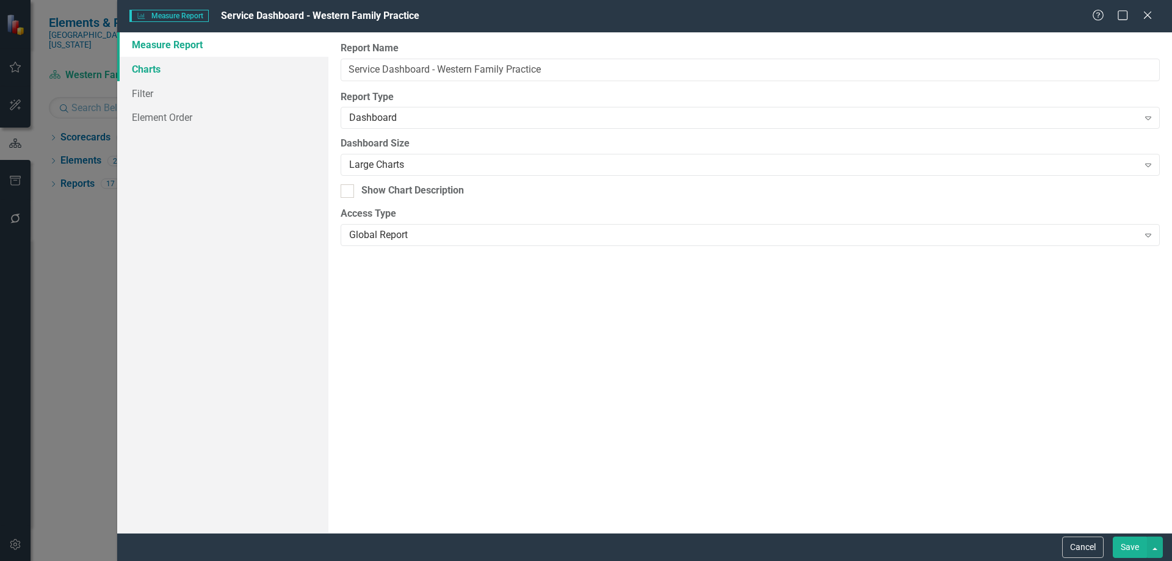
click at [139, 71] on link "Charts" at bounding box center [222, 69] width 211 height 24
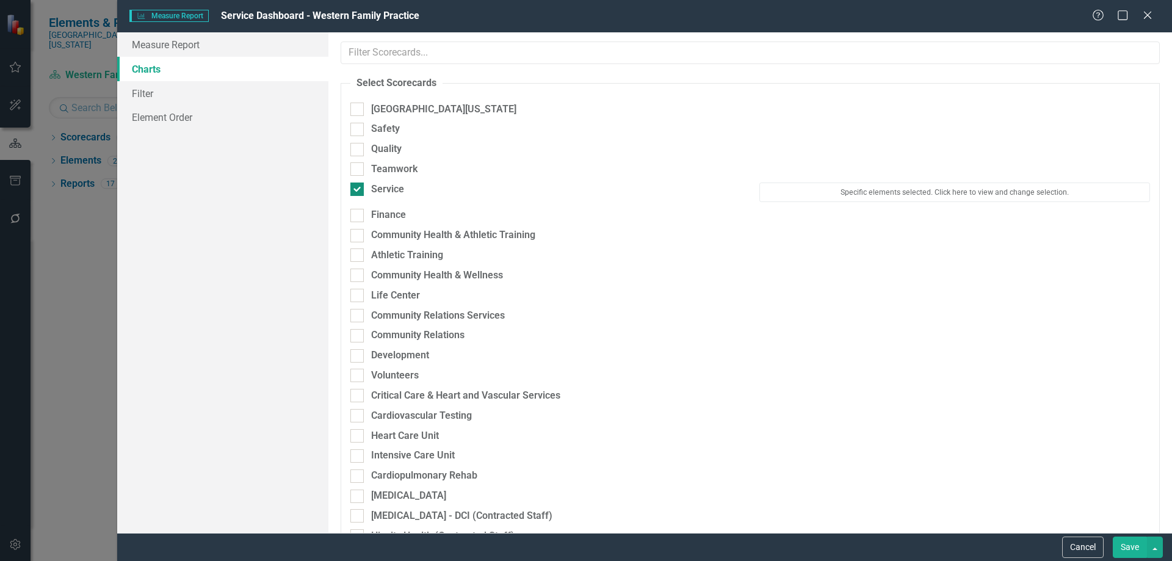
click at [394, 192] on div "Service" at bounding box center [387, 190] width 33 height 14
click at [358, 191] on input "Service" at bounding box center [355, 187] width 8 height 8
checkbox input "false"
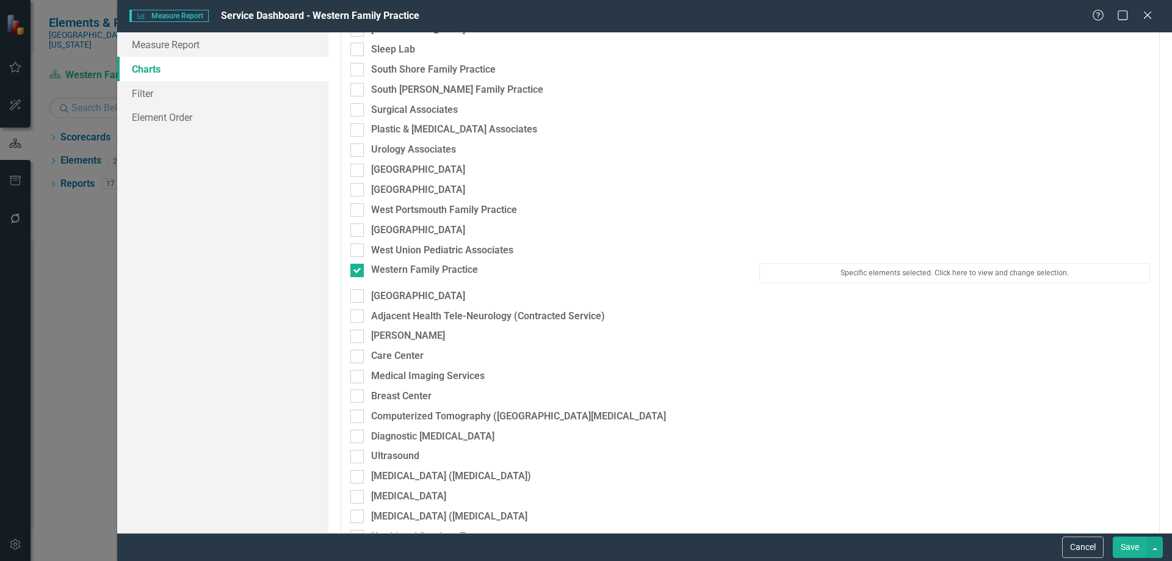
scroll to position [2137, 0]
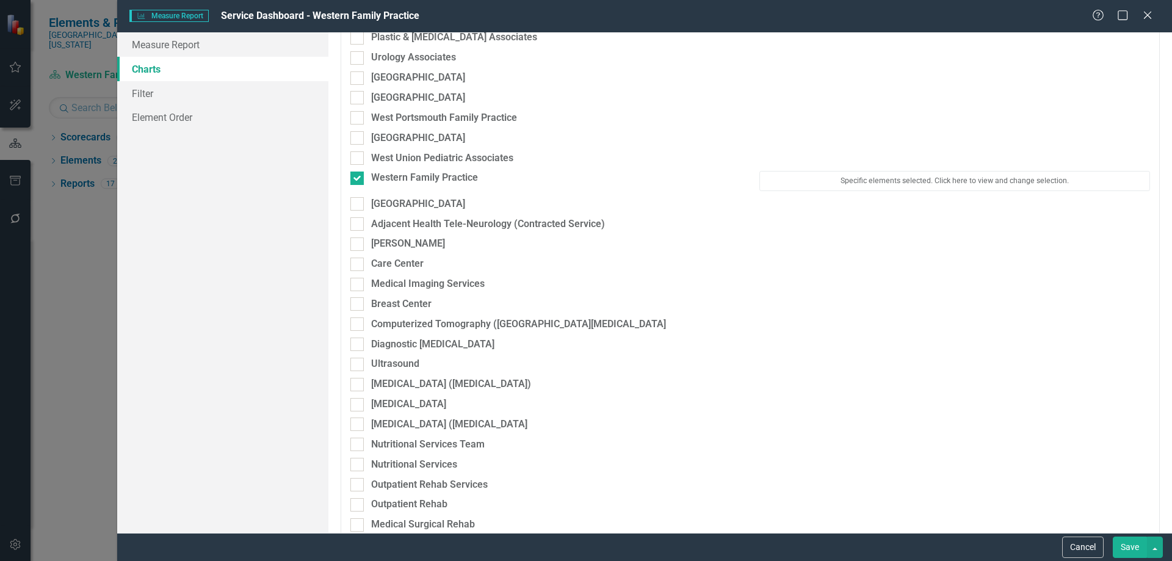
click at [822, 163] on div "West Union Pediatric Associates" at bounding box center [750, 161] width 818 height 20
click at [814, 177] on button "Specific elements selected. Click here to view and change selection." at bounding box center [955, 181] width 391 height 20
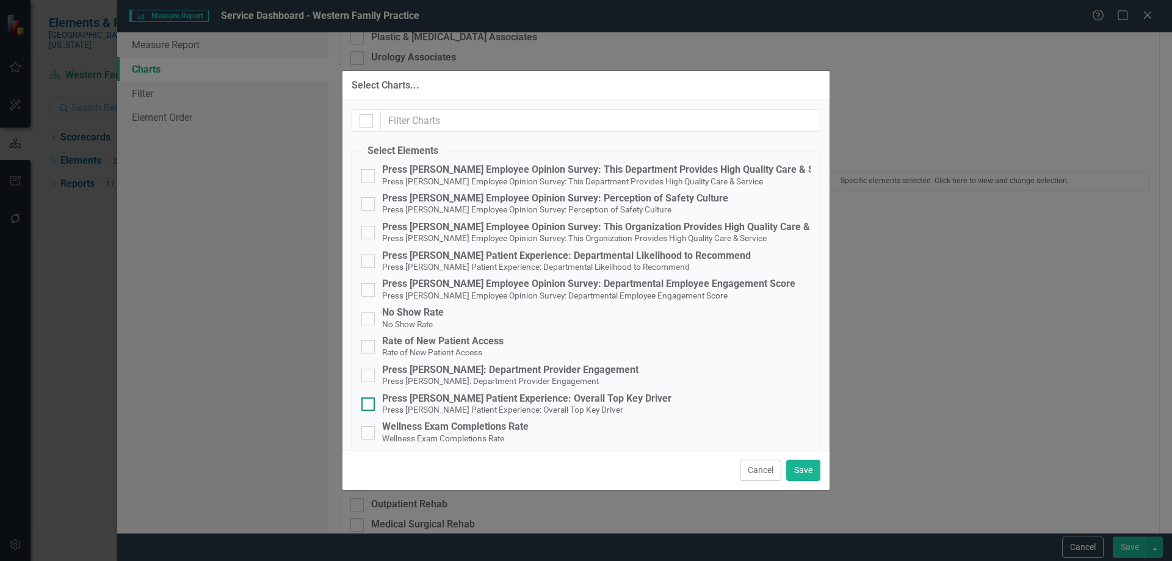
click at [505, 405] on small "Press [PERSON_NAME] Patient Experience: Overall Top Key Driver" at bounding box center [502, 410] width 241 height 10
click at [369, 405] on input "Press [PERSON_NAME] Patient Experience: Overall Top Key Driver Press [PERSON_NA…" at bounding box center [366, 402] width 8 height 8
checkbox input "true"
drag, startPoint x: 799, startPoint y: 468, endPoint x: 802, endPoint y: 460, distance: 8.7
click at [799, 468] on button "Save" at bounding box center [804, 470] width 34 height 21
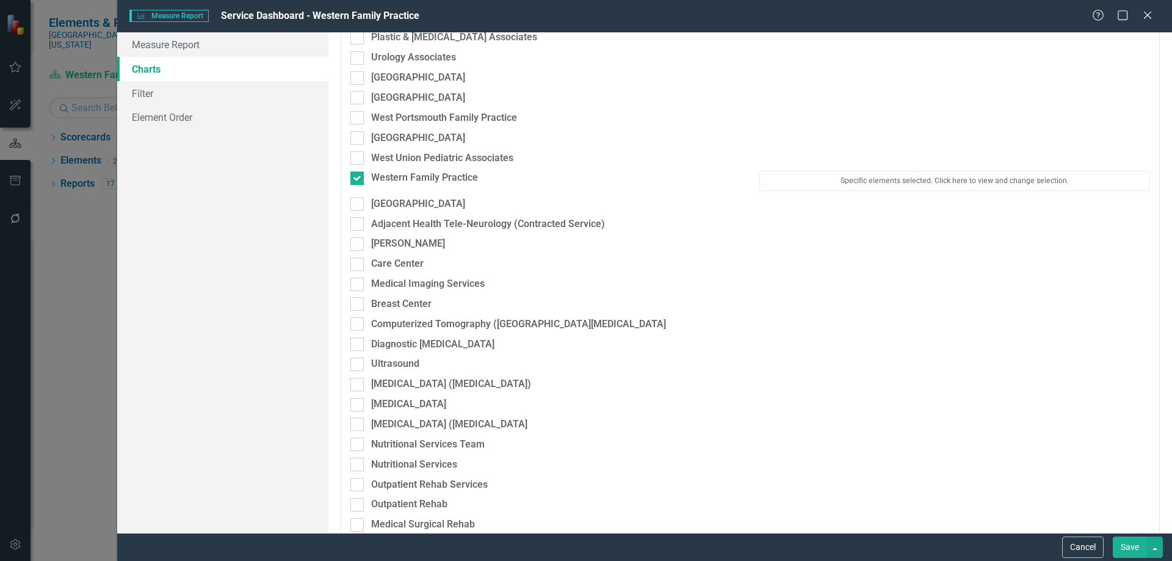
click at [1132, 546] on button "Save" at bounding box center [1130, 547] width 34 height 21
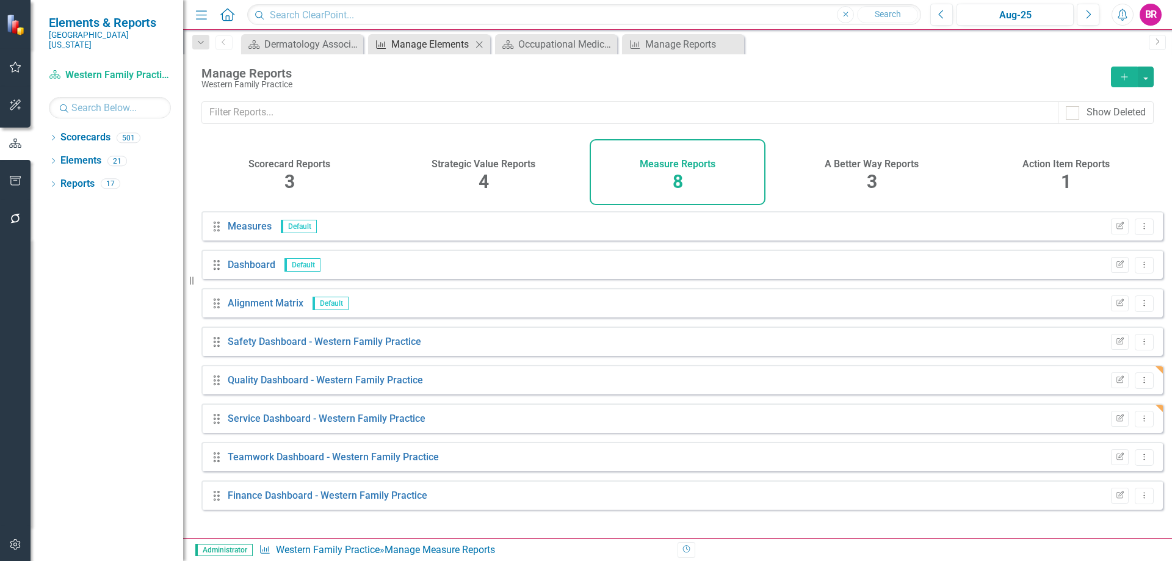
click at [440, 50] on div "Manage Elements" at bounding box center [431, 44] width 81 height 15
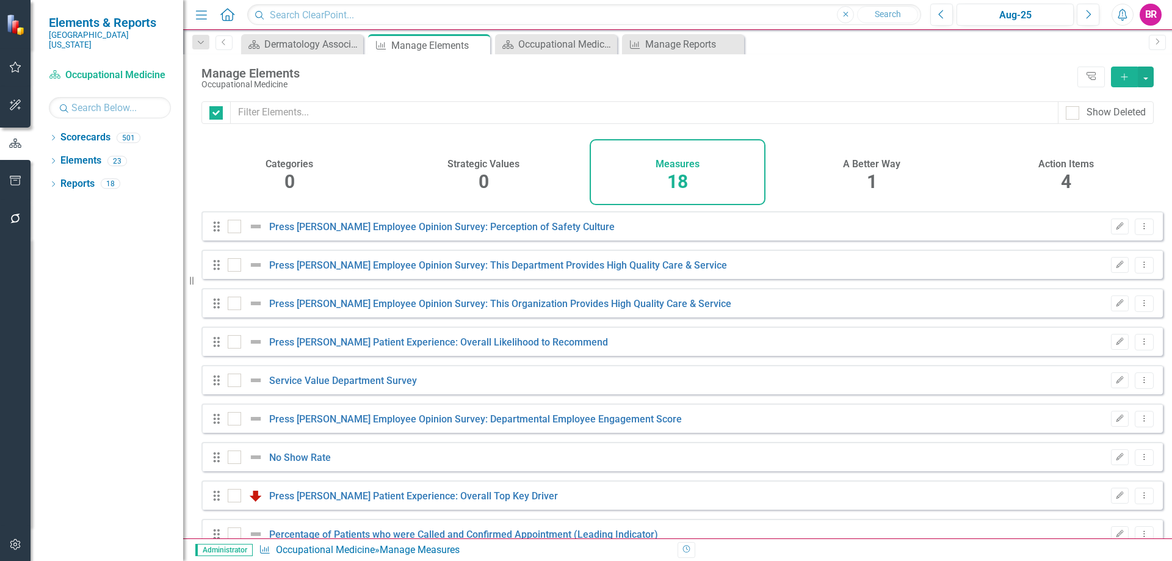
checkbox input "false"
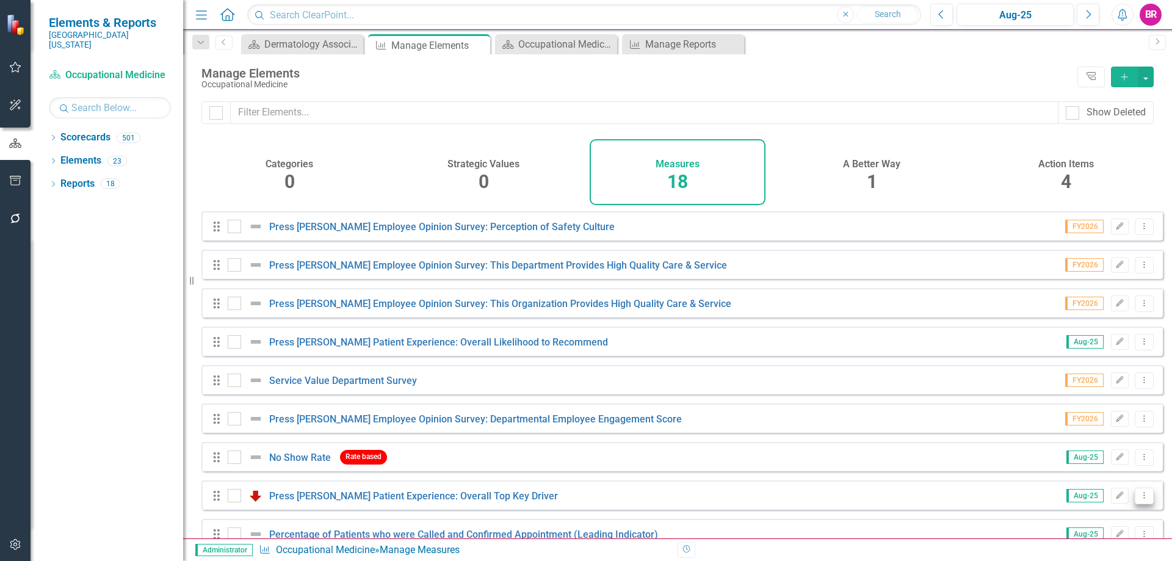
click at [1140, 500] on icon "Dropdown Menu" at bounding box center [1145, 496] width 10 height 8
click at [1063, 457] on link "Copy Duplicate Measure" at bounding box center [1089, 462] width 110 height 23
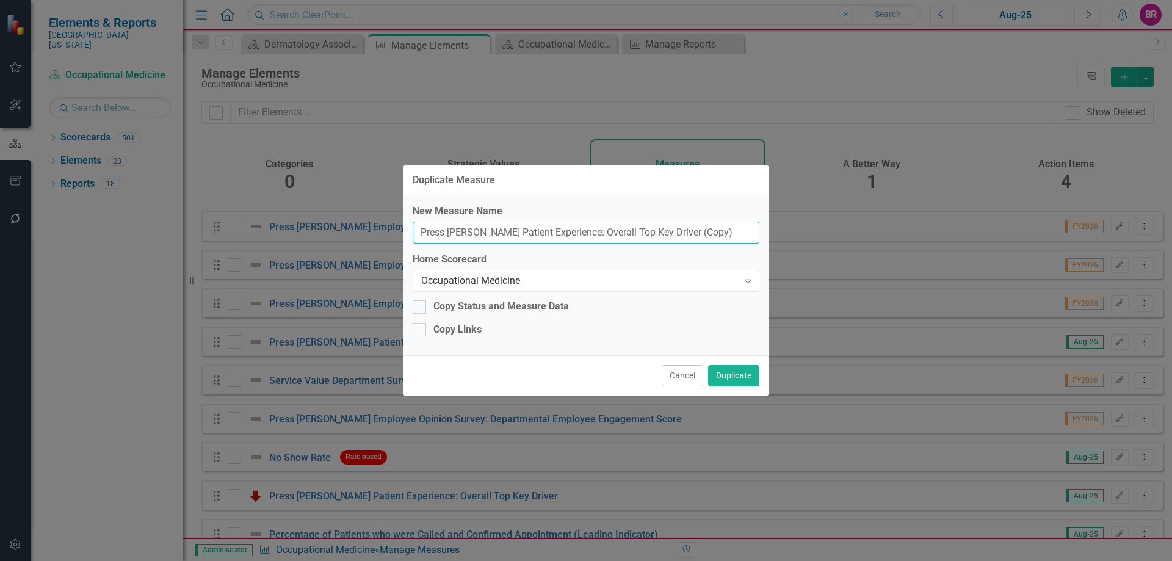
drag, startPoint x: 694, startPoint y: 224, endPoint x: 658, endPoint y: 225, distance: 35.4
click at [658, 225] on input "Press [PERSON_NAME] Patient Experience: Overall Top Key Driver (Copy)" at bounding box center [586, 233] width 347 height 23
type input "Press [PERSON_NAME] Patient Experience: Overall Top Key Driver"
click at [661, 282] on div "Occupational Medicine" at bounding box center [579, 281] width 317 height 14
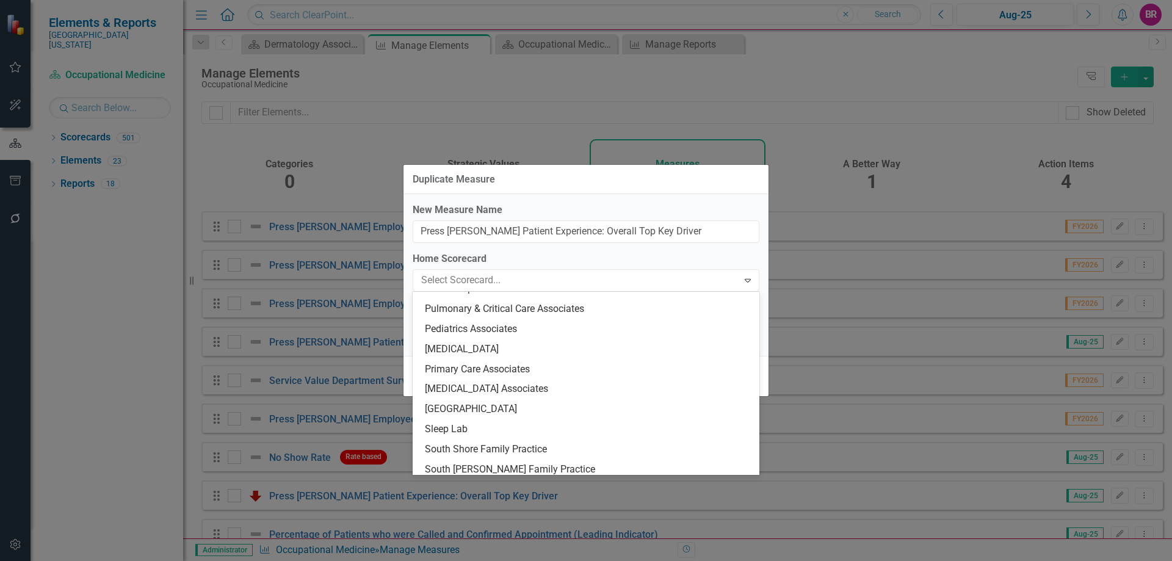
scroll to position [2172, 0]
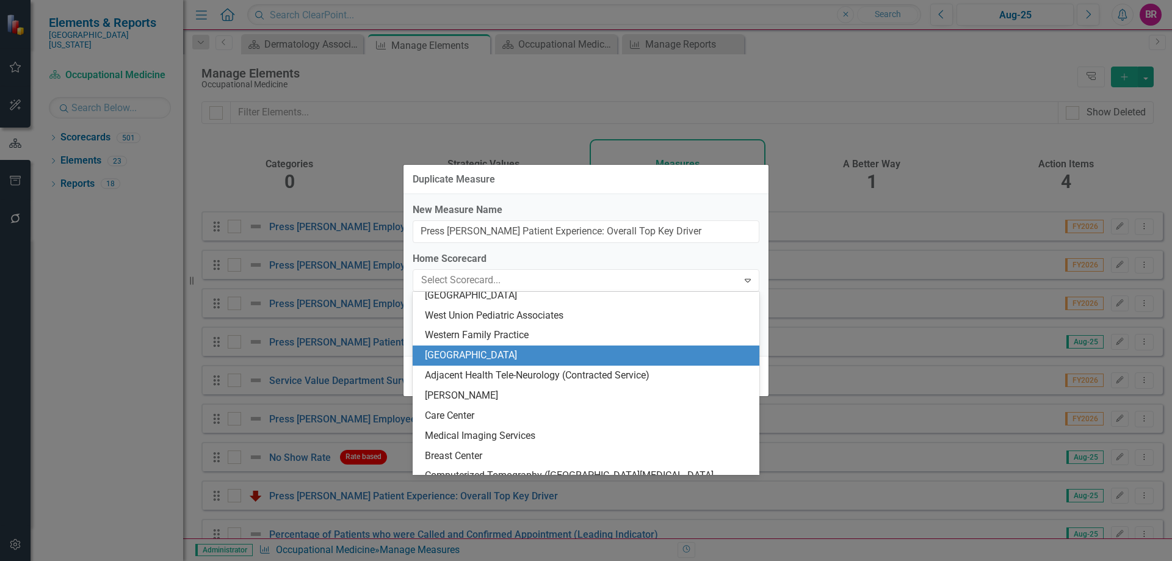
click at [597, 349] on div "[GEOGRAPHIC_DATA]" at bounding box center [588, 356] width 327 height 14
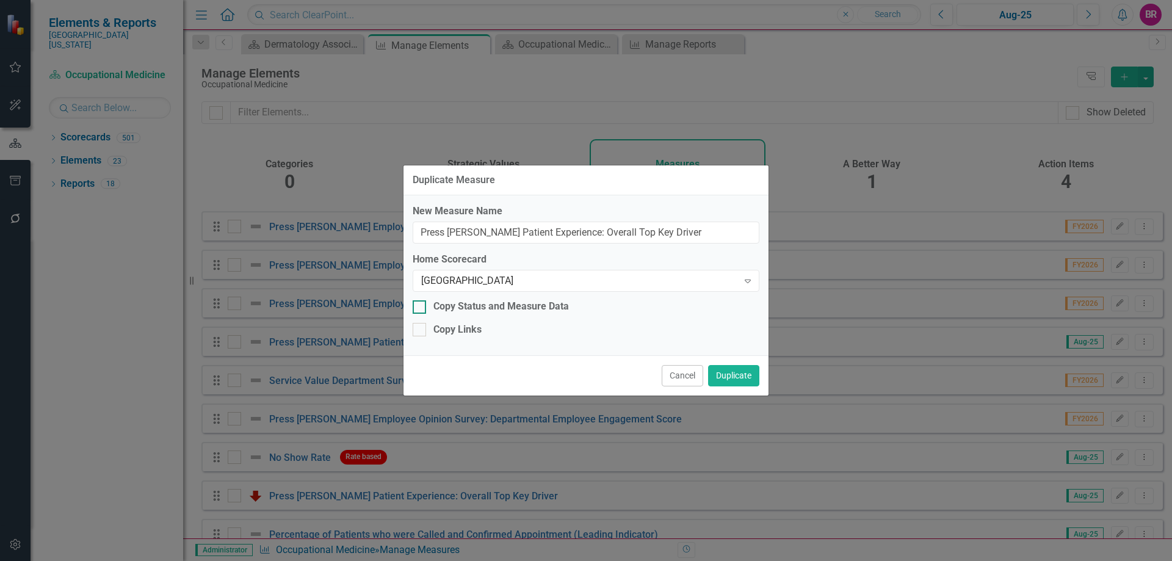
click at [496, 306] on div "Copy Status and Measure Data" at bounding box center [502, 307] width 136 height 14
click at [421, 306] on input "Copy Status and Measure Data" at bounding box center [417, 304] width 8 height 8
checkbox input "true"
click at [463, 324] on div "New Measure Name Press [PERSON_NAME] Patient Experience: Overall Top Key Driver…" at bounding box center [586, 275] width 365 height 160
click at [468, 338] on div "New Measure Name Press [PERSON_NAME] Patient Experience: Overall Top Key Driver…" at bounding box center [586, 275] width 365 height 160
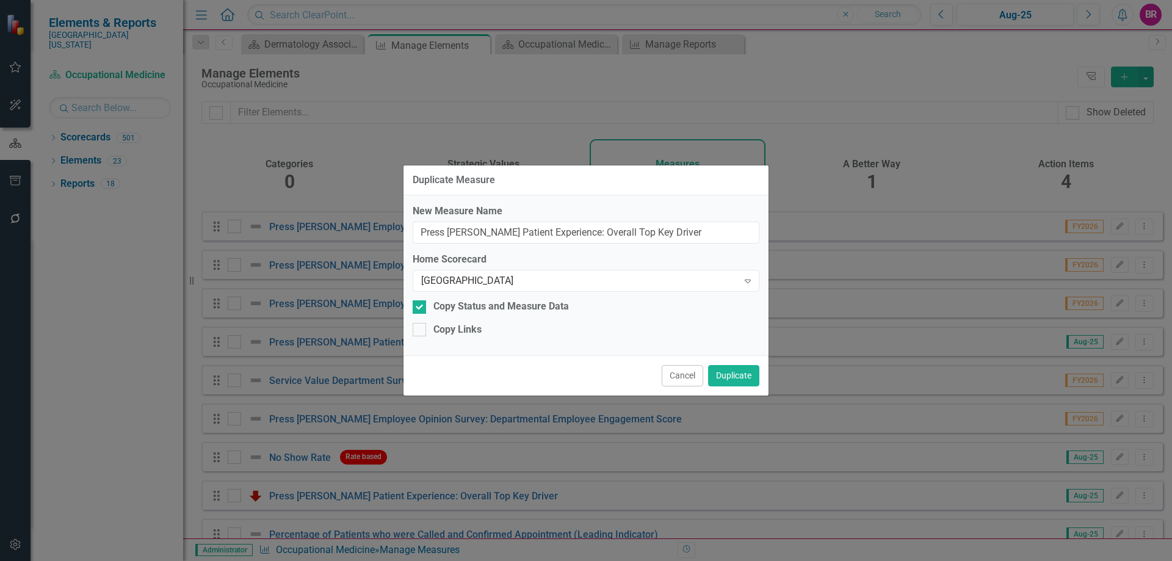
drag, startPoint x: 472, startPoint y: 331, endPoint x: 522, endPoint y: 343, distance: 50.8
click at [473, 331] on div "Copy Links" at bounding box center [458, 330] width 48 height 14
click at [421, 331] on input "Copy Links" at bounding box center [417, 327] width 8 height 8
checkbox input "true"
click at [757, 377] on button "Duplicate" at bounding box center [733, 375] width 51 height 21
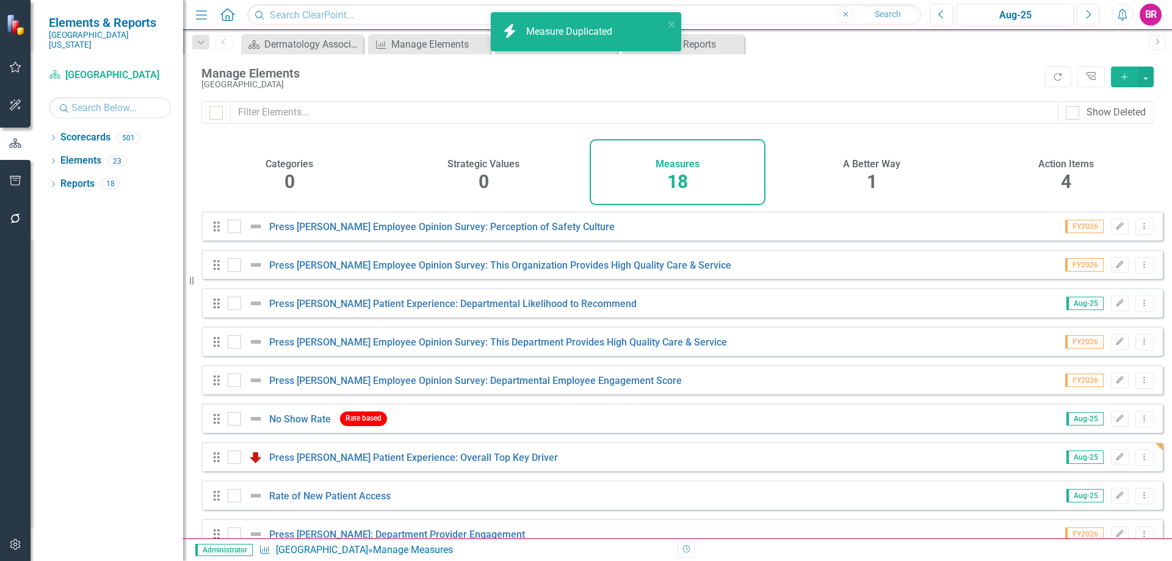
checkbox input "false"
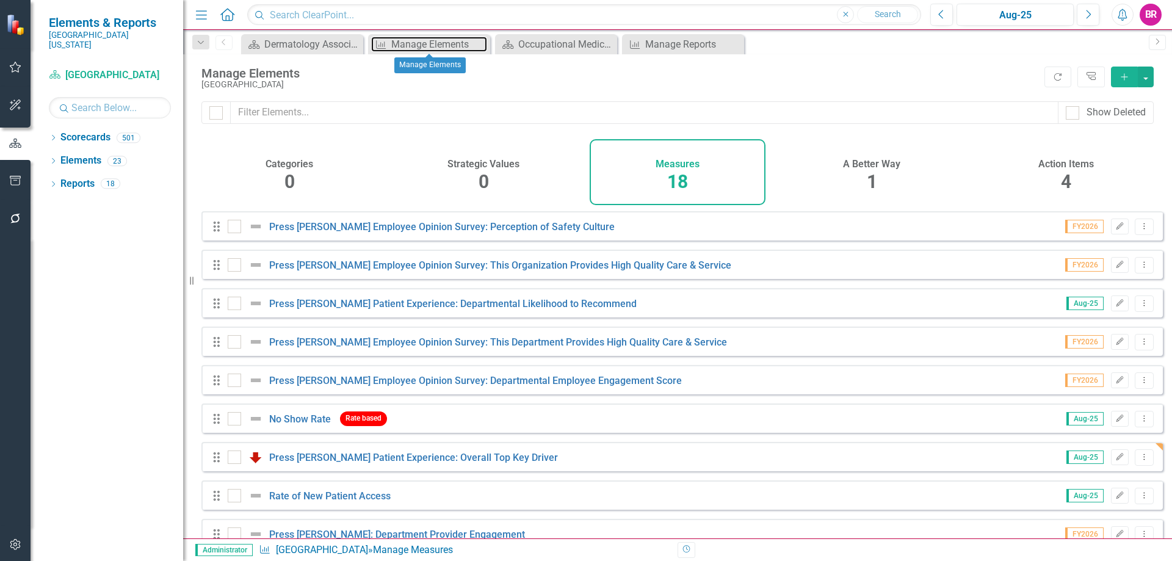
drag, startPoint x: 419, startPoint y: 39, endPoint x: 823, endPoint y: 75, distance: 405.8
click at [419, 39] on div "Manage Elements" at bounding box center [439, 44] width 96 height 15
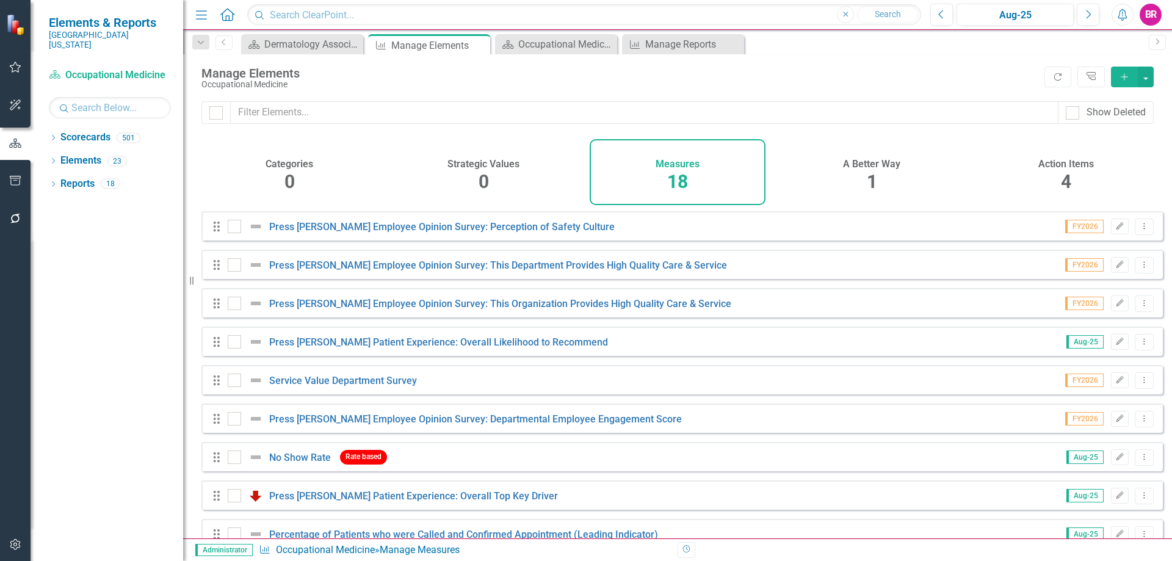
scroll to position [374, 0]
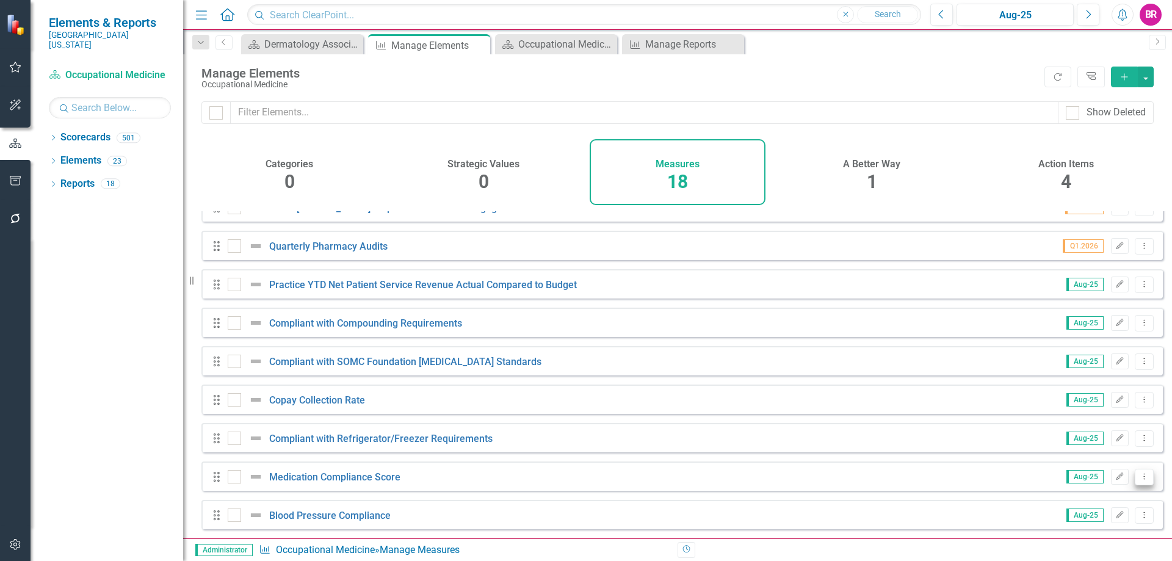
click at [1144, 481] on button "Dropdown Menu" at bounding box center [1144, 477] width 19 height 16
click at [1076, 436] on link "Copy Duplicate Measure" at bounding box center [1089, 434] width 110 height 23
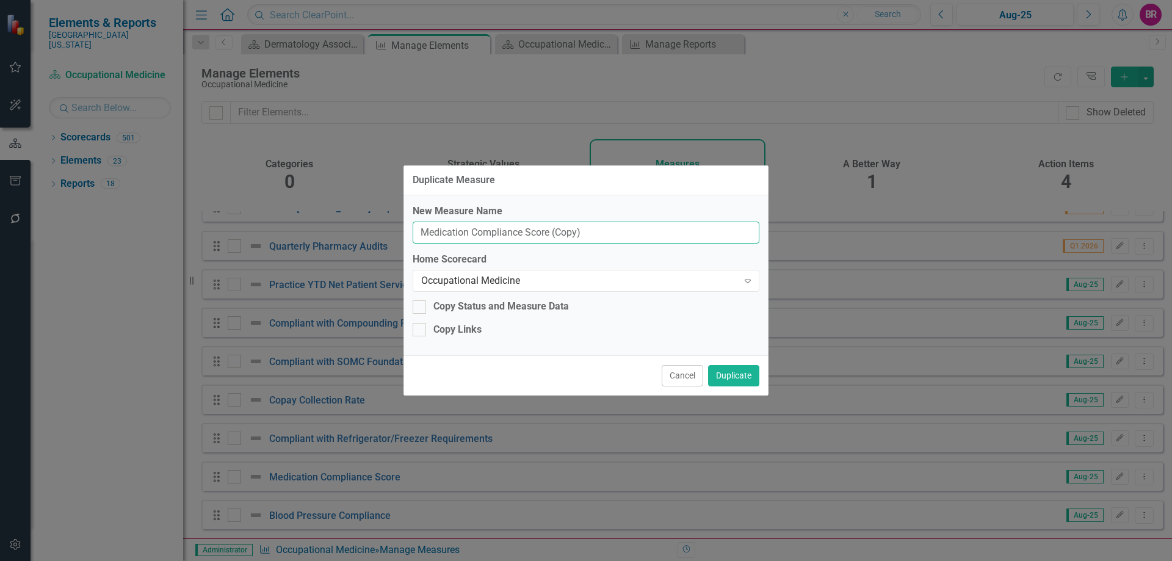
drag, startPoint x: 609, startPoint y: 234, endPoint x: 549, endPoint y: 222, distance: 61.8
click at [549, 222] on input "Medication Compliance Score (Copy)" at bounding box center [586, 233] width 347 height 23
type input "Medication Compliance Score"
click at [565, 282] on div "Occupational Medicine" at bounding box center [579, 281] width 317 height 14
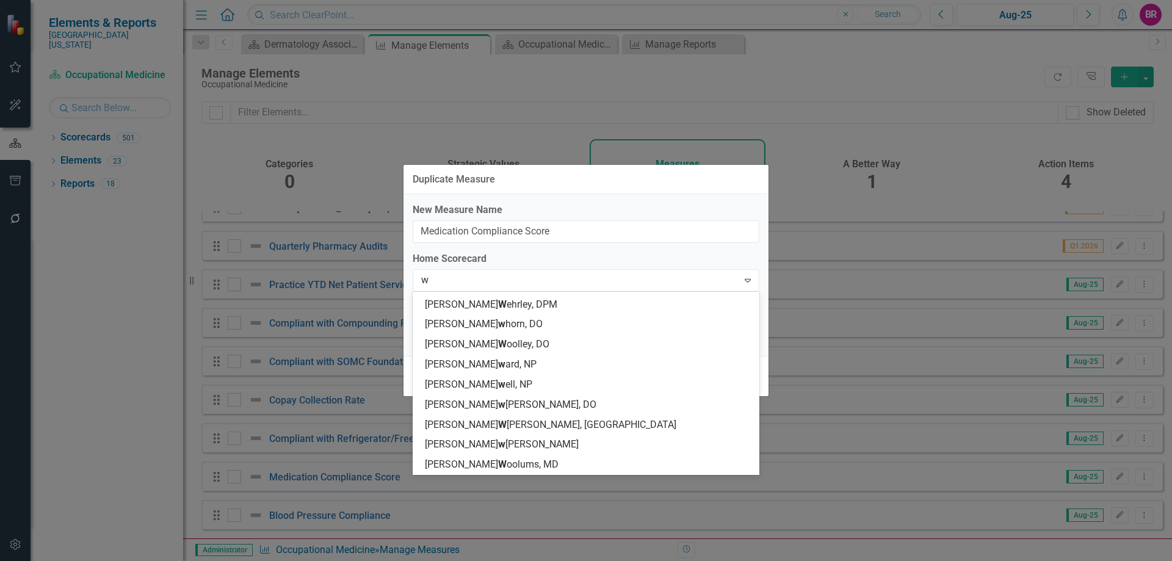
scroll to position [1040, 0]
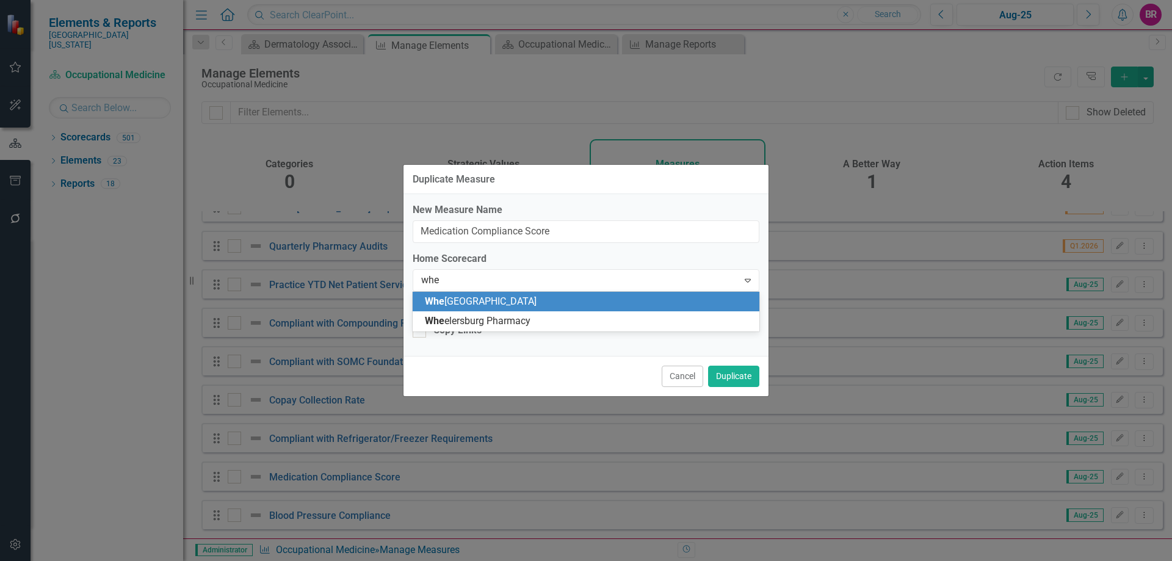
type input "whee"
drag, startPoint x: 556, startPoint y: 300, endPoint x: 531, endPoint y: 314, distance: 28.5
click at [542, 300] on span "Whee [GEOGRAPHIC_DATA]" at bounding box center [483, 302] width 117 height 12
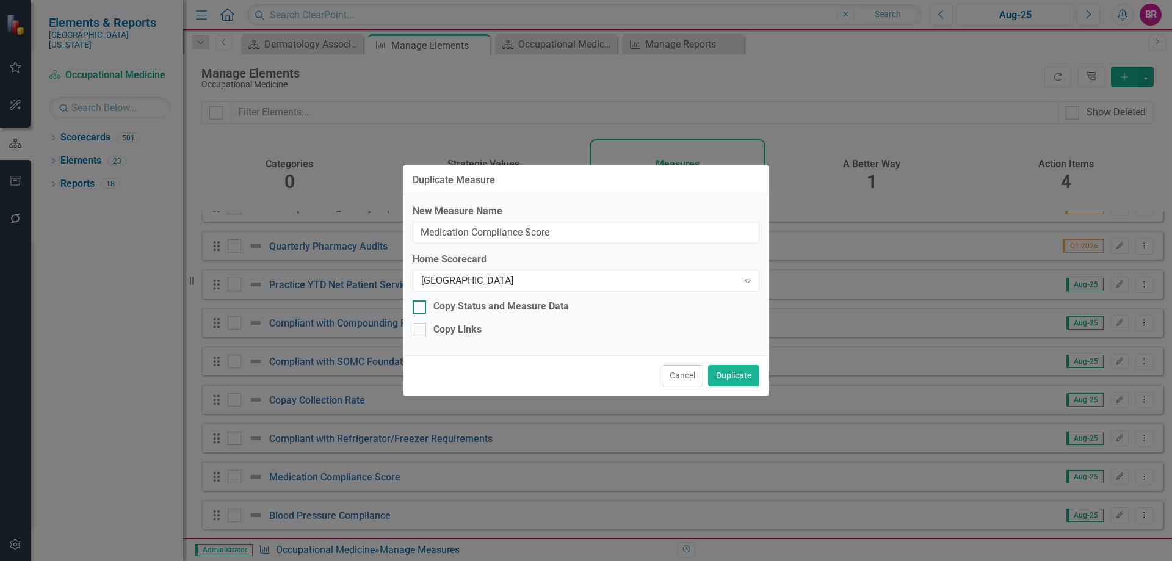
click at [479, 307] on div "Copy Status and Measure Data" at bounding box center [502, 307] width 136 height 14
click at [421, 307] on input "Copy Status and Measure Data" at bounding box center [417, 304] width 8 height 8
checkbox input "true"
click at [471, 322] on div "New Measure Name Medication Compliance Score Home Scorecard [GEOGRAPHIC_DATA] E…" at bounding box center [586, 275] width 365 height 160
click at [480, 328] on div "Copy Links" at bounding box center [458, 330] width 48 height 14
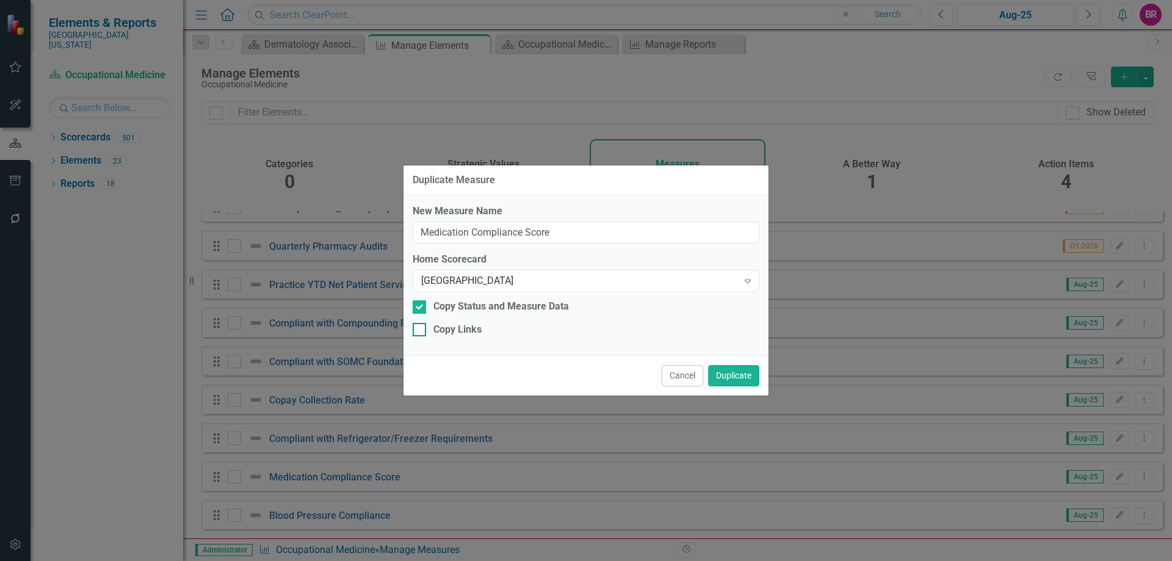
click at [421, 328] on input "Copy Links" at bounding box center [417, 327] width 8 height 8
checkbox input "true"
click at [734, 373] on button "Duplicate" at bounding box center [733, 375] width 51 height 21
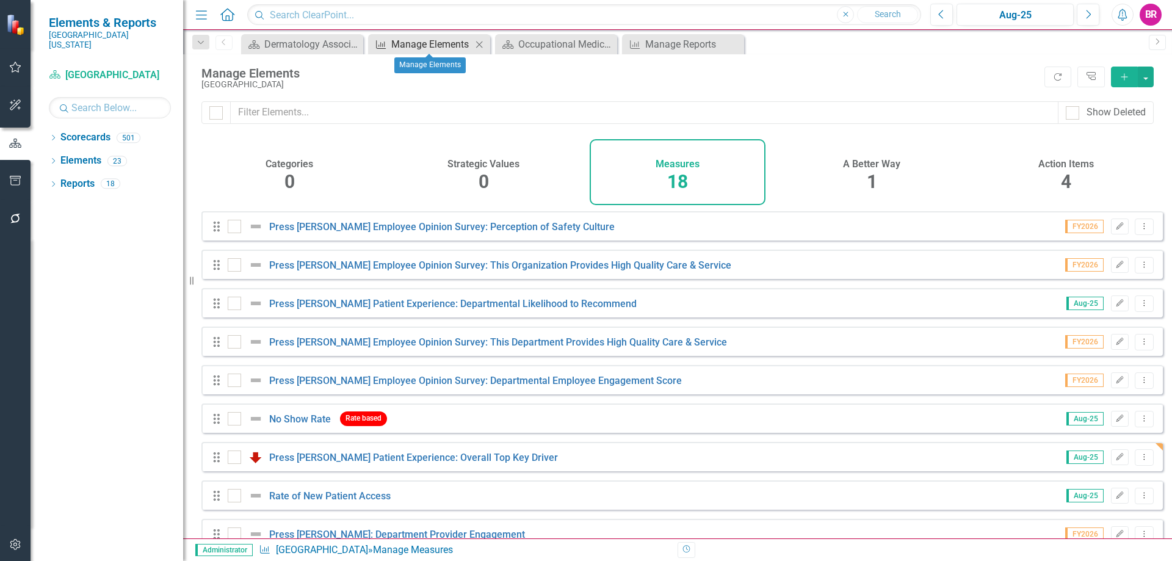
click at [402, 44] on div "Manage Elements" at bounding box center [431, 44] width 81 height 15
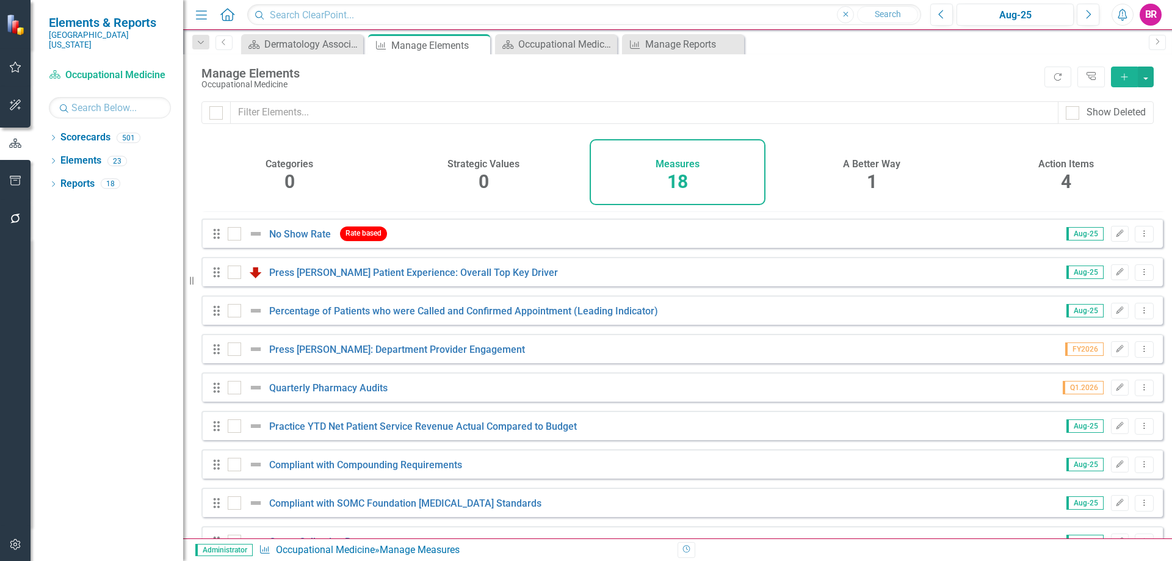
scroll to position [374, 0]
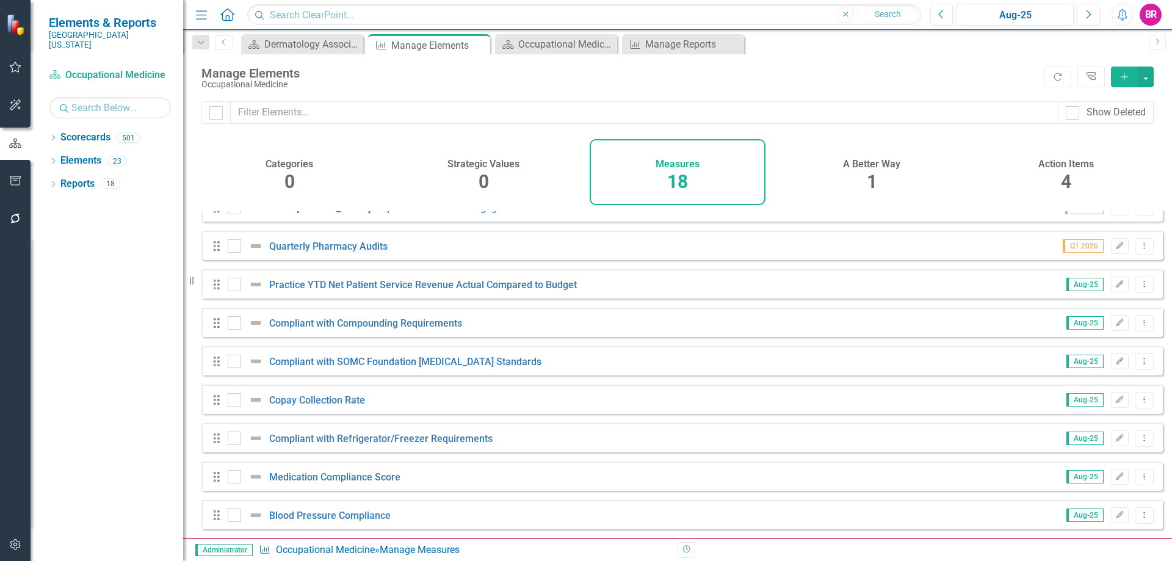
click at [1140, 478] on icon "Dropdown Menu" at bounding box center [1145, 477] width 10 height 8
click at [1084, 434] on link "Copy Duplicate Measure" at bounding box center [1089, 434] width 110 height 23
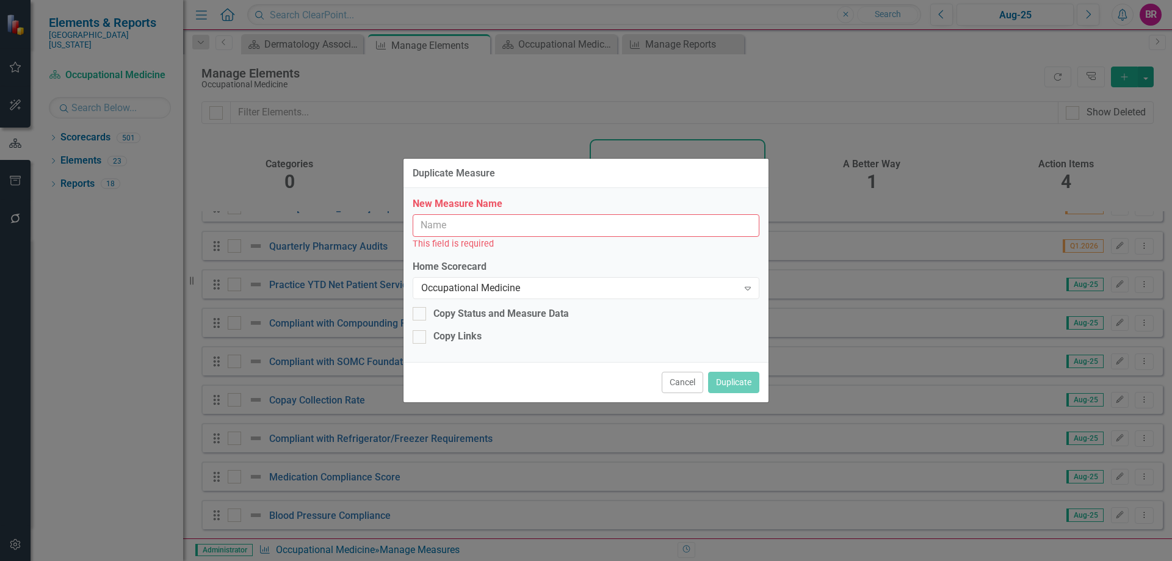
click at [666, 379] on button "Cancel" at bounding box center [683, 382] width 42 height 21
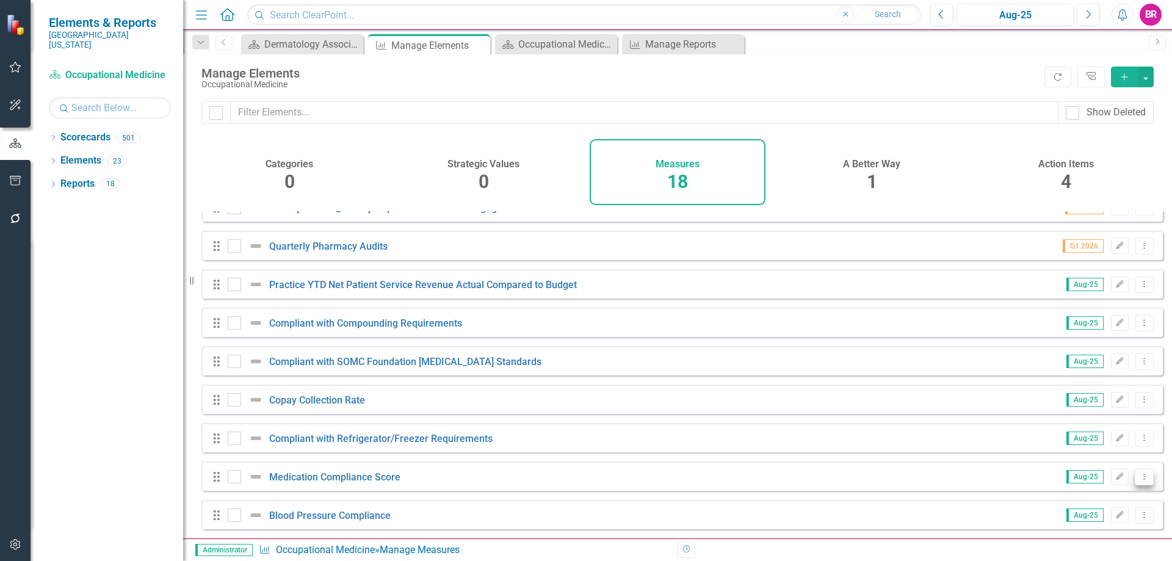
click at [1140, 474] on icon "Dropdown Menu" at bounding box center [1145, 477] width 10 height 8
click at [1087, 433] on link "Copy Duplicate Measure" at bounding box center [1089, 434] width 110 height 23
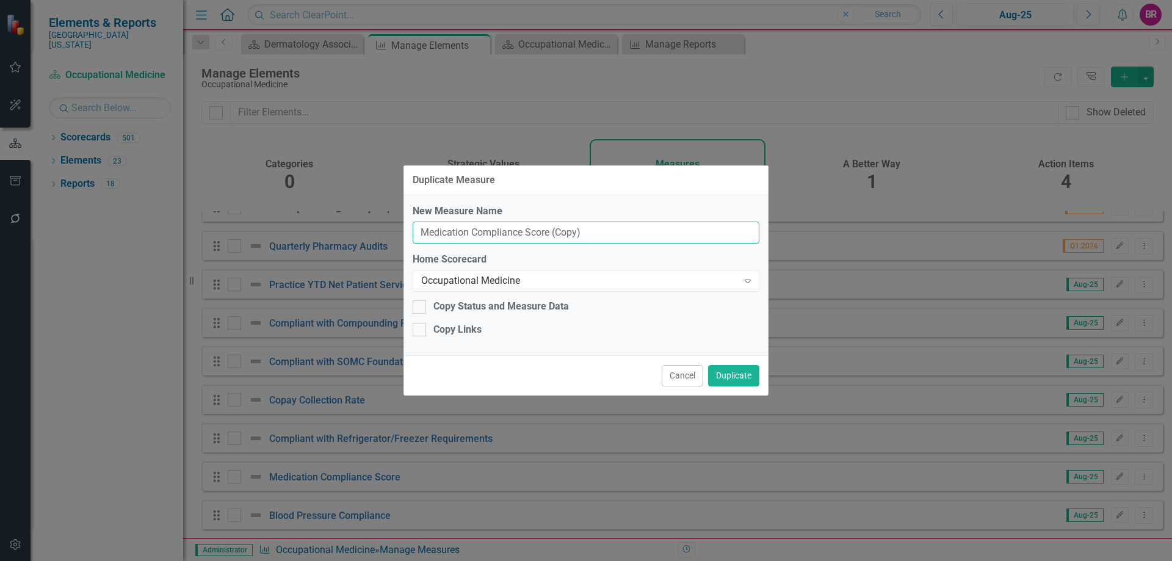
drag, startPoint x: 590, startPoint y: 230, endPoint x: 551, endPoint y: 230, distance: 38.5
click at [551, 230] on input "Medication Compliance Score (Copy)" at bounding box center [586, 233] width 347 height 23
type input "Medication Compliance Score"
click at [550, 289] on div "Occupational Medicine Expand" at bounding box center [586, 281] width 347 height 22
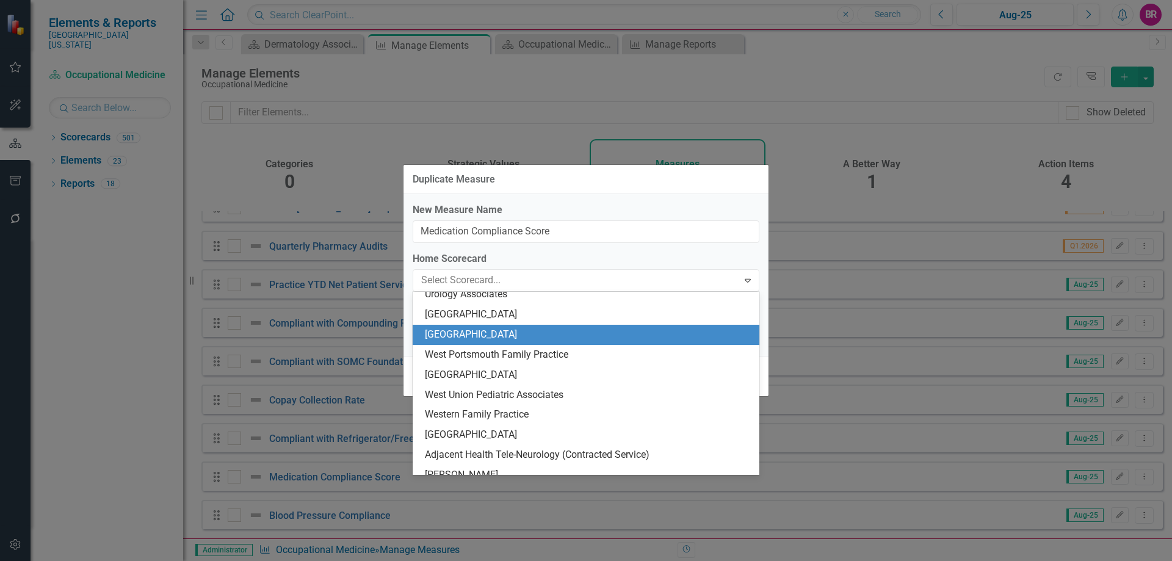
scroll to position [2111, 0]
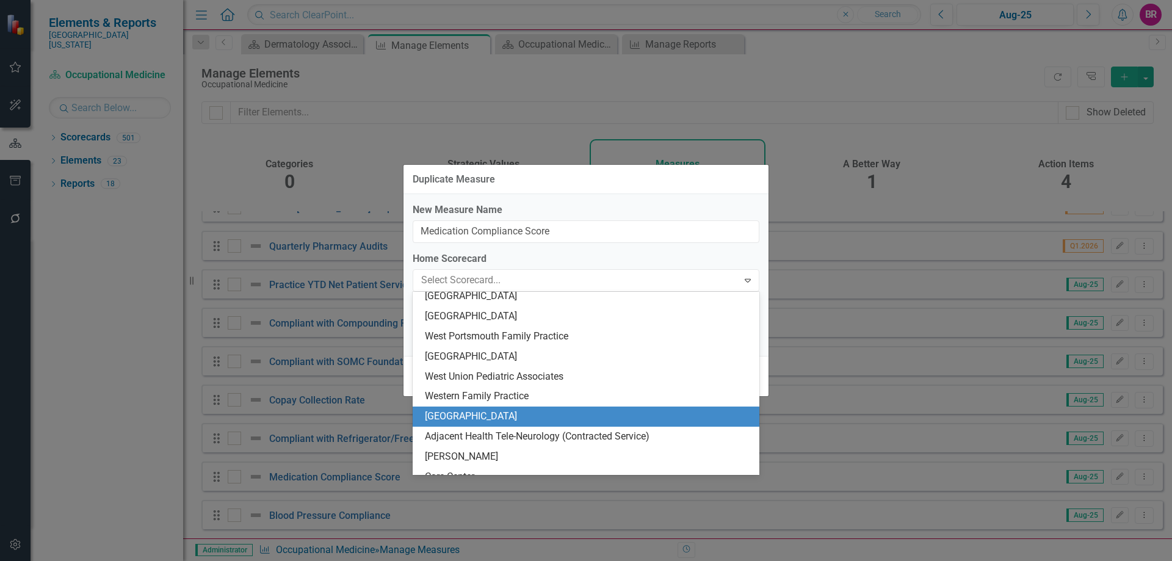
click at [525, 412] on div "[GEOGRAPHIC_DATA]" at bounding box center [588, 417] width 327 height 14
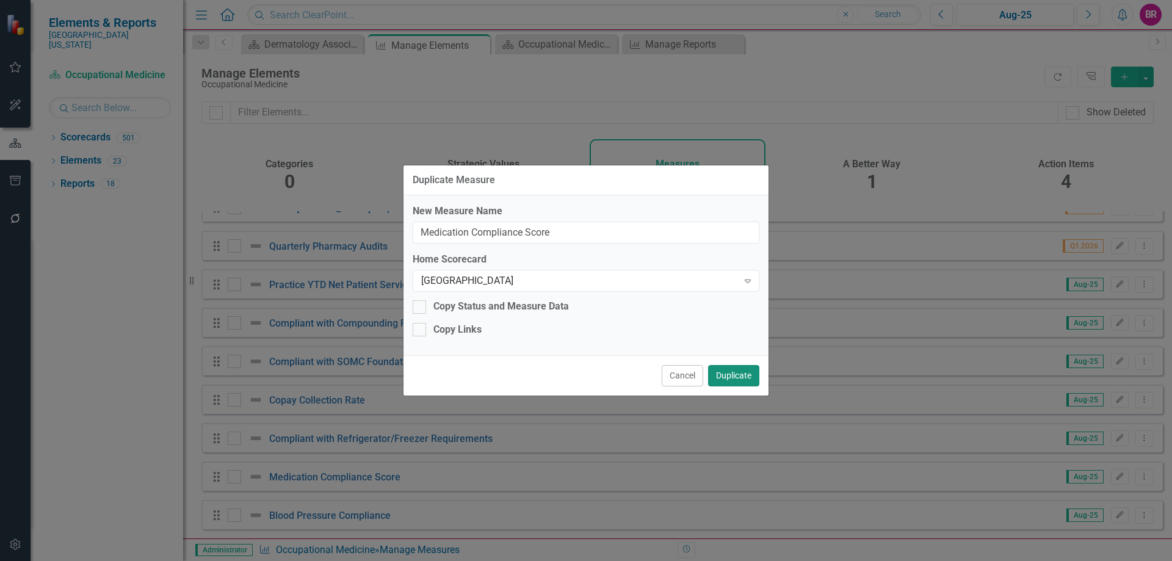
click at [740, 377] on button "Duplicate" at bounding box center [733, 375] width 51 height 21
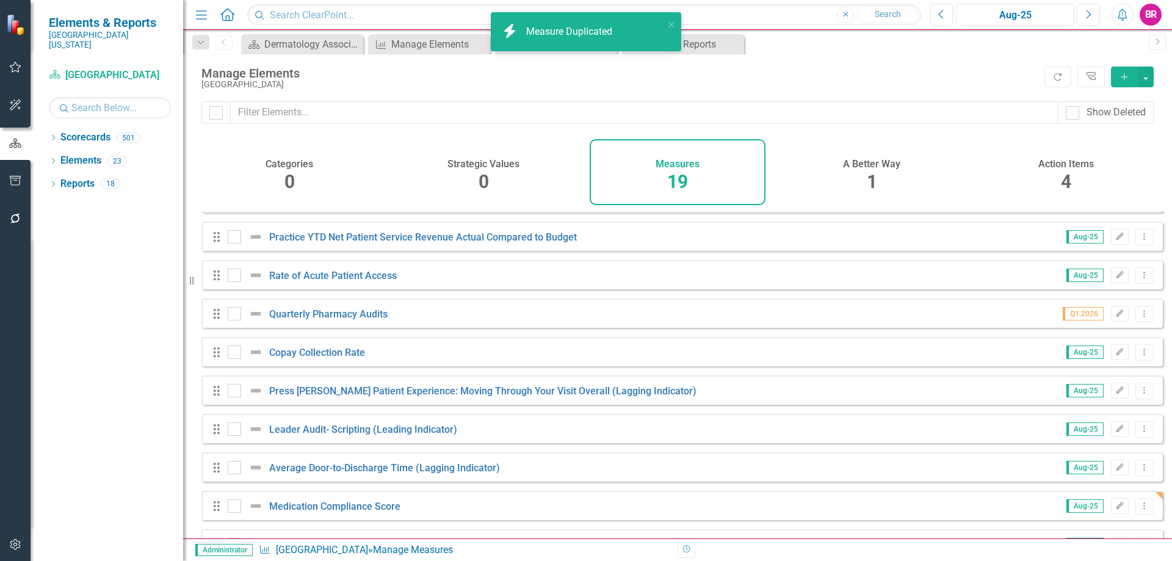
scroll to position [413, 0]
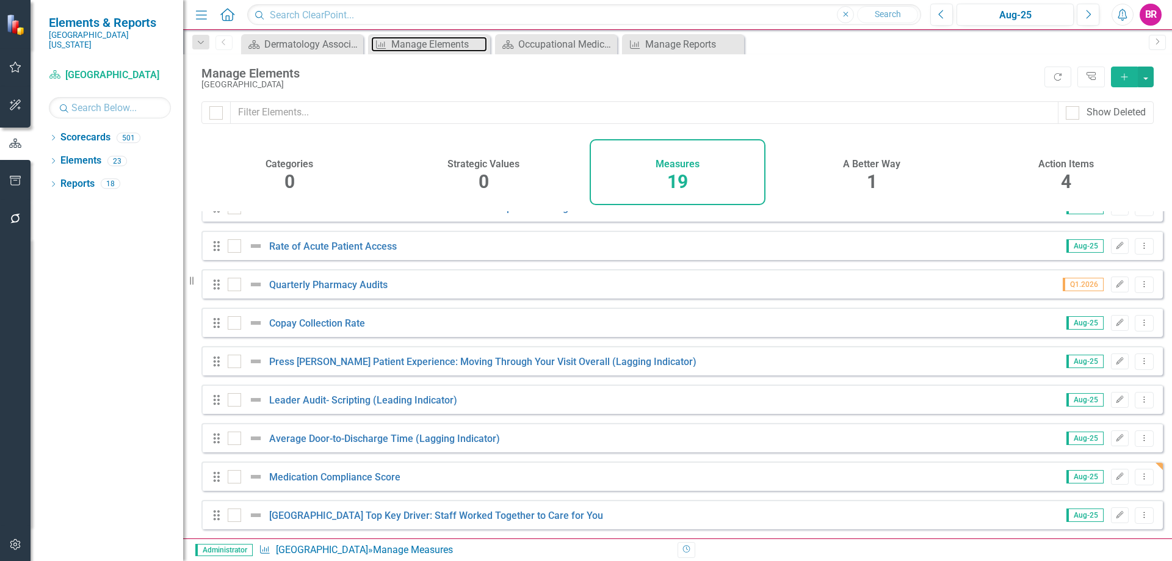
click at [424, 42] on div "Manage Elements" at bounding box center [439, 44] width 96 height 15
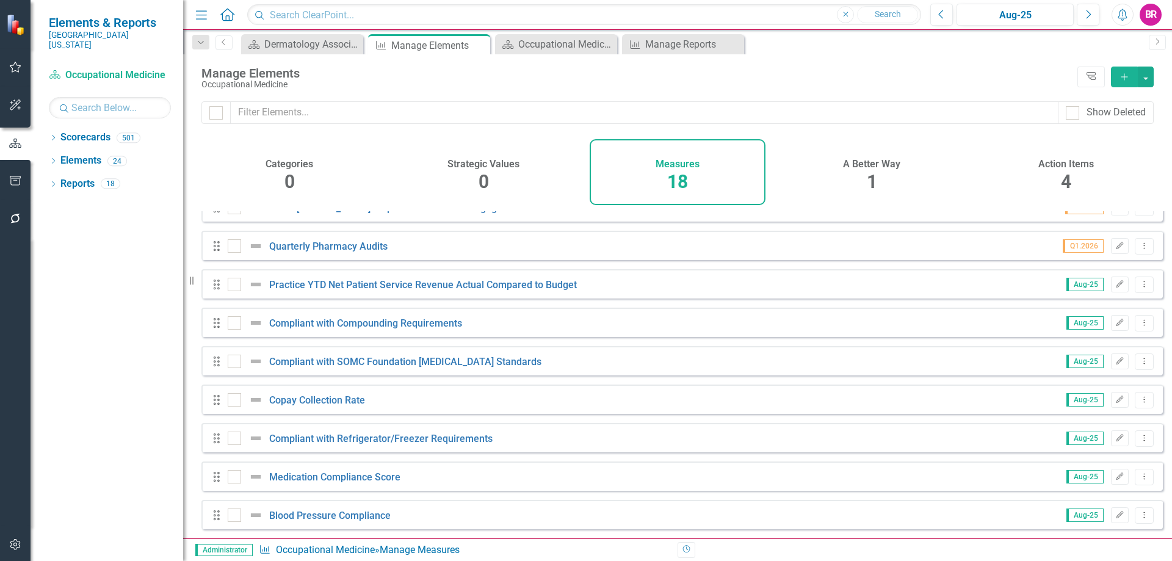
scroll to position [374, 0]
click at [1140, 517] on icon "Dropdown Menu" at bounding box center [1145, 515] width 10 height 8
click at [1099, 476] on link "Copy Duplicate Measure" at bounding box center [1089, 473] width 110 height 23
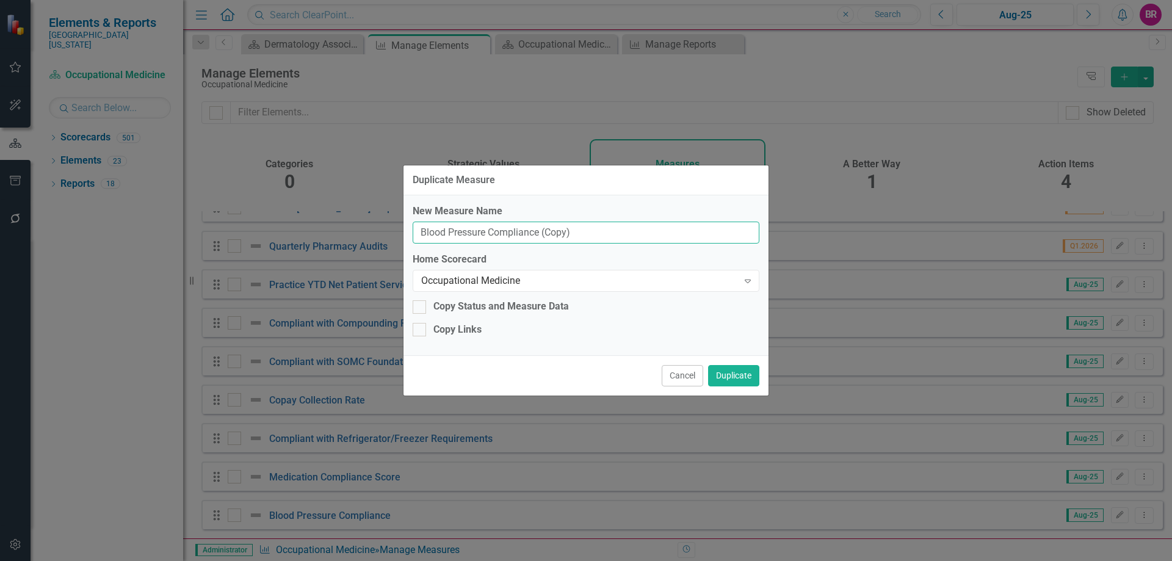
drag, startPoint x: 592, startPoint y: 234, endPoint x: 539, endPoint y: 218, distance: 55.6
click at [539, 218] on div "New Measure Name Blood Pressure Compliance (Copy)" at bounding box center [586, 225] width 347 height 40
type input "Blood Pressure Compliance"
click at [540, 282] on div "Occupational Medicine" at bounding box center [579, 281] width 317 height 14
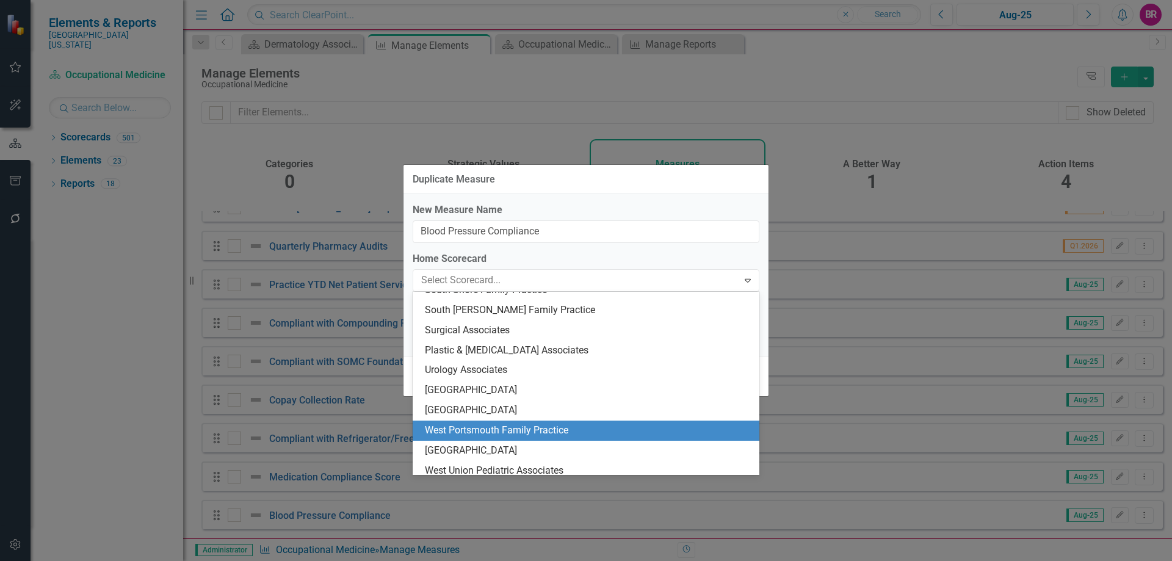
scroll to position [2111, 0]
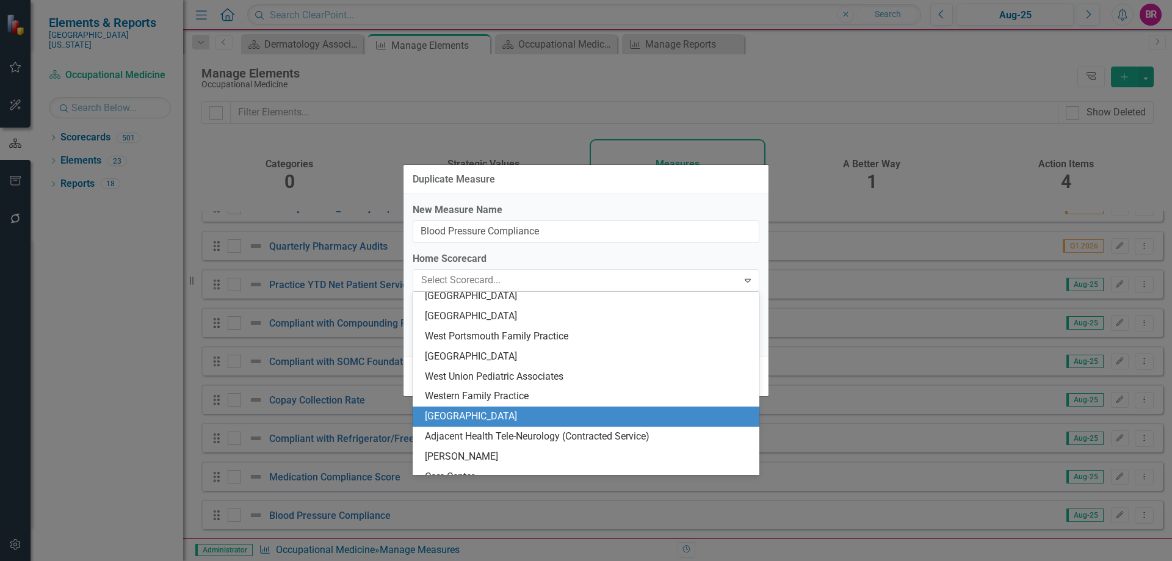
click at [536, 414] on div "[GEOGRAPHIC_DATA]" at bounding box center [588, 417] width 327 height 14
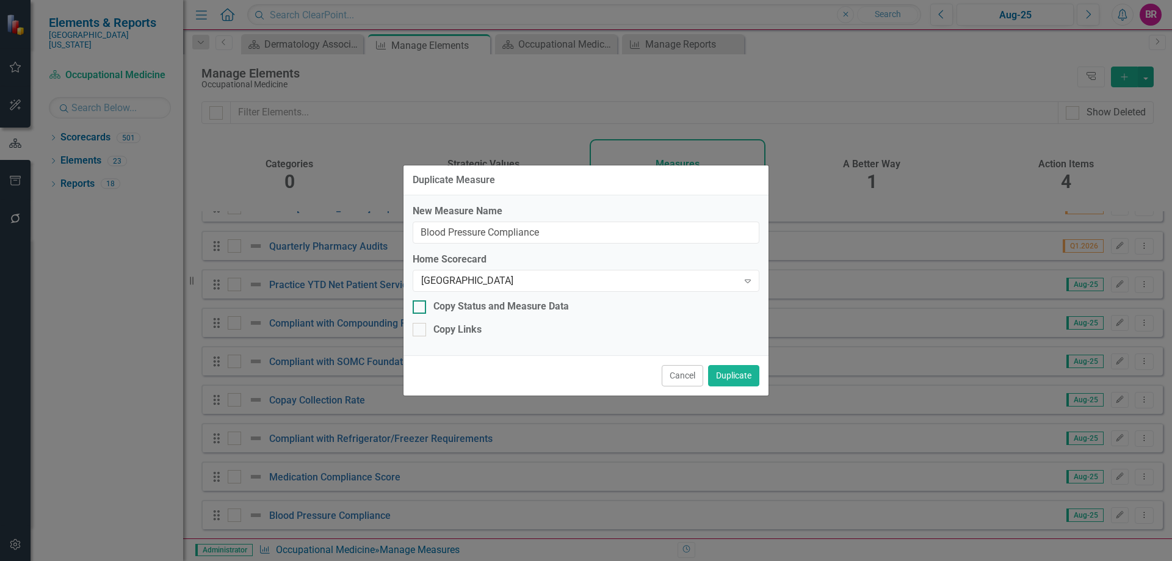
click at [484, 310] on div "Copy Status and Measure Data" at bounding box center [502, 307] width 136 height 14
click at [421, 308] on input "Copy Status and Measure Data" at bounding box center [417, 304] width 8 height 8
checkbox input "true"
click at [469, 333] on div "Copy Links" at bounding box center [458, 330] width 48 height 14
click at [421, 331] on input "Copy Links" at bounding box center [417, 327] width 8 height 8
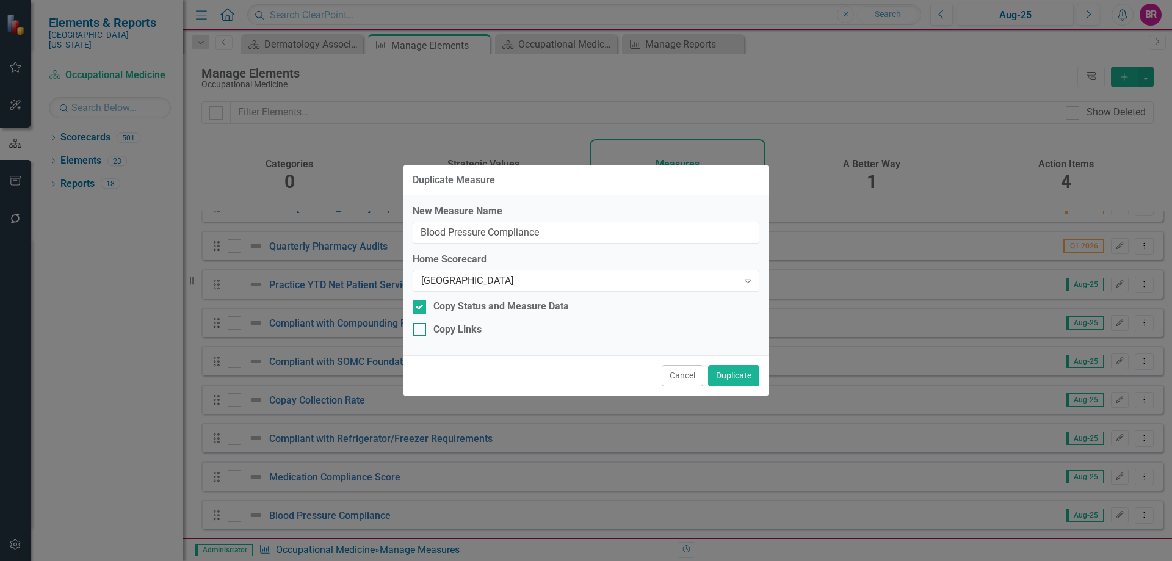
checkbox input "true"
click at [748, 375] on button "Duplicate" at bounding box center [733, 375] width 51 height 21
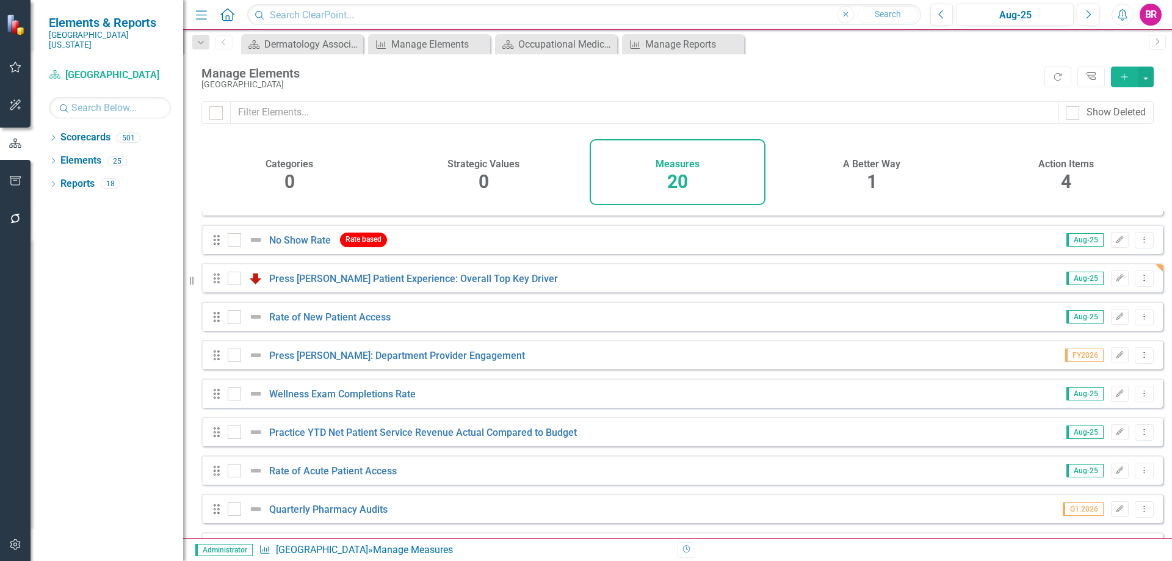
scroll to position [146, 0]
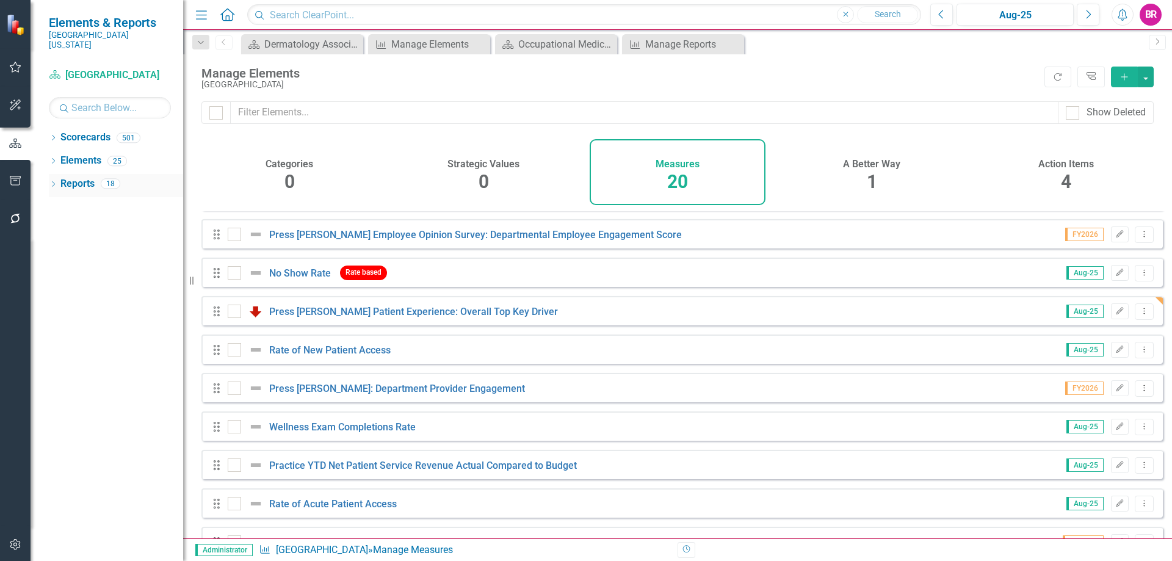
click at [72, 177] on link "Reports" at bounding box center [77, 184] width 34 height 14
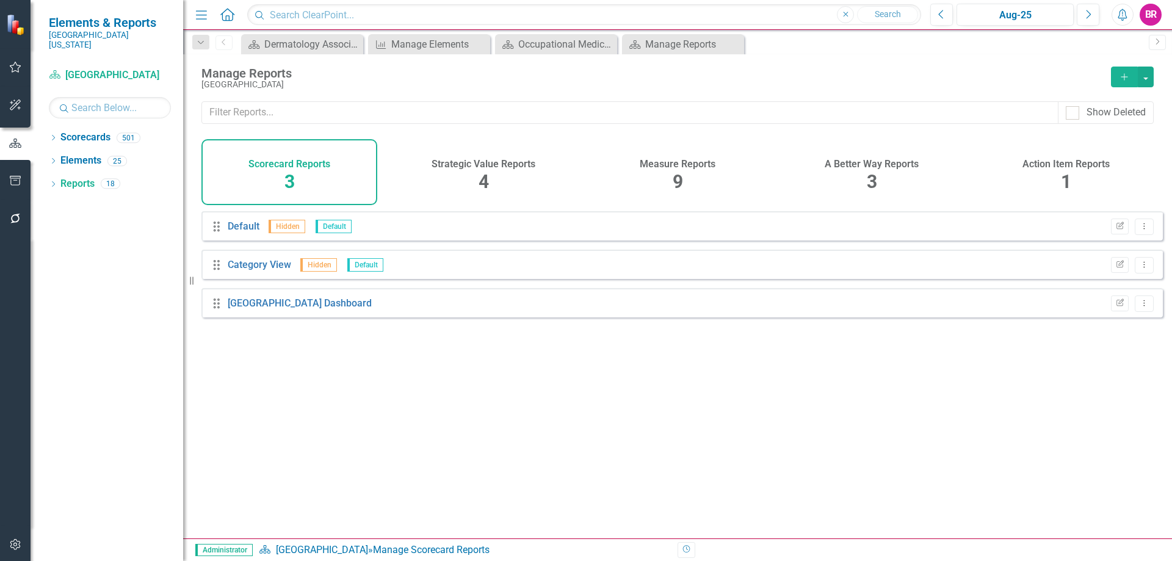
drag, startPoint x: 650, startPoint y: 159, endPoint x: 931, endPoint y: 255, distance: 296.8
click at [650, 159] on h4 "Measure Reports" at bounding box center [678, 164] width 76 height 11
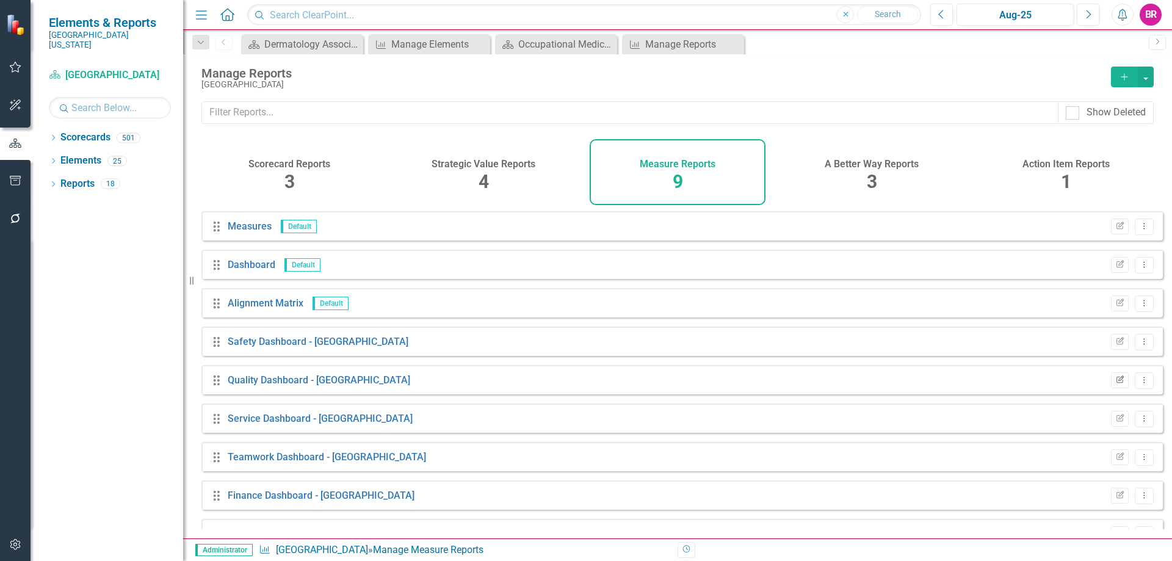
click at [1117, 383] on icon "button" at bounding box center [1120, 379] width 7 height 7
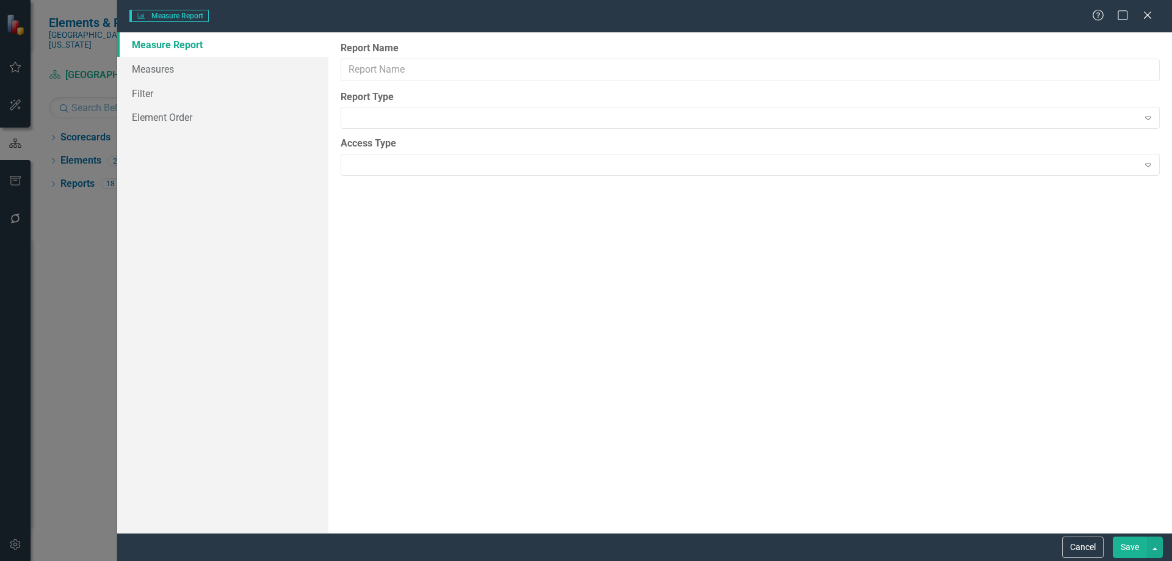
type input "Quality Dashboard - [GEOGRAPHIC_DATA]"
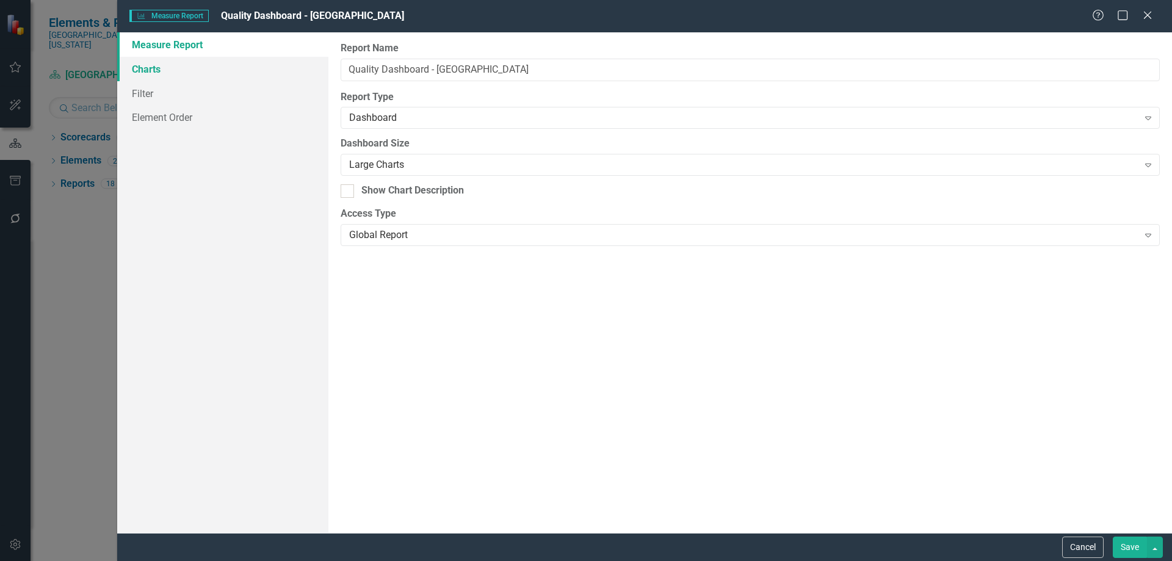
click at [153, 71] on link "Charts" at bounding box center [222, 69] width 211 height 24
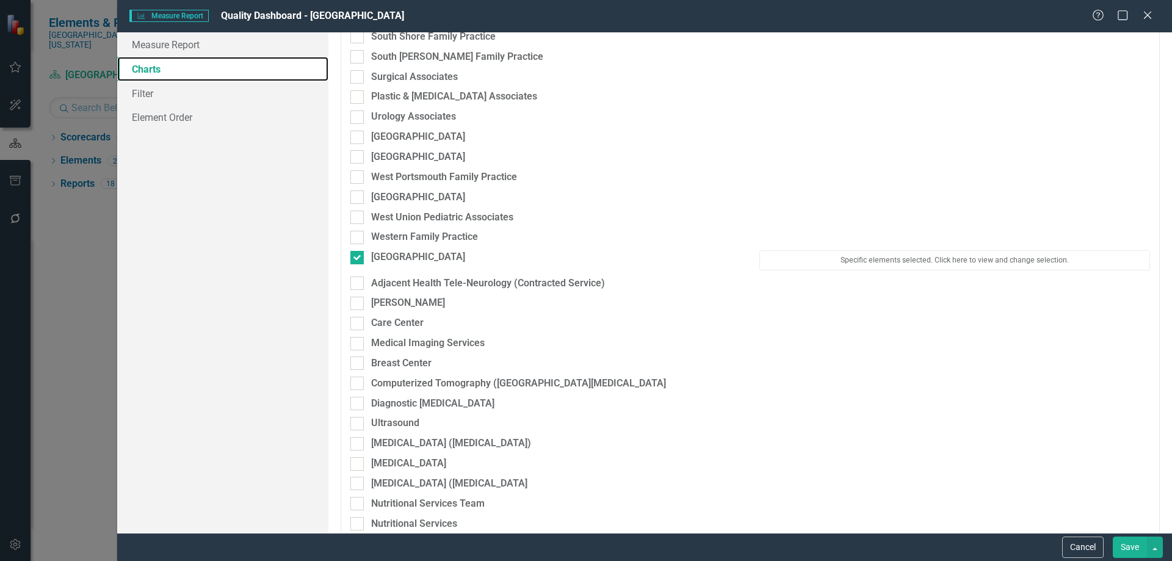
scroll to position [2137, 0]
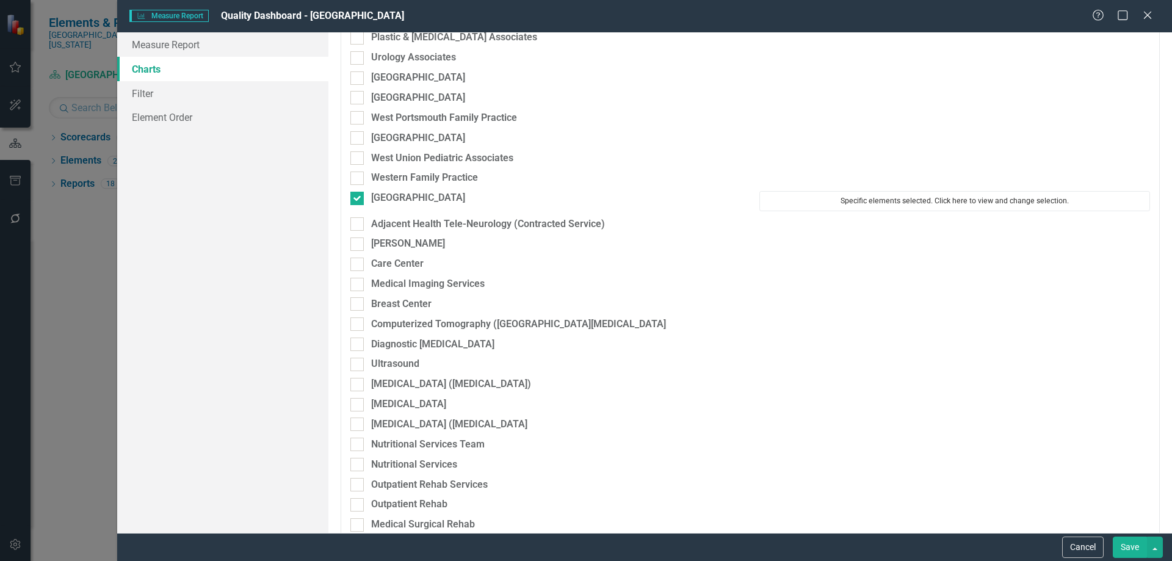
click at [900, 206] on button "Specific elements selected. Click here to view and change selection." at bounding box center [955, 201] width 391 height 20
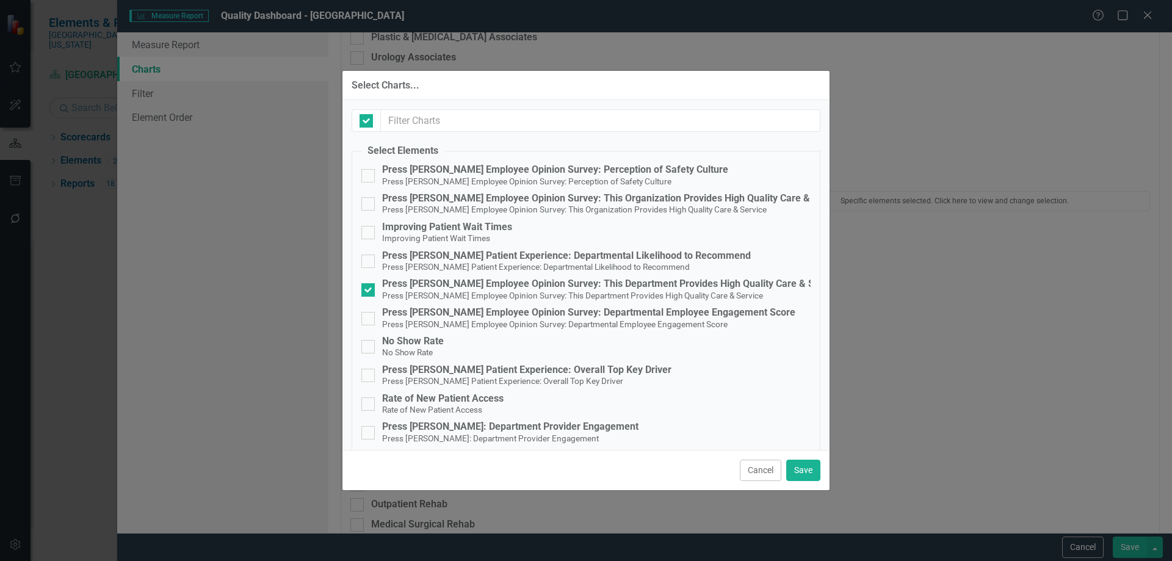
checkbox input "false"
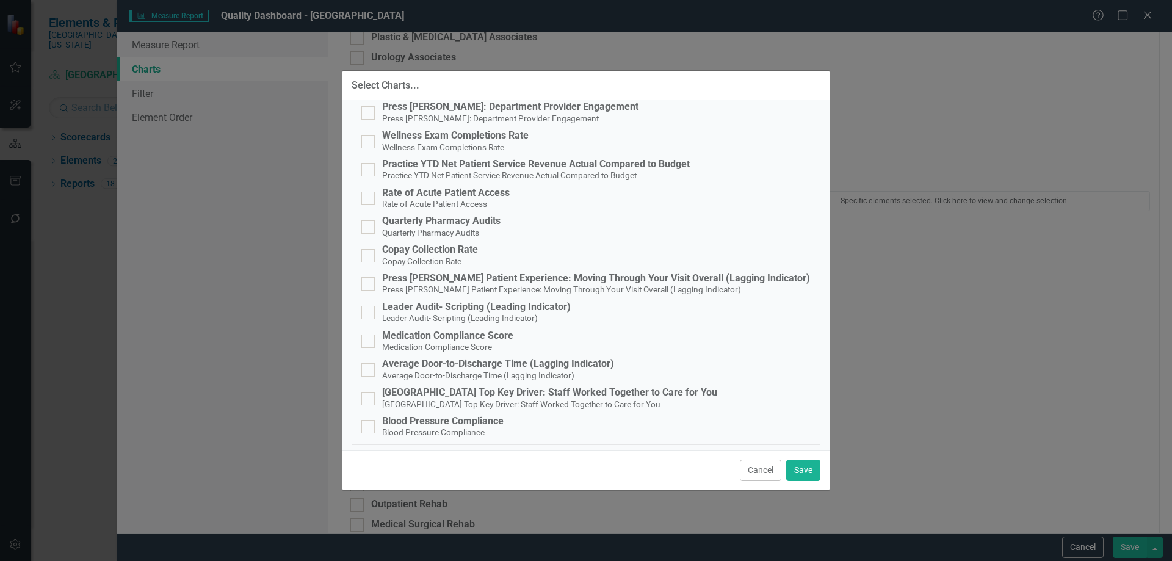
scroll to position [324, 0]
click at [471, 329] on div "Medication Compliance Score" at bounding box center [447, 332] width 131 height 11
click at [369, 331] on input "Medication Compliance Score Medication Compliance Score" at bounding box center [366, 335] width 8 height 8
checkbox input "true"
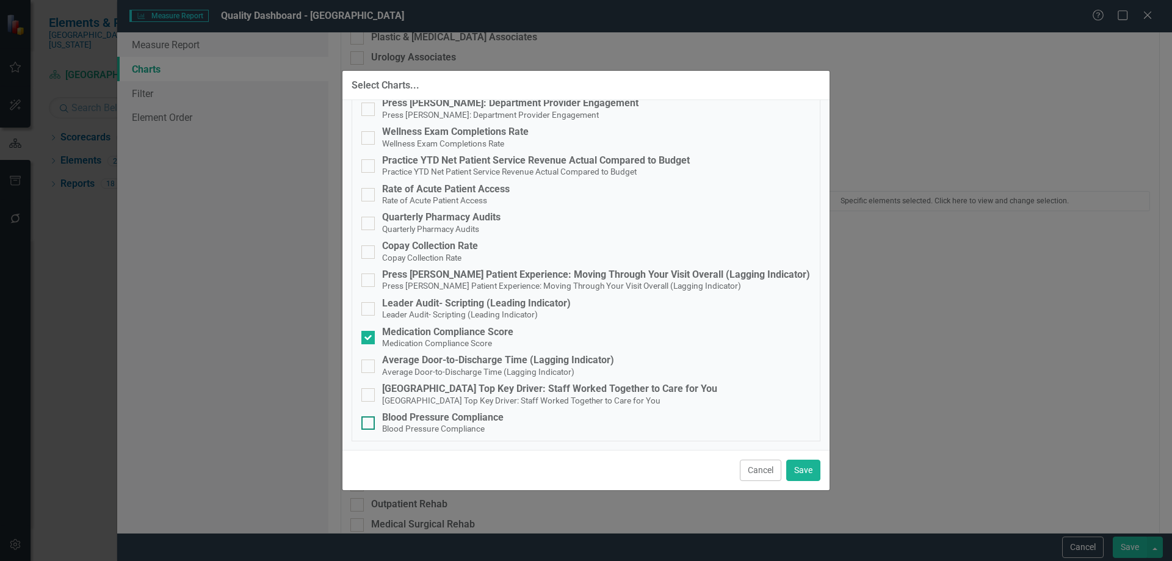
click at [463, 420] on div "Blood Pressure Compliance" at bounding box center [443, 417] width 122 height 11
click at [369, 420] on input "Blood Pressure Compliance Blood Pressure Compliance" at bounding box center [366, 420] width 8 height 8
checkbox input "true"
click at [803, 474] on button "Save" at bounding box center [804, 470] width 34 height 21
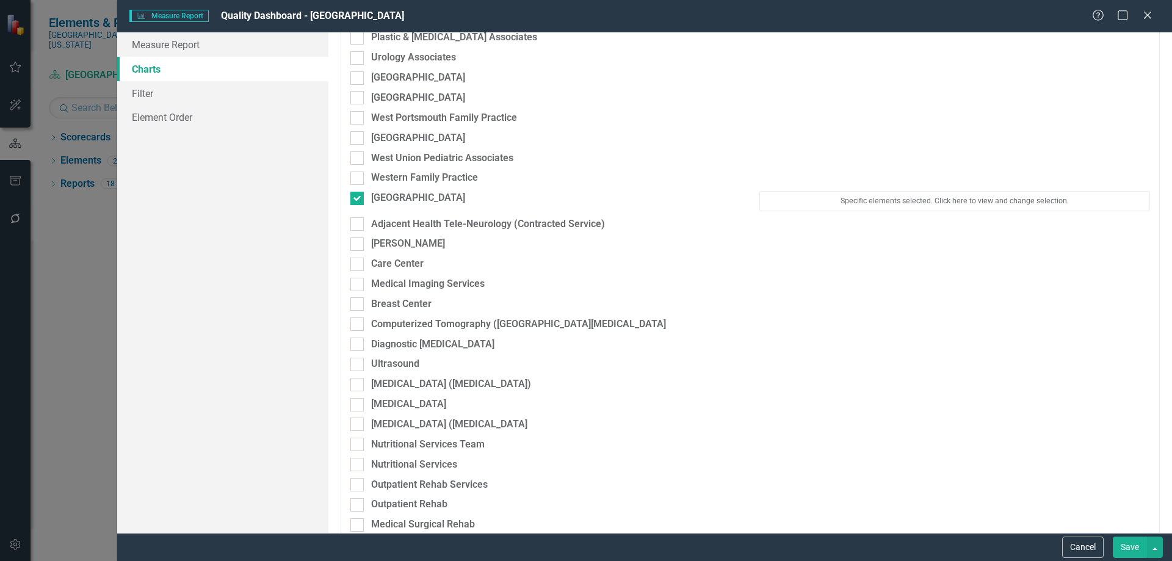
click at [1137, 545] on button "Save" at bounding box center [1130, 547] width 34 height 21
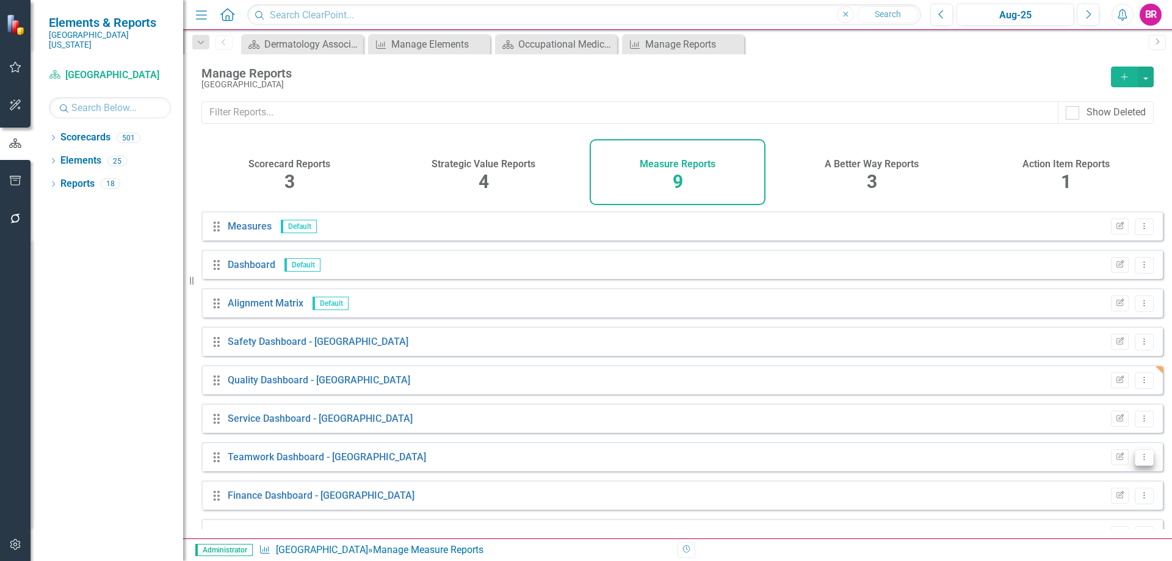
scroll to position [28, 0]
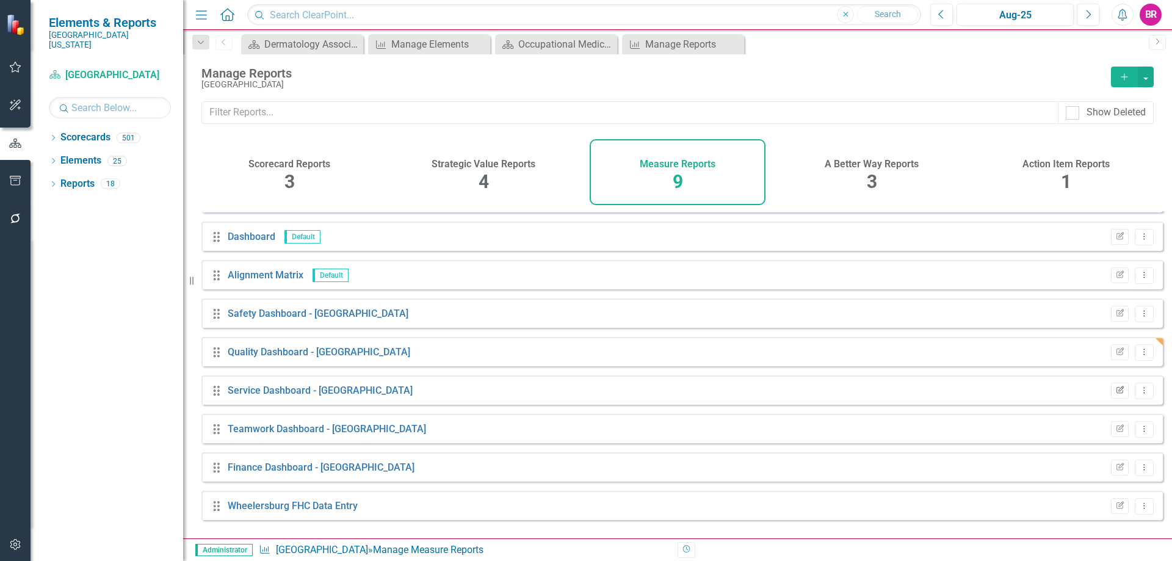
click at [1116, 394] on icon "Edit Report" at bounding box center [1120, 390] width 9 height 7
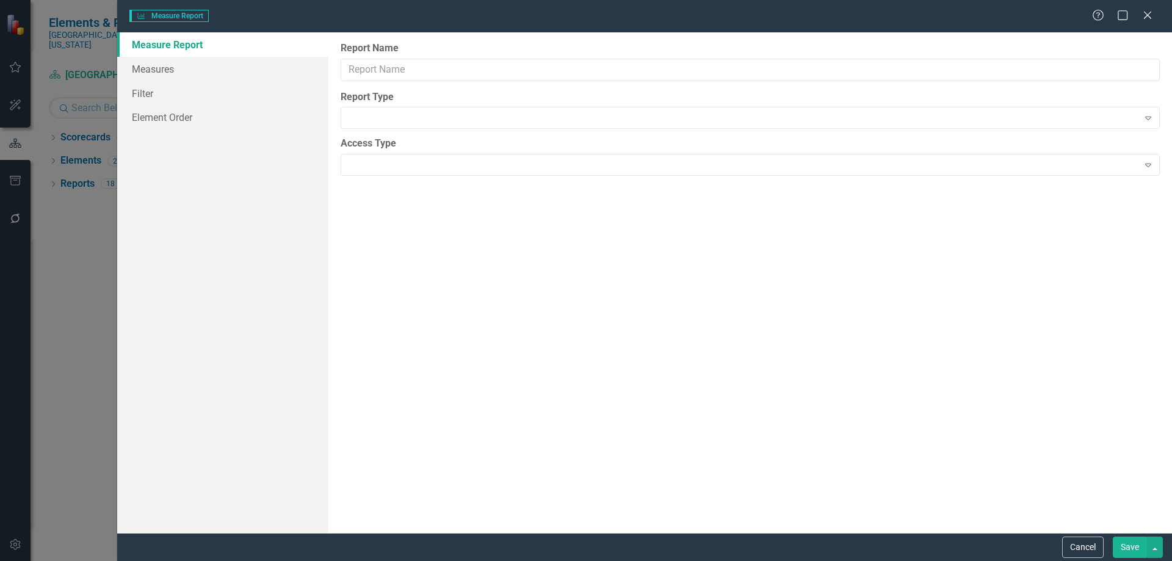
type input "Service Dashboard - [GEOGRAPHIC_DATA]"
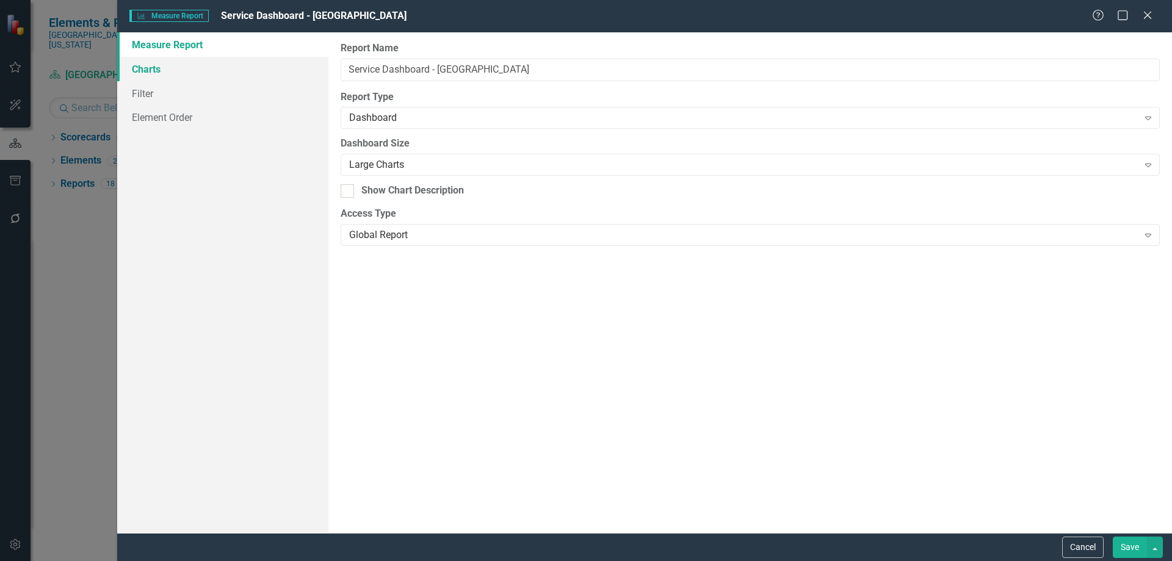
click at [153, 78] on link "Charts" at bounding box center [222, 69] width 211 height 24
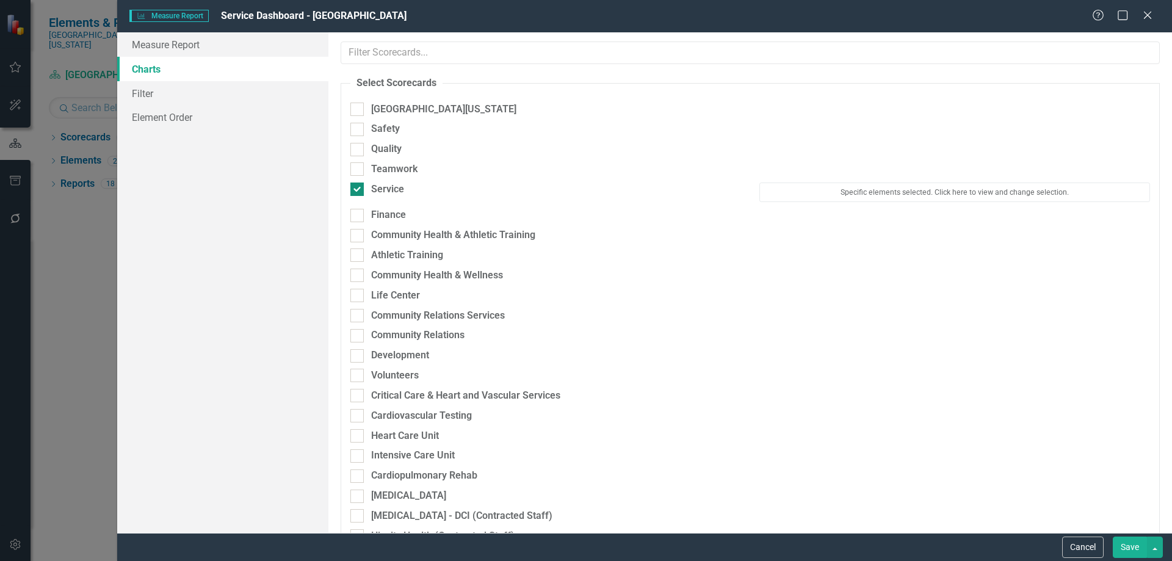
click at [396, 190] on div "Service" at bounding box center [387, 190] width 33 height 14
click at [358, 190] on input "Service" at bounding box center [355, 187] width 8 height 8
checkbox input "false"
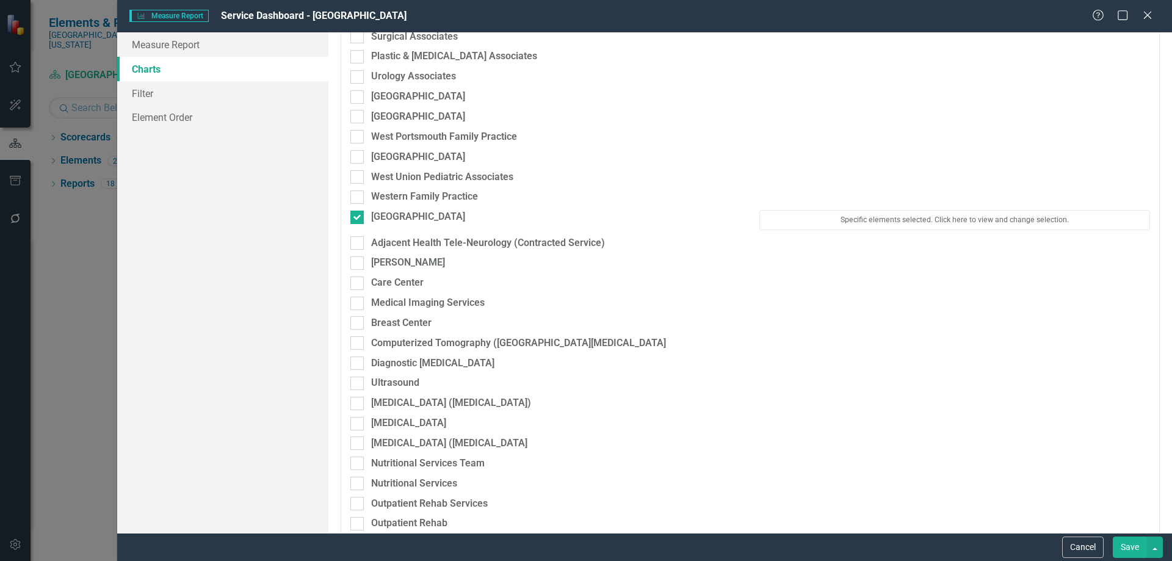
scroll to position [2015, 0]
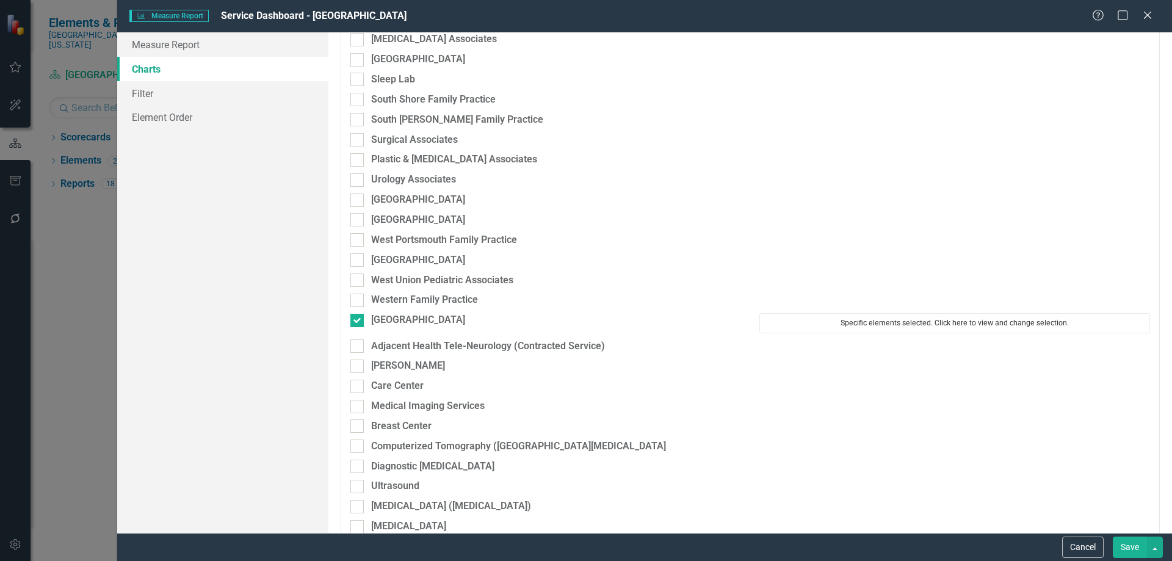
click at [836, 325] on button "Specific elements selected. Click here to view and change selection." at bounding box center [955, 323] width 391 height 20
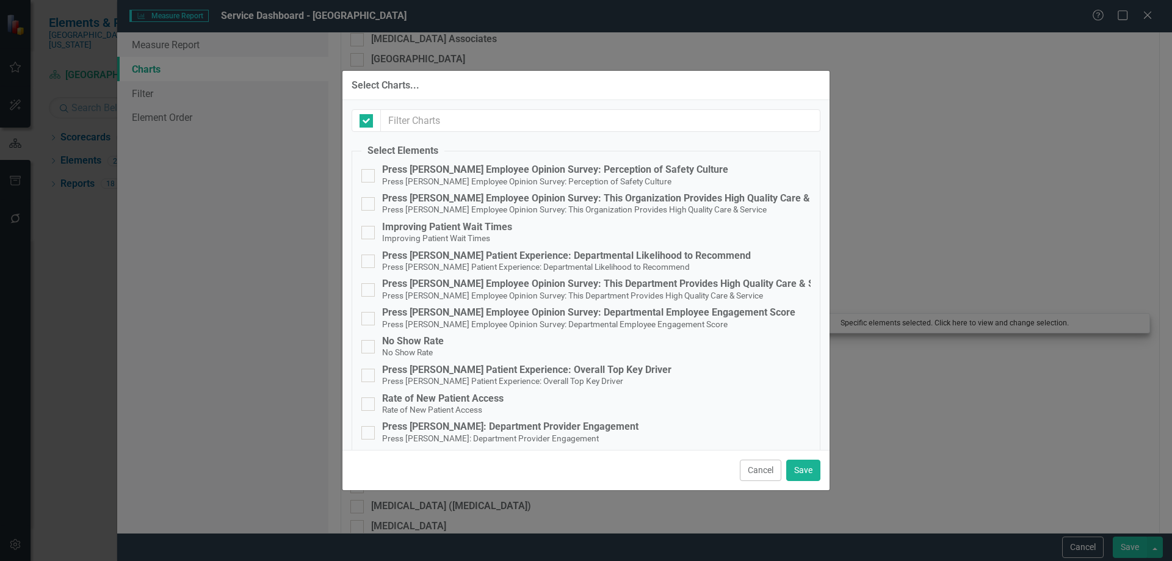
checkbox input "false"
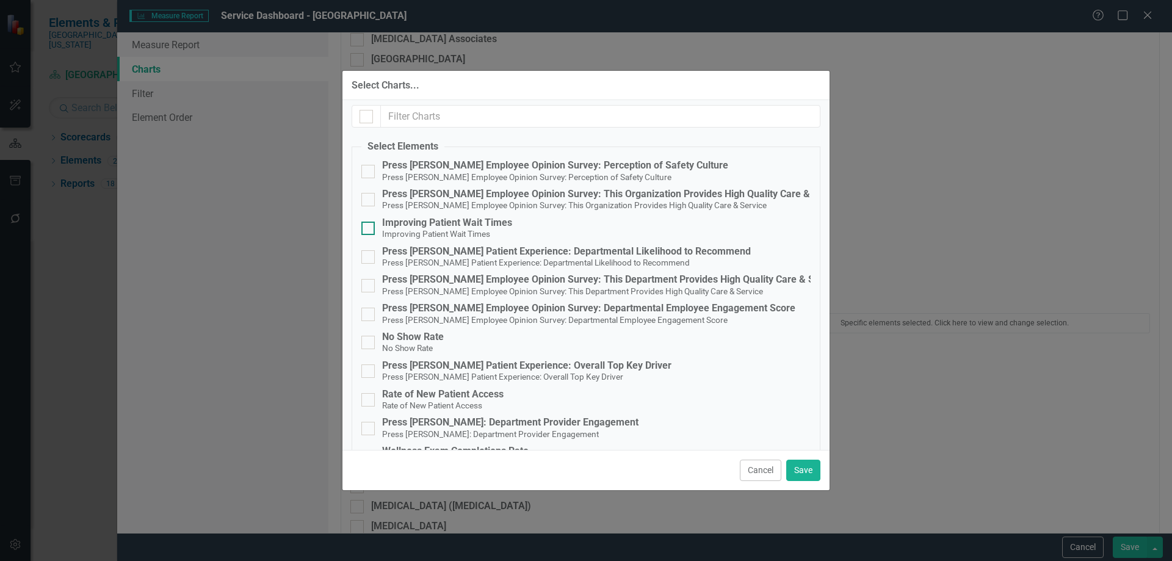
scroll to position [0, 0]
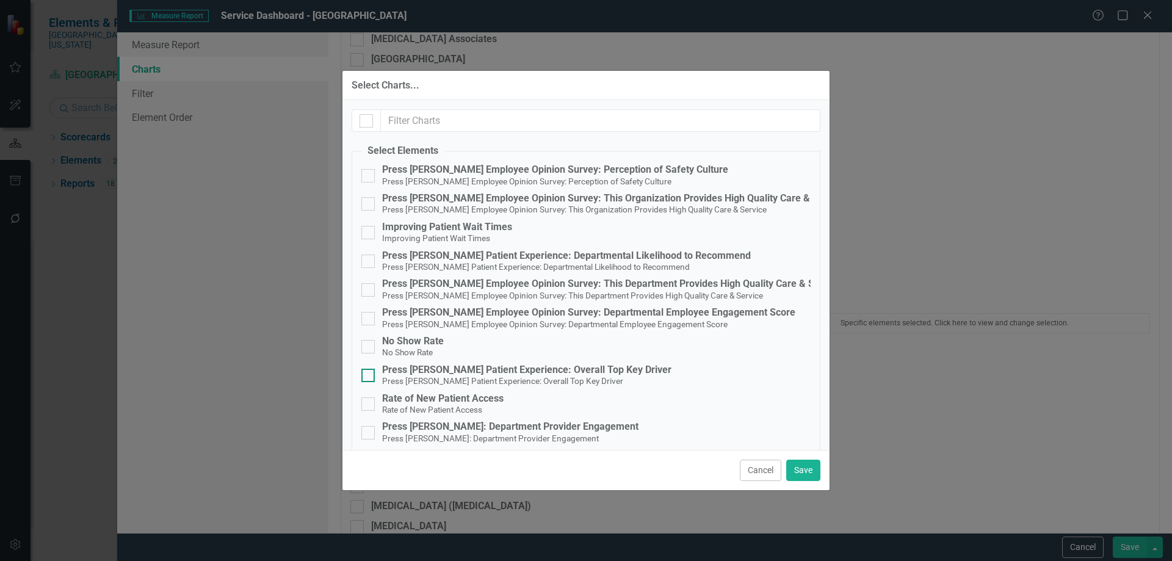
click at [547, 380] on small "Press [PERSON_NAME] Patient Experience: Overall Top Key Driver" at bounding box center [502, 381] width 241 height 10
click at [369, 377] on input "Press [PERSON_NAME] Patient Experience: Overall Top Key Driver Press [PERSON_NA…" at bounding box center [366, 373] width 8 height 8
checkbox input "true"
click at [793, 475] on button "Save" at bounding box center [804, 470] width 34 height 21
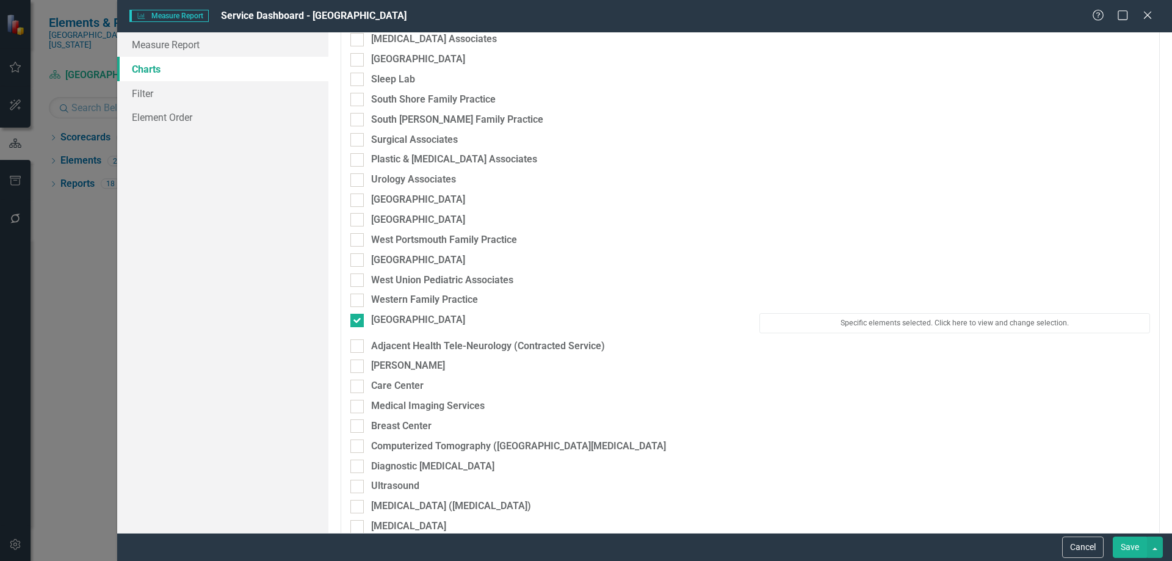
click at [1124, 553] on button "Save" at bounding box center [1130, 547] width 34 height 21
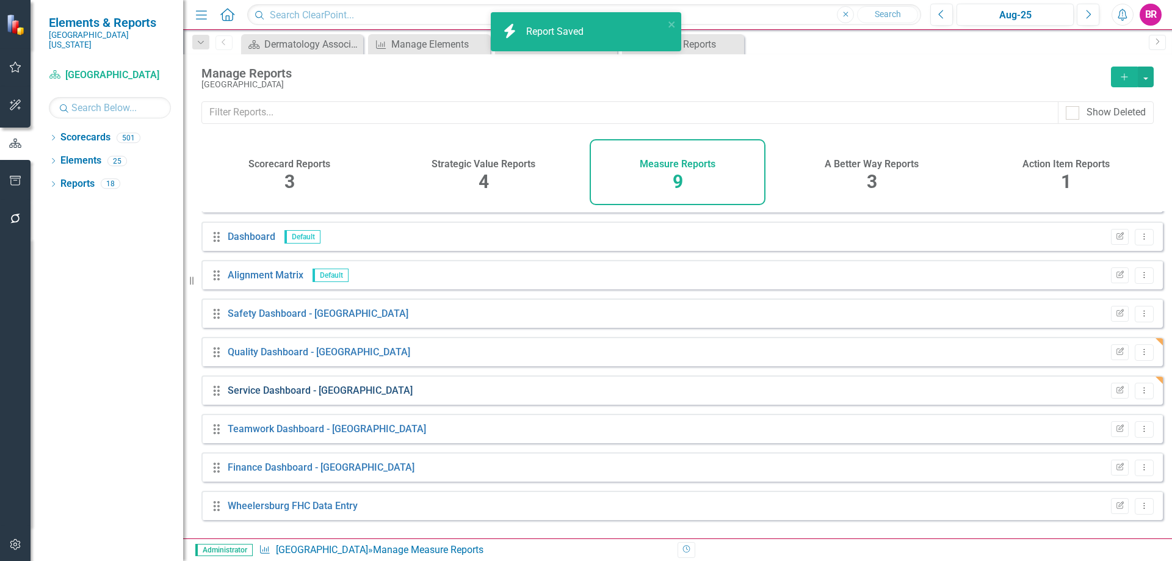
click at [413, 396] on link "Service Dashboard - [GEOGRAPHIC_DATA]" at bounding box center [320, 391] width 185 height 12
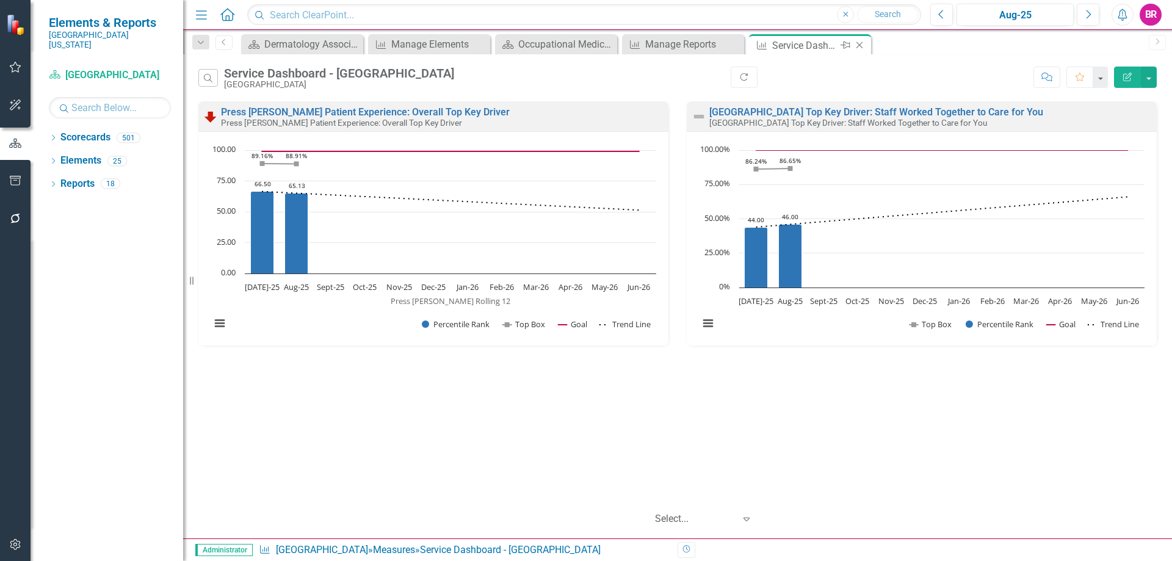
click at [863, 47] on icon "Close" at bounding box center [860, 45] width 12 height 10
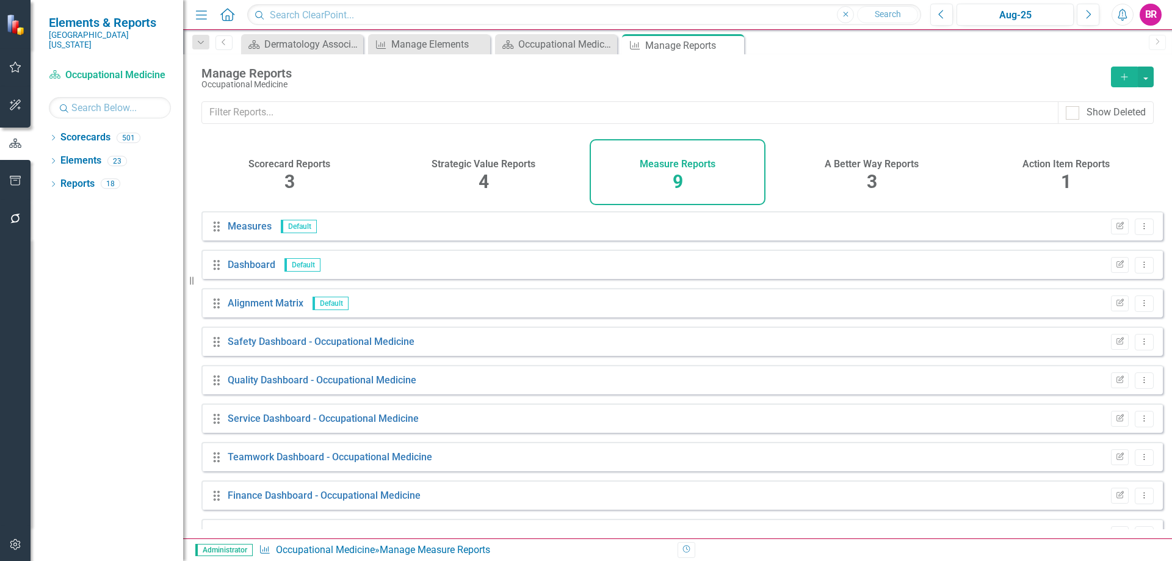
scroll to position [28, 0]
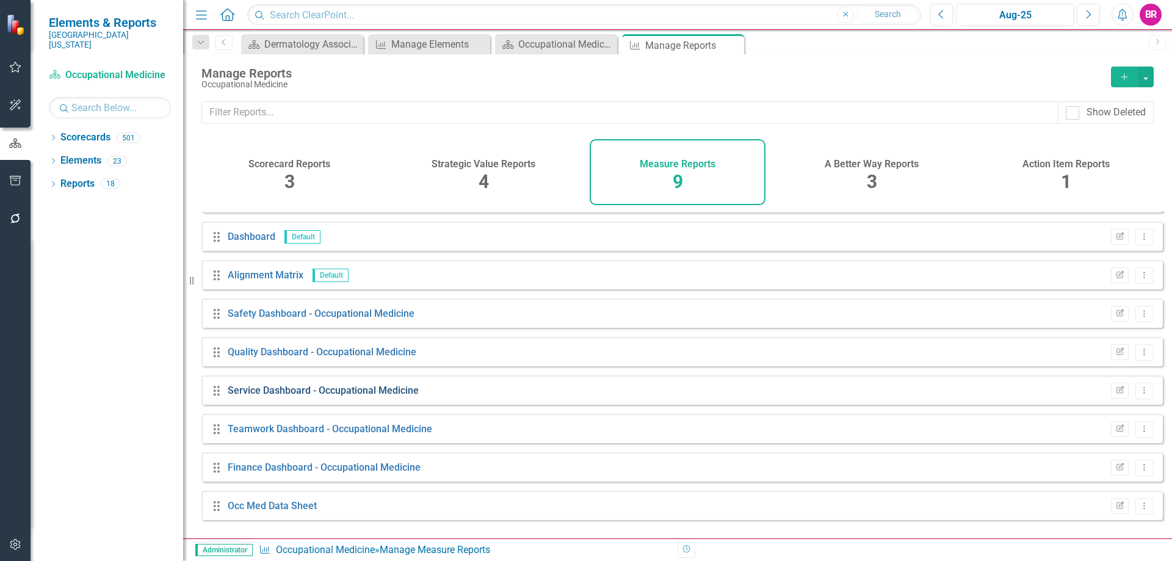
click at [314, 396] on link "Service Dashboard - Occupational Medicine" at bounding box center [323, 391] width 191 height 12
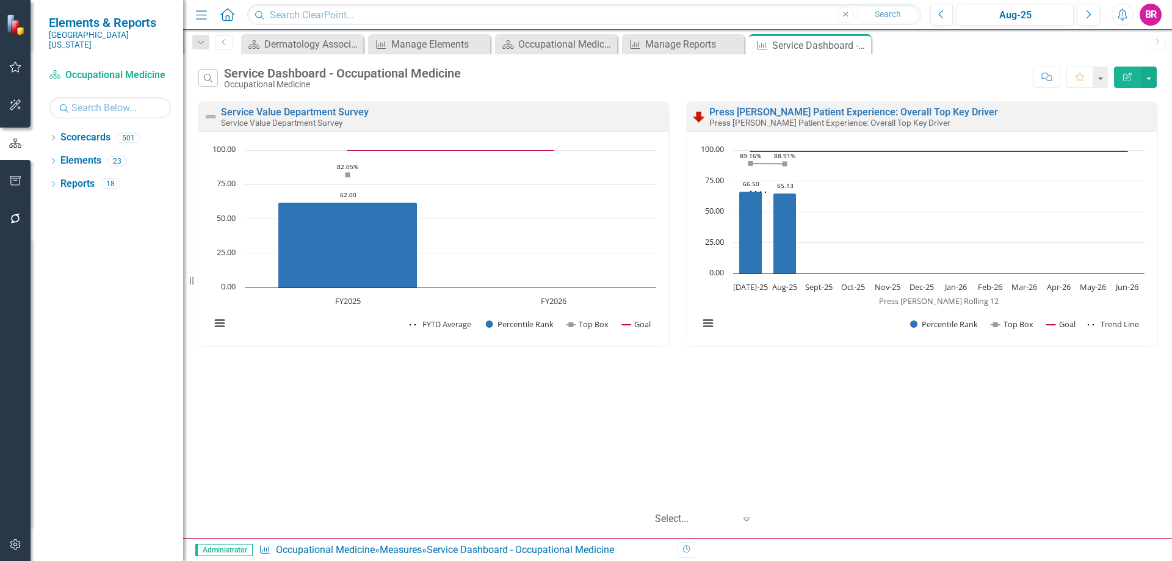
click at [1129, 78] on icon "button" at bounding box center [1128, 77] width 9 height 9
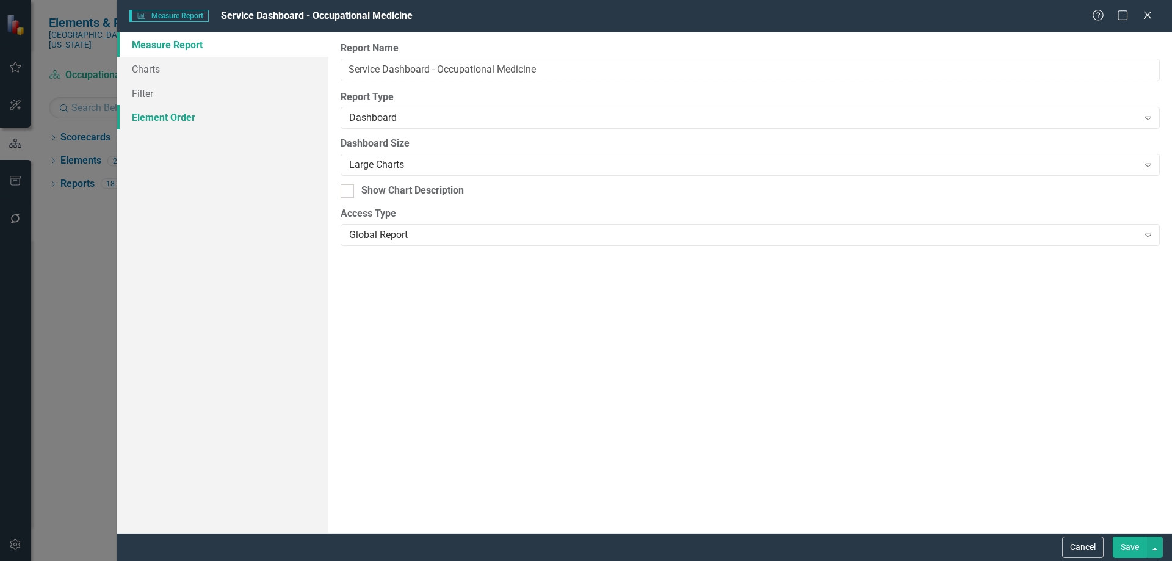
click at [175, 122] on link "Element Order" at bounding box center [222, 117] width 211 height 24
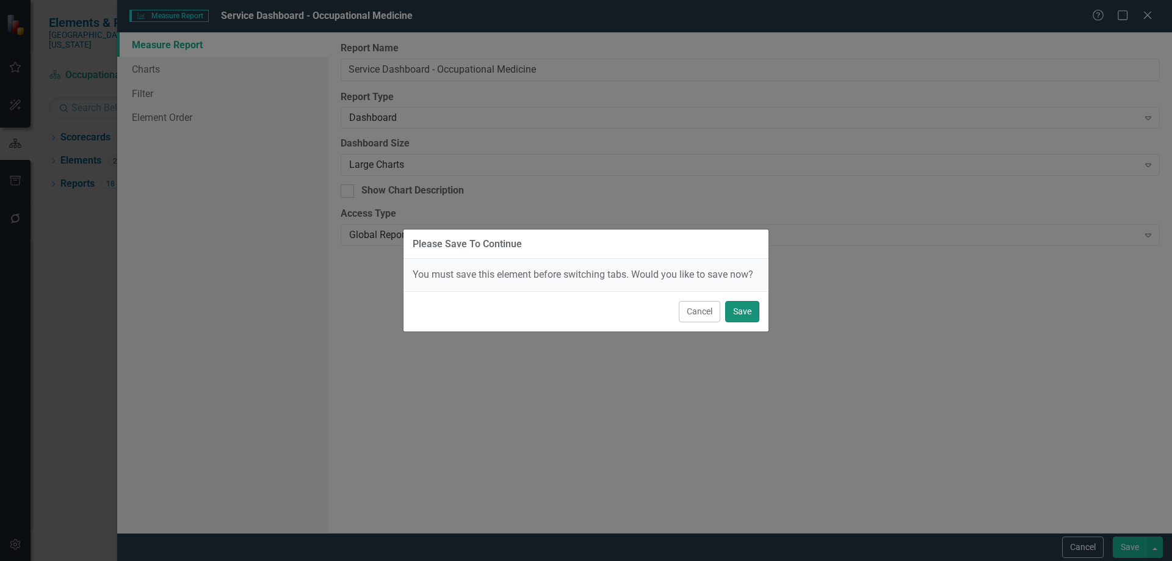
click at [739, 307] on button "Save" at bounding box center [742, 311] width 34 height 21
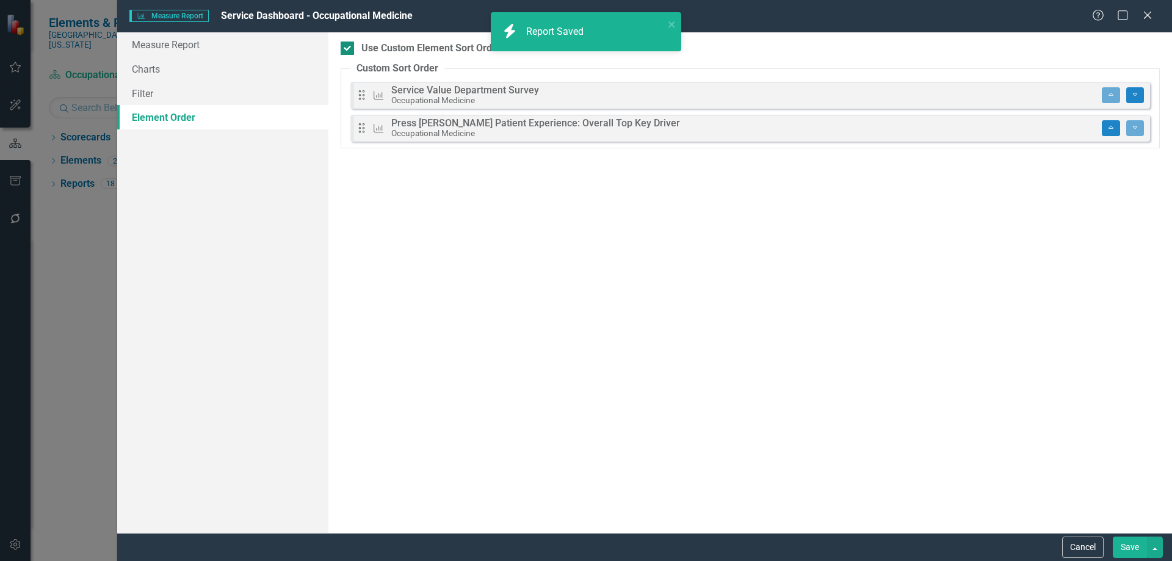
click at [351, 45] on div at bounding box center [347, 48] width 13 height 13
click at [349, 45] on input "Use Custom Element Sort Order" at bounding box center [345, 46] width 8 height 8
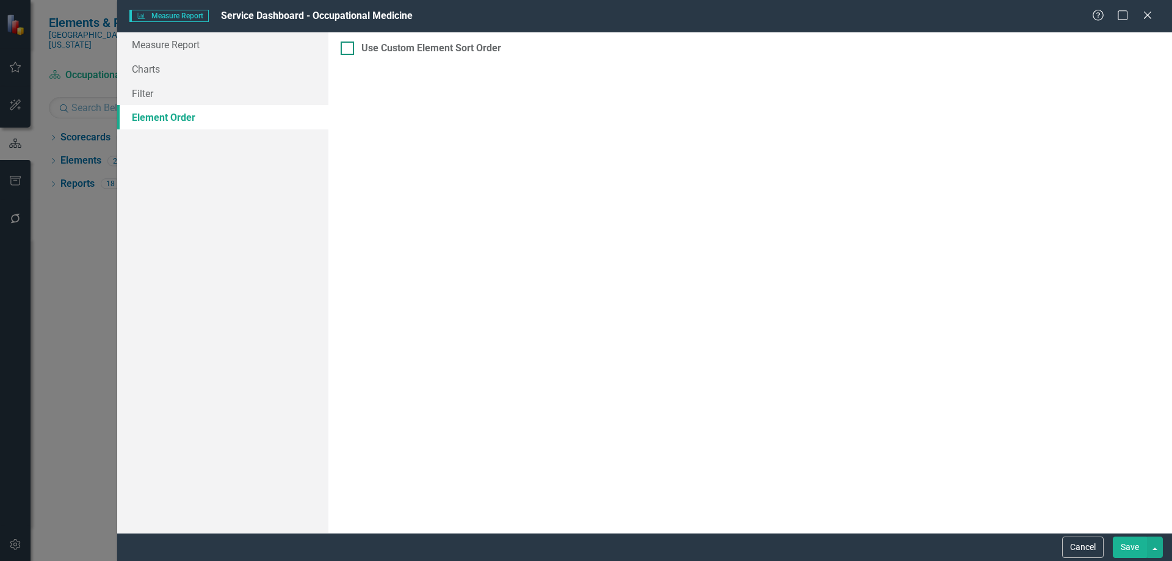
click at [351, 54] on div at bounding box center [347, 48] width 13 height 13
click at [349, 49] on input "Use Custom Element Sort Order" at bounding box center [345, 46] width 8 height 8
checkbox input "true"
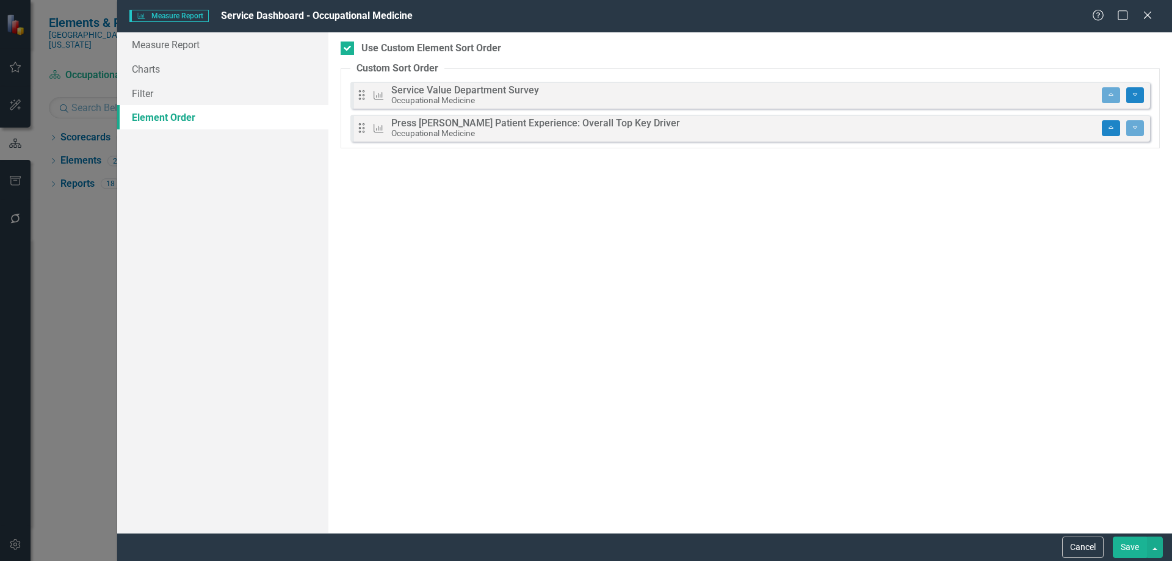
click at [1133, 547] on button "Save" at bounding box center [1130, 547] width 34 height 21
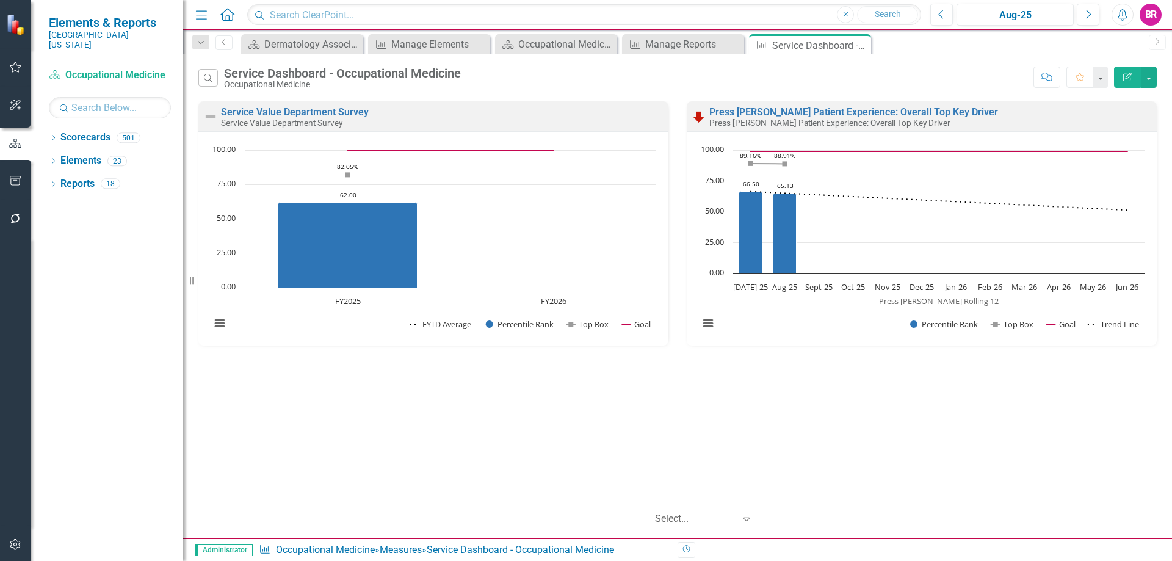
click at [23, 178] on button "button" at bounding box center [15, 182] width 27 height 26
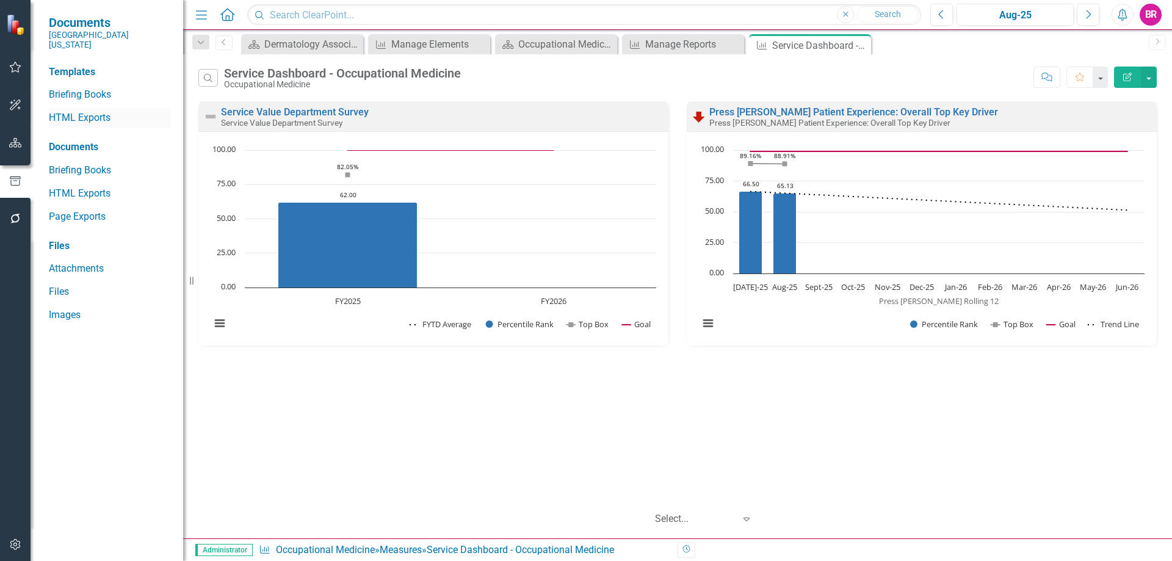
click at [91, 114] on link "HTML Exports" at bounding box center [110, 118] width 122 height 14
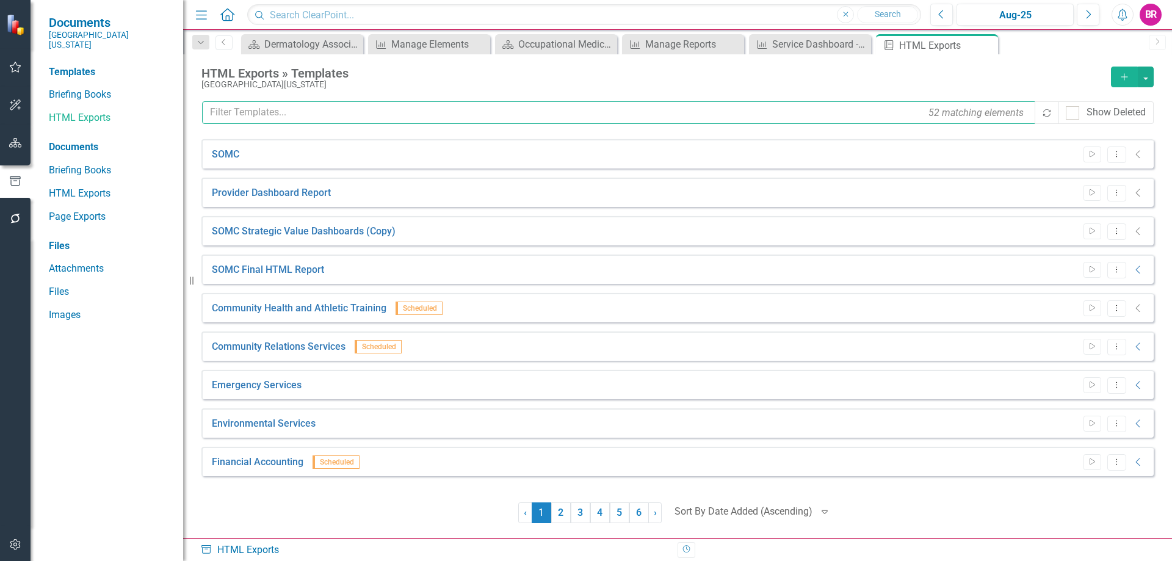
click at [261, 114] on input "text" at bounding box center [619, 112] width 835 height 23
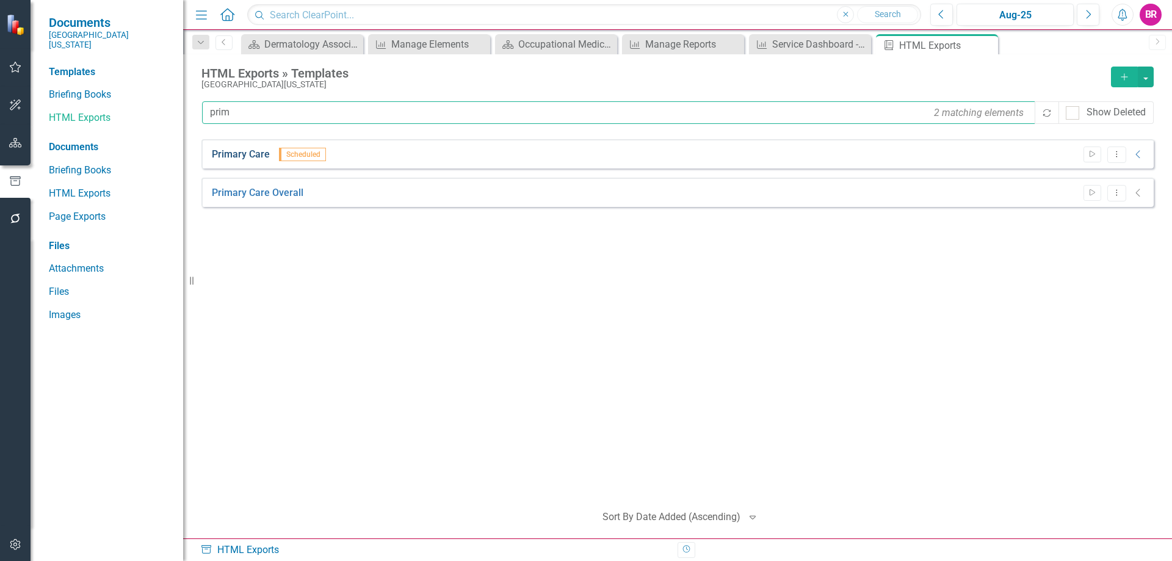
type input "prim"
click at [242, 161] on link "Primary Care" at bounding box center [241, 155] width 58 height 14
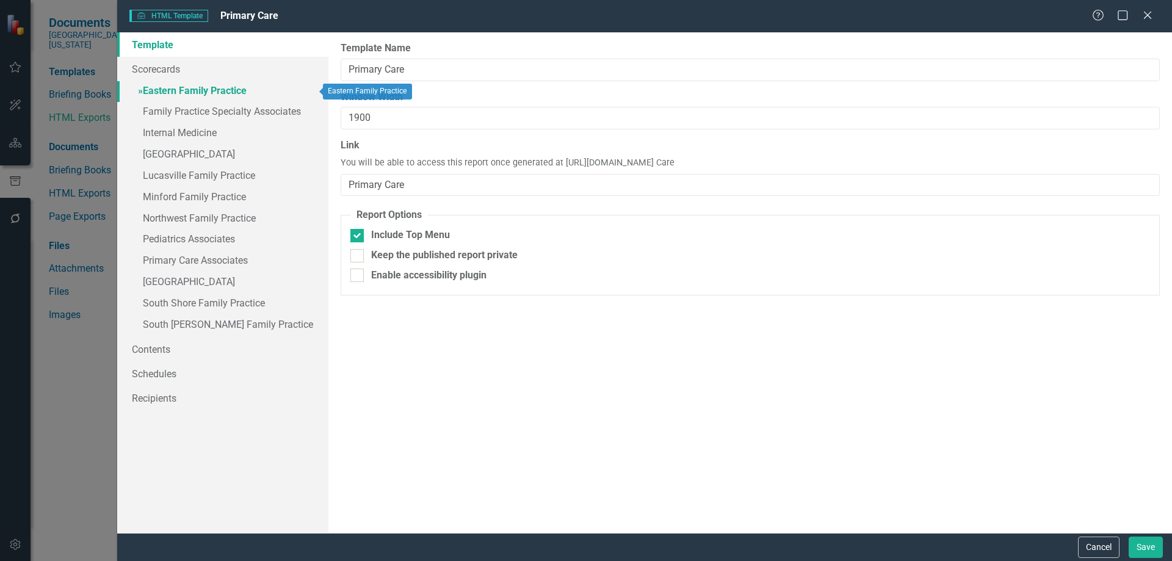
click at [220, 89] on link "» Eastern Family Practice" at bounding box center [222, 91] width 211 height 21
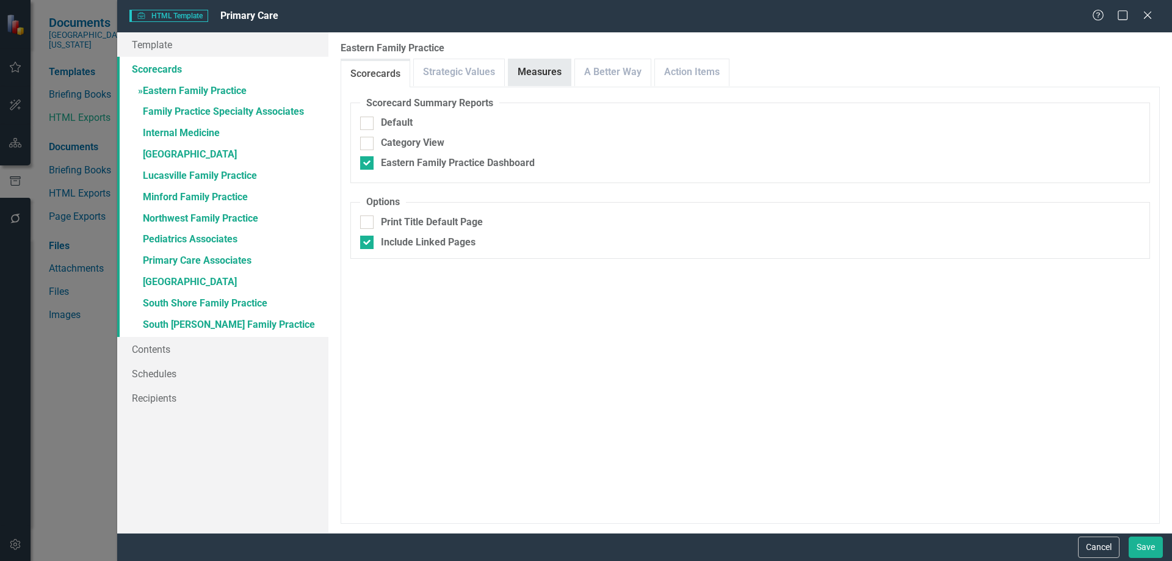
click at [543, 71] on link "Measures" at bounding box center [540, 72] width 62 height 26
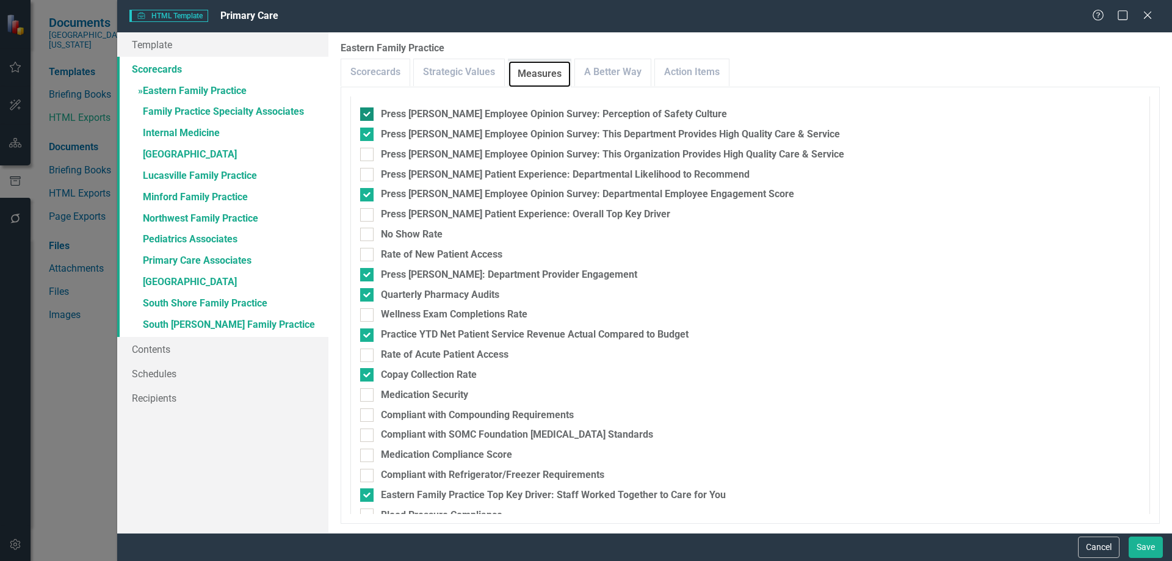
scroll to position [255, 0]
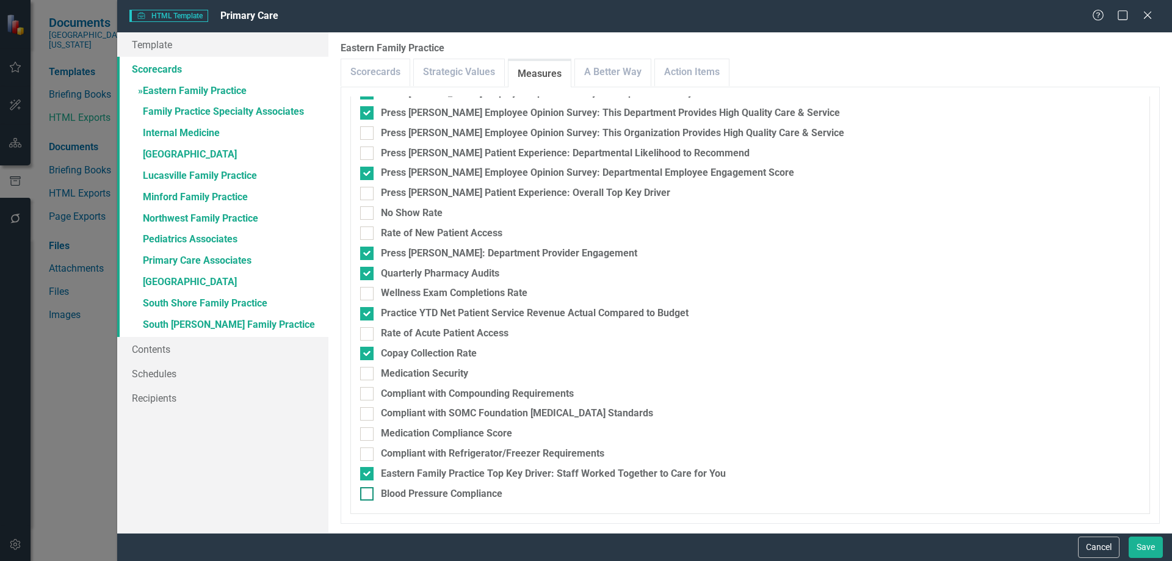
click at [443, 489] on div "Blood Pressure Compliance" at bounding box center [442, 494] width 122 height 14
click at [368, 489] on input "Blood Pressure Compliance" at bounding box center [364, 491] width 8 height 8
checkbox input "true"
click at [457, 429] on div "Medication Compliance Score" at bounding box center [446, 434] width 131 height 14
click at [368, 429] on input "Medication Compliance Score" at bounding box center [364, 431] width 8 height 8
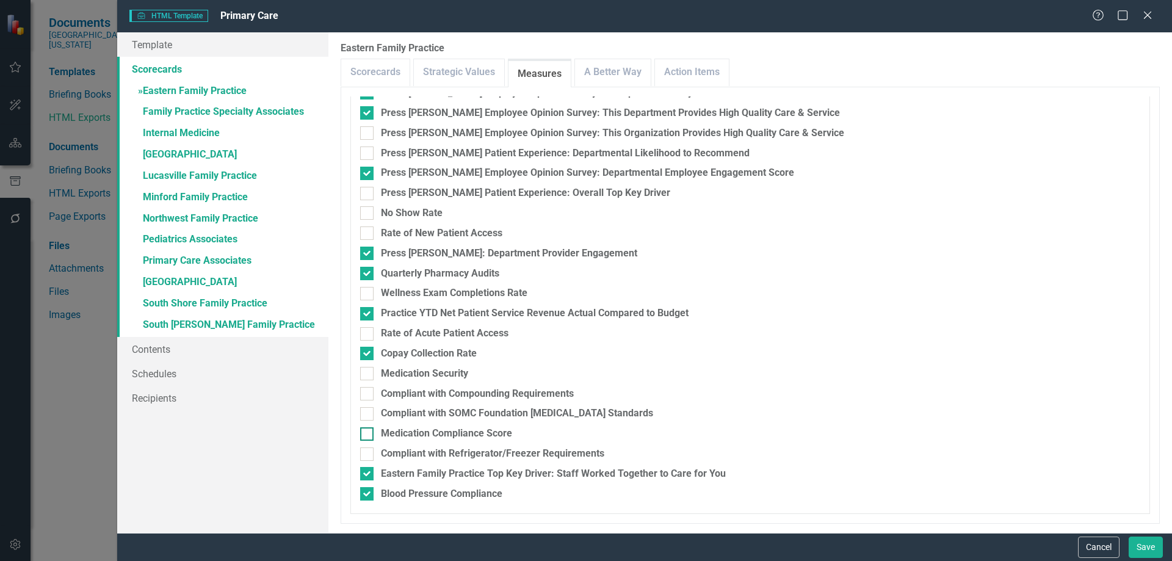
checkbox input "true"
click at [533, 195] on div "Press [PERSON_NAME] Patient Experience: Overall Top Key Driver" at bounding box center [525, 193] width 289 height 14
click at [368, 195] on input "Press [PERSON_NAME] Patient Experience: Overall Top Key Driver" at bounding box center [364, 191] width 8 height 8
checkbox input "true"
click at [172, 114] on link "» Family Practice Specialty Associates" at bounding box center [222, 112] width 211 height 21
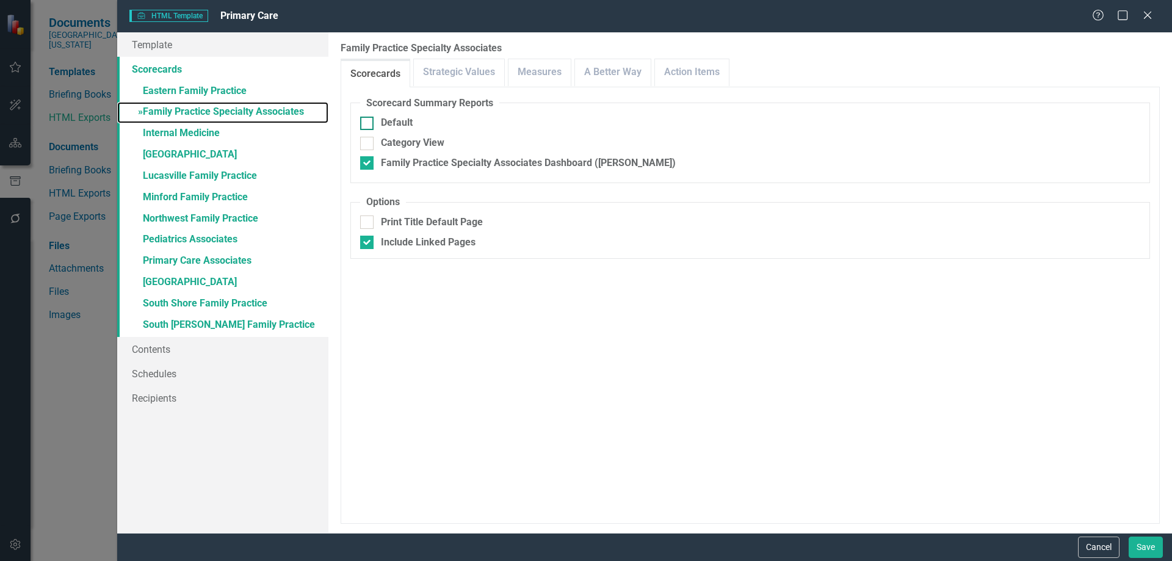
checkbox input "true"
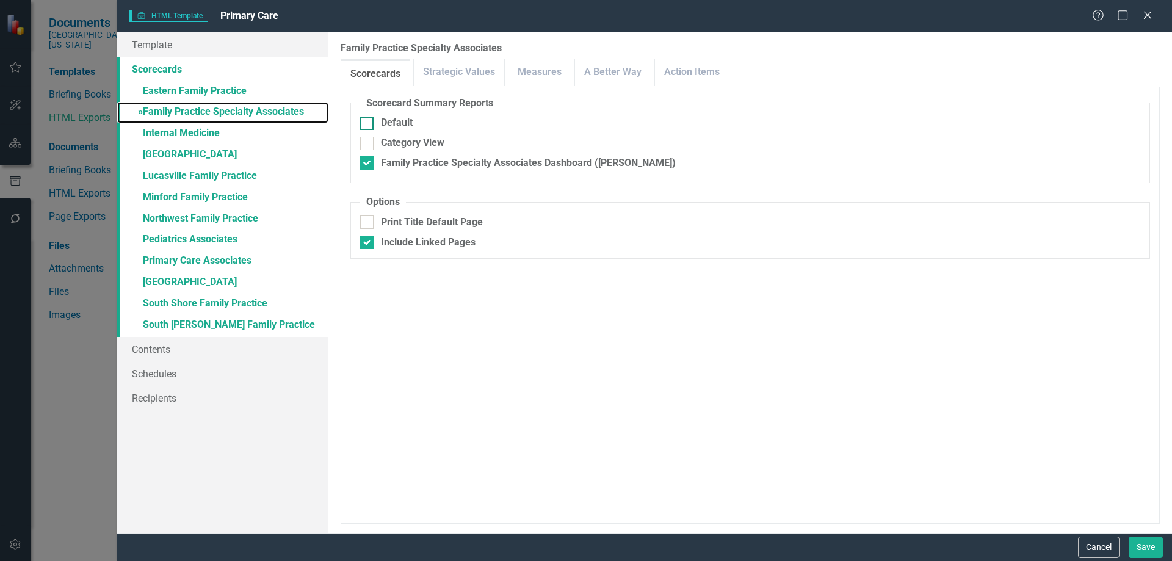
checkbox input "true"
checkbox input "false"
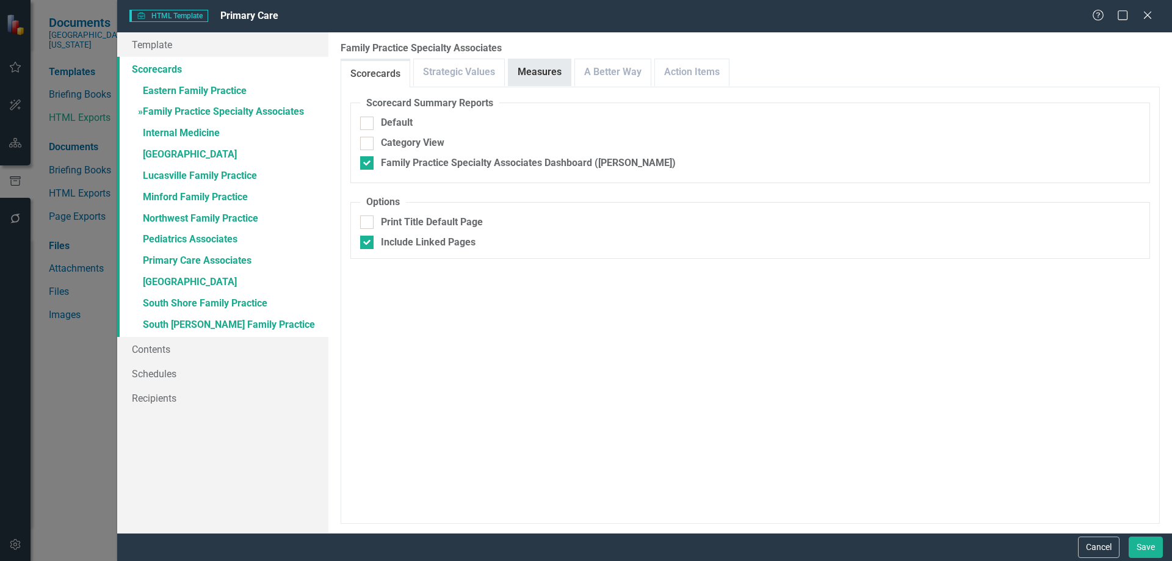
click at [525, 70] on link "Measures" at bounding box center [540, 72] width 62 height 26
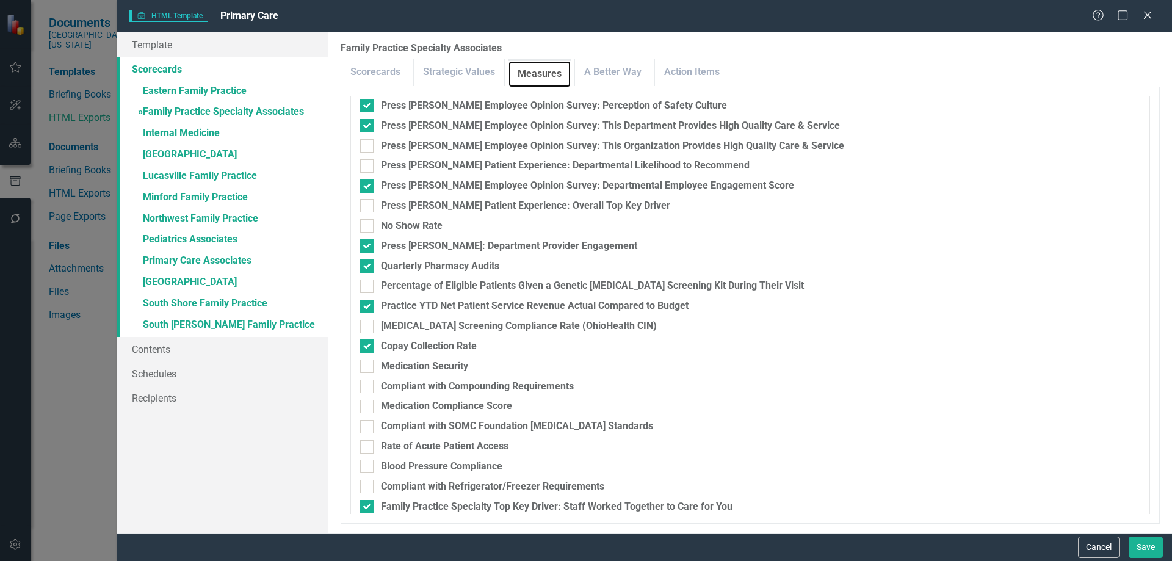
scroll to position [275, 0]
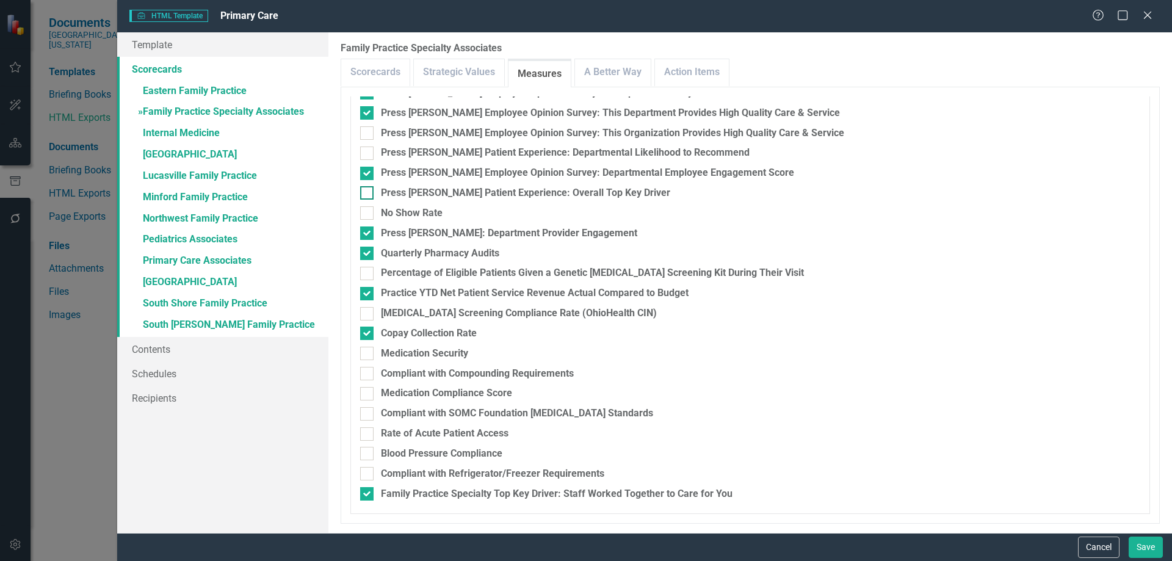
click at [523, 189] on div "Press [PERSON_NAME] Patient Experience: Overall Top Key Driver" at bounding box center [525, 193] width 289 height 14
click at [368, 189] on input "Press [PERSON_NAME] Patient Experience: Overall Top Key Driver" at bounding box center [364, 190] width 8 height 8
checkbox input "true"
click at [449, 457] on div "Blood Pressure Compliance" at bounding box center [442, 454] width 122 height 14
click at [368, 455] on input "Blood Pressure Compliance" at bounding box center [364, 451] width 8 height 8
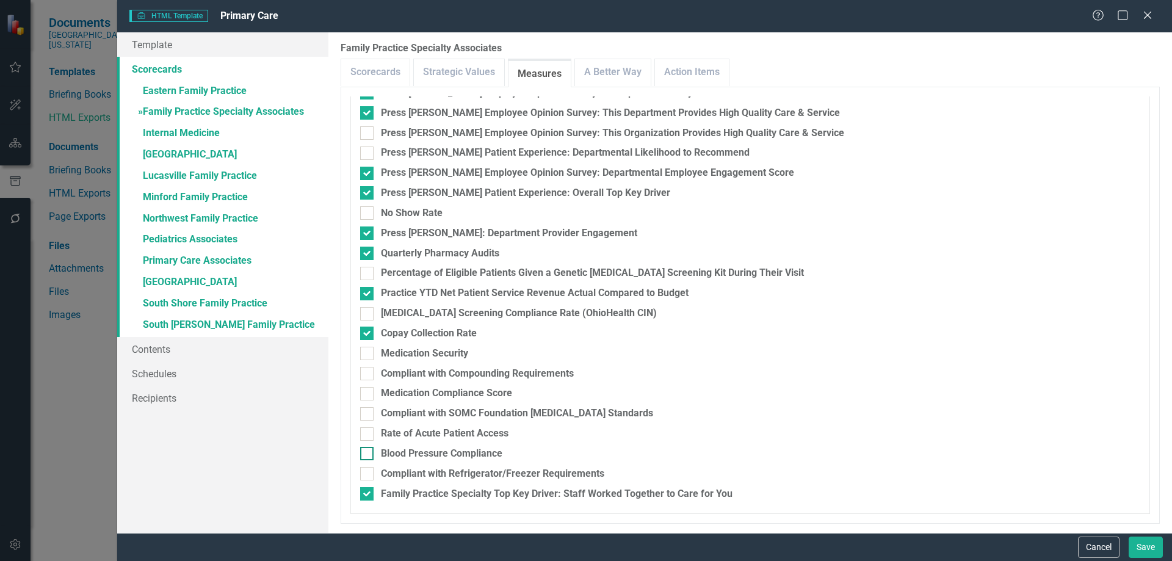
checkbox input "true"
click at [462, 392] on div "Medication Compliance Score" at bounding box center [446, 394] width 131 height 14
click at [368, 392] on input "Medication Compliance Score" at bounding box center [364, 391] width 8 height 8
checkbox input "true"
click at [175, 129] on link "» Internal Medicine" at bounding box center [222, 133] width 211 height 21
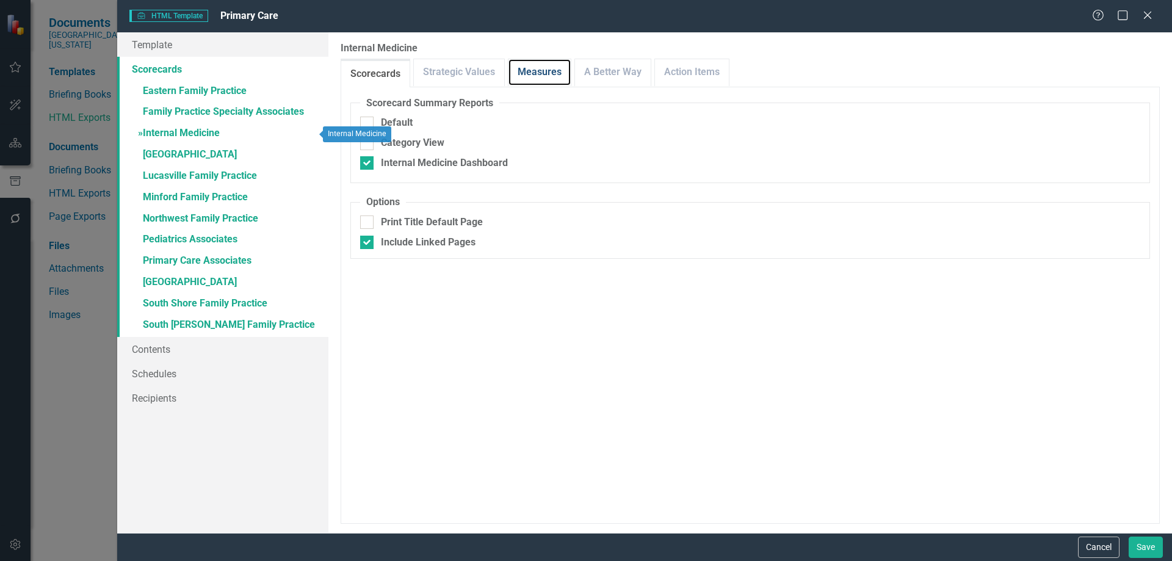
click at [529, 78] on link "Measures" at bounding box center [540, 72] width 62 height 26
checkbox input "false"
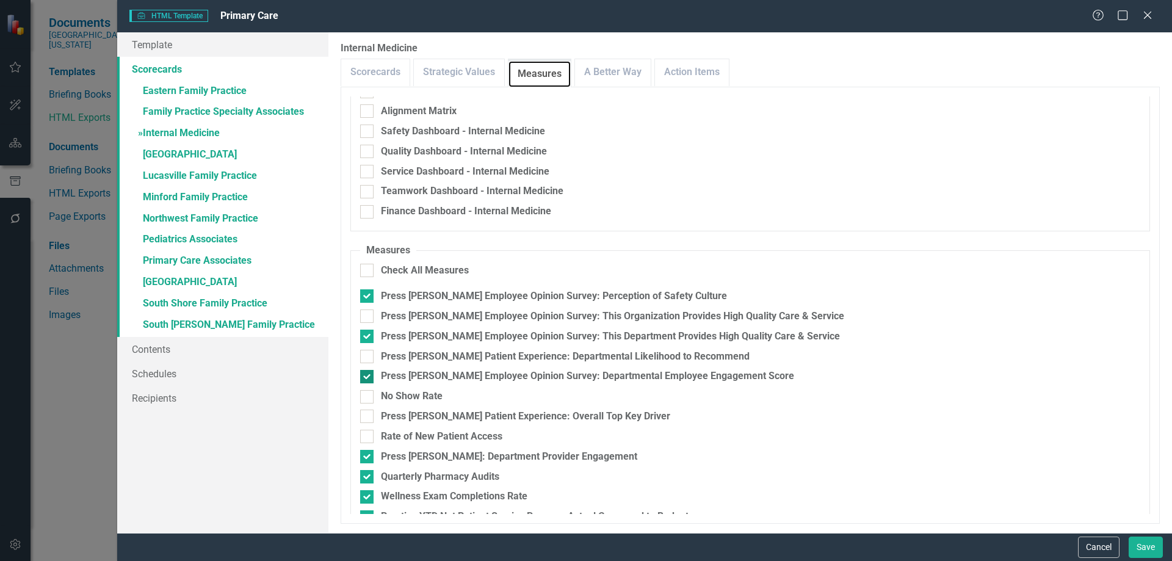
scroll to position [235, 0]
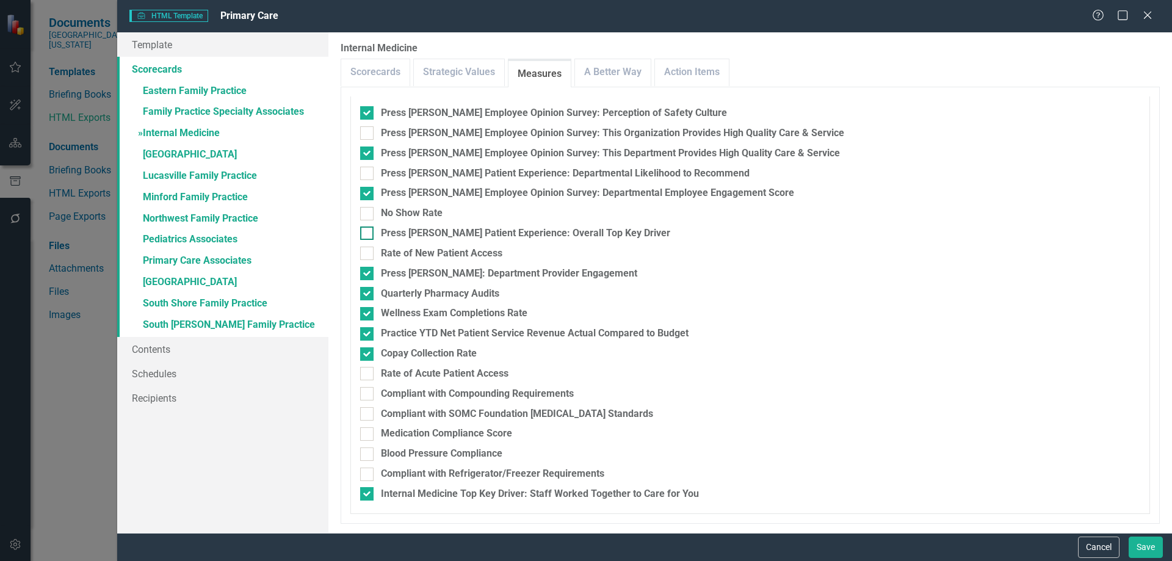
click at [447, 231] on div "Press [PERSON_NAME] Patient Experience: Overall Top Key Driver" at bounding box center [525, 234] width 289 height 14
click at [368, 231] on input "Press [PERSON_NAME] Patient Experience: Overall Top Key Driver" at bounding box center [364, 231] width 8 height 8
checkbox input "true"
click at [426, 450] on div "Blood Pressure Compliance" at bounding box center [442, 454] width 122 height 14
click at [368, 450] on input "Blood Pressure Compliance" at bounding box center [364, 452] width 8 height 8
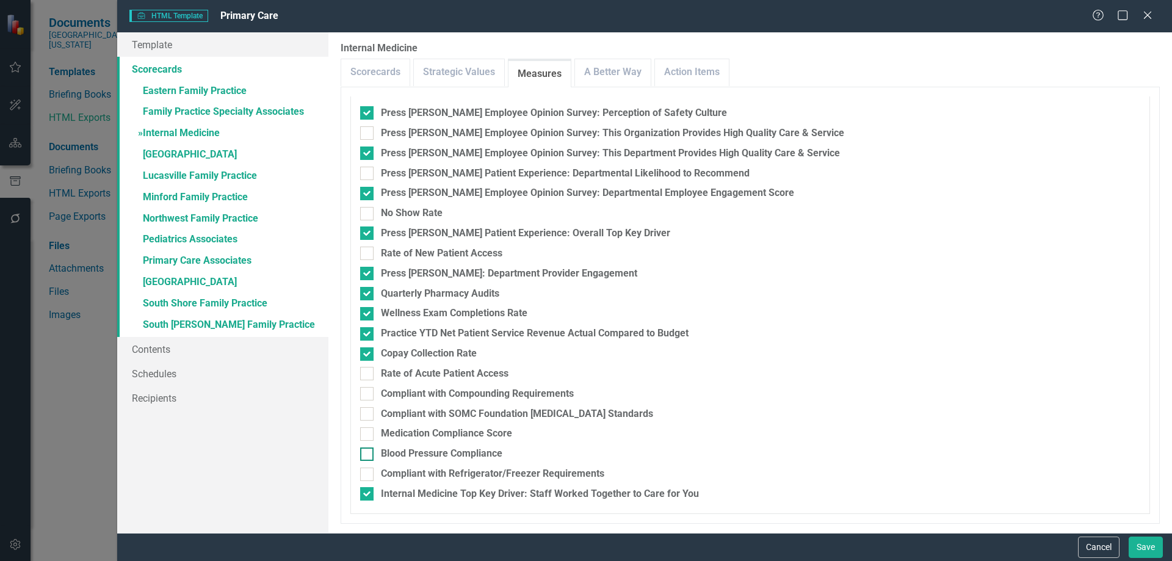
checkbox input "true"
click at [431, 435] on div "Medication Compliance Score" at bounding box center [446, 434] width 131 height 14
click at [368, 435] on input "Medication Compliance Score" at bounding box center [364, 431] width 8 height 8
checkbox input "true"
click at [186, 148] on link "» [GEOGRAPHIC_DATA]" at bounding box center [222, 155] width 211 height 21
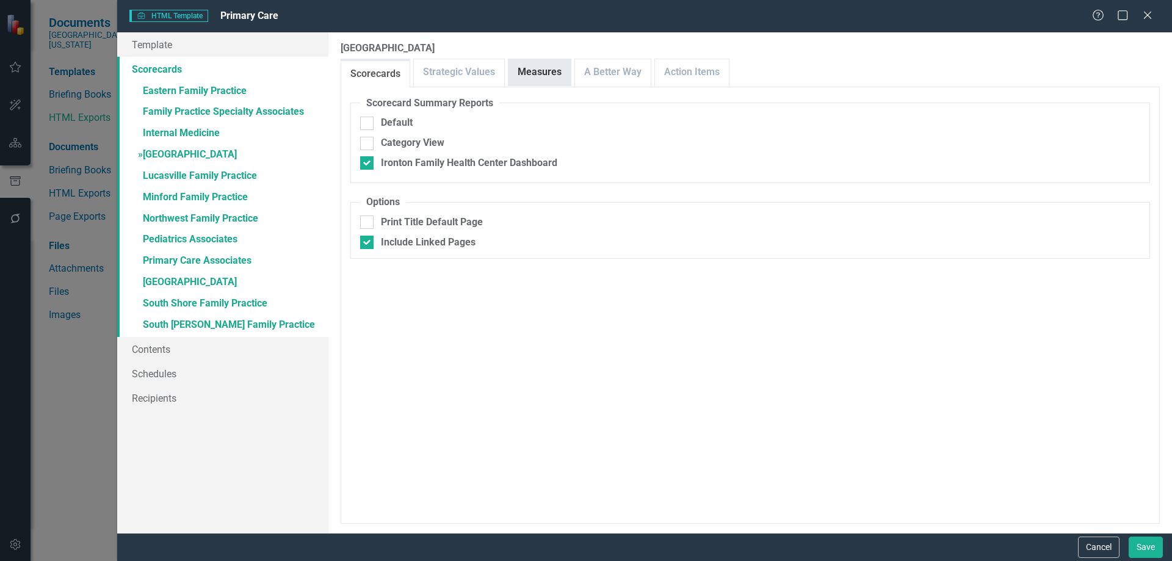
click at [536, 76] on link "Measures" at bounding box center [540, 72] width 62 height 26
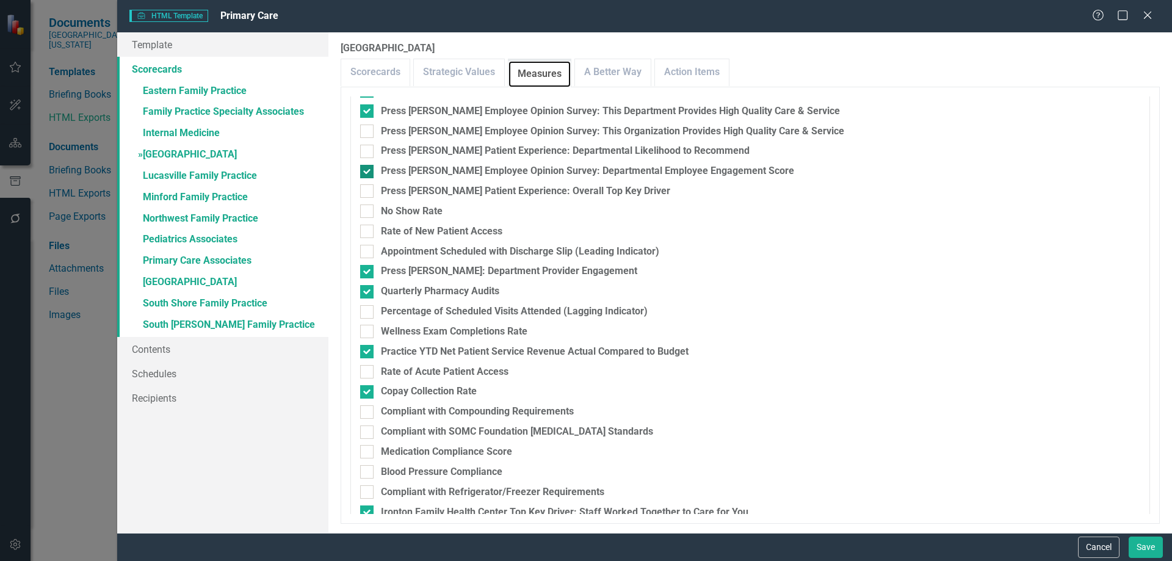
scroll to position [295, 0]
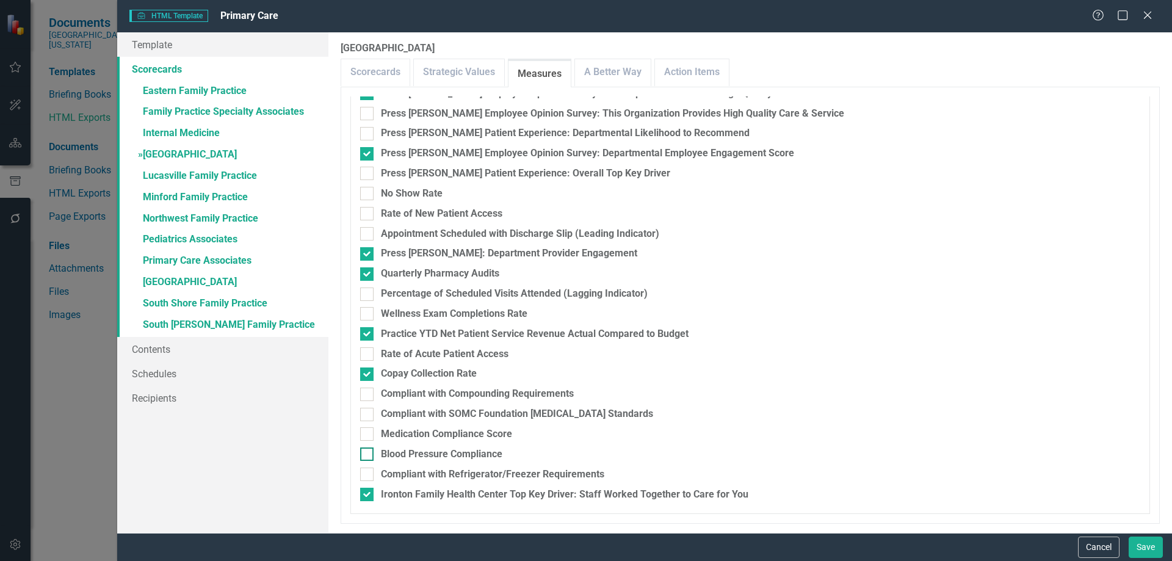
click at [428, 454] on div "Blood Pressure Compliance" at bounding box center [442, 455] width 122 height 14
click at [368, 454] on input "Blood Pressure Compliance" at bounding box center [364, 452] width 8 height 8
checkbox input "true"
click at [431, 435] on div "Medication Compliance Score" at bounding box center [446, 434] width 131 height 14
click at [368, 435] on input "Medication Compliance Score" at bounding box center [364, 431] width 8 height 8
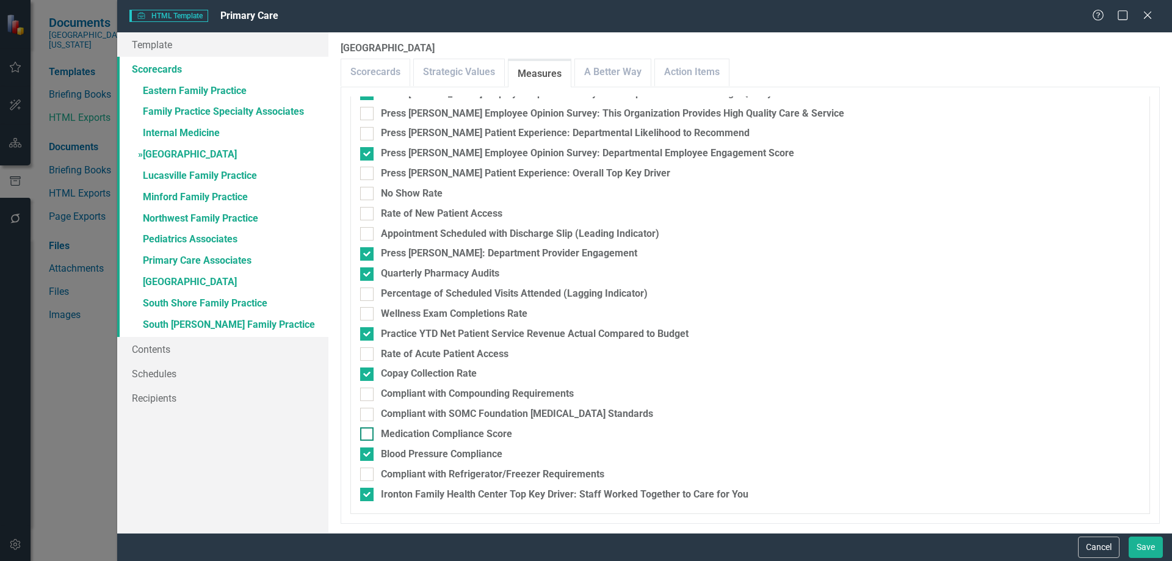
checkbox input "true"
click at [482, 169] on div "Press [PERSON_NAME] Patient Experience: Overall Top Key Driver" at bounding box center [525, 174] width 289 height 14
click at [368, 169] on input "Press [PERSON_NAME] Patient Experience: Overall Top Key Driver" at bounding box center [364, 171] width 8 height 8
checkbox input "true"
click at [162, 176] on link "» Lucasville Family Practice" at bounding box center [222, 176] width 211 height 21
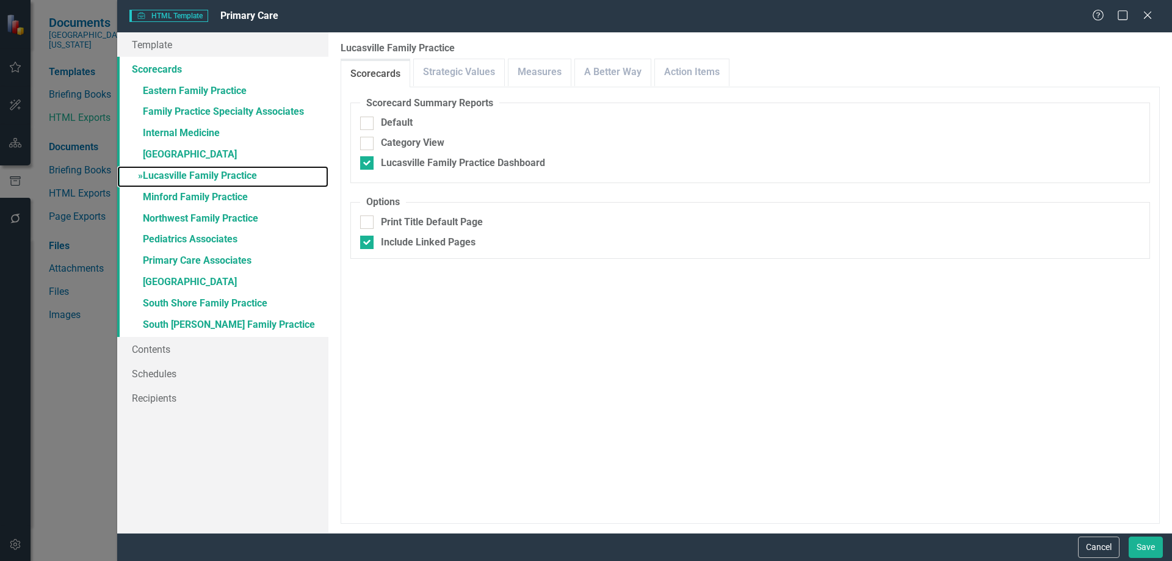
checkbox input "false"
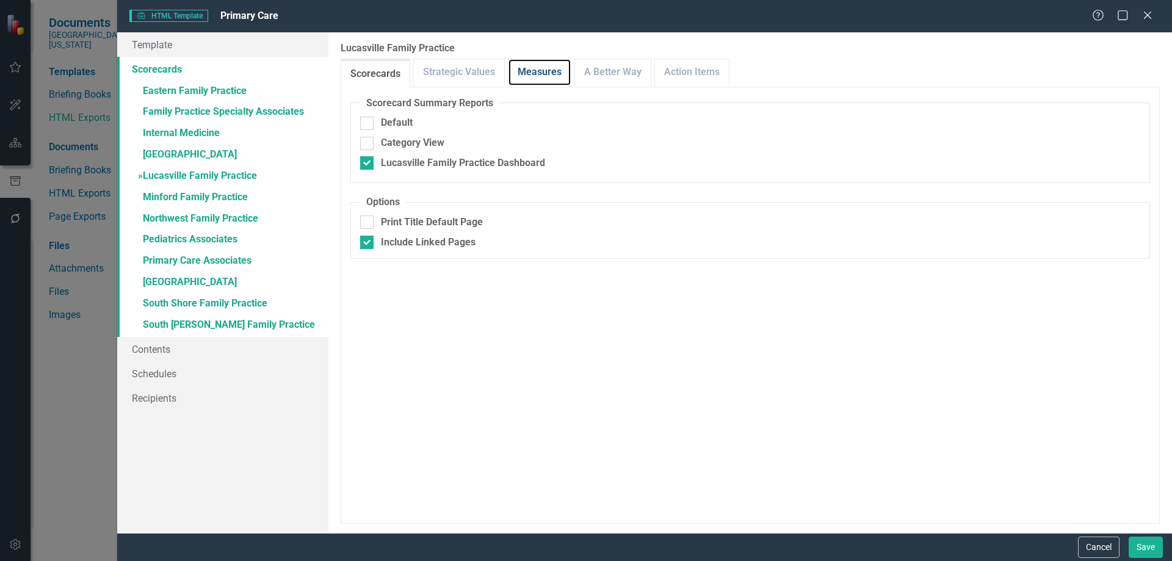
click at [531, 76] on link "Measures" at bounding box center [540, 72] width 62 height 26
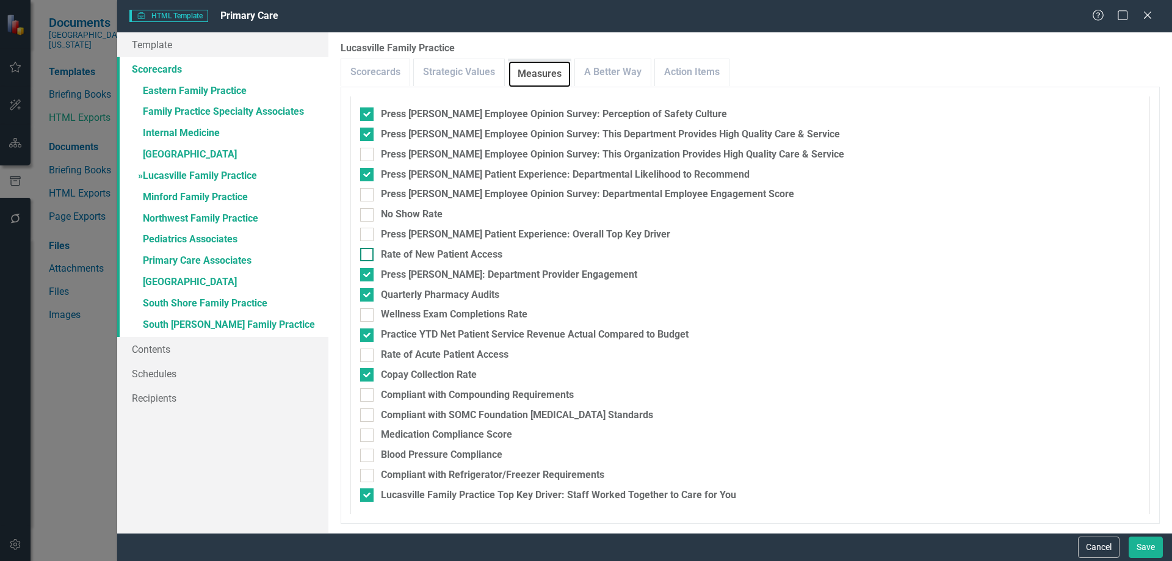
scroll to position [235, 0]
click at [432, 231] on div "Press [PERSON_NAME] Patient Experience: Overall Top Key Driver" at bounding box center [525, 234] width 289 height 14
click at [368, 231] on input "Press [PERSON_NAME] Patient Experience: Overall Top Key Driver" at bounding box center [364, 231] width 8 height 8
checkbox input "true"
click at [432, 436] on div "Medication Compliance Score" at bounding box center [446, 434] width 131 height 14
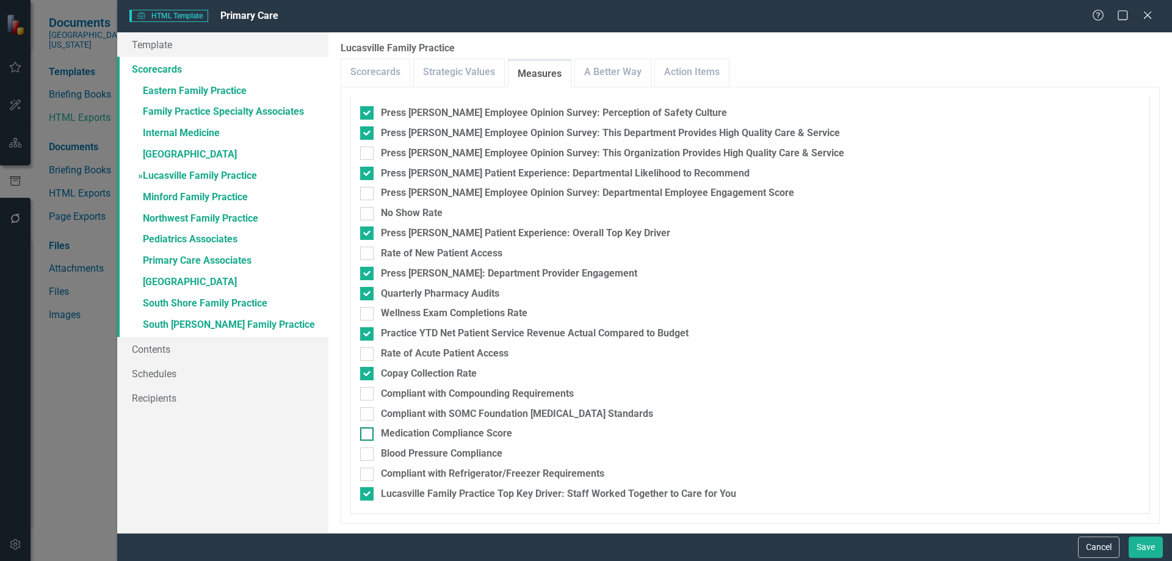
click at [368, 435] on input "Medication Compliance Score" at bounding box center [364, 431] width 8 height 8
checkbox input "true"
click at [432, 444] on fieldset "Measures Check All Measures Press [PERSON_NAME] Employee Opinion Survey: Percep…" at bounding box center [751, 287] width 800 height 454
click at [432, 449] on div "Blood Pressure Compliance" at bounding box center [442, 454] width 122 height 14
click at [368, 449] on input "Blood Pressure Compliance" at bounding box center [364, 452] width 8 height 8
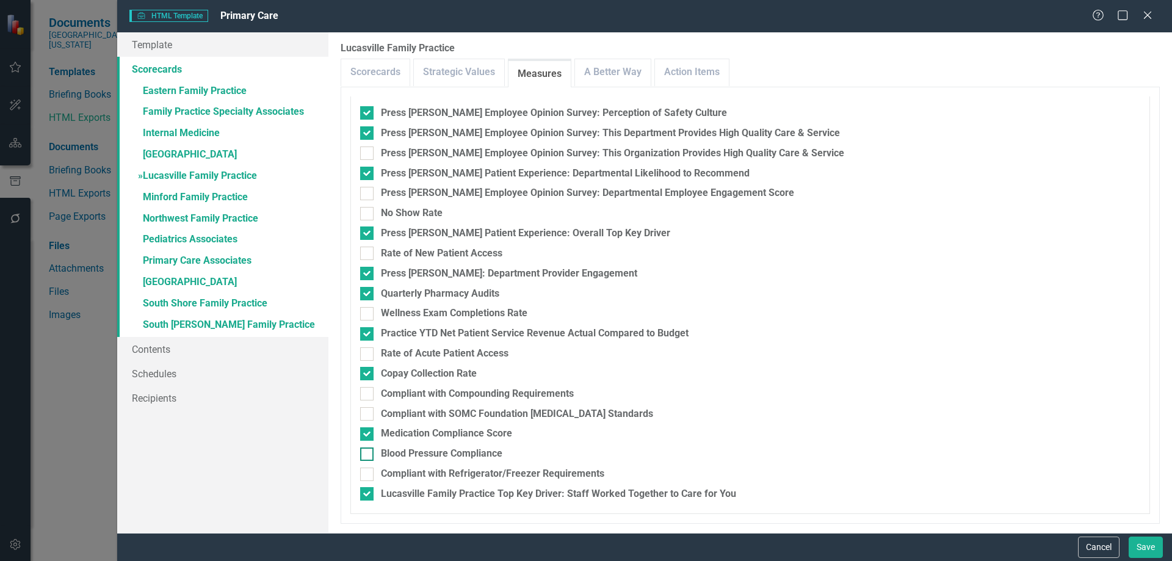
checkbox input "true"
click at [200, 195] on link "» Minford Family Practice" at bounding box center [222, 197] width 211 height 21
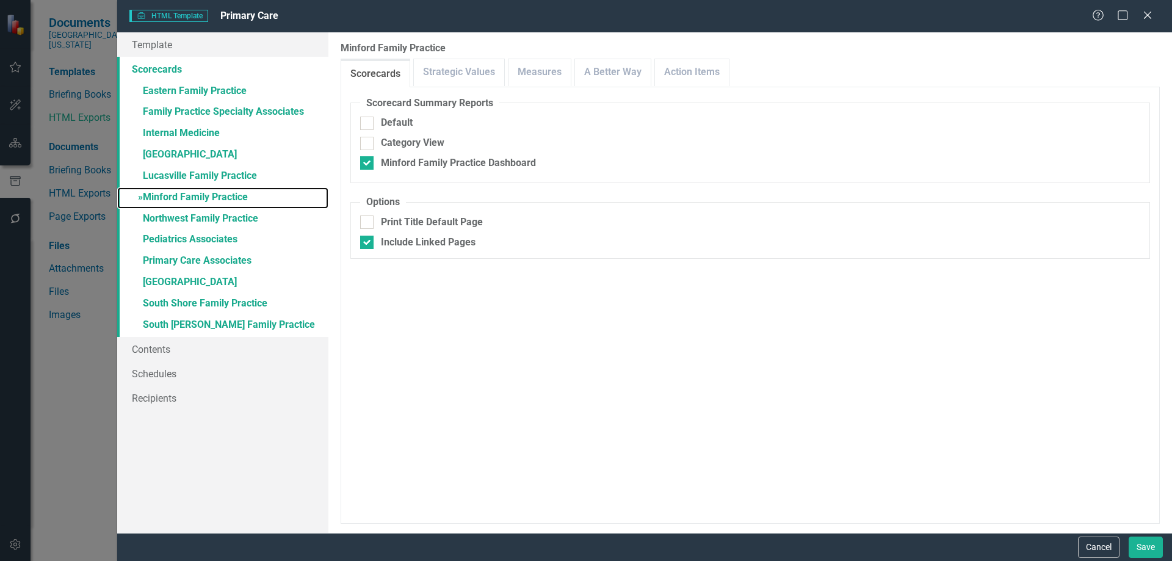
checkbox input "false"
click at [526, 64] on link "Measures" at bounding box center [540, 72] width 62 height 26
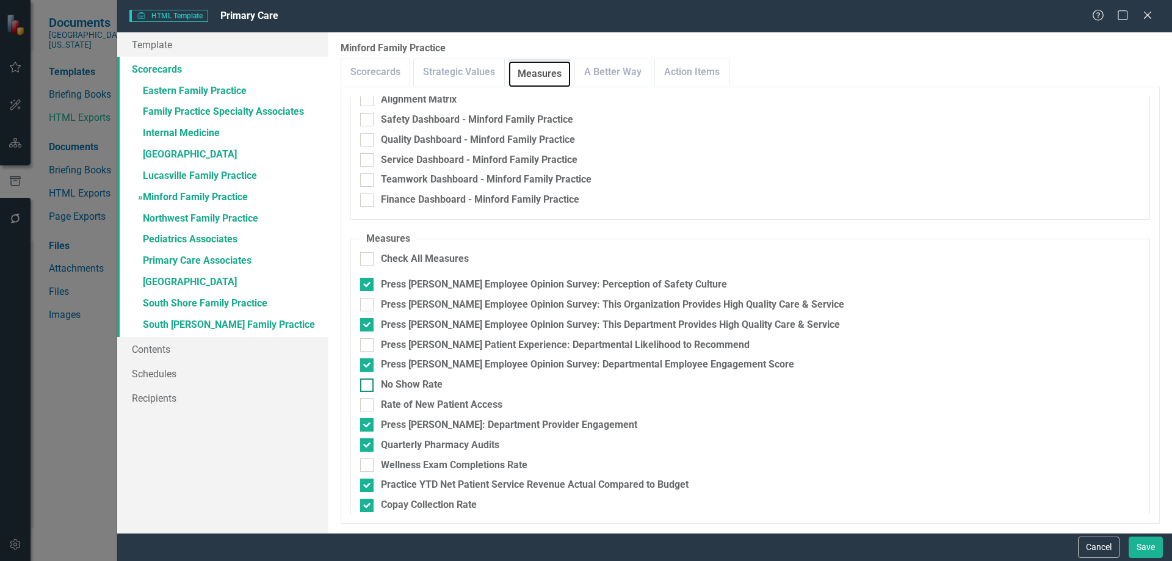
scroll to position [175, 0]
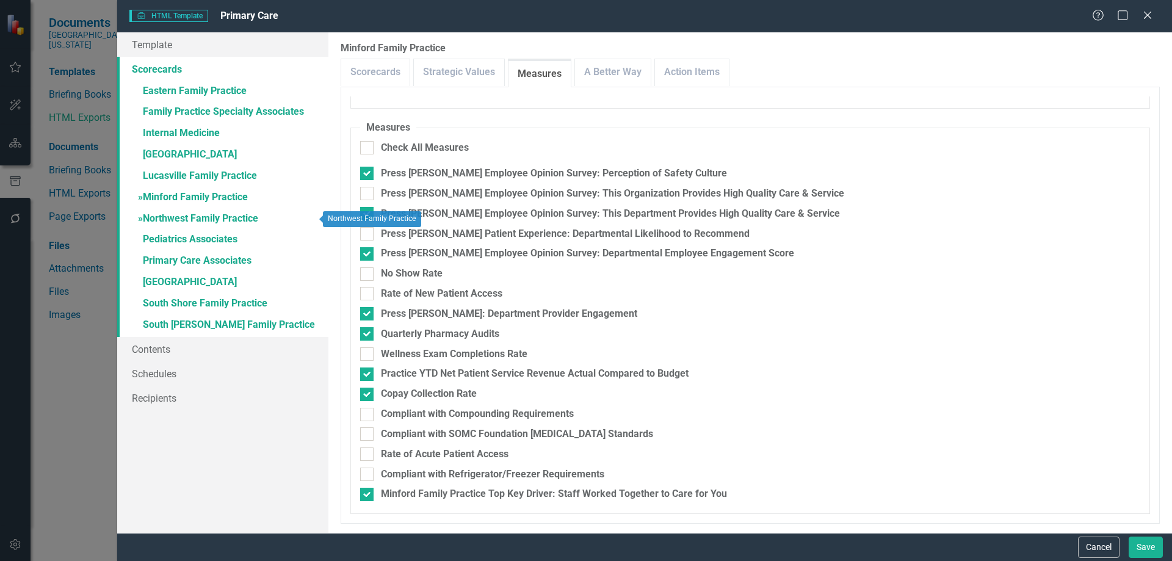
click at [184, 217] on link "» Northwest Family Practice" at bounding box center [222, 219] width 211 height 21
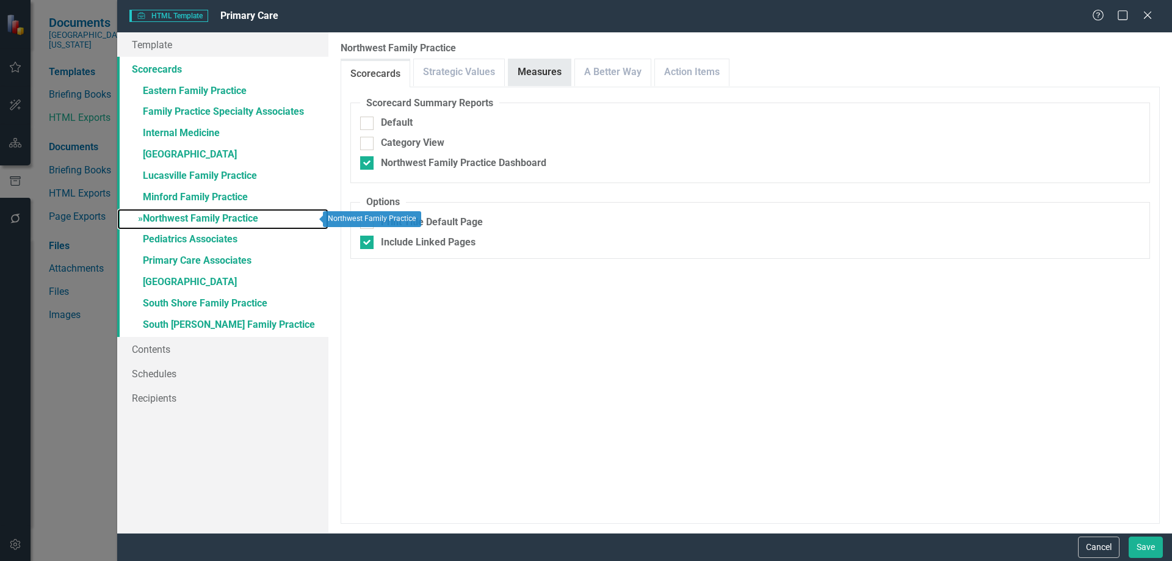
checkbox input "false"
click at [548, 71] on link "Measures" at bounding box center [540, 72] width 62 height 26
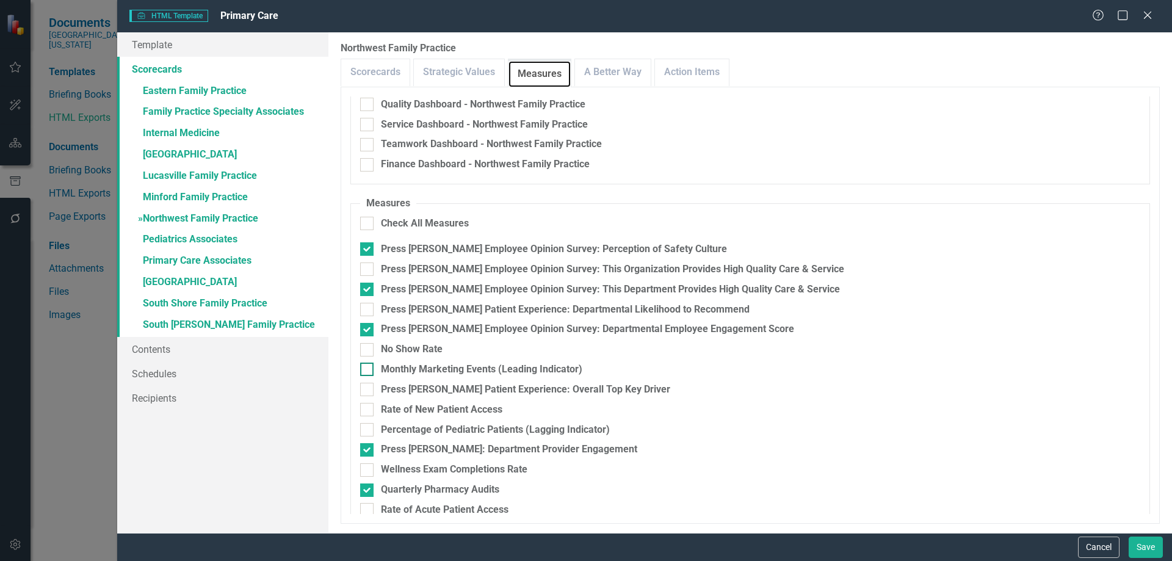
scroll to position [275, 0]
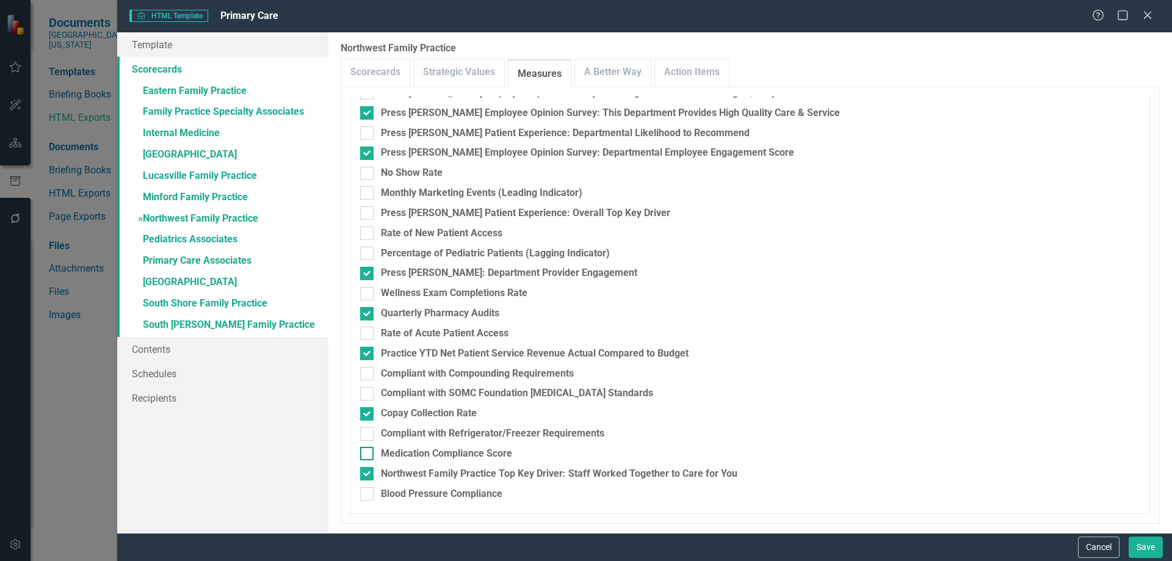
click at [431, 454] on div "Medication Compliance Score" at bounding box center [446, 454] width 131 height 14
click at [368, 454] on input "Medication Compliance Score" at bounding box center [364, 451] width 8 height 8
checkbox input "true"
click at [445, 491] on div "Blood Pressure Compliance" at bounding box center [442, 494] width 122 height 14
click at [368, 491] on input "Blood Pressure Compliance" at bounding box center [364, 491] width 8 height 8
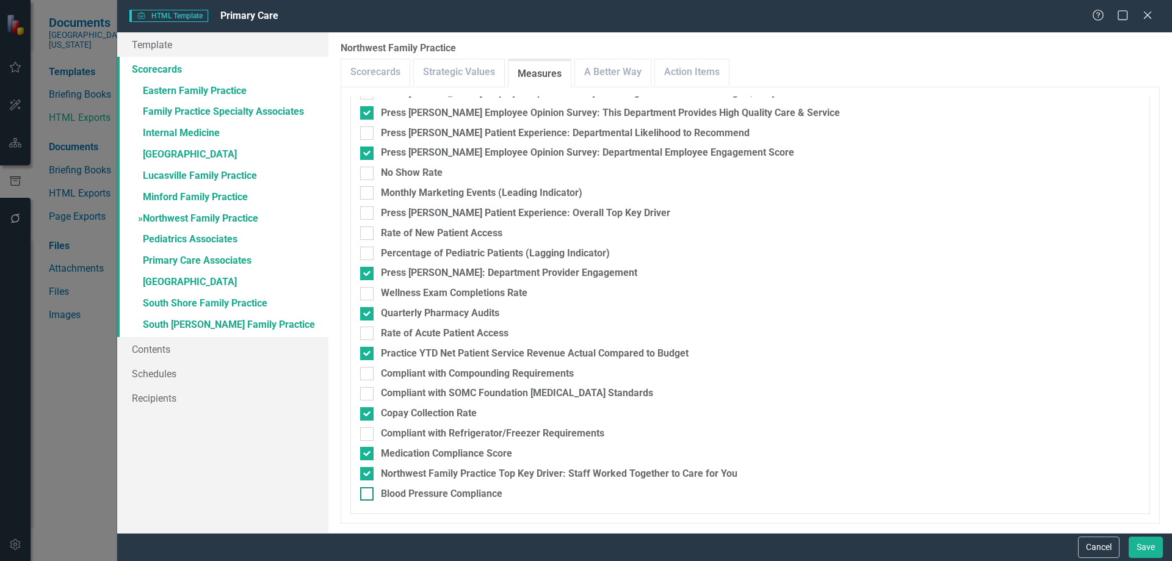
checkbox input "true"
click at [508, 208] on div "Press [PERSON_NAME] Patient Experience: Overall Top Key Driver" at bounding box center [525, 213] width 289 height 14
click at [368, 208] on input "Press [PERSON_NAME] Patient Experience: Overall Top Key Driver" at bounding box center [364, 210] width 8 height 8
checkbox input "true"
click at [195, 242] on link "» Pediatrics Associates" at bounding box center [222, 240] width 211 height 21
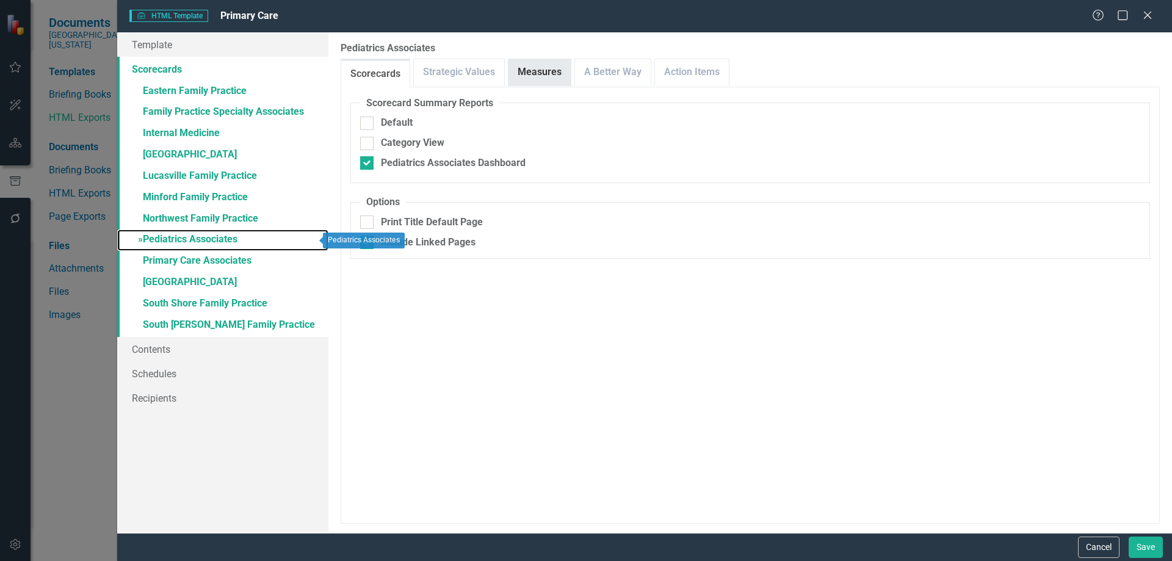
checkbox input "false"
click at [551, 75] on link "Measures" at bounding box center [540, 72] width 62 height 26
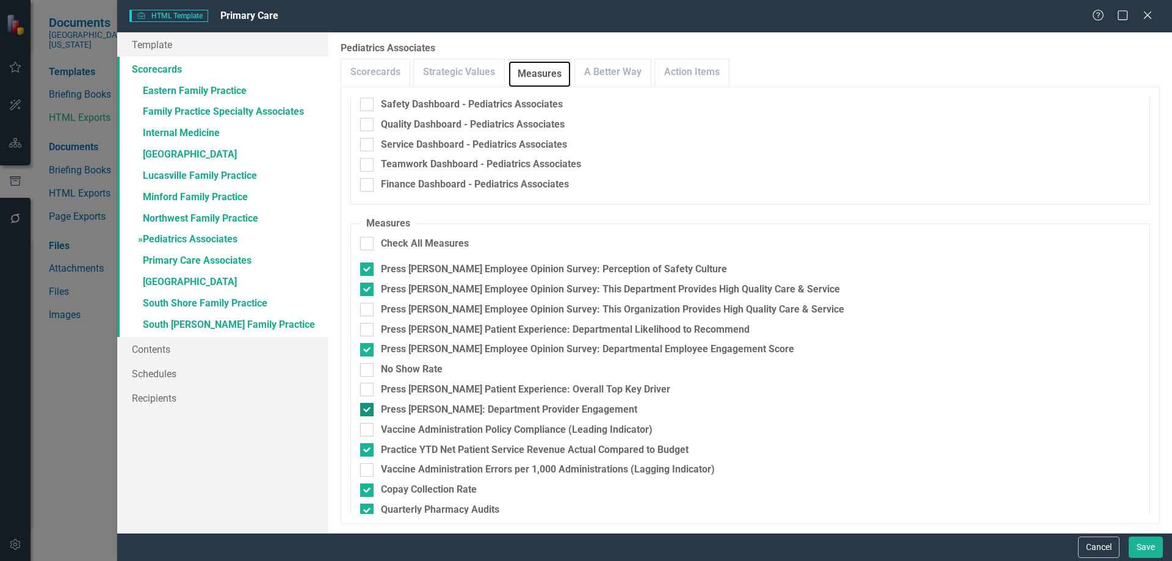
scroll to position [154, 0]
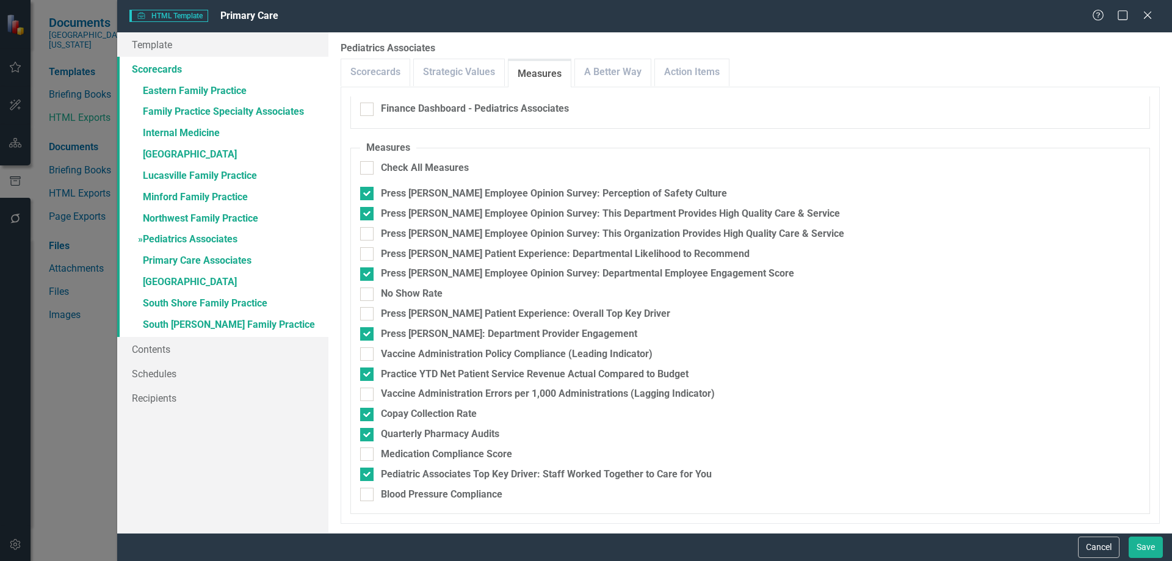
click at [425, 487] on fieldset "Measures Check All Measures Press [PERSON_NAME] Employee Opinion Survey: Percep…" at bounding box center [751, 327] width 800 height 373
click at [429, 496] on div "Blood Pressure Compliance" at bounding box center [442, 495] width 122 height 14
click at [368, 496] on input "Blood Pressure Compliance" at bounding box center [364, 492] width 8 height 8
checkbox input "true"
click at [438, 454] on div "Medication Compliance Score" at bounding box center [446, 455] width 131 height 14
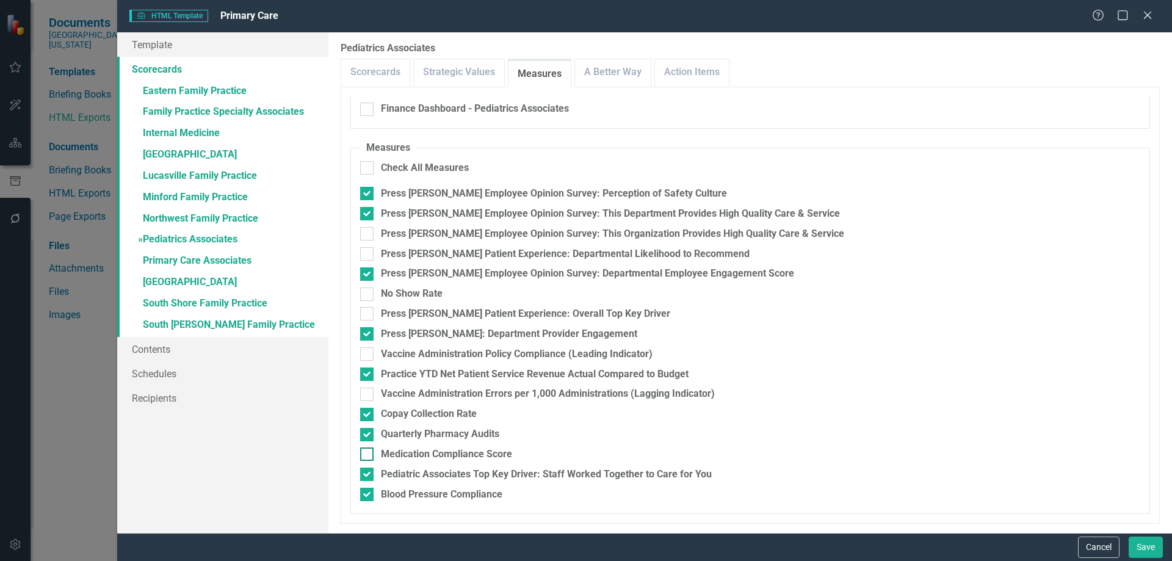
click at [368, 454] on input "Medication Compliance Score" at bounding box center [364, 452] width 8 height 8
checkbox input "true"
click at [429, 313] on div "Press [PERSON_NAME] Patient Experience: Overall Top Key Driver" at bounding box center [525, 314] width 289 height 14
click at [368, 313] on input "Press [PERSON_NAME] Patient Experience: Overall Top Key Driver" at bounding box center [364, 311] width 8 height 8
checkbox input "true"
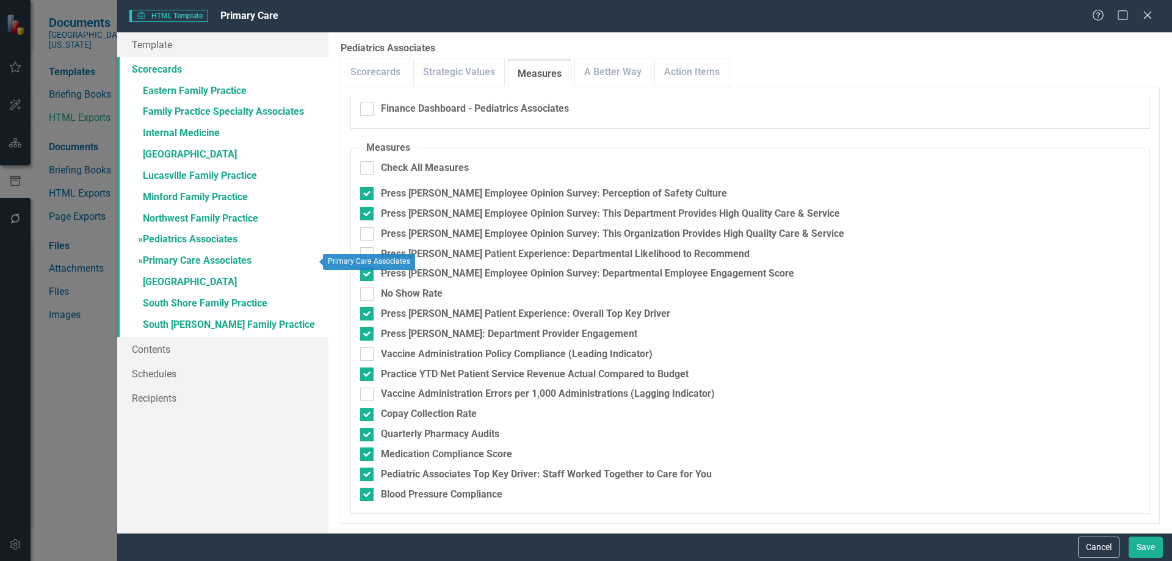
click at [193, 259] on link "» Primary Care Associates" at bounding box center [222, 261] width 211 height 21
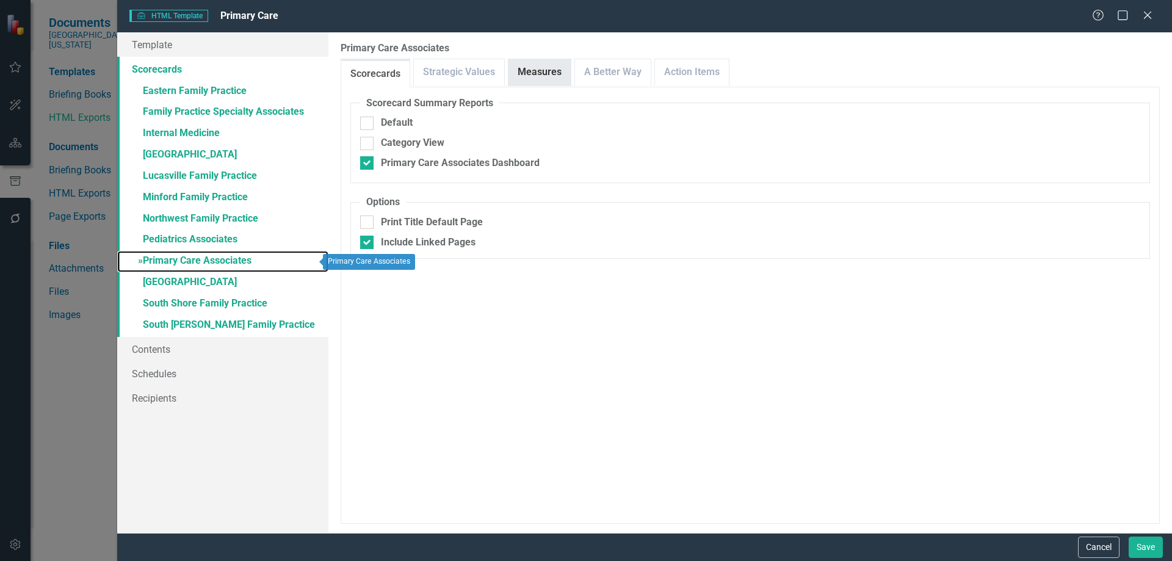
checkbox input "false"
click at [534, 73] on link "Measures" at bounding box center [540, 72] width 62 height 26
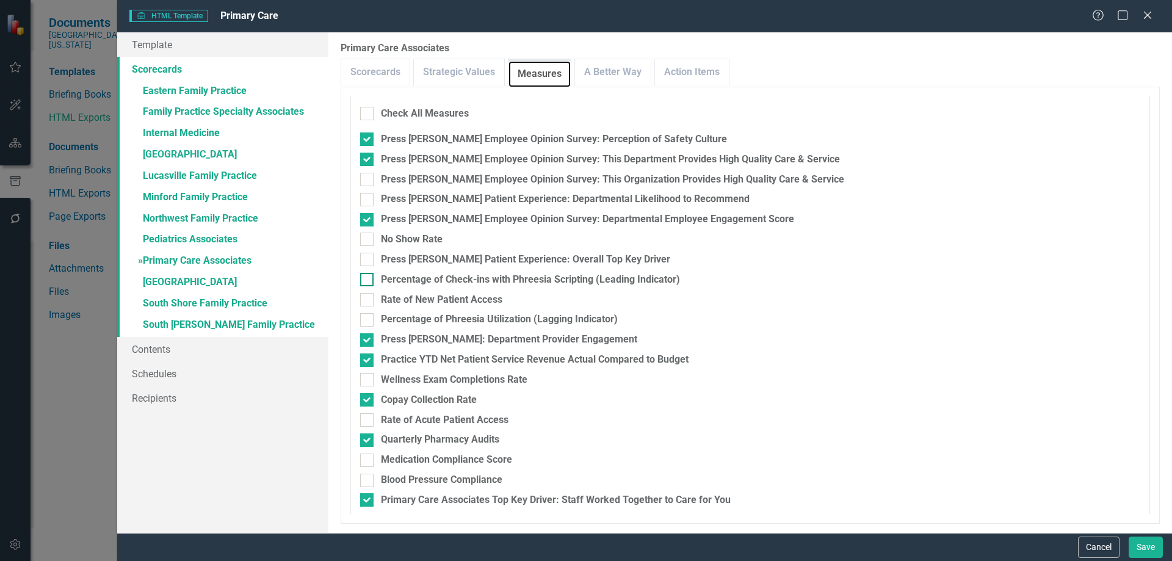
scroll to position [235, 0]
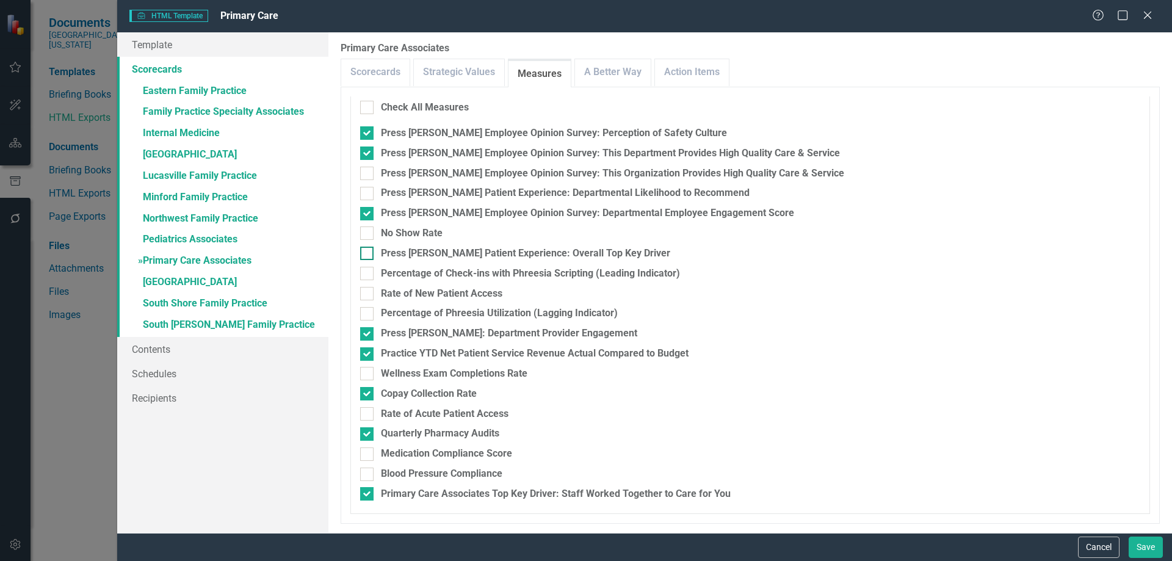
click at [433, 253] on div "Press [PERSON_NAME] Patient Experience: Overall Top Key Driver" at bounding box center [525, 254] width 289 height 14
click at [368, 253] on input "Press [PERSON_NAME] Patient Experience: Overall Top Key Driver" at bounding box center [364, 251] width 8 height 8
checkbox input "true"
click at [462, 474] on div "Blood Pressure Compliance" at bounding box center [442, 474] width 122 height 14
click at [368, 474] on input "Blood Pressure Compliance" at bounding box center [364, 472] width 8 height 8
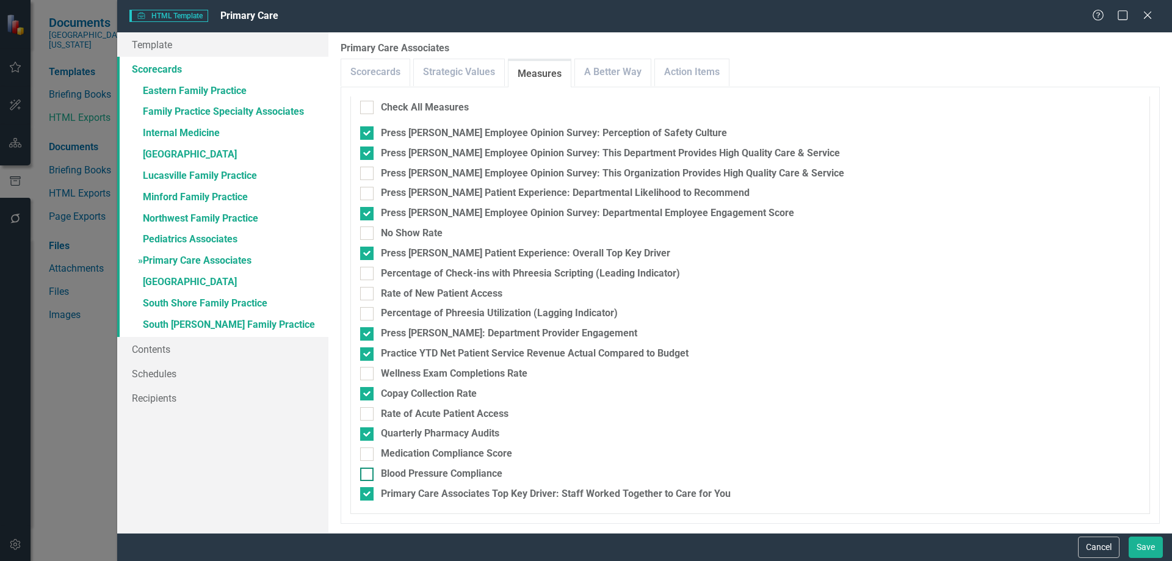
checkbox input "true"
click at [426, 454] on div "Medication Compliance Score" at bounding box center [446, 454] width 131 height 14
click at [368, 454] on input "Medication Compliance Score" at bounding box center [364, 452] width 8 height 8
checkbox input "true"
click at [159, 282] on link "» [GEOGRAPHIC_DATA]" at bounding box center [222, 282] width 211 height 21
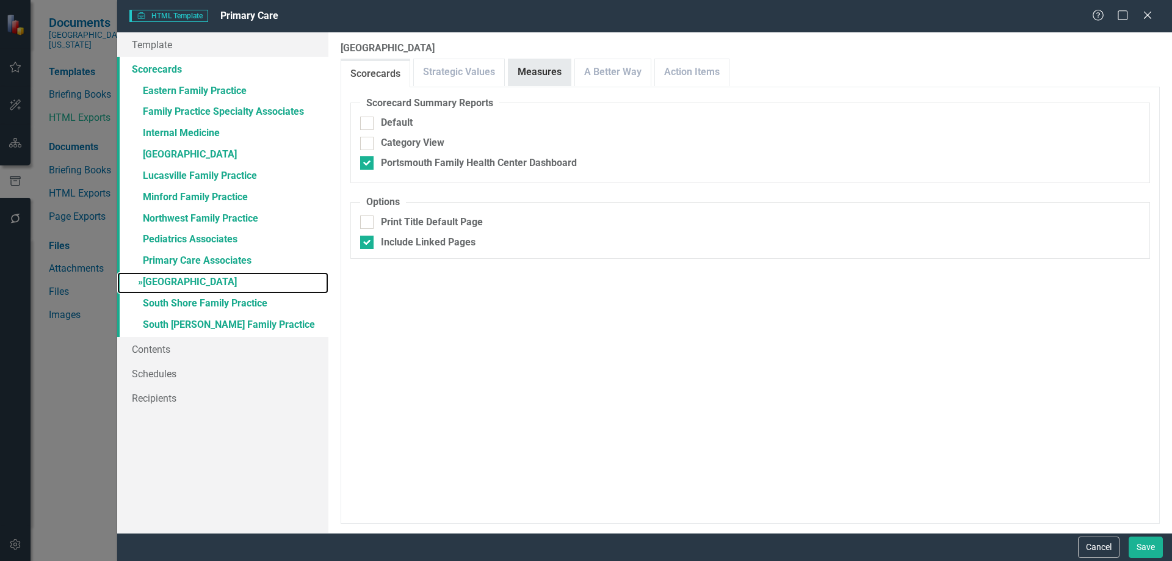
checkbox input "false"
click at [536, 75] on link "Measures" at bounding box center [540, 72] width 62 height 26
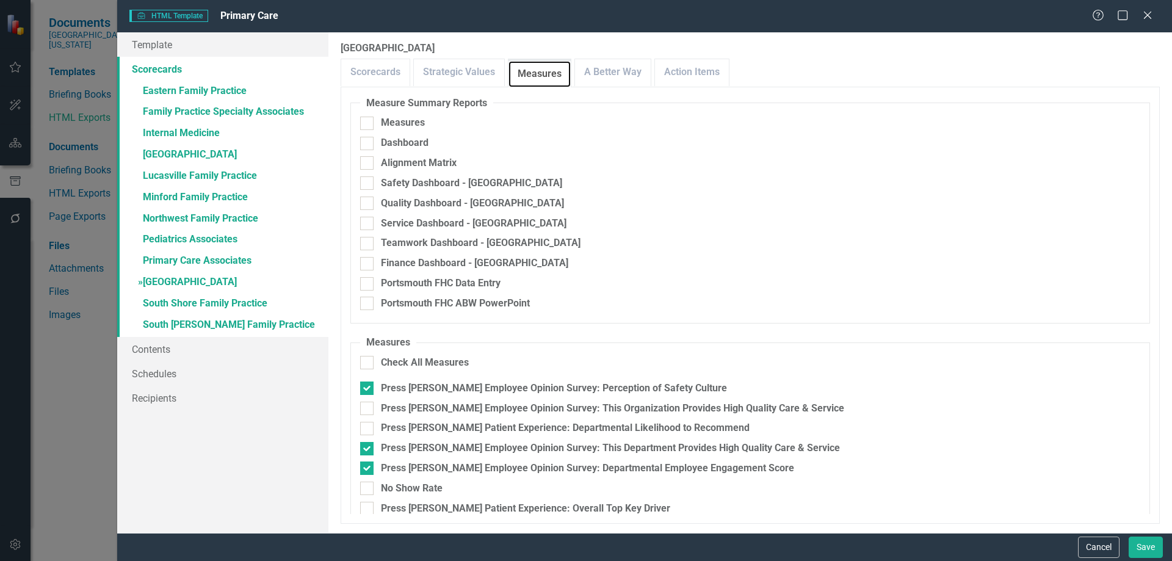
scroll to position [335, 0]
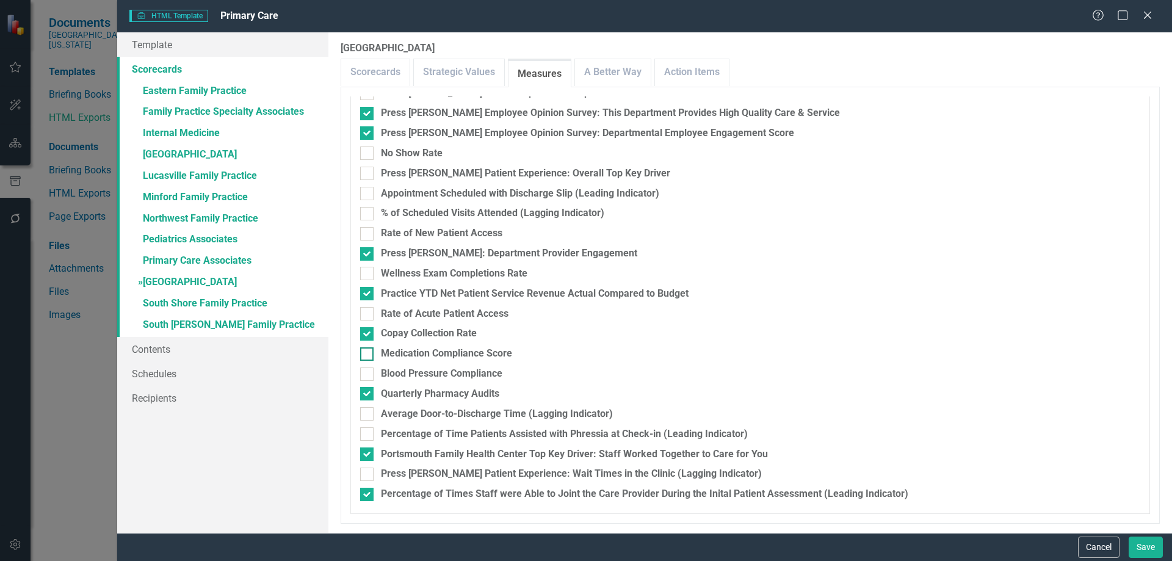
click at [438, 358] on div "Medication Compliance Score" at bounding box center [446, 354] width 131 height 14
click at [368, 355] on input "Medication Compliance Score" at bounding box center [364, 351] width 8 height 8
checkbox input "true"
click at [433, 371] on div "Blood Pressure Compliance" at bounding box center [442, 374] width 122 height 14
click at [368, 371] on input "Blood Pressure Compliance" at bounding box center [364, 372] width 8 height 8
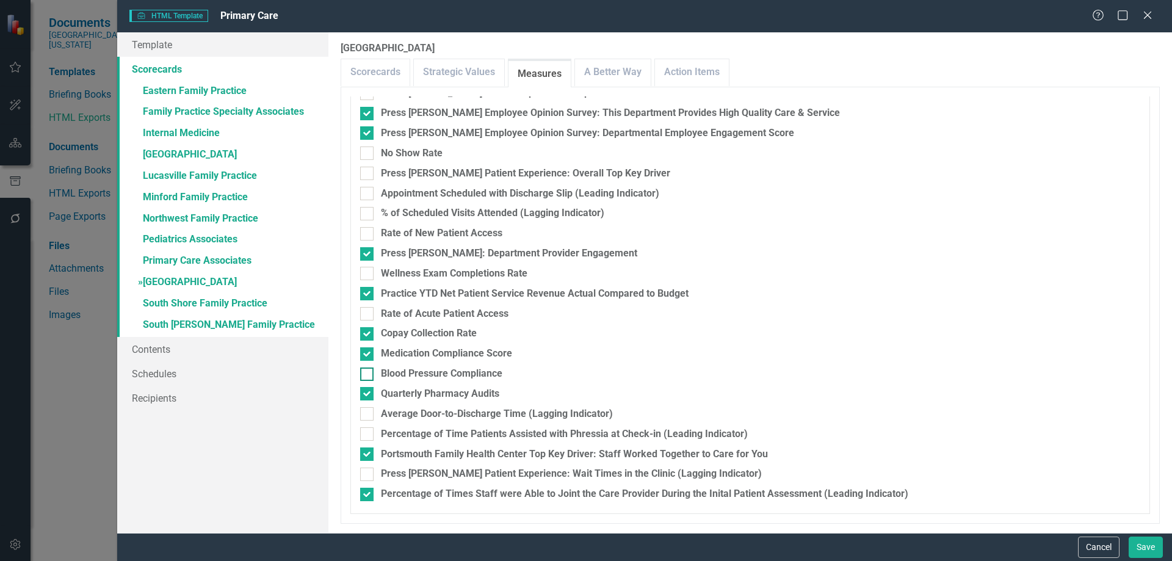
checkbox input "true"
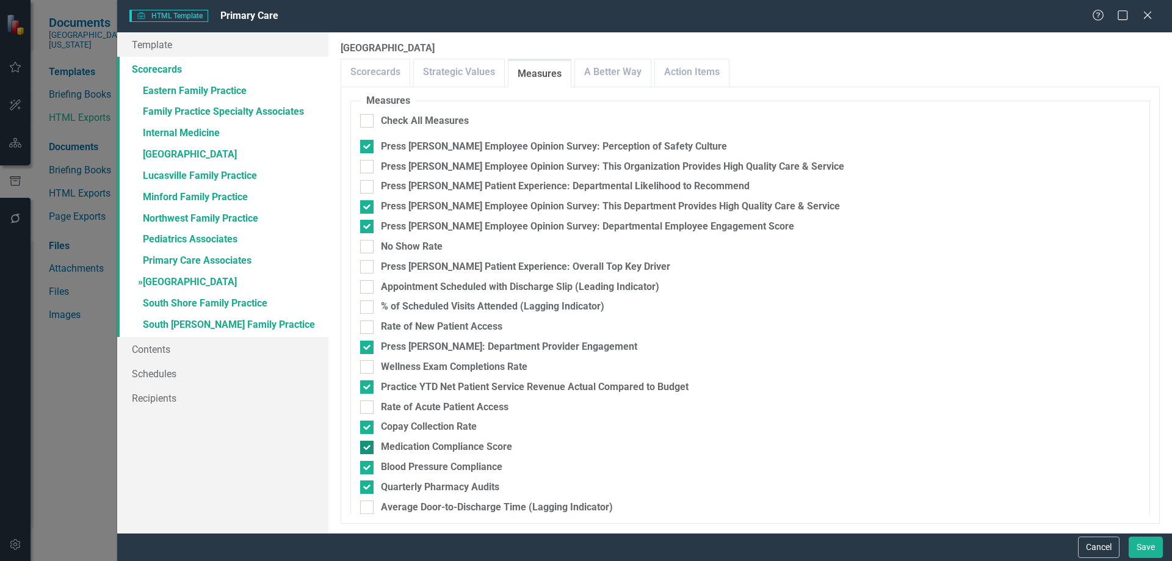
scroll to position [152, 0]
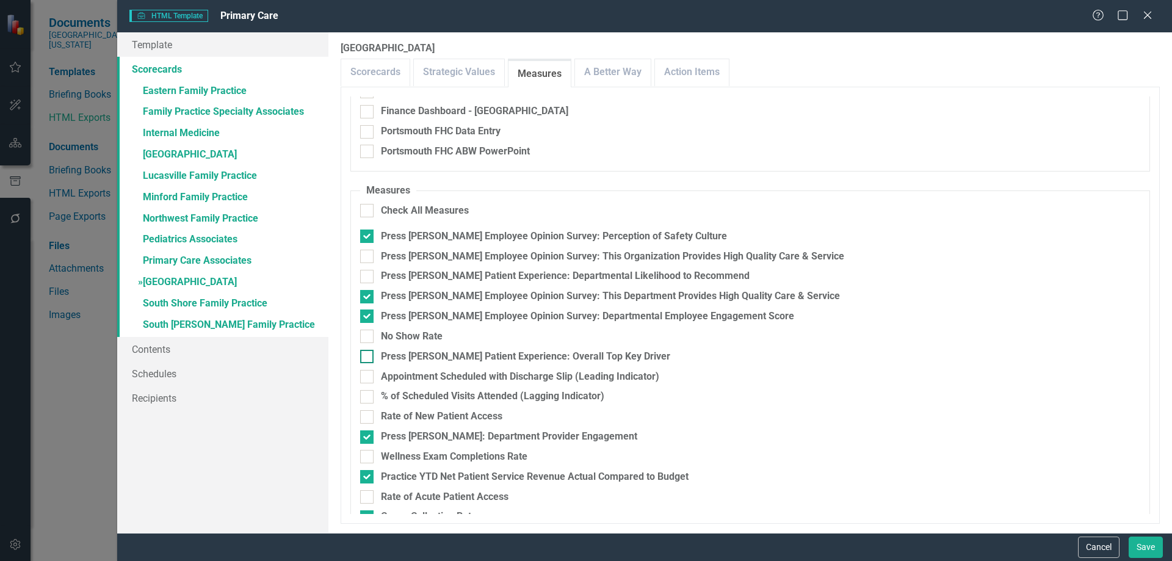
click at [432, 355] on div "Press [PERSON_NAME] Patient Experience: Overall Top Key Driver" at bounding box center [525, 357] width 289 height 14
click at [368, 355] on input "Press [PERSON_NAME] Patient Experience: Overall Top Key Driver" at bounding box center [364, 354] width 8 height 8
checkbox input "true"
click at [202, 304] on link "» South Shore Family Practice" at bounding box center [222, 304] width 211 height 21
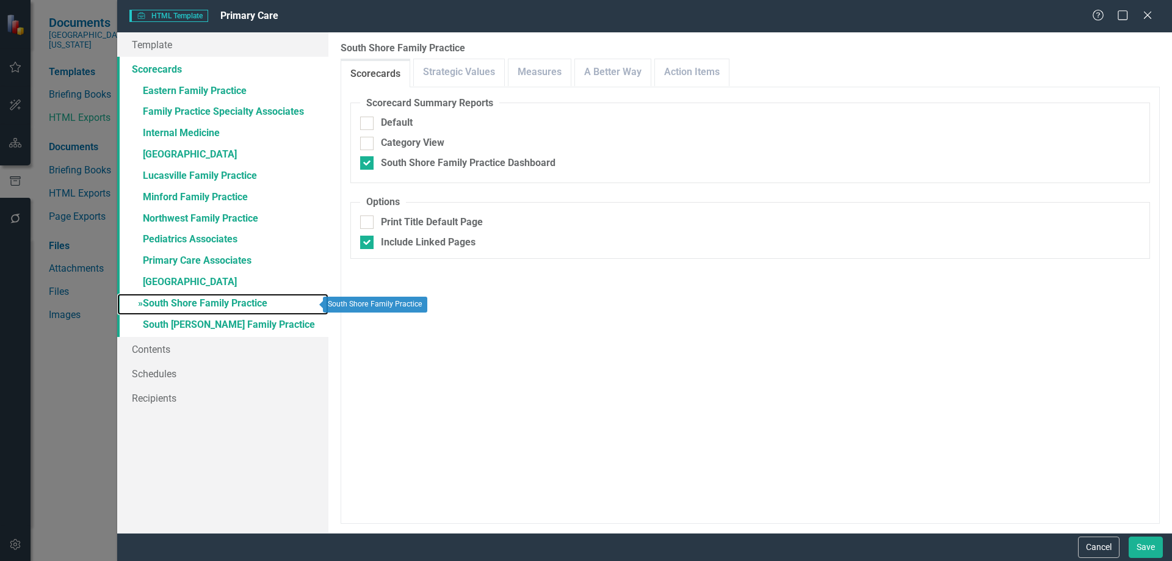
checkbox input "true"
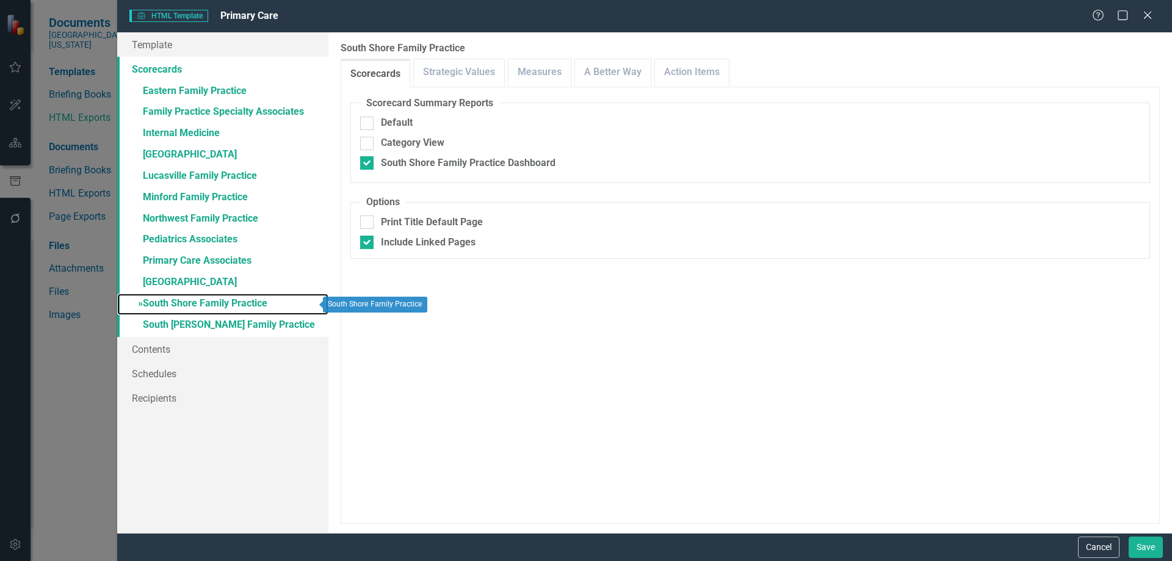
checkbox input "true"
checkbox input "false"
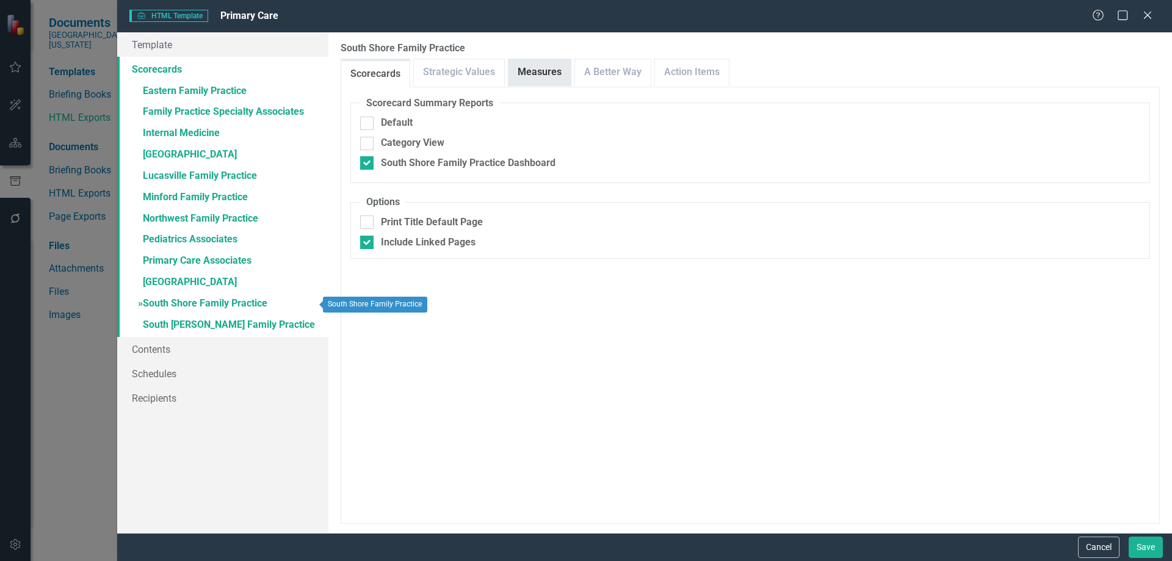
click at [529, 71] on link "Measures" at bounding box center [540, 72] width 62 height 26
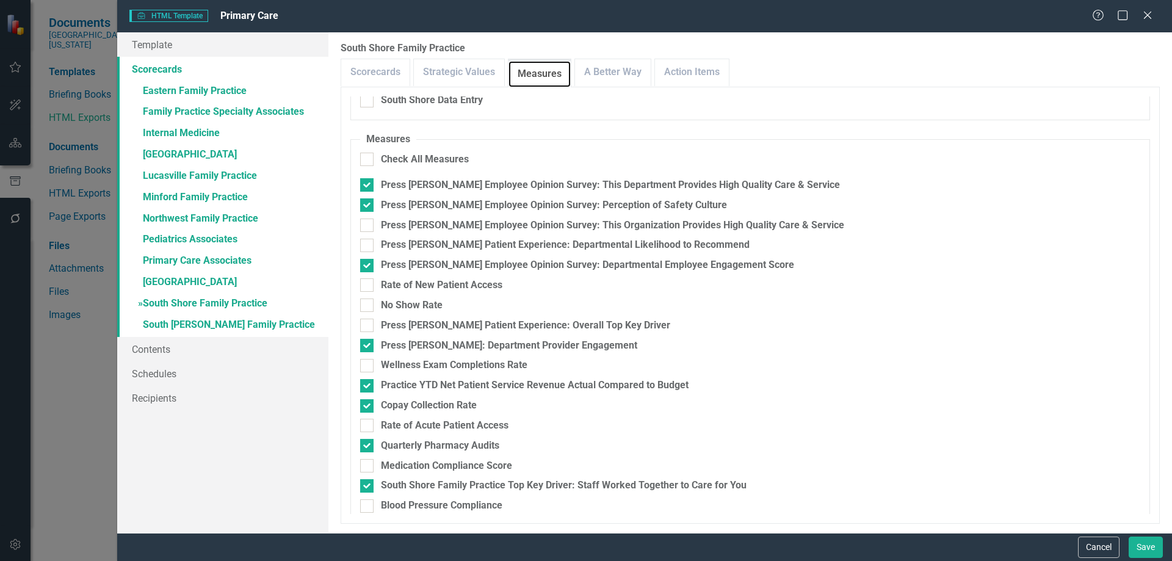
scroll to position [195, 0]
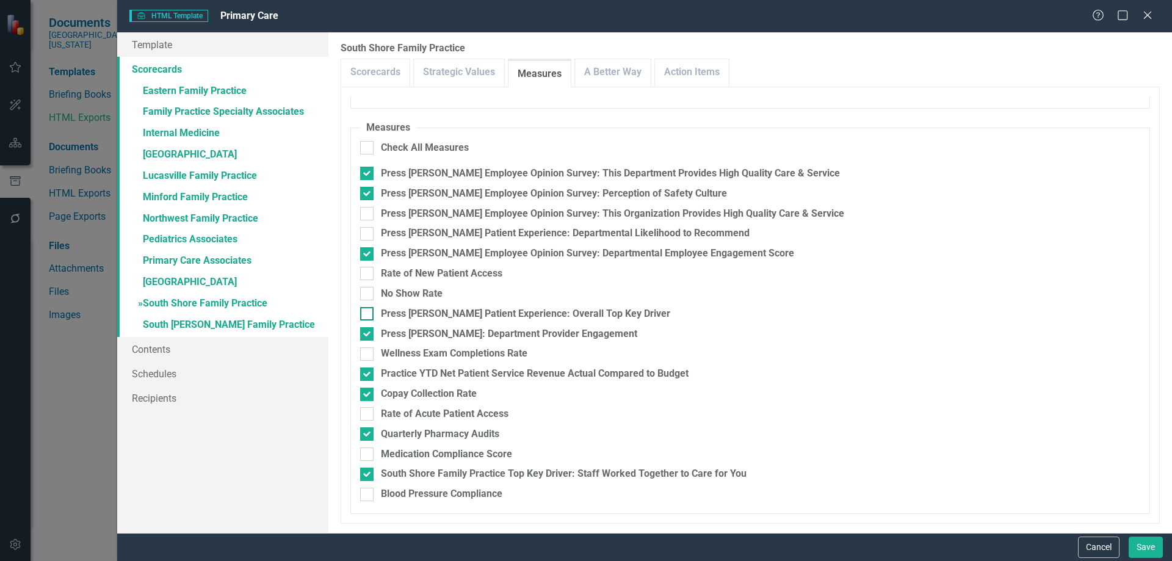
click at [542, 314] on div "Press [PERSON_NAME] Patient Experience: Overall Top Key Driver" at bounding box center [525, 314] width 289 height 14
click at [368, 314] on input "Press [PERSON_NAME] Patient Experience: Overall Top Key Driver" at bounding box center [364, 311] width 8 height 8
checkbox input "true"
click at [430, 451] on div "Medication Compliance Score" at bounding box center [446, 455] width 131 height 14
click at [368, 451] on input "Medication Compliance Score" at bounding box center [364, 452] width 8 height 8
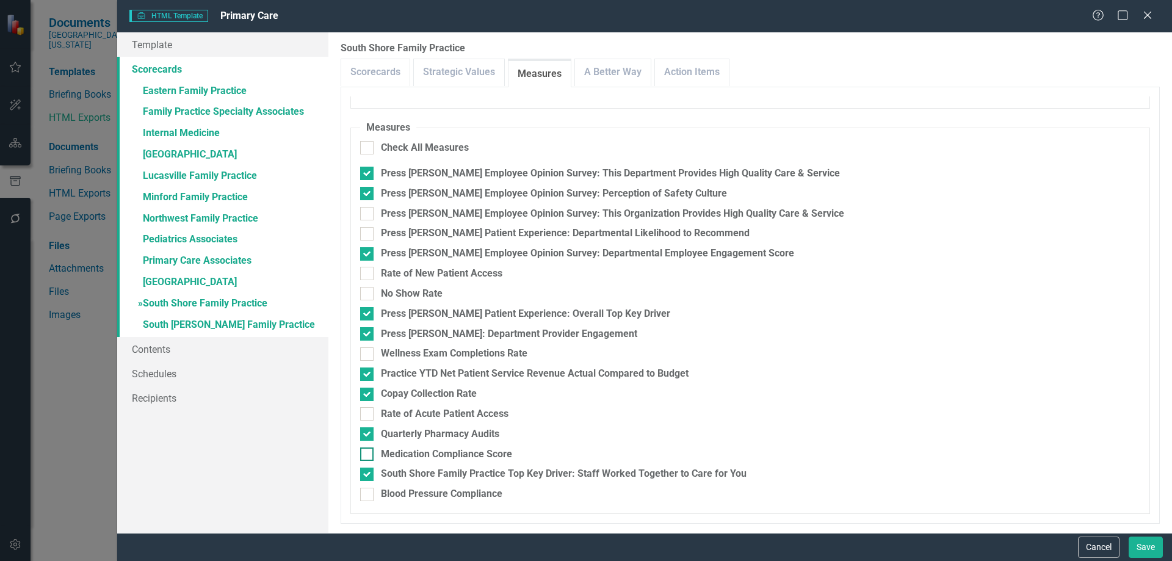
checkbox input "true"
click at [431, 496] on div "Blood Pressure Compliance" at bounding box center [442, 494] width 122 height 14
click at [368, 496] on input "Blood Pressure Compliance" at bounding box center [364, 492] width 8 height 8
checkbox input "true"
click at [197, 320] on link "» South [PERSON_NAME] Family Practice" at bounding box center [222, 325] width 211 height 21
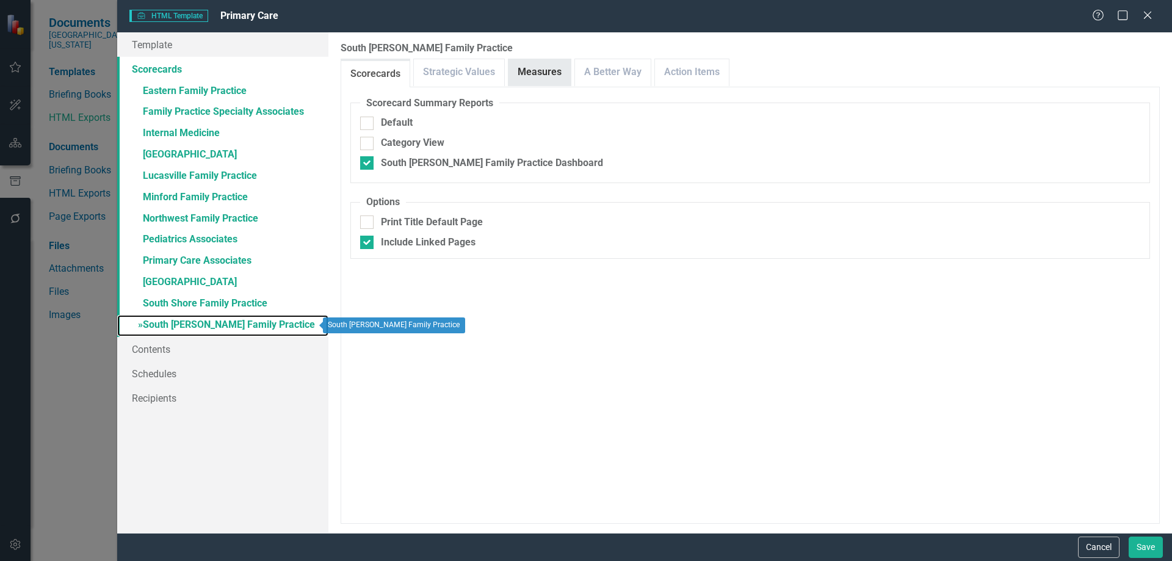
checkbox input "false"
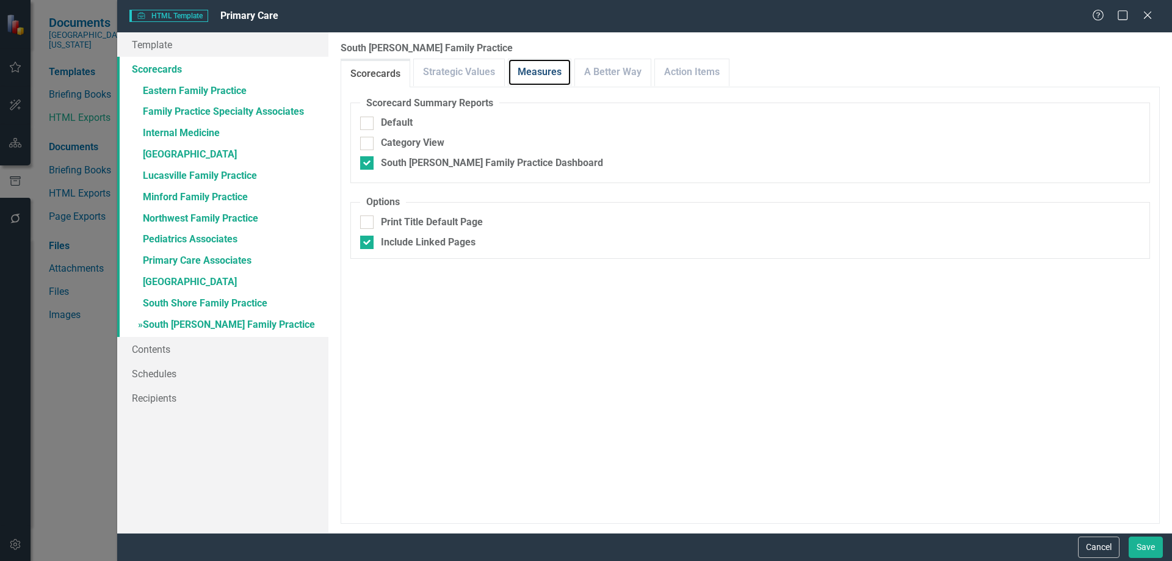
click at [526, 67] on link "Measures" at bounding box center [540, 72] width 62 height 26
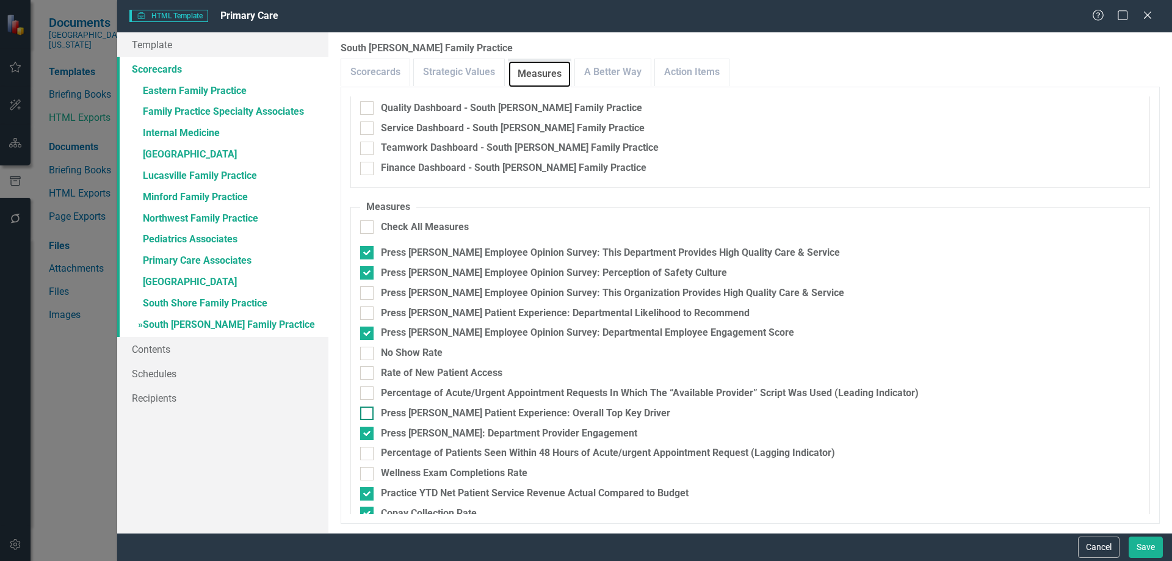
scroll to position [215, 0]
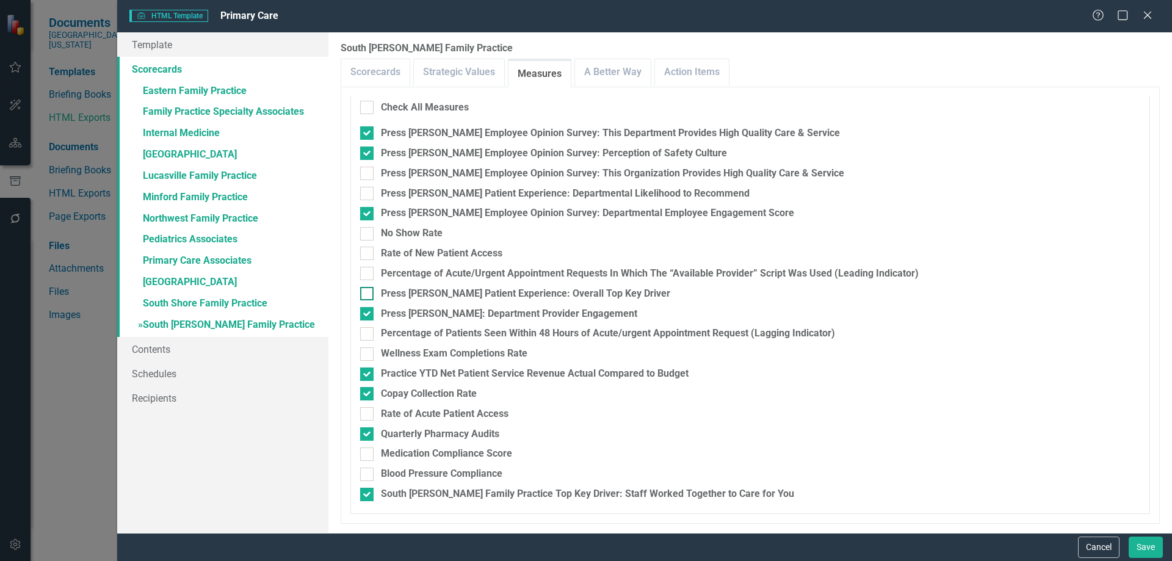
click at [478, 296] on div "Press [PERSON_NAME] Patient Experience: Overall Top Key Driver" at bounding box center [525, 294] width 289 height 14
click at [368, 295] on input "Press [PERSON_NAME] Patient Experience: Overall Top Key Driver" at bounding box center [364, 291] width 8 height 8
checkbox input "true"
click at [428, 452] on div "Medication Compliance Score" at bounding box center [446, 454] width 131 height 14
click at [368, 452] on input "Medication Compliance Score" at bounding box center [364, 452] width 8 height 8
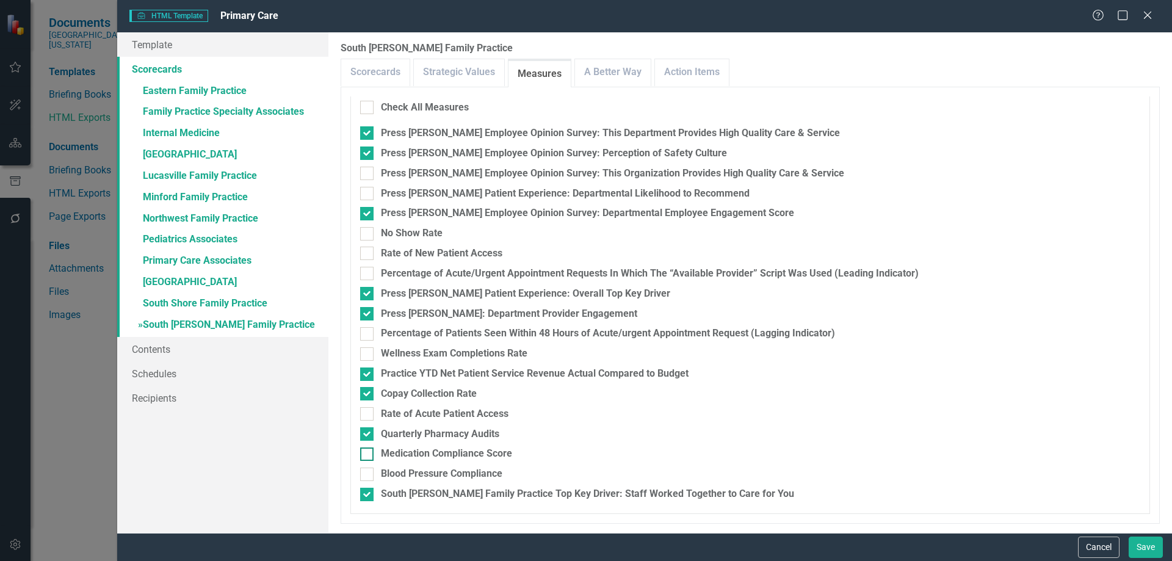
checkbox input "true"
click at [431, 473] on div "Blood Pressure Compliance" at bounding box center [442, 474] width 122 height 14
click at [368, 473] on input "Blood Pressure Compliance" at bounding box center [364, 472] width 8 height 8
checkbox input "true"
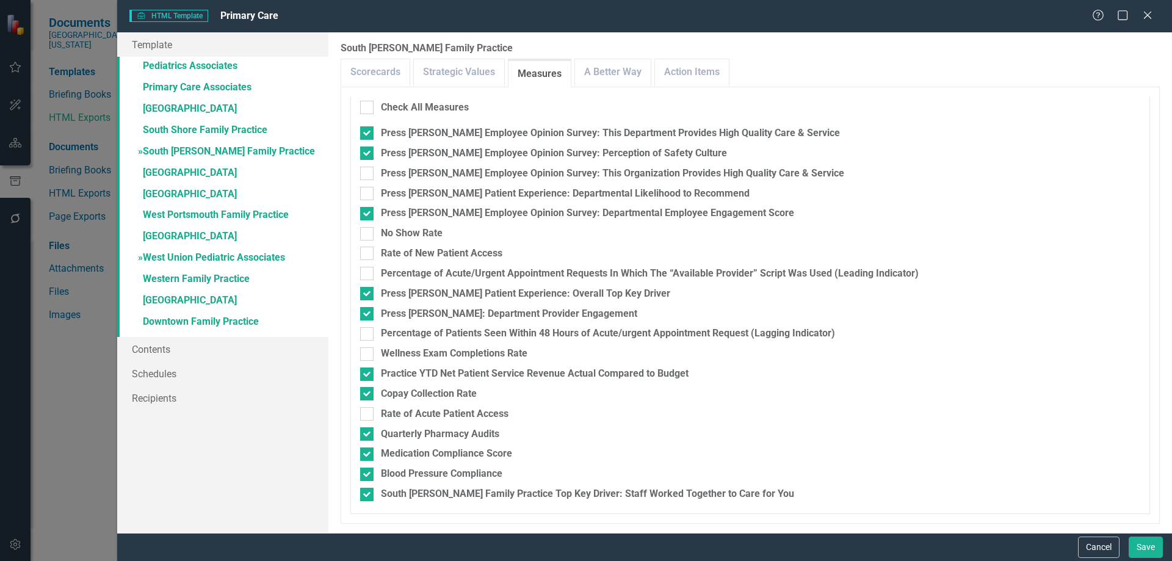
scroll to position [233, 0]
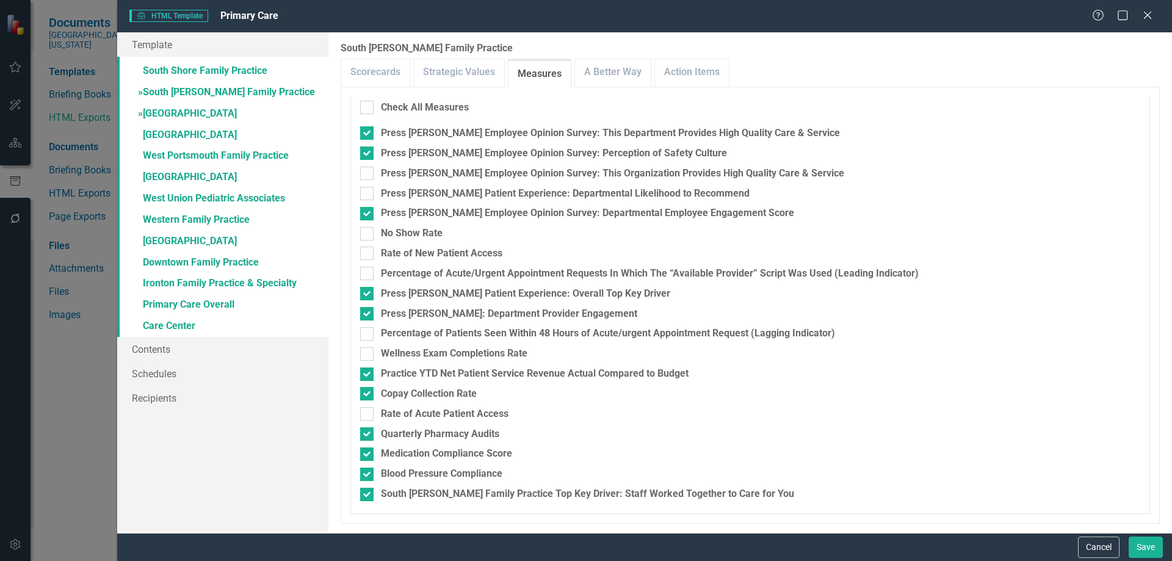
click at [158, 116] on link "» [GEOGRAPHIC_DATA]" at bounding box center [222, 114] width 211 height 21
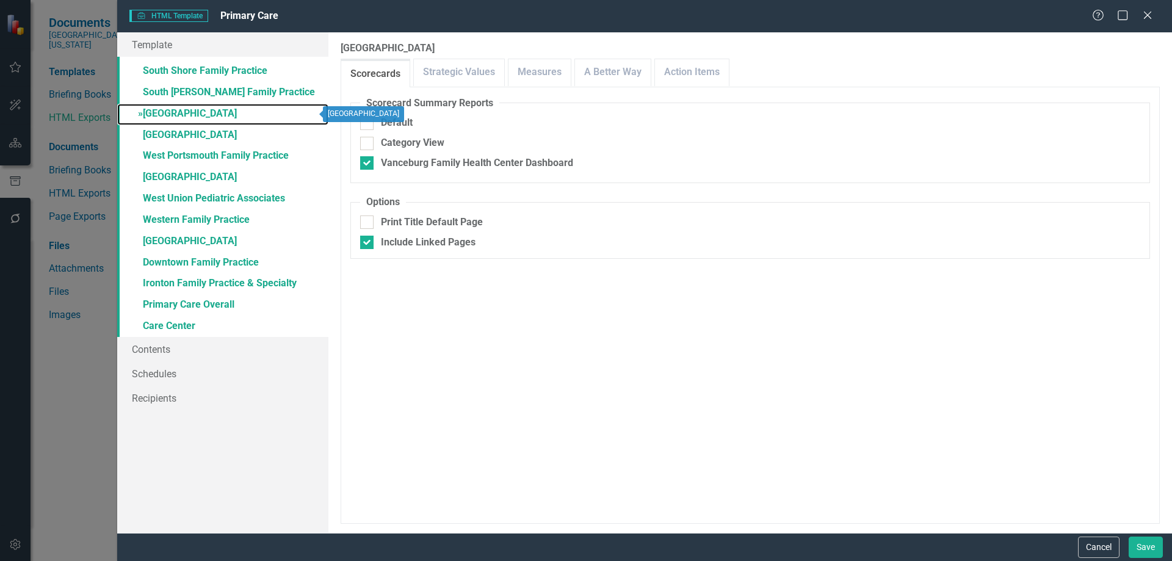
checkbox input "true"
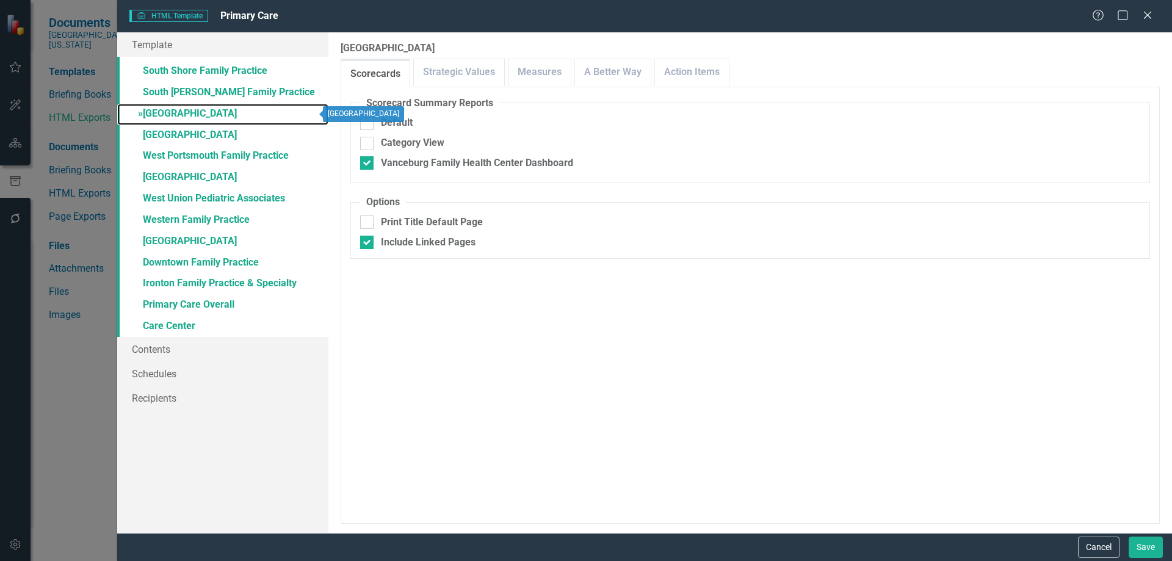
checkbox input "true"
checkbox input "false"
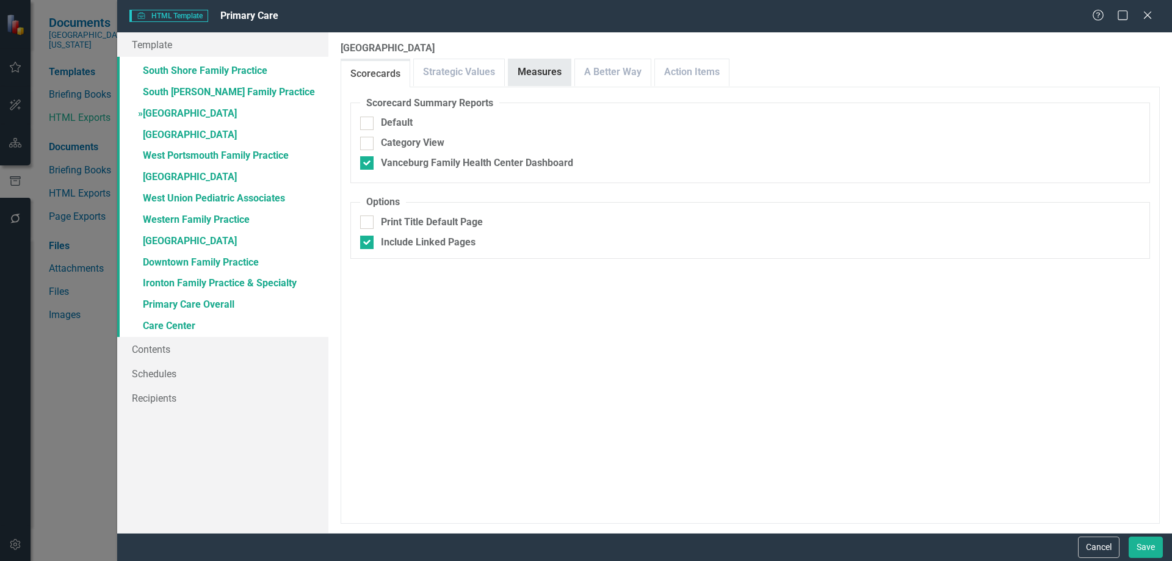
click at [536, 66] on link "Measures" at bounding box center [540, 72] width 62 height 26
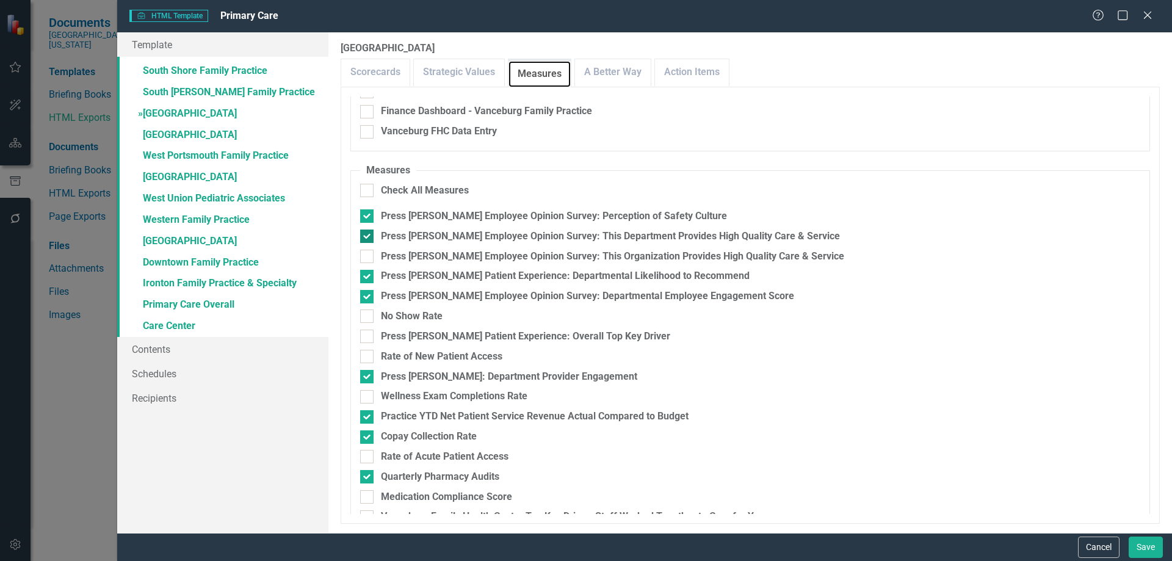
scroll to position [183, 0]
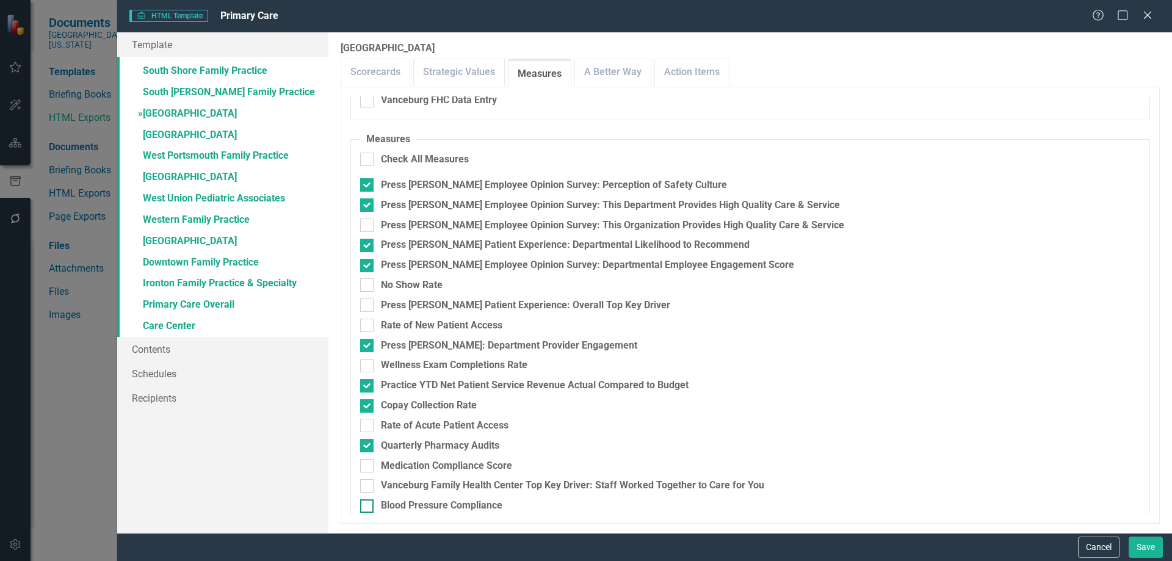
click at [445, 507] on div "Blood Pressure Compliance" at bounding box center [442, 506] width 122 height 14
click at [368, 507] on input "Blood Pressure Compliance" at bounding box center [364, 504] width 8 height 8
checkbox input "true"
click at [442, 466] on div "Medication Compliance Score" at bounding box center [446, 466] width 131 height 14
click at [368, 466] on input "Medication Compliance Score" at bounding box center [364, 463] width 8 height 8
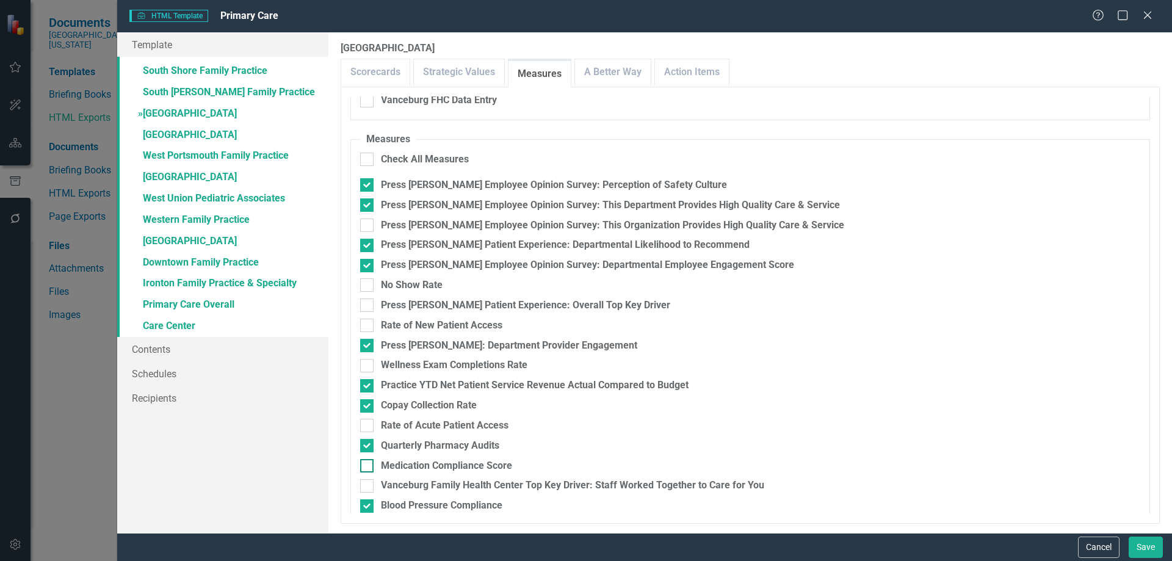
checkbox input "true"
click at [473, 304] on div "Press [PERSON_NAME] Patient Experience: Overall Top Key Driver" at bounding box center [525, 306] width 289 height 14
click at [368, 304] on input "Press [PERSON_NAME] Patient Experience: Overall Top Key Driver" at bounding box center [364, 303] width 8 height 8
checkbox input "true"
click at [177, 134] on link "» [GEOGRAPHIC_DATA]" at bounding box center [222, 135] width 211 height 21
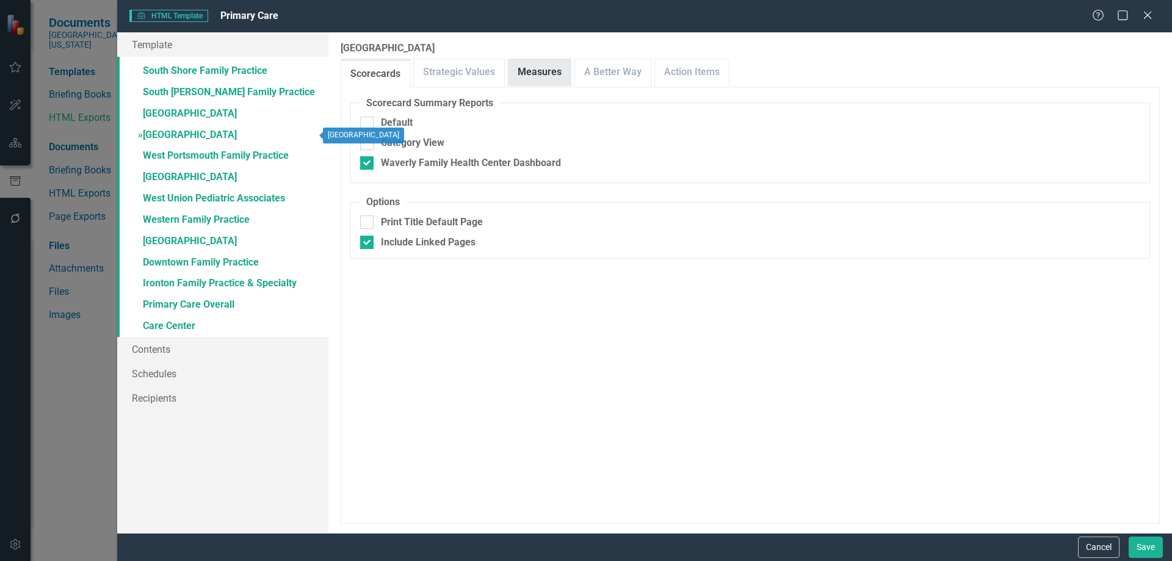
click at [515, 68] on link "Measures" at bounding box center [540, 72] width 62 height 26
checkbox input "false"
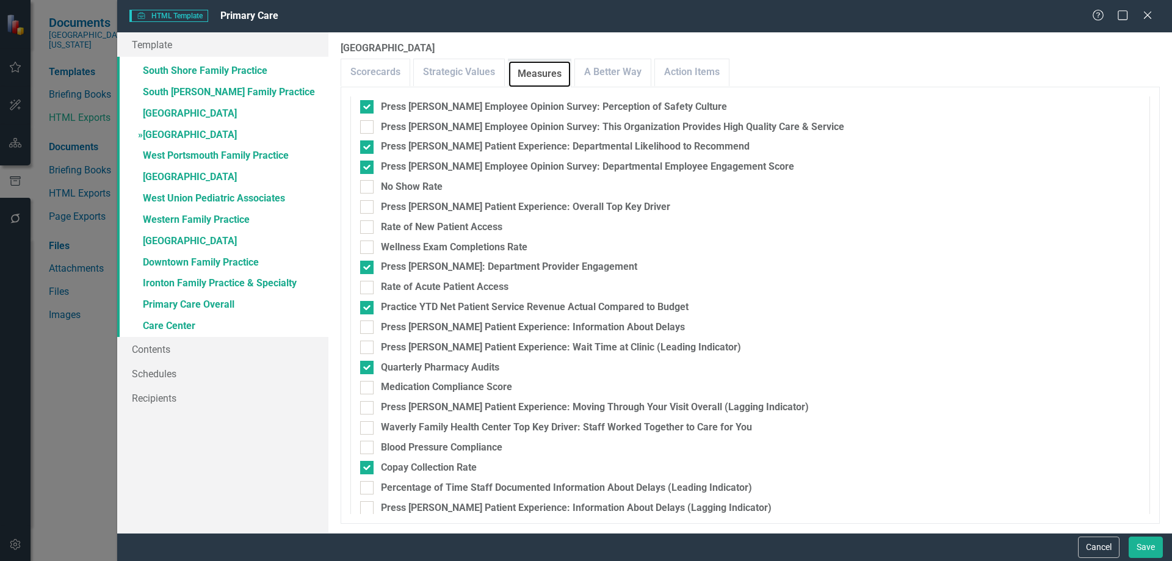
scroll to position [295, 0]
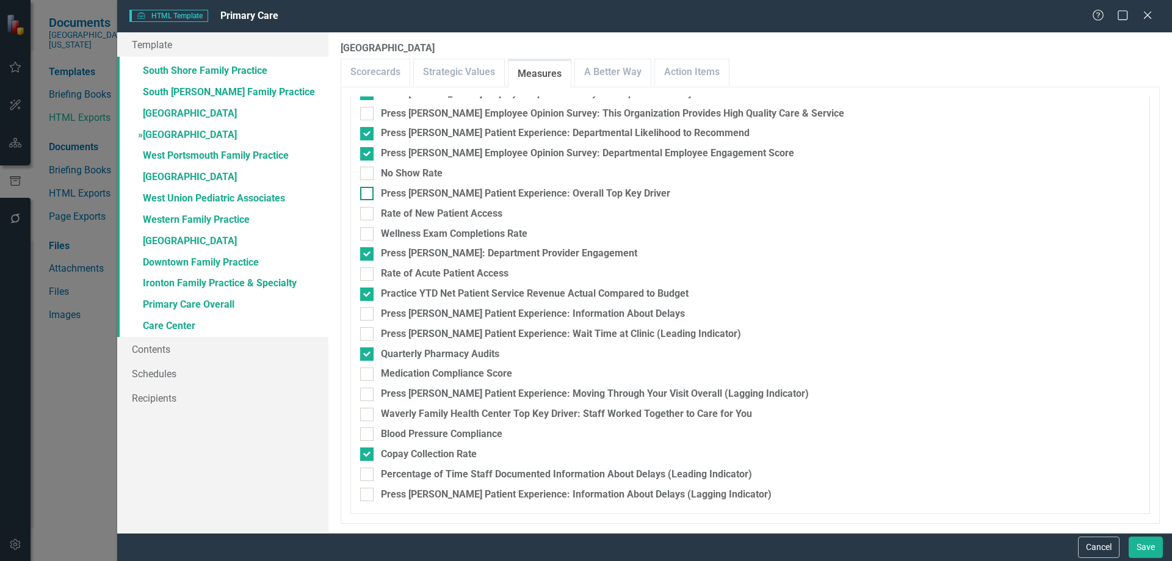
click at [445, 193] on div "Press [PERSON_NAME] Patient Experience: Overall Top Key Driver" at bounding box center [525, 194] width 289 height 14
click at [368, 193] on input "Press [PERSON_NAME] Patient Experience: Overall Top Key Driver" at bounding box center [364, 191] width 8 height 8
checkbox input "true"
click at [404, 371] on div "Medication Compliance Score" at bounding box center [446, 374] width 131 height 14
click at [368, 371] on input "Medication Compliance Score" at bounding box center [364, 372] width 8 height 8
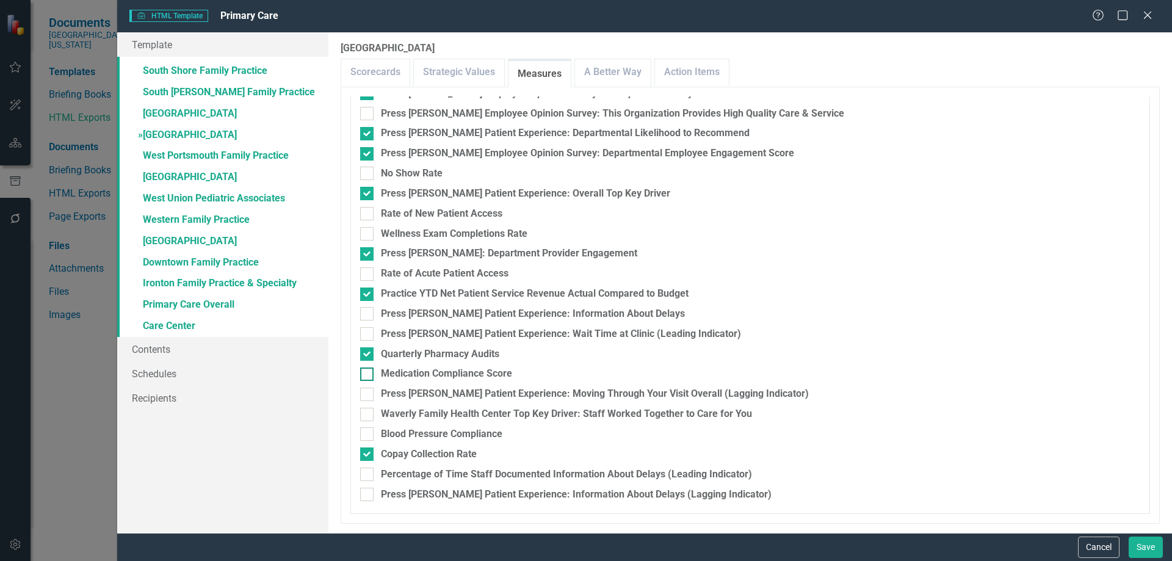
checkbox input "true"
click at [412, 430] on div "Blood Pressure Compliance" at bounding box center [442, 434] width 122 height 14
click at [368, 430] on input "Blood Pressure Compliance" at bounding box center [364, 431] width 8 height 8
checkbox input "true"
click at [205, 154] on link "» West Portsmouth Family Practice" at bounding box center [222, 156] width 211 height 21
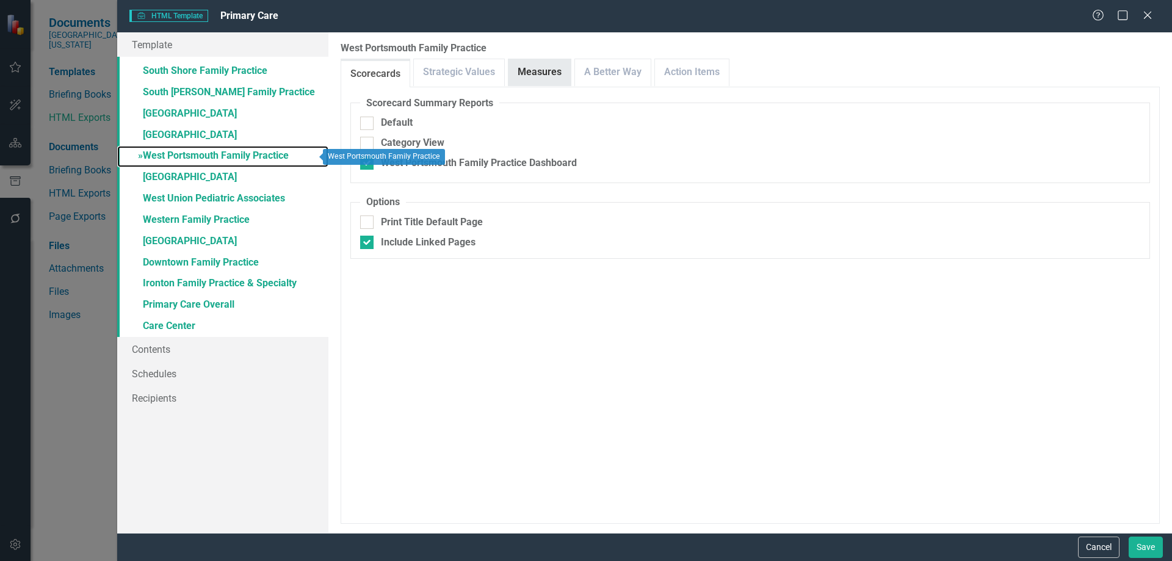
checkbox input "false"
click at [544, 67] on link "Measures" at bounding box center [540, 72] width 62 height 26
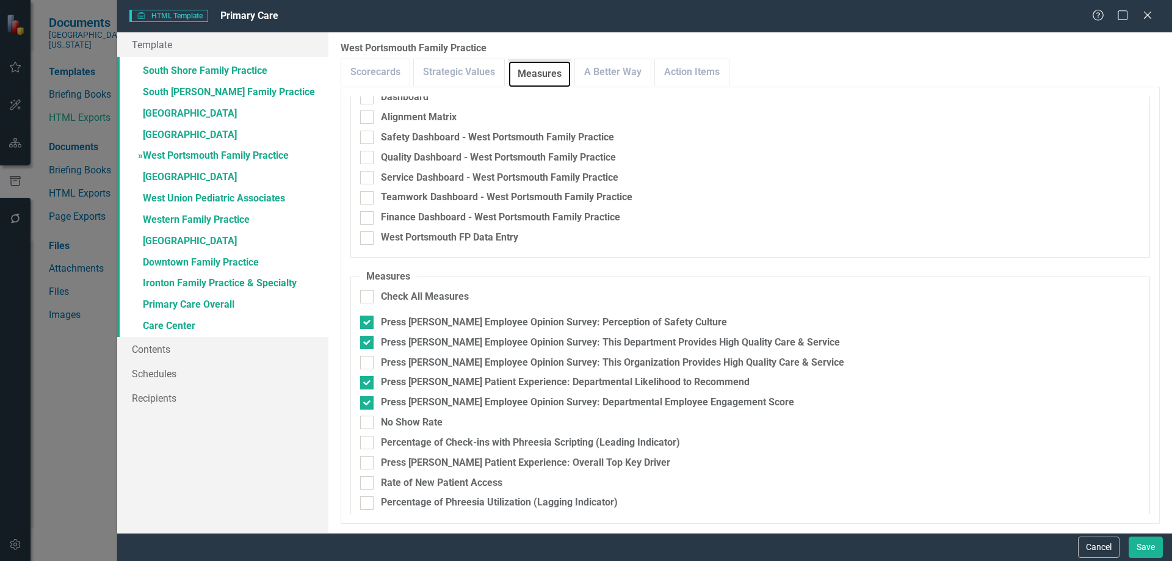
scroll to position [235, 0]
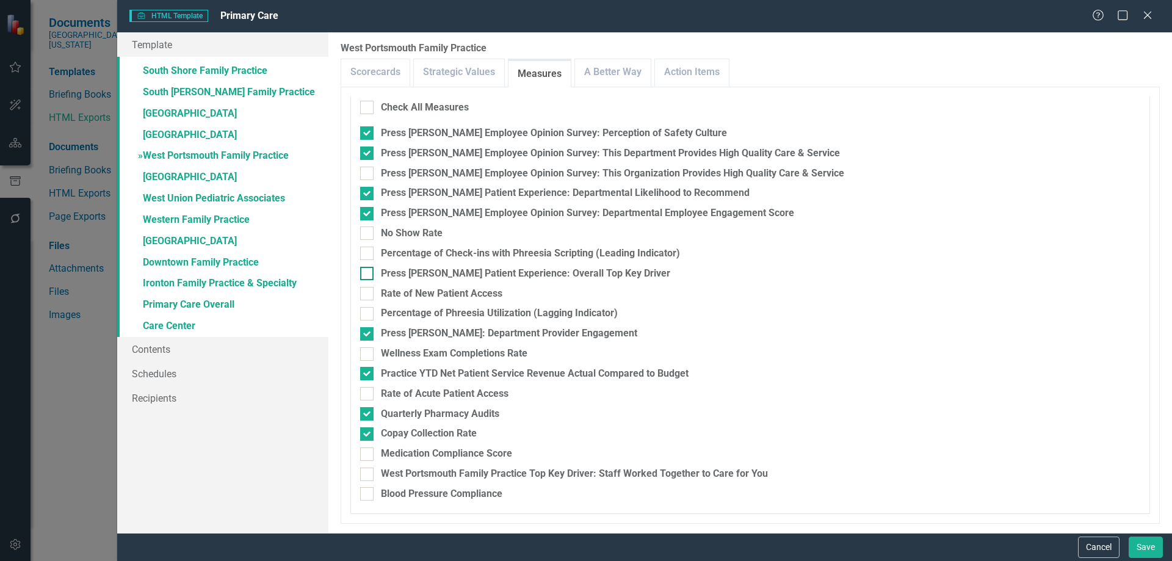
click at [527, 275] on div "Press [PERSON_NAME] Patient Experience: Overall Top Key Driver" at bounding box center [525, 274] width 289 height 14
click at [368, 275] on input "Press [PERSON_NAME] Patient Experience: Overall Top Key Driver" at bounding box center [364, 271] width 8 height 8
checkbox input "true"
click at [432, 451] on div "Medication Compliance Score" at bounding box center [446, 454] width 131 height 14
click at [368, 451] on input "Medication Compliance Score" at bounding box center [364, 452] width 8 height 8
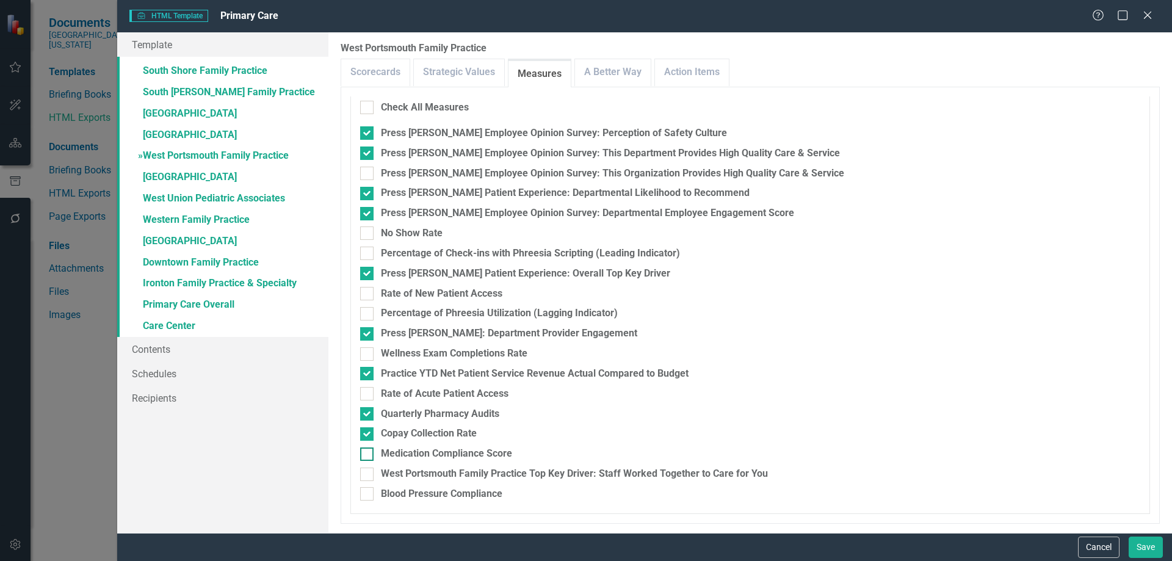
checkbox input "true"
click at [438, 497] on div "Blood Pressure Compliance" at bounding box center [442, 494] width 122 height 14
click at [368, 495] on input "Blood Pressure Compliance" at bounding box center [364, 491] width 8 height 8
checkbox input "true"
click at [165, 172] on link "» [GEOGRAPHIC_DATA]" at bounding box center [222, 177] width 211 height 21
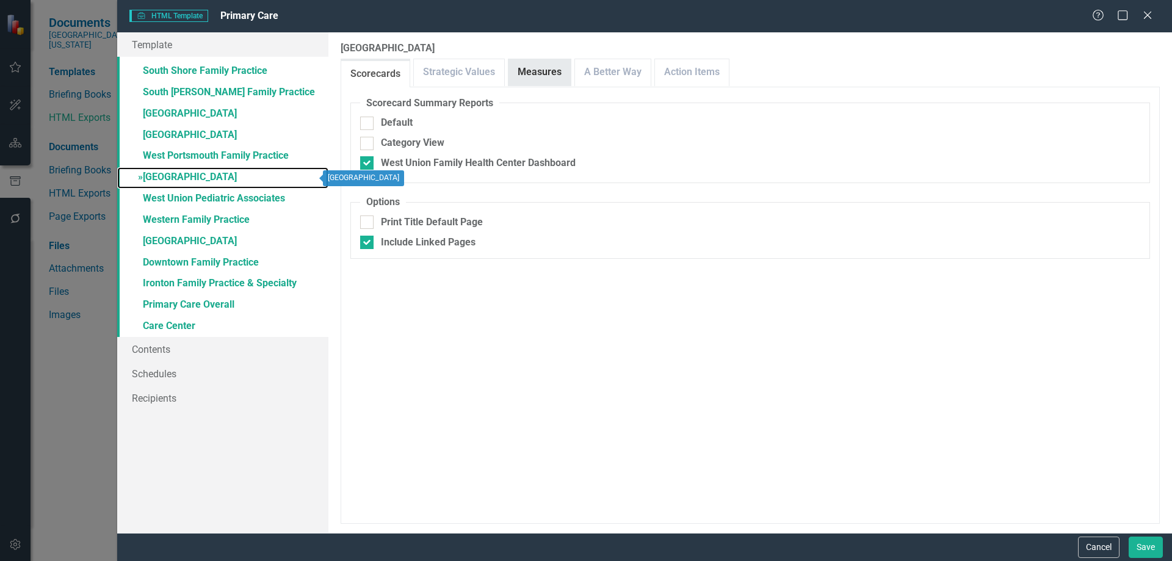
checkbox input "true"
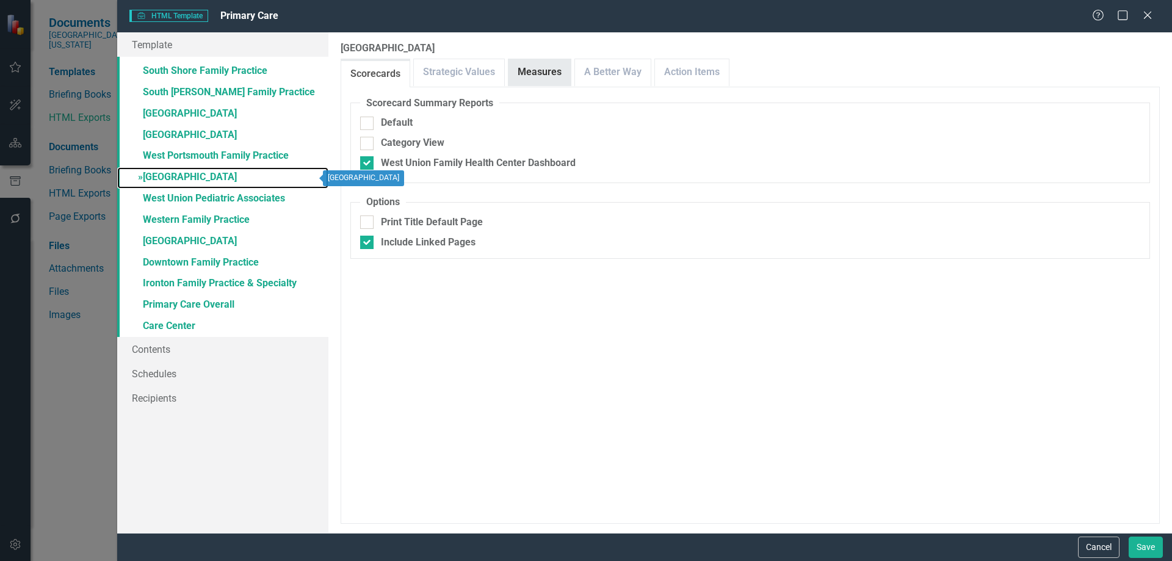
checkbox input "true"
click at [526, 76] on link "Measures" at bounding box center [540, 72] width 62 height 26
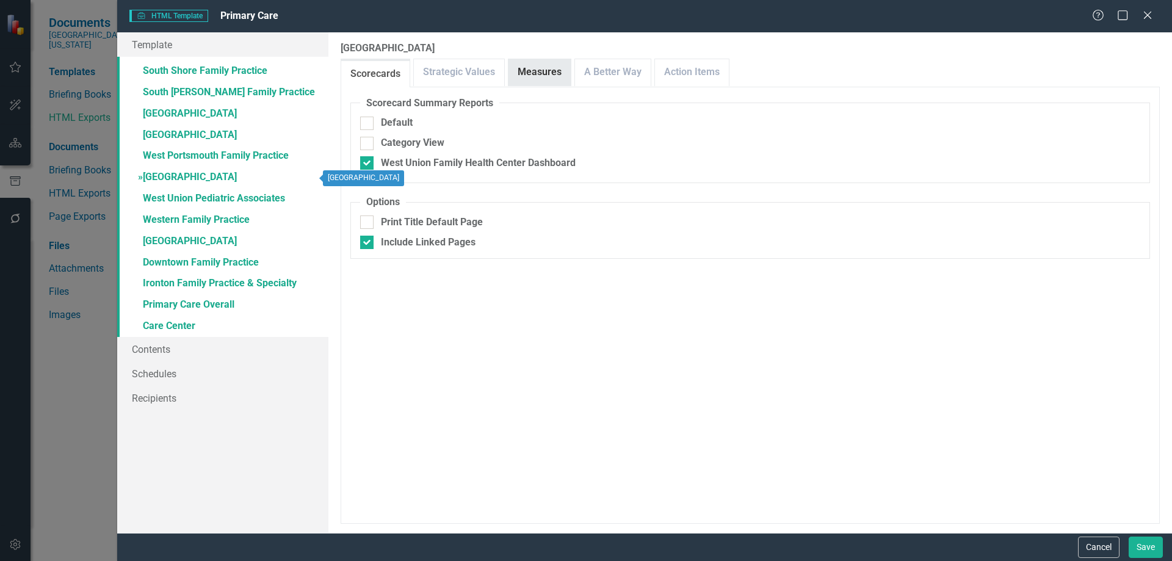
checkbox input "false"
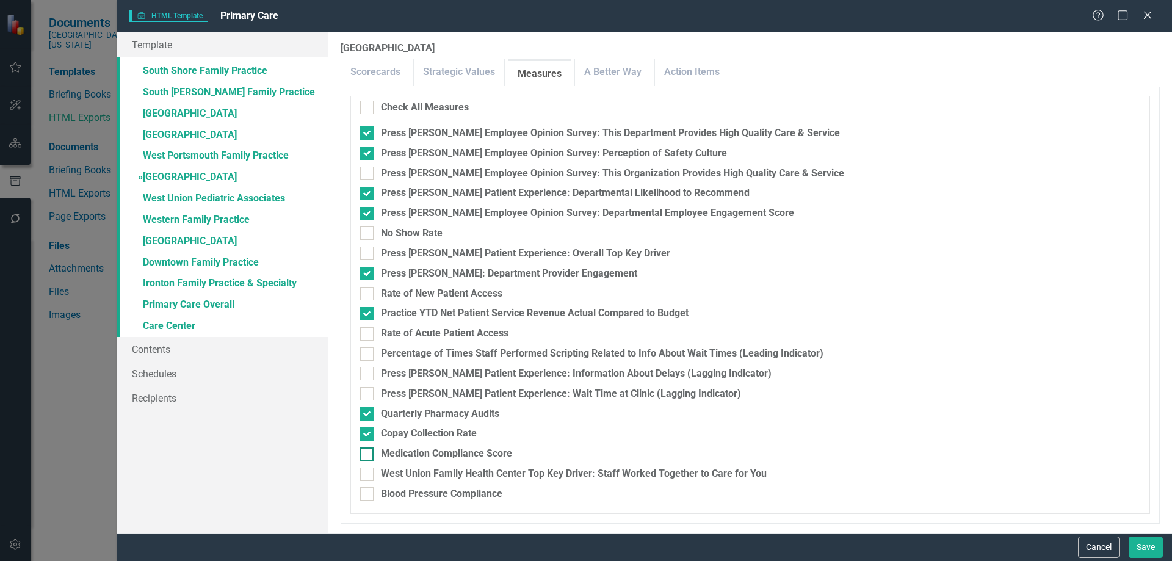
click at [442, 453] on div "Medication Compliance Score" at bounding box center [446, 454] width 131 height 14
click at [368, 453] on input "Medication Compliance Score" at bounding box center [364, 452] width 8 height 8
checkbox input "true"
click at [441, 493] on div "Blood Pressure Compliance" at bounding box center [442, 494] width 122 height 14
click at [368, 493] on input "Blood Pressure Compliance" at bounding box center [364, 491] width 8 height 8
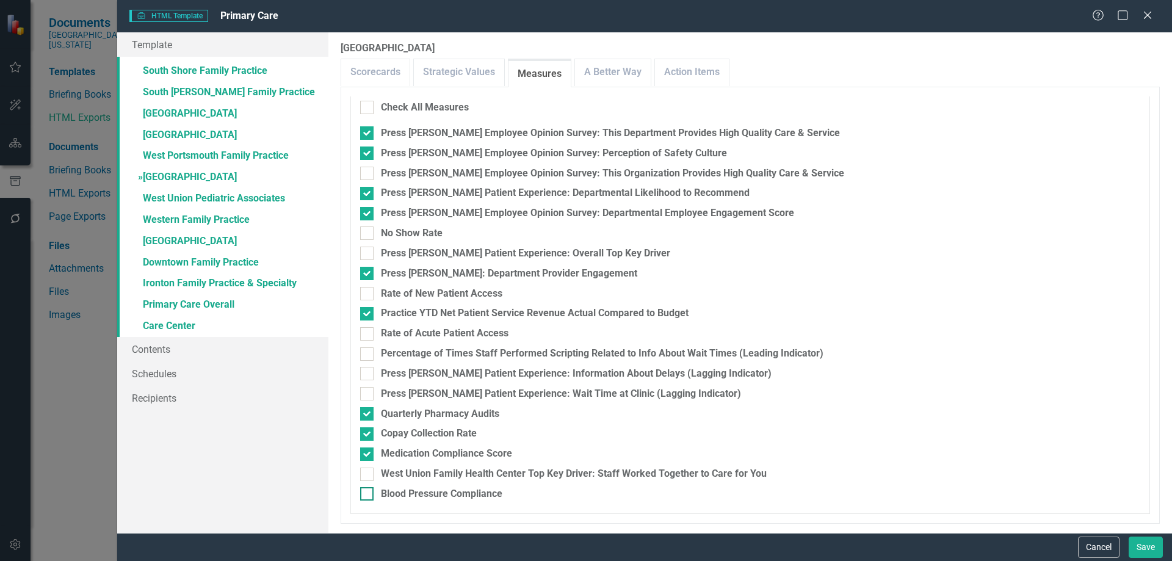
checkbox input "true"
click at [419, 248] on div "Press [PERSON_NAME] Patient Experience: Overall Top Key Driver" at bounding box center [525, 254] width 289 height 14
click at [368, 248] on input "Press [PERSON_NAME] Patient Experience: Overall Top Key Driver" at bounding box center [364, 251] width 8 height 8
checkbox input "true"
click at [198, 199] on link "» West Union Pediatric Associates" at bounding box center [222, 199] width 211 height 21
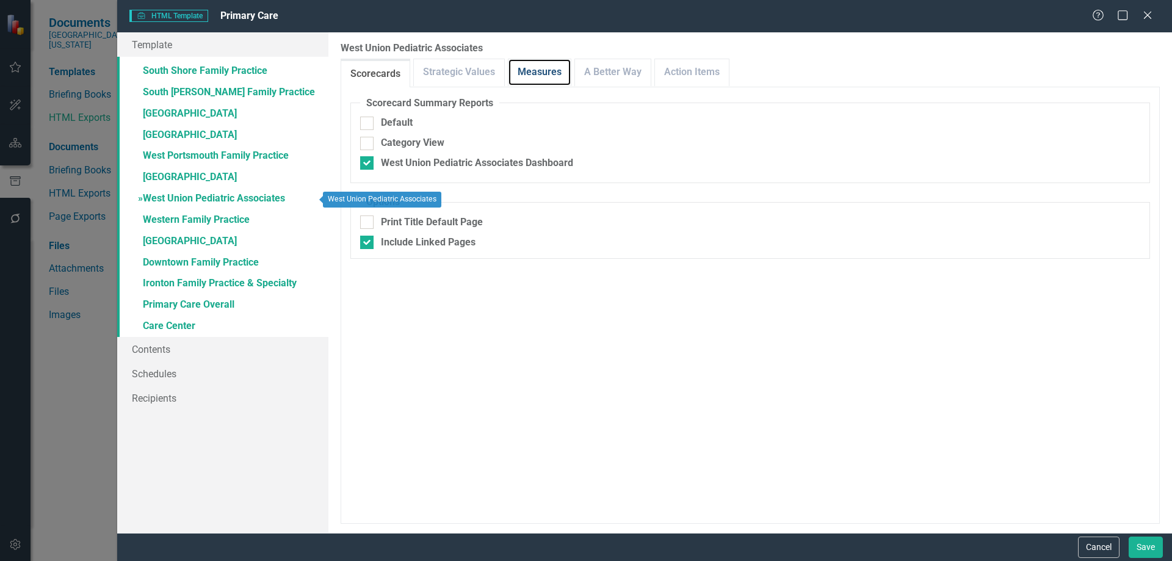
click at [537, 70] on link "Measures" at bounding box center [540, 72] width 62 height 26
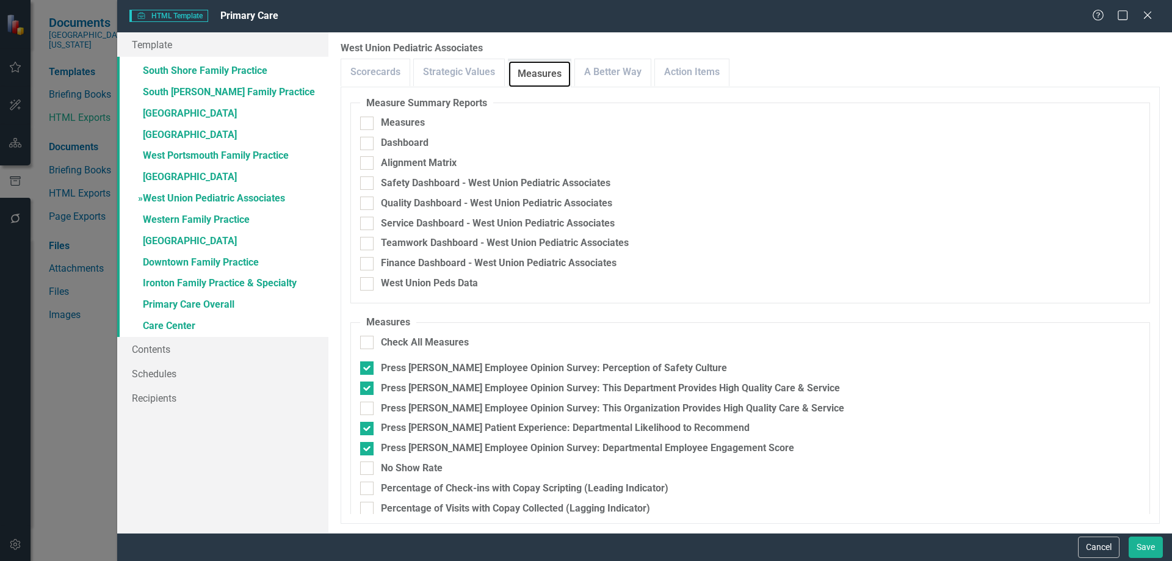
checkbox input "false"
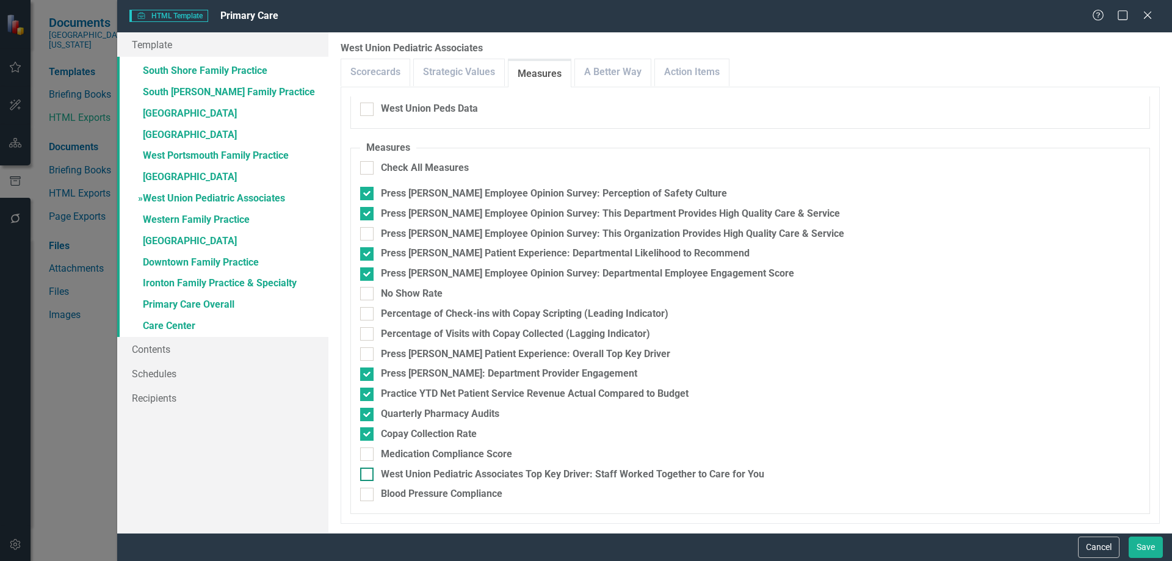
drag, startPoint x: 431, startPoint y: 488, endPoint x: 432, endPoint y: 476, distance: 11.7
click at [431, 488] on div "Blood Pressure Compliance" at bounding box center [442, 494] width 122 height 14
click at [368, 488] on input "Blood Pressure Compliance" at bounding box center [364, 492] width 8 height 8
checkbox input "true"
click at [434, 455] on div "Medication Compliance Score" at bounding box center [446, 455] width 131 height 14
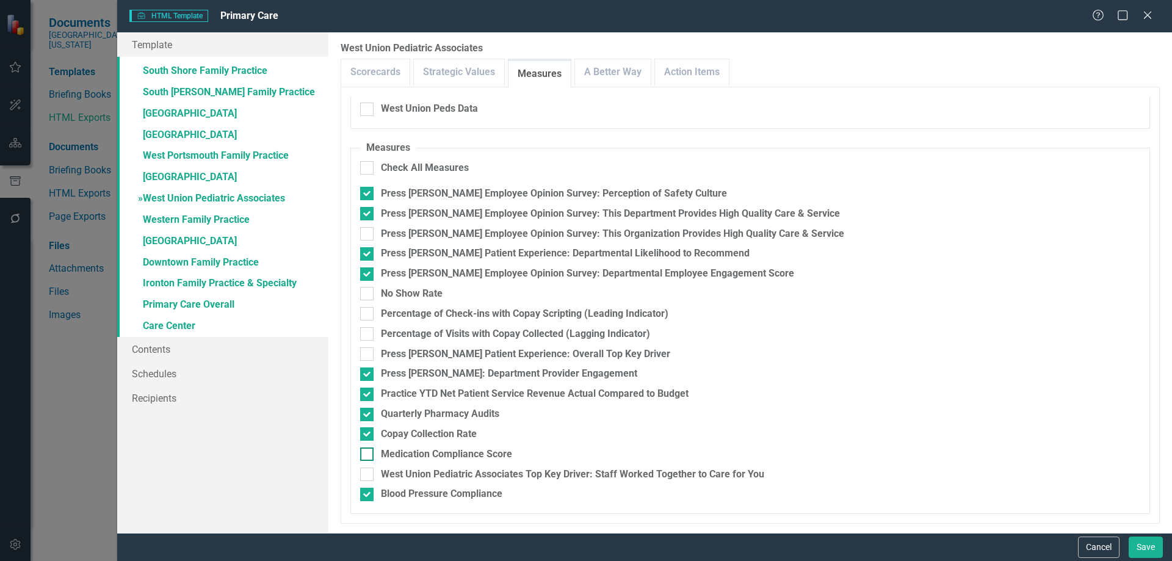
click at [368, 455] on input "Medication Compliance Score" at bounding box center [364, 452] width 8 height 8
checkbox input "true"
click at [447, 356] on div "Press [PERSON_NAME] Patient Experience: Overall Top Key Driver" at bounding box center [525, 354] width 289 height 14
click at [368, 355] on input "Press [PERSON_NAME] Patient Experience: Overall Top Key Driver" at bounding box center [364, 351] width 8 height 8
checkbox input "true"
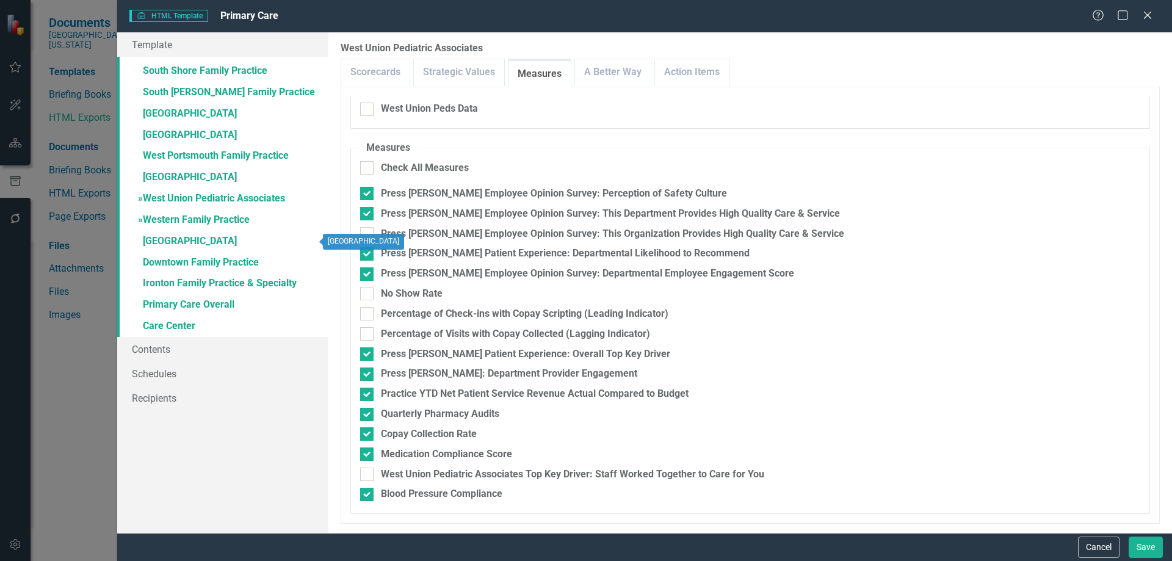
click at [197, 222] on link "» Western Family Practice" at bounding box center [222, 220] width 211 height 21
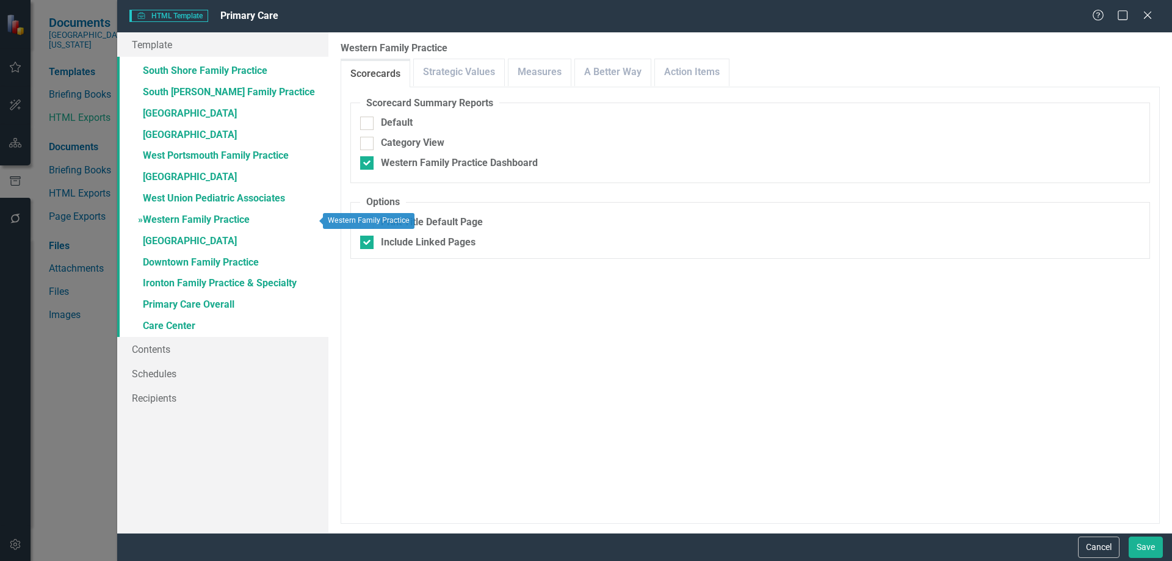
checkbox input "false"
click at [548, 69] on link "Measures" at bounding box center [540, 72] width 62 height 26
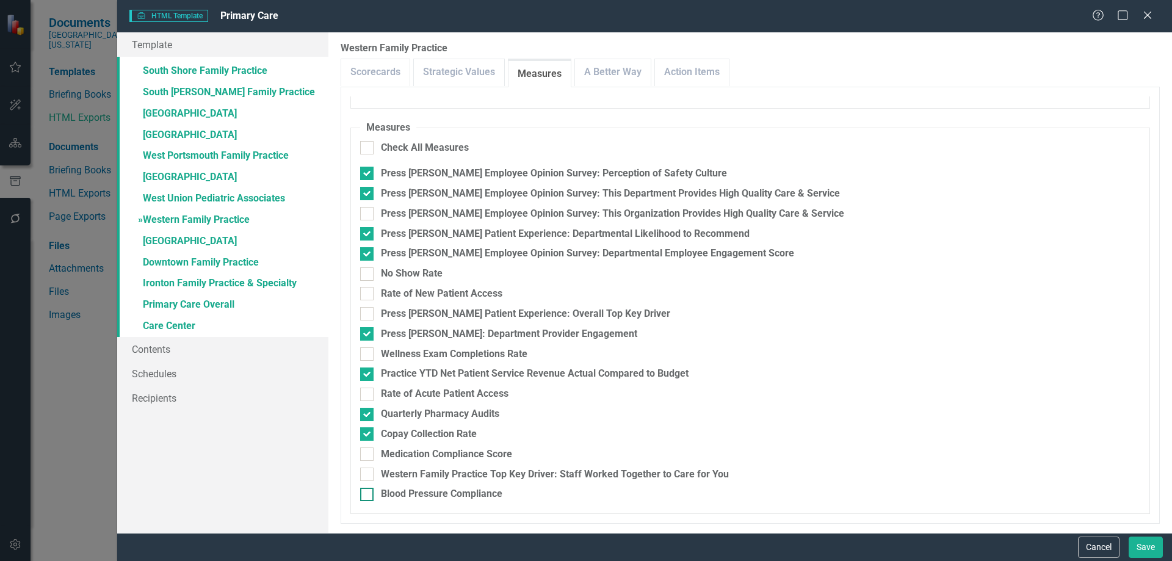
click at [429, 489] on div "Blood Pressure Compliance" at bounding box center [442, 494] width 122 height 14
click at [368, 489] on input "Blood Pressure Compliance" at bounding box center [364, 492] width 8 height 8
checkbox input "true"
click at [427, 453] on div "Medication Compliance Score" at bounding box center [446, 455] width 131 height 14
click at [368, 453] on input "Medication Compliance Score" at bounding box center [364, 452] width 8 height 8
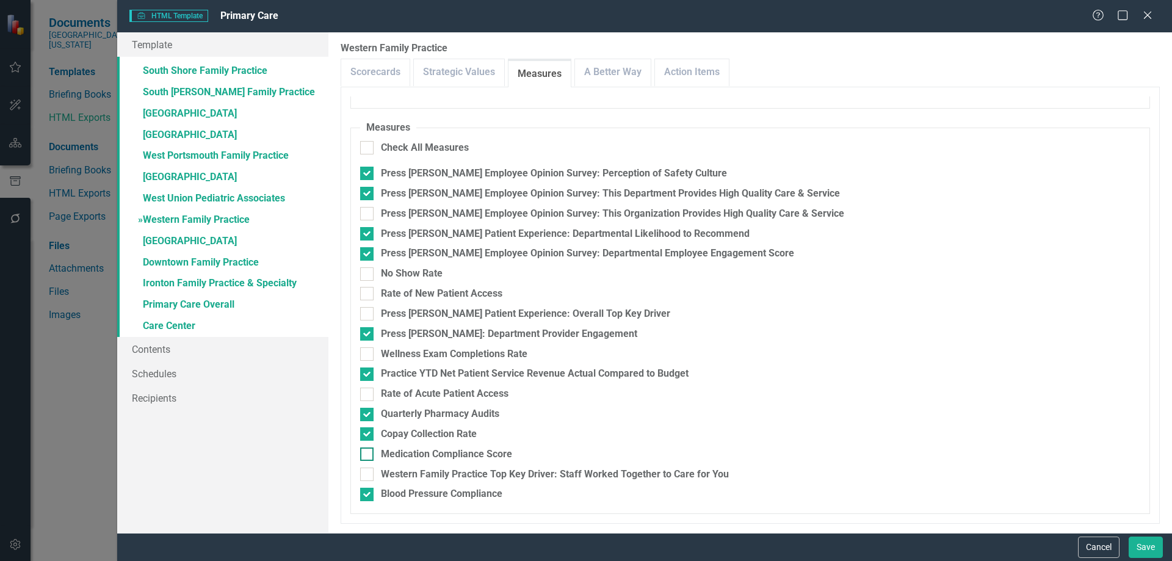
checkbox input "true"
click at [498, 313] on div "Press [PERSON_NAME] Patient Experience: Overall Top Key Driver" at bounding box center [525, 314] width 289 height 14
click at [368, 313] on input "Press [PERSON_NAME] Patient Experience: Overall Top Key Driver" at bounding box center [364, 311] width 8 height 8
checkbox input "true"
click at [202, 243] on link "» [GEOGRAPHIC_DATA]" at bounding box center [222, 241] width 211 height 21
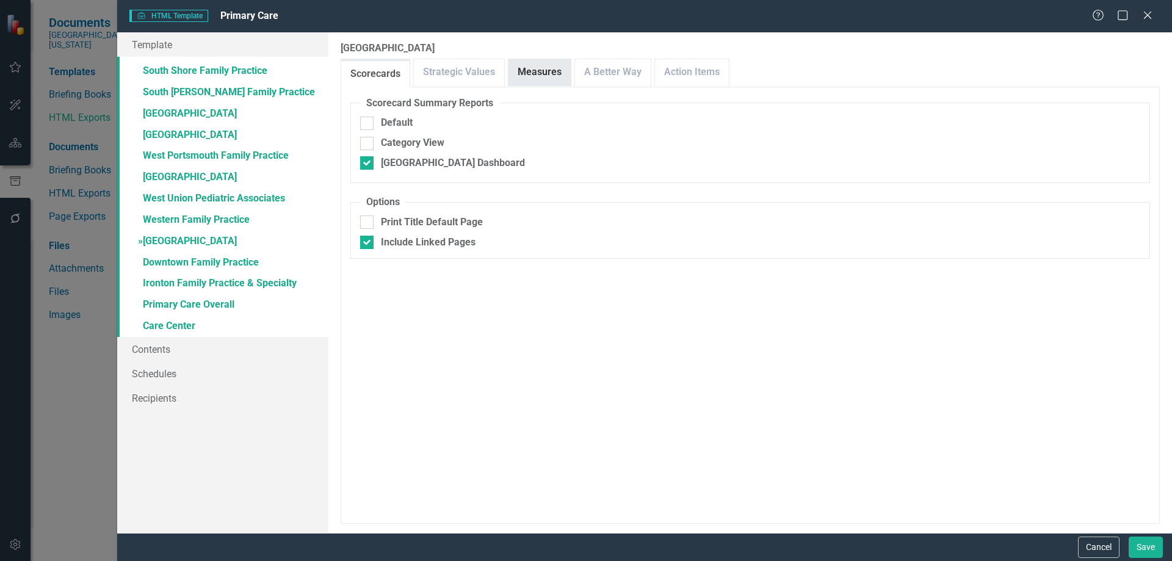
click at [536, 79] on link "Measures" at bounding box center [540, 72] width 62 height 26
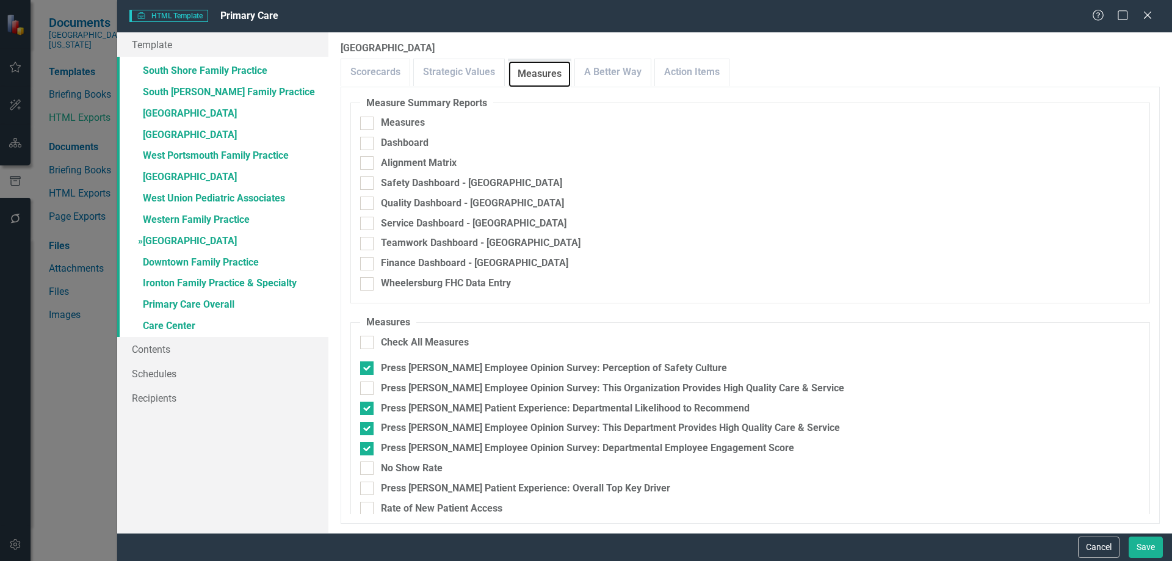
scroll to position [255, 0]
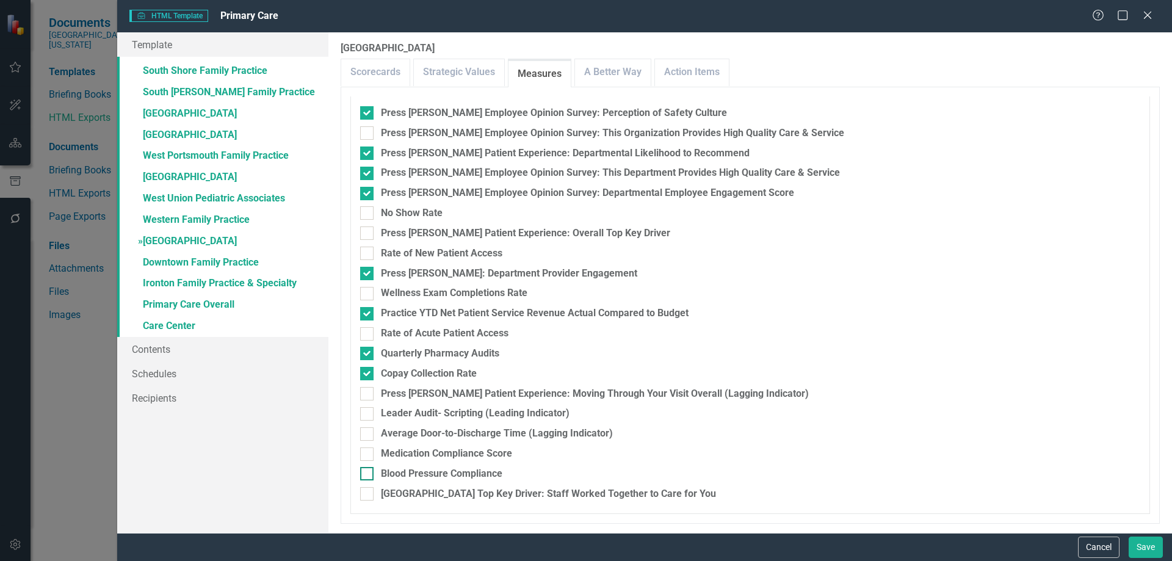
click at [416, 473] on div "Blood Pressure Compliance" at bounding box center [442, 474] width 122 height 14
click at [368, 473] on input "Blood Pressure Compliance" at bounding box center [364, 471] width 8 height 8
checkbox input "true"
click at [420, 454] on div "Medication Compliance Score" at bounding box center [446, 454] width 131 height 14
click at [368, 454] on input "Medication Compliance Score" at bounding box center [364, 452] width 8 height 8
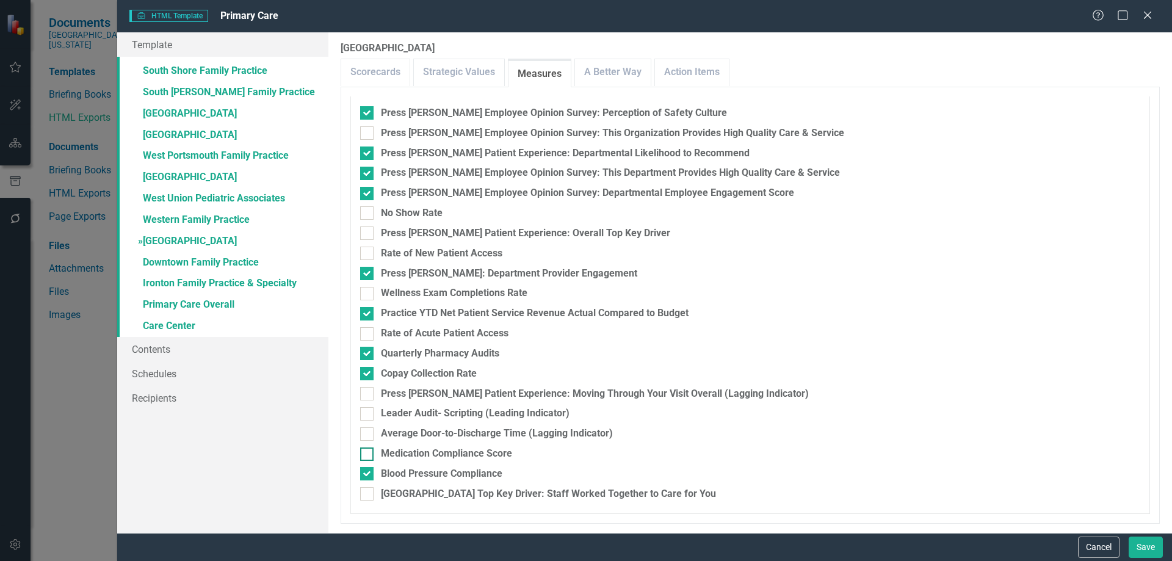
checkbox input "true"
click at [524, 236] on div "Press [PERSON_NAME] Patient Experience: Overall Top Key Driver" at bounding box center [525, 234] width 289 height 14
click at [368, 234] on input "Press [PERSON_NAME] Patient Experience: Overall Top Key Driver" at bounding box center [364, 231] width 8 height 8
checkbox input "true"
click at [181, 264] on link "» Downtown Family Practice" at bounding box center [222, 263] width 211 height 21
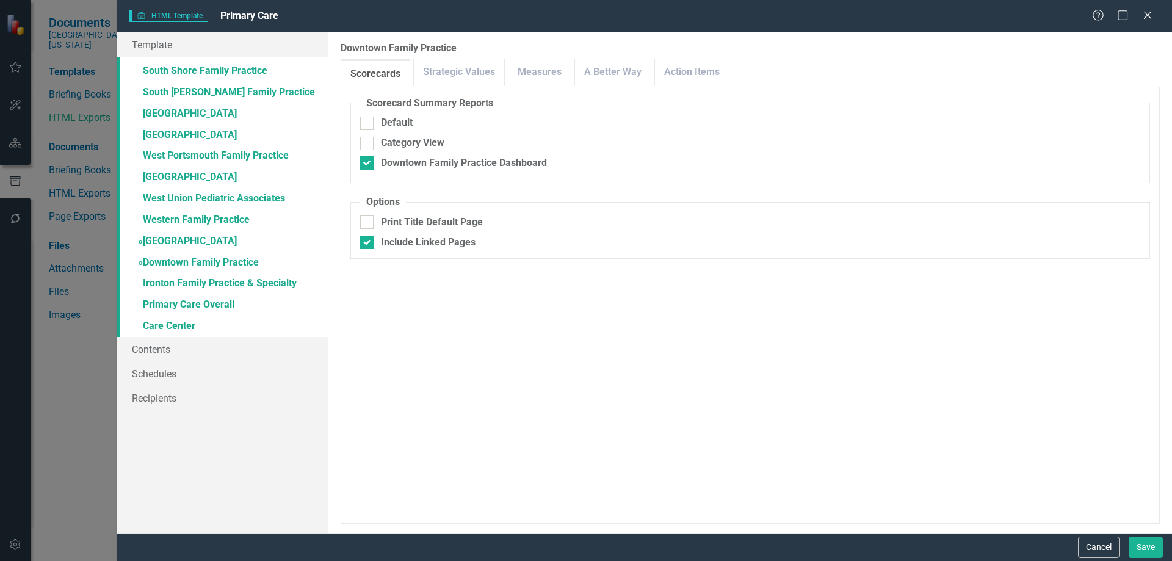
click at [271, 236] on link "» [GEOGRAPHIC_DATA]" at bounding box center [222, 241] width 211 height 21
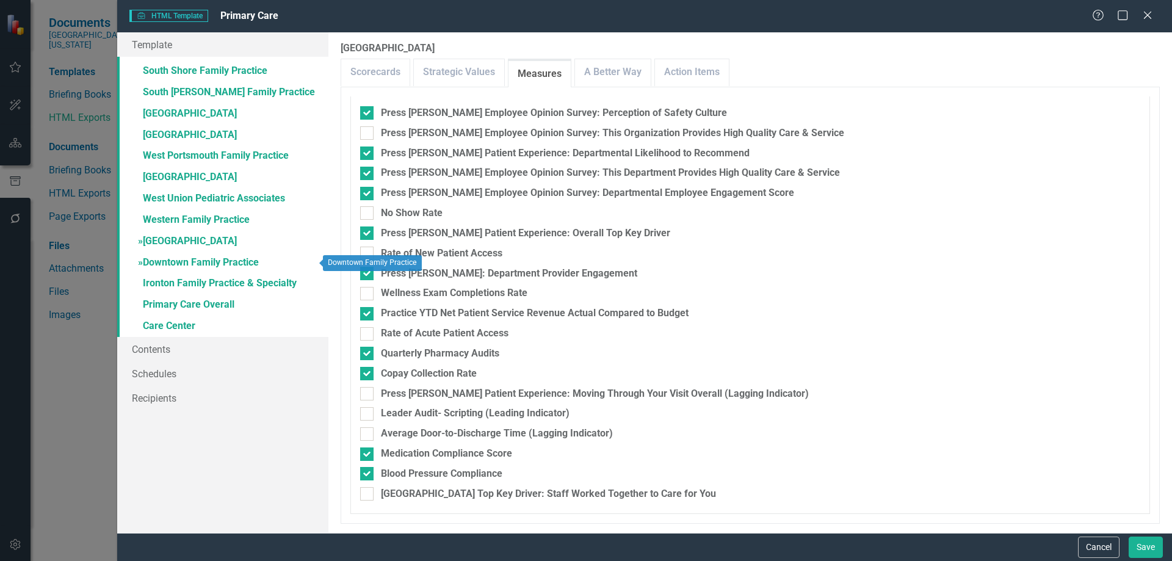
click at [186, 262] on link "» Downtown Family Practice" at bounding box center [222, 263] width 211 height 21
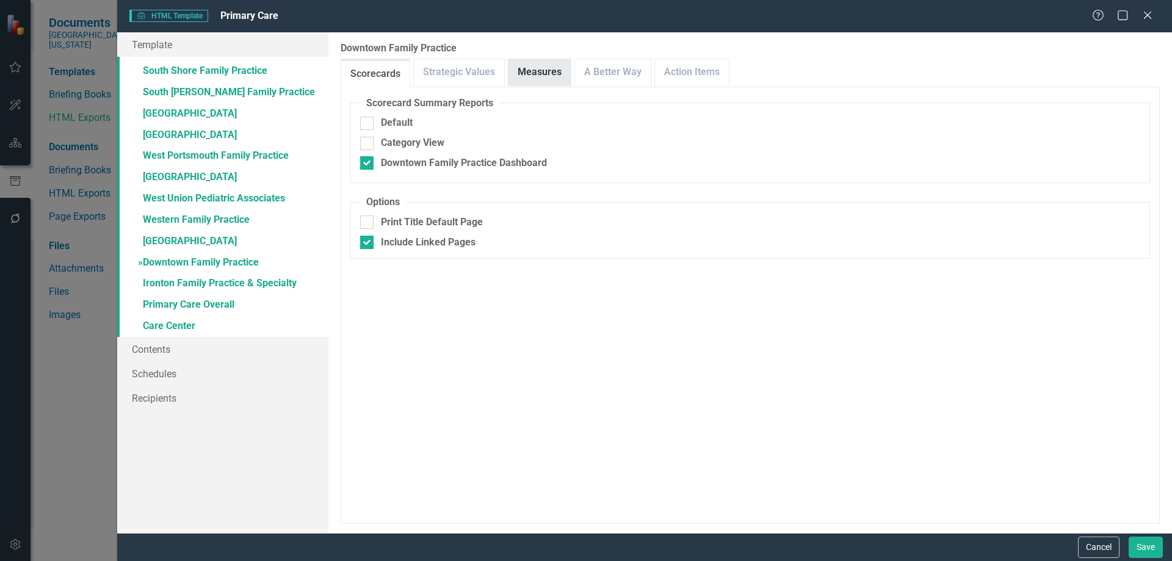
click at [544, 66] on link "Measures" at bounding box center [540, 72] width 62 height 26
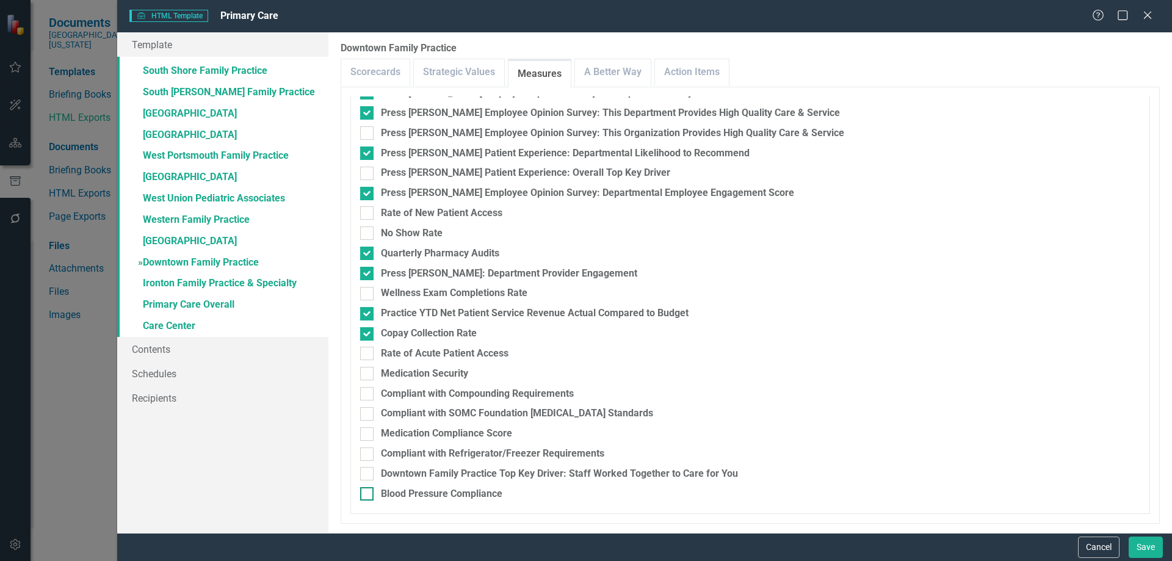
click at [434, 491] on div "Blood Pressure Compliance" at bounding box center [442, 494] width 122 height 14
click at [368, 491] on input "Blood Pressure Compliance" at bounding box center [364, 491] width 8 height 8
checkbox input "true"
click at [413, 433] on div "Medication Compliance Score" at bounding box center [446, 434] width 131 height 14
click at [368, 433] on input "Medication Compliance Score" at bounding box center [364, 431] width 8 height 8
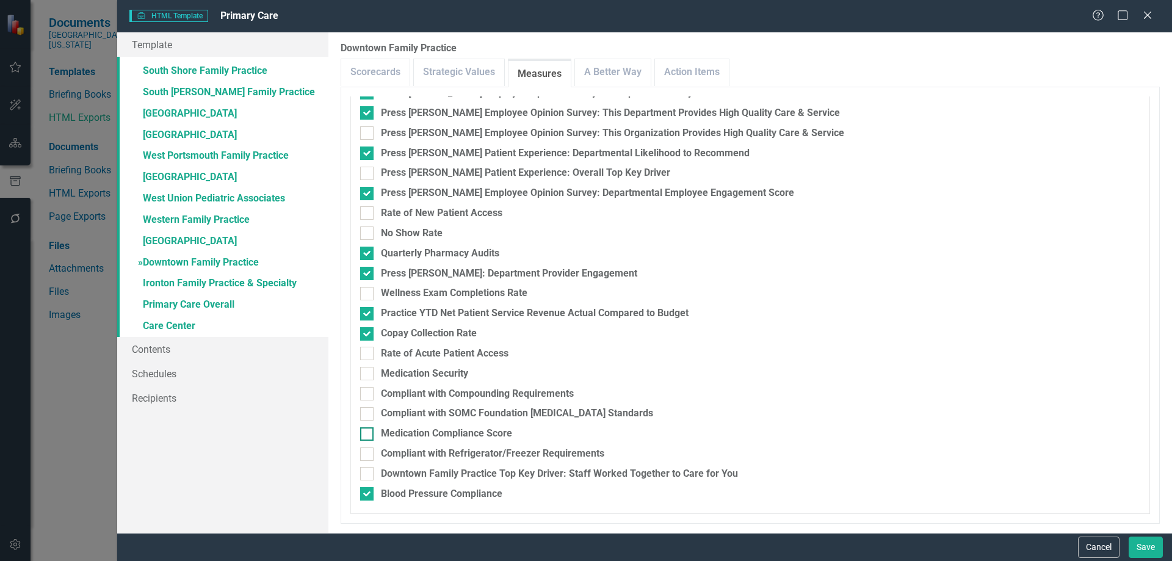
checkbox input "true"
click at [515, 178] on div "Press [PERSON_NAME] Patient Experience: Overall Top Key Driver" at bounding box center [525, 173] width 289 height 14
click at [368, 175] on input "Press [PERSON_NAME] Patient Experience: Overall Top Key Driver" at bounding box center [364, 171] width 8 height 8
checkbox input "true"
click at [187, 284] on link "» Ironton Family Practice & Specialty" at bounding box center [222, 284] width 211 height 21
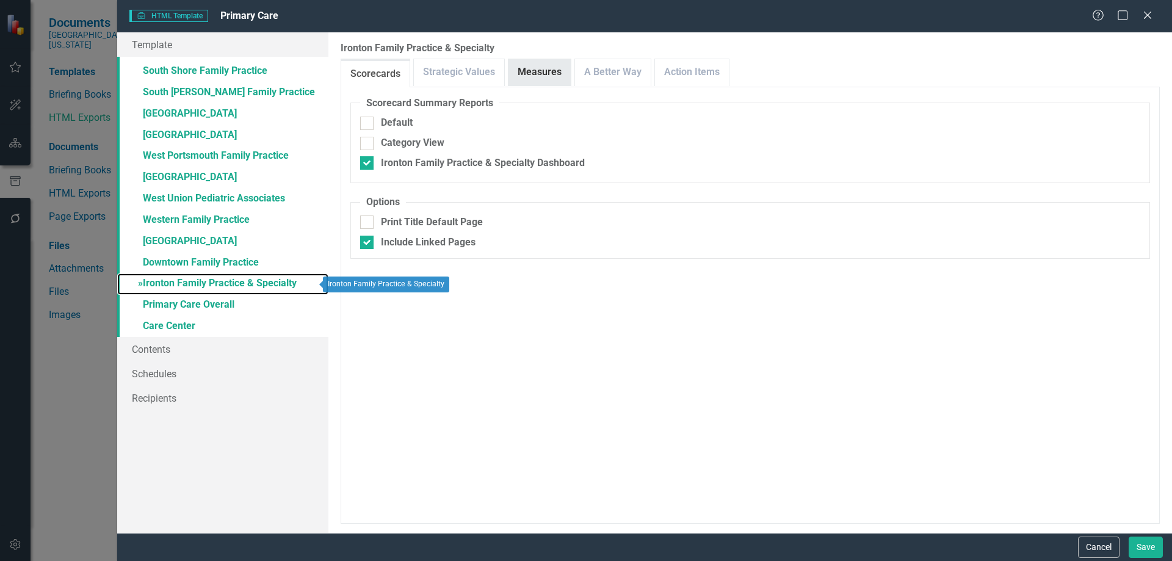
checkbox input "false"
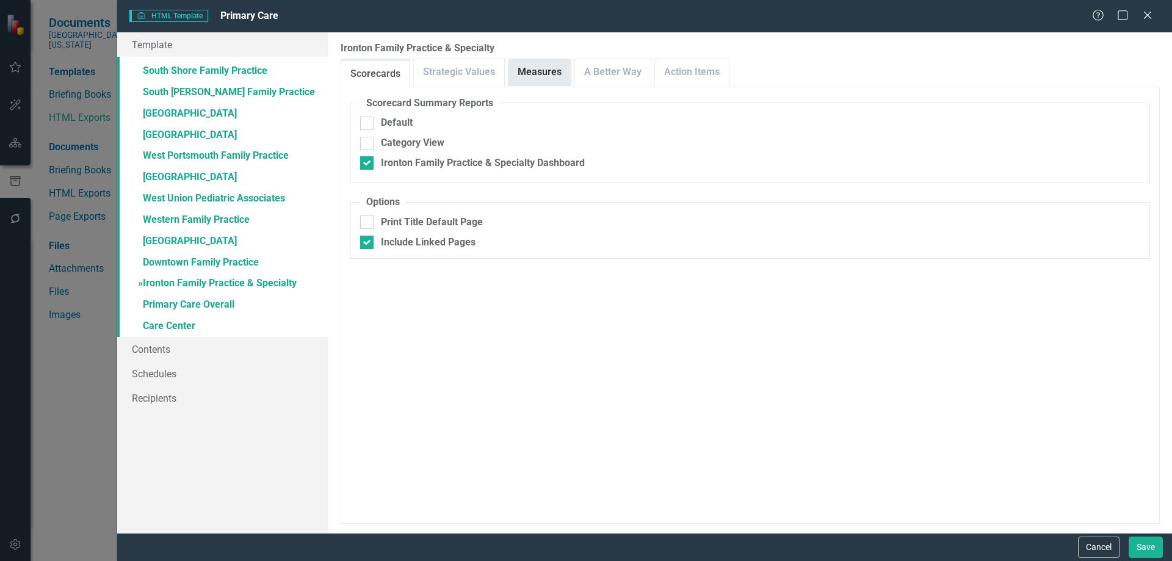
click at [526, 71] on link "Measures" at bounding box center [540, 72] width 62 height 26
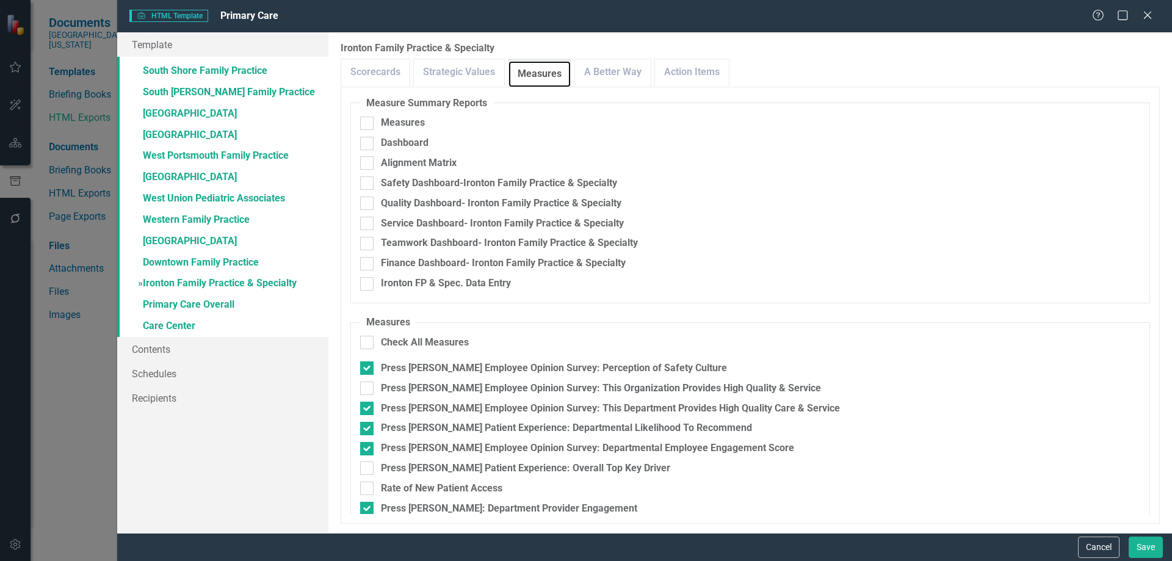
scroll to position [235, 0]
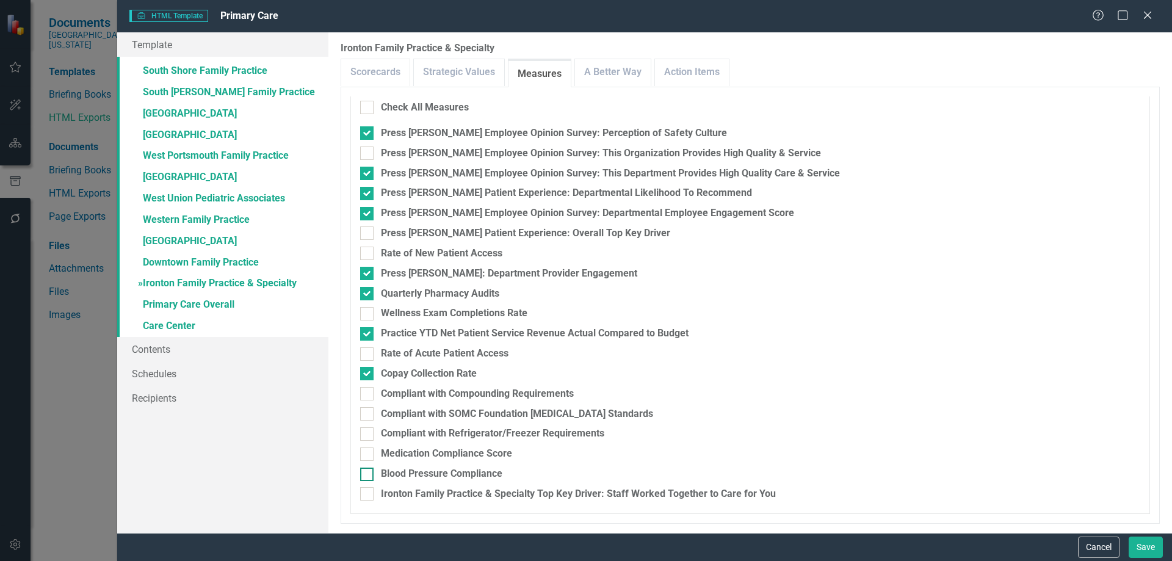
click at [427, 474] on div "Blood Pressure Compliance" at bounding box center [442, 474] width 122 height 14
click at [368, 474] on input "Blood Pressure Compliance" at bounding box center [364, 472] width 8 height 8
checkbox input "true"
click at [438, 453] on div "Medication Compliance Score" at bounding box center [446, 454] width 131 height 14
click at [368, 453] on input "Medication Compliance Score" at bounding box center [364, 452] width 8 height 8
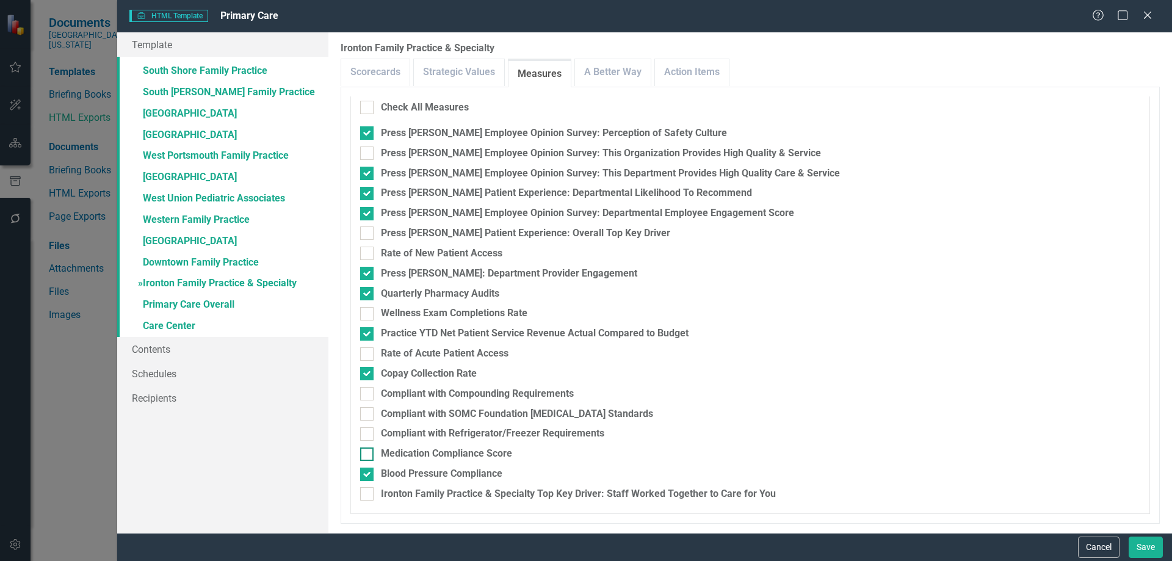
checkbox input "true"
click at [421, 233] on div "Press [PERSON_NAME] Patient Experience: Overall Top Key Driver" at bounding box center [525, 234] width 289 height 14
click at [368, 233] on input "Press [PERSON_NAME] Patient Experience: Overall Top Key Driver" at bounding box center [364, 231] width 8 height 8
checkbox input "true"
click at [177, 329] on link "» Care Center" at bounding box center [222, 326] width 211 height 21
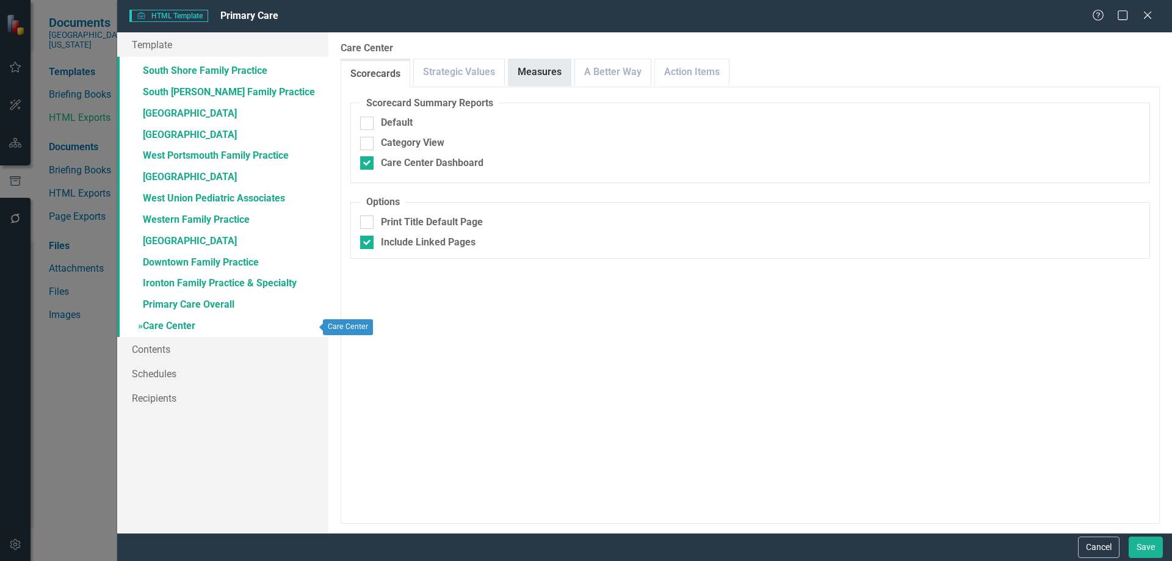
click at [547, 63] on link "Measures" at bounding box center [540, 72] width 62 height 26
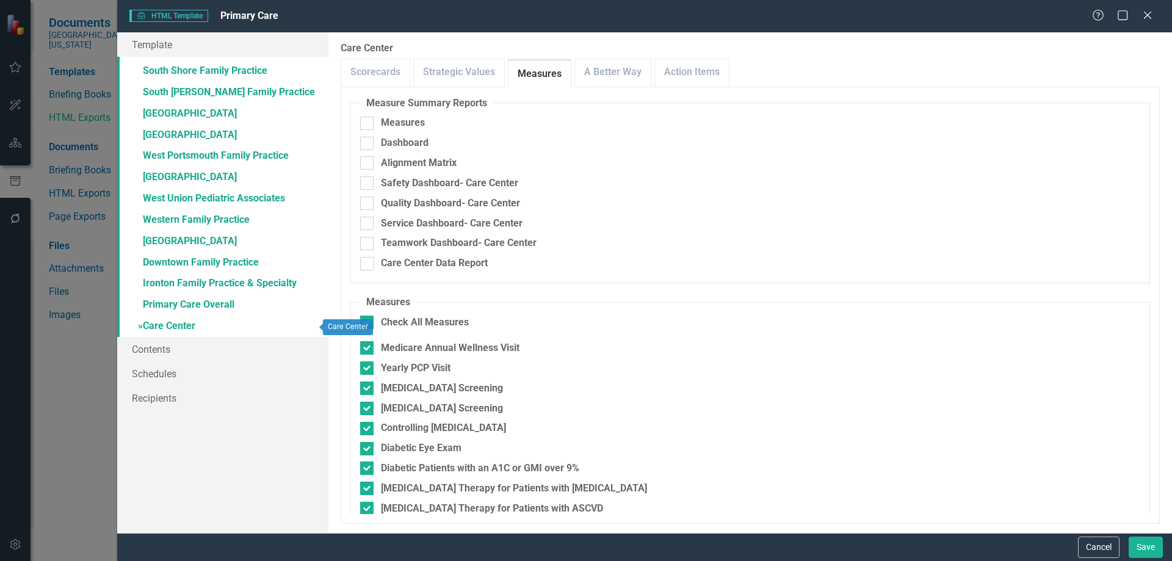
checkbox input "true"
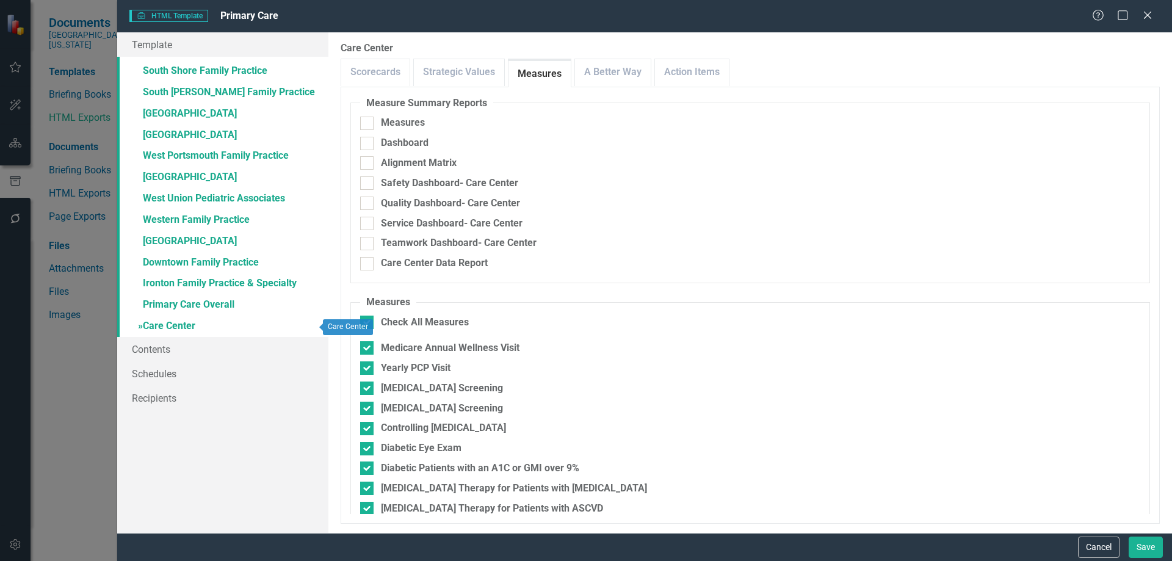
checkbox input "true"
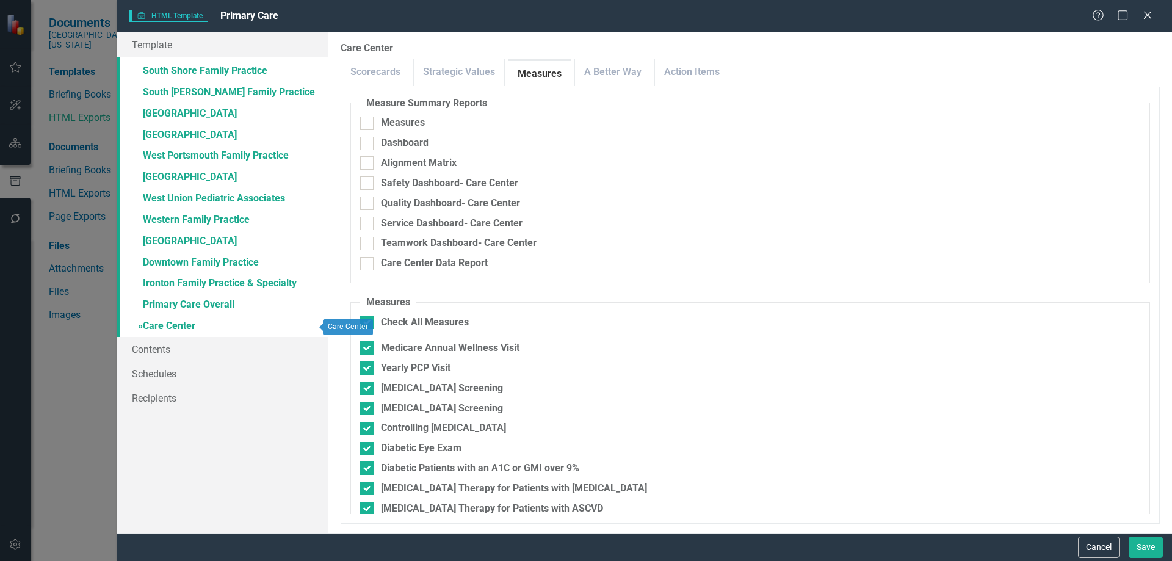
checkbox input "true"
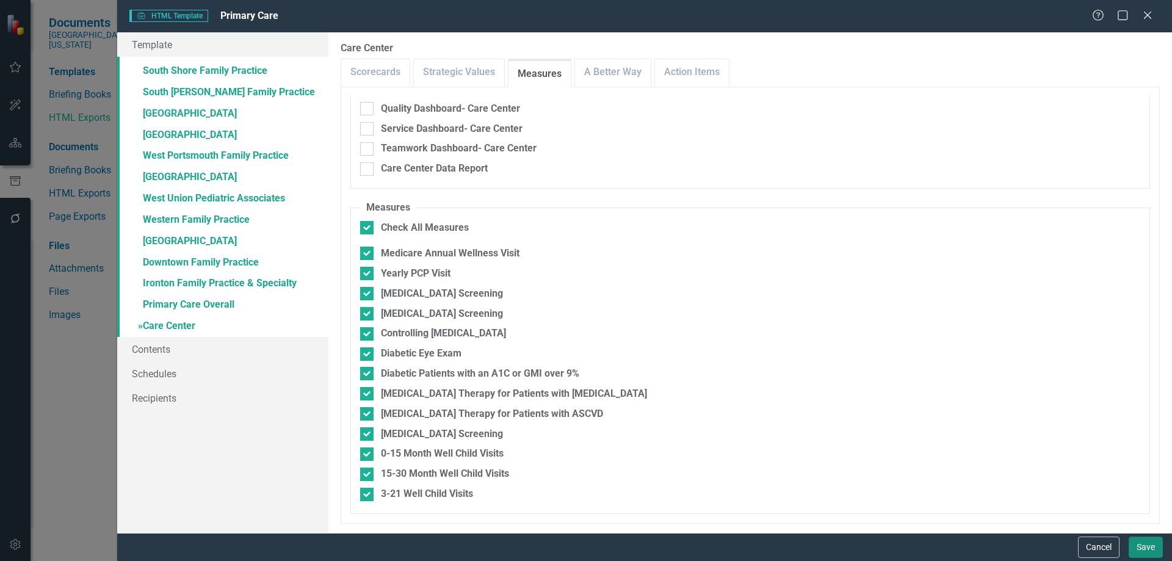
click at [1156, 548] on button "Save" at bounding box center [1146, 547] width 34 height 21
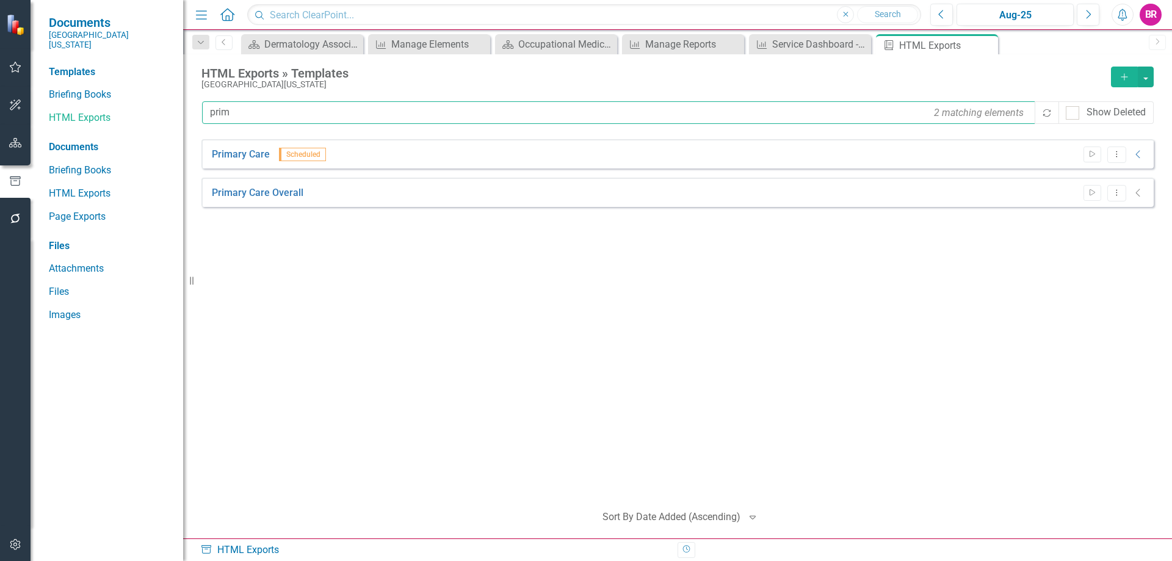
click at [290, 109] on input "prim" at bounding box center [619, 112] width 835 height 23
type input "surg"
click at [271, 159] on link "Surgical Services" at bounding box center [250, 155] width 76 height 14
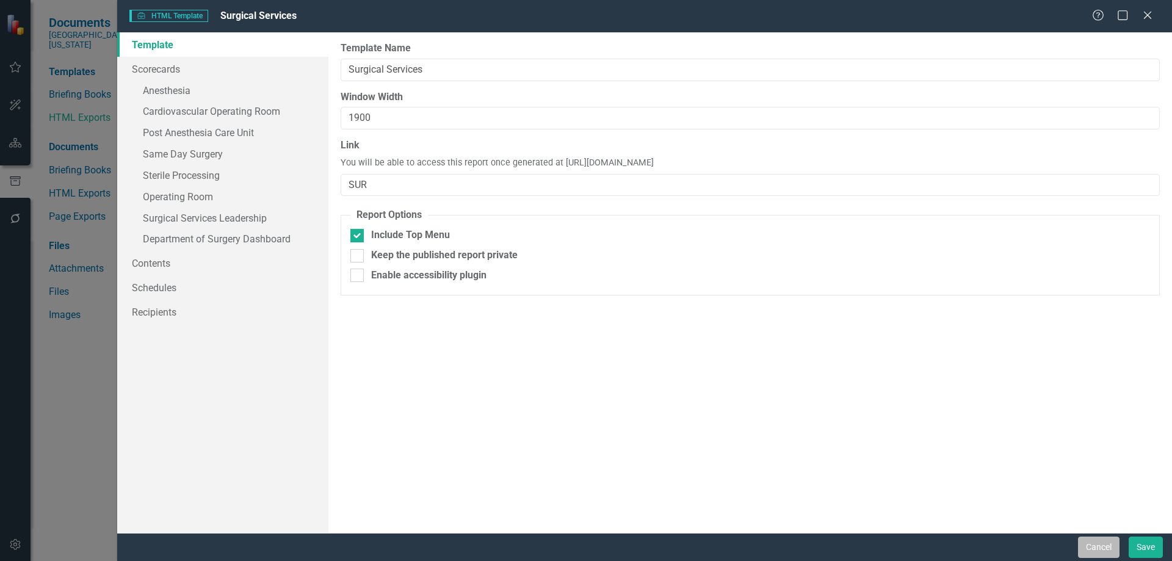
click at [1105, 543] on button "Cancel" at bounding box center [1099, 547] width 42 height 21
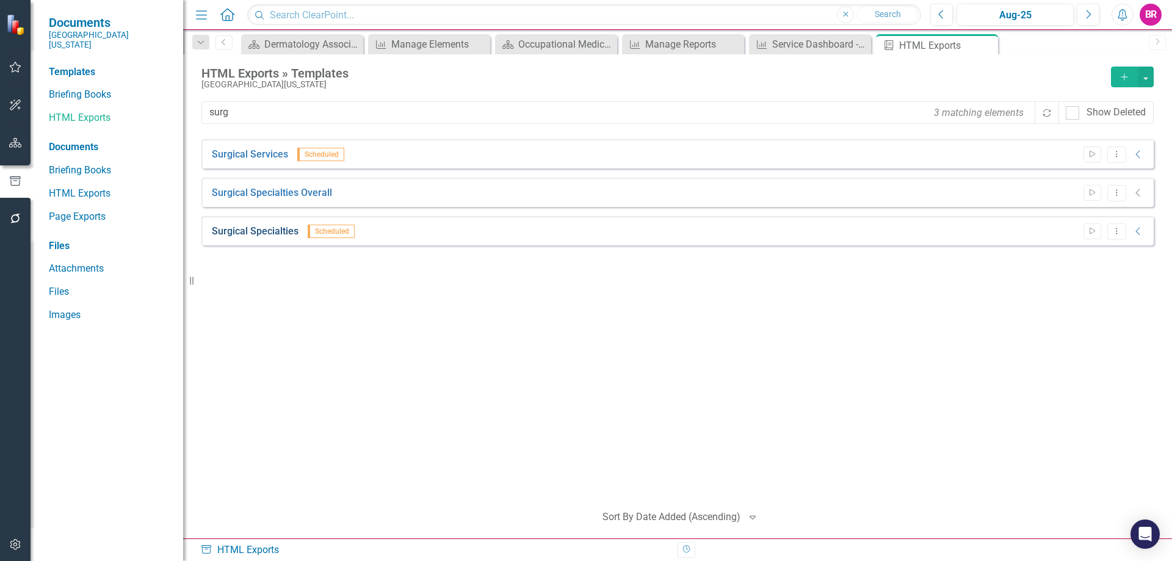
click at [260, 230] on link "Surgical Specialties" at bounding box center [255, 232] width 87 height 14
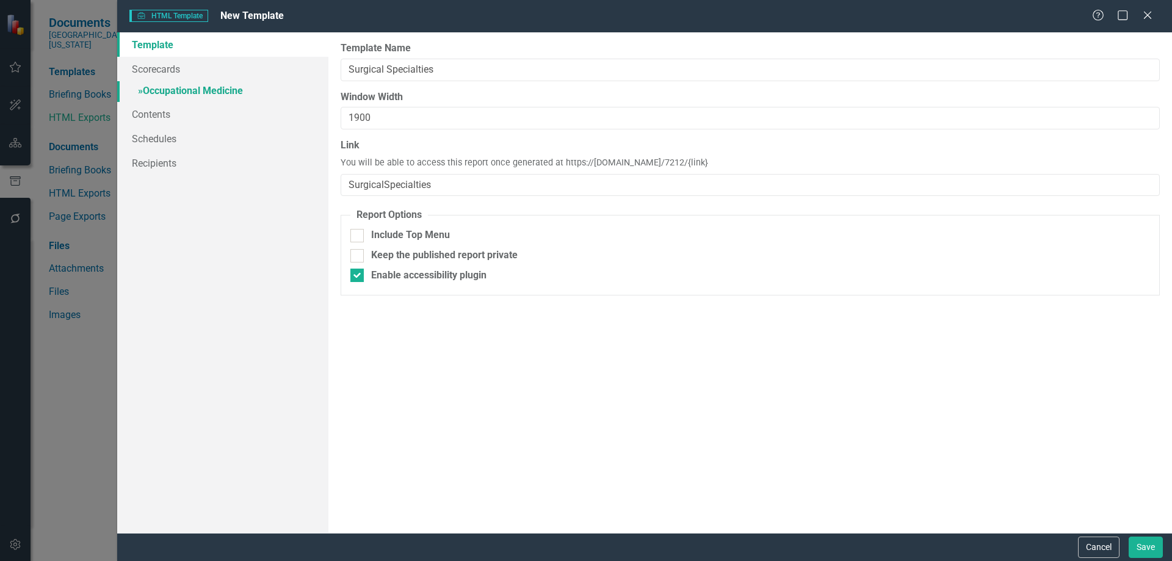
type input "Surgical Specialties"
type input "1900"
type input "SurgicalSpecialties"
checkbox input "false"
checkbox input "true"
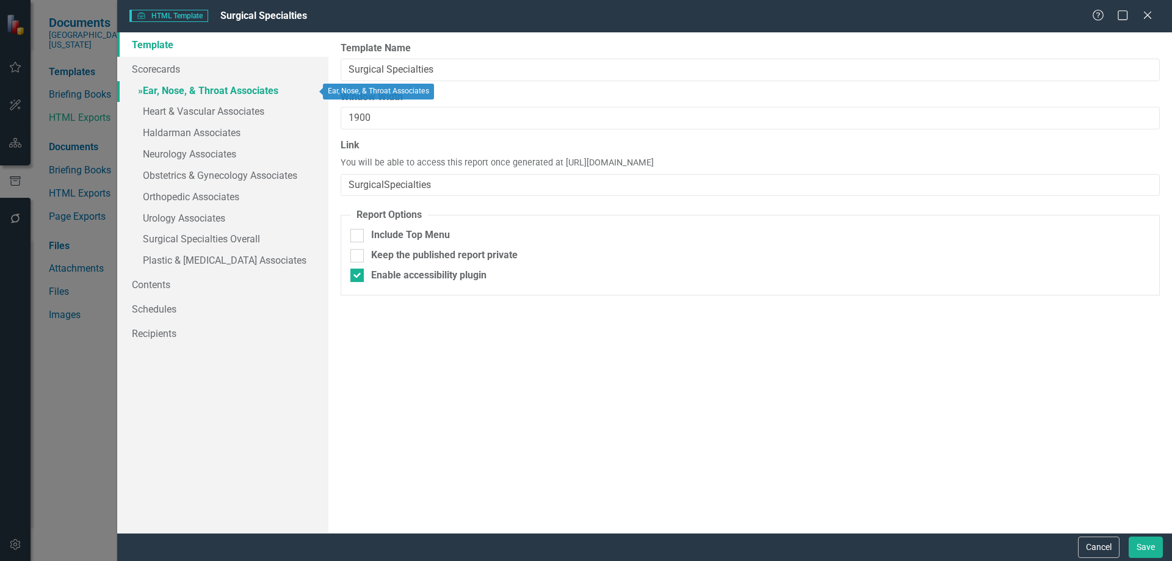
click at [211, 86] on link "» Ear, Nose, & Throat Associates" at bounding box center [222, 91] width 211 height 21
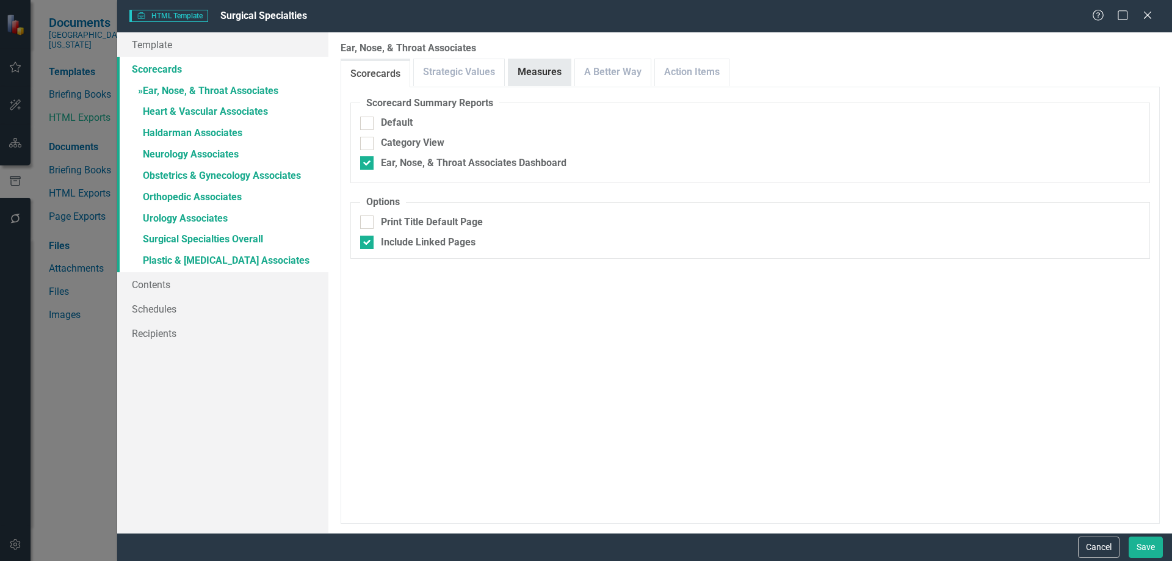
click at [547, 70] on link "Measures" at bounding box center [540, 72] width 62 height 26
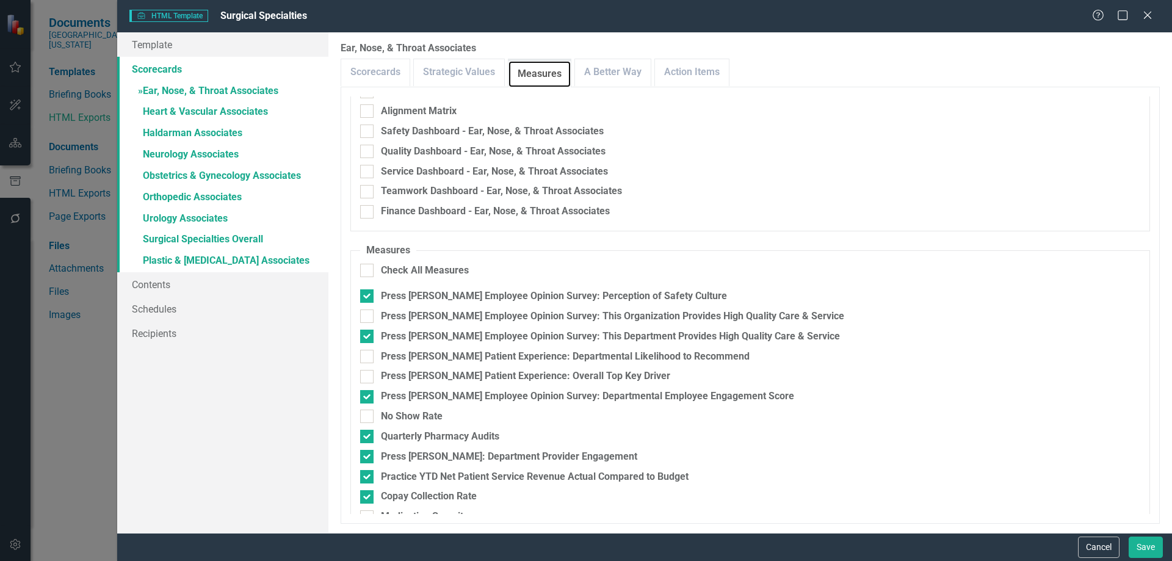
scroll to position [195, 0]
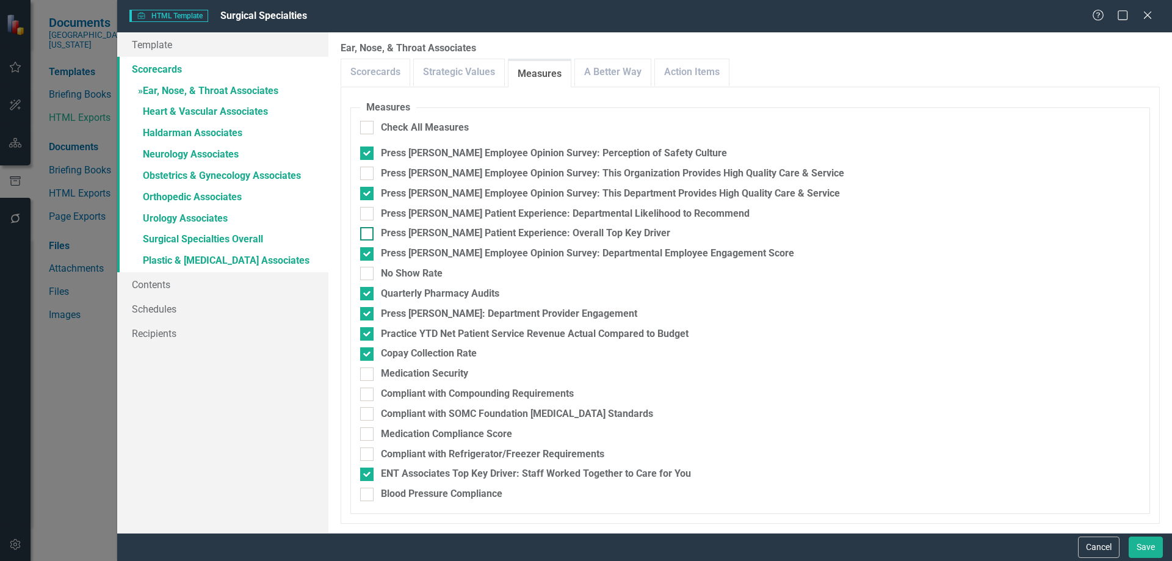
click at [473, 233] on div "Press [PERSON_NAME] Patient Experience: Overall Top Key Driver" at bounding box center [525, 234] width 289 height 14
click at [368, 233] on input "Press [PERSON_NAME] Patient Experience: Overall Top Key Driver" at bounding box center [364, 231] width 8 height 8
checkbox input "true"
click at [427, 371] on div "Medication Security" at bounding box center [424, 374] width 87 height 14
click at [368, 371] on input "Medication Security" at bounding box center [364, 372] width 8 height 8
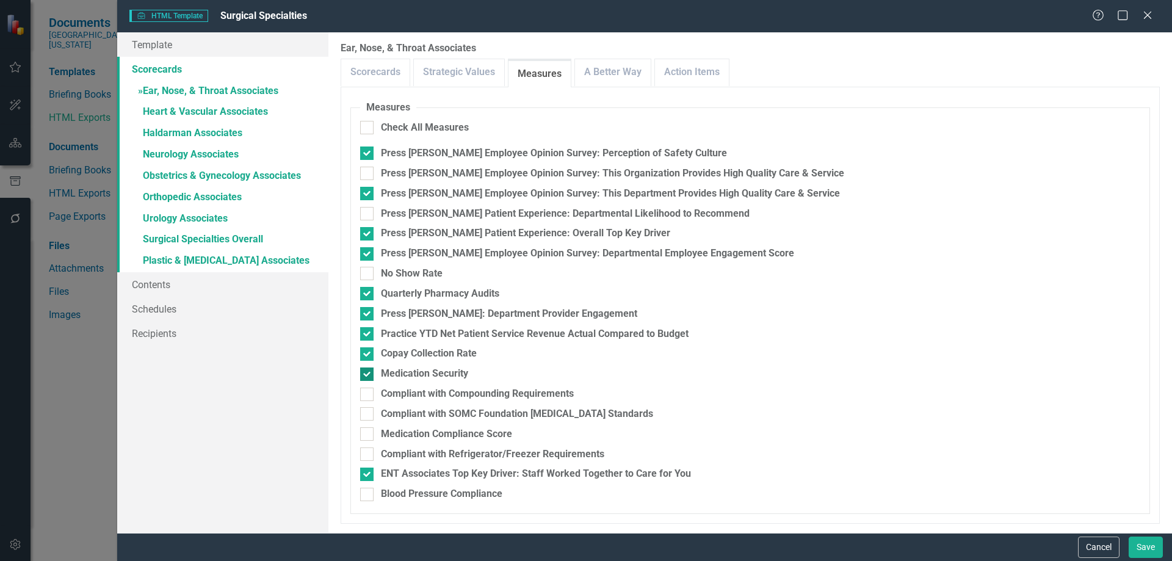
click at [423, 371] on div "Medication Security" at bounding box center [424, 374] width 87 height 14
click at [368, 371] on input "Medication Security" at bounding box center [364, 372] width 8 height 8
checkbox input "false"
click at [428, 434] on div "Medication Compliance Score" at bounding box center [446, 434] width 131 height 14
click at [368, 434] on input "Medication Compliance Score" at bounding box center [364, 431] width 8 height 8
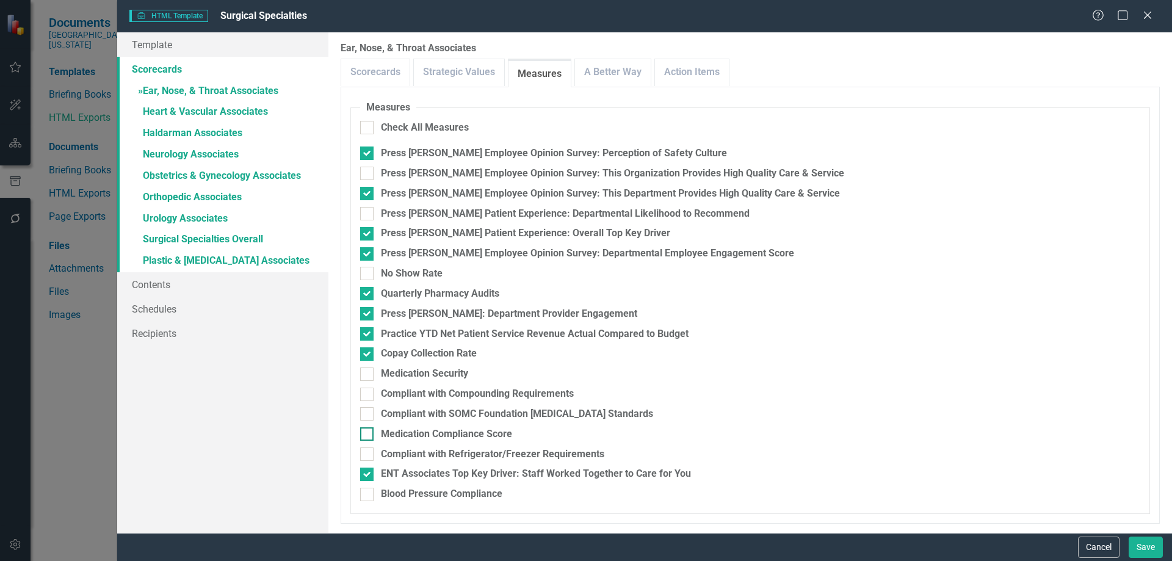
checkbox input "true"
click at [431, 489] on div "Blood Pressure Compliance" at bounding box center [442, 494] width 122 height 14
click at [368, 489] on input "Blood Pressure Compliance" at bounding box center [364, 492] width 8 height 8
checkbox input "true"
click at [205, 112] on link "» Heart & Vascular Associates" at bounding box center [222, 112] width 211 height 21
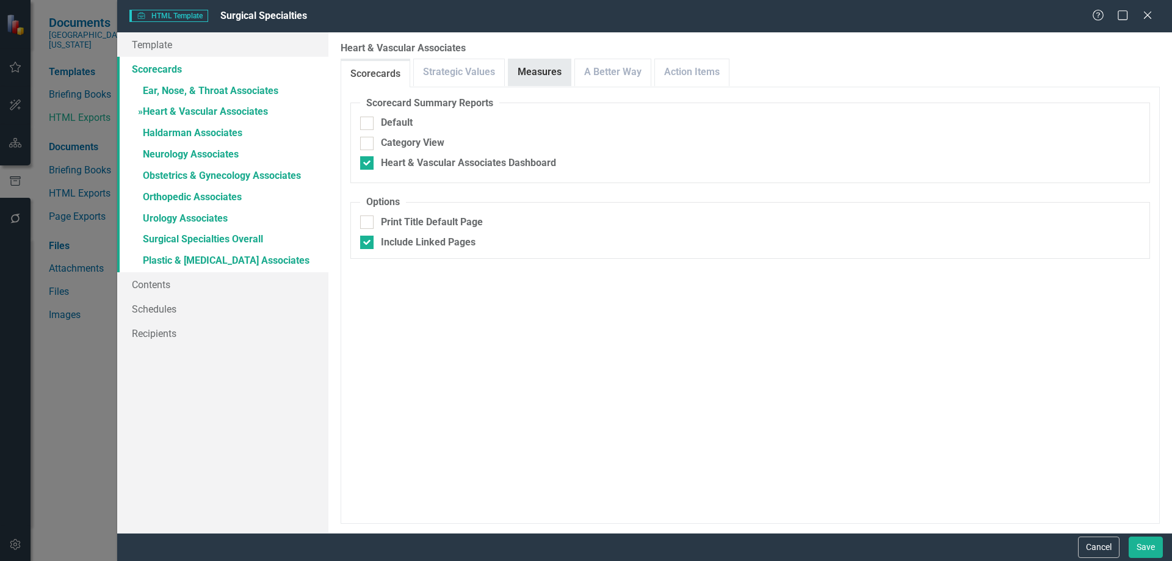
click at [544, 69] on link "Measures" at bounding box center [540, 72] width 62 height 26
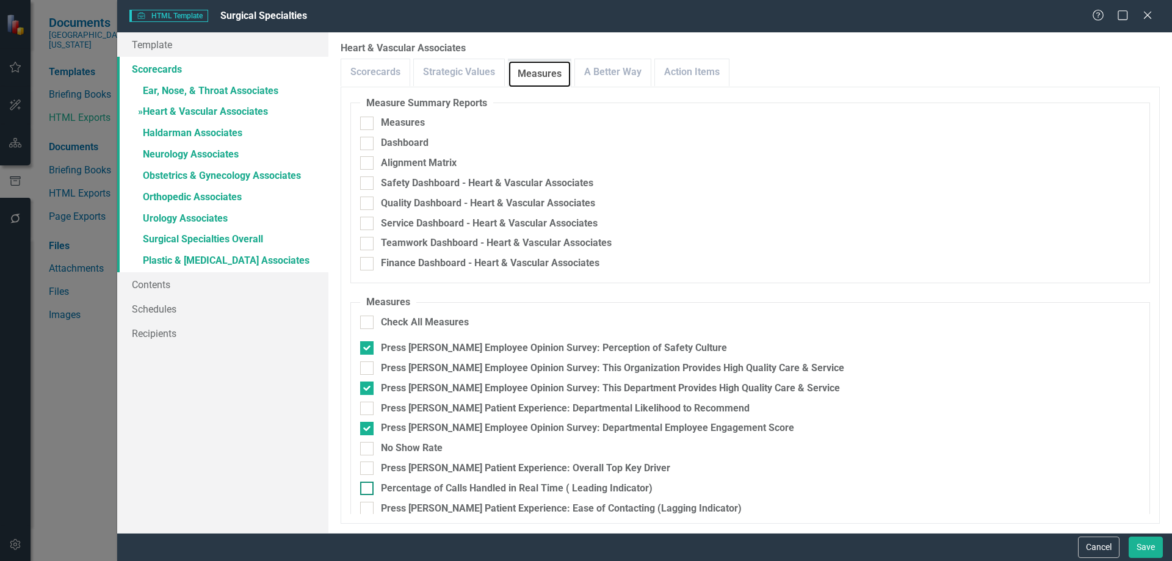
scroll to position [235, 0]
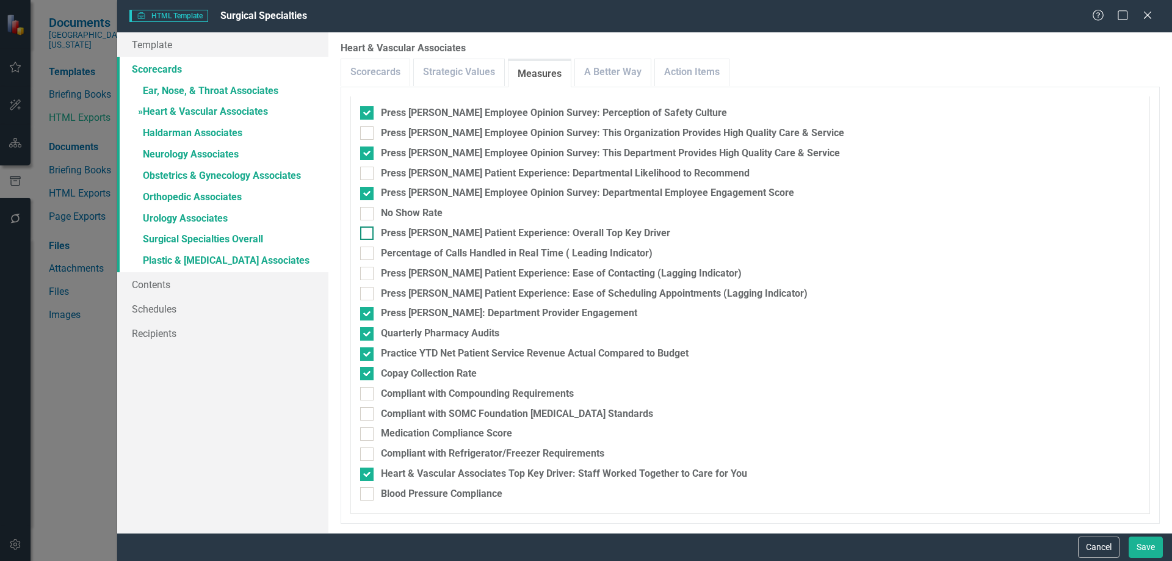
click at [476, 231] on div "Press [PERSON_NAME] Patient Experience: Overall Top Key Driver" at bounding box center [525, 234] width 289 height 14
click at [368, 231] on input "Press [PERSON_NAME] Patient Experience: Overall Top Key Driver" at bounding box center [364, 231] width 8 height 8
checkbox input "true"
click at [408, 492] on div "Blood Pressure Compliance" at bounding box center [442, 494] width 122 height 14
click at [368, 492] on input "Blood Pressure Compliance" at bounding box center [364, 491] width 8 height 8
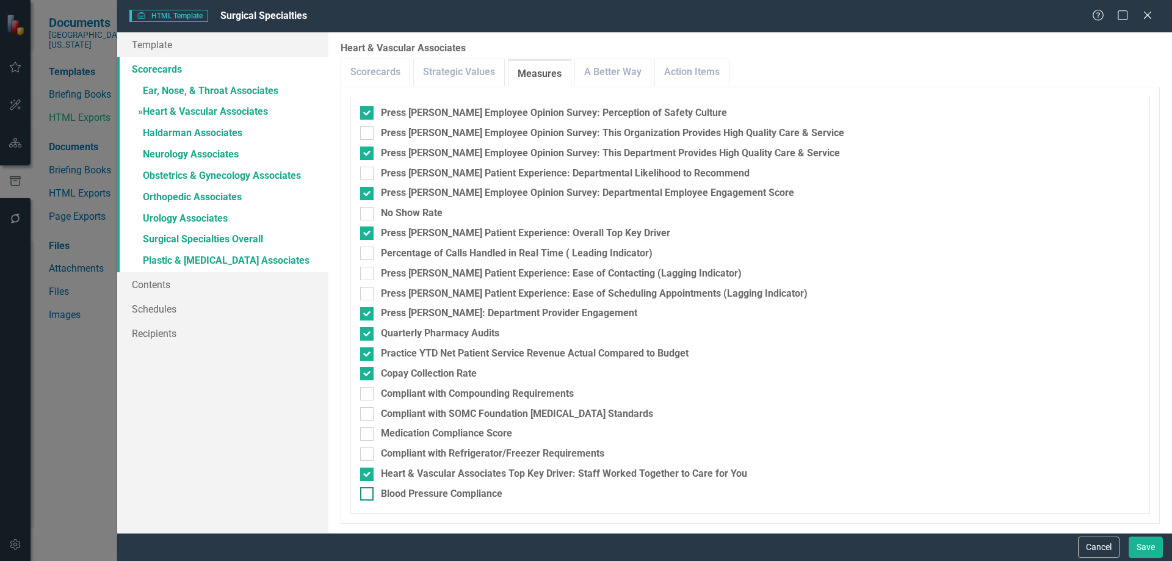
checkbox input "true"
click at [425, 435] on div "Medication Compliance Score" at bounding box center [446, 434] width 131 height 14
click at [368, 435] on input "Medication Compliance Score" at bounding box center [364, 431] width 8 height 8
checkbox input "true"
click at [195, 114] on link "» Heart & Vascular Associates" at bounding box center [222, 112] width 211 height 21
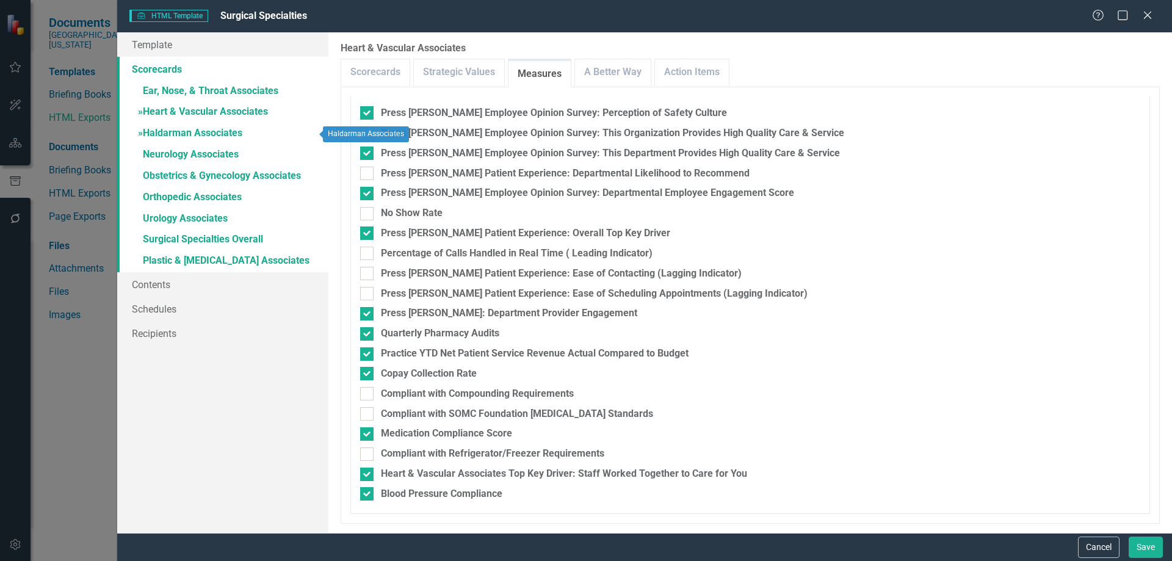
click at [193, 128] on link "» Haldarman Associates" at bounding box center [222, 133] width 211 height 21
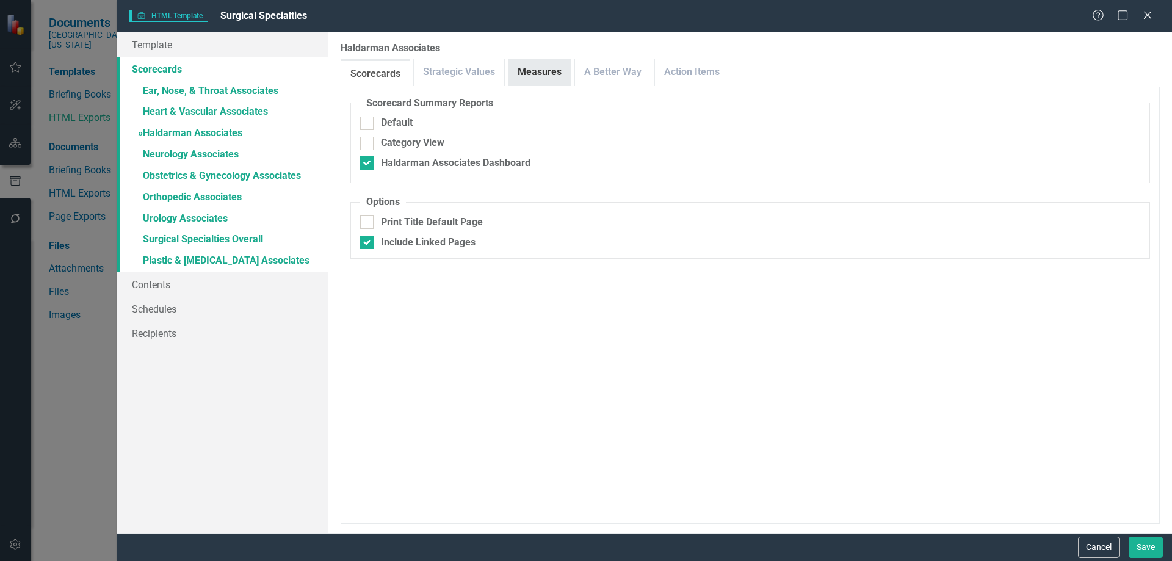
click at [527, 65] on link "Measures" at bounding box center [540, 72] width 62 height 26
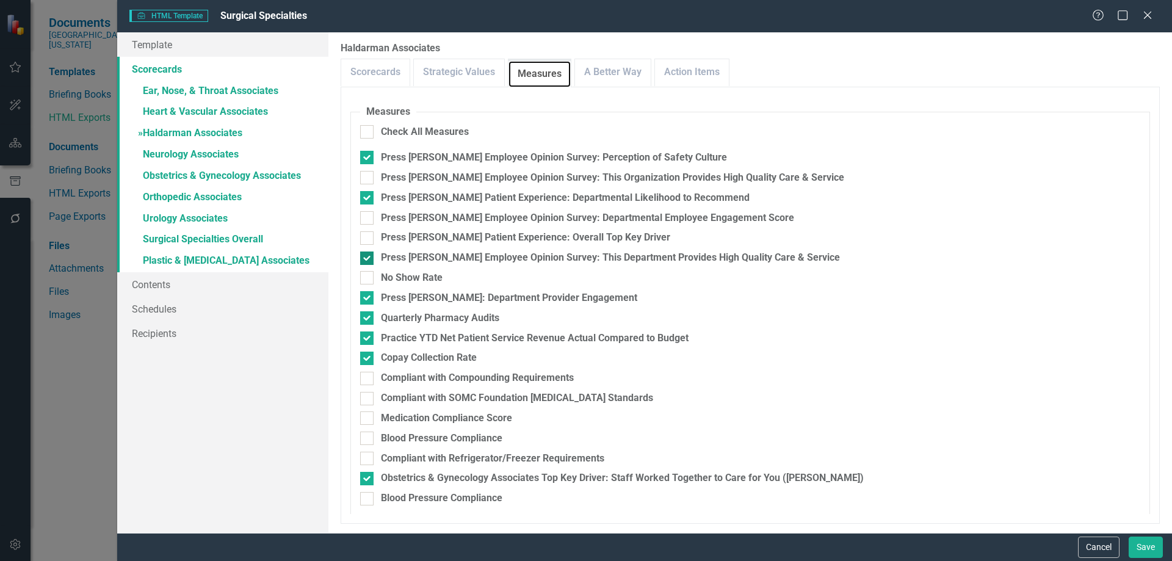
scroll to position [195, 0]
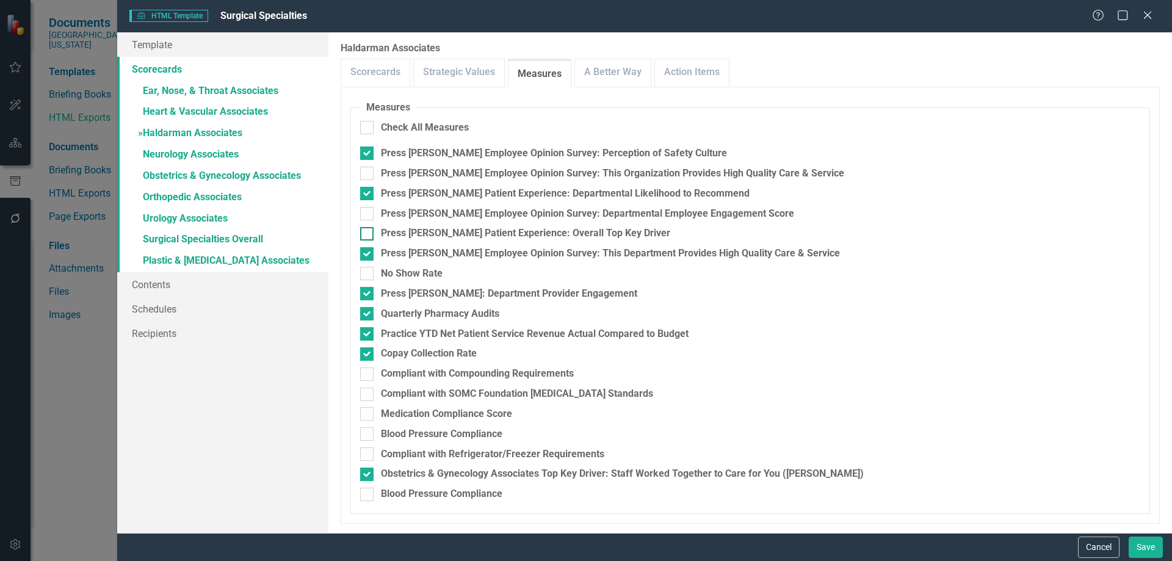
click at [444, 234] on div "Press [PERSON_NAME] Patient Experience: Overall Top Key Driver" at bounding box center [525, 234] width 289 height 14
click at [368, 234] on input "Press [PERSON_NAME] Patient Experience: Overall Top Key Driver" at bounding box center [364, 231] width 8 height 8
checkbox input "true"
click at [431, 434] on div "Blood Pressure Compliance" at bounding box center [442, 434] width 122 height 14
click at [368, 434] on input "Blood Pressure Compliance" at bounding box center [364, 431] width 8 height 8
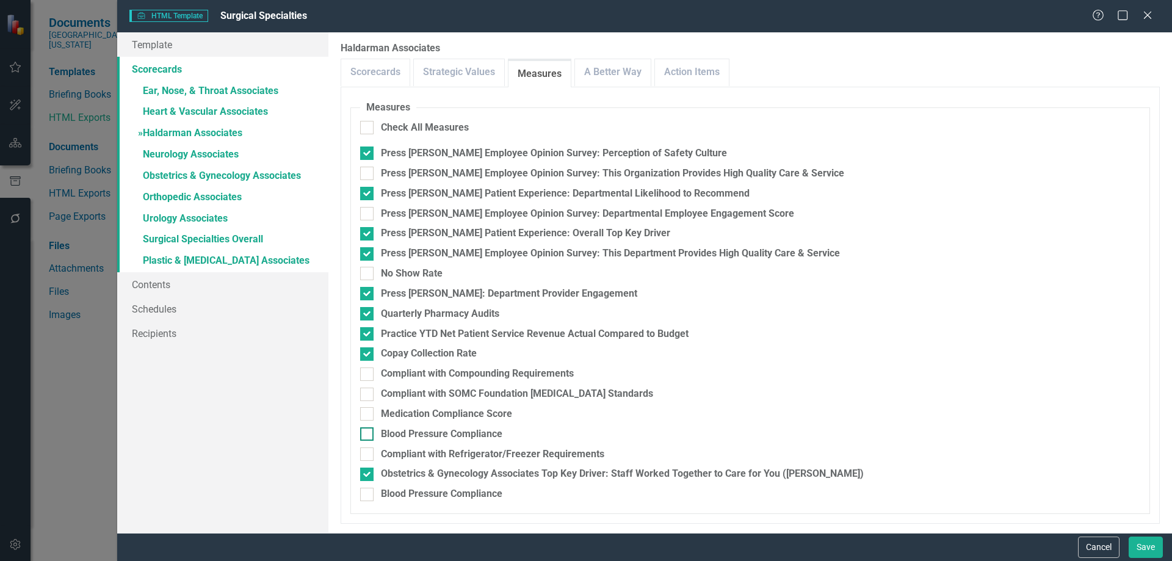
checkbox input "true"
click at [438, 489] on div "Blood Pressure Compliance" at bounding box center [442, 494] width 122 height 14
click at [368, 489] on input "Blood Pressure Compliance" at bounding box center [364, 492] width 8 height 8
checkbox input "true"
click at [446, 424] on fieldset "Measures Check All Measures Press [PERSON_NAME] Employee Opinion Survey: Percep…" at bounding box center [751, 307] width 800 height 413
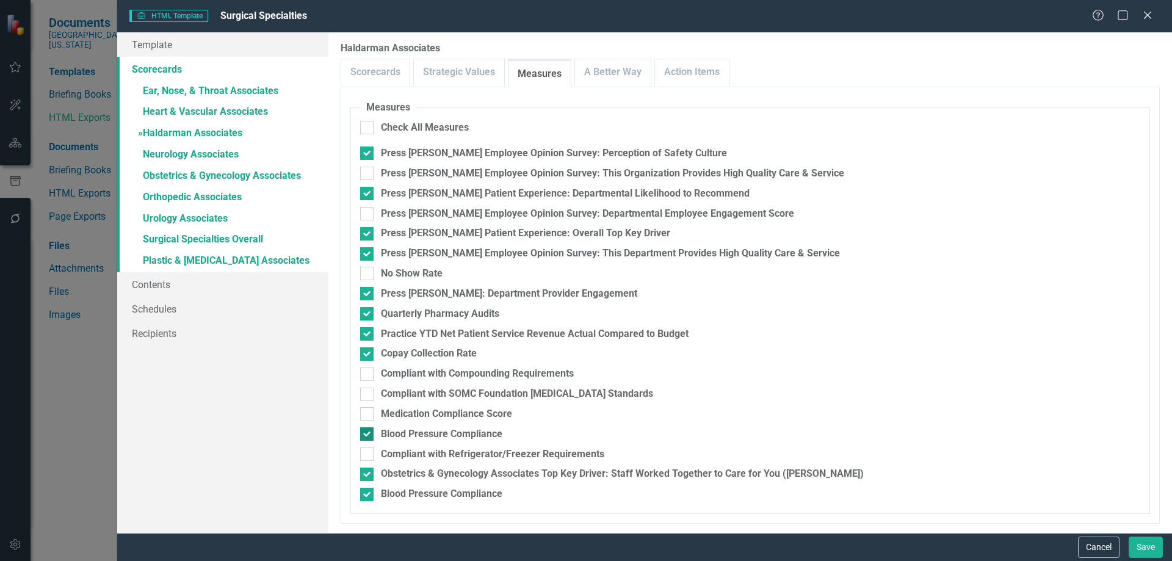
click at [448, 430] on div "Blood Pressure Compliance" at bounding box center [442, 434] width 122 height 14
click at [368, 430] on input "Blood Pressure Compliance" at bounding box center [364, 431] width 8 height 8
checkbox input "false"
click at [443, 414] on div "Medication Compliance Score" at bounding box center [446, 414] width 131 height 14
click at [368, 414] on input "Medication Compliance Score" at bounding box center [364, 411] width 8 height 8
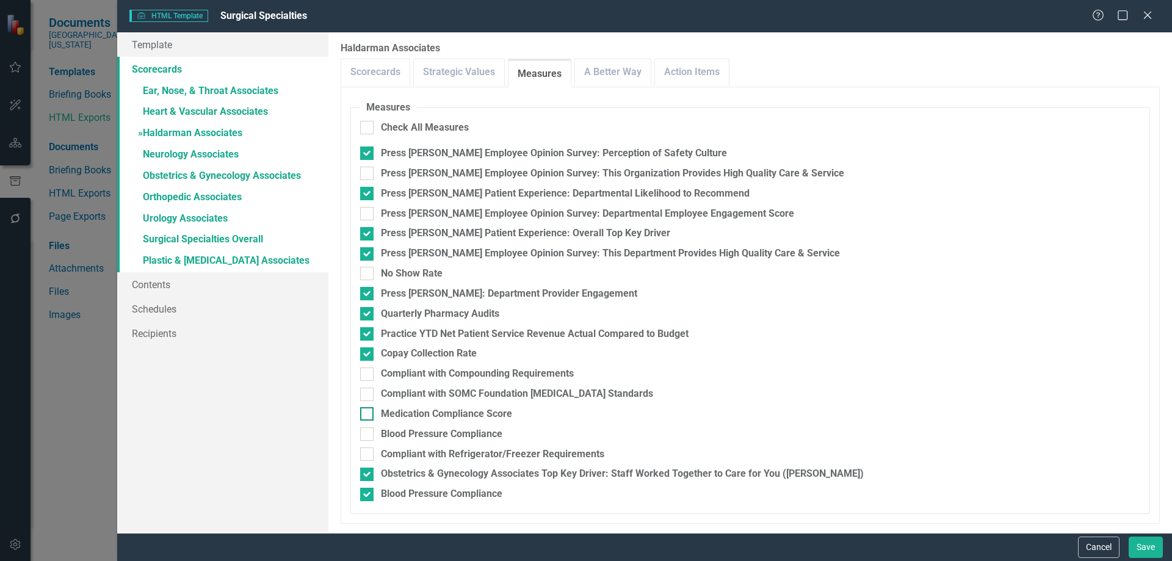
checkbox input "true"
click at [169, 150] on link "» Neurology Associates" at bounding box center [222, 155] width 211 height 21
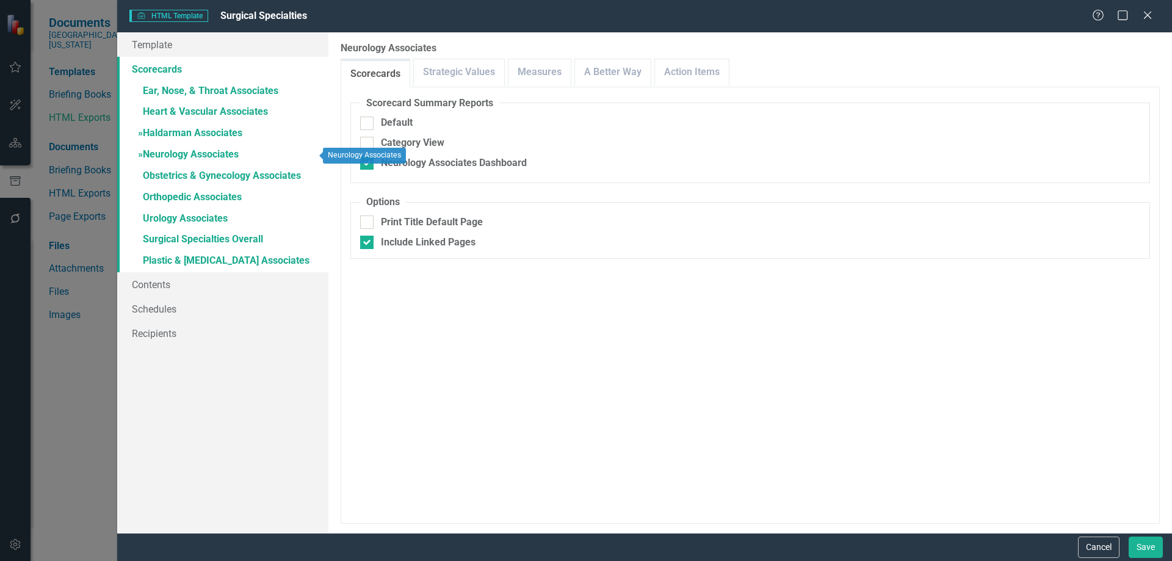
click at [205, 131] on link "» Haldarman Associates" at bounding box center [222, 133] width 211 height 21
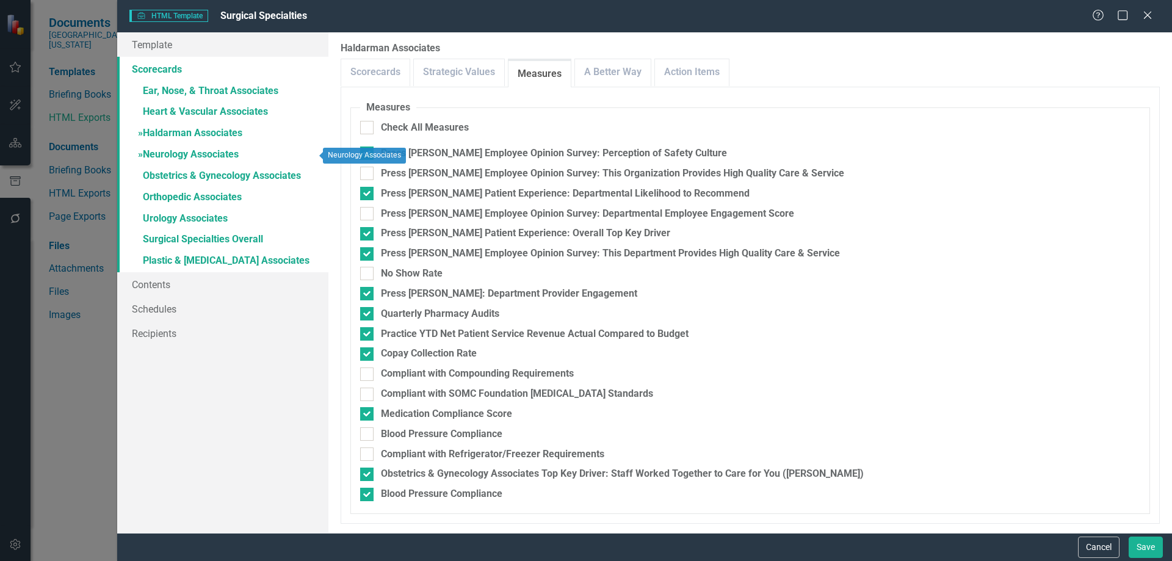
click at [180, 159] on link "» Neurology Associates" at bounding box center [222, 155] width 211 height 21
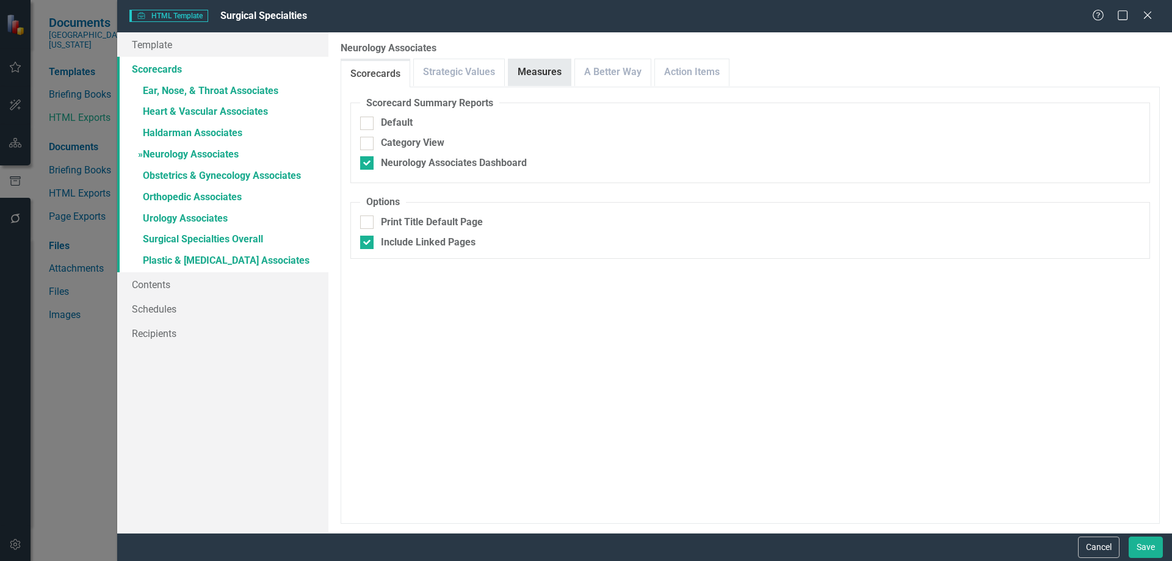
click at [537, 68] on link "Measures" at bounding box center [540, 72] width 62 height 26
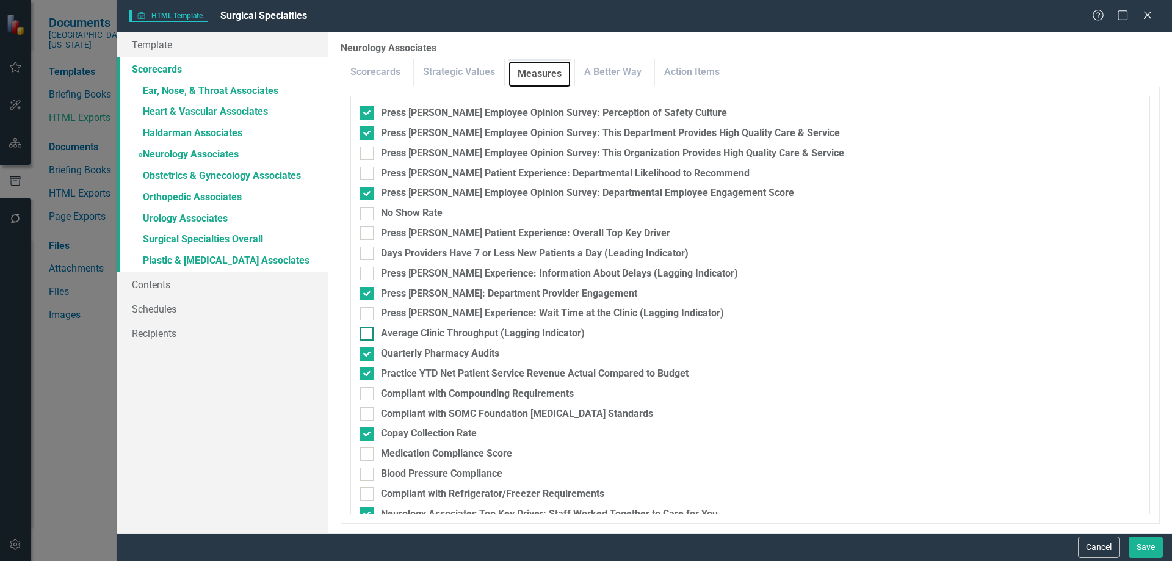
scroll to position [255, 0]
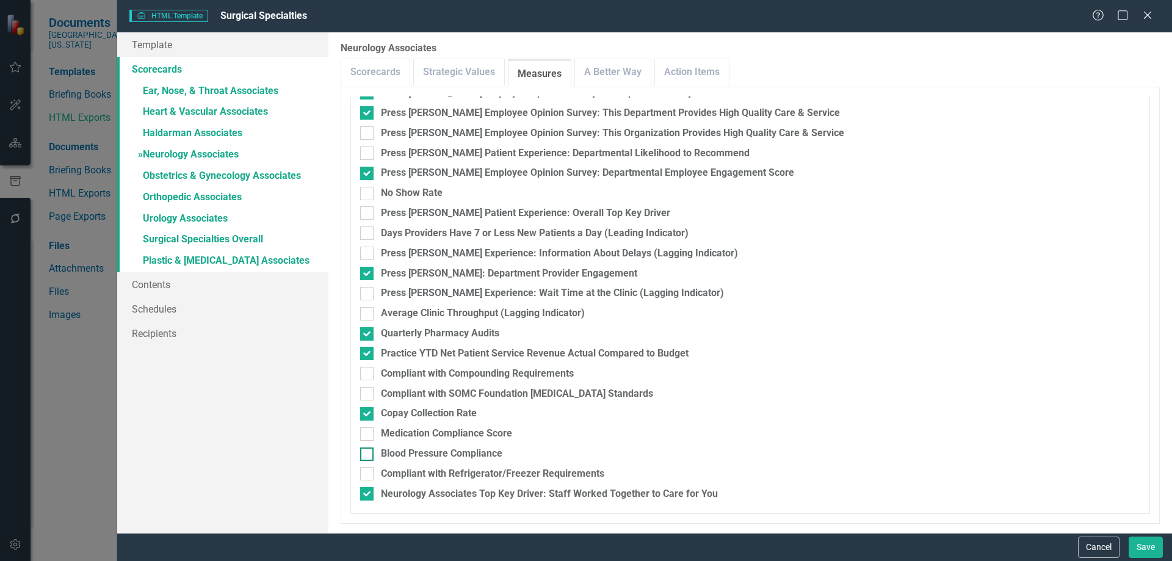
click at [432, 454] on div "Blood Pressure Compliance" at bounding box center [442, 454] width 122 height 14
click at [368, 454] on input "Blood Pressure Compliance" at bounding box center [364, 452] width 8 height 8
checkbox input "true"
click at [421, 437] on div "Medication Compliance Score" at bounding box center [446, 434] width 131 height 14
click at [368, 435] on input "Medication Compliance Score" at bounding box center [364, 431] width 8 height 8
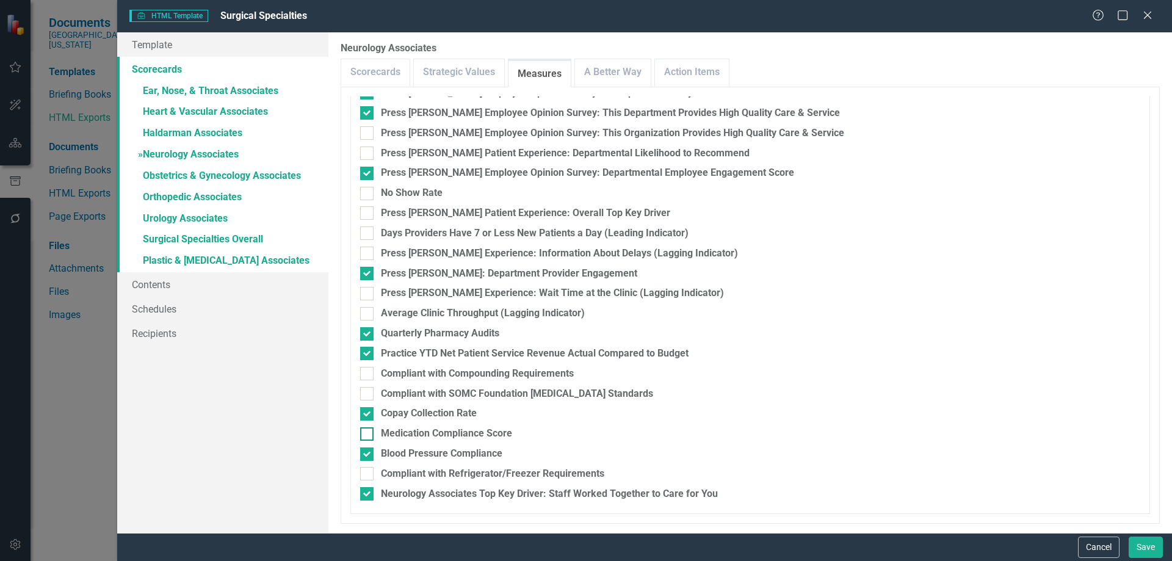
checkbox input "true"
click at [441, 214] on div "Press [PERSON_NAME] Patient Experience: Overall Top Key Driver" at bounding box center [525, 213] width 289 height 14
click at [368, 214] on input "Press [PERSON_NAME] Patient Experience: Overall Top Key Driver" at bounding box center [364, 210] width 8 height 8
checkbox input "true"
click at [199, 173] on link "» Obstetrics & Gynecology Associates" at bounding box center [222, 176] width 211 height 21
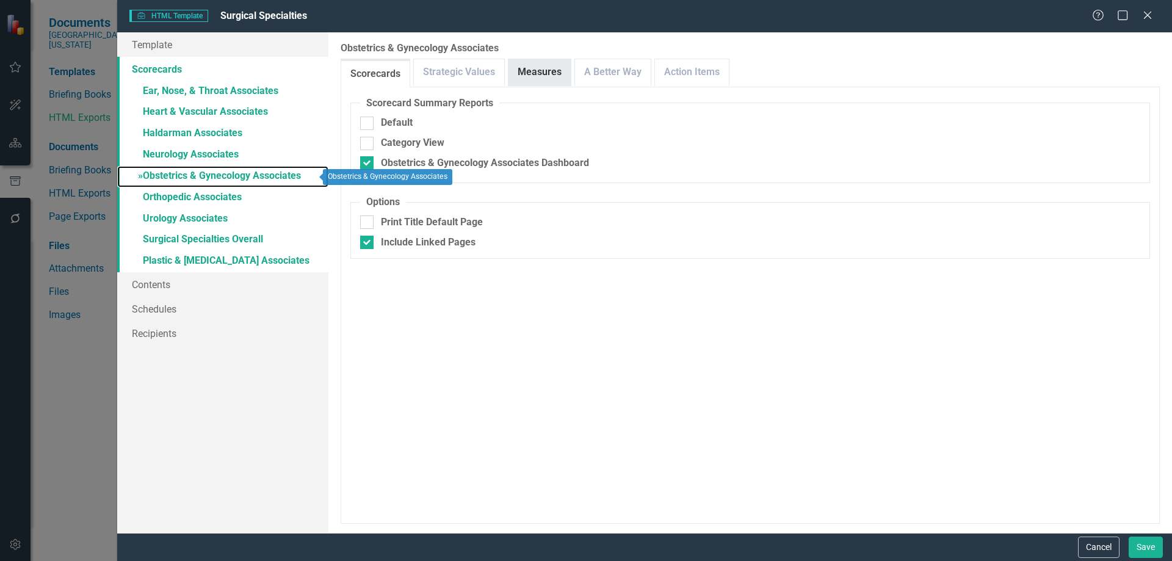
checkbox input "false"
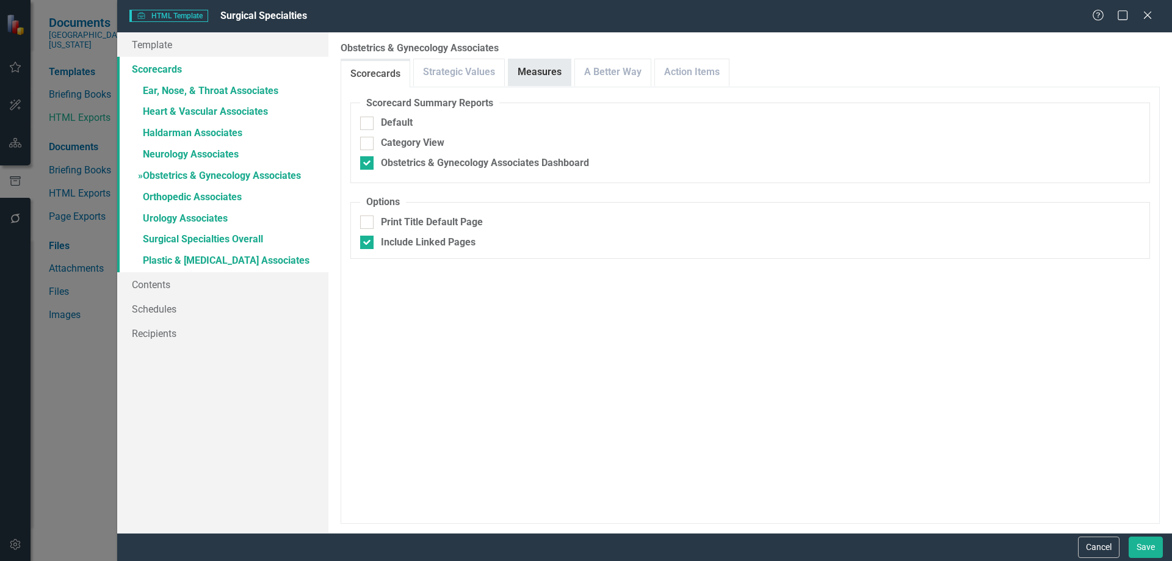
click at [533, 75] on link "Measures" at bounding box center [540, 72] width 62 height 26
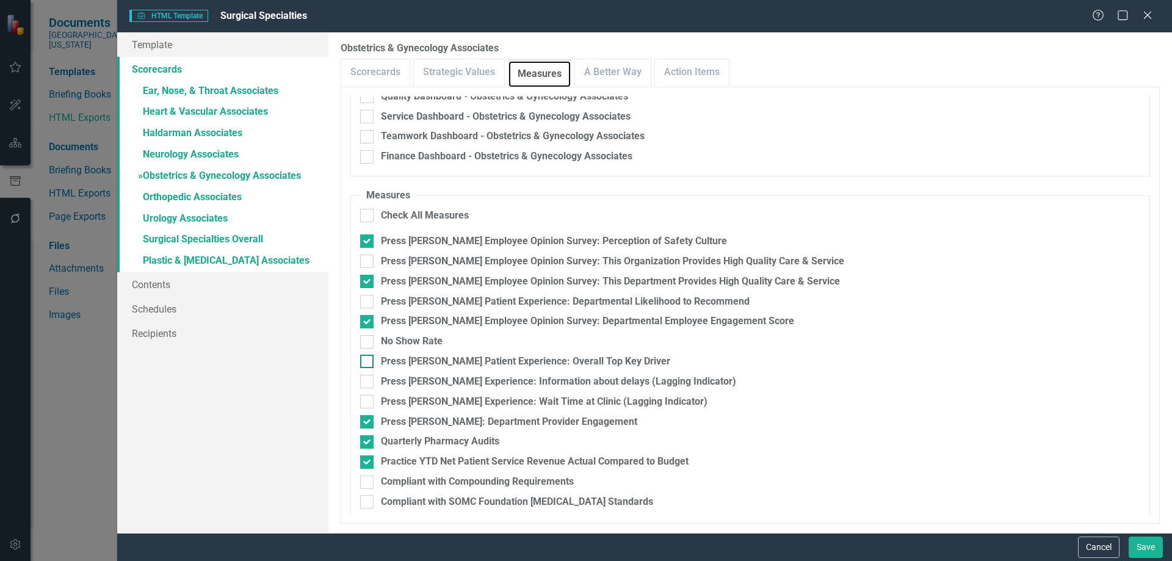
scroll to position [215, 0]
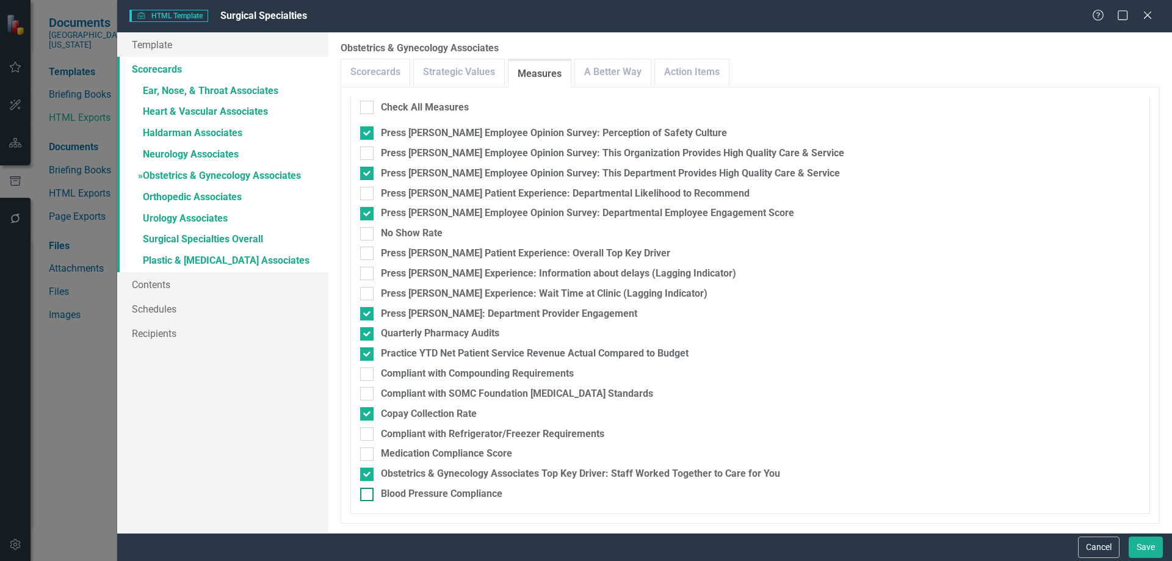
click at [463, 490] on div "Blood Pressure Compliance" at bounding box center [442, 494] width 122 height 14
click at [368, 490] on input "Blood Pressure Compliance" at bounding box center [364, 492] width 8 height 8
checkbox input "true"
click at [467, 451] on div "Medication Compliance Score" at bounding box center [446, 454] width 131 height 14
click at [368, 451] on input "Medication Compliance Score" at bounding box center [364, 452] width 8 height 8
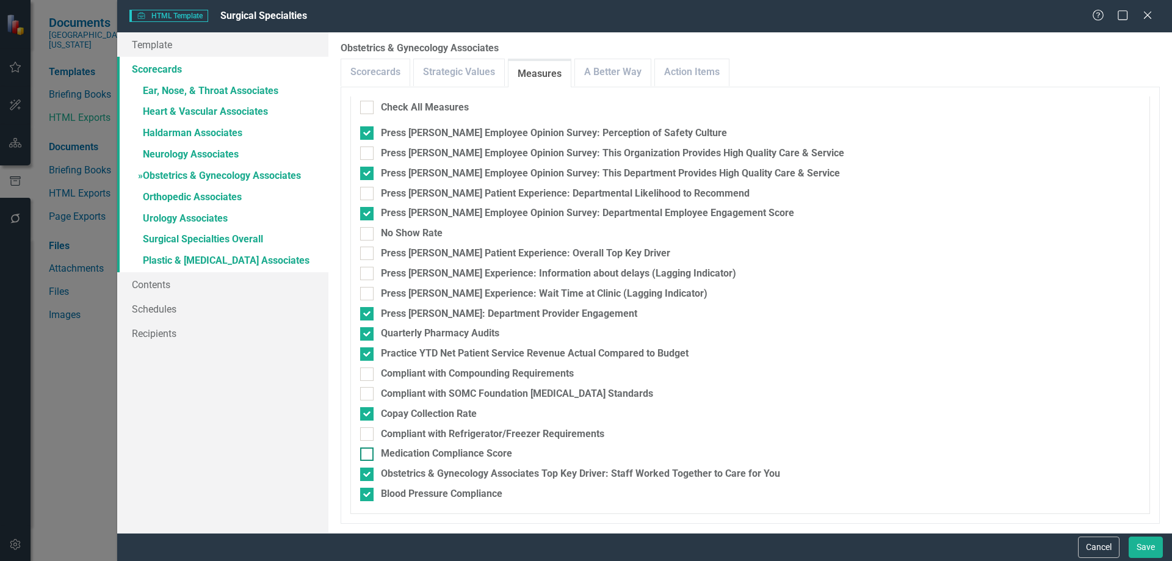
checkbox input "true"
click at [412, 254] on div "Press [PERSON_NAME] Patient Experience: Overall Top Key Driver" at bounding box center [525, 254] width 289 height 14
click at [368, 254] on input "Press [PERSON_NAME] Patient Experience: Overall Top Key Driver" at bounding box center [364, 251] width 8 height 8
checkbox input "true"
click at [171, 201] on link "» Orthopedic Associates" at bounding box center [222, 197] width 211 height 21
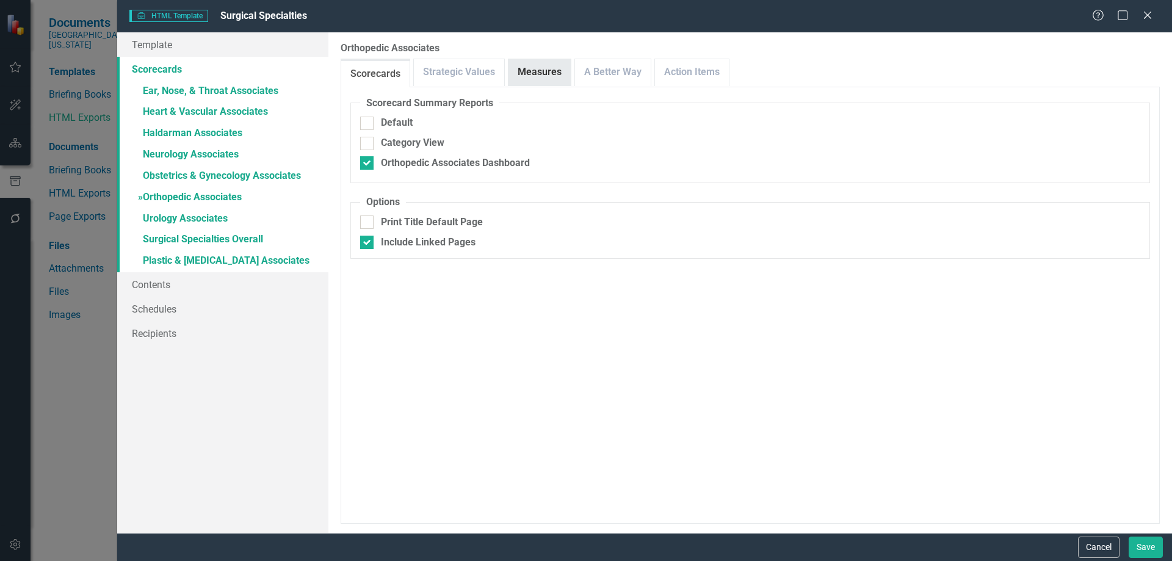
click at [542, 68] on link "Measures" at bounding box center [540, 72] width 62 height 26
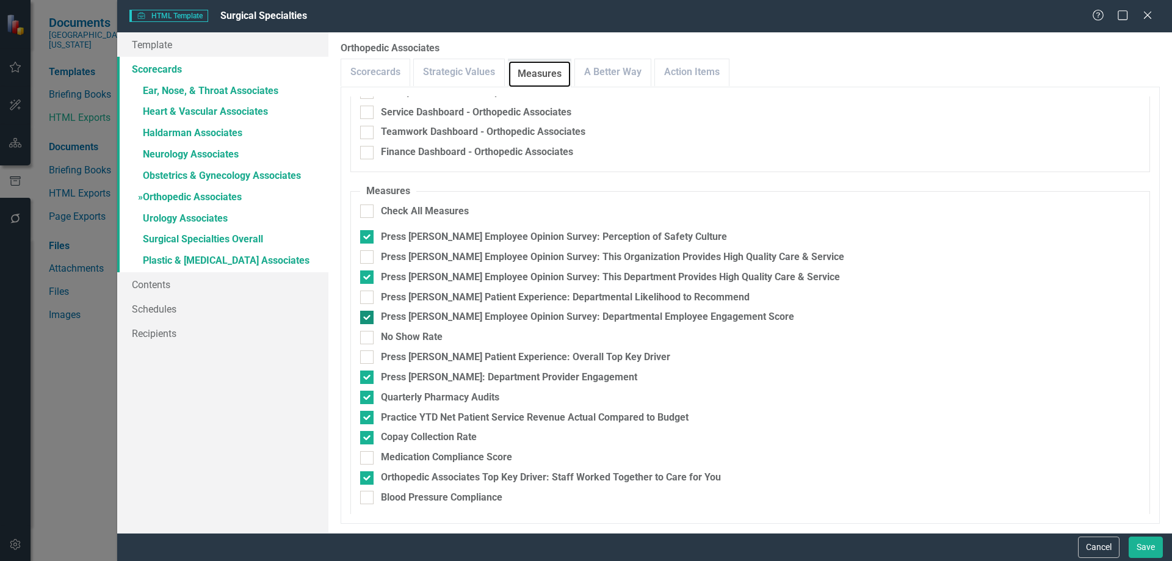
scroll to position [115, 0]
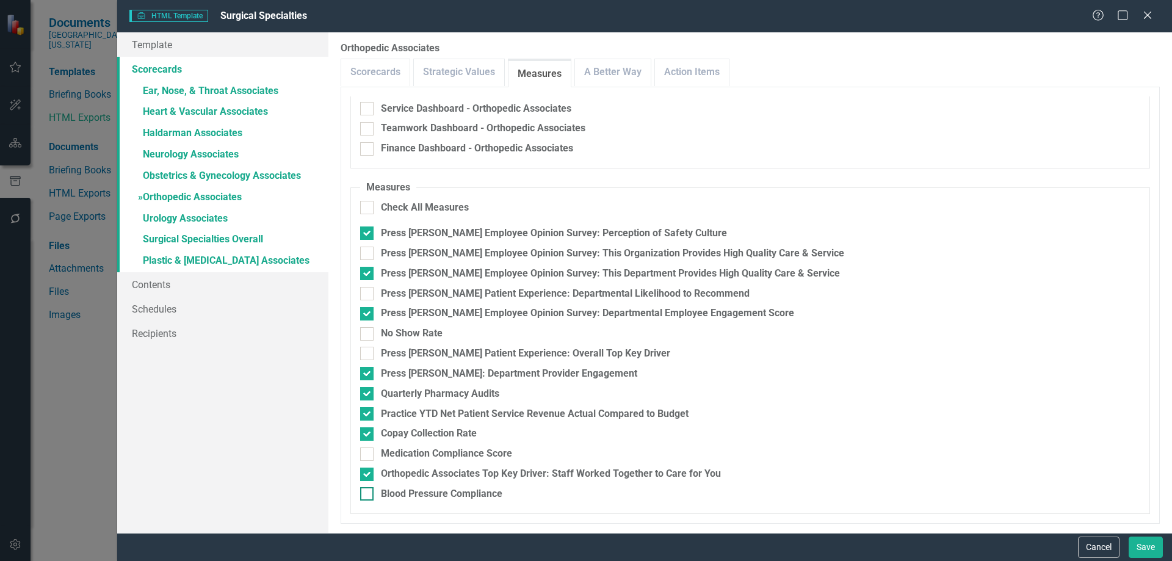
click at [439, 494] on div "Blood Pressure Compliance" at bounding box center [442, 494] width 122 height 14
click at [368, 494] on input "Blood Pressure Compliance" at bounding box center [364, 491] width 8 height 8
checkbox input "true"
click at [451, 451] on div "Medication Compliance Score" at bounding box center [446, 454] width 131 height 14
click at [368, 451] on input "Medication Compliance Score" at bounding box center [364, 452] width 8 height 8
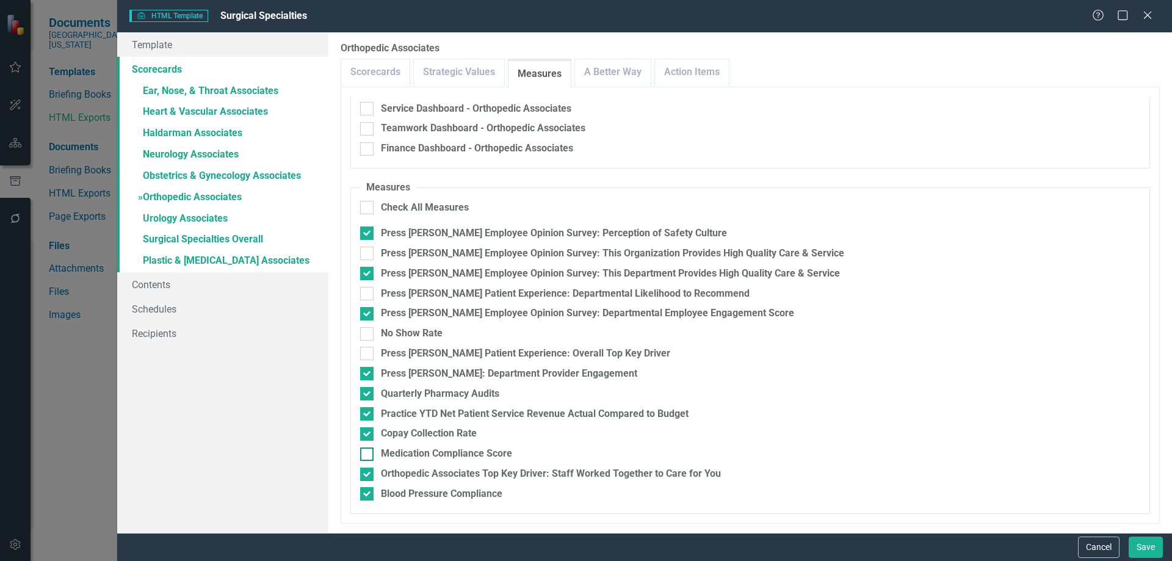
checkbox input "true"
click at [461, 352] on div "Press [PERSON_NAME] Patient Experience: Overall Top Key Driver" at bounding box center [525, 354] width 289 height 14
click at [368, 352] on input "Press [PERSON_NAME] Patient Experience: Overall Top Key Driver" at bounding box center [364, 351] width 8 height 8
checkbox input "true"
click at [168, 216] on link "» Urology Associates" at bounding box center [222, 219] width 211 height 21
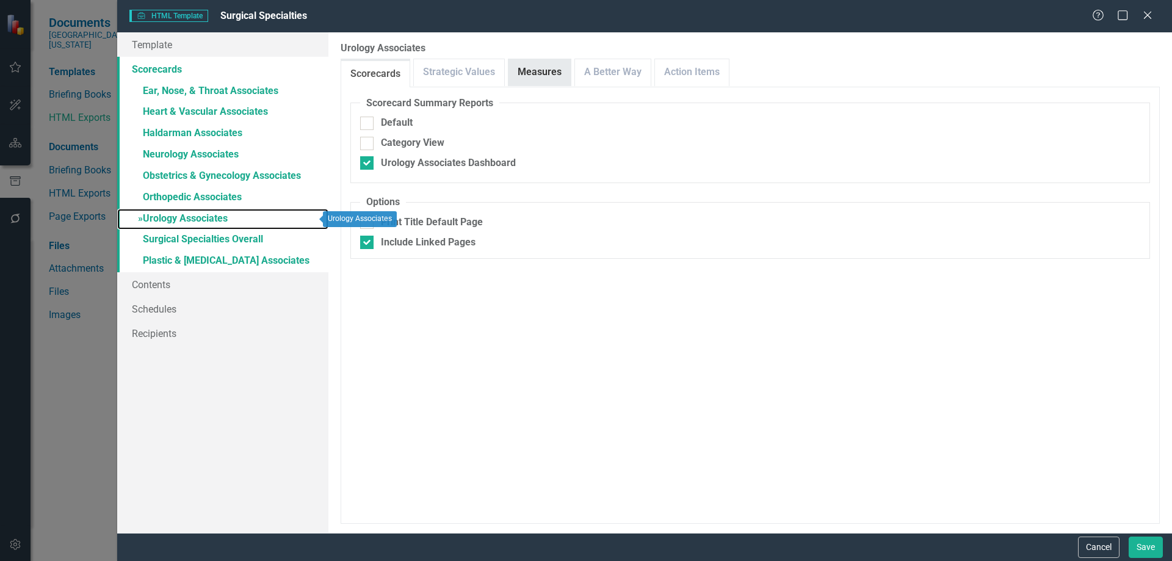
checkbox input "false"
click at [529, 77] on link "Measures" at bounding box center [540, 72] width 62 height 26
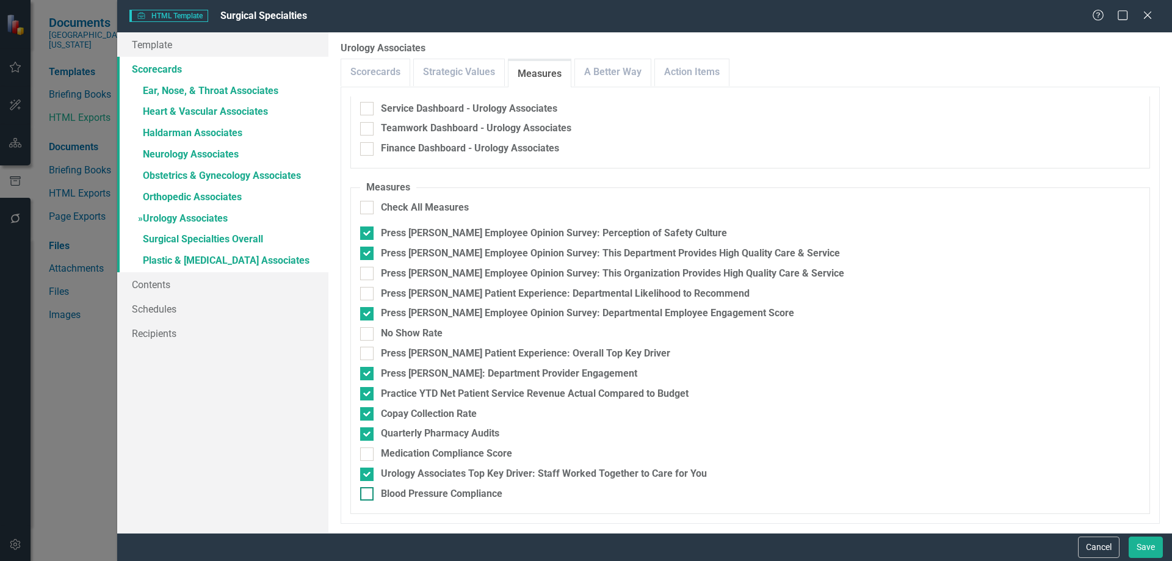
click at [418, 495] on div "Blood Pressure Compliance" at bounding box center [442, 494] width 122 height 14
click at [368, 495] on input "Blood Pressure Compliance" at bounding box center [364, 491] width 8 height 8
checkbox input "true"
click at [453, 454] on div "Medication Compliance Score" at bounding box center [446, 454] width 131 height 14
click at [368, 454] on input "Medication Compliance Score" at bounding box center [364, 452] width 8 height 8
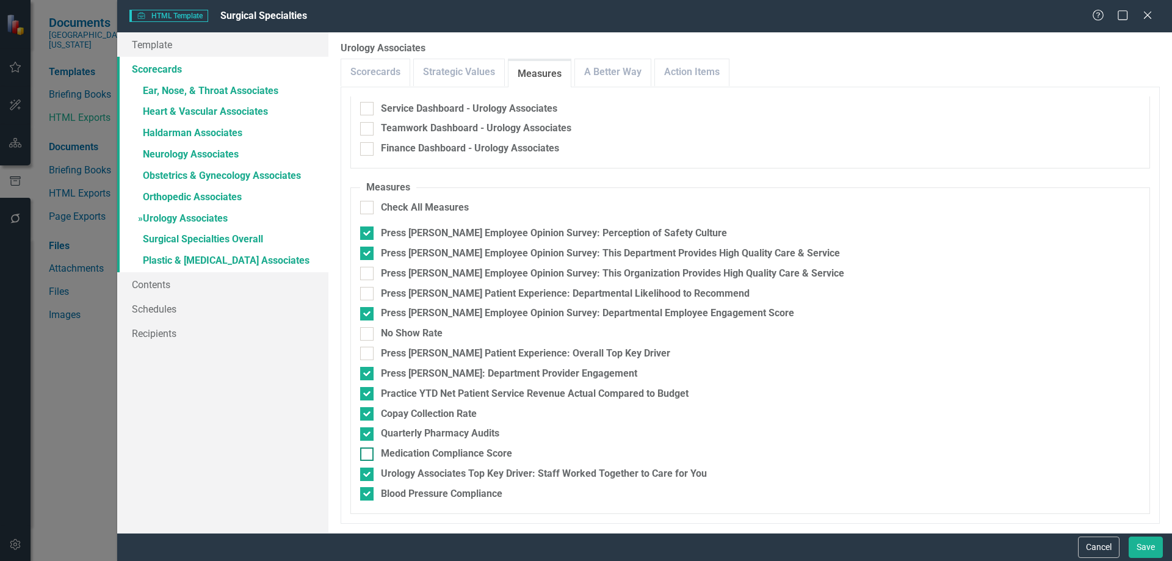
checkbox input "true"
click at [438, 357] on div "Press [PERSON_NAME] Patient Experience: Overall Top Key Driver" at bounding box center [525, 354] width 289 height 14
click at [368, 355] on input "Press [PERSON_NAME] Patient Experience: Overall Top Key Driver" at bounding box center [364, 351] width 8 height 8
checkbox input "true"
click at [173, 242] on link "» Surgical Specialties Overall" at bounding box center [222, 240] width 211 height 21
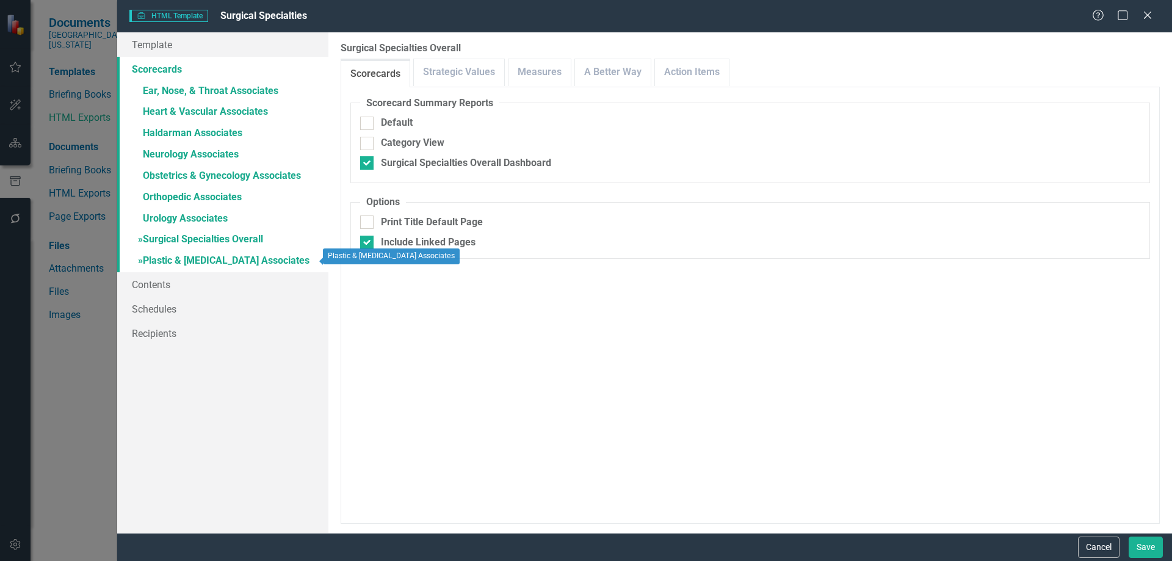
click at [165, 258] on link "» Plastic & [MEDICAL_DATA] Associates" at bounding box center [222, 261] width 211 height 21
checkbox input "true"
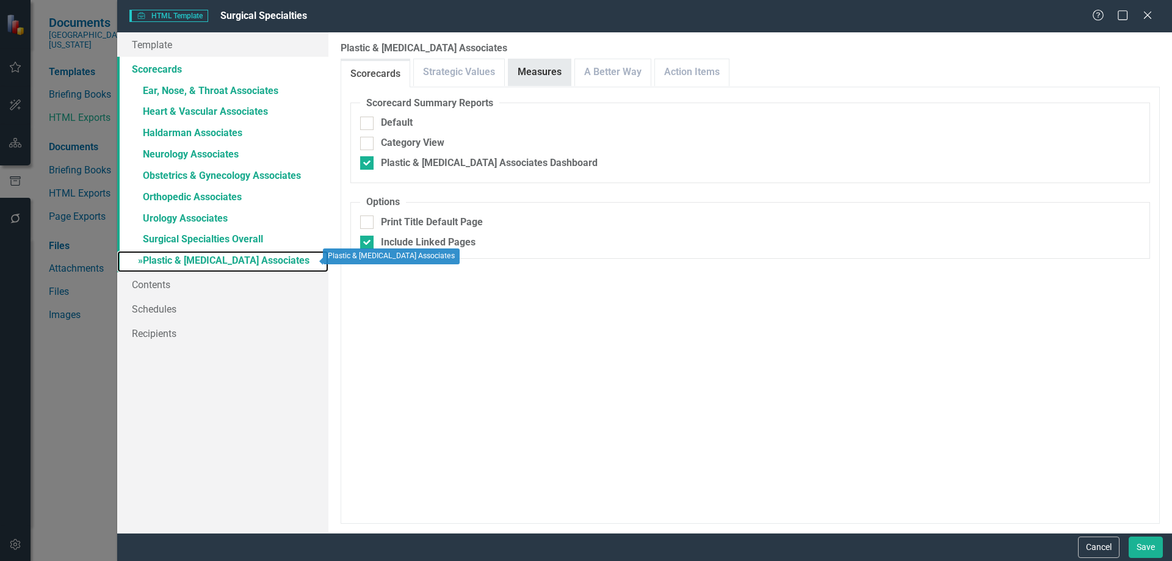
checkbox input "true"
click at [544, 71] on link "Measures" at bounding box center [540, 72] width 62 height 26
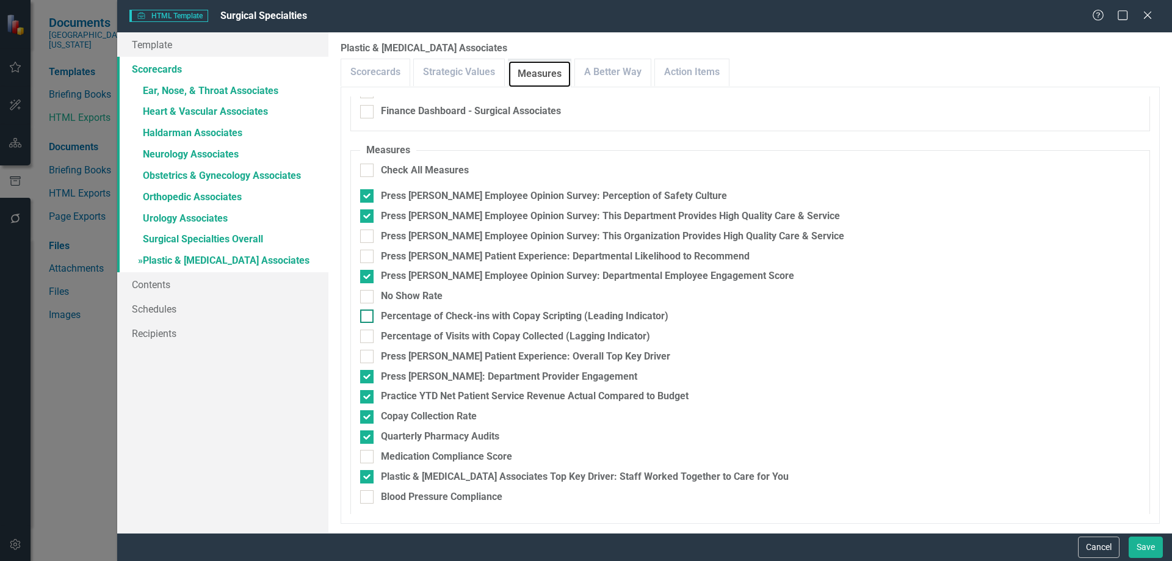
scroll to position [154, 0]
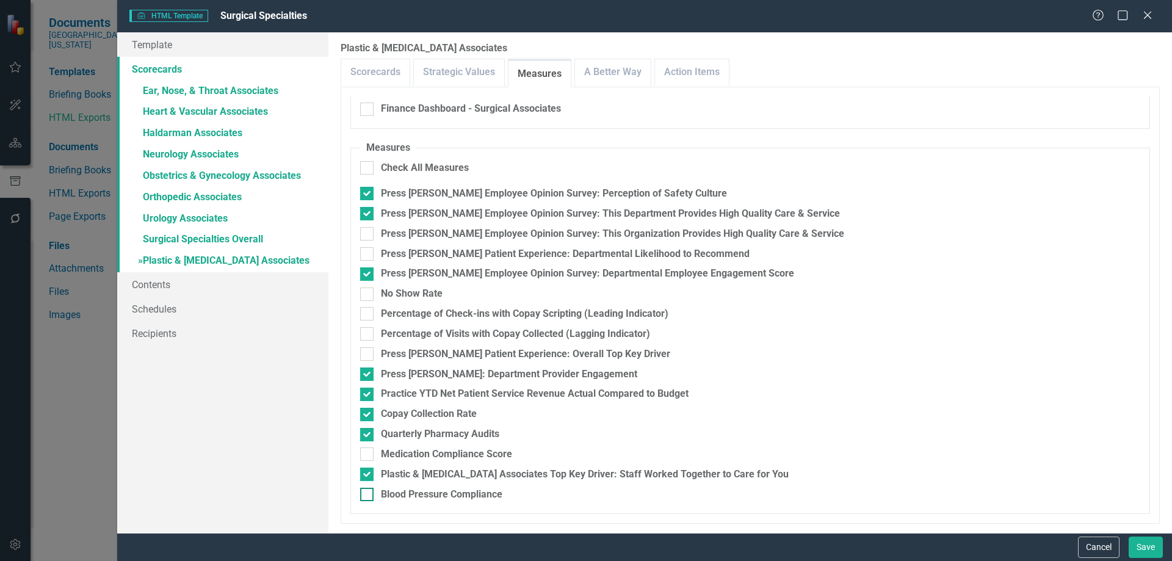
click at [438, 498] on div "Blood Pressure Compliance" at bounding box center [442, 495] width 122 height 14
click at [368, 496] on input "Blood Pressure Compliance" at bounding box center [364, 492] width 8 height 8
click at [421, 453] on div "Medication Compliance Score" at bounding box center [446, 455] width 131 height 14
click at [368, 453] on input "Medication Compliance Score" at bounding box center [364, 452] width 8 height 8
click at [449, 358] on div "Press [PERSON_NAME] Patient Experience: Overall Top Key Driver" at bounding box center [525, 354] width 289 height 14
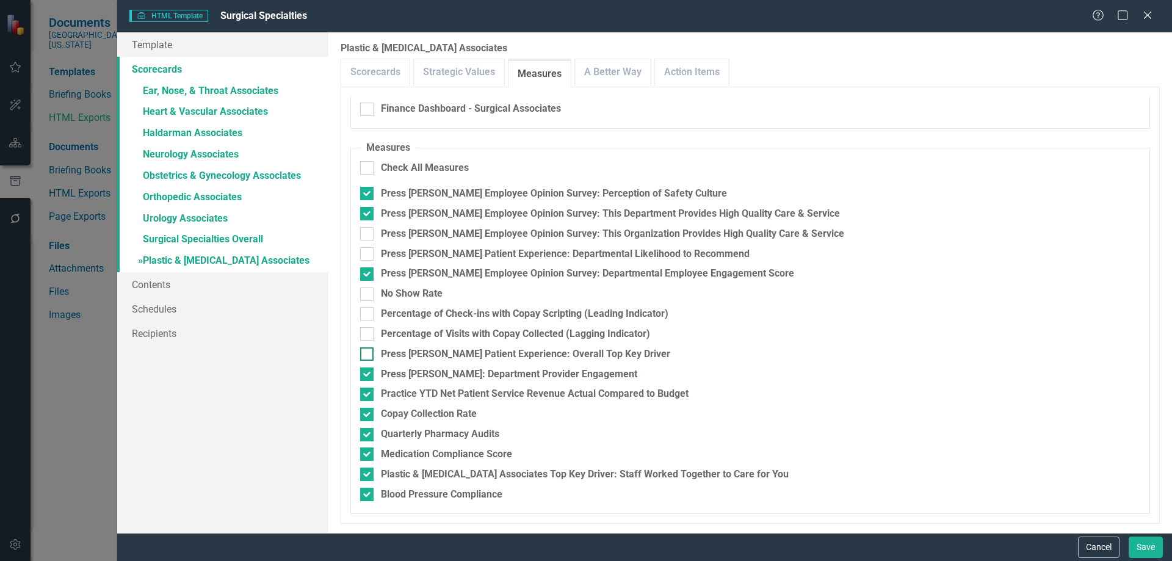
click at [368, 355] on input "Press [PERSON_NAME] Patient Experience: Overall Top Key Driver" at bounding box center [364, 351] width 8 height 8
click at [1146, 540] on button "Save" at bounding box center [1146, 547] width 34 height 21
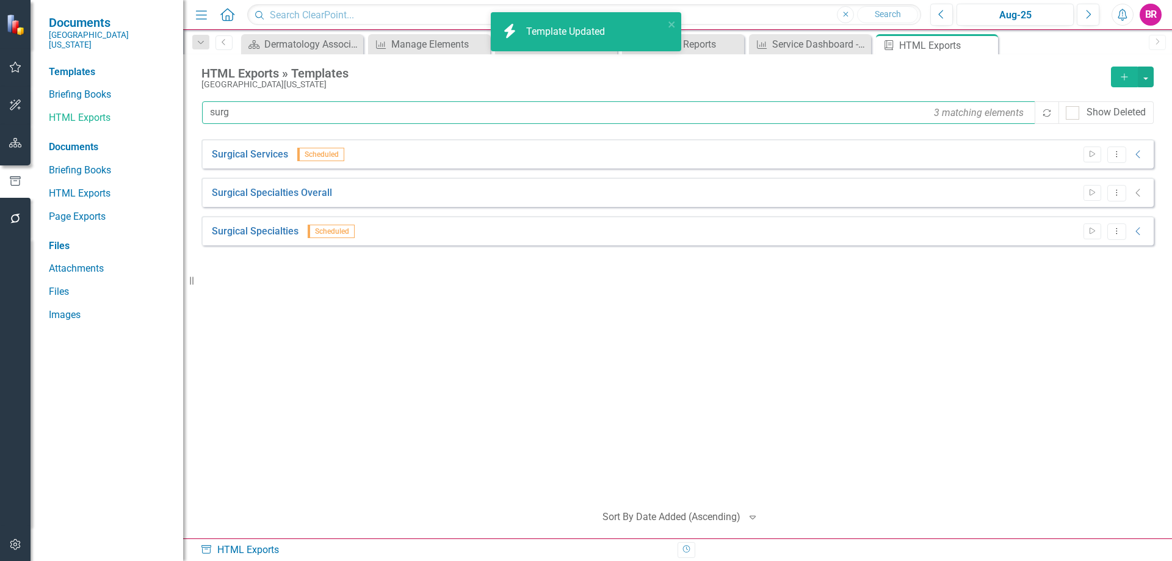
click at [253, 103] on input "surg" at bounding box center [619, 112] width 835 height 23
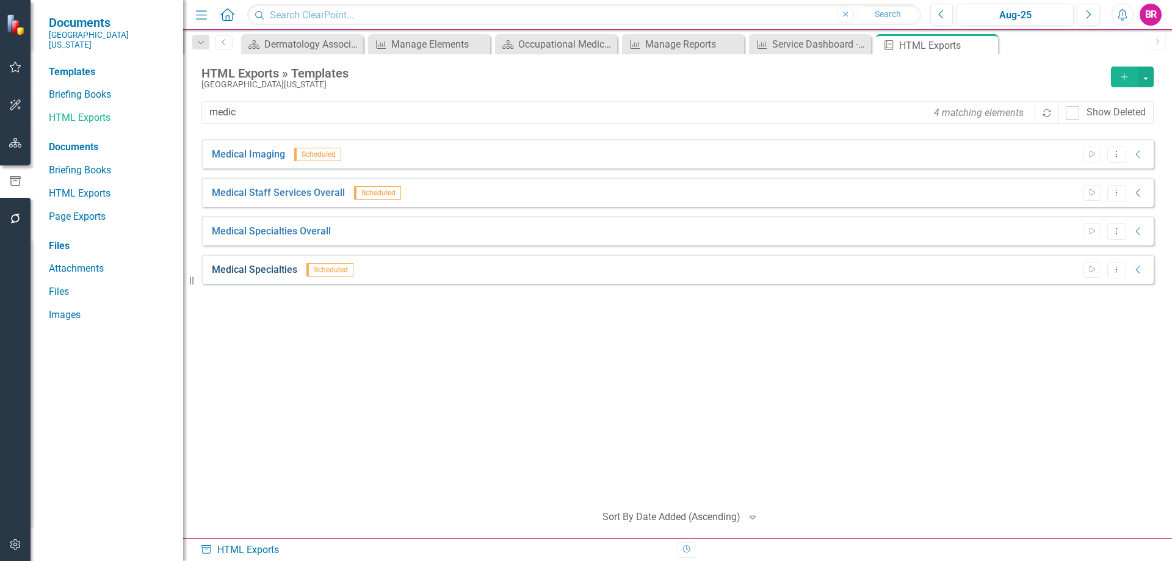
click at [289, 271] on link "Medical Specialties" at bounding box center [254, 270] width 85 height 14
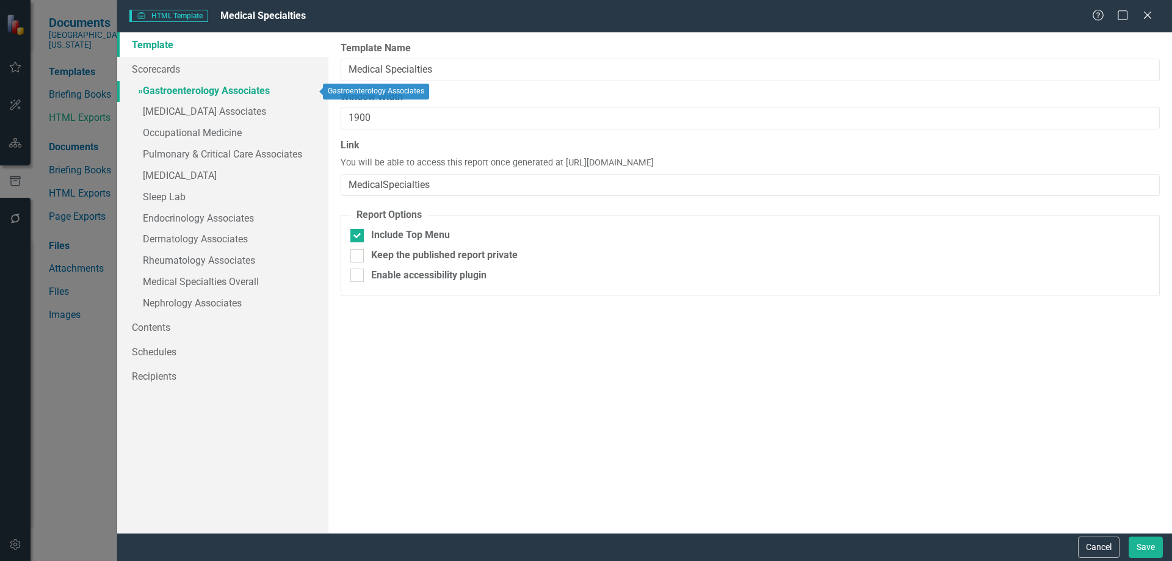
click at [260, 92] on link "» Gastroenterology Associates" at bounding box center [222, 91] width 211 height 21
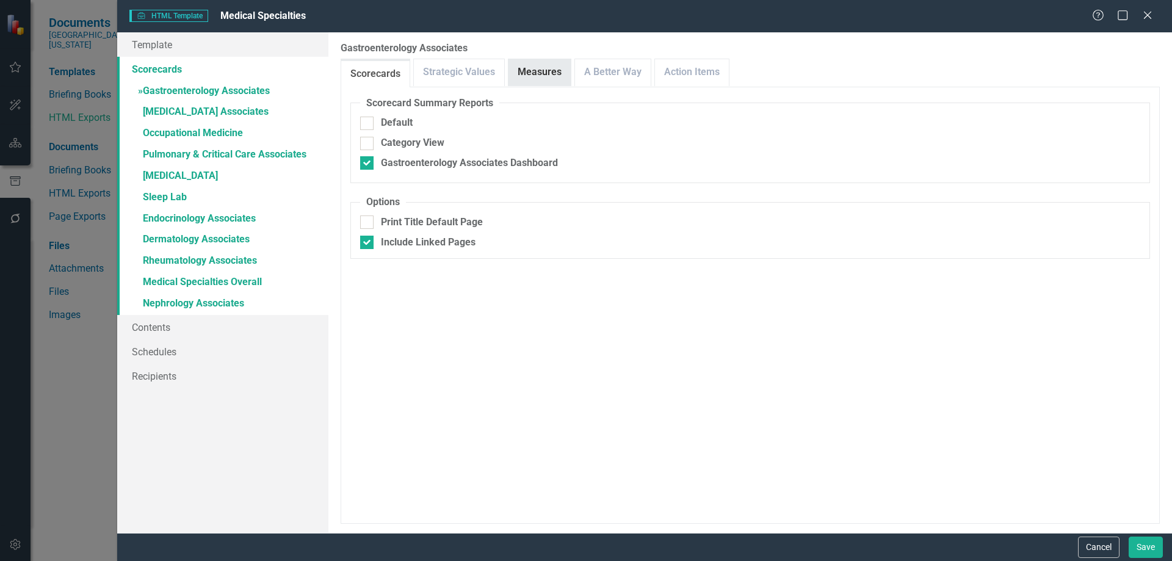
click at [535, 65] on link "Measures" at bounding box center [540, 72] width 62 height 26
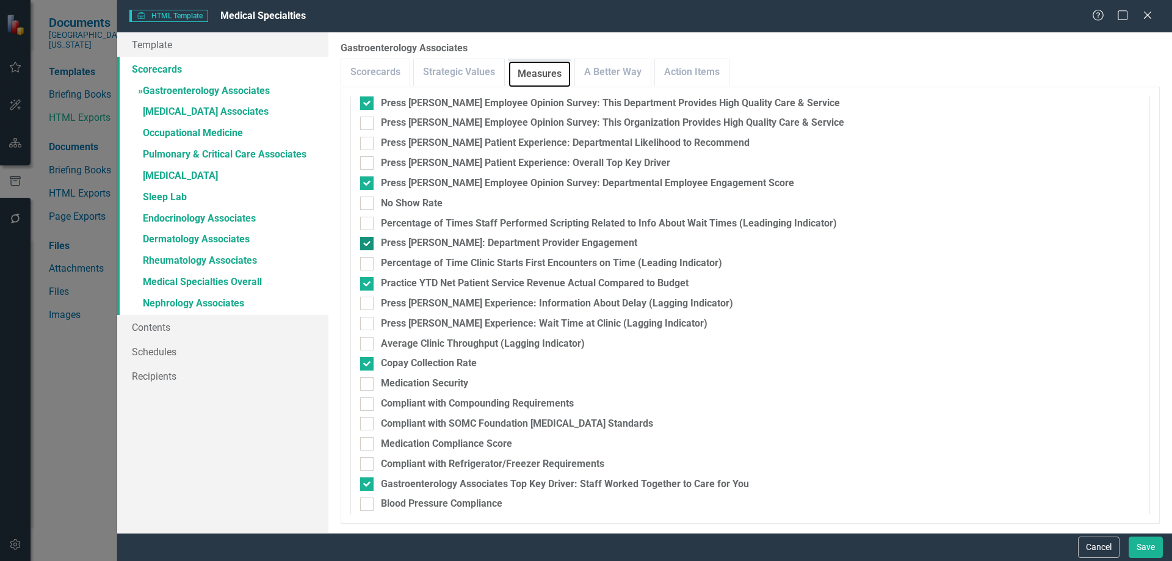
scroll to position [315, 0]
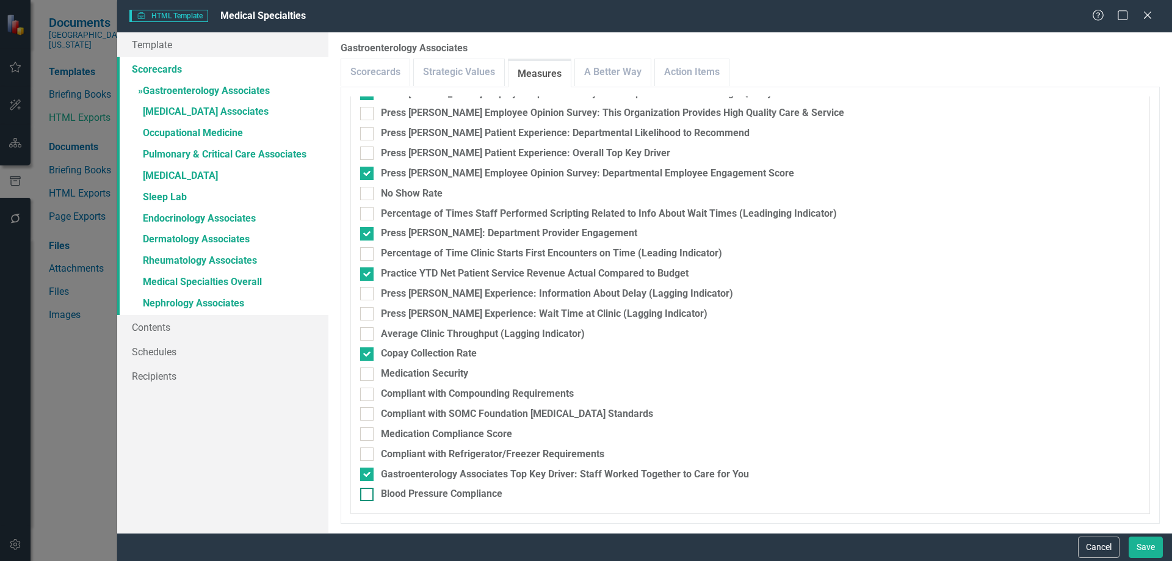
click at [478, 492] on div "Blood Pressure Compliance" at bounding box center [442, 494] width 122 height 14
click at [368, 492] on input "Blood Pressure Compliance" at bounding box center [364, 492] width 8 height 8
click at [481, 434] on div "Medication Compliance Score" at bounding box center [446, 434] width 131 height 14
click at [368, 434] on input "Medication Compliance Score" at bounding box center [364, 431] width 8 height 8
click at [474, 153] on div "Press [PERSON_NAME] Patient Experience: Overall Top Key Driver" at bounding box center [525, 154] width 289 height 14
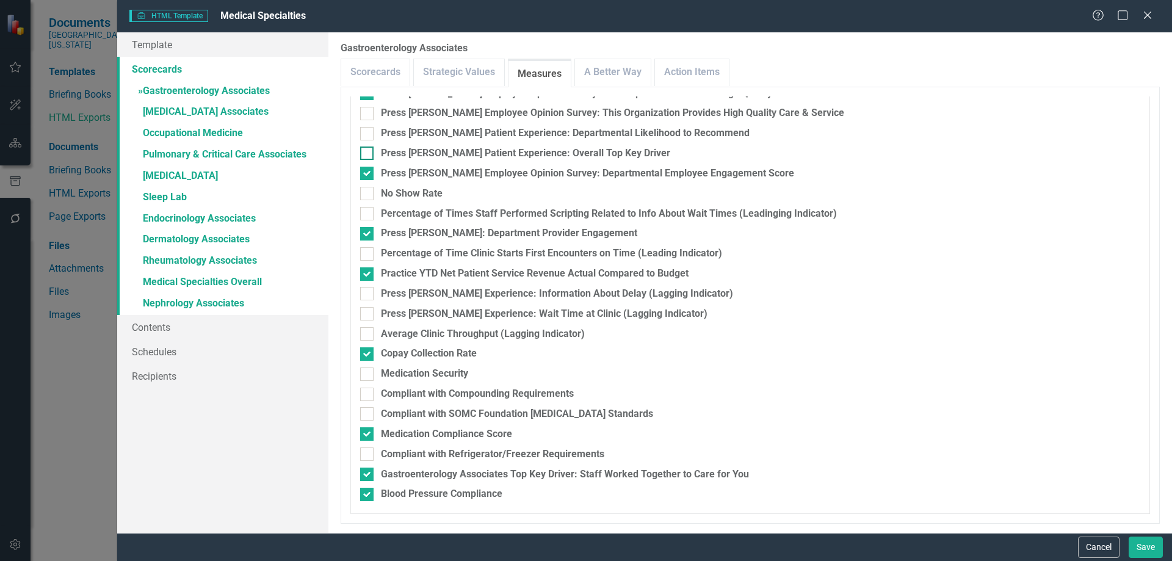
click at [368, 153] on input "Press [PERSON_NAME] Patient Experience: Overall Top Key Driver" at bounding box center [364, 151] width 8 height 8
click at [197, 107] on link "» [MEDICAL_DATA] Associates" at bounding box center [222, 112] width 211 height 21
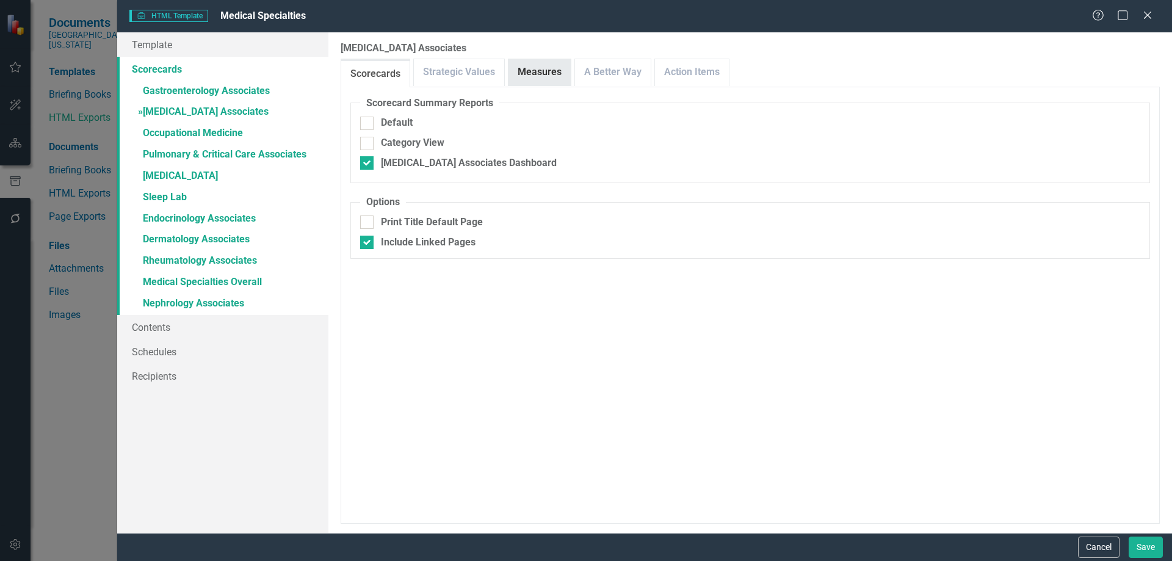
click at [544, 71] on link "Measures" at bounding box center [540, 72] width 62 height 26
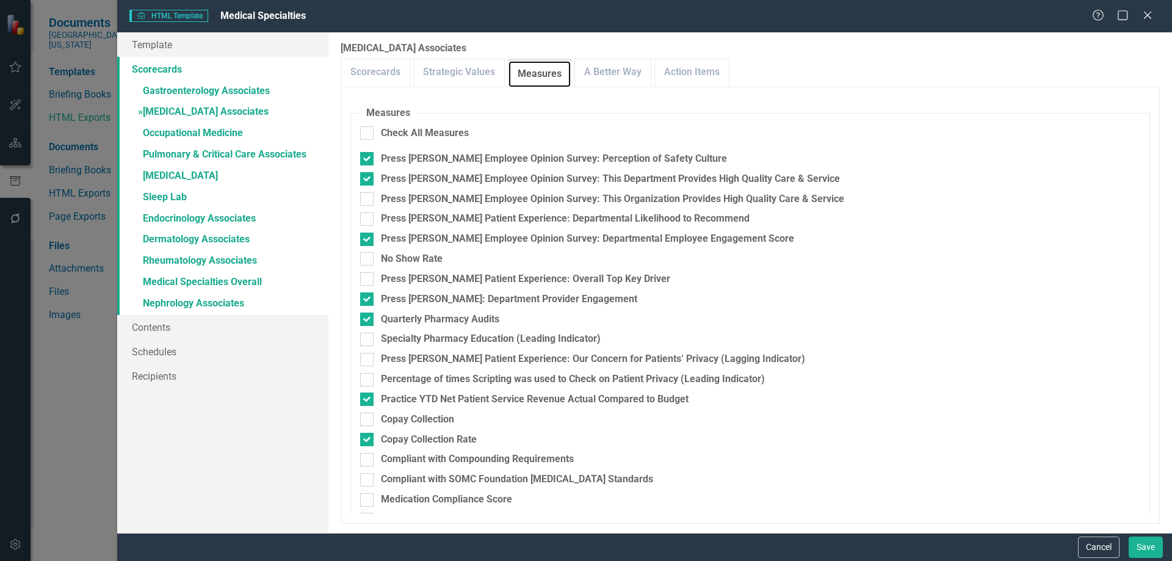
scroll to position [275, 0]
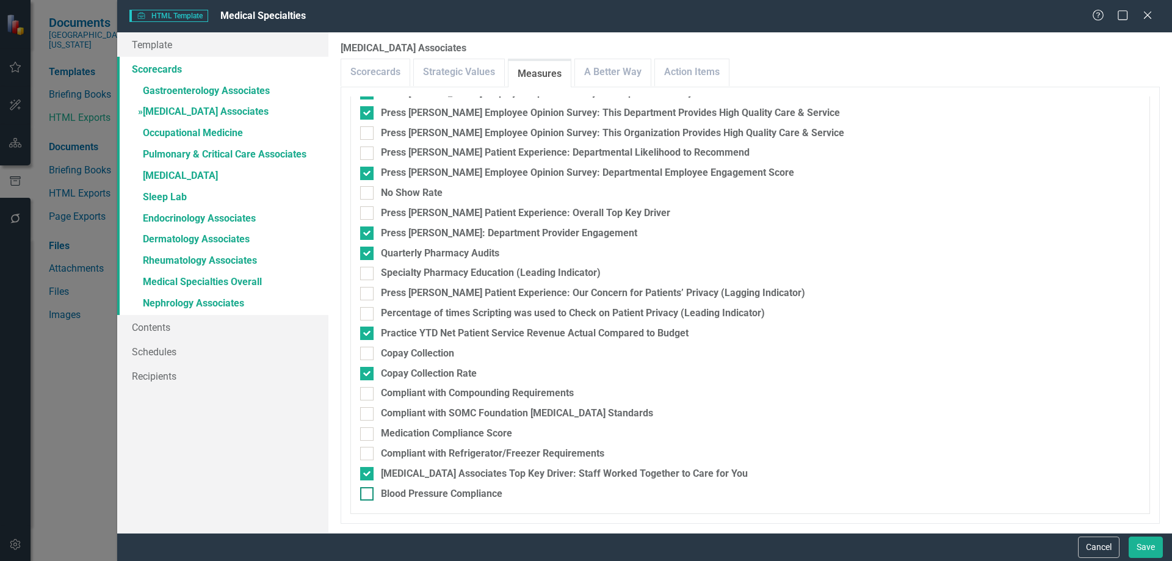
click at [445, 493] on div "Blood Pressure Compliance" at bounding box center [442, 494] width 122 height 14
click at [368, 493] on input "Blood Pressure Compliance" at bounding box center [364, 491] width 8 height 8
click at [457, 435] on div "Medication Compliance Score" at bounding box center [446, 434] width 131 height 14
click at [368, 435] on input "Medication Compliance Score" at bounding box center [364, 431] width 8 height 8
click at [603, 206] on div "Press [PERSON_NAME] Patient Experience: Overall Top Key Driver" at bounding box center [525, 213] width 289 height 14
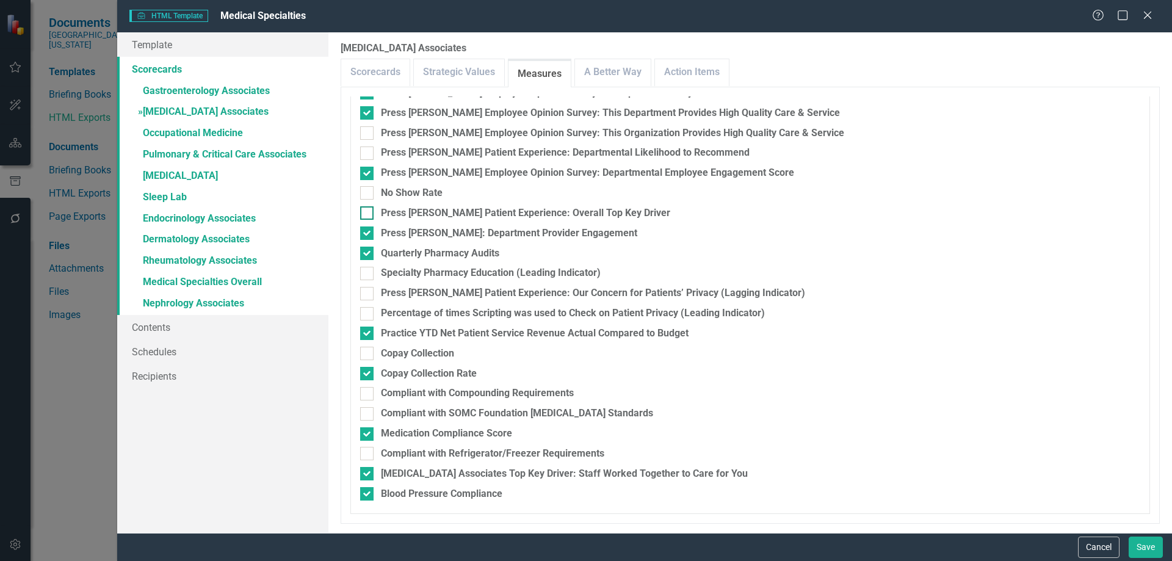
click at [368, 206] on input "Press [PERSON_NAME] Patient Experience: Overall Top Key Driver" at bounding box center [364, 210] width 8 height 8
click at [169, 133] on link "» Occupational Medicine" at bounding box center [222, 133] width 211 height 21
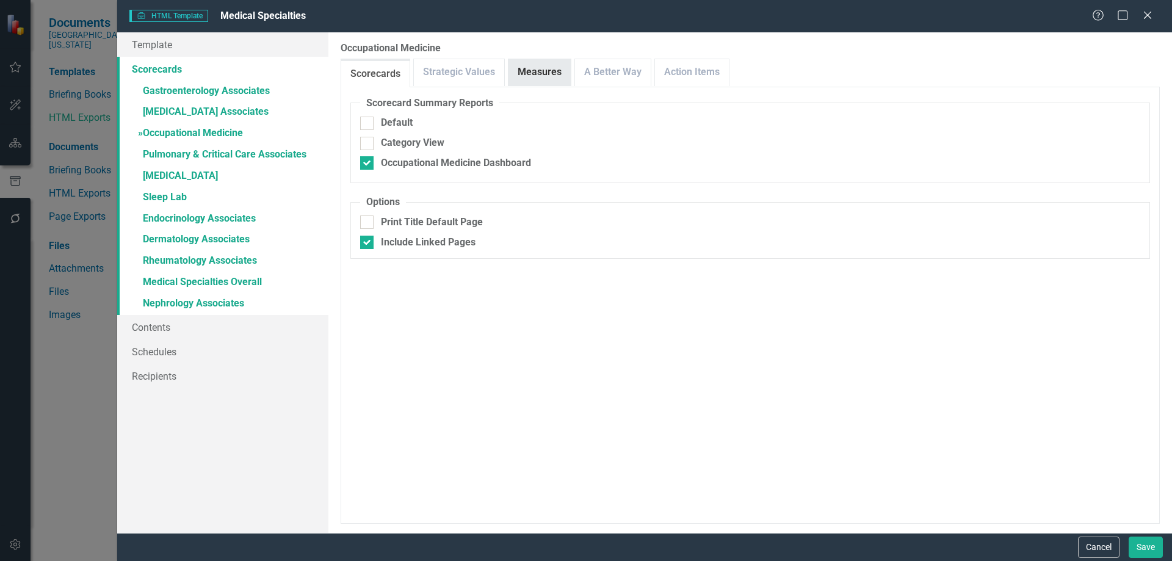
click at [526, 70] on link "Measures" at bounding box center [540, 72] width 62 height 26
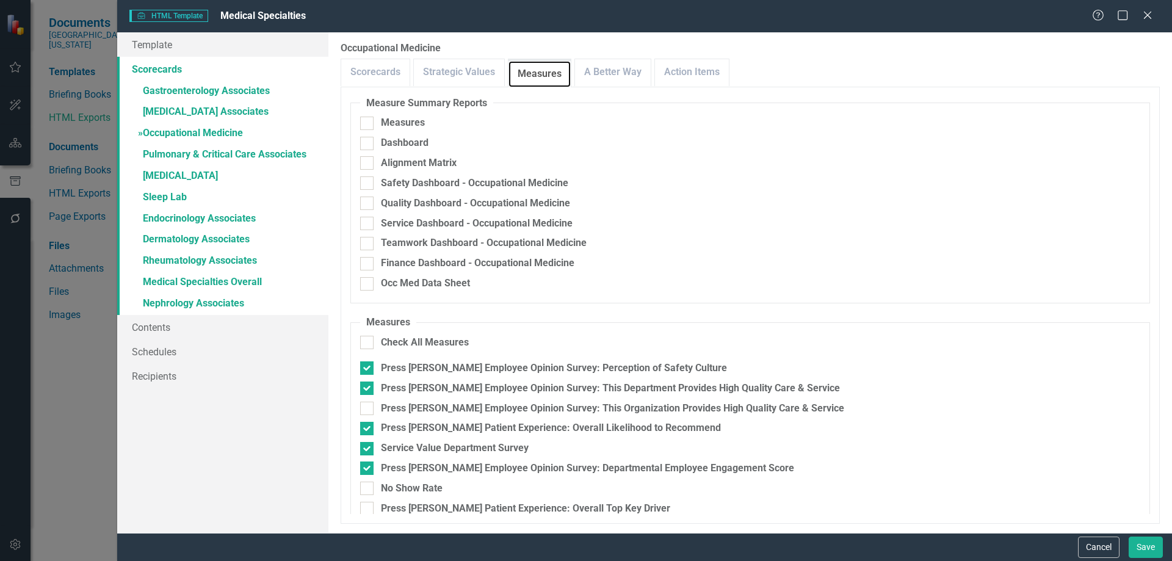
scroll to position [215, 0]
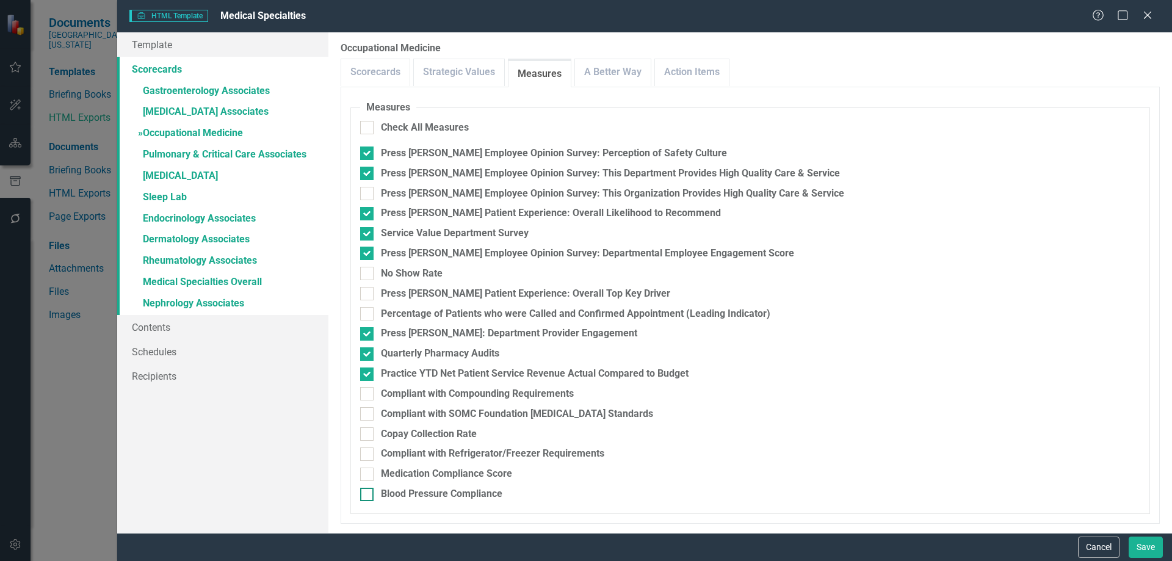
click at [421, 494] on div "Blood Pressure Compliance" at bounding box center [442, 494] width 122 height 14
click at [368, 494] on input "Blood Pressure Compliance" at bounding box center [364, 492] width 8 height 8
click at [427, 473] on div "Medication Compliance Score" at bounding box center [446, 474] width 131 height 14
click at [368, 473] on input "Medication Compliance Score" at bounding box center [364, 472] width 8 height 8
click at [536, 294] on div "Press [PERSON_NAME] Patient Experience: Overall Top Key Driver" at bounding box center [525, 294] width 289 height 14
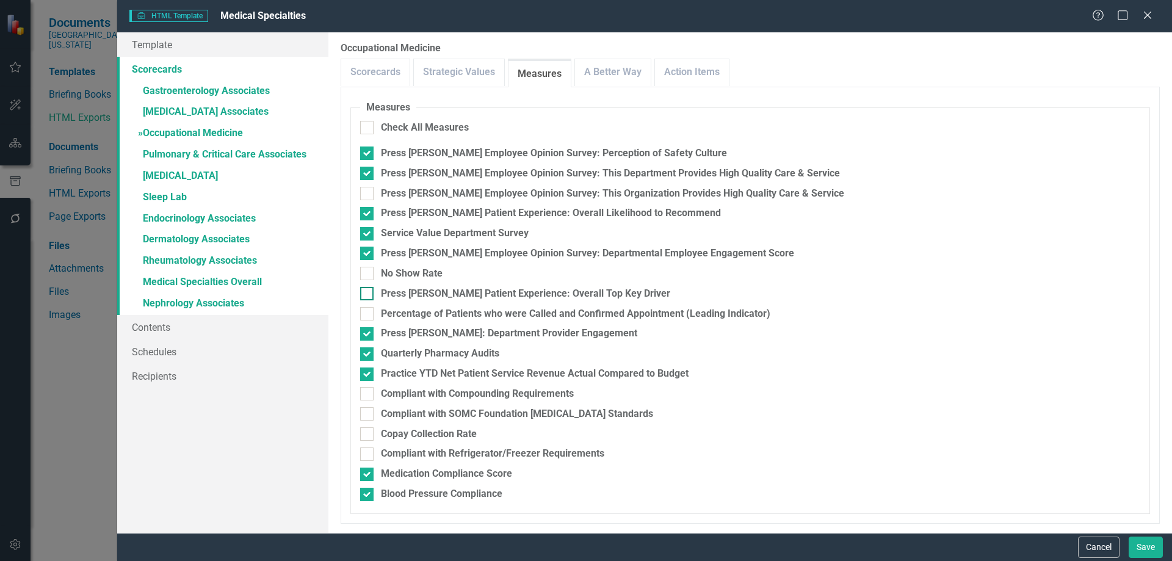
click at [368, 294] on input "Press [PERSON_NAME] Patient Experience: Overall Top Key Driver" at bounding box center [364, 291] width 8 height 8
click at [195, 159] on link "» Pulmonary & Critical Care Associates" at bounding box center [222, 155] width 211 height 21
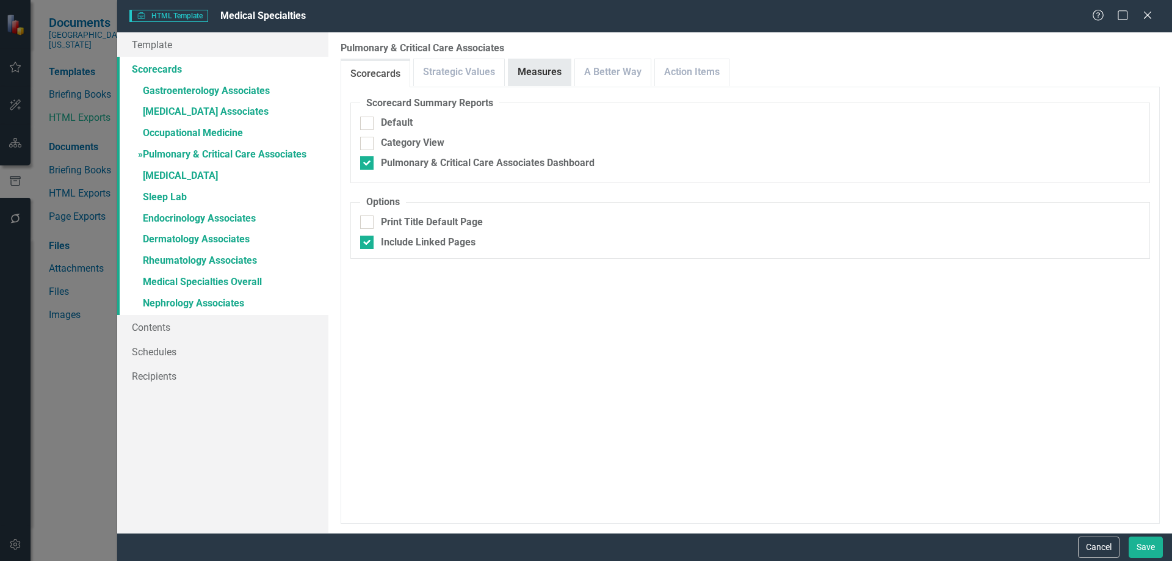
click at [554, 71] on link "Measures" at bounding box center [540, 72] width 62 height 26
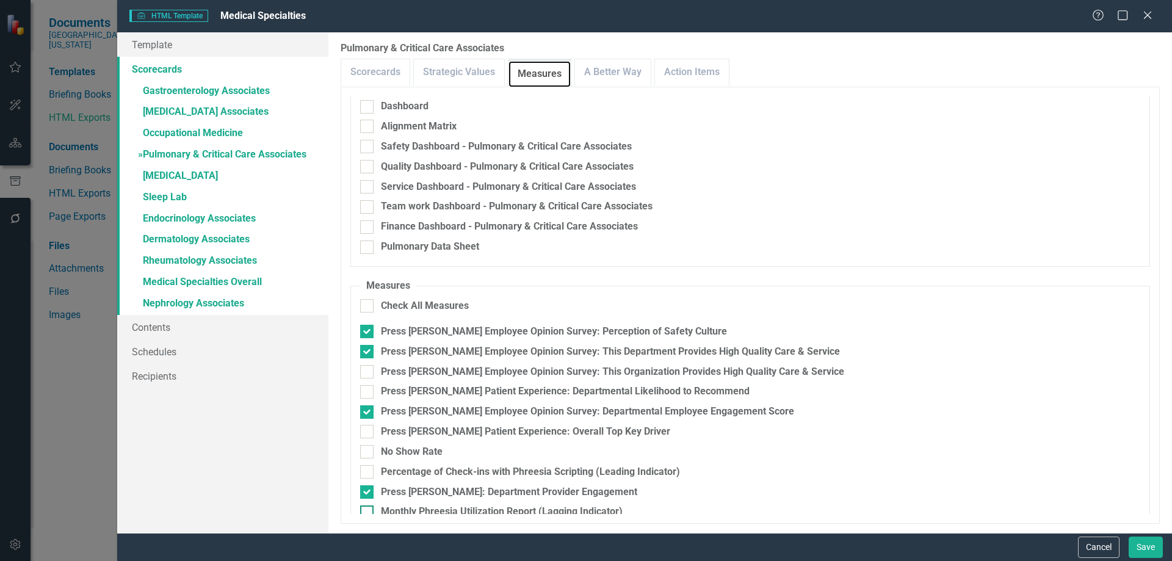
scroll to position [175, 0]
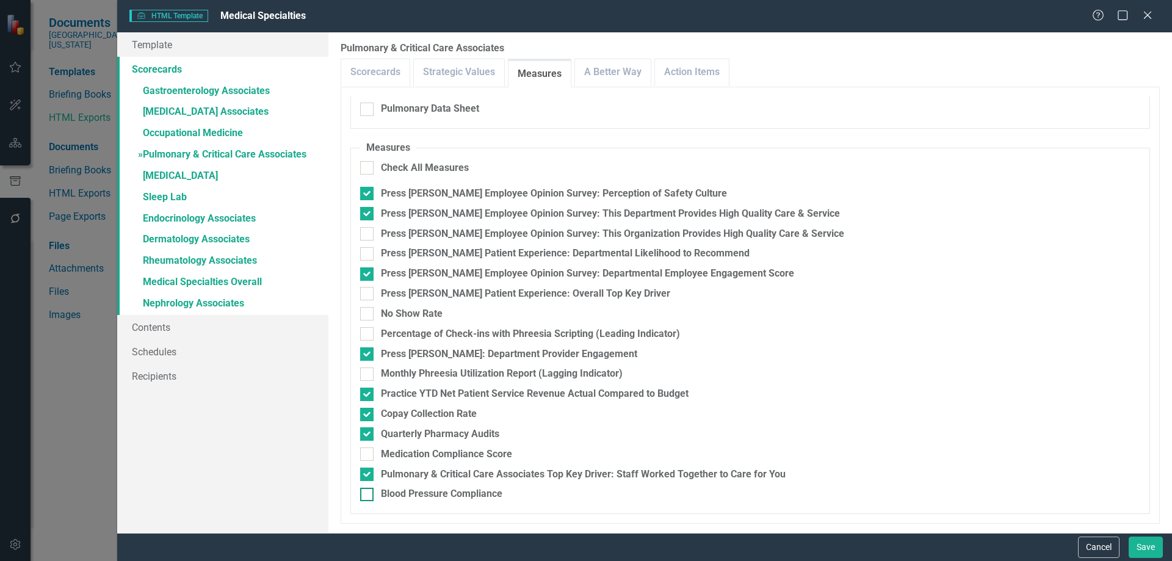
click at [424, 496] on div "Blood Pressure Compliance" at bounding box center [442, 494] width 122 height 14
click at [368, 496] on input "Blood Pressure Compliance" at bounding box center [364, 492] width 8 height 8
click at [434, 456] on div "Medication Compliance Score" at bounding box center [446, 455] width 131 height 14
click at [368, 456] on input "Medication Compliance Score" at bounding box center [364, 452] width 8 height 8
click at [473, 290] on div "Press [PERSON_NAME] Patient Experience: Overall Top Key Driver" at bounding box center [525, 294] width 289 height 14
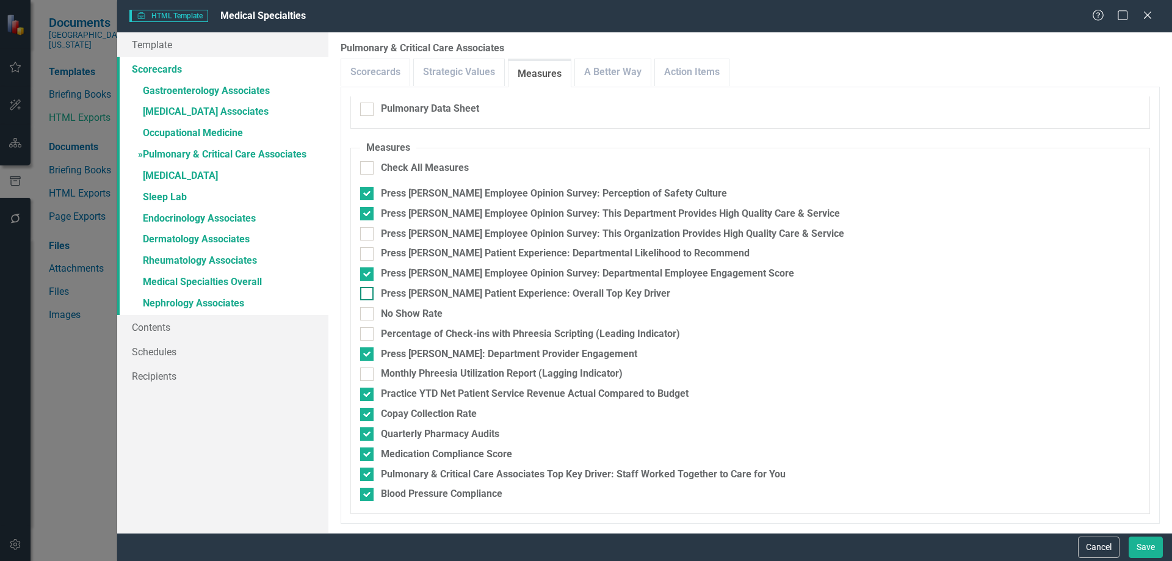
click at [368, 290] on input "Press [PERSON_NAME] Patient Experience: Overall Top Key Driver" at bounding box center [364, 291] width 8 height 8
click at [208, 176] on link "» [MEDICAL_DATA]" at bounding box center [222, 176] width 211 height 21
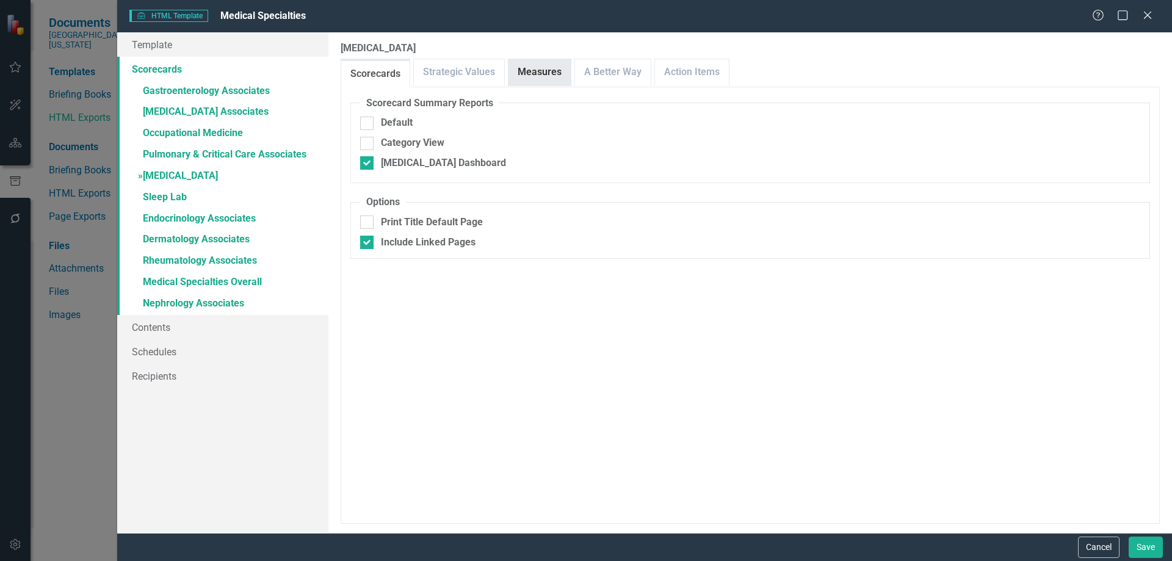
click at [542, 71] on link "Measures" at bounding box center [540, 72] width 62 height 26
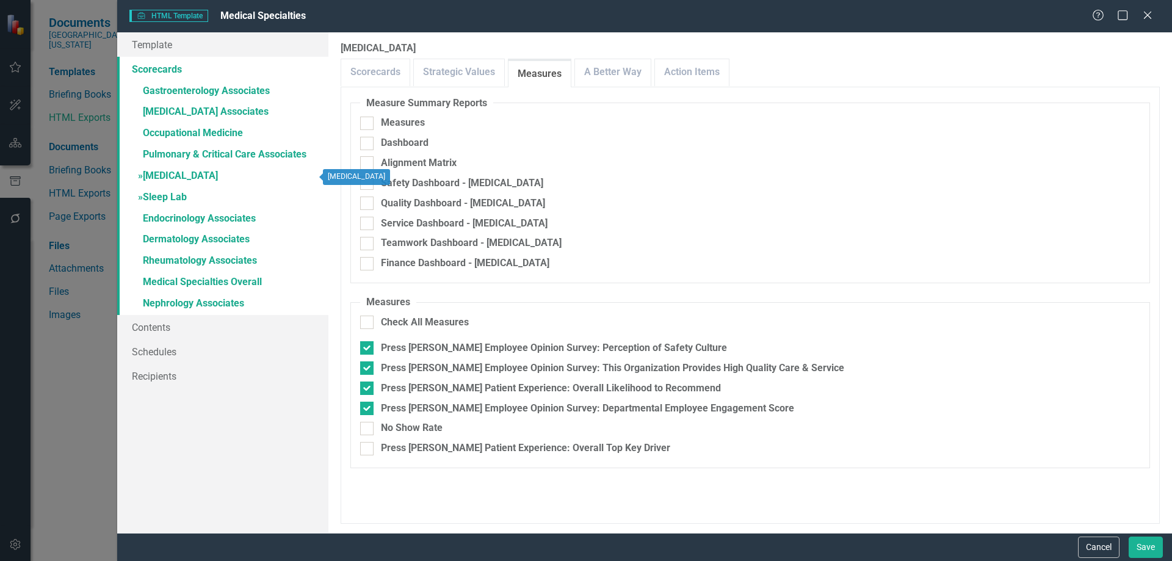
drag, startPoint x: 176, startPoint y: 196, endPoint x: 206, endPoint y: 195, distance: 29.9
click at [176, 196] on link "» Sleep Lab" at bounding box center [222, 197] width 211 height 21
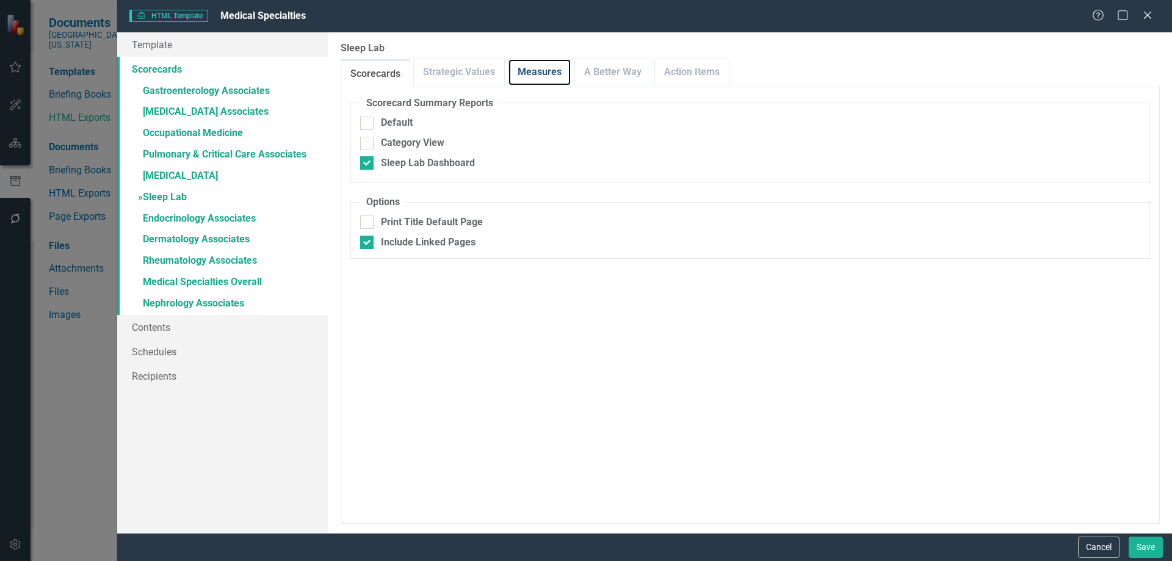
click at [543, 73] on link "Measures" at bounding box center [540, 72] width 62 height 26
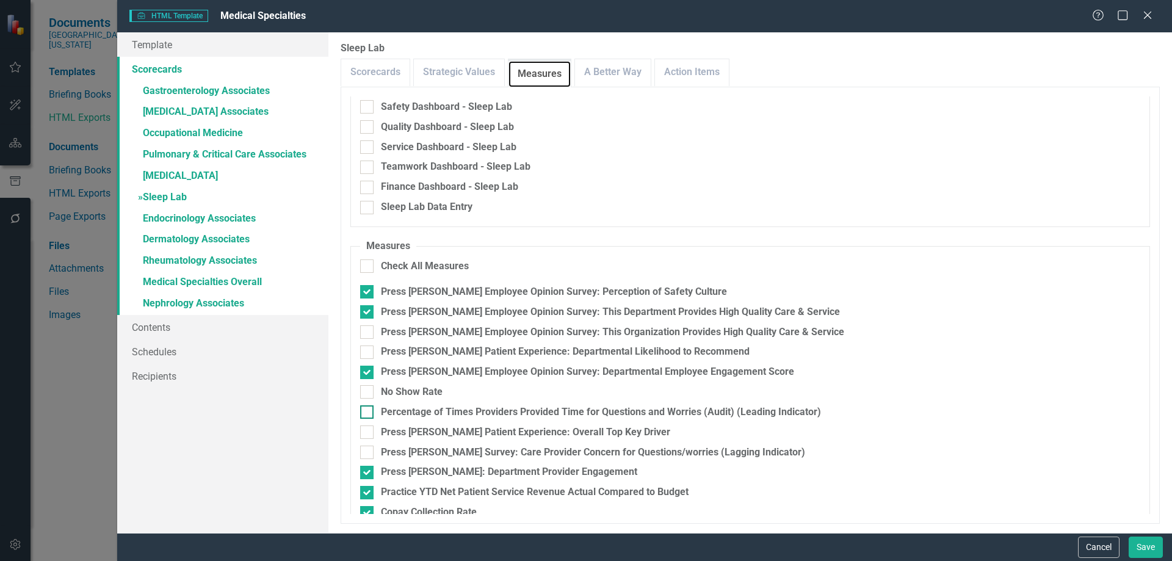
scroll to position [154, 0]
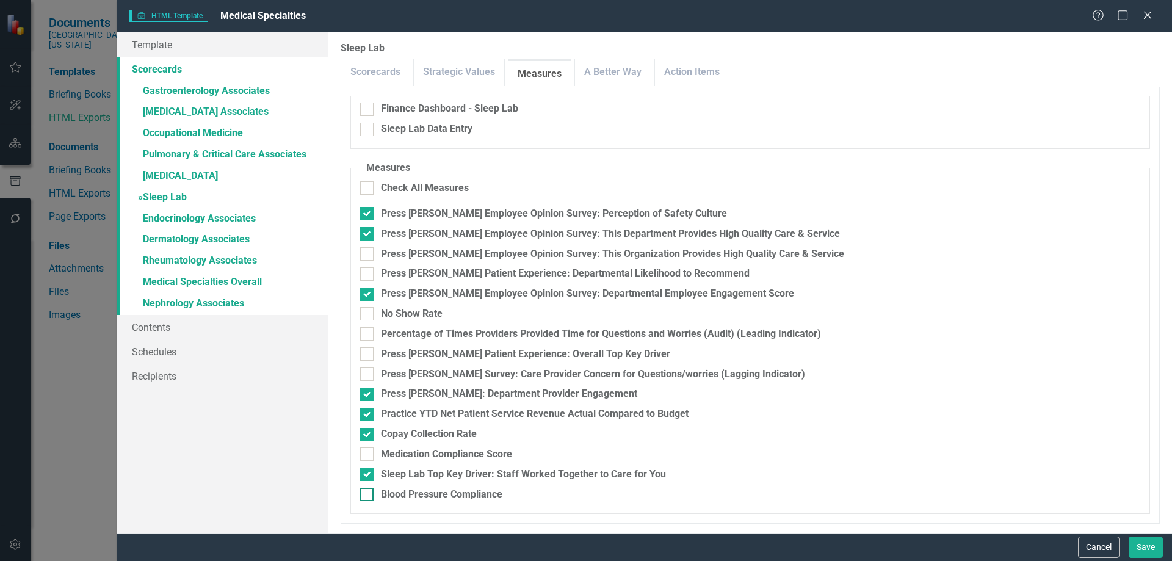
click at [435, 491] on div "Blood Pressure Compliance" at bounding box center [442, 495] width 122 height 14
click at [368, 491] on input "Blood Pressure Compliance" at bounding box center [364, 492] width 8 height 8
click at [448, 451] on div "Medication Compliance Score" at bounding box center [446, 455] width 131 height 14
click at [368, 451] on input "Medication Compliance Score" at bounding box center [364, 452] width 8 height 8
click at [466, 360] on div "Press [PERSON_NAME] Patient Experience: Overall Top Key Driver" at bounding box center [525, 354] width 289 height 14
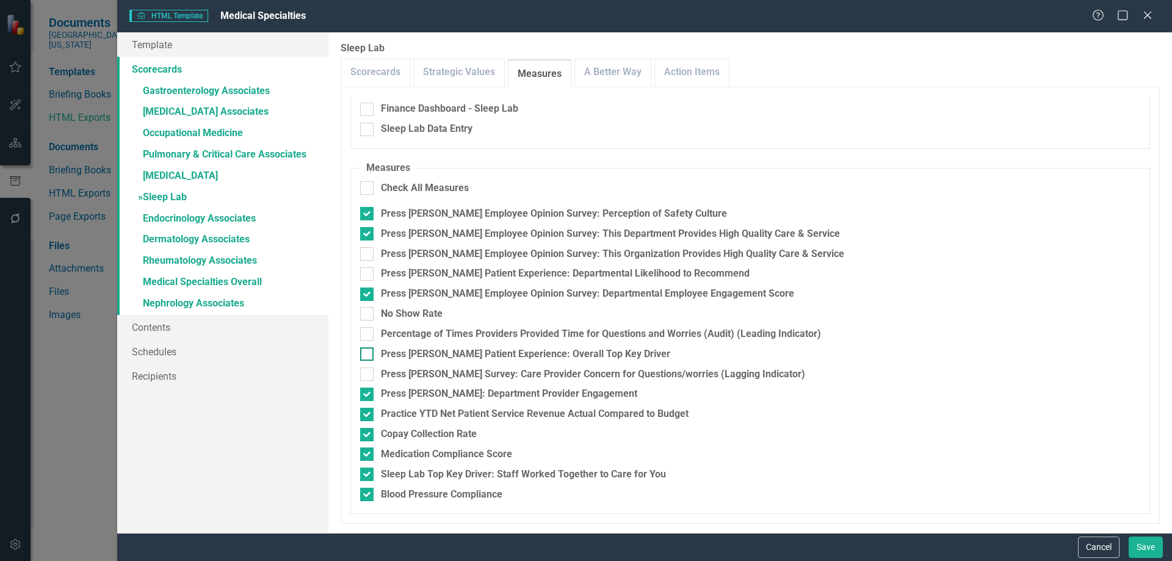
click at [368, 355] on input "Press [PERSON_NAME] Patient Experience: Overall Top Key Driver" at bounding box center [364, 351] width 8 height 8
click at [194, 217] on link "» Endocrinology Associates" at bounding box center [222, 219] width 211 height 21
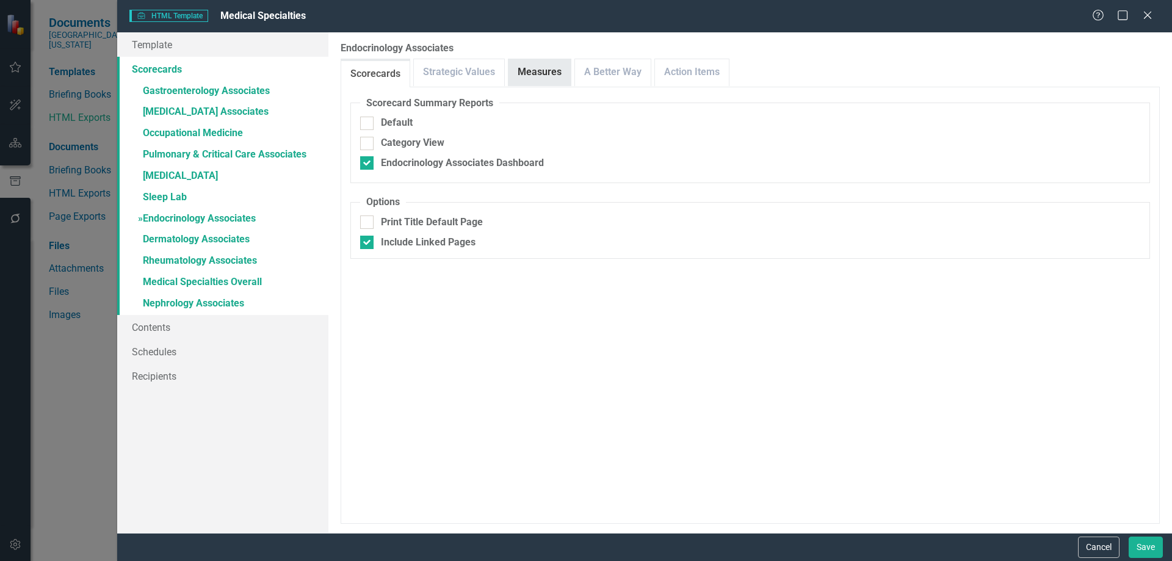
click at [551, 79] on link "Measures" at bounding box center [540, 72] width 62 height 26
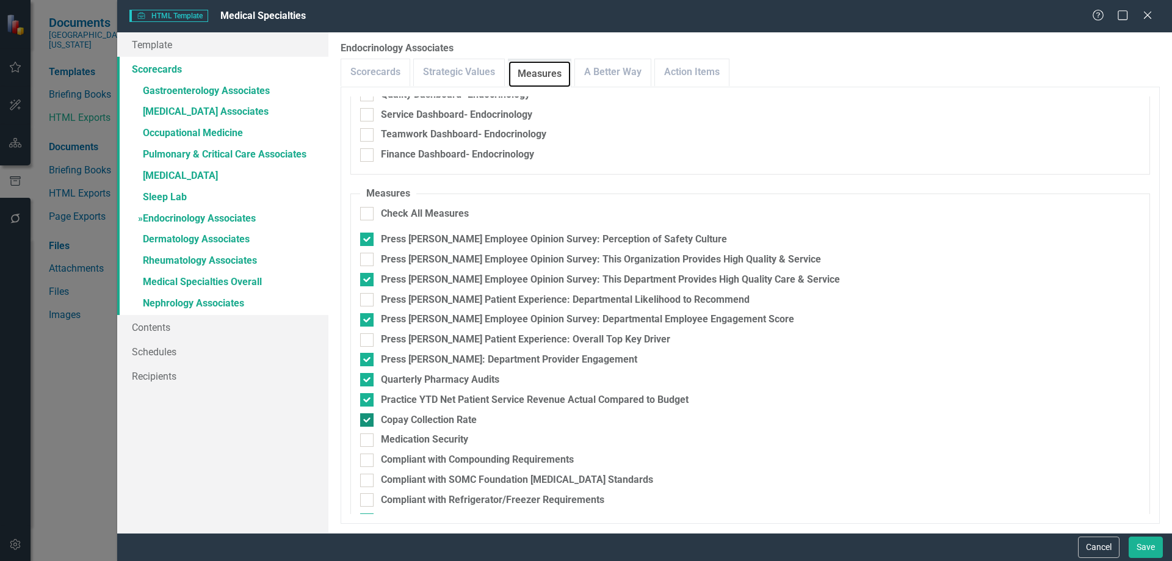
scroll to position [175, 0]
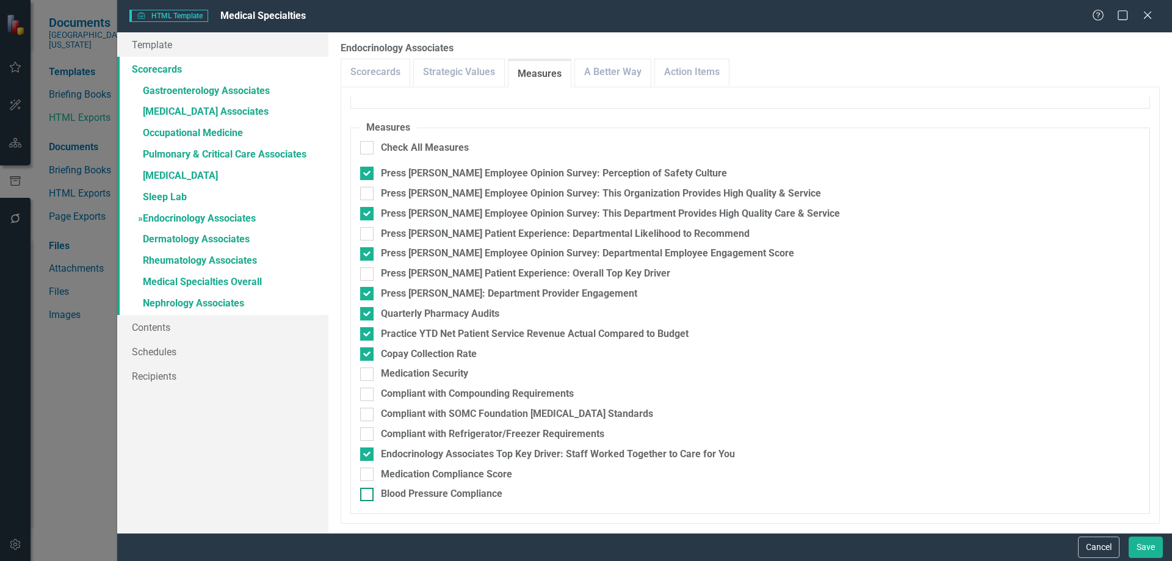
click at [494, 487] on div "Blood Pressure Compliance" at bounding box center [442, 494] width 122 height 14
click at [368, 488] on input "Blood Pressure Compliance" at bounding box center [364, 492] width 8 height 8
click at [492, 474] on div "Medication Compliance Score" at bounding box center [446, 475] width 131 height 14
click at [368, 474] on input "Medication Compliance Score" at bounding box center [364, 472] width 8 height 8
click at [592, 272] on div "Press [PERSON_NAME] Patient Experience: Overall Top Key Driver" at bounding box center [525, 274] width 289 height 14
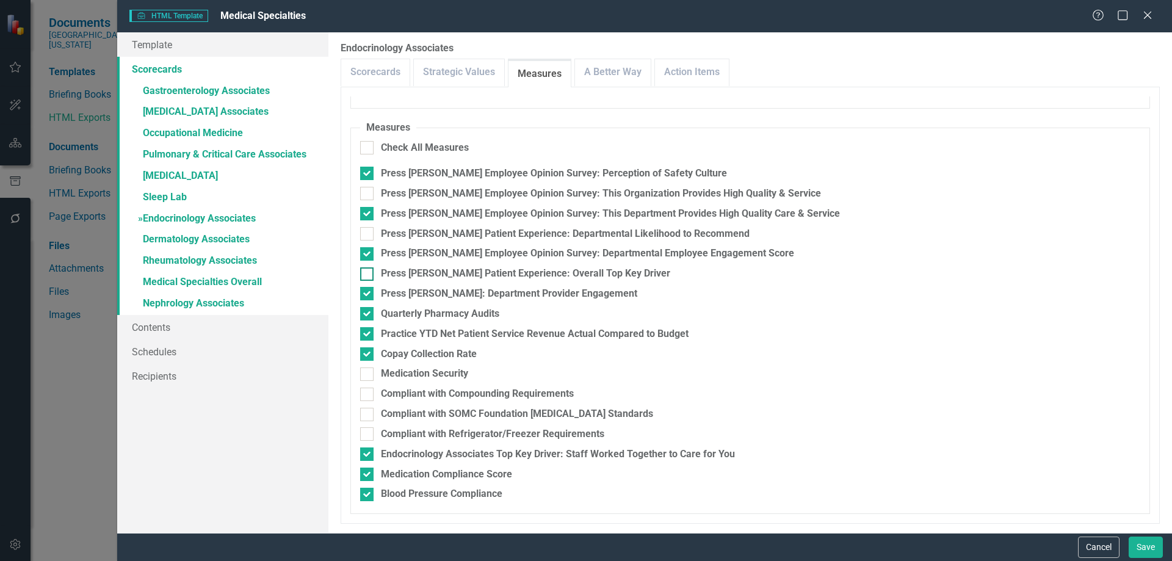
click at [368, 272] on input "Press [PERSON_NAME] Patient Experience: Overall Top Key Driver" at bounding box center [364, 271] width 8 height 8
click at [200, 222] on link "» Endocrinology Associates" at bounding box center [222, 219] width 211 height 21
click at [218, 239] on link "» Dermatology Associates" at bounding box center [222, 240] width 211 height 21
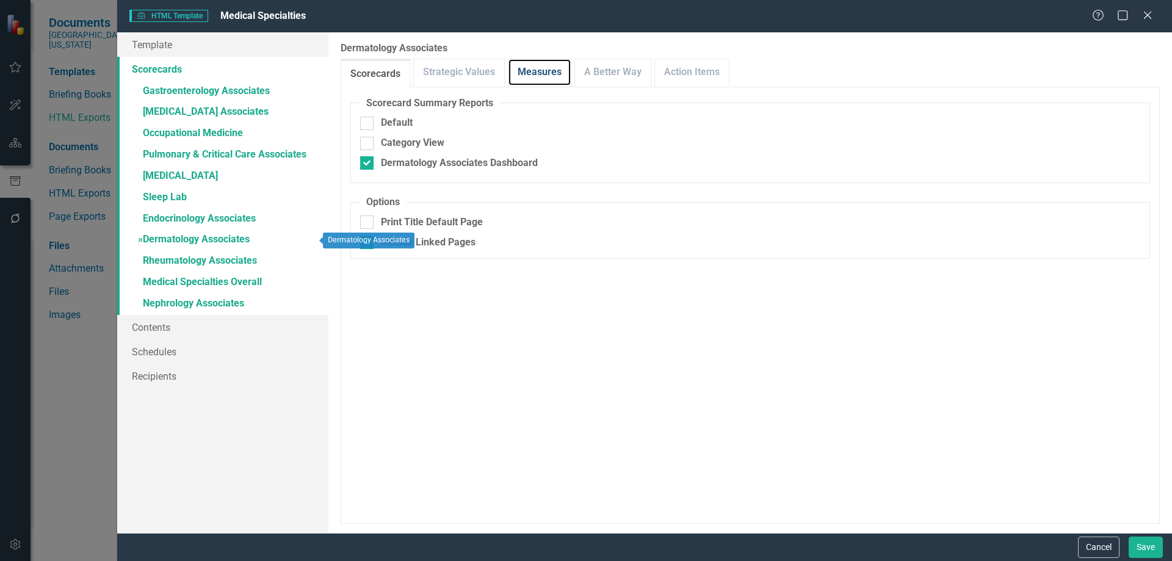
click at [559, 72] on link "Measures" at bounding box center [540, 72] width 62 height 26
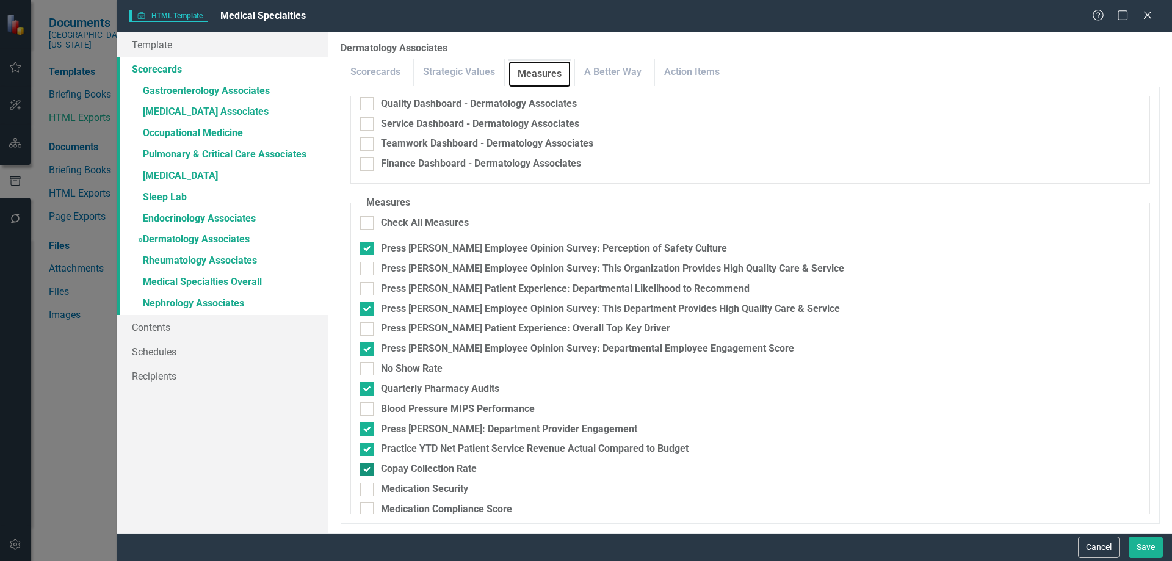
scroll to position [195, 0]
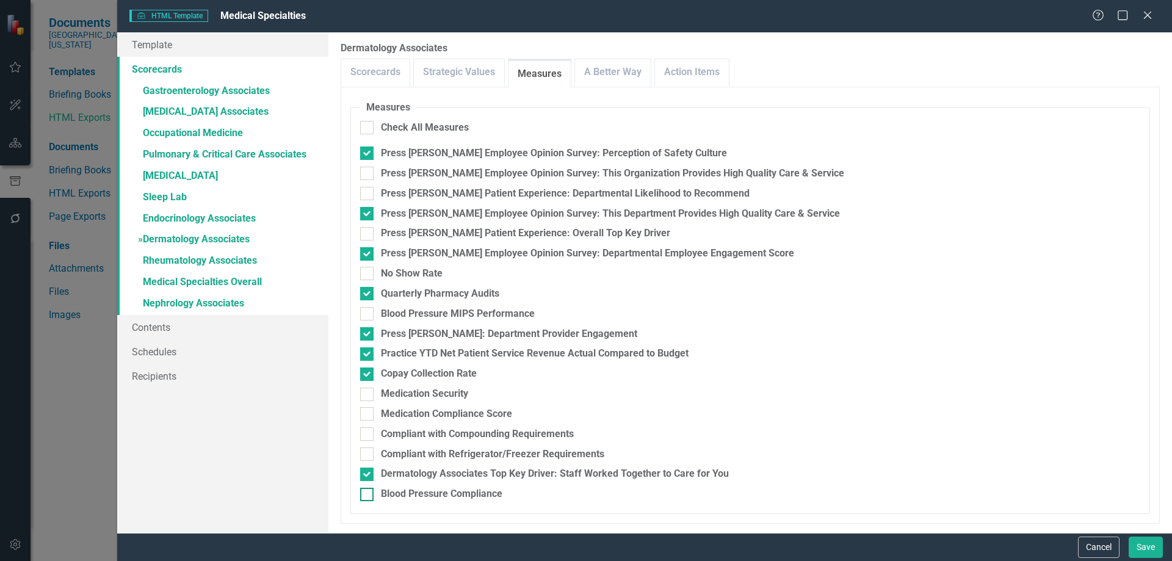
click at [437, 492] on div "Blood Pressure Compliance" at bounding box center [442, 494] width 122 height 14
click at [368, 492] on input "Blood Pressure Compliance" at bounding box center [364, 492] width 8 height 8
click at [456, 412] on div "Medication Compliance Score" at bounding box center [446, 414] width 131 height 14
click at [368, 412] on input "Medication Compliance Score" at bounding box center [364, 411] width 8 height 8
click at [562, 229] on div "Press [PERSON_NAME] Patient Experience: Overall Top Key Driver" at bounding box center [525, 234] width 289 height 14
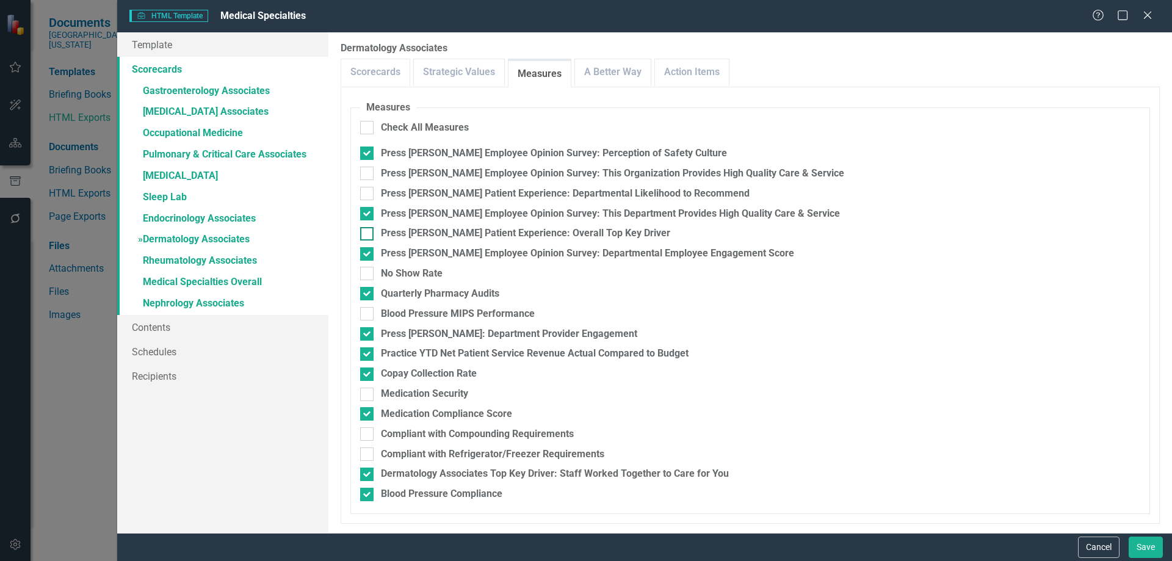
click at [368, 229] on input "Press [PERSON_NAME] Patient Experience: Overall Top Key Driver" at bounding box center [364, 231] width 8 height 8
click at [191, 266] on link "» Rheumatology Associates" at bounding box center [222, 261] width 211 height 21
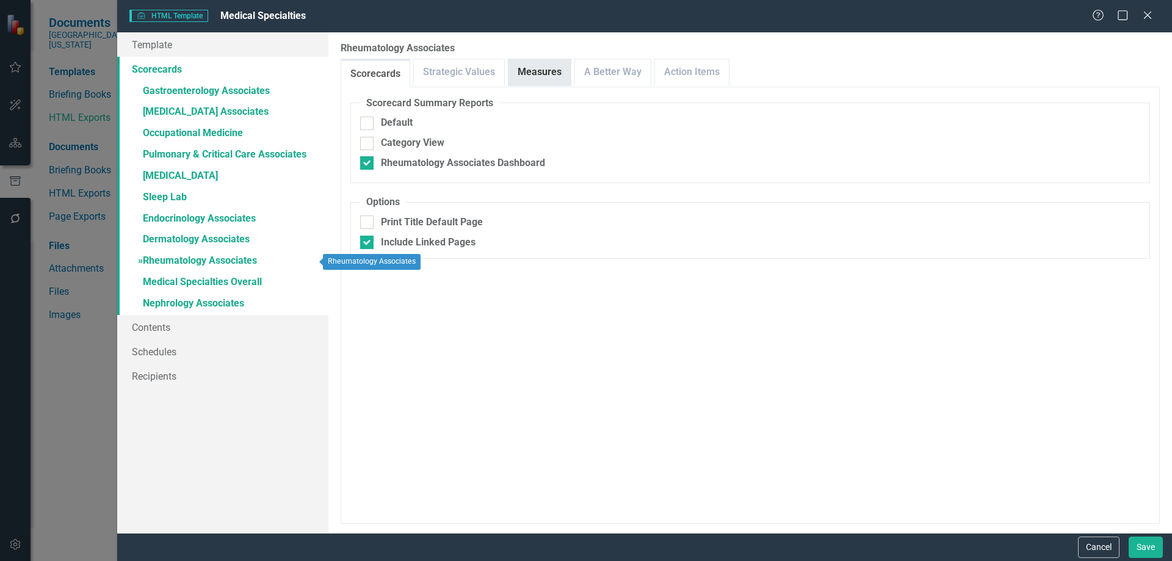
click at [554, 70] on link "Measures" at bounding box center [540, 72] width 62 height 26
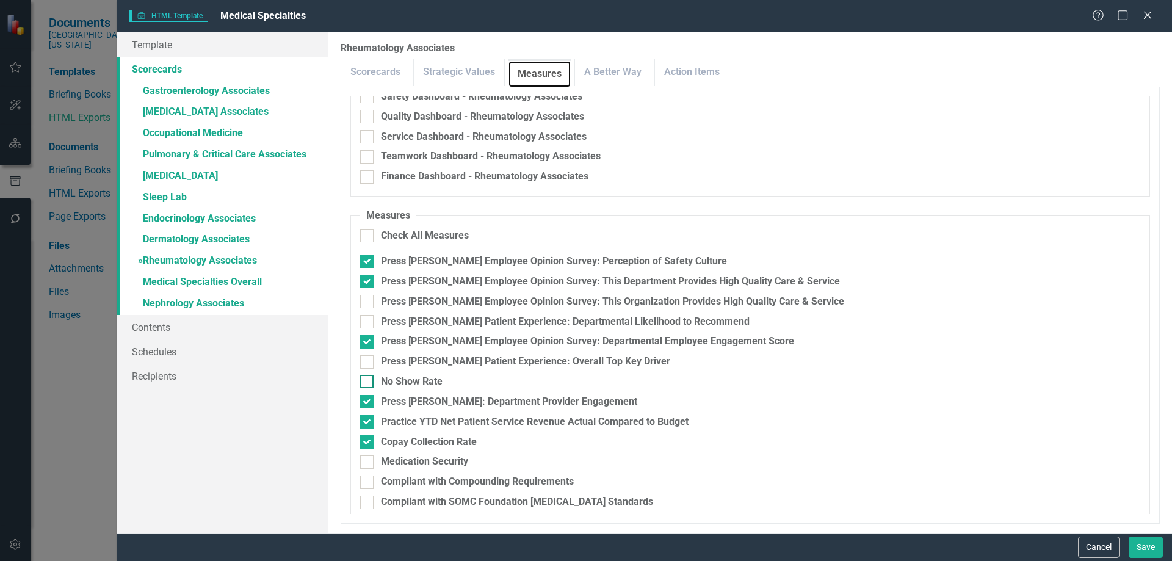
scroll to position [175, 0]
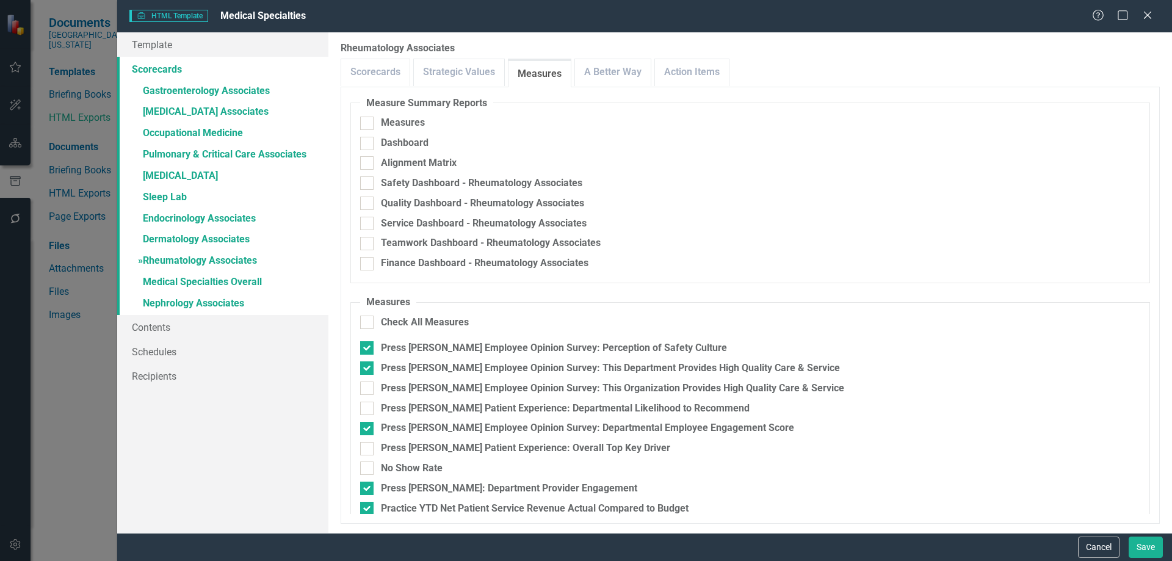
checkbox input "true"
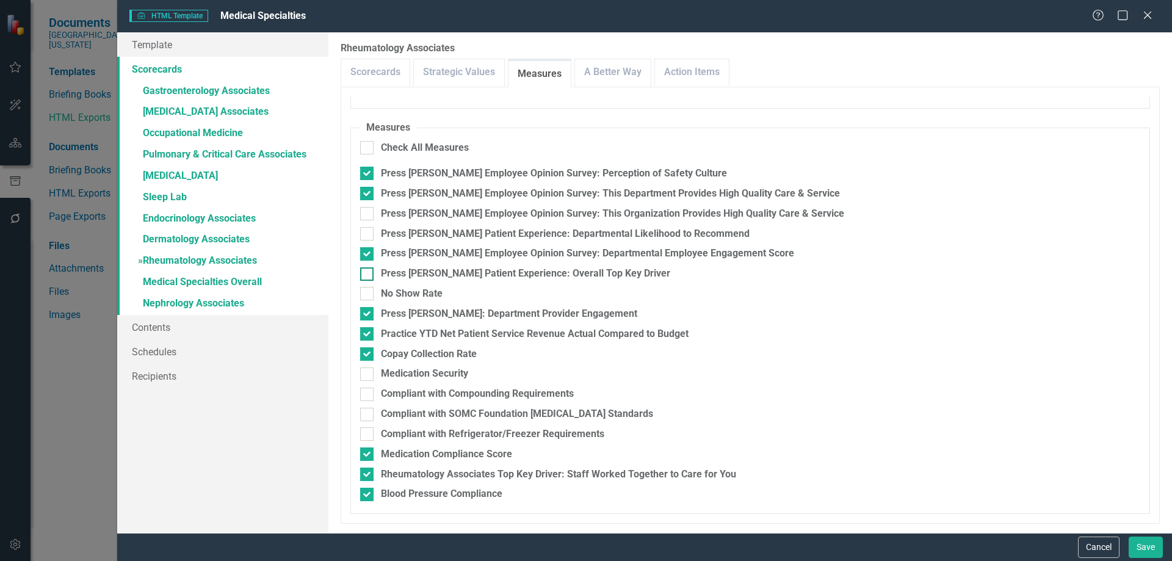
click at [529, 277] on div "Press [PERSON_NAME] Patient Experience: Overall Top Key Driver" at bounding box center [525, 274] width 289 height 14
click at [368, 275] on input "Press [PERSON_NAME] Patient Experience: Overall Top Key Driver" at bounding box center [364, 271] width 8 height 8
checkbox input "true"
click at [151, 279] on link "» Medical Specialties Overall" at bounding box center [222, 282] width 211 height 21
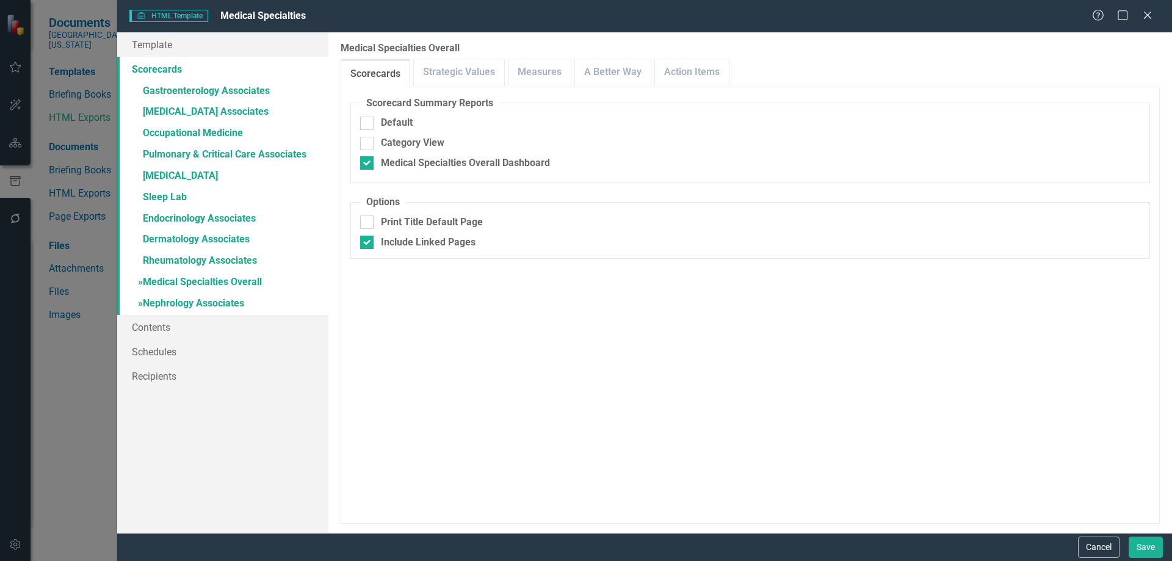
click at [202, 309] on link "» Nephrology Associates" at bounding box center [222, 304] width 211 height 21
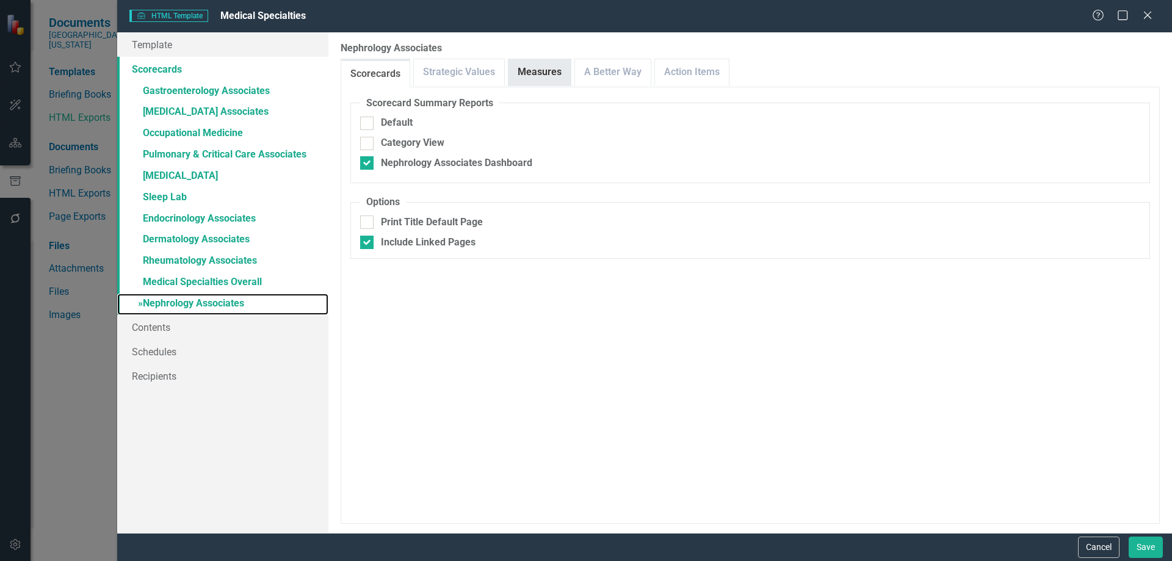
checkbox input "true"
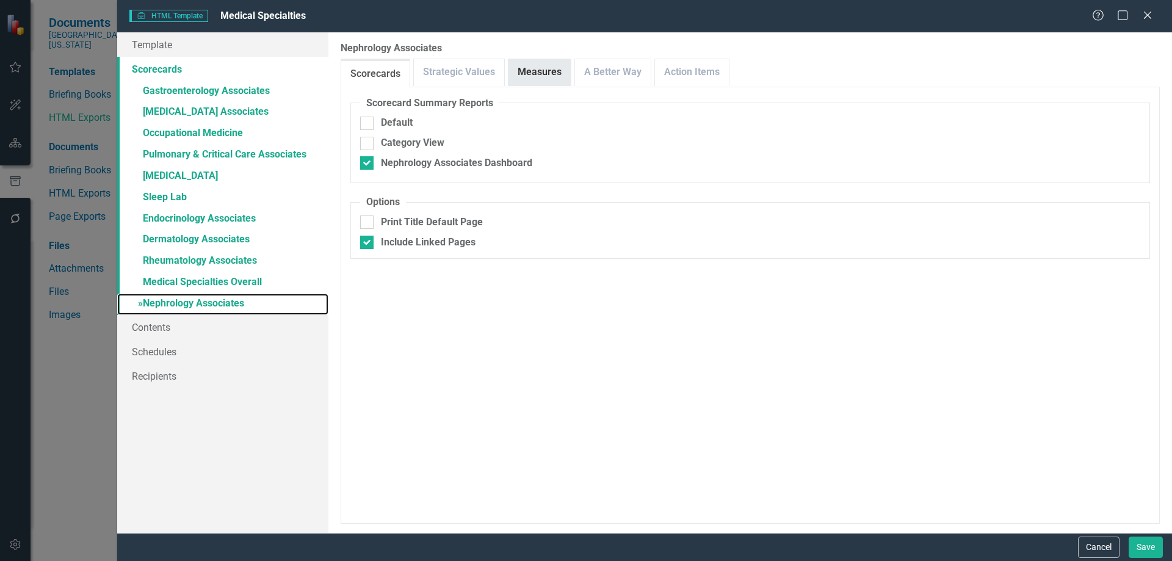
checkbox input "true"
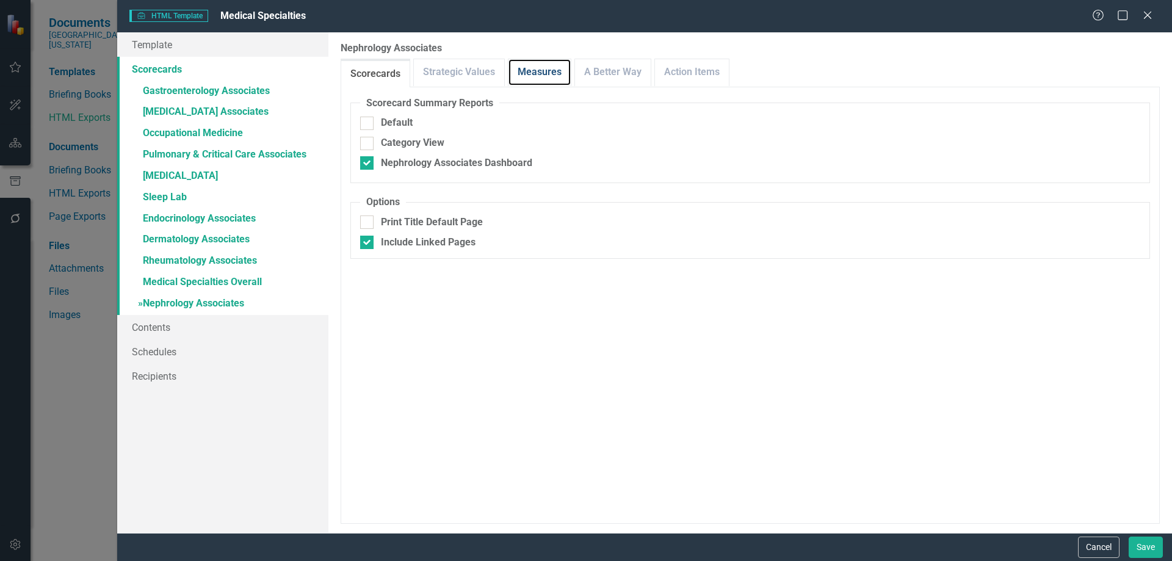
click at [547, 75] on link "Measures" at bounding box center [540, 72] width 62 height 26
checkbox input "false"
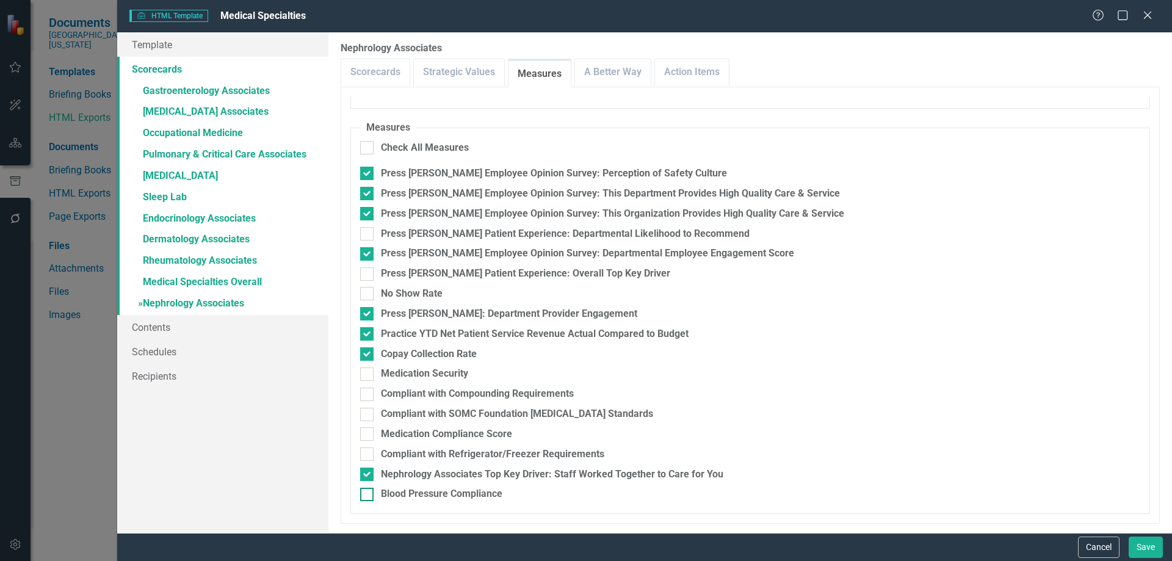
click at [443, 493] on div "Blood Pressure Compliance" at bounding box center [442, 494] width 122 height 14
click at [368, 493] on input "Blood Pressure Compliance" at bounding box center [364, 492] width 8 height 8
checkbox input "true"
click at [465, 435] on div "Medication Compliance Score" at bounding box center [446, 434] width 131 height 14
click at [368, 435] on input "Medication Compliance Score" at bounding box center [364, 431] width 8 height 8
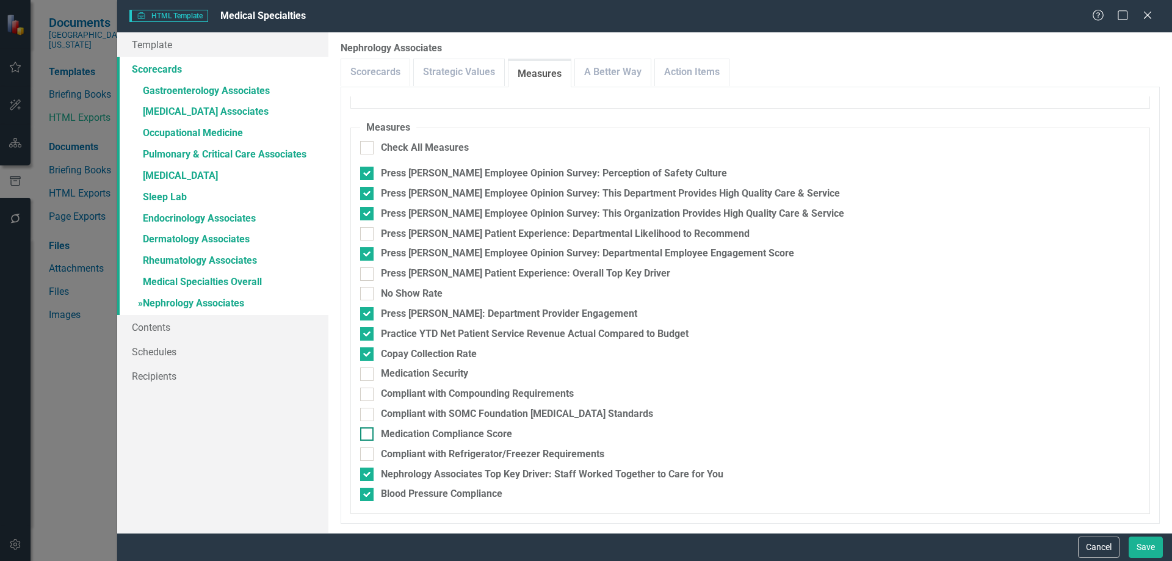
checkbox input "true"
drag, startPoint x: 496, startPoint y: 272, endPoint x: 503, endPoint y: 278, distance: 9.5
click at [496, 272] on div "Press [PERSON_NAME] Patient Experience: Overall Top Key Driver" at bounding box center [525, 274] width 289 height 14
click at [368, 272] on input "Press [PERSON_NAME] Patient Experience: Overall Top Key Driver" at bounding box center [364, 271] width 8 height 8
checkbox input "true"
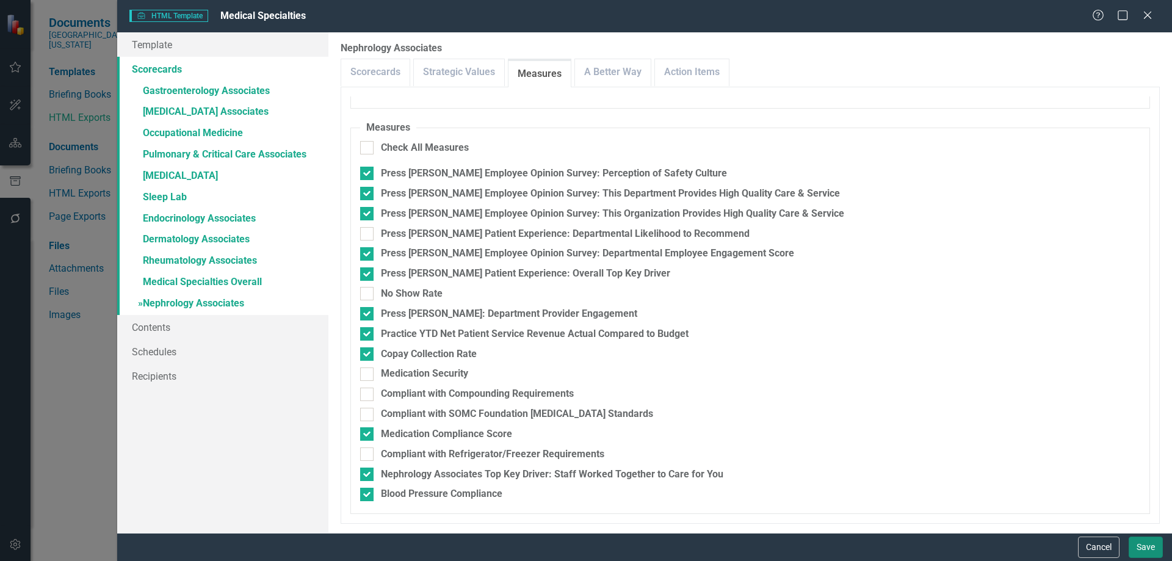
click at [1142, 551] on button "Save" at bounding box center [1146, 547] width 34 height 21
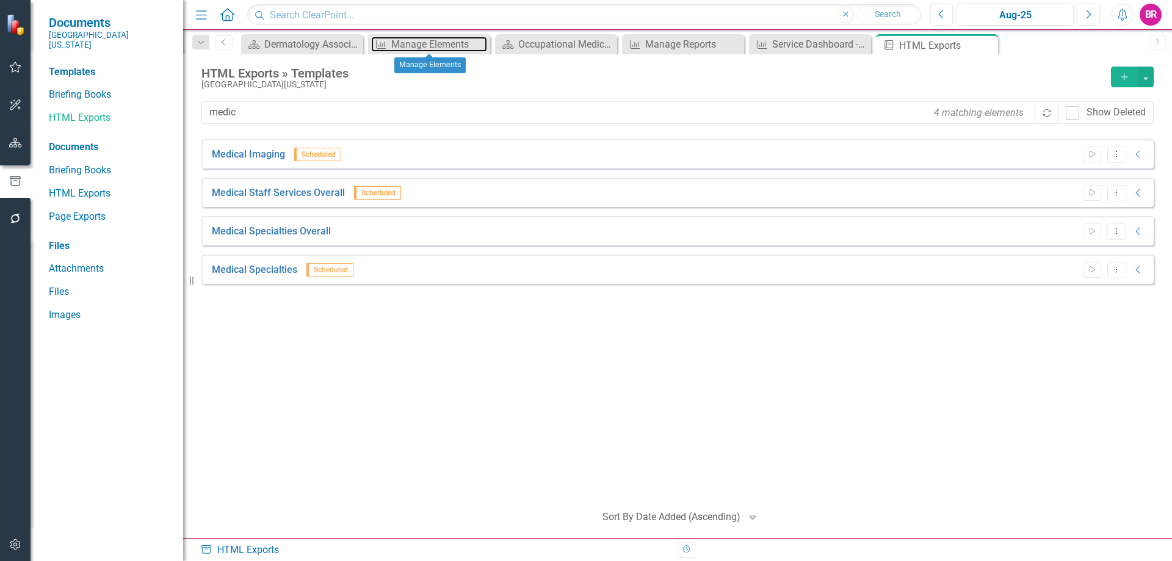
drag, startPoint x: 424, startPoint y: 42, endPoint x: 365, endPoint y: 27, distance: 60.4
click at [424, 42] on div "Manage Elements" at bounding box center [439, 44] width 96 height 15
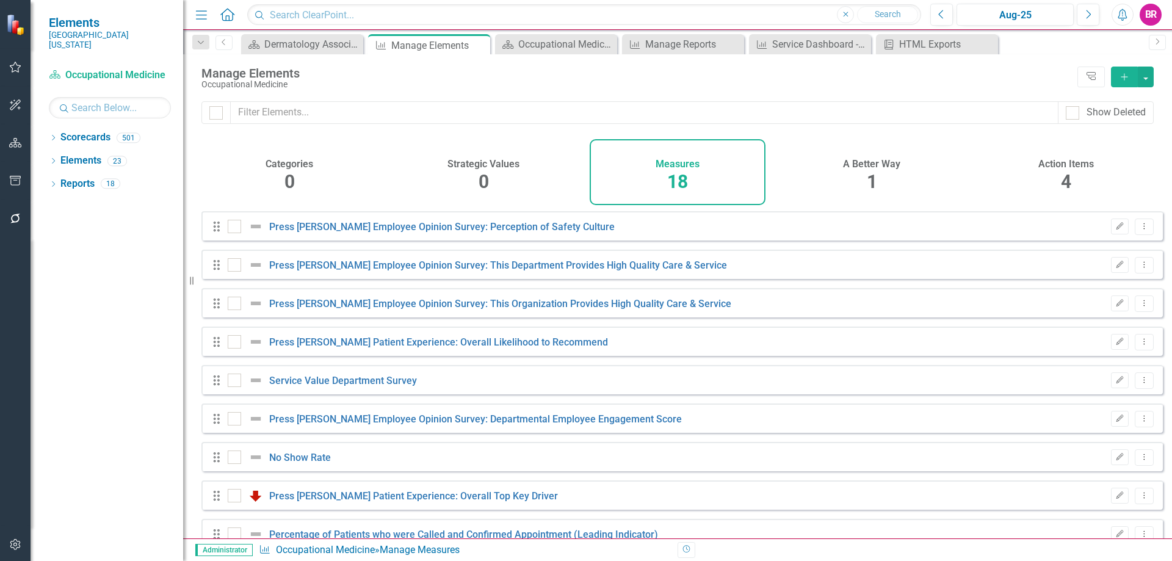
checkbox input "false"
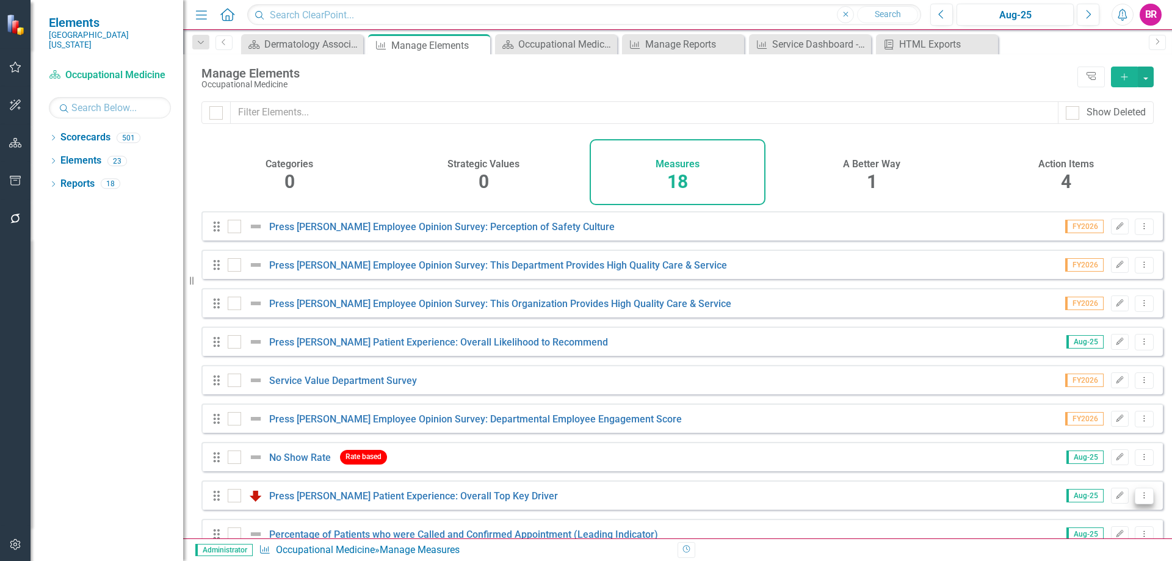
click at [1135, 504] on button "Dropdown Menu" at bounding box center [1144, 496] width 19 height 16
click at [1122, 460] on link "Copy Duplicate Measure" at bounding box center [1089, 462] width 110 height 23
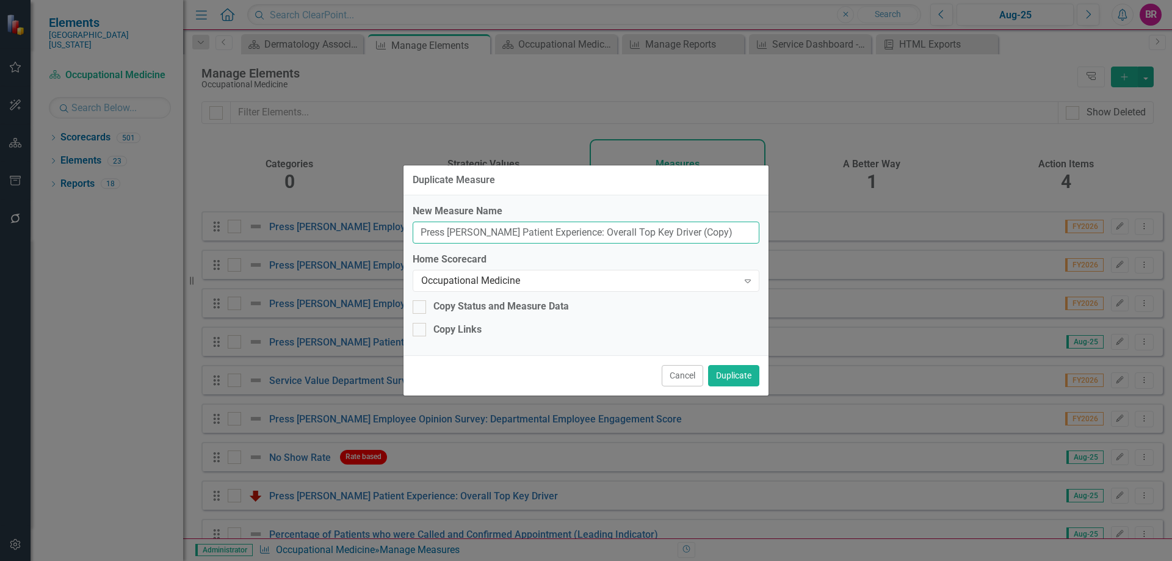
drag, startPoint x: 701, startPoint y: 237, endPoint x: 660, endPoint y: 228, distance: 41.9
click at [660, 228] on input "Press Ganey Patient Experience: Overall Top Key Driver (Copy)" at bounding box center [586, 233] width 347 height 23
type input "Press [PERSON_NAME] Patient Experience: Overall Top Key Driver"
click at [592, 274] on div "Occupational Medicine" at bounding box center [579, 281] width 317 height 14
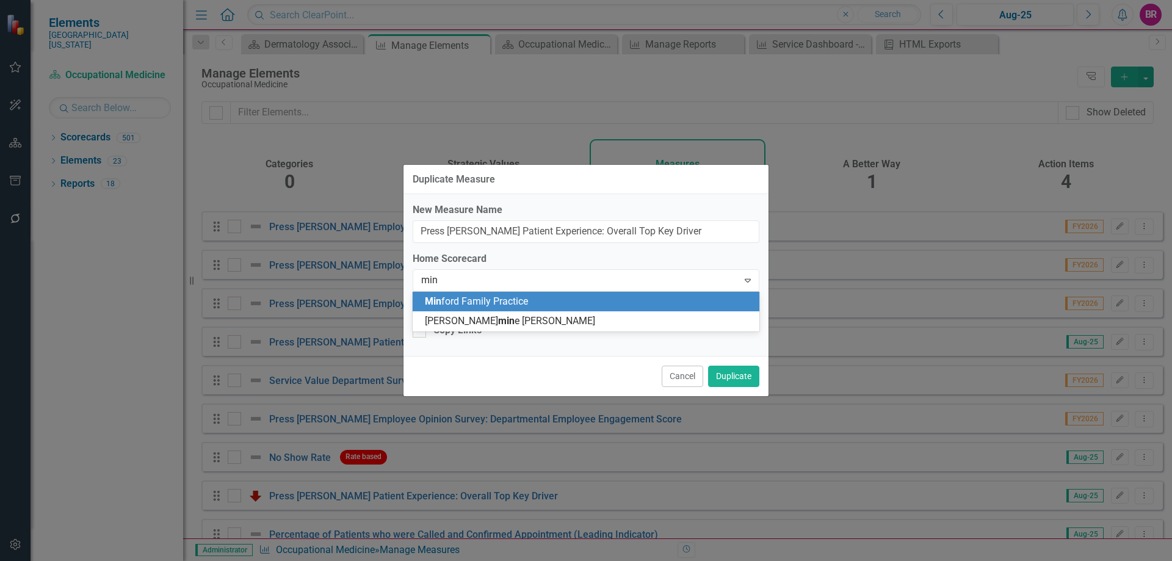
type input "minf"
click at [585, 303] on div "Minf ord Family Practice" at bounding box center [588, 302] width 327 height 14
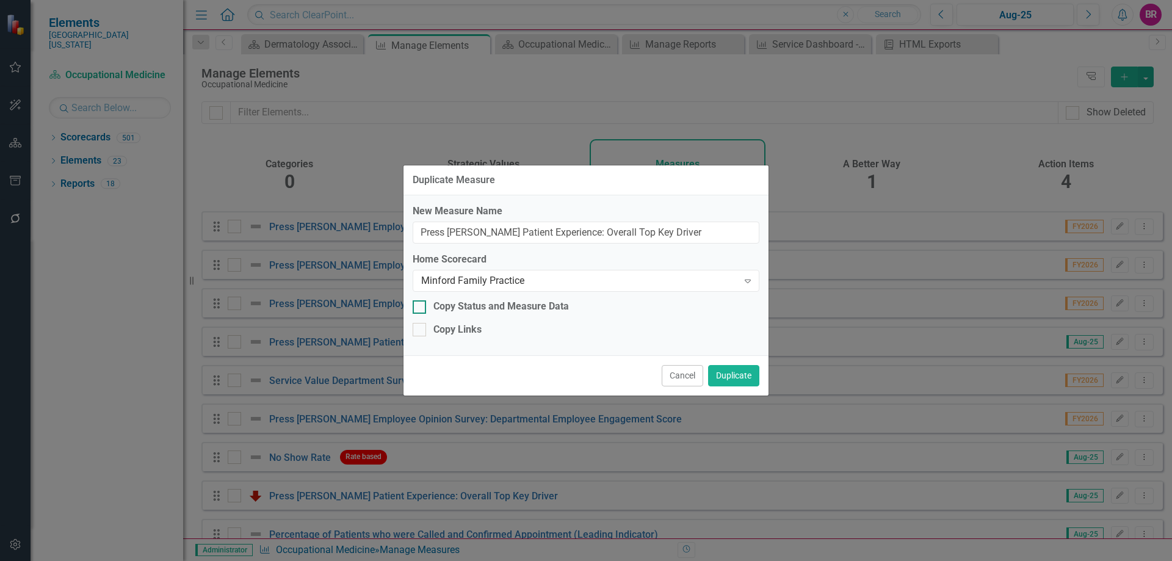
click at [492, 313] on div "Copy Status and Measure Data" at bounding box center [502, 307] width 136 height 14
click at [421, 308] on input "Copy Status and Measure Data" at bounding box center [417, 304] width 8 height 8
checkbox input "true"
click at [471, 329] on div "Copy Links" at bounding box center [458, 330] width 48 height 14
click at [421, 329] on input "Copy Links" at bounding box center [417, 327] width 8 height 8
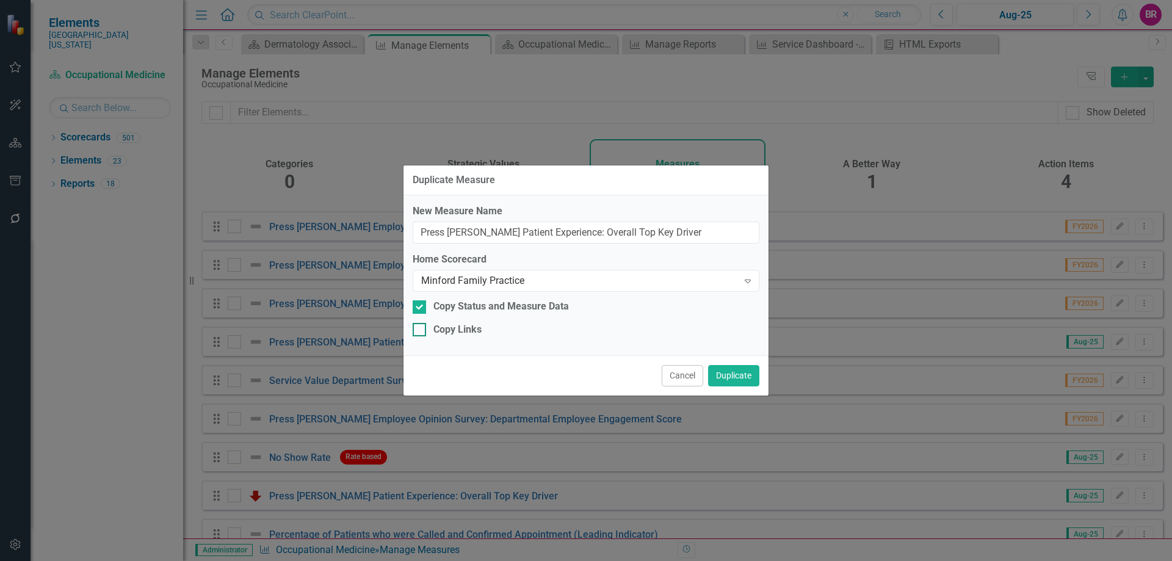
checkbox input "true"
click at [751, 370] on button "Duplicate" at bounding box center [733, 375] width 51 height 21
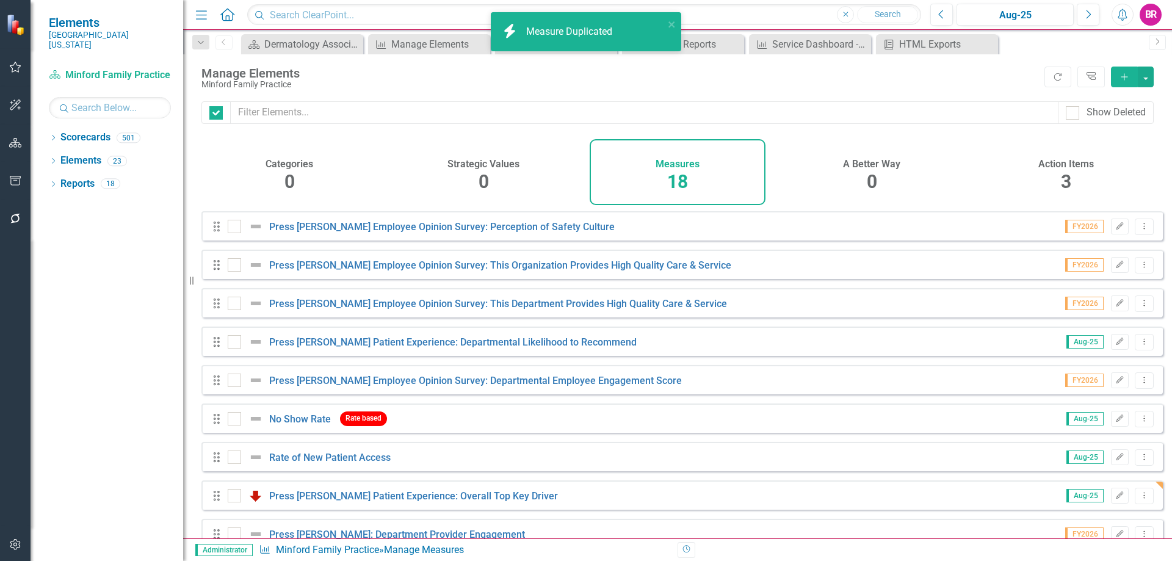
checkbox input "false"
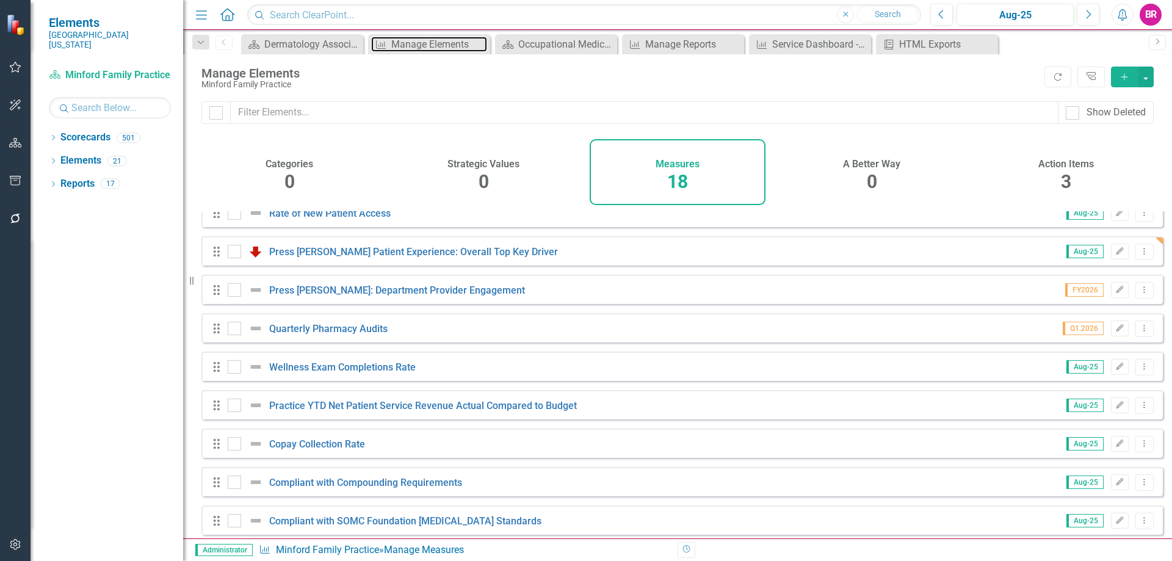
click at [423, 41] on div "Manage Elements" at bounding box center [439, 44] width 96 height 15
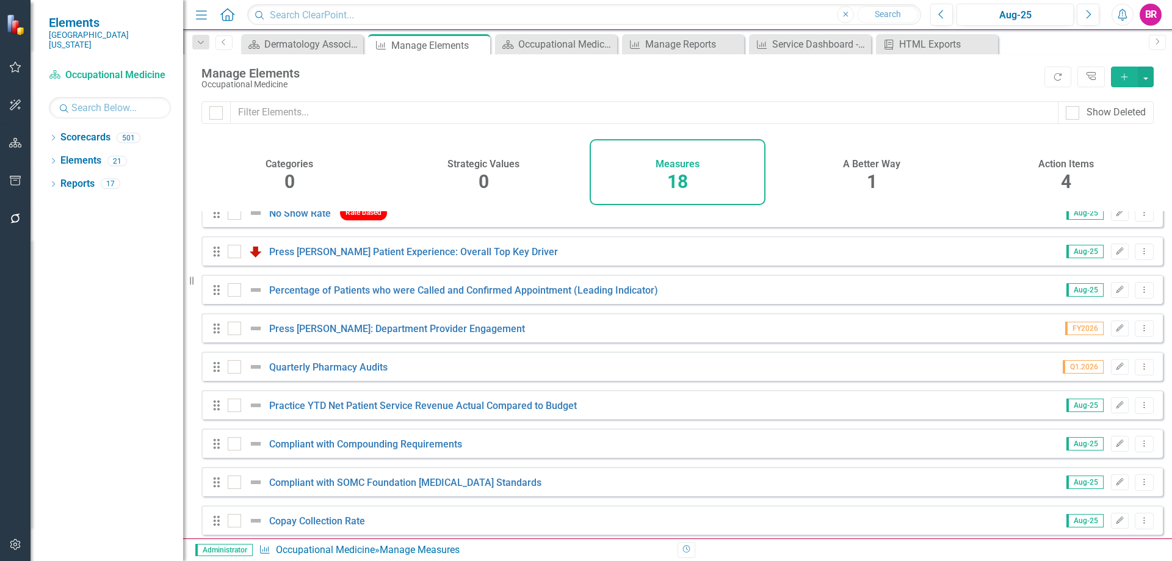
scroll to position [374, 0]
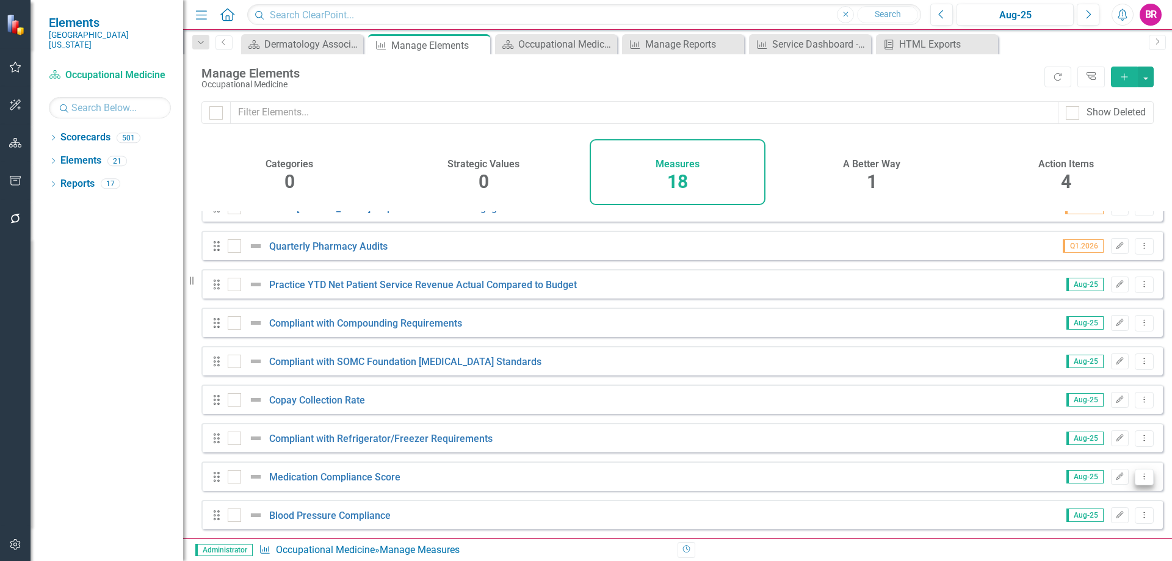
click at [1140, 480] on icon "Dropdown Menu" at bounding box center [1145, 477] width 10 height 8
click at [1111, 431] on link "Copy Duplicate Measure" at bounding box center [1089, 434] width 110 height 23
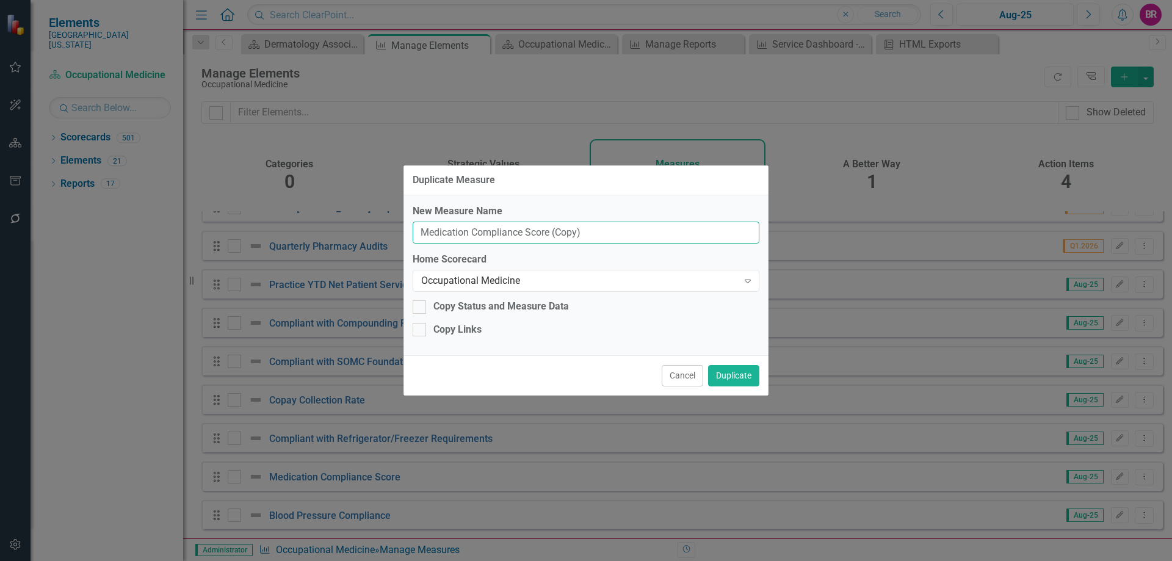
drag, startPoint x: 594, startPoint y: 229, endPoint x: 550, endPoint y: 226, distance: 44.1
click at [550, 226] on input "Medication Compliance Score (Copy)" at bounding box center [586, 233] width 347 height 23
type input "Medication Compliance Score"
click at [514, 275] on div "Occupational Medicine" at bounding box center [579, 281] width 317 height 14
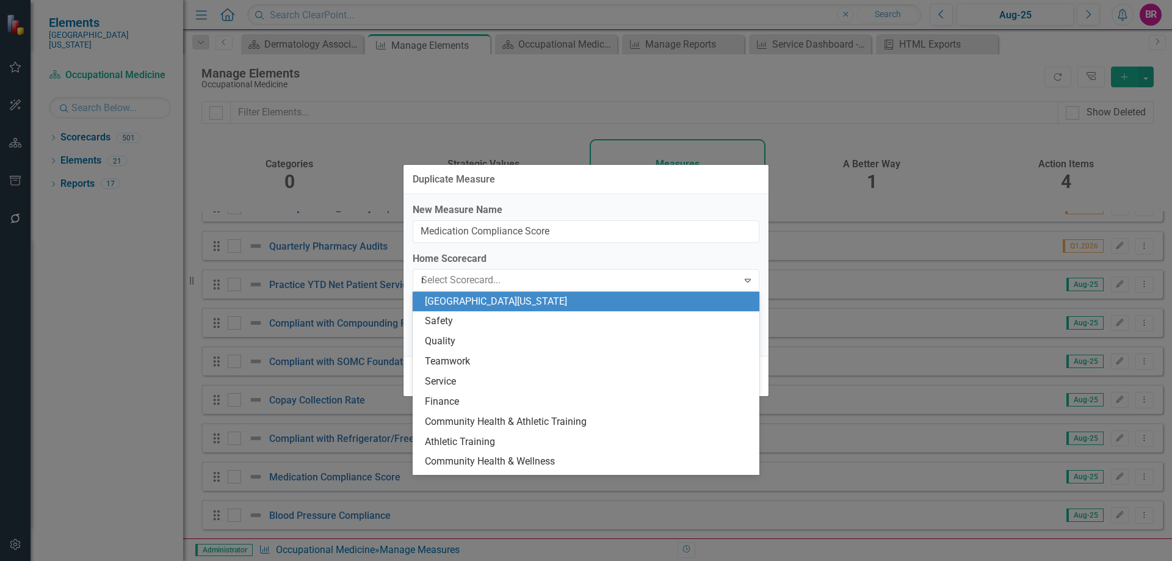
type input "minf"
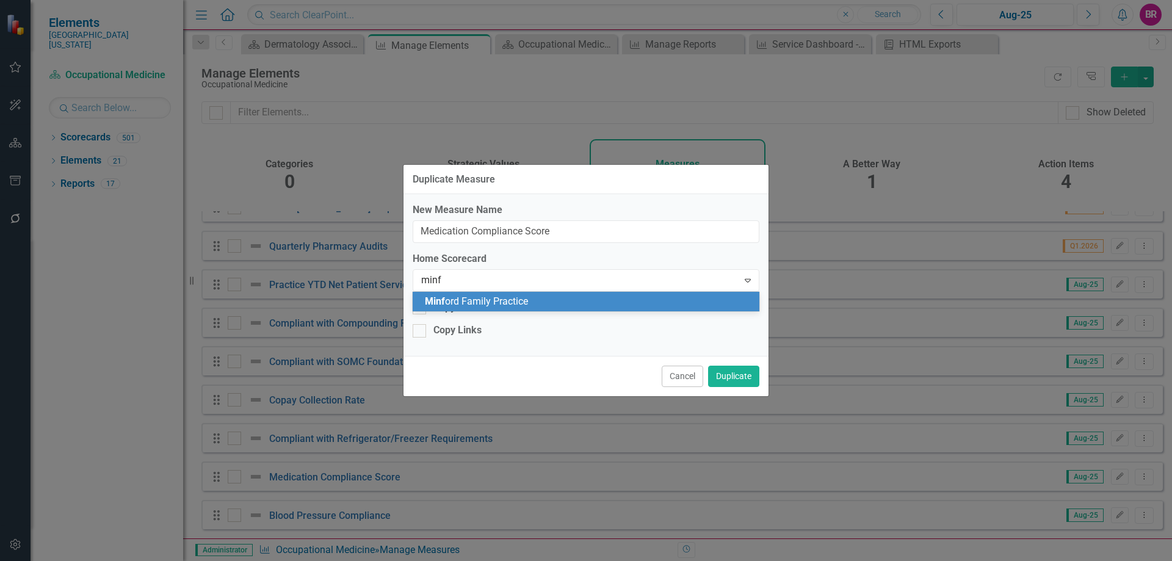
click at [526, 300] on span "Minf ord Family Practice" at bounding box center [476, 302] width 103 height 12
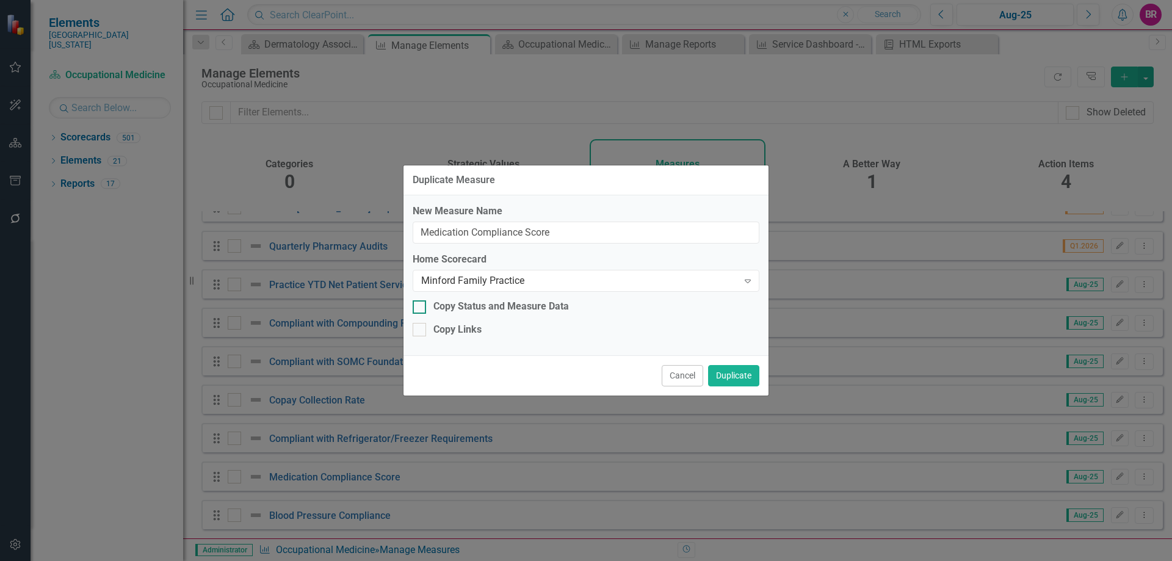
click at [482, 310] on div "Copy Status and Measure Data" at bounding box center [502, 307] width 136 height 14
click at [421, 308] on input "Copy Status and Measure Data" at bounding box center [417, 304] width 8 height 8
checkbox input "true"
click at [471, 327] on div "Copy Links" at bounding box center [458, 330] width 48 height 14
click at [421, 327] on input "Copy Links" at bounding box center [417, 327] width 8 height 8
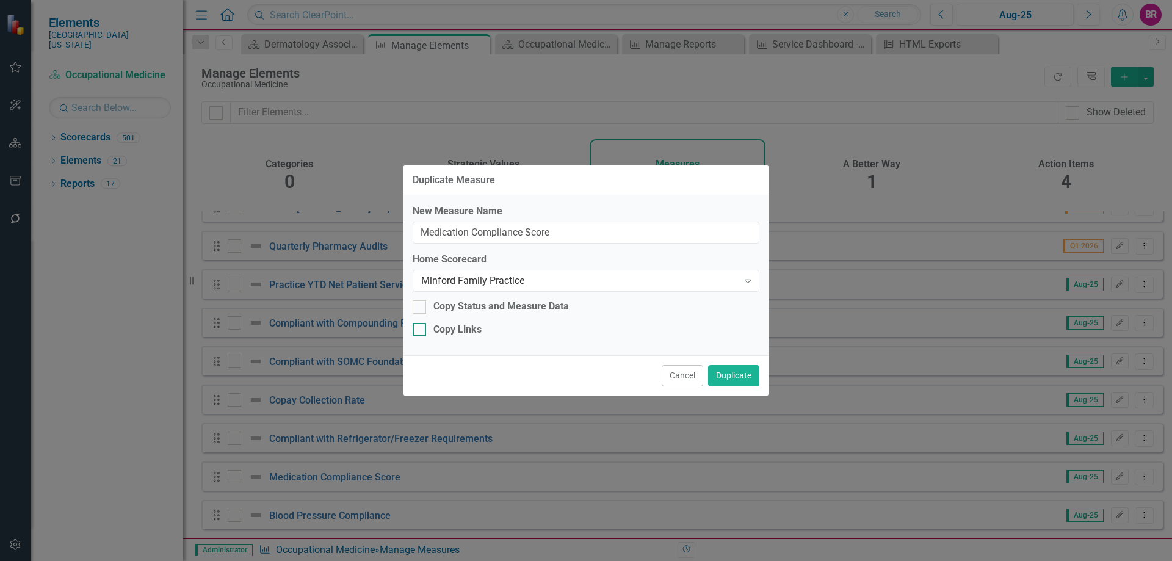
checkbox input "true"
click at [745, 374] on button "Duplicate" at bounding box center [733, 375] width 51 height 21
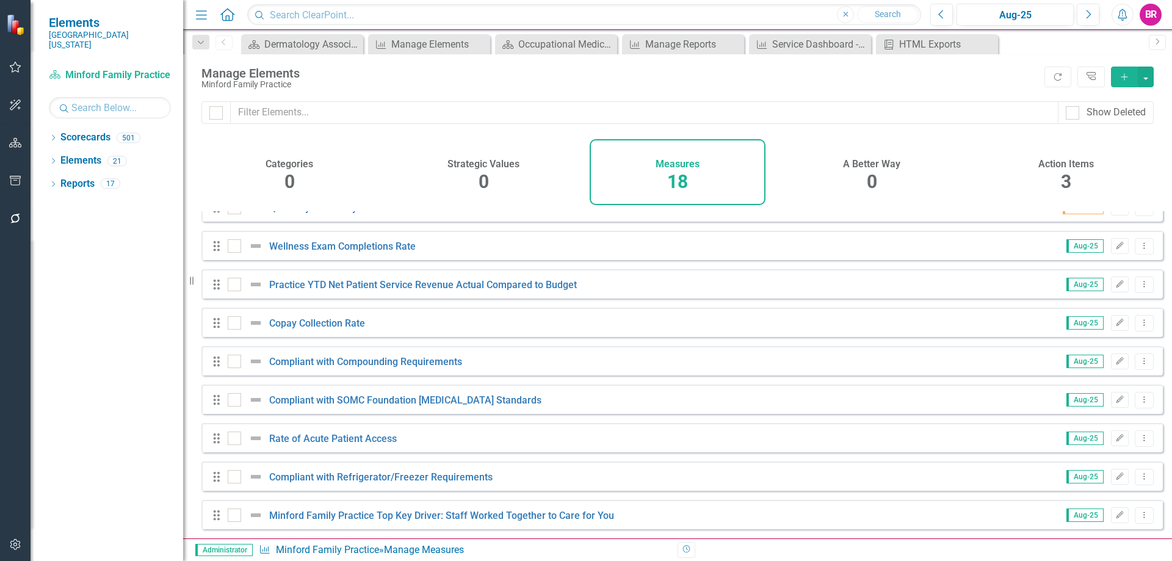
scroll to position [374, 0]
click at [442, 43] on div "Manage Elements" at bounding box center [431, 44] width 81 height 15
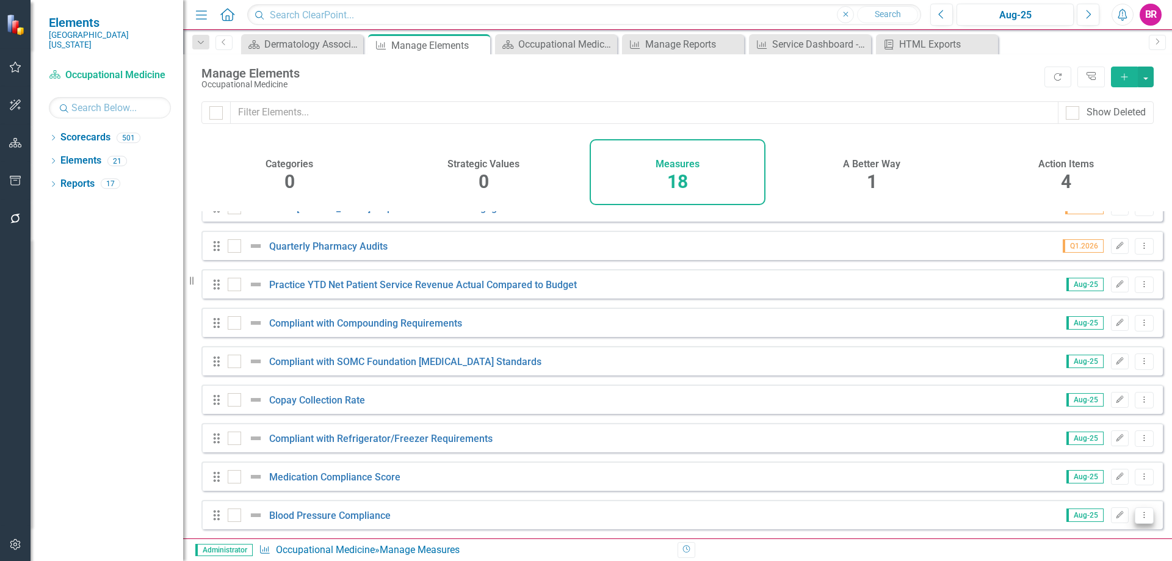
click at [1140, 515] on icon "Dropdown Menu" at bounding box center [1145, 515] width 10 height 8
click at [1101, 470] on link "Copy Duplicate Measure" at bounding box center [1089, 473] width 110 height 23
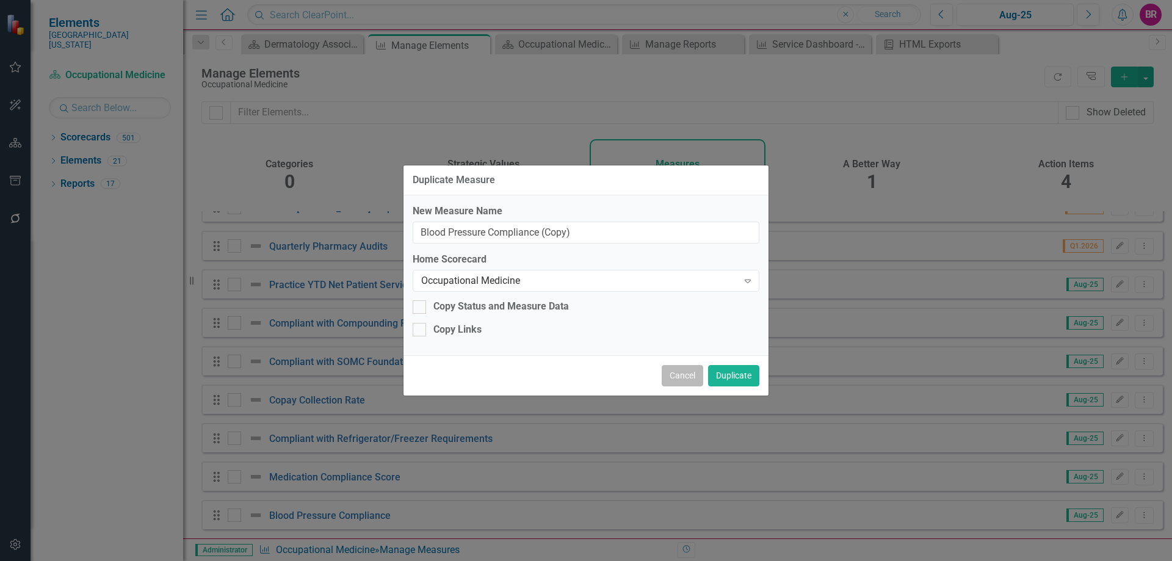
type input "Blood Pressure Compliance (Copy)"
click at [696, 376] on button "Cancel" at bounding box center [683, 375] width 42 height 21
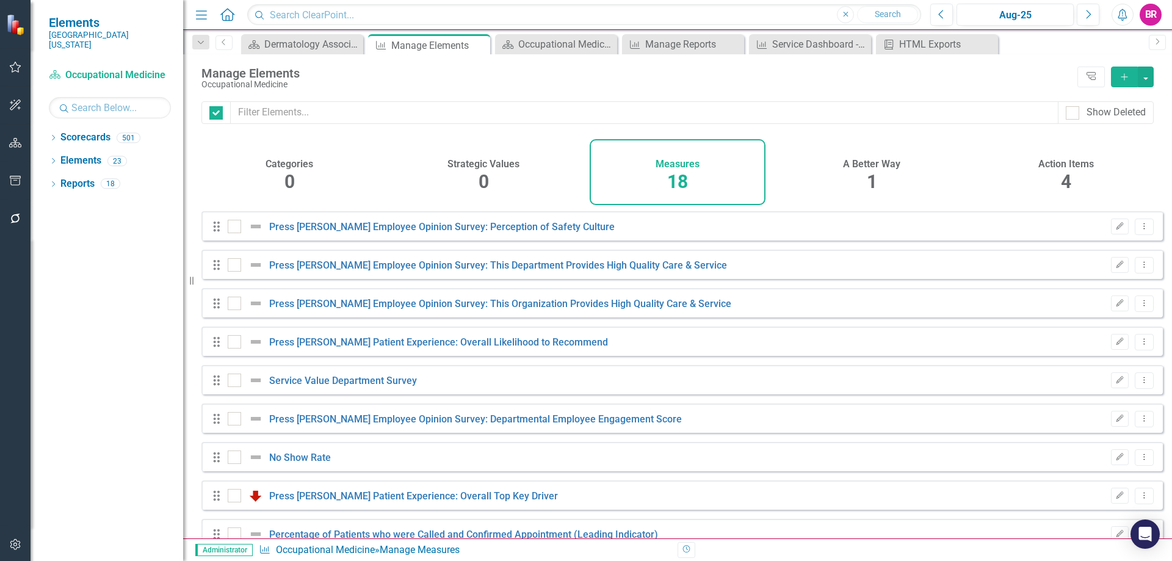
checkbox input "false"
